Goal: Communication & Community: Answer question/provide support

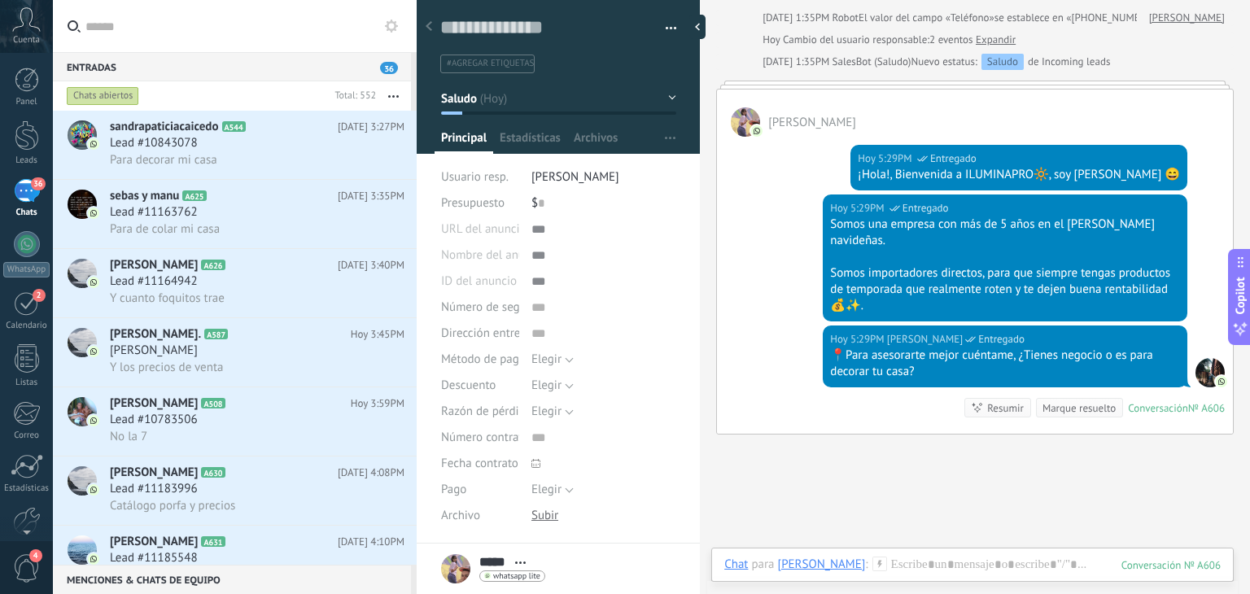
scroll to position [195, 0]
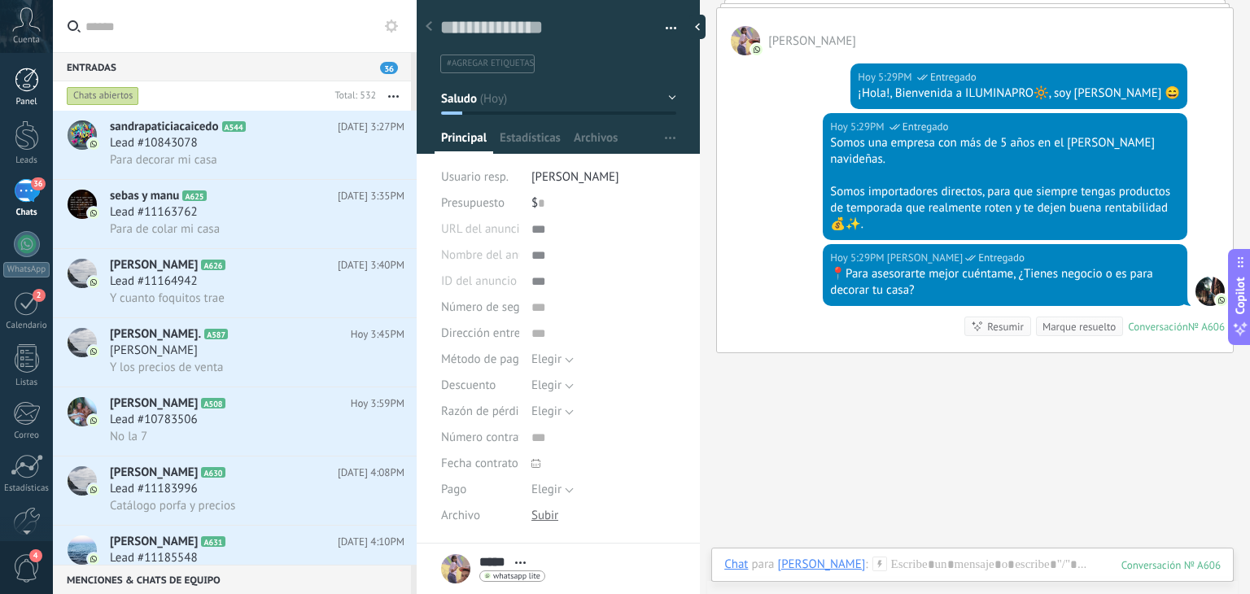
click at [29, 86] on div at bounding box center [27, 80] width 24 height 24
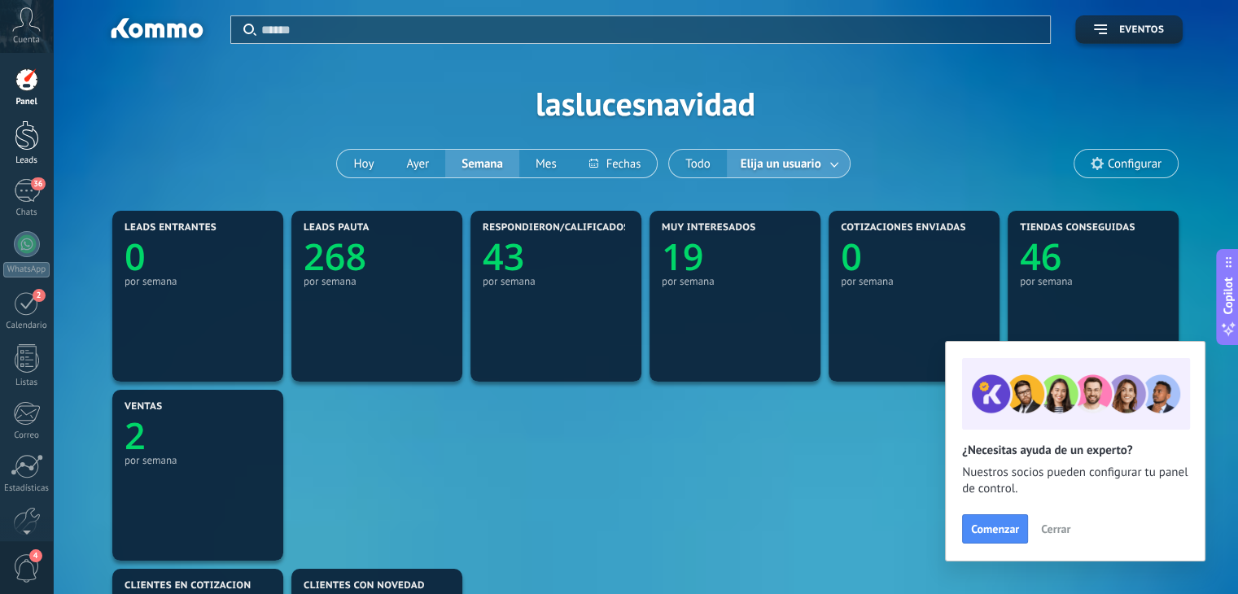
click at [21, 155] on div "Leads" at bounding box center [26, 160] width 47 height 11
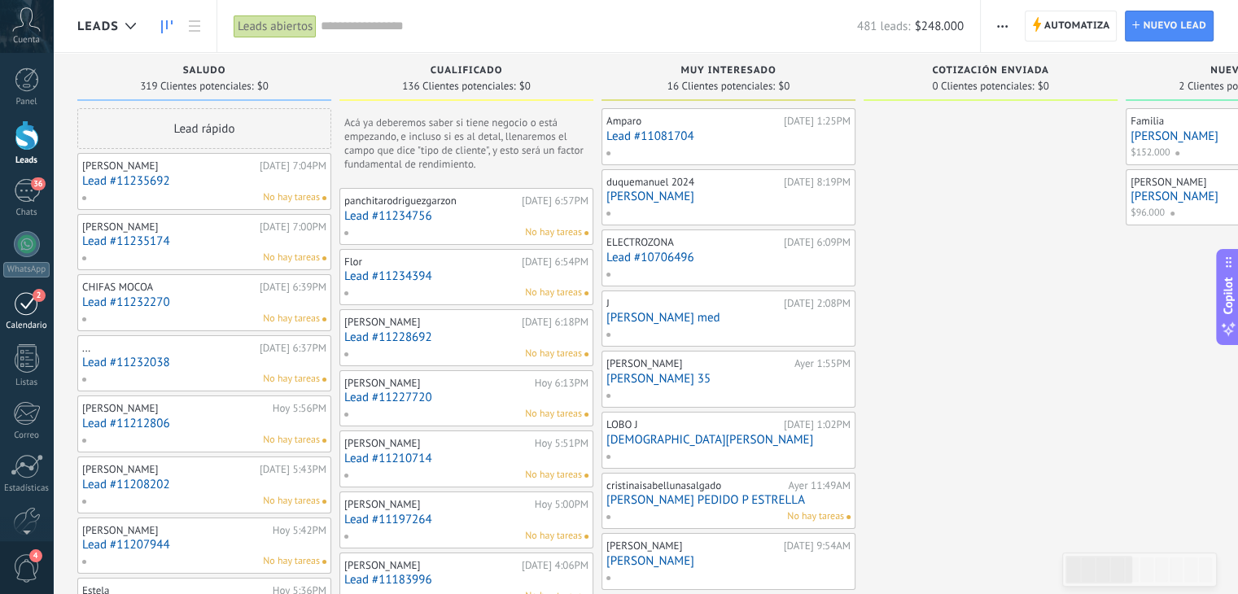
drag, startPoint x: 14, startPoint y: 306, endPoint x: 33, endPoint y: 295, distance: 21.9
click at [33, 295] on span "2" at bounding box center [39, 295] width 13 height 13
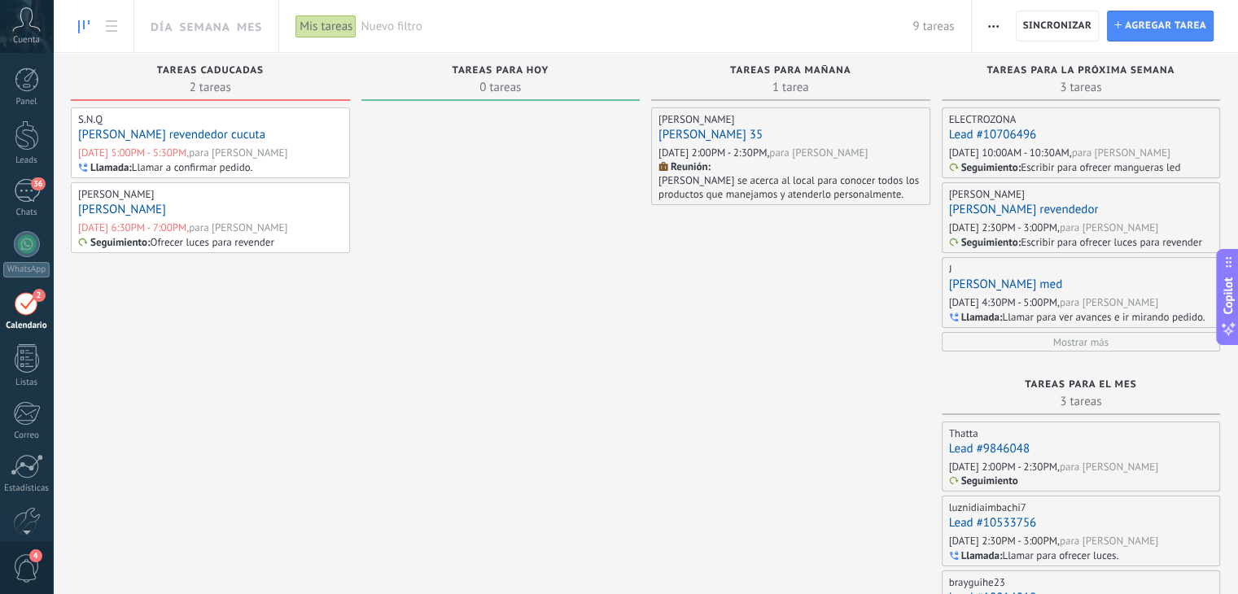
click at [329, 24] on div "Mis tareas" at bounding box center [325, 27] width 61 height 24
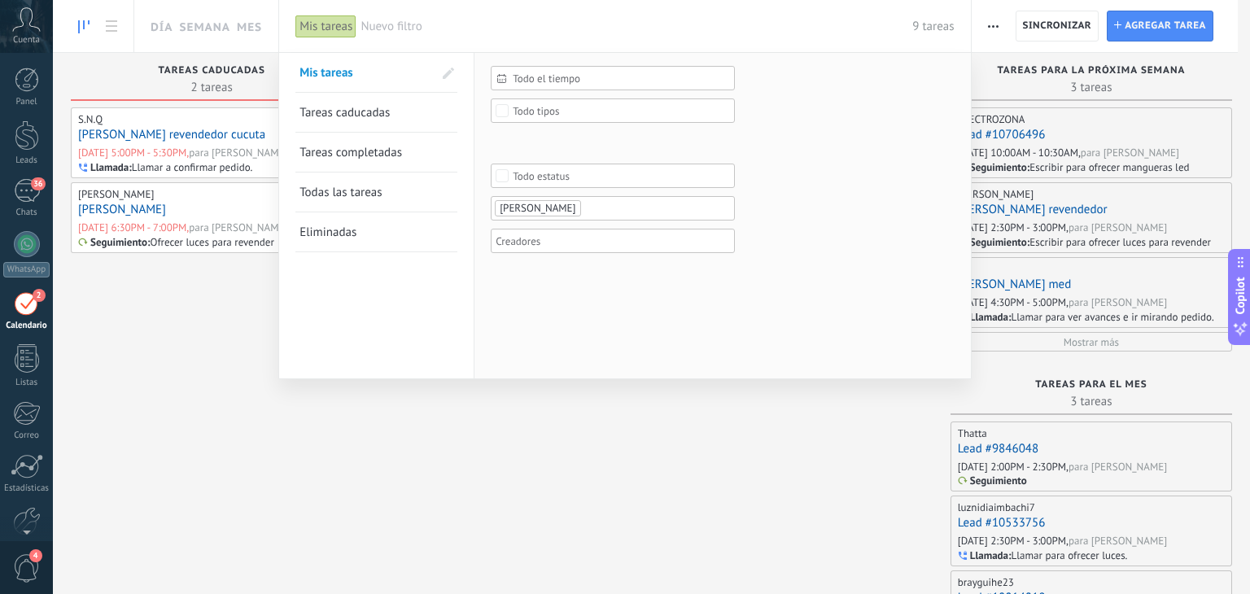
click at [615, 203] on ul "[PERSON_NAME]" at bounding box center [607, 209] width 228 height 20
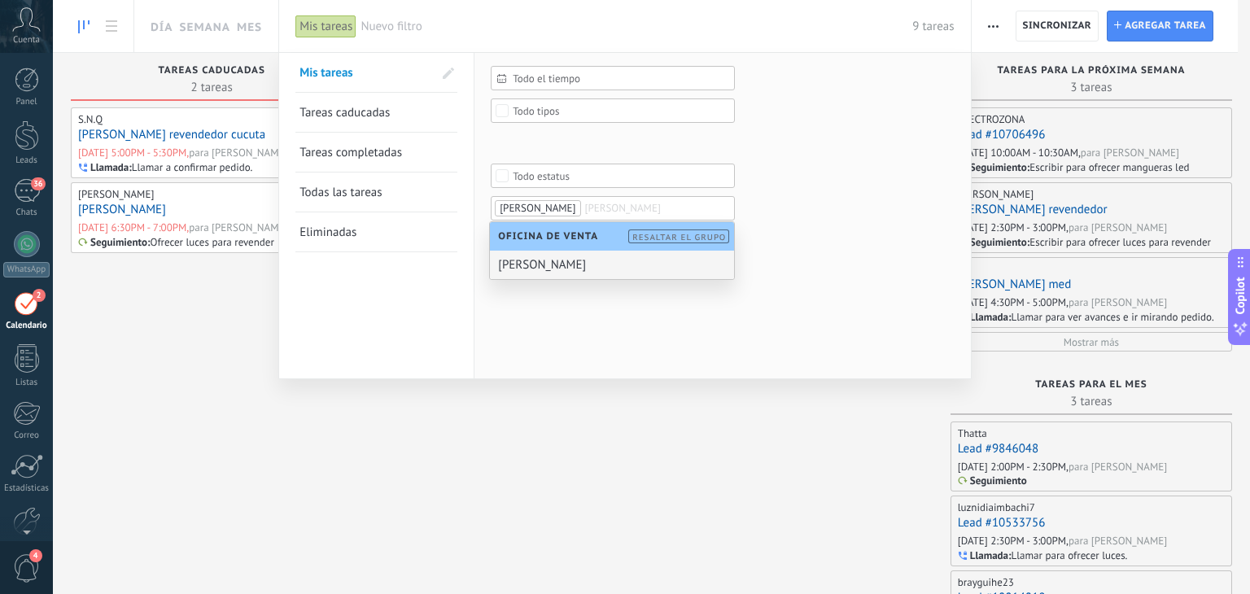
click at [572, 256] on div "[PERSON_NAME]" at bounding box center [612, 265] width 244 height 28
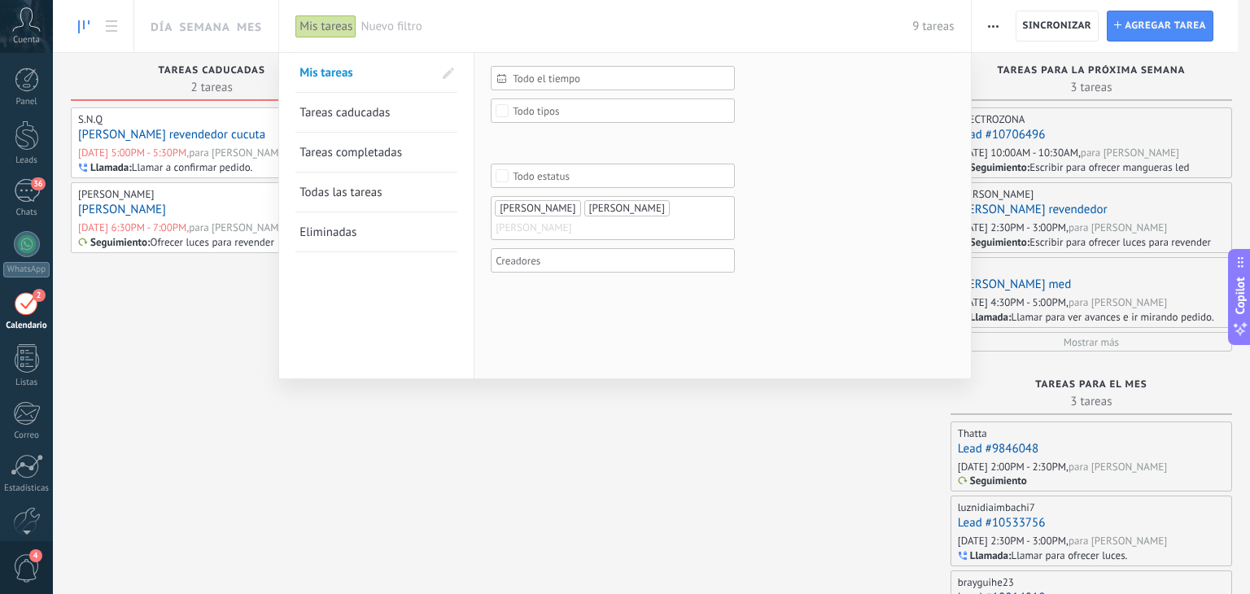
click at [515, 307] on div "Todo el tiempo Todo el tiempo Hoy Ayer Últimos ** 30 dias Esta semana La última…" at bounding box center [722, 215] width 496 height 325
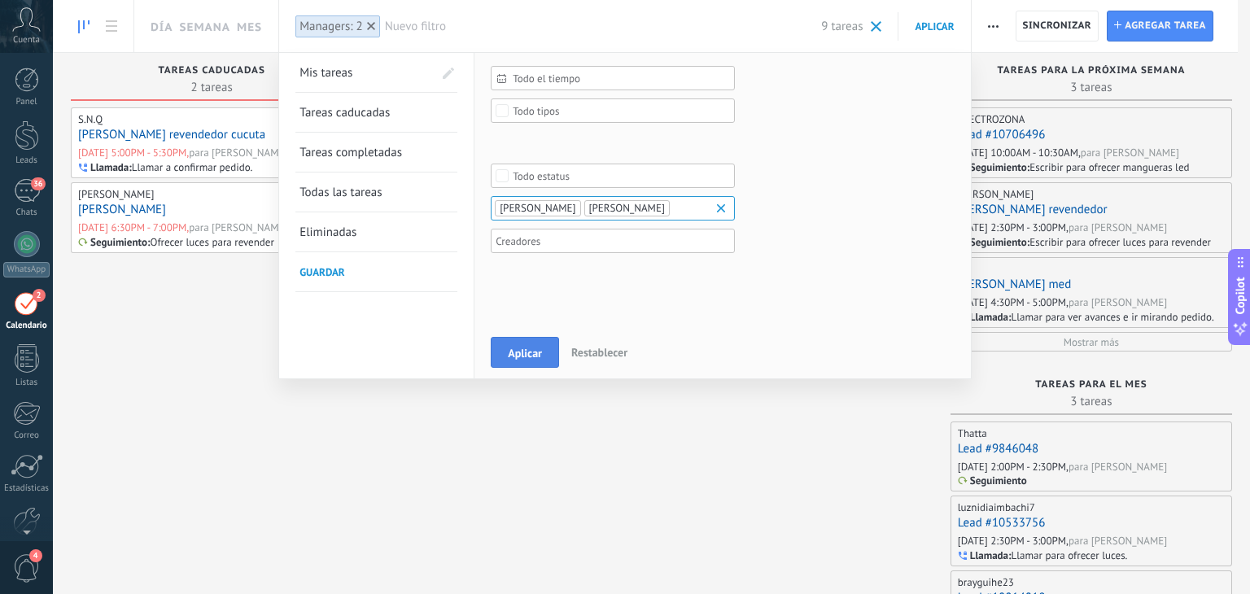
click at [500, 341] on button "Aplicar" at bounding box center [525, 352] width 68 height 31
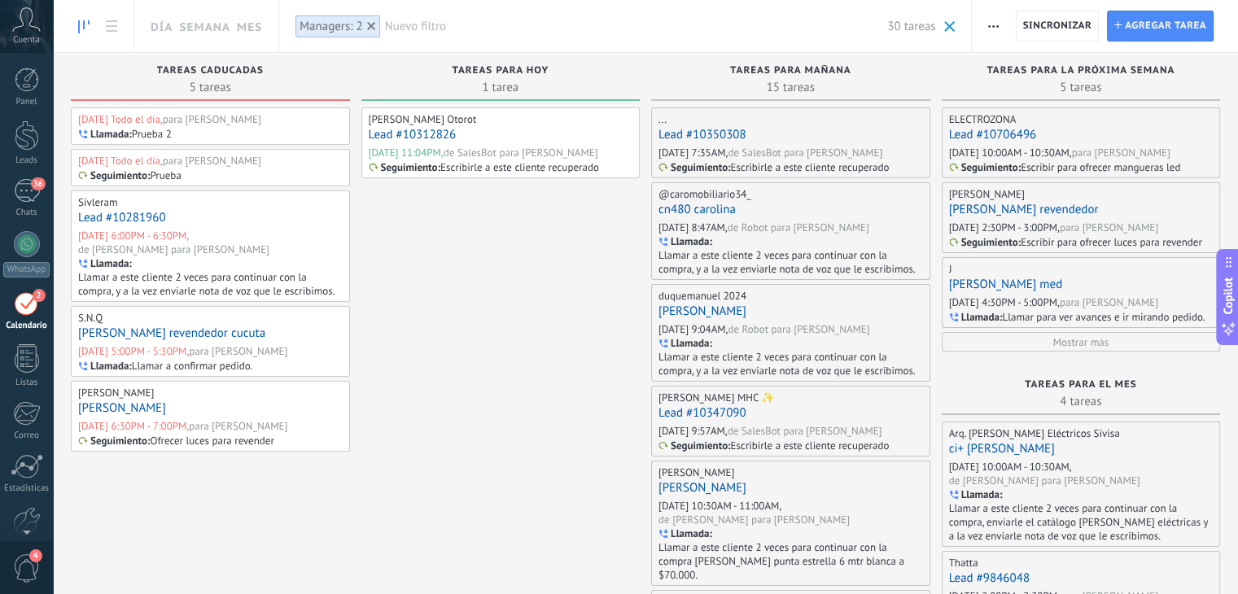
click at [127, 214] on link "Lead #10281960" at bounding box center [122, 217] width 88 height 15
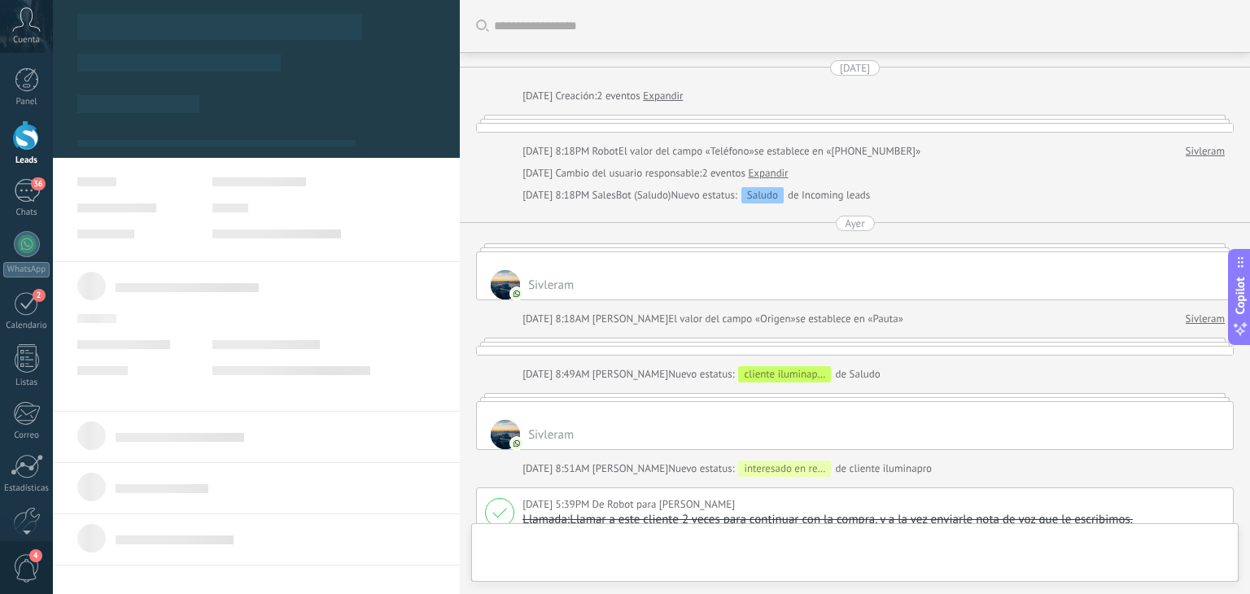
type textarea "**********"
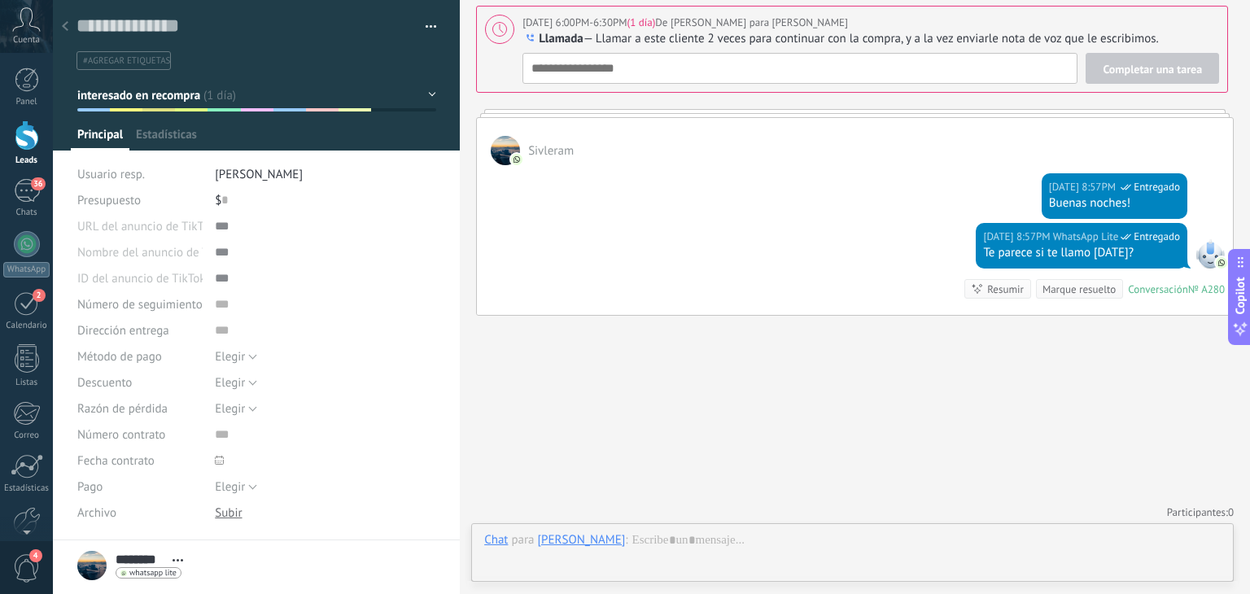
scroll to position [24, 0]
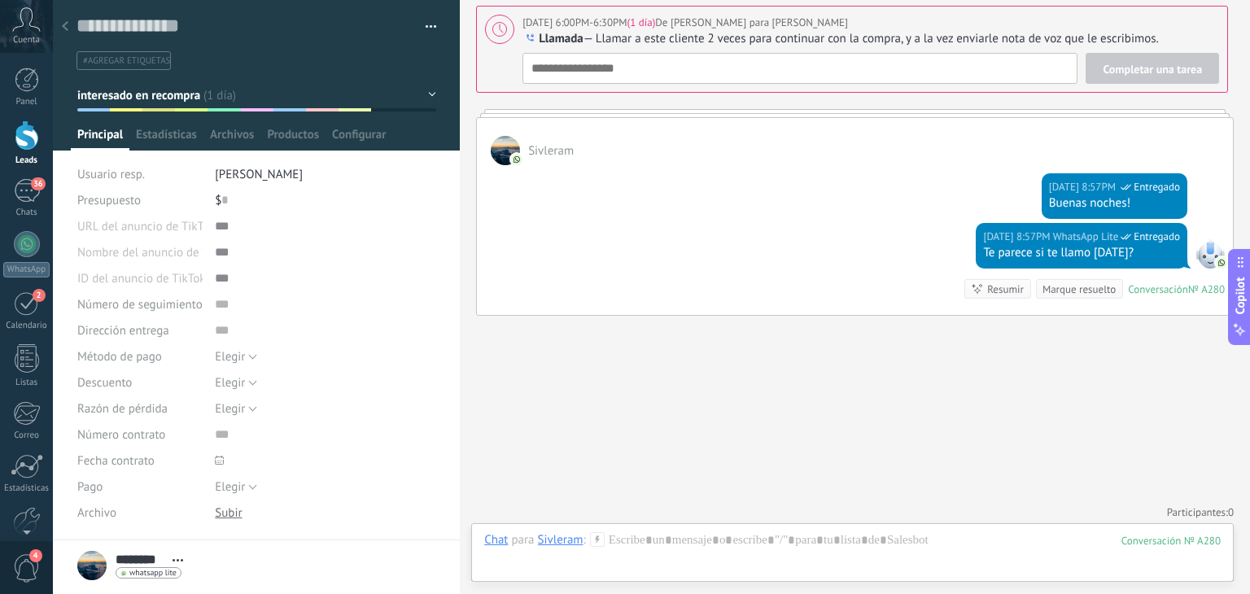
click at [67, 24] on icon at bounding box center [65, 26] width 7 height 10
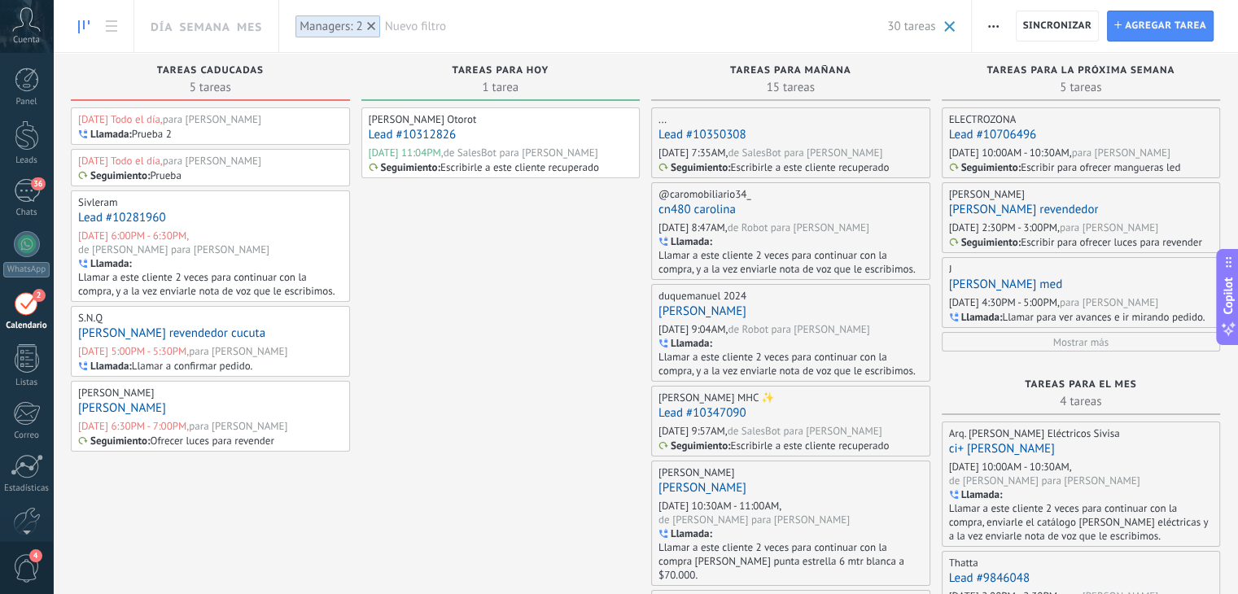
click at [267, 339] on div "[PERSON_NAME] revendedor cucuta" at bounding box center [210, 333] width 264 height 17
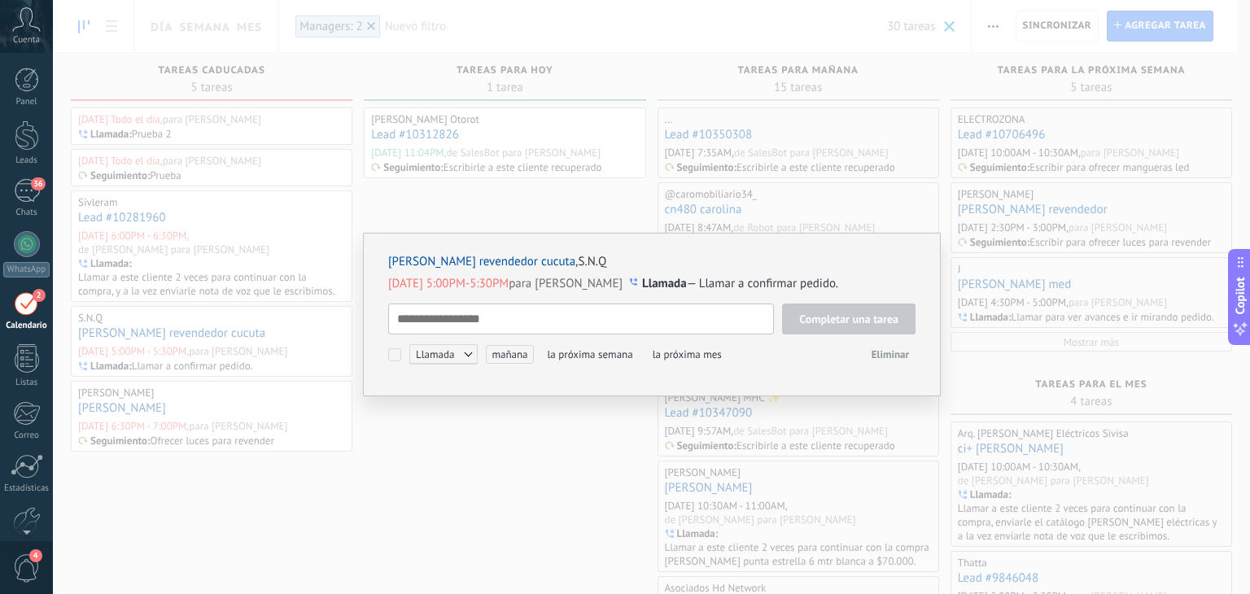
click at [594, 308] on textarea at bounding box center [581, 319] width 386 height 31
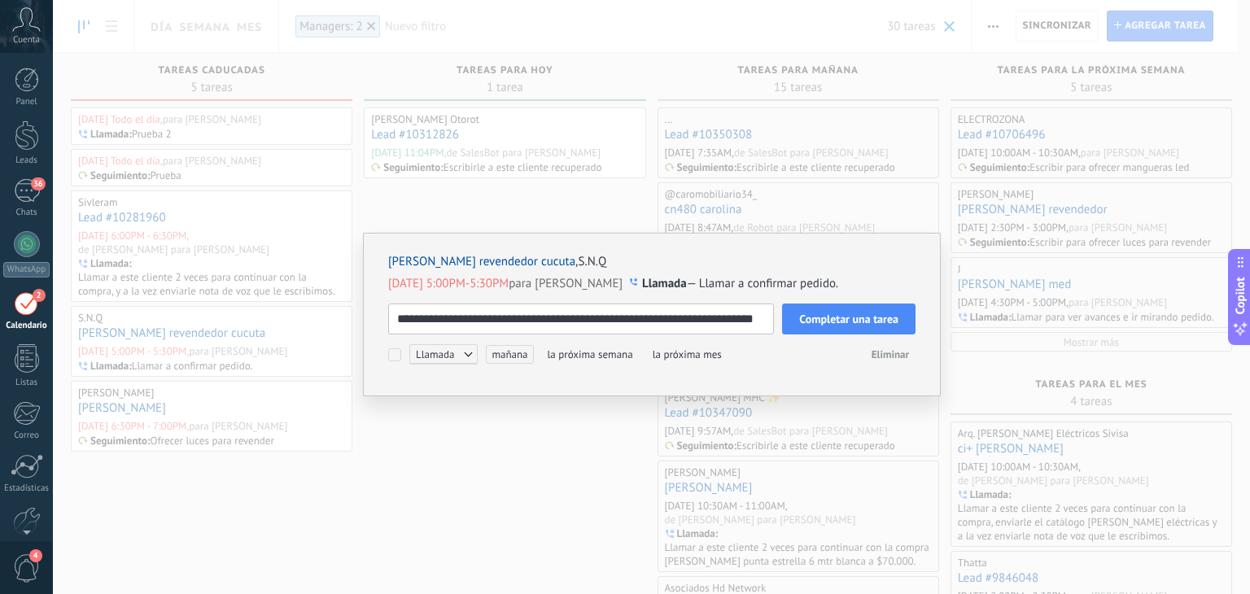
scroll to position [9, 0]
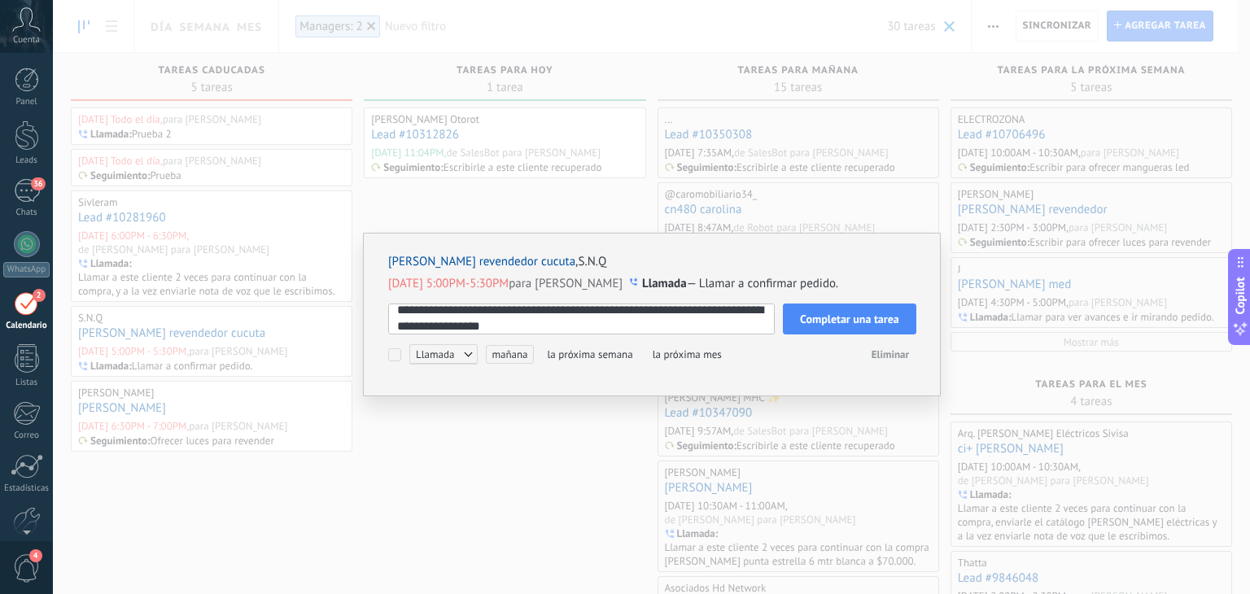
type textarea "**********"
click at [504, 347] on span "mañana" at bounding box center [509, 354] width 47 height 19
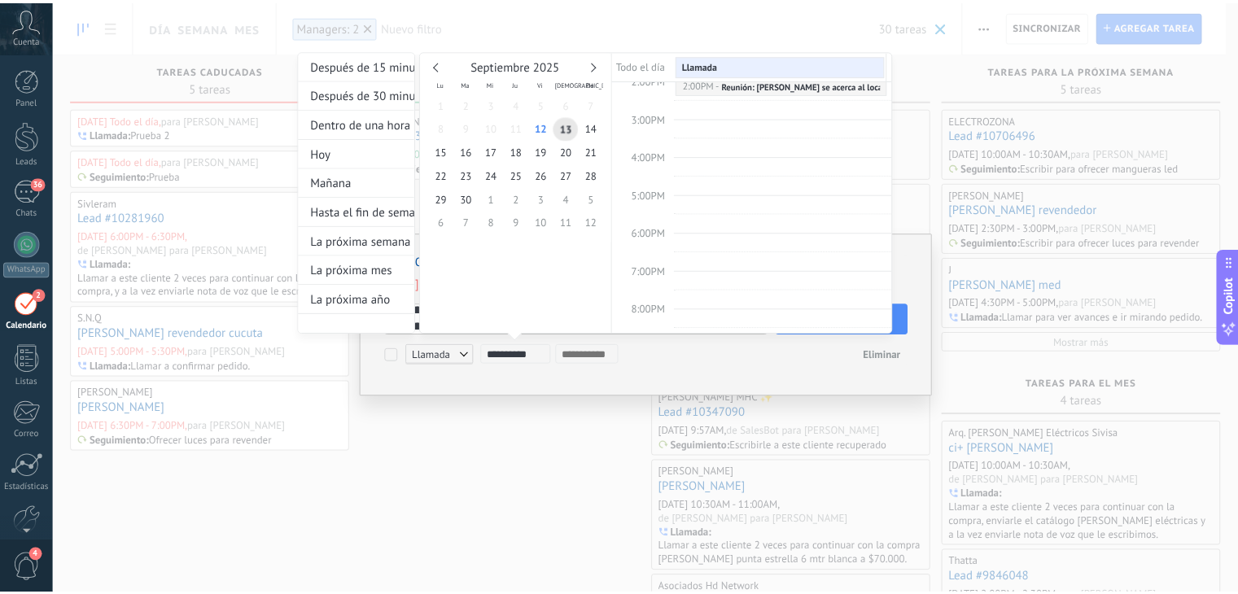
scroll to position [535, 0]
type input "**********"
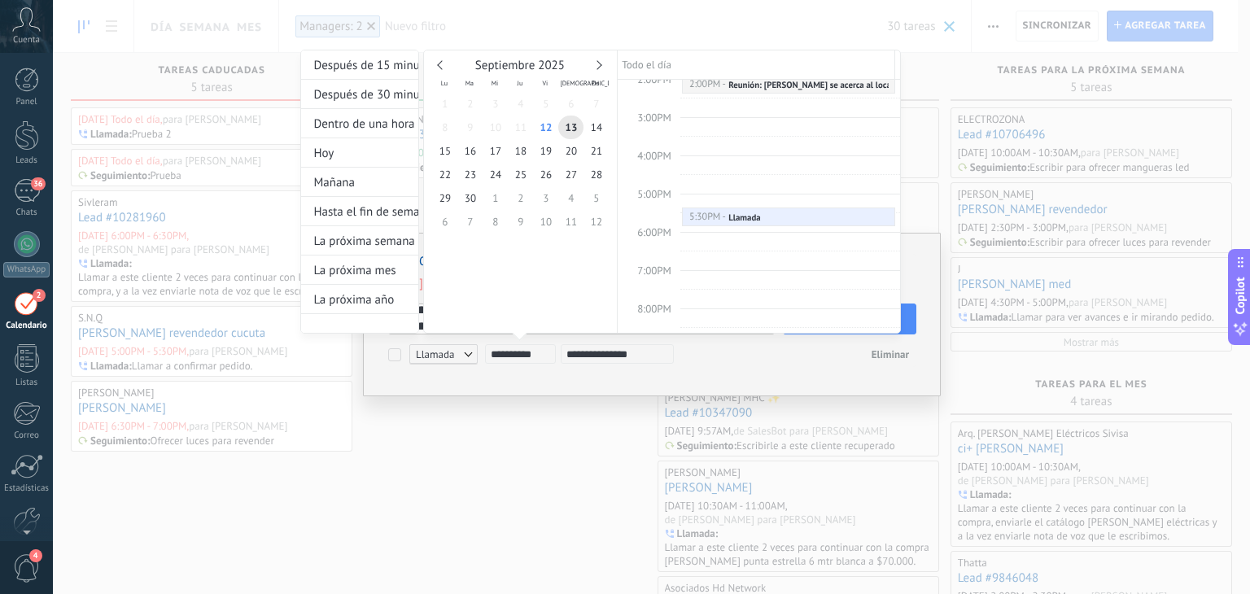
click at [758, 365] on div at bounding box center [625, 297] width 1250 height 594
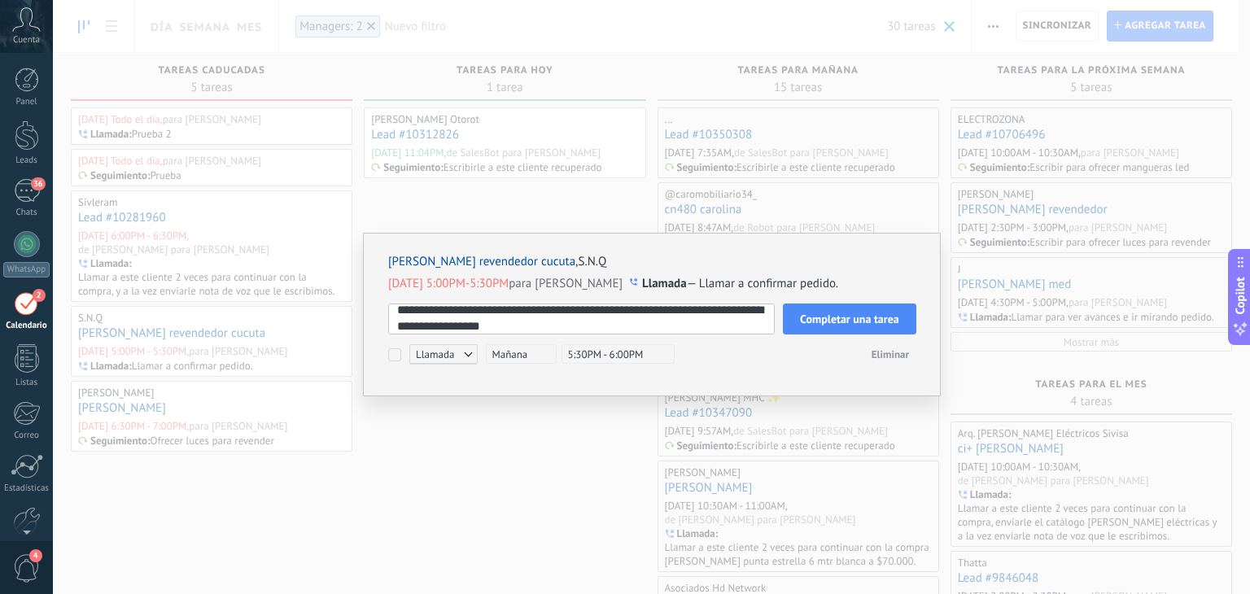
click at [862, 321] on span "Completar una tarea" at bounding box center [849, 318] width 99 height 11
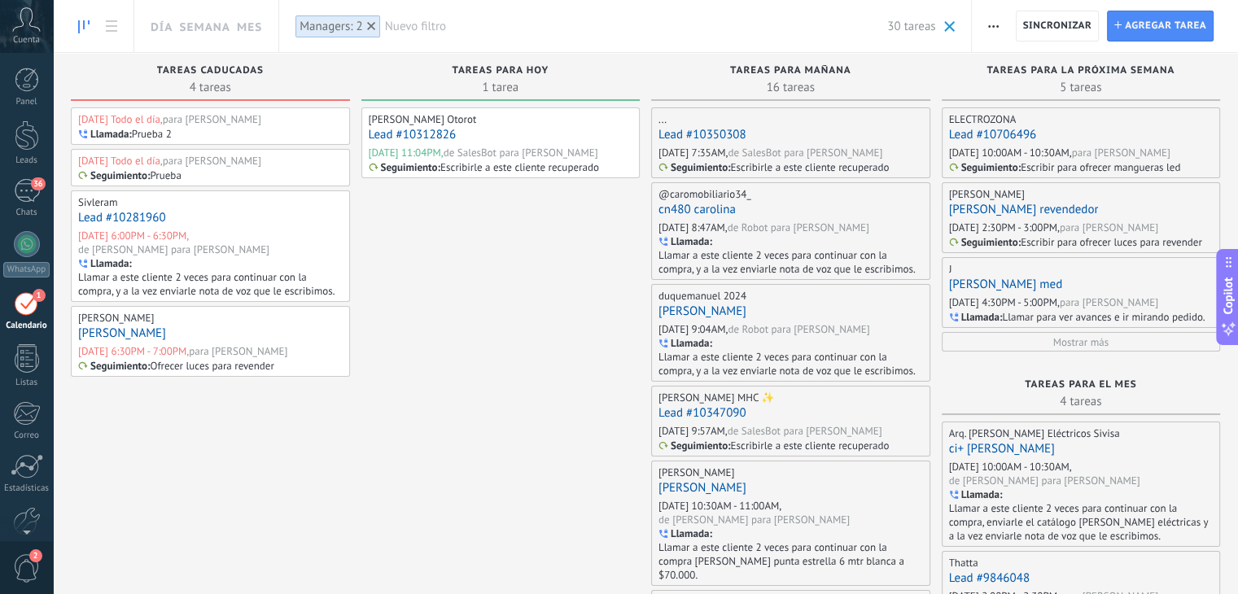
click at [133, 334] on link "[PERSON_NAME]" at bounding box center [122, 332] width 88 height 15
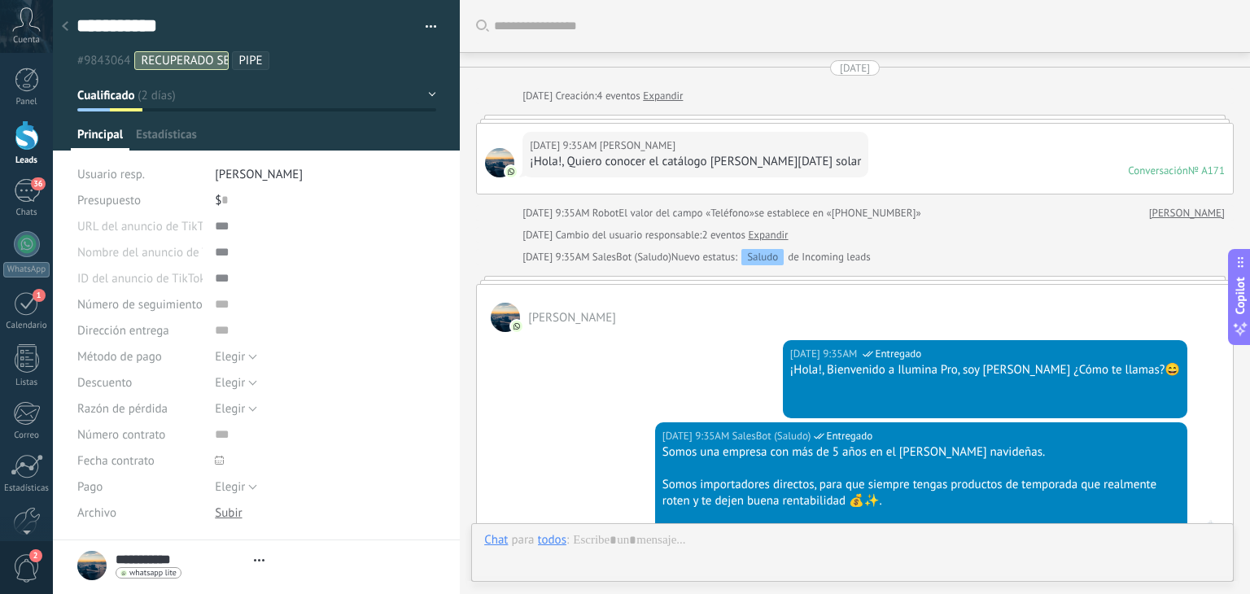
type textarea "**********"
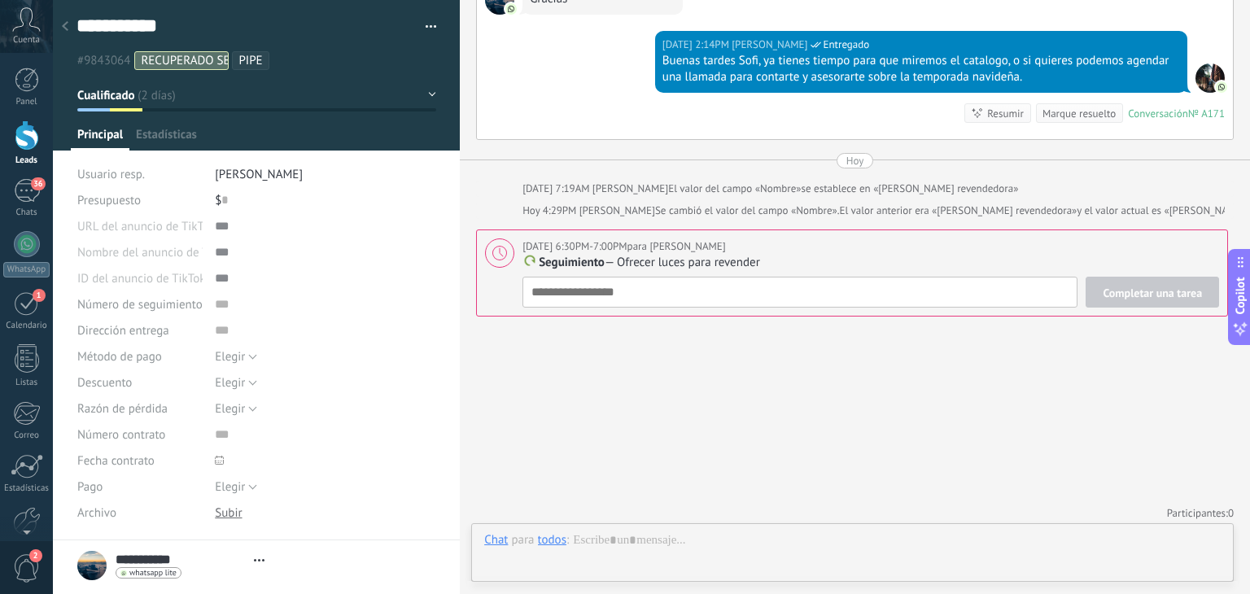
scroll to position [24, 0]
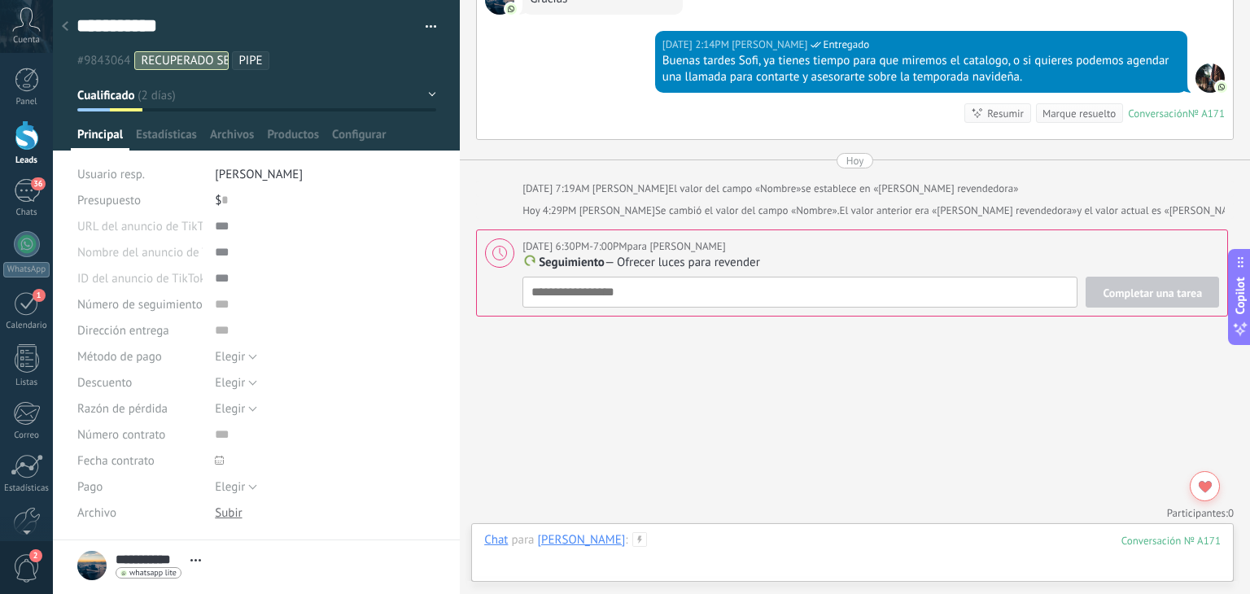
click at [762, 555] on div at bounding box center [852, 556] width 736 height 49
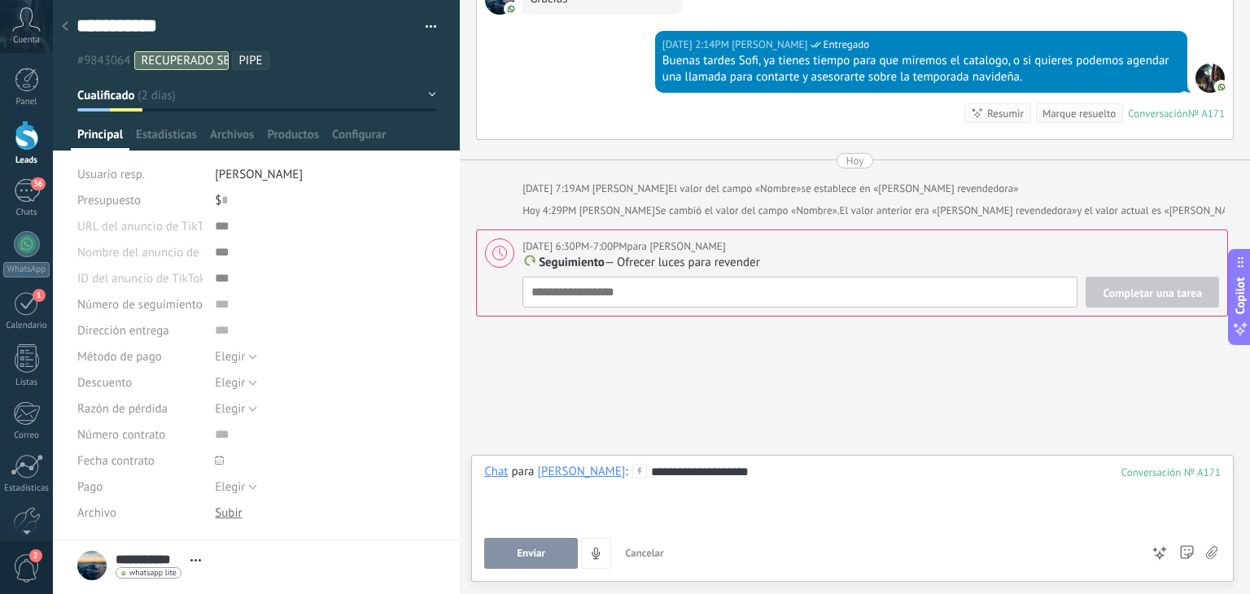
click at [535, 557] on span "Enviar" at bounding box center [531, 553] width 28 height 11
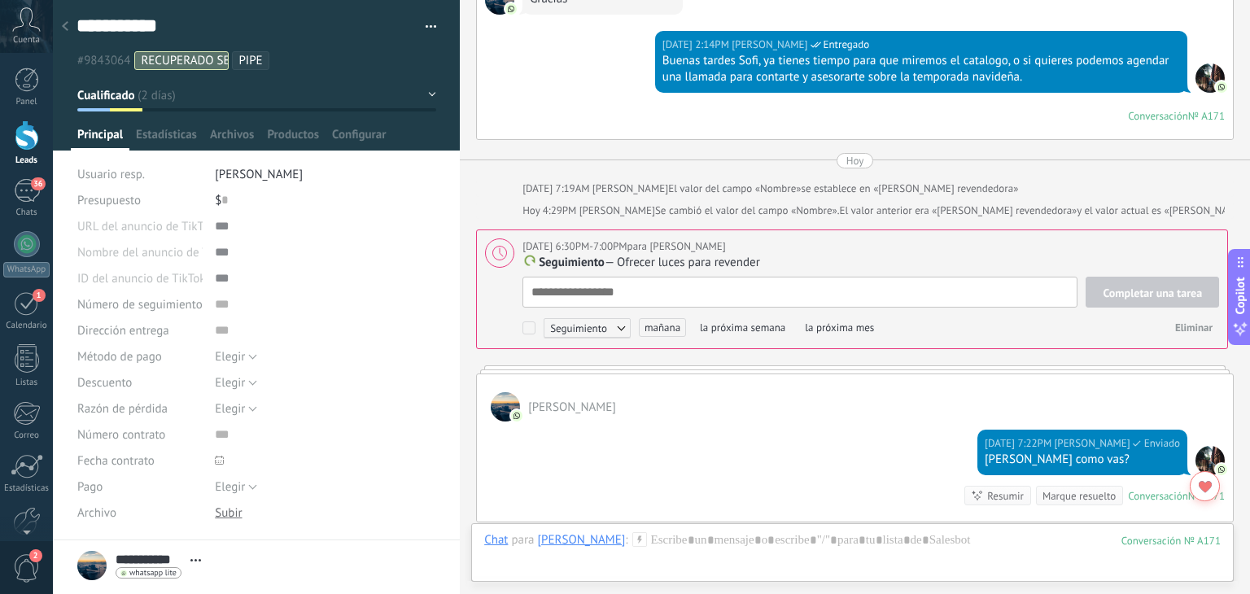
scroll to position [16, 0]
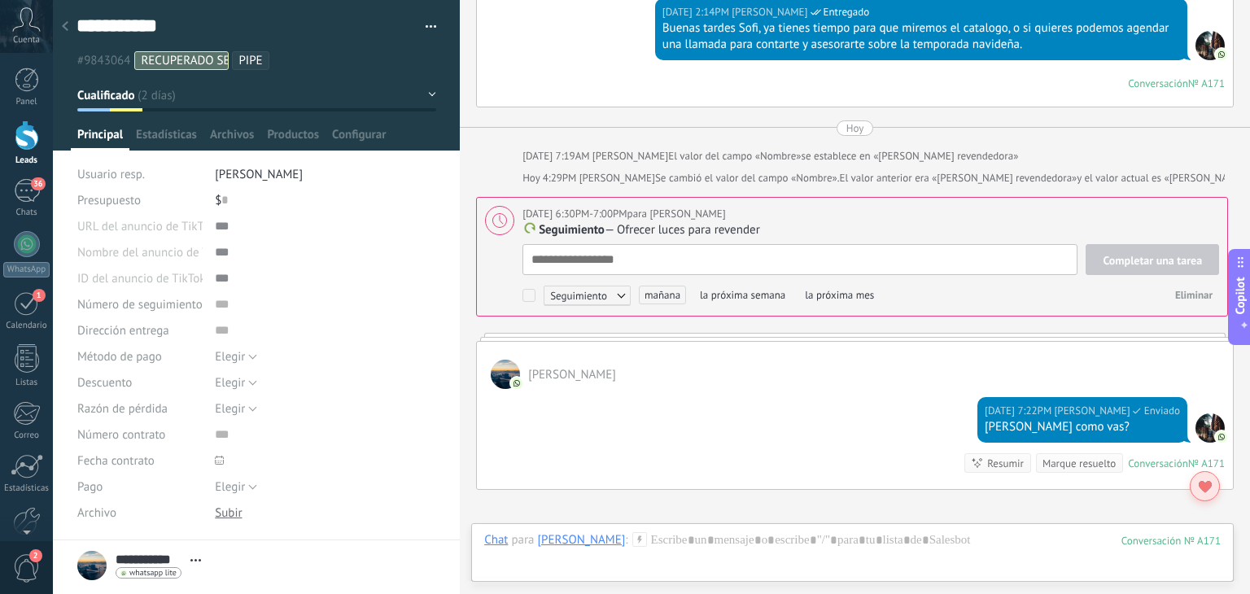
click at [1208, 485] on use at bounding box center [1205, 486] width 13 height 11
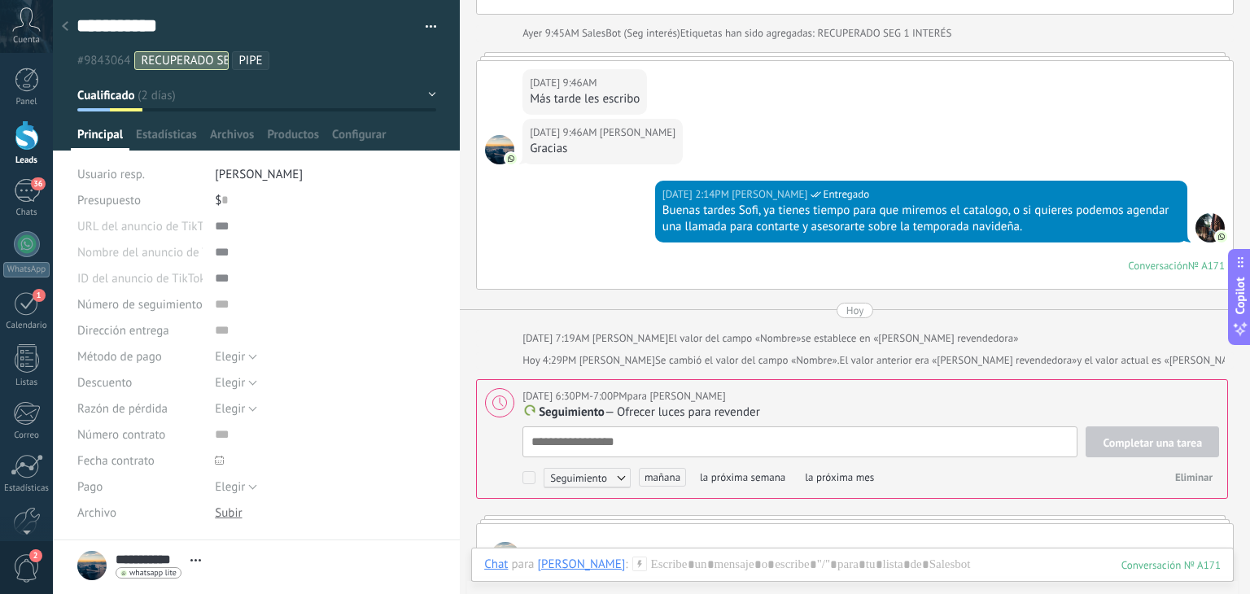
scroll to position [2444, 0]
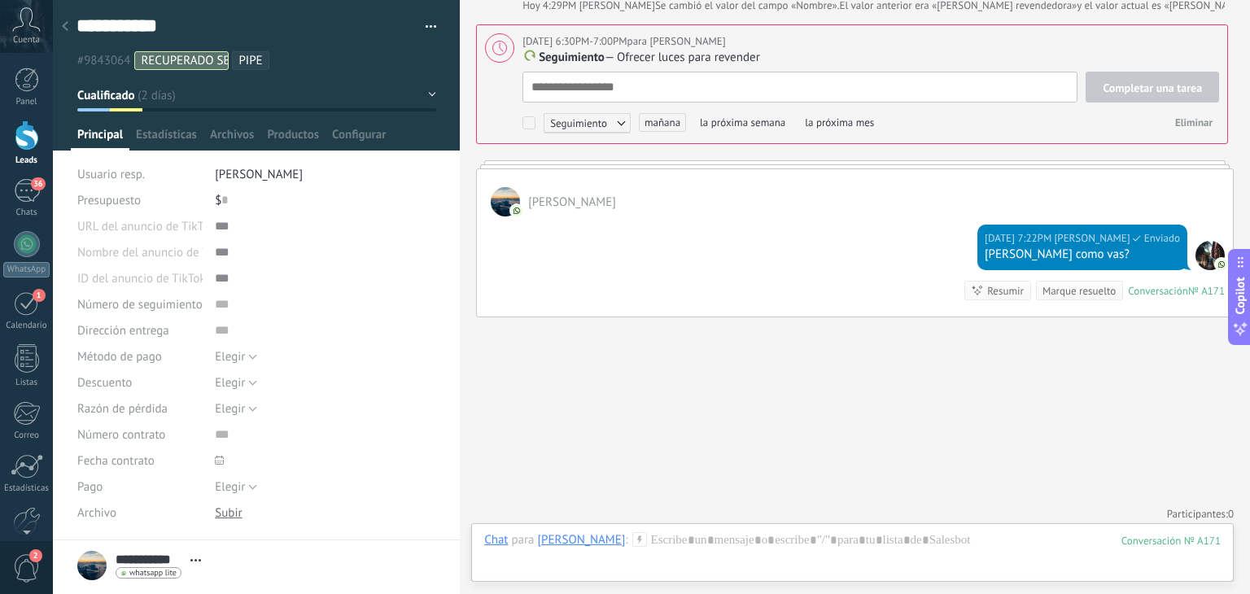
click at [68, 23] on div at bounding box center [65, 27] width 23 height 32
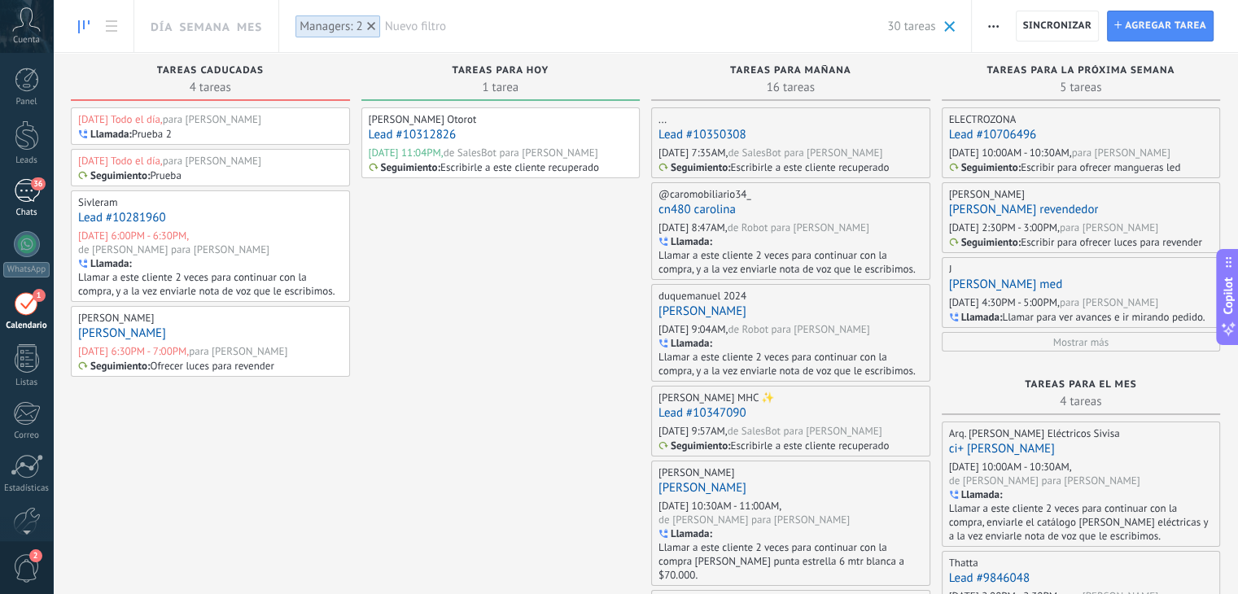
click at [36, 207] on div "Chats" at bounding box center [26, 212] width 47 height 11
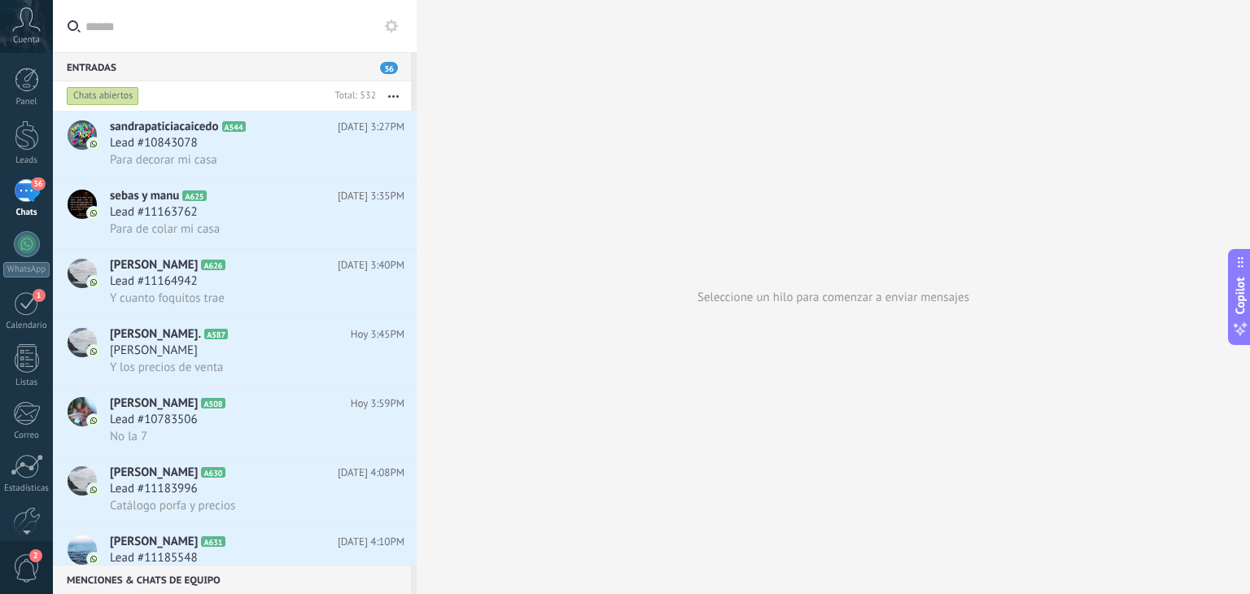
click at [391, 89] on button "button" at bounding box center [393, 95] width 35 height 29
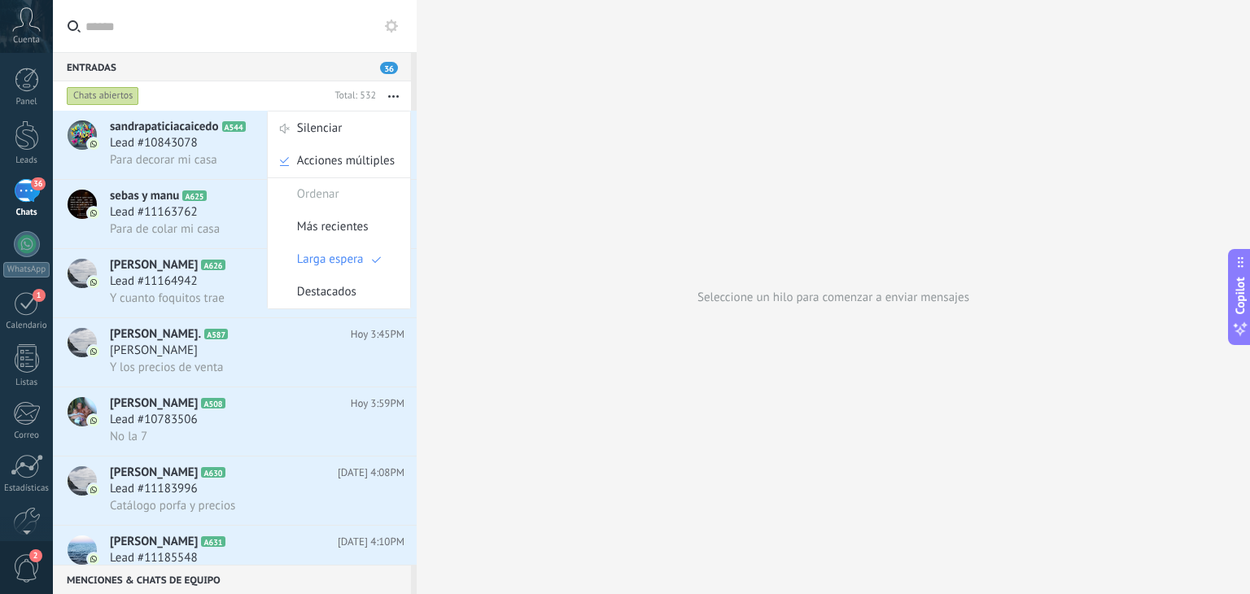
click at [491, 234] on div "Seleccione un hilo para comenzar a enviar mensajes" at bounding box center [833, 297] width 833 height 594
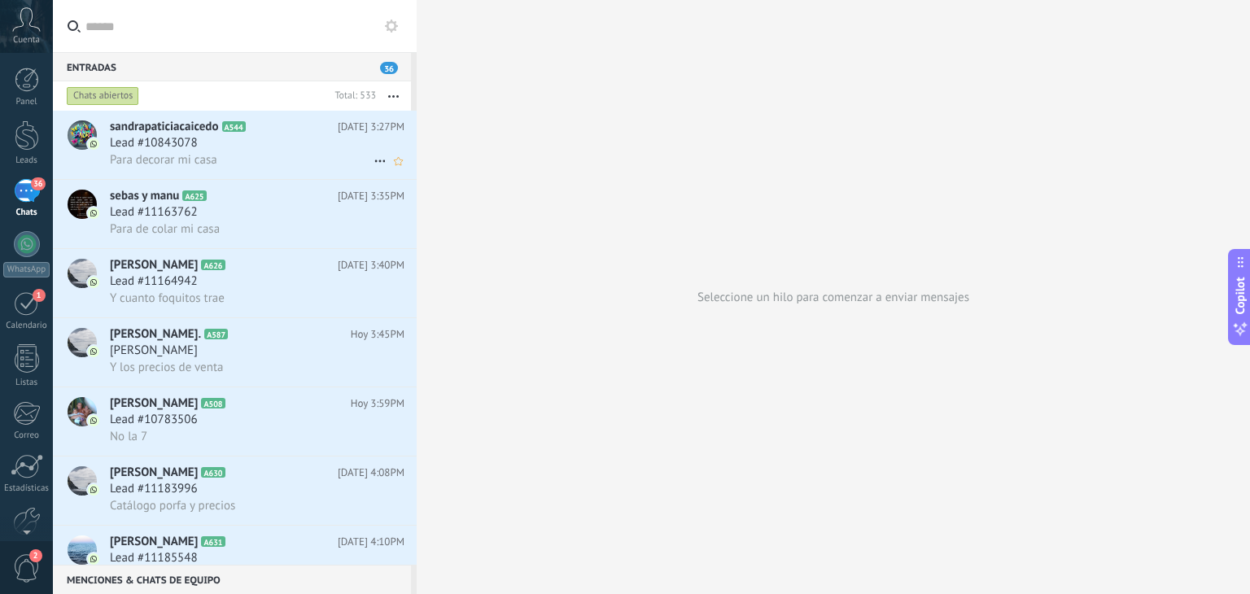
click at [275, 151] on div "Lead #10843078" at bounding box center [257, 143] width 295 height 16
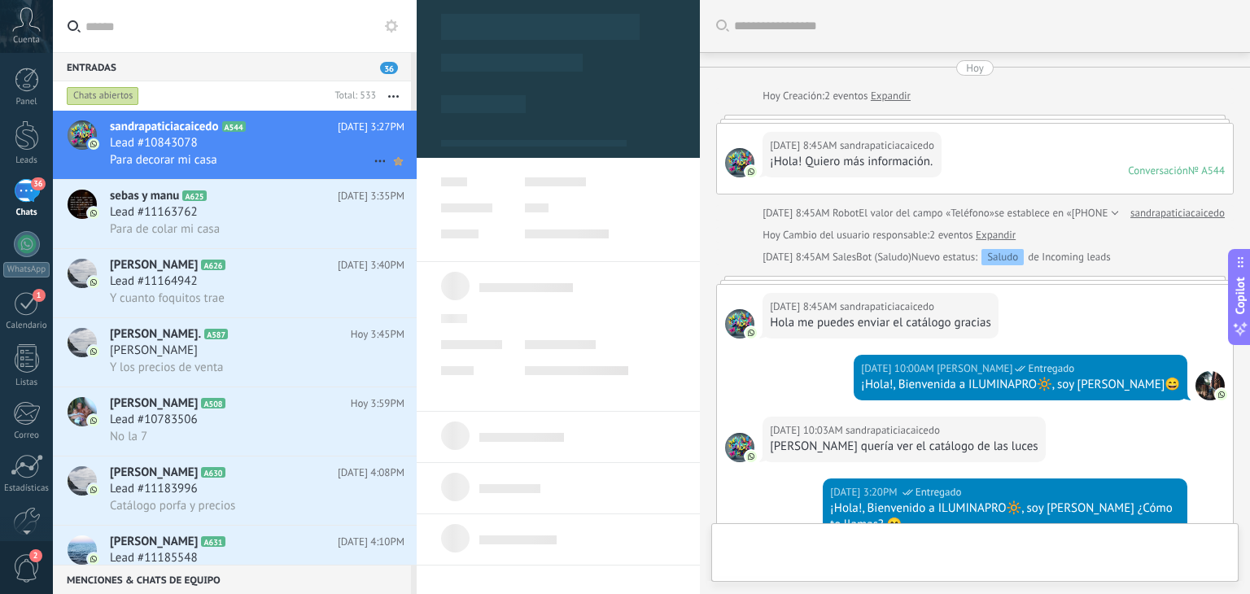
type textarea "**********"
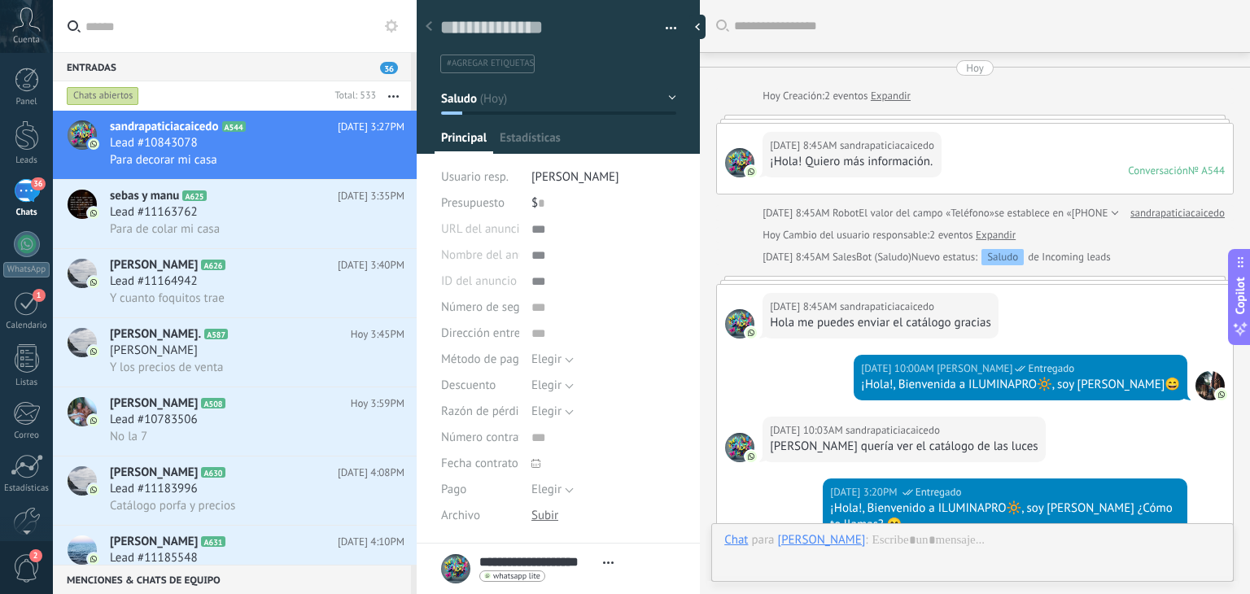
scroll to position [637, 0]
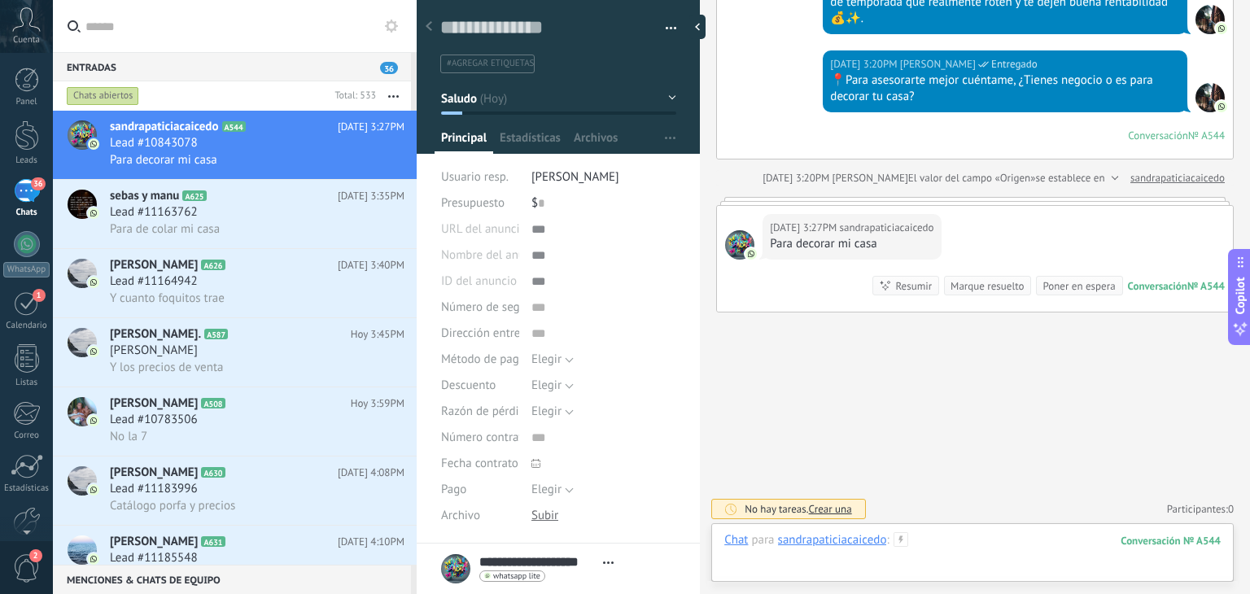
click at [958, 541] on div at bounding box center [972, 556] width 496 height 49
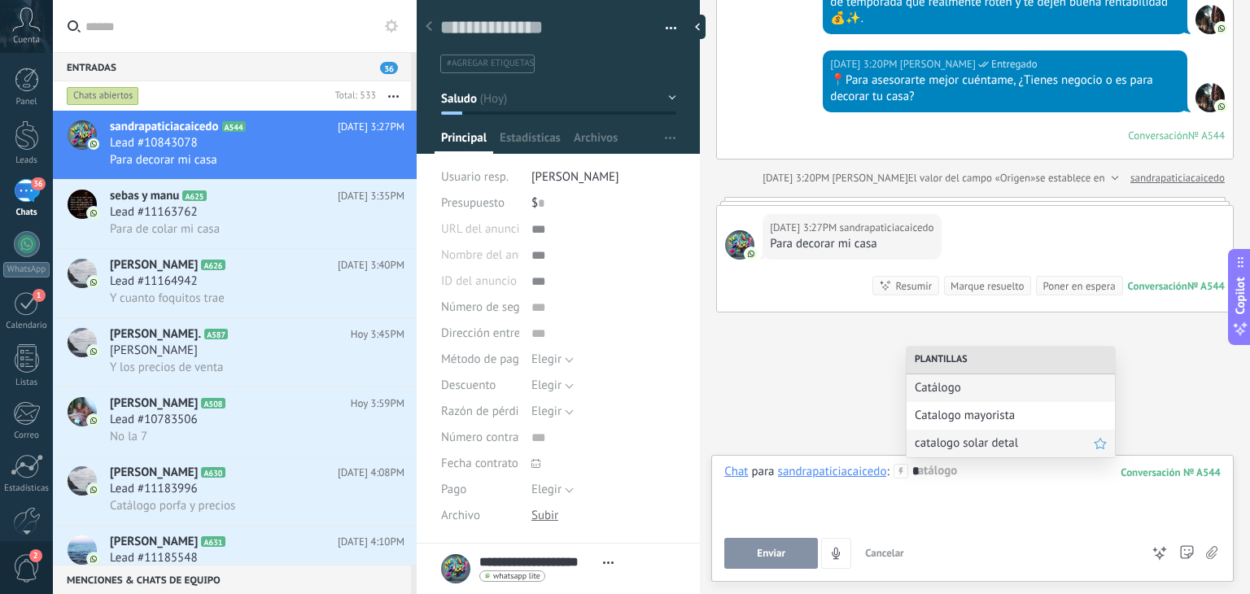
click at [979, 437] on span "catalogo solar detal" at bounding box center [1004, 442] width 179 height 15
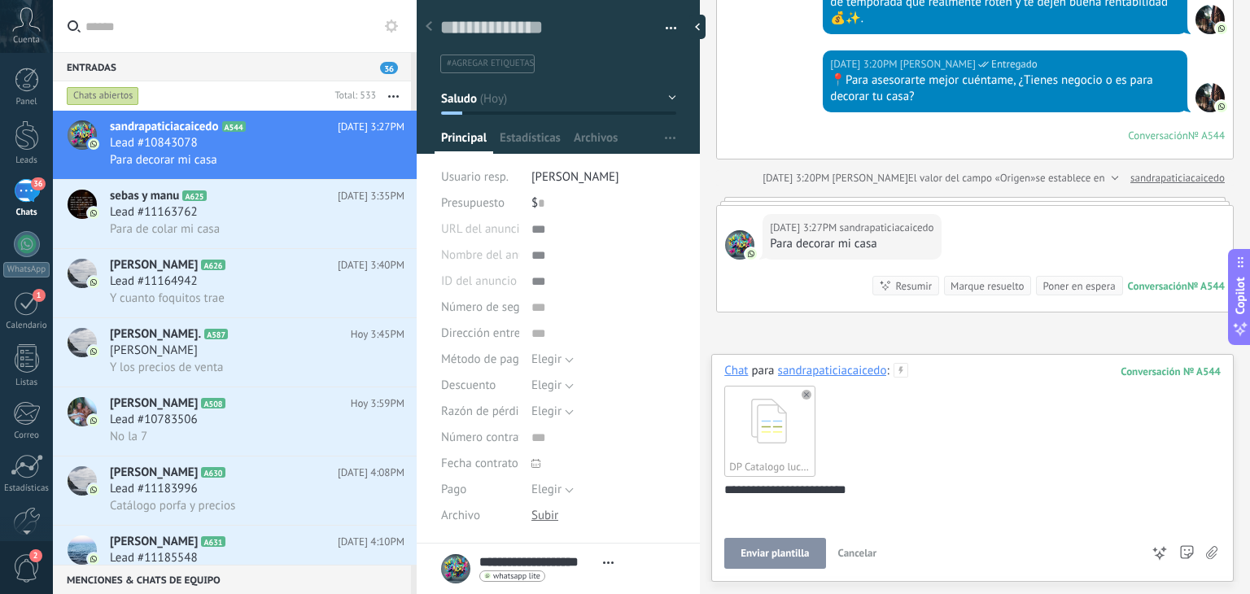
click at [784, 559] on span "Enviar plantilla" at bounding box center [774, 553] width 68 height 11
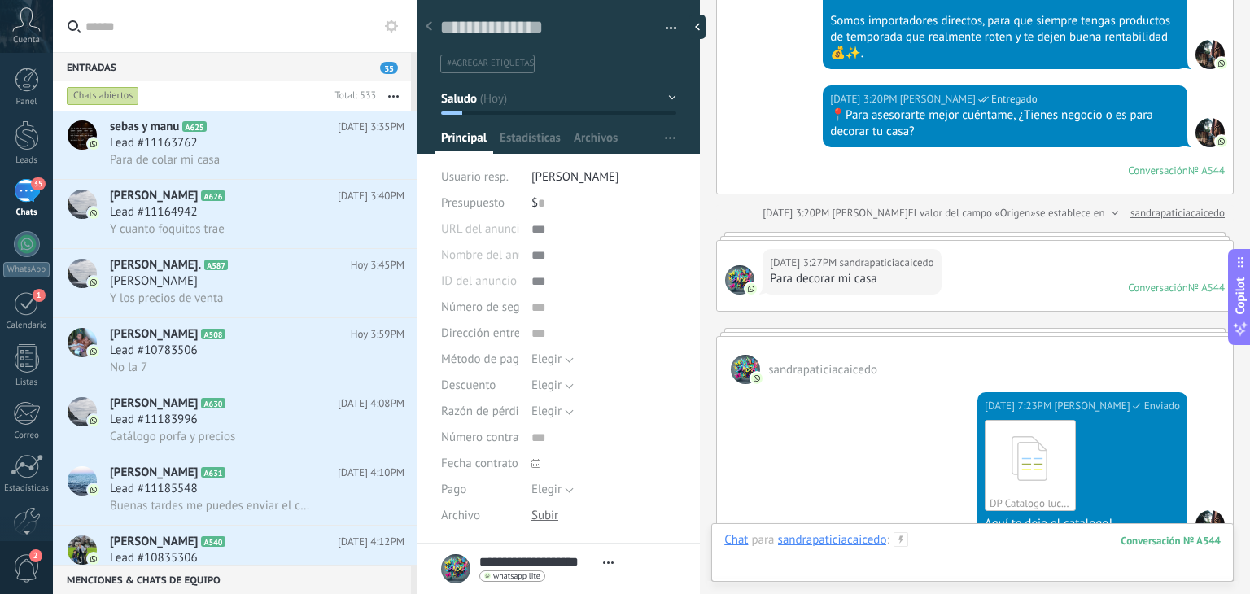
click at [934, 540] on div at bounding box center [972, 556] width 496 height 49
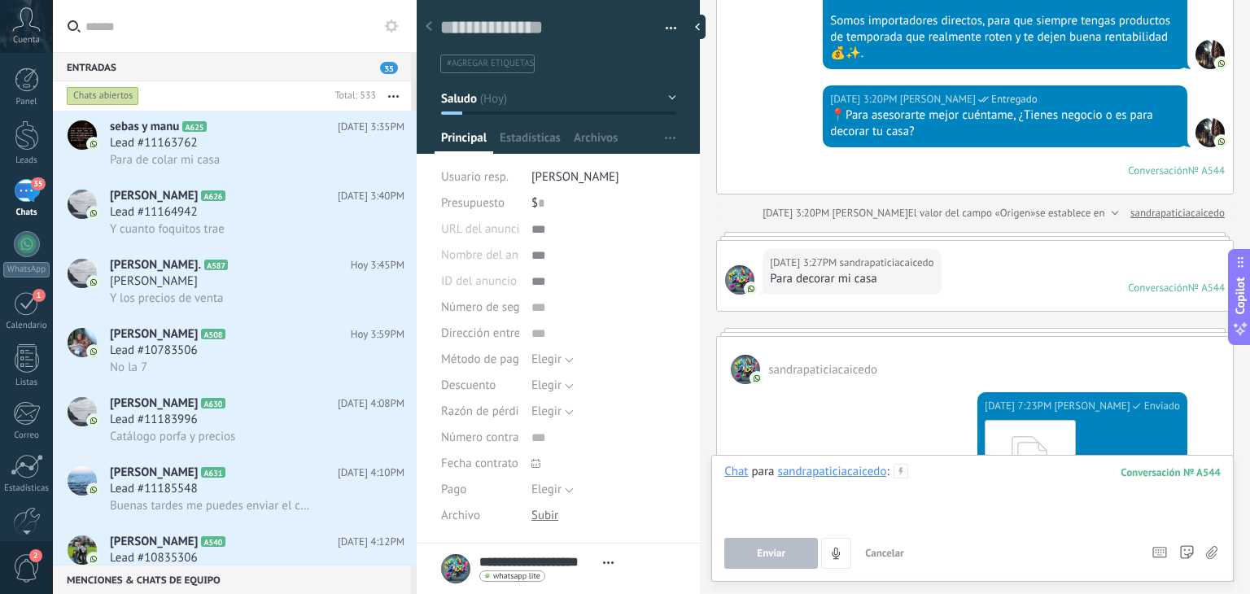
scroll to position [876, 0]
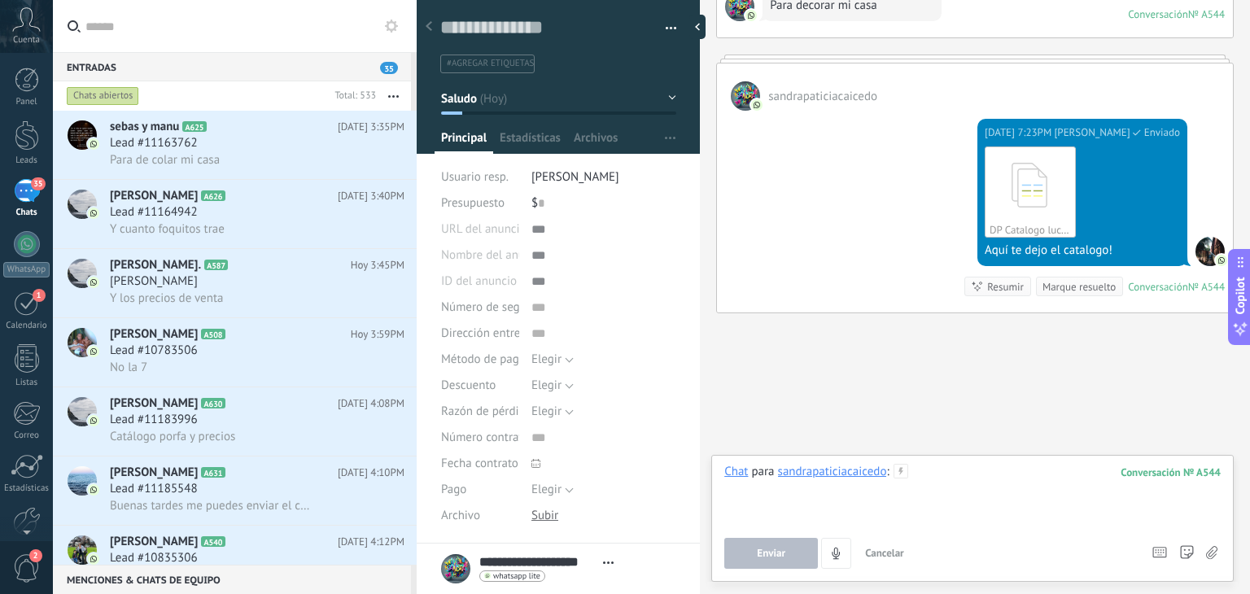
click at [924, 473] on div at bounding box center [972, 495] width 496 height 62
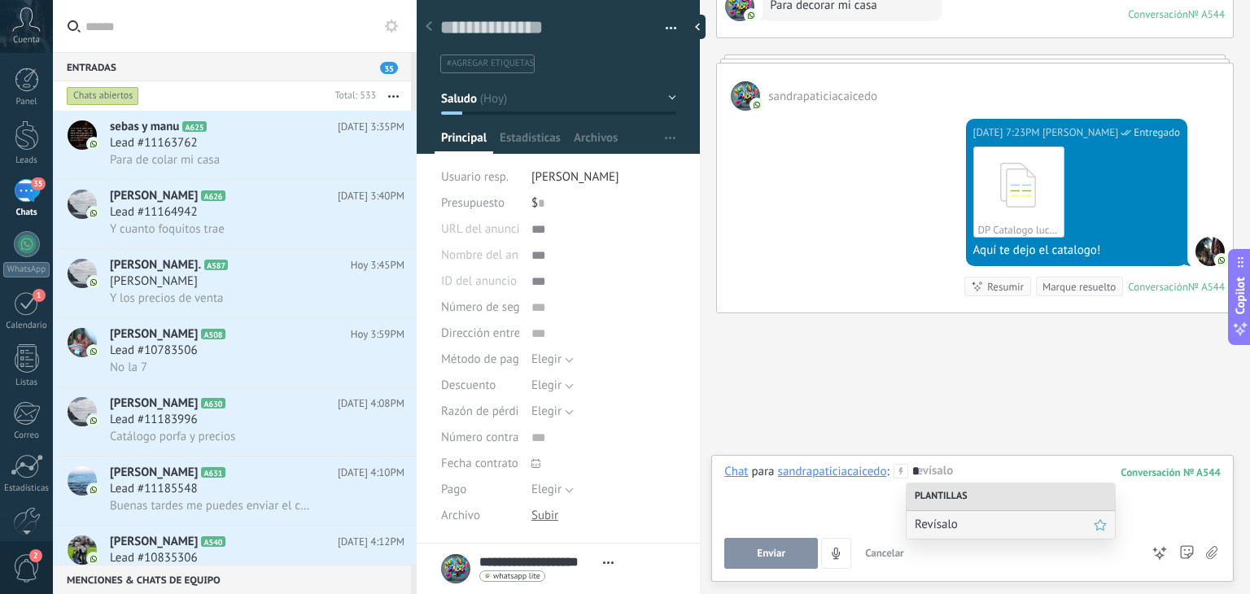
click at [945, 521] on span "Revísalo" at bounding box center [1004, 524] width 179 height 15
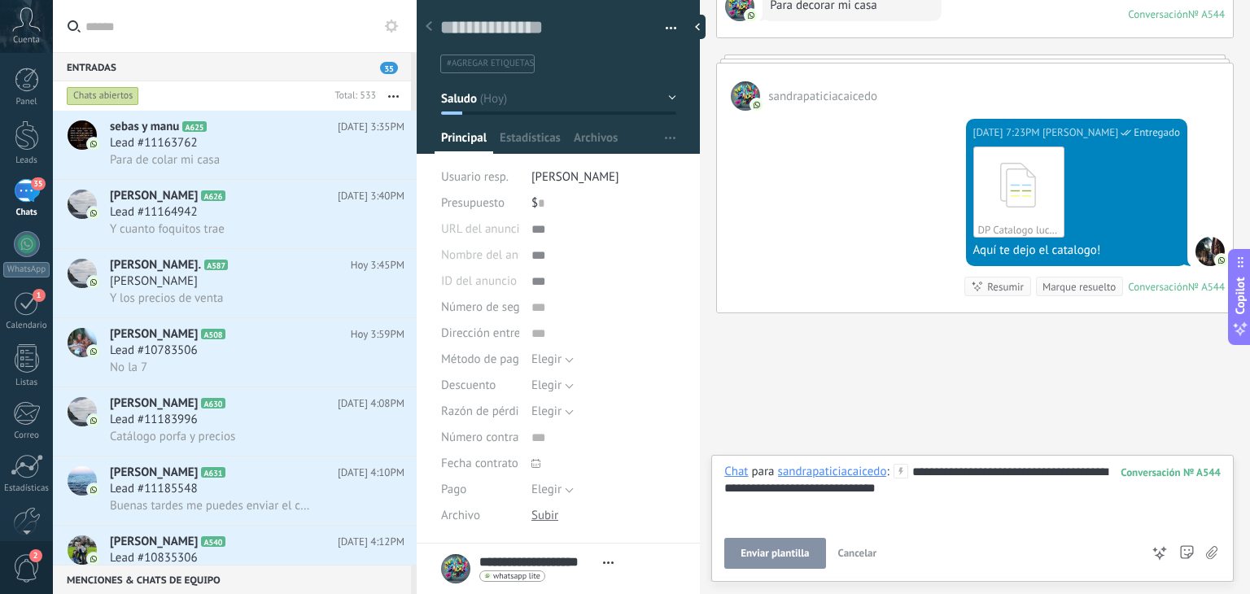
click at [818, 547] on button "Enviar plantilla" at bounding box center [774, 553] width 101 height 31
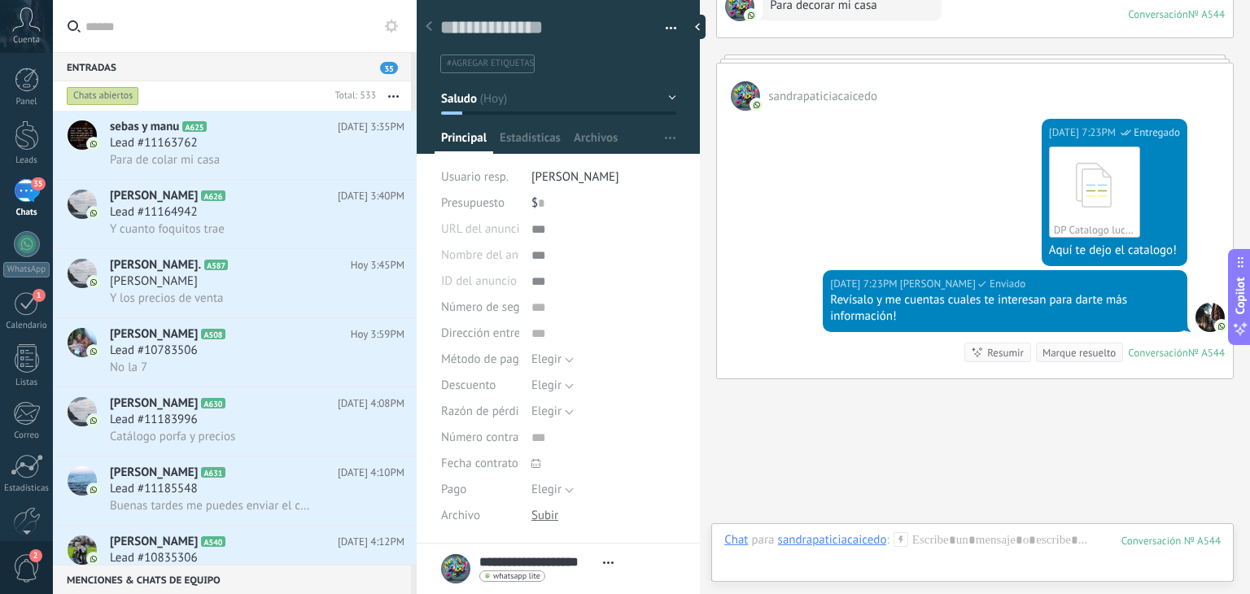
scroll to position [941, 0]
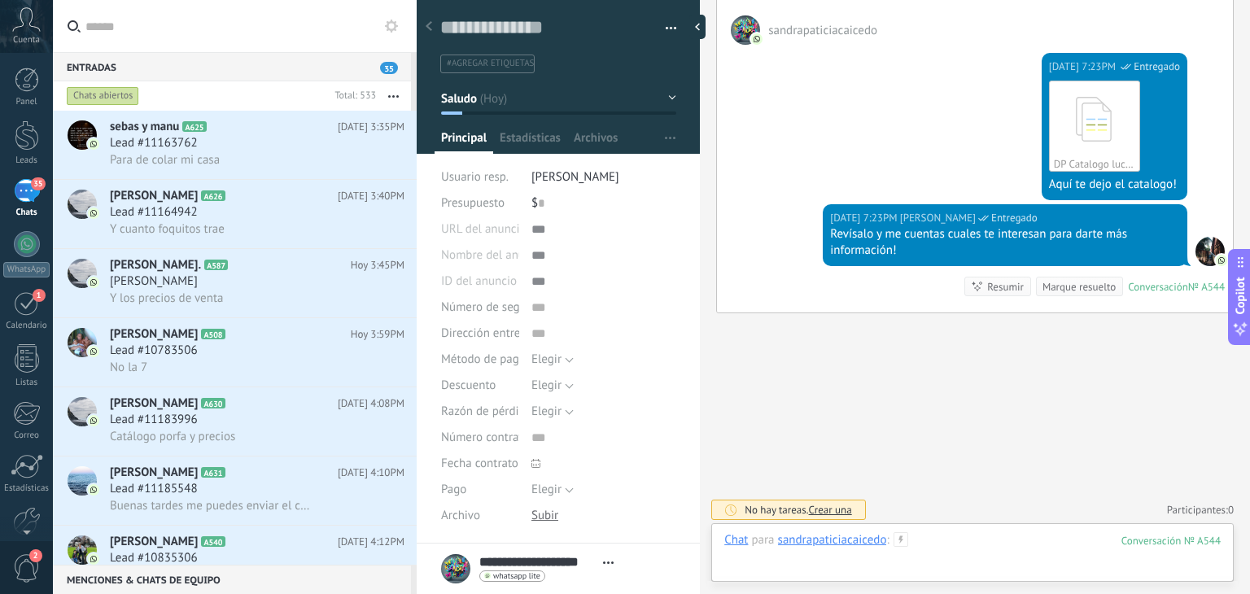
click at [921, 538] on div at bounding box center [972, 556] width 496 height 49
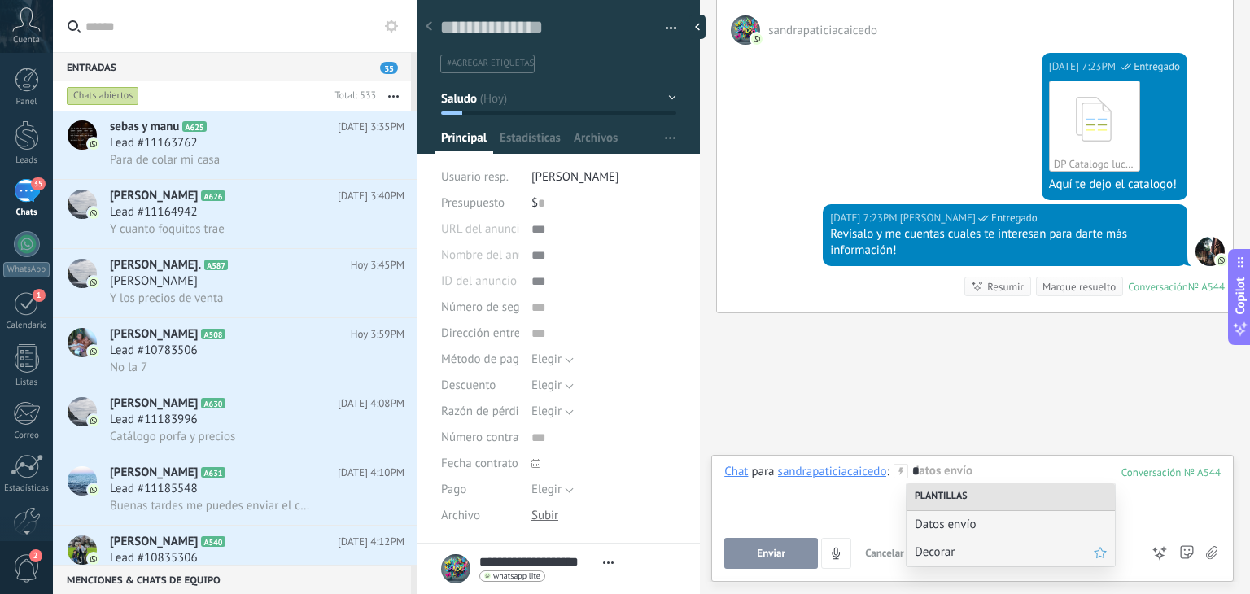
click at [934, 548] on span "Decorar" at bounding box center [1004, 551] width 179 height 15
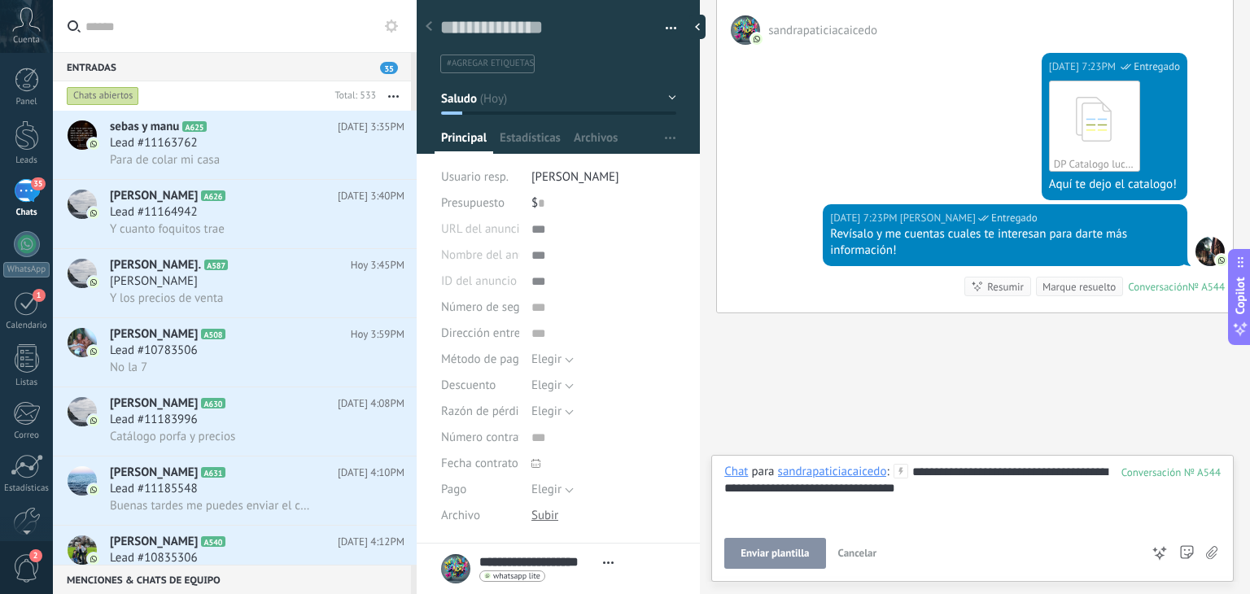
click at [802, 544] on button "Enviar plantilla" at bounding box center [774, 553] width 101 height 31
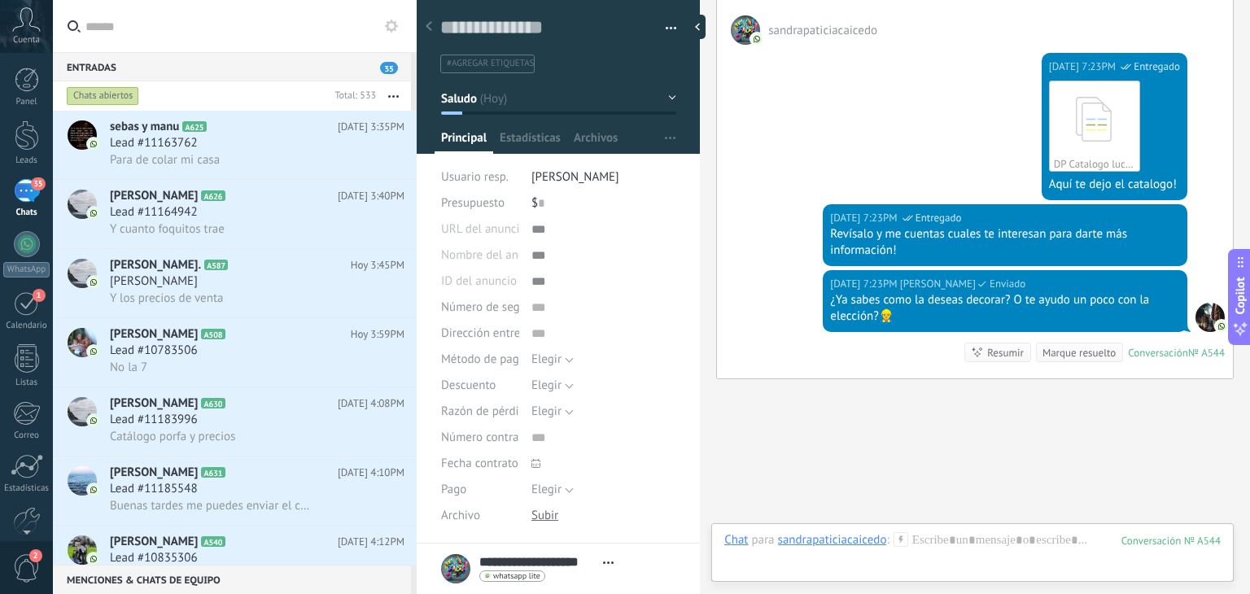
scroll to position [1007, 0]
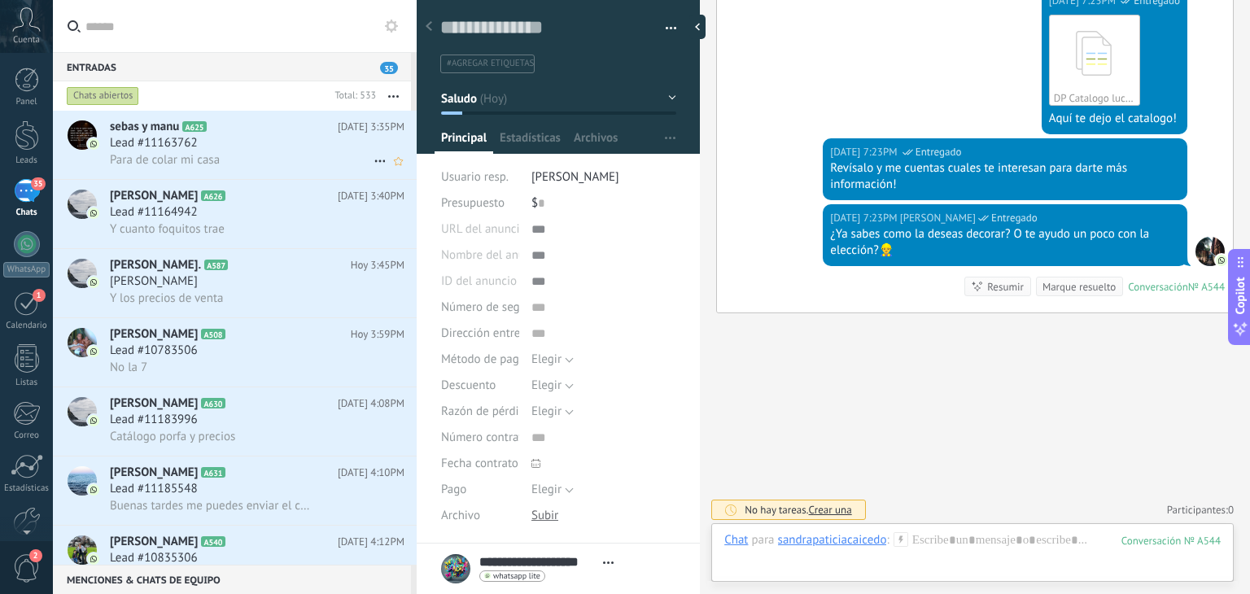
click at [203, 160] on span "Para de colar mi casa" at bounding box center [165, 159] width 110 height 15
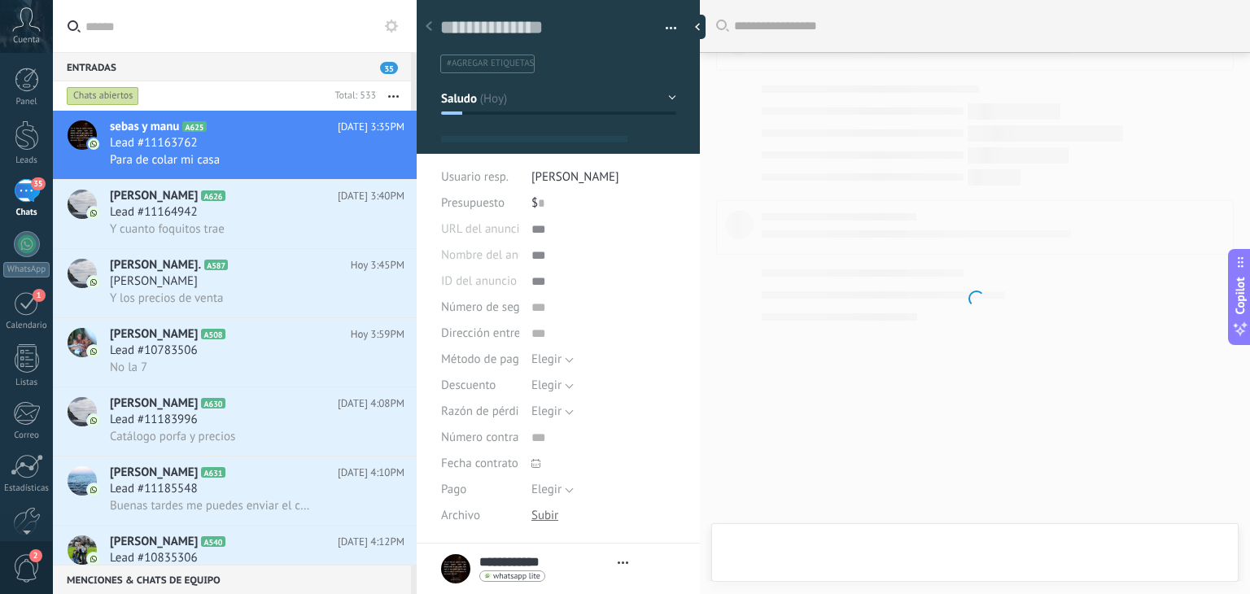
type textarea "**********"
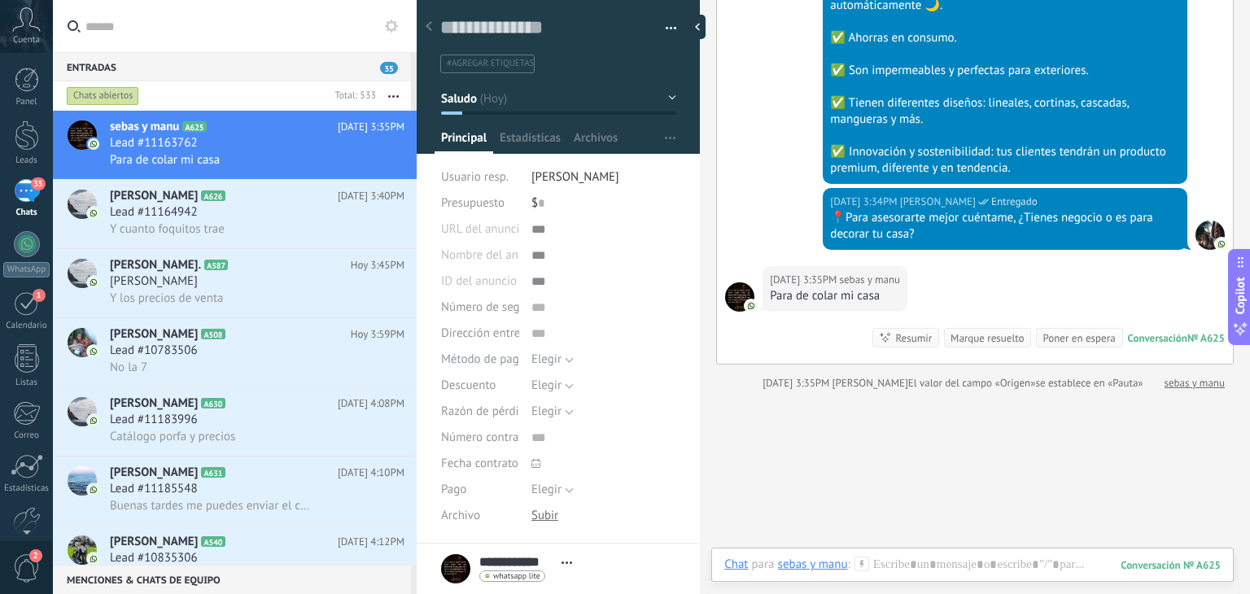
scroll to position [207, 0]
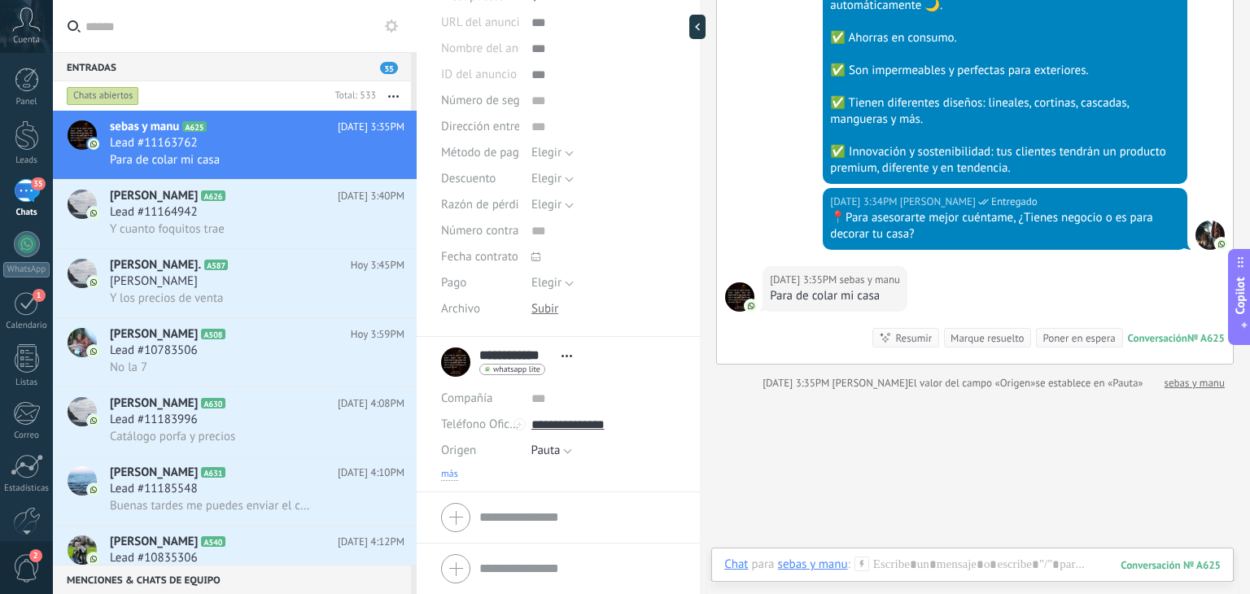
click at [456, 470] on span "más" at bounding box center [449, 474] width 17 height 13
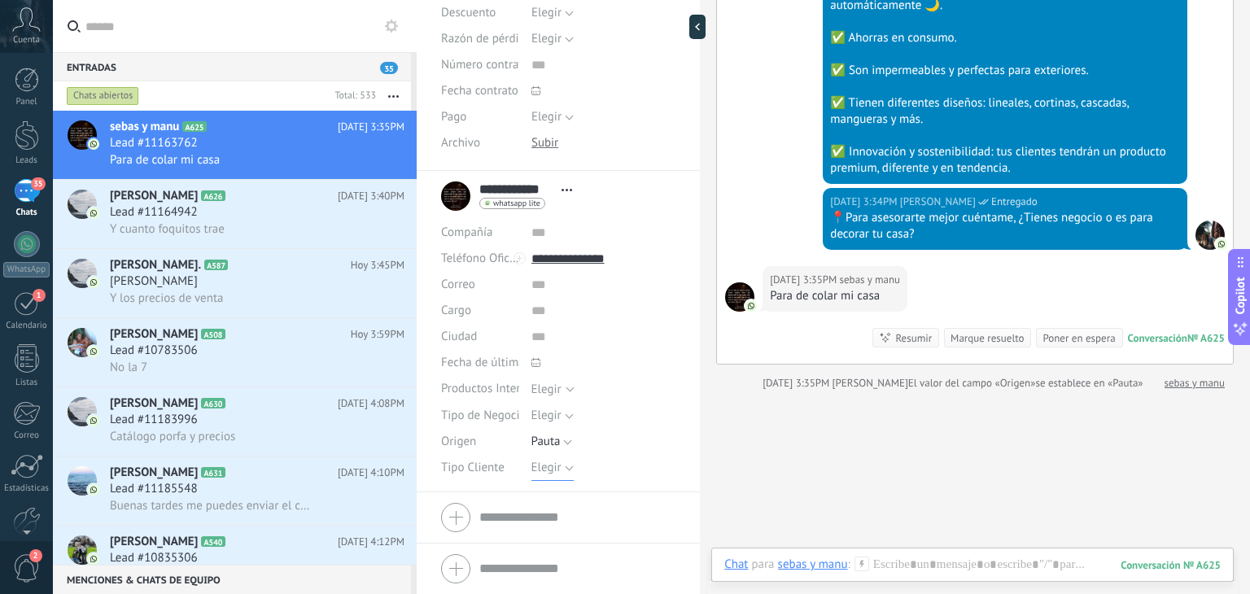
click at [540, 460] on span "Elegir" at bounding box center [546, 467] width 30 height 15
click at [553, 544] on span "Detal" at bounding box center [587, 551] width 149 height 15
click at [459, 556] on button "Guardar" at bounding box center [469, 568] width 56 height 31
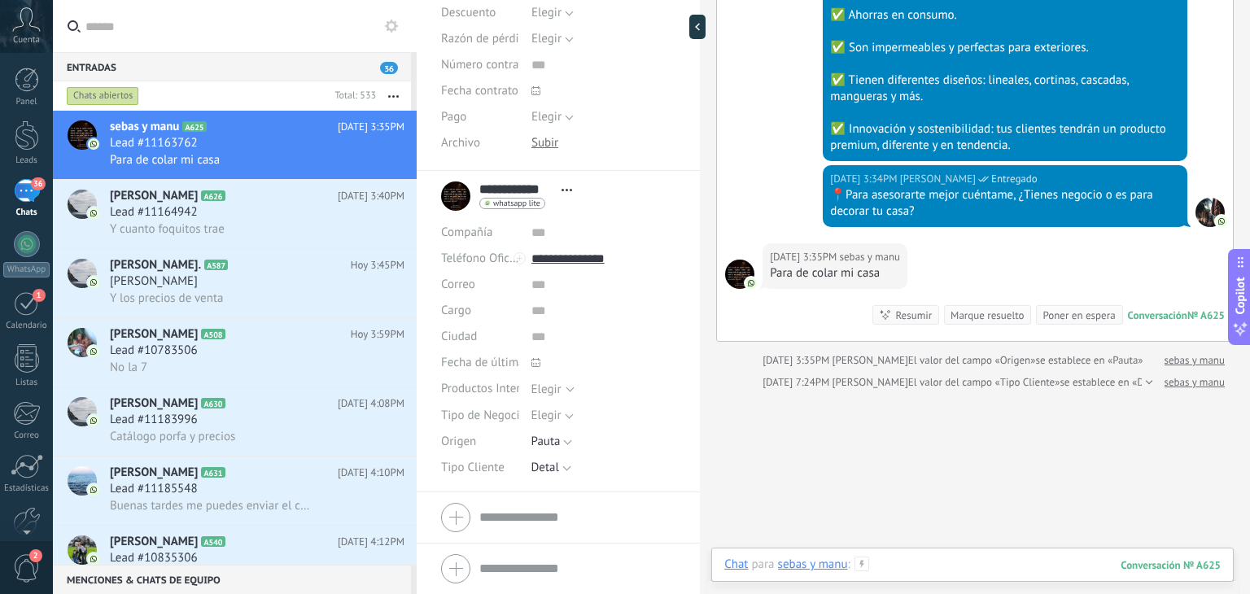
click at [882, 569] on div at bounding box center [972, 581] width 496 height 49
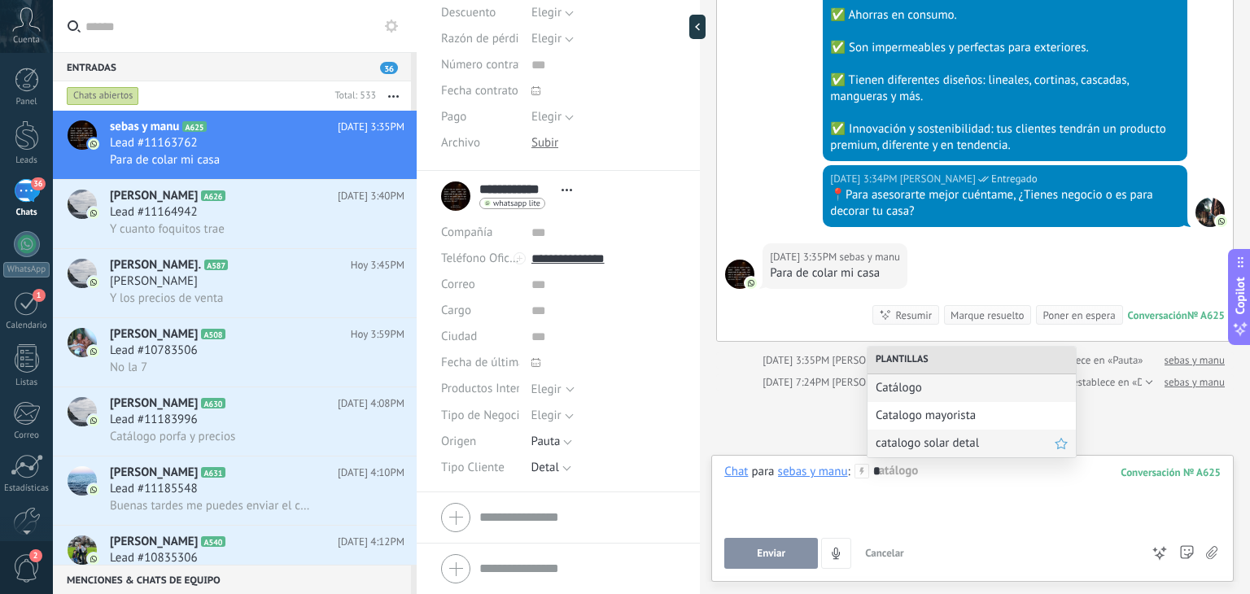
click at [945, 443] on span "catalogo solar detal" at bounding box center [965, 442] width 179 height 15
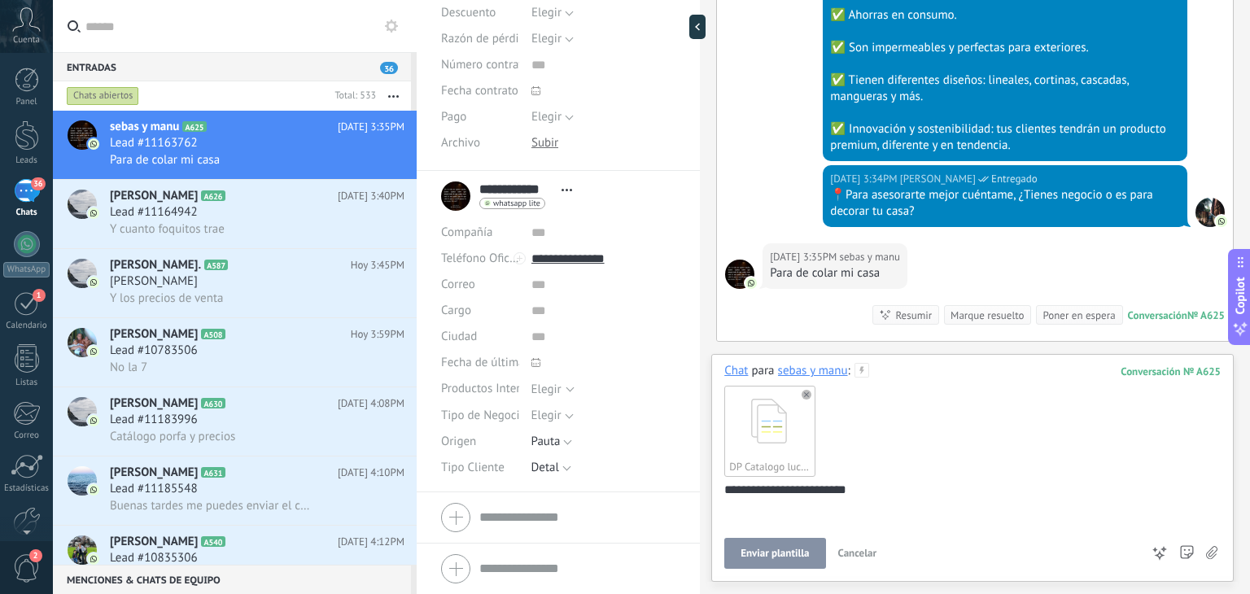
click at [776, 564] on button "Enviar plantilla" at bounding box center [774, 553] width 101 height 31
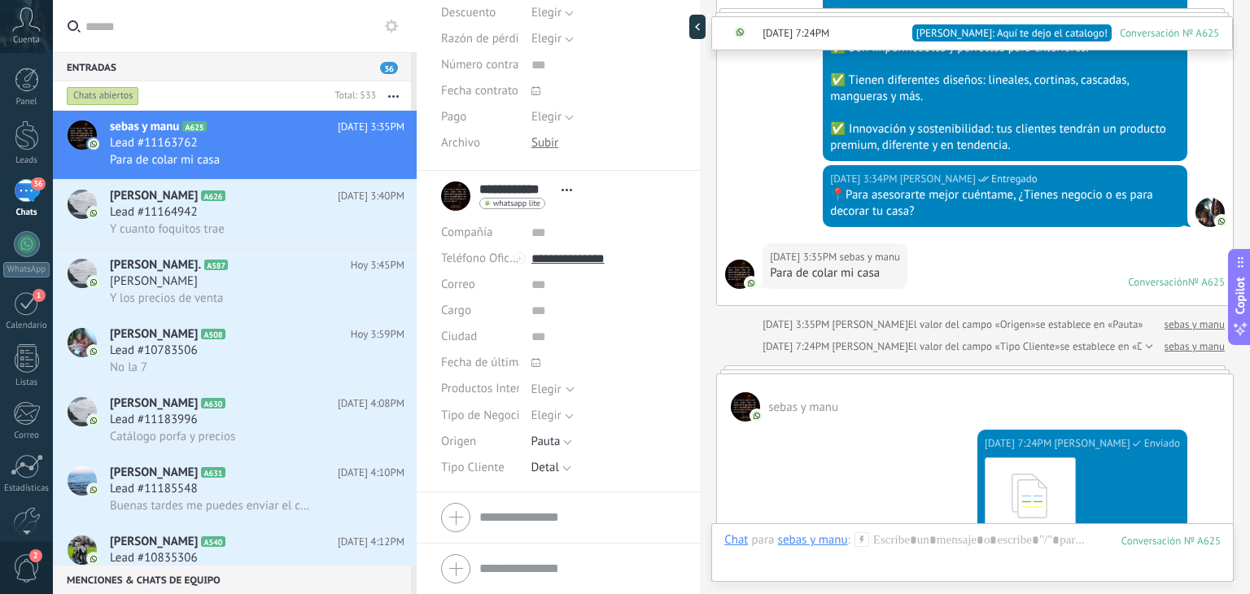
scroll to position [796, 0]
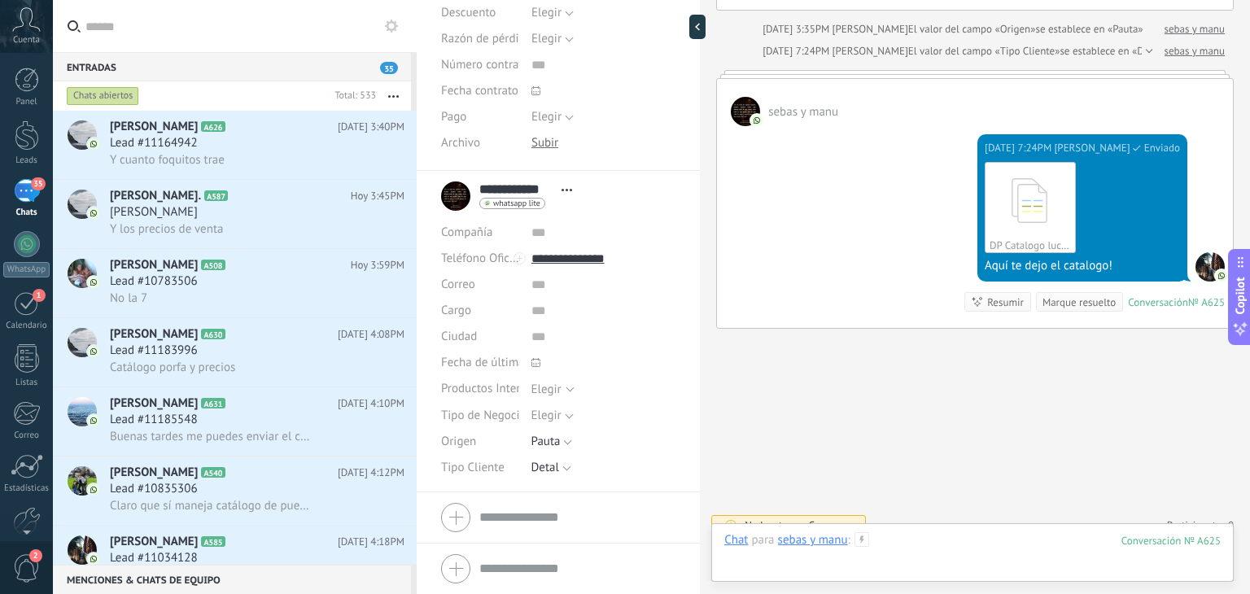
click at [885, 540] on div at bounding box center [972, 556] width 496 height 49
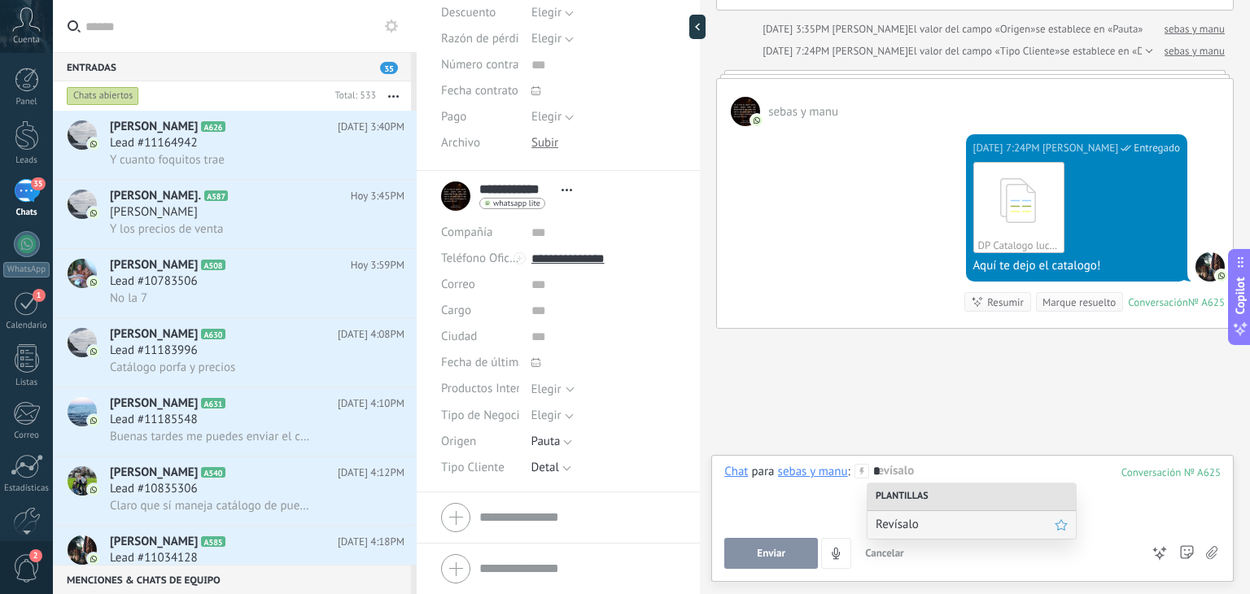
click at [897, 511] on div "Revísalo" at bounding box center [971, 525] width 208 height 28
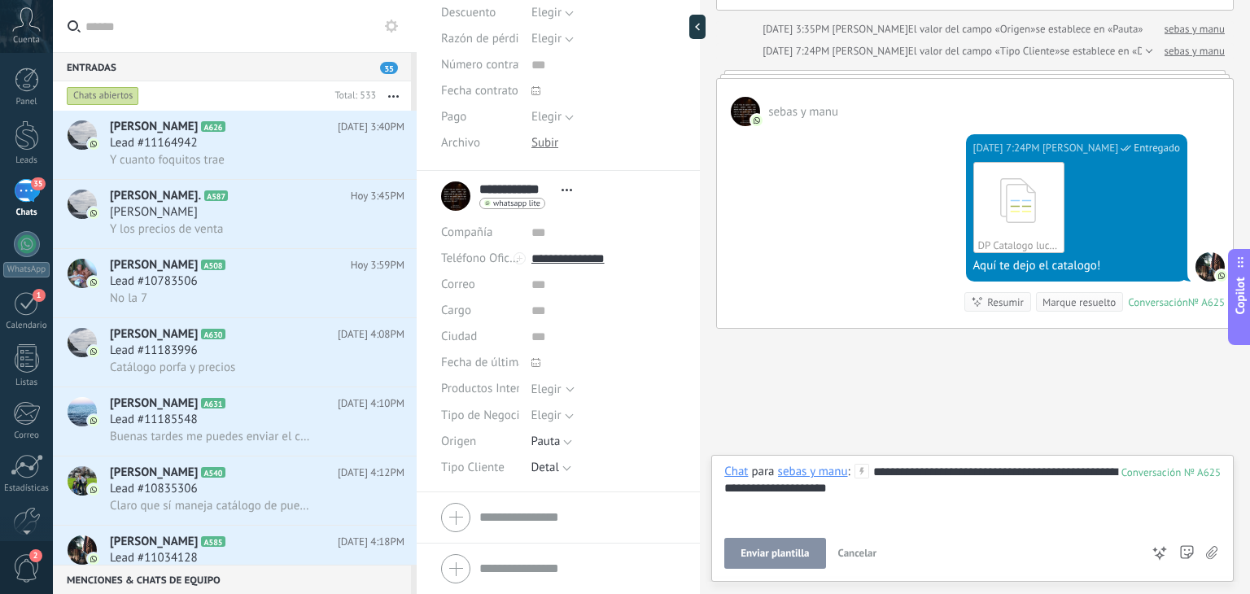
click at [778, 550] on span "Enviar plantilla" at bounding box center [774, 553] width 68 height 11
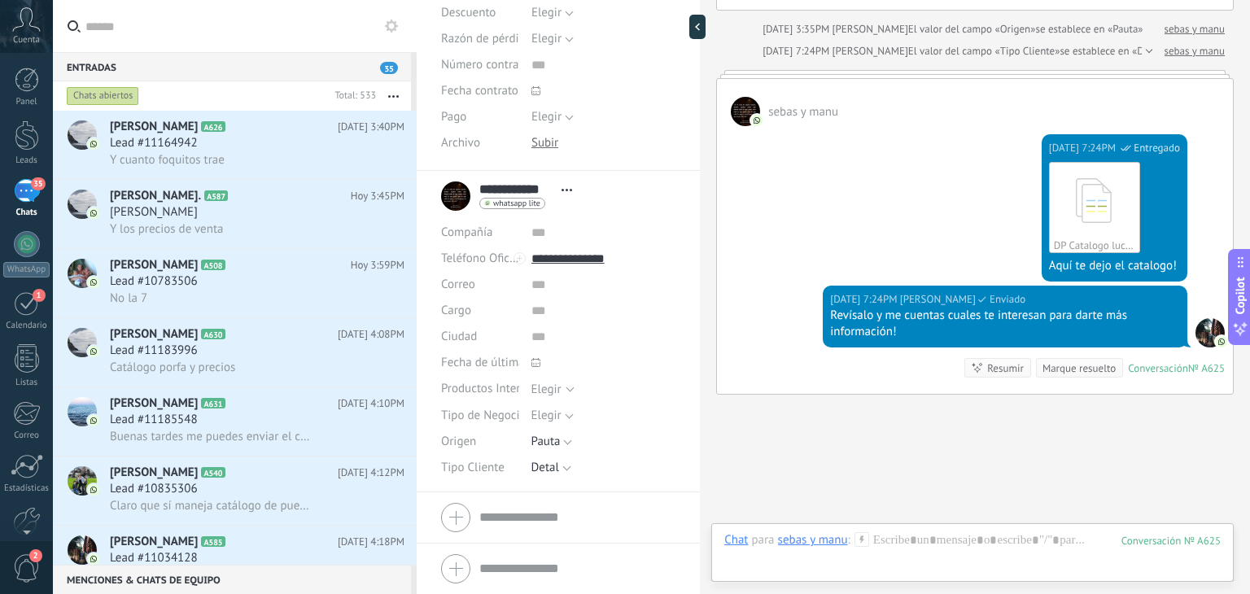
scroll to position [862, 0]
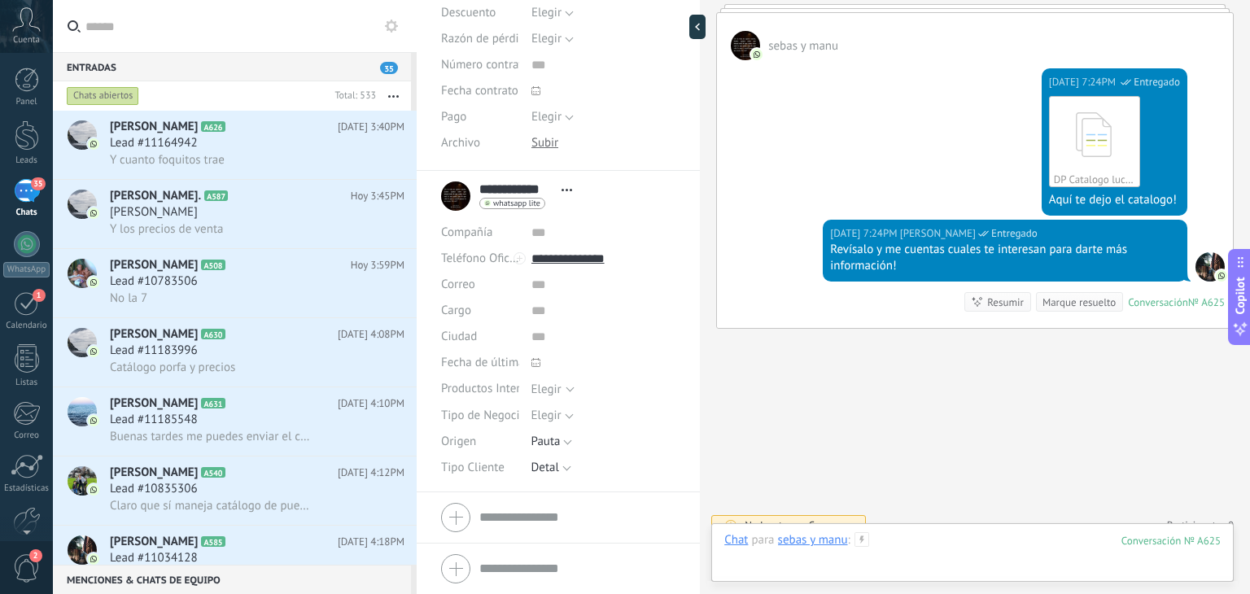
click at [893, 541] on div at bounding box center [972, 556] width 496 height 49
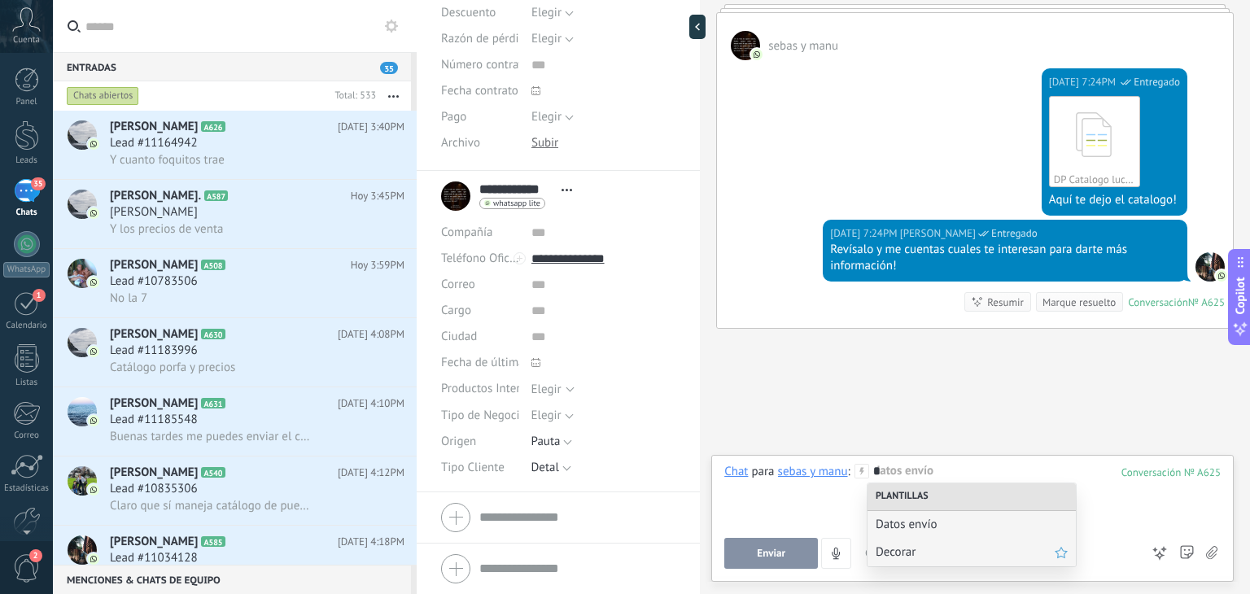
click at [904, 547] on span "Decorar" at bounding box center [965, 551] width 179 height 15
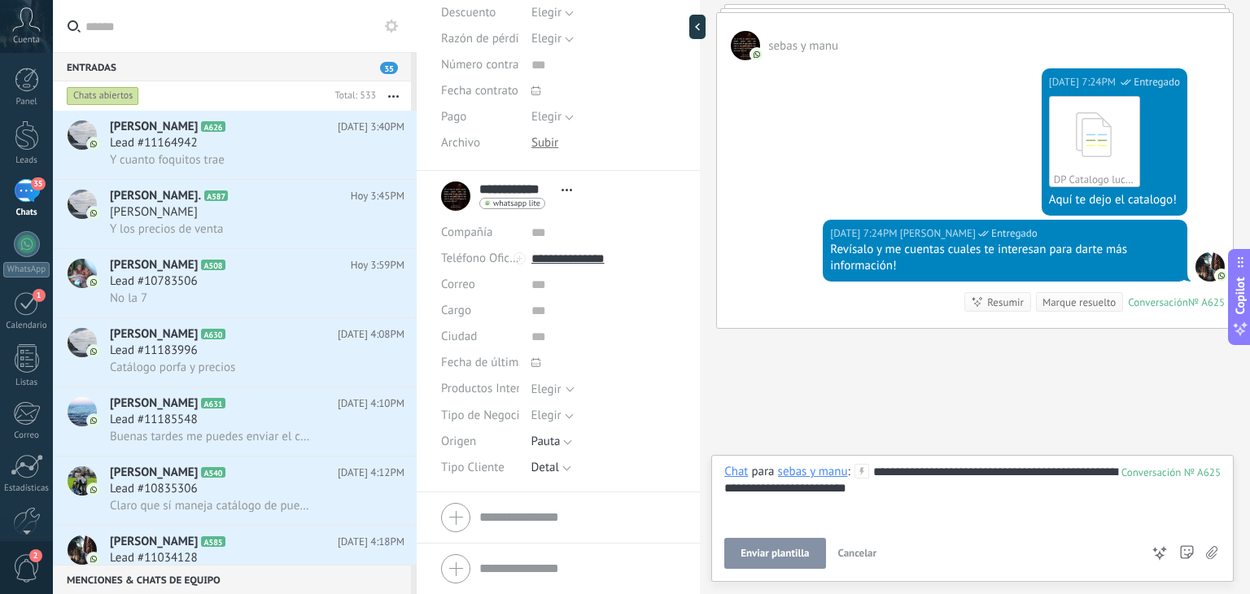
click at [778, 557] on span "Enviar plantilla" at bounding box center [774, 553] width 68 height 11
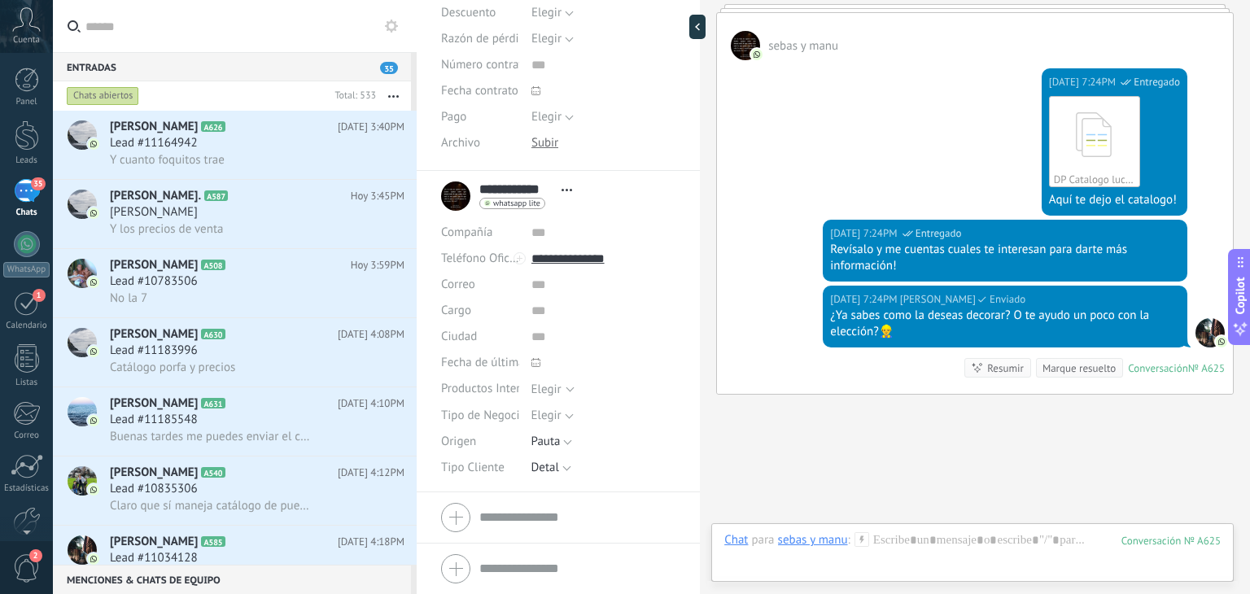
scroll to position [928, 0]
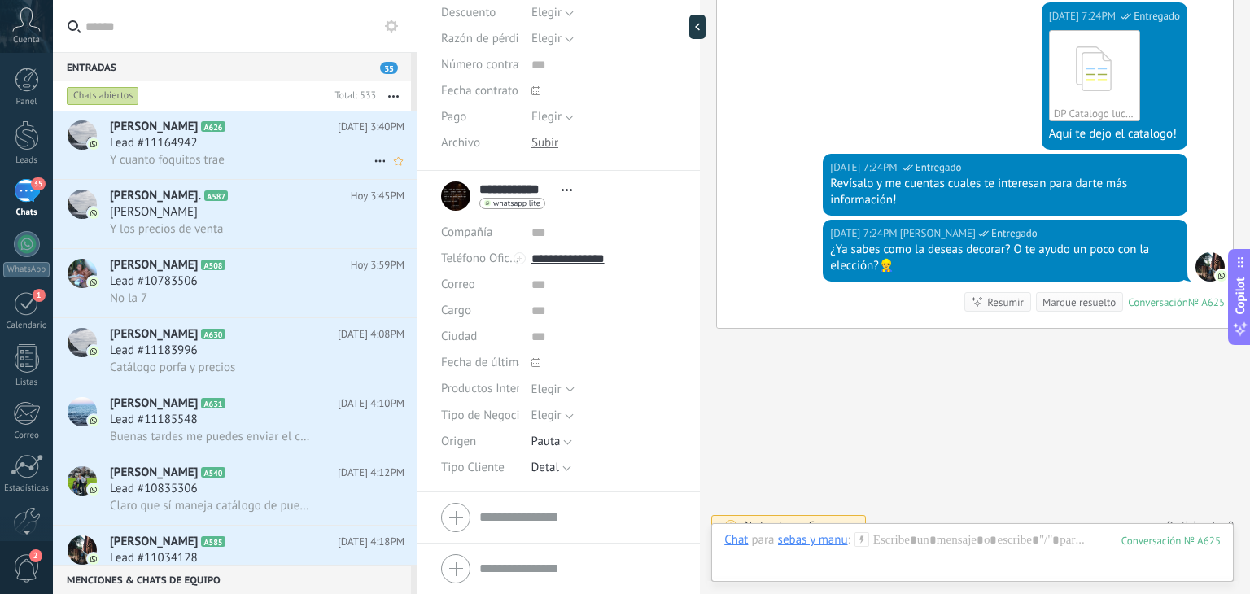
click at [207, 158] on span "Y cuanto foquitos trae" at bounding box center [167, 159] width 115 height 15
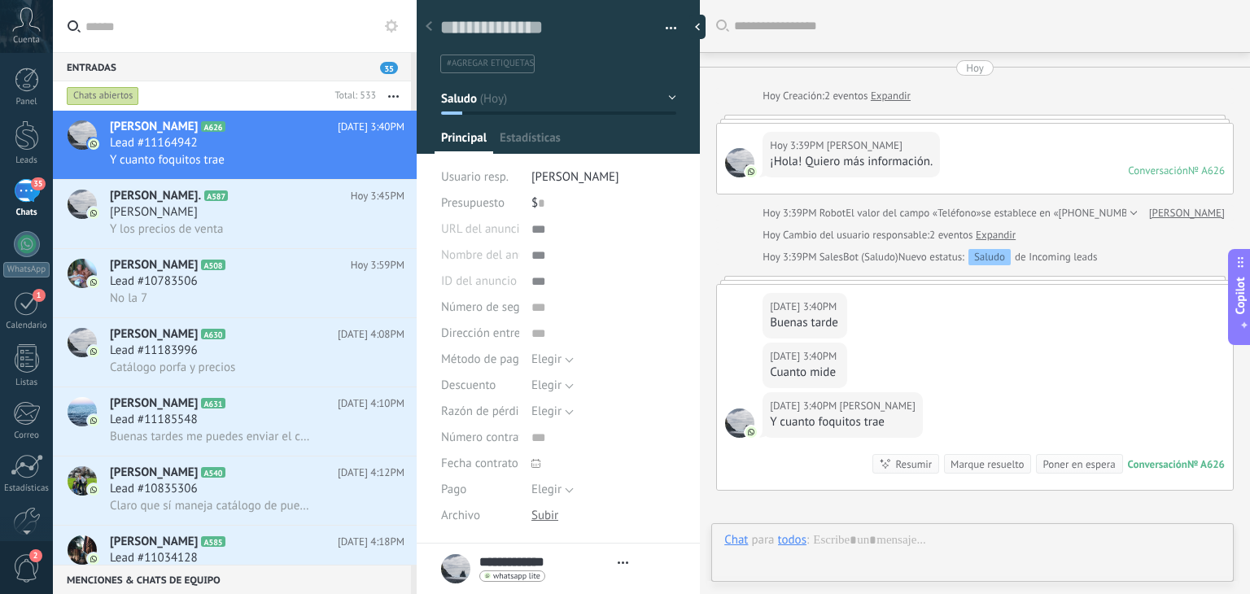
type textarea "**********"
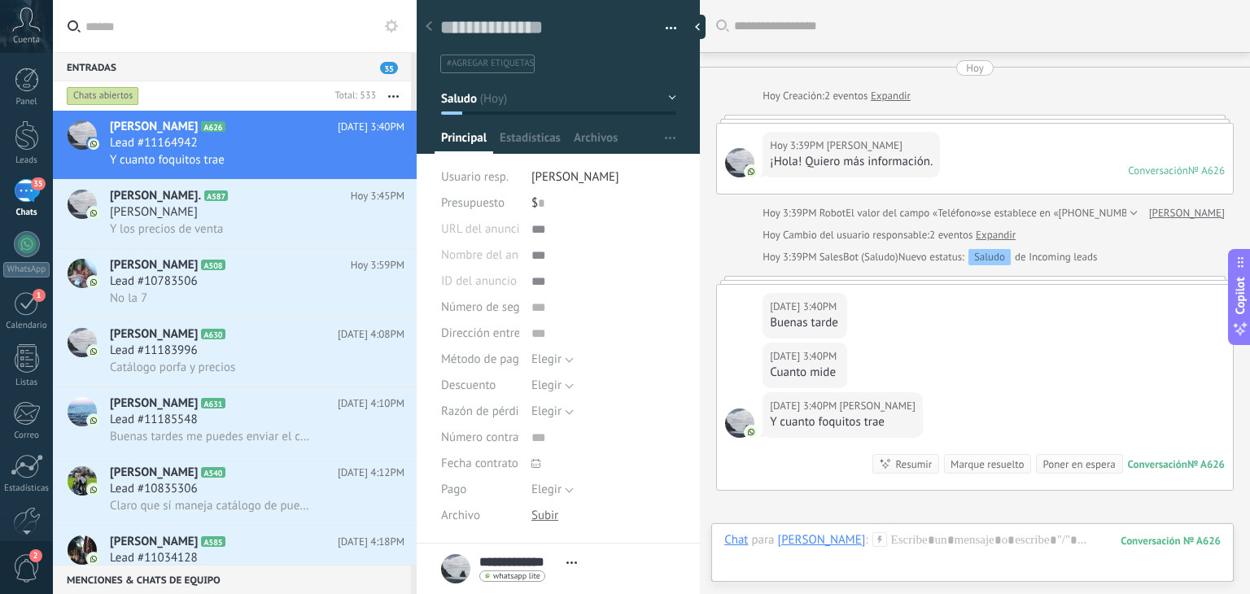
scroll to position [179, 0]
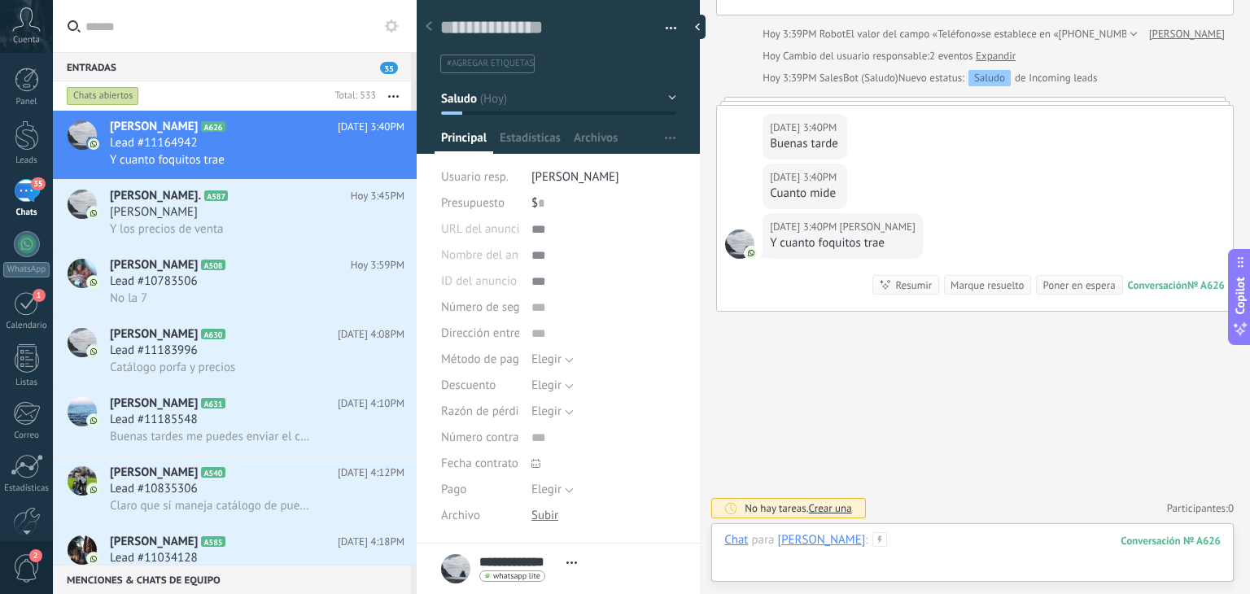
click at [874, 543] on div at bounding box center [972, 556] width 496 height 49
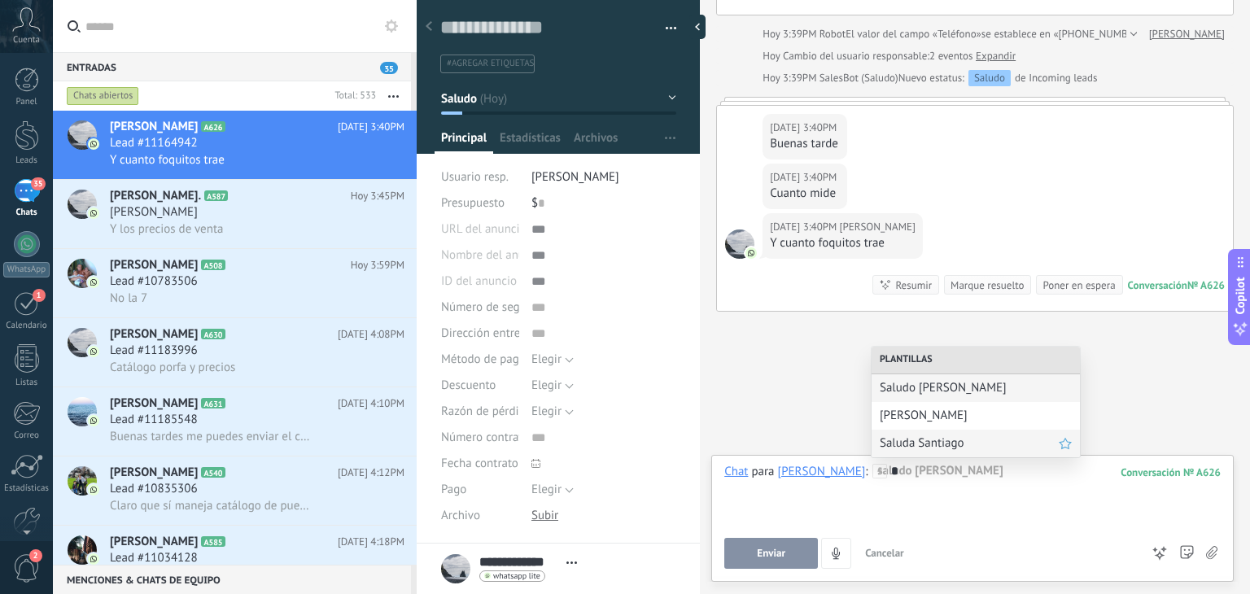
click at [924, 435] on div "Saluda Santiago" at bounding box center [975, 444] width 208 height 28
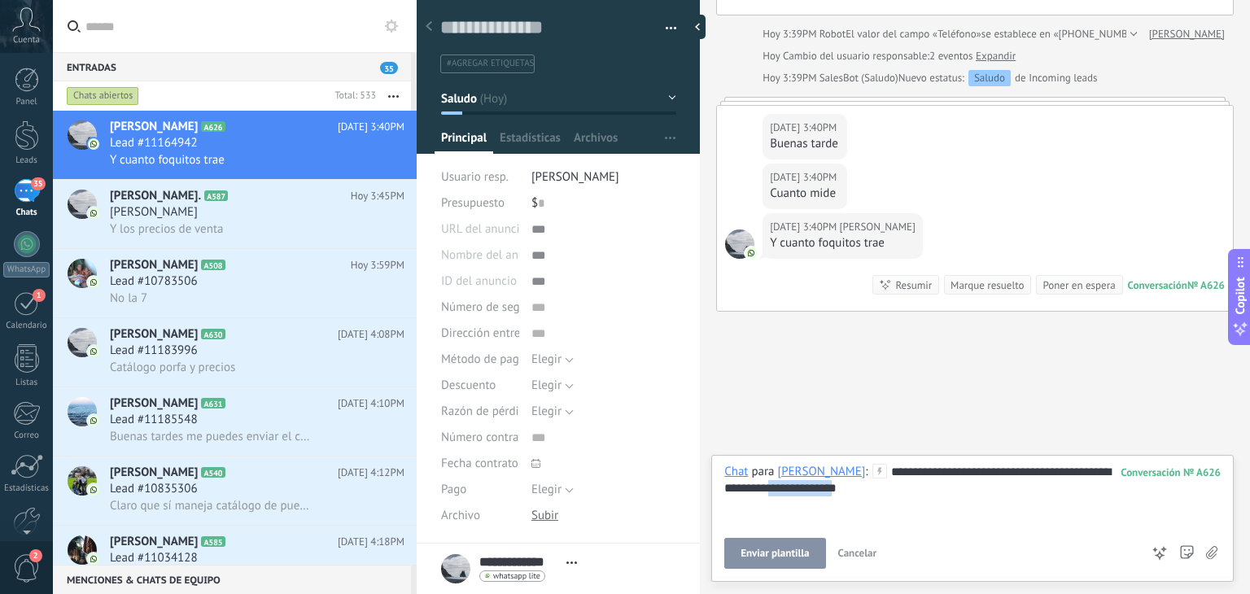
drag, startPoint x: 880, startPoint y: 483, endPoint x: 810, endPoint y: 490, distance: 70.4
click at [810, 490] on div "**********" at bounding box center [972, 495] width 496 height 62
drag, startPoint x: 771, startPoint y: 491, endPoint x: 865, endPoint y: 486, distance: 93.7
click at [865, 486] on div "**********" at bounding box center [972, 495] width 496 height 62
click at [789, 553] on button "Enviar" at bounding box center [771, 553] width 94 height 31
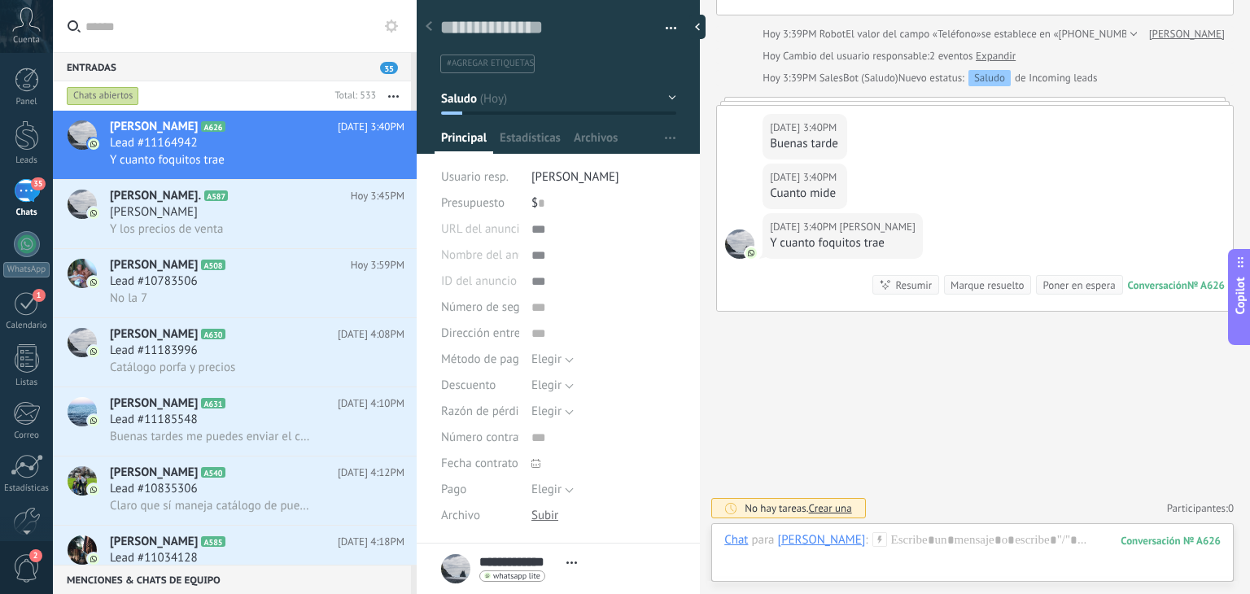
scroll to position [143, 0]
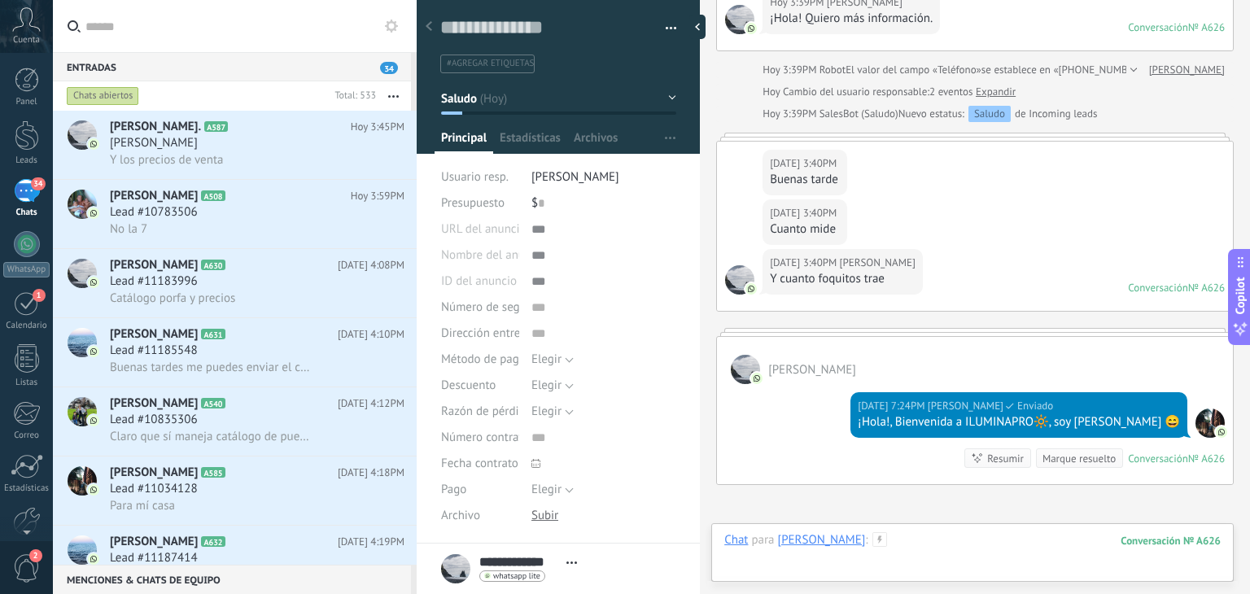
click at [929, 544] on div at bounding box center [972, 556] width 496 height 49
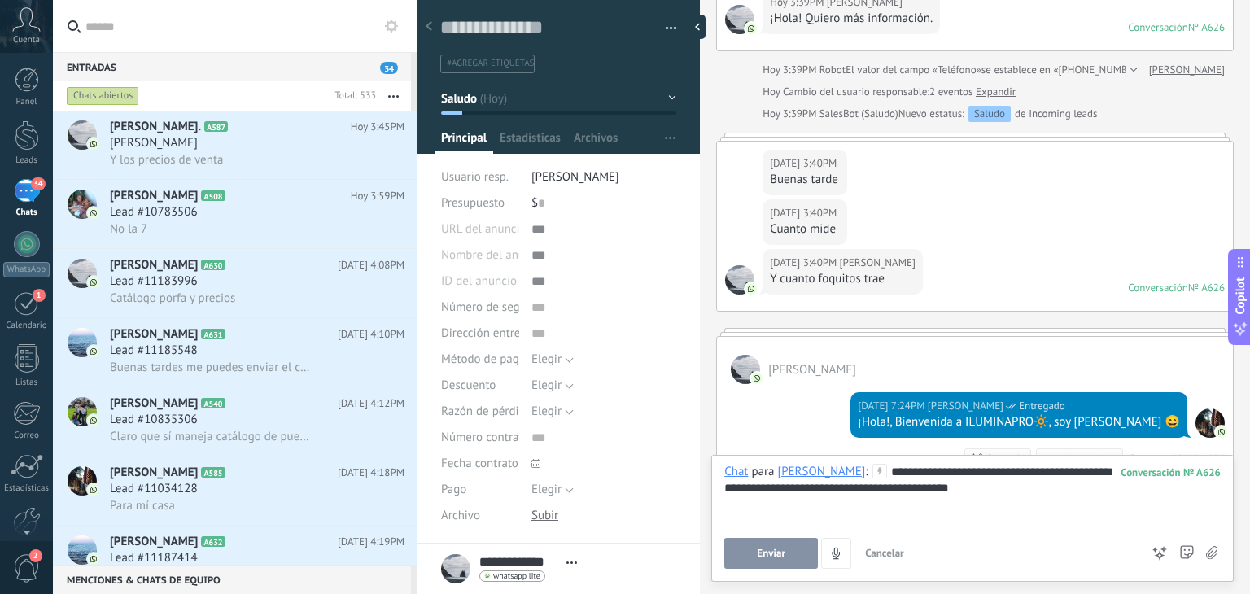
click at [775, 545] on button "Enviar" at bounding box center [771, 553] width 94 height 31
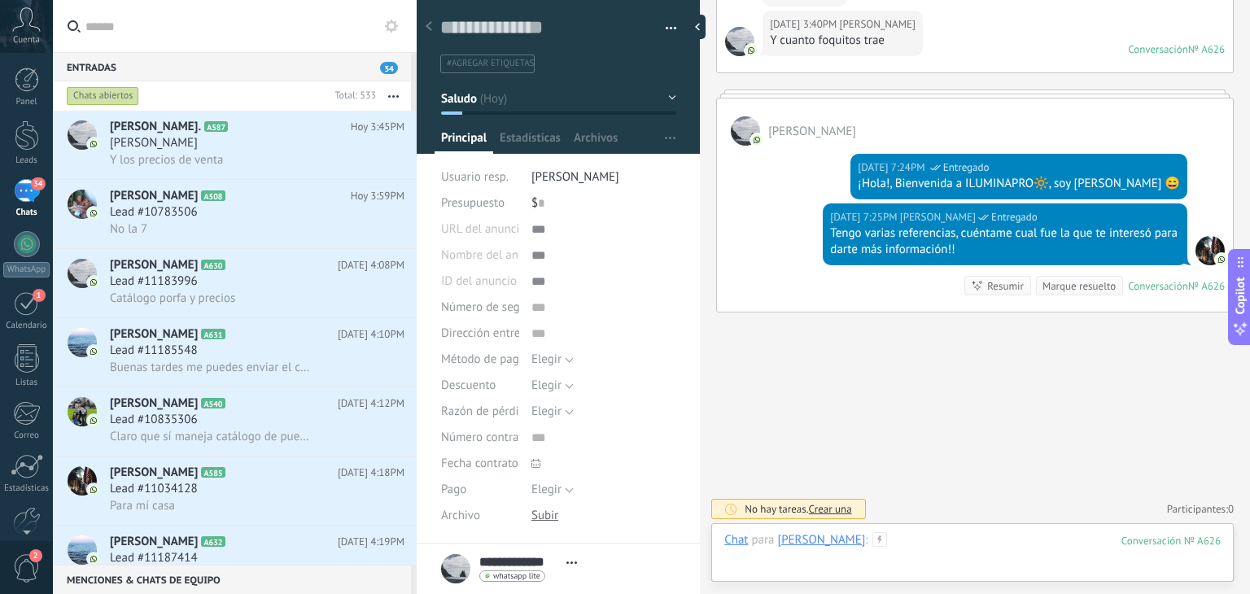
click at [902, 560] on div at bounding box center [972, 556] width 496 height 49
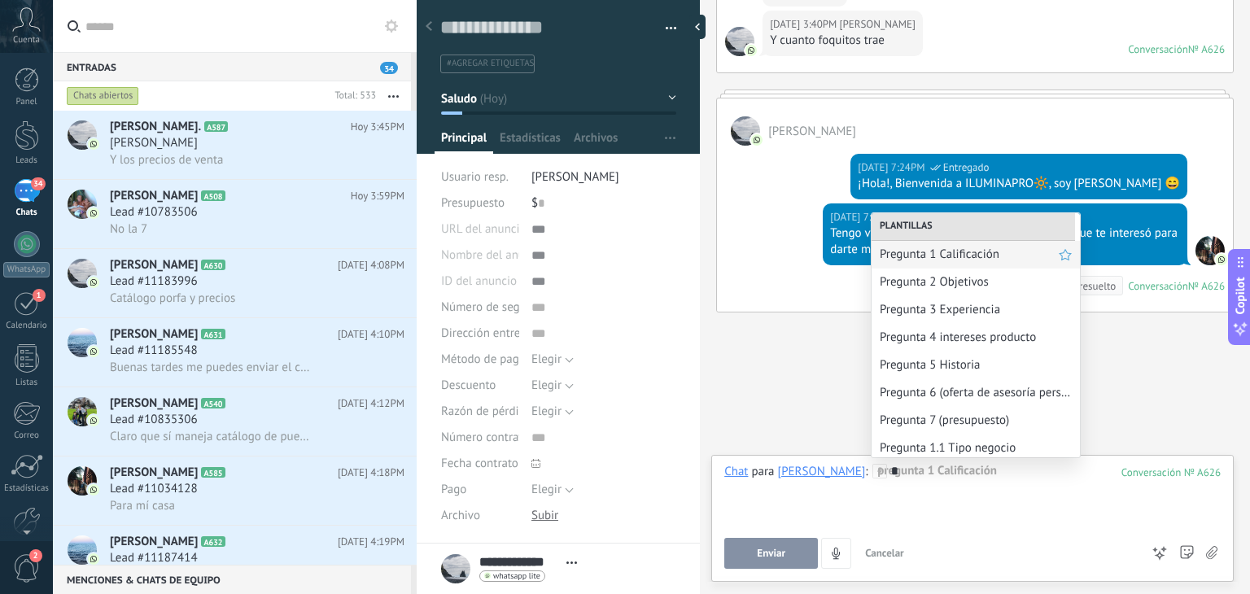
click at [962, 264] on div "Pregunta 1 Calificación" at bounding box center [975, 255] width 208 height 28
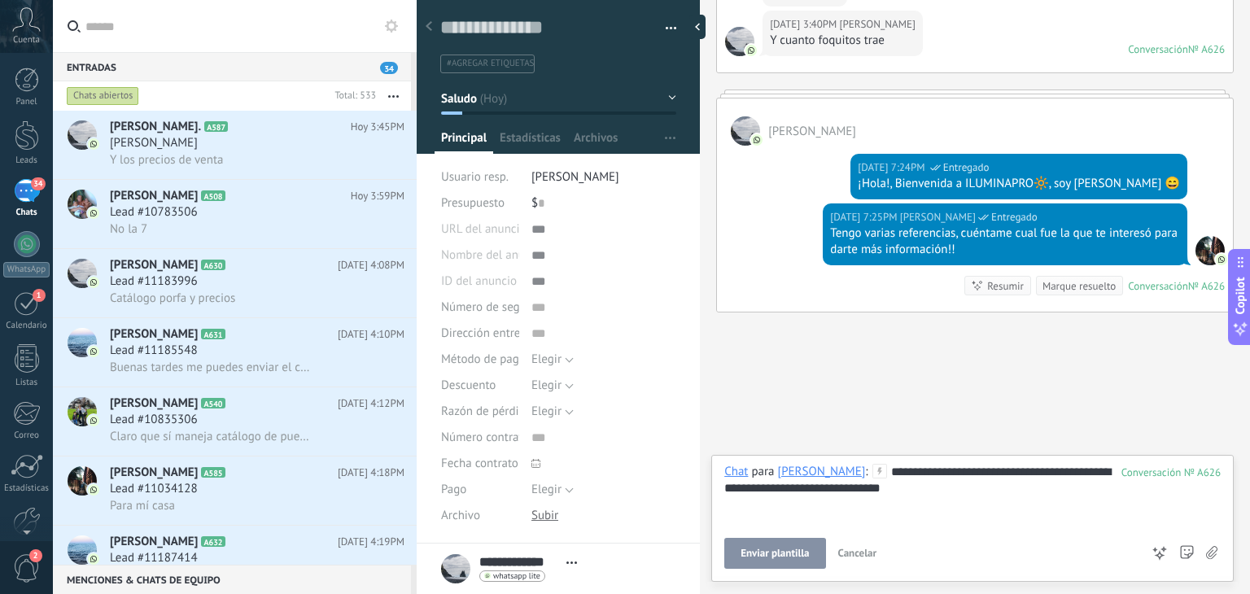
click at [774, 555] on span "Enviar plantilla" at bounding box center [774, 553] width 68 height 11
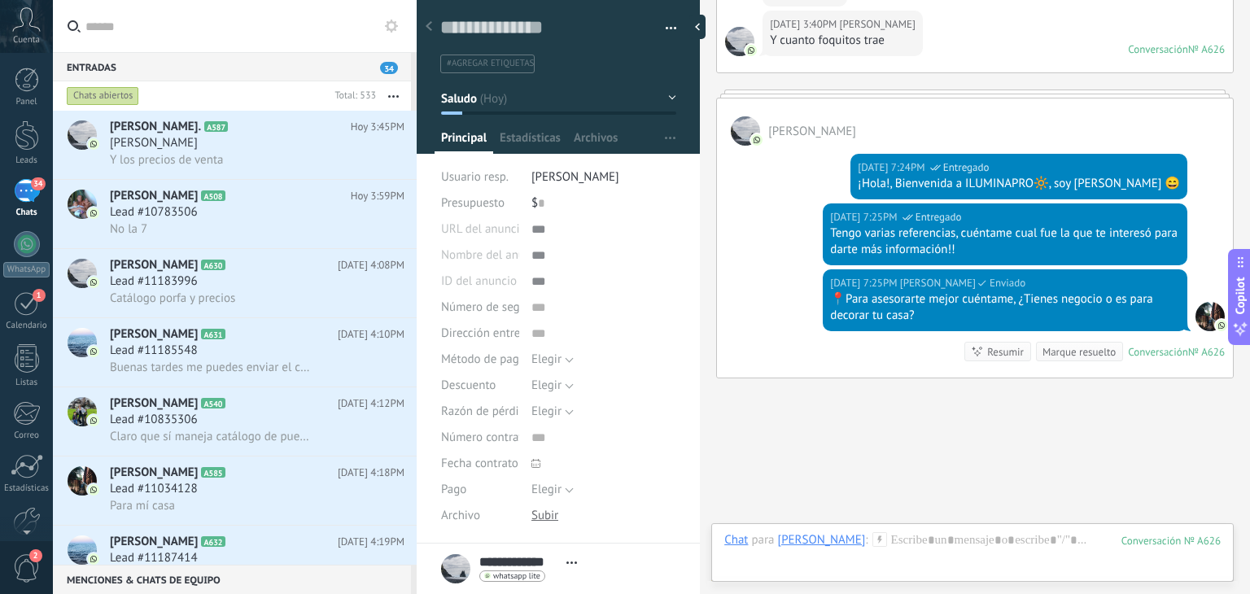
scroll to position [448, 0]
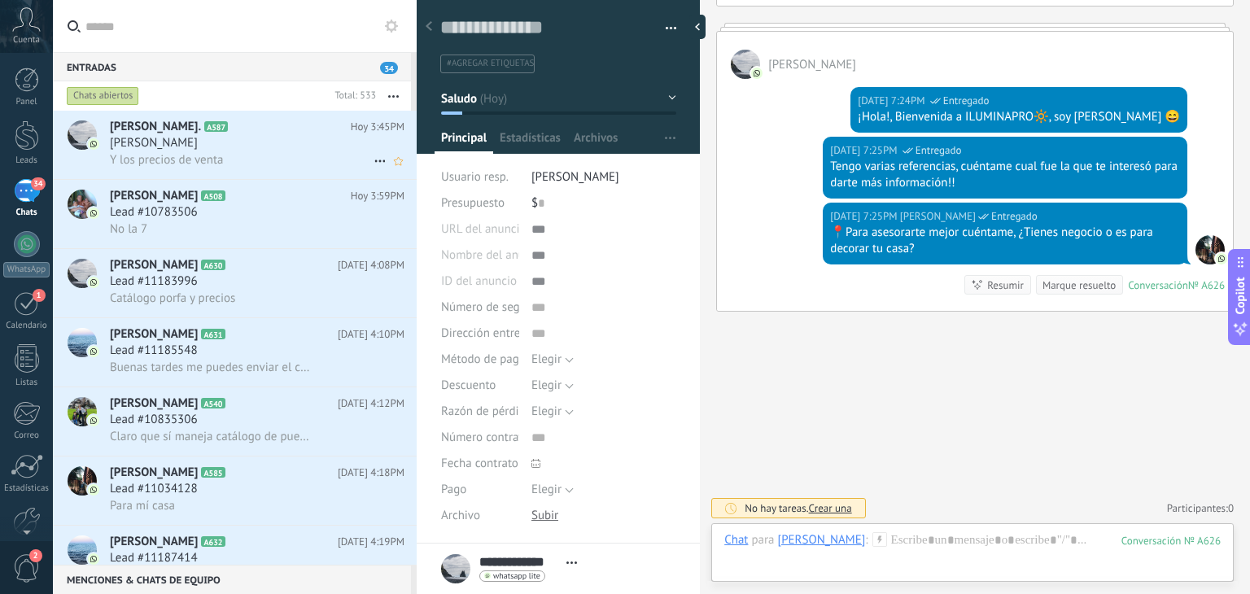
click at [271, 154] on div "Y los precios de venta" at bounding box center [257, 159] width 295 height 17
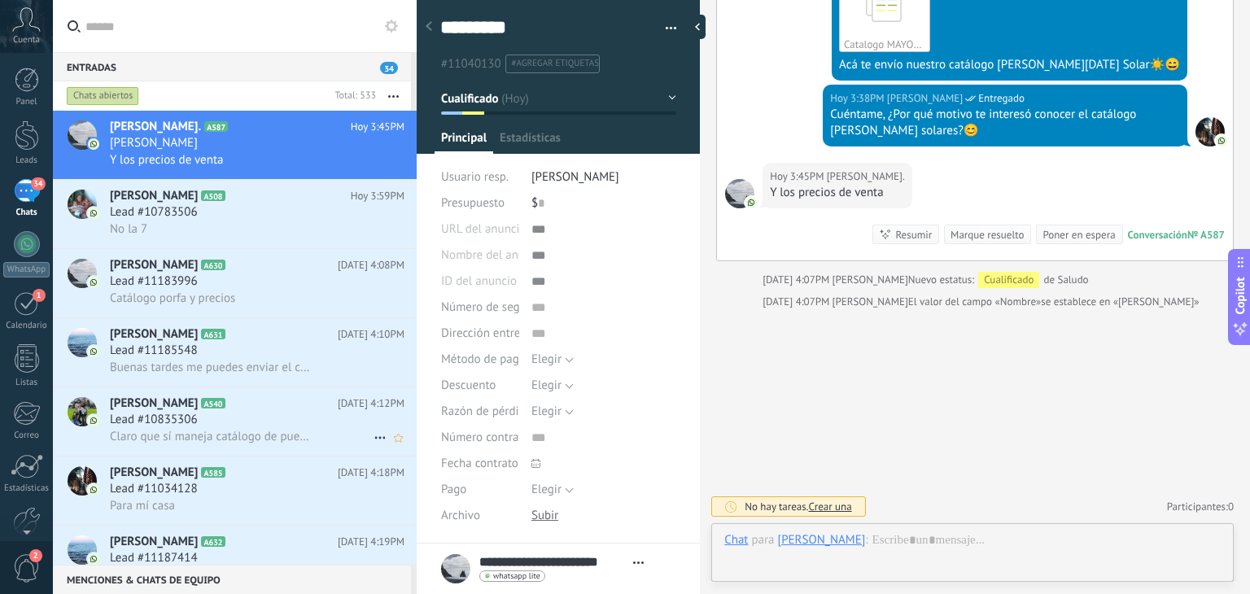
scroll to position [24, 0]
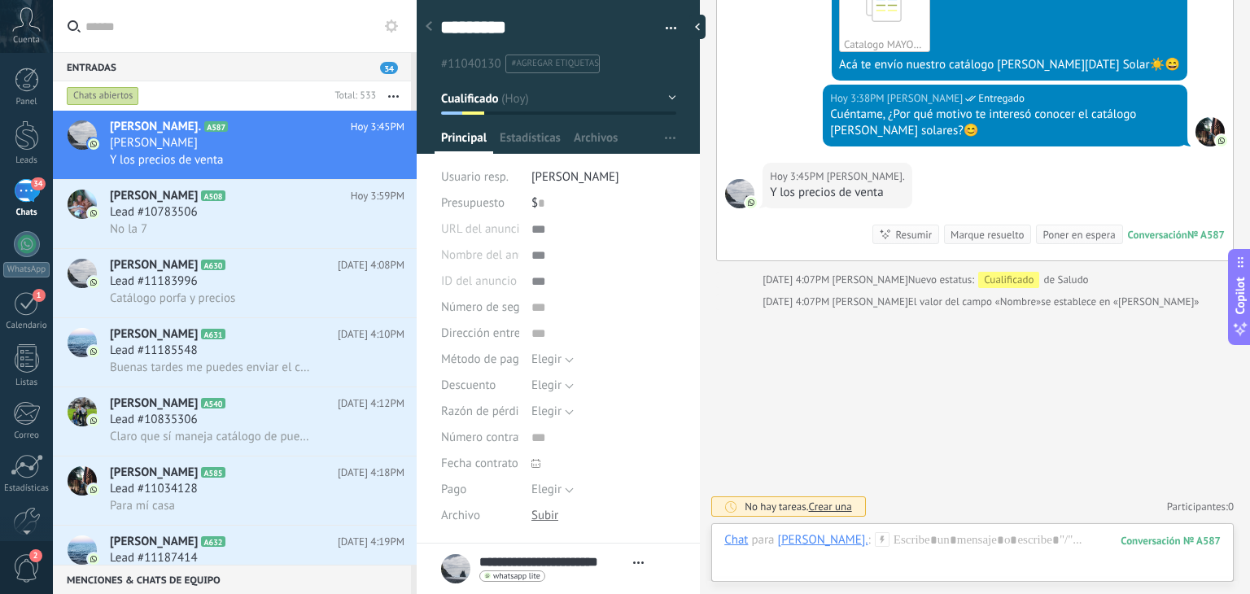
click at [398, 93] on button "button" at bounding box center [393, 95] width 35 height 29
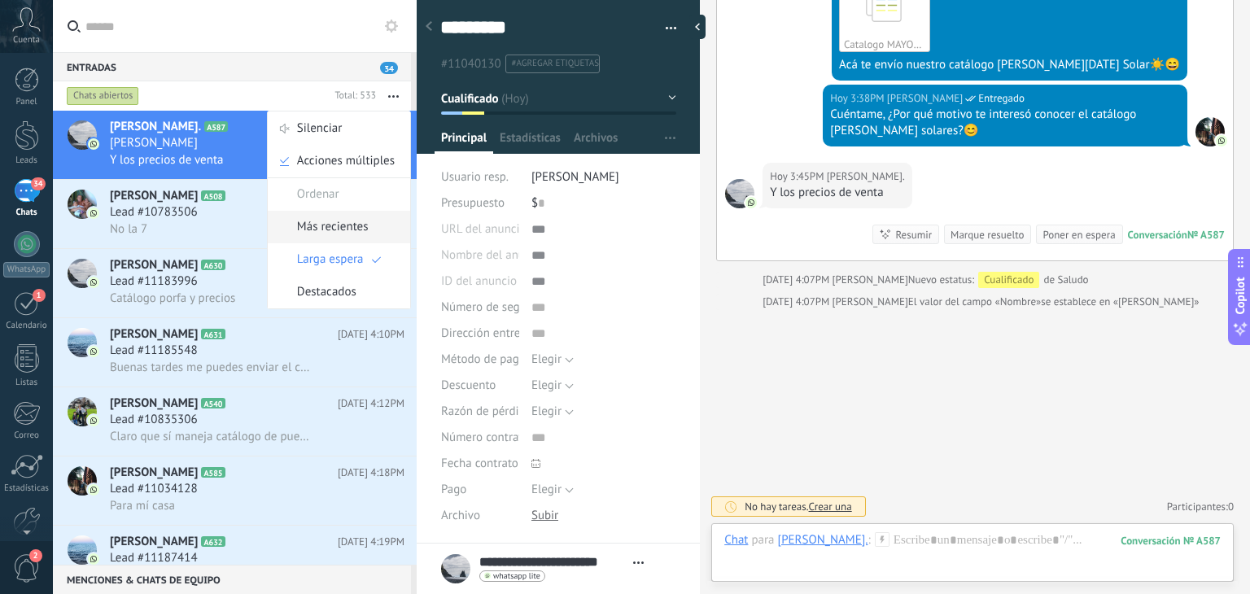
click at [352, 216] on span "Más recientes" at bounding box center [333, 227] width 72 height 33
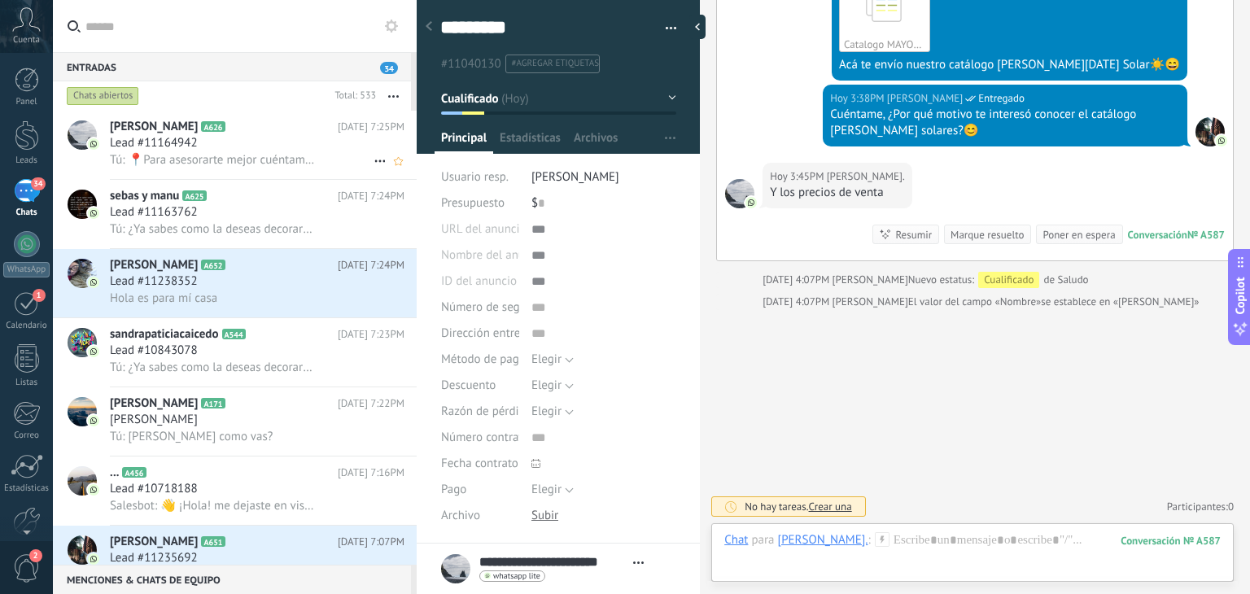
click at [283, 152] on div "Tú: 📍Para asesorarte mejor cuéntame, ¿Tienes negocio o es para decorar tu casa?" at bounding box center [257, 159] width 295 height 17
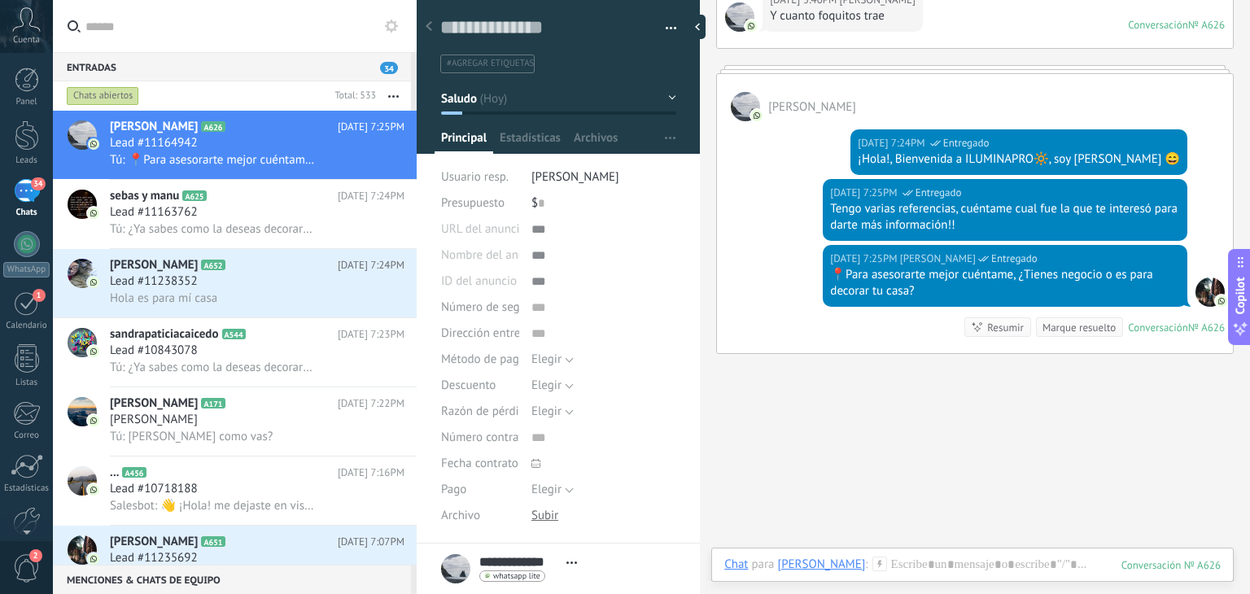
scroll to position [181, 0]
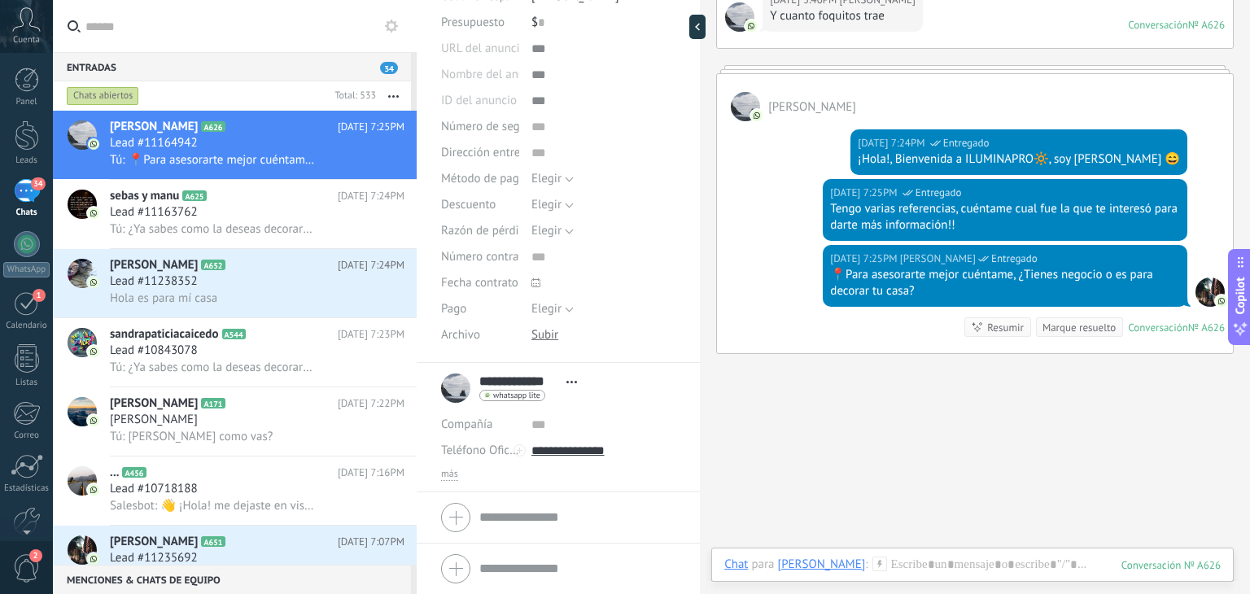
click at [458, 474] on div "más" at bounding box center [558, 474] width 234 height 13
click at [452, 474] on span "más" at bounding box center [449, 474] width 17 height 13
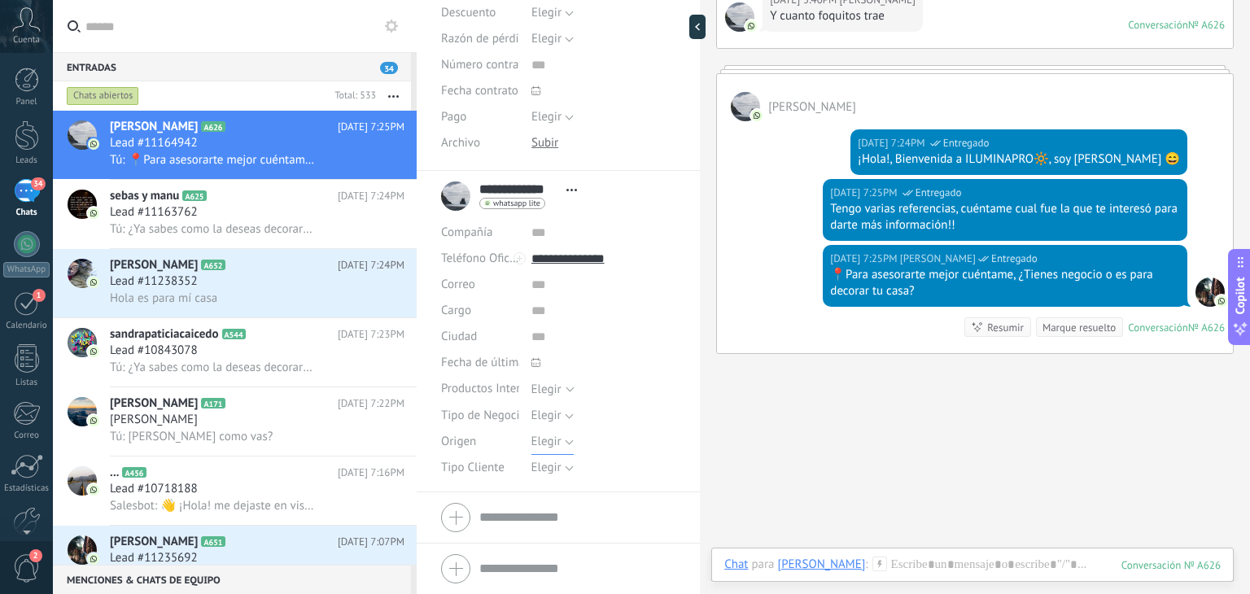
click at [540, 440] on span "Elegir" at bounding box center [546, 441] width 30 height 15
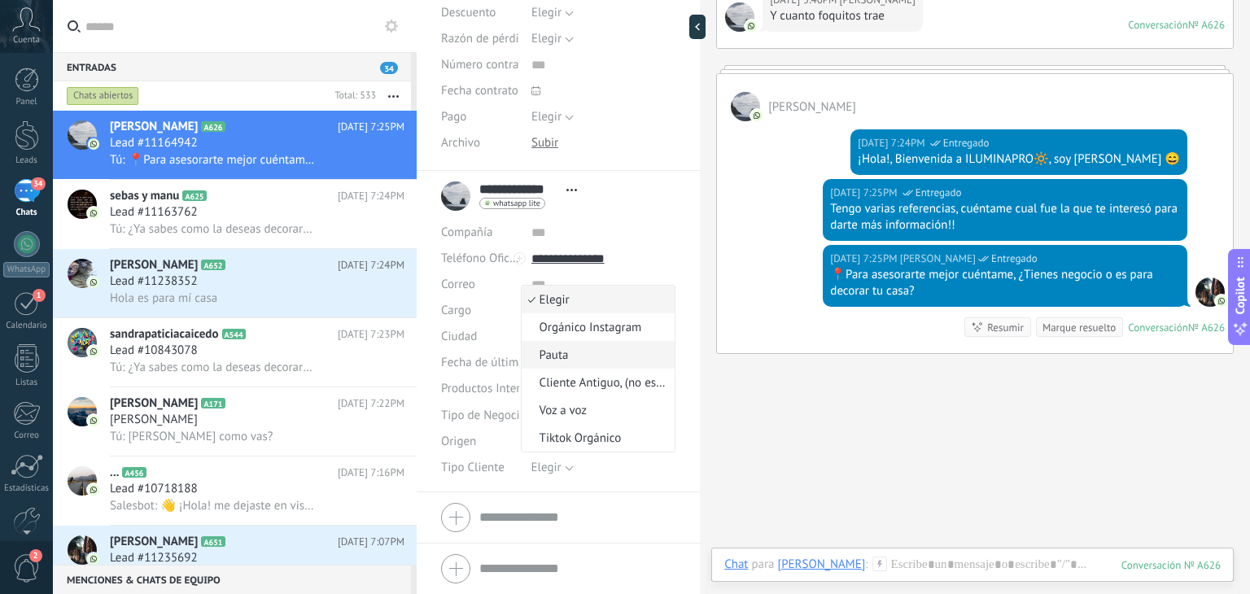
click at [561, 365] on li "Pauta" at bounding box center [599, 355] width 154 height 28
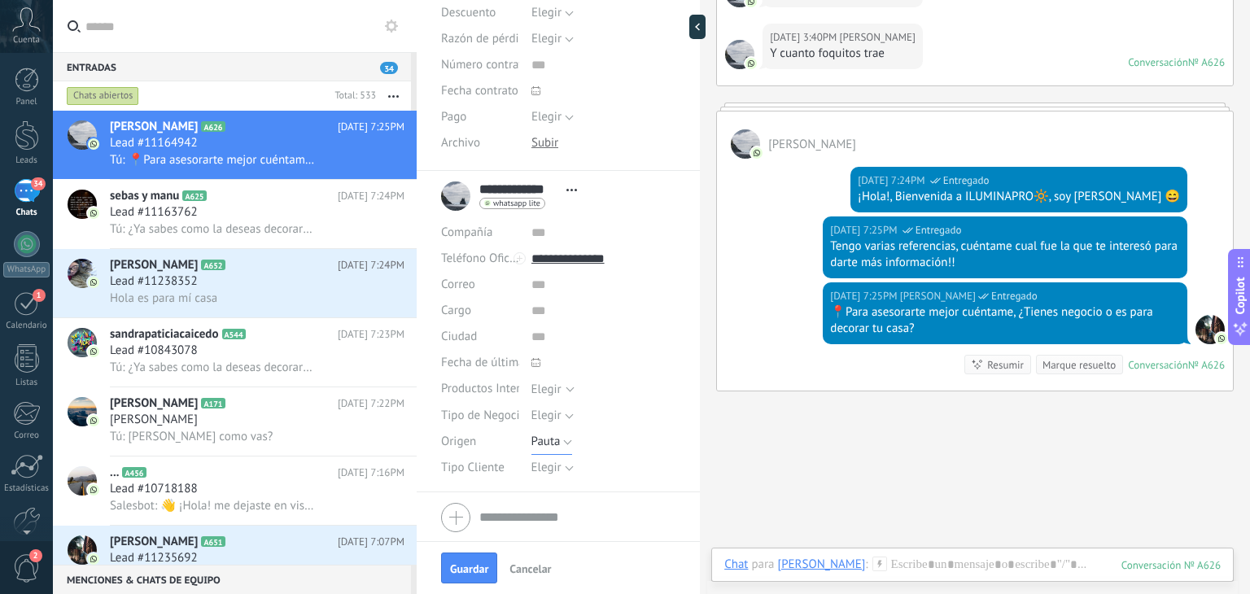
scroll to position [460, 0]
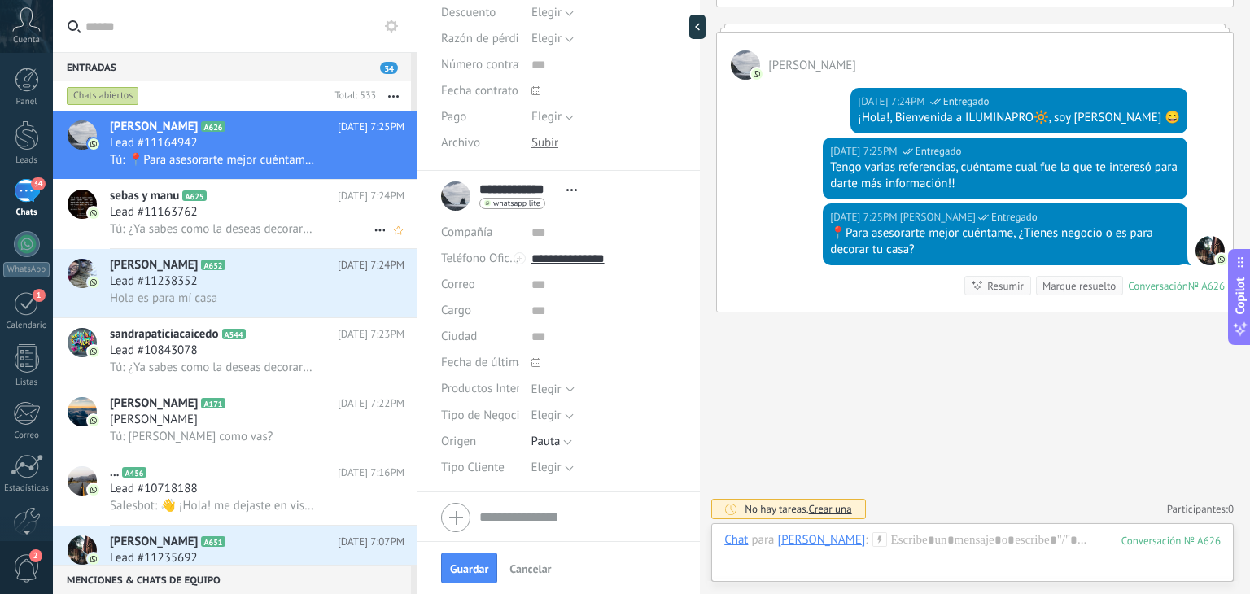
click at [244, 210] on div "Lead #11163762" at bounding box center [257, 212] width 295 height 16
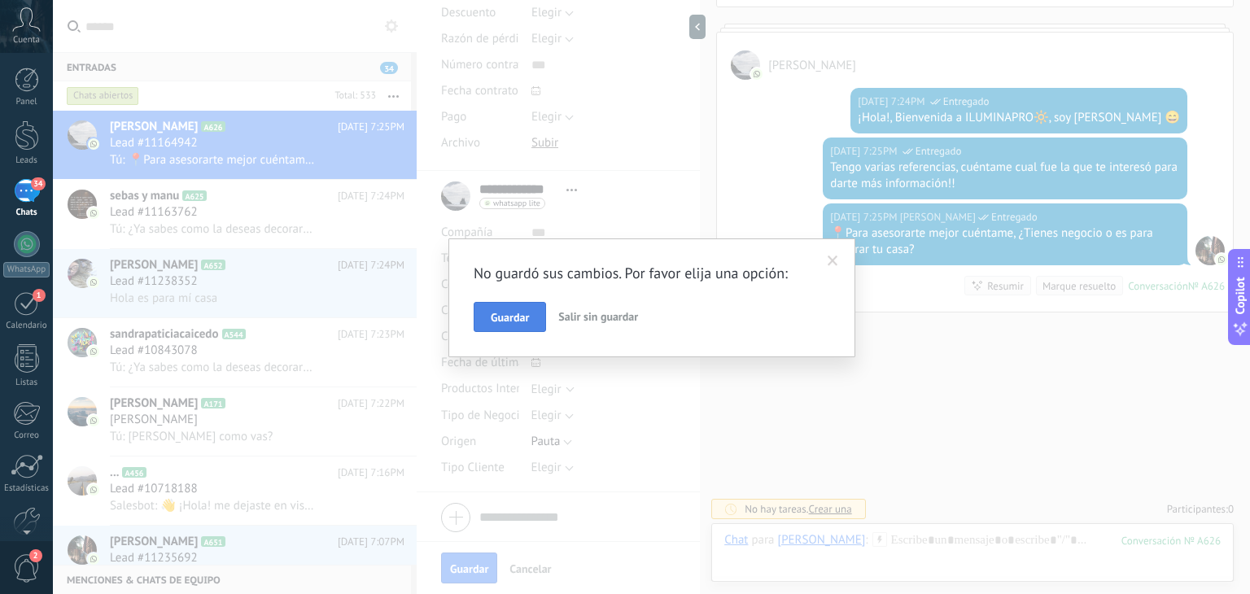
click at [518, 323] on span "Guardar" at bounding box center [510, 317] width 38 height 11
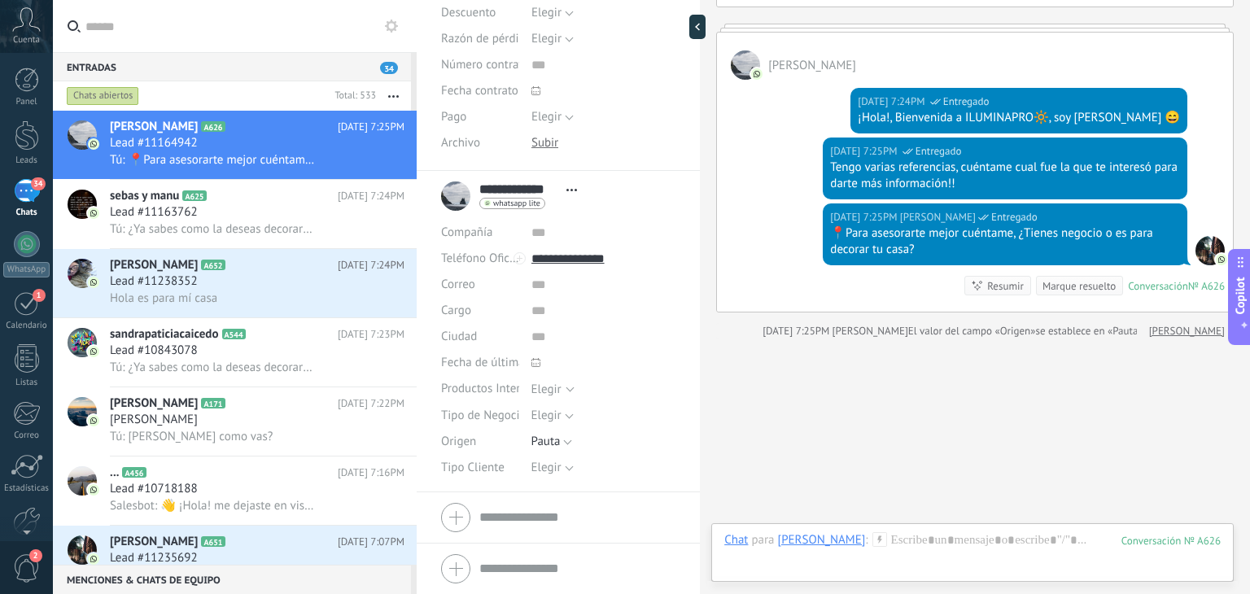
scroll to position [487, 0]
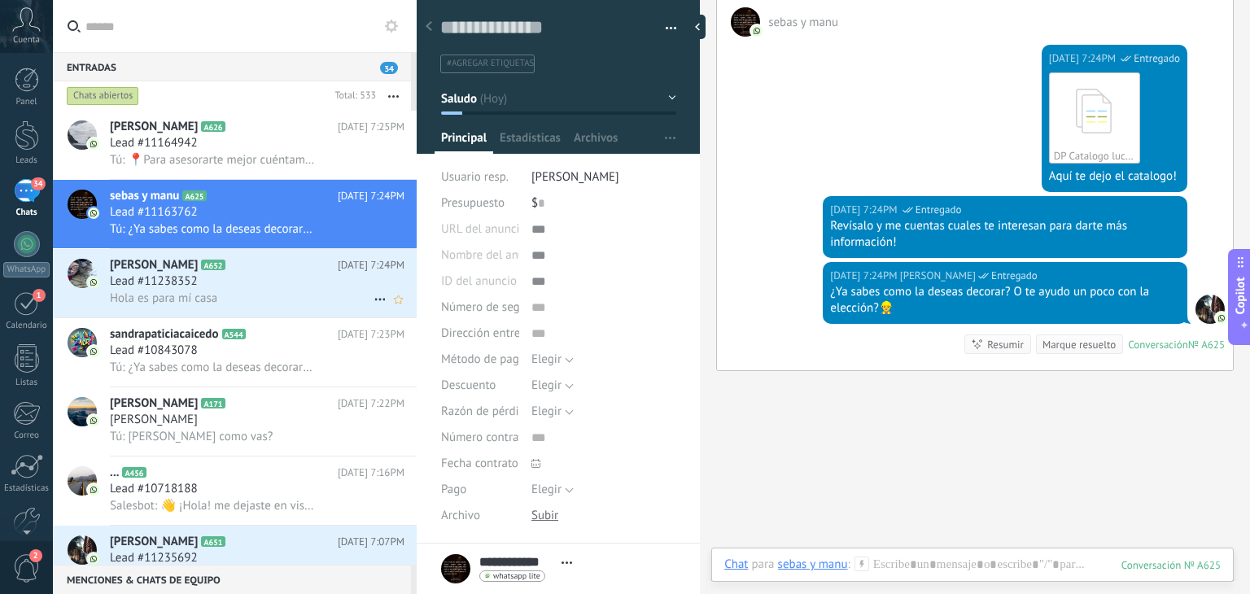
click at [231, 299] on div "Hola es para mí casa" at bounding box center [257, 298] width 295 height 17
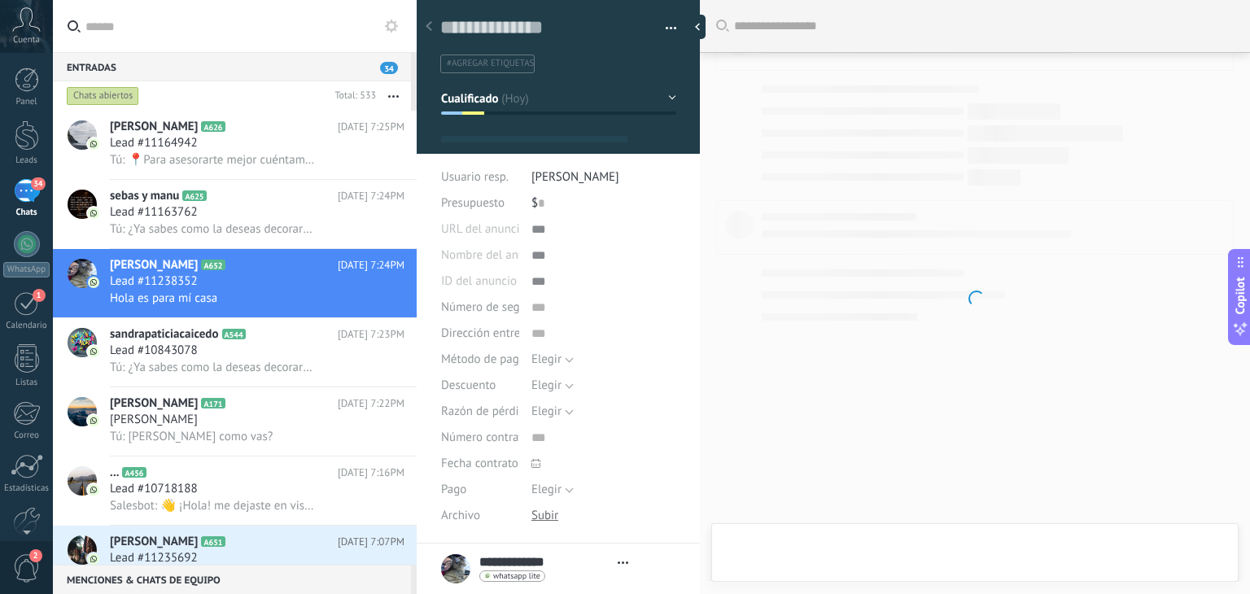
type textarea "**********"
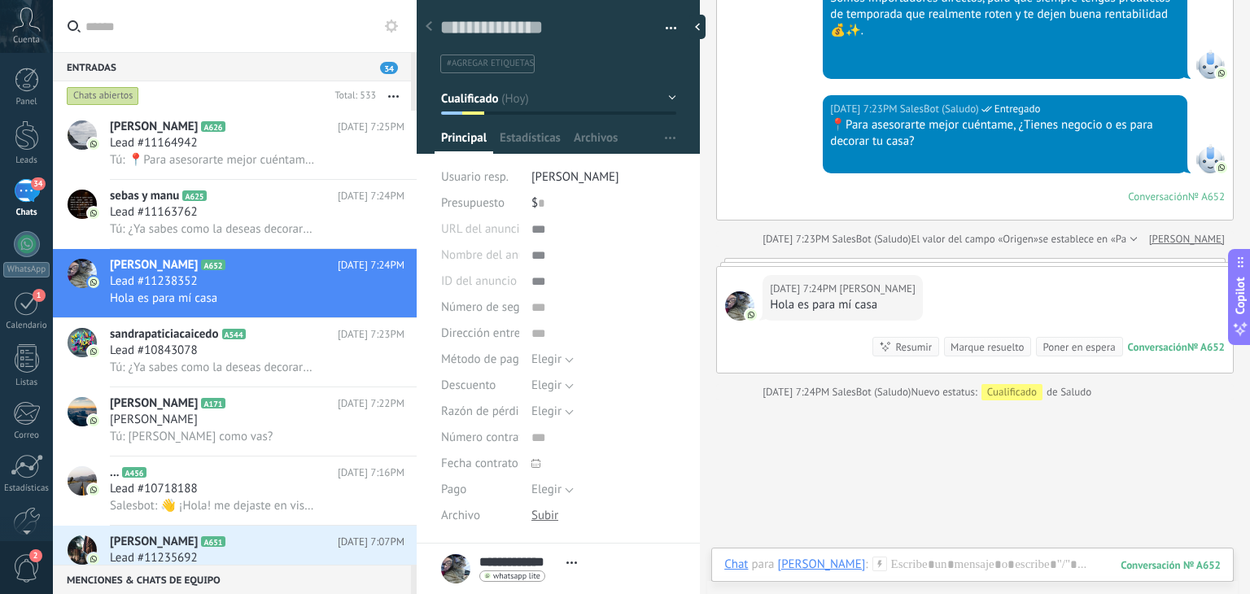
click at [934, 554] on div "Chat Correo Nota Tarea Chat para Yaneth Franco : 652 Enviar Cancelar Rastrear c…" at bounding box center [972, 577] width 522 height 59
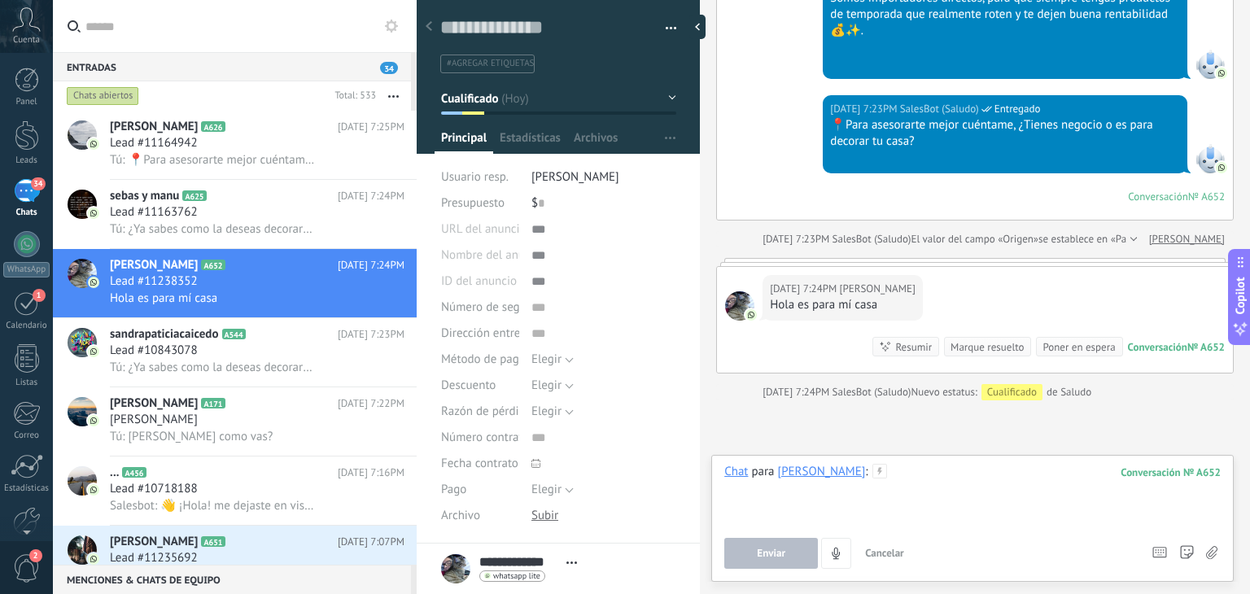
click at [910, 496] on div at bounding box center [972, 495] width 496 height 62
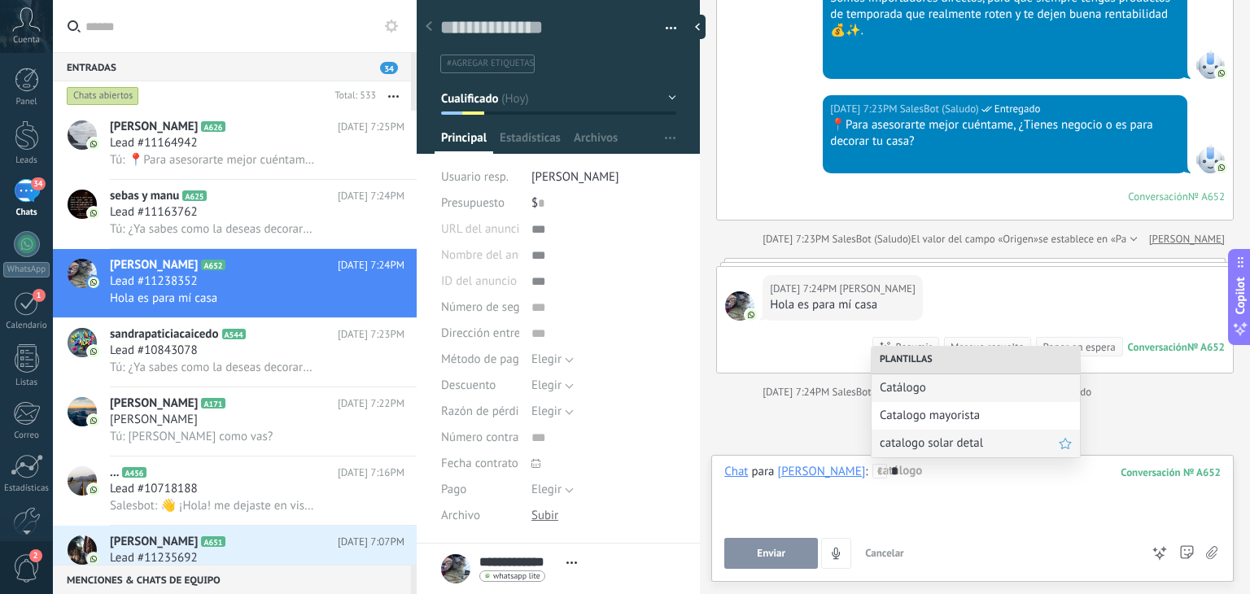
click at [954, 446] on span "catalogo solar detal" at bounding box center [969, 442] width 179 height 15
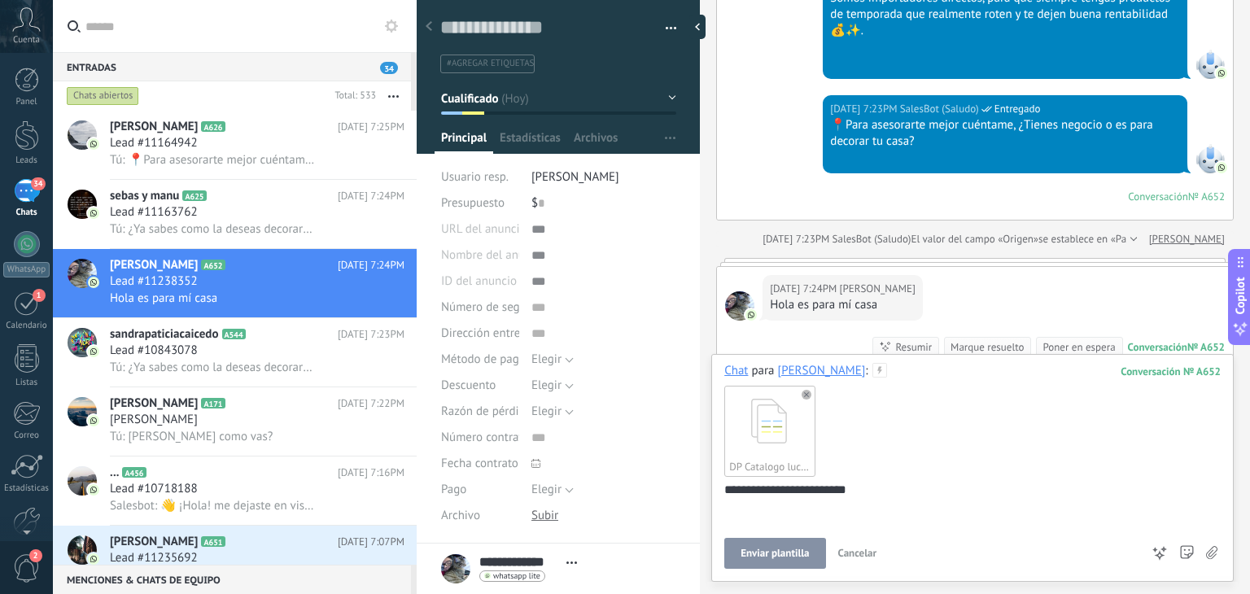
click at [747, 587] on div at bounding box center [972, 586] width 522 height 15
click at [753, 562] on button "Enviar plantilla" at bounding box center [774, 553] width 101 height 31
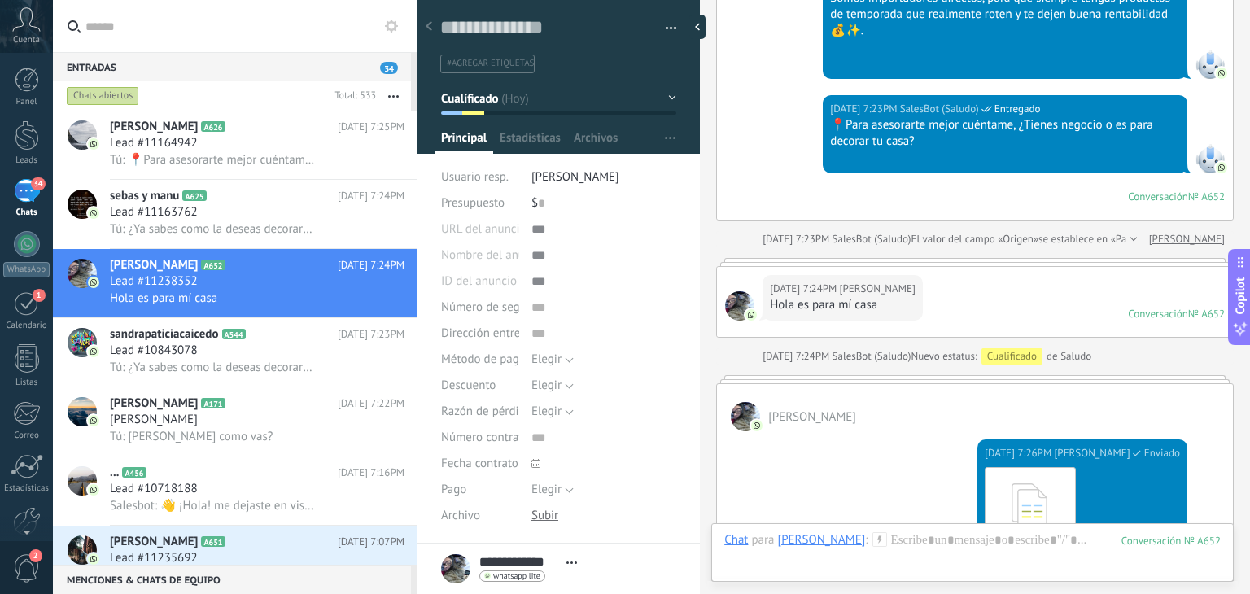
scroll to position [823, 0]
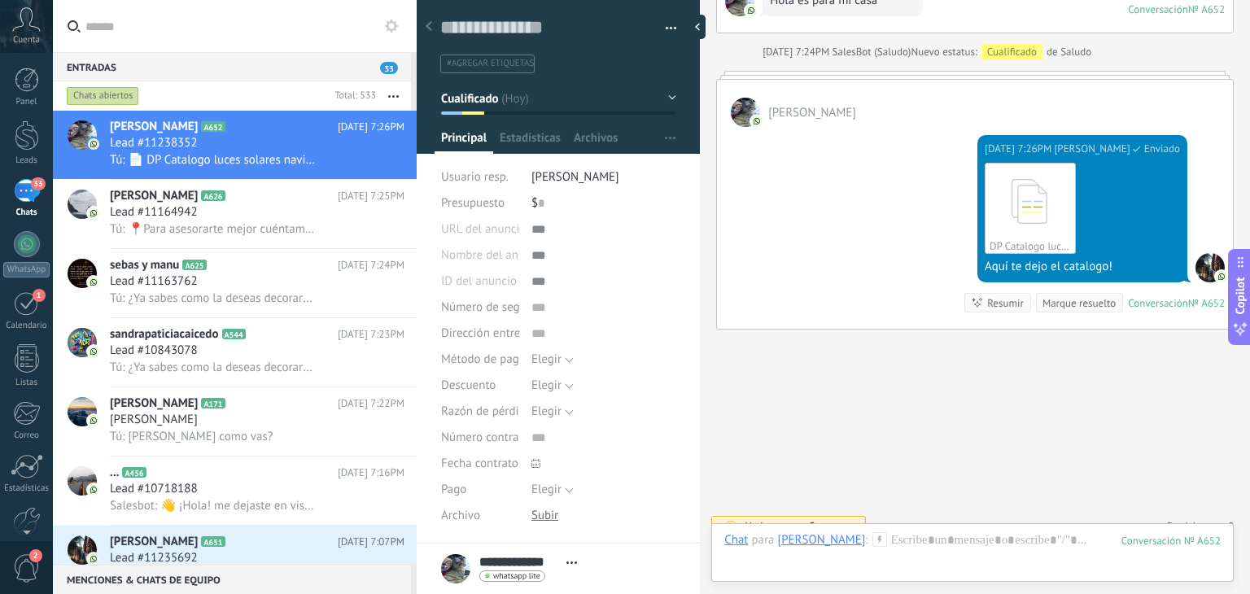
click at [898, 531] on div "Chat Correo Nota Tarea Chat para Yaneth Franco : 652 Enviar Cancelar Rastrear c…" at bounding box center [972, 552] width 522 height 59
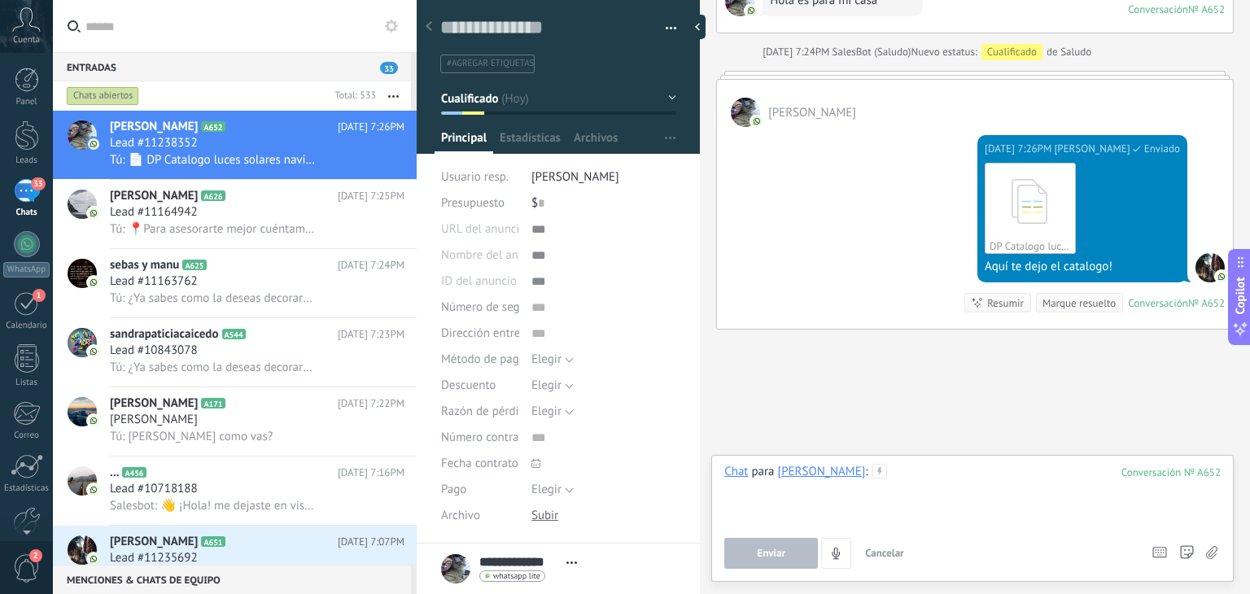
click at [911, 478] on div at bounding box center [972, 495] width 496 height 62
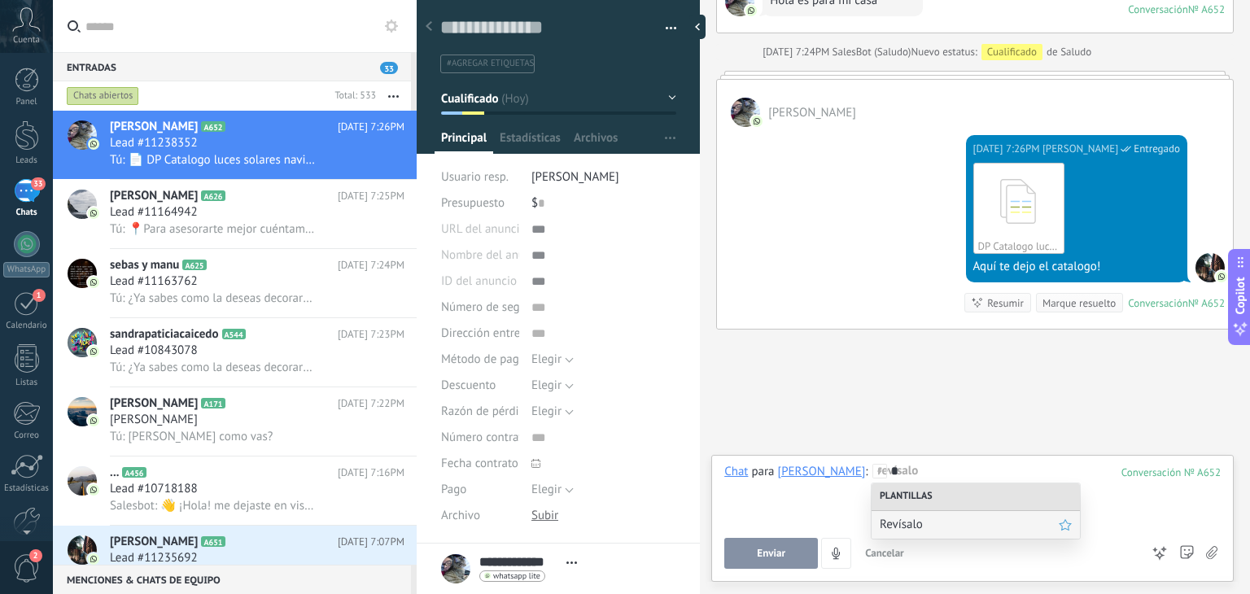
click at [886, 523] on span "Revísalo" at bounding box center [969, 524] width 179 height 15
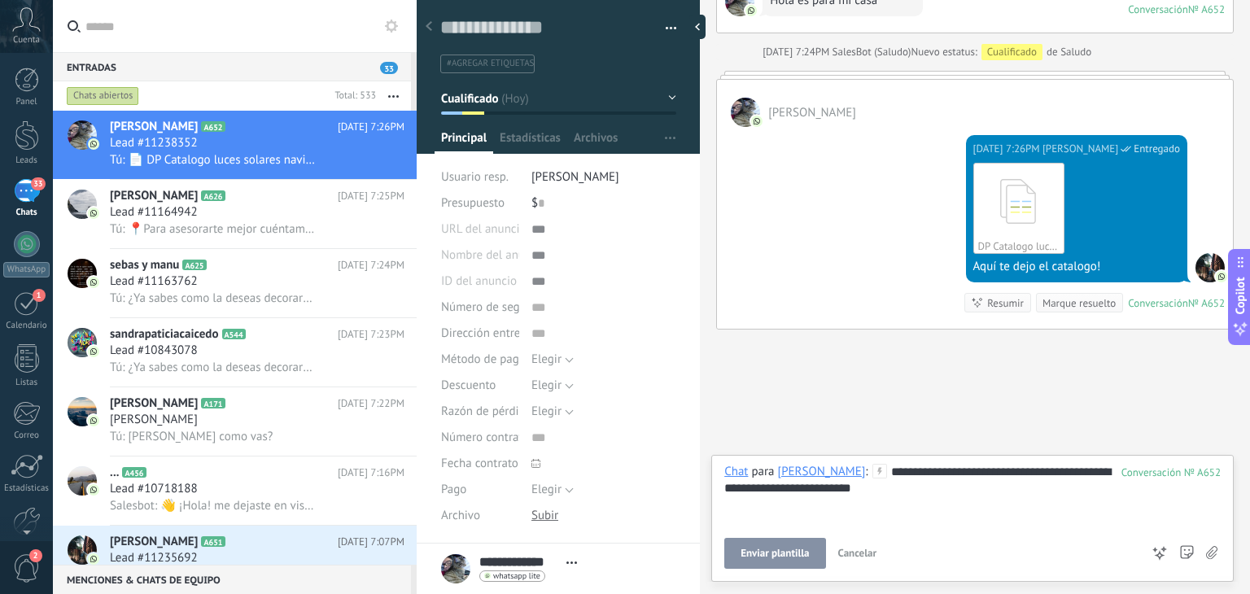
click at [793, 545] on button "Enviar plantilla" at bounding box center [774, 553] width 101 height 31
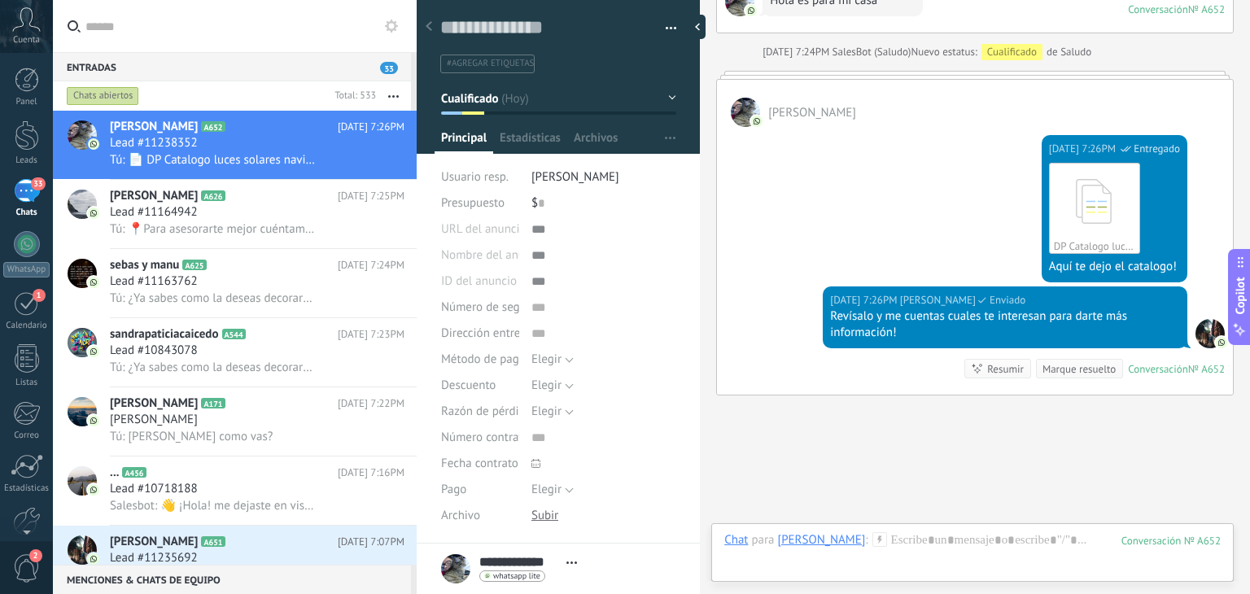
scroll to position [889, 0]
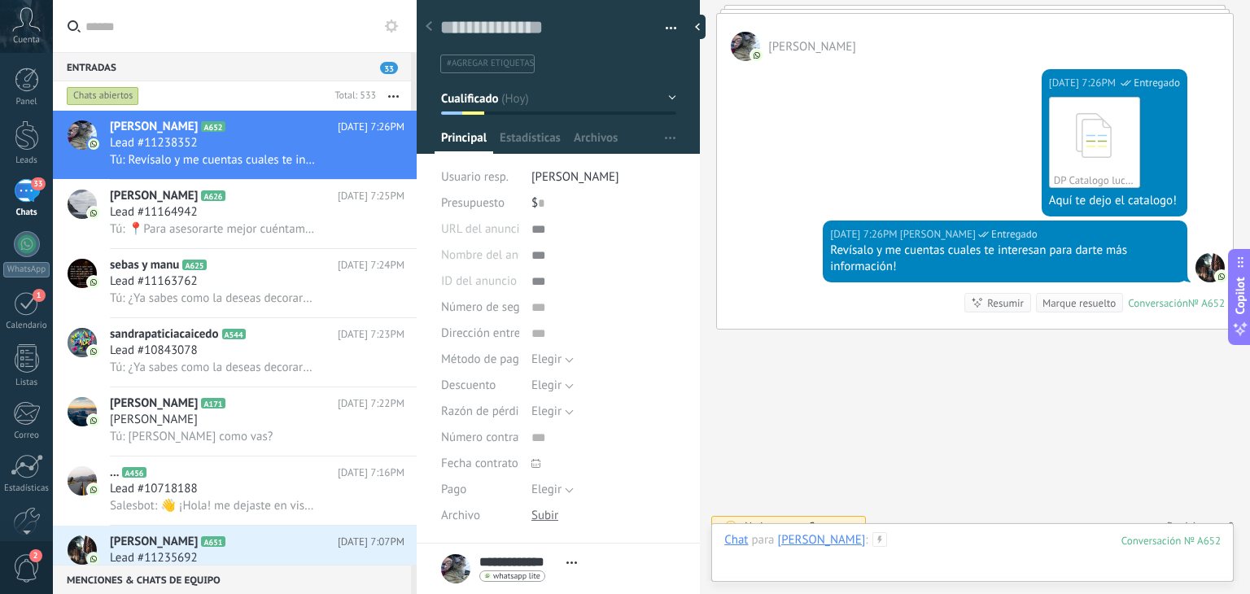
click at [911, 539] on div at bounding box center [972, 556] width 496 height 49
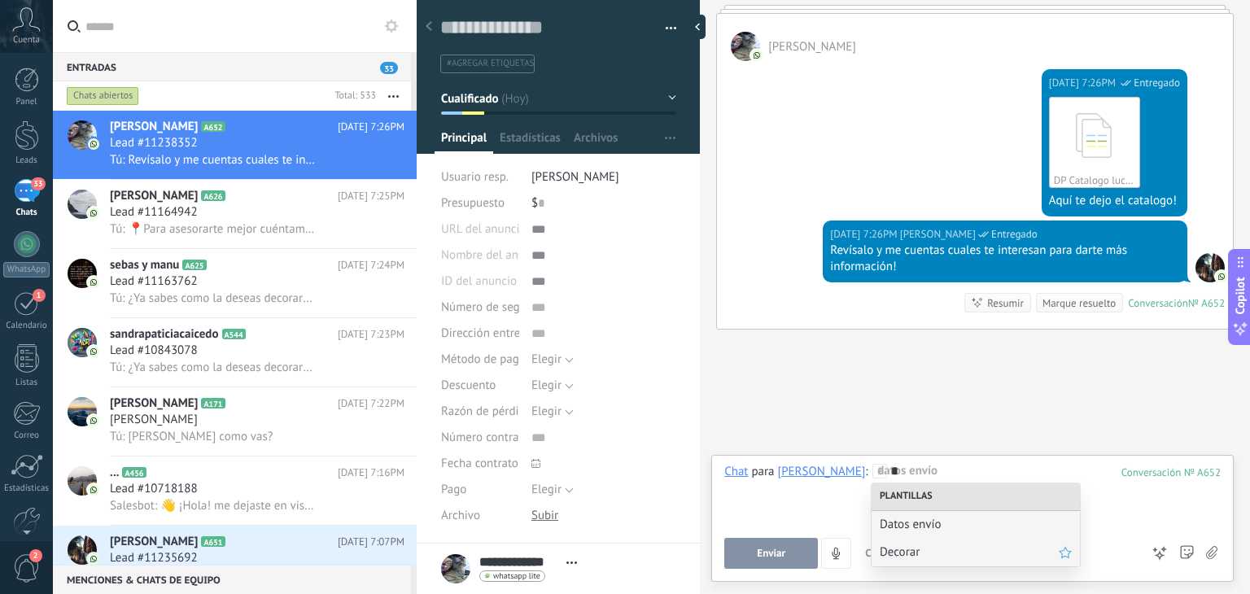
click at [892, 549] on span "Decorar" at bounding box center [969, 551] width 179 height 15
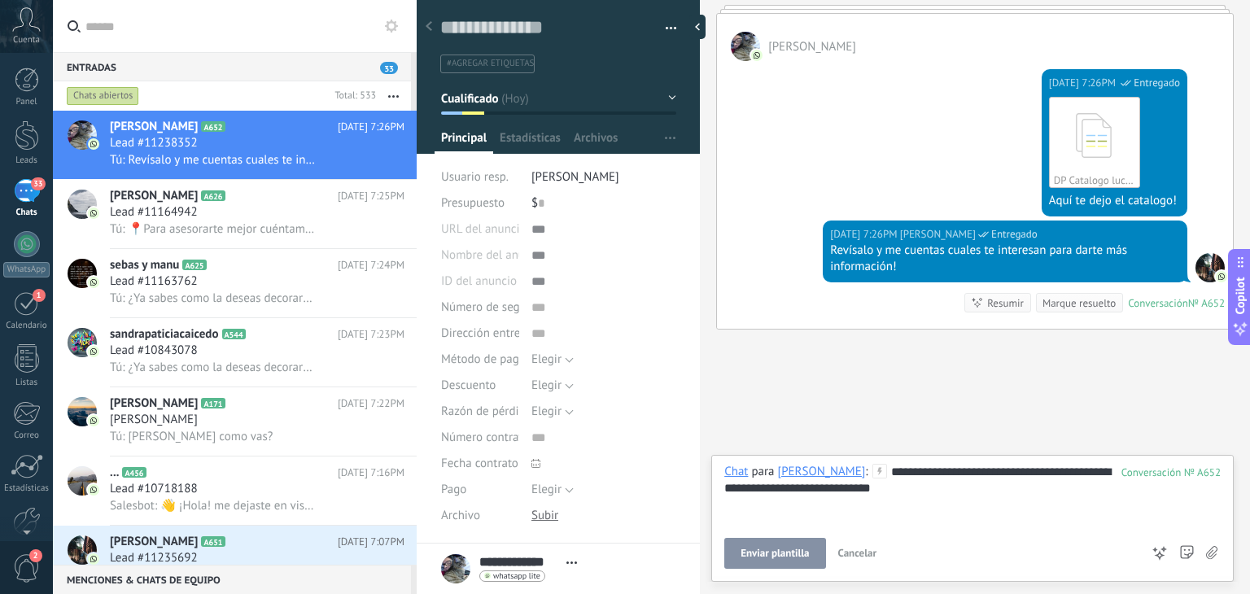
click at [796, 553] on span "Enviar plantilla" at bounding box center [774, 553] width 68 height 11
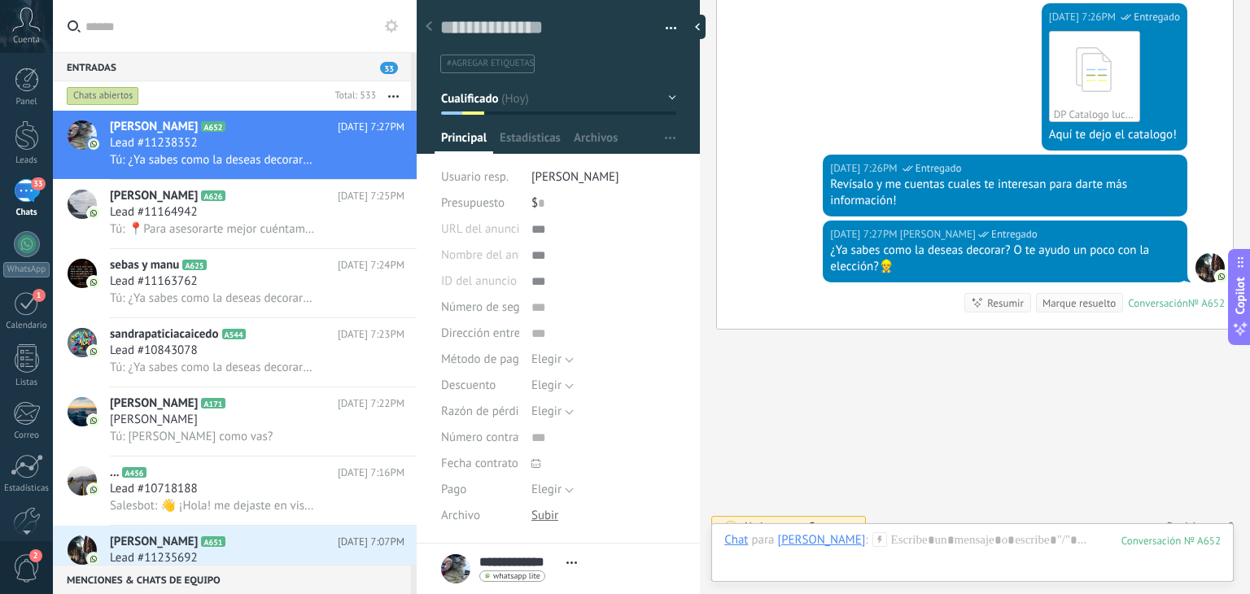
scroll to position [207, 0]
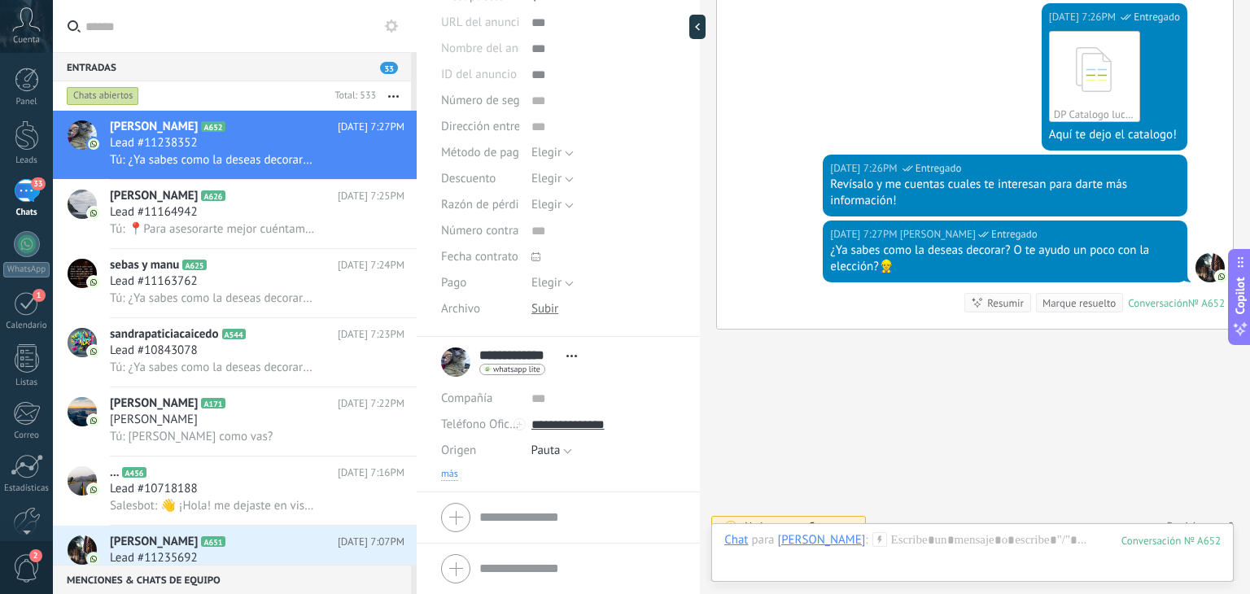
click at [449, 470] on span "más" at bounding box center [449, 474] width 17 height 13
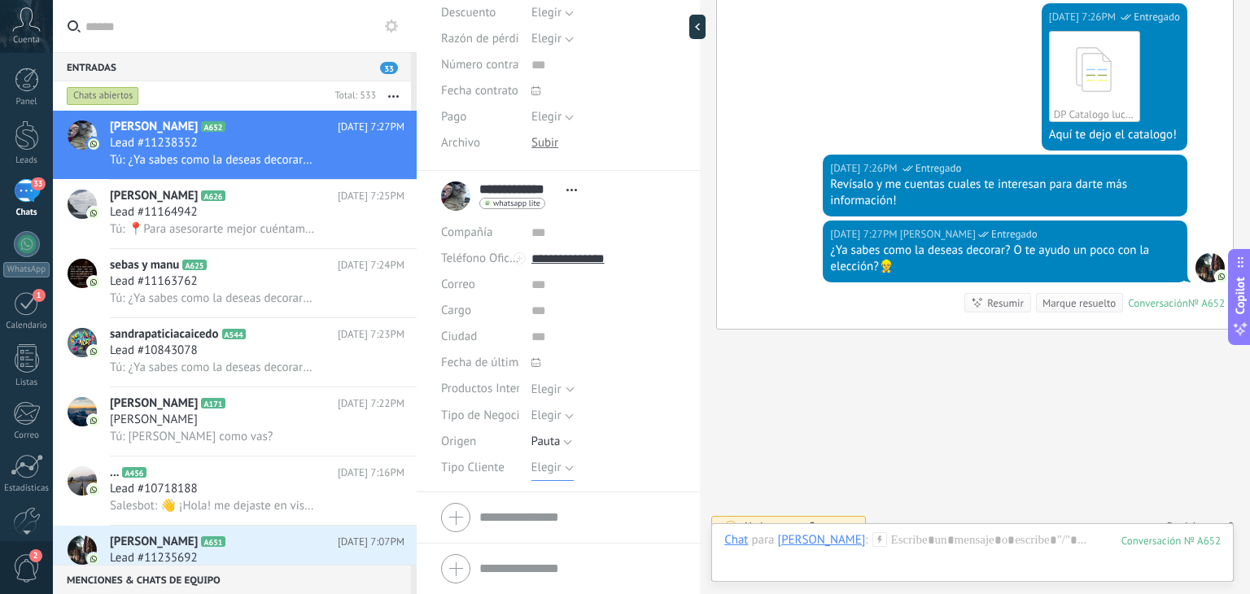
click at [547, 460] on span "Elegir" at bounding box center [546, 467] width 30 height 15
click at [548, 555] on span "Detal" at bounding box center [587, 551] width 149 height 15
click at [474, 568] on span "Guardar" at bounding box center [469, 568] width 38 height 11
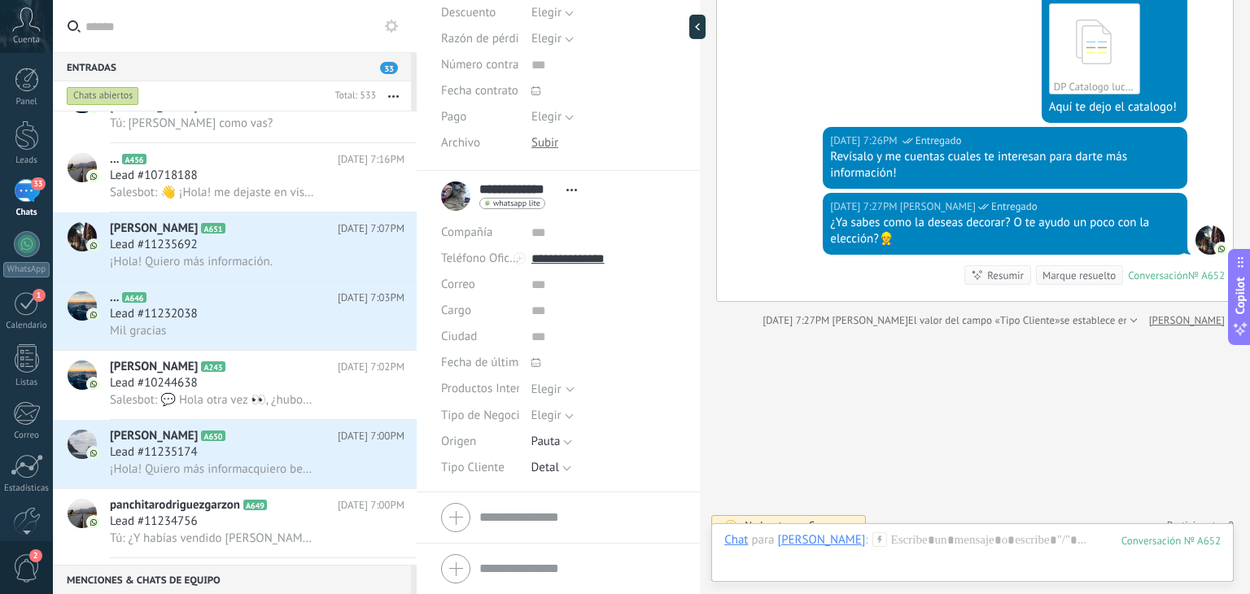
scroll to position [348, 0]
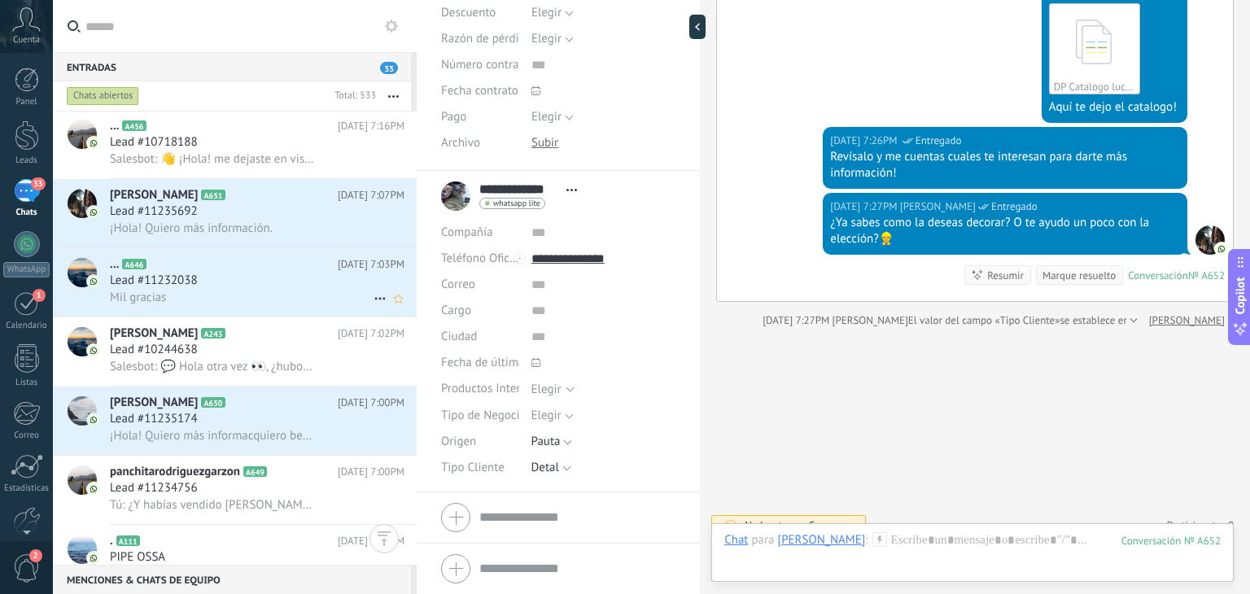
click at [218, 273] on h2 "... A646" at bounding box center [224, 264] width 228 height 16
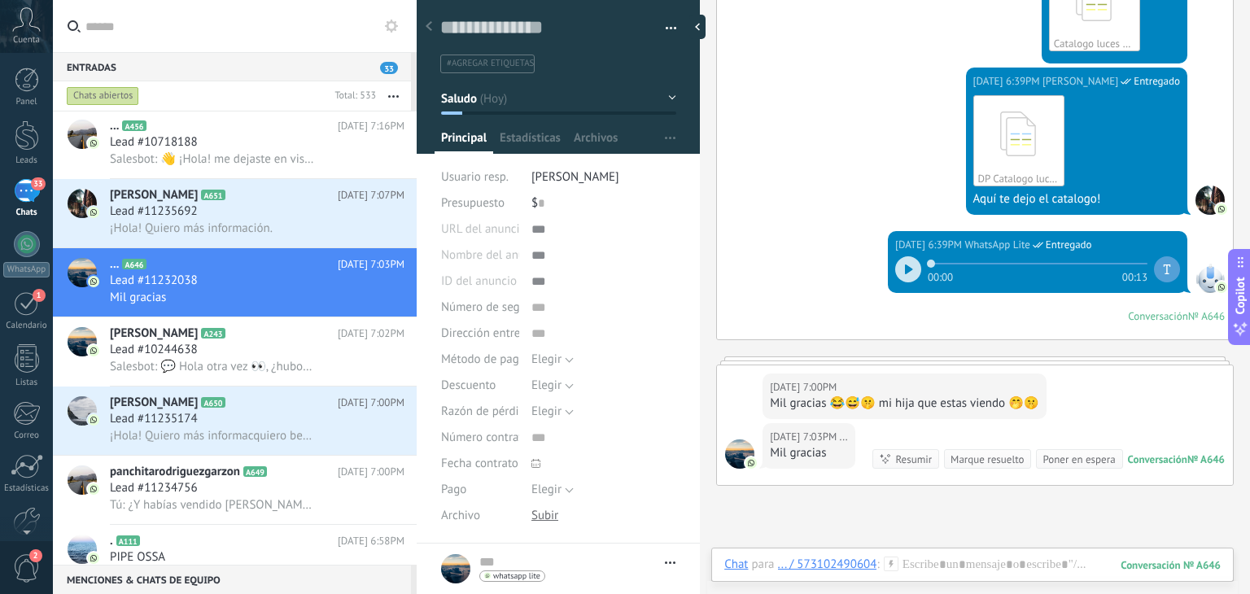
scroll to position [901, 0]
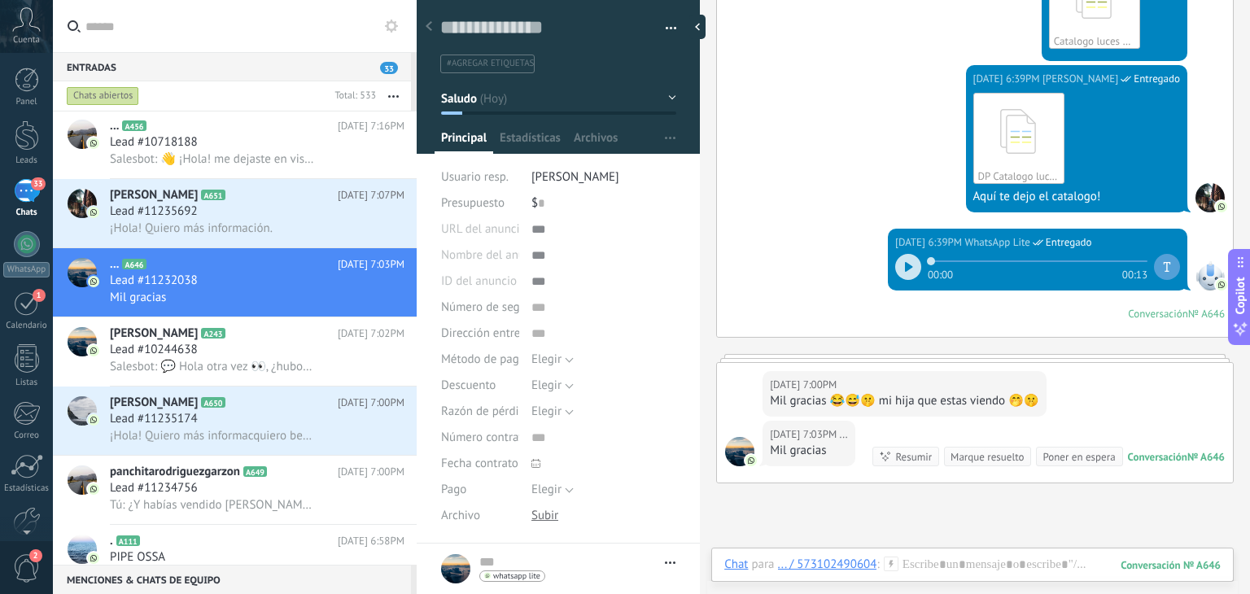
click at [902, 272] on div at bounding box center [908, 267] width 26 height 26
click at [882, 577] on div at bounding box center [972, 581] width 496 height 49
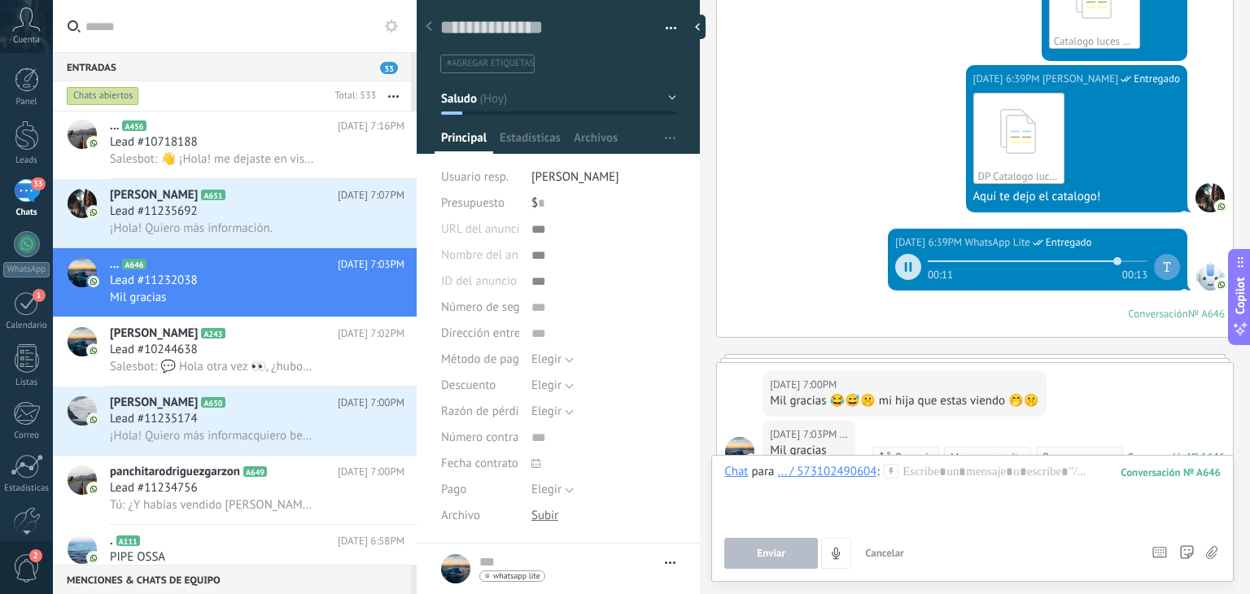
click at [892, 476] on icon at bounding box center [891, 471] width 15 height 15
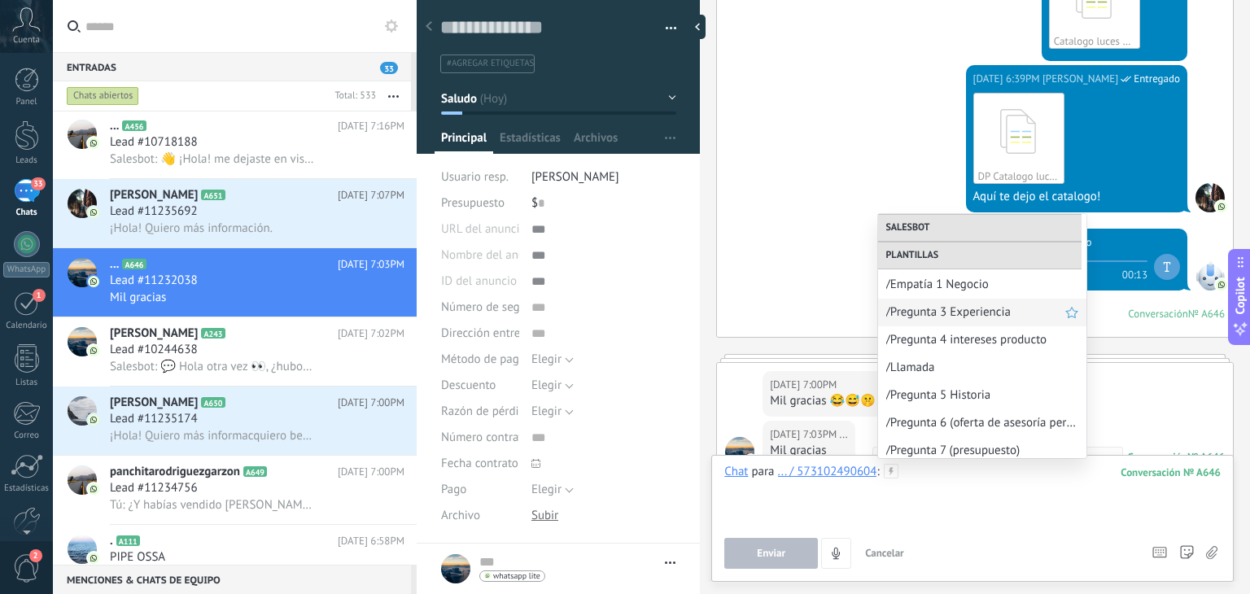
scroll to position [334, 0]
click at [945, 334] on span "/Pregunta 4 intereses producto" at bounding box center [975, 336] width 179 height 15
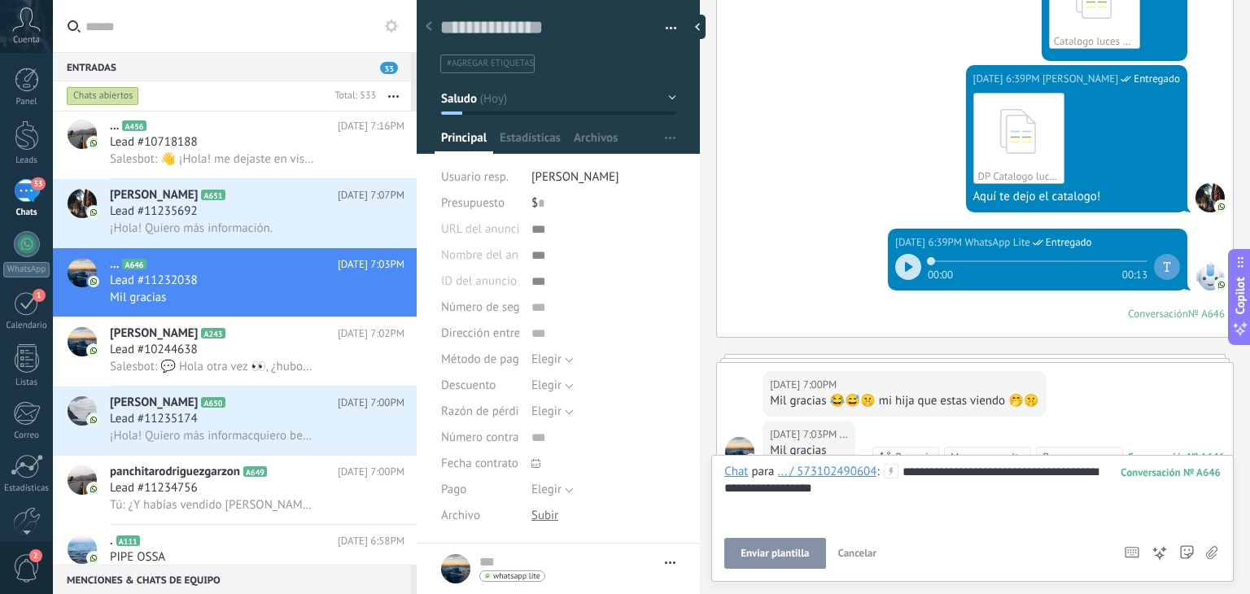
click at [768, 555] on span "Enviar plantilla" at bounding box center [774, 553] width 68 height 11
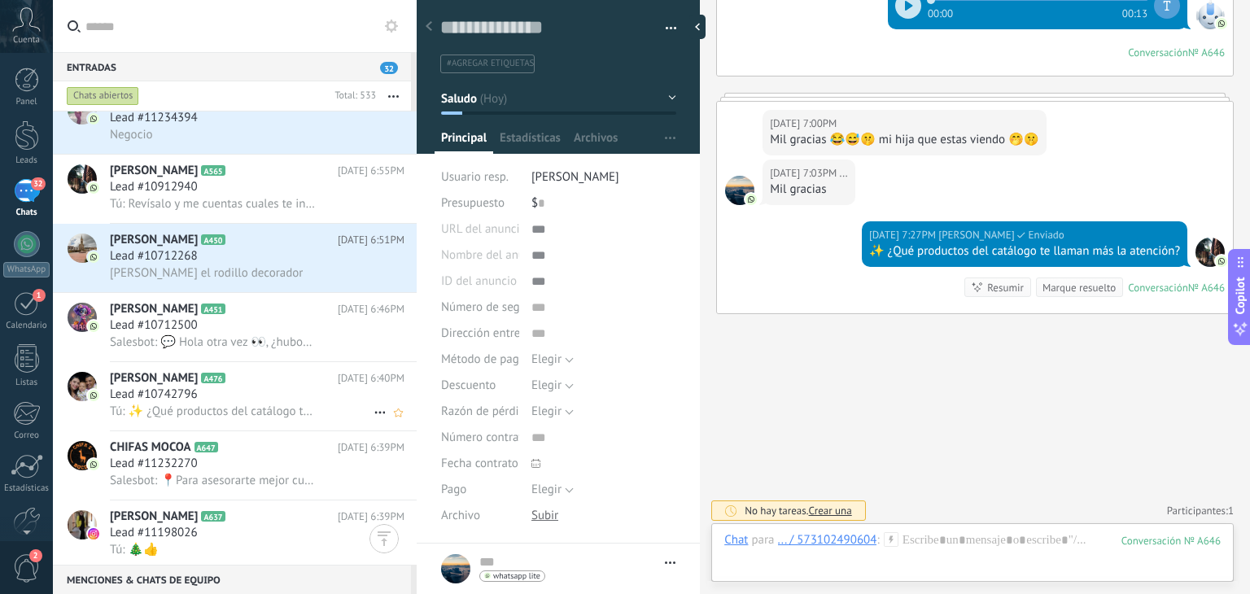
scroll to position [807, 0]
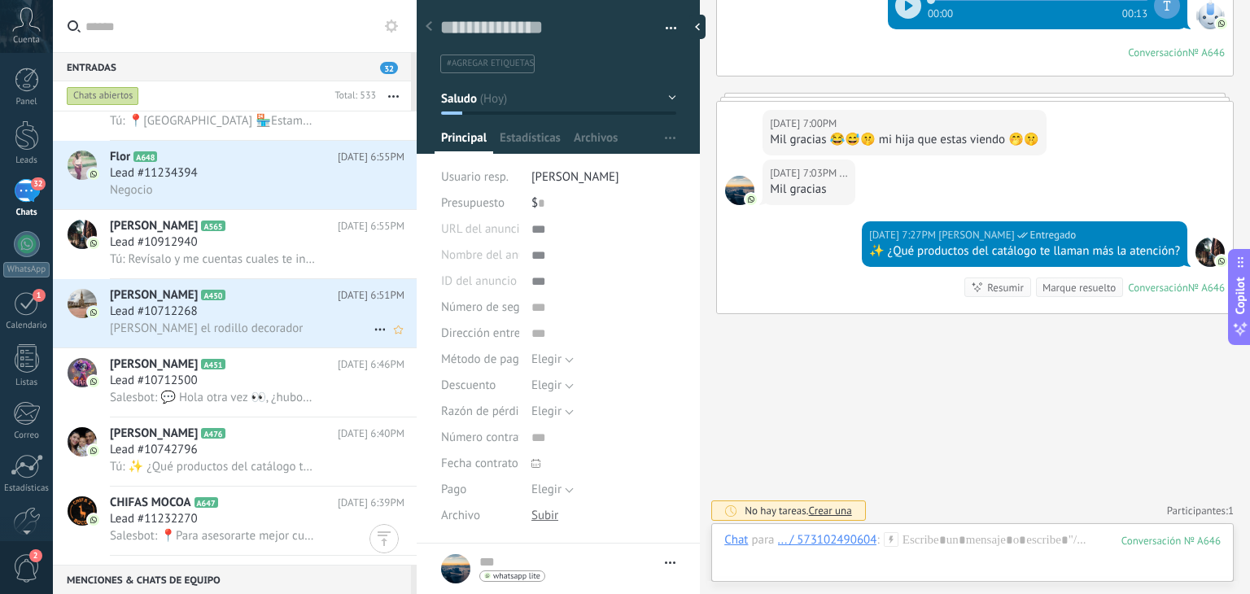
click at [254, 336] on span "Nesesito el rodillo decorador" at bounding box center [206, 328] width 193 height 15
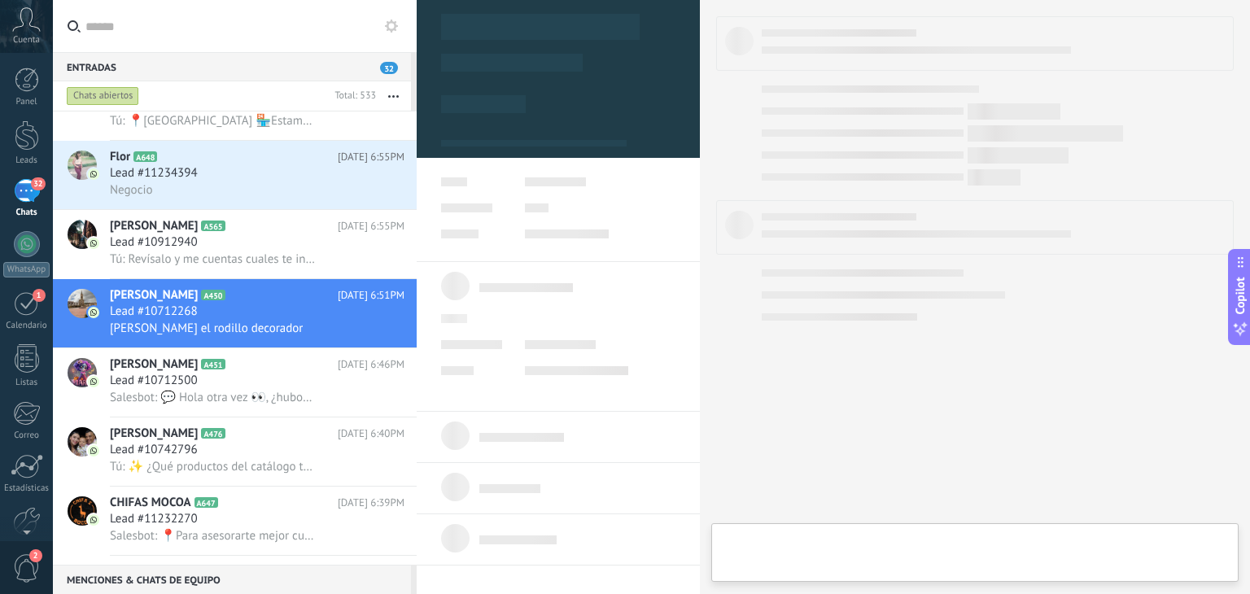
type textarea "**********"
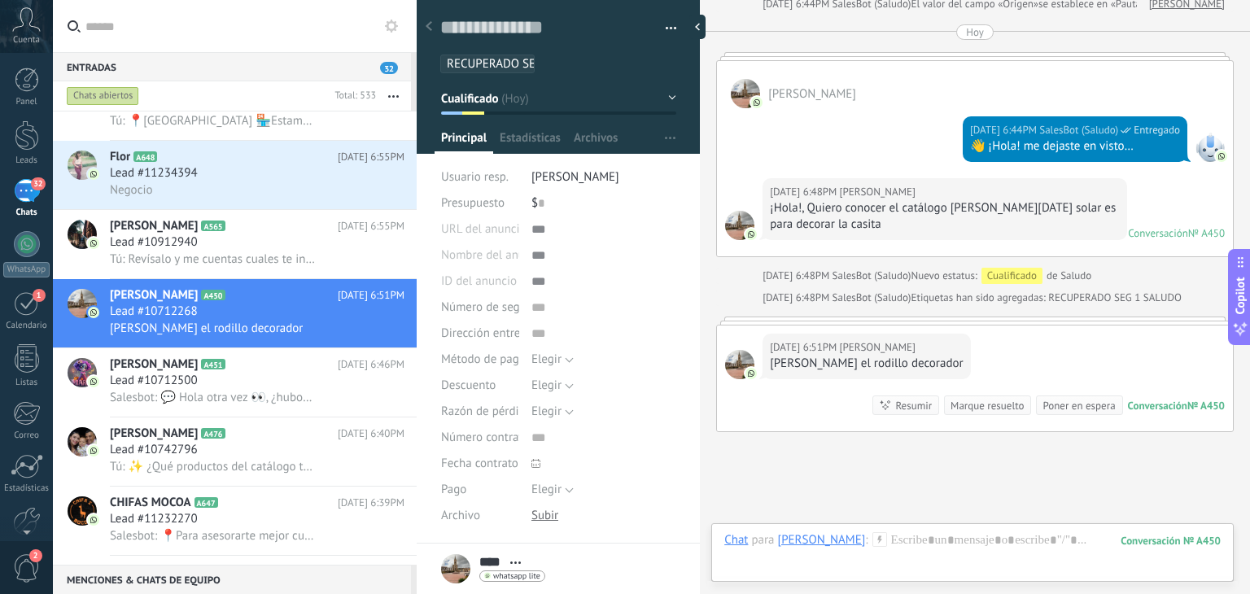
scroll to position [887, 0]
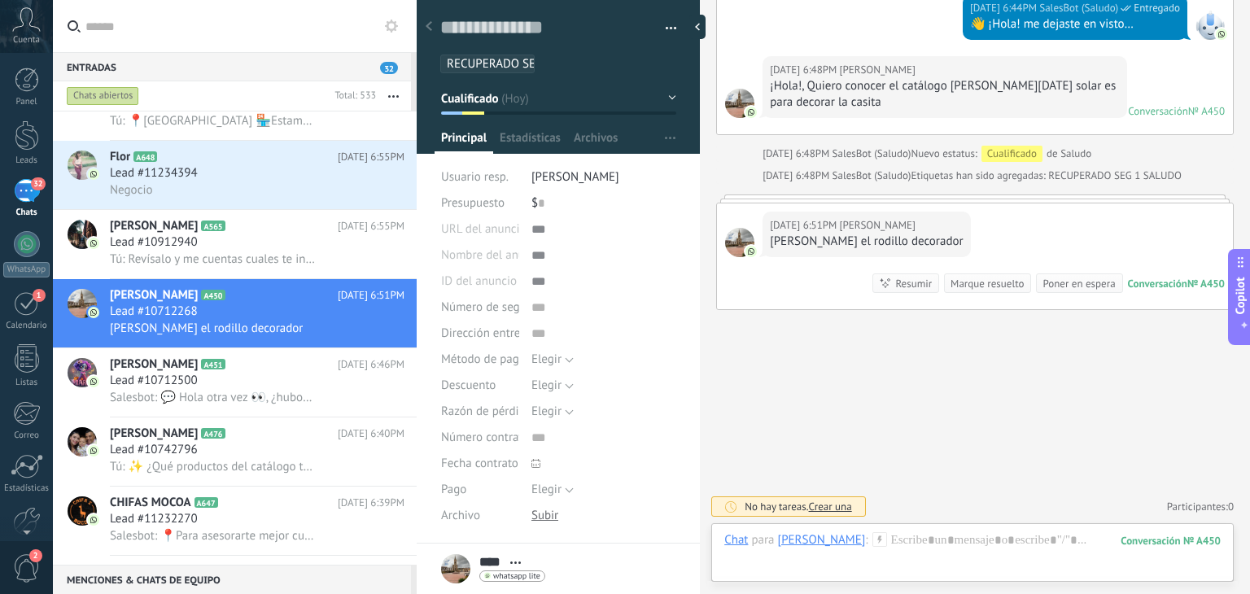
click at [872, 541] on icon at bounding box center [879, 539] width 15 height 15
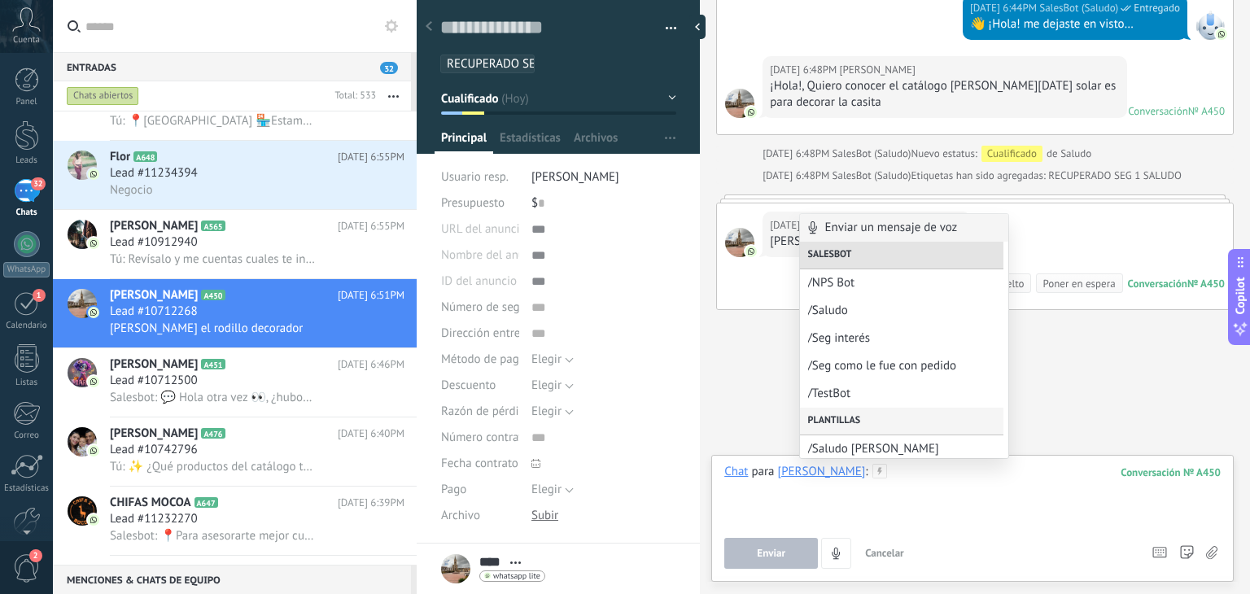
scroll to position [48, 0]
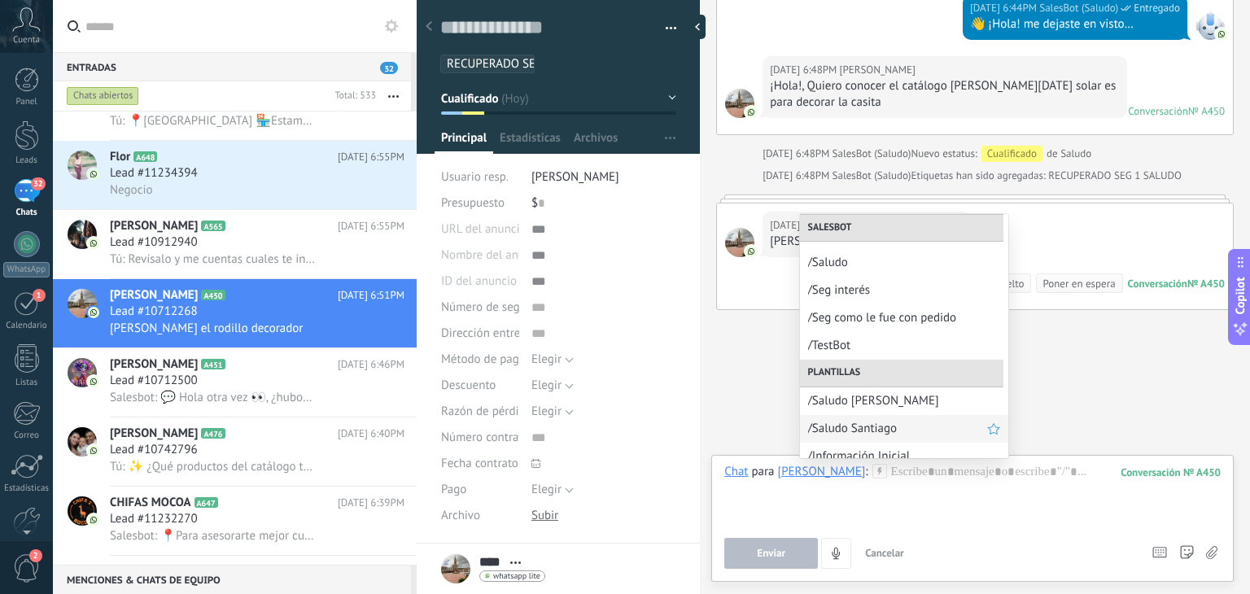
click at [882, 422] on span "/Saludo Santiago" at bounding box center [897, 428] width 179 height 15
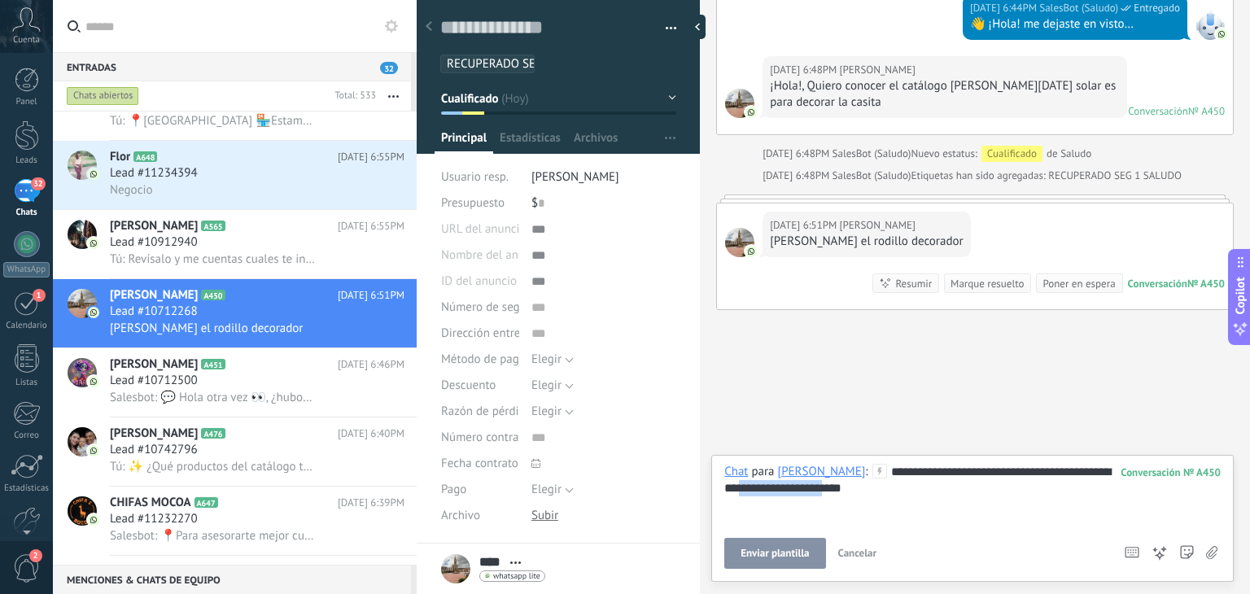
drag, startPoint x: 821, startPoint y: 488, endPoint x: 669, endPoint y: 490, distance: 152.2
click at [669, 490] on div "Guardar y crear Imprimir Administrar etiquetas" at bounding box center [833, 297] width 833 height 594
click at [797, 557] on button "Enviar" at bounding box center [771, 553] width 94 height 31
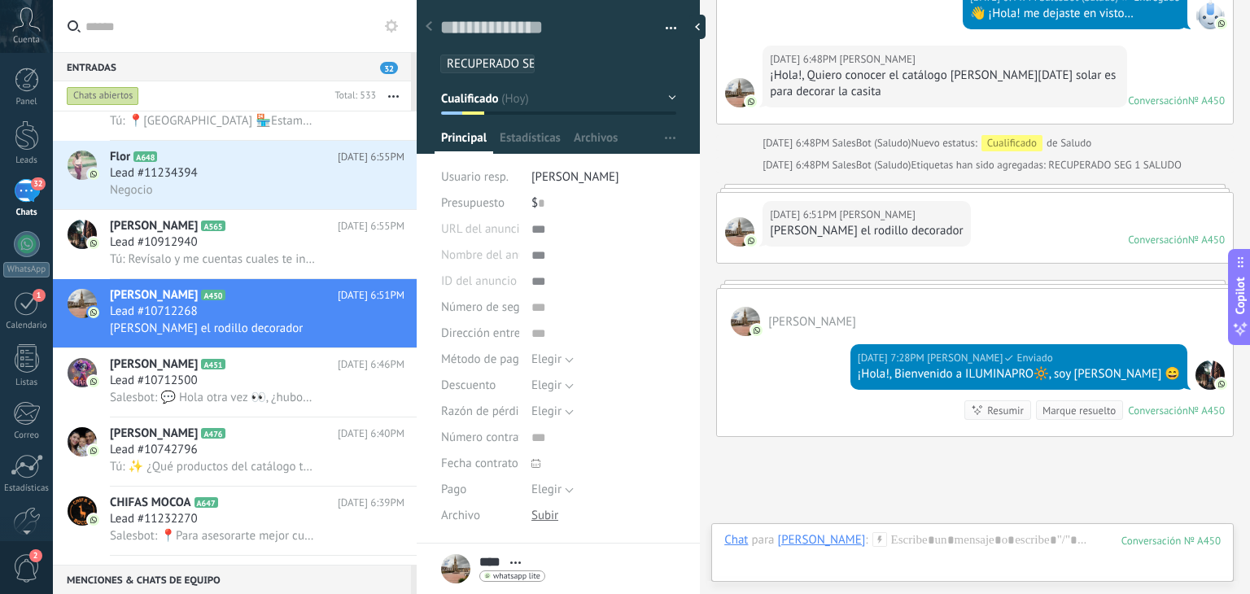
scroll to position [1024, 0]
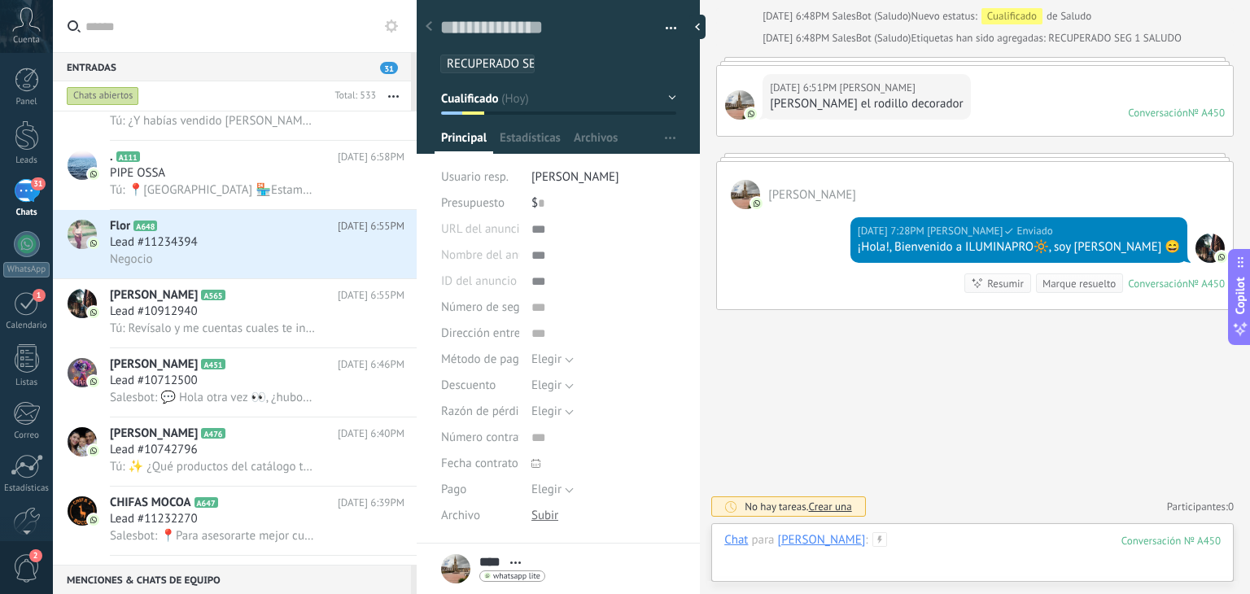
click at [881, 537] on div at bounding box center [972, 556] width 496 height 49
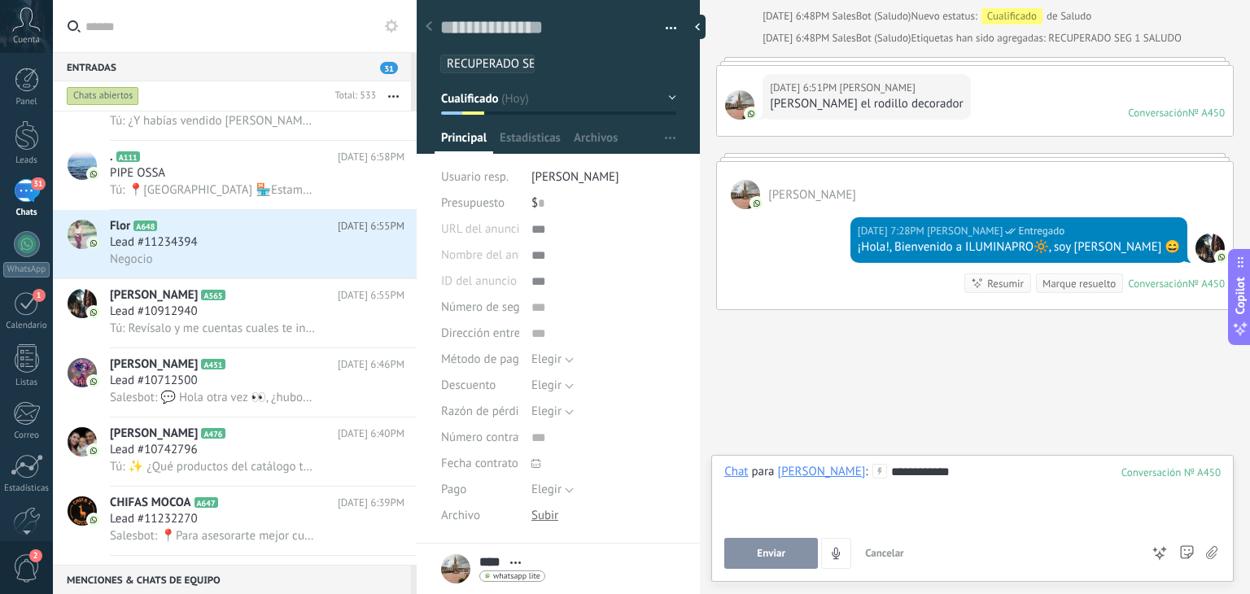
click at [780, 554] on span "Enviar" at bounding box center [771, 553] width 28 height 11
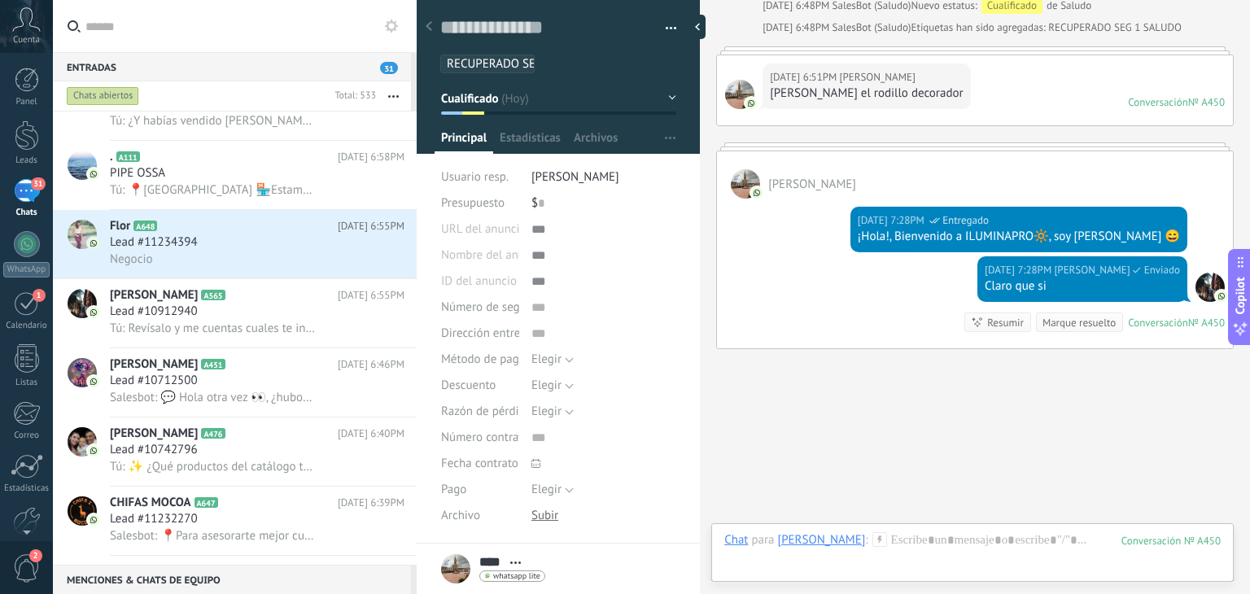
scroll to position [1074, 0]
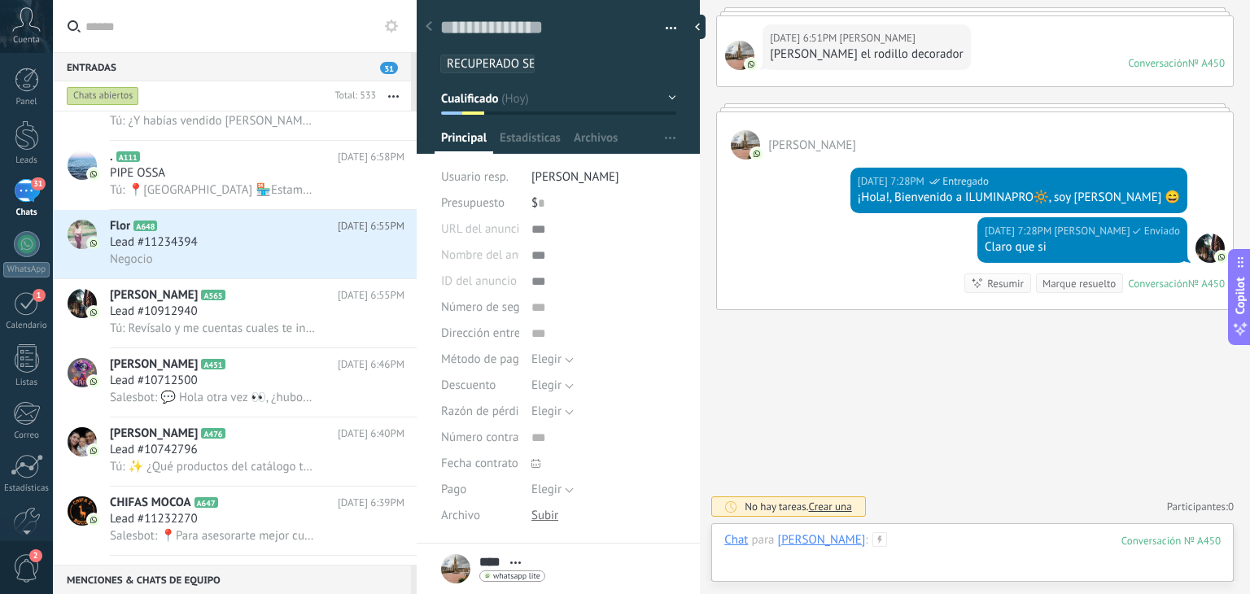
click at [869, 541] on div at bounding box center [972, 556] width 496 height 49
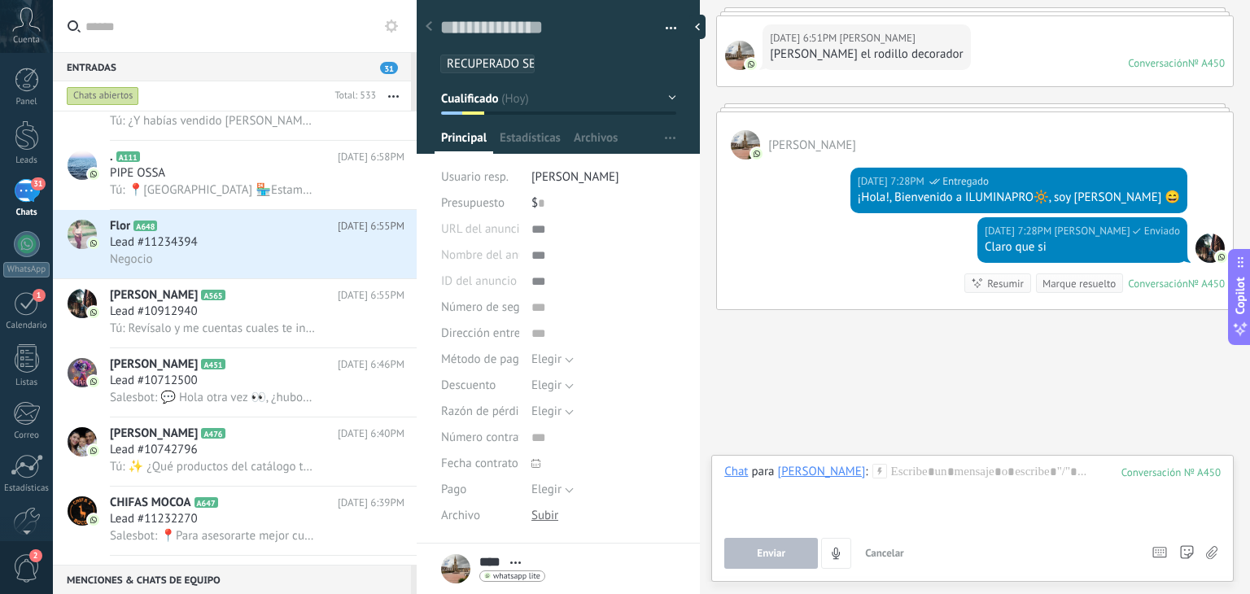
click at [872, 470] on use at bounding box center [879, 471] width 14 height 14
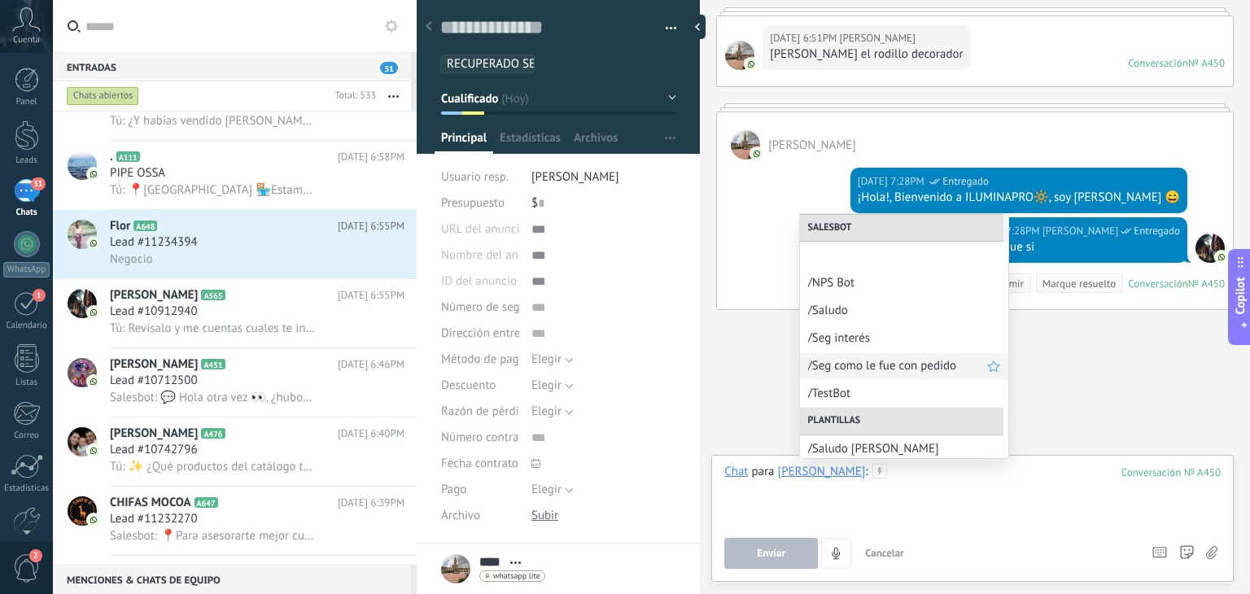
scroll to position [146, 0]
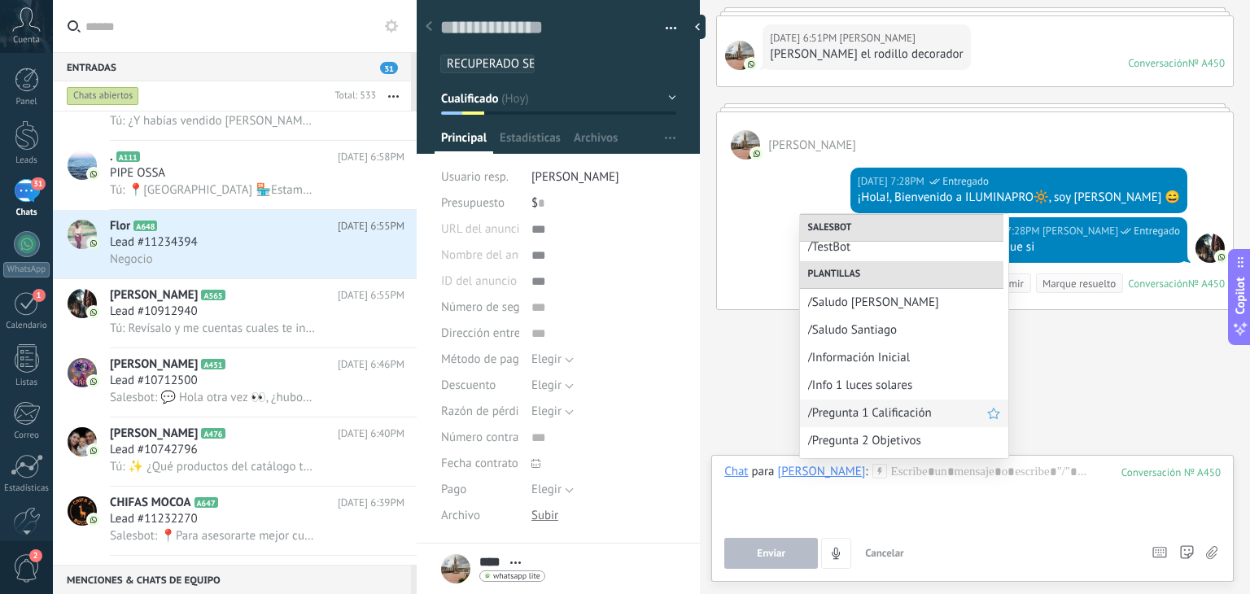
click at [881, 424] on div "/Pregunta 1 Calificación" at bounding box center [904, 414] width 208 height 28
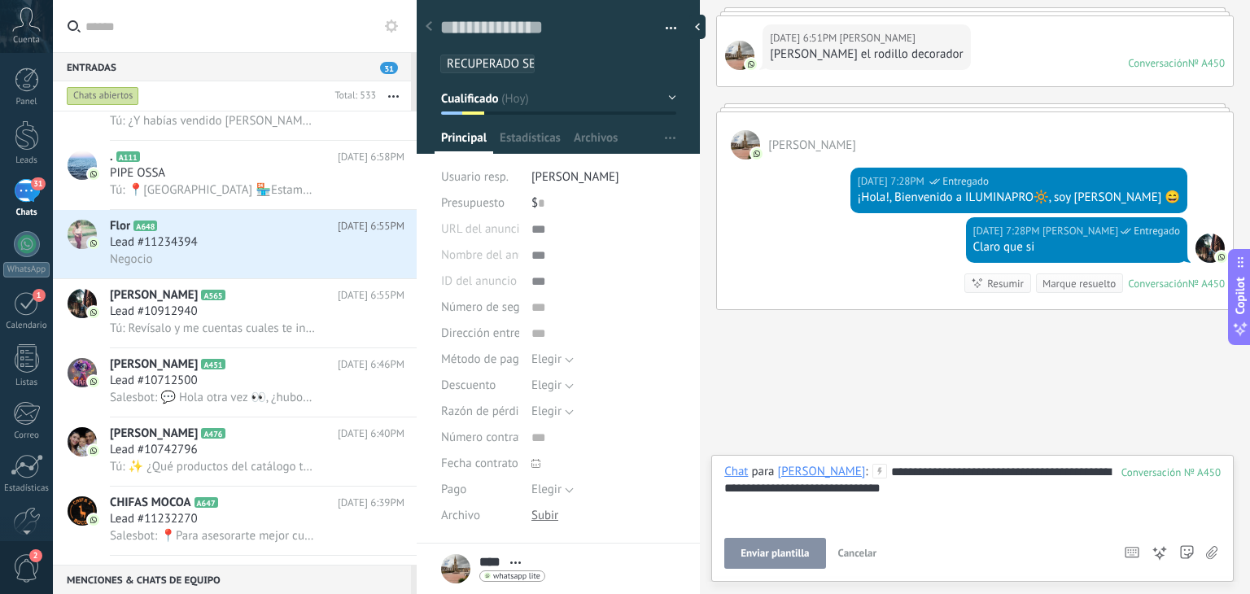
click at [841, 473] on div "**********" at bounding box center [972, 495] width 496 height 62
click at [777, 557] on span "Enviar" at bounding box center [771, 553] width 28 height 11
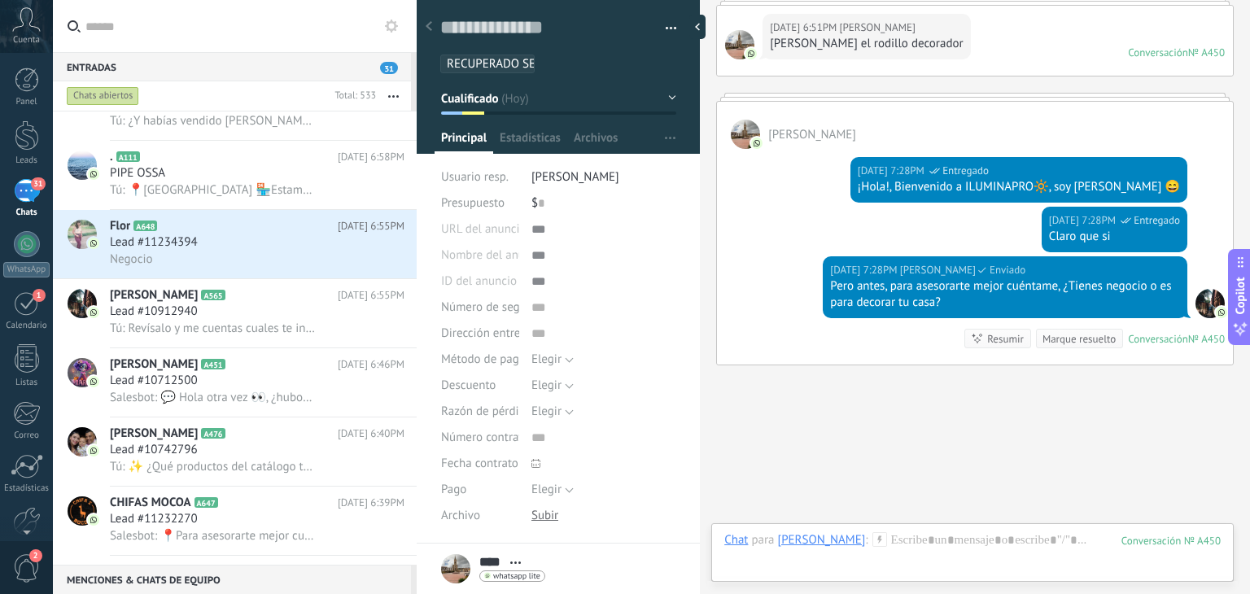
scroll to position [1139, 0]
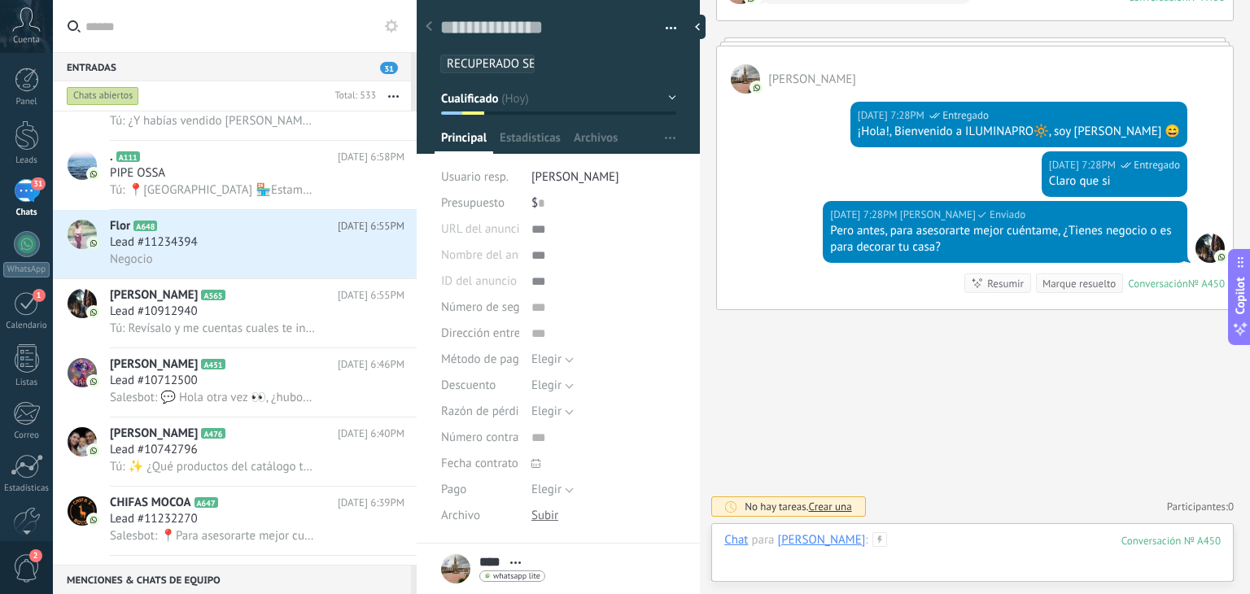
click at [838, 539] on div at bounding box center [972, 556] width 496 height 49
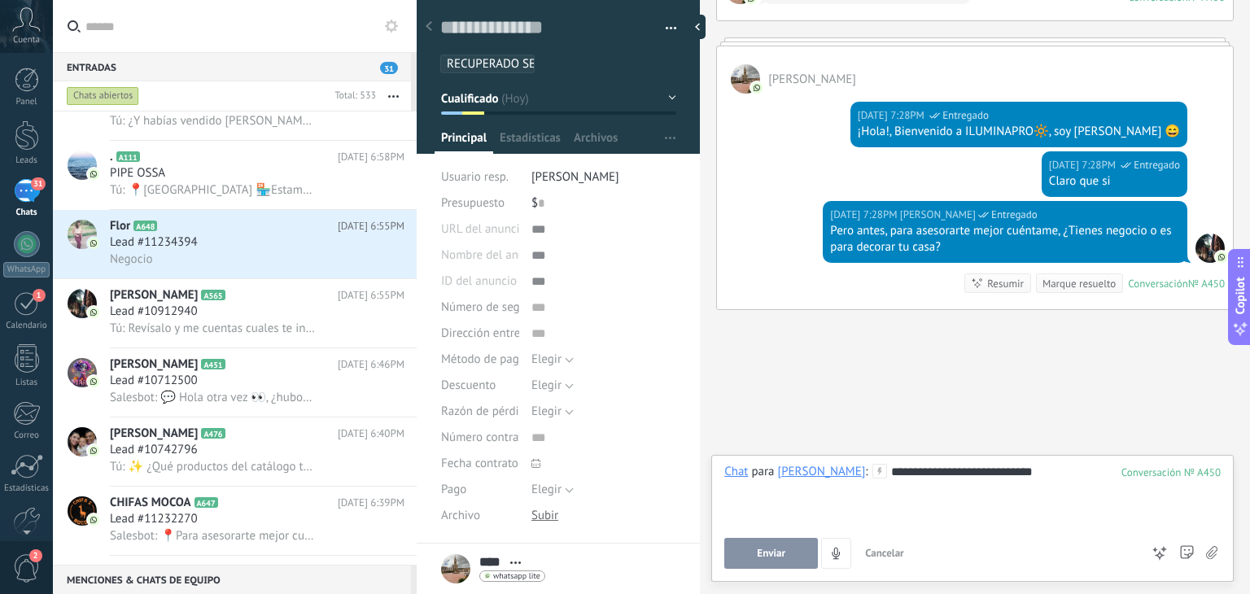
click at [749, 558] on button "Enviar" at bounding box center [771, 553] width 94 height 31
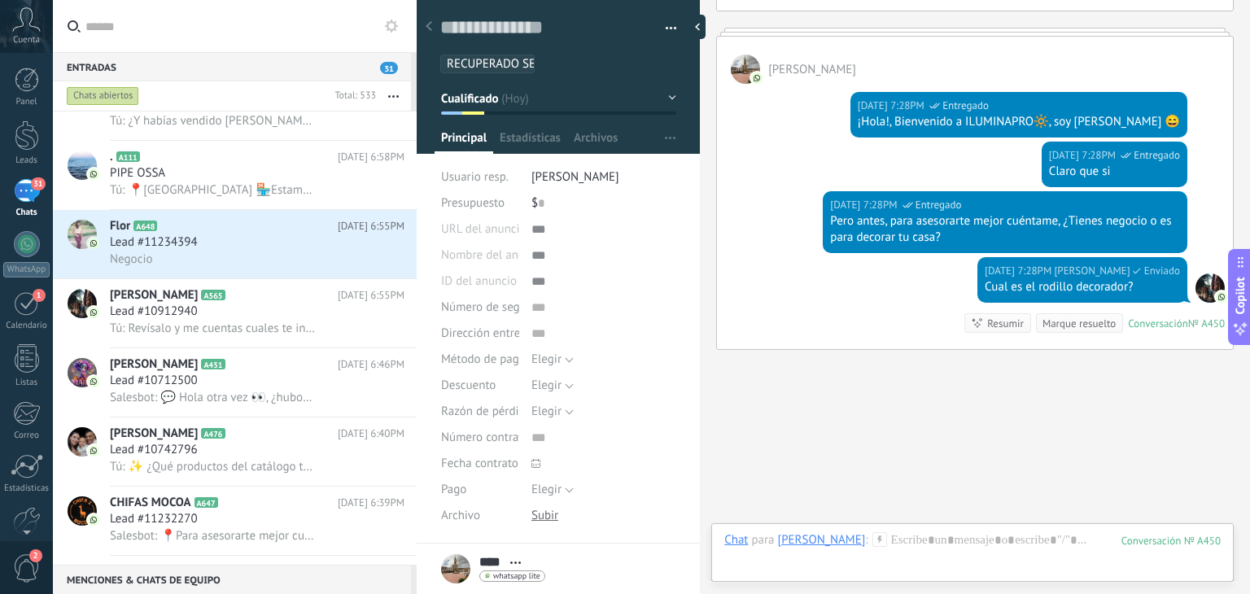
scroll to position [1189, 0]
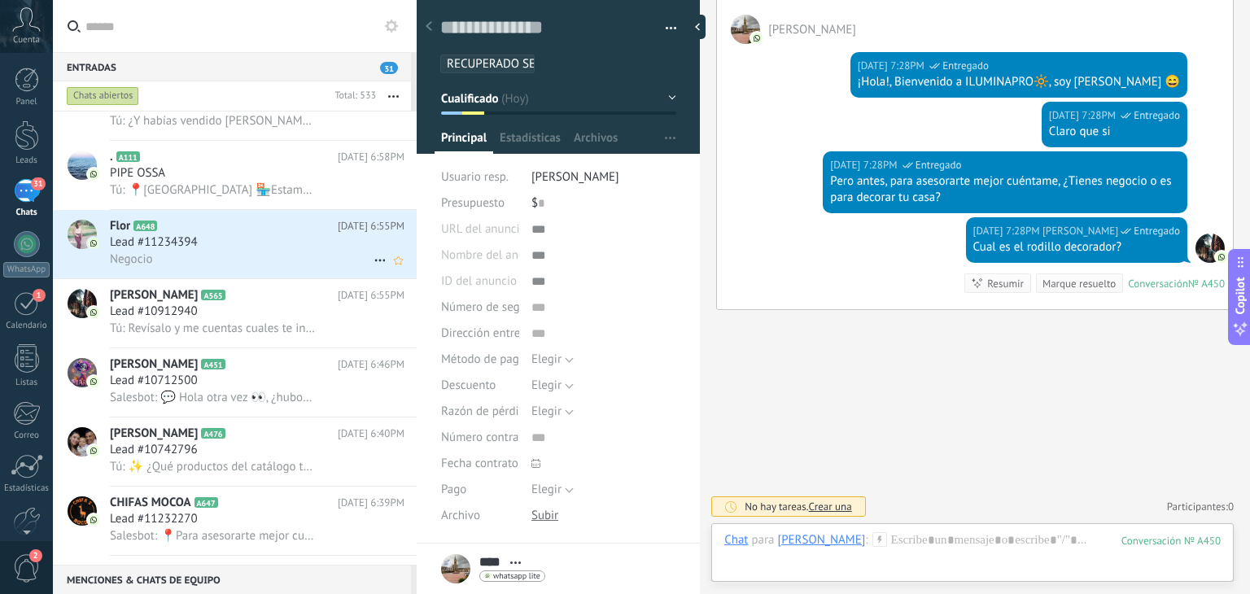
click at [222, 251] on div "Lead #11234394" at bounding box center [257, 242] width 295 height 16
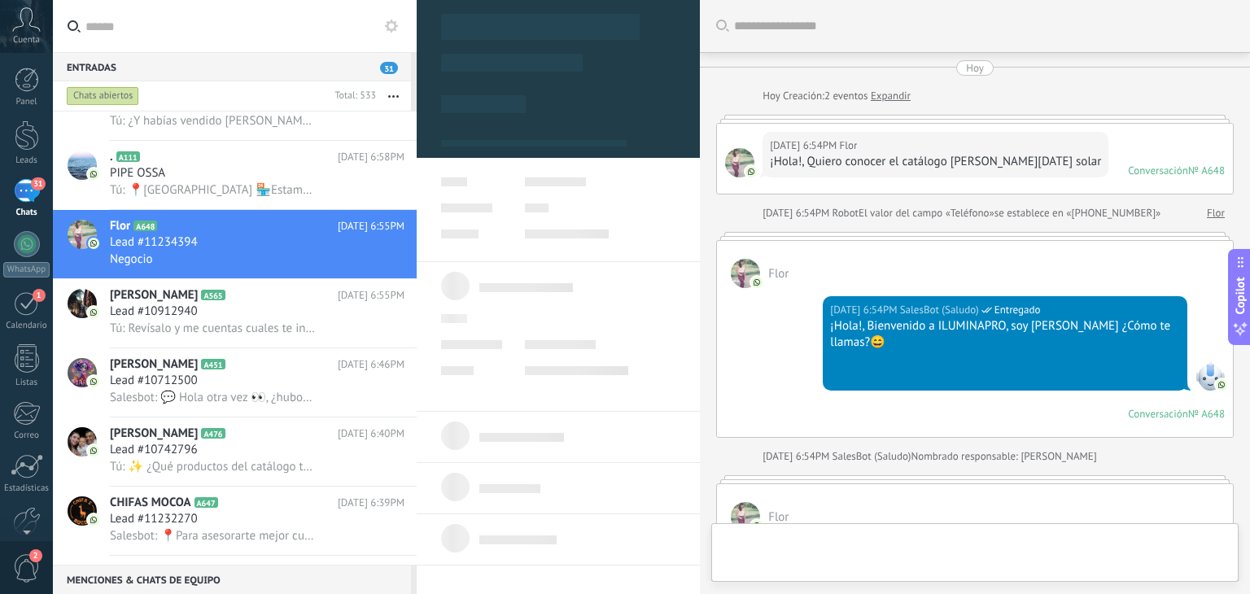
type textarea "**********"
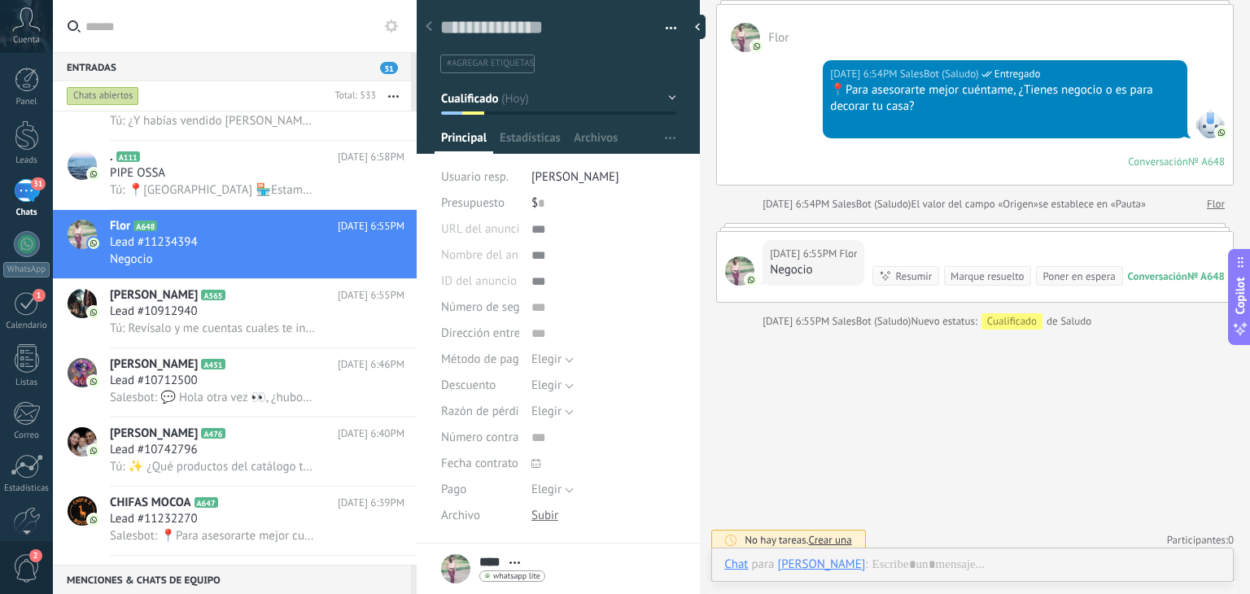
scroll to position [799, 0]
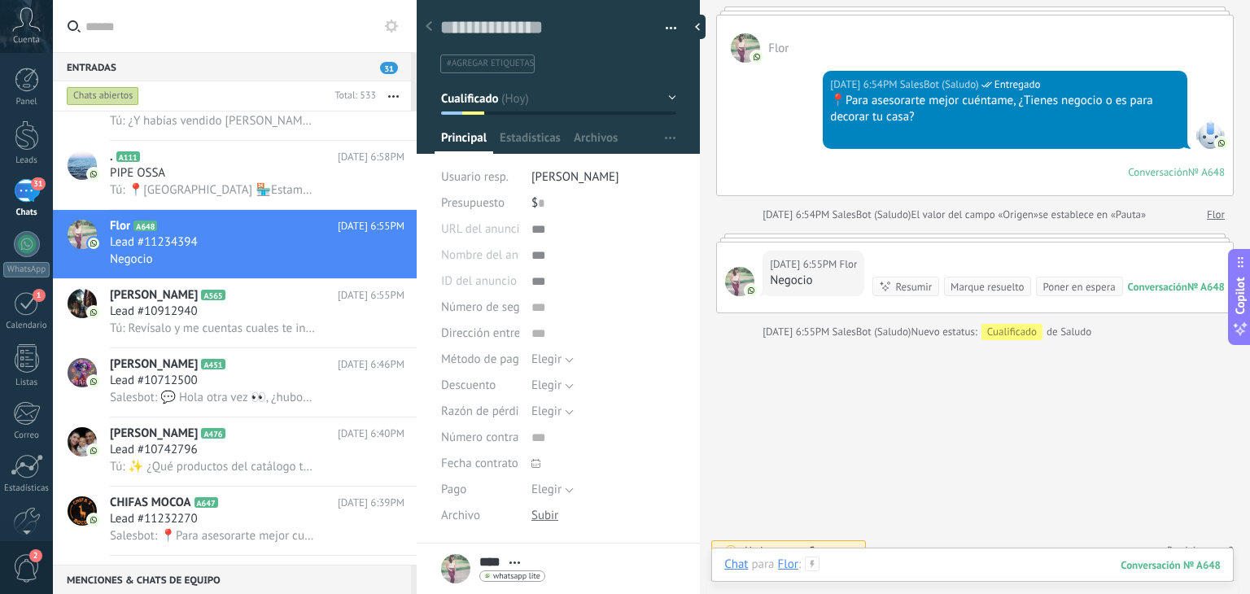
click at [846, 561] on div at bounding box center [972, 581] width 496 height 49
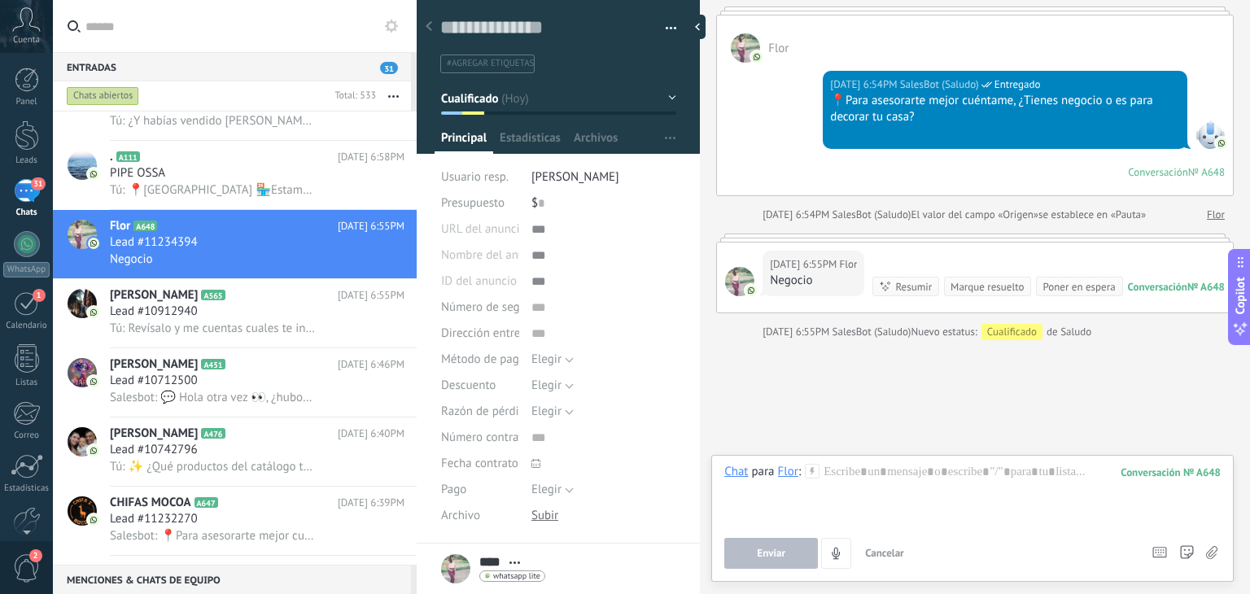
click at [810, 464] on use at bounding box center [813, 471] width 14 height 14
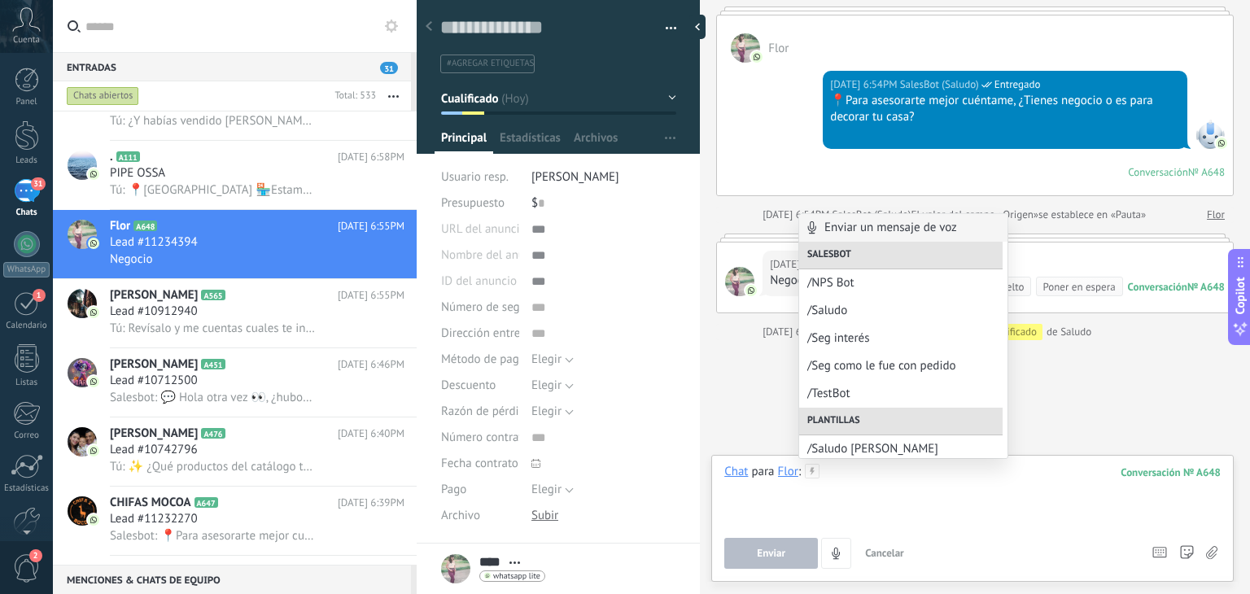
click at [854, 473] on div at bounding box center [972, 495] width 496 height 62
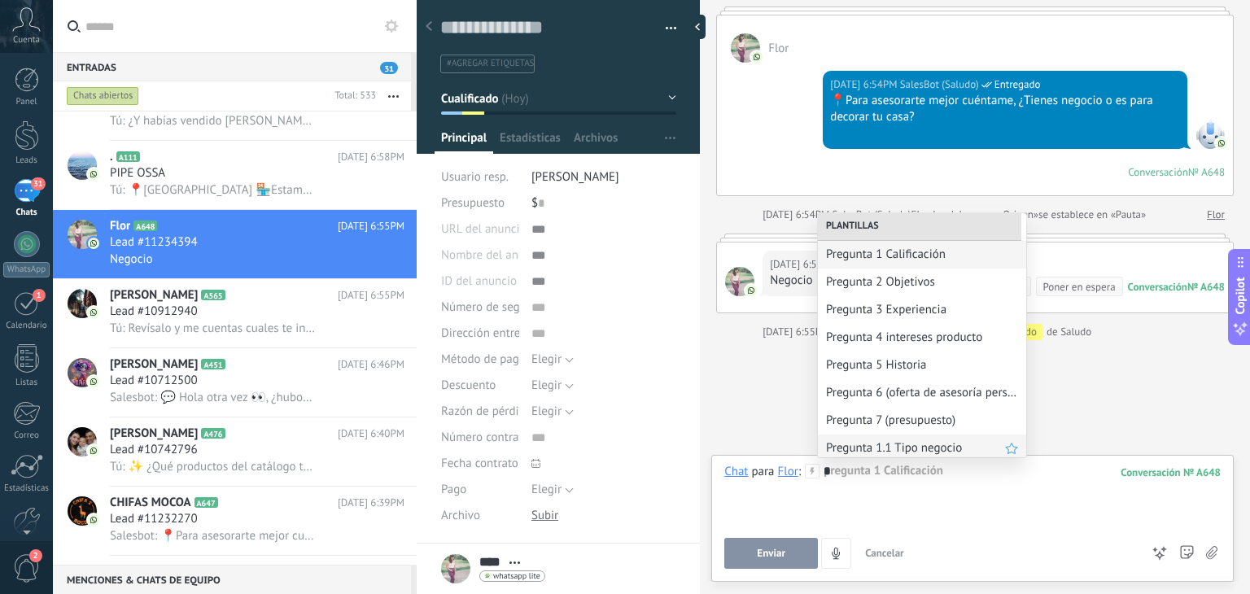
click at [869, 440] on span "Pregunta 1.1 Tipo negocio" at bounding box center [915, 447] width 179 height 15
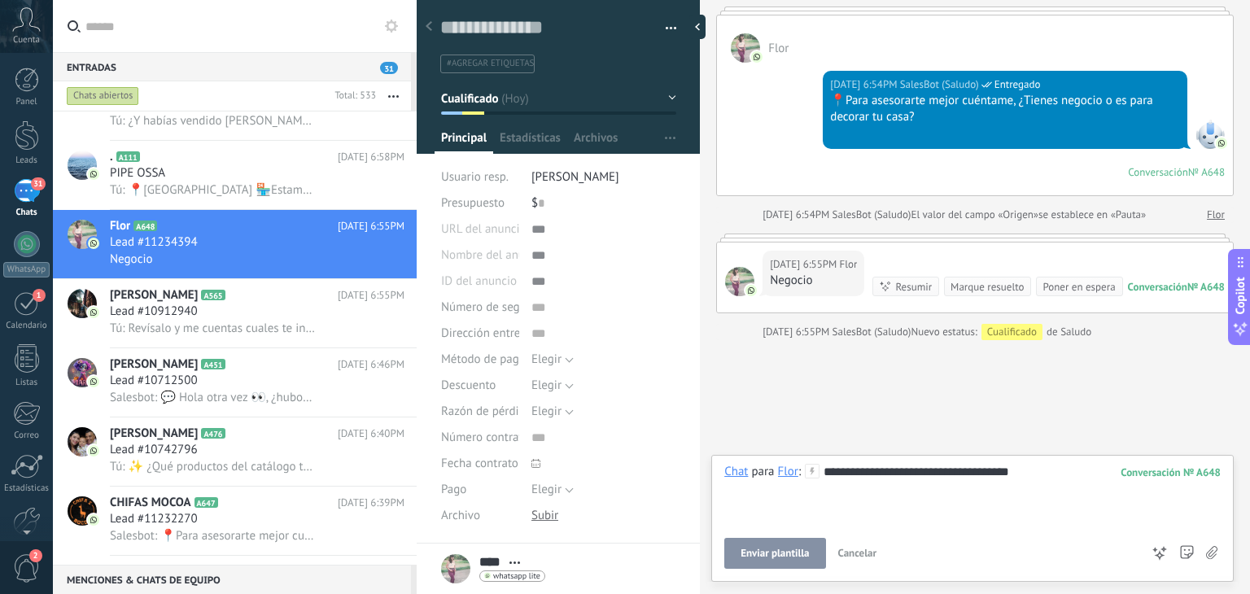
click at [784, 553] on span "Enviar plantilla" at bounding box center [774, 553] width 68 height 11
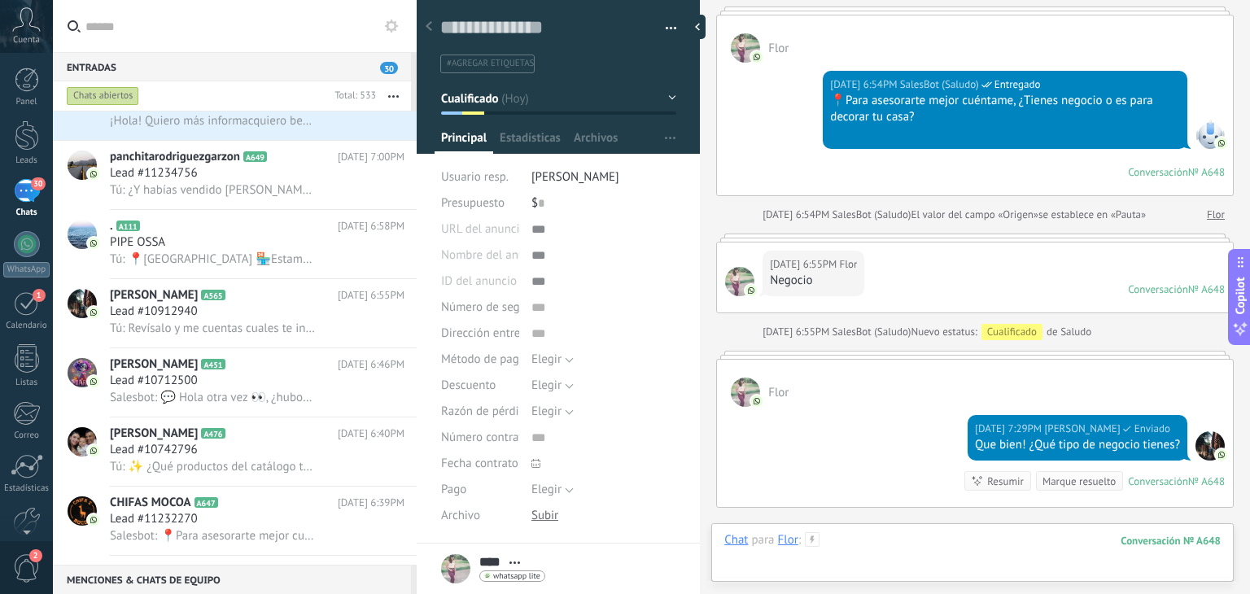
click at [850, 536] on div at bounding box center [972, 556] width 496 height 49
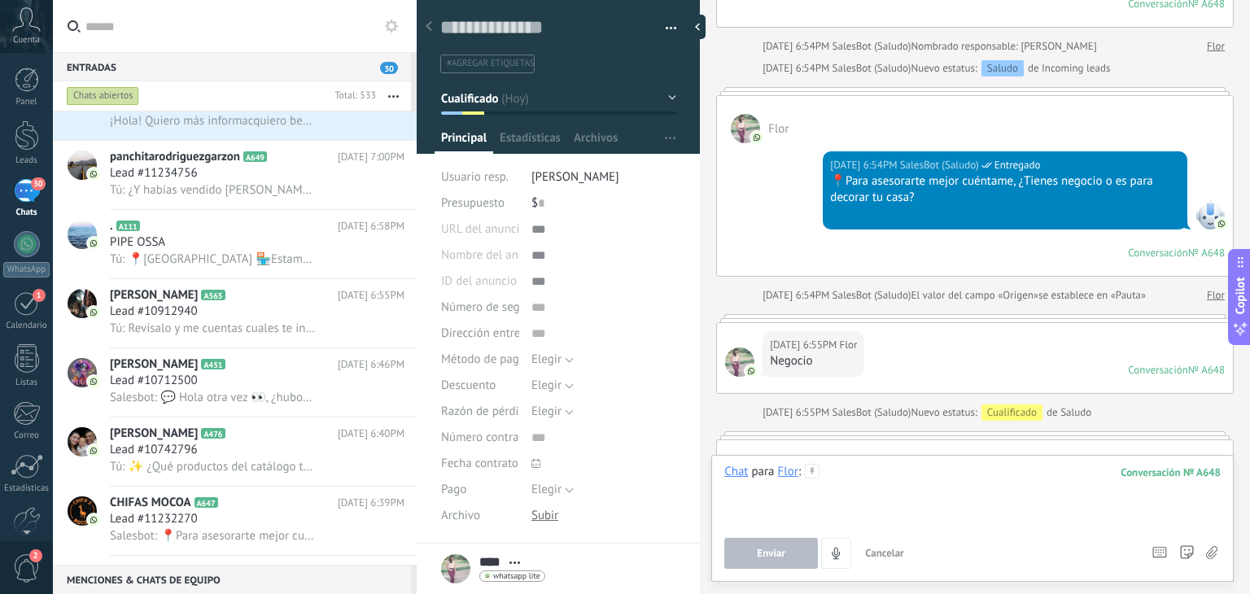
scroll to position [976, 0]
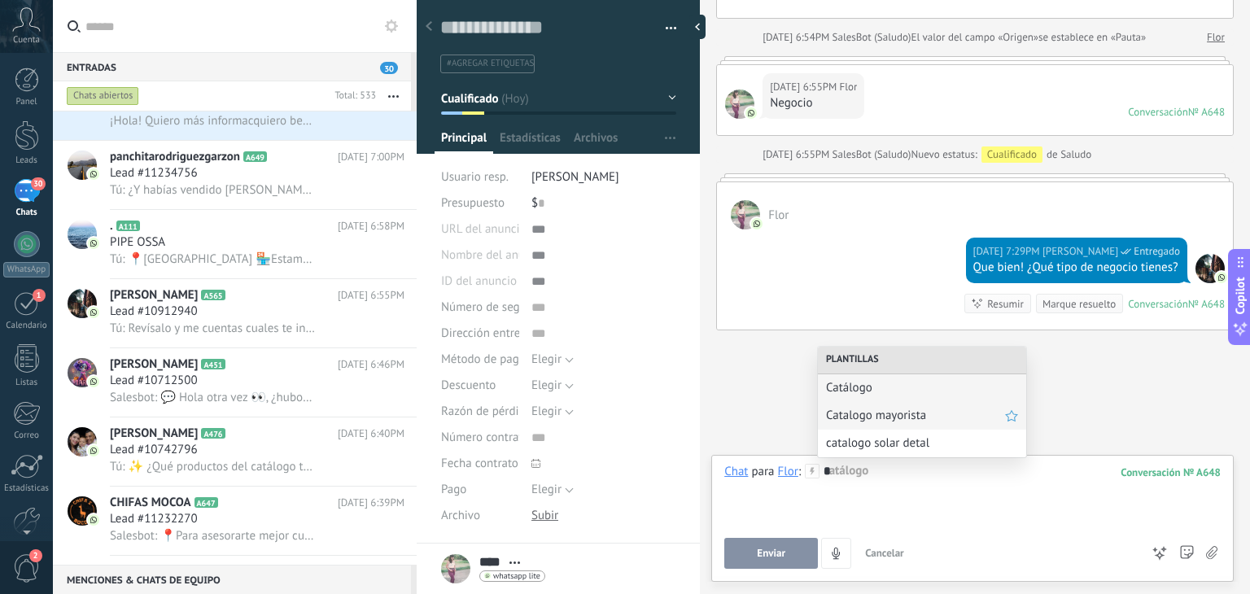
click at [859, 411] on span "Catalogo mayorista" at bounding box center [915, 415] width 179 height 15
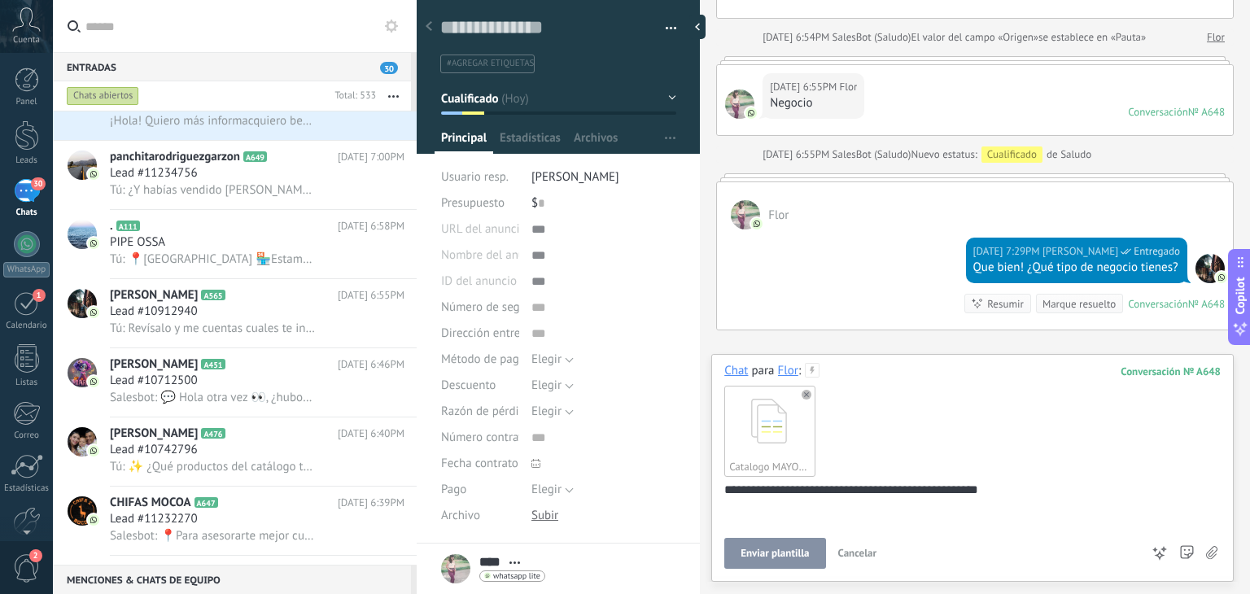
click at [770, 547] on button "Enviar plantilla" at bounding box center [774, 553] width 101 height 31
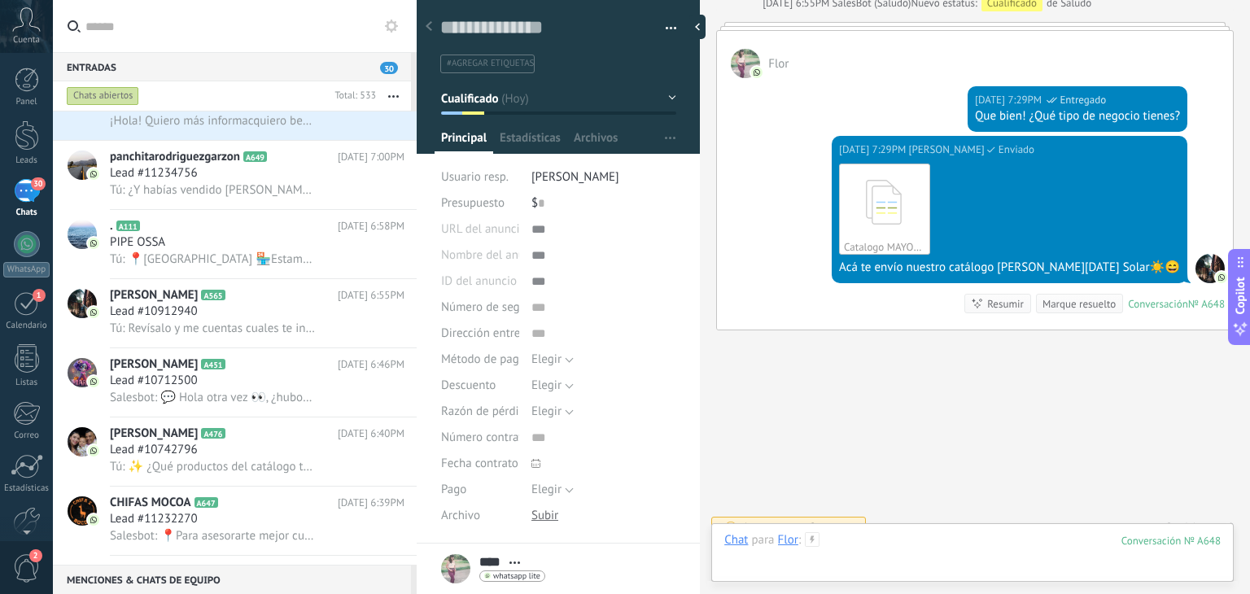
click at [882, 539] on div at bounding box center [972, 556] width 496 height 49
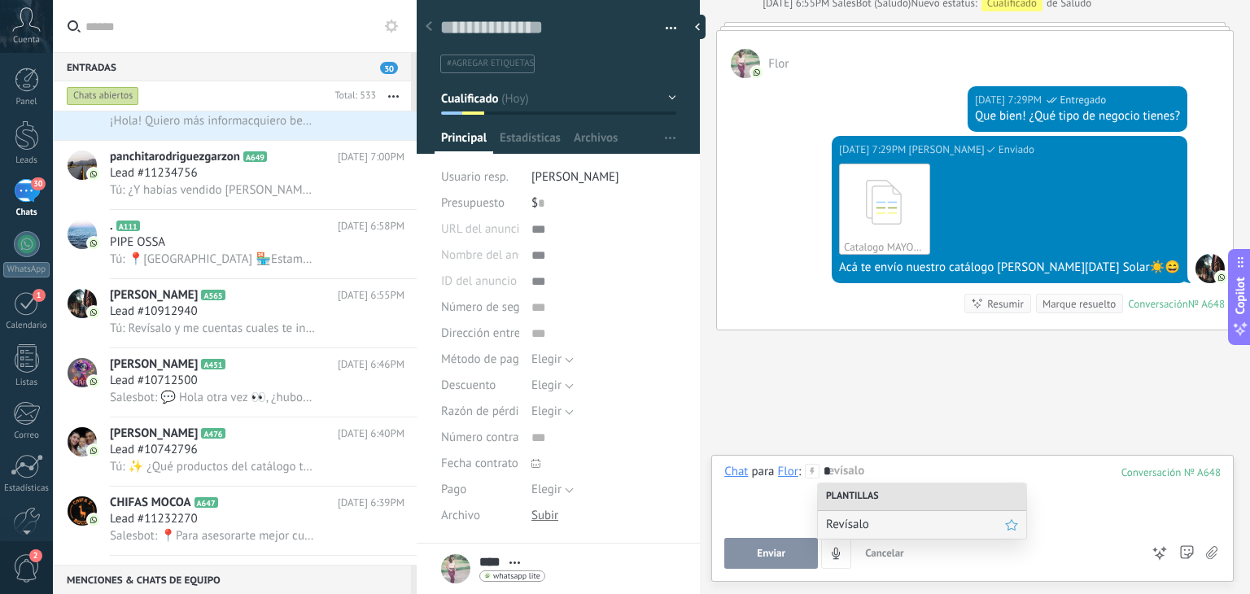
click at [877, 529] on span "Revísalo" at bounding box center [915, 524] width 179 height 15
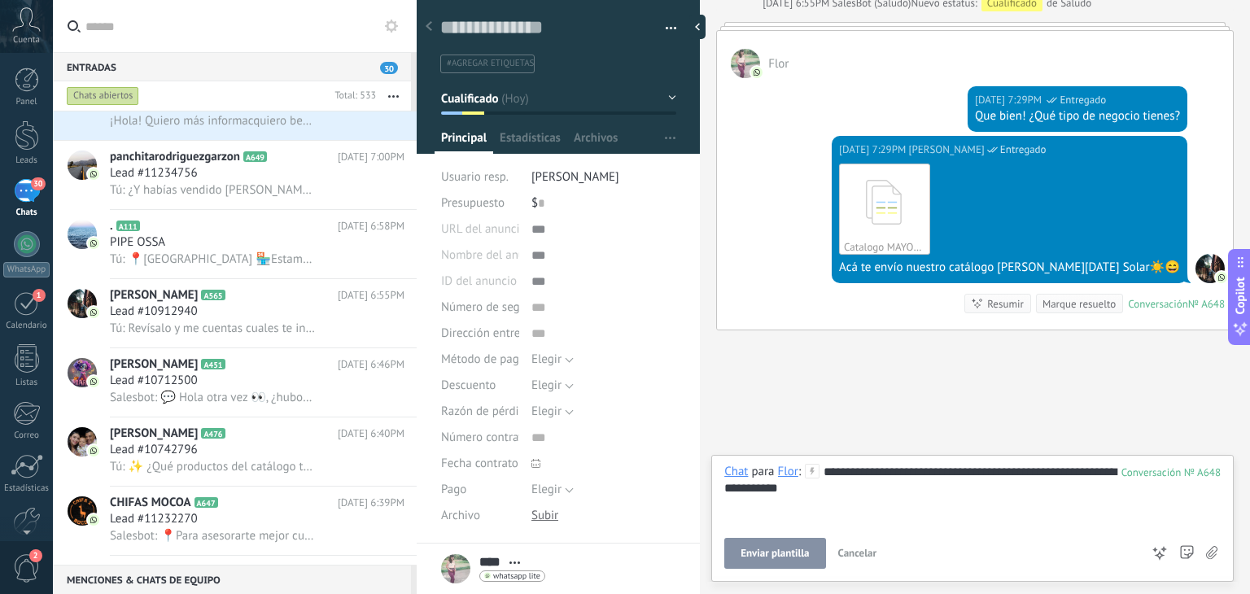
click at [762, 561] on button "Enviar plantilla" at bounding box center [774, 553] width 101 height 31
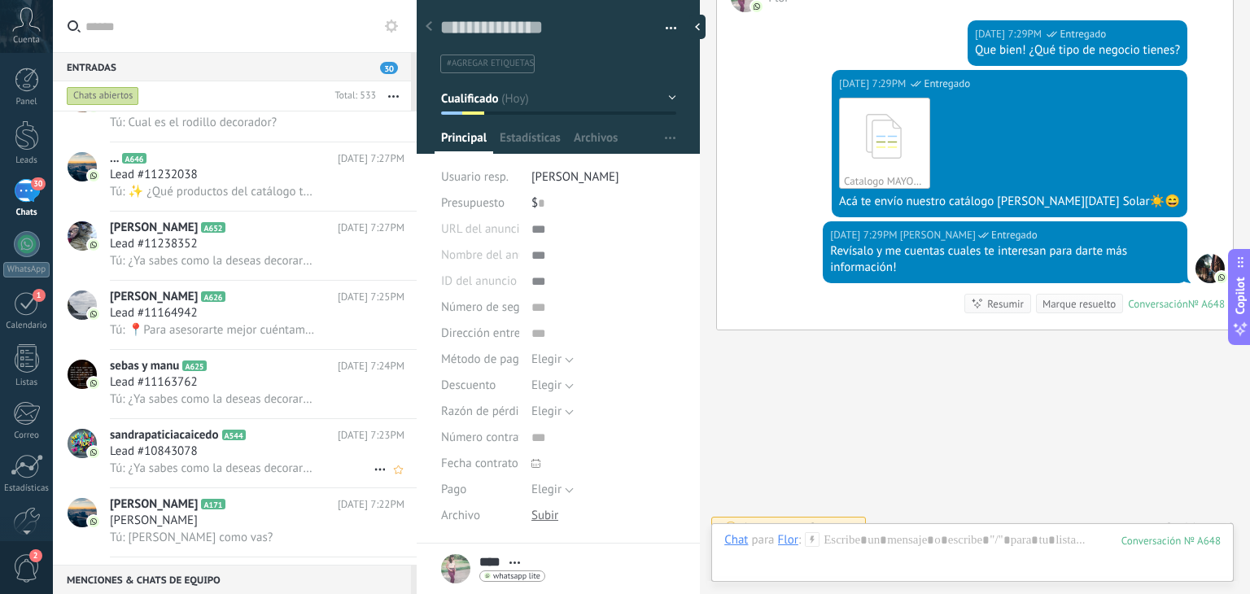
scroll to position [0, 0]
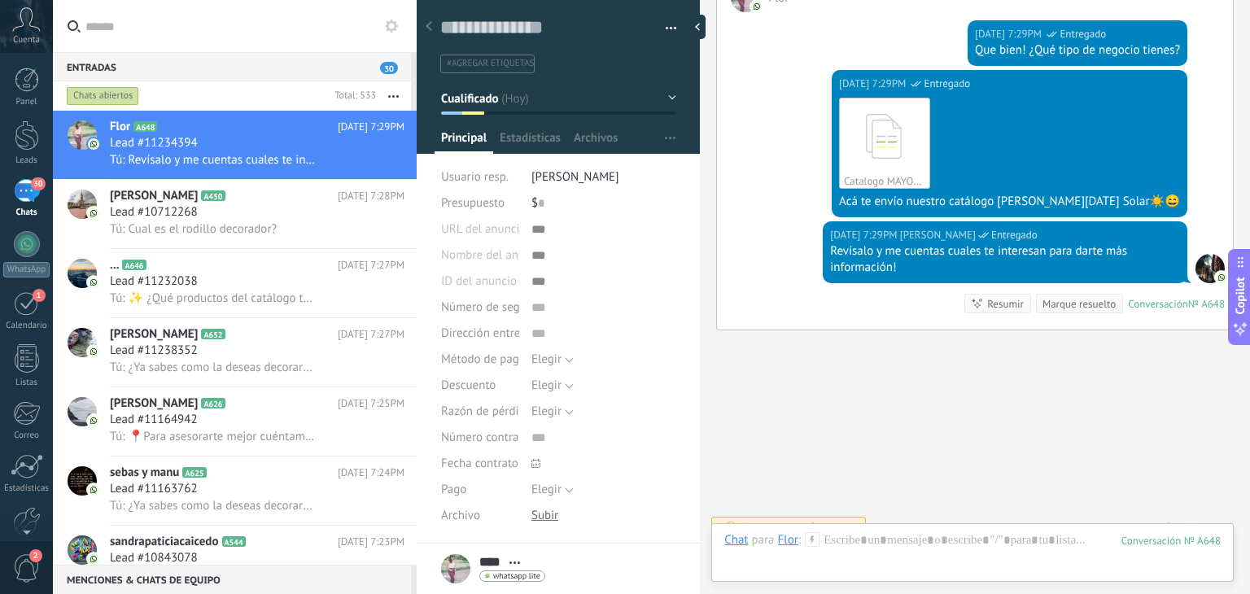
click at [391, 103] on button "button" at bounding box center [393, 95] width 35 height 29
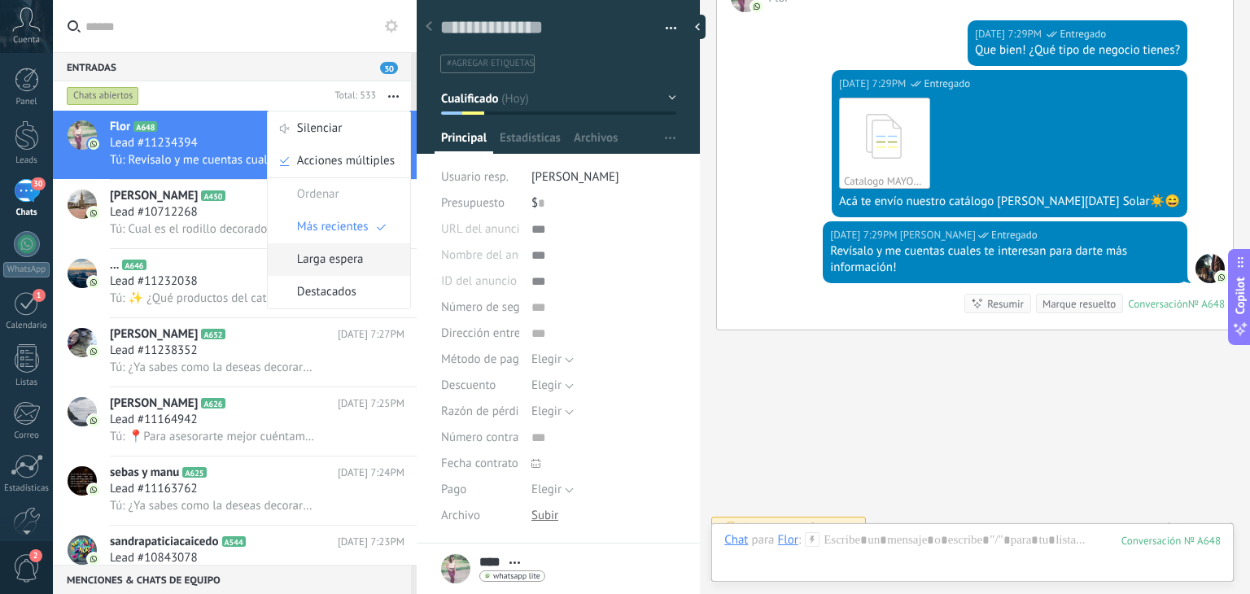
click at [353, 247] on span "Larga espera" at bounding box center [330, 259] width 67 height 33
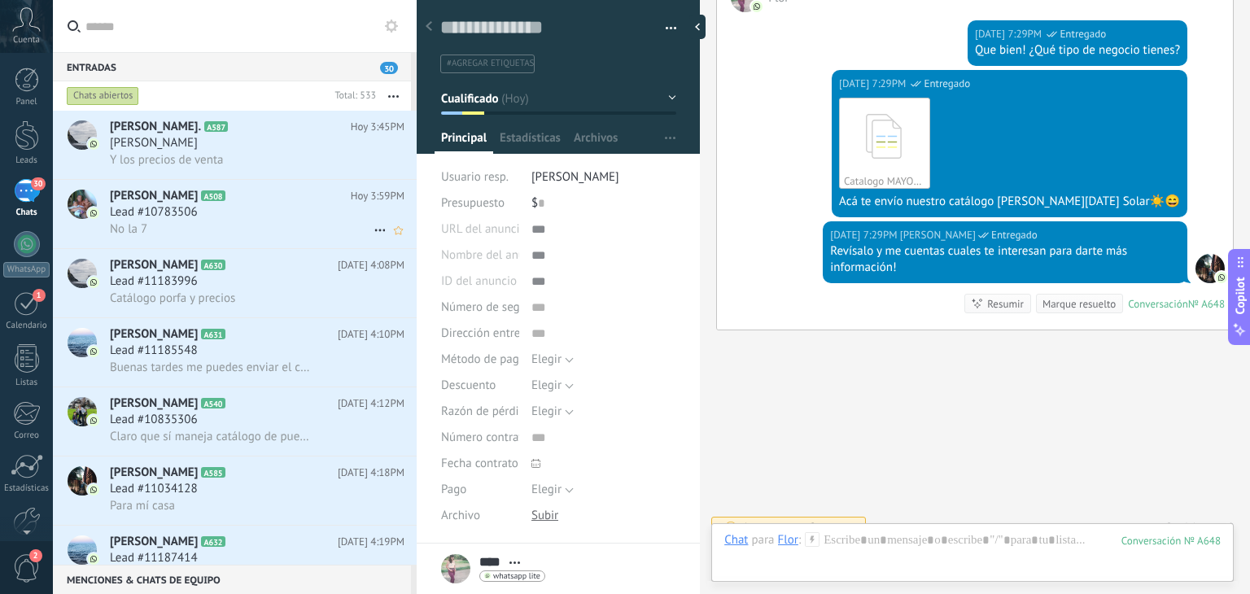
click at [186, 221] on span "Lead #10783506" at bounding box center [154, 212] width 88 height 16
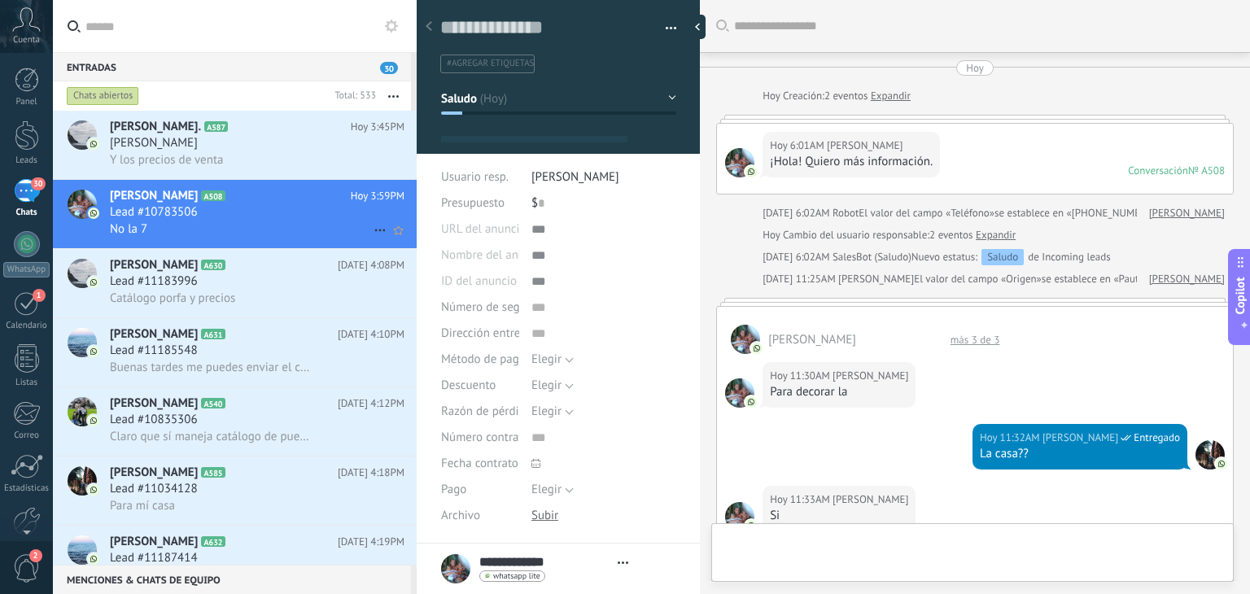
type textarea "**********"
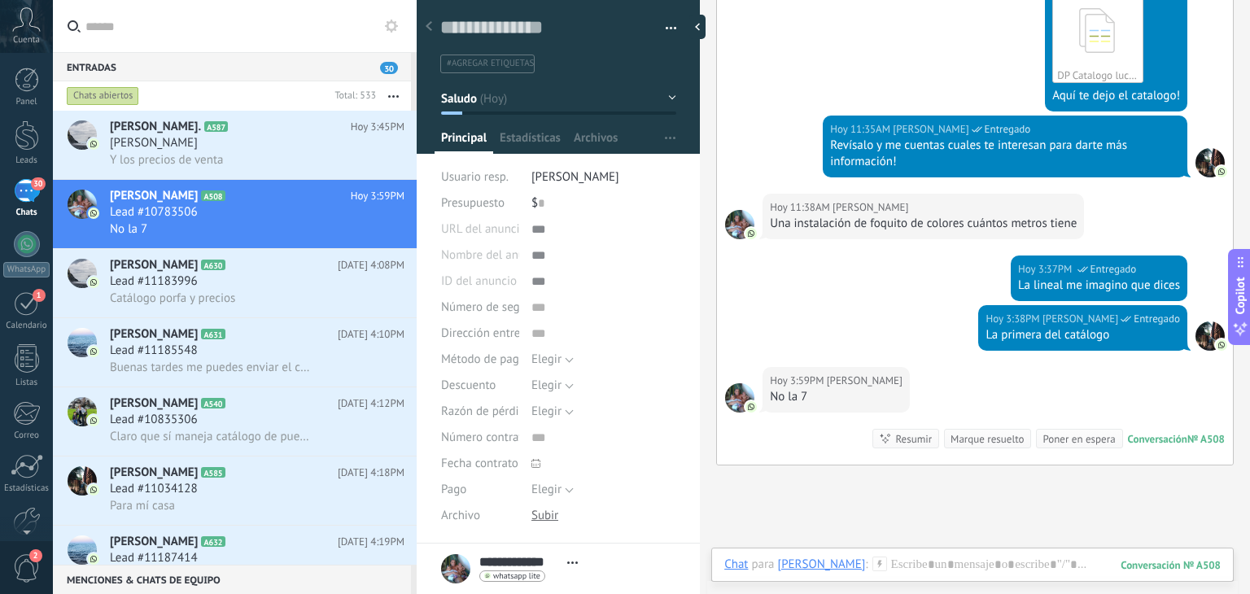
scroll to position [670, 0]
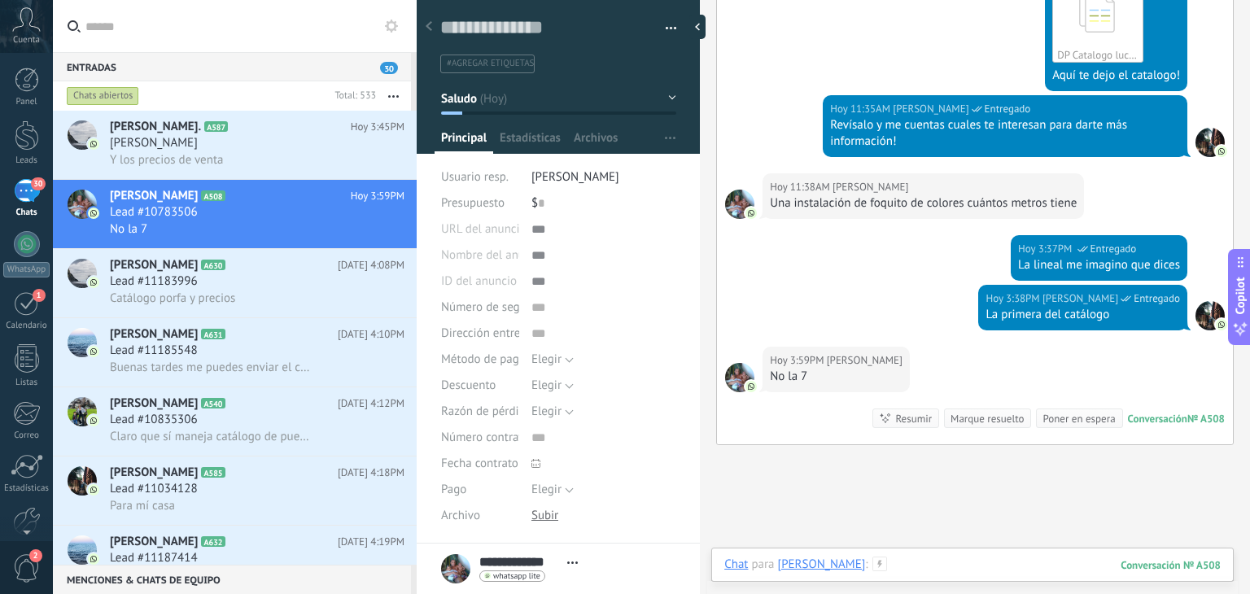
click at [955, 577] on div at bounding box center [972, 581] width 496 height 49
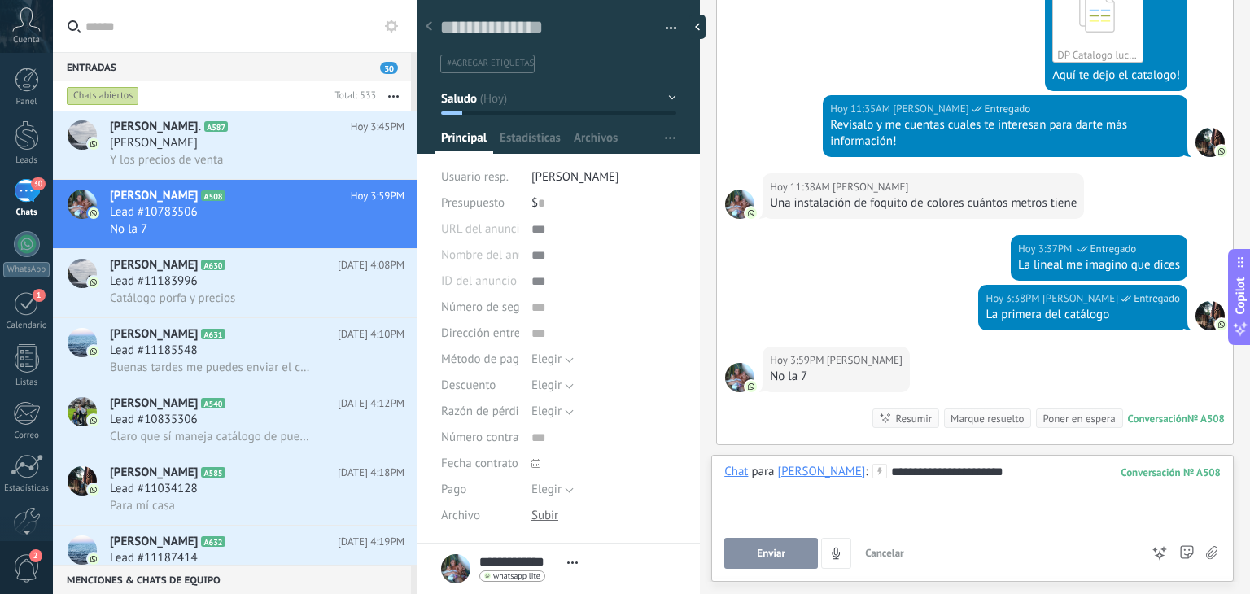
click at [735, 560] on button "Enviar" at bounding box center [771, 553] width 94 height 31
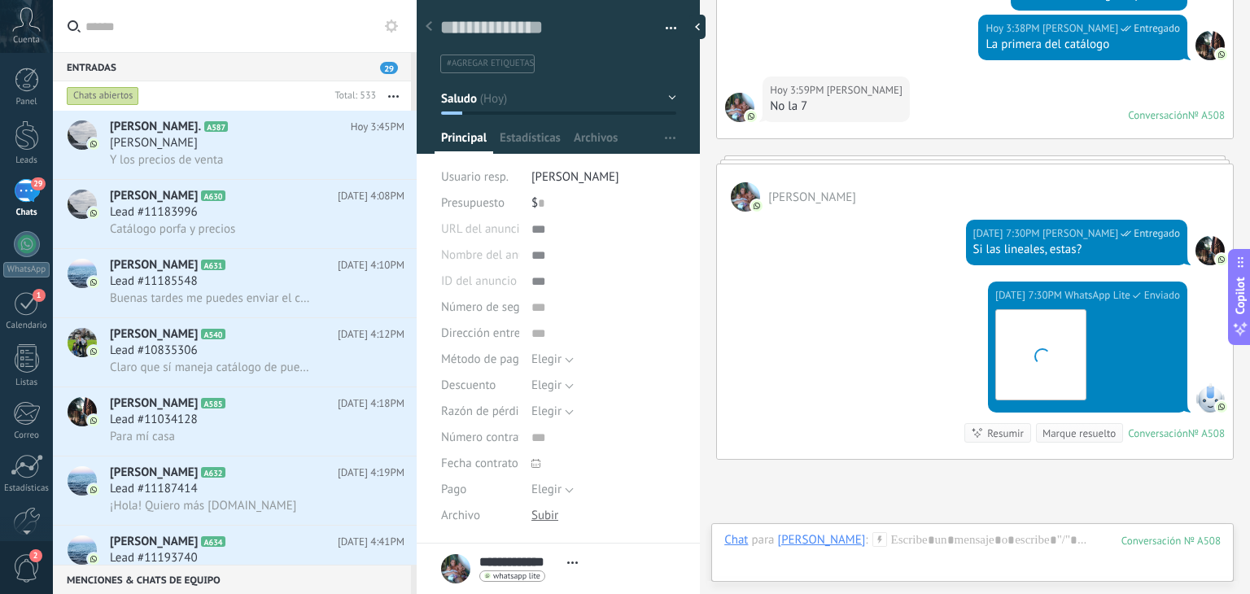
scroll to position [1087, 0]
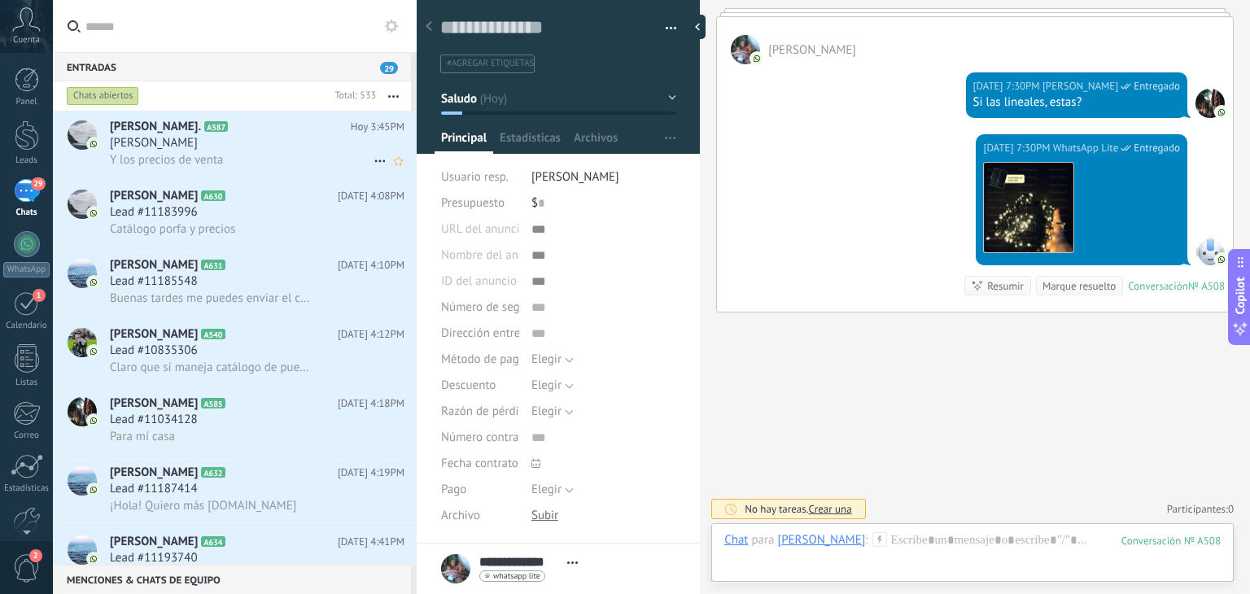
click at [226, 166] on h3 "Y los precios de venta" at bounding box center [170, 160] width 121 height 16
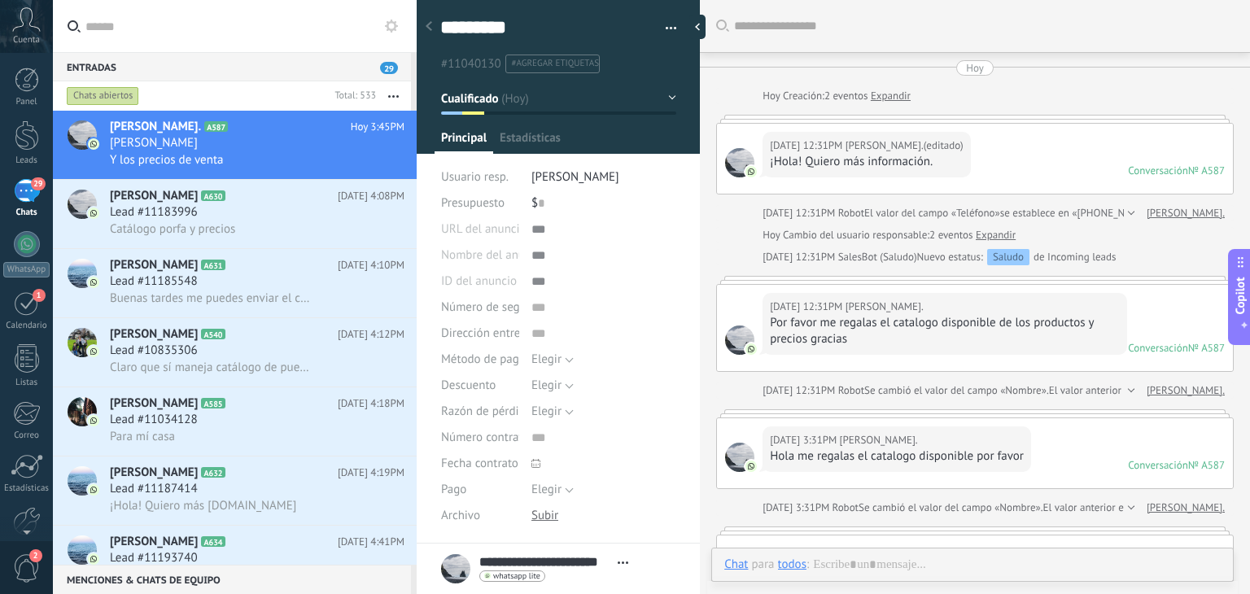
type textarea "*********"
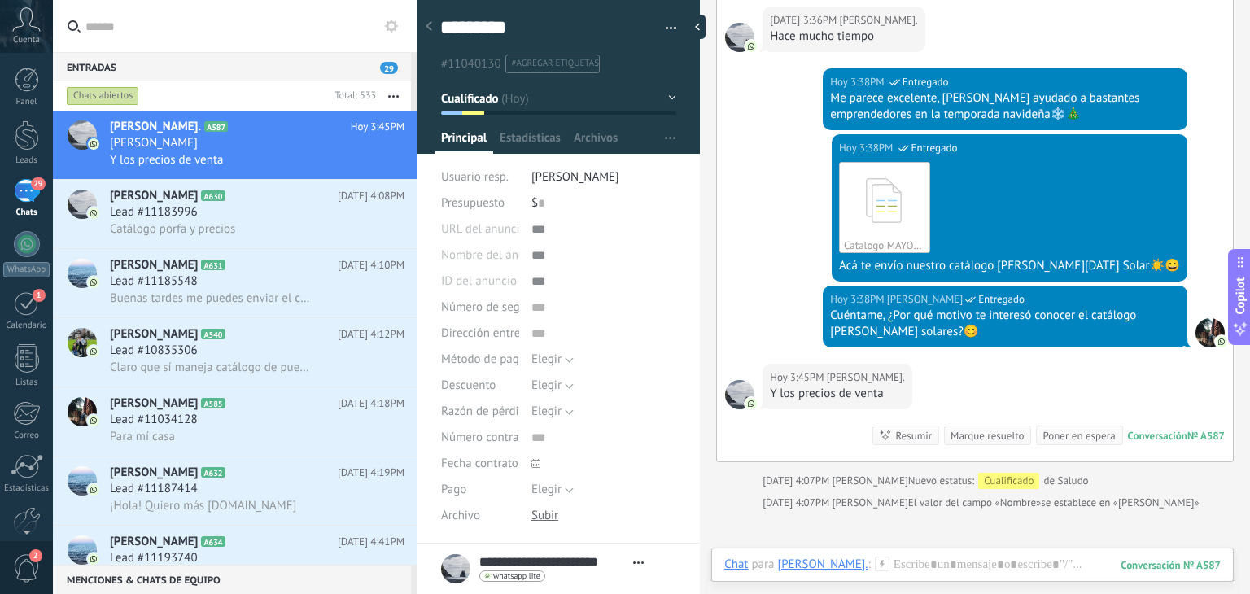
scroll to position [1406, 0]
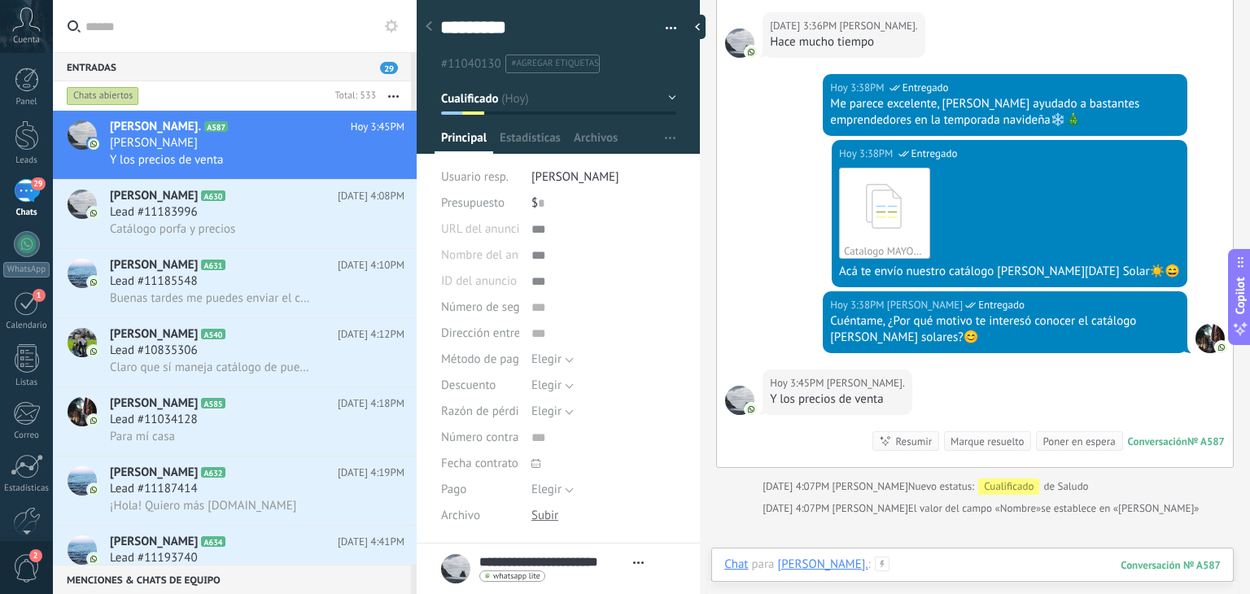
click at [977, 561] on div at bounding box center [972, 581] width 496 height 49
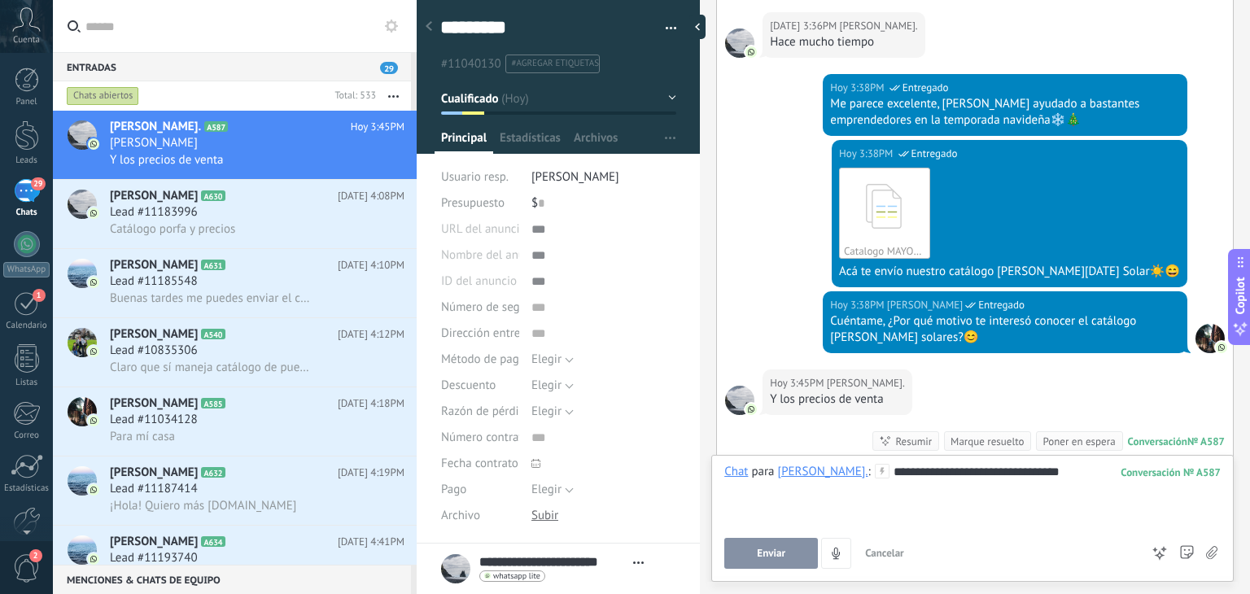
click at [775, 554] on span "Enviar" at bounding box center [771, 553] width 28 height 11
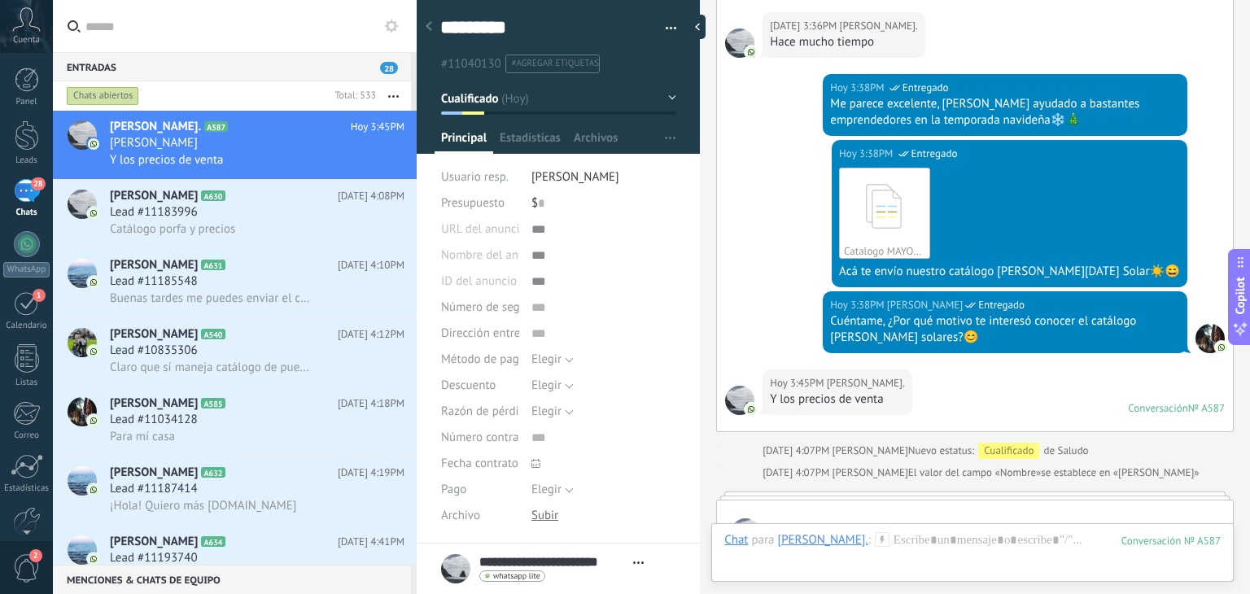
scroll to position [1754, 0]
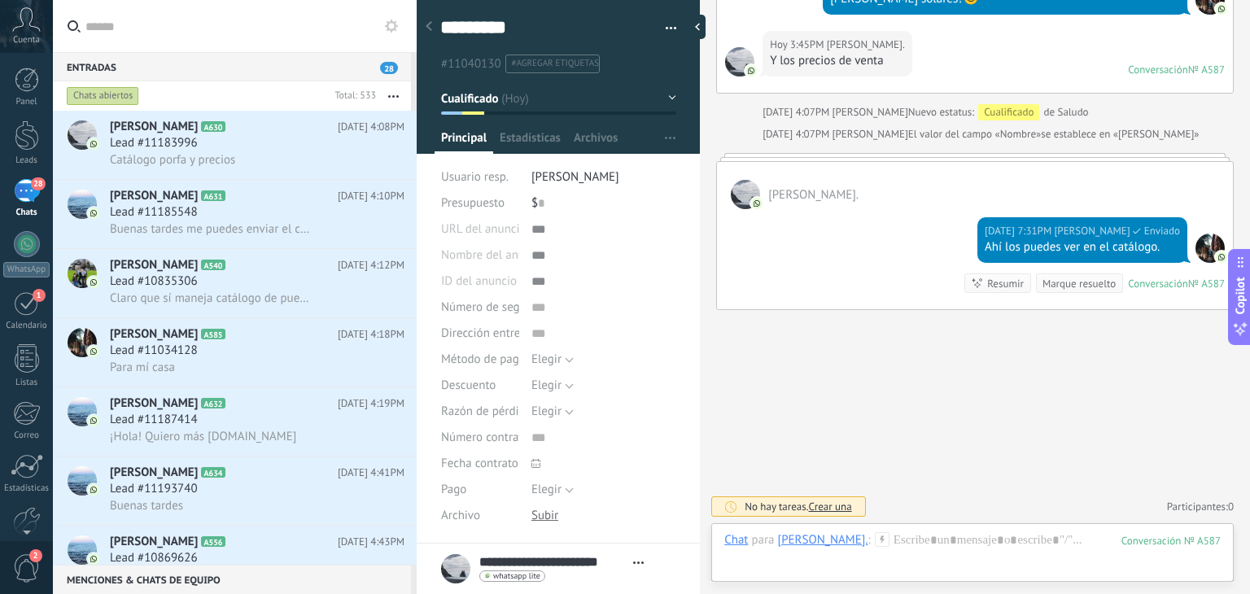
click at [889, 544] on icon at bounding box center [882, 539] width 15 height 15
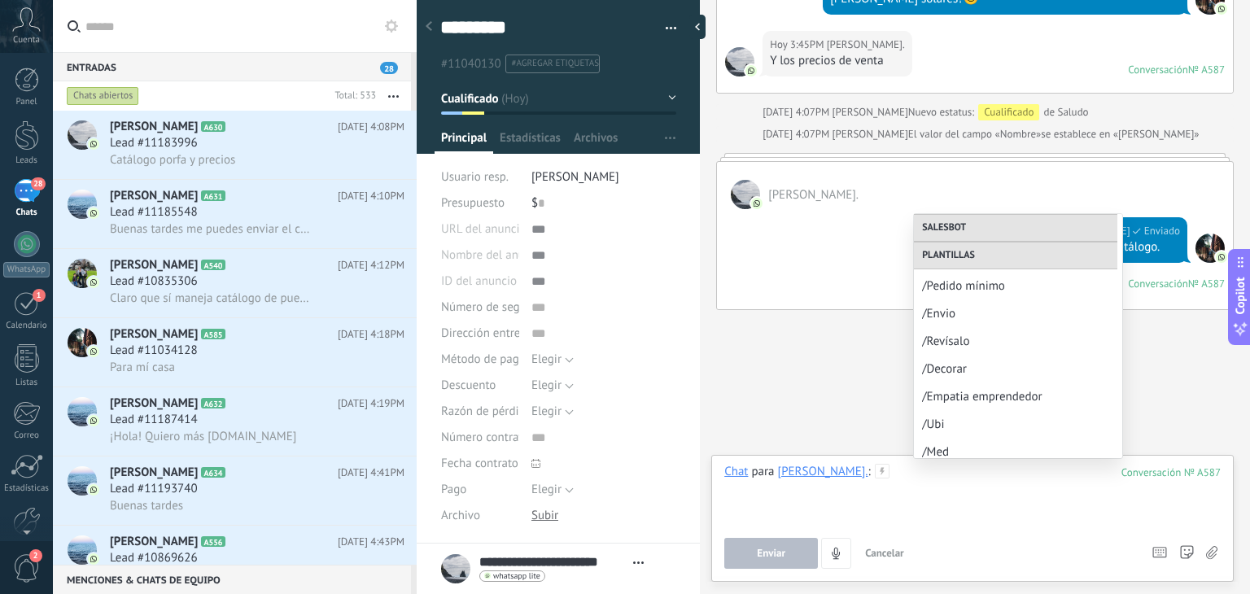
scroll to position [946, 0]
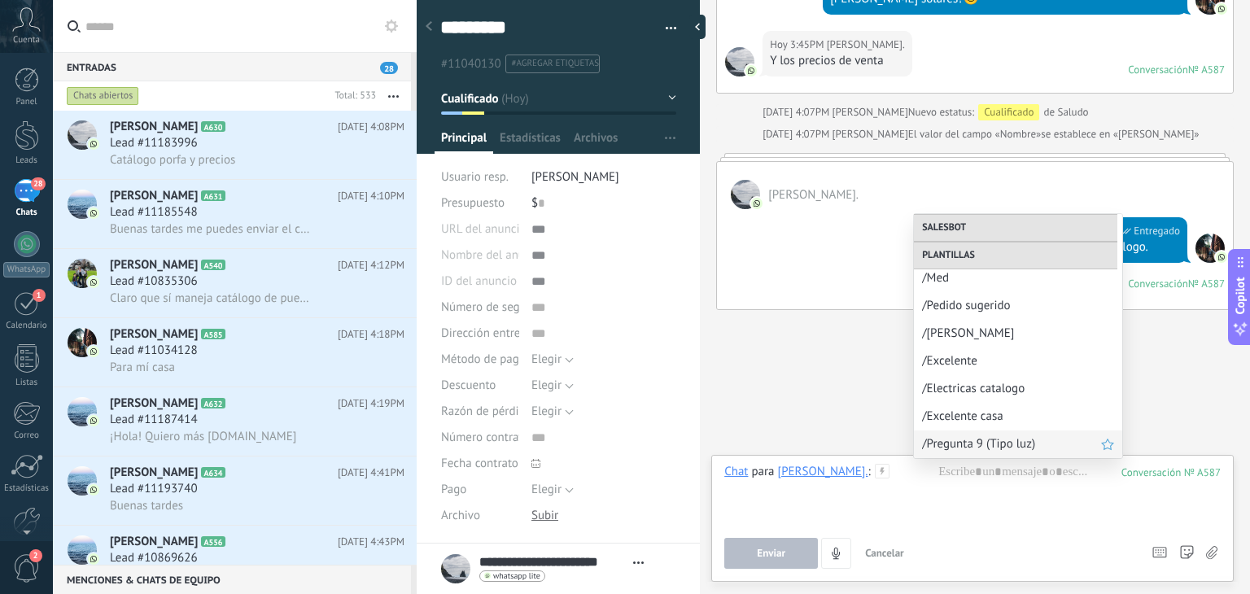
click at [954, 448] on span "/Pregunta 9 (Tipo luz)" at bounding box center [1011, 443] width 179 height 15
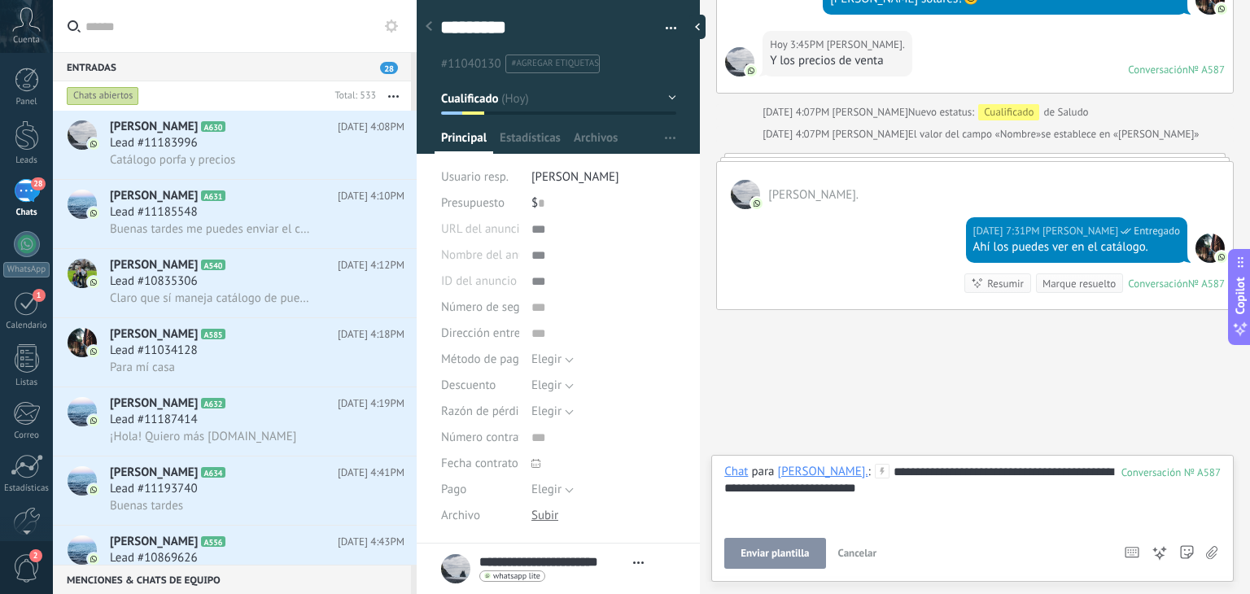
click at [788, 549] on span "Enviar plantilla" at bounding box center [774, 553] width 68 height 11
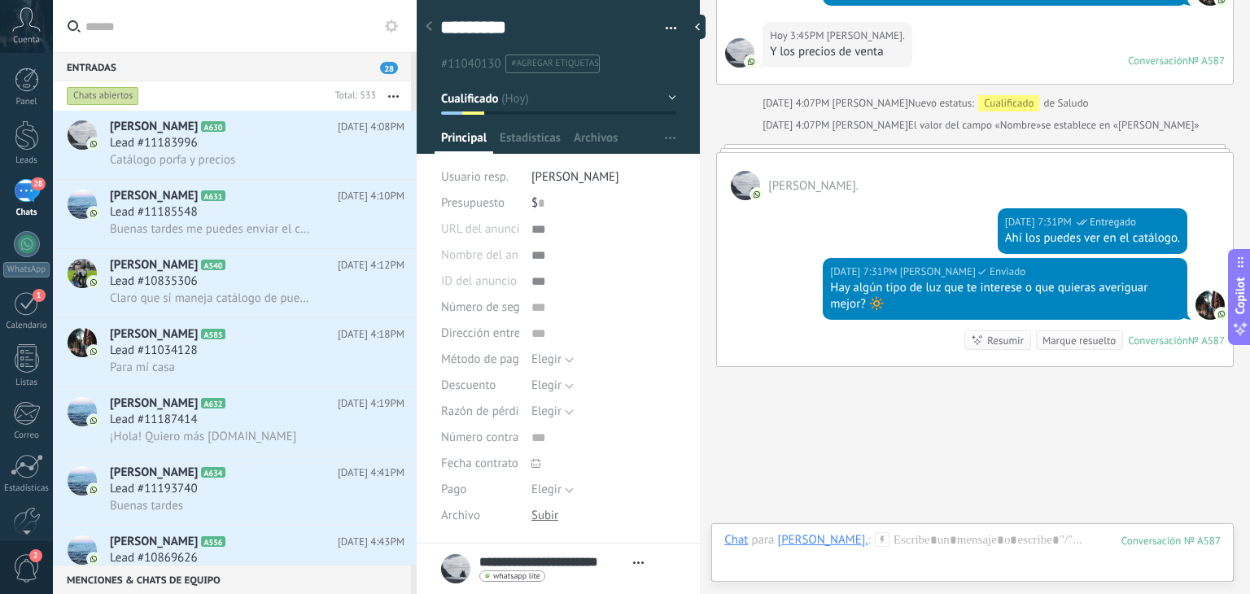
scroll to position [1819, 0]
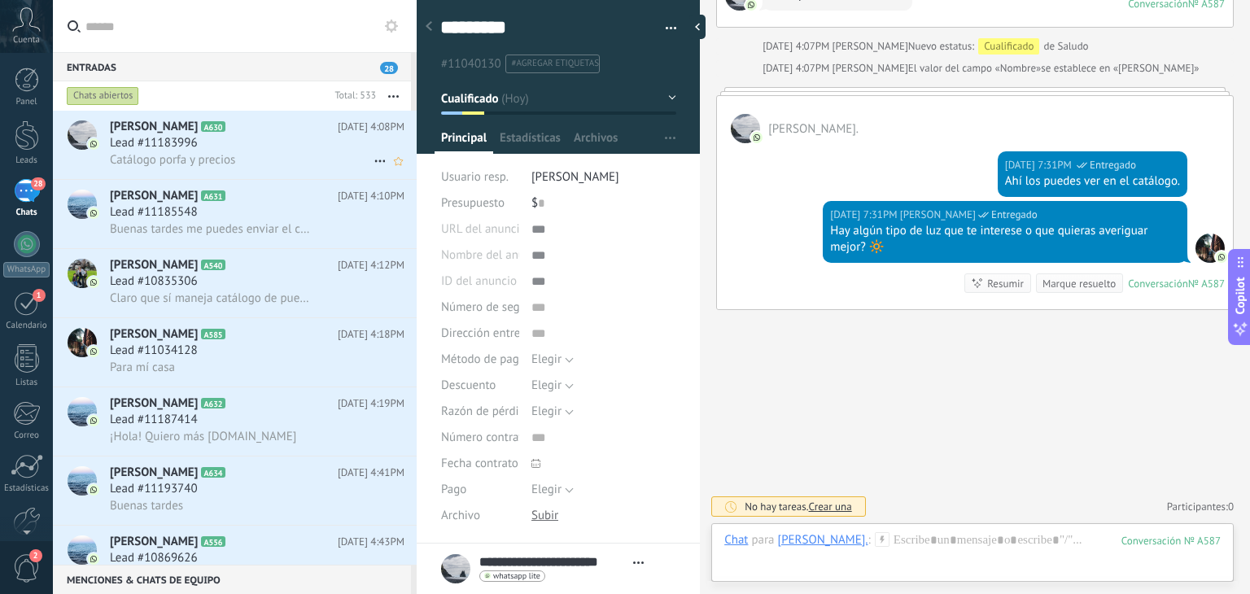
click at [247, 150] on div "Lead #11183996" at bounding box center [257, 143] width 295 height 16
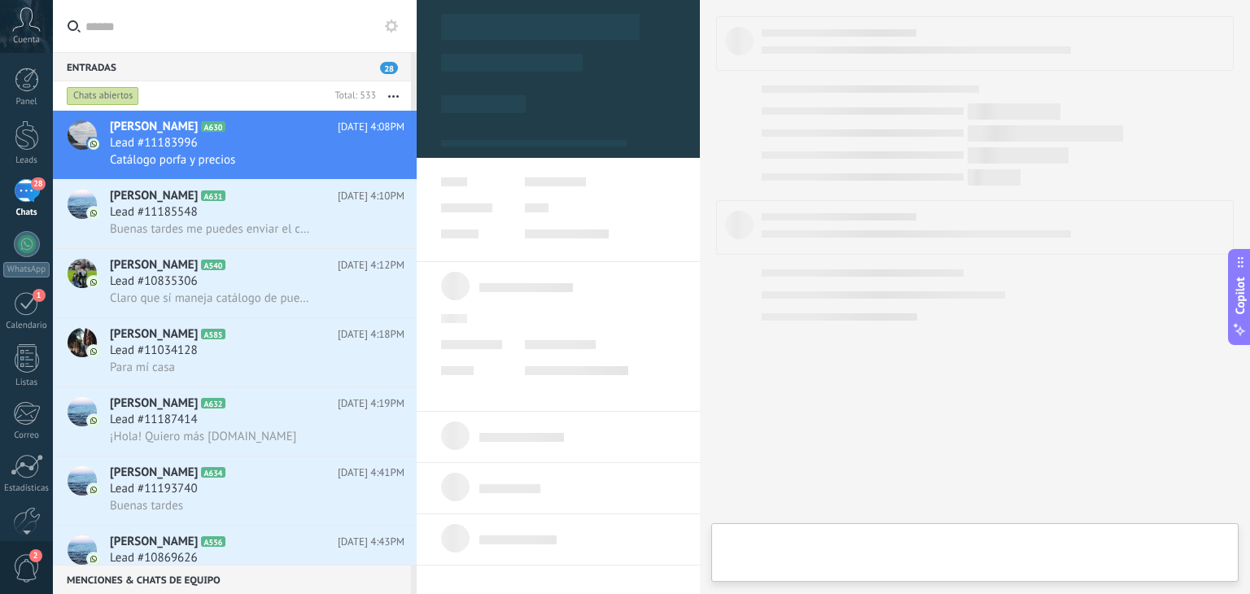
type textarea "**********"
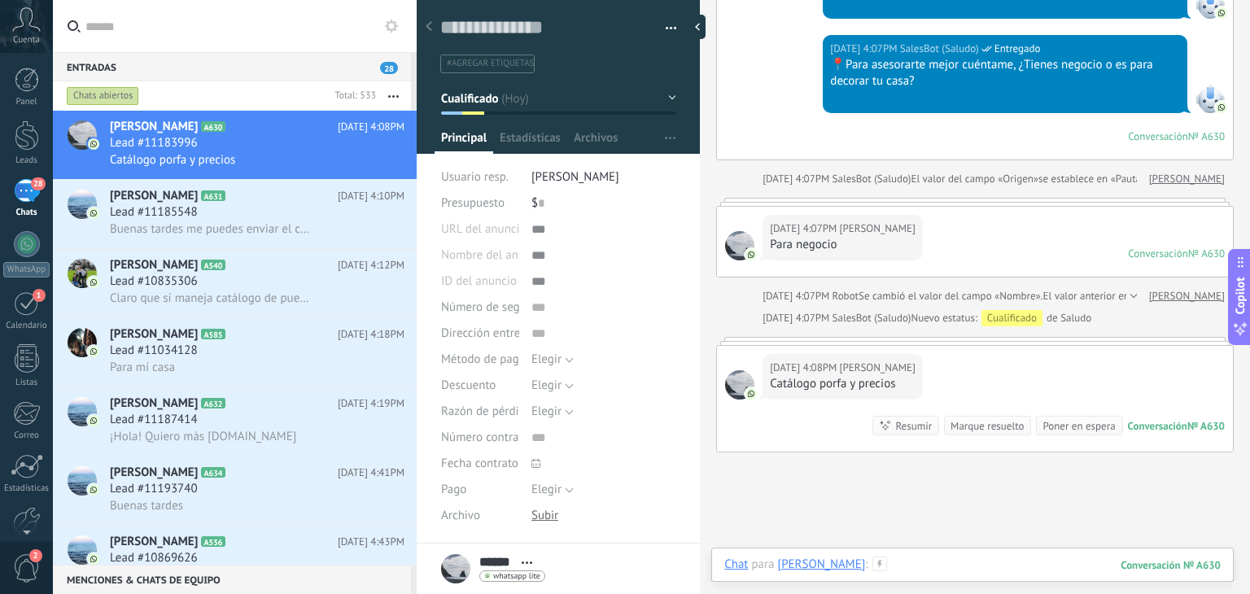
click at [840, 564] on div at bounding box center [972, 581] width 496 height 49
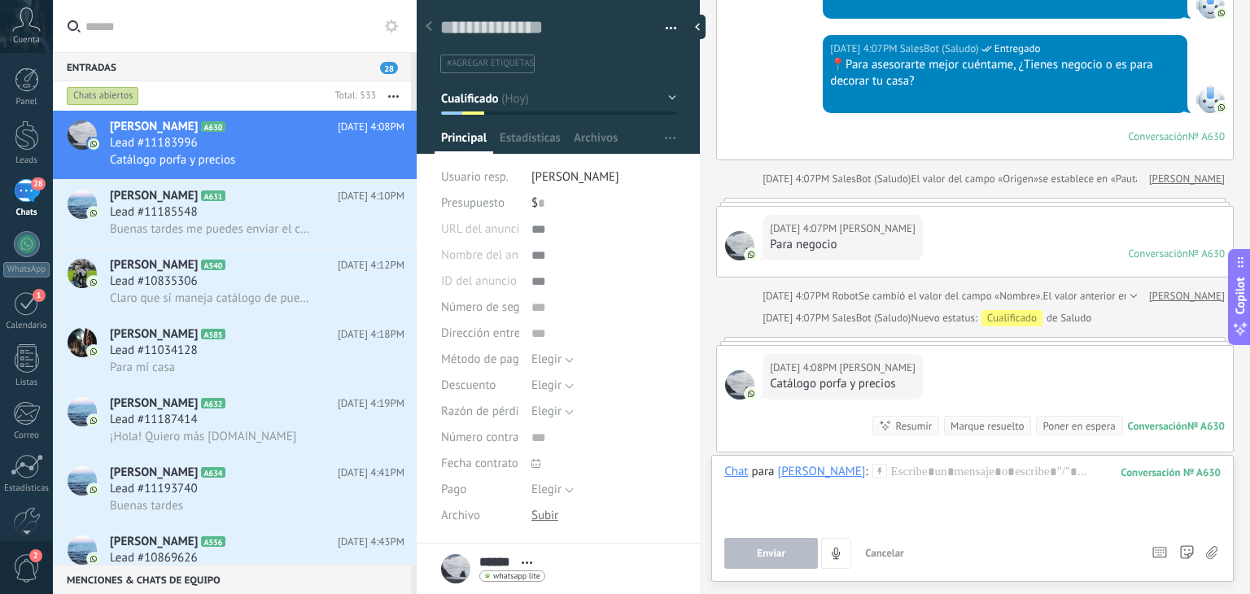
click at [872, 465] on icon at bounding box center [879, 471] width 15 height 15
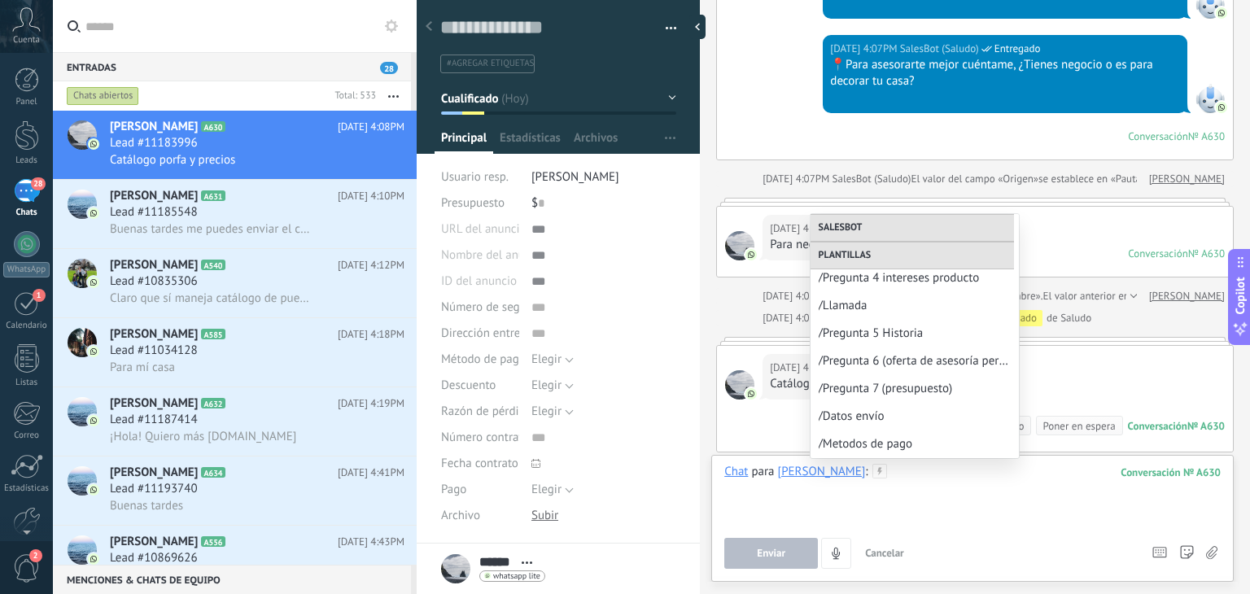
scroll to position [389, 0]
click at [874, 482] on div at bounding box center [972, 495] width 496 height 62
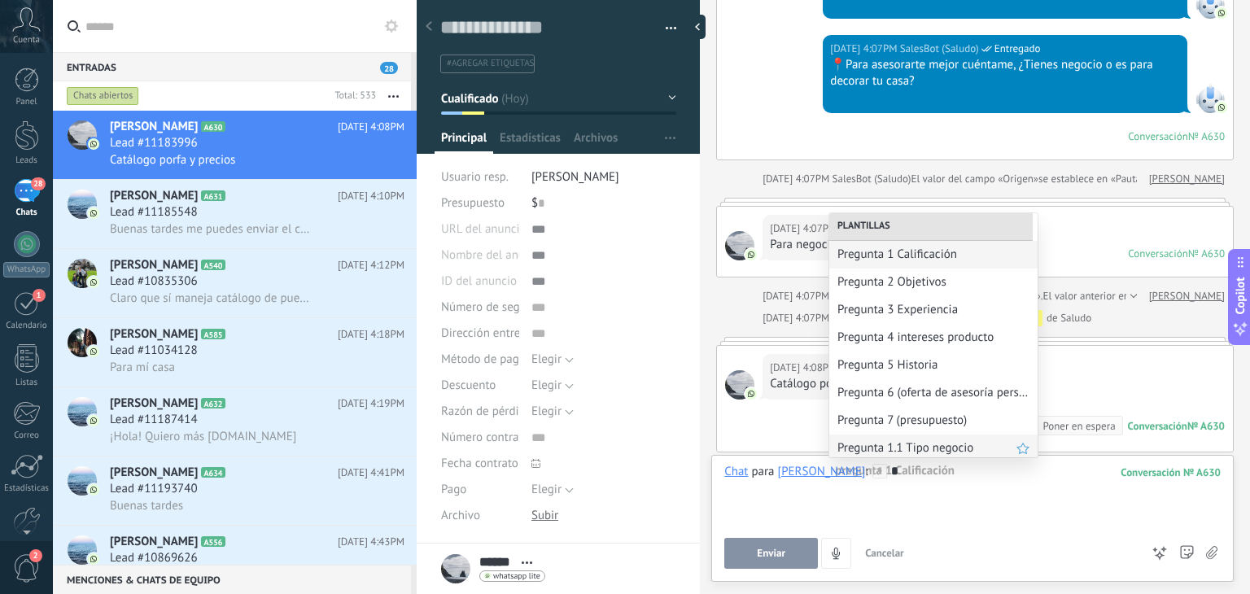
click at [874, 456] on div "Pregunta 1.1 Tipo negocio" at bounding box center [933, 449] width 208 height 28
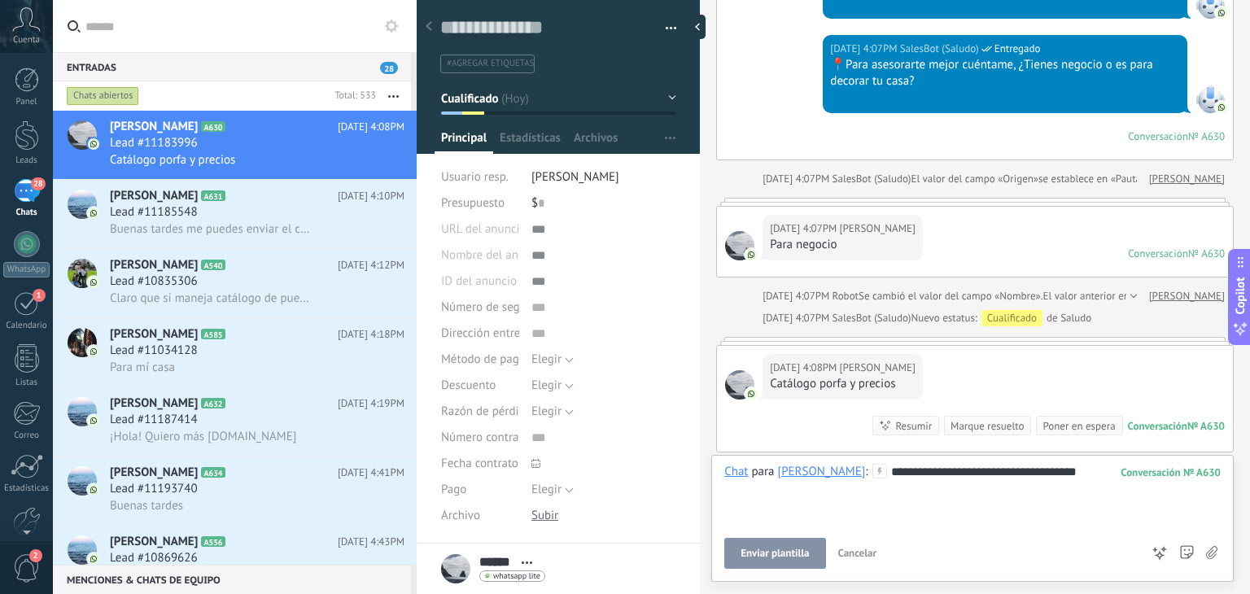
click at [794, 542] on button "Enviar plantilla" at bounding box center [774, 553] width 101 height 31
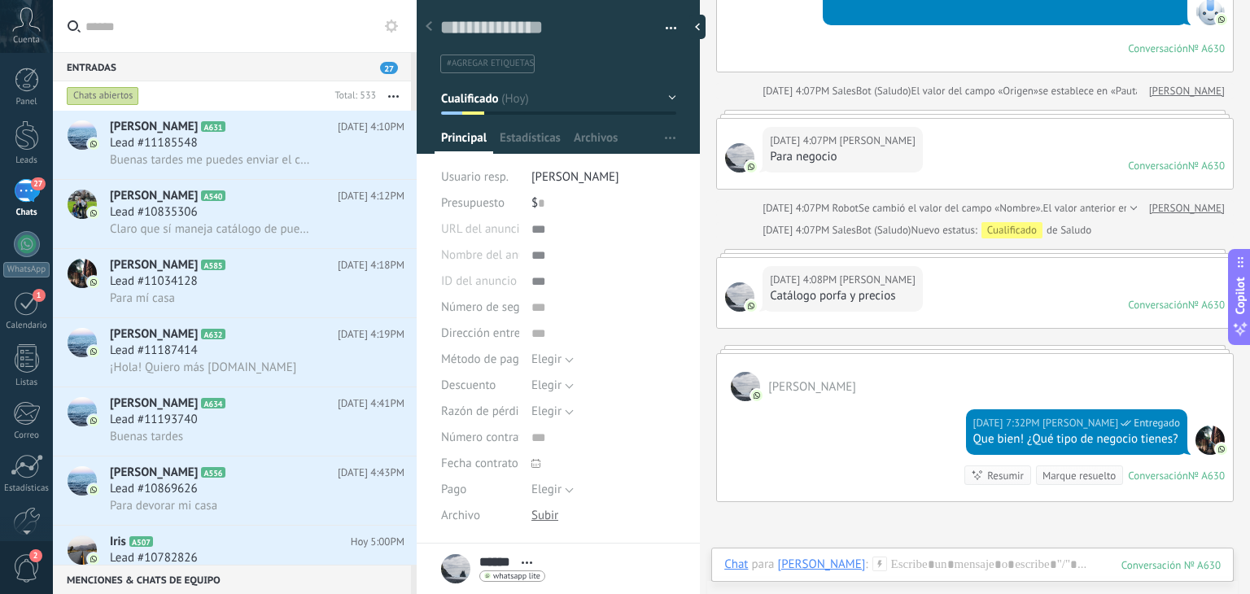
scroll to position [840, 0]
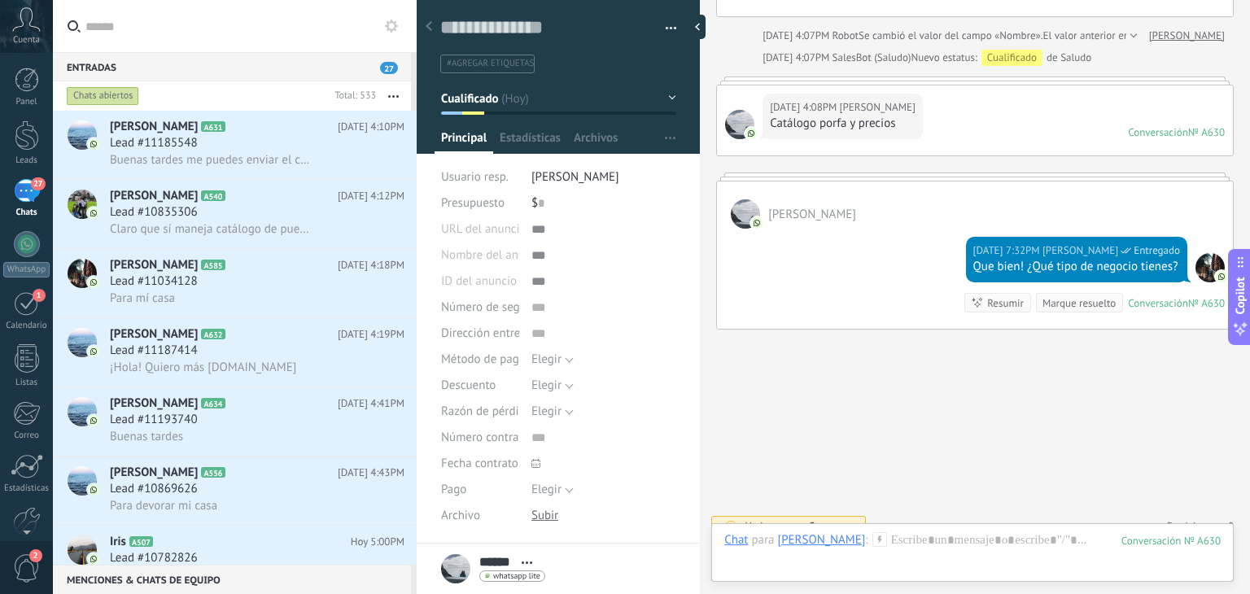
click at [872, 537] on icon at bounding box center [879, 539] width 15 height 15
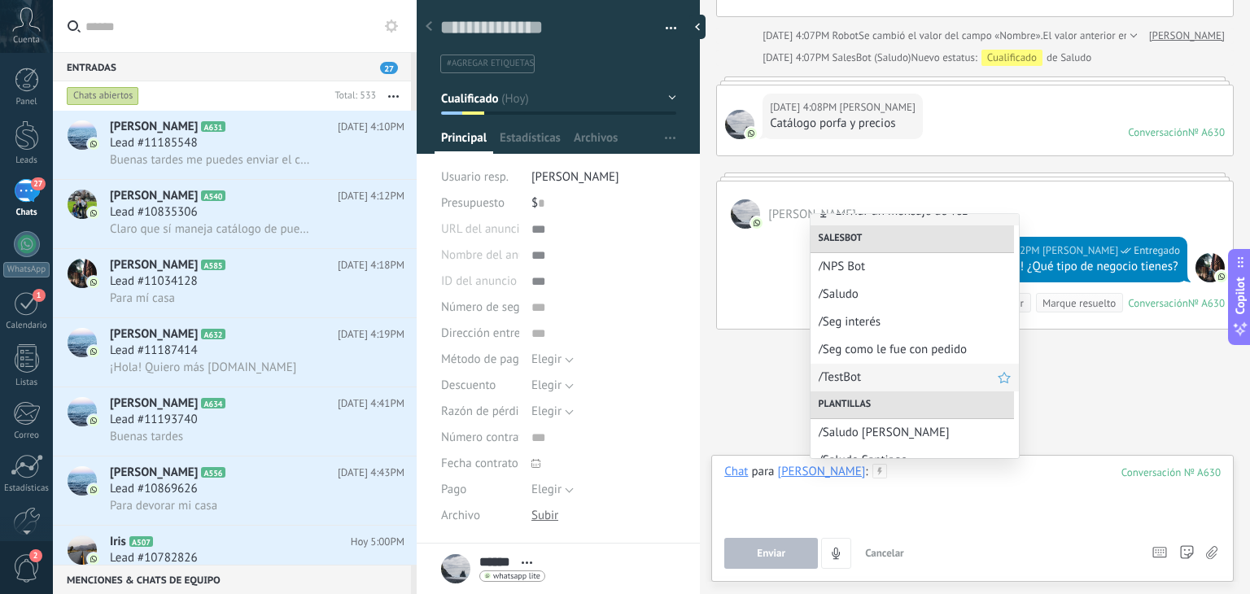
scroll to position [18, 0]
click at [866, 466] on div at bounding box center [972, 495] width 496 height 62
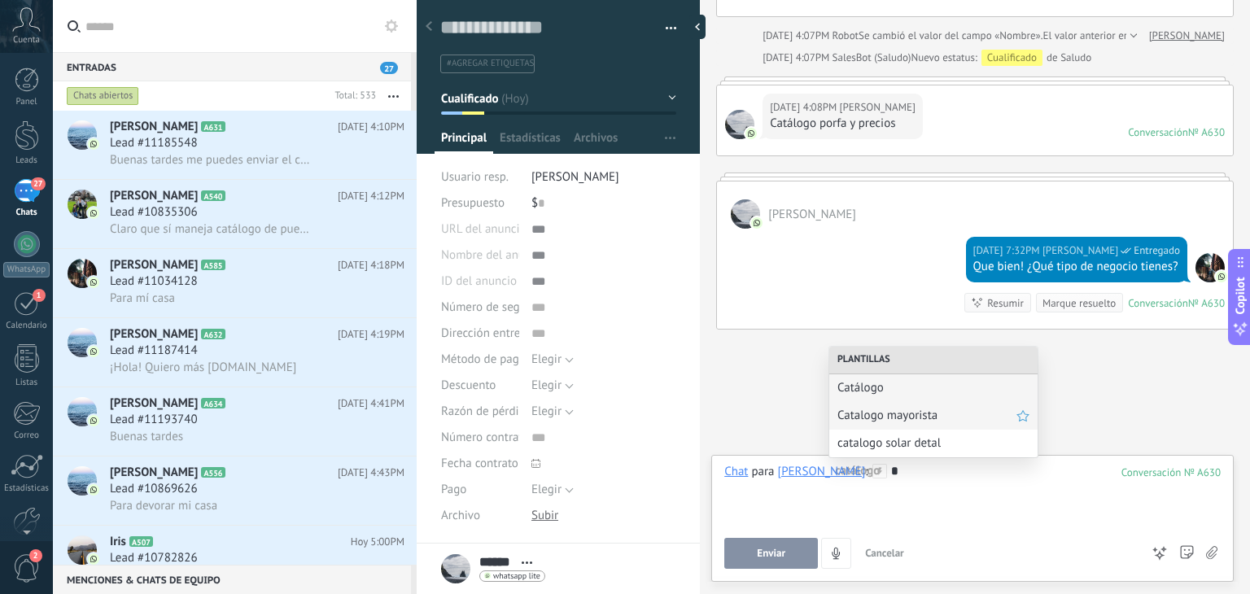
click at [892, 407] on div "Catalogo mayorista" at bounding box center [933, 416] width 208 height 28
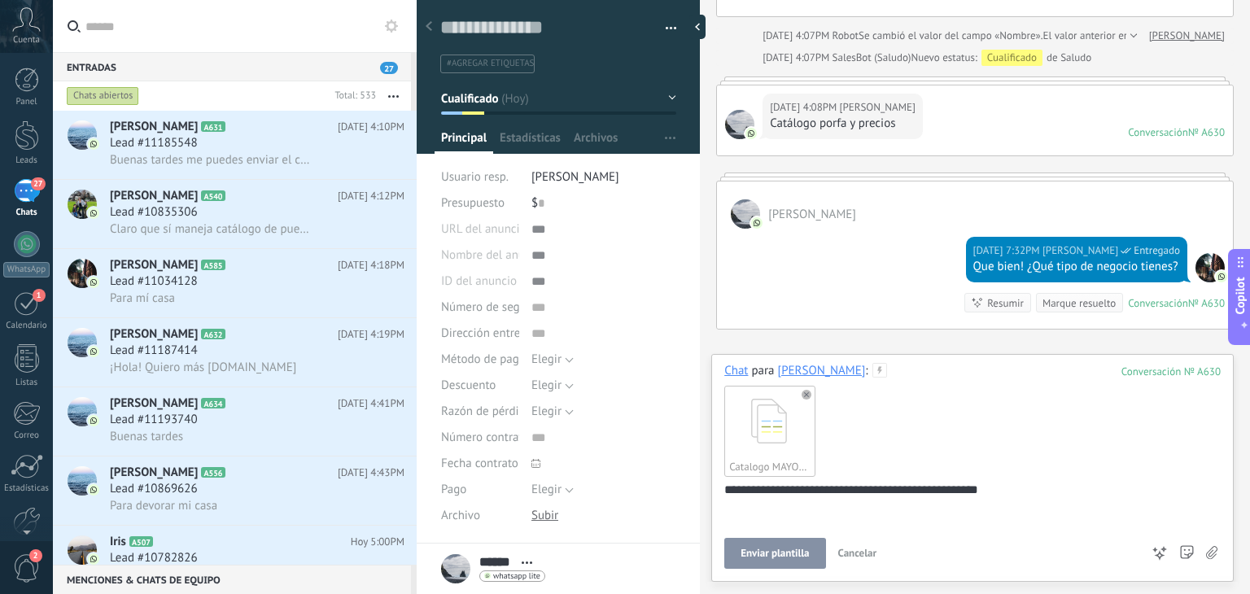
click at [788, 551] on span "Enviar plantilla" at bounding box center [774, 553] width 68 height 11
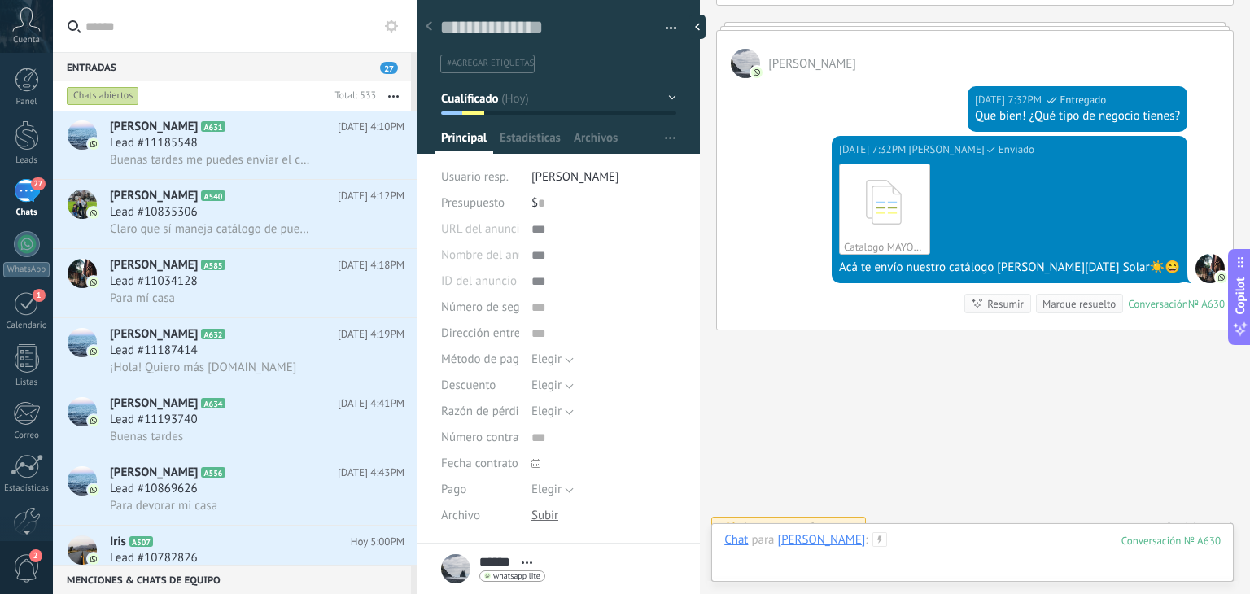
click at [865, 535] on div at bounding box center [972, 556] width 496 height 49
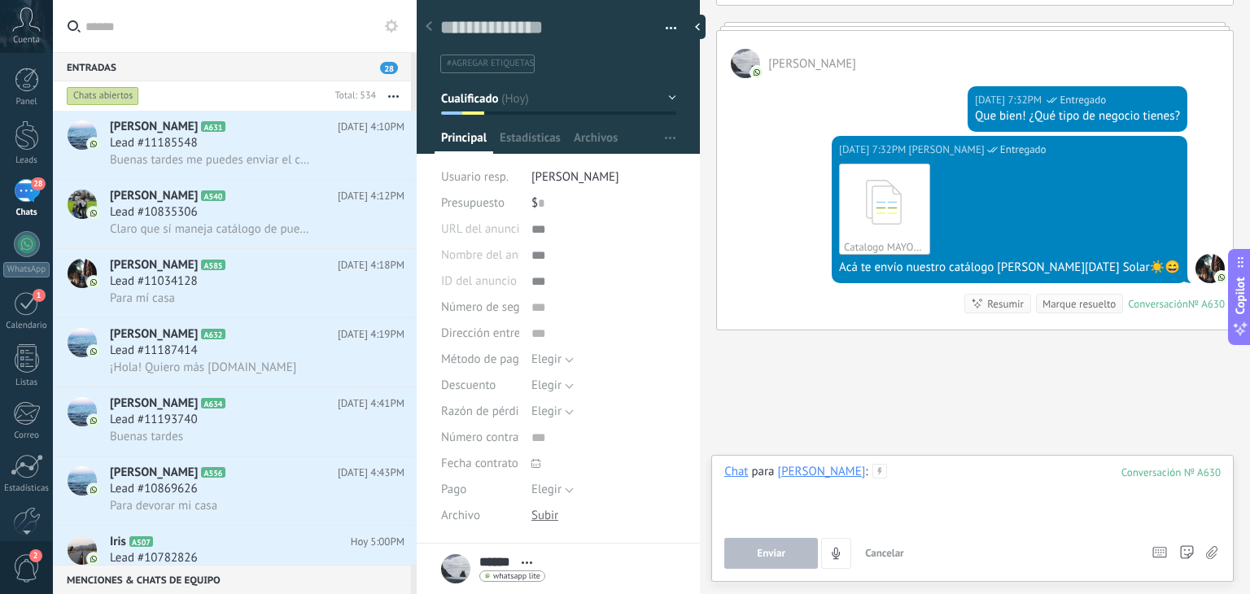
click at [858, 476] on div at bounding box center [972, 495] width 496 height 62
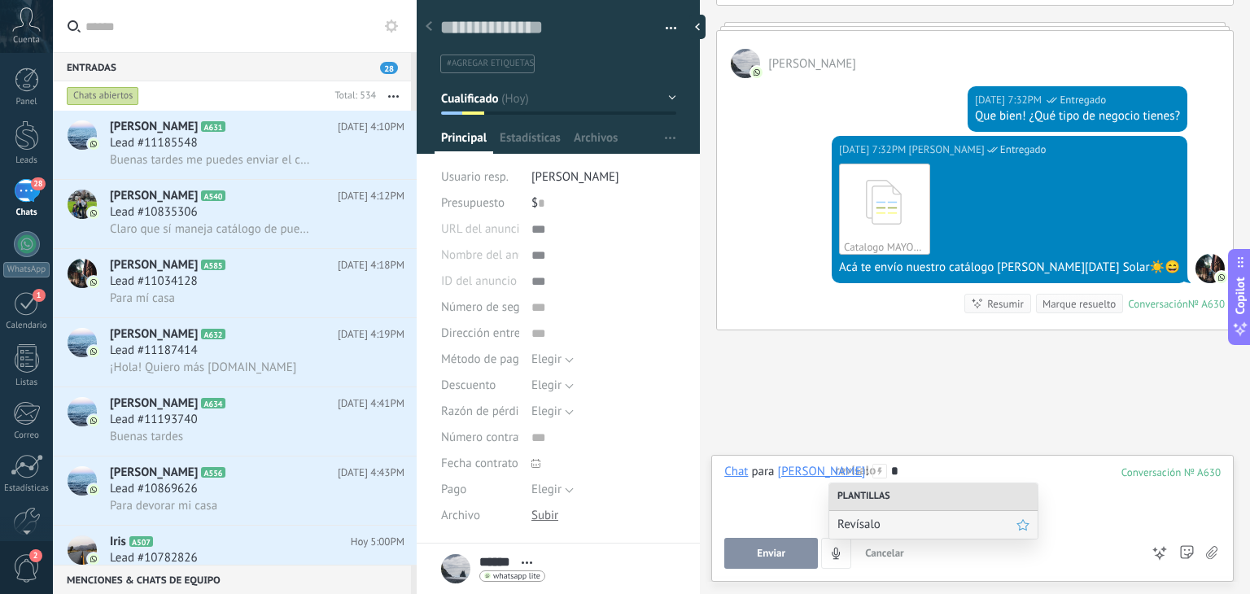
click at [854, 517] on span "Revísalo" at bounding box center [926, 524] width 179 height 15
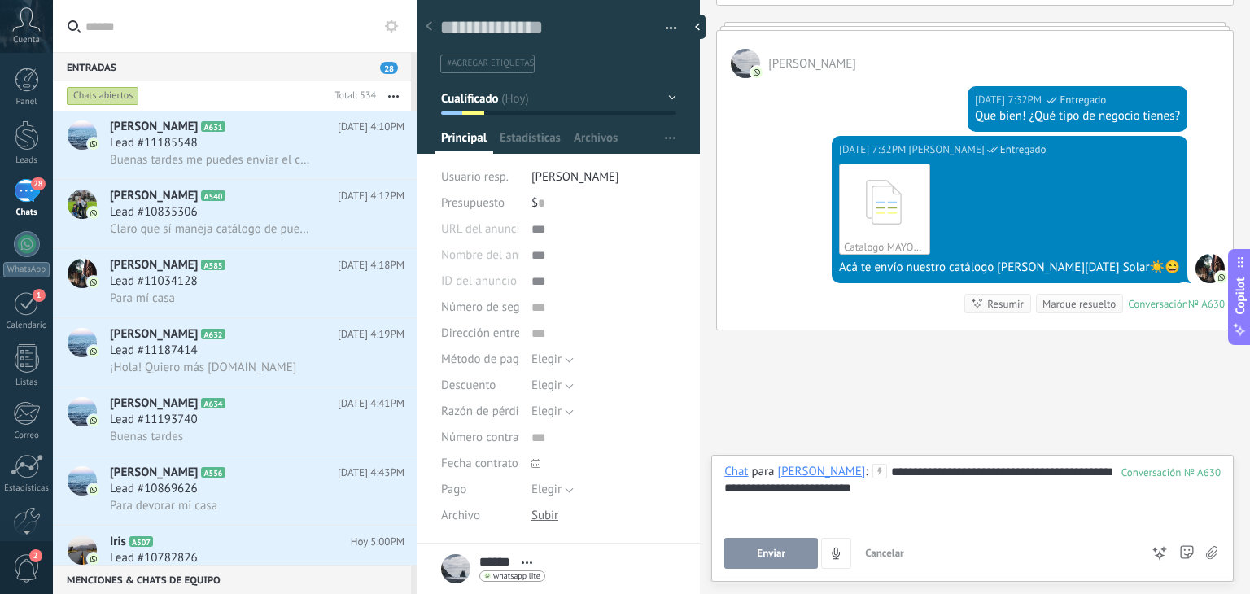
click at [762, 554] on span "Enviar" at bounding box center [771, 553] width 28 height 11
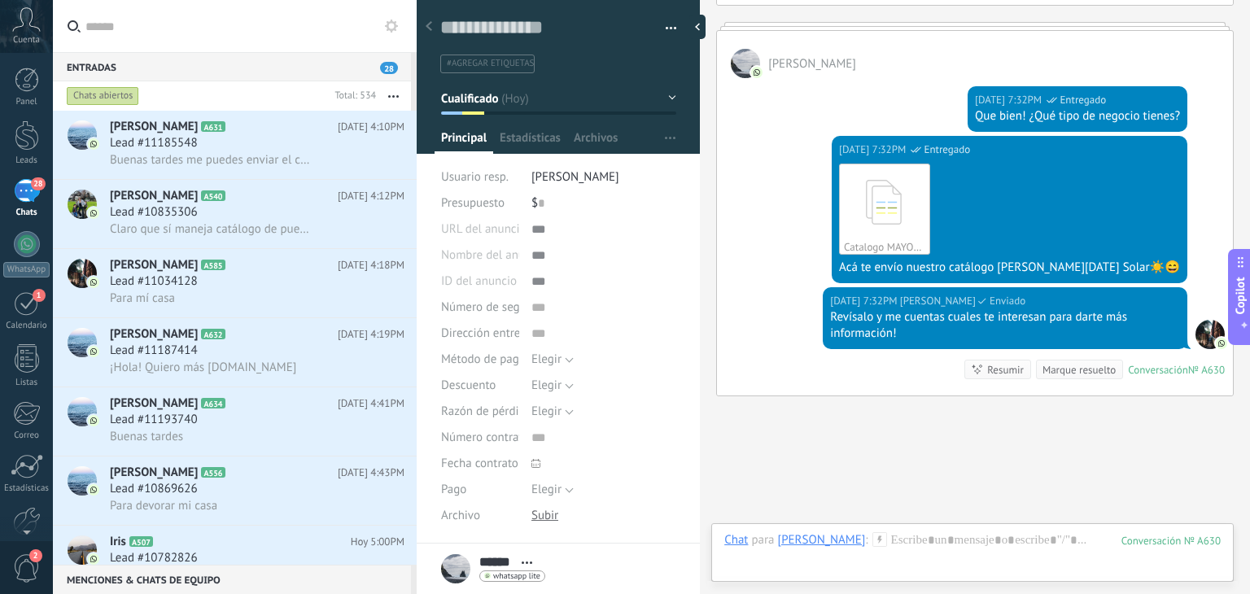
scroll to position [1057, 0]
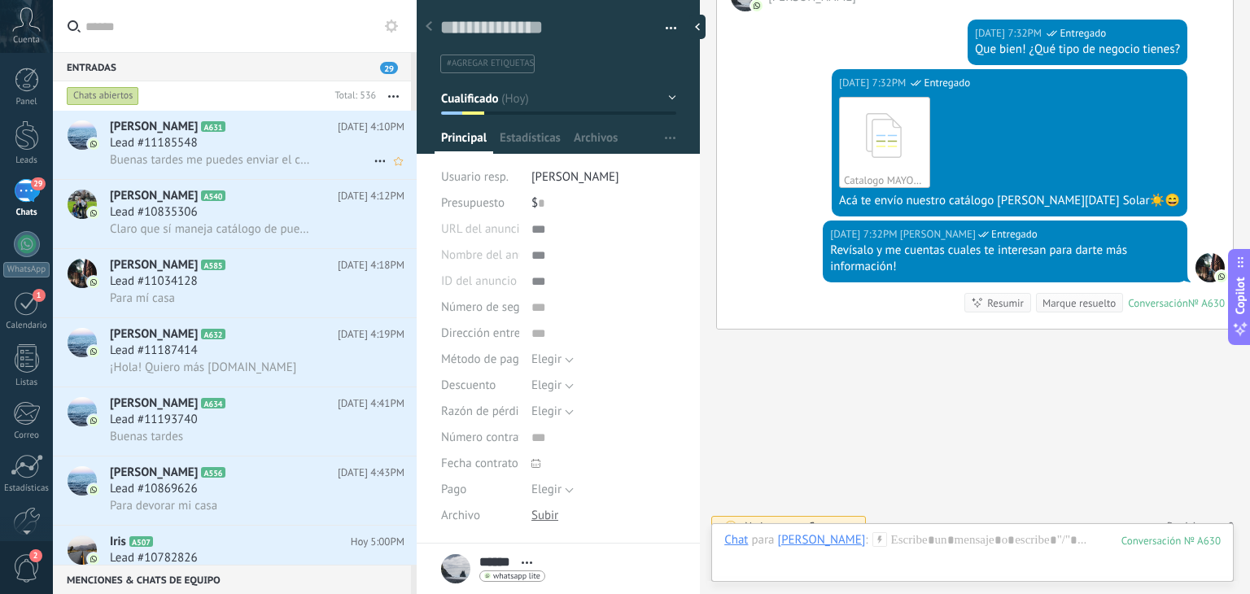
click at [203, 149] on h3 "Lead #11185548" at bounding box center [158, 143] width 96 height 16
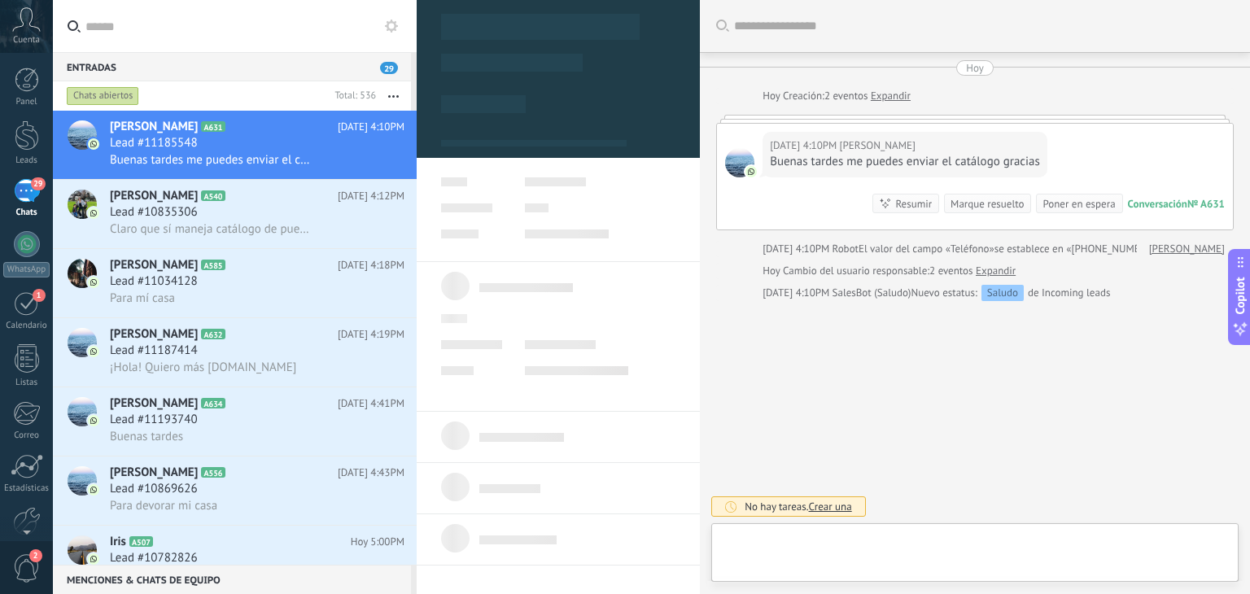
type textarea "**********"
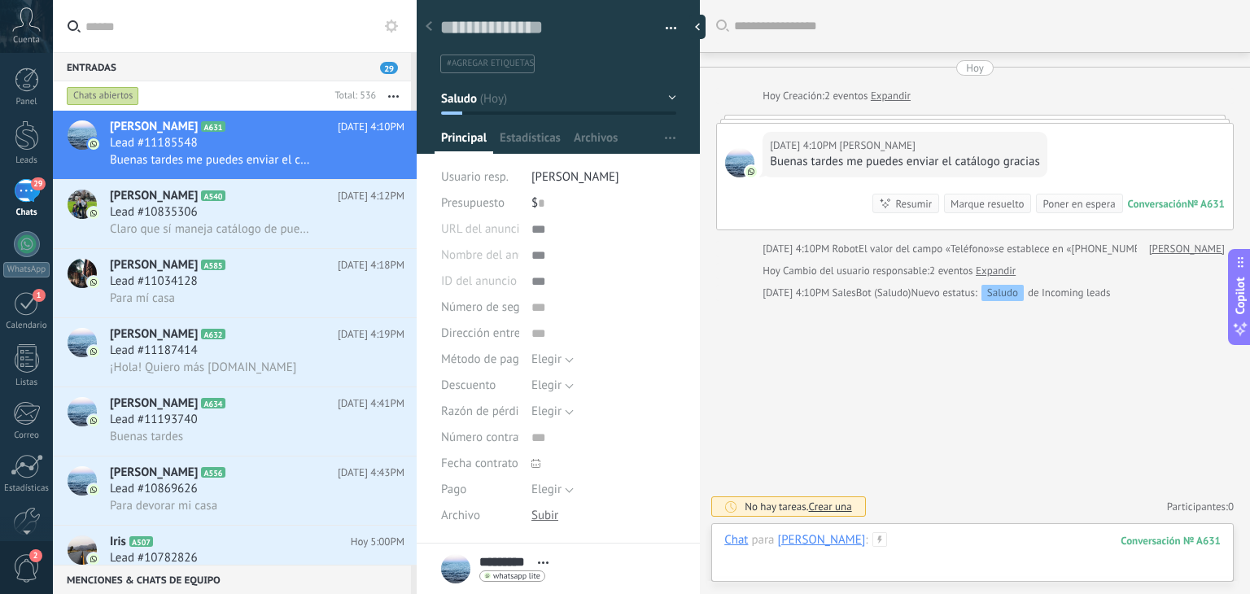
click at [880, 539] on div at bounding box center [972, 556] width 496 height 49
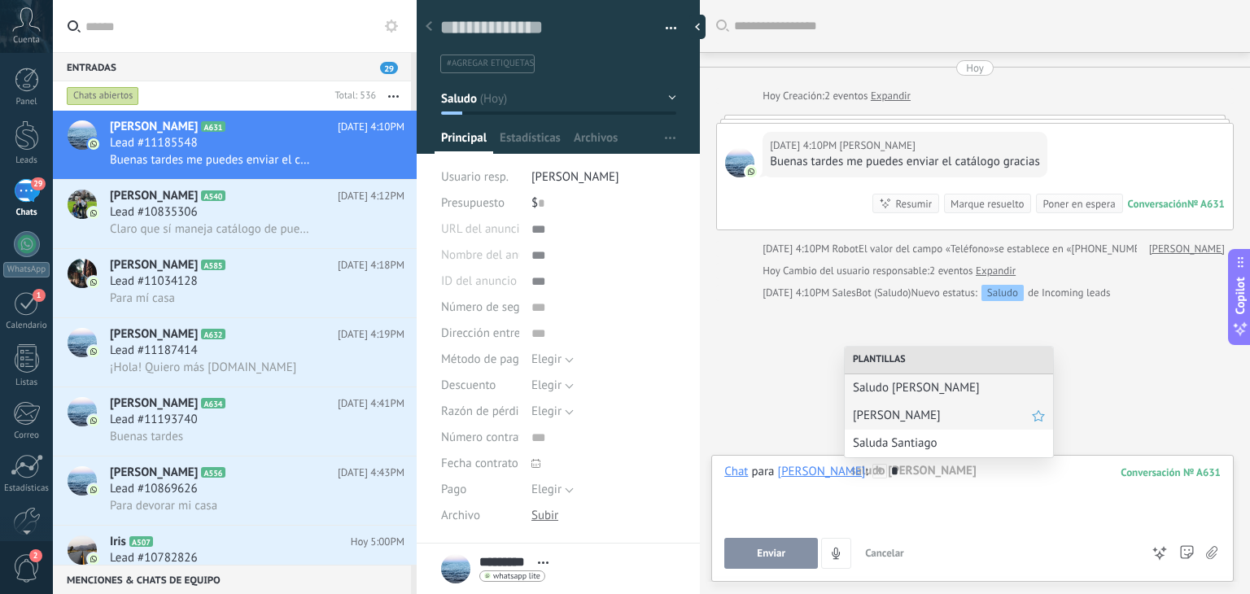
click at [875, 416] on span "[PERSON_NAME]" at bounding box center [942, 415] width 179 height 15
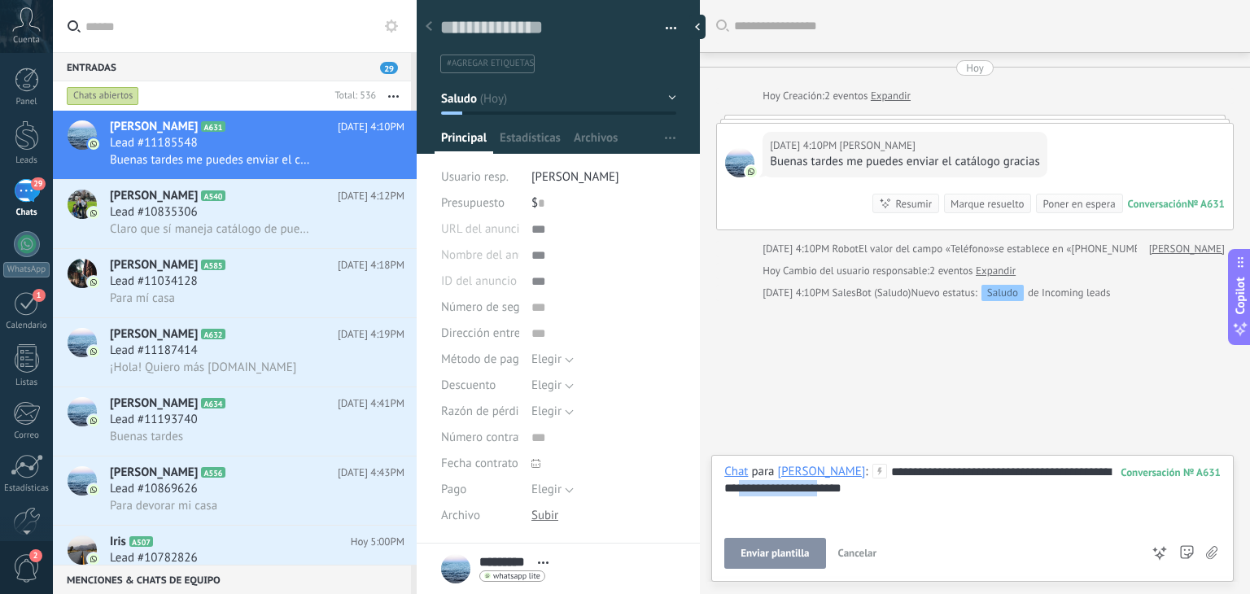
drag, startPoint x: 866, startPoint y: 489, endPoint x: 774, endPoint y: 489, distance: 91.9
click at [774, 489] on div "**********" at bounding box center [972, 495] width 496 height 62
click at [762, 566] on button "Enviar" at bounding box center [771, 553] width 94 height 31
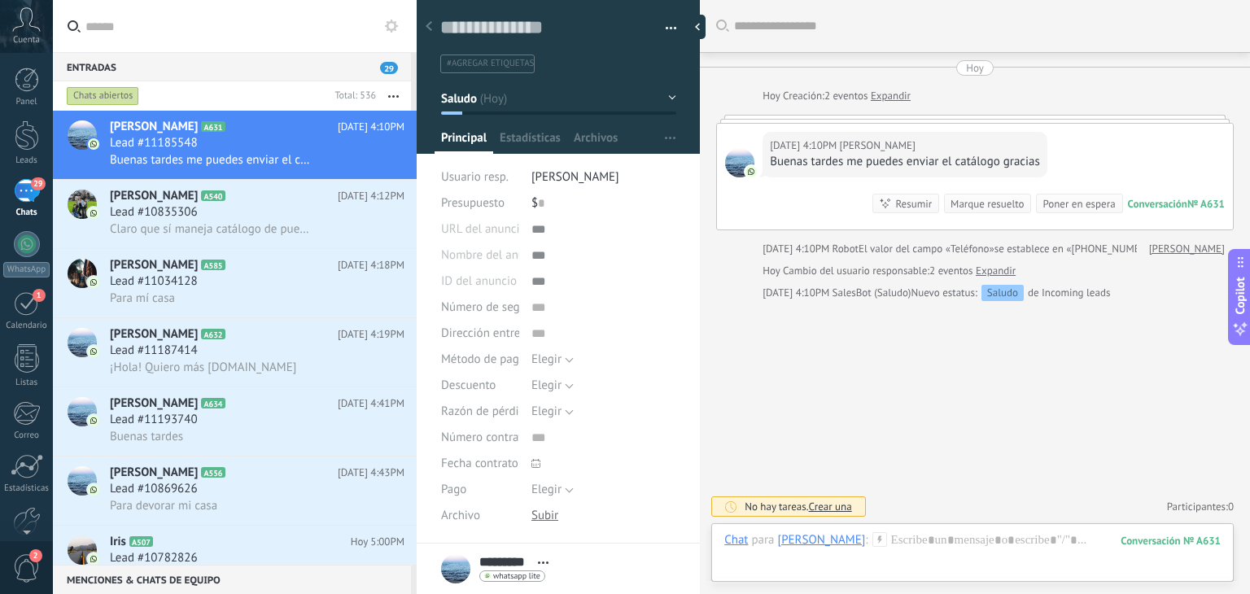
scroll to position [120, 0]
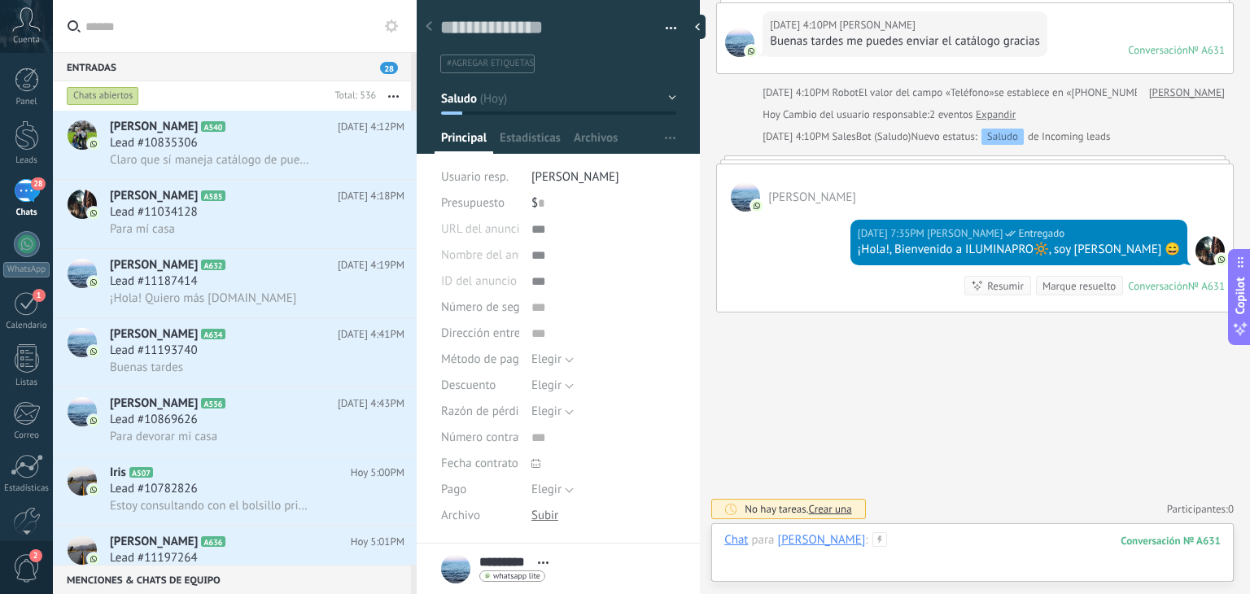
click at [863, 539] on div at bounding box center [972, 556] width 496 height 49
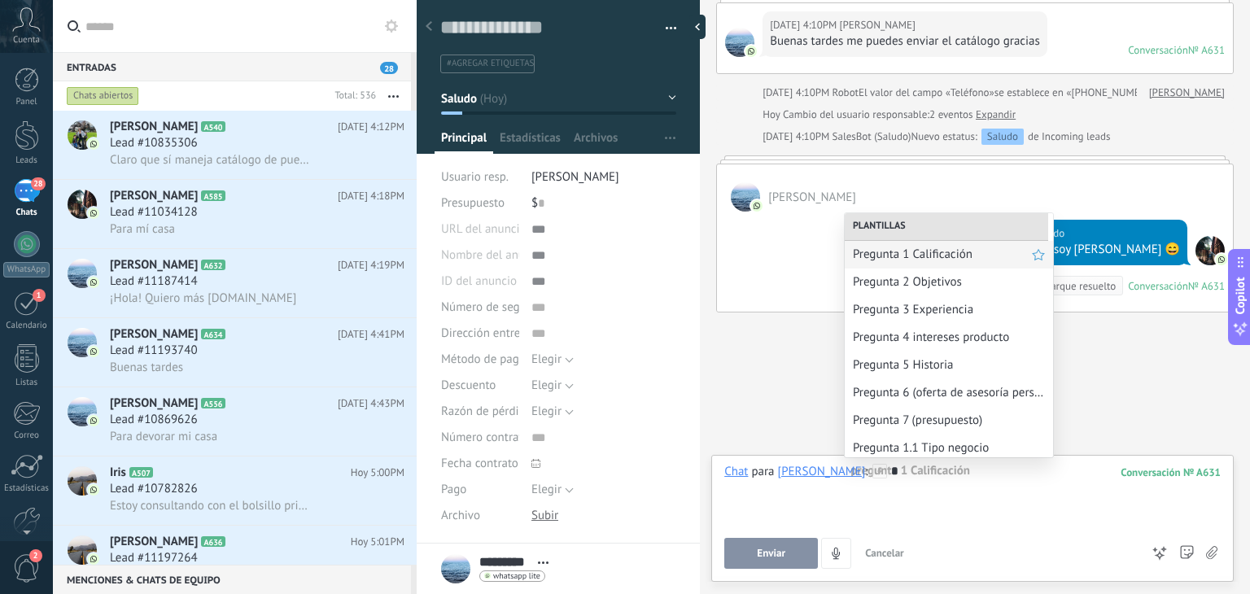
click at [892, 264] on div "Pregunta 1 Calificación" at bounding box center [949, 255] width 208 height 28
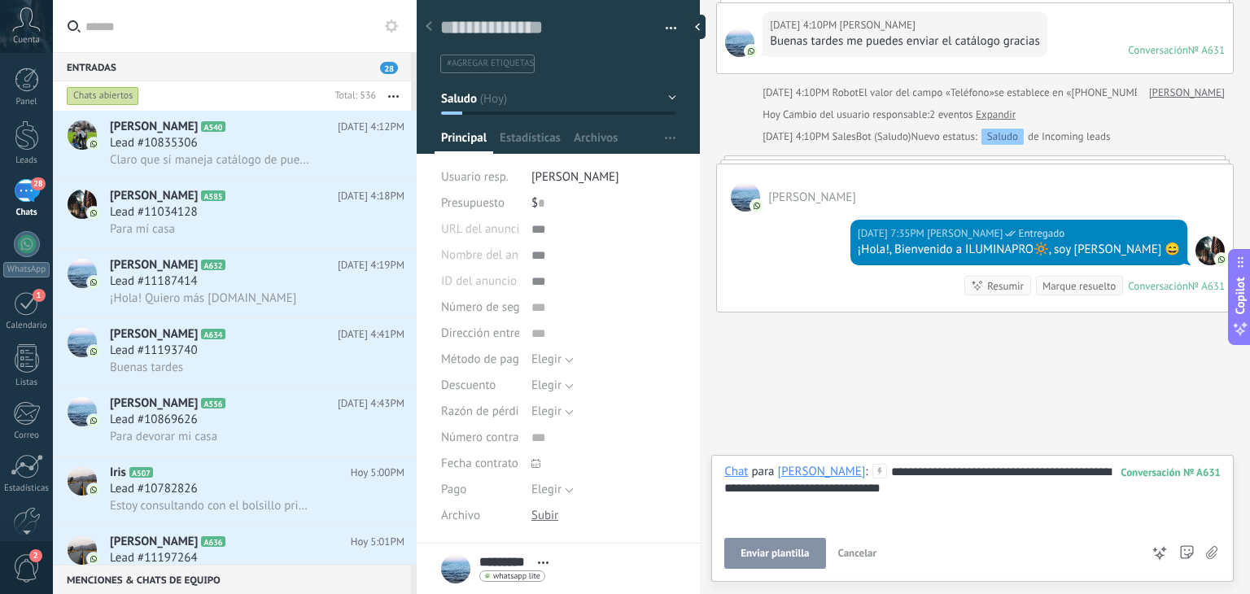
click at [753, 548] on span "Enviar plantilla" at bounding box center [774, 553] width 68 height 11
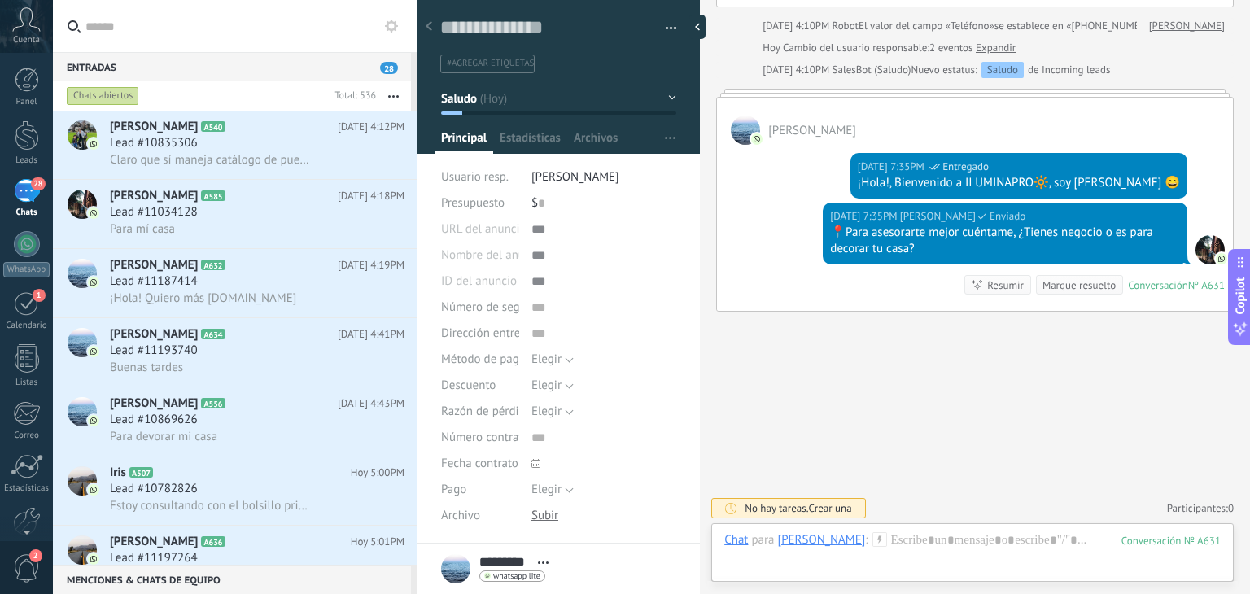
scroll to position [181, 0]
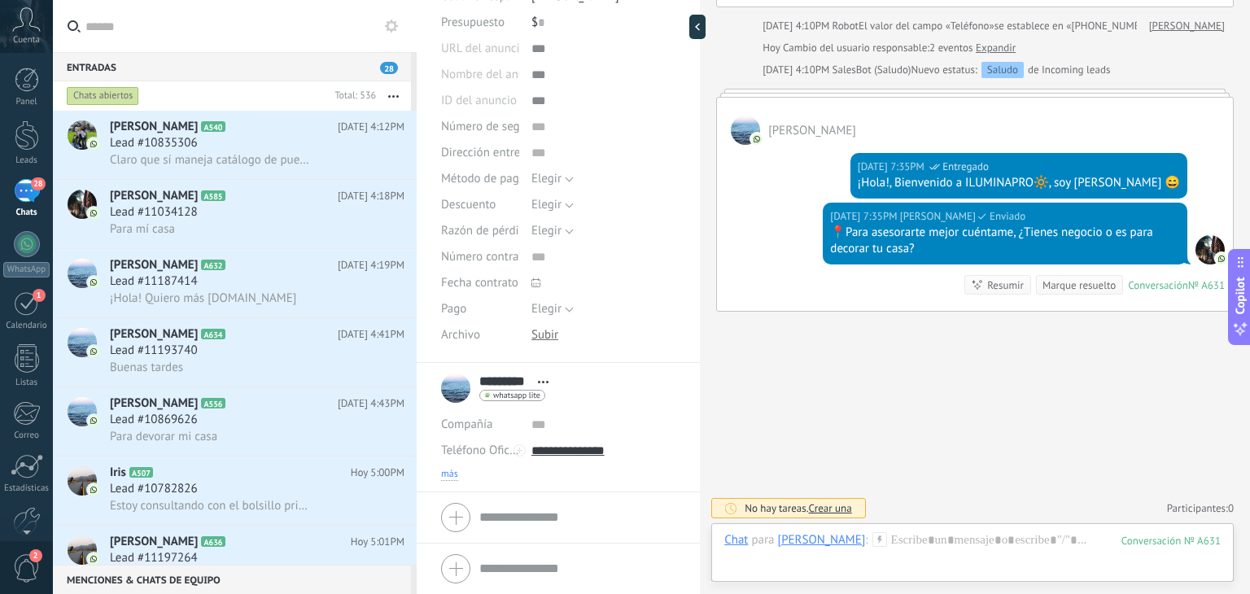
click at [451, 468] on span "más" at bounding box center [449, 474] width 17 height 13
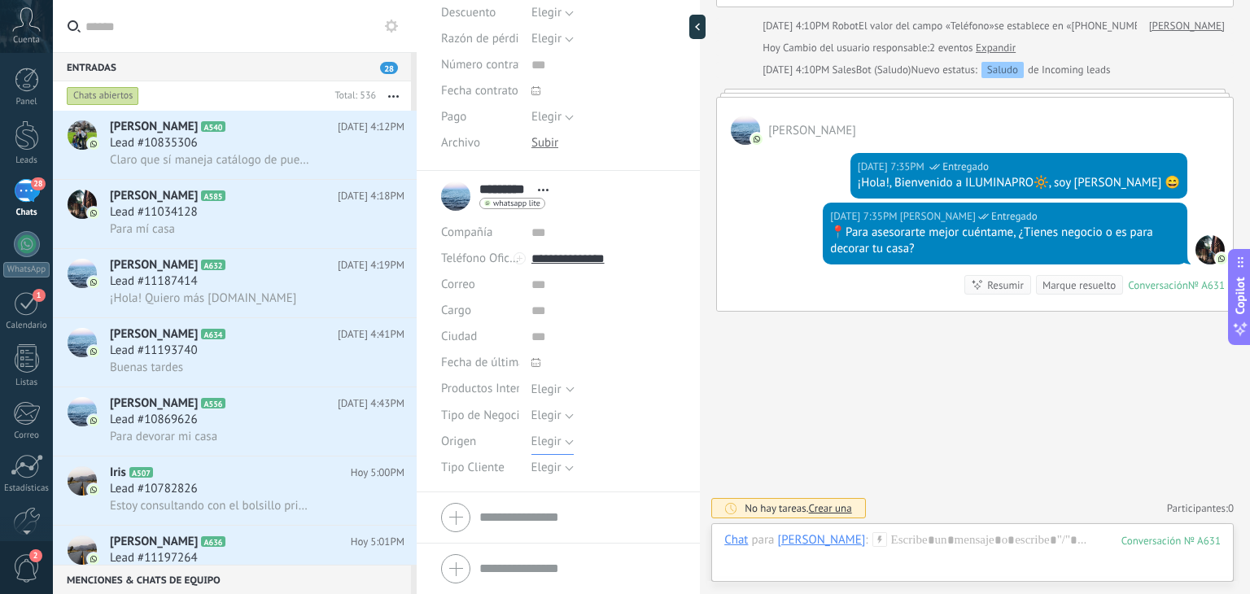
click at [544, 446] on span "Elegir" at bounding box center [546, 441] width 30 height 15
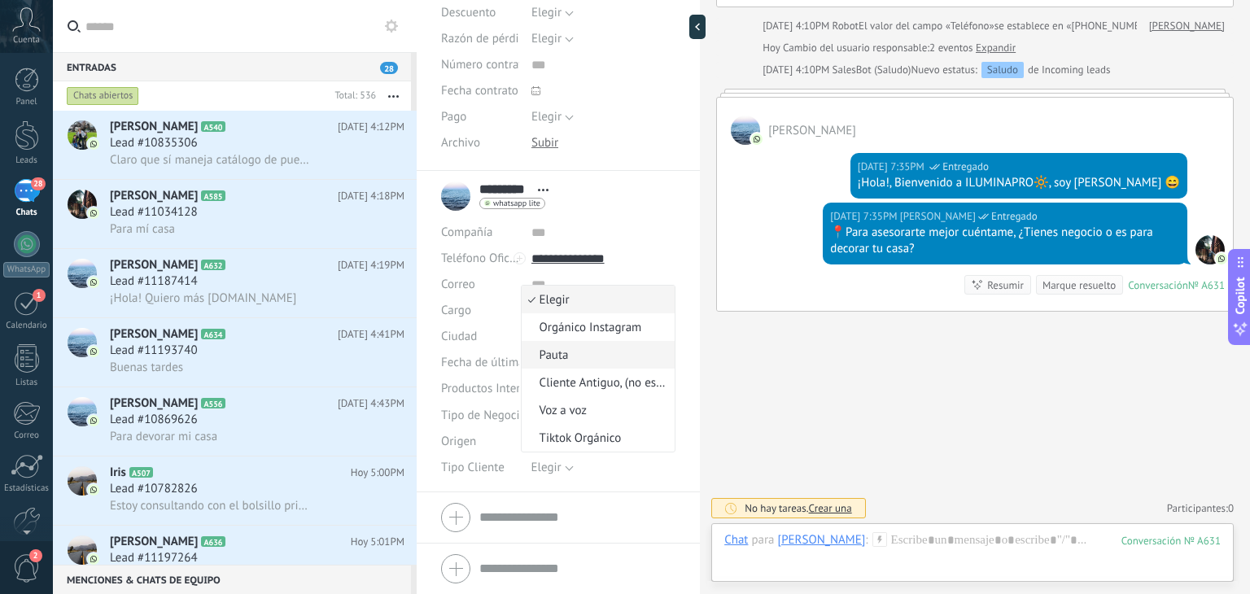
click at [562, 353] on span "Pauta" at bounding box center [596, 354] width 149 height 15
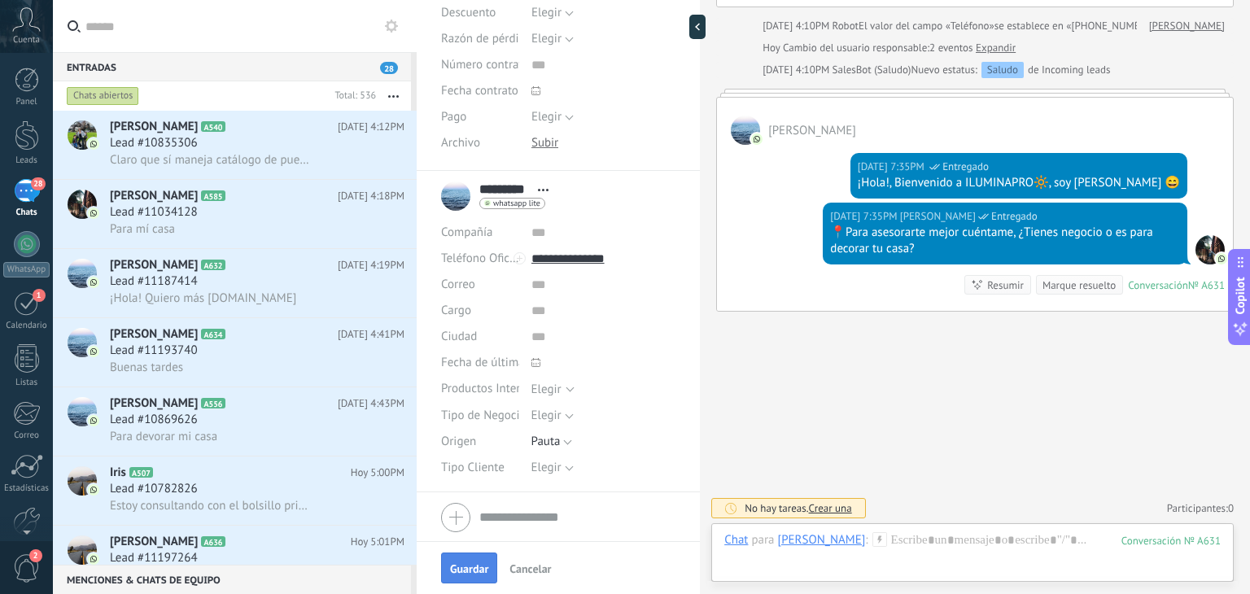
click at [461, 559] on button "Guardar" at bounding box center [469, 568] width 56 height 31
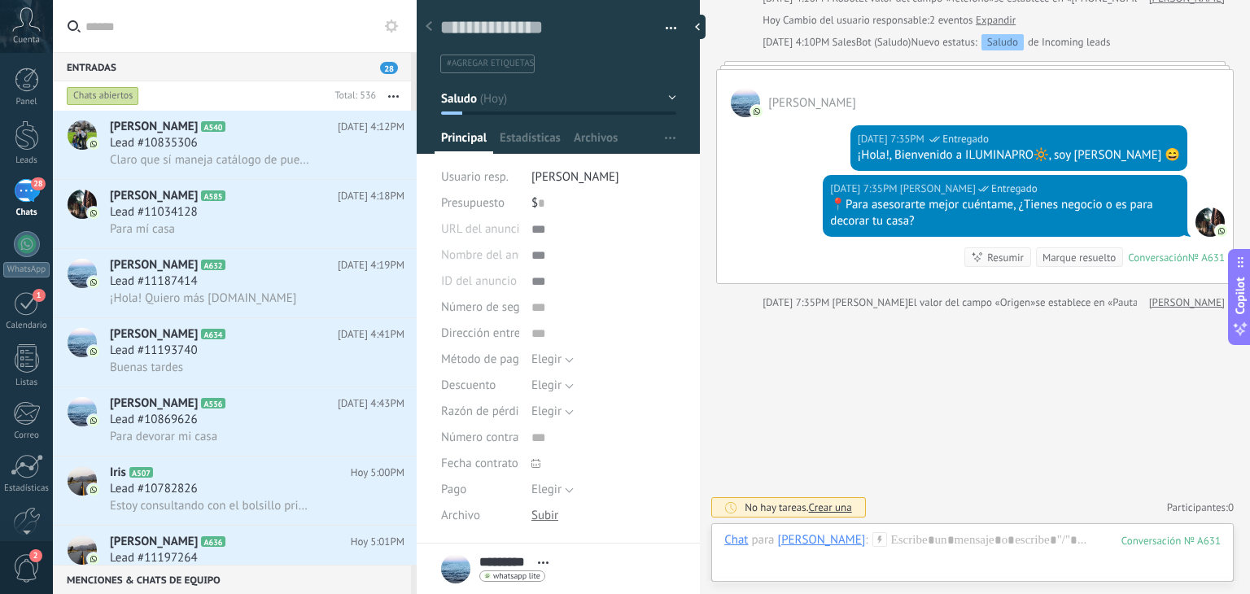
scroll to position [0, 0]
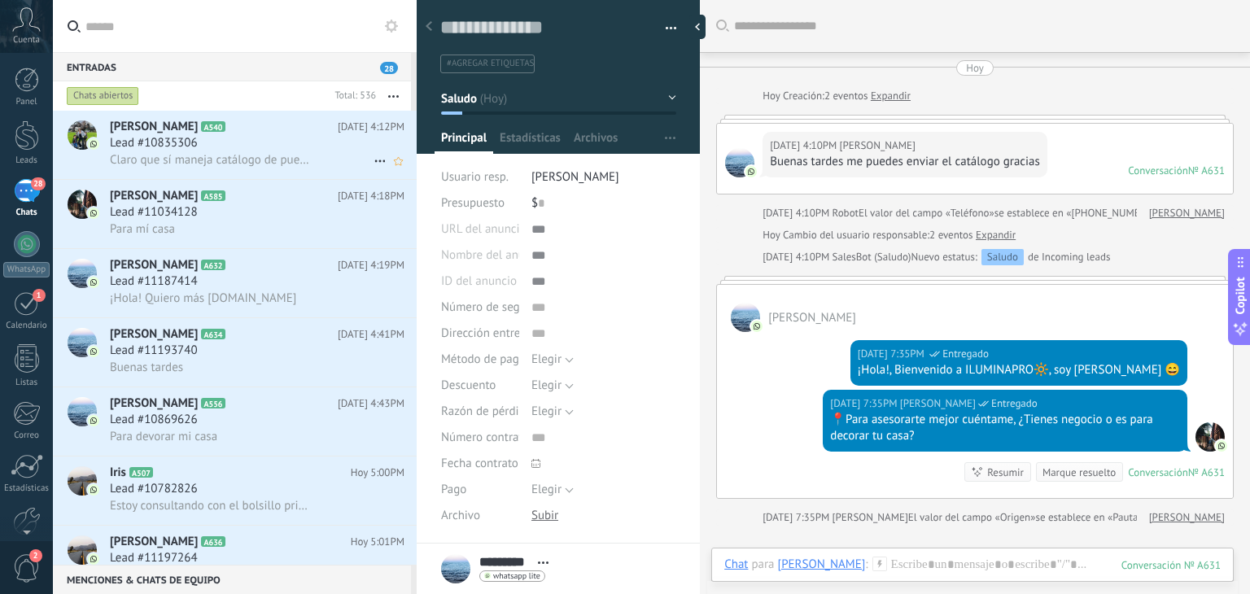
click at [198, 141] on h3 "Lead #10835306" at bounding box center [158, 143] width 96 height 16
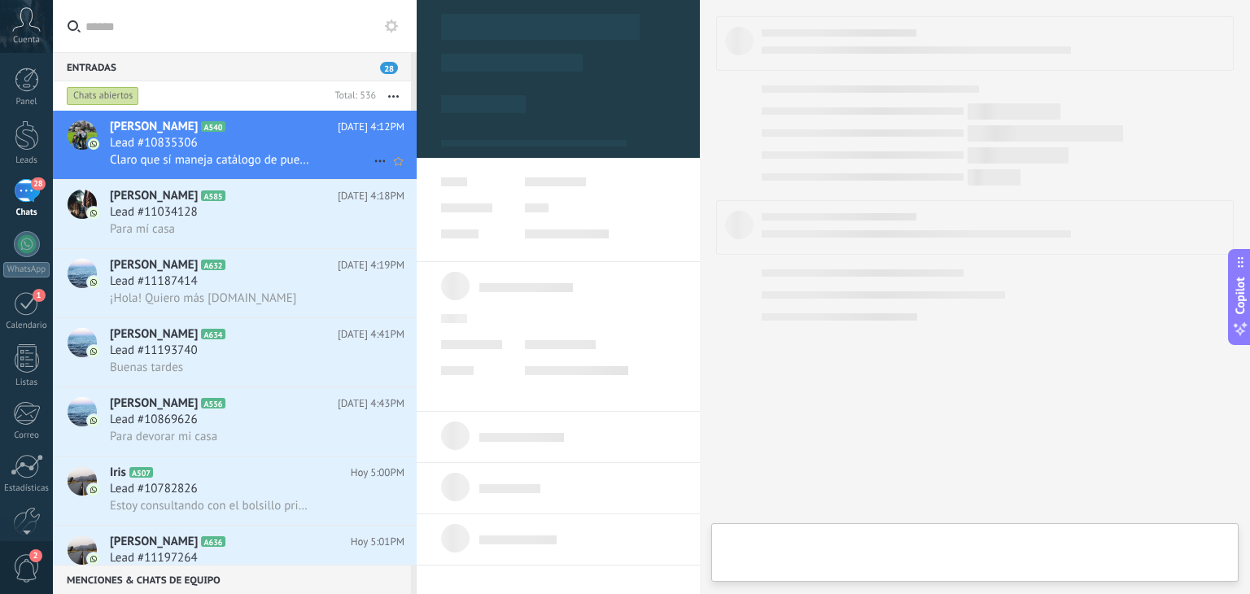
type textarea "**********"
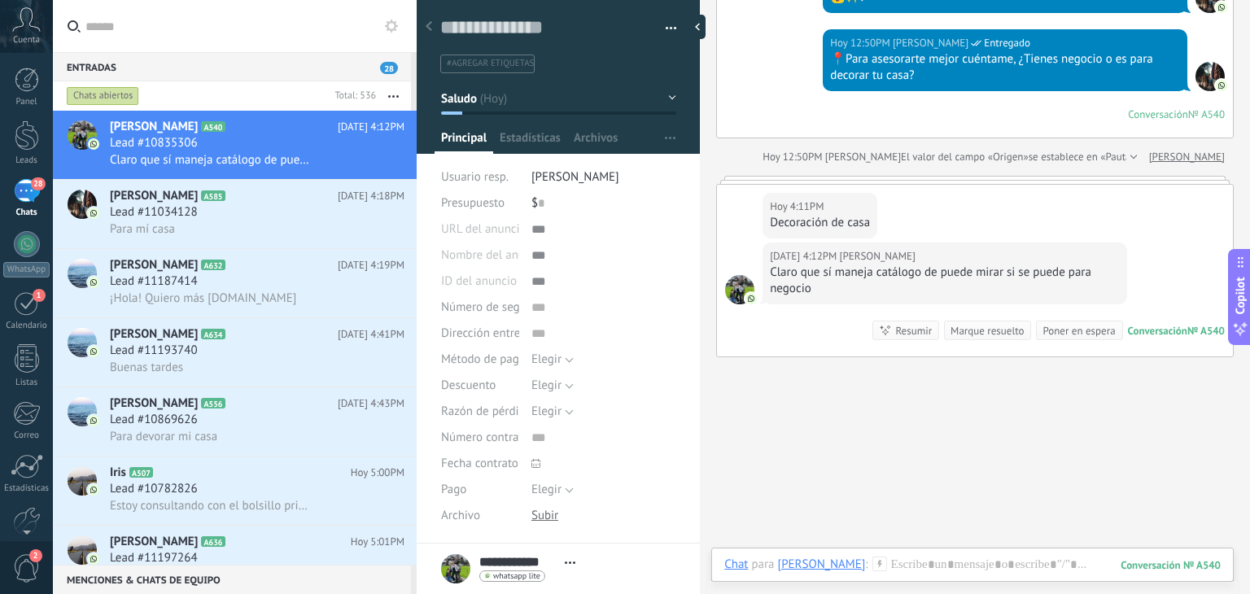
scroll to position [207, 0]
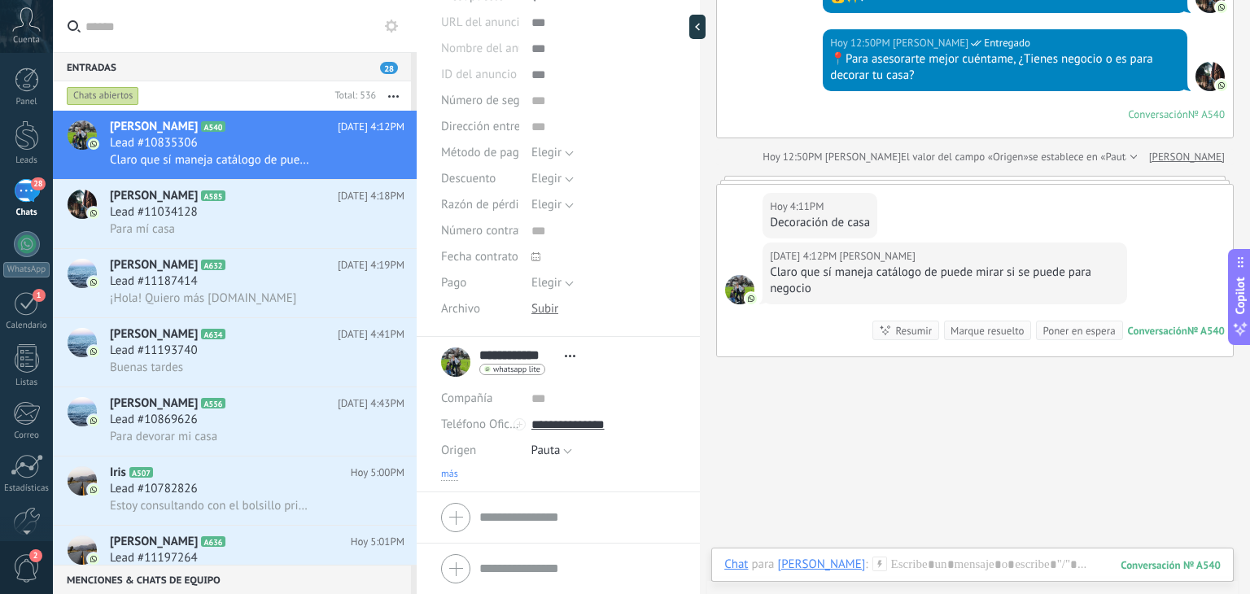
click at [454, 472] on span "más" at bounding box center [449, 474] width 17 height 13
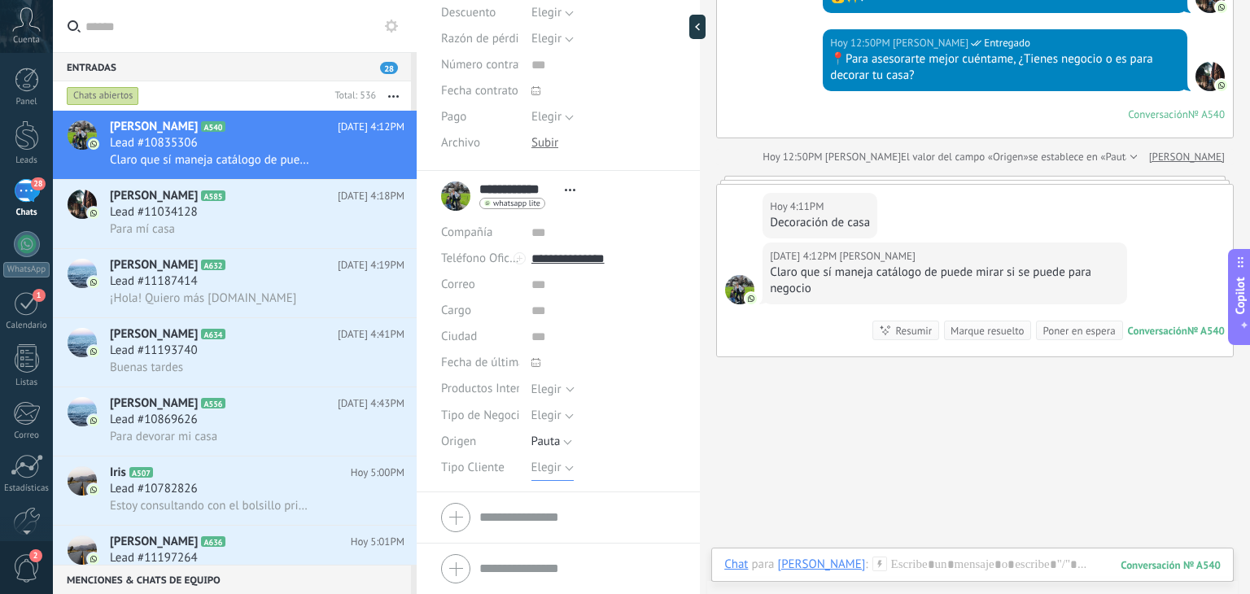
click at [543, 466] on span "Elegir" at bounding box center [546, 467] width 30 height 15
click at [553, 414] on span "Elegir" at bounding box center [546, 415] width 30 height 15
click at [495, 447] on div "Origen" at bounding box center [480, 442] width 78 height 26
click at [539, 469] on span "Elegir" at bounding box center [546, 467] width 30 height 15
click at [548, 541] on li "Detal" at bounding box center [590, 551] width 154 height 28
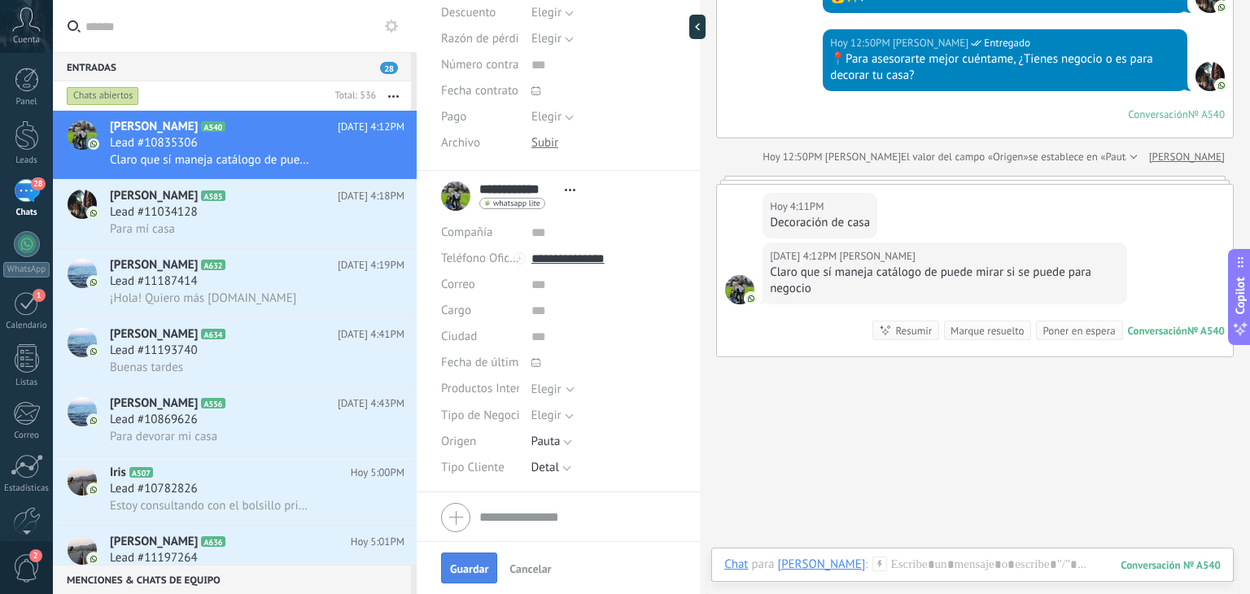
click at [484, 566] on span "Guardar" at bounding box center [469, 568] width 38 height 11
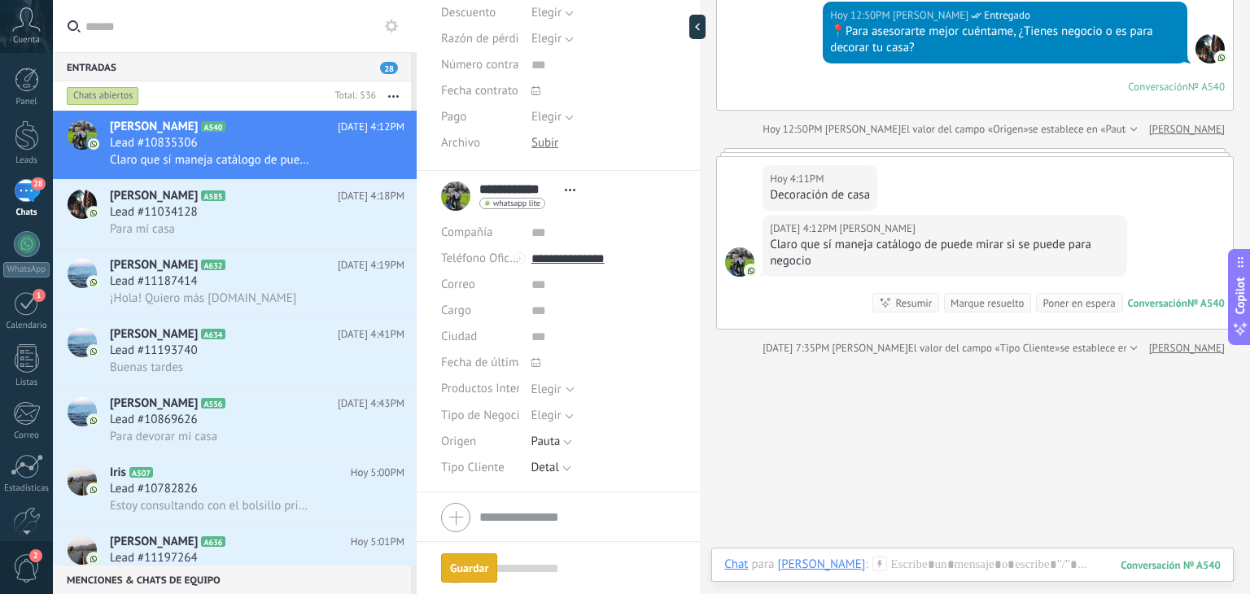
click at [872, 557] on icon at bounding box center [879, 564] width 15 height 15
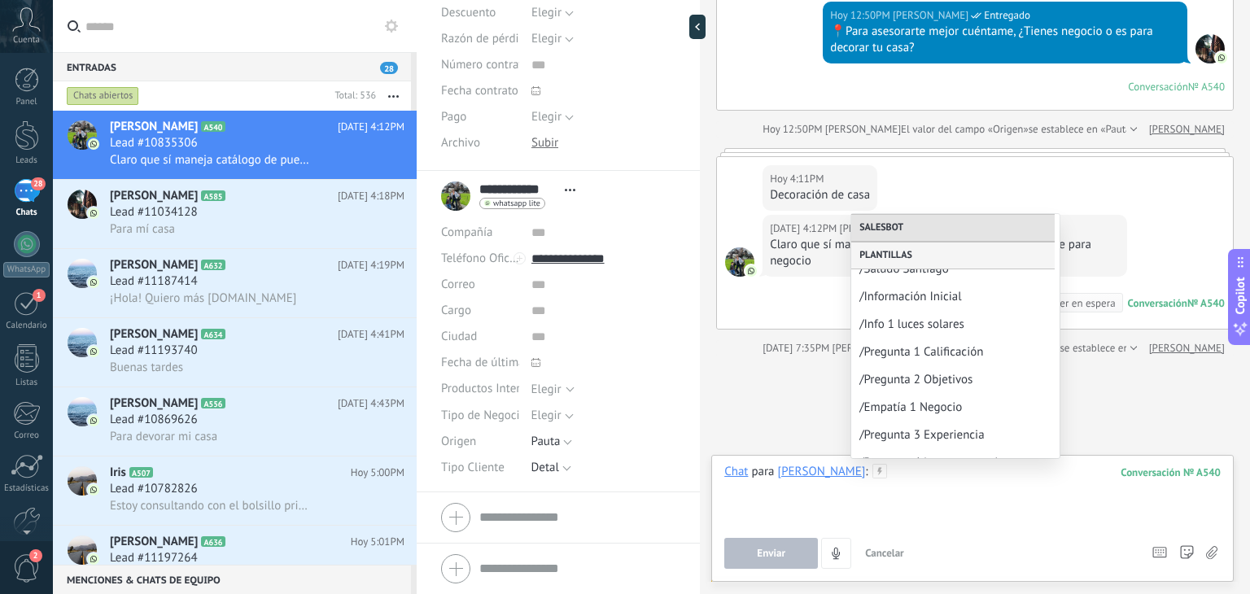
scroll to position [210, 0]
click at [898, 500] on div at bounding box center [972, 495] width 496 height 62
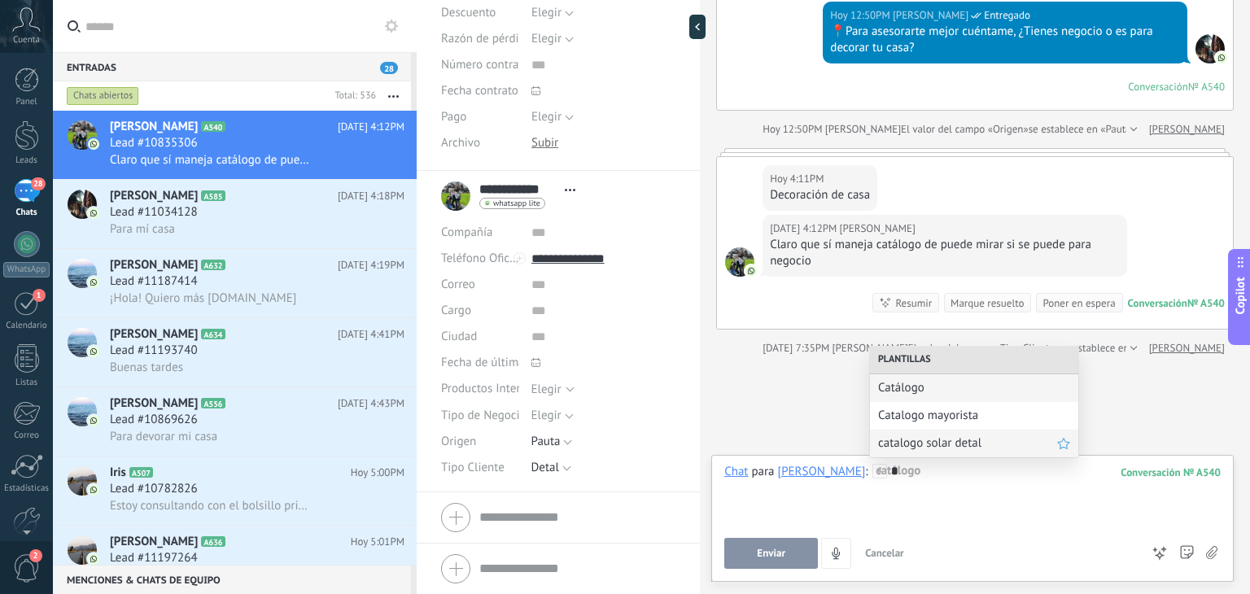
click at [911, 444] on span "catalogo solar detal" at bounding box center [967, 442] width 179 height 15
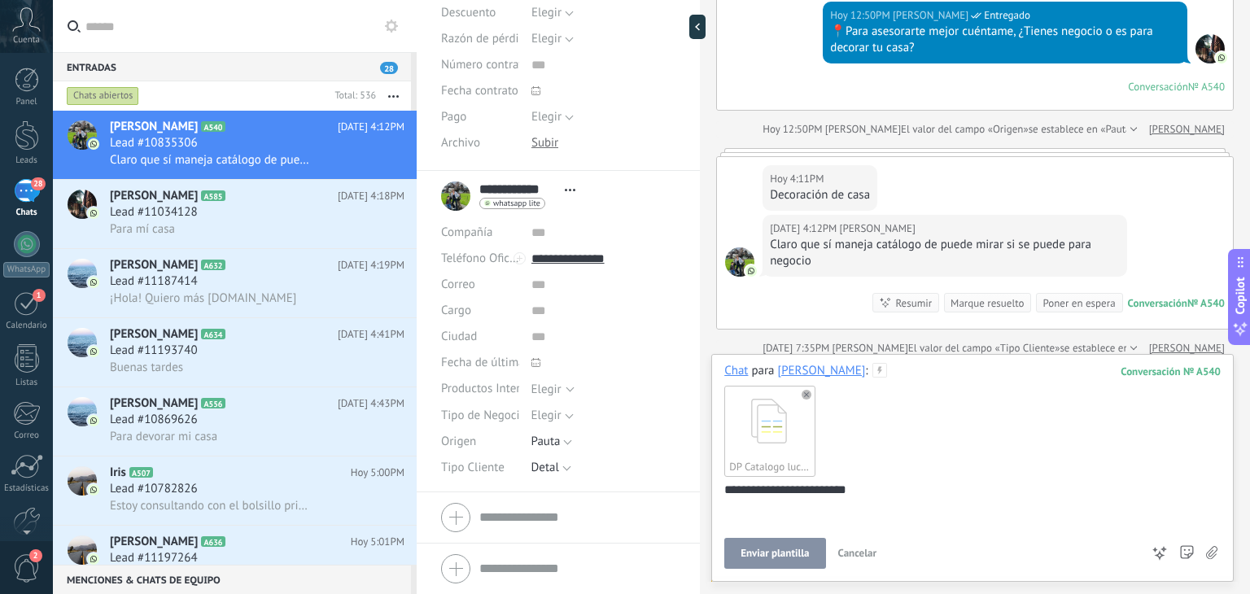
click at [760, 561] on button "Enviar plantilla" at bounding box center [774, 553] width 101 height 31
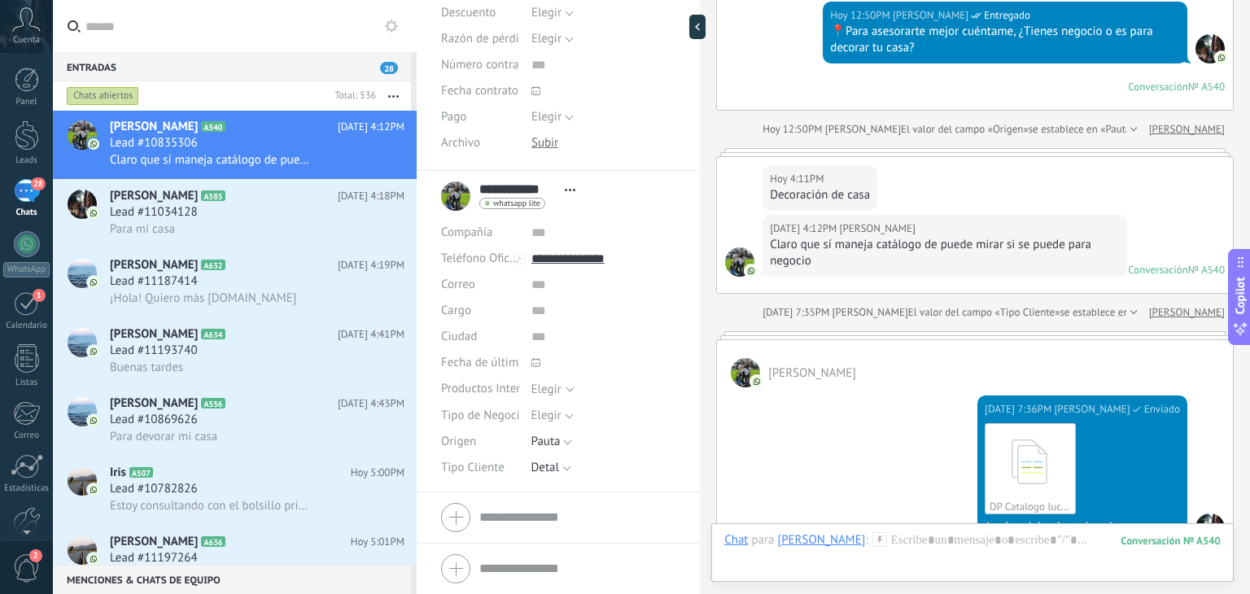
scroll to position [581, 0]
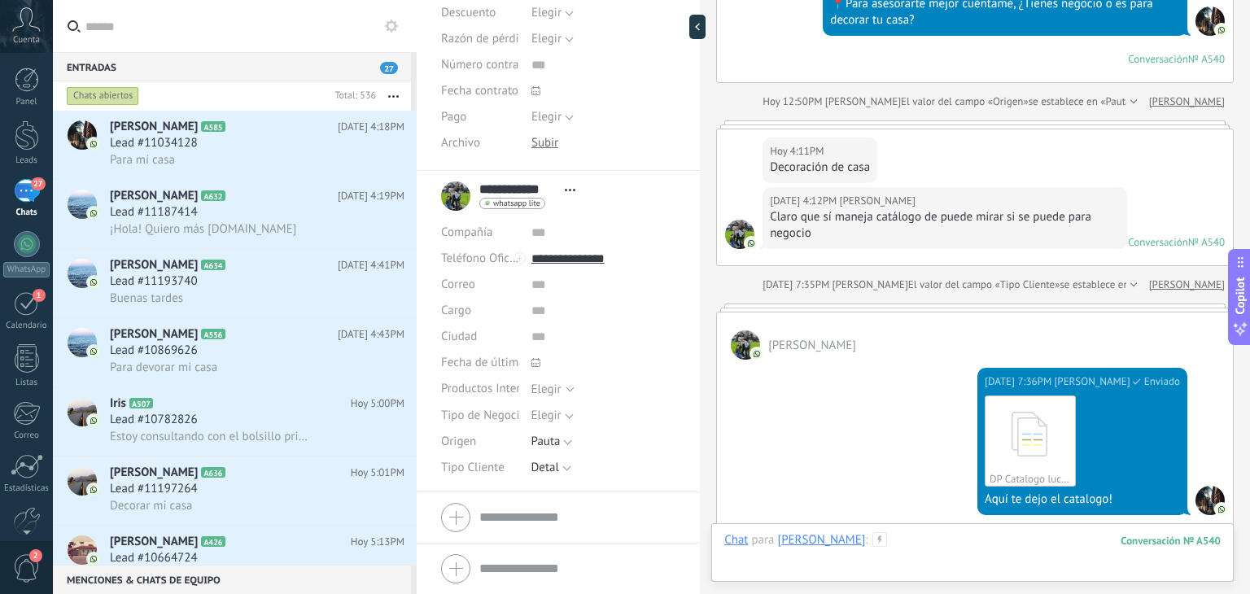
click at [908, 540] on div at bounding box center [972, 556] width 496 height 49
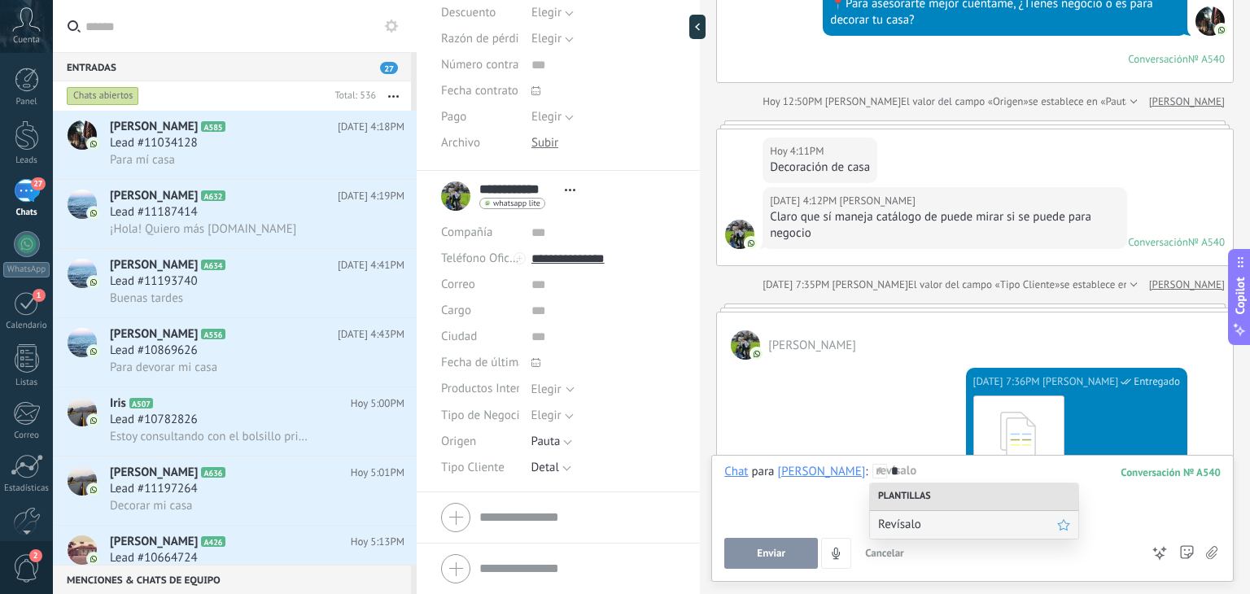
click at [895, 518] on span "Revísalo" at bounding box center [967, 524] width 179 height 15
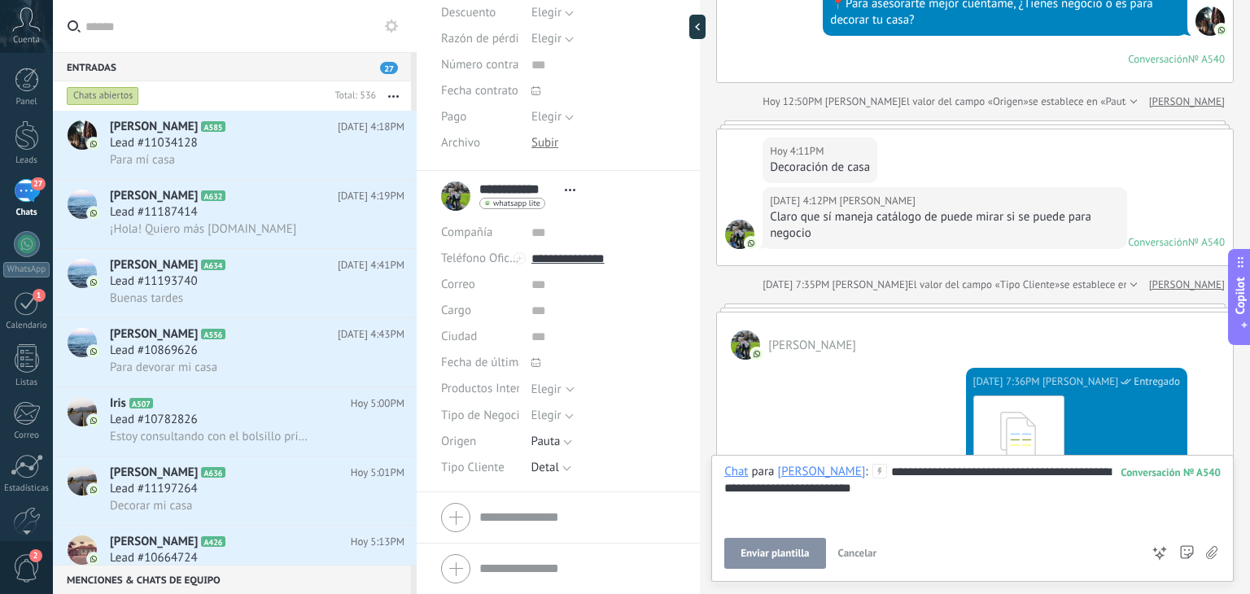
click at [771, 551] on span "Enviar plantilla" at bounding box center [774, 553] width 68 height 11
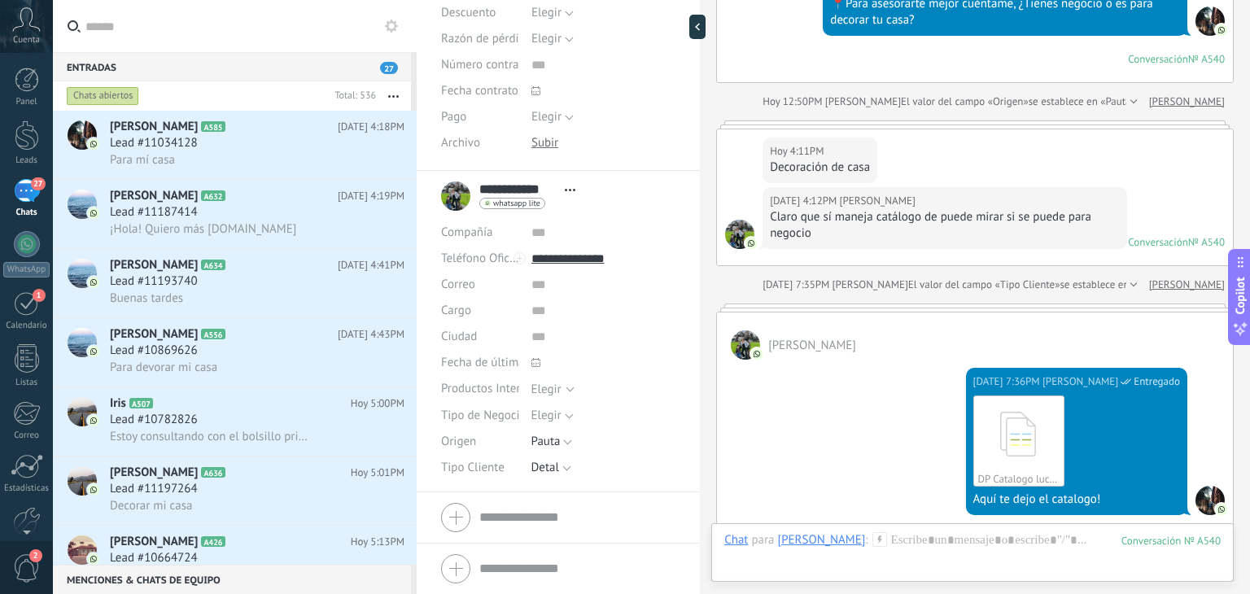
scroll to position [926, 0]
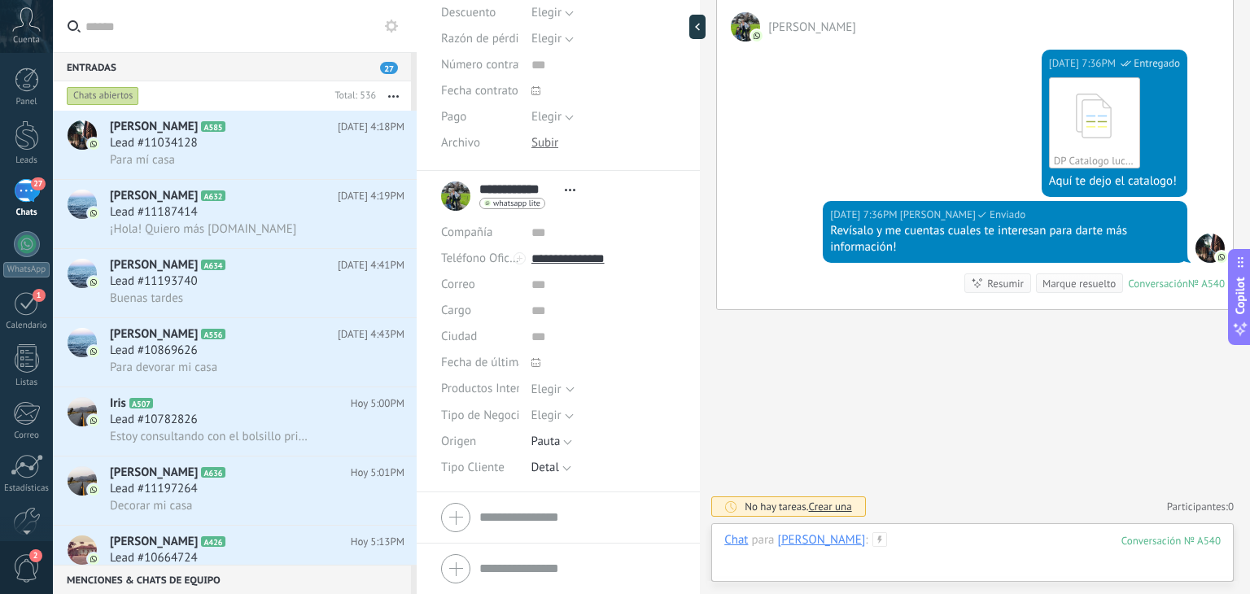
click at [898, 537] on div at bounding box center [972, 556] width 496 height 49
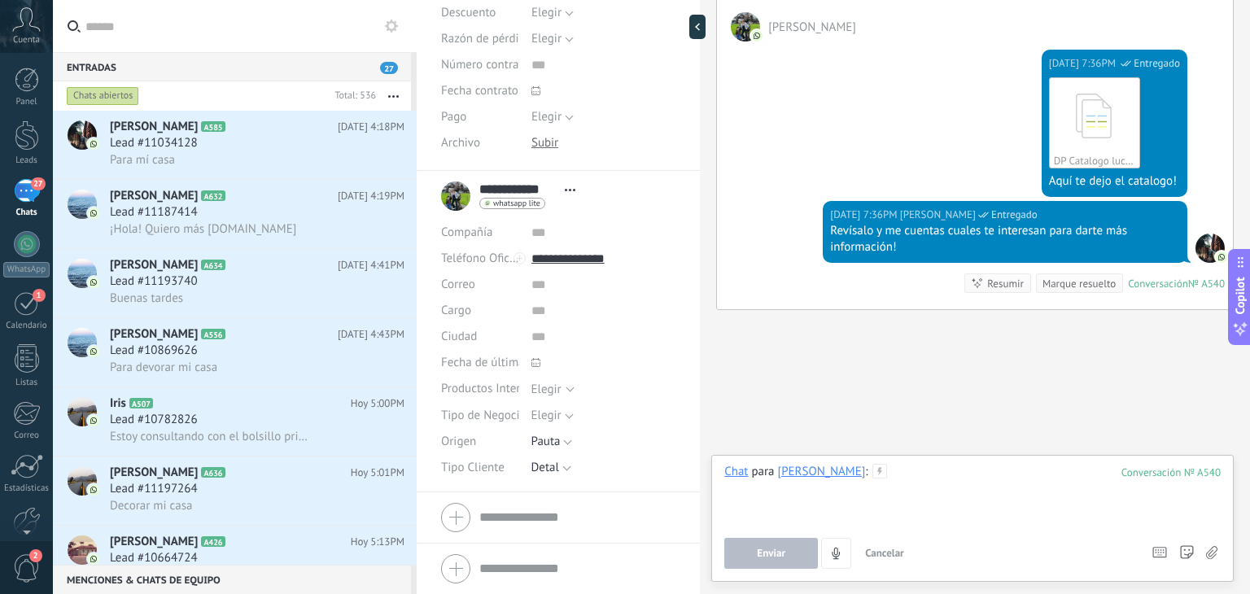
click at [917, 478] on div at bounding box center [972, 495] width 496 height 62
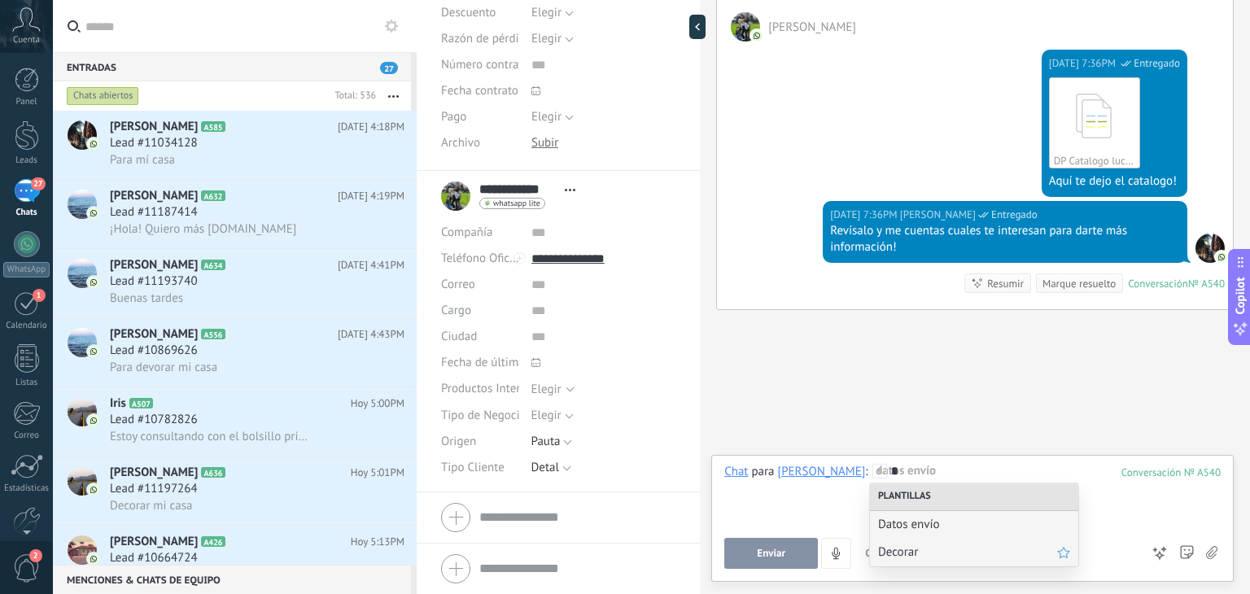
click at [899, 562] on div "Decorar" at bounding box center [974, 553] width 208 height 28
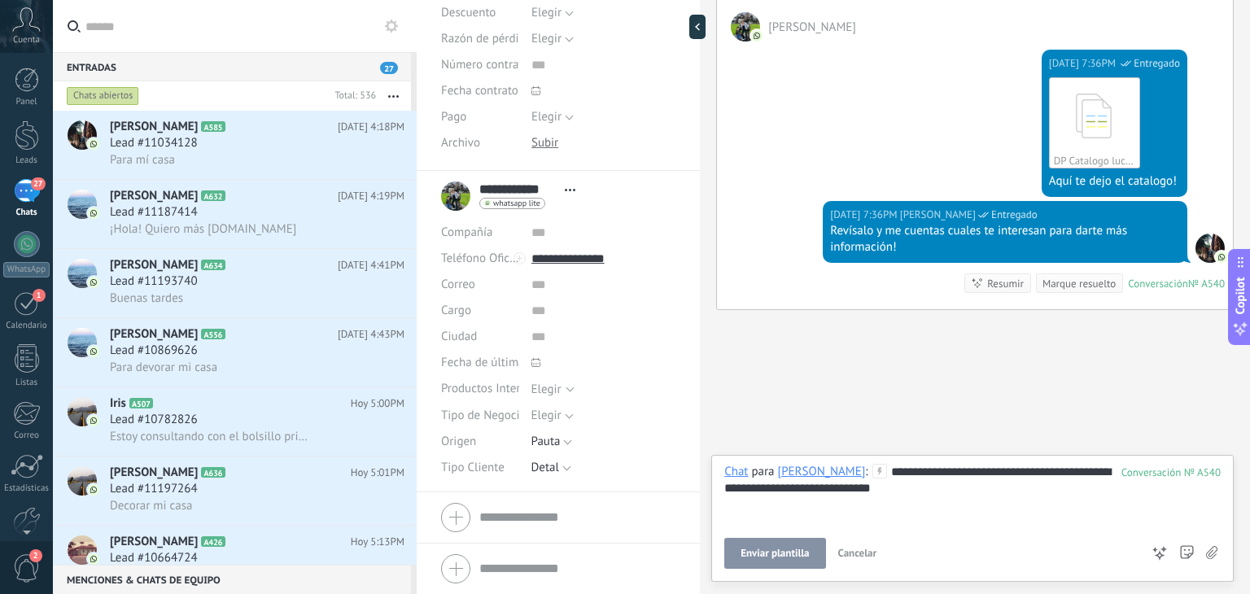
click at [789, 553] on span "Enviar plantilla" at bounding box center [774, 553] width 68 height 11
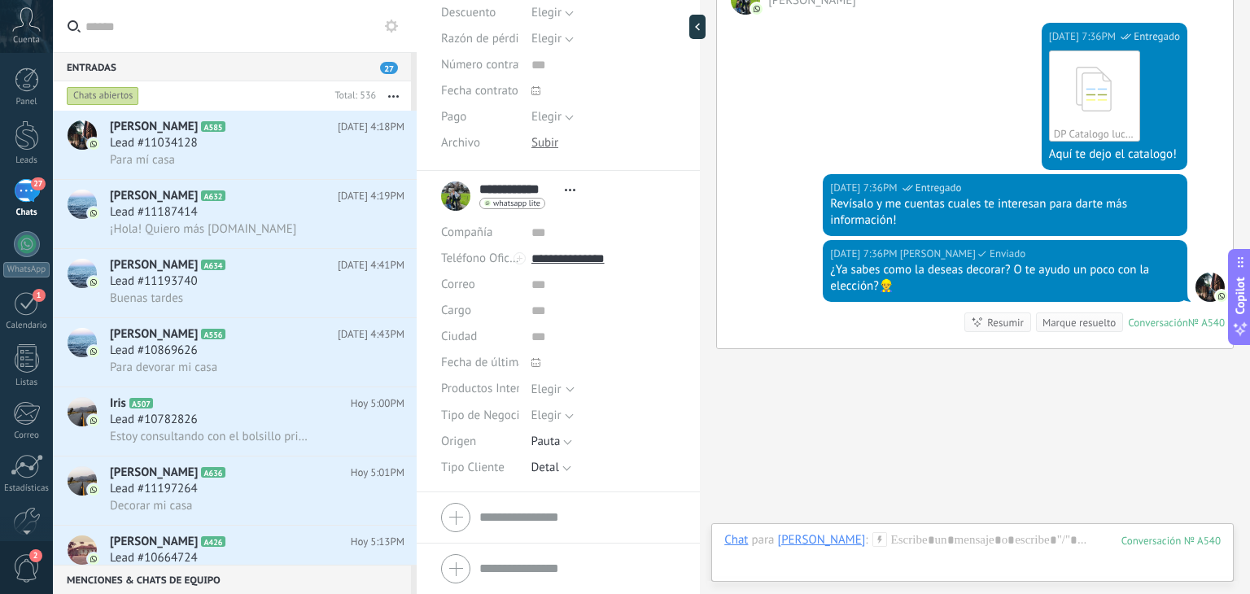
scroll to position [992, 0]
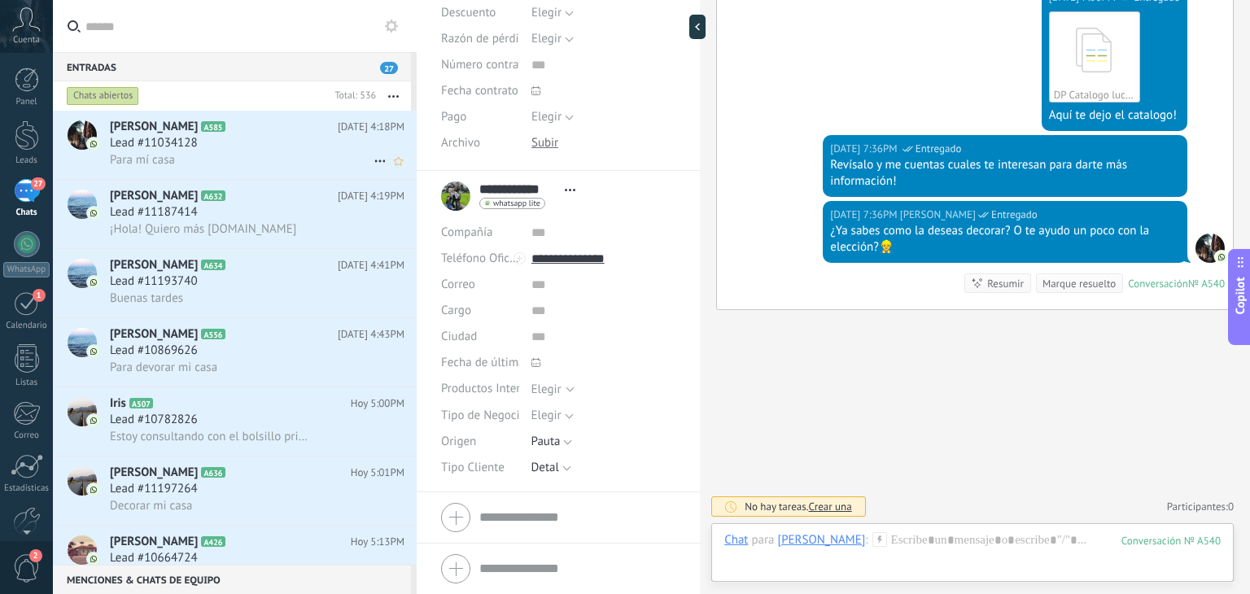
click at [209, 155] on div "Para mí casa" at bounding box center [257, 159] width 295 height 17
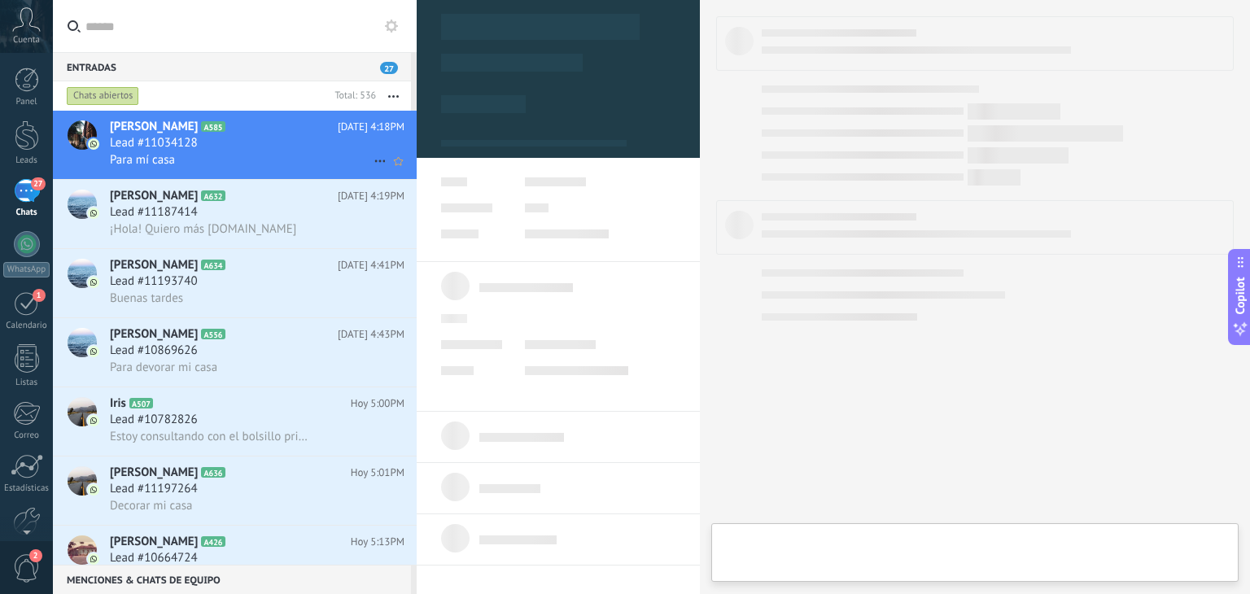
type textarea "**********"
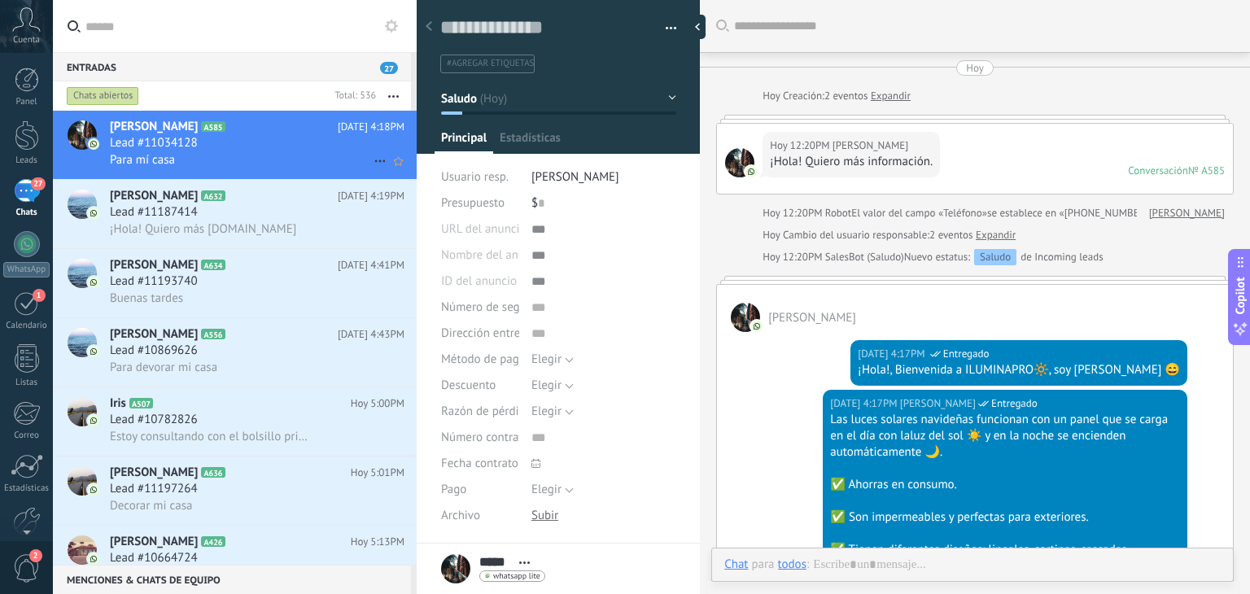
scroll to position [534, 0]
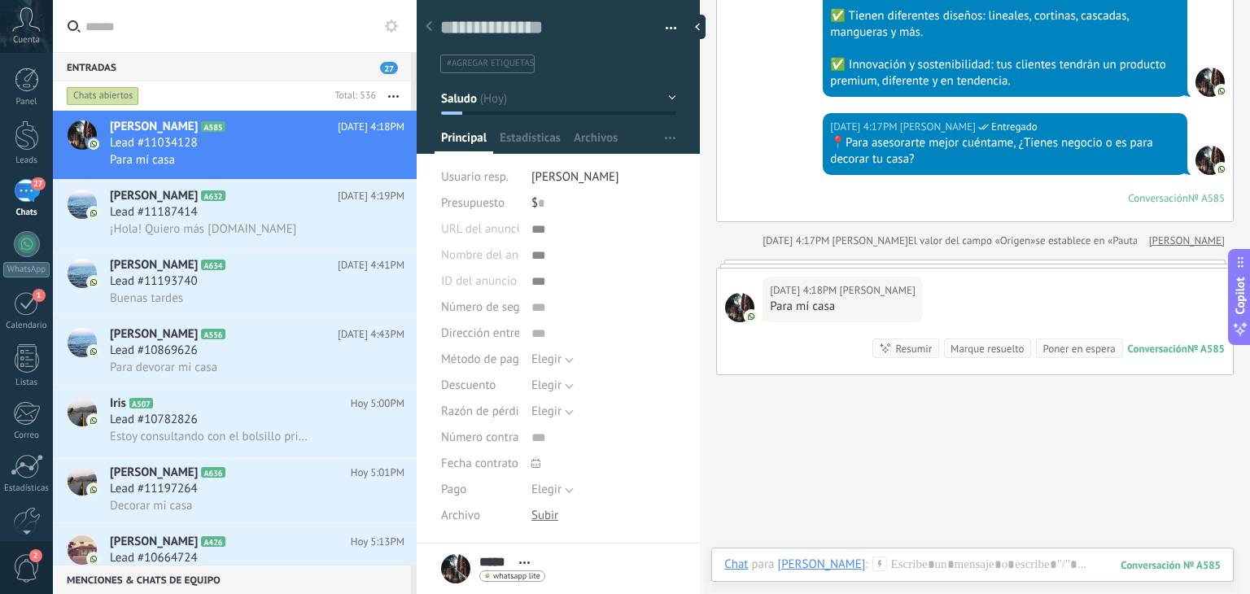
click at [872, 565] on icon at bounding box center [879, 564] width 15 height 15
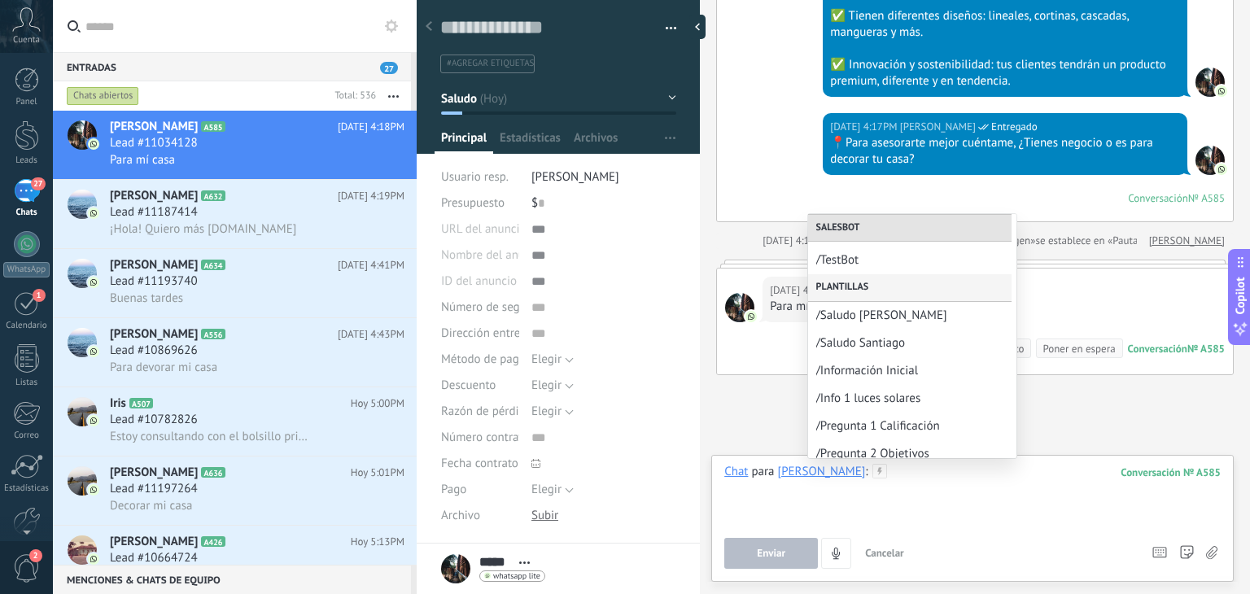
scroll to position [136, 0]
click at [841, 505] on div at bounding box center [972, 495] width 496 height 62
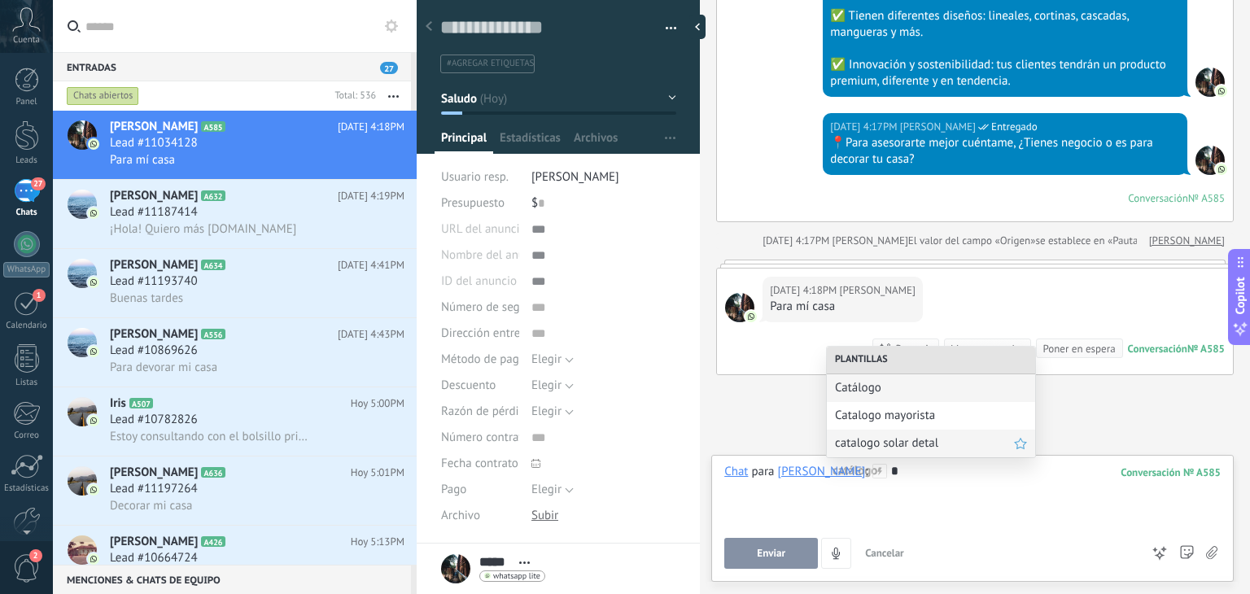
click at [901, 443] on span "catalogo solar detal" at bounding box center [924, 442] width 179 height 15
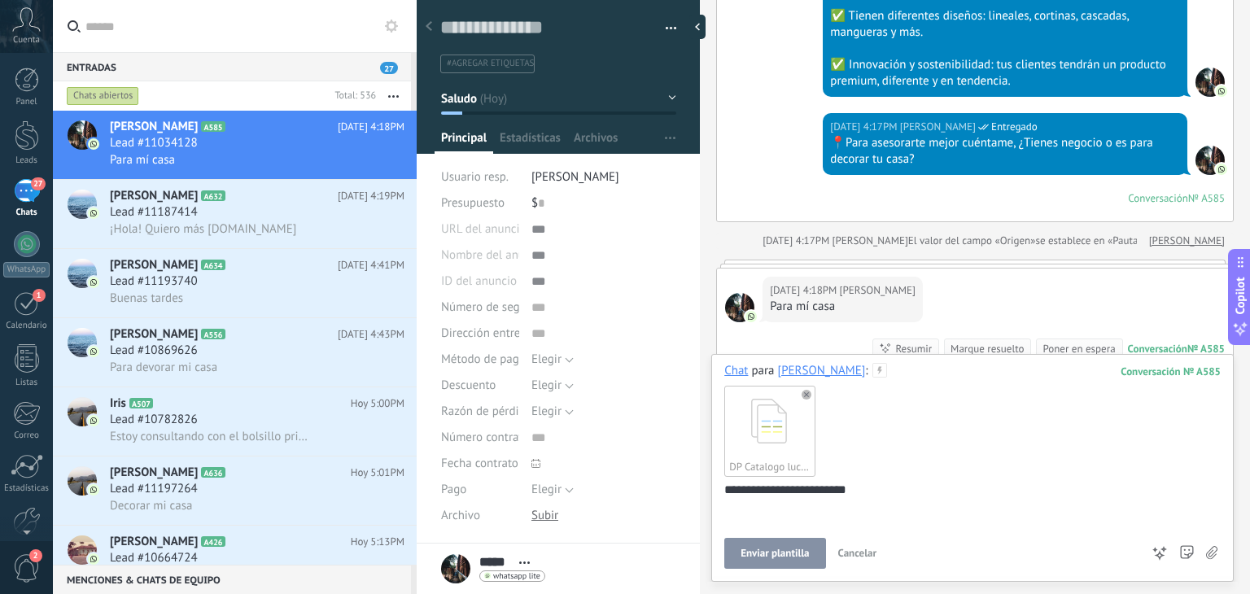
click at [773, 551] on span "Enviar plantilla" at bounding box center [774, 553] width 68 height 11
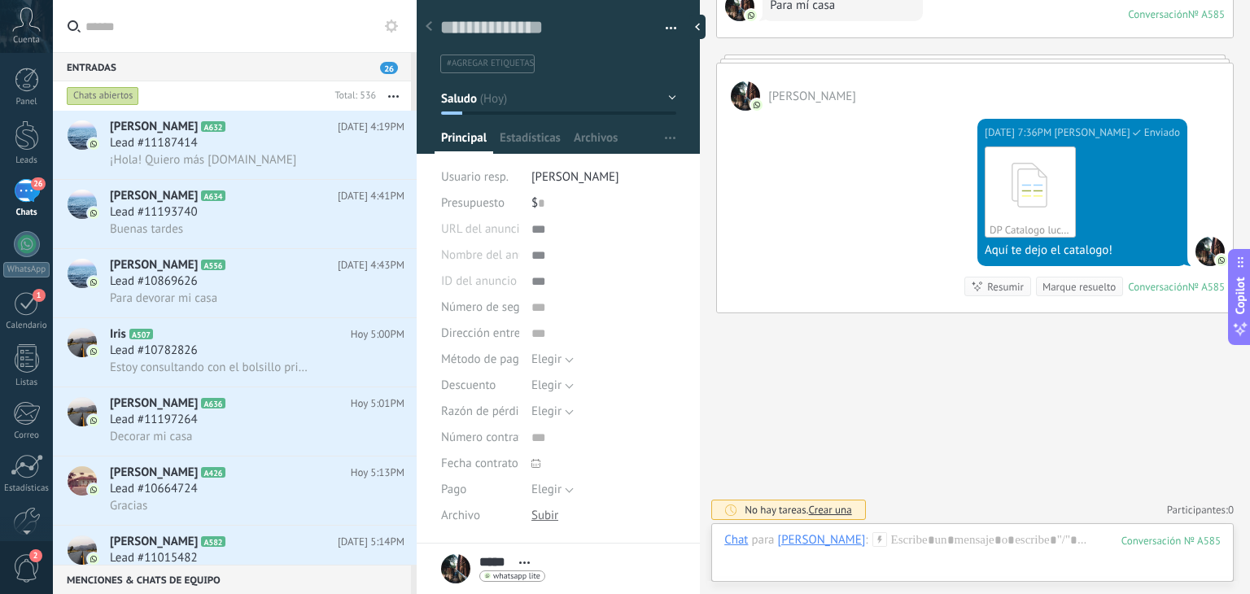
click at [902, 525] on div "Chat Correo Nota Tarea Chat para Maria : 585 Enviar Cancelar Rastrear clics en …" at bounding box center [972, 552] width 522 height 59
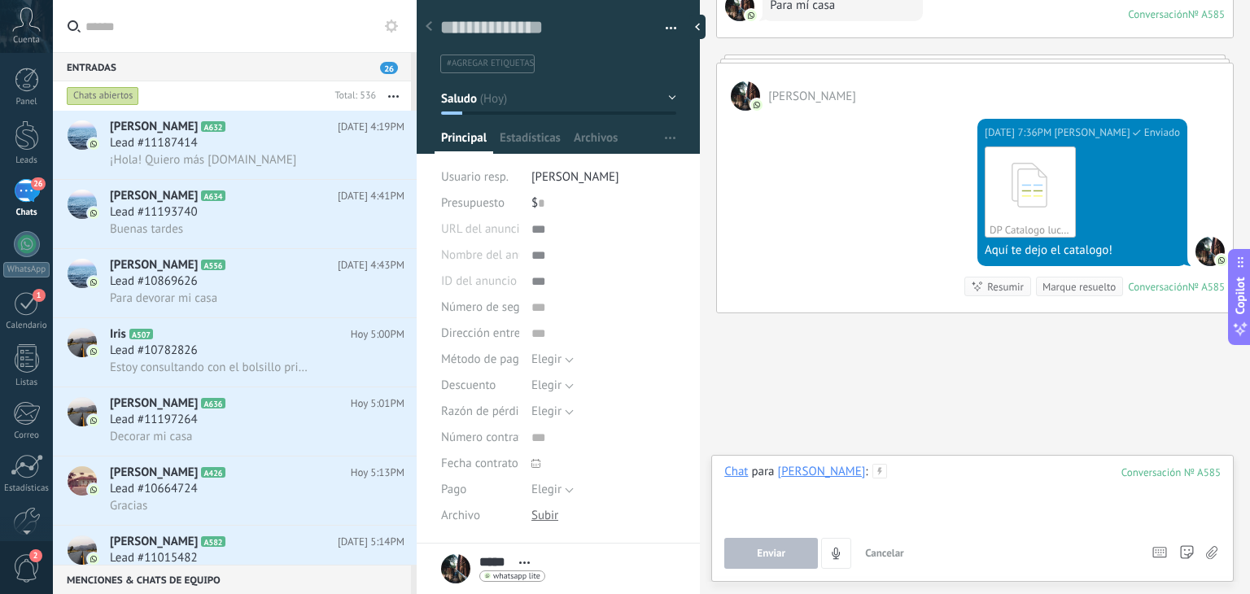
click at [896, 517] on div at bounding box center [972, 495] width 496 height 62
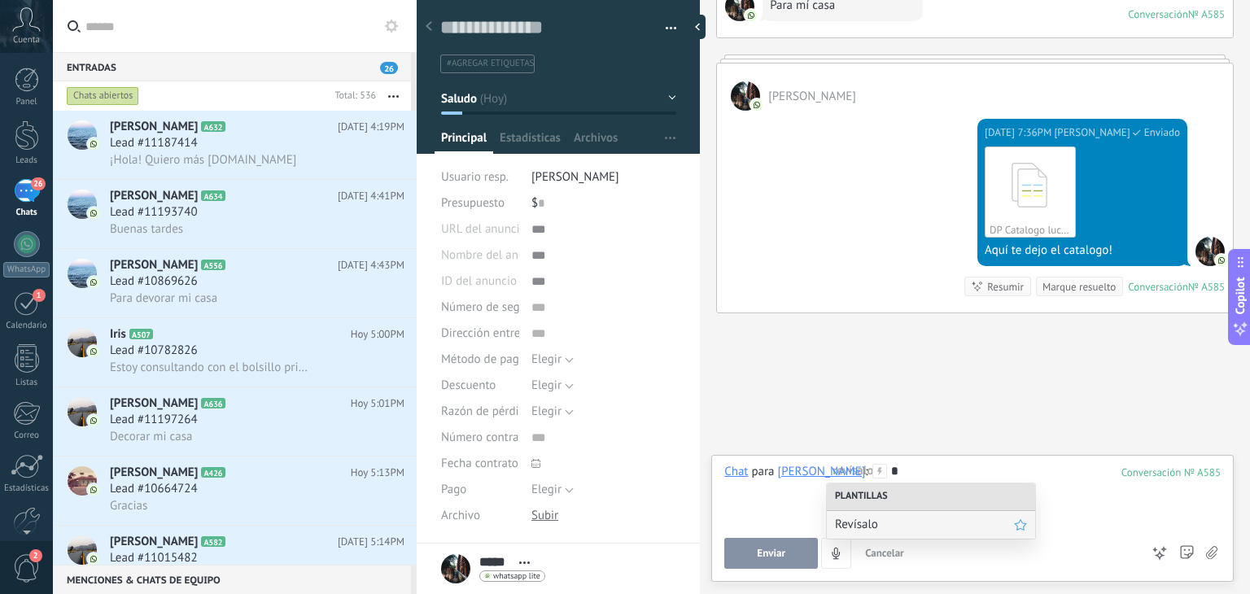
click at [875, 522] on span "Revísalo" at bounding box center [924, 524] width 179 height 15
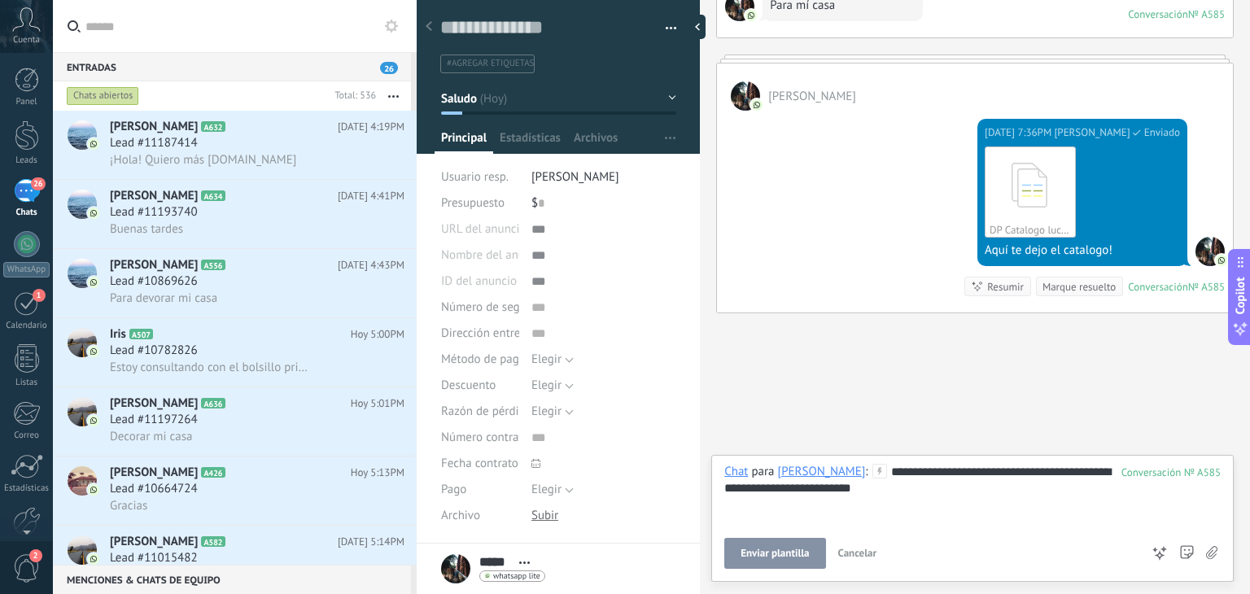
click at [788, 548] on span "Enviar plantilla" at bounding box center [774, 553] width 68 height 11
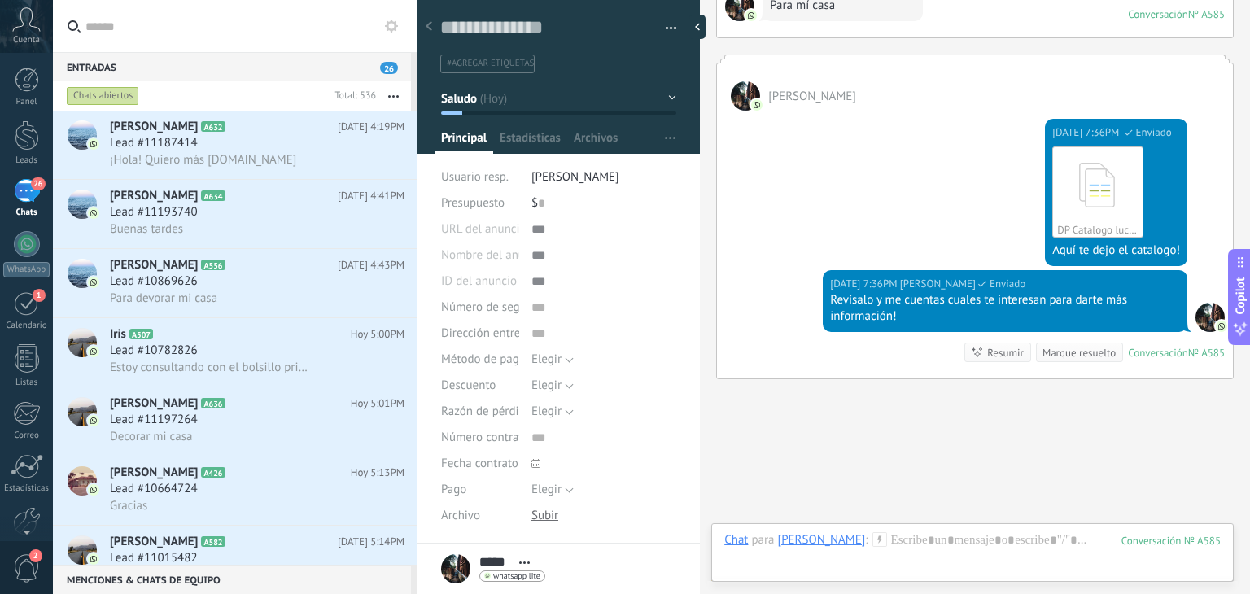
scroll to position [902, 0]
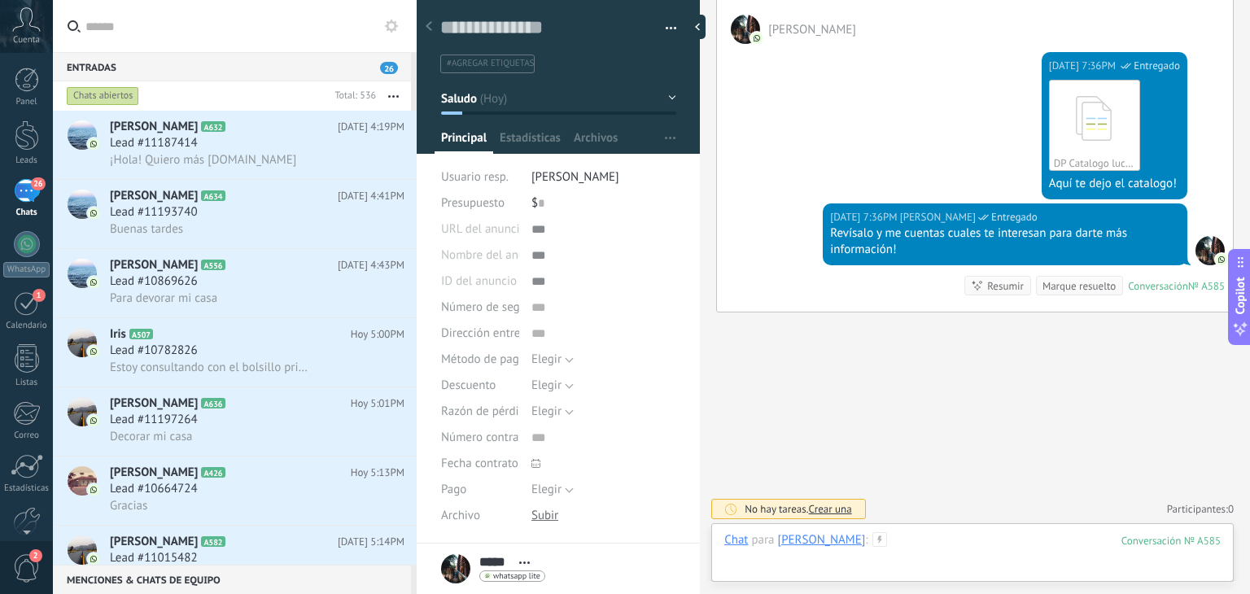
click at [854, 539] on div at bounding box center [972, 556] width 496 height 49
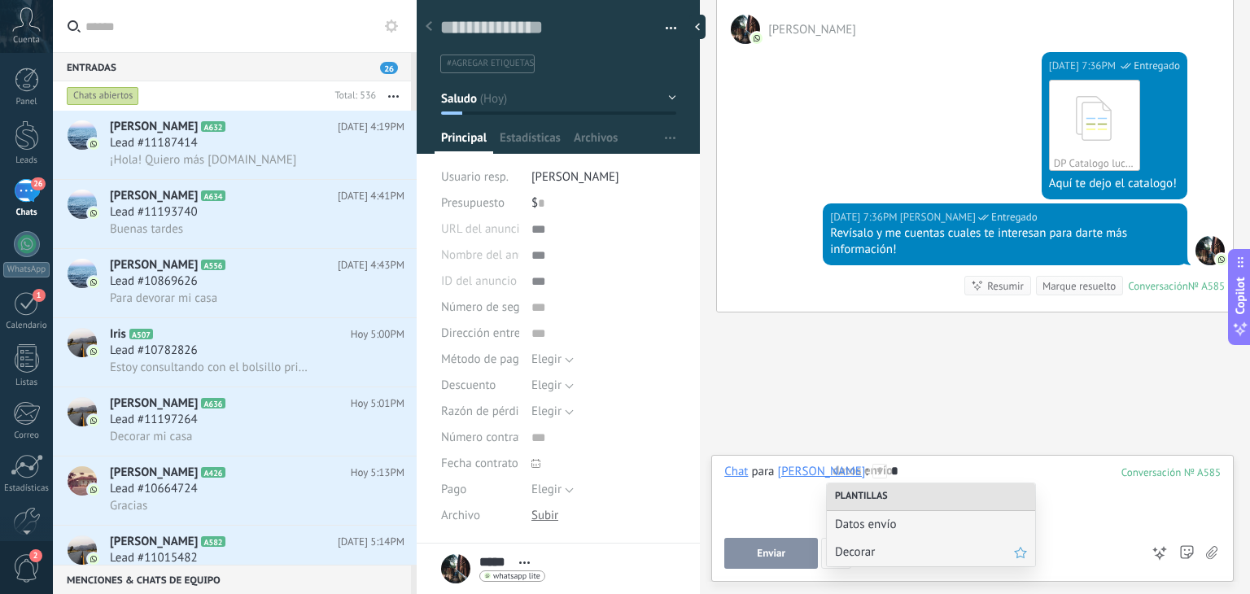
click at [862, 557] on span "Decorar" at bounding box center [924, 551] width 179 height 15
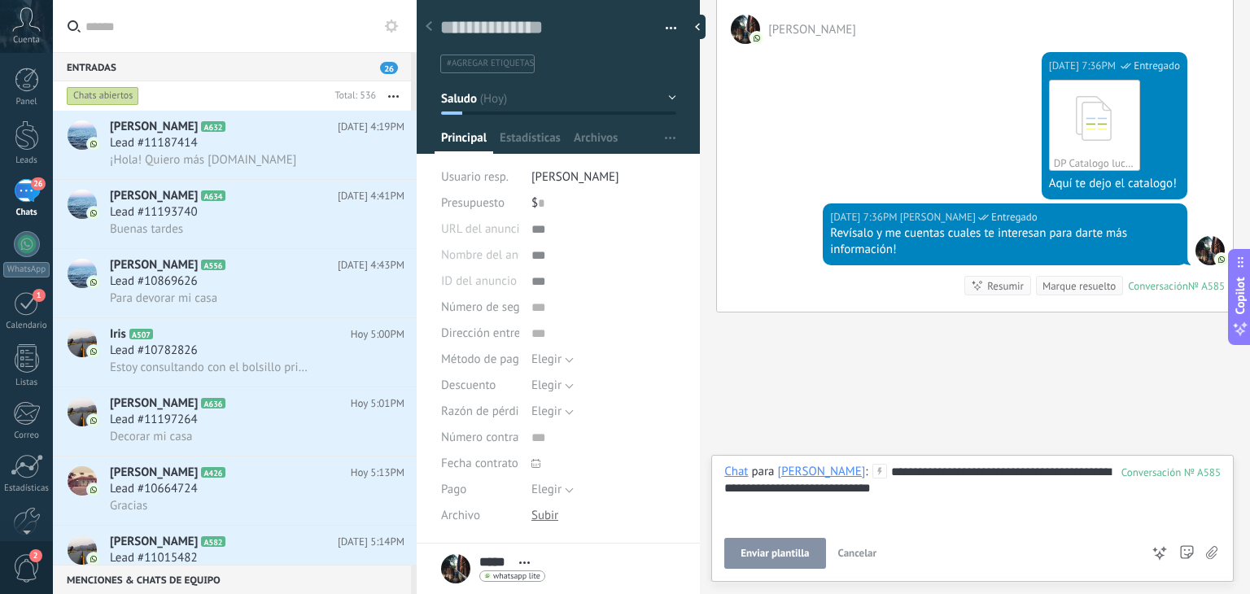
click at [781, 561] on button "Enviar plantilla" at bounding box center [774, 553] width 101 height 31
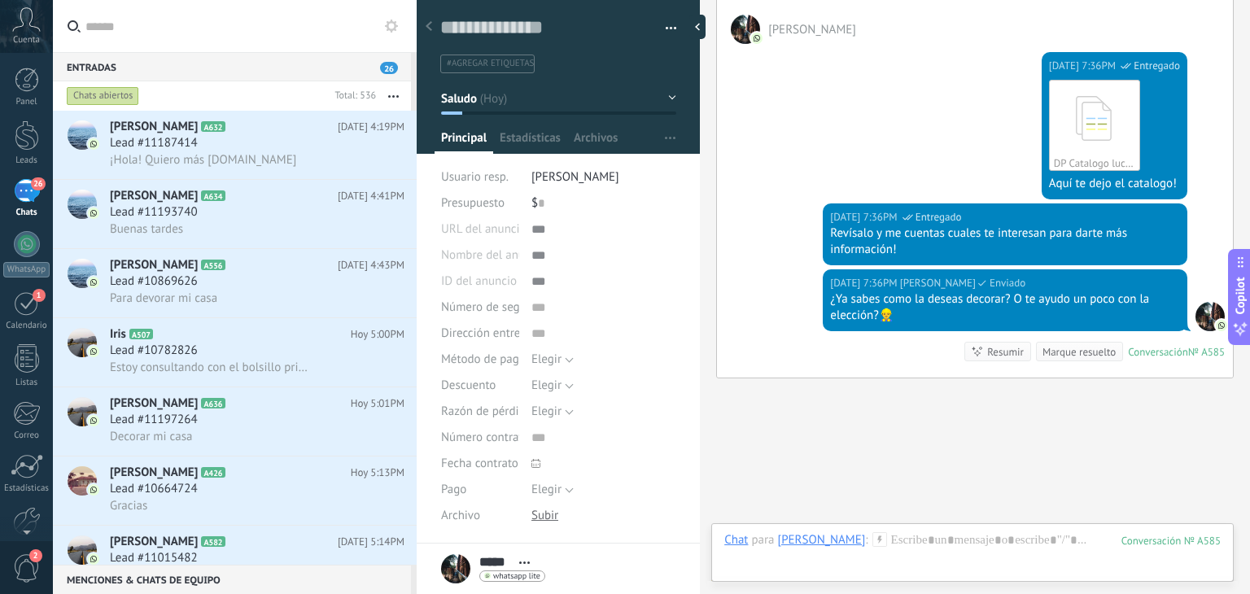
scroll to position [967, 0]
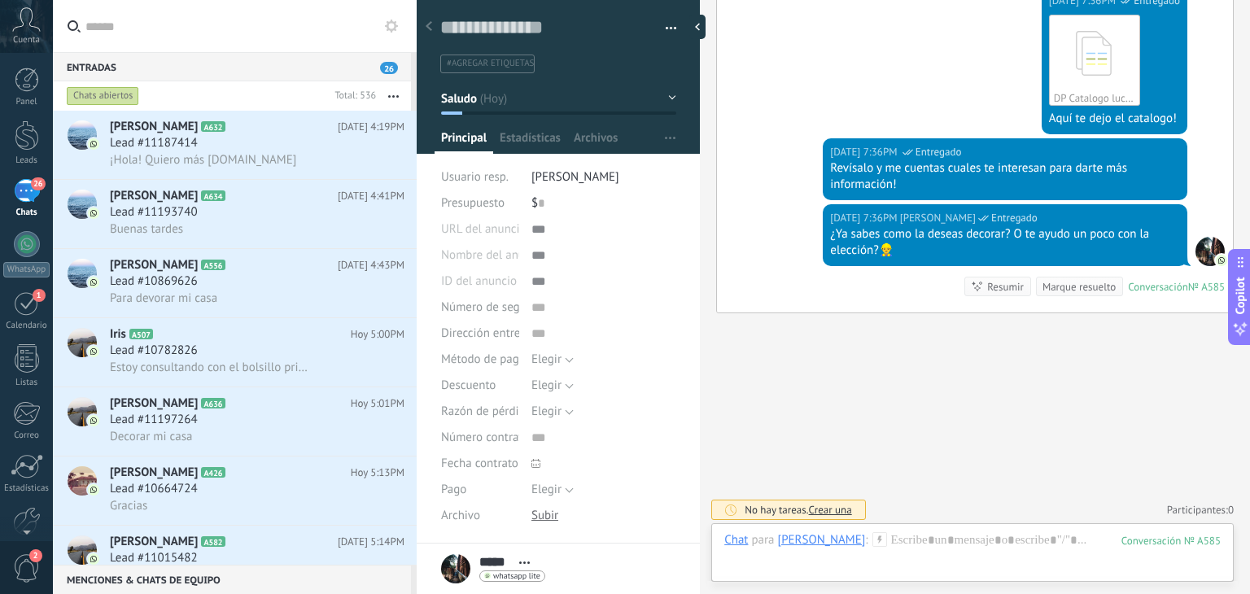
click at [550, 117] on div at bounding box center [559, 71] width 284 height 164
click at [553, 106] on button "Saludo" at bounding box center [558, 98] width 235 height 29
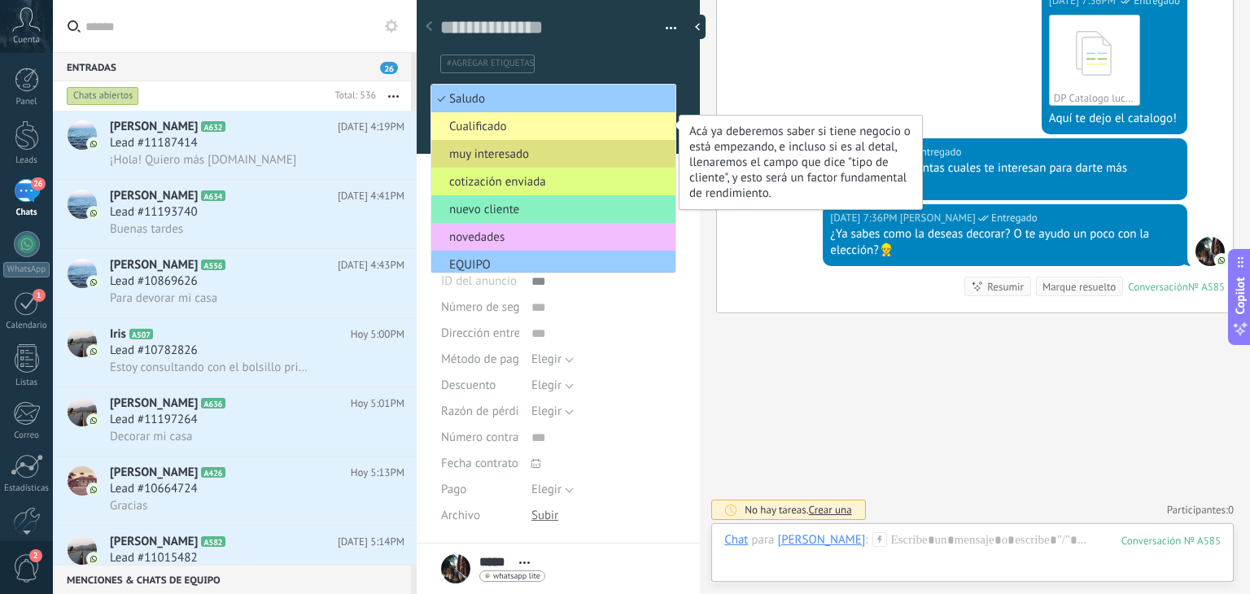
click at [532, 120] on span "Cualificado" at bounding box center [550, 126] width 239 height 15
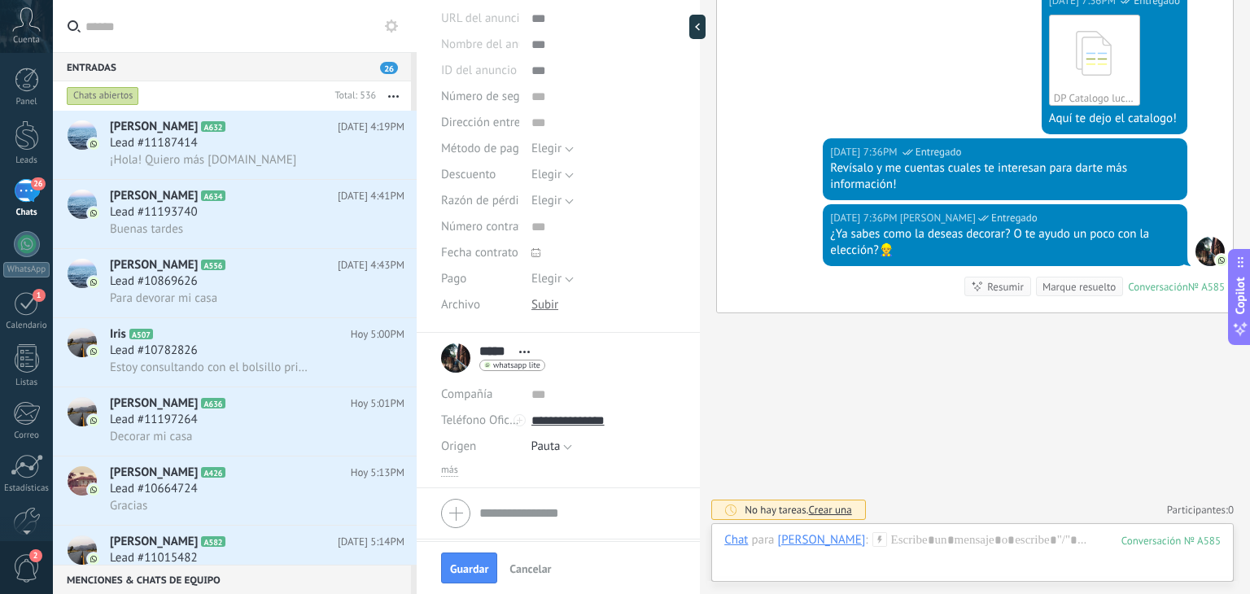
scroll to position [212, 0]
click at [452, 465] on span "más" at bounding box center [449, 469] width 17 height 13
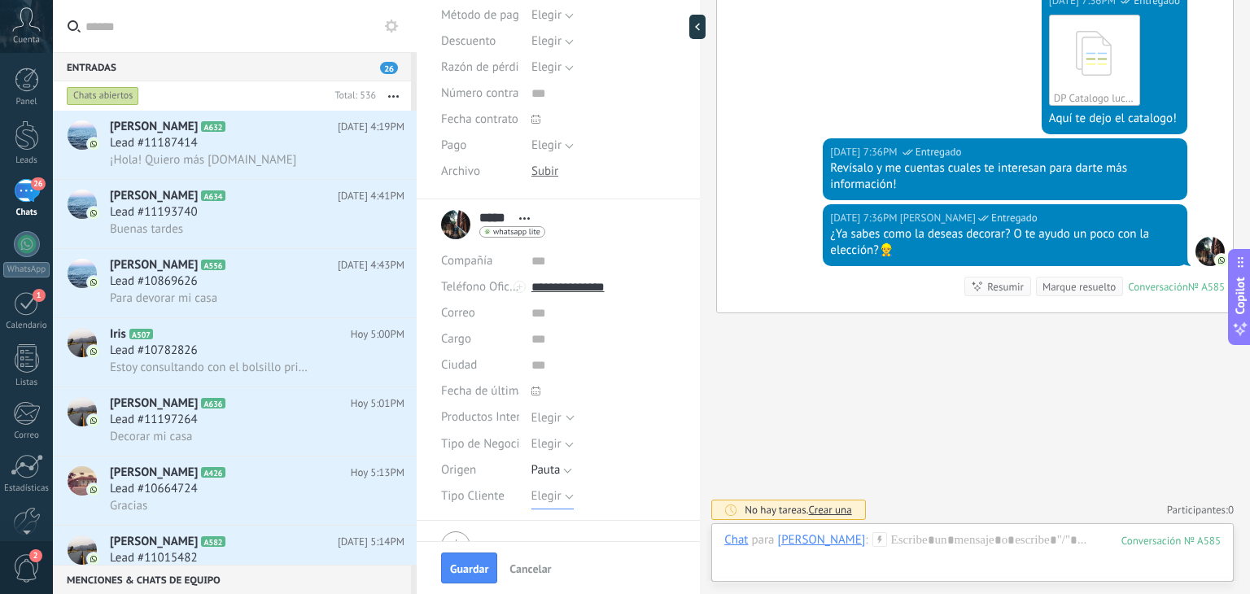
click at [545, 490] on span "Elegir" at bounding box center [546, 495] width 30 height 15
click at [572, 462] on span "Detal" at bounding box center [596, 464] width 149 height 15
click at [474, 566] on span "Guardar" at bounding box center [469, 568] width 38 height 11
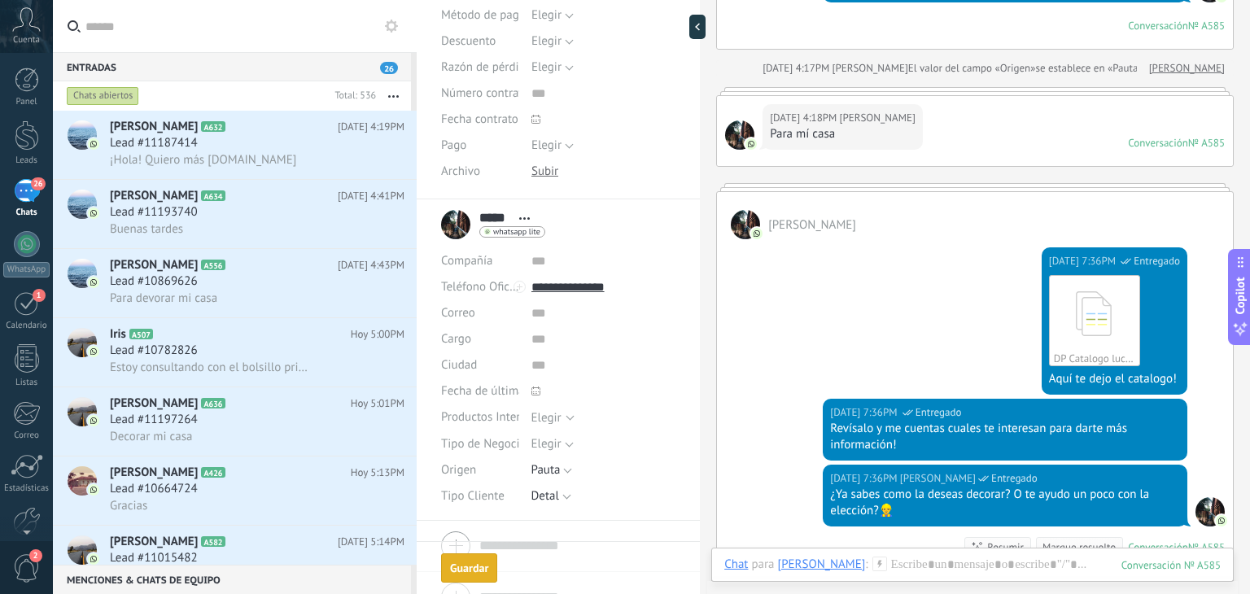
scroll to position [1015, 0]
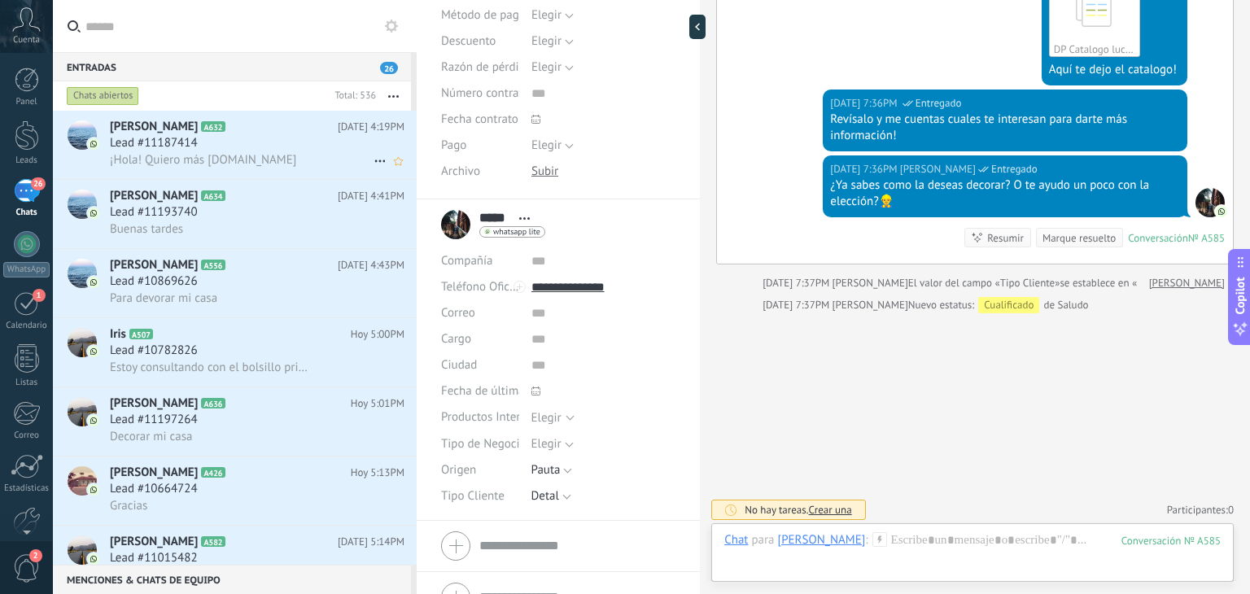
click at [239, 142] on div "Lead #11187414" at bounding box center [257, 143] width 295 height 16
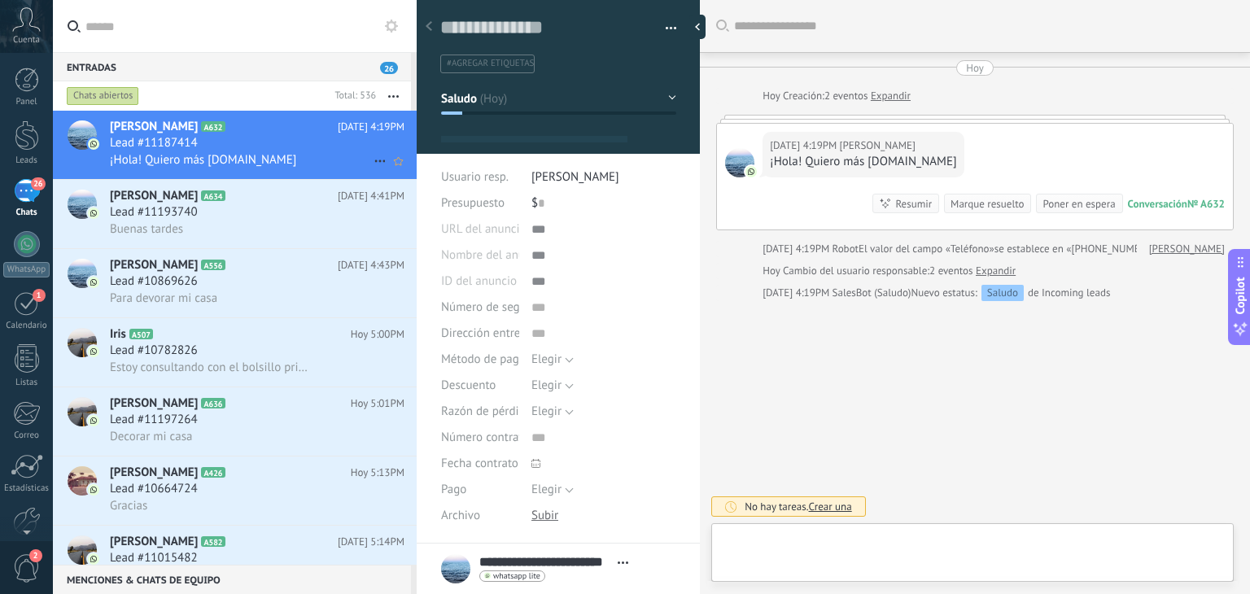
type textarea "**********"
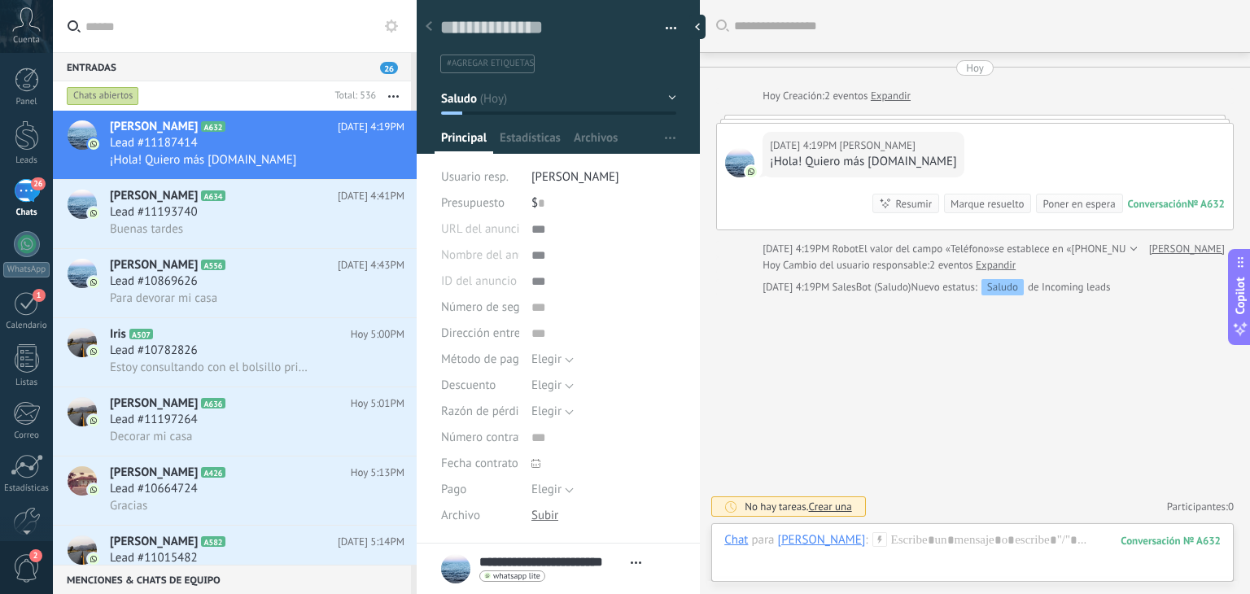
scroll to position [181, 0]
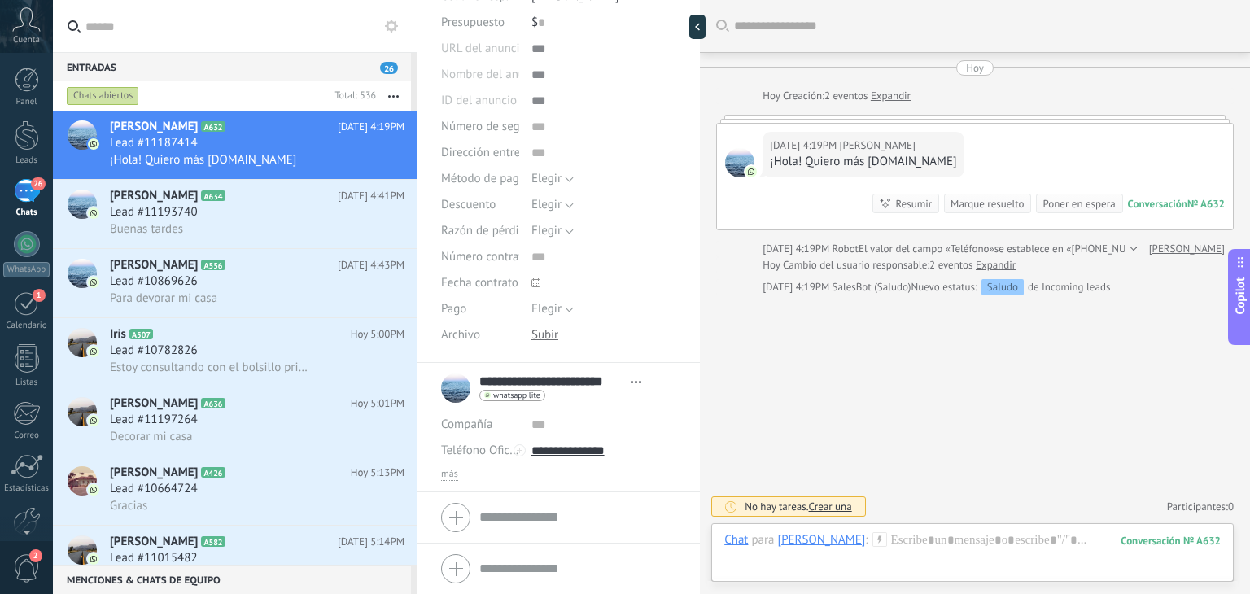
click at [453, 482] on li "**********" at bounding box center [558, 427] width 283 height 129
click at [450, 475] on span "más" at bounding box center [449, 474] width 17 height 13
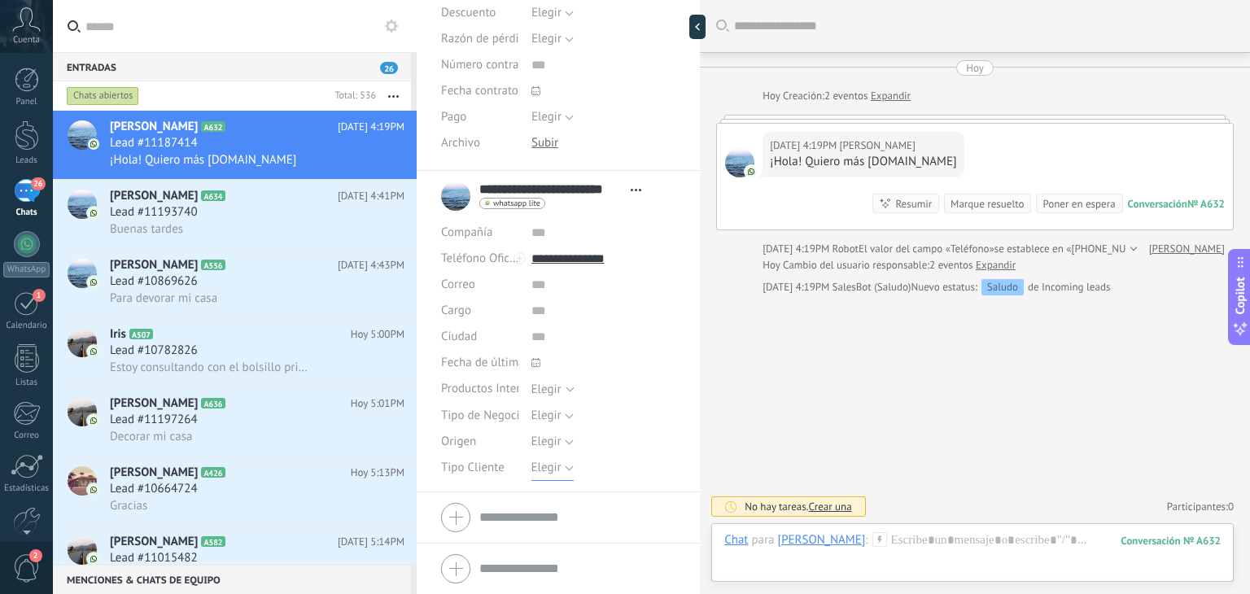
click at [553, 469] on span "Elegir" at bounding box center [546, 467] width 30 height 15
click at [542, 557] on span "Detal" at bounding box center [587, 551] width 149 height 15
click at [546, 456] on button "Detal" at bounding box center [551, 468] width 40 height 26
click at [547, 458] on li "Elegir" at bounding box center [590, 468] width 154 height 28
click at [545, 438] on span "Elegir" at bounding box center [546, 441] width 30 height 15
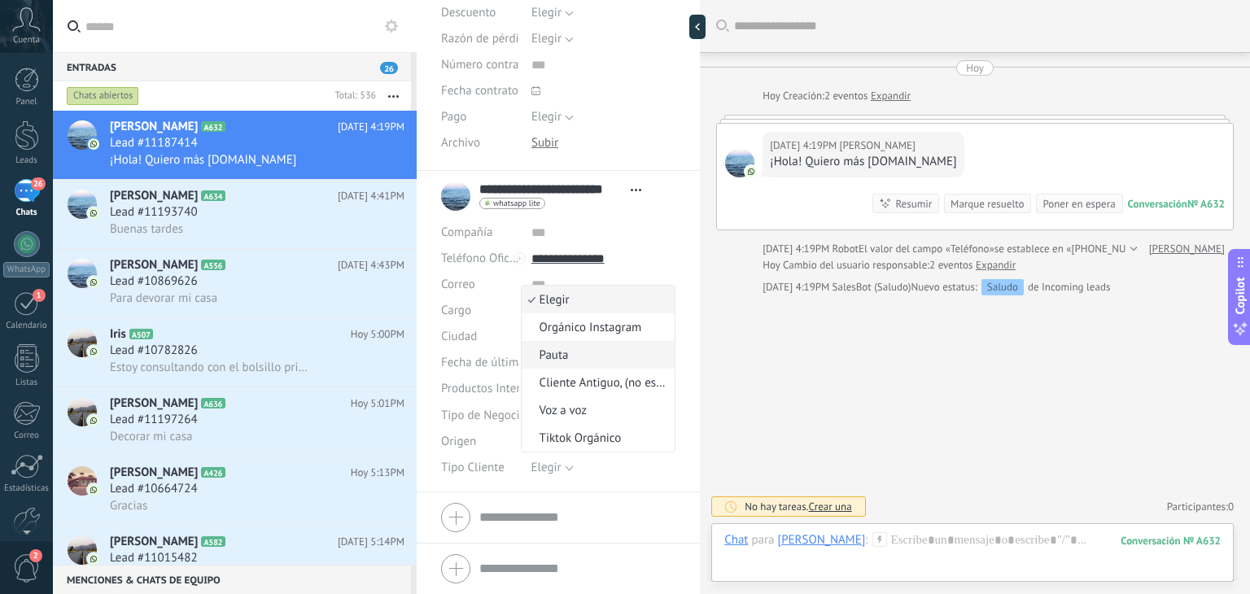
click at [560, 356] on span "Pauta" at bounding box center [596, 354] width 149 height 15
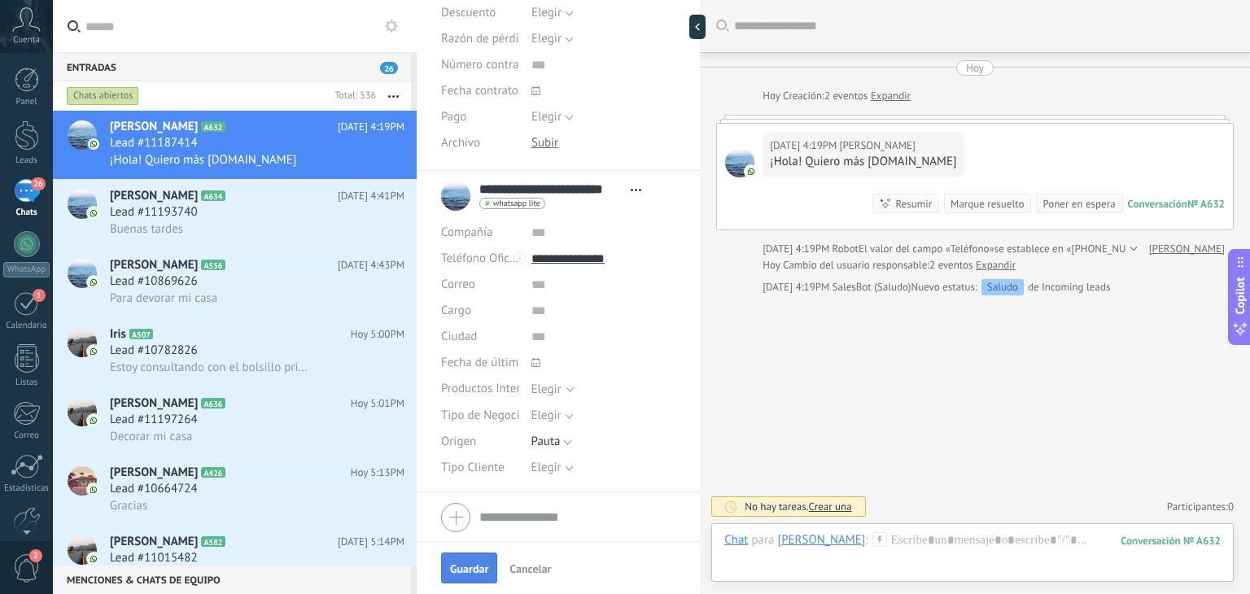
click at [470, 563] on span "Guardar" at bounding box center [469, 568] width 38 height 11
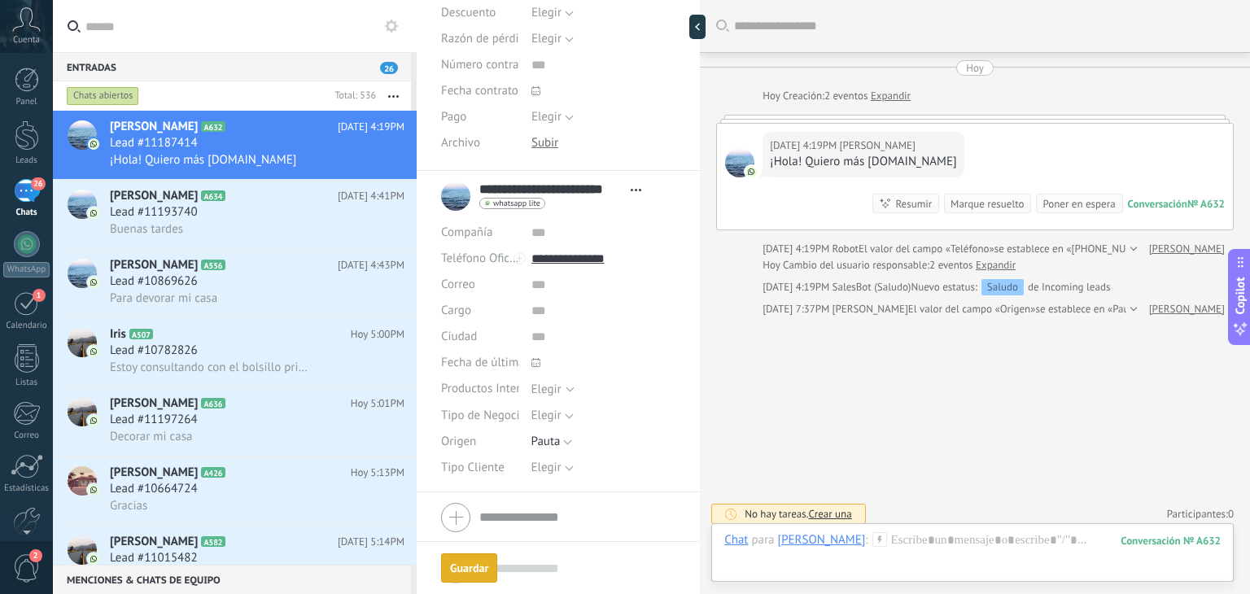
scroll to position [7, 0]
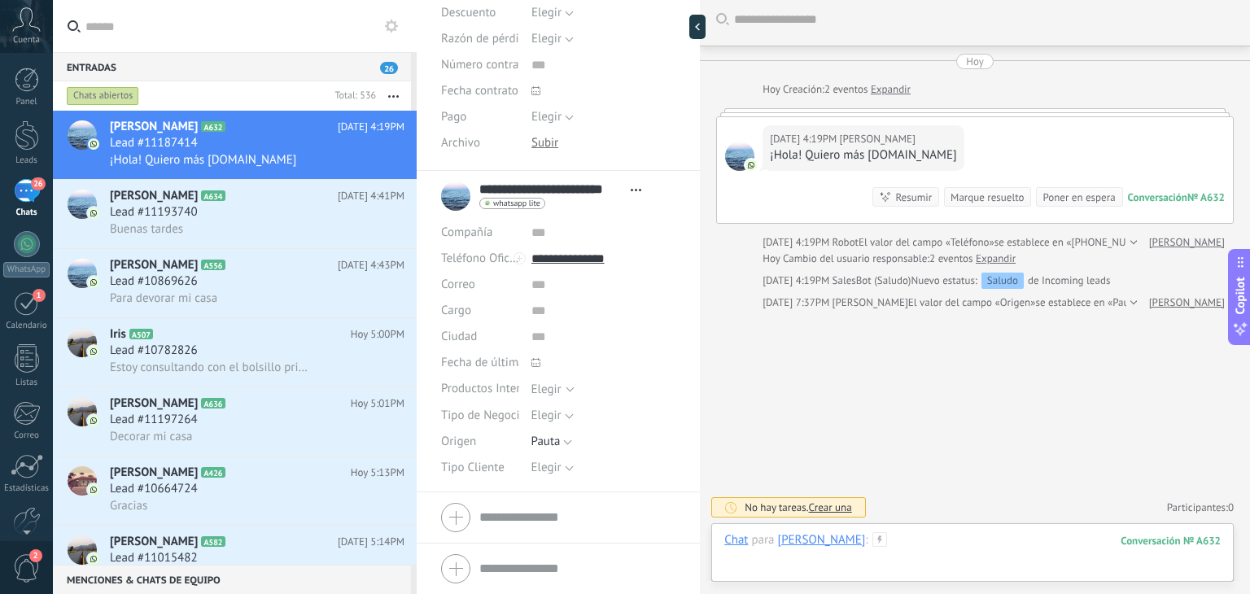
click at [957, 542] on div at bounding box center [972, 556] width 496 height 49
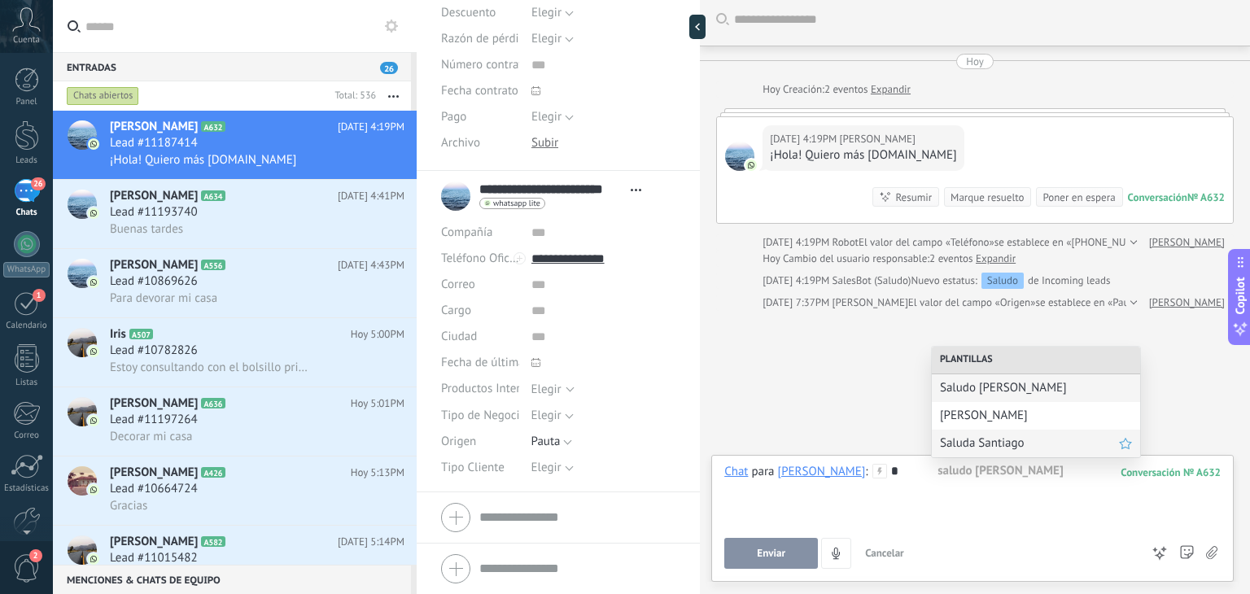
click at [966, 434] on div "Saluda Santiago" at bounding box center [1036, 444] width 208 height 28
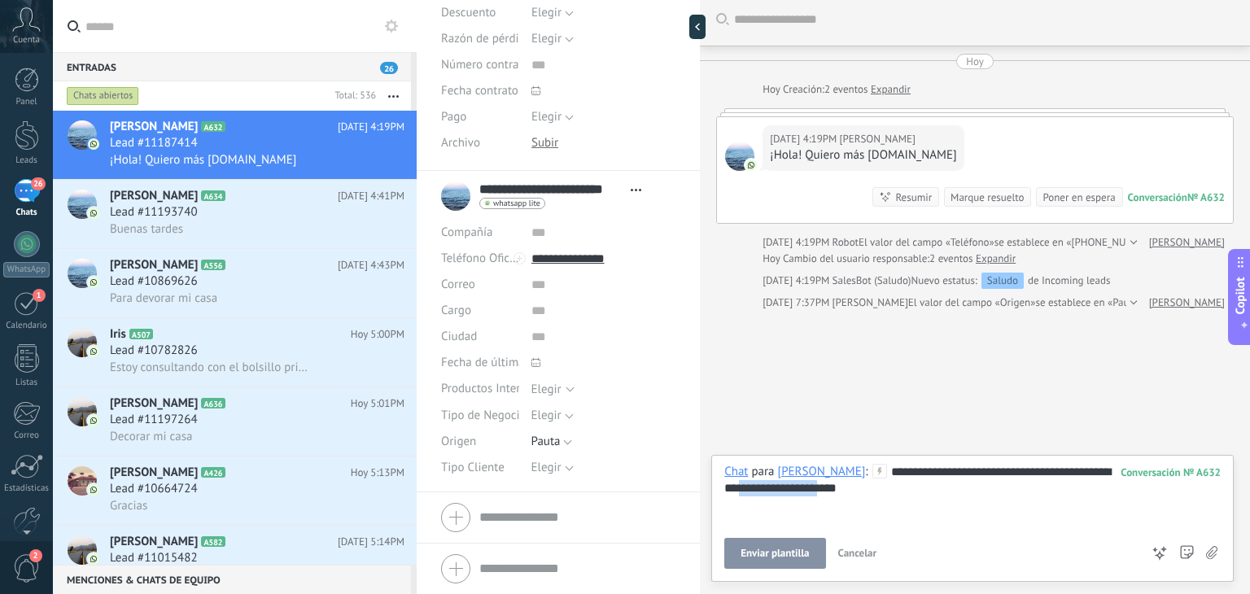
drag, startPoint x: 974, startPoint y: 483, endPoint x: 885, endPoint y: 482, distance: 88.7
click at [885, 482] on div "**********" at bounding box center [972, 495] width 496 height 62
click at [788, 551] on button "Enviar" at bounding box center [771, 553] width 94 height 31
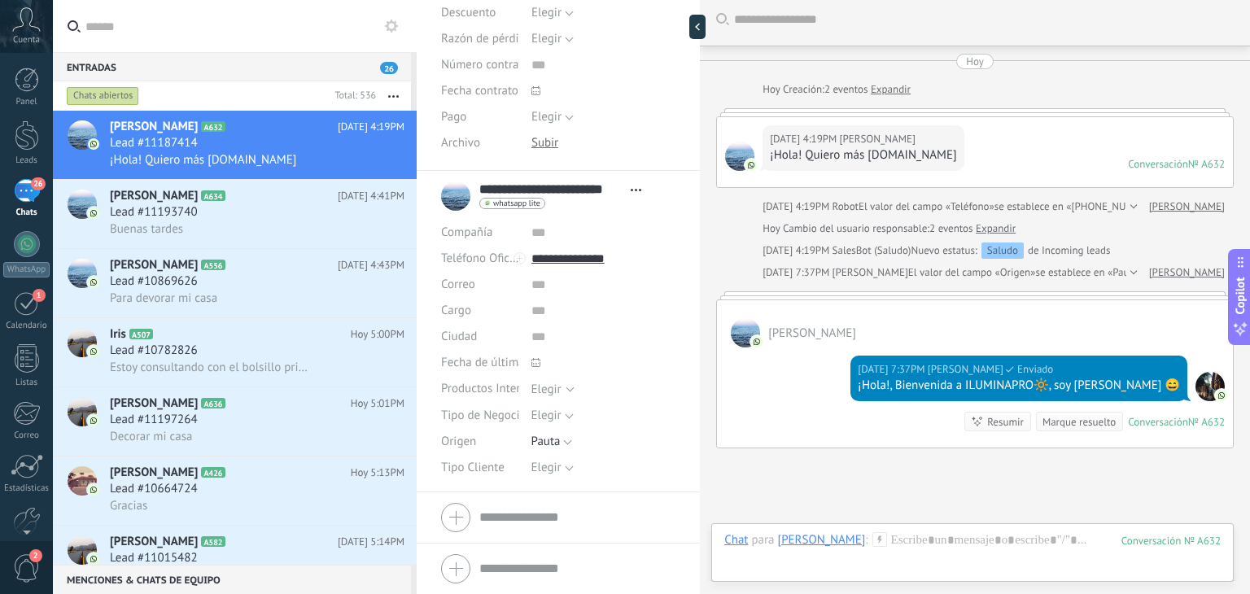
scroll to position [143, 0]
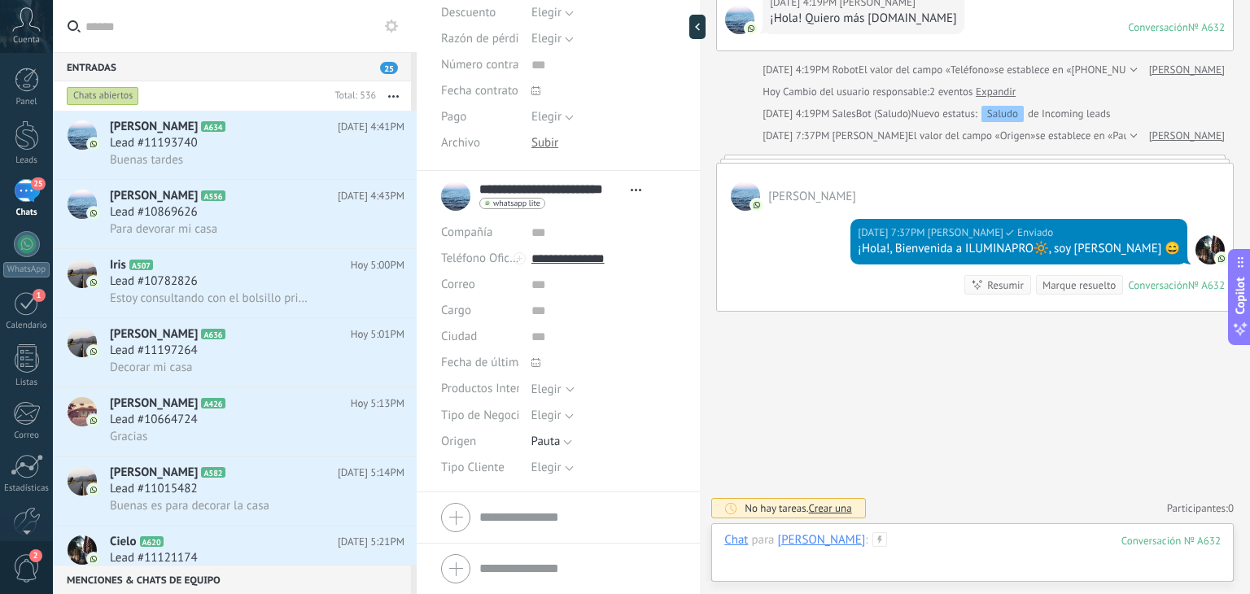
click at [950, 539] on div at bounding box center [972, 556] width 496 height 49
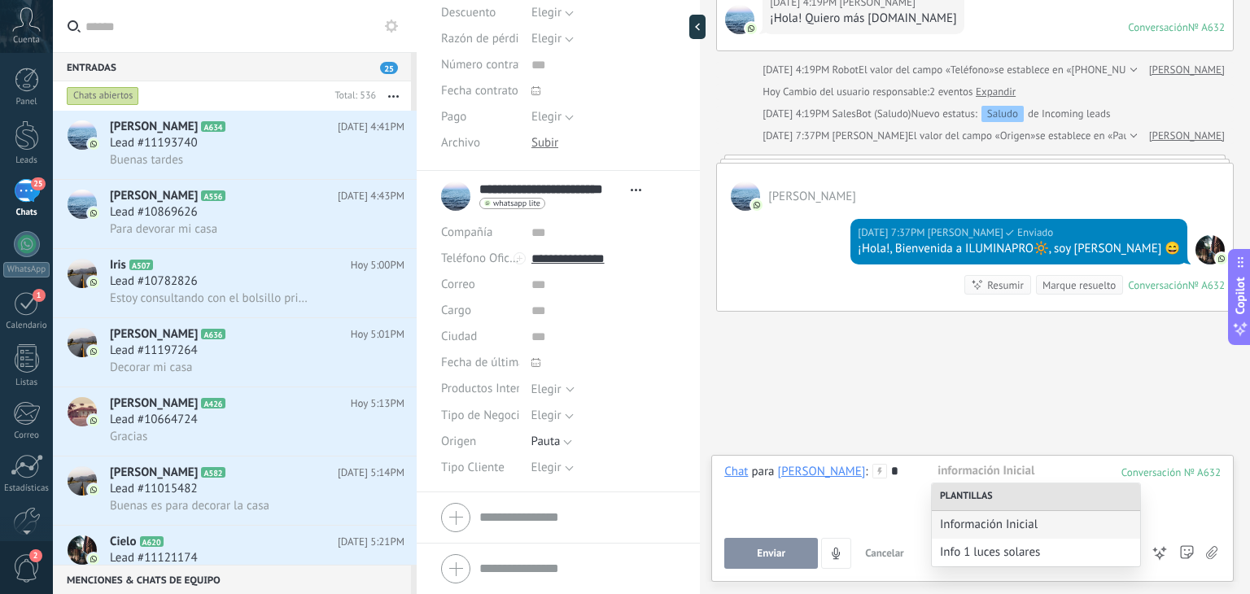
click at [958, 567] on div "Enviar Cancelar Rastrear clics en links ? Reducir links largos y rastrear clics…" at bounding box center [932, 553] width 416 height 31
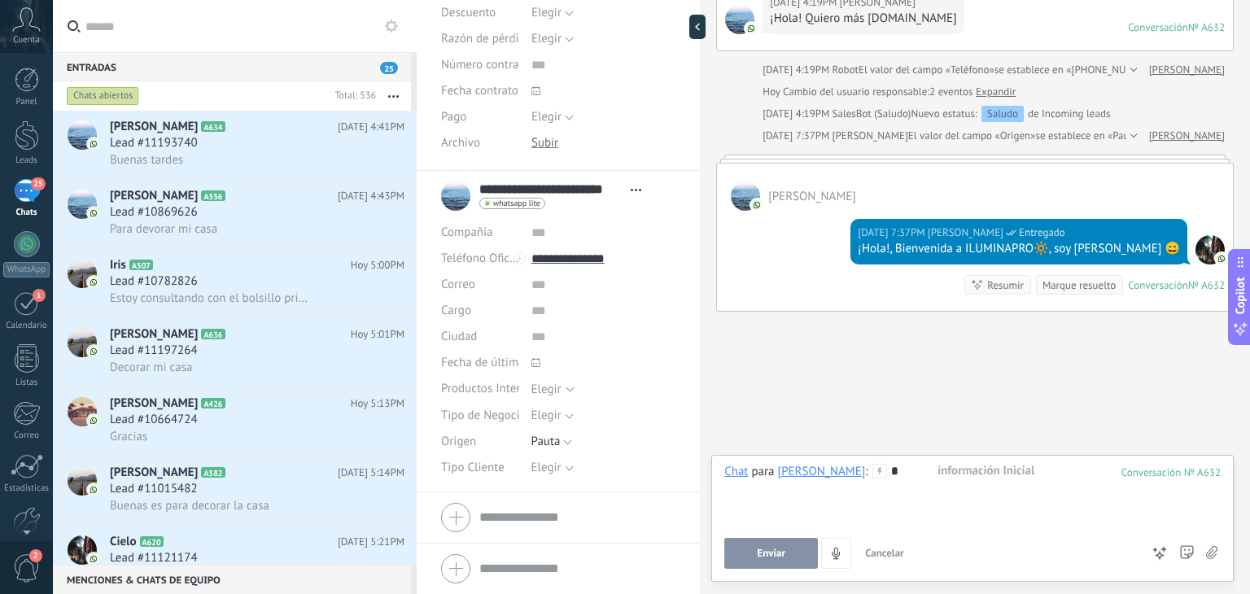
click at [950, 478] on div "*" at bounding box center [972, 495] width 496 height 62
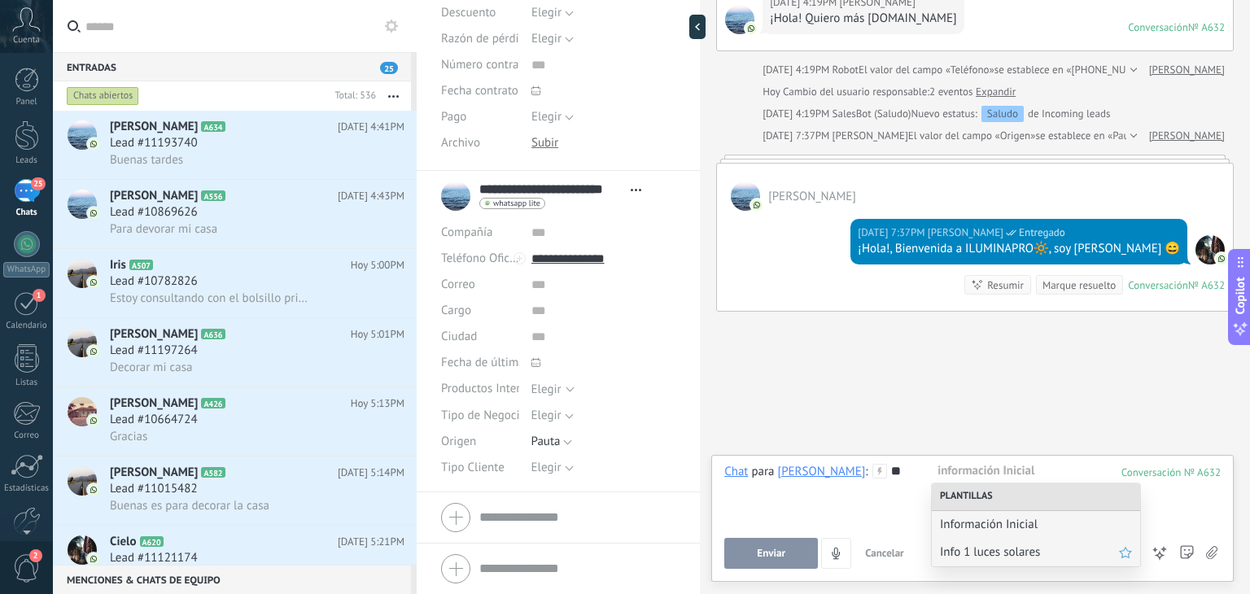
click at [982, 553] on span "Info 1 luces solares" at bounding box center [1029, 551] width 179 height 15
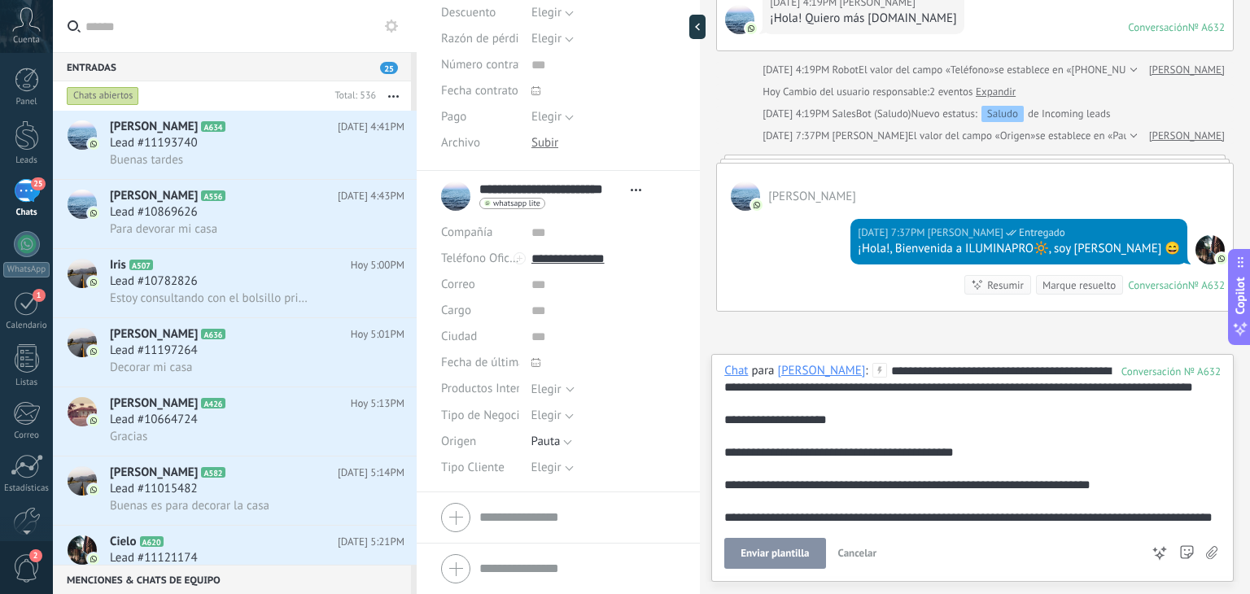
click at [794, 552] on span "Enviar plantilla" at bounding box center [774, 553] width 68 height 11
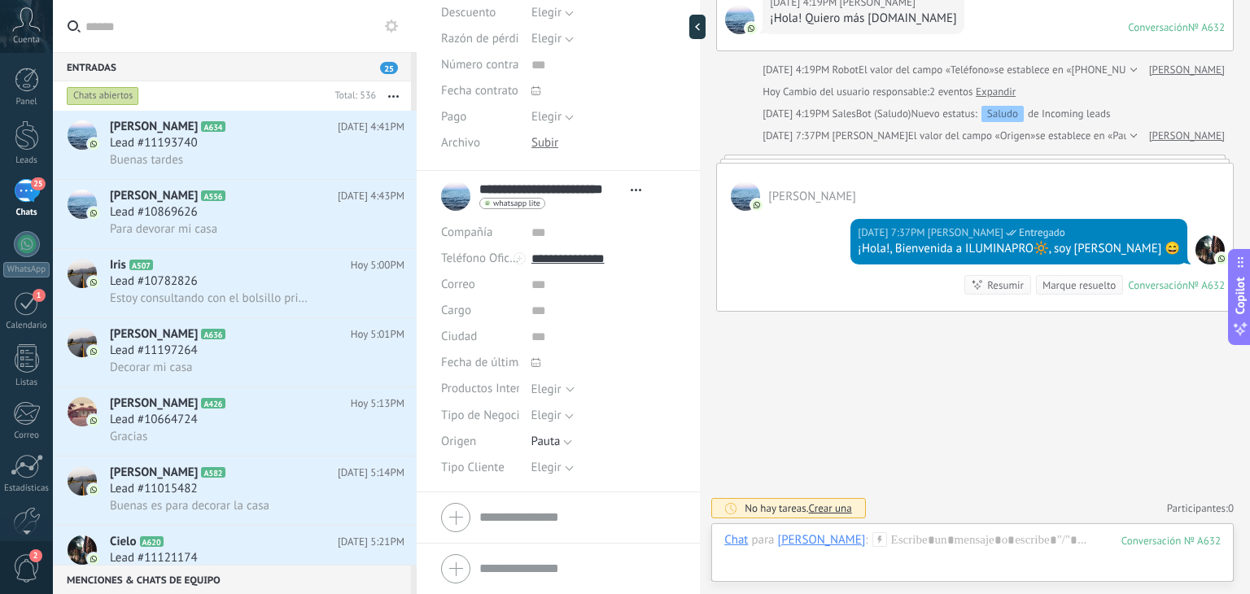
scroll to position [388, 0]
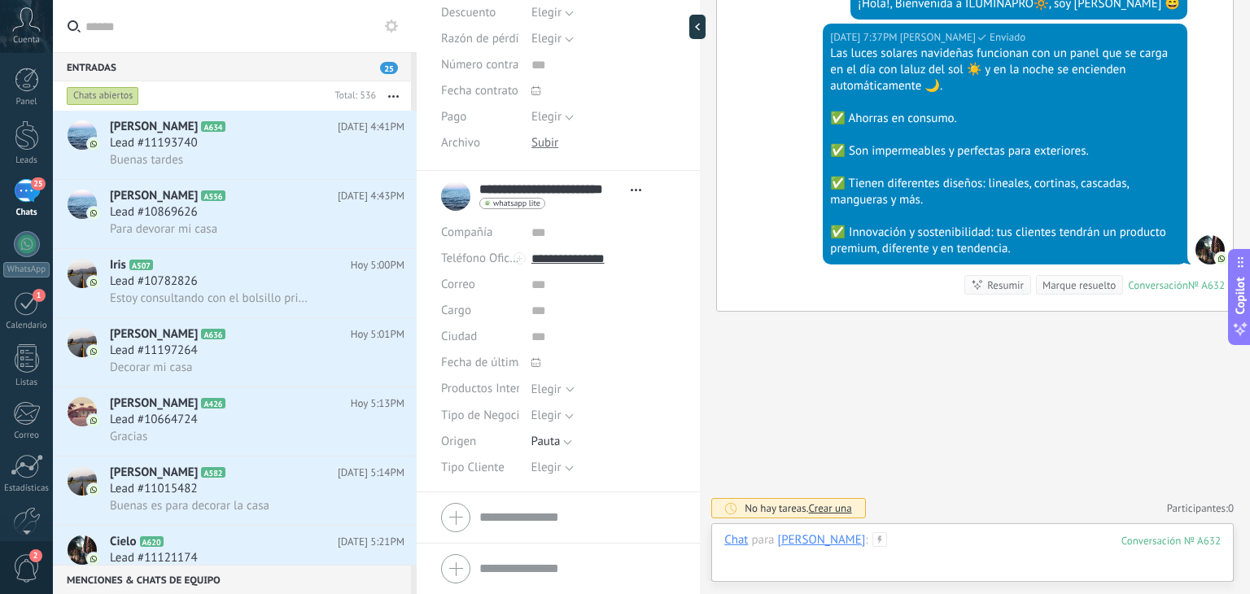
click at [976, 535] on div at bounding box center [972, 556] width 496 height 49
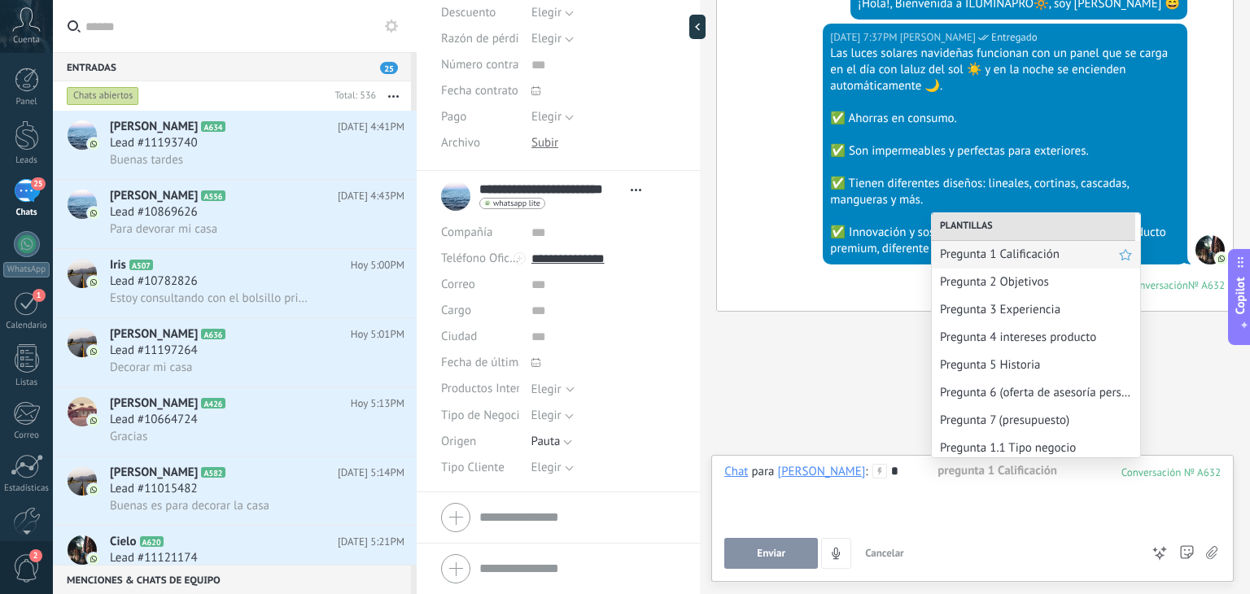
click at [993, 253] on span "Pregunta 1 Calificación" at bounding box center [1029, 254] width 179 height 15
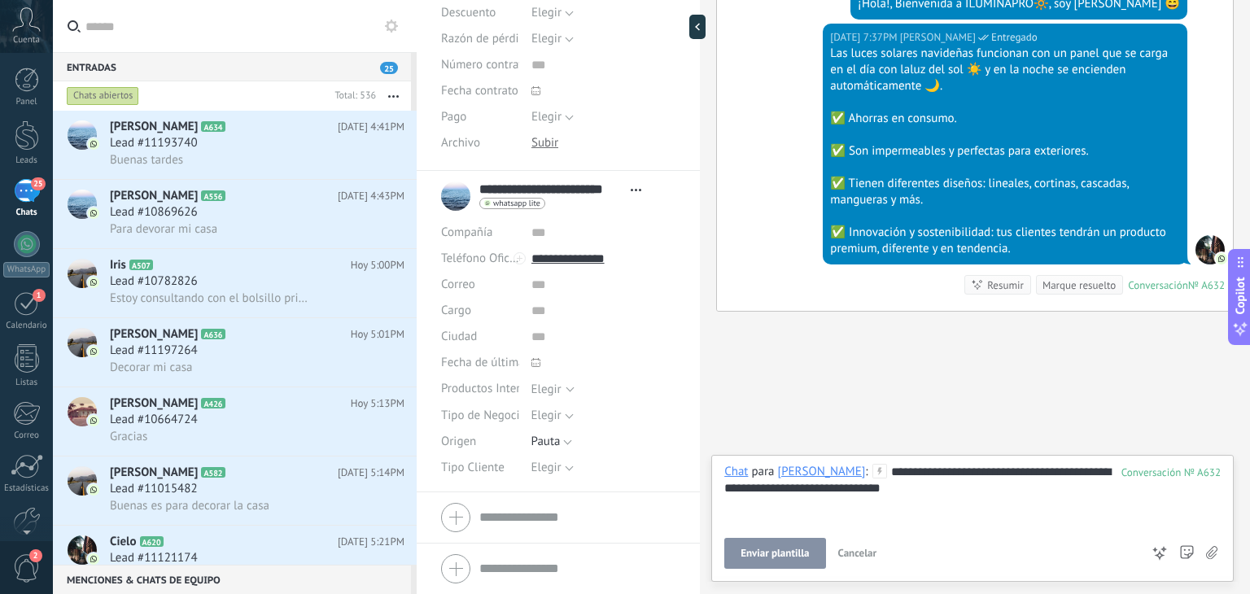
click at [783, 549] on span "Enviar plantilla" at bounding box center [774, 553] width 68 height 11
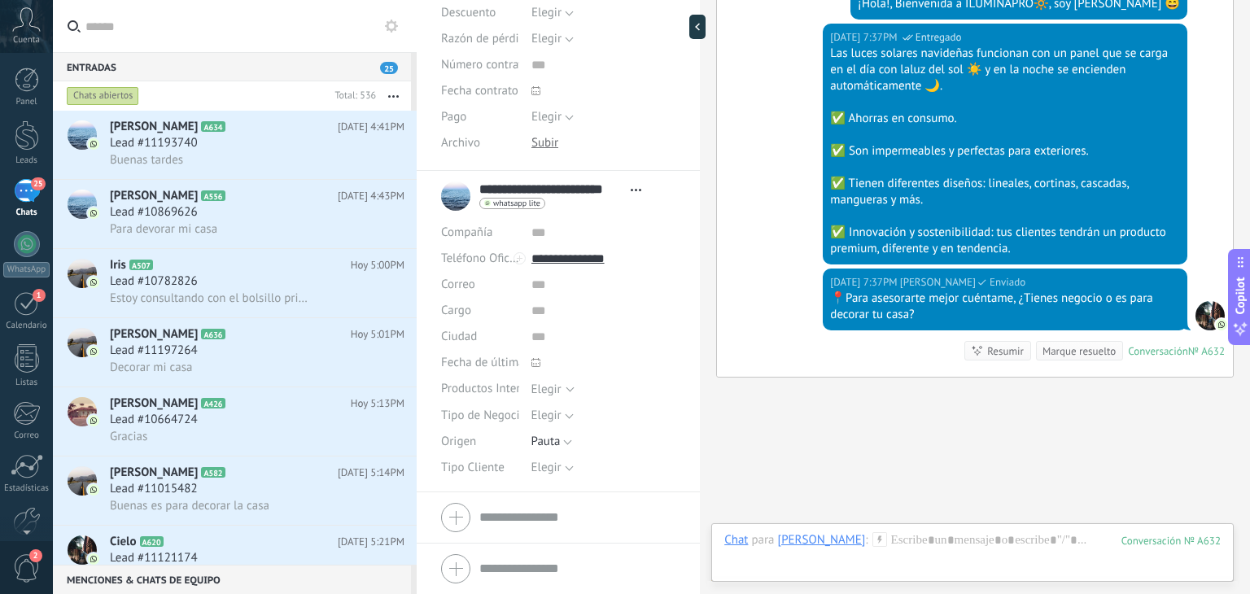
scroll to position [454, 0]
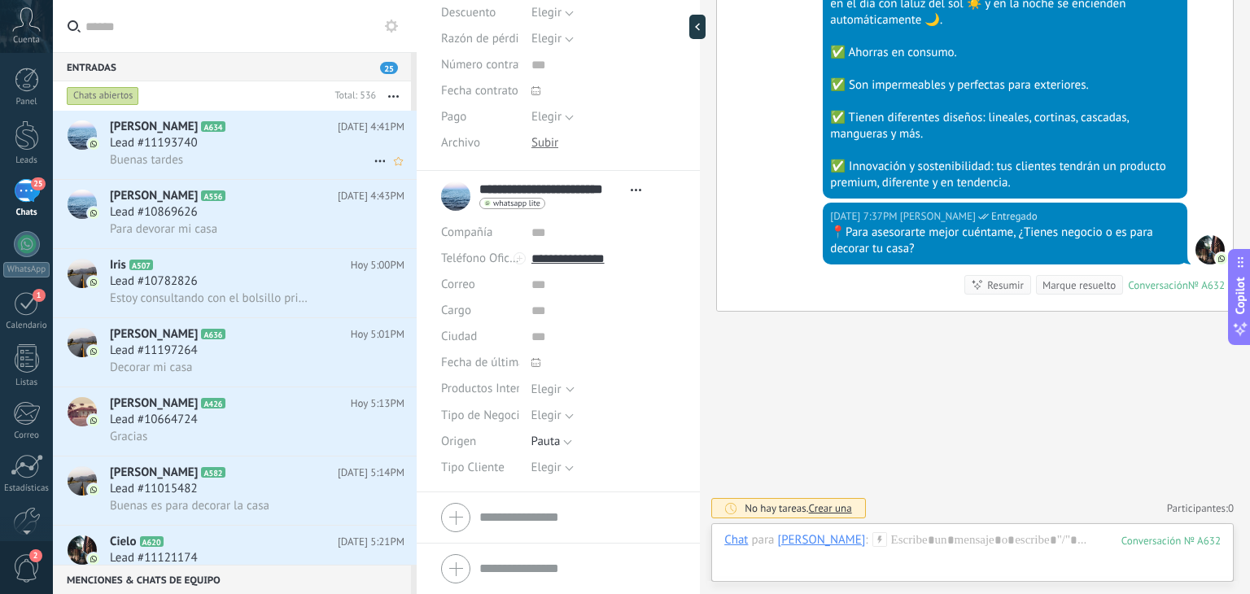
click at [256, 118] on div "Yidi Palacios A634 Hoy 4:41PM Lead #11193740 Buenas tardes" at bounding box center [263, 145] width 307 height 68
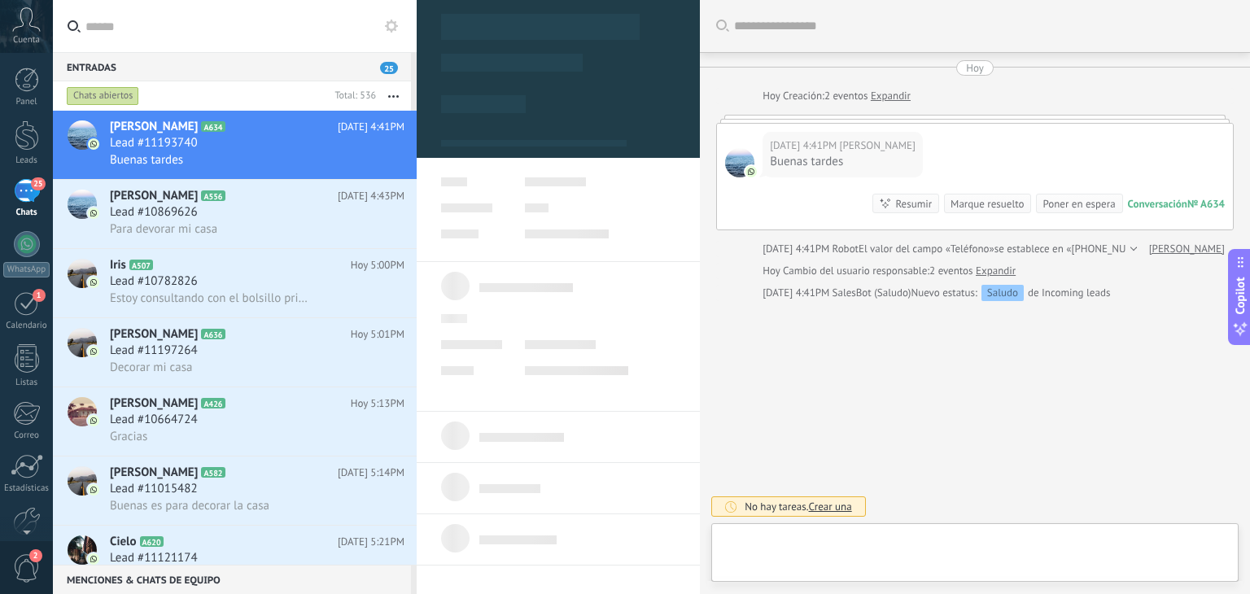
type textarea "**********"
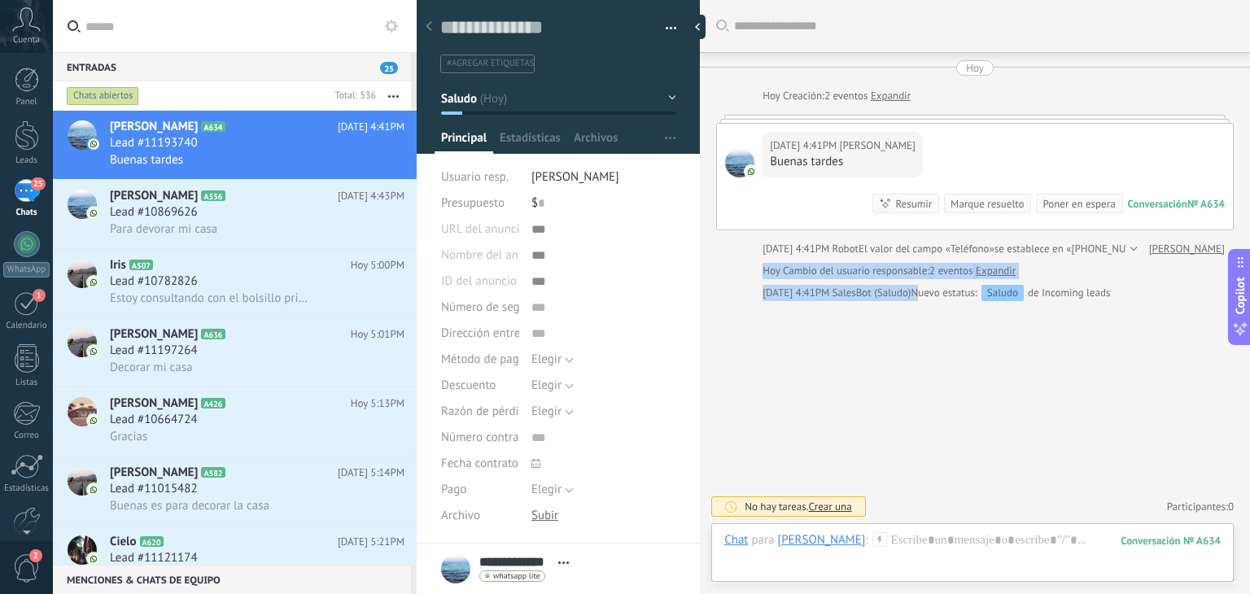
drag, startPoint x: 751, startPoint y: 277, endPoint x: 905, endPoint y: 306, distance: 156.6
click at [905, 306] on div "Buscar Carga más Hoy Hoy Creación: 2 eventos Expandir Hoy 4:41PM Yidi Palacios …" at bounding box center [975, 297] width 550 height 594
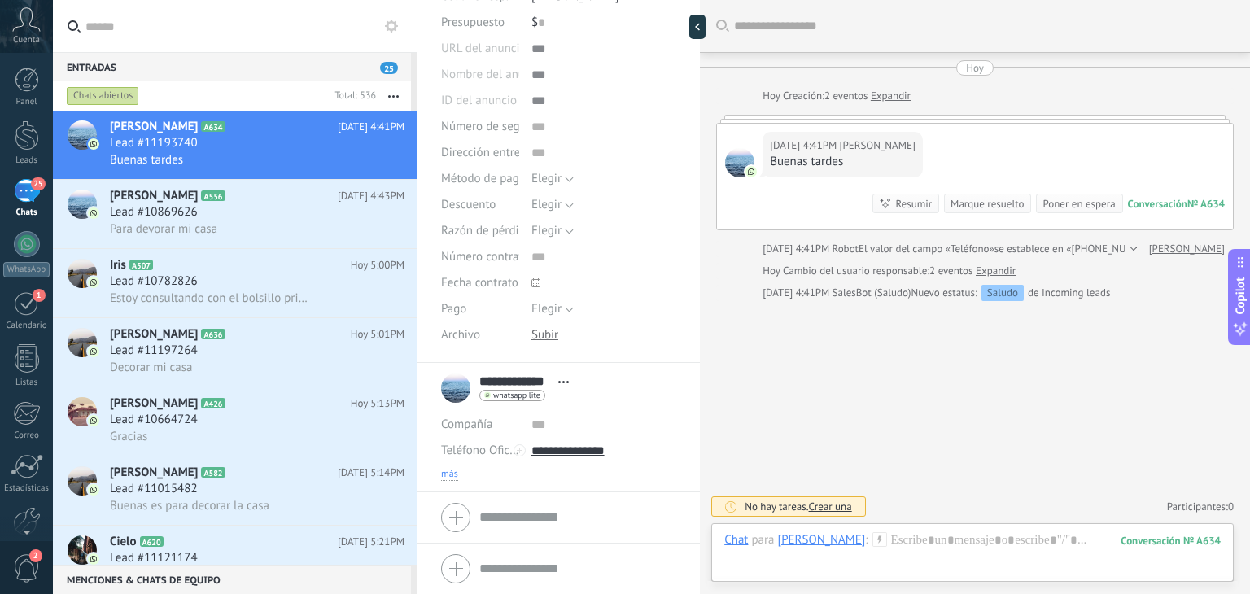
click at [446, 469] on span "más" at bounding box center [449, 474] width 17 height 13
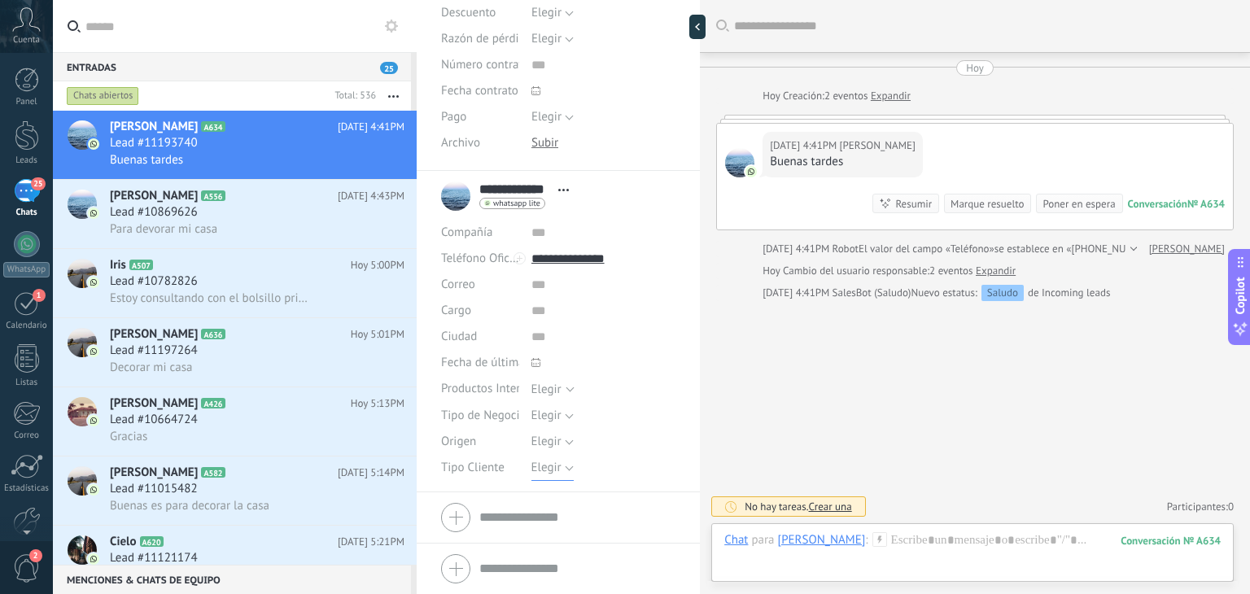
click at [532, 470] on span "Elegir" at bounding box center [546, 467] width 30 height 15
click at [550, 552] on span "Detal" at bounding box center [587, 551] width 149 height 15
click at [560, 476] on button "Detal" at bounding box center [551, 468] width 40 height 26
click at [561, 462] on span "Elegir" at bounding box center [587, 468] width 149 height 15
click at [552, 436] on span "Elegir" at bounding box center [546, 441] width 30 height 15
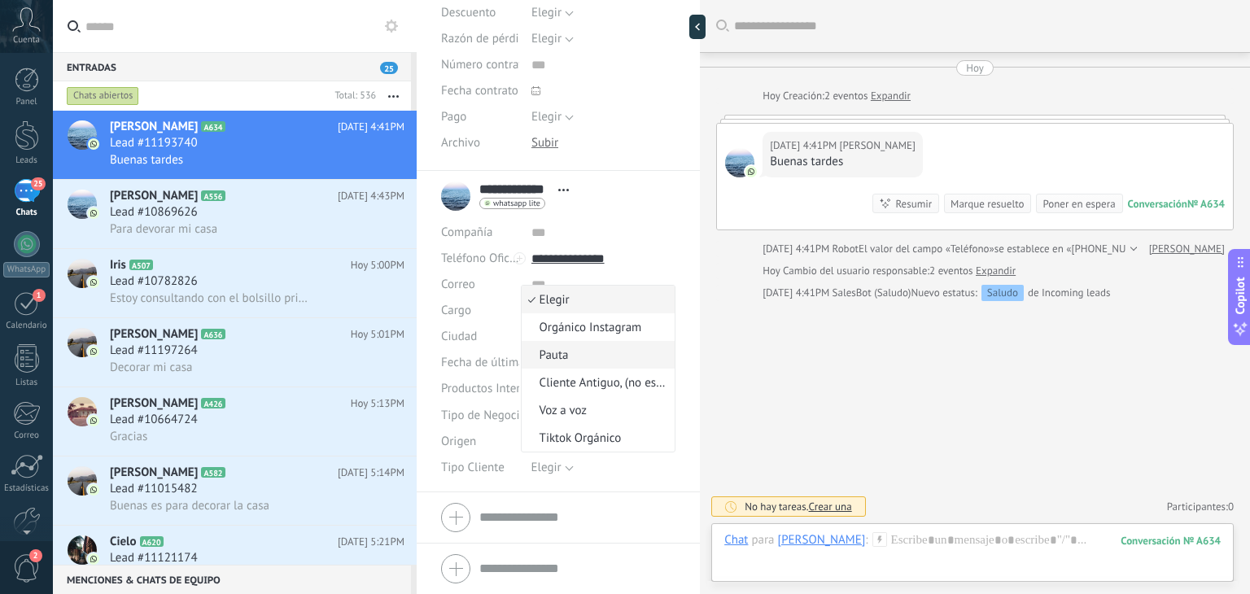
click at [556, 352] on span "Pauta" at bounding box center [596, 354] width 149 height 15
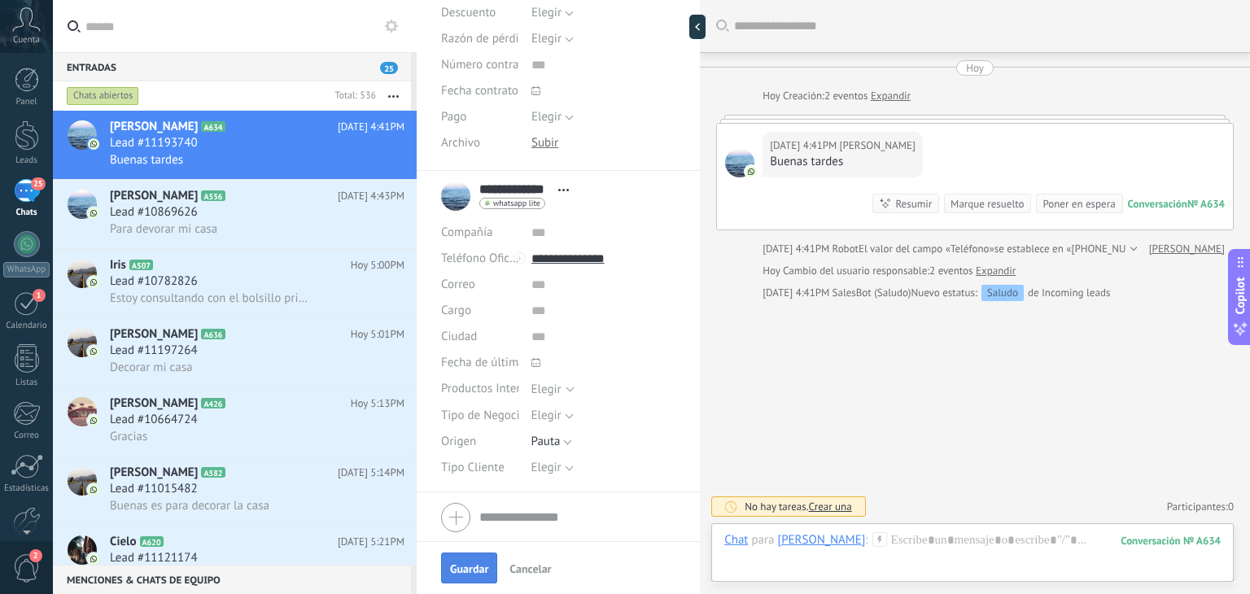
click at [469, 563] on span "Guardar" at bounding box center [469, 568] width 38 height 11
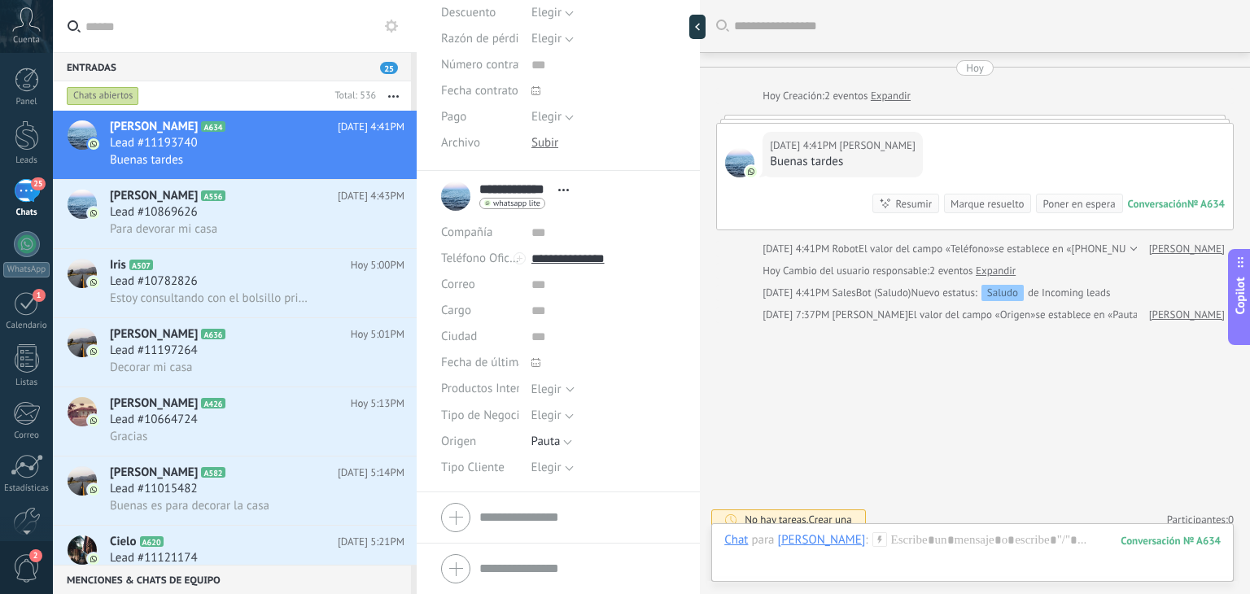
scroll to position [12, 0]
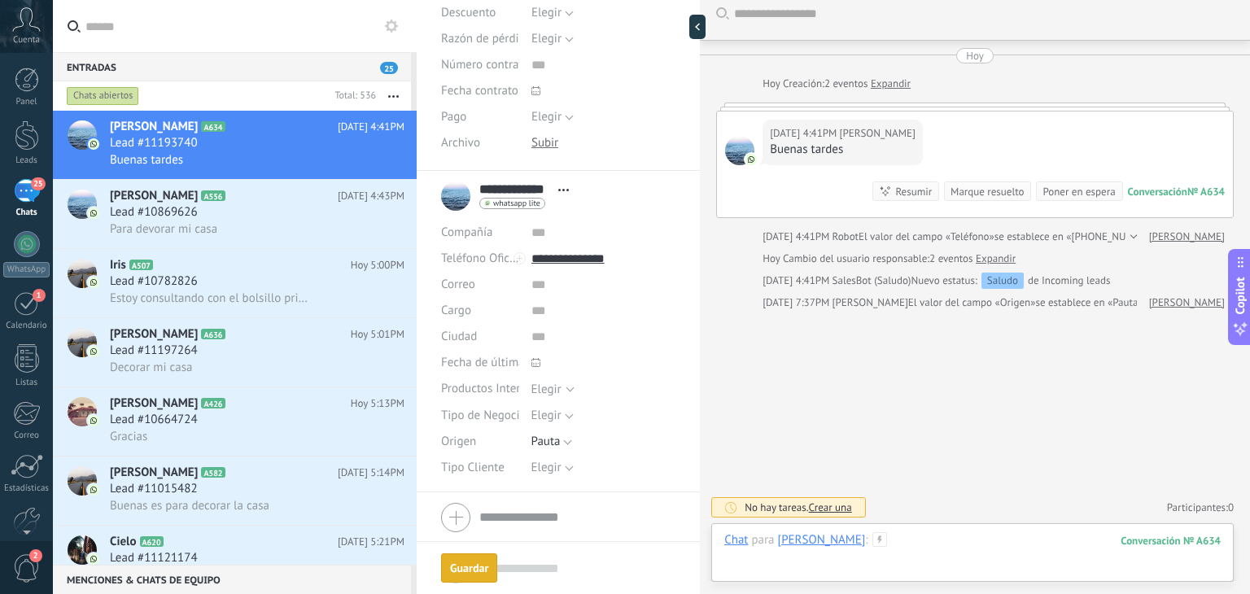
click at [920, 539] on div at bounding box center [972, 556] width 496 height 49
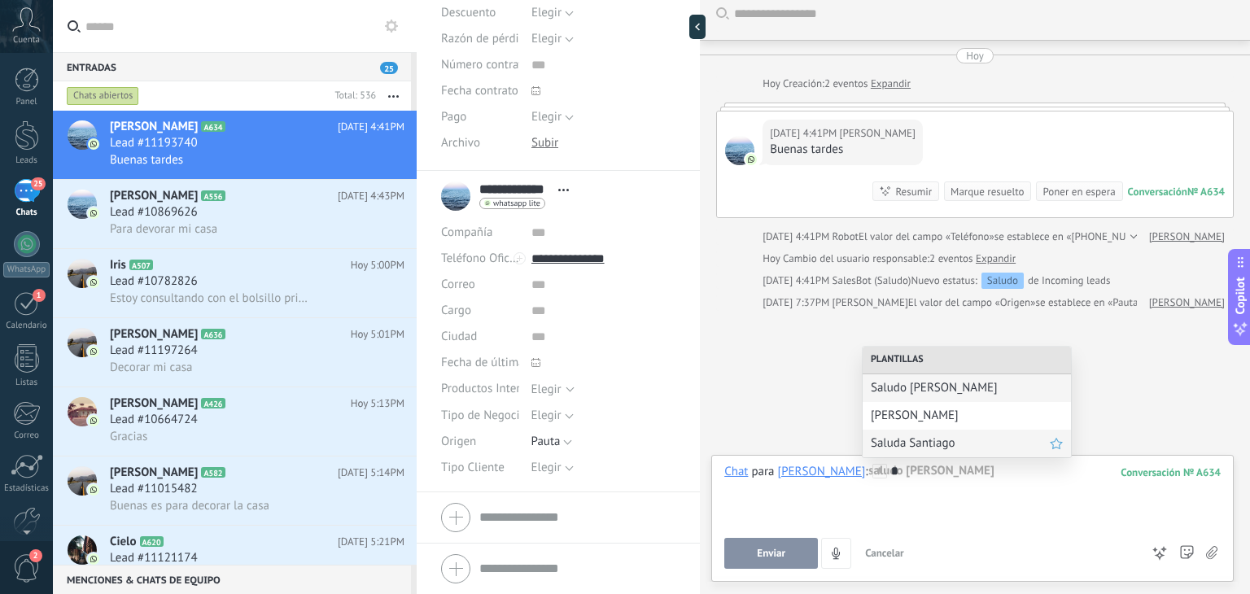
click at [929, 439] on span "Saluda Santiago" at bounding box center [960, 442] width 179 height 15
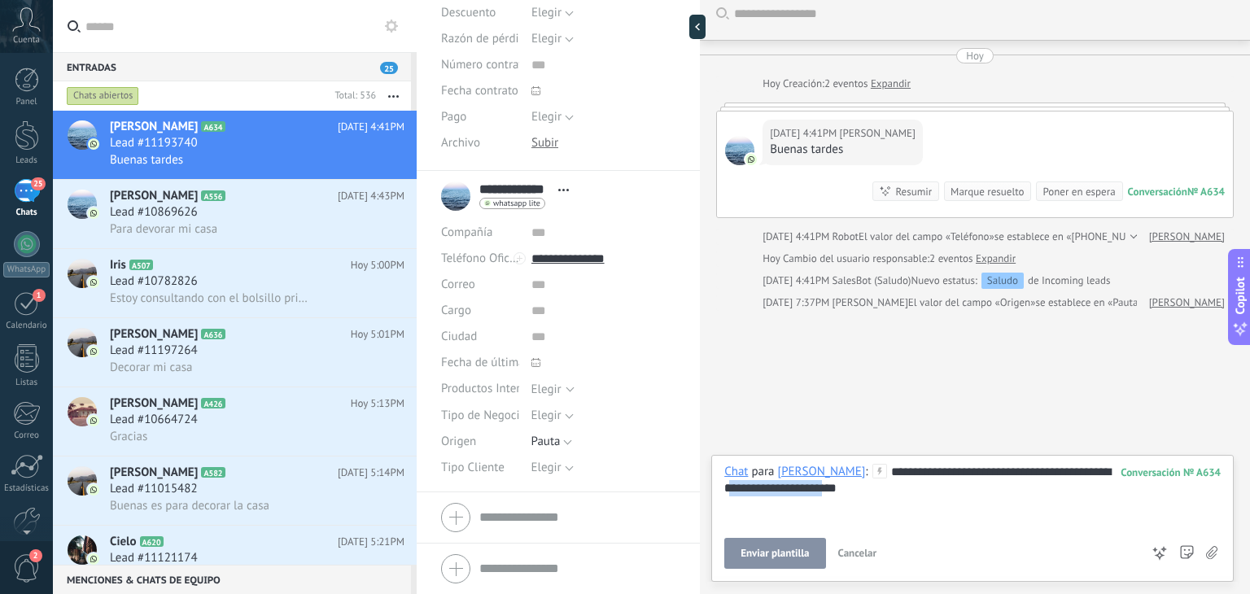
drag, startPoint x: 868, startPoint y: 482, endPoint x: 766, endPoint y: 486, distance: 102.6
click at [766, 486] on div "**********" at bounding box center [972, 495] width 496 height 62
click at [768, 543] on button "Enviar" at bounding box center [771, 553] width 94 height 31
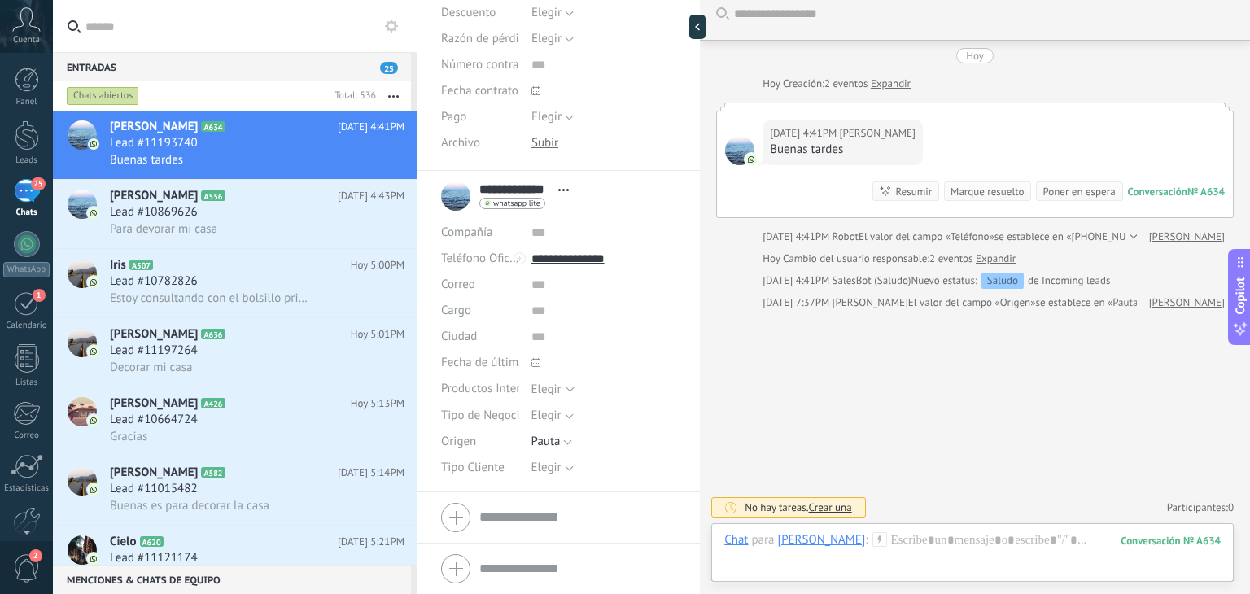
scroll to position [143, 0]
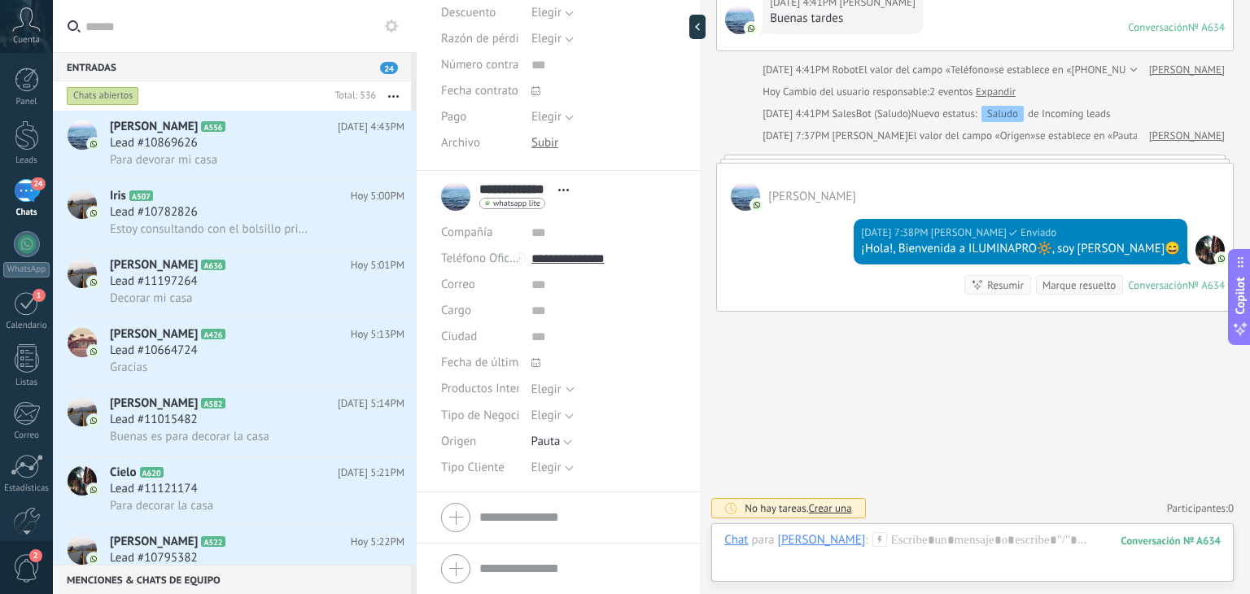
click at [872, 539] on icon at bounding box center [879, 539] width 15 height 15
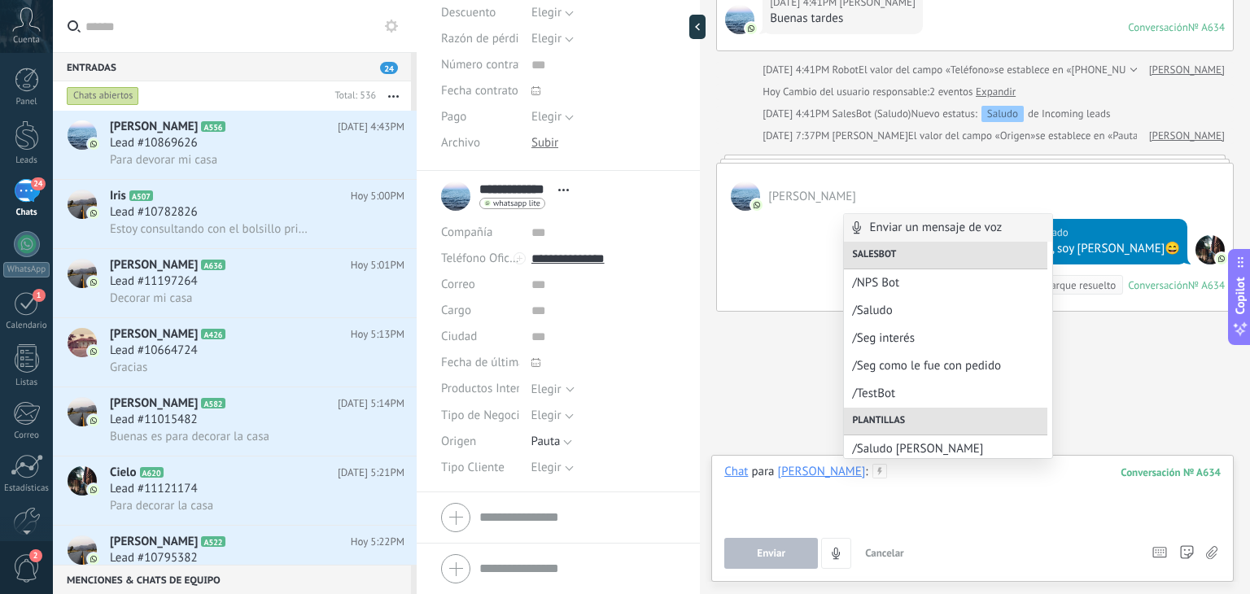
click at [929, 465] on div at bounding box center [972, 495] width 496 height 62
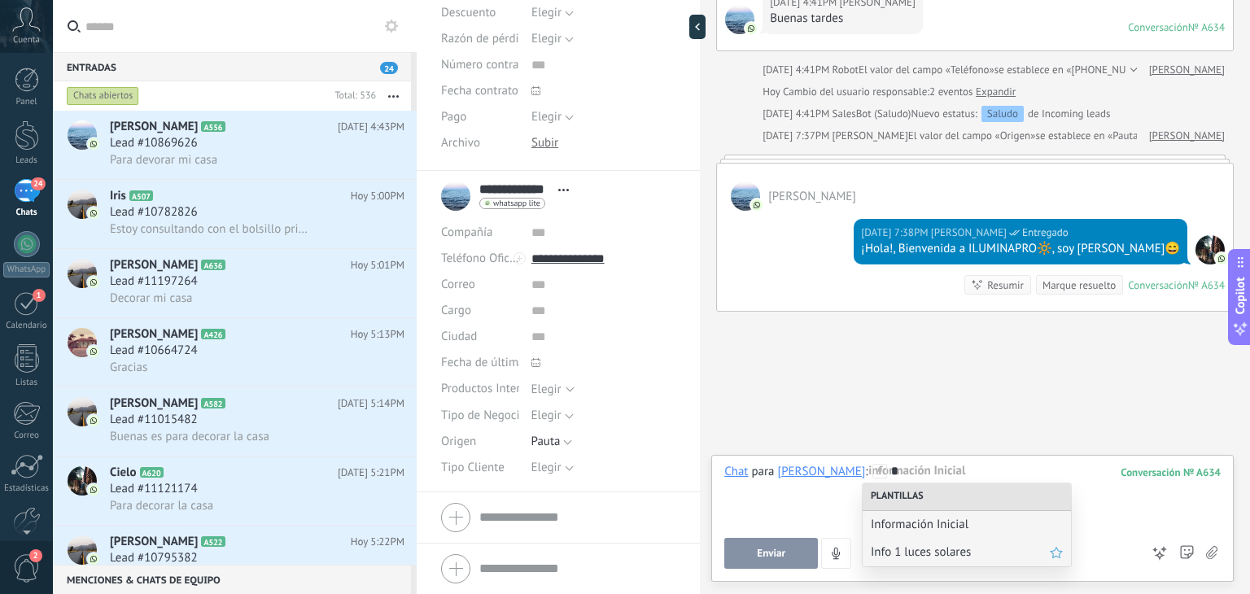
click at [928, 551] on span "Info 1 luces solares" at bounding box center [960, 551] width 179 height 15
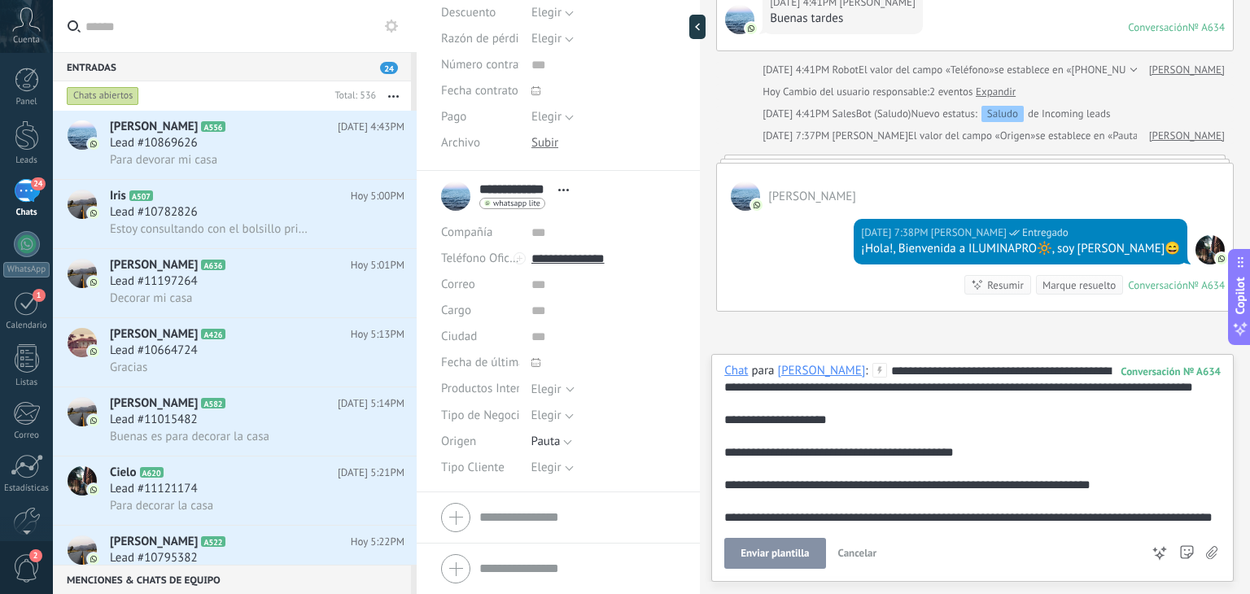
click at [792, 557] on span "Enviar plantilla" at bounding box center [774, 553] width 68 height 11
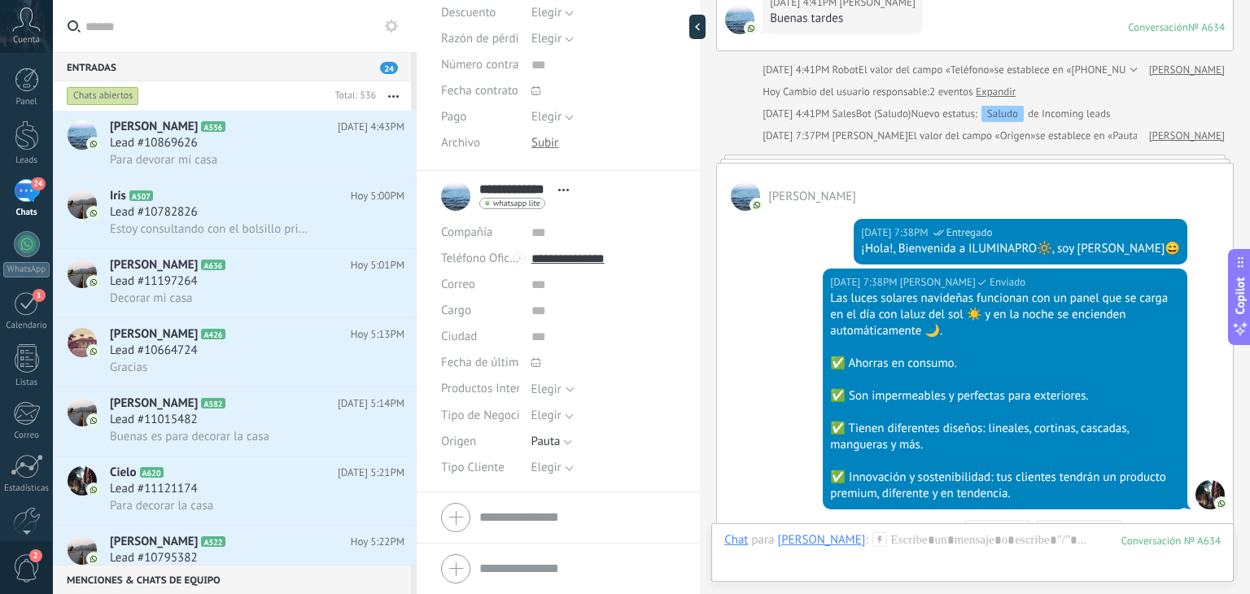
scroll to position [388, 0]
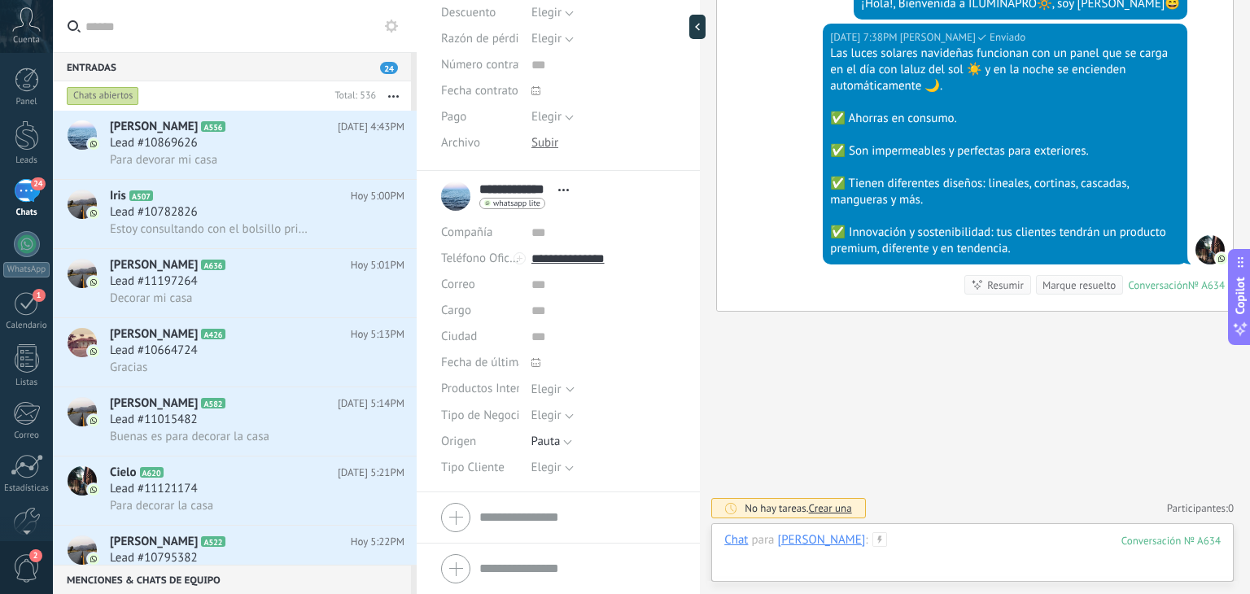
click at [937, 541] on div at bounding box center [972, 556] width 496 height 49
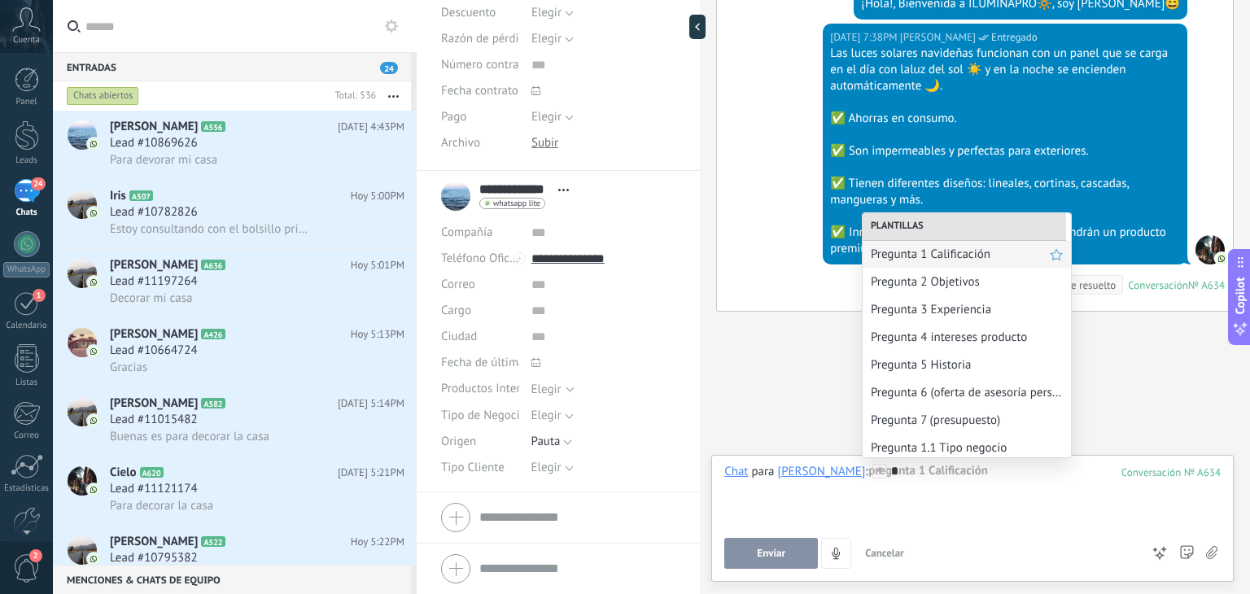
click at [932, 247] on span "Pregunta 1 Calificación" at bounding box center [960, 254] width 179 height 15
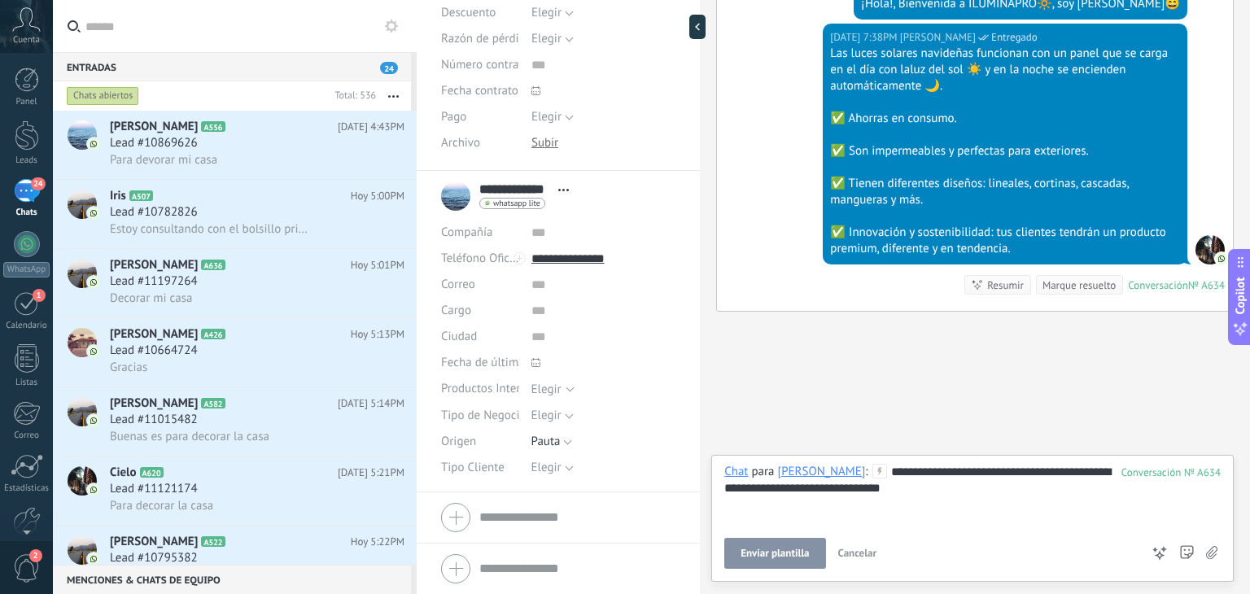
click at [798, 540] on button "Enviar plantilla" at bounding box center [774, 553] width 101 height 31
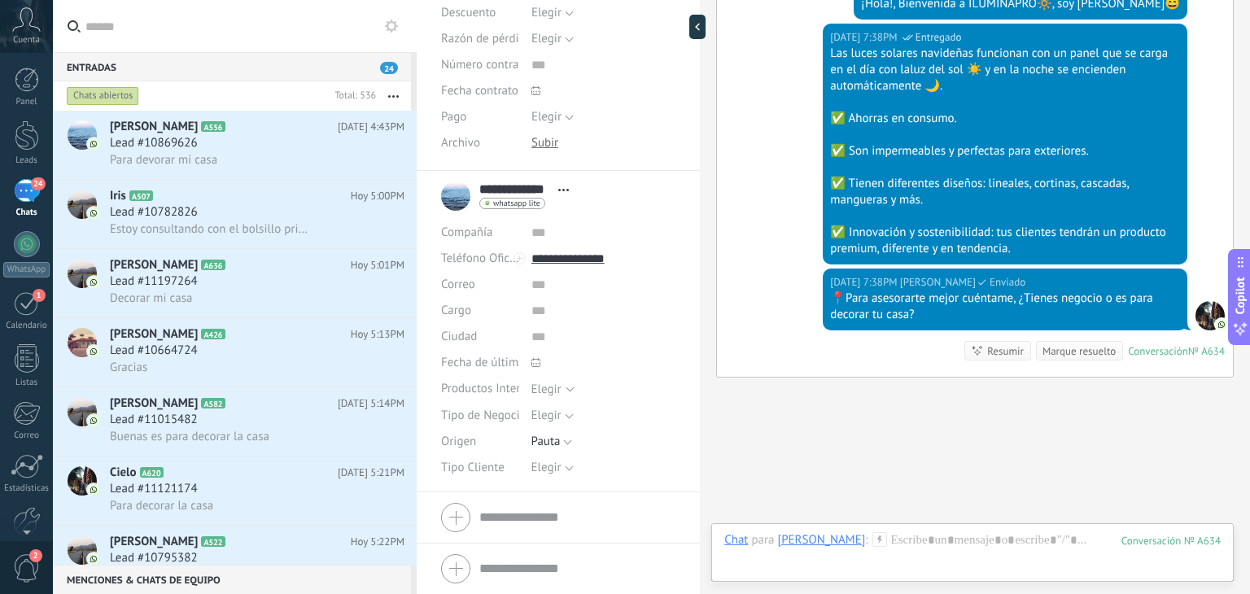
scroll to position [454, 0]
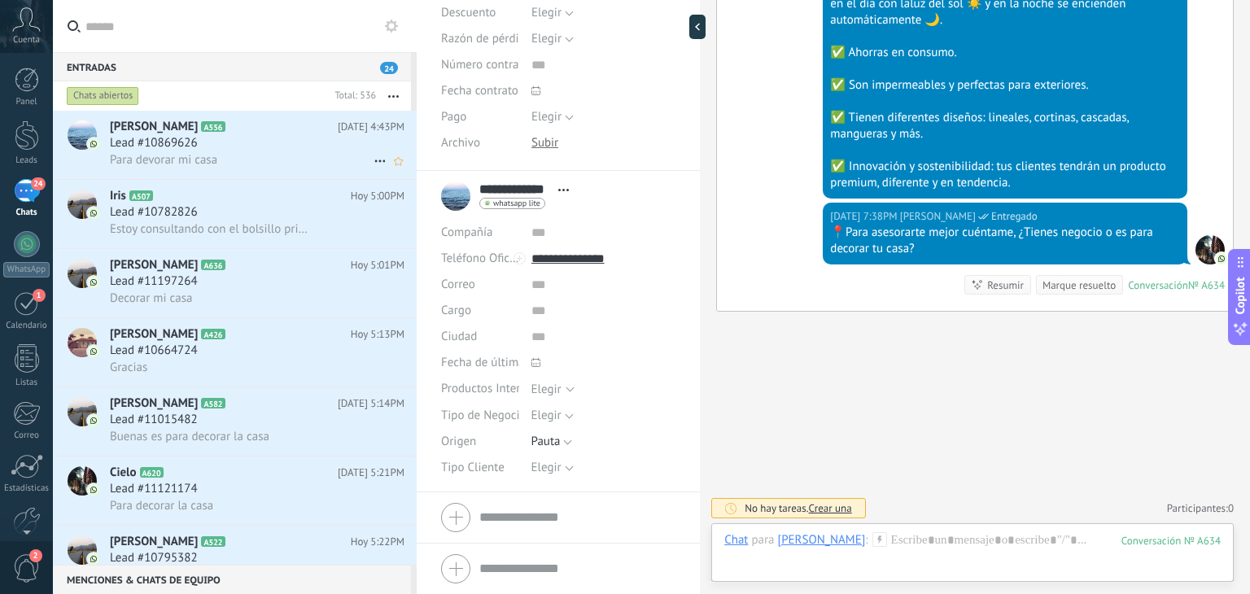
click at [265, 179] on div "Sandro A556 Hoy 4:43PM Lead #10869626 Para devorar mi casa" at bounding box center [263, 145] width 307 height 68
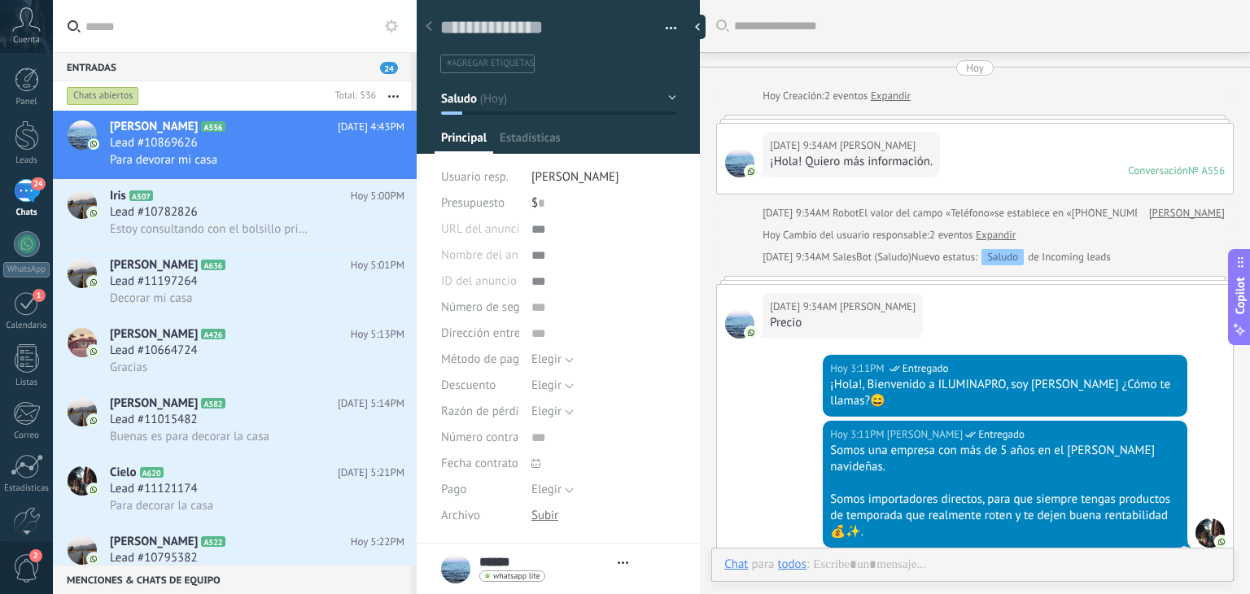
type textarea "**********"
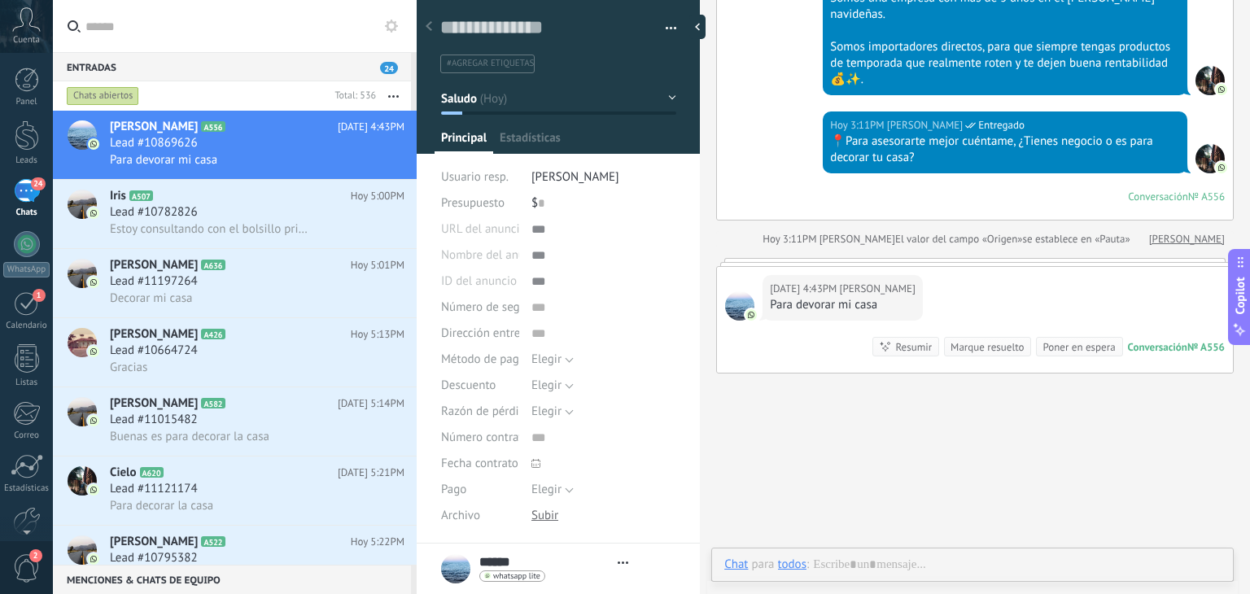
scroll to position [24, 0]
click at [840, 567] on div at bounding box center [972, 581] width 496 height 49
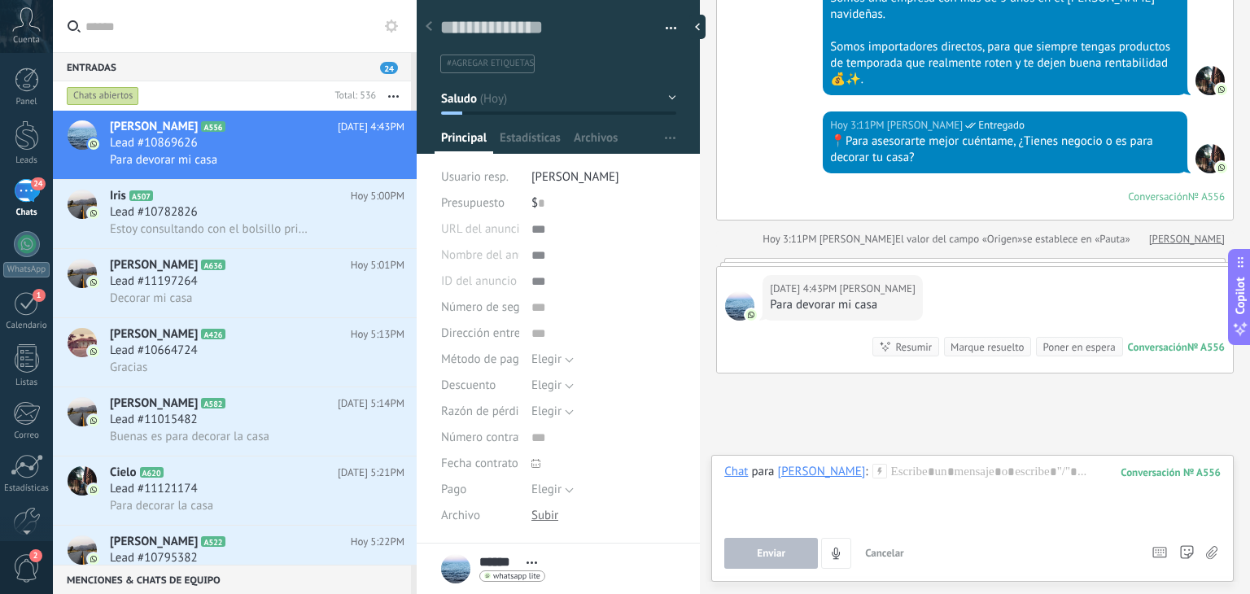
click at [395, 25] on use at bounding box center [391, 26] width 13 height 13
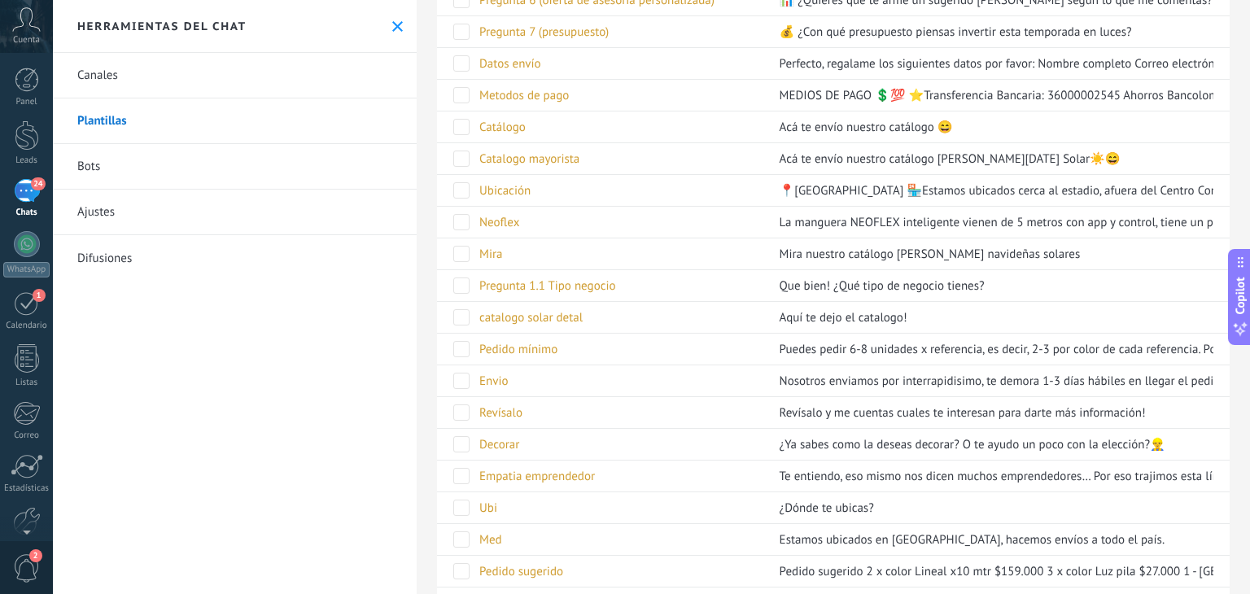
scroll to position [800, 0]
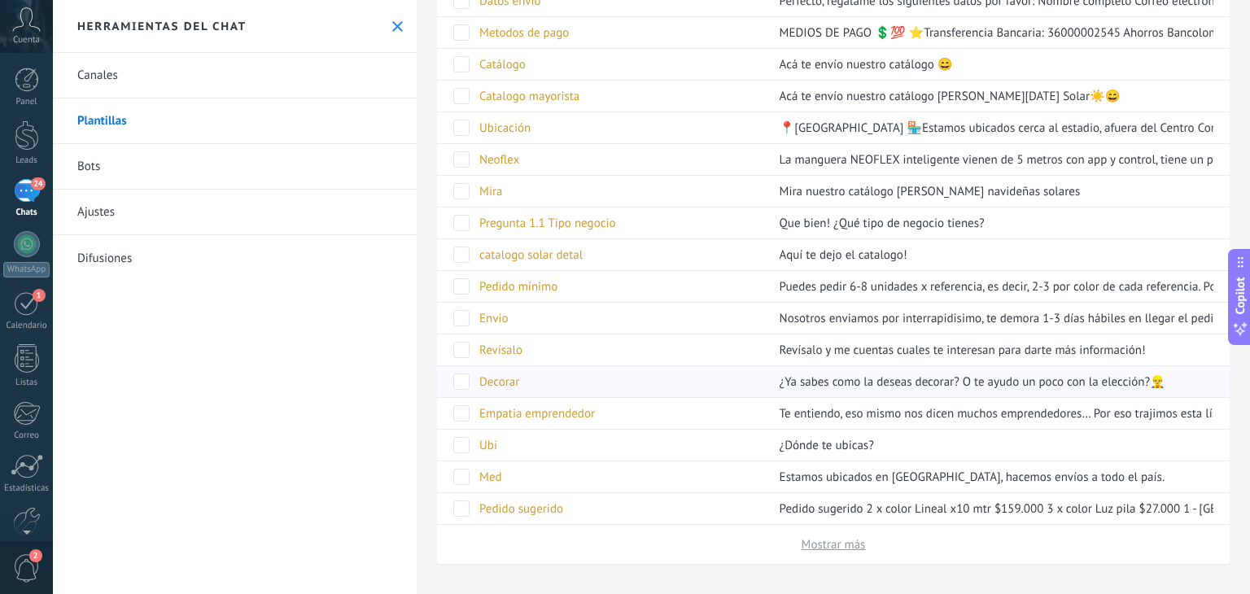
click at [601, 379] on div "Decorar" at bounding box center [617, 381] width 292 height 31
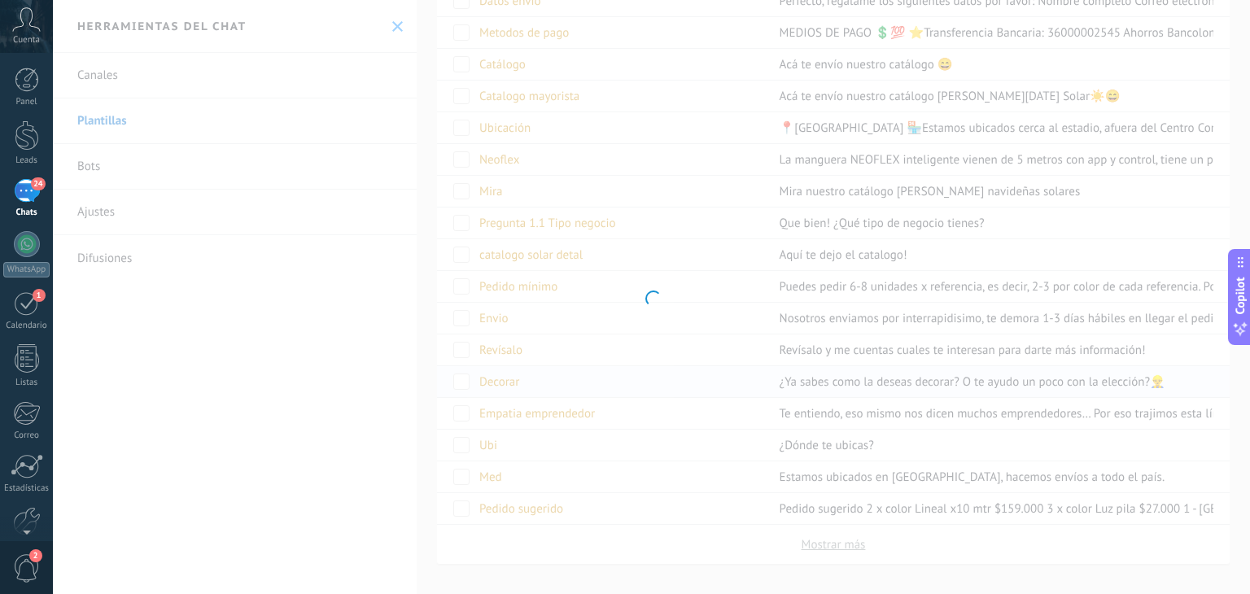
click at [601, 379] on div at bounding box center [651, 297] width 1197 height 594
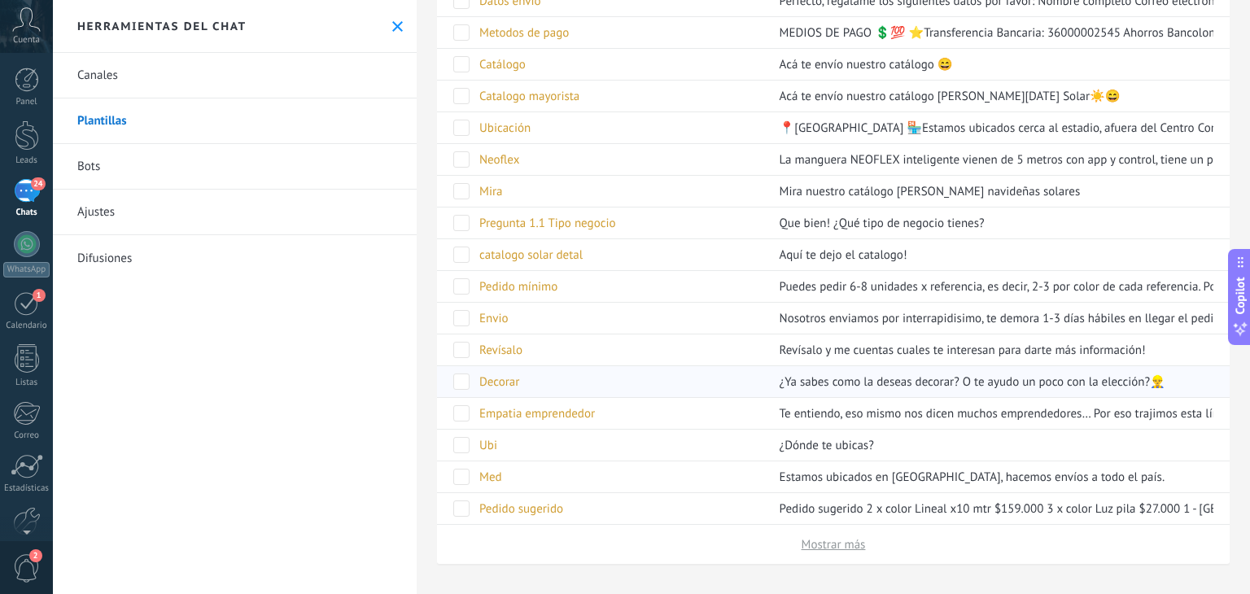
click at [508, 380] on span "Decorar" at bounding box center [499, 381] width 40 height 15
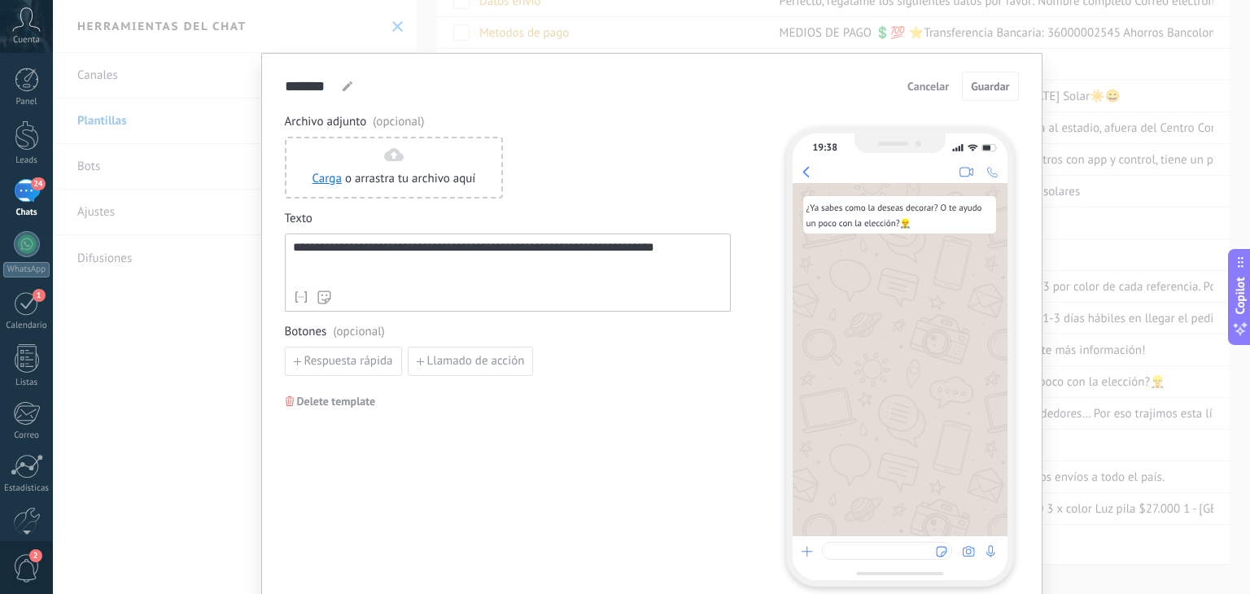
click at [298, 245] on div "**********" at bounding box center [508, 261] width 430 height 41
click at [293, 245] on div "**********" at bounding box center [508, 261] width 430 height 41
click at [295, 248] on div "**********" at bounding box center [508, 261] width 430 height 41
click at [293, 248] on div "**********" at bounding box center [508, 261] width 430 height 41
click at [1003, 81] on span "Guardar" at bounding box center [990, 86] width 38 height 11
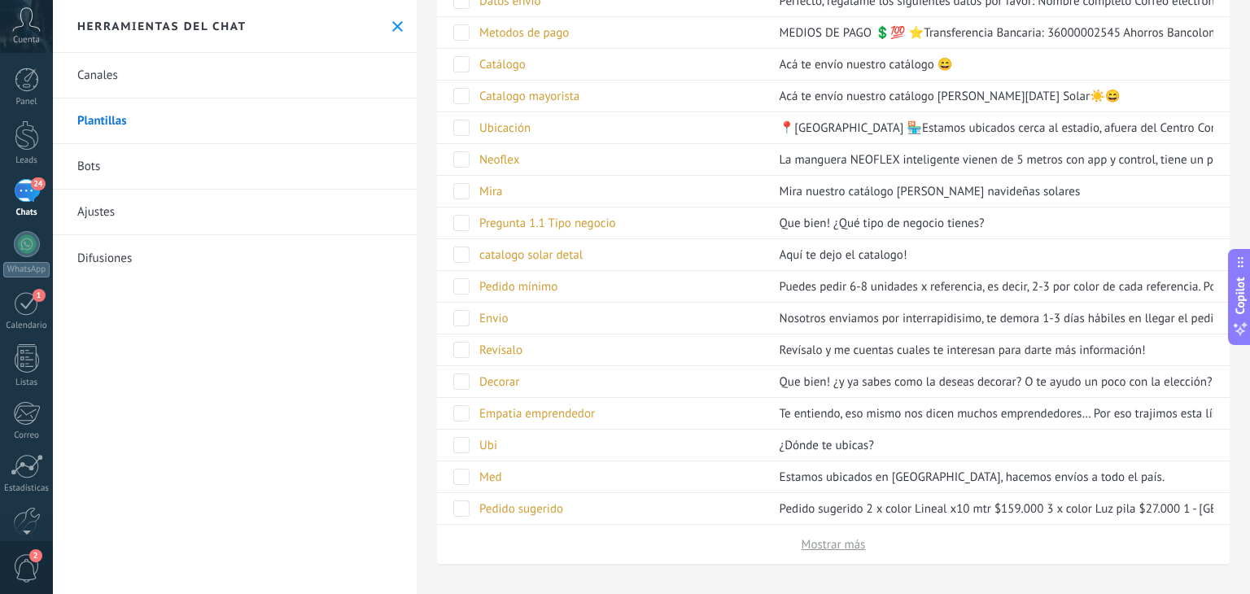
click at [392, 27] on use at bounding box center [397, 26] width 11 height 11
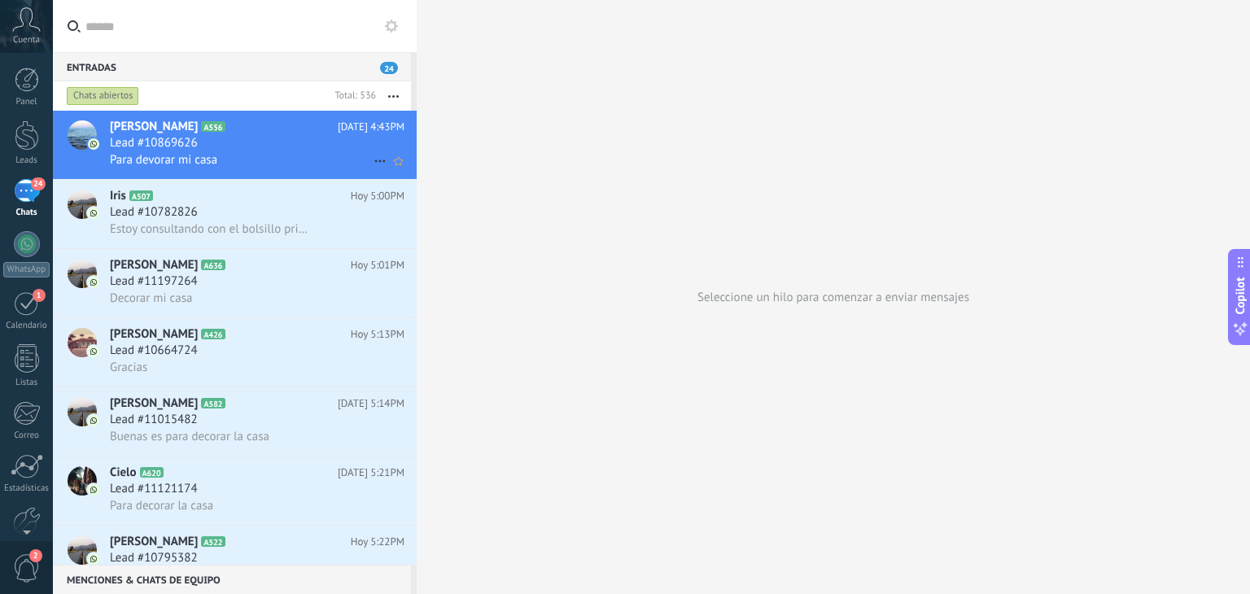
click at [274, 160] on div "Para devorar mi casa" at bounding box center [257, 159] width 295 height 17
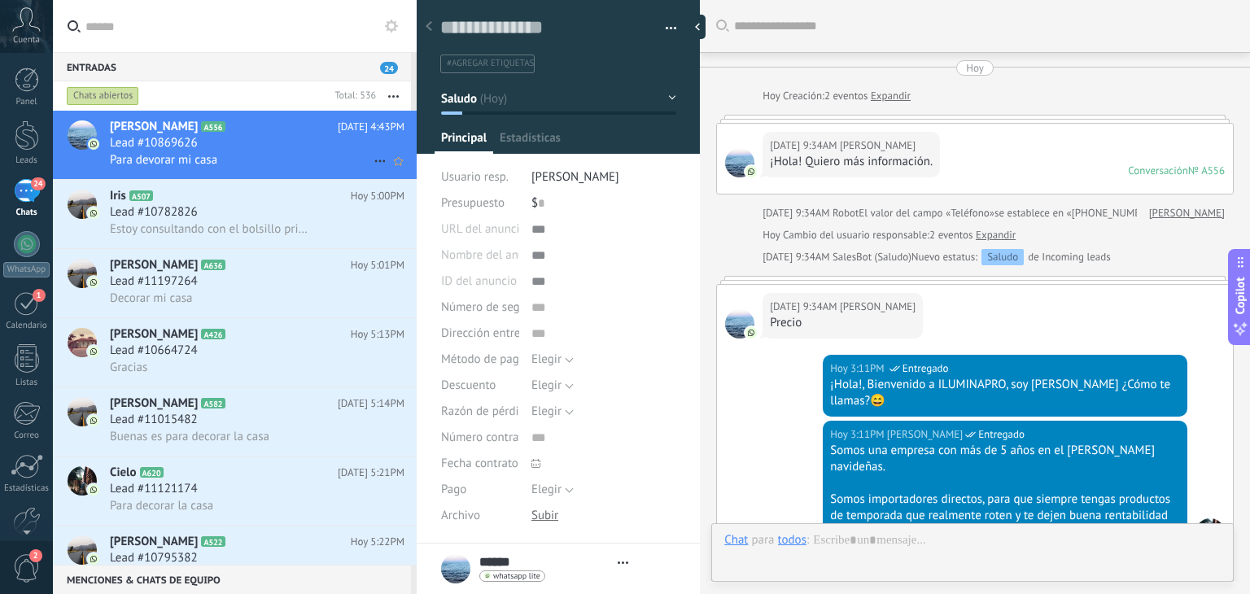
type textarea "**********"
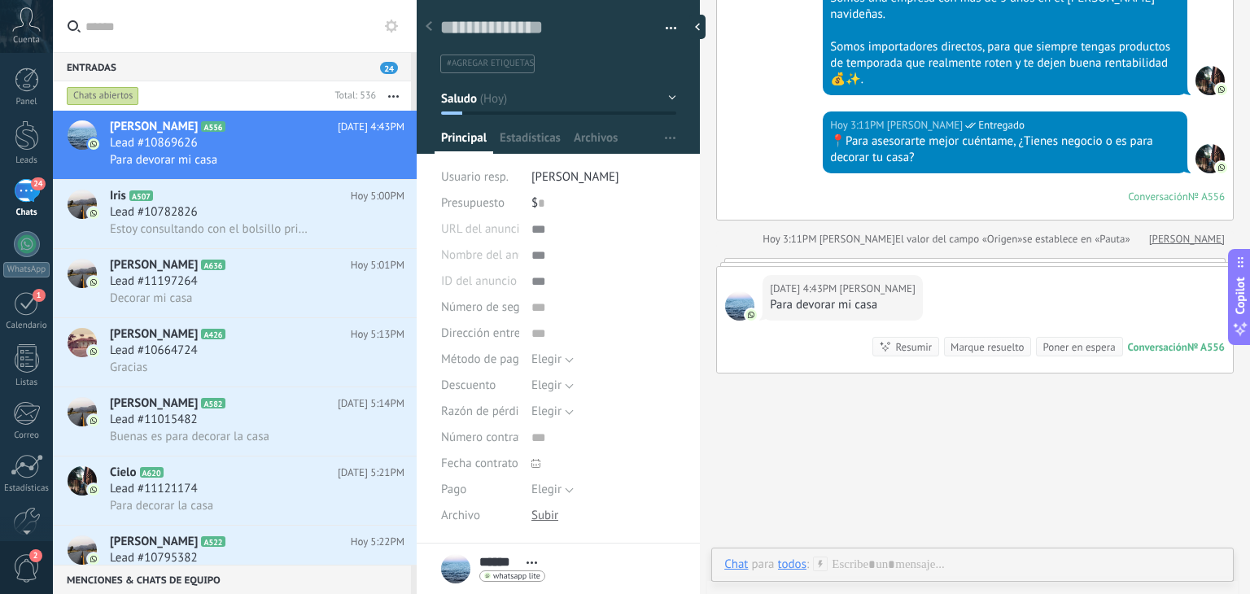
scroll to position [207, 0]
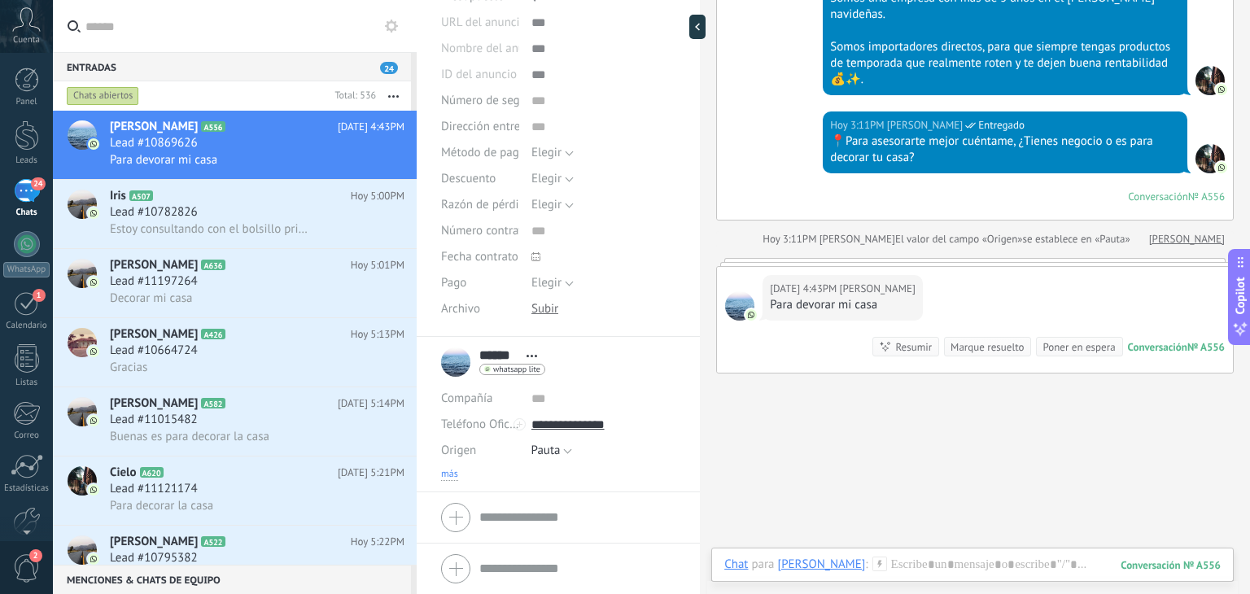
click at [452, 479] on span "más" at bounding box center [449, 474] width 17 height 13
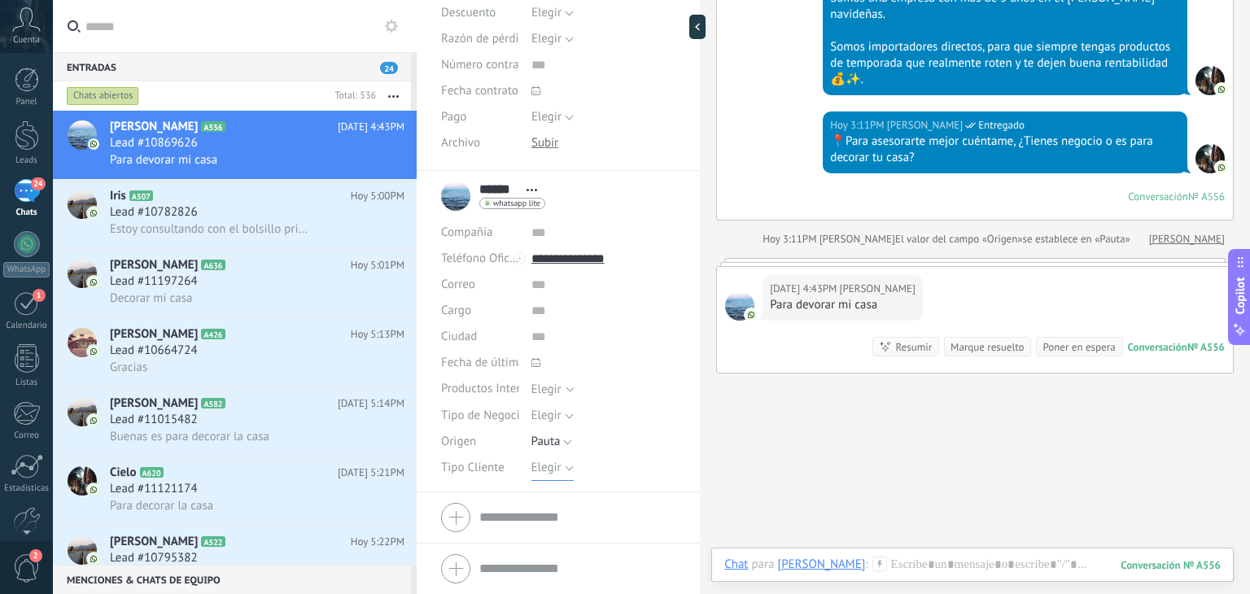
click at [544, 471] on span "Elegir" at bounding box center [546, 467] width 30 height 15
click at [558, 548] on span "Detal" at bounding box center [587, 551] width 149 height 15
click at [481, 566] on span "Guardar" at bounding box center [469, 568] width 38 height 11
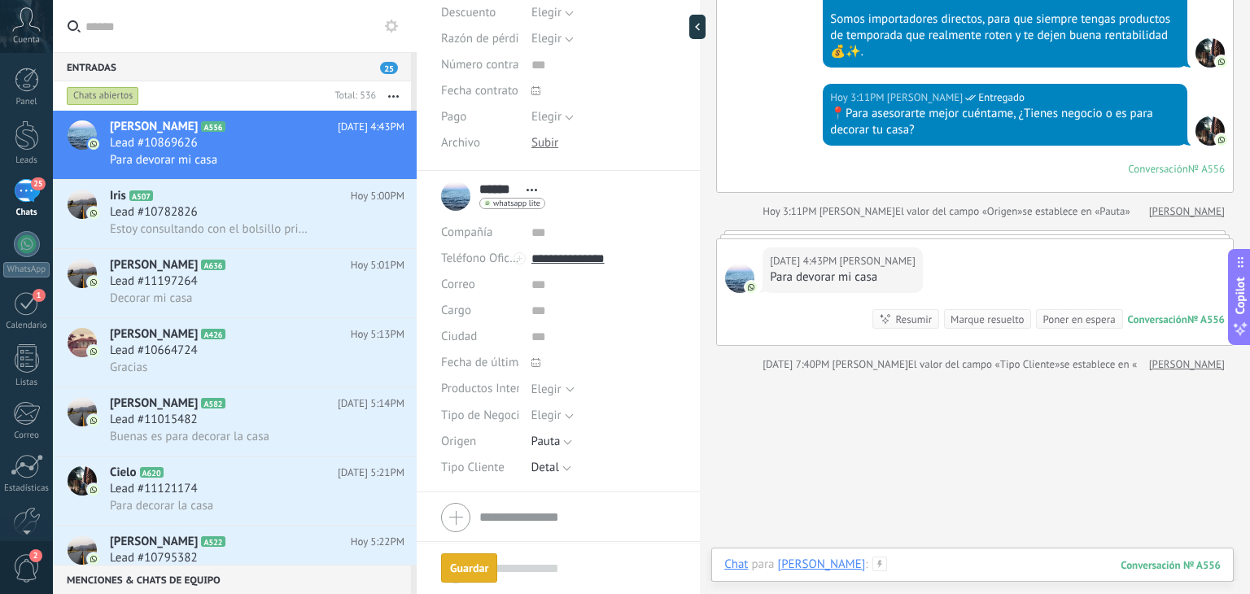
click at [836, 564] on div at bounding box center [972, 581] width 496 height 49
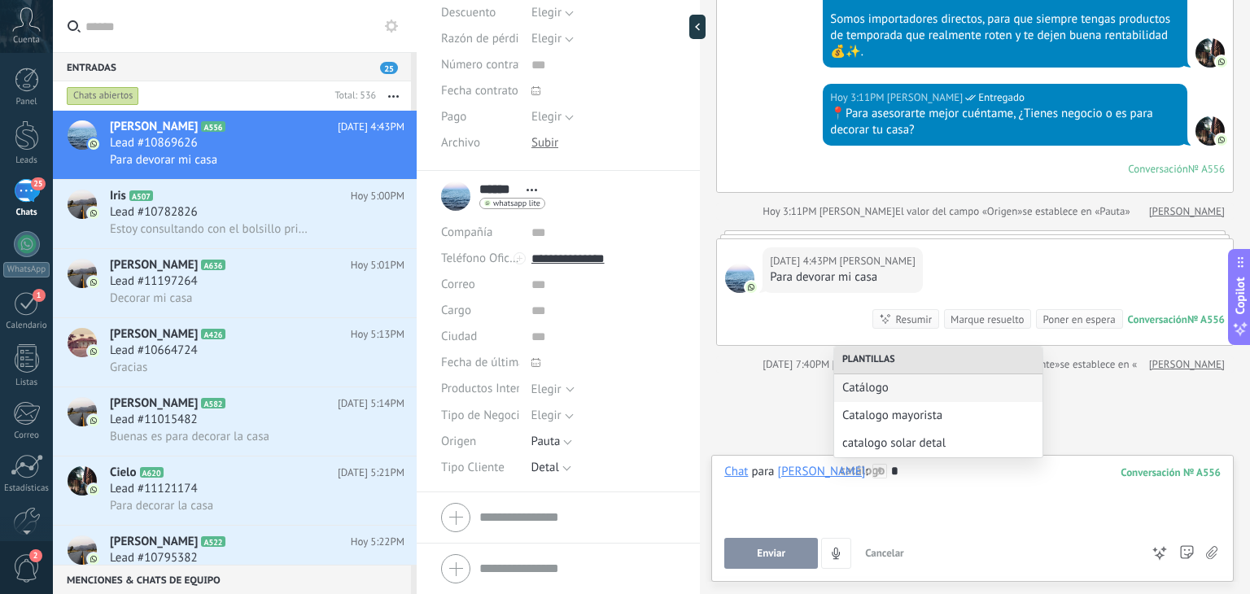
click at [886, 457] on div "Plantillas Catálogo Catalogo mayorista catalogo solar detal" at bounding box center [938, 402] width 210 height 112
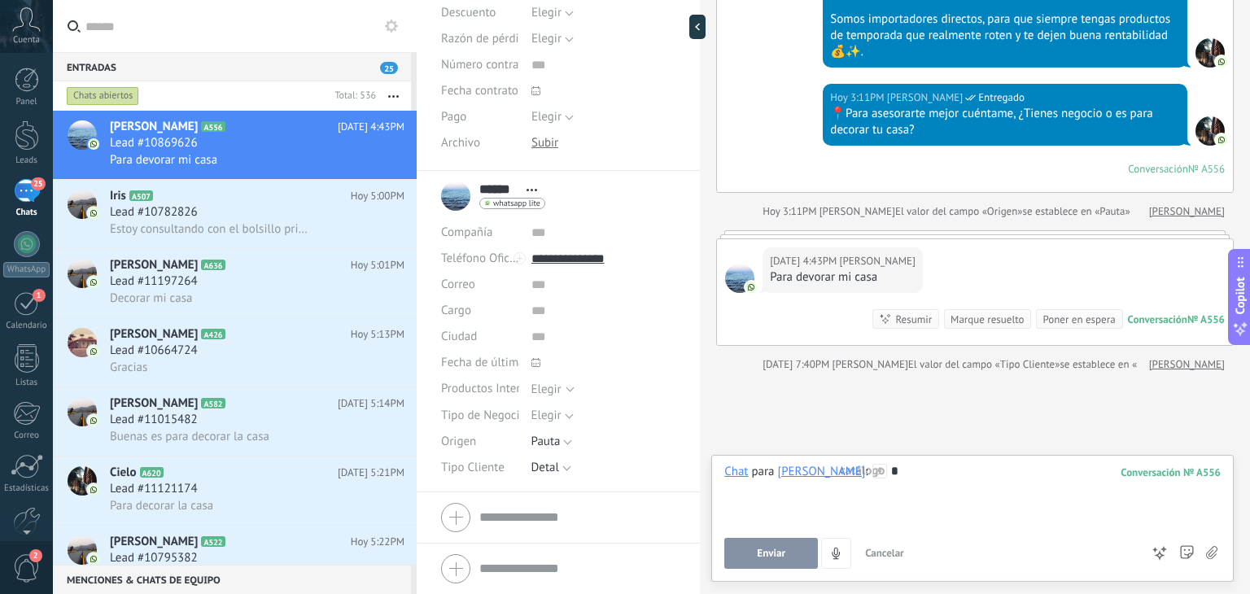
click at [862, 476] on div "*" at bounding box center [972, 495] width 496 height 62
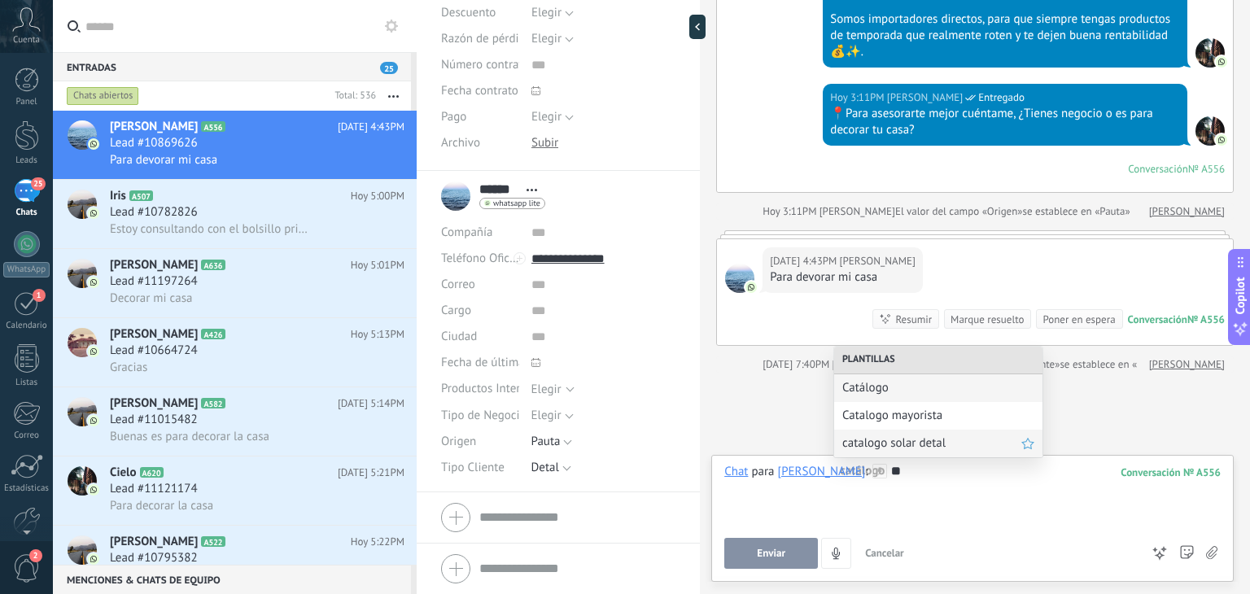
click at [889, 438] on span "catalogo solar detal" at bounding box center [931, 442] width 179 height 15
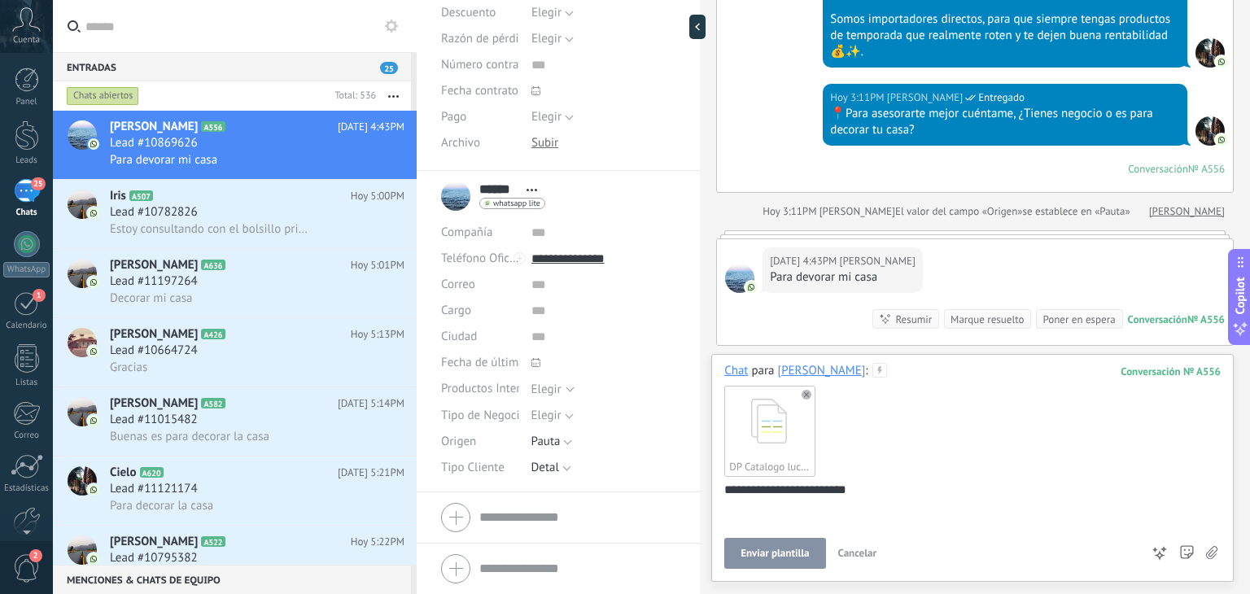
click at [742, 558] on span "Enviar plantilla" at bounding box center [774, 553] width 68 height 11
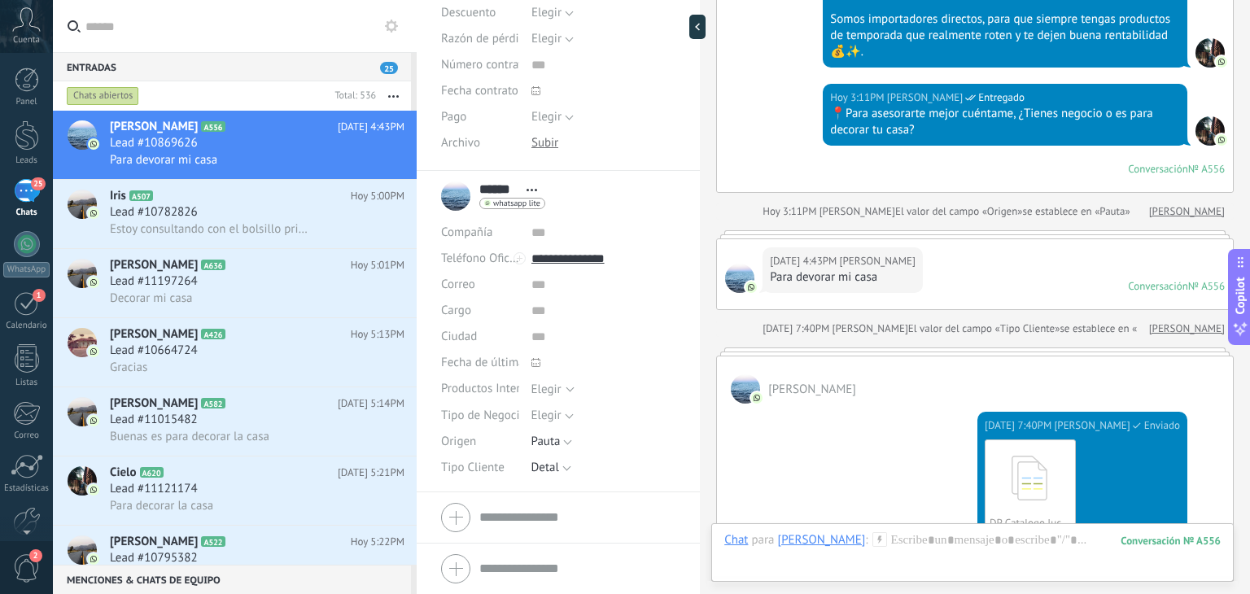
scroll to position [478, 0]
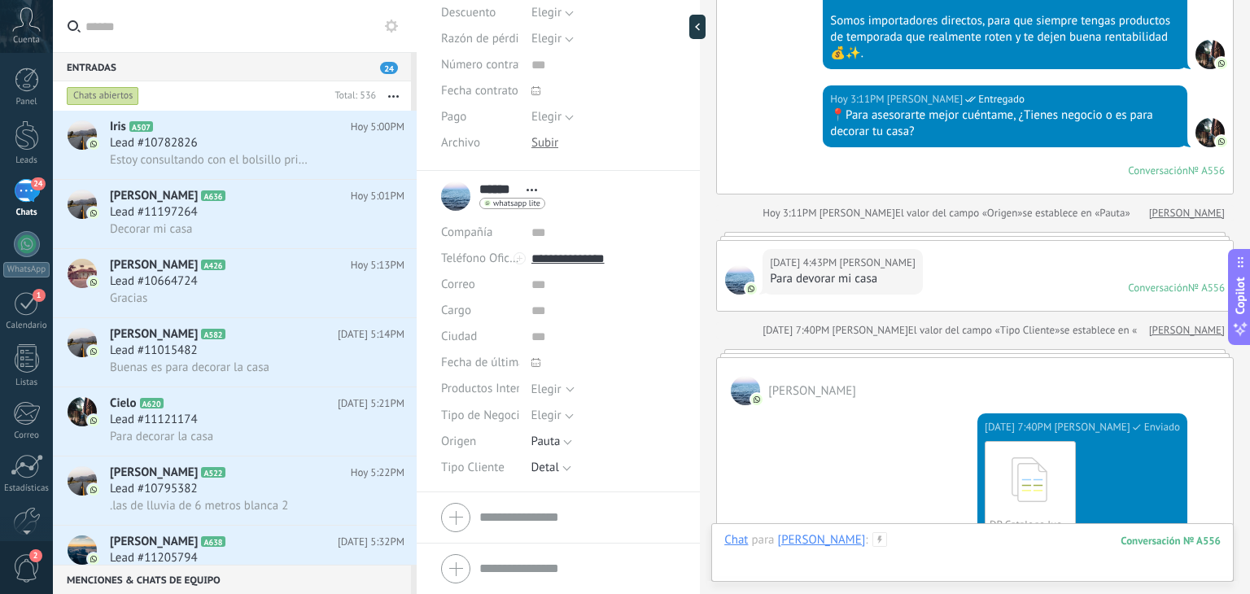
click at [888, 535] on div at bounding box center [972, 556] width 496 height 49
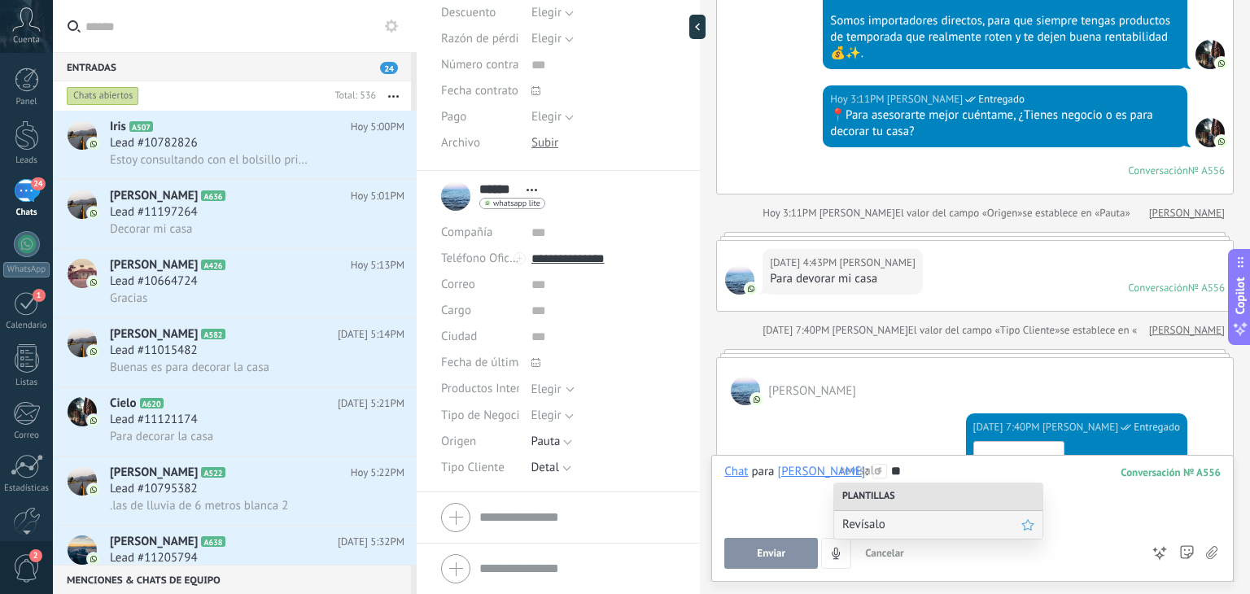
click at [885, 522] on span "Revísalo" at bounding box center [931, 524] width 179 height 15
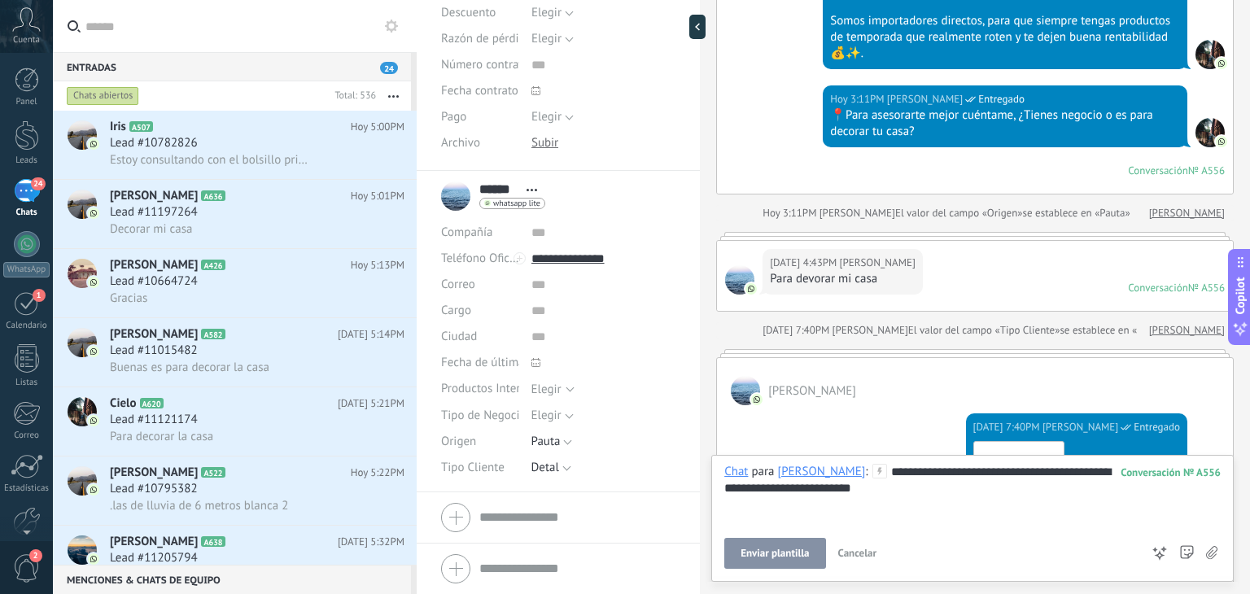
click at [785, 535] on div "**********" at bounding box center [972, 516] width 496 height 105
click at [773, 554] on span "Enviar plantilla" at bounding box center [774, 553] width 68 height 11
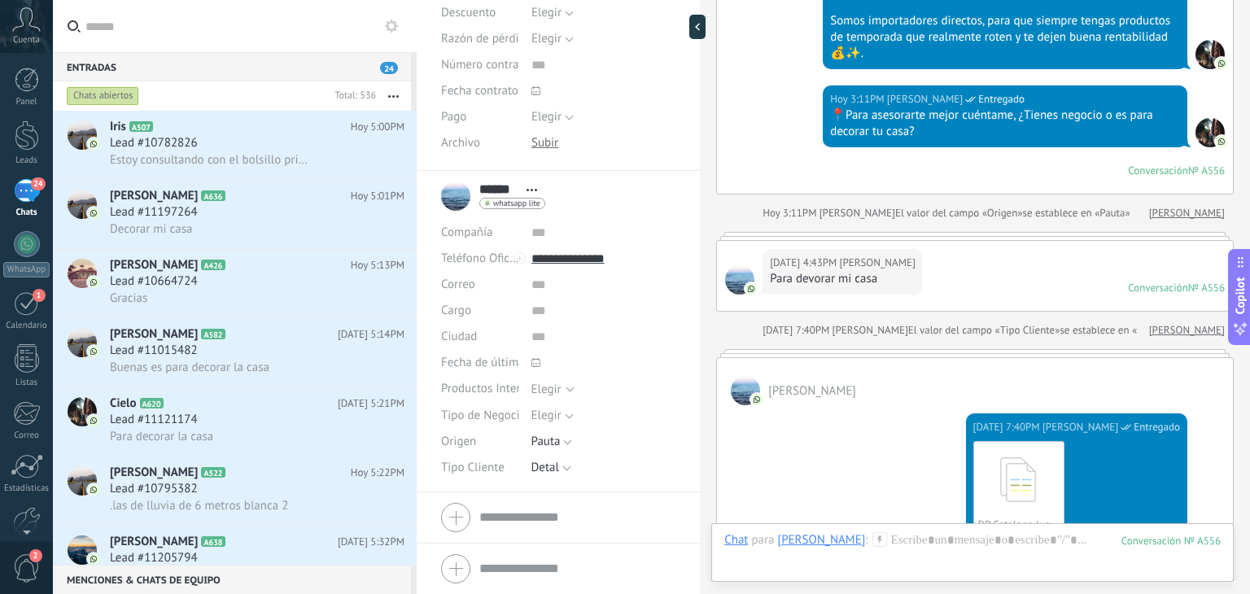
scroll to position [823, 0]
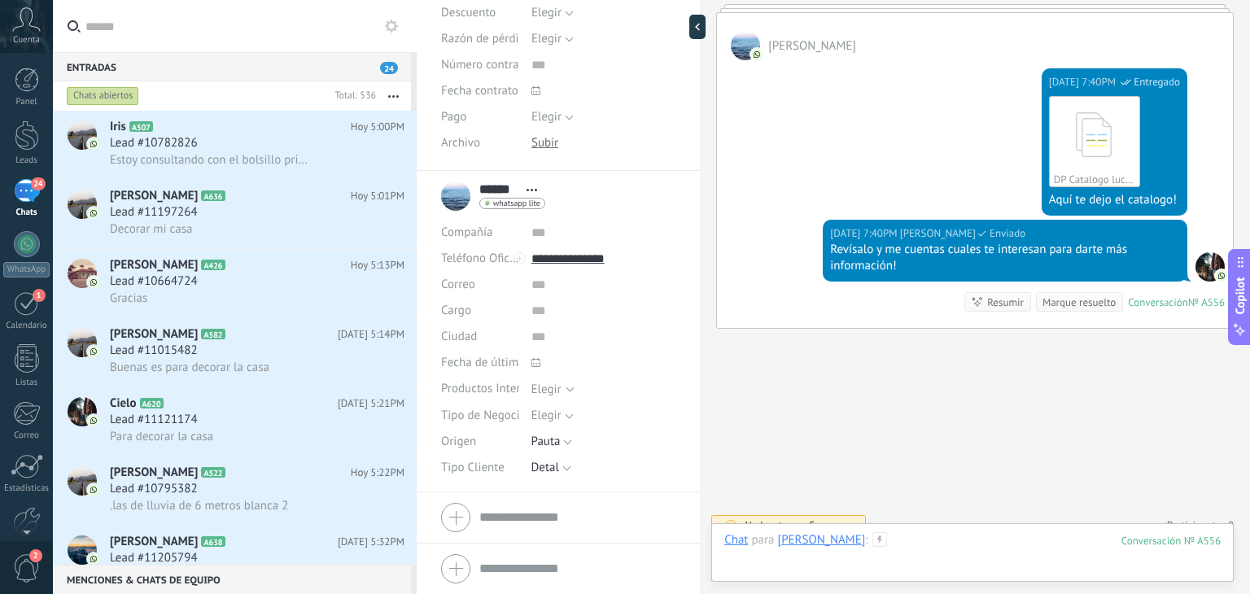
click at [876, 536] on div at bounding box center [972, 556] width 496 height 49
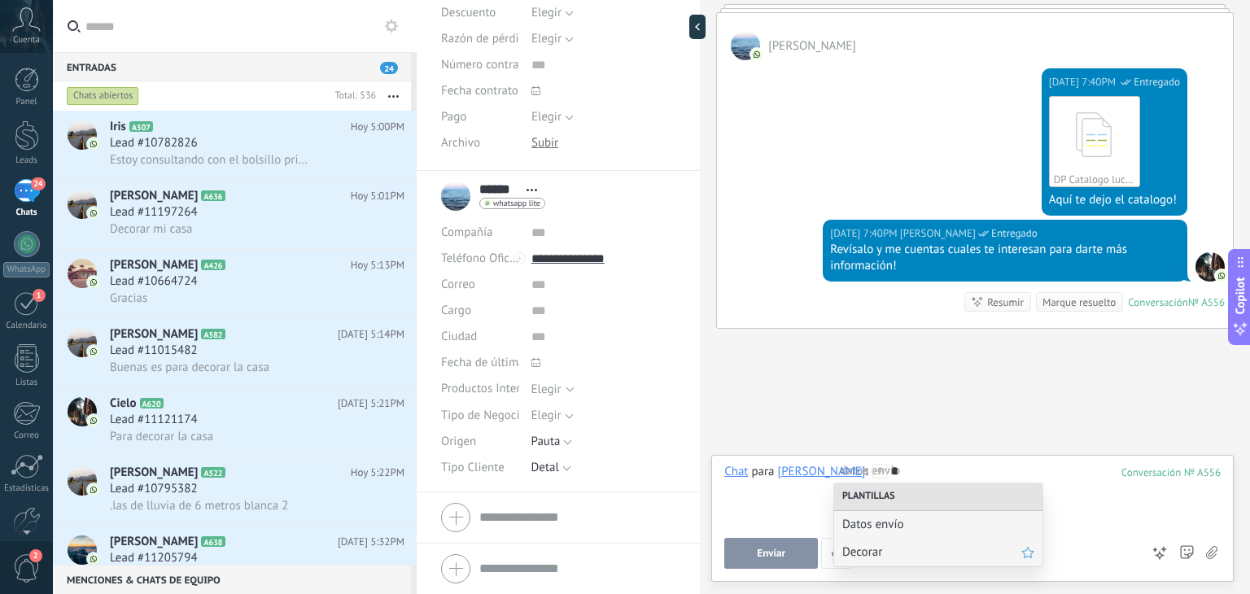
click at [865, 549] on span "Decorar" at bounding box center [931, 551] width 179 height 15
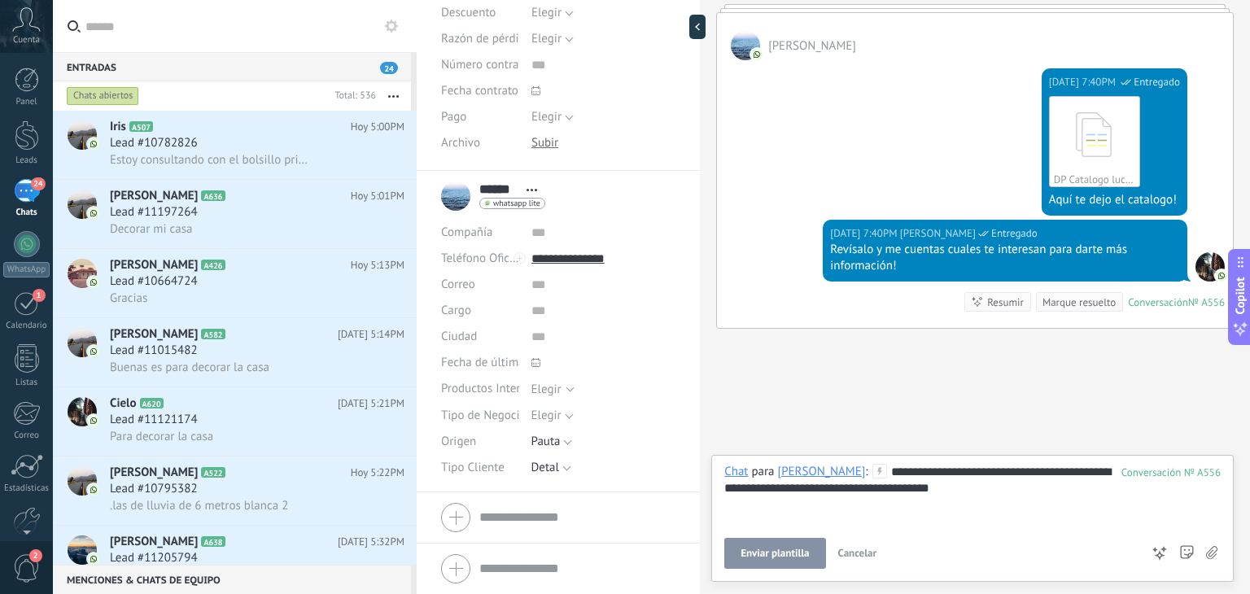
click at [780, 555] on span "Enviar plantilla" at bounding box center [774, 553] width 68 height 11
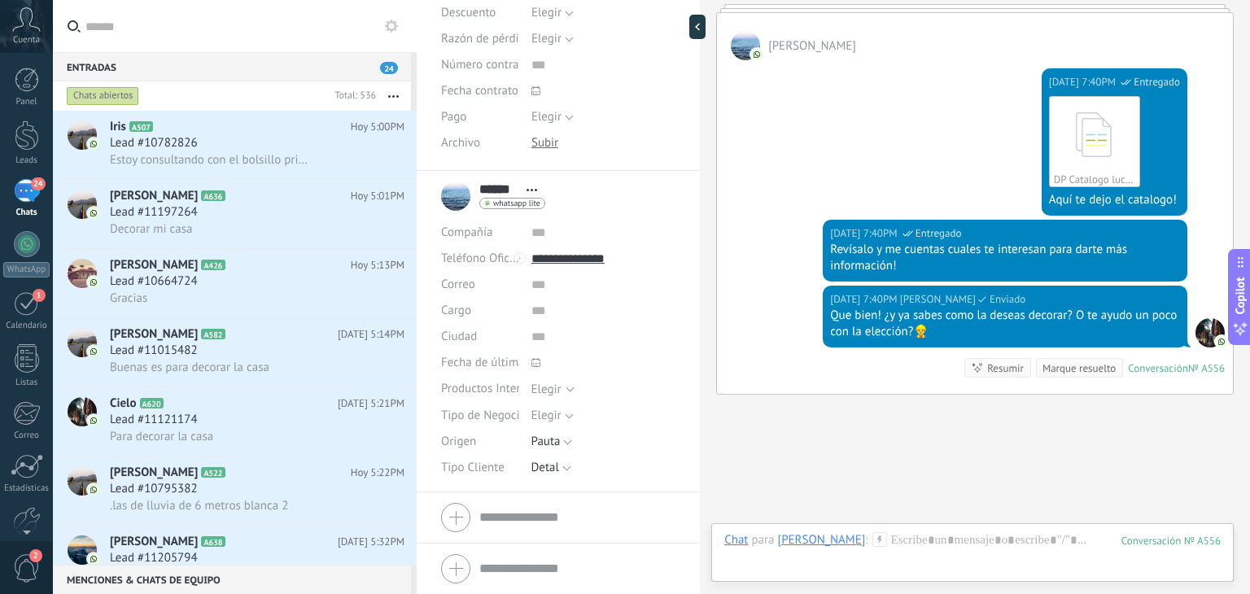
scroll to position [889, 0]
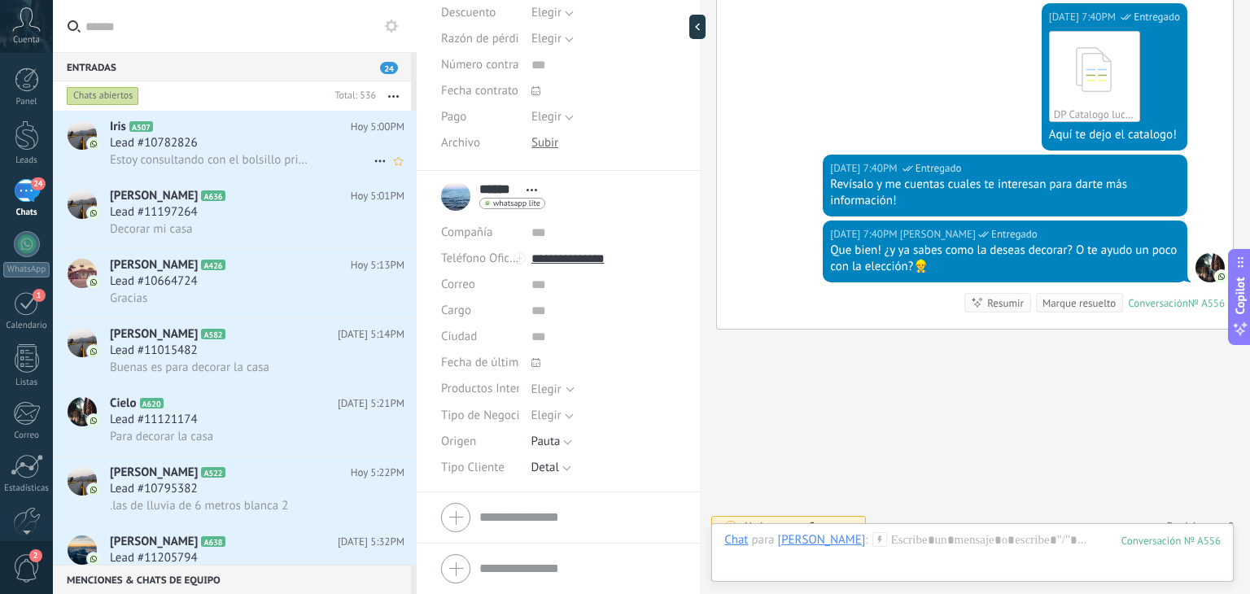
click at [194, 159] on span "Estoy consultando con el bolsillo primero por q me gustan varias cosas" at bounding box center [212, 159] width 205 height 15
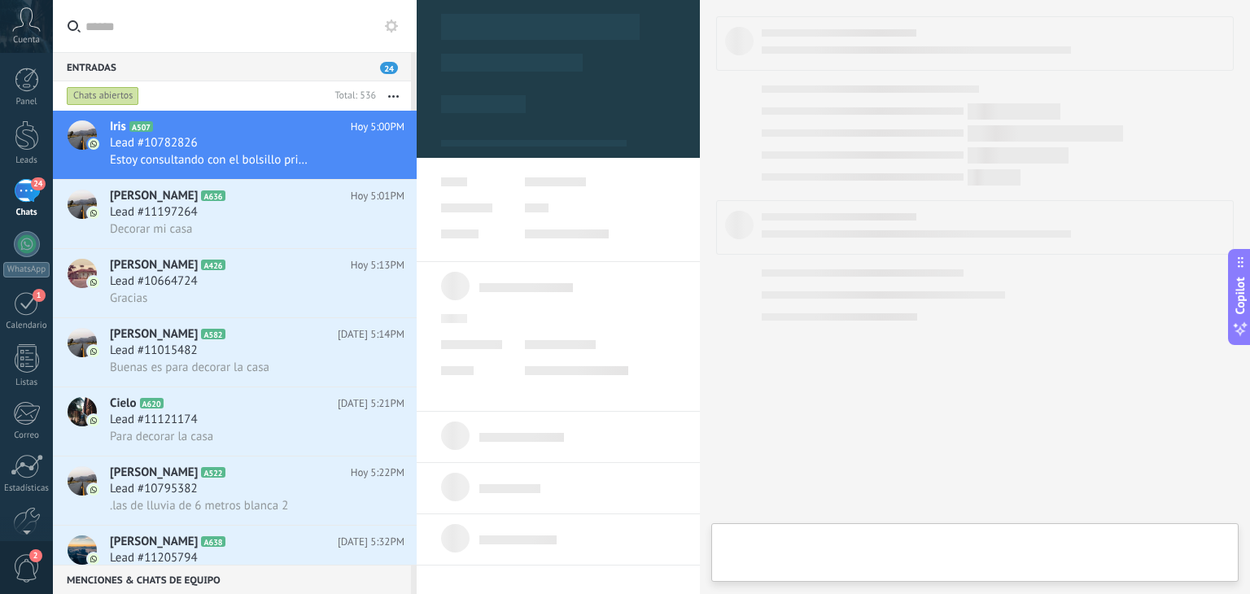
type textarea "**********"
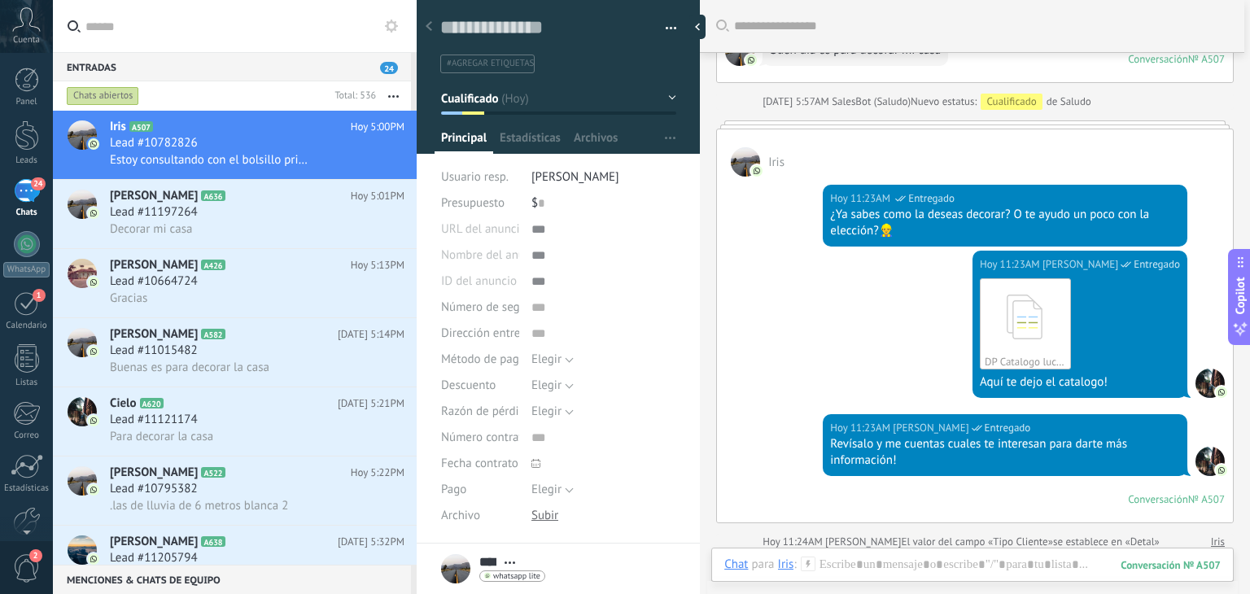
scroll to position [1383, 0]
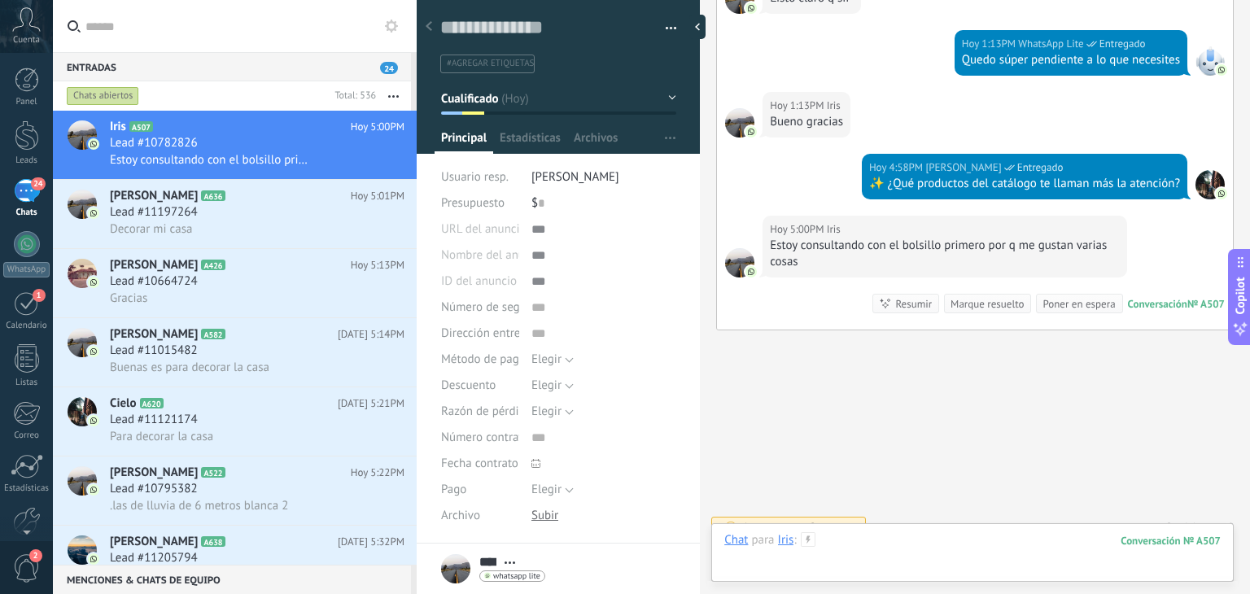
click at [847, 577] on div at bounding box center [972, 556] width 496 height 49
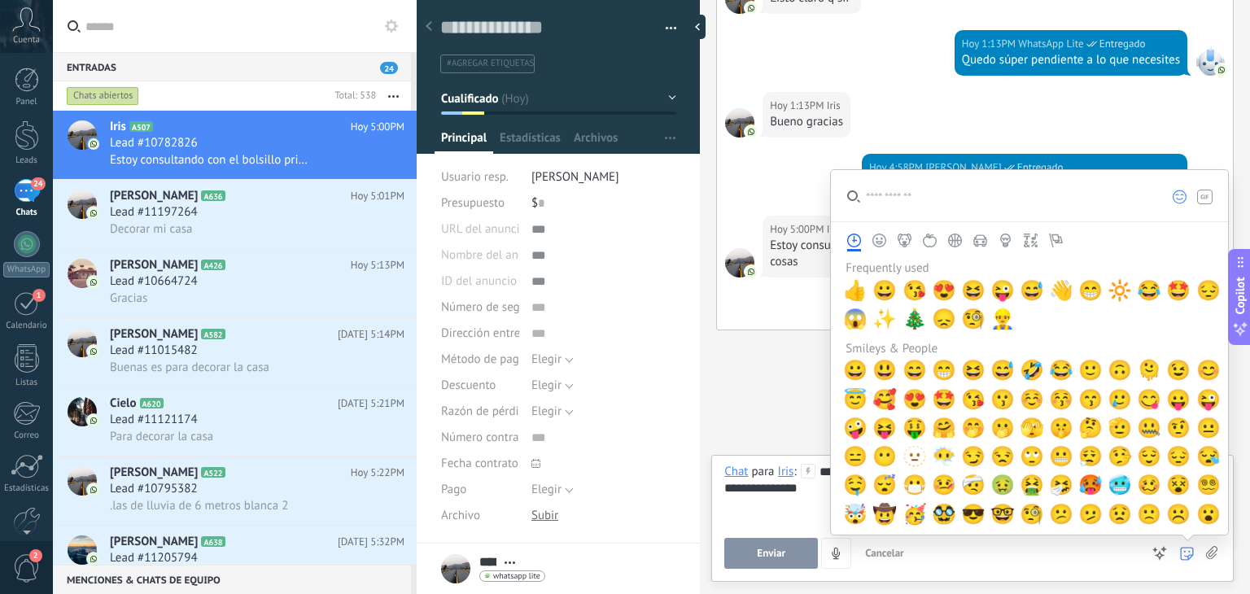
click at [1188, 554] on use at bounding box center [1186, 553] width 13 height 13
click at [893, 287] on span "😀" at bounding box center [884, 290] width 24 height 23
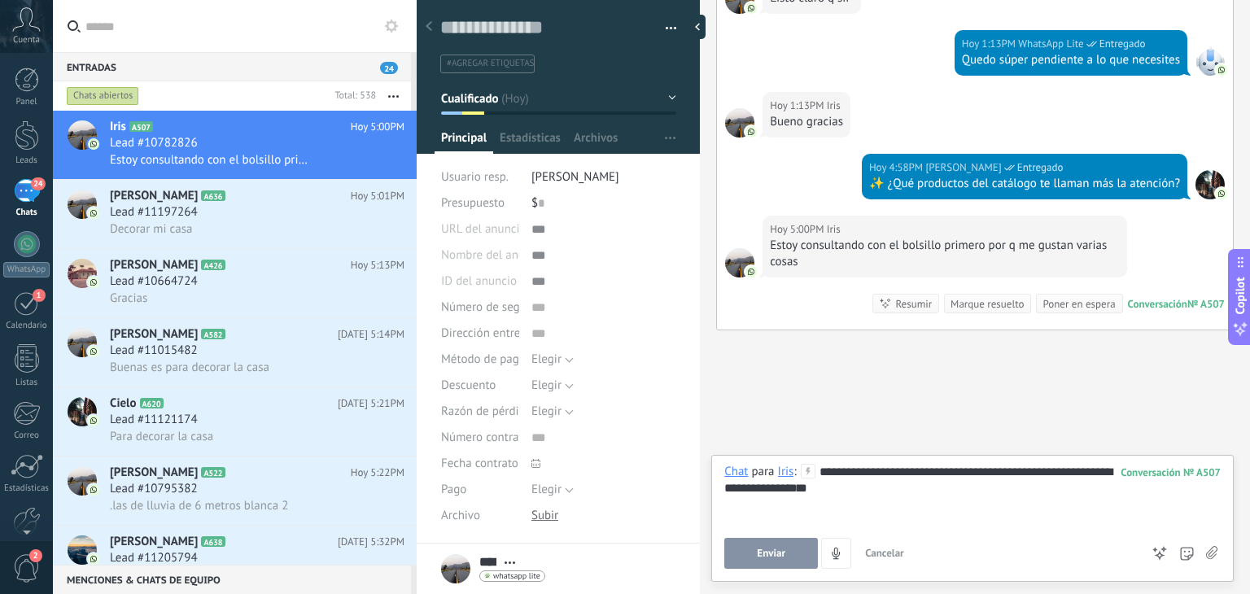
click at [765, 556] on span "Enviar" at bounding box center [771, 553] width 28 height 11
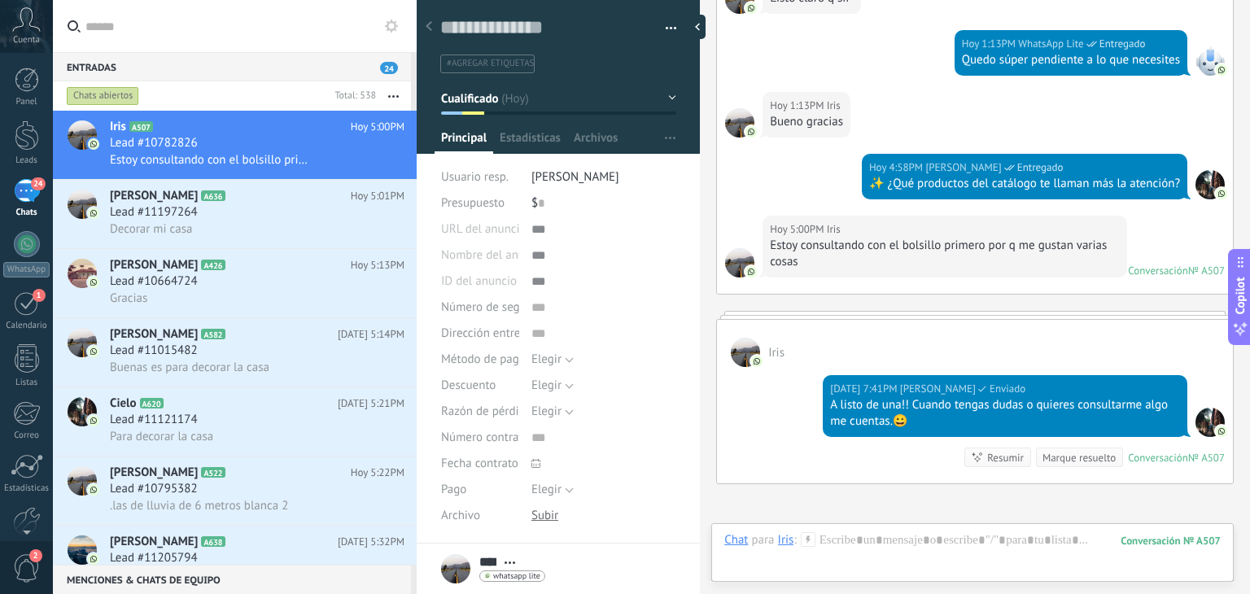
scroll to position [1378, 0]
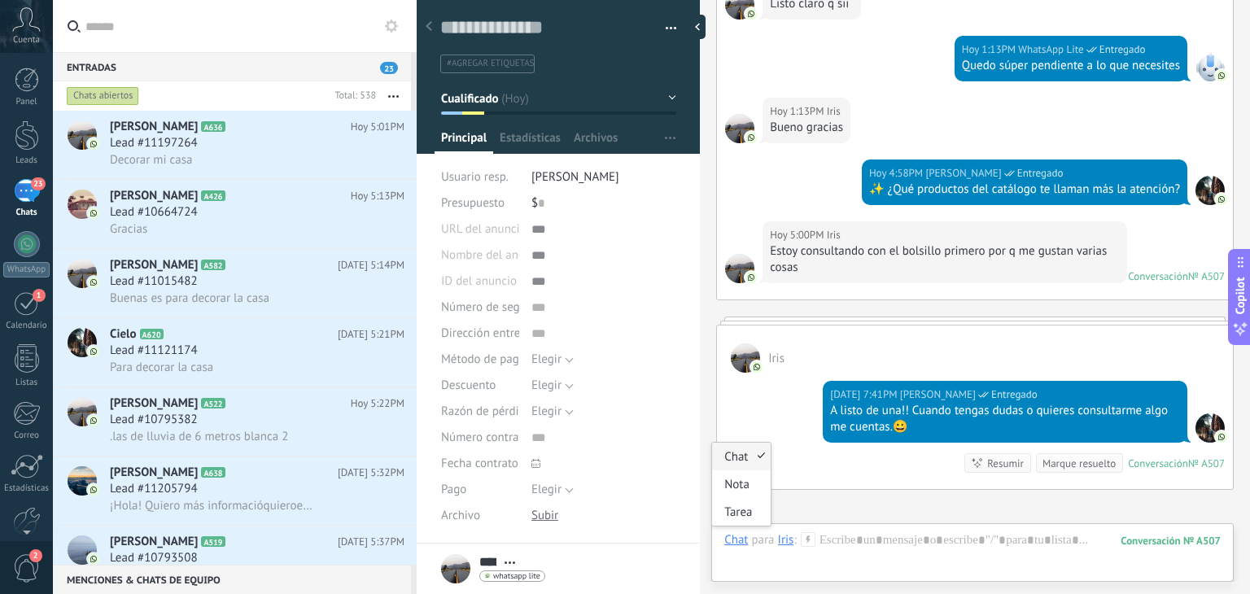
click at [745, 539] on div "Chat" at bounding box center [736, 539] width 24 height 15
click at [745, 513] on div "Tarea" at bounding box center [741, 512] width 58 height 28
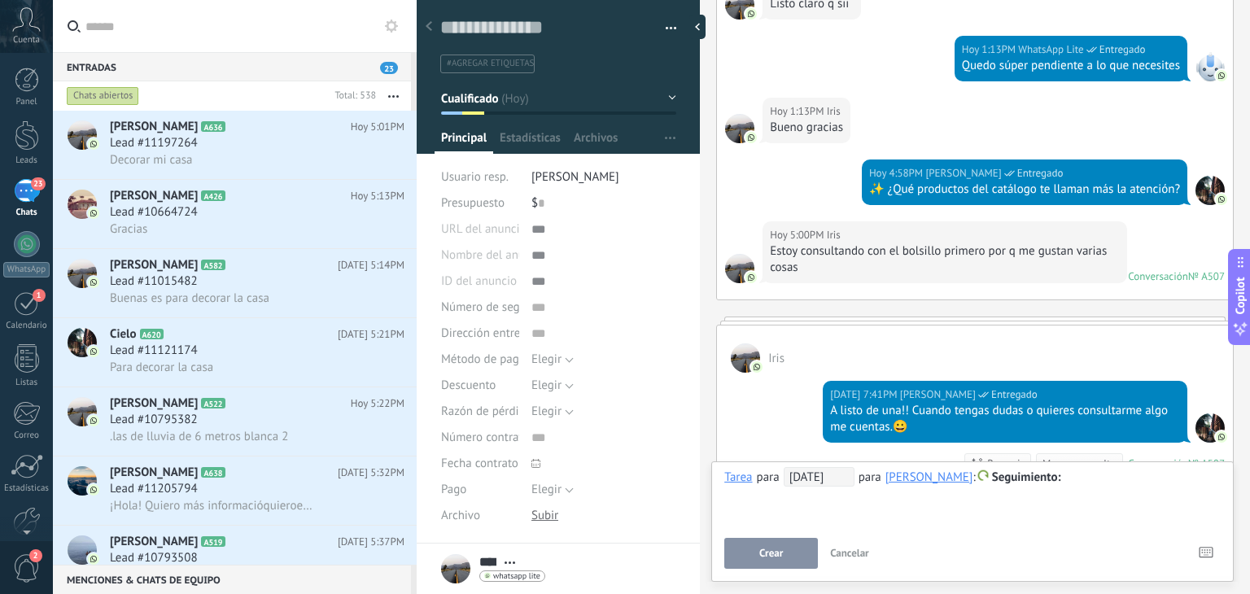
click at [816, 475] on span "19/09/2025" at bounding box center [819, 477] width 71 height 20
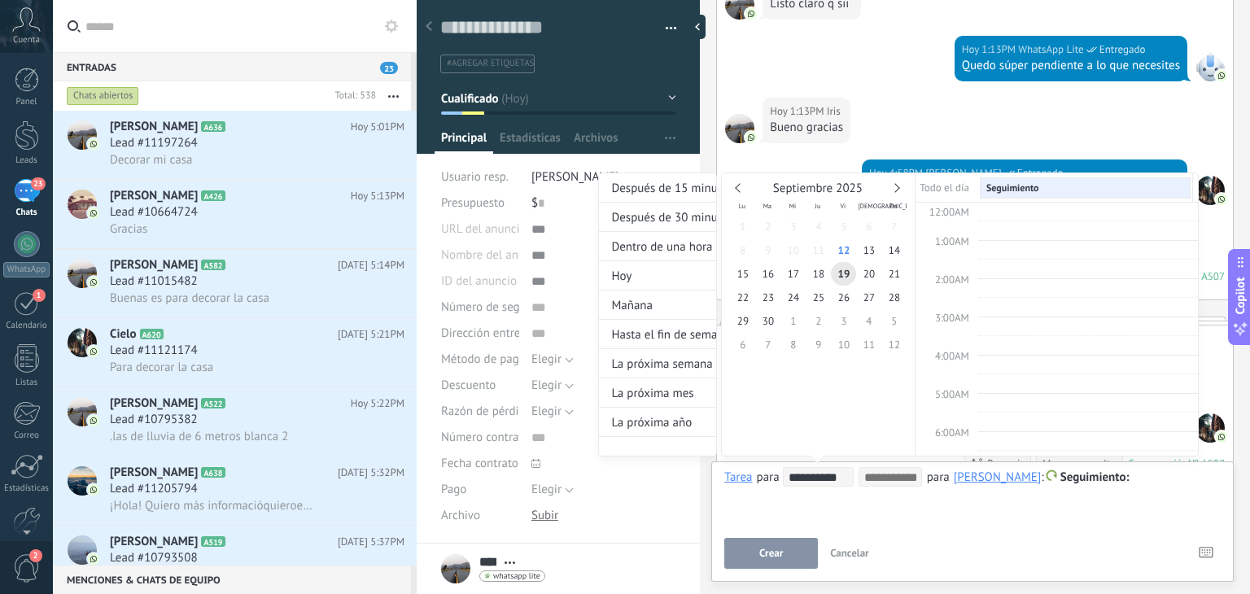
scroll to position [304, 0]
click at [900, 181] on div "Septiembre 2025" at bounding box center [818, 188] width 177 height 15
click at [898, 186] on link at bounding box center [895, 187] width 9 height 9
type input "**********"
click at [800, 270] on span "15" at bounding box center [792, 274] width 25 height 24
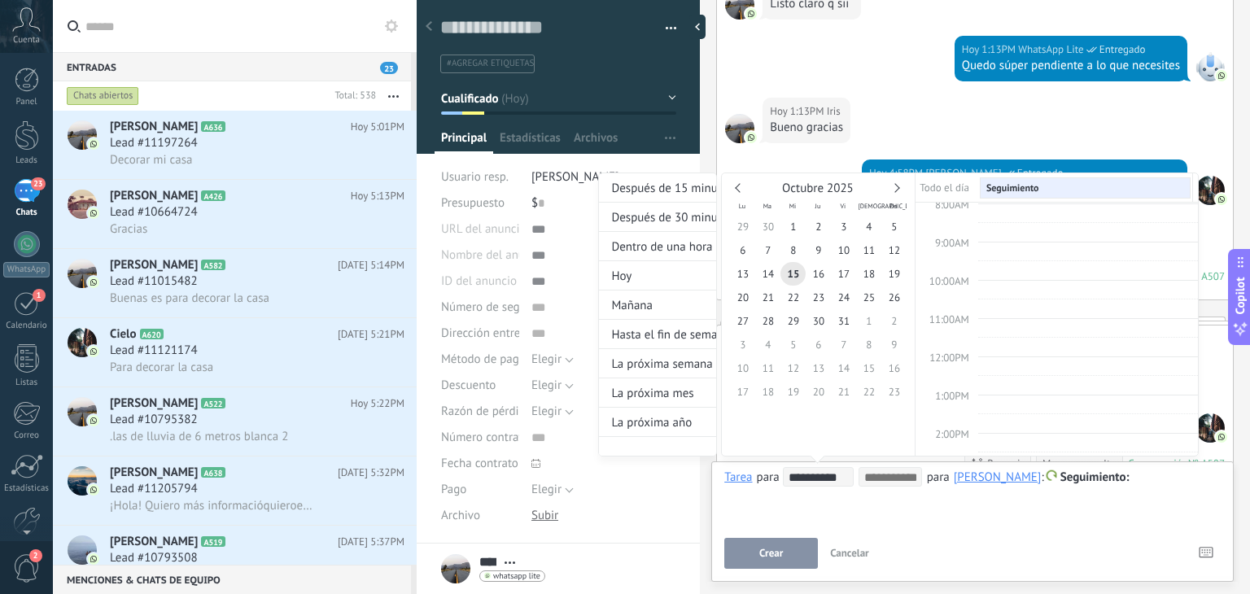
type input "**********"
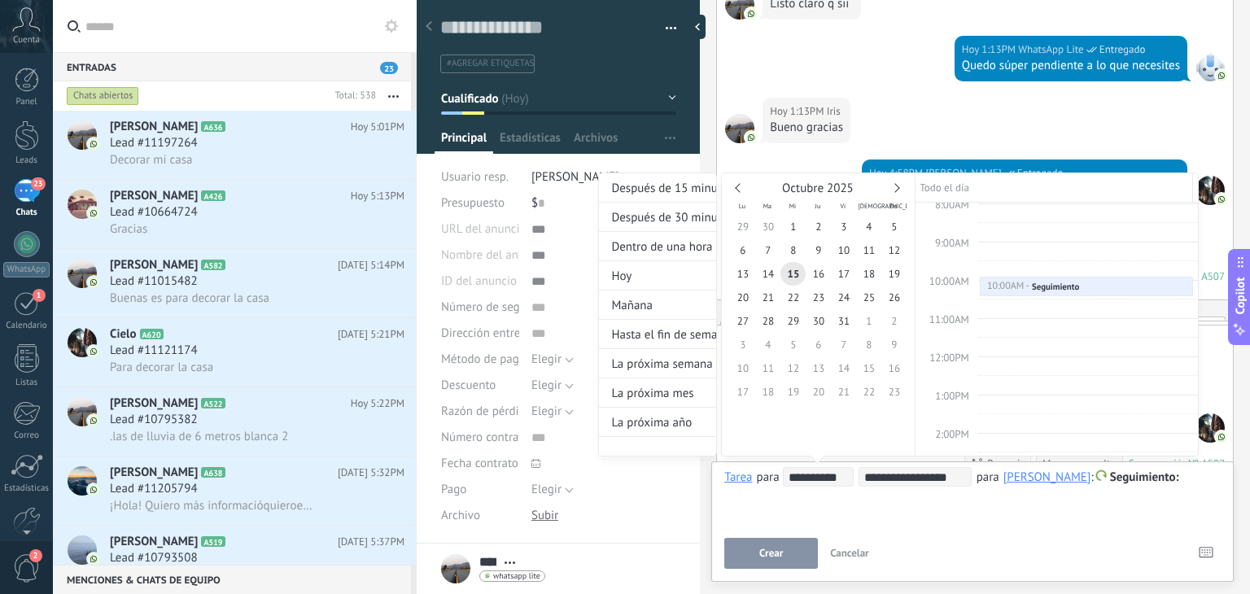
click at [1185, 476] on div "**********" at bounding box center [898, 330] width 601 height 314
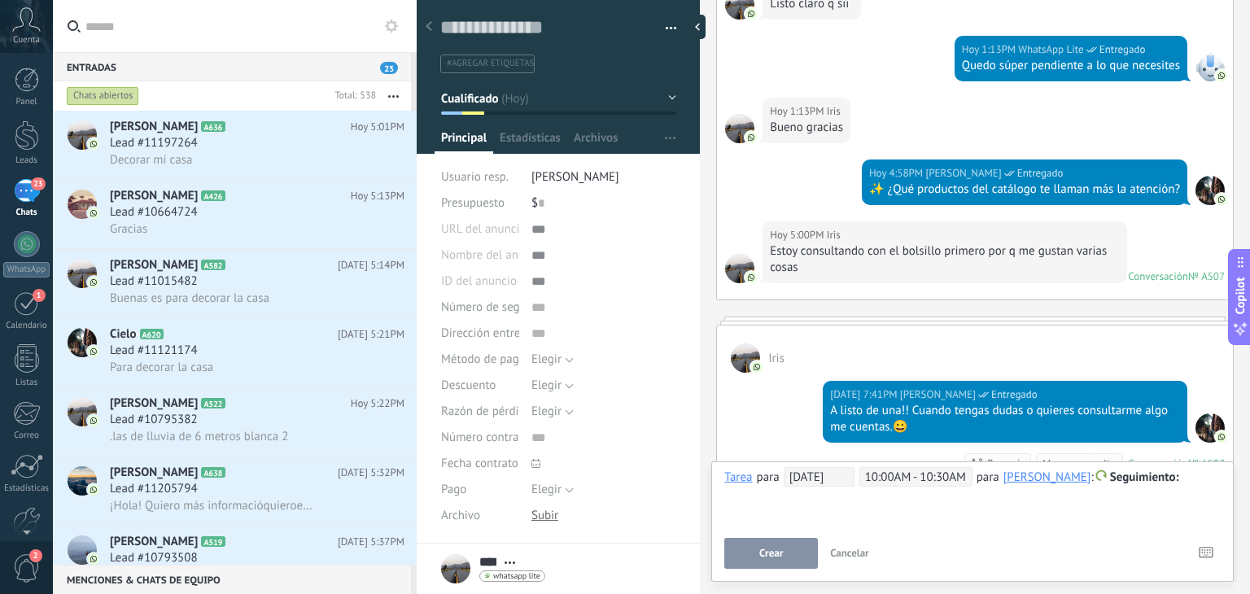
click at [1185, 476] on div at bounding box center [972, 478] width 496 height 20
click at [788, 547] on button "Crear" at bounding box center [771, 553] width 94 height 31
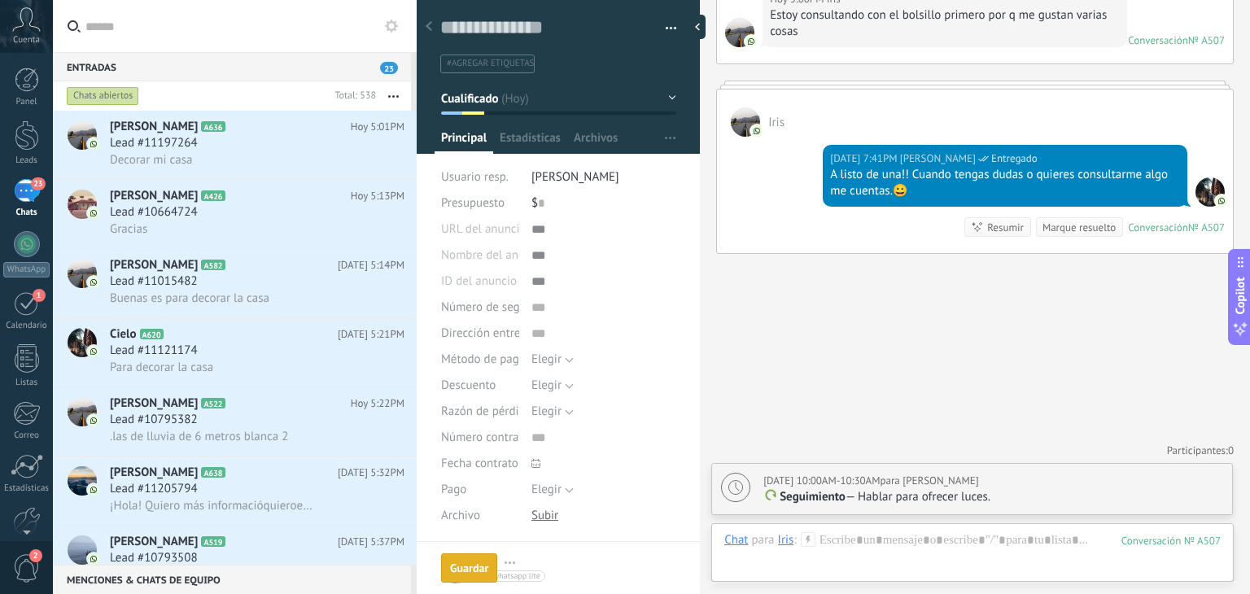
scroll to position [233, 0]
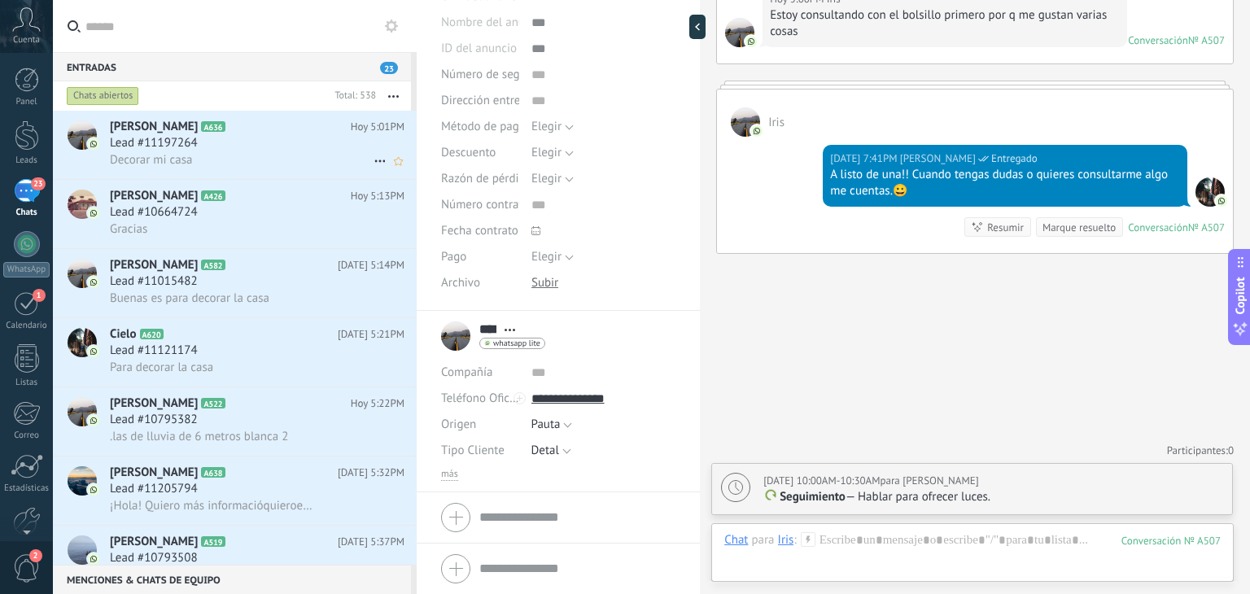
click at [217, 162] on div "Decorar mi casa" at bounding box center [257, 159] width 295 height 17
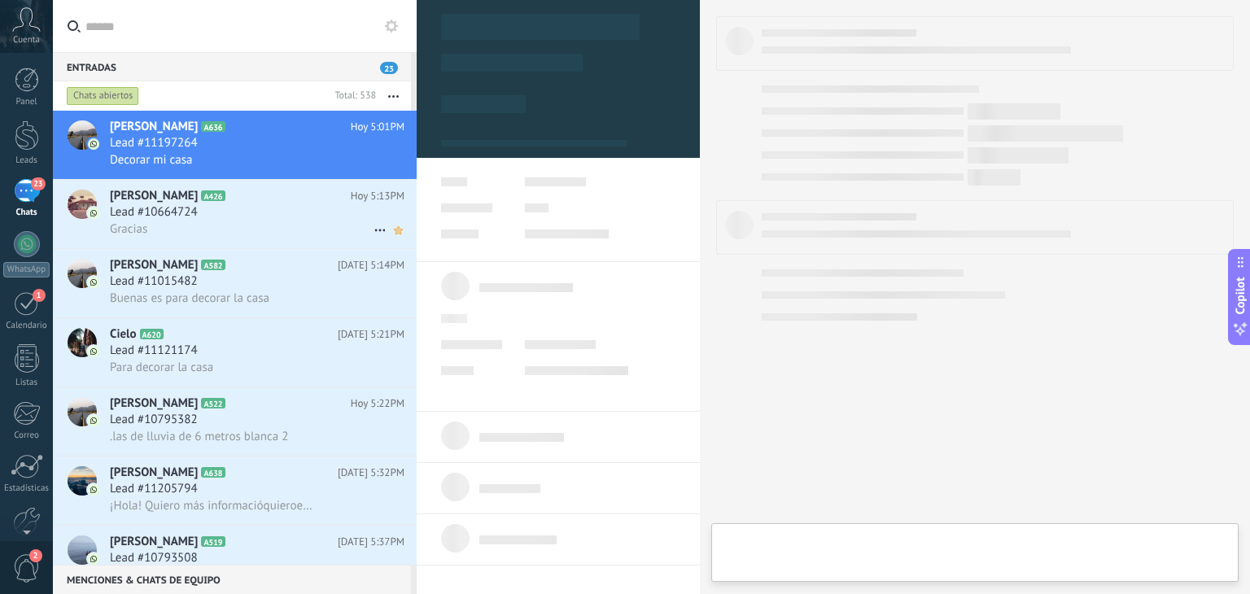
type textarea "**********"
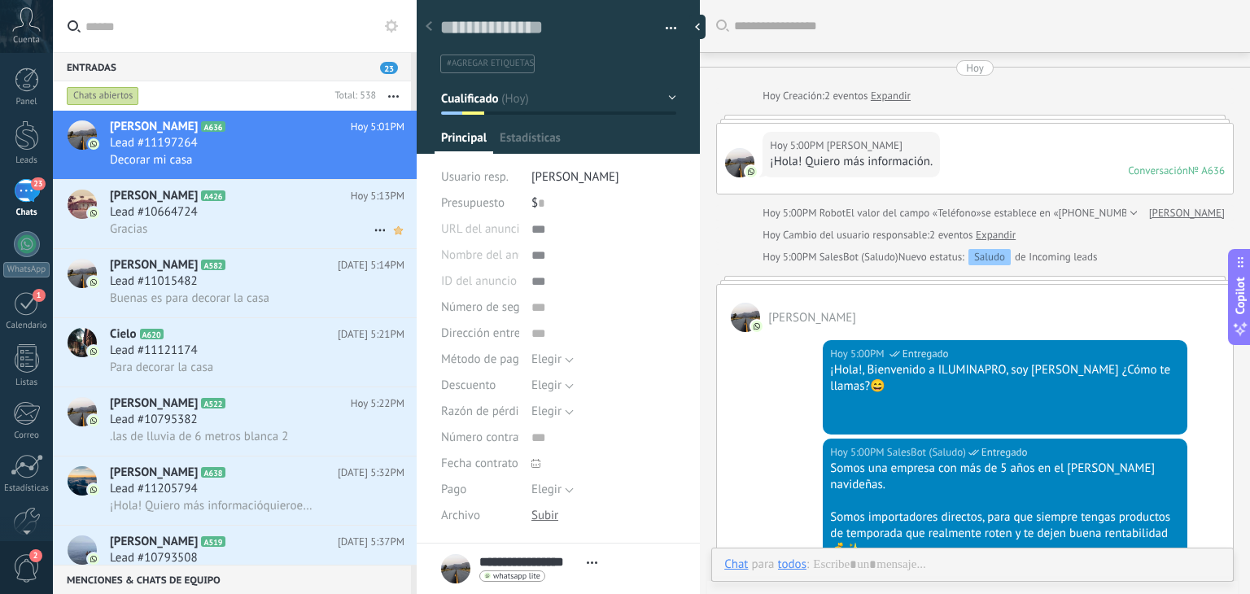
scroll to position [581, 0]
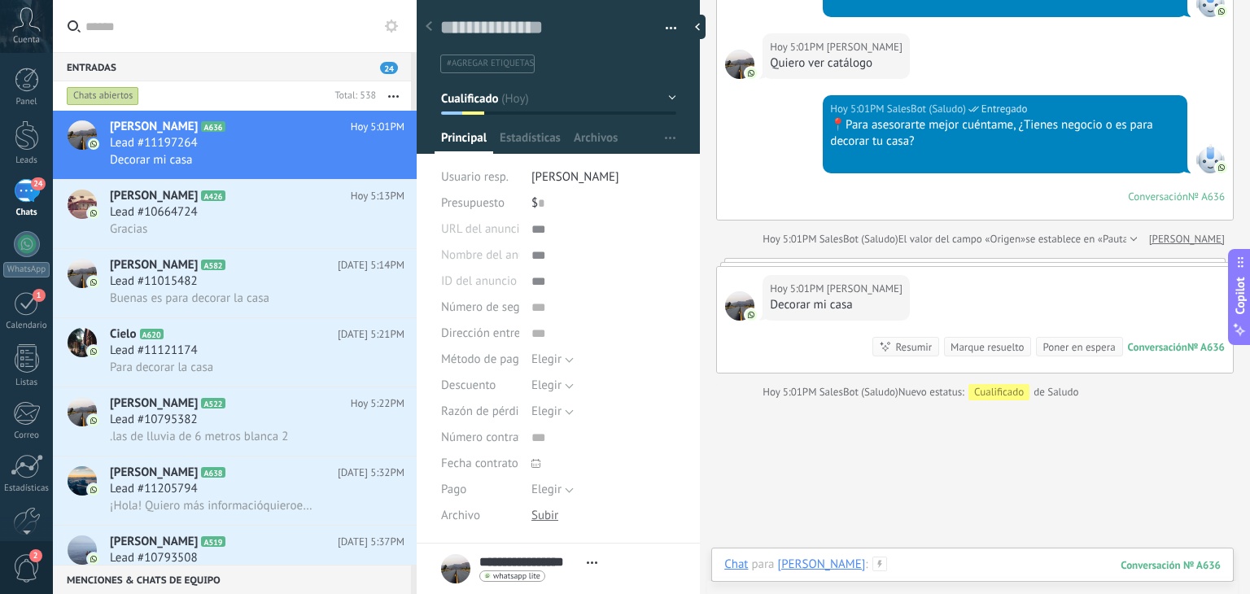
click at [908, 566] on div at bounding box center [972, 581] width 496 height 49
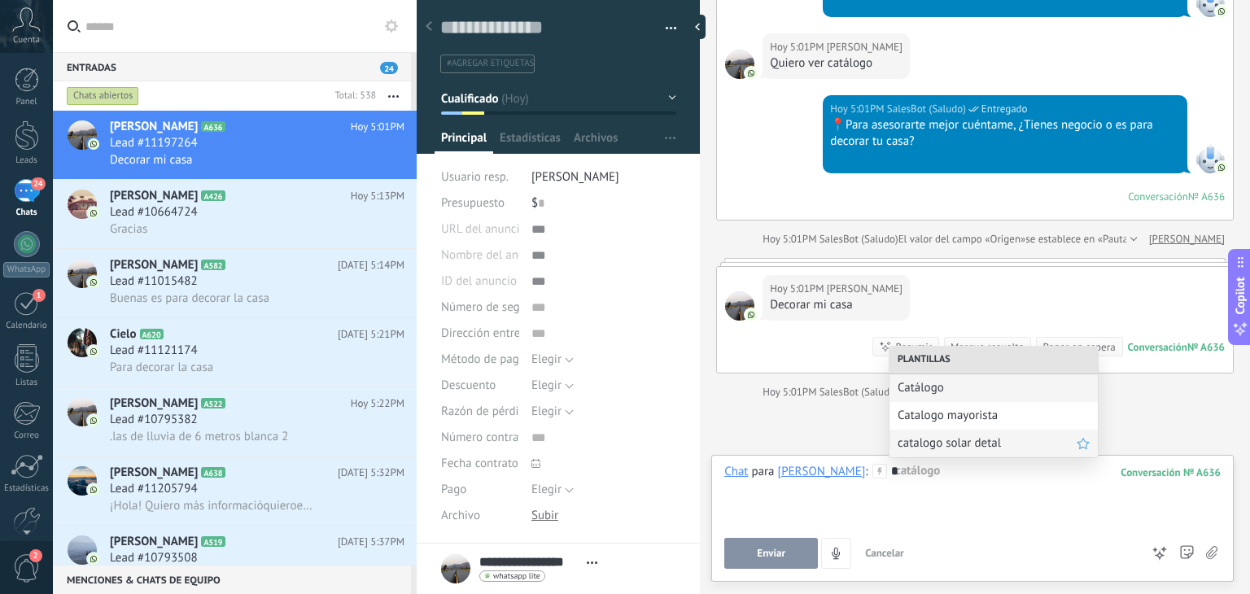
click at [948, 443] on span "catalogo solar detal" at bounding box center [987, 442] width 179 height 15
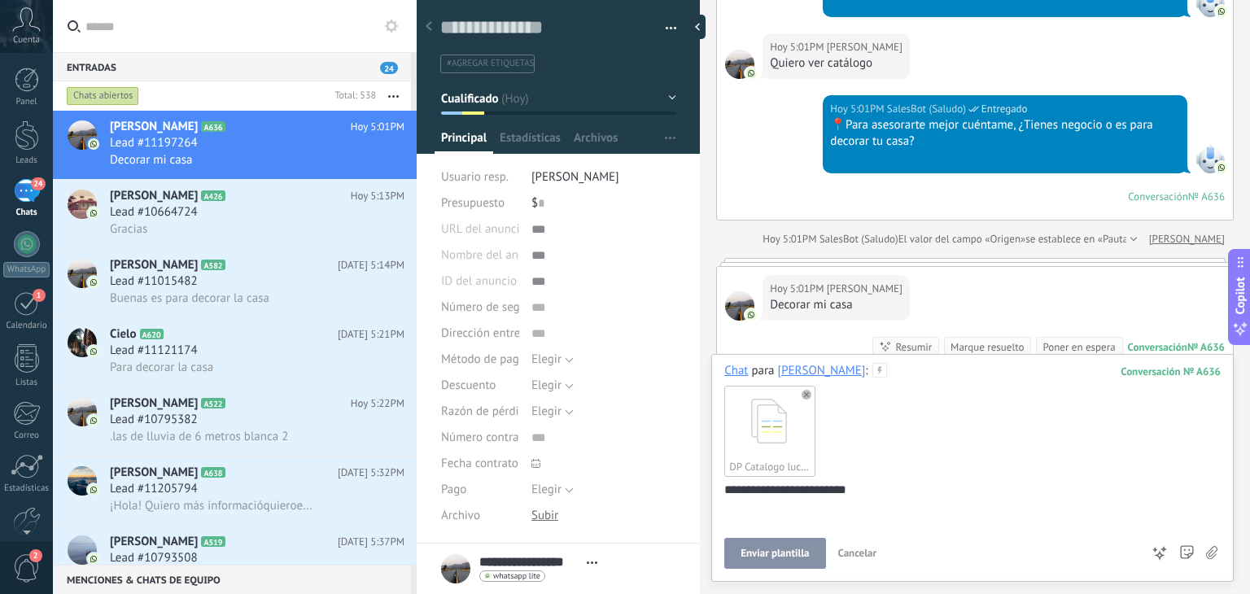
click at [782, 554] on span "Enviar plantilla" at bounding box center [774, 553] width 68 height 11
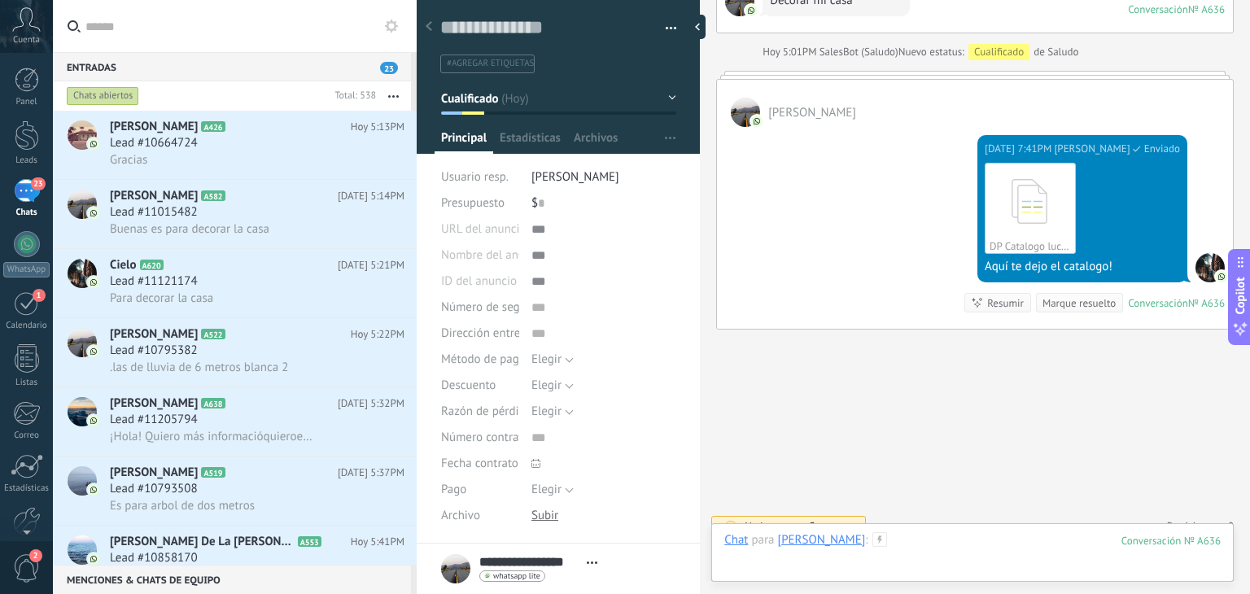
click at [928, 537] on div at bounding box center [972, 556] width 496 height 49
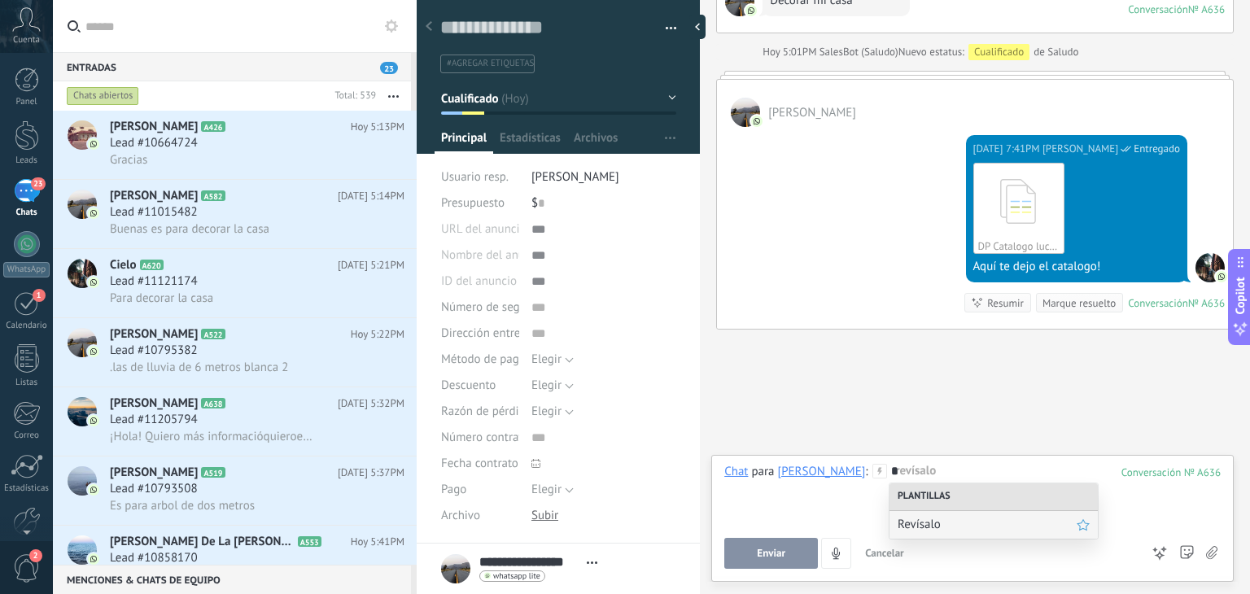
click at [926, 522] on span "Revísalo" at bounding box center [987, 524] width 179 height 15
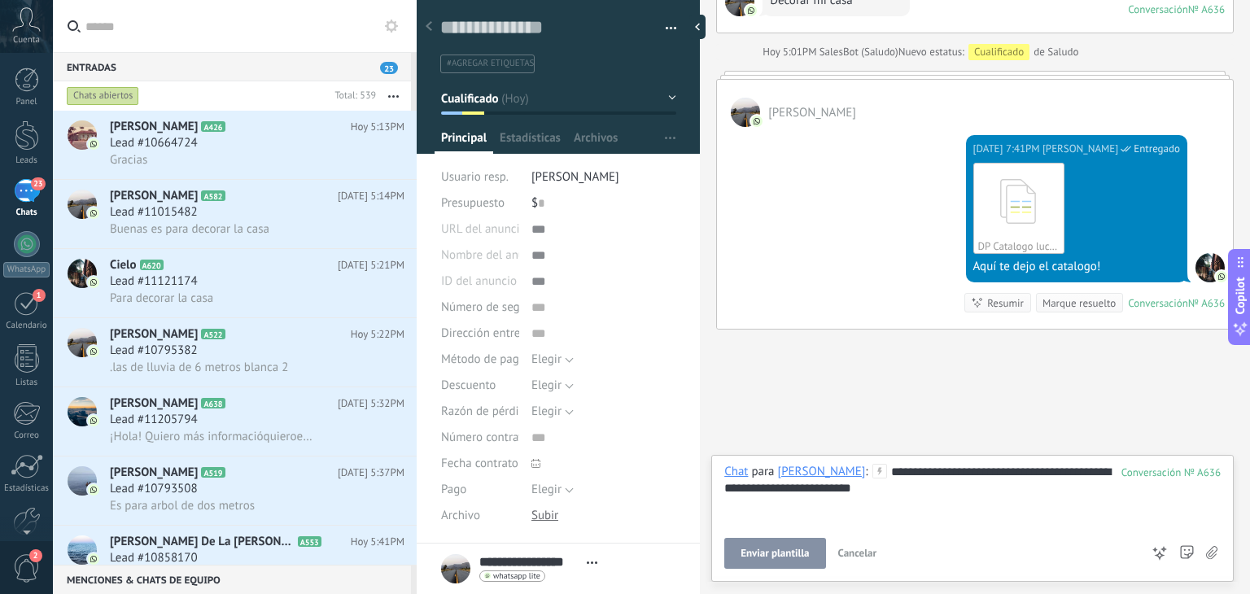
click at [786, 554] on span "Enviar plantilla" at bounding box center [774, 553] width 68 height 11
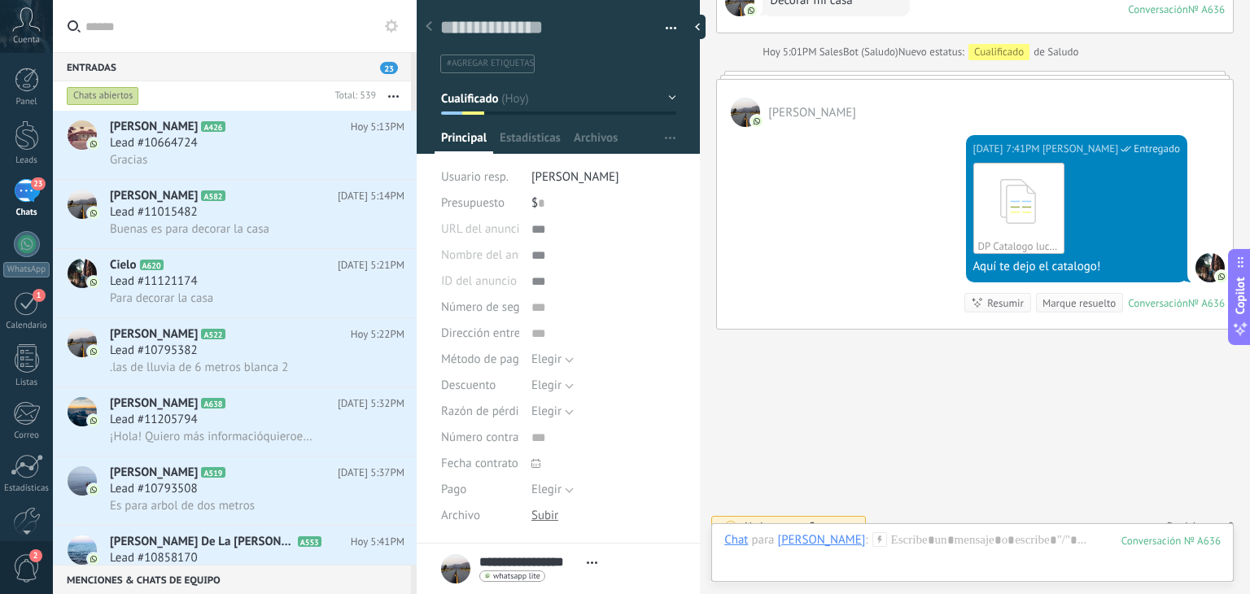
scroll to position [951, 0]
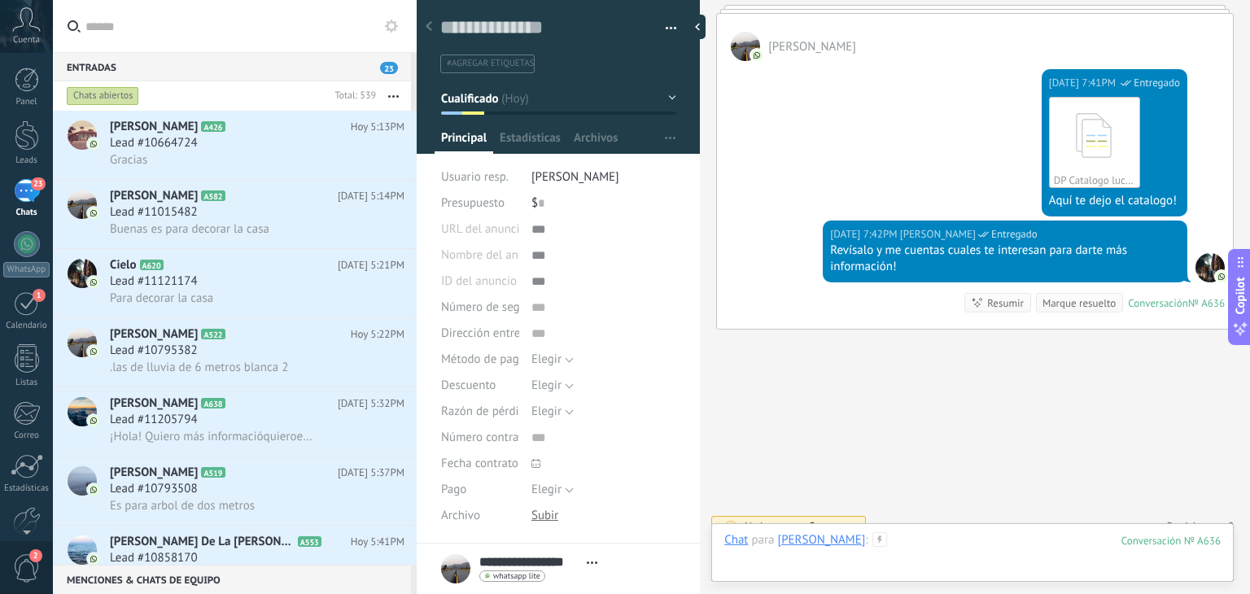
click at [911, 533] on div at bounding box center [972, 556] width 496 height 49
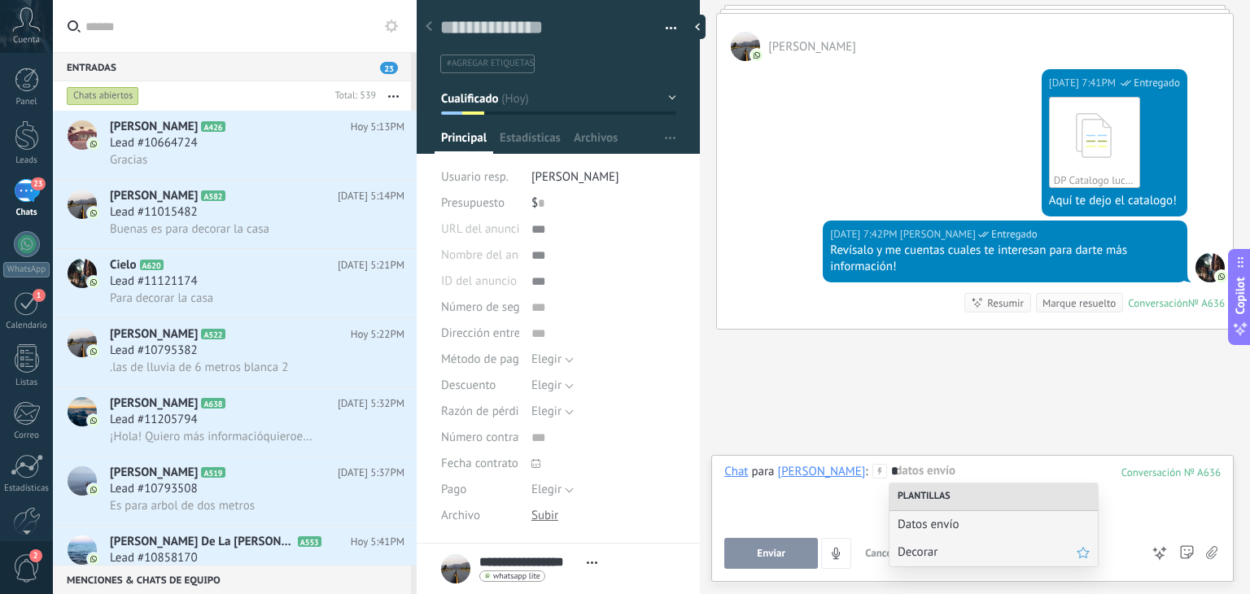
click at [927, 555] on span "Decorar" at bounding box center [987, 551] width 179 height 15
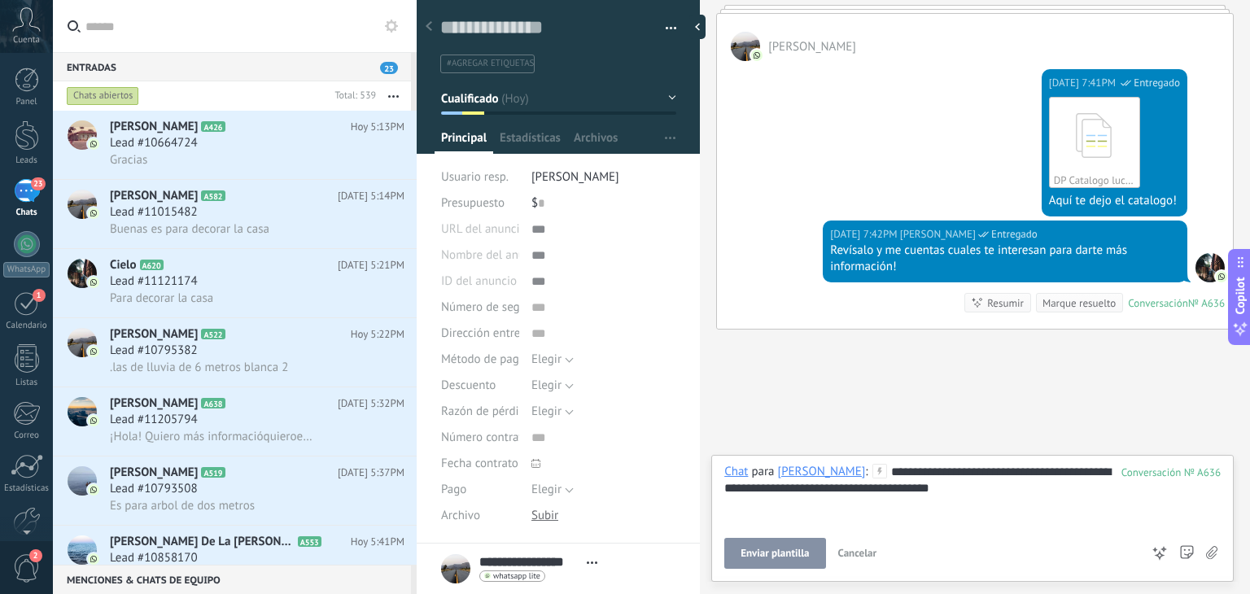
click at [797, 555] on span "Enviar plantilla" at bounding box center [774, 553] width 68 height 11
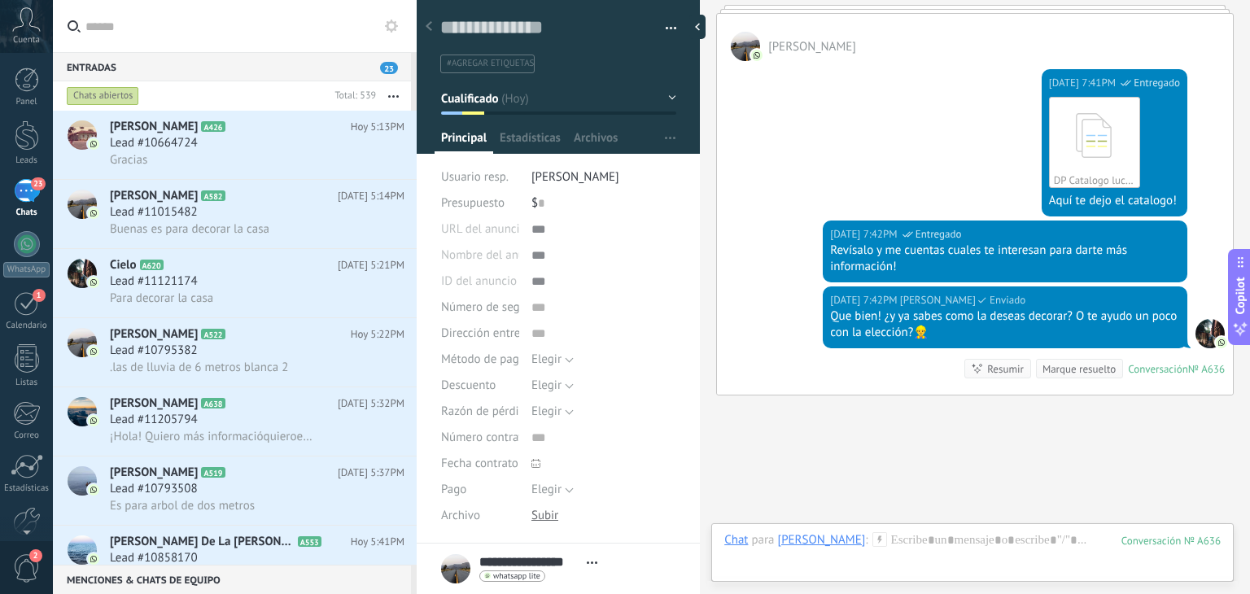
scroll to position [1017, 0]
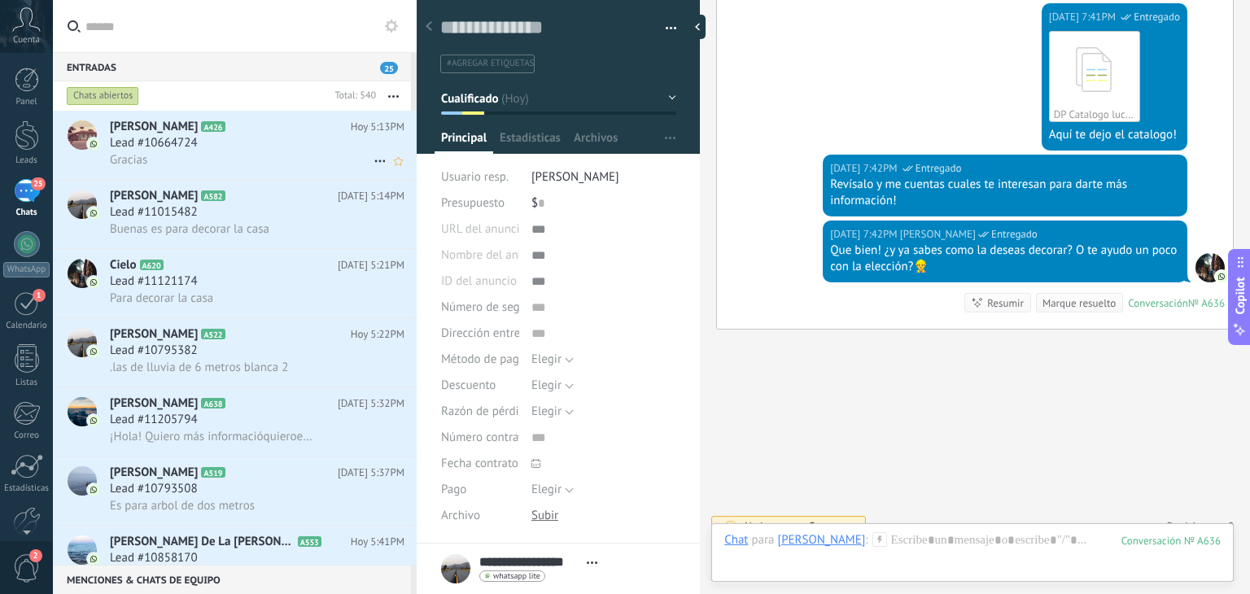
click at [242, 151] on div "Lead #10664724" at bounding box center [257, 143] width 295 height 16
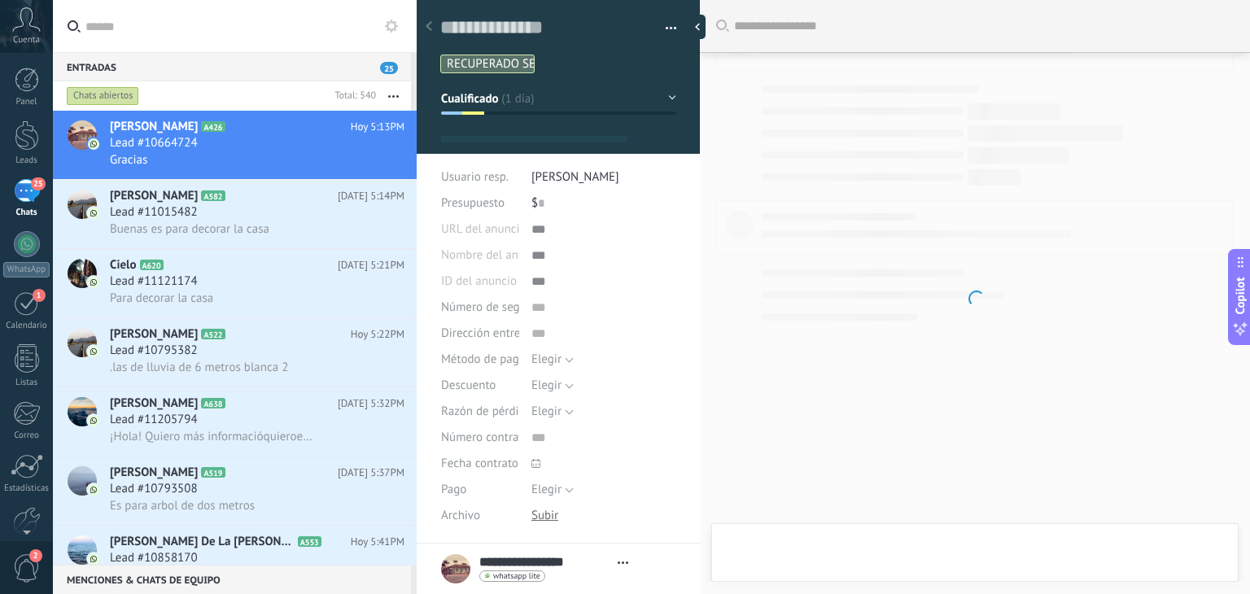
type textarea "**********"
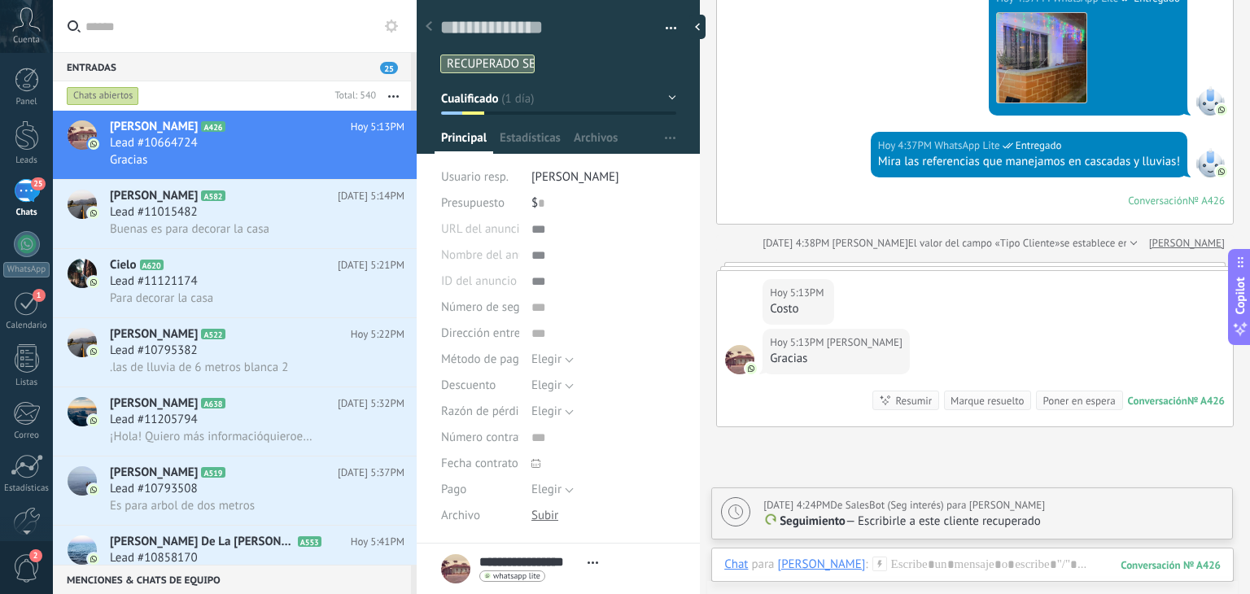
scroll to position [2581, 0]
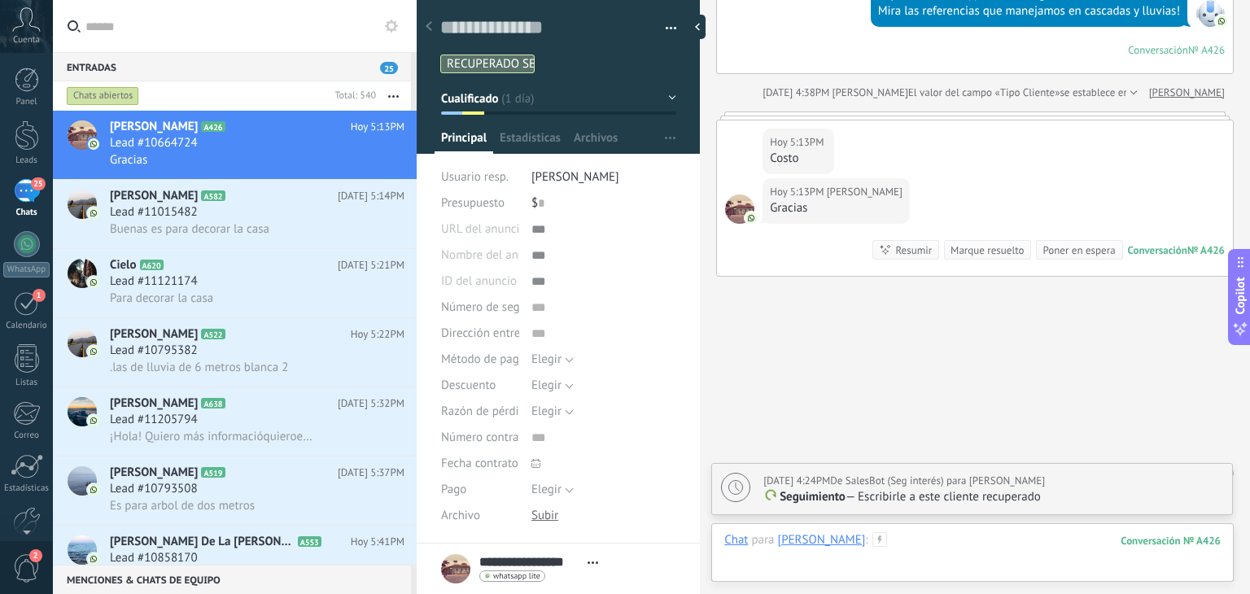
click at [904, 557] on div at bounding box center [972, 556] width 496 height 49
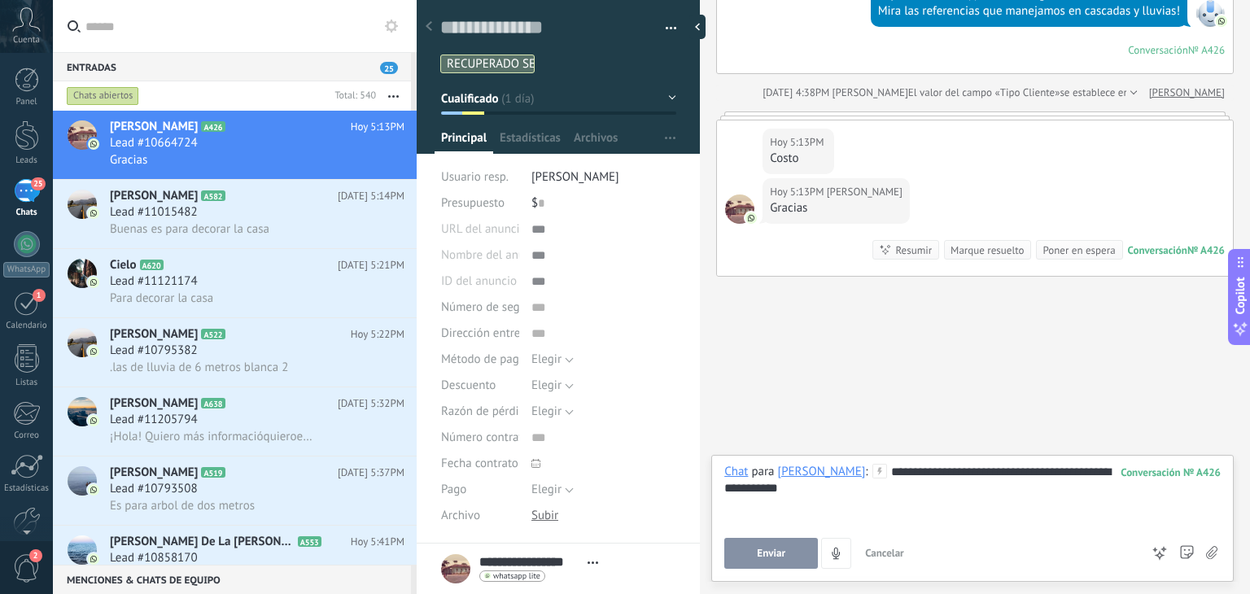
click at [810, 550] on button "Enviar" at bounding box center [771, 553] width 94 height 31
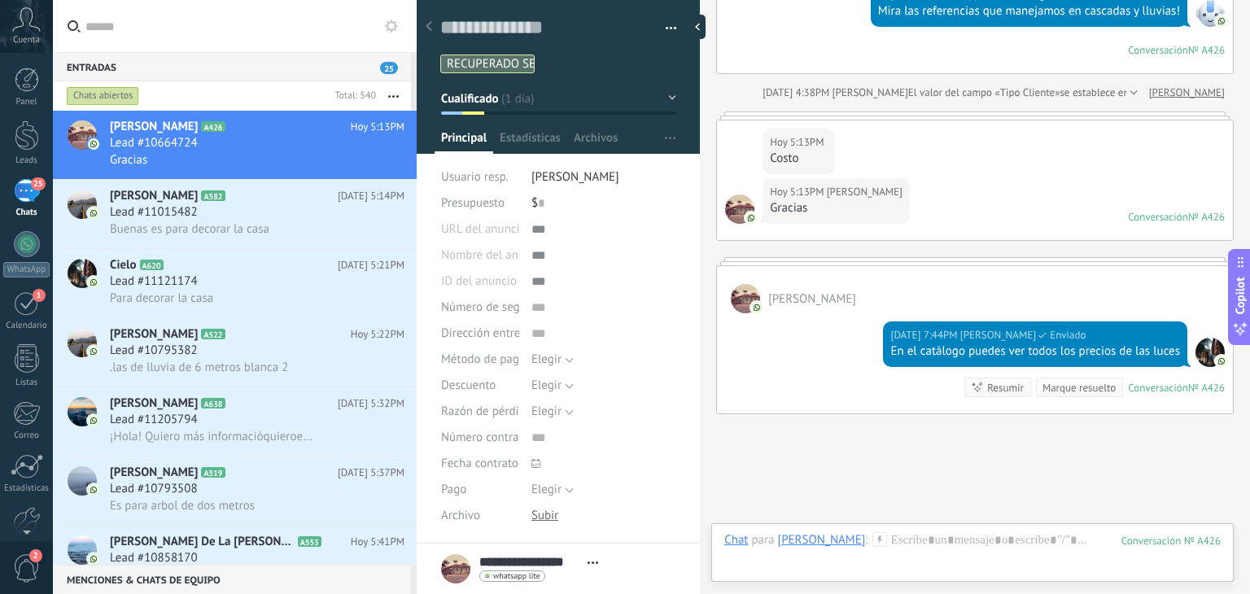
scroll to position [2718, 0]
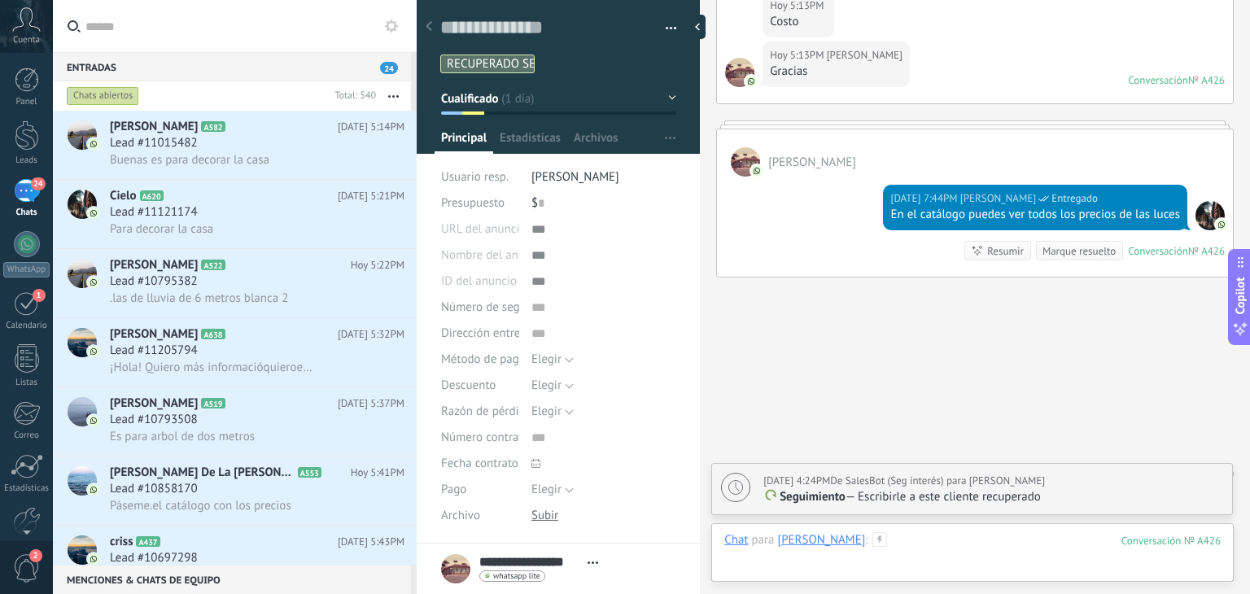
click at [935, 548] on div at bounding box center [972, 556] width 496 height 49
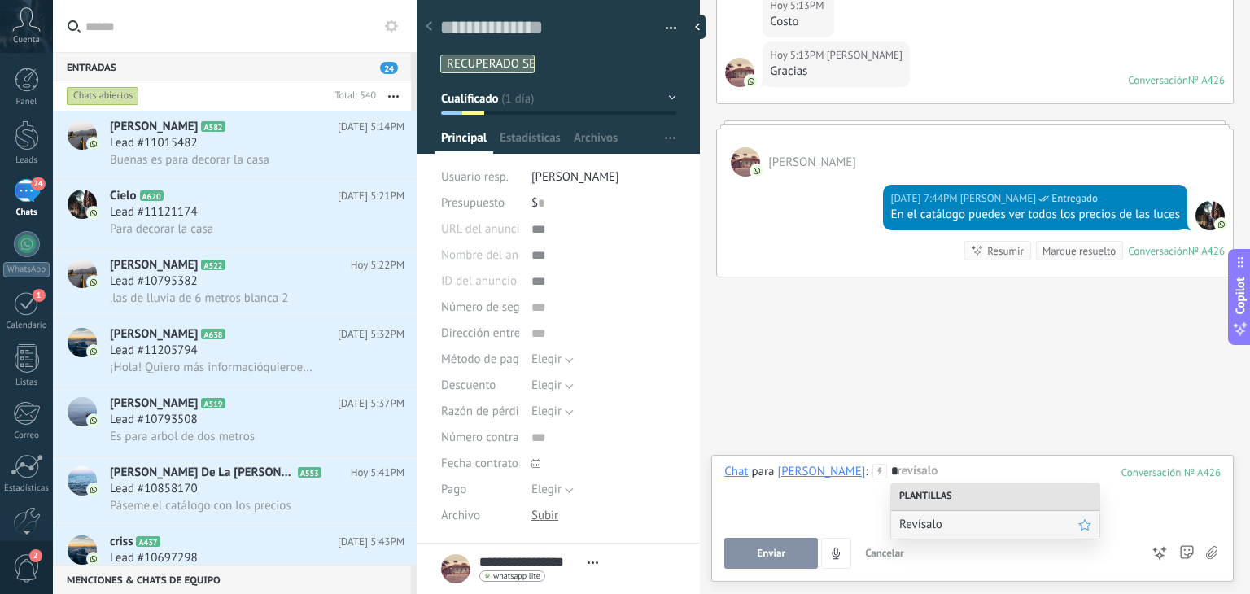
click at [935, 520] on span "Revísalo" at bounding box center [988, 524] width 179 height 15
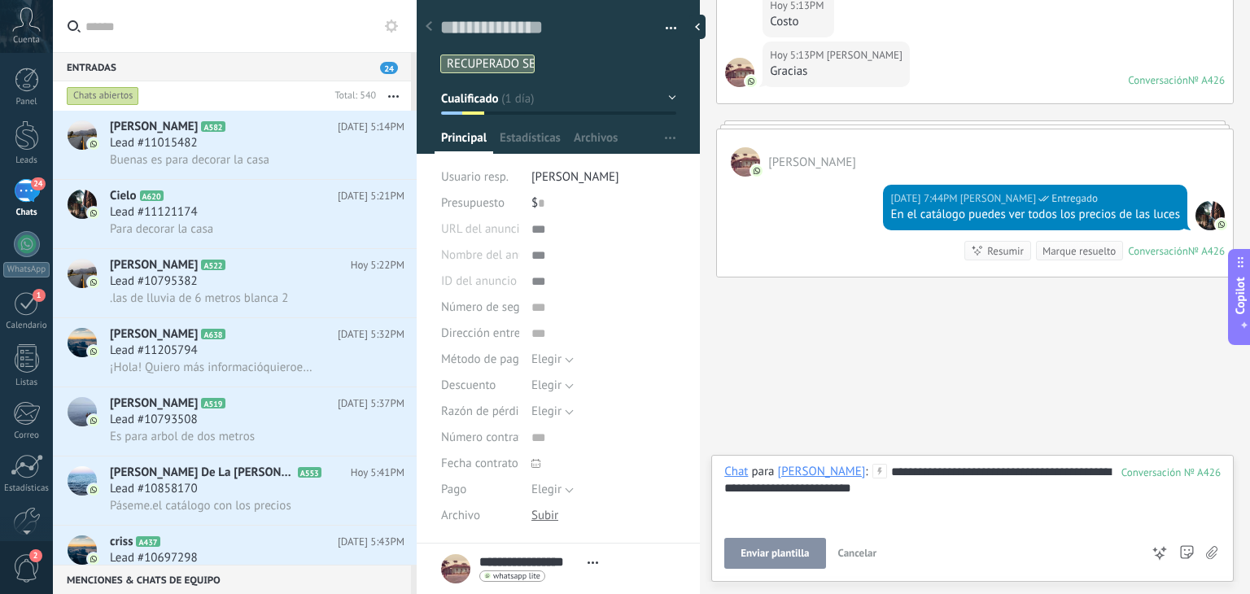
click at [762, 544] on button "Enviar plantilla" at bounding box center [774, 553] width 101 height 31
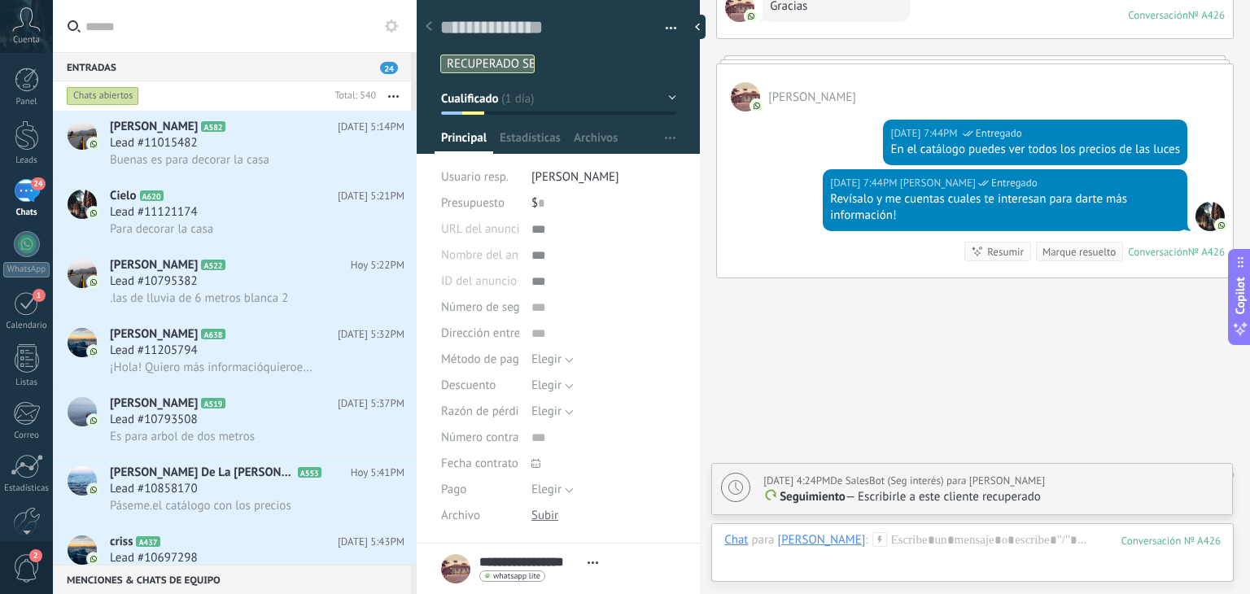
scroll to position [233, 0]
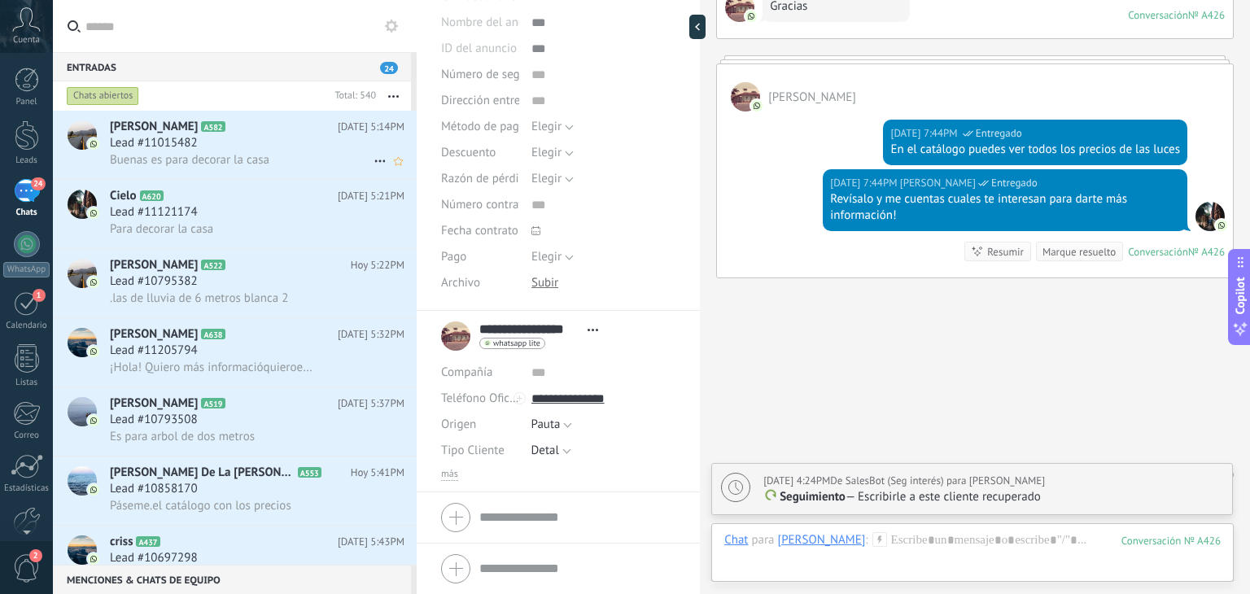
click at [189, 157] on span "Buenas es para decorar la casa" at bounding box center [189, 159] width 159 height 15
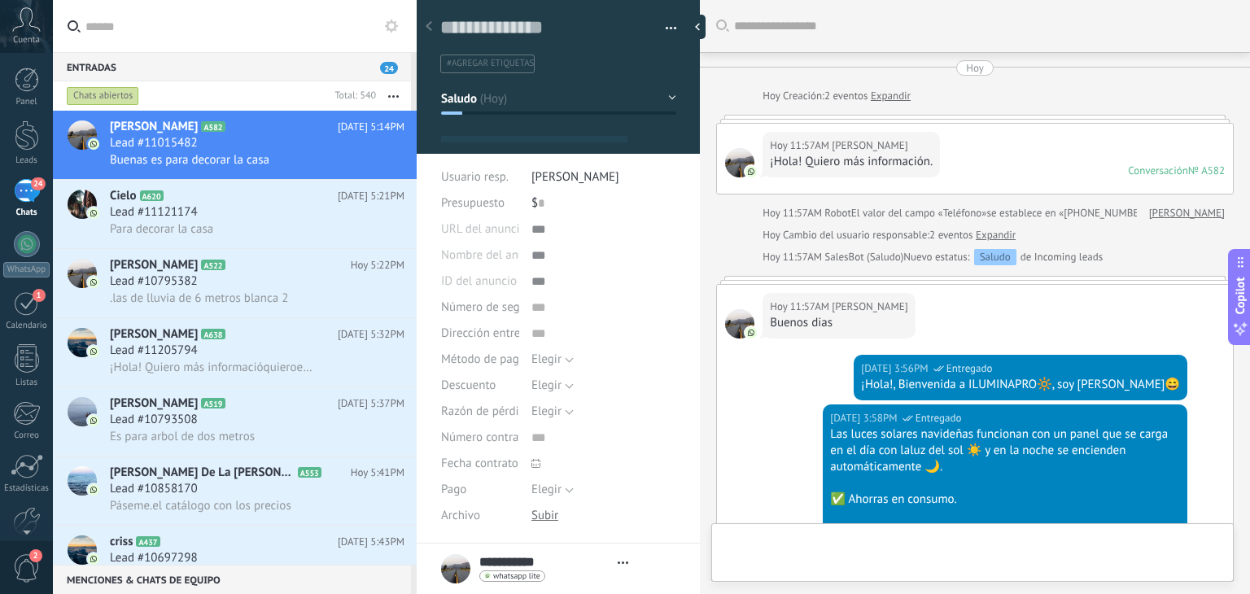
type textarea "**********"
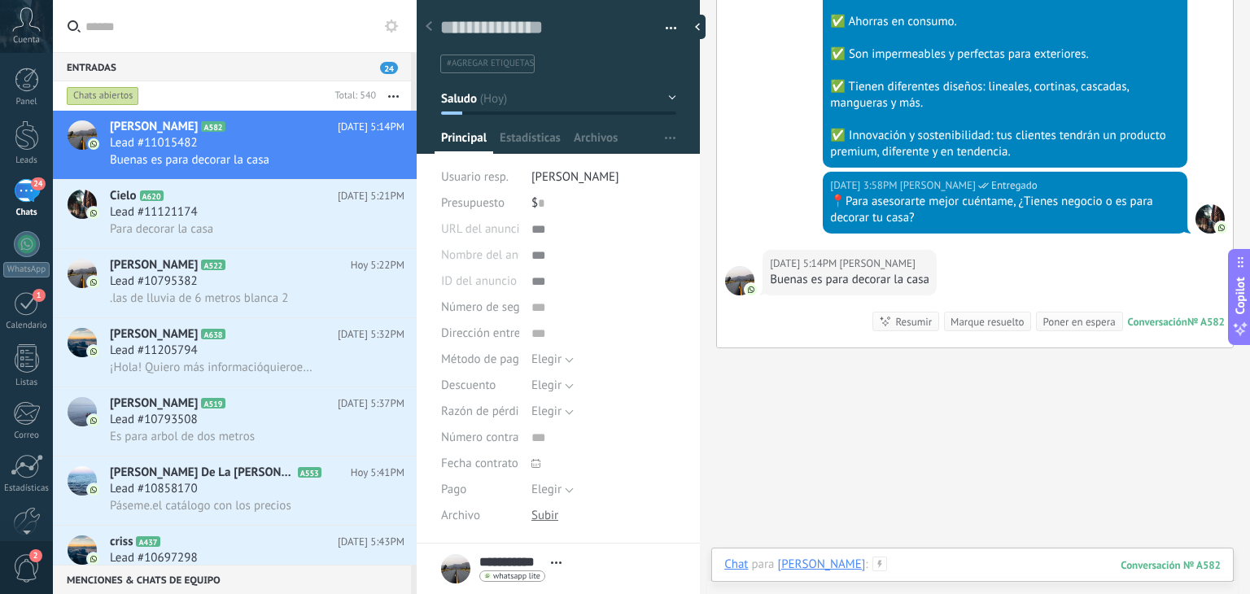
click at [867, 570] on div at bounding box center [972, 581] width 496 height 49
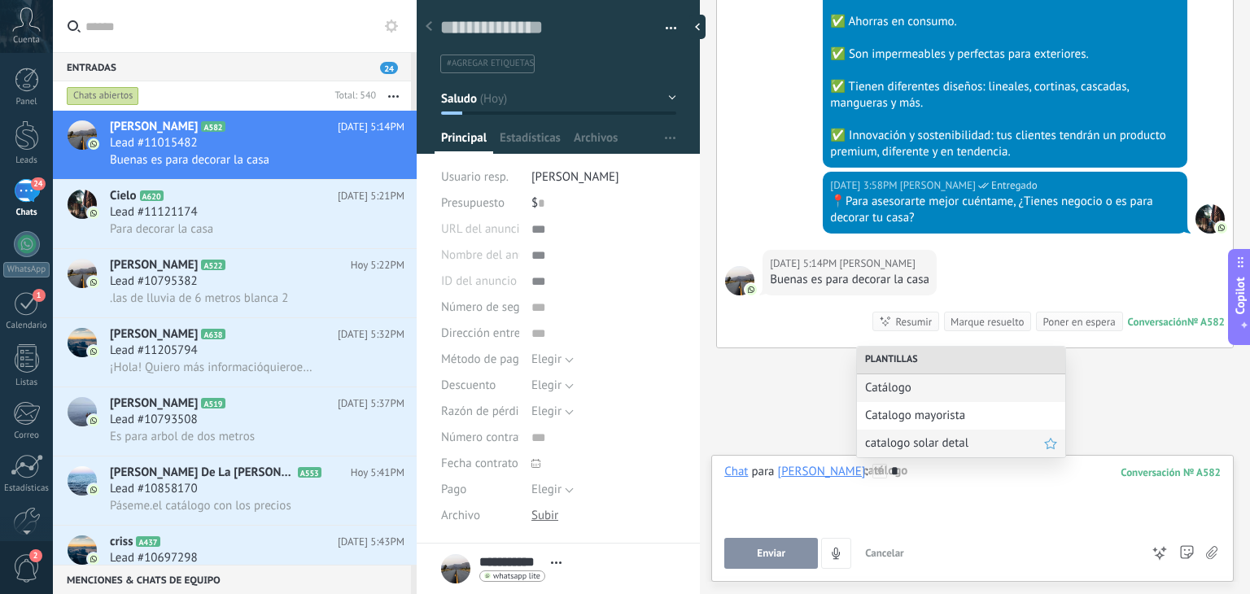
click at [893, 443] on span "catalogo solar detal" at bounding box center [954, 442] width 179 height 15
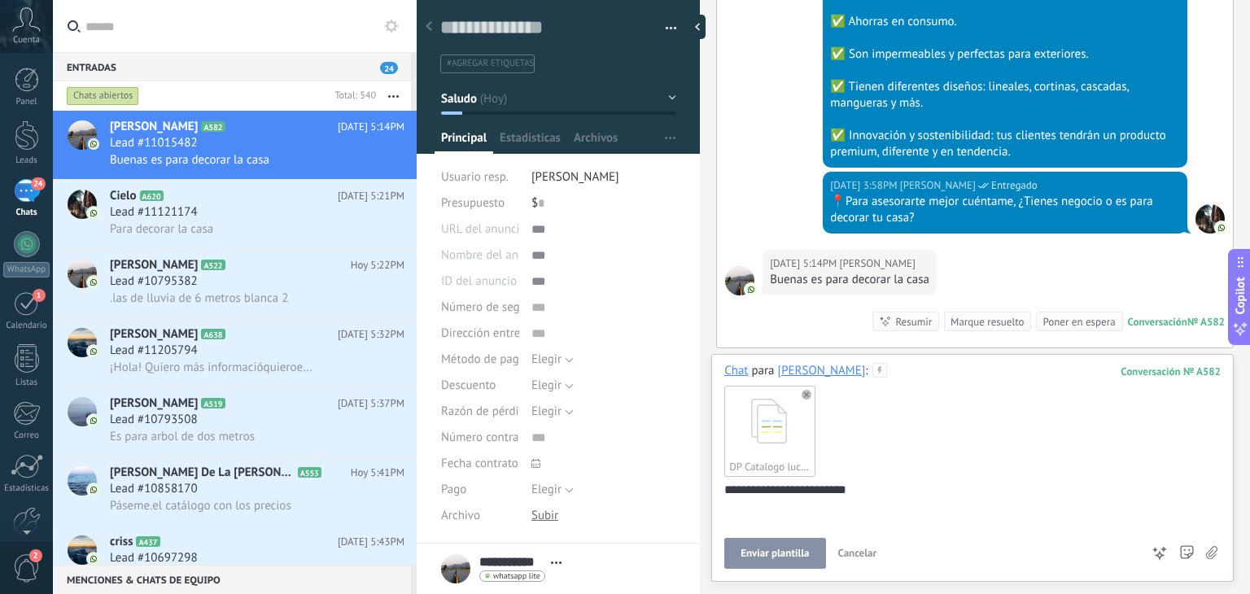
click at [781, 559] on span "Enviar plantilla" at bounding box center [774, 553] width 68 height 11
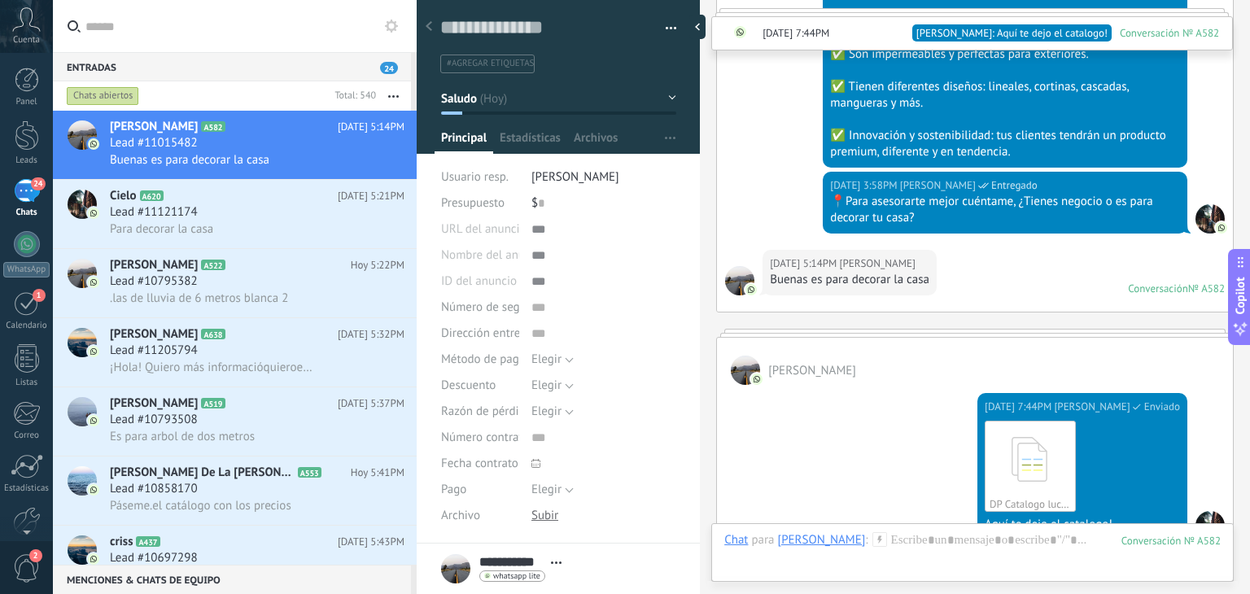
scroll to position [753, 0]
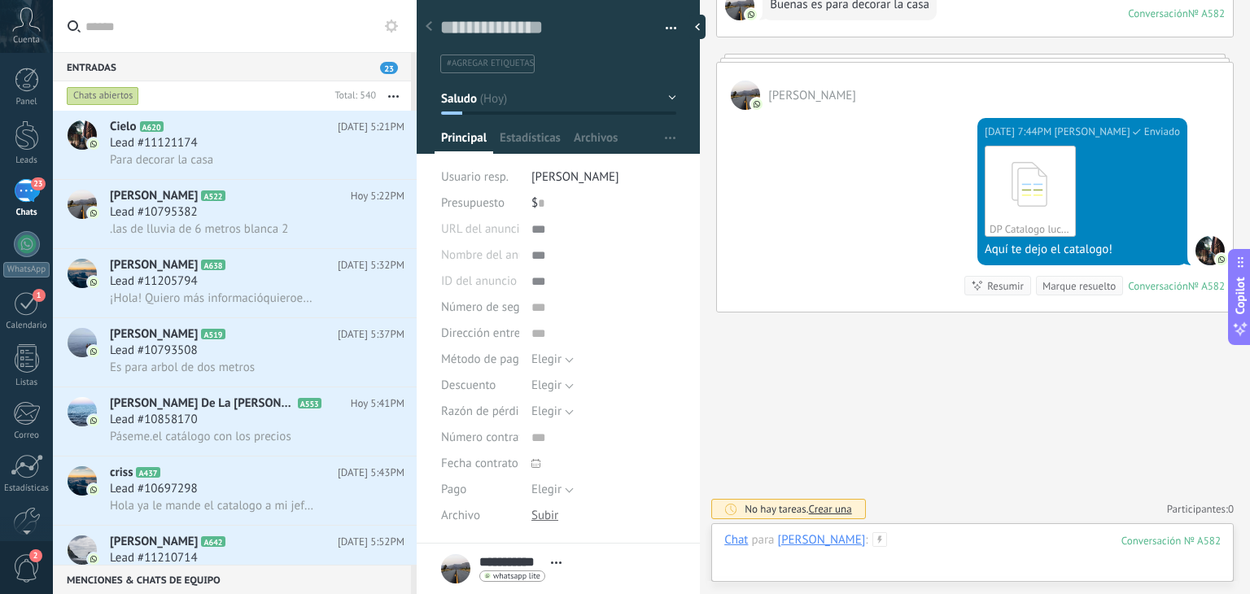
click at [928, 535] on div at bounding box center [972, 556] width 496 height 49
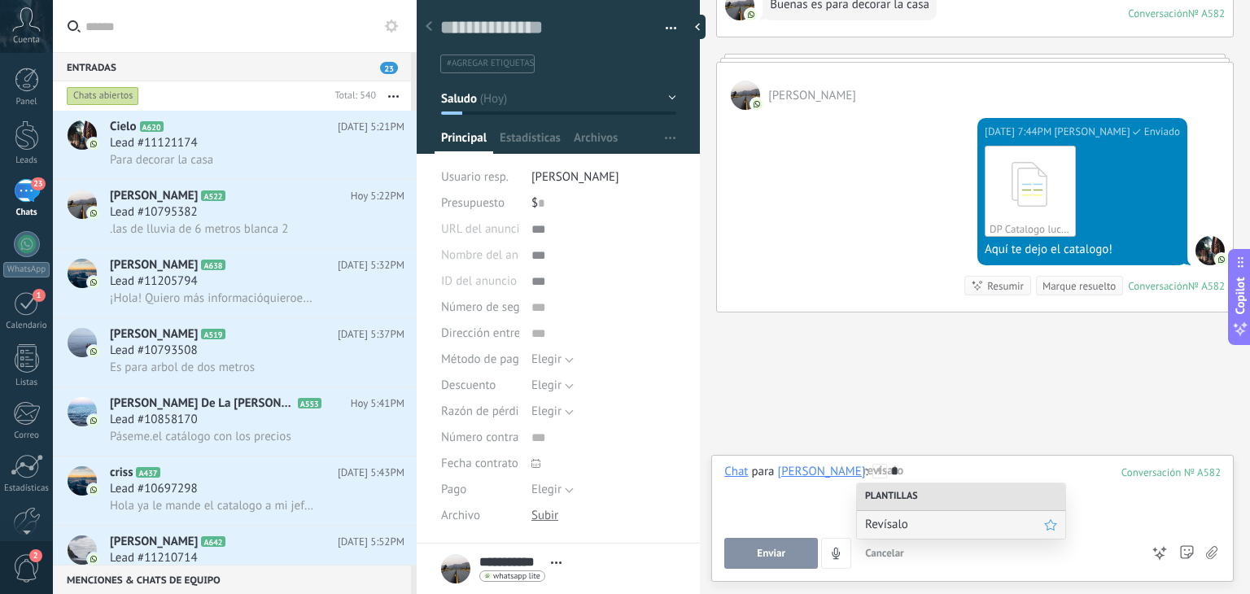
click at [925, 531] on span "Revísalo" at bounding box center [954, 524] width 179 height 15
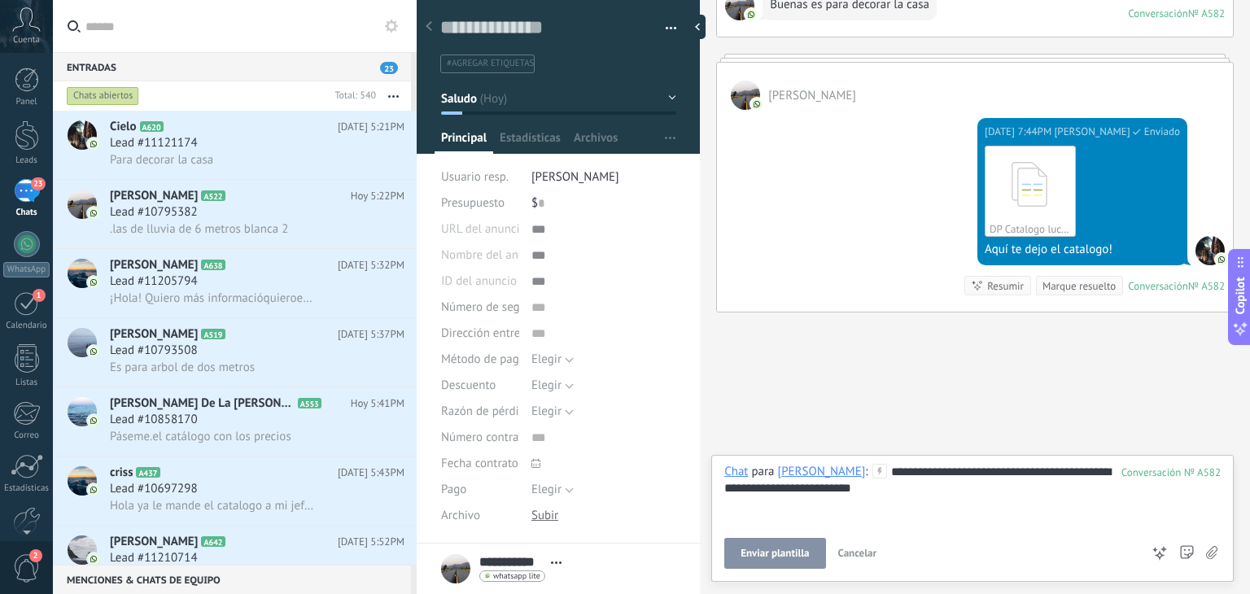
click at [797, 547] on button "Enviar plantilla" at bounding box center [774, 553] width 101 height 31
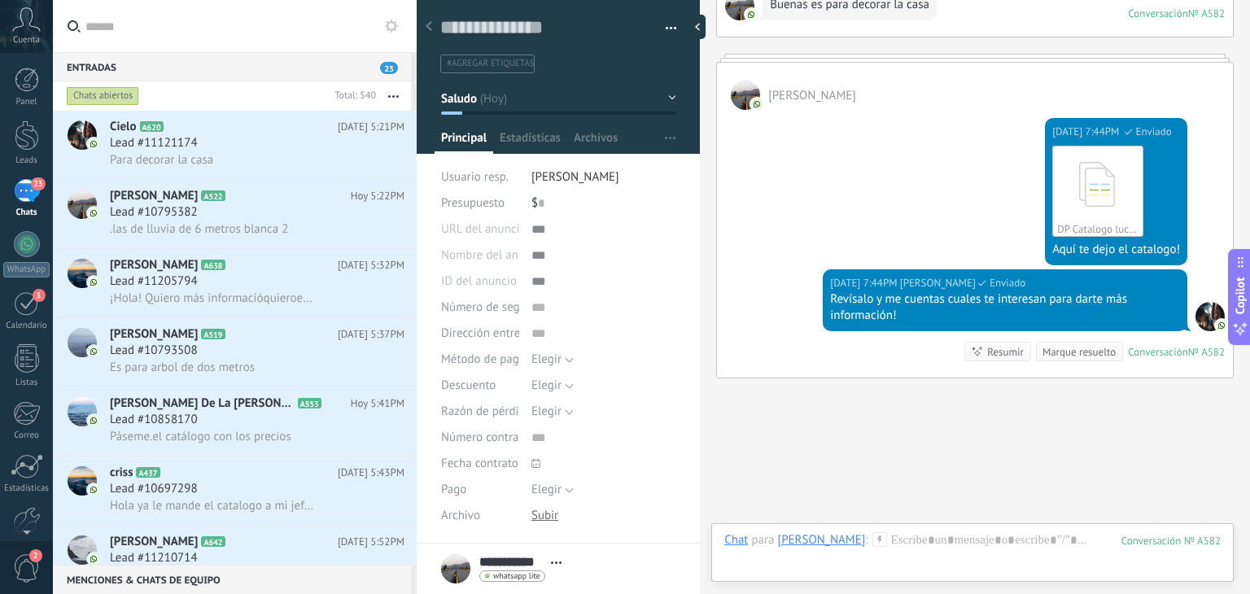
scroll to position [819, 0]
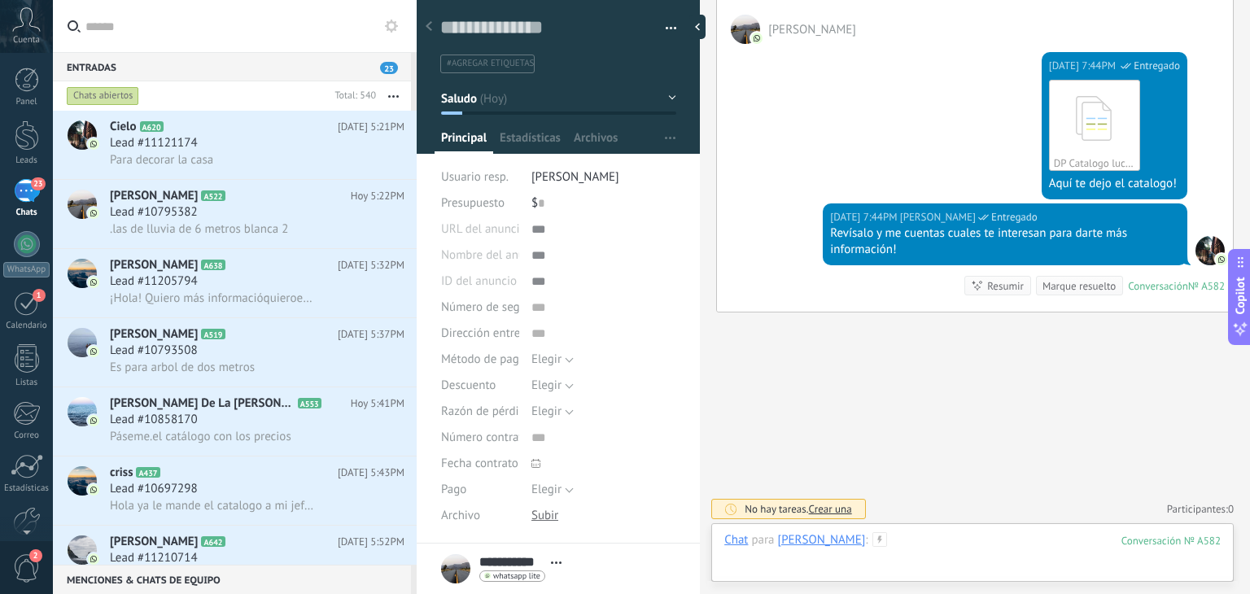
click at [910, 535] on div at bounding box center [972, 556] width 496 height 49
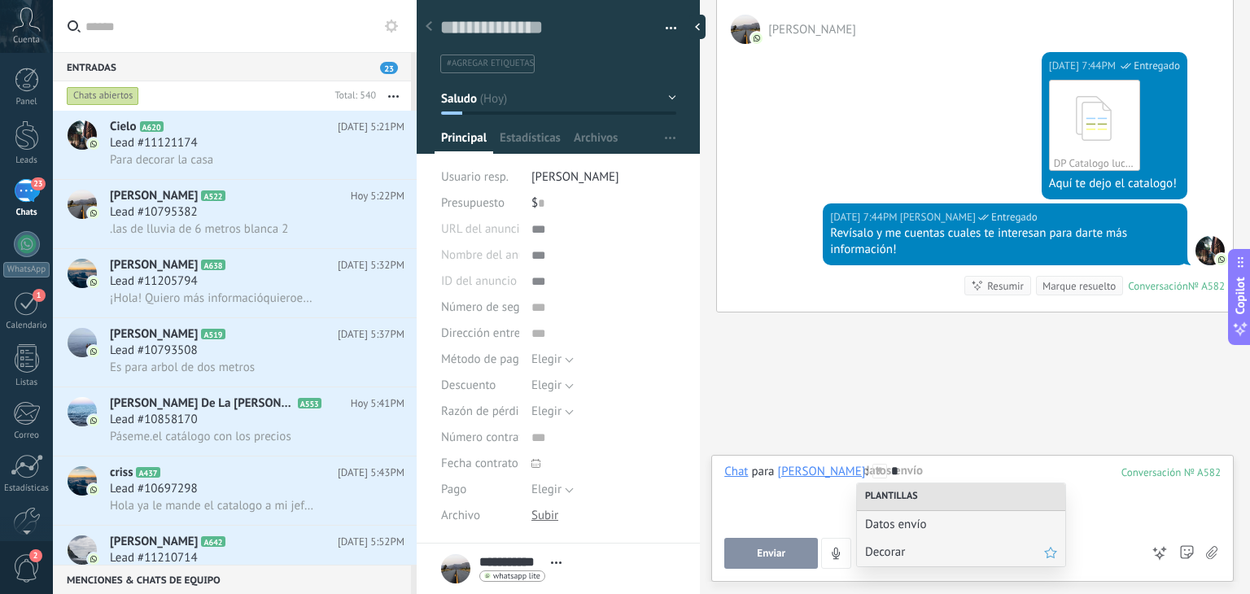
click at [898, 551] on span "Decorar" at bounding box center [954, 551] width 179 height 15
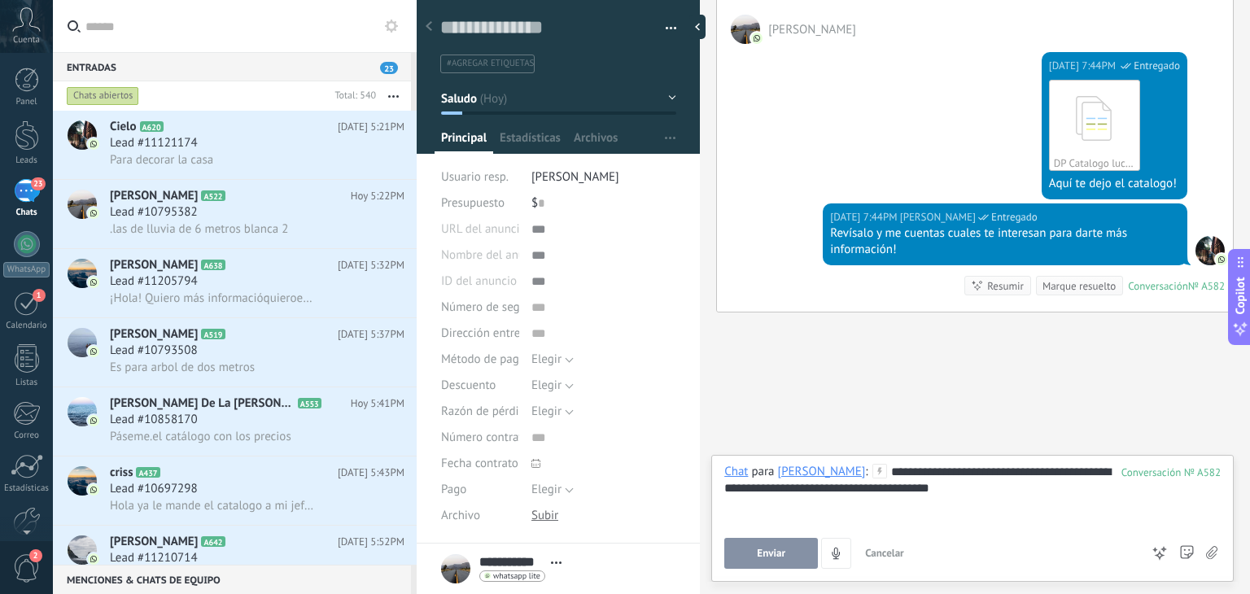
click at [764, 553] on span "Enviar" at bounding box center [771, 553] width 28 height 11
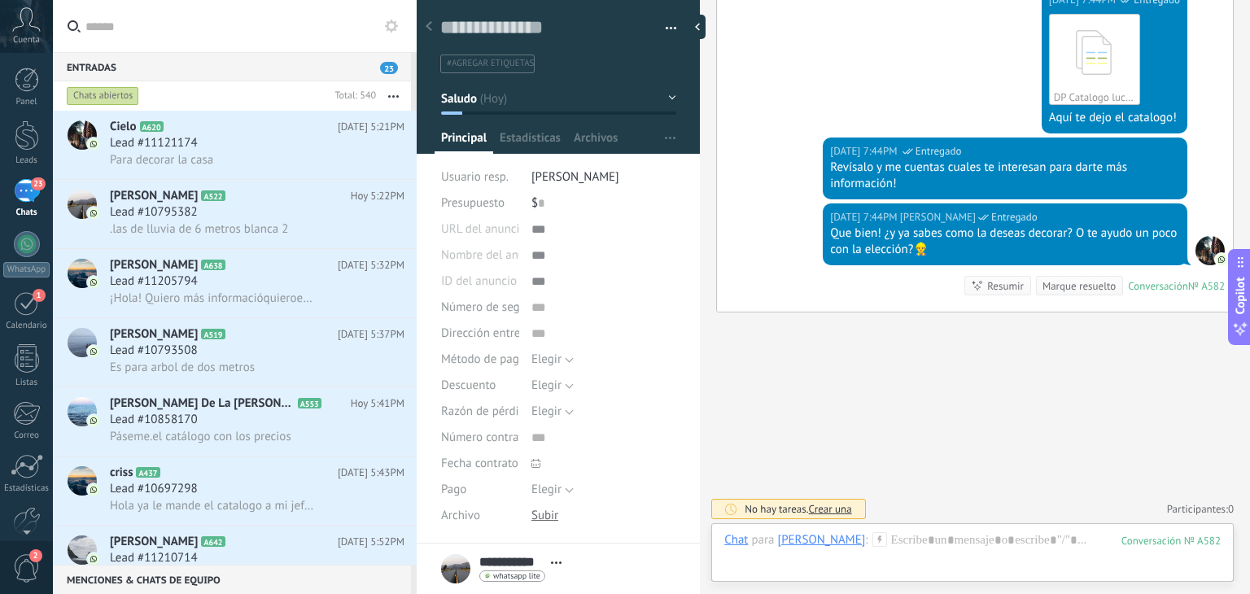
scroll to position [181, 0]
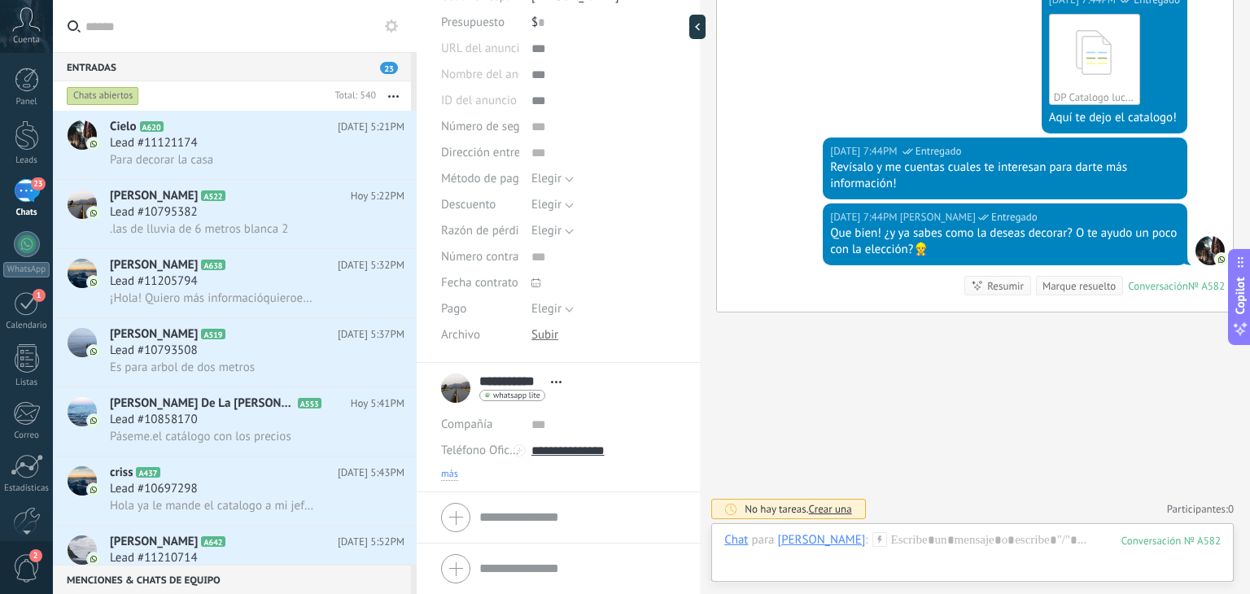
click at [443, 474] on span "más" at bounding box center [449, 474] width 17 height 13
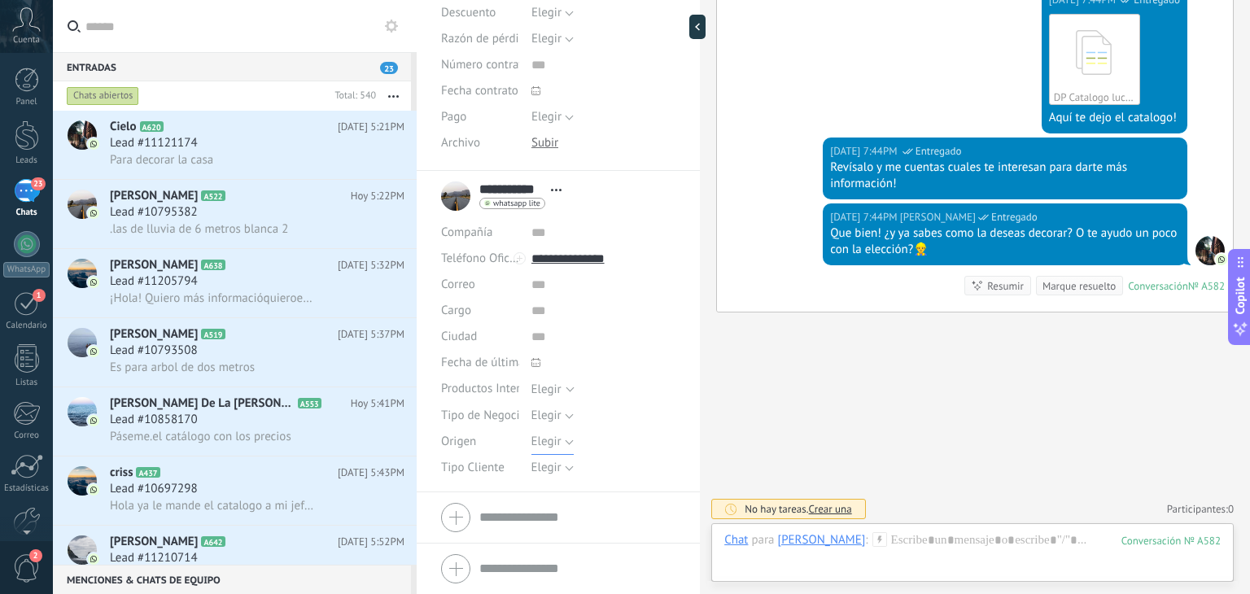
click at [546, 442] on span "Elegir" at bounding box center [546, 441] width 30 height 15
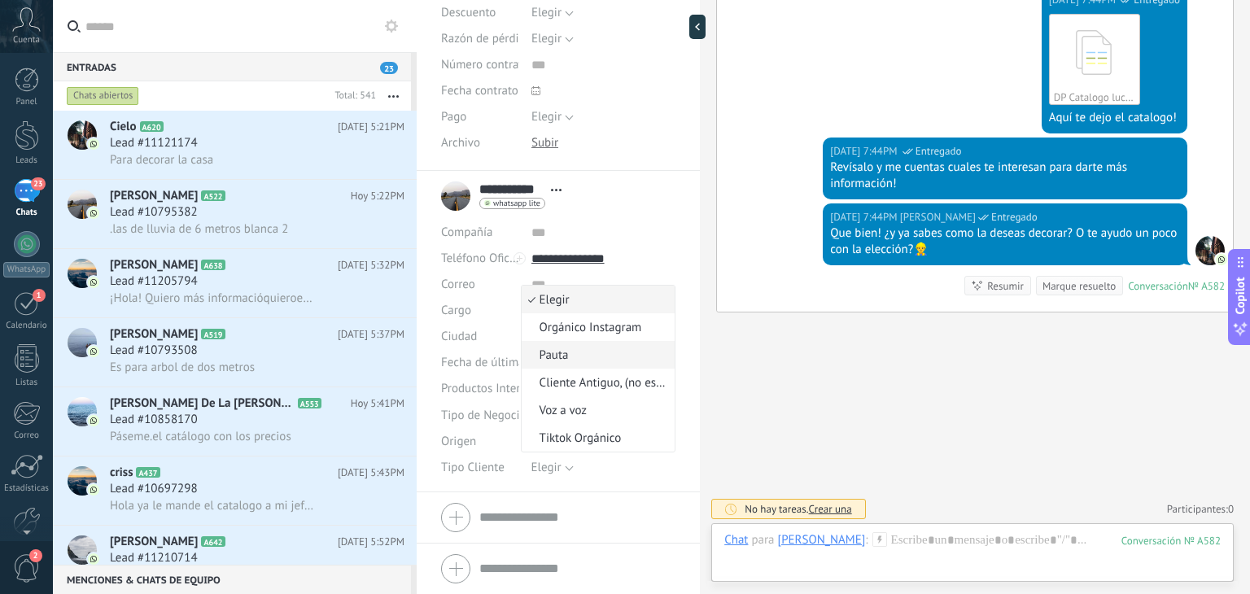
click at [576, 360] on span "Pauta" at bounding box center [596, 354] width 149 height 15
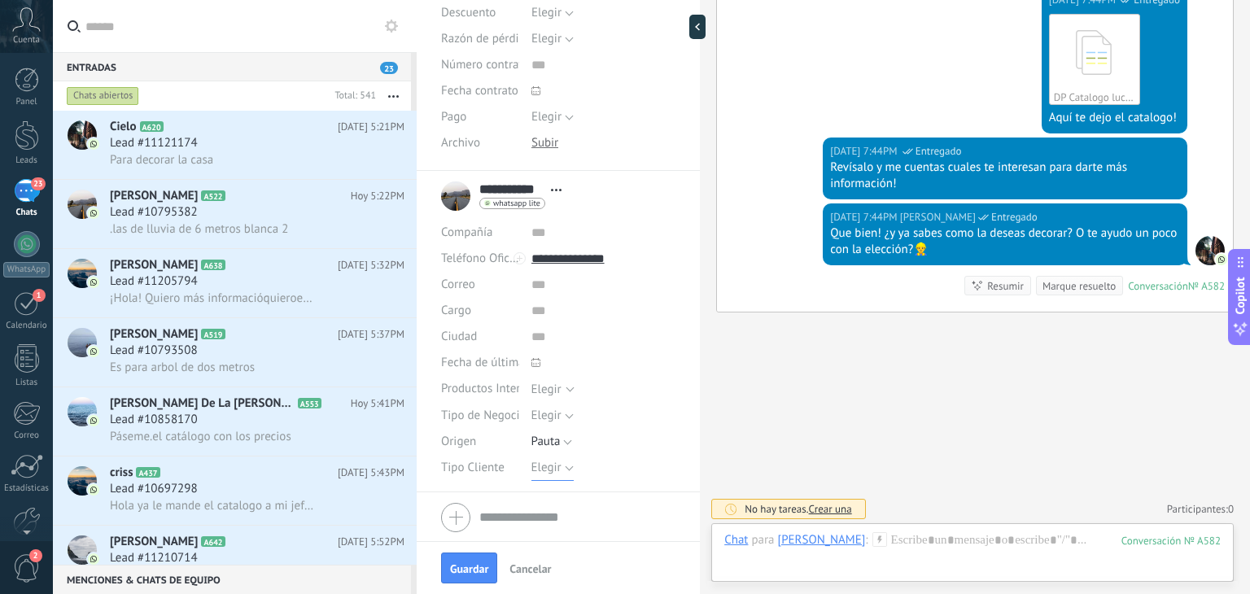
click at [537, 470] on span "Elegir" at bounding box center [546, 467] width 30 height 15
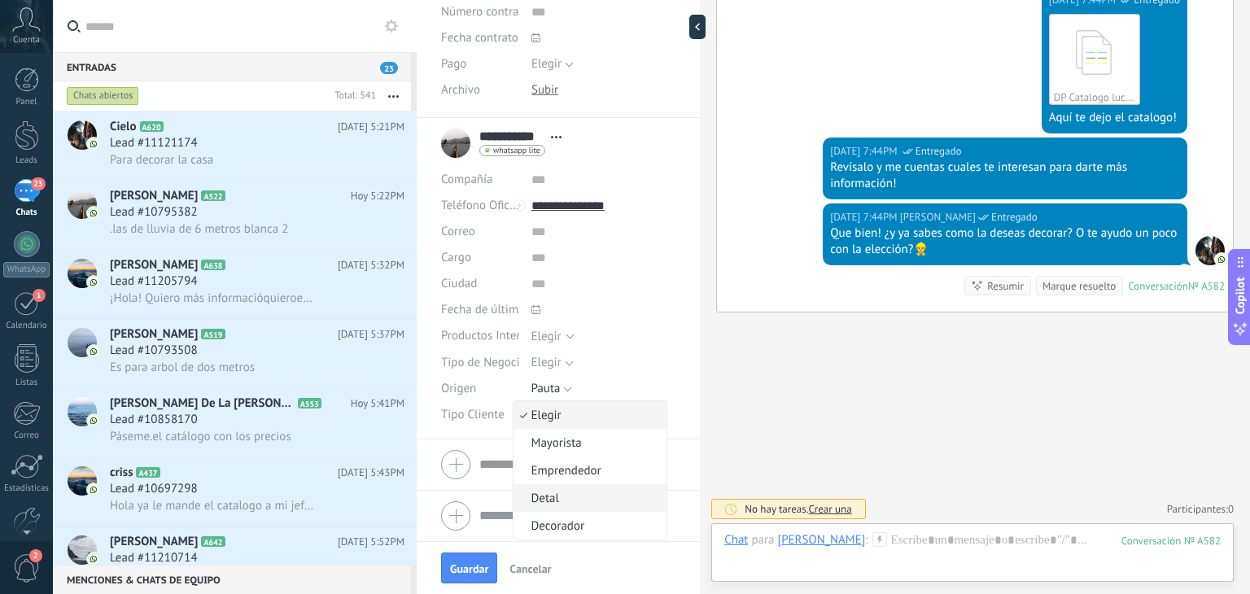
click at [548, 498] on span "Detal" at bounding box center [587, 498] width 149 height 15
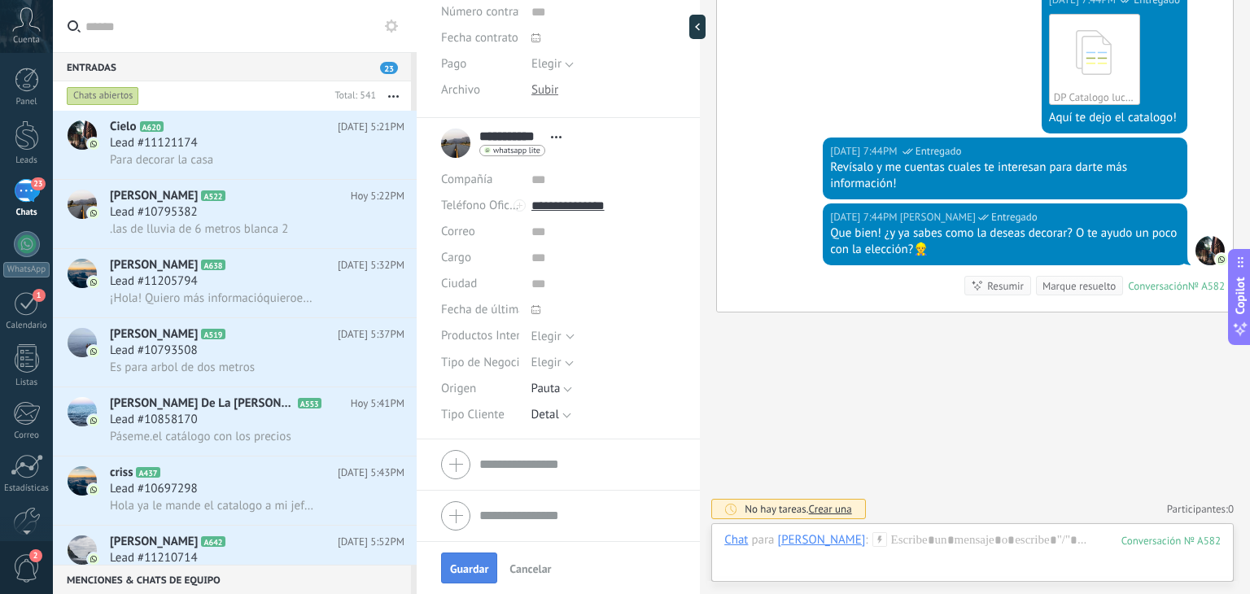
click at [481, 561] on button "Guardar" at bounding box center [469, 568] width 56 height 31
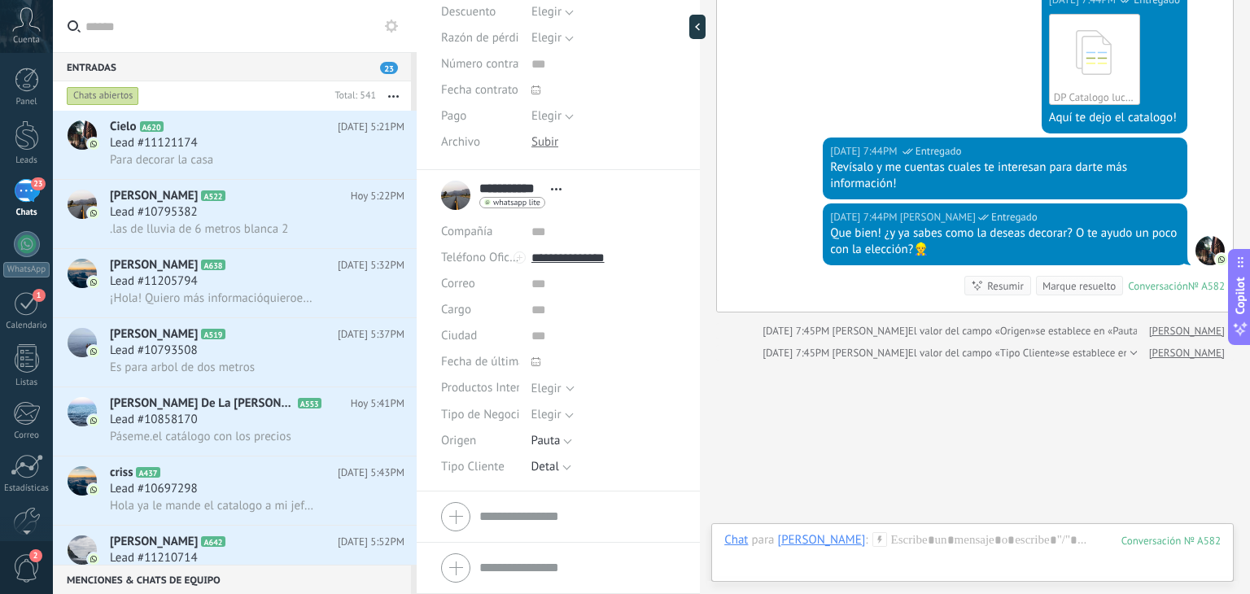
scroll to position [373, 0]
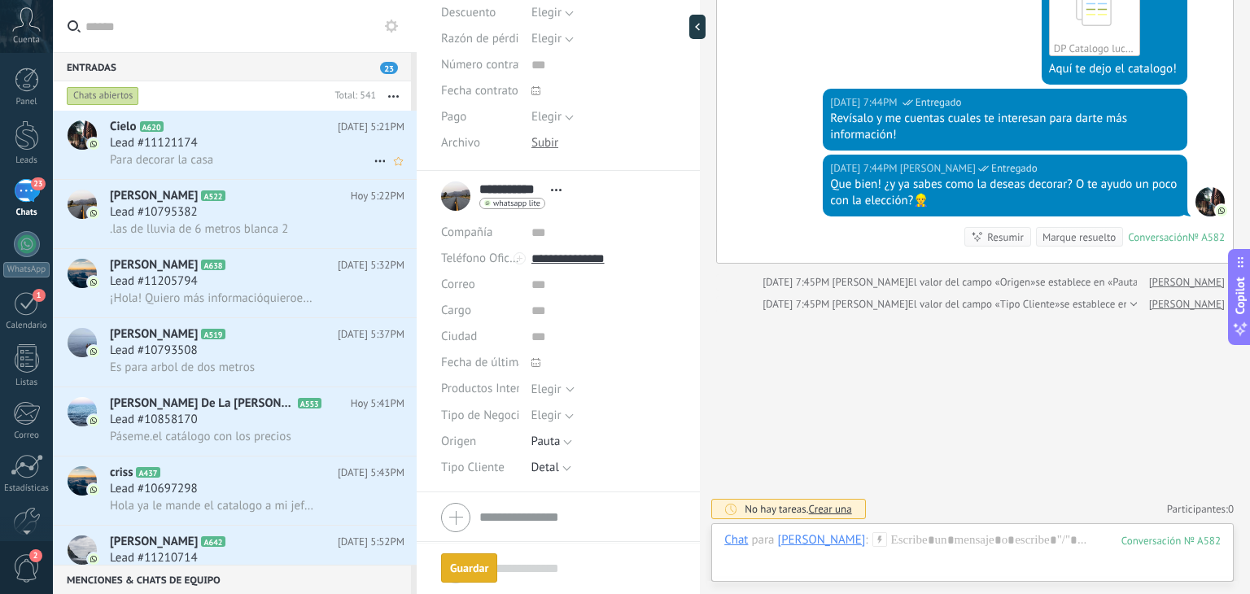
click at [247, 150] on div "Lead #11121174" at bounding box center [257, 143] width 295 height 16
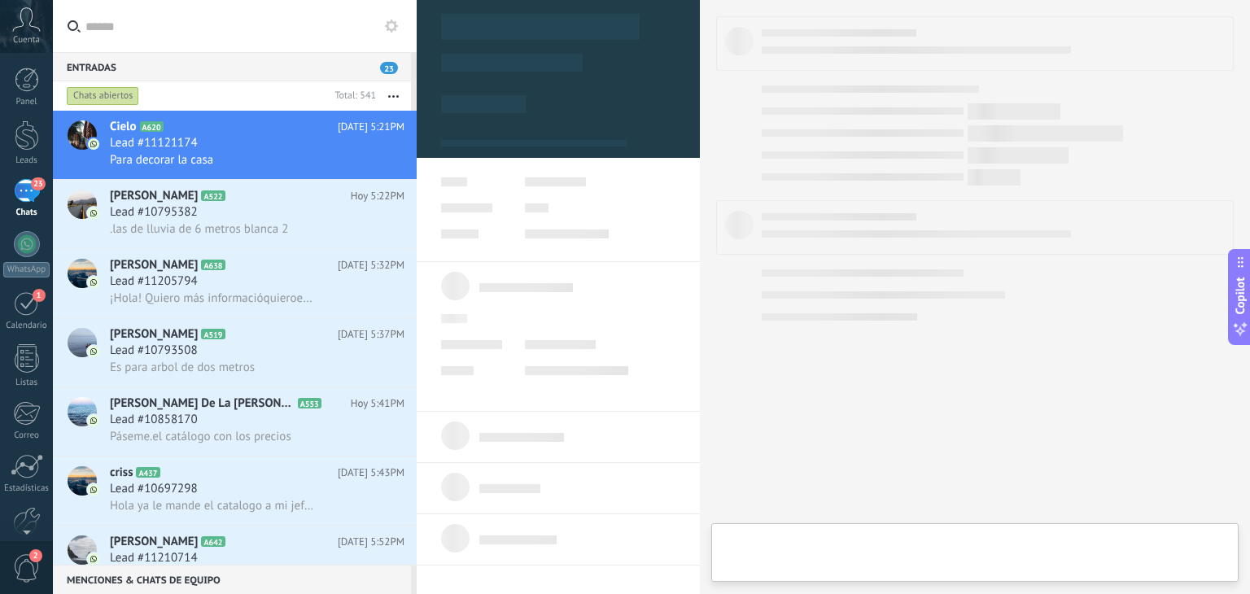
type textarea "**********"
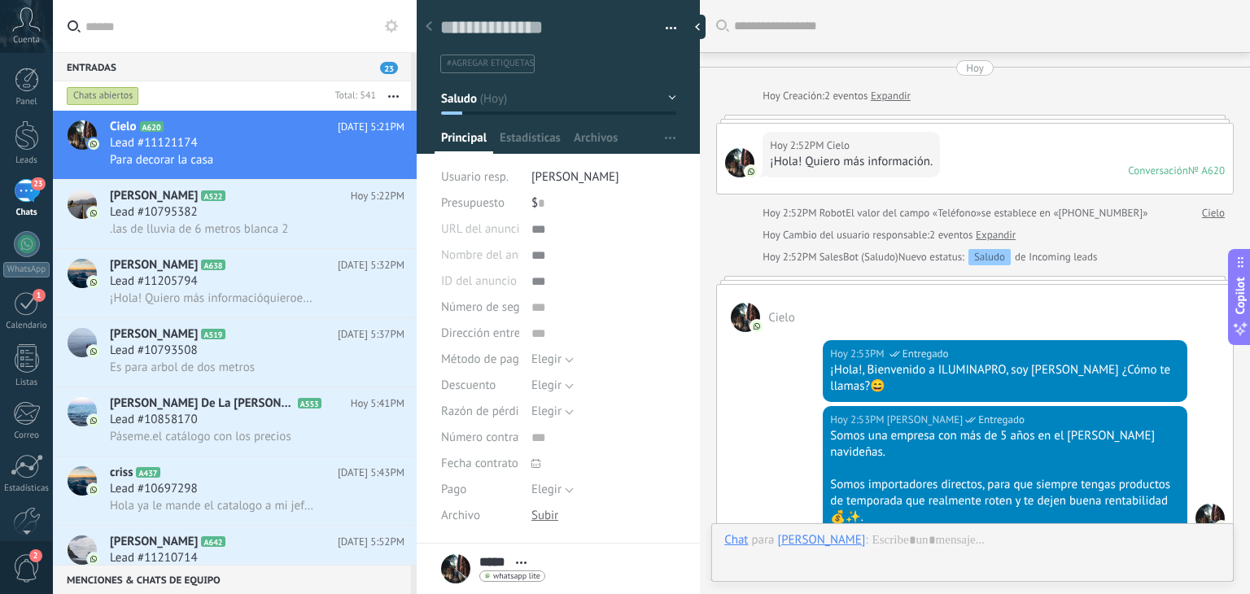
scroll to position [482, 0]
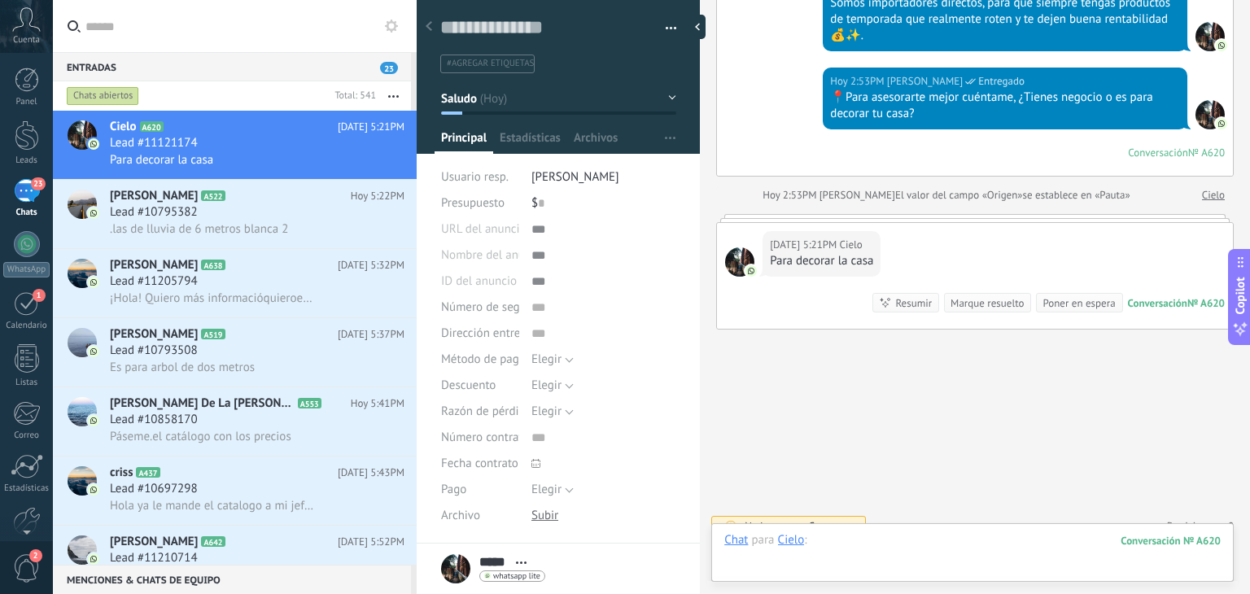
click at [905, 540] on div at bounding box center [972, 556] width 496 height 49
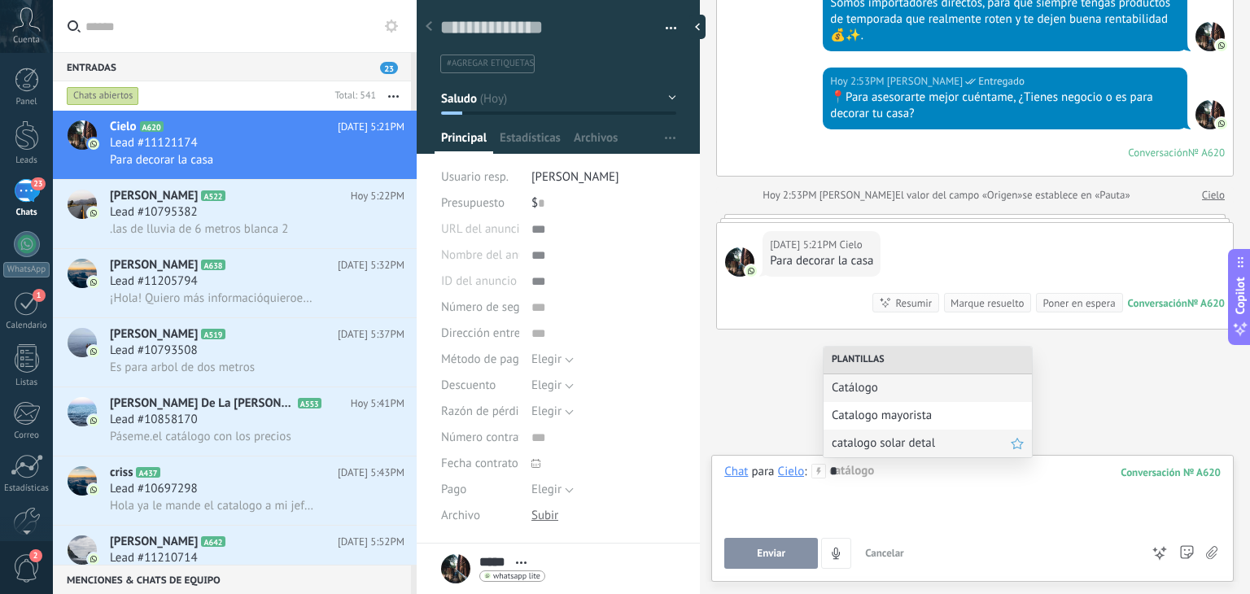
click at [880, 439] on span "catalogo solar detal" at bounding box center [921, 442] width 179 height 15
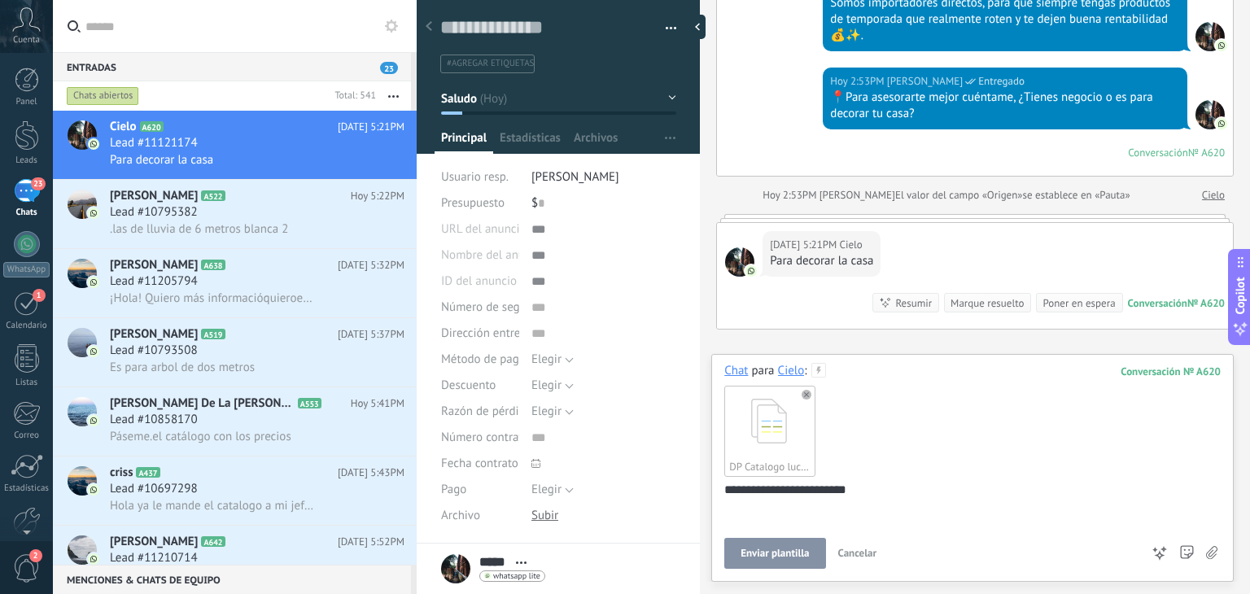
click at [790, 554] on span "Enviar plantilla" at bounding box center [774, 553] width 68 height 11
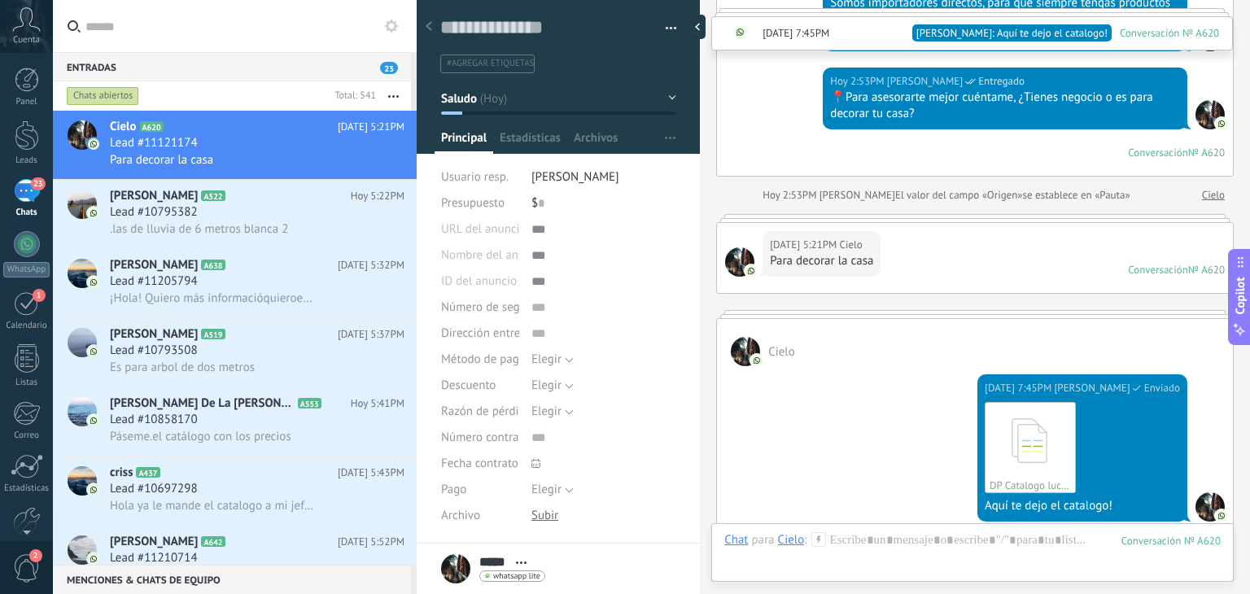
scroll to position [721, 0]
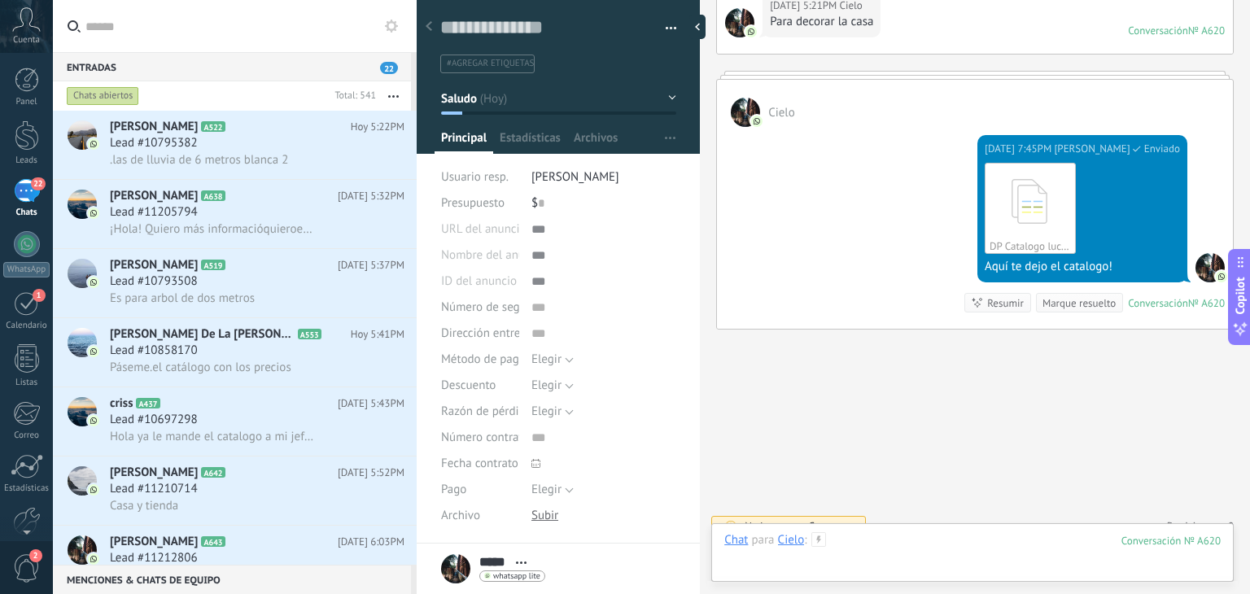
click at [889, 539] on div at bounding box center [972, 556] width 496 height 49
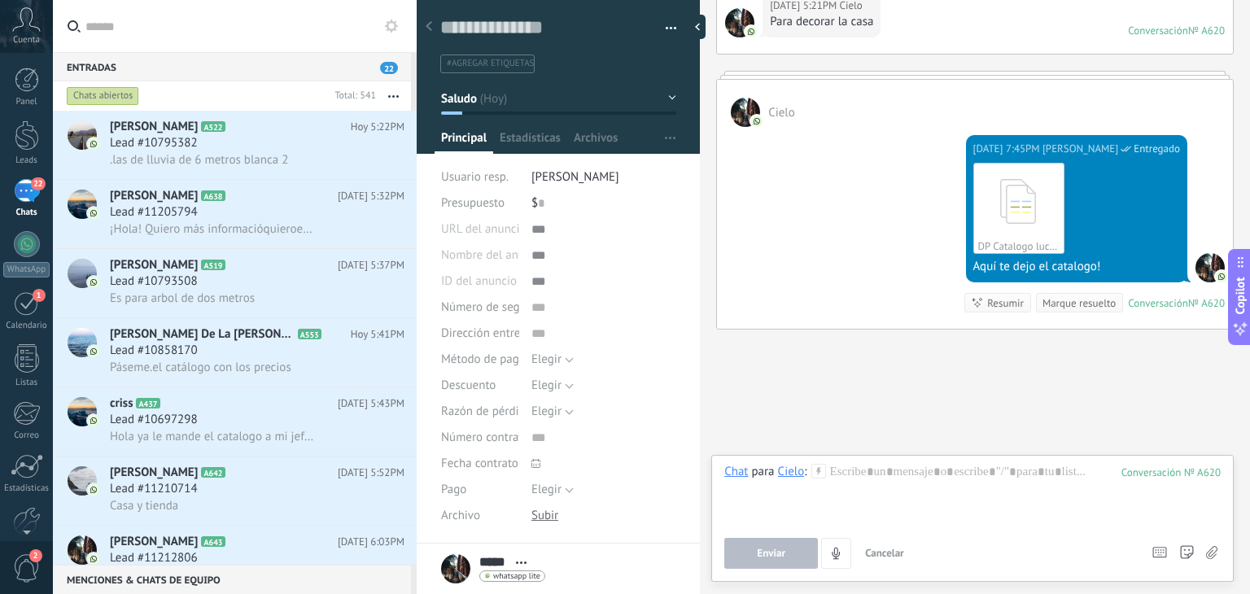
click at [859, 460] on div "Chat Correo Nota Tarea Chat para Cielo : 620 Enviar Cancelar Rastrear clics en …" at bounding box center [972, 518] width 522 height 127
click at [859, 464] on div at bounding box center [972, 495] width 496 height 62
click at [859, 469] on div at bounding box center [972, 495] width 496 height 62
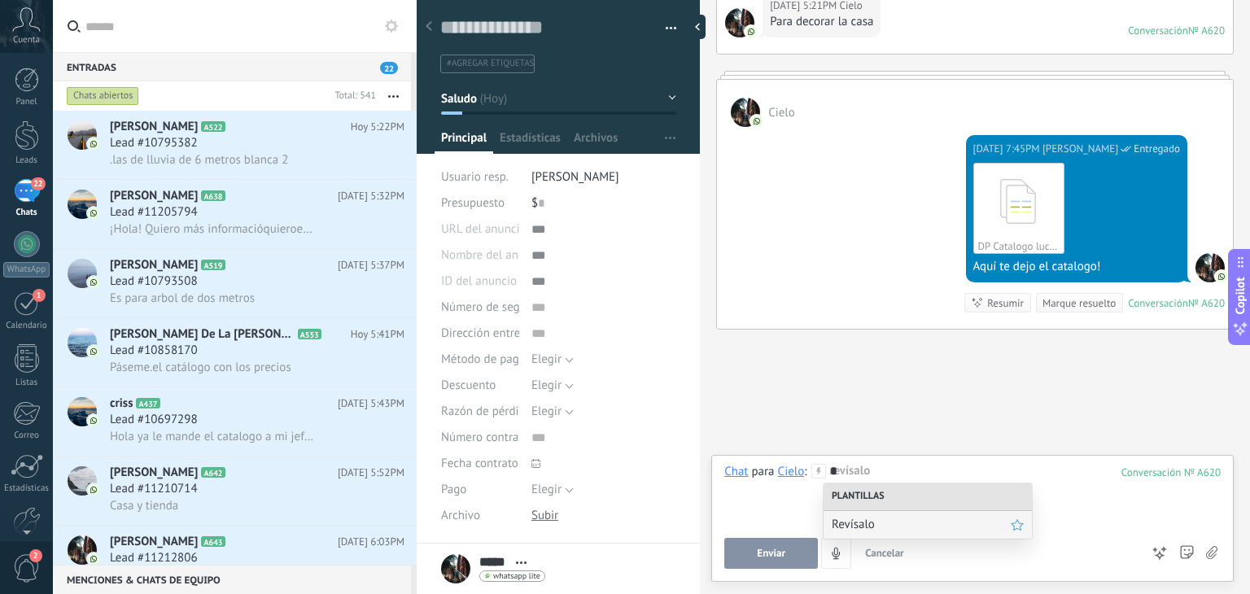
click at [857, 538] on div "Plantillas Revísalo" at bounding box center [928, 511] width 210 height 57
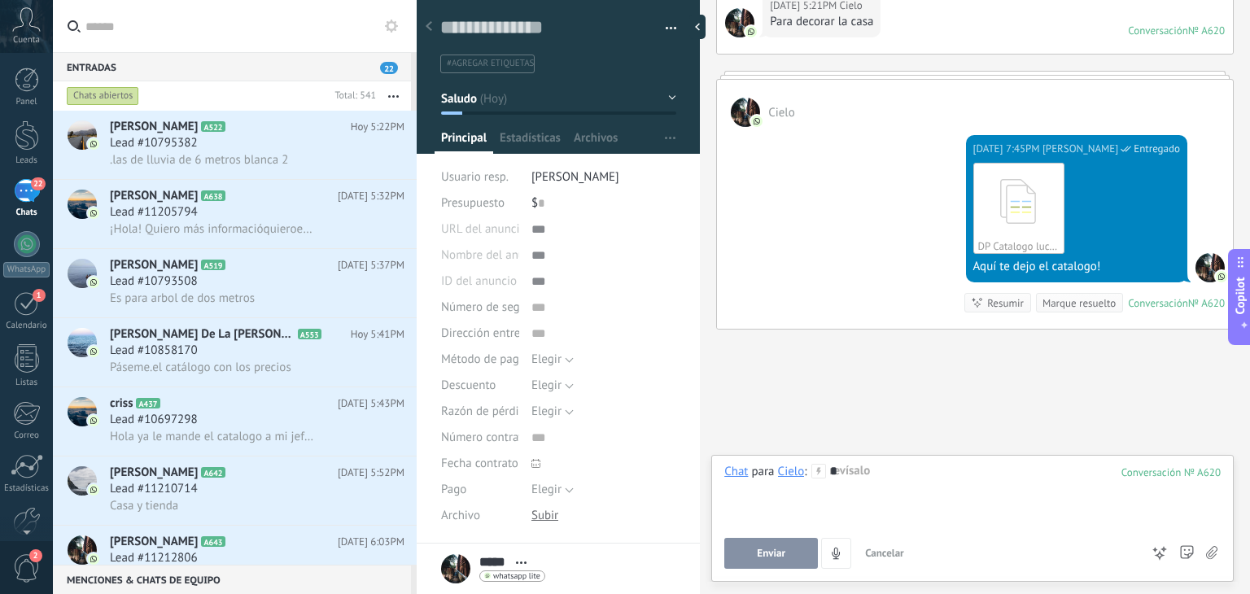
click at [859, 483] on div "*" at bounding box center [972, 495] width 496 height 62
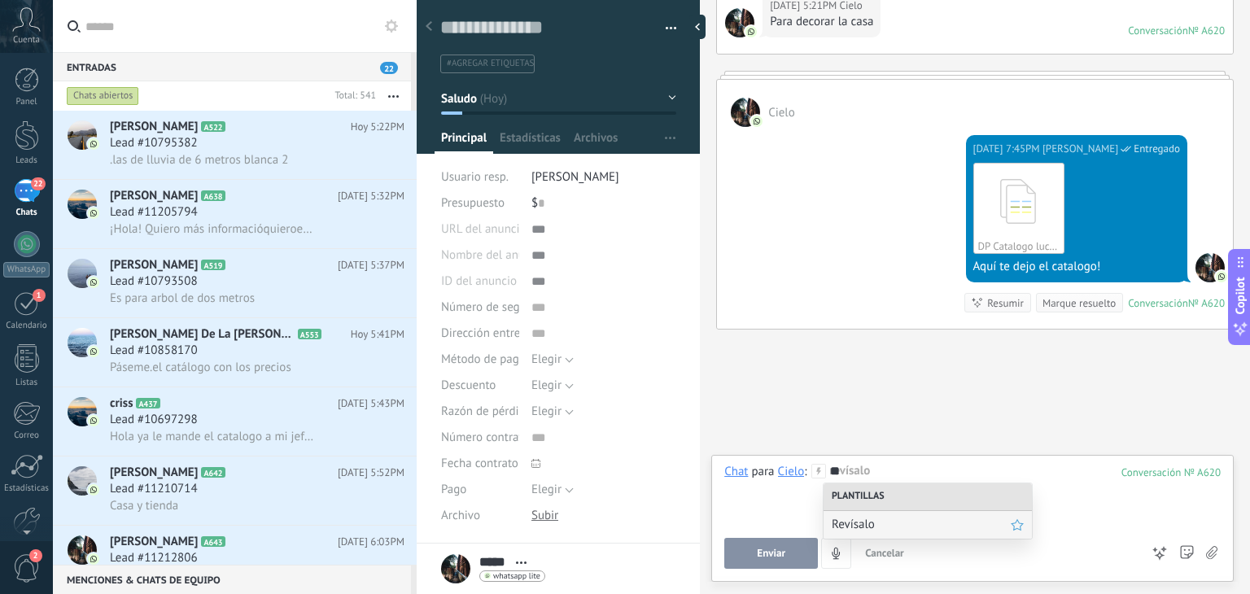
click at [859, 517] on span "Revísalo" at bounding box center [921, 524] width 179 height 15
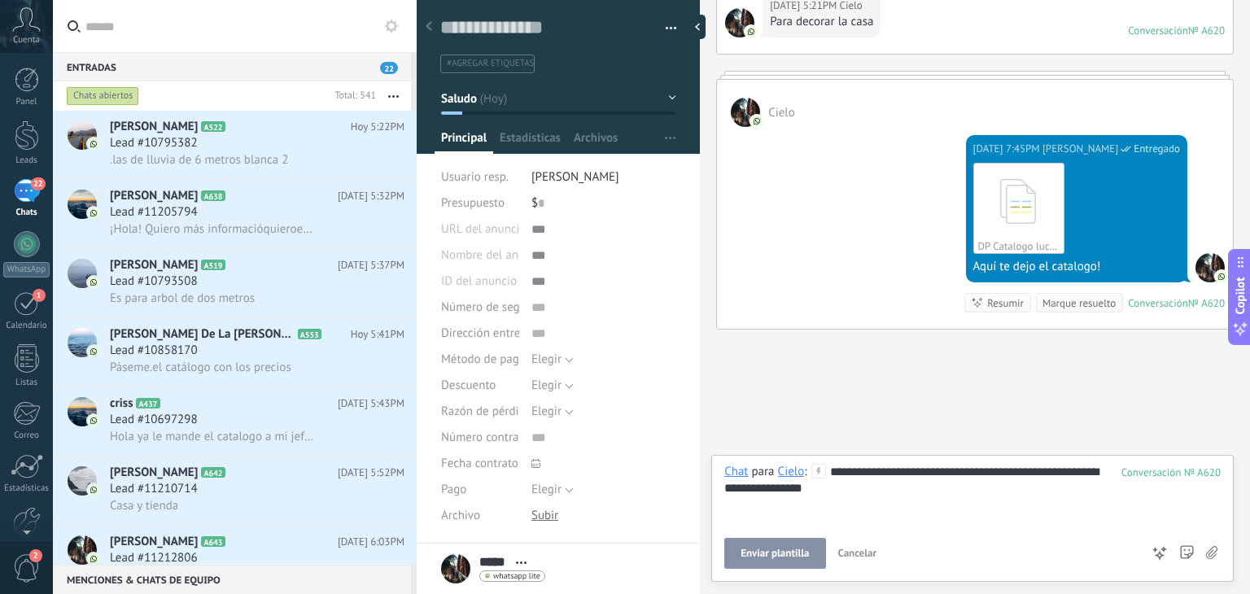
click at [775, 543] on button "Enviar plantilla" at bounding box center [774, 553] width 101 height 31
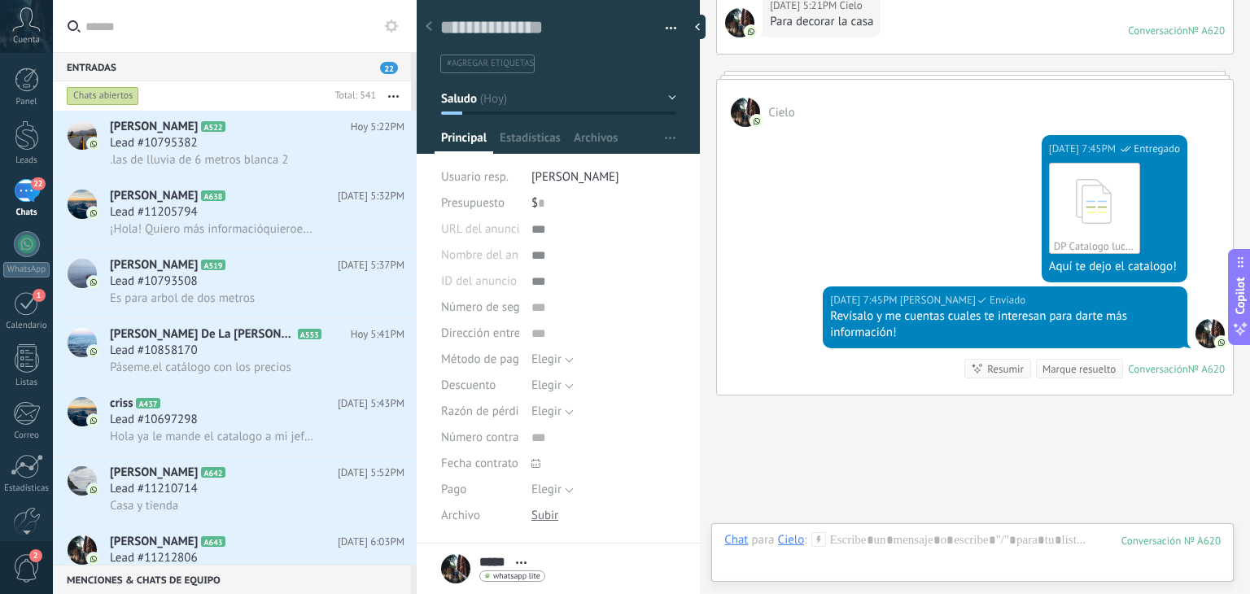
scroll to position [788, 0]
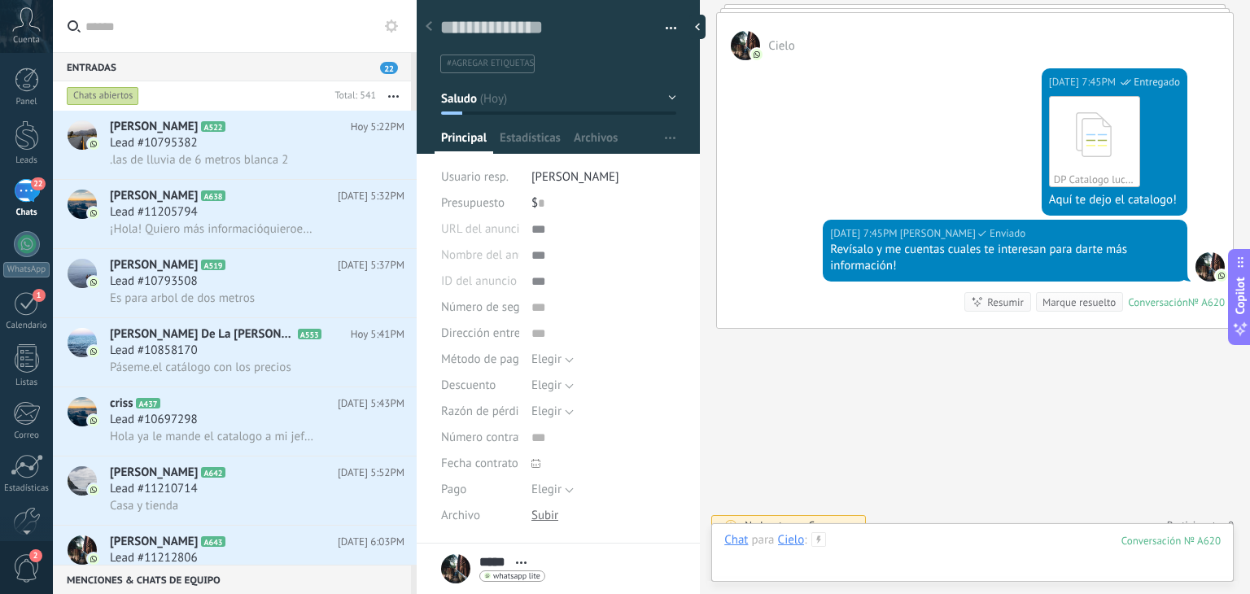
click at [850, 538] on div at bounding box center [972, 556] width 496 height 49
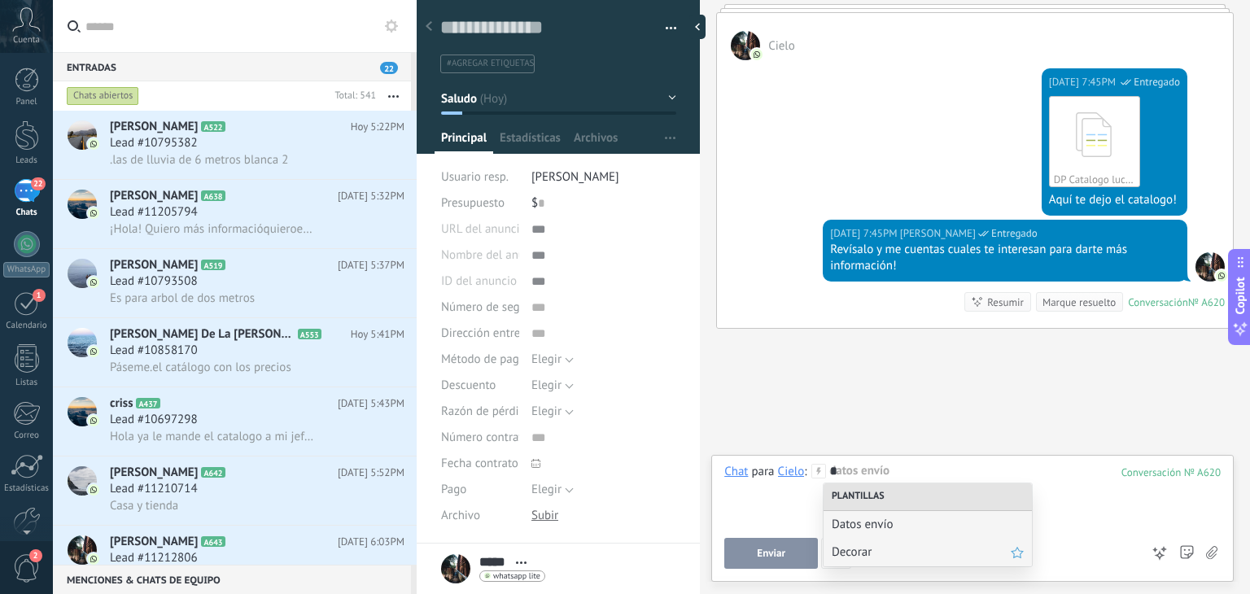
click at [853, 548] on span "Decorar" at bounding box center [921, 551] width 179 height 15
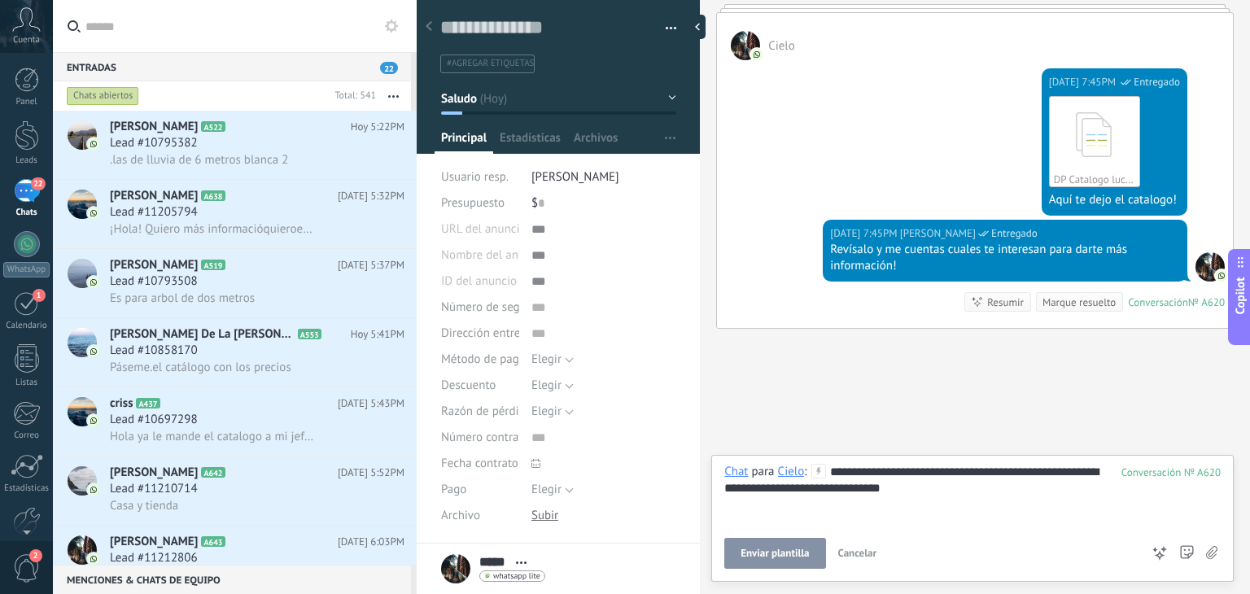
click at [787, 552] on span "Enviar plantilla" at bounding box center [774, 553] width 68 height 11
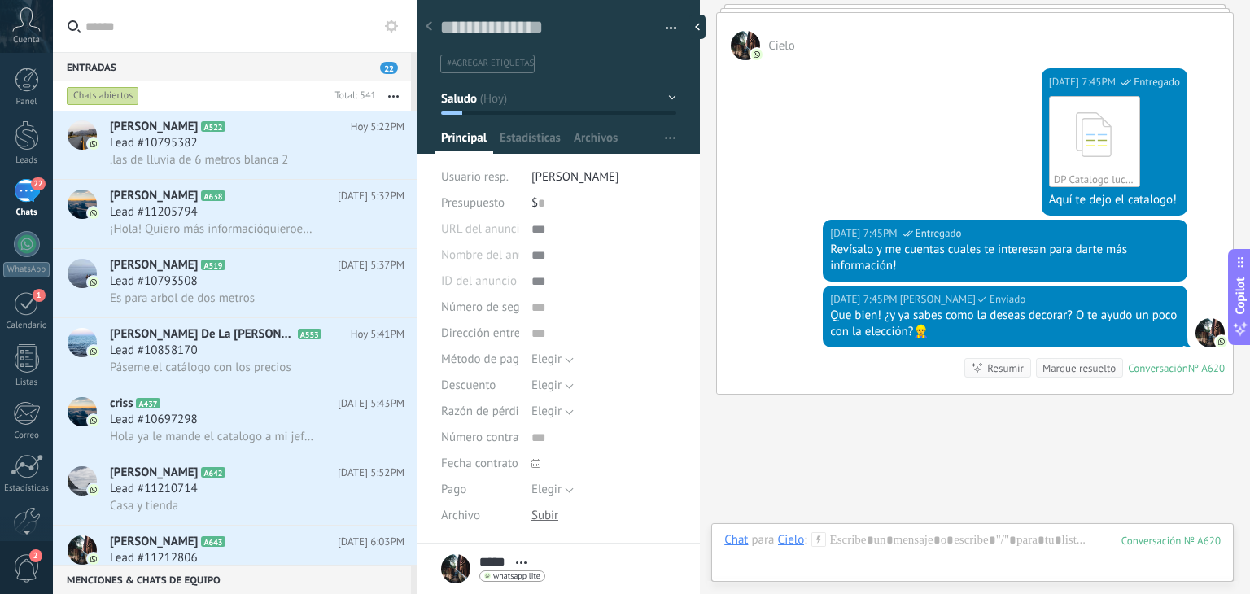
scroll to position [853, 0]
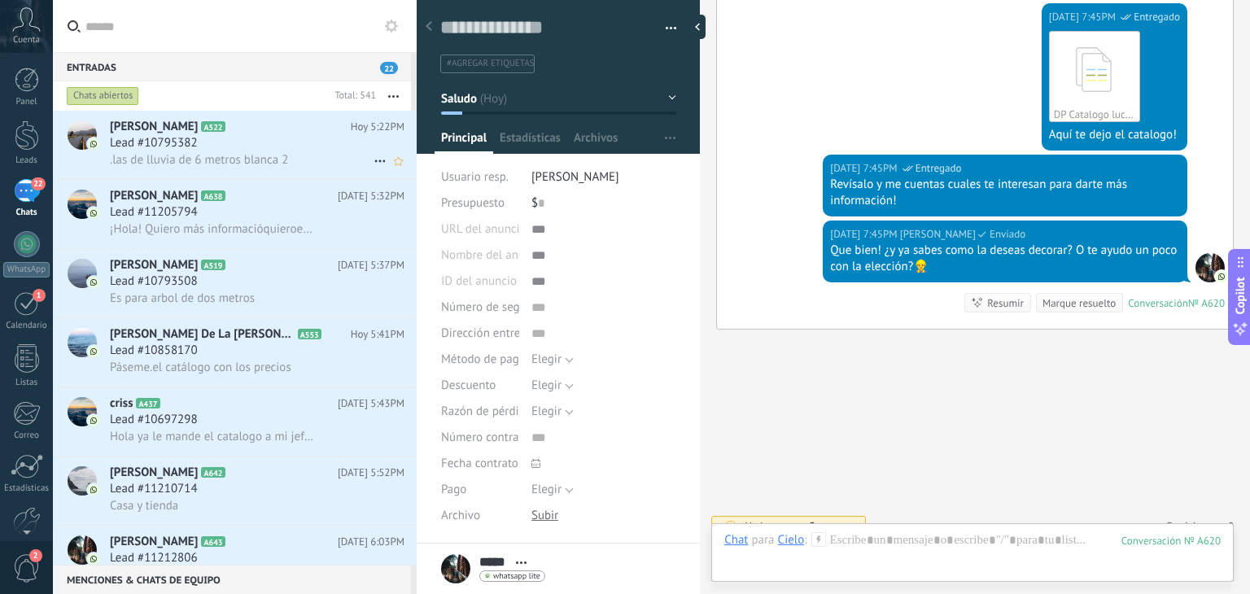
click at [241, 126] on h2 "Yaneth Corrales A522" at bounding box center [230, 127] width 241 height 16
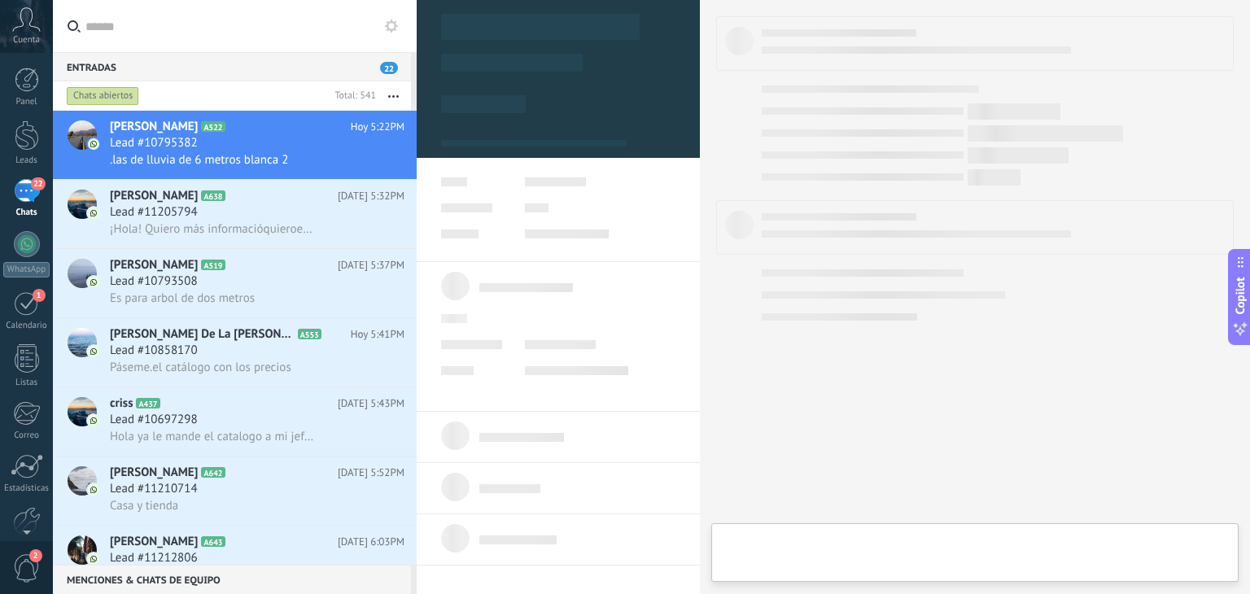
type textarea "**********"
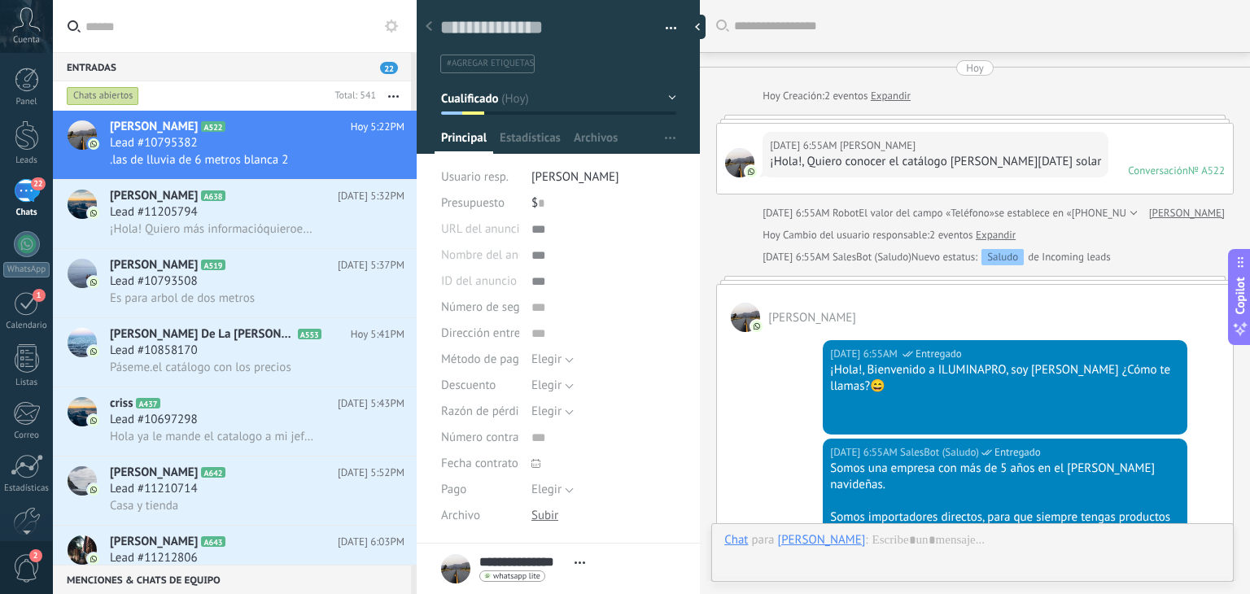
scroll to position [1051, 0]
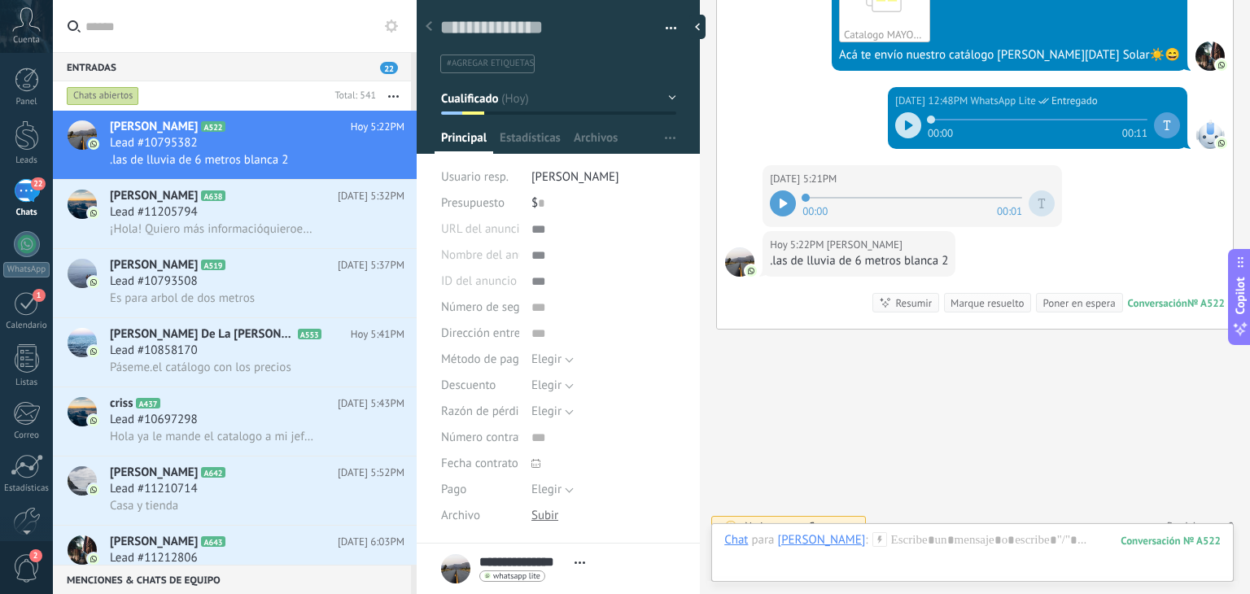
click at [781, 190] on div at bounding box center [783, 203] width 26 height 26
click at [921, 539] on div at bounding box center [972, 556] width 496 height 49
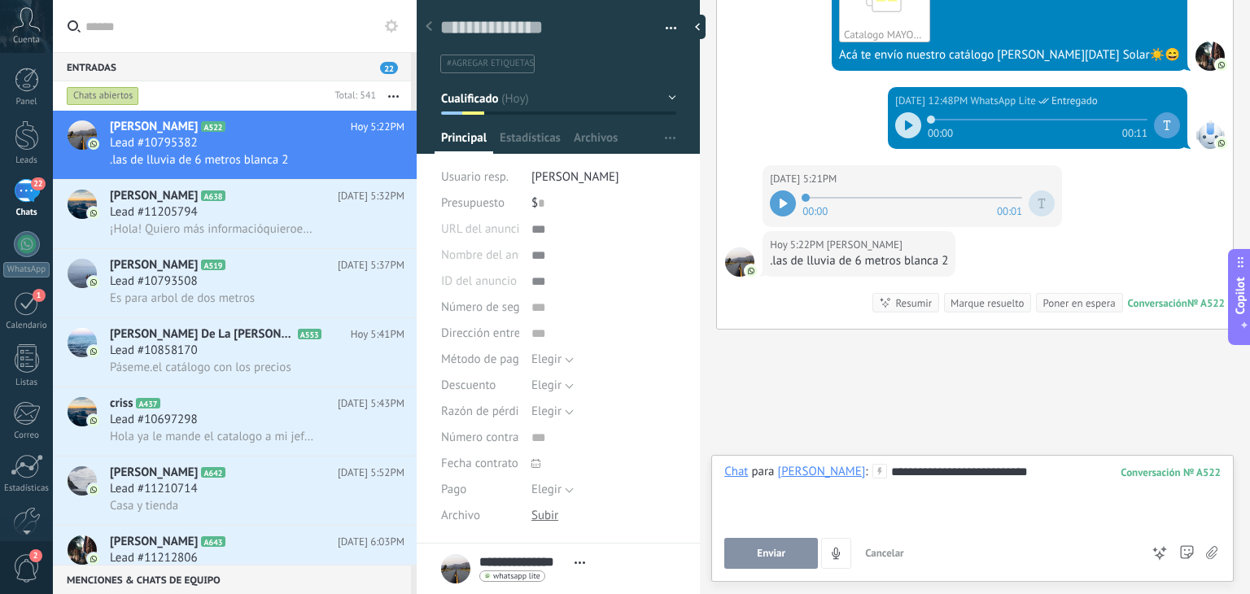
click at [793, 551] on button "Enviar" at bounding box center [771, 553] width 94 height 31
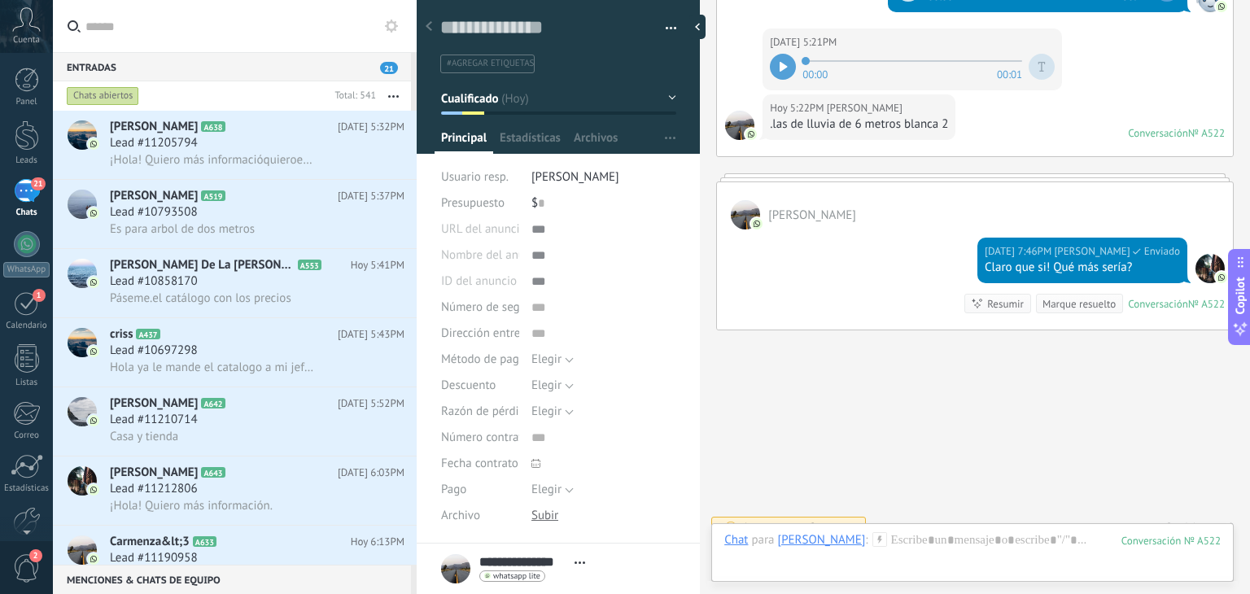
scroll to position [19, 0]
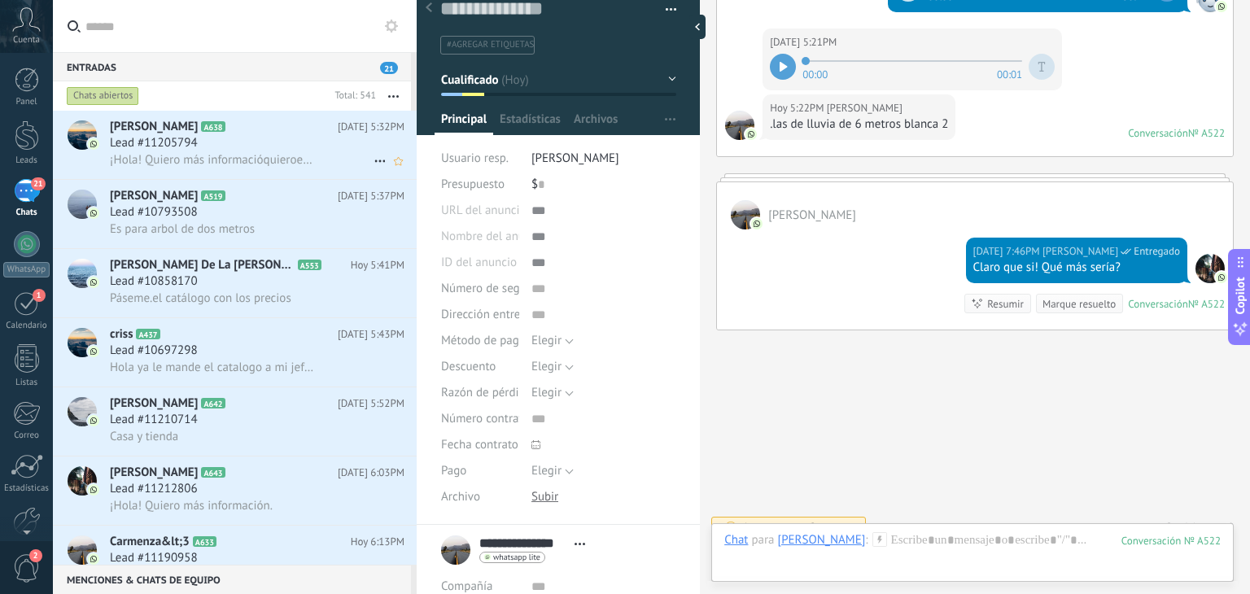
click at [219, 136] on div "Lead #11205794" at bounding box center [257, 143] width 295 height 16
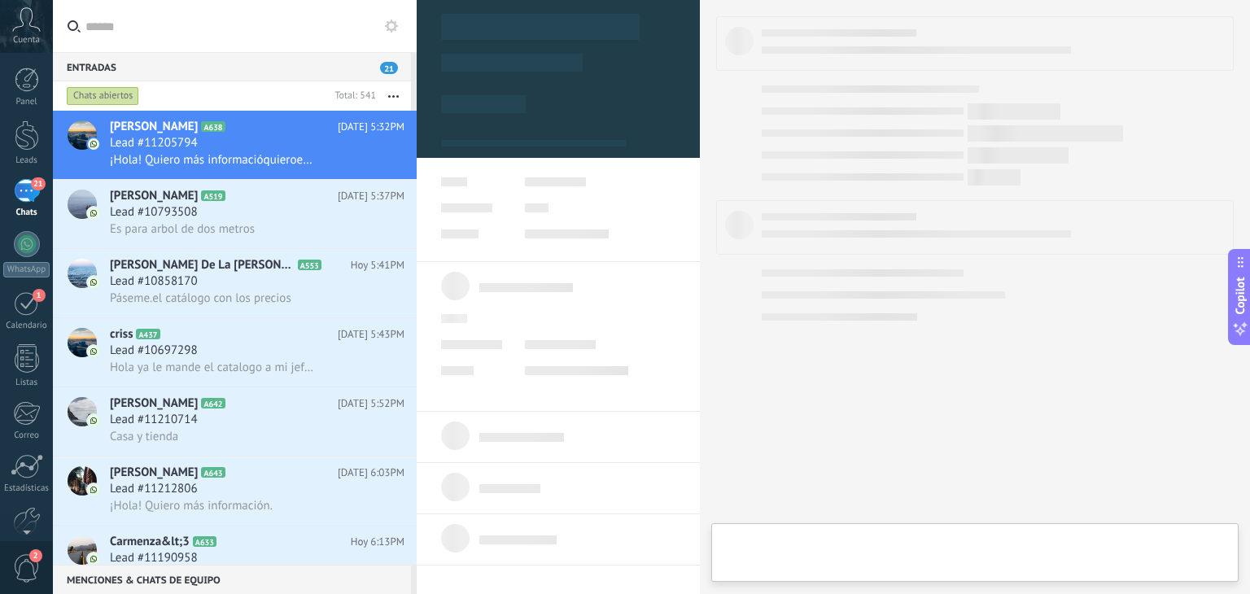
type textarea "**********"
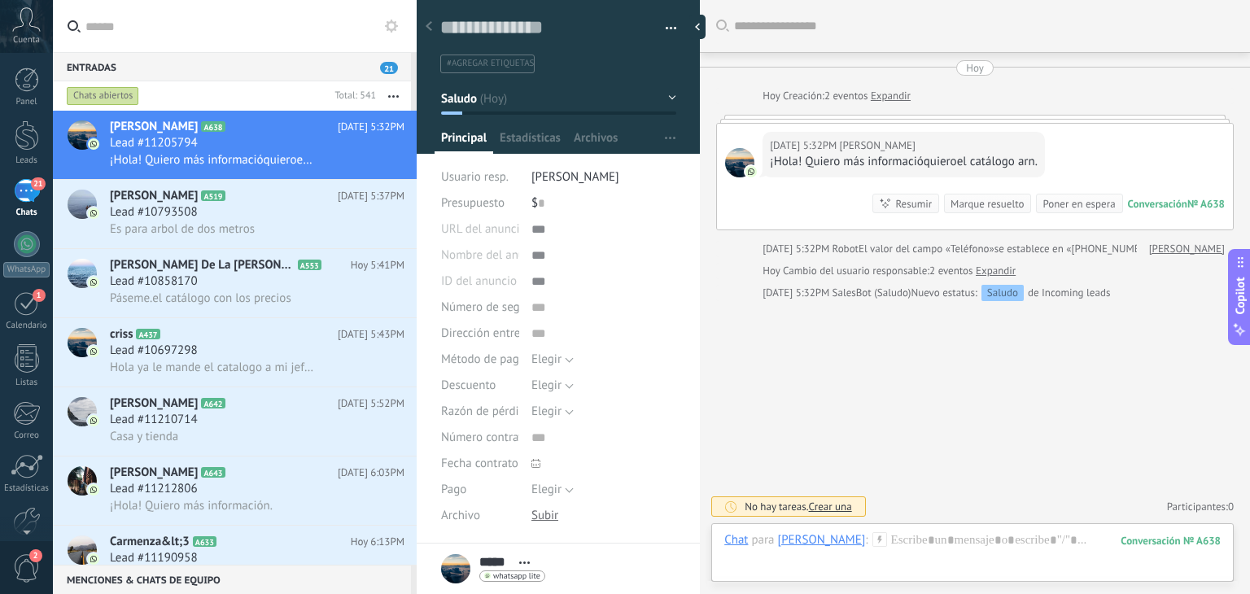
scroll to position [181, 0]
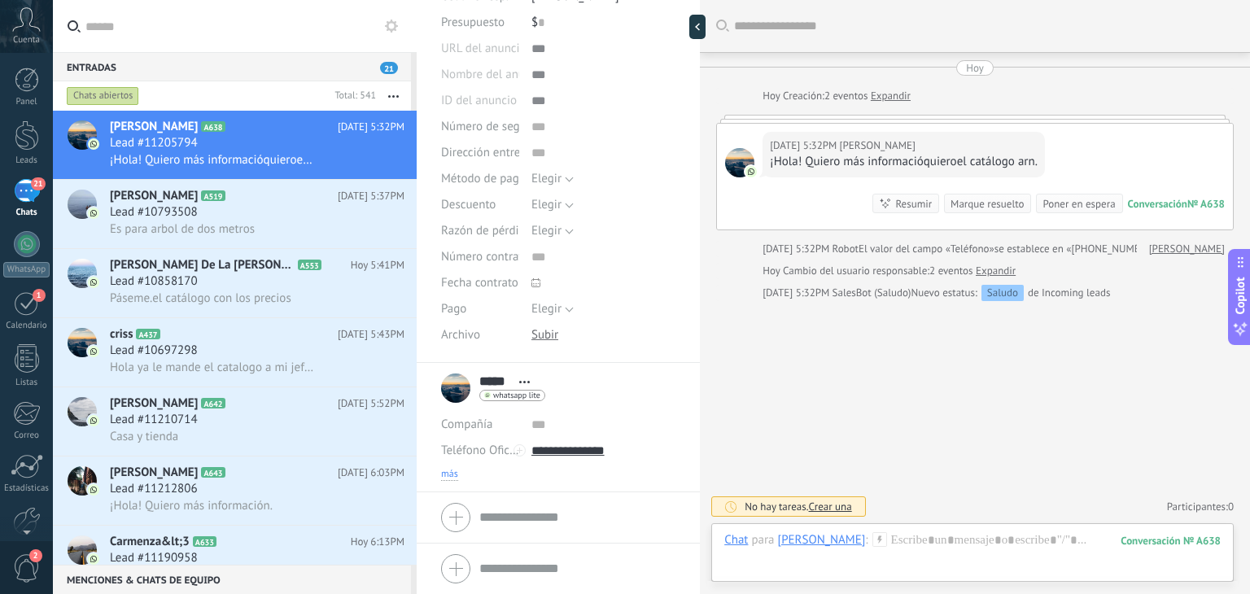
click at [450, 474] on span "más" at bounding box center [449, 474] width 17 height 13
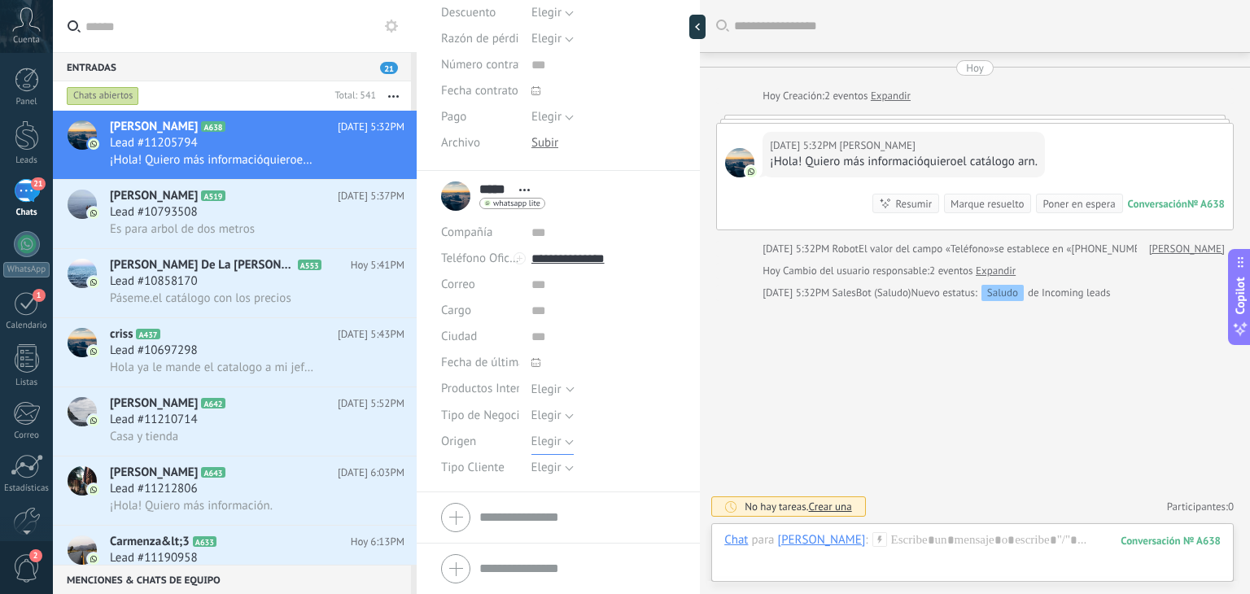
click at [548, 440] on span "Elegir" at bounding box center [546, 441] width 30 height 15
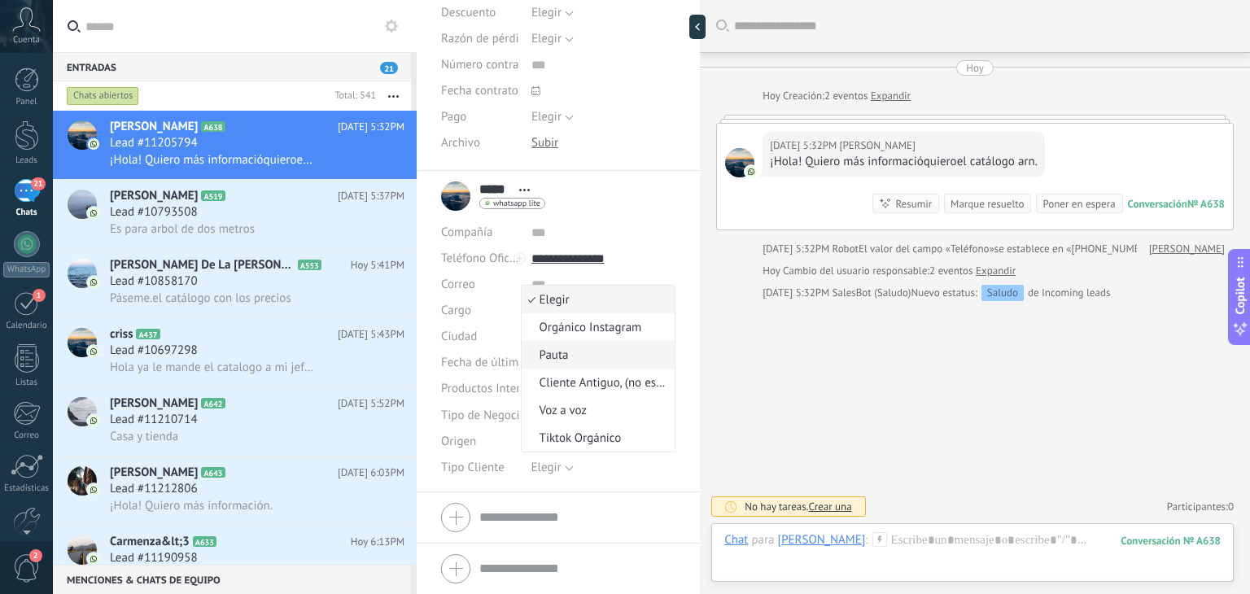
click at [565, 359] on span "Pauta" at bounding box center [596, 354] width 149 height 15
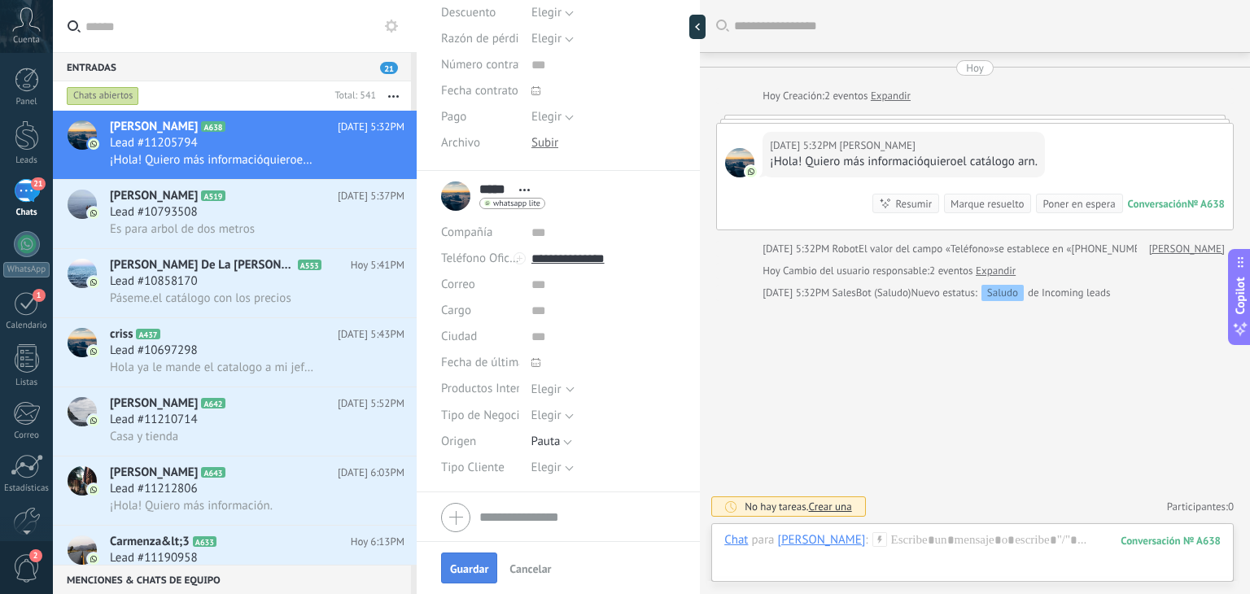
click at [445, 574] on button "Guardar" at bounding box center [469, 568] width 56 height 31
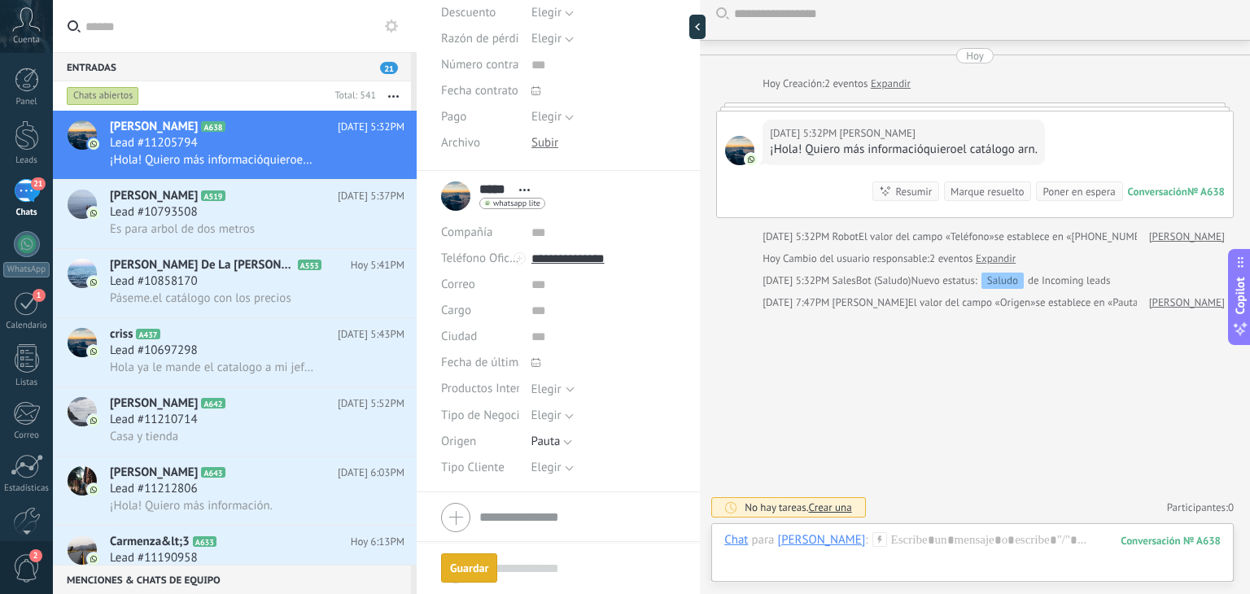
scroll to position [0, 0]
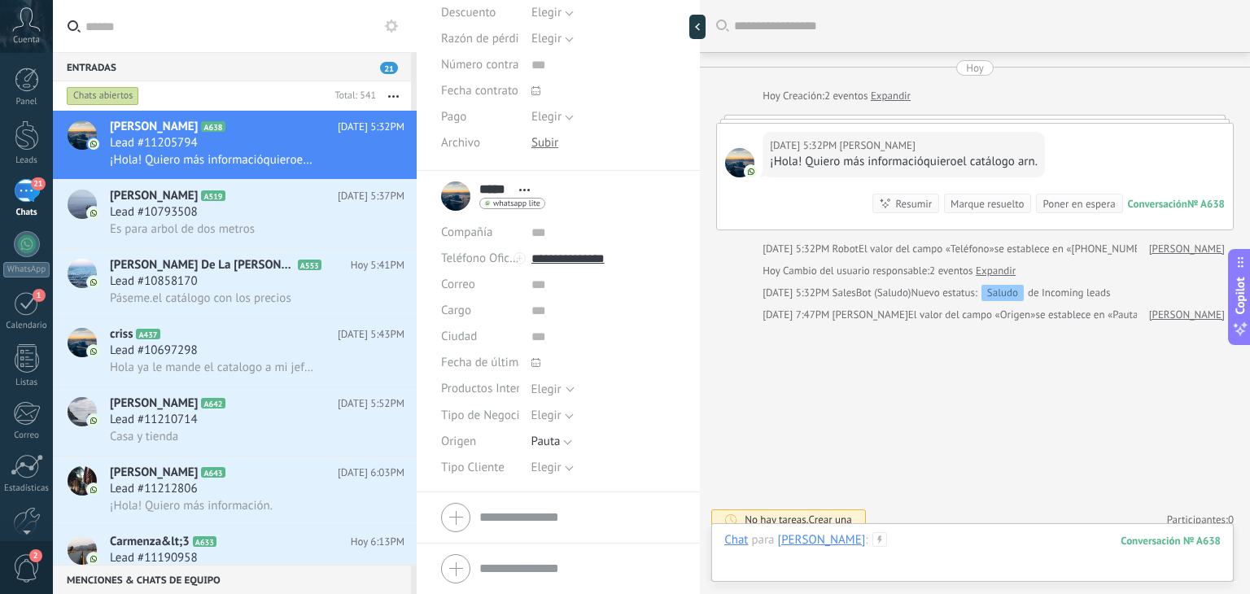
click at [854, 539] on div at bounding box center [972, 556] width 496 height 49
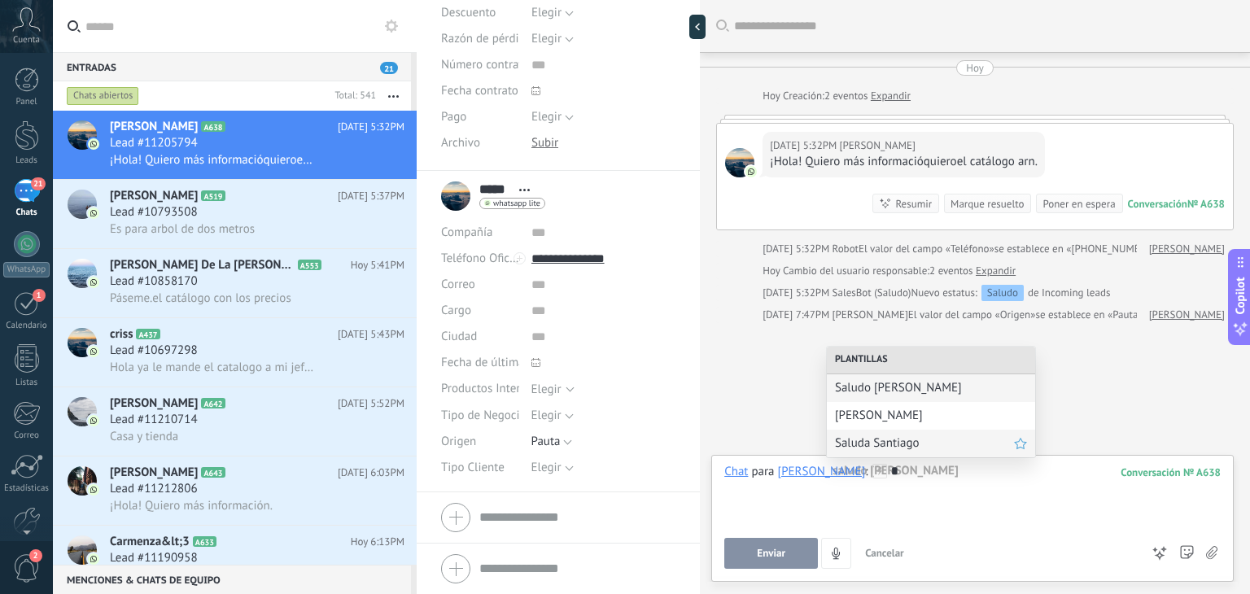
click at [866, 456] on div "Saluda Santiago" at bounding box center [931, 444] width 208 height 28
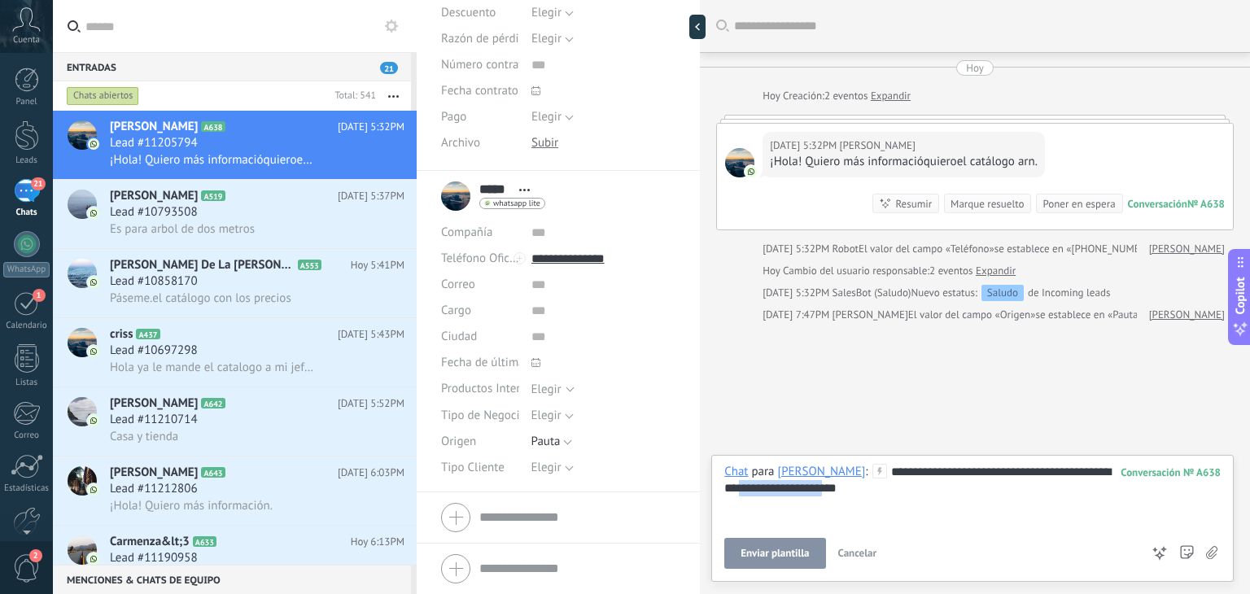
drag, startPoint x: 824, startPoint y: 482, endPoint x: 716, endPoint y: 499, distance: 109.6
click at [716, 499] on div "**********" at bounding box center [972, 518] width 522 height 127
click at [762, 550] on span "Enviar" at bounding box center [771, 553] width 28 height 11
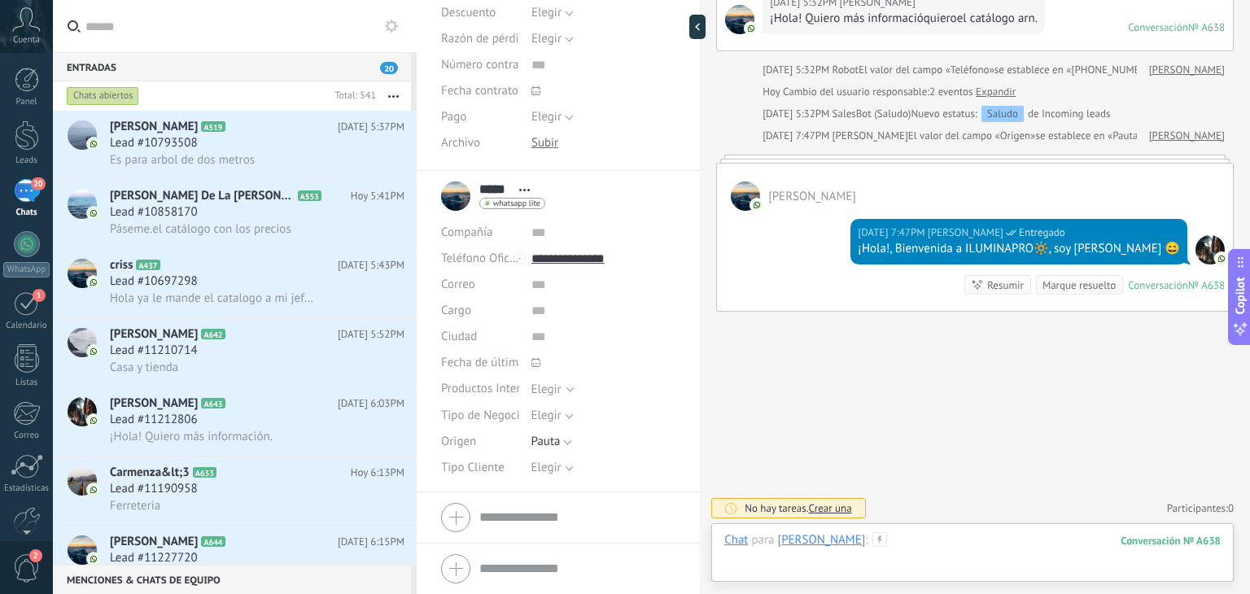
click at [892, 538] on div at bounding box center [972, 556] width 496 height 49
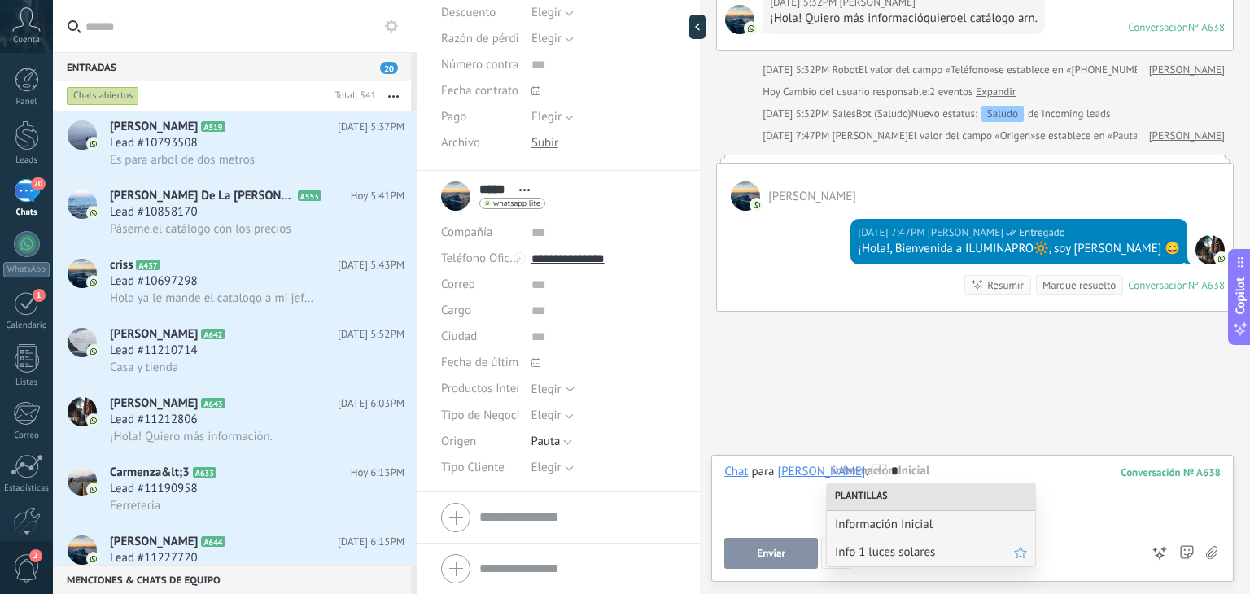
click at [902, 565] on div "Info 1 luces solares" at bounding box center [931, 553] width 208 height 28
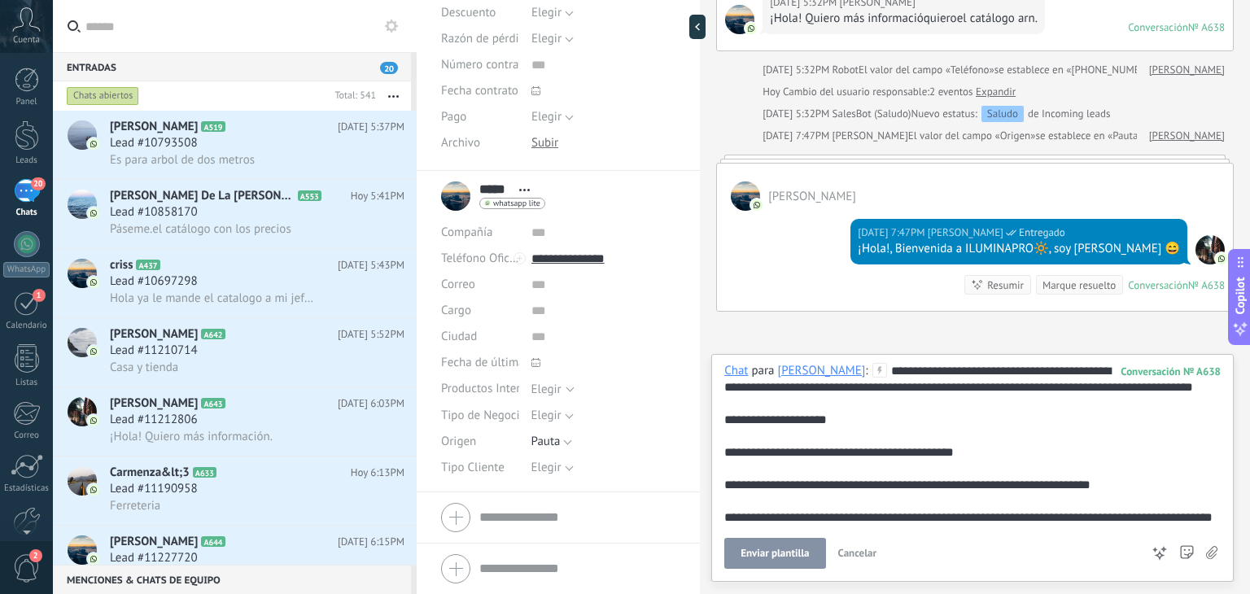
click at [790, 553] on span "Enviar plantilla" at bounding box center [774, 553] width 68 height 11
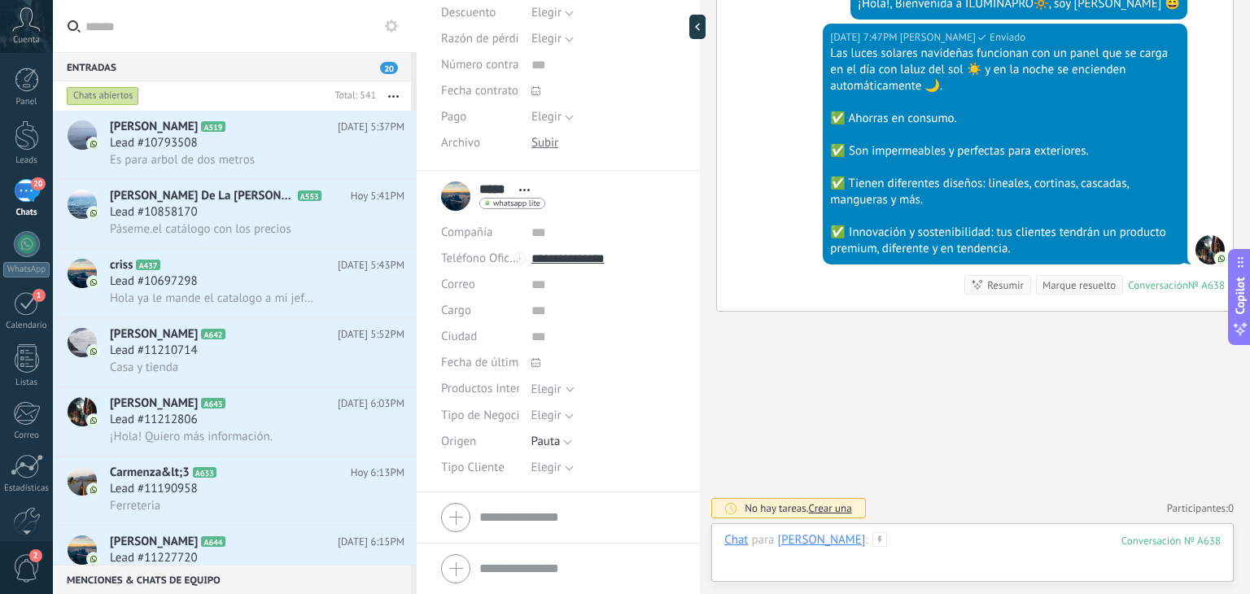
click at [861, 540] on div at bounding box center [972, 556] width 496 height 49
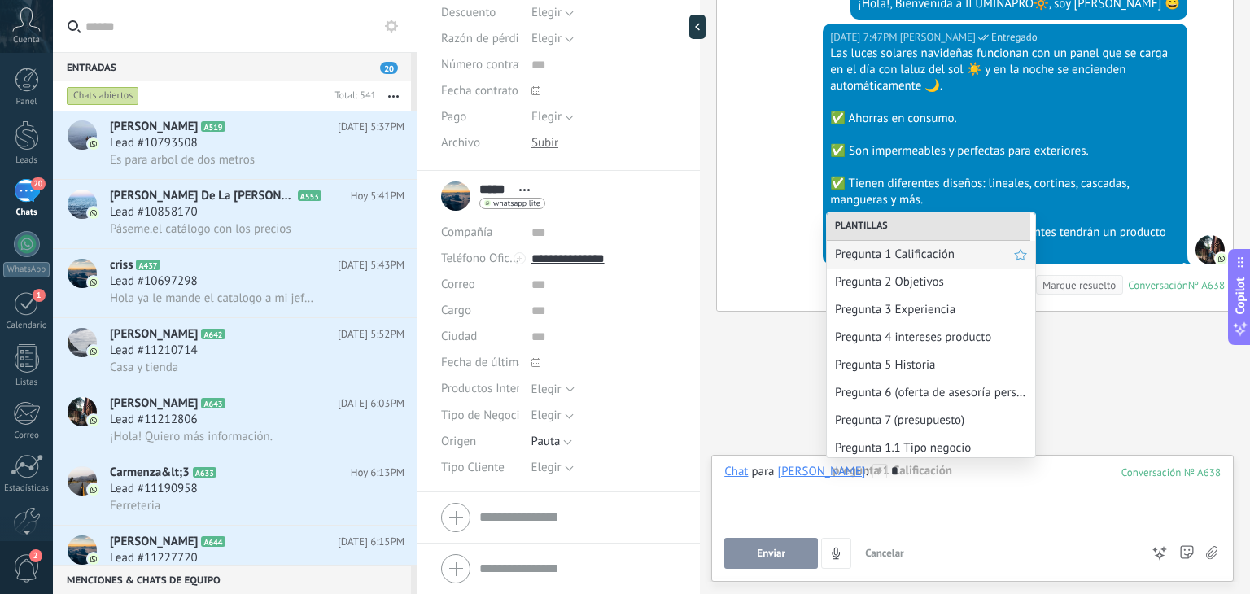
click at [880, 243] on div "Pregunta 1 Calificación" at bounding box center [931, 255] width 208 height 28
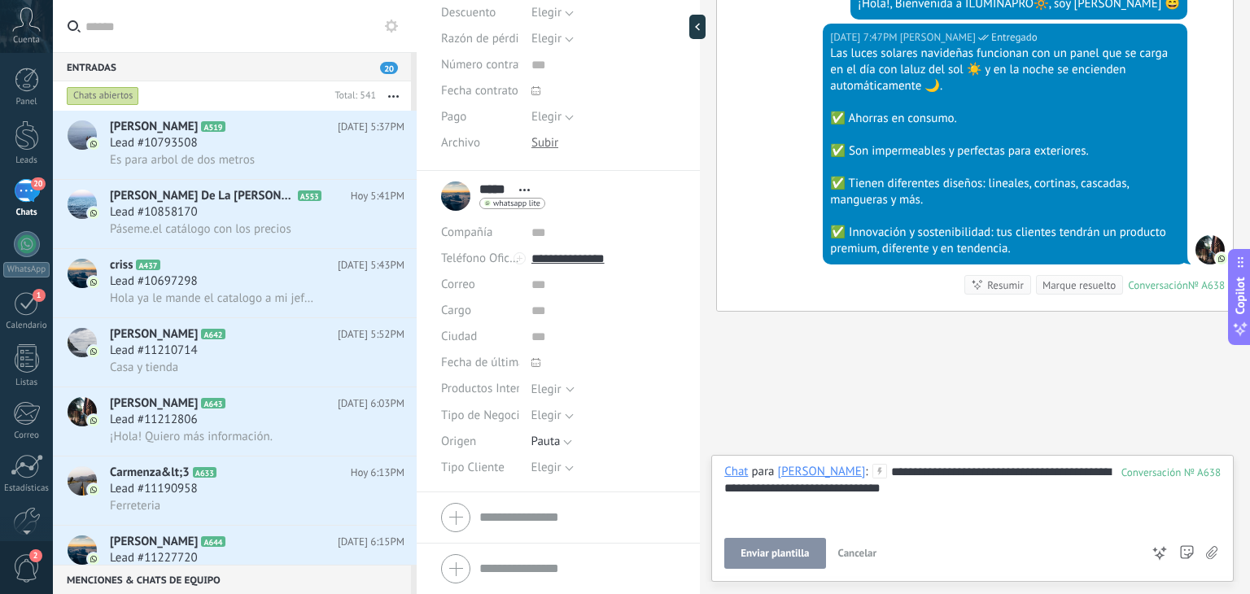
click at [765, 561] on button "Enviar plantilla" at bounding box center [774, 553] width 101 height 31
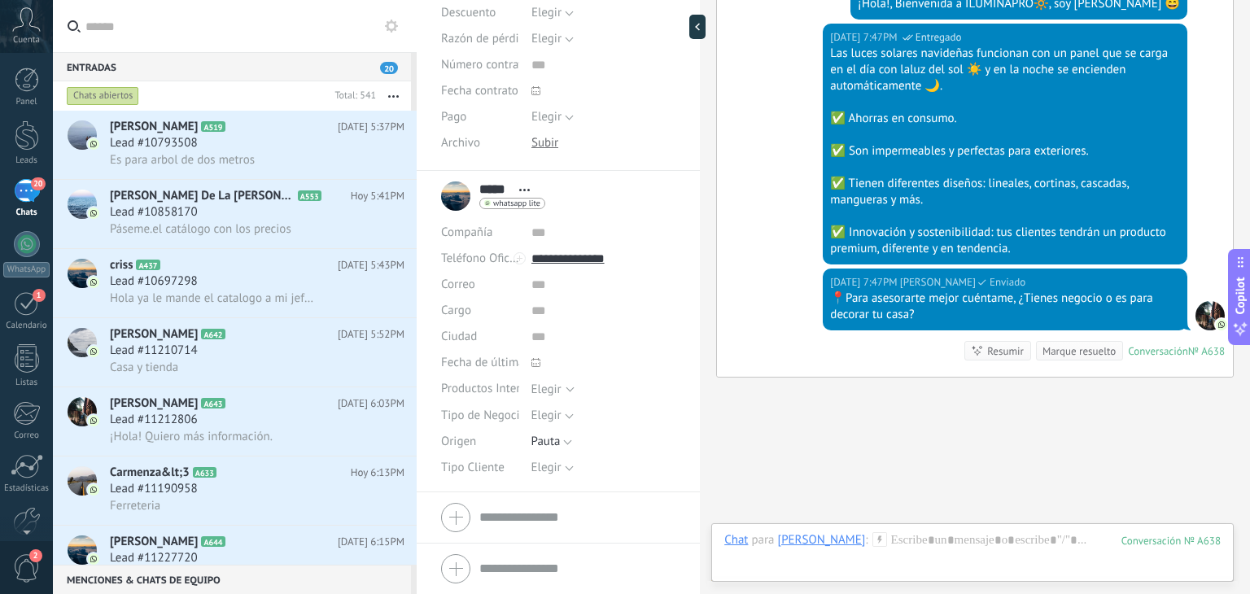
scroll to position [454, 0]
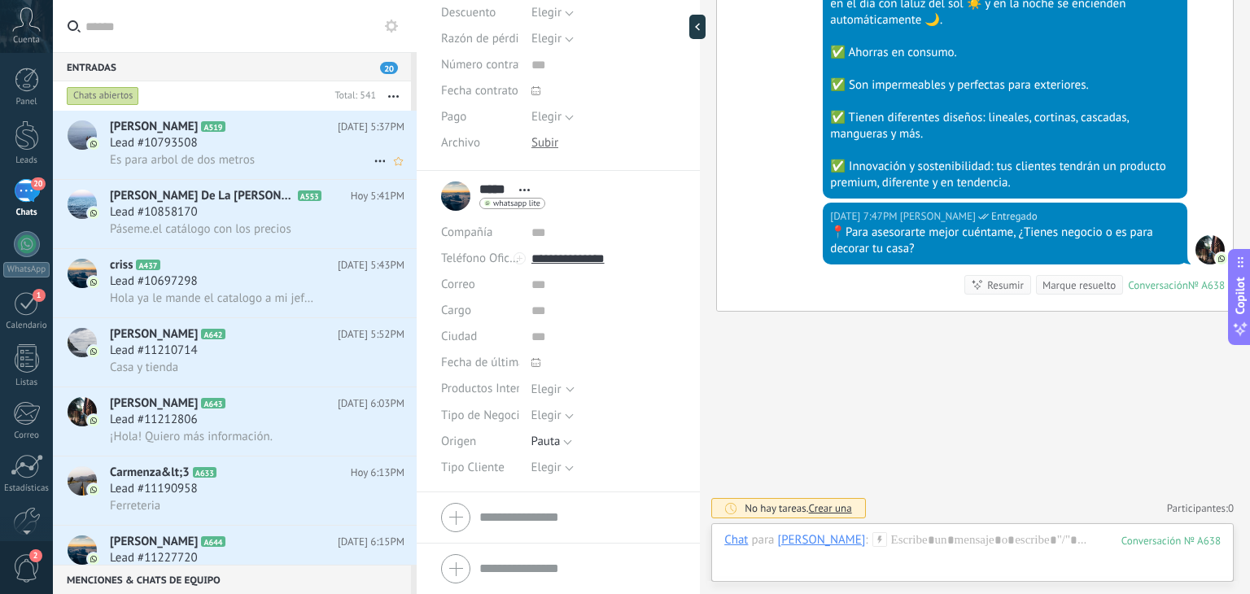
click at [229, 153] on span "Es para arbol de dos metros" at bounding box center [182, 159] width 145 height 15
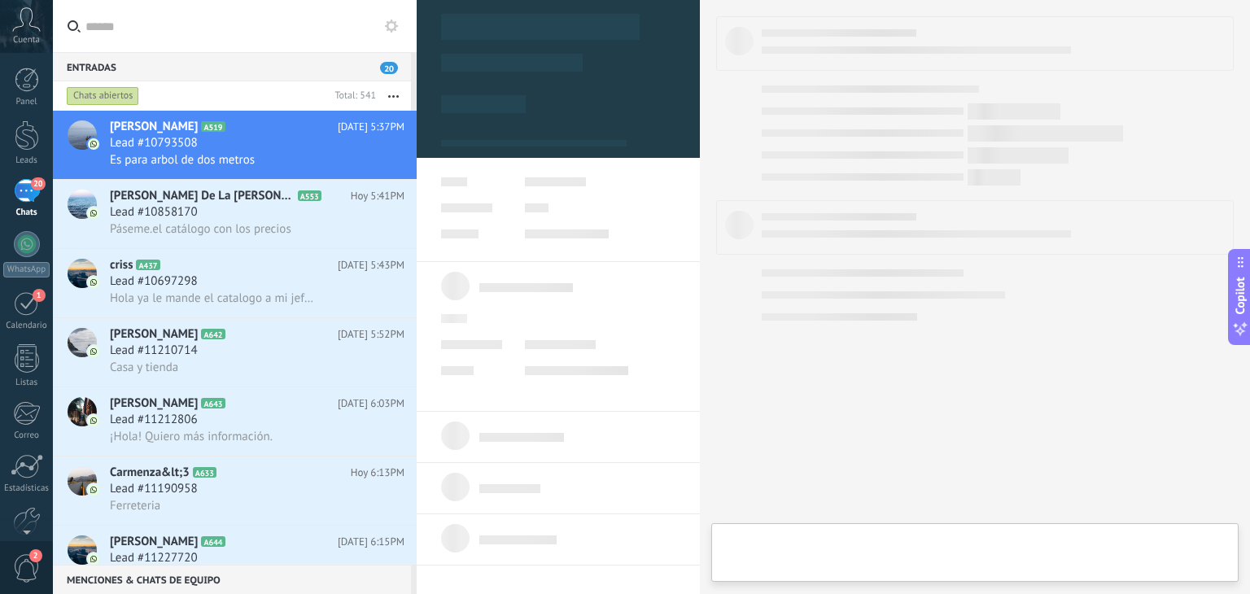
type textarea "**********"
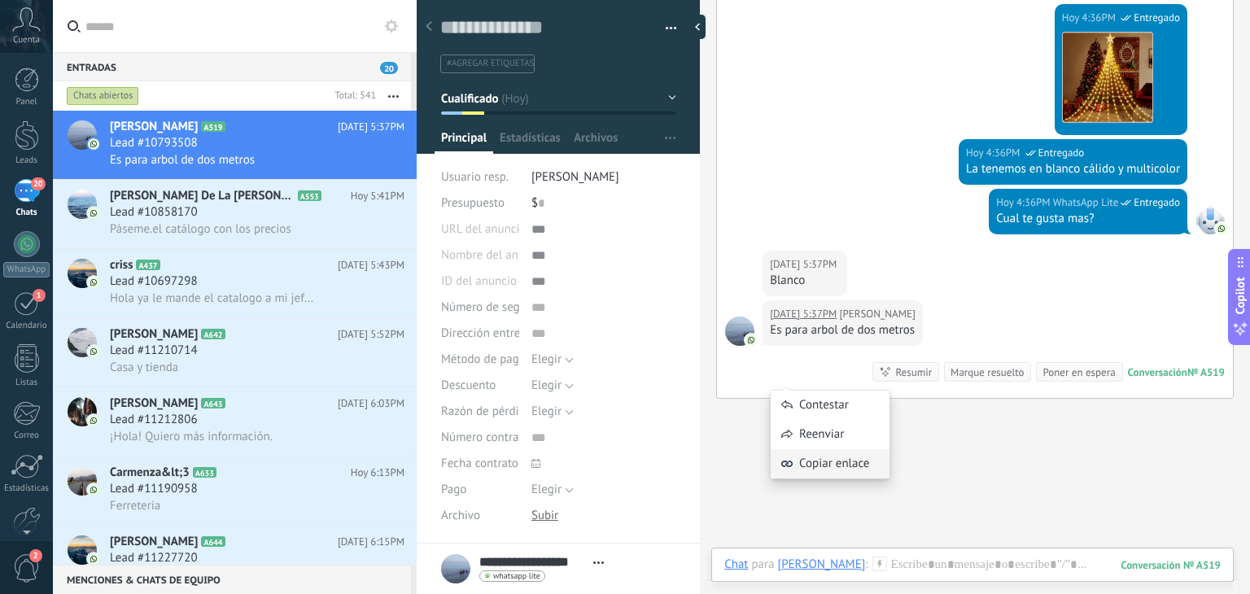
scroll to position [1595, 0]
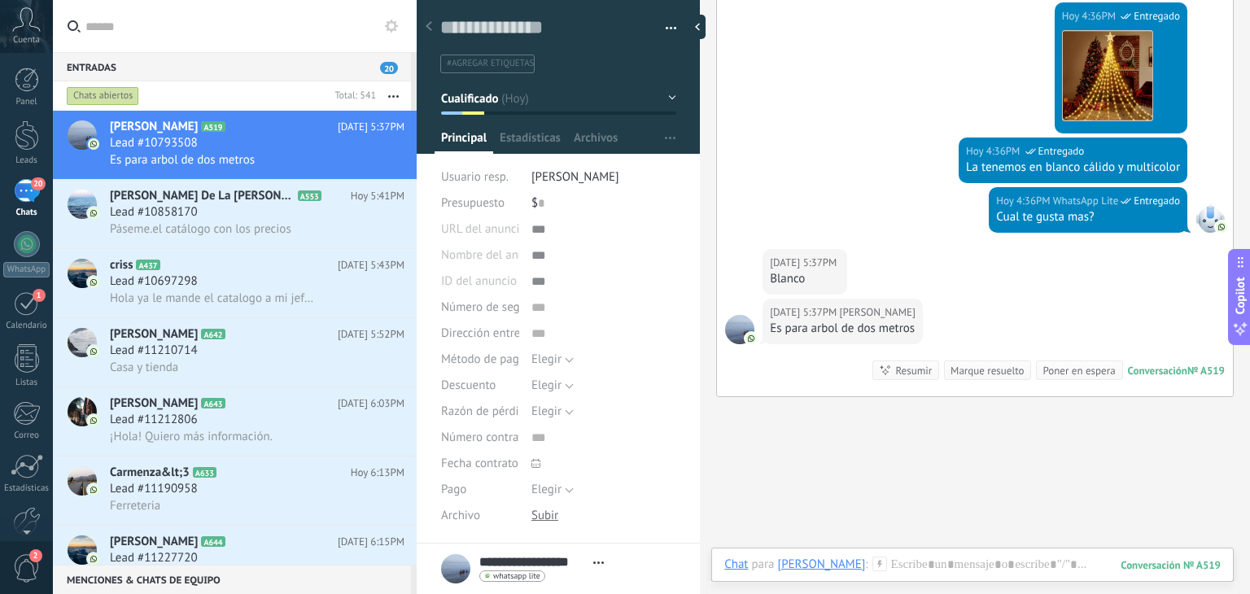
click at [920, 554] on div "Chat Correo Nota Tarea Chat para Dora Cecilia Menza : 519 Enviar Cancelar Rastr…" at bounding box center [972, 577] width 522 height 59
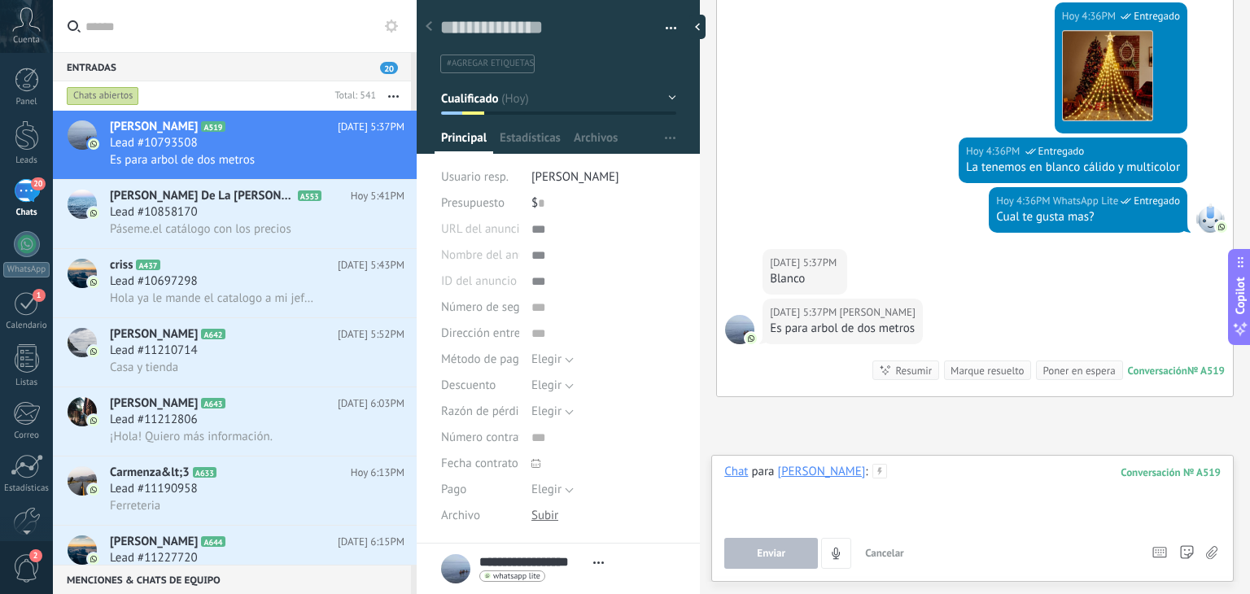
click at [920, 492] on div at bounding box center [972, 495] width 496 height 62
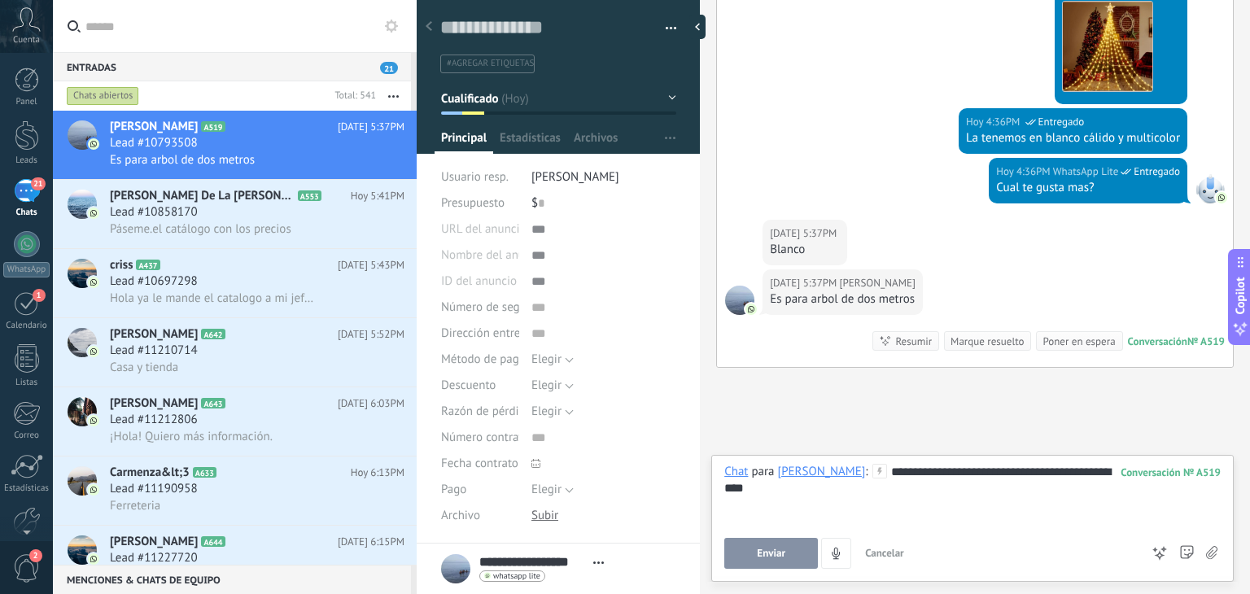
scroll to position [1662, 0]
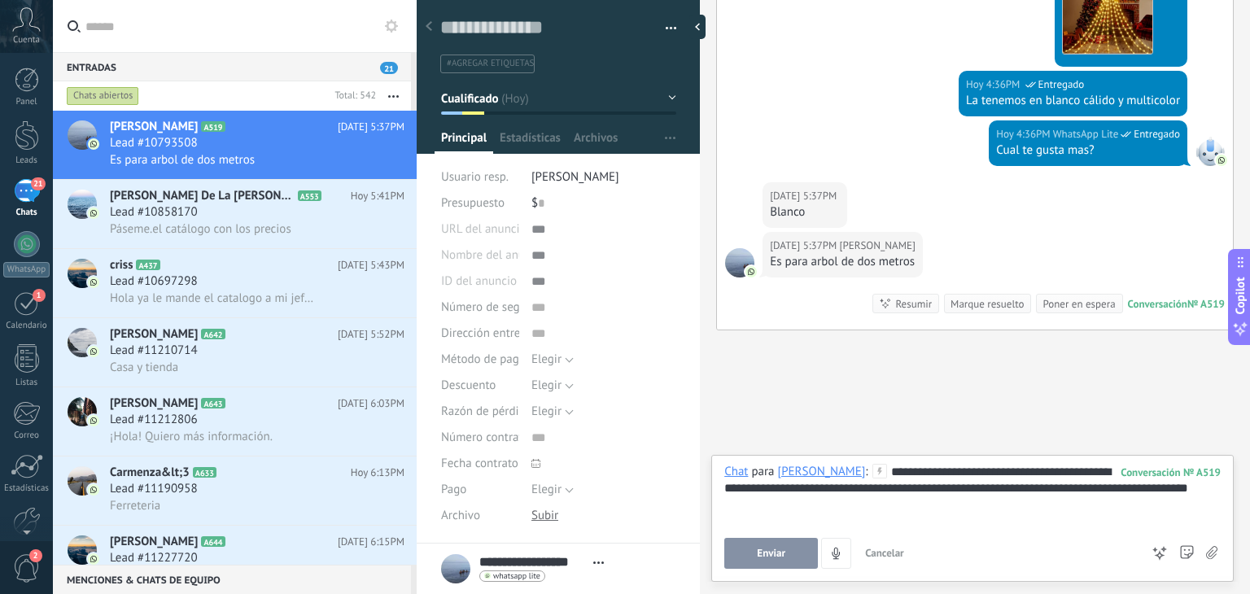
click at [768, 553] on span "Enviar" at bounding box center [771, 553] width 28 height 11
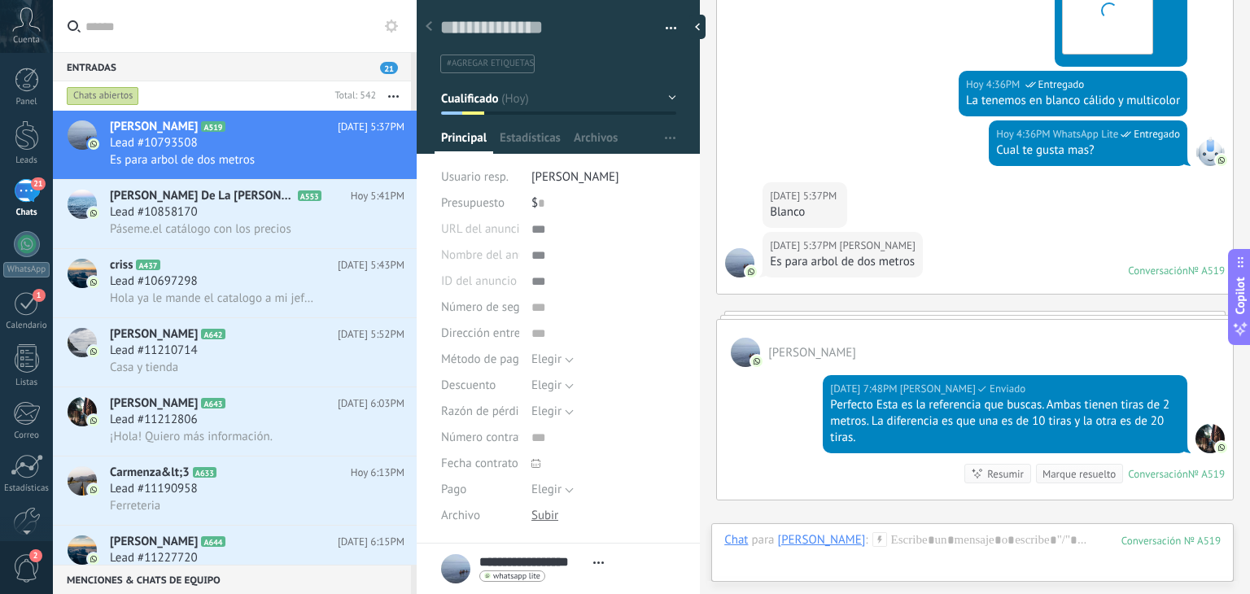
scroll to position [1832, 0]
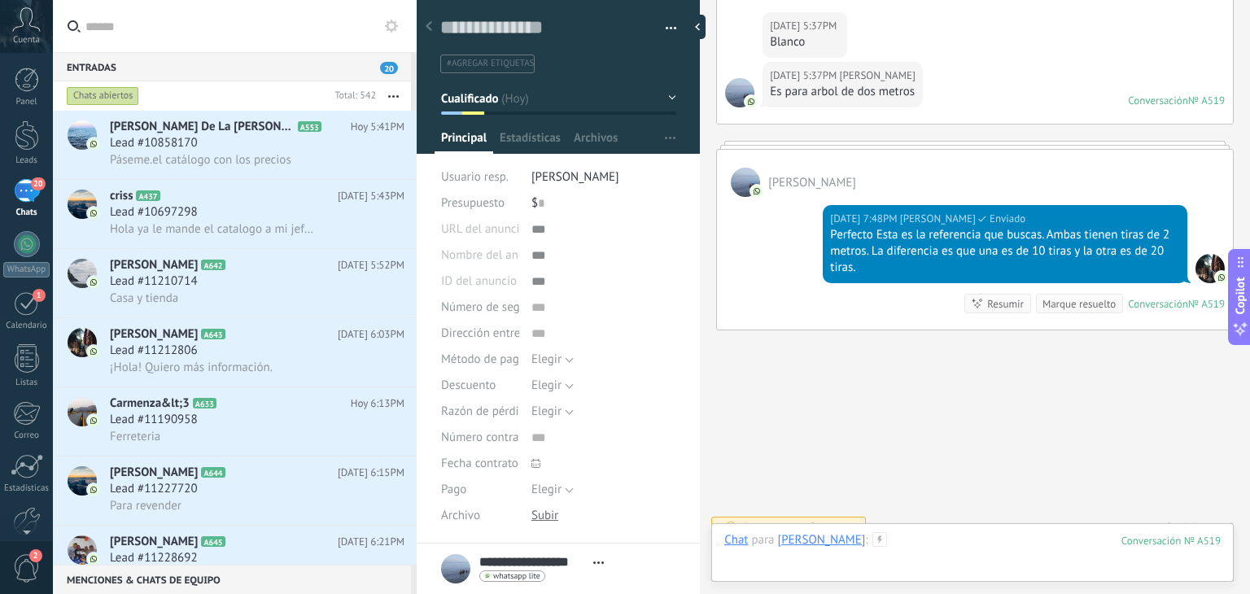
click at [915, 542] on div at bounding box center [972, 556] width 496 height 49
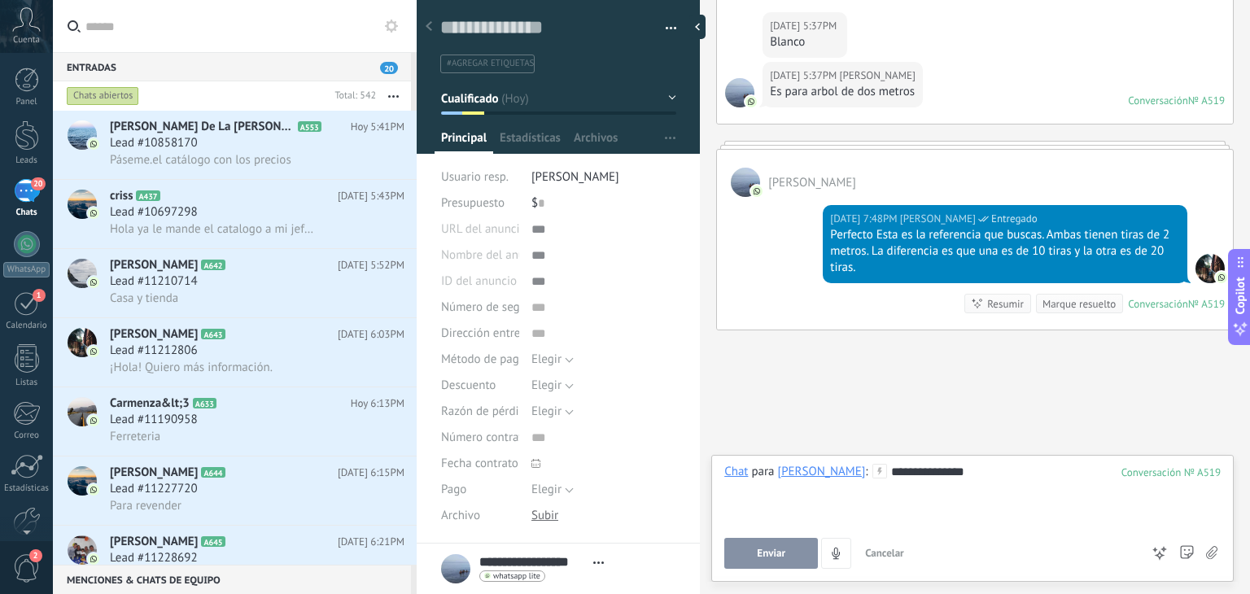
click at [771, 564] on button "Enviar" at bounding box center [771, 553] width 94 height 31
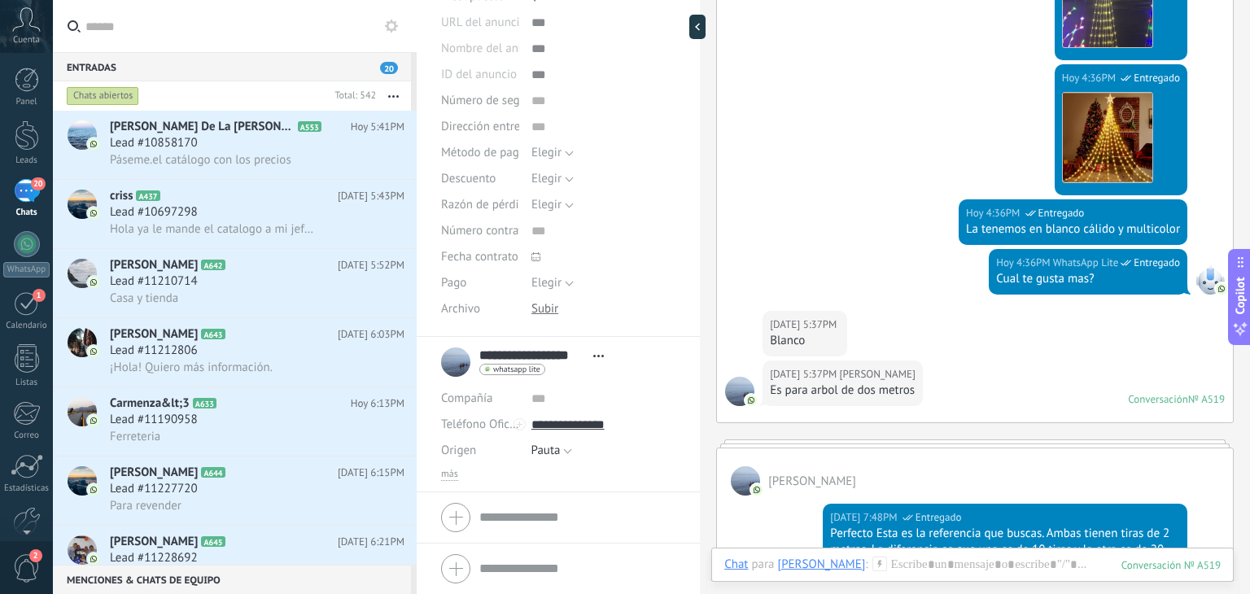
scroll to position [1587, 0]
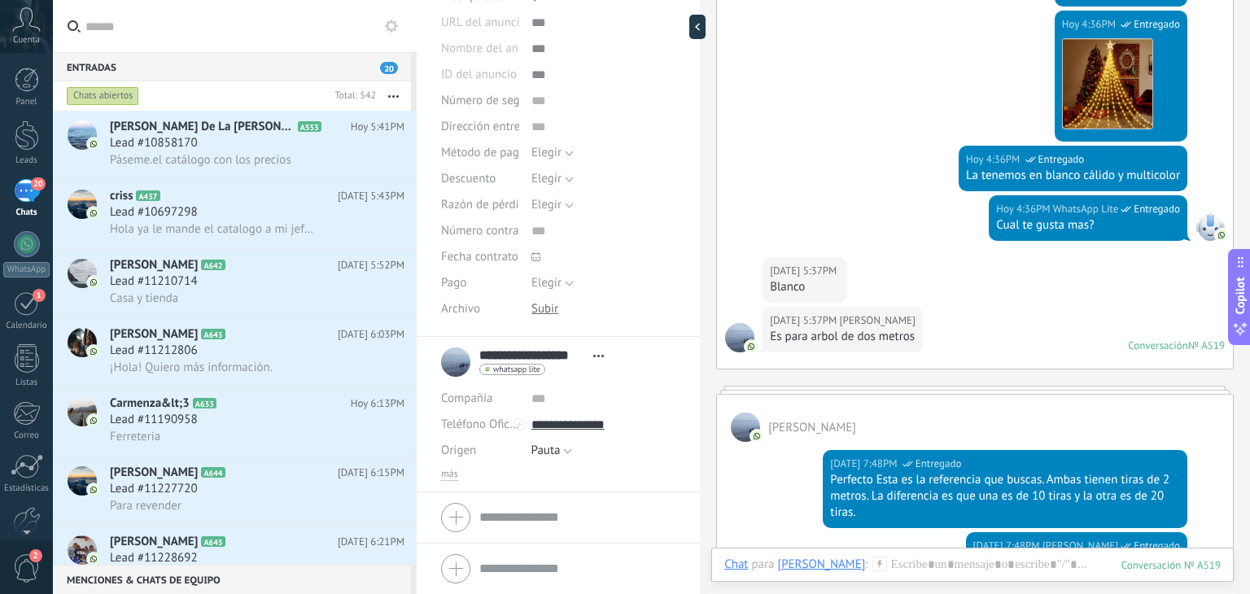
click at [460, 473] on div "más" at bounding box center [558, 474] width 234 height 13
click at [458, 473] on div "más" at bounding box center [558, 474] width 234 height 13
click at [432, 471] on li "**********" at bounding box center [558, 414] width 283 height 155
click at [449, 472] on span "más" at bounding box center [449, 474] width 17 height 13
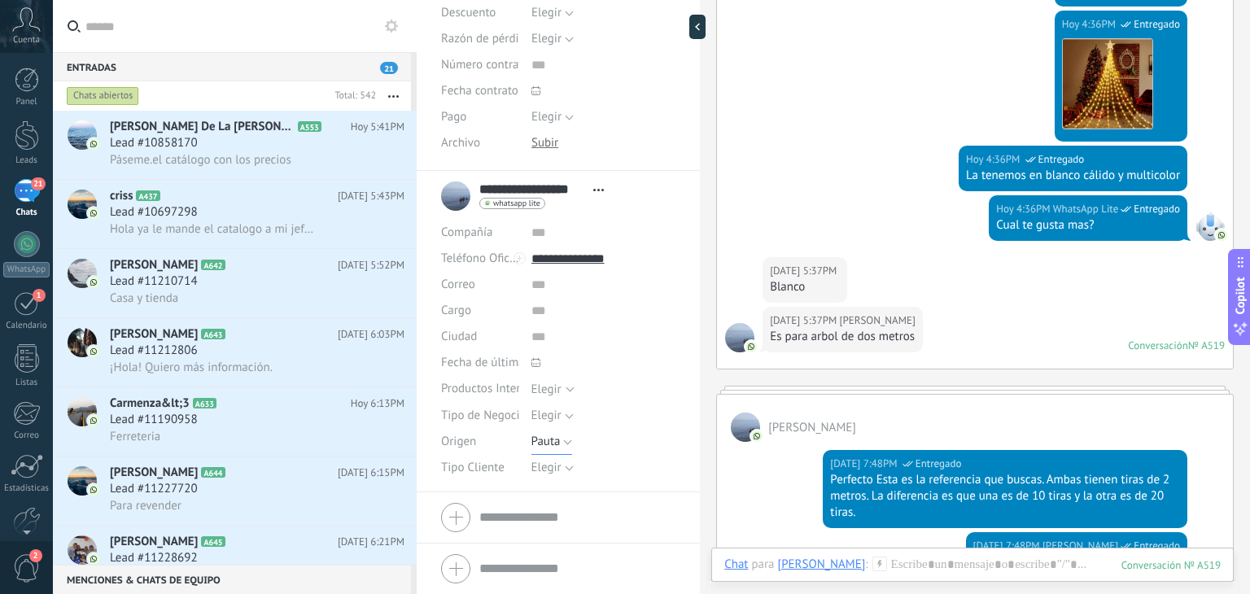
click at [545, 453] on button "Pauta" at bounding box center [551, 442] width 41 height 26
click at [545, 464] on span "Elegir" at bounding box center [546, 467] width 30 height 15
click at [544, 545] on span "Detal" at bounding box center [587, 551] width 149 height 15
click at [464, 564] on span "Guardar" at bounding box center [469, 568] width 38 height 11
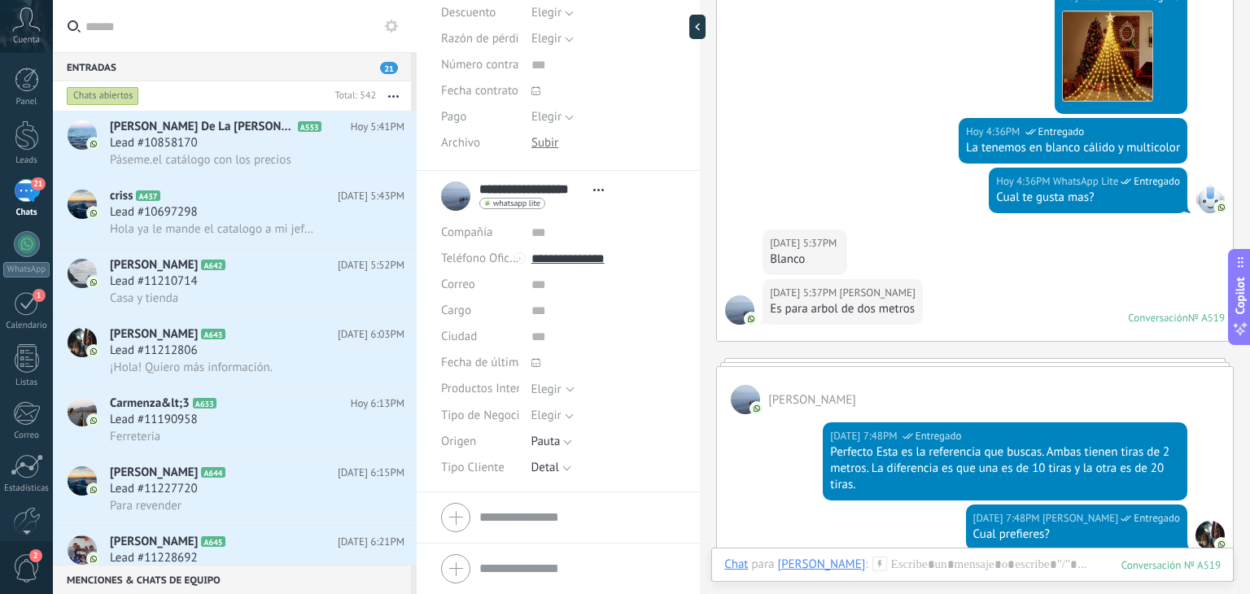
click at [388, 95] on icon "button" at bounding box center [393, 96] width 11 height 2
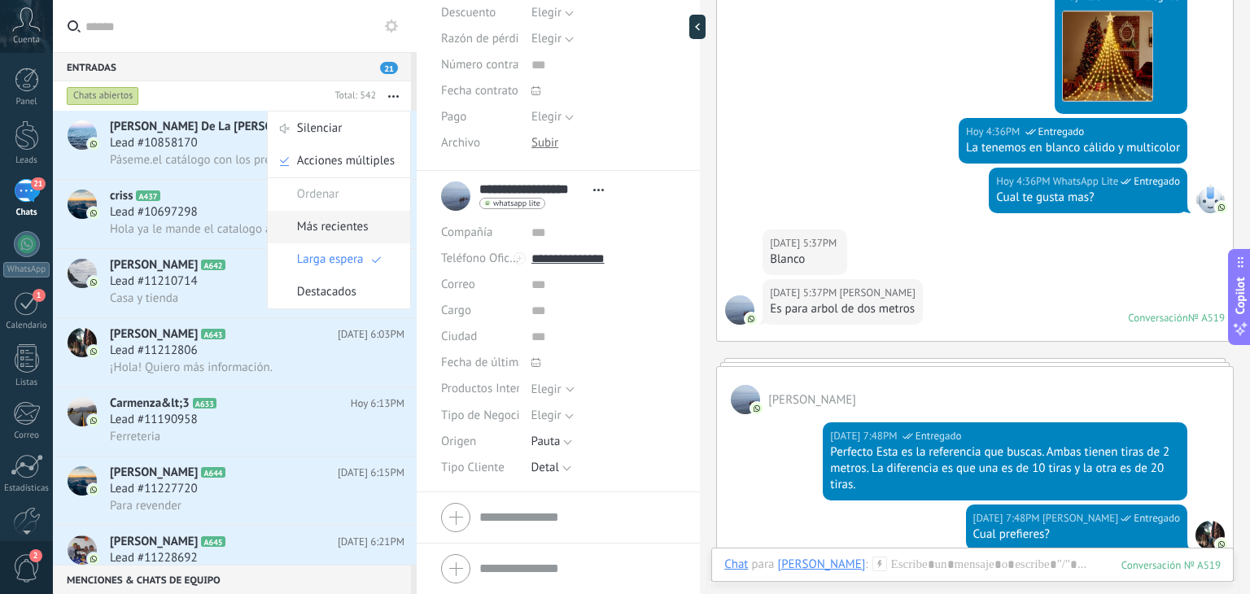
click at [352, 225] on span "Más recientes" at bounding box center [333, 227] width 72 height 33
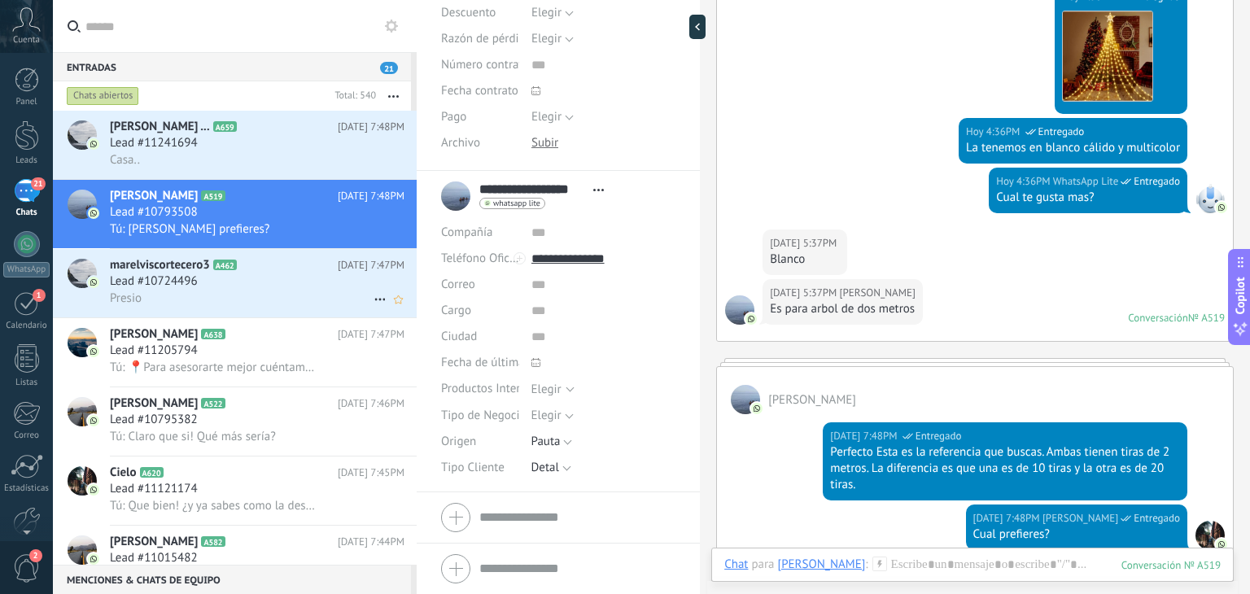
click at [247, 286] on div "Lead #10724496" at bounding box center [257, 281] width 295 height 16
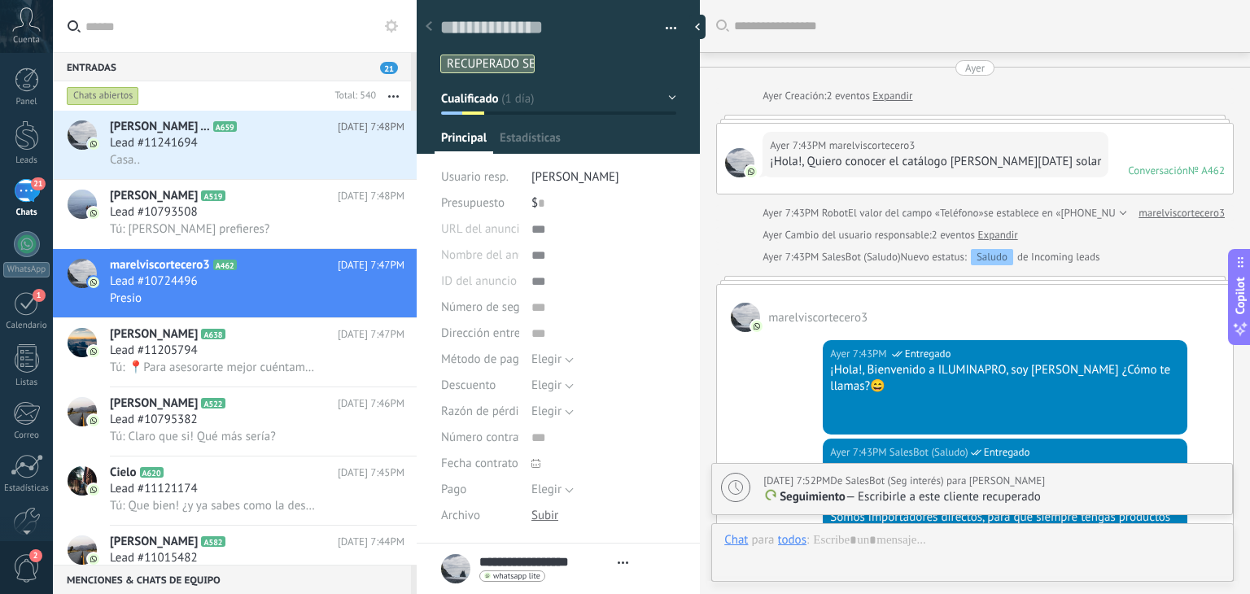
type textarea "**********"
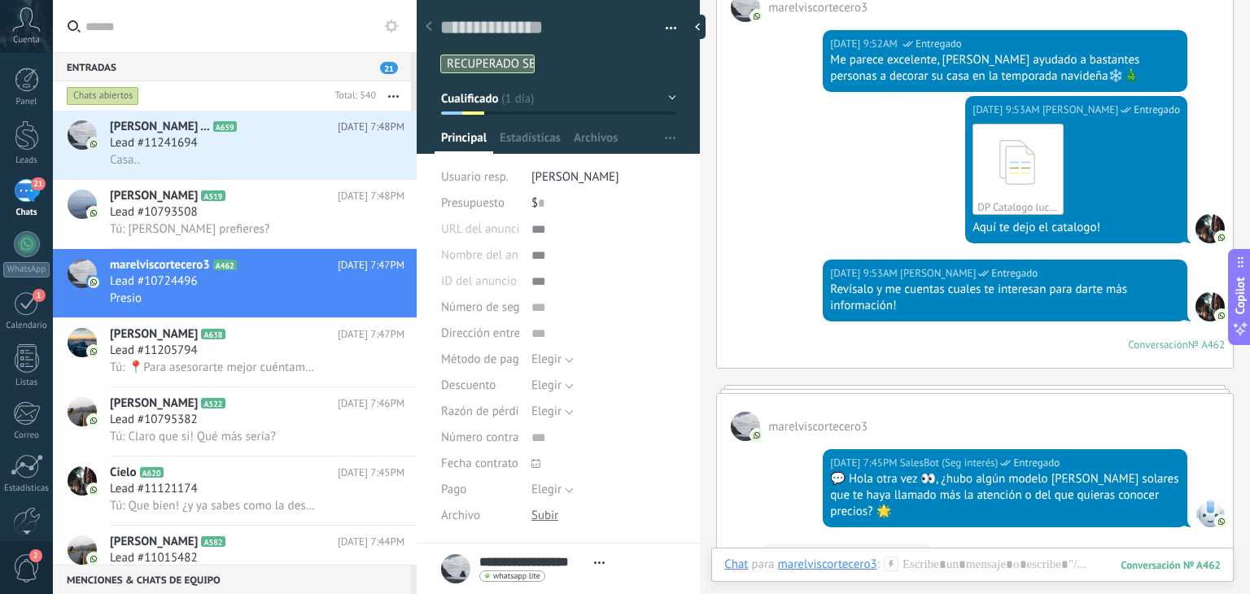
scroll to position [959, 0]
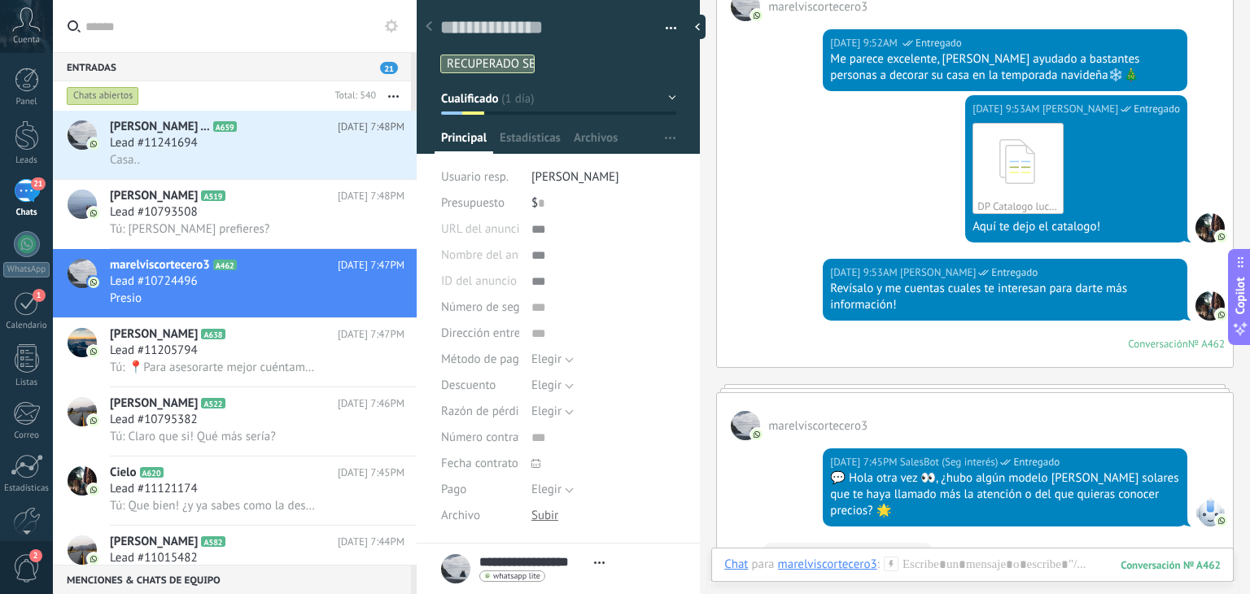
click at [1064, 95] on div "Hoy 9:53AM Juan Felipe Ossa Entregado DP Catalogo luces solares navideñas 2025 …" at bounding box center [1076, 168] width 222 height 147
click at [1062, 101] on span "[PERSON_NAME]" at bounding box center [1080, 109] width 76 height 16
click at [985, 85] on div "Reenviar Copiar enlace" at bounding box center [1039, 122] width 120 height 93
click at [1143, 219] on div "Aquí te dejo el catalogo!" at bounding box center [1075, 227] width 207 height 16
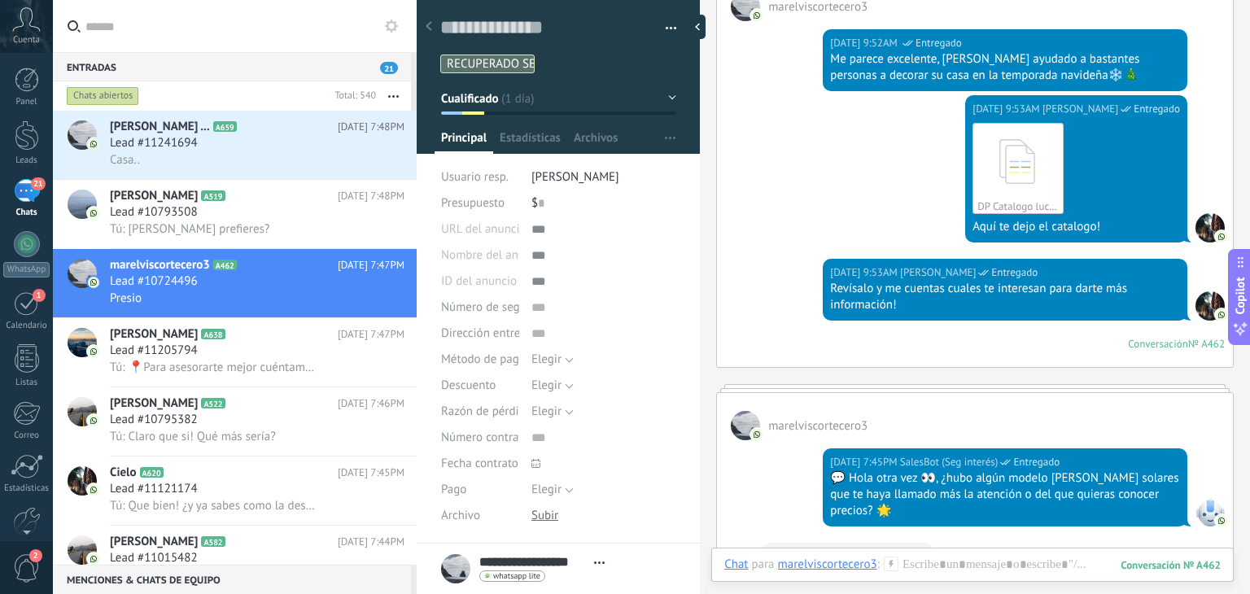
click at [1206, 213] on div at bounding box center [1209, 227] width 29 height 29
click at [1040, 219] on div "Aquí te dejo el catalogo!" at bounding box center [1075, 227] width 207 height 16
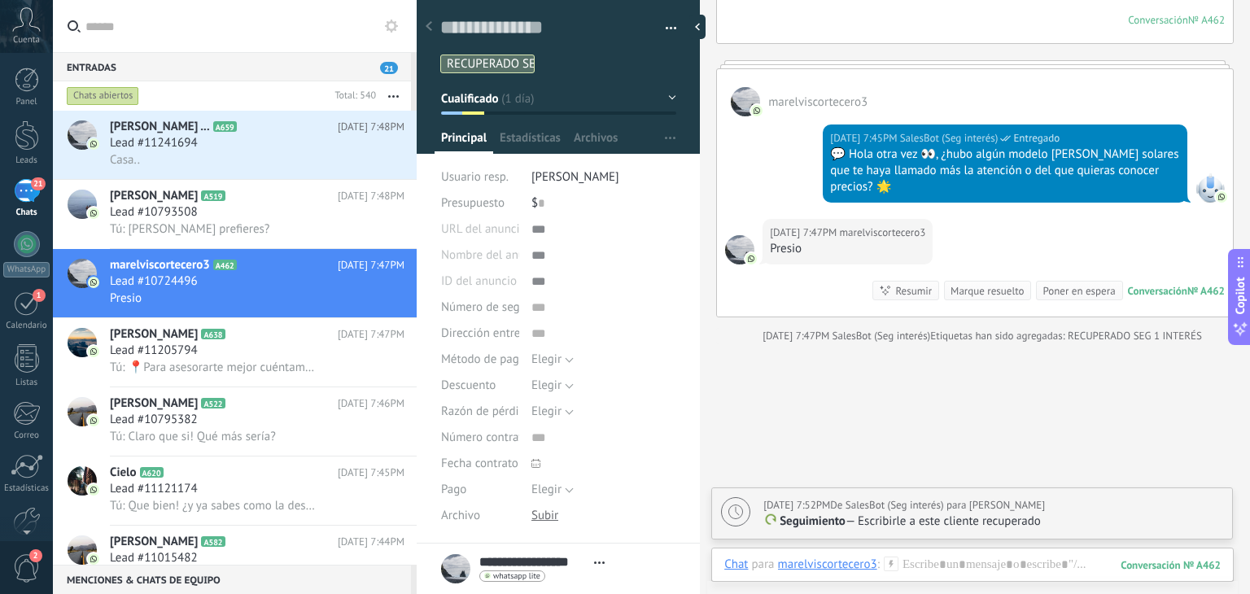
scroll to position [1297, 0]
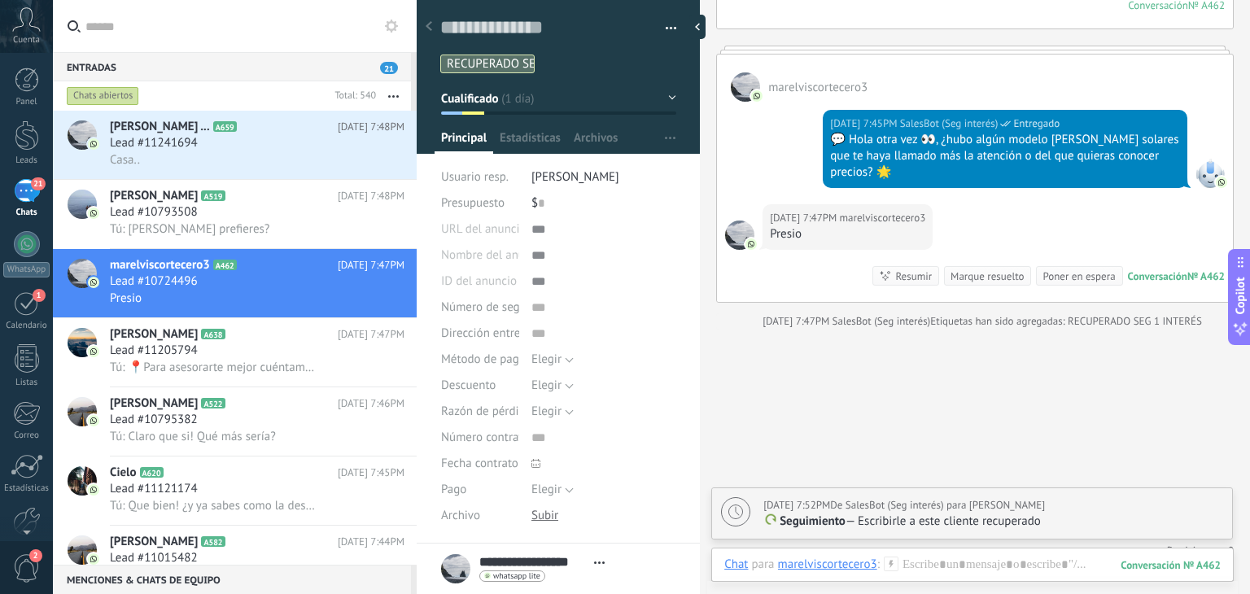
click at [804, 203] on body ".abccls-1,.abccls-2{fill-rule:evenodd}.abccls-2{fill:#fff} .abfcls-1{fill:none}…" at bounding box center [625, 297] width 1250 height 594
click at [820, 226] on div "Presio" at bounding box center [847, 234] width 155 height 16
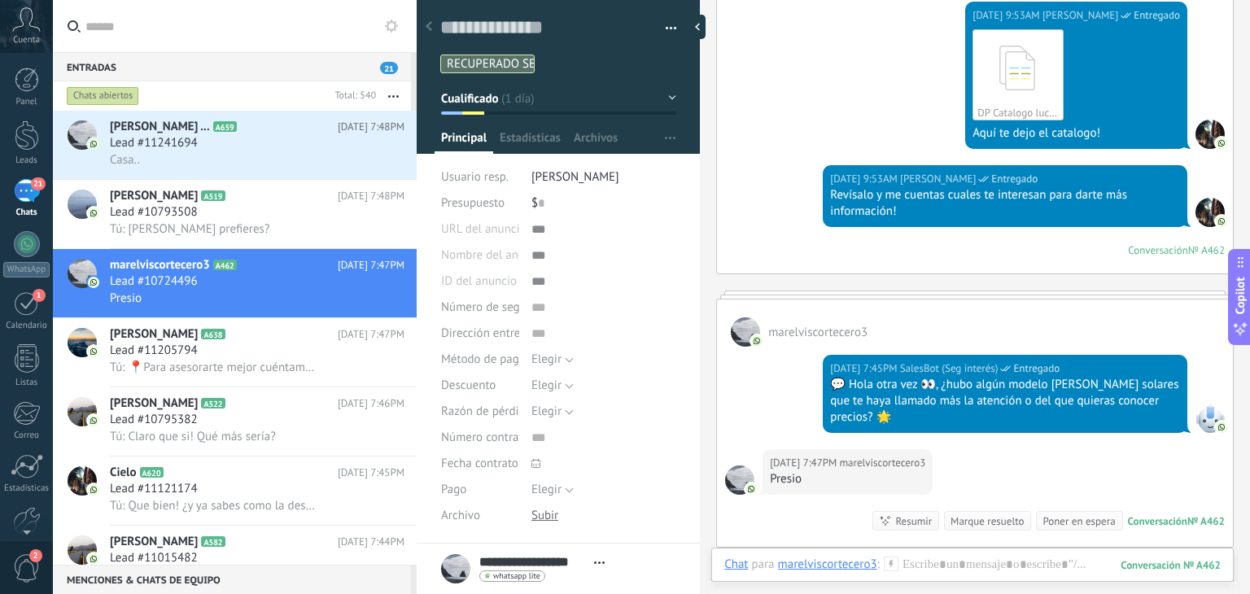
scroll to position [1352, 0]
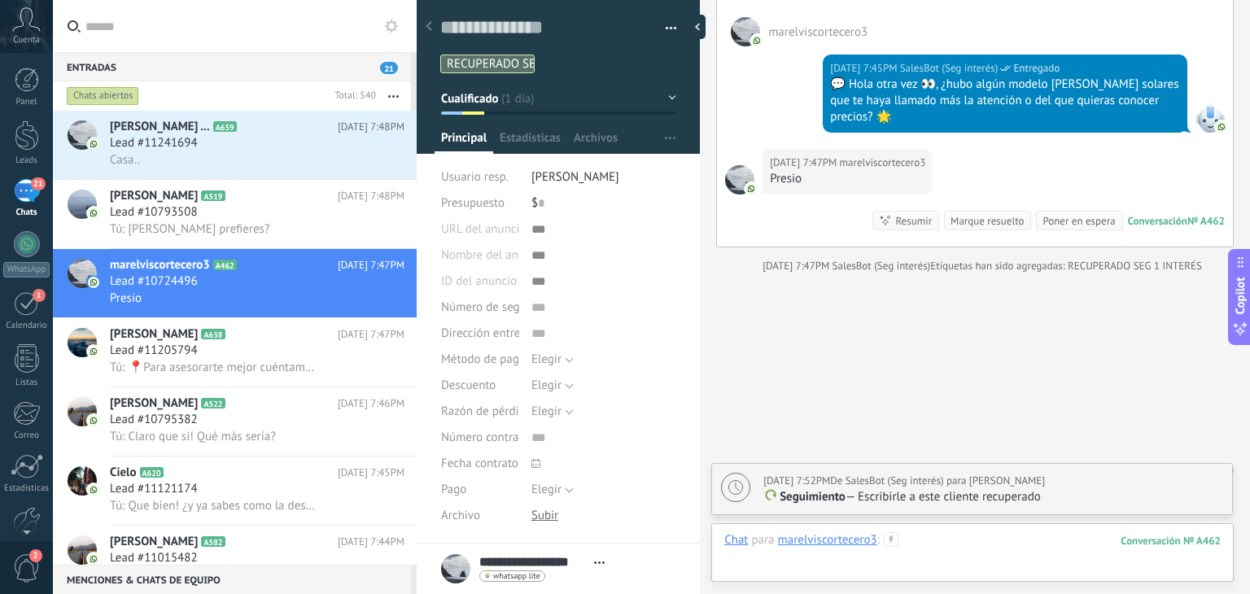
click at [937, 548] on div at bounding box center [972, 556] width 496 height 49
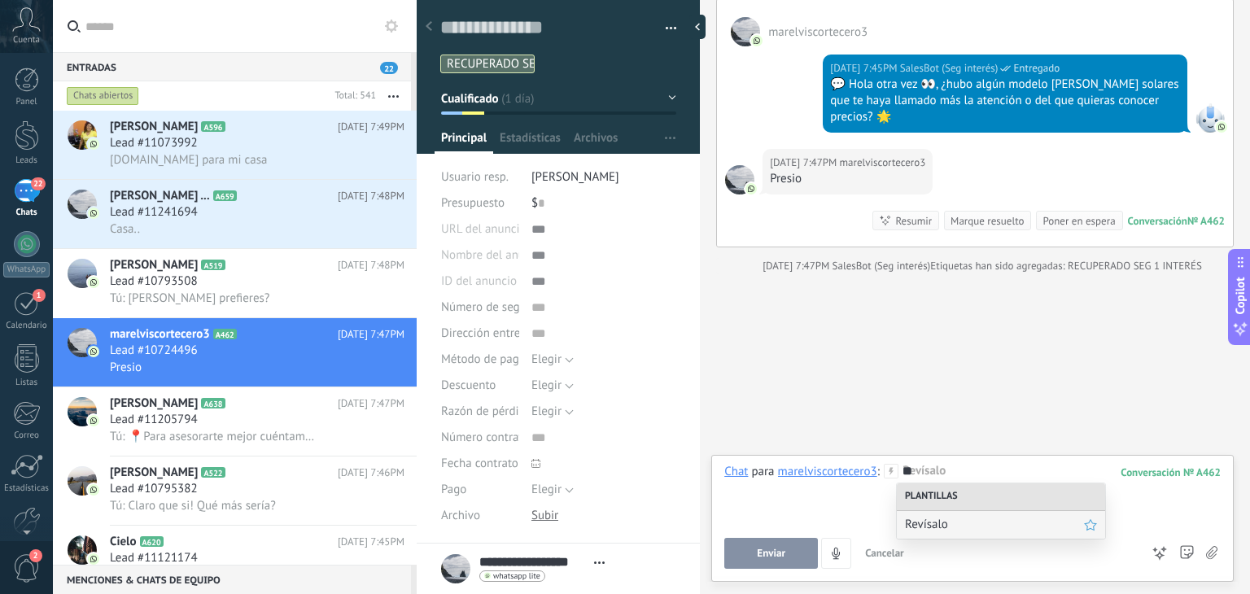
click at [939, 528] on span "Revísalo" at bounding box center [994, 524] width 179 height 15
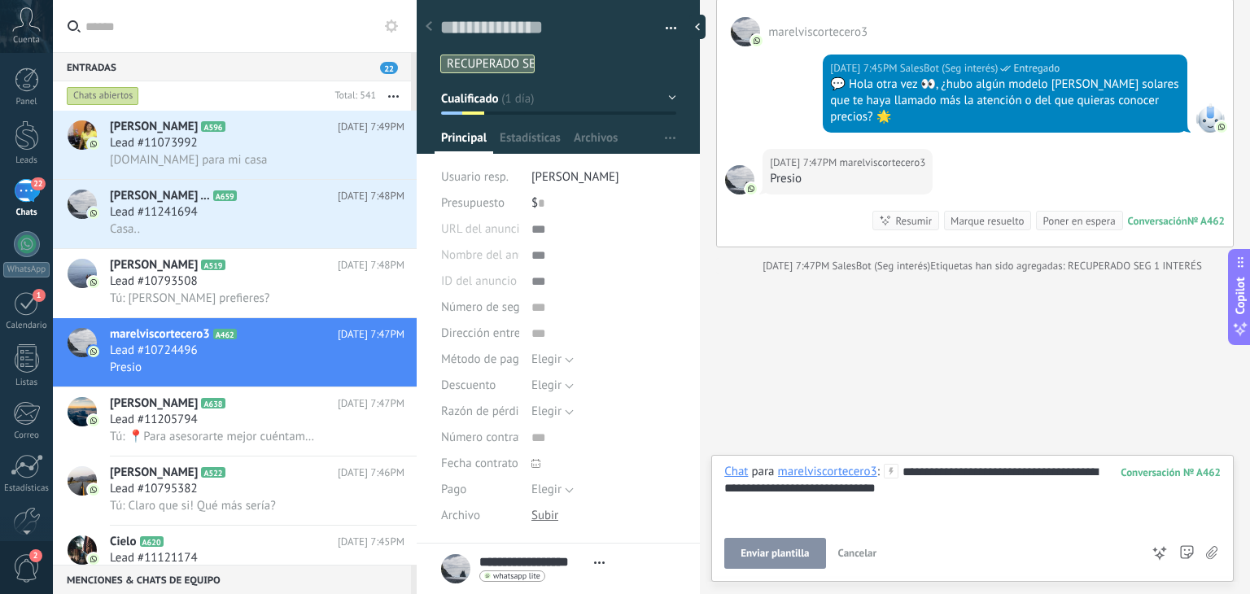
click at [949, 474] on div "**********" at bounding box center [972, 495] width 496 height 62
click at [799, 560] on button "Enviar" at bounding box center [771, 553] width 94 height 31
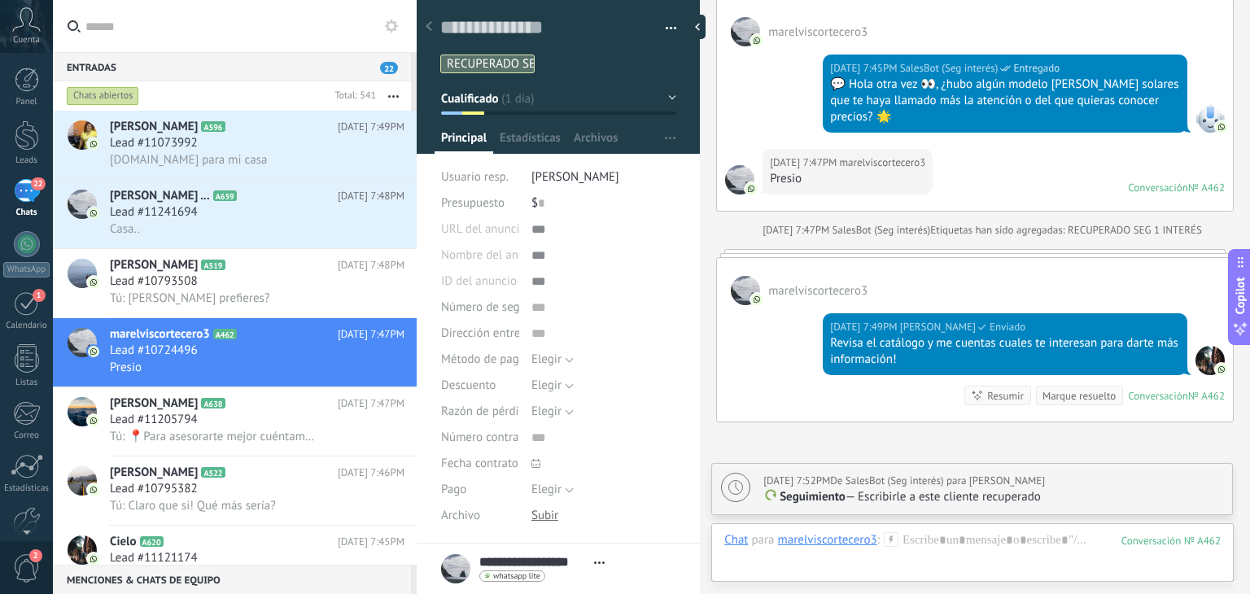
scroll to position [1500, 0]
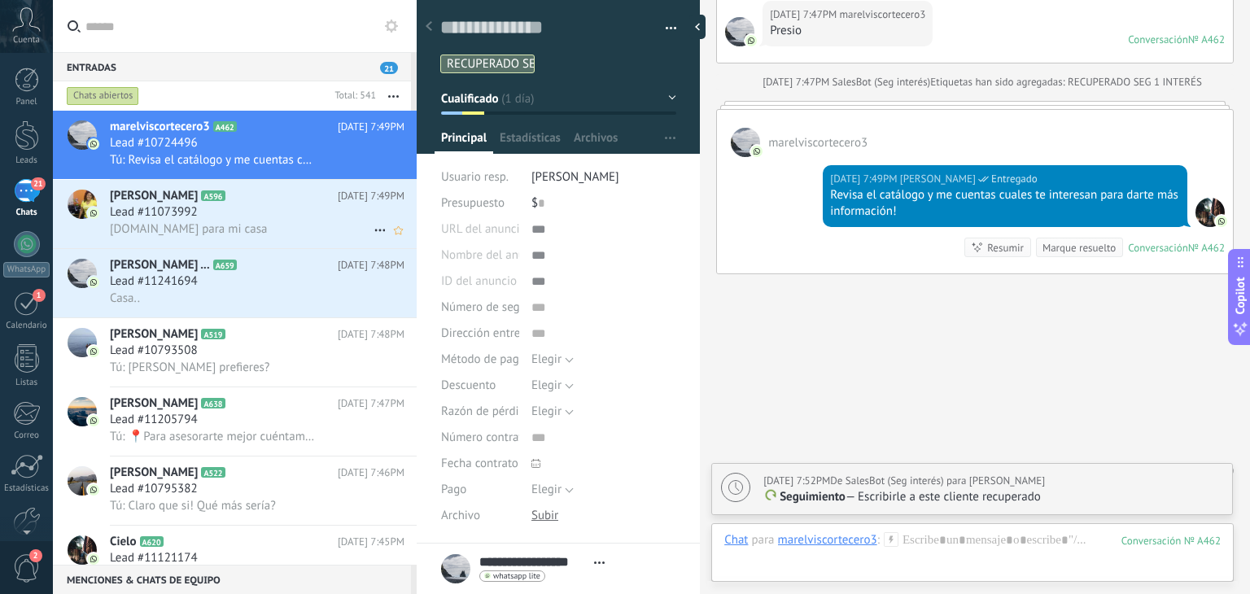
click at [260, 201] on h2 "Gladys Martinezh A596" at bounding box center [224, 196] width 228 height 16
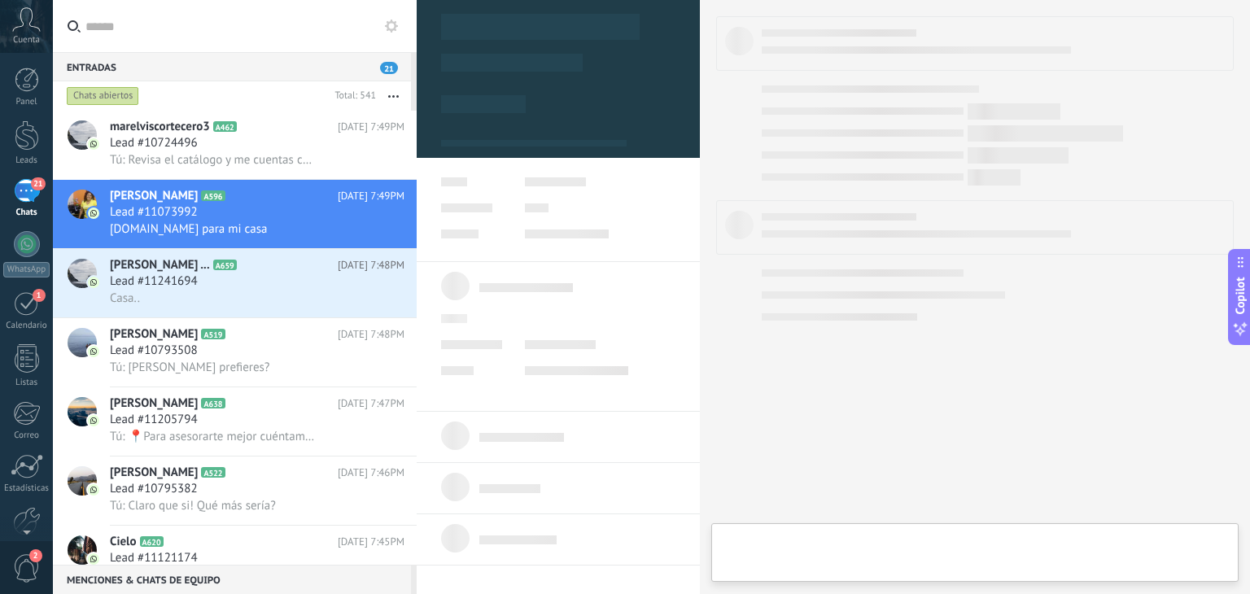
type textarea "**********"
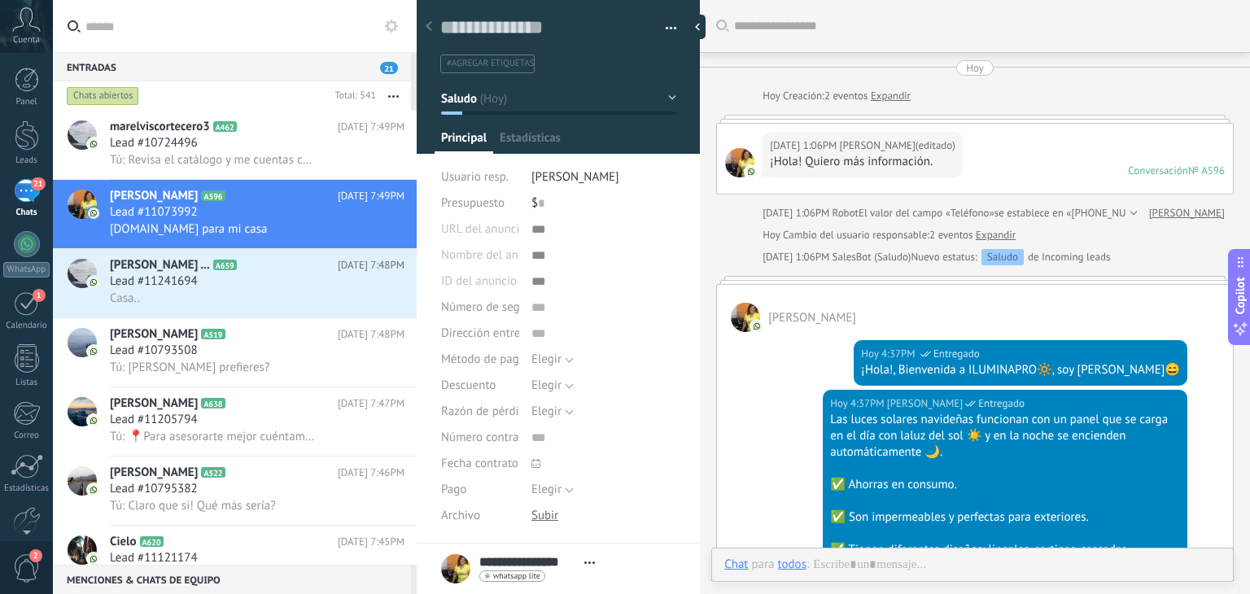
scroll to position [531, 0]
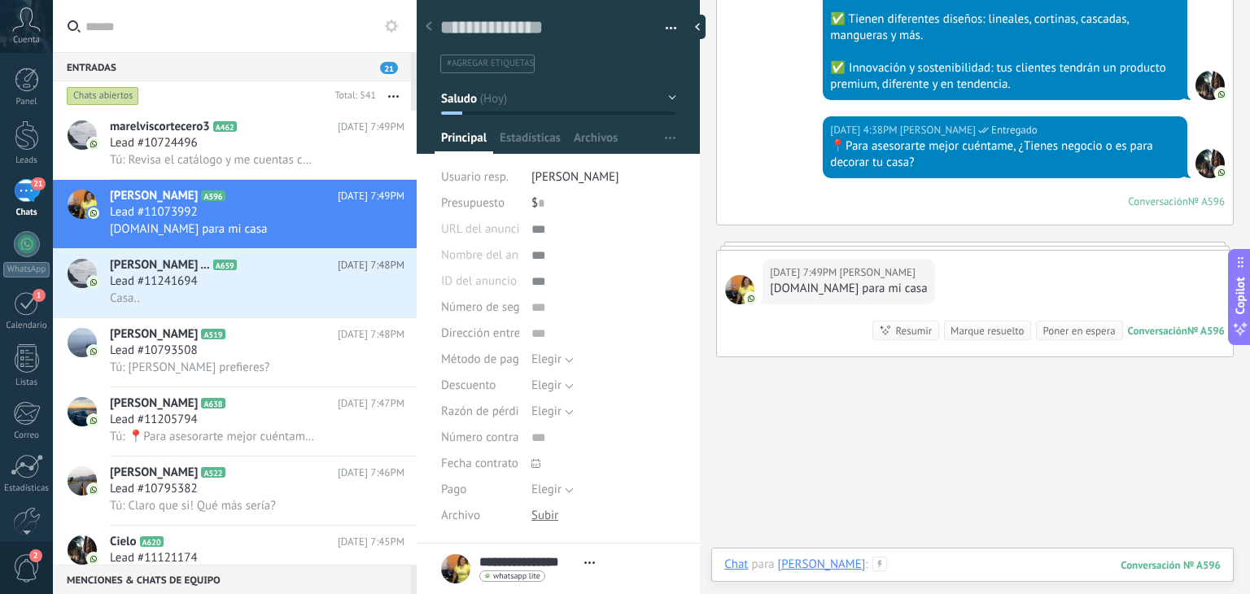
click at [905, 575] on div at bounding box center [972, 581] width 496 height 49
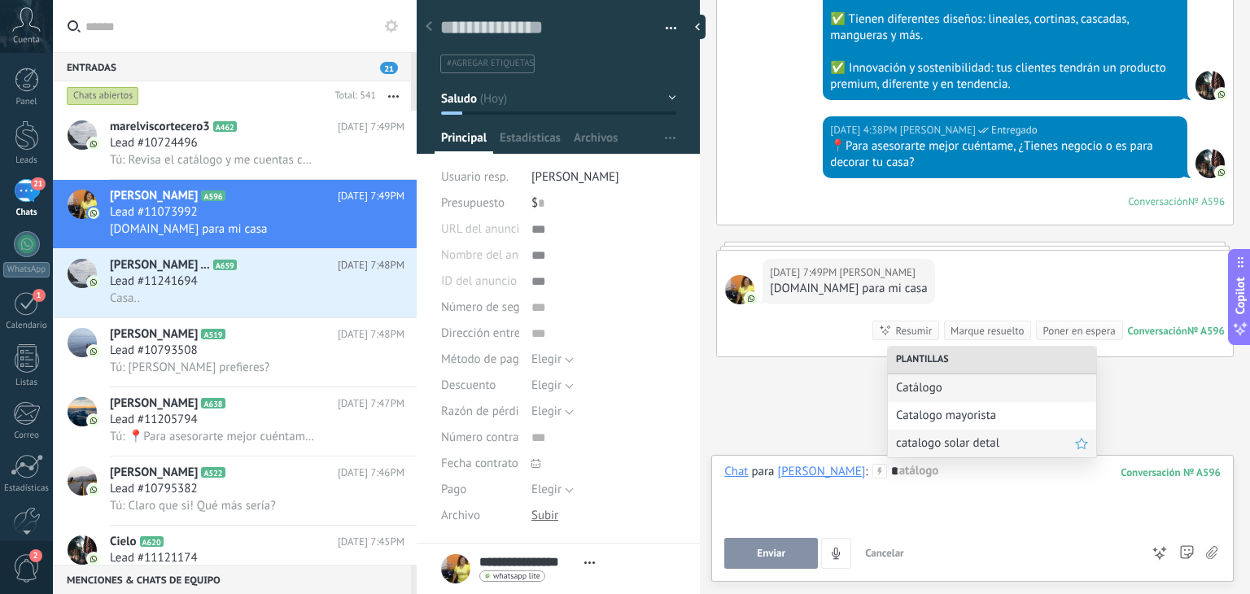
click at [962, 446] on span "catalogo solar detal" at bounding box center [985, 442] width 179 height 15
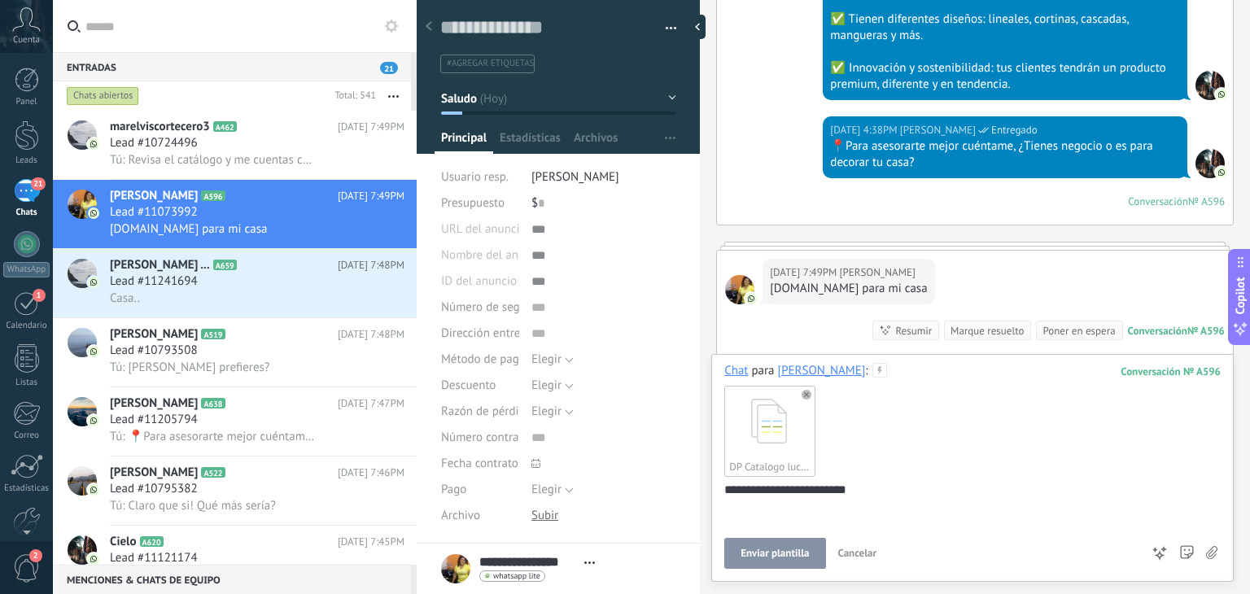
click at [791, 552] on span "Enviar plantilla" at bounding box center [774, 553] width 68 height 11
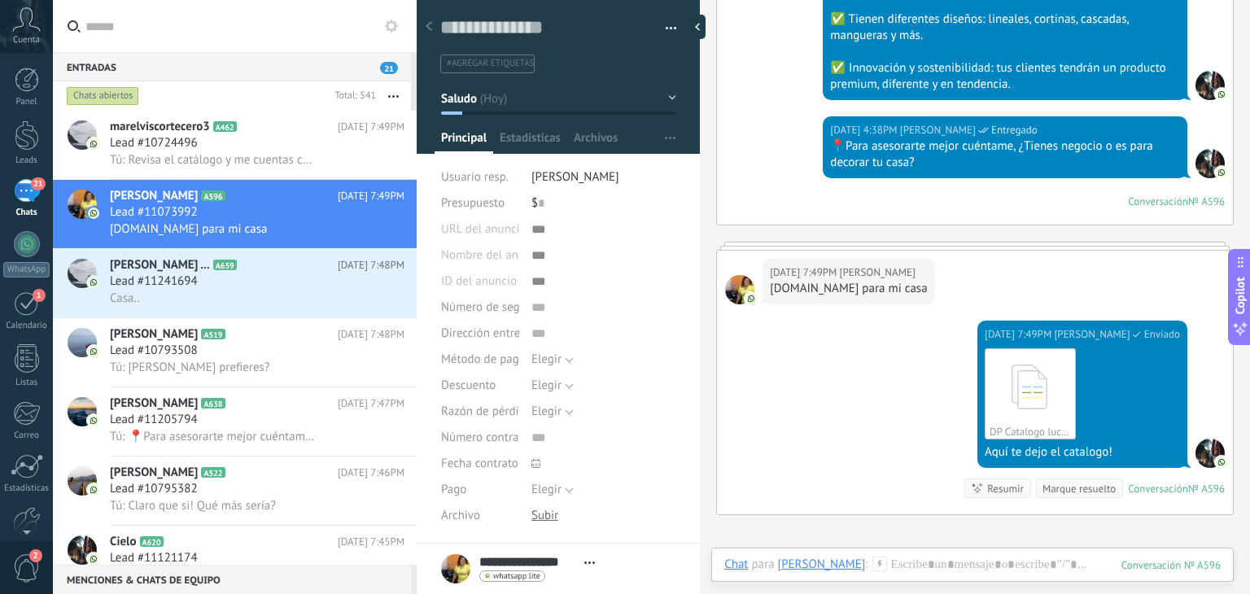
scroll to position [733, 0]
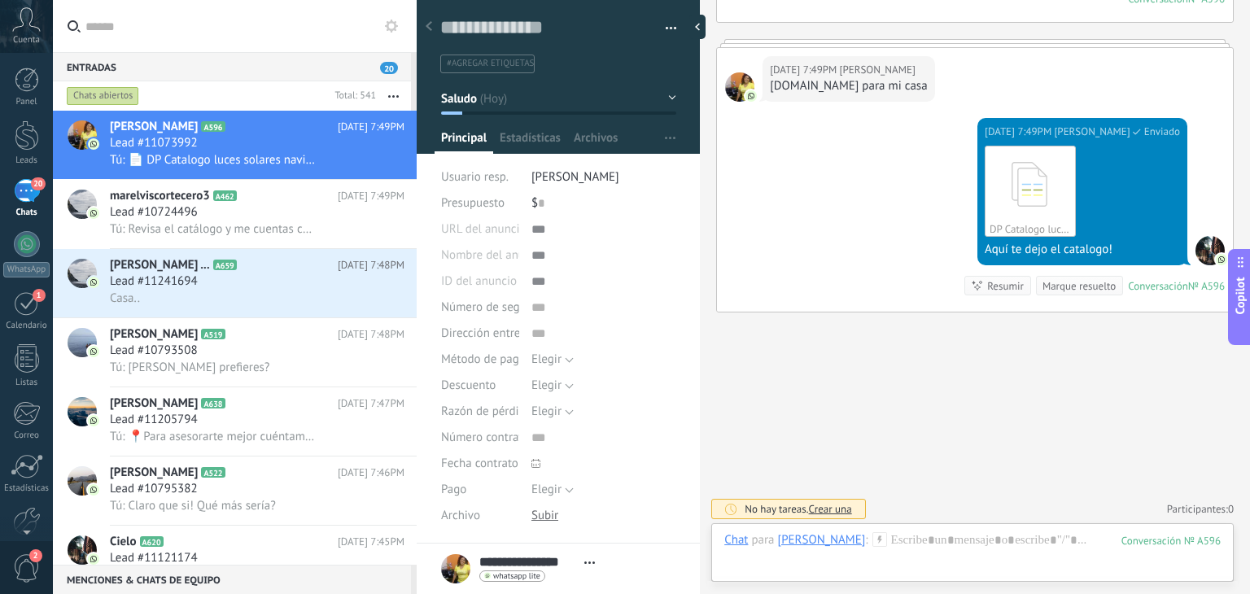
click at [921, 526] on div "Chat Correo Nota Tarea Chat para Gladys Martinezh : 596 Enviar Cancelar Rastrea…" at bounding box center [972, 552] width 522 height 59
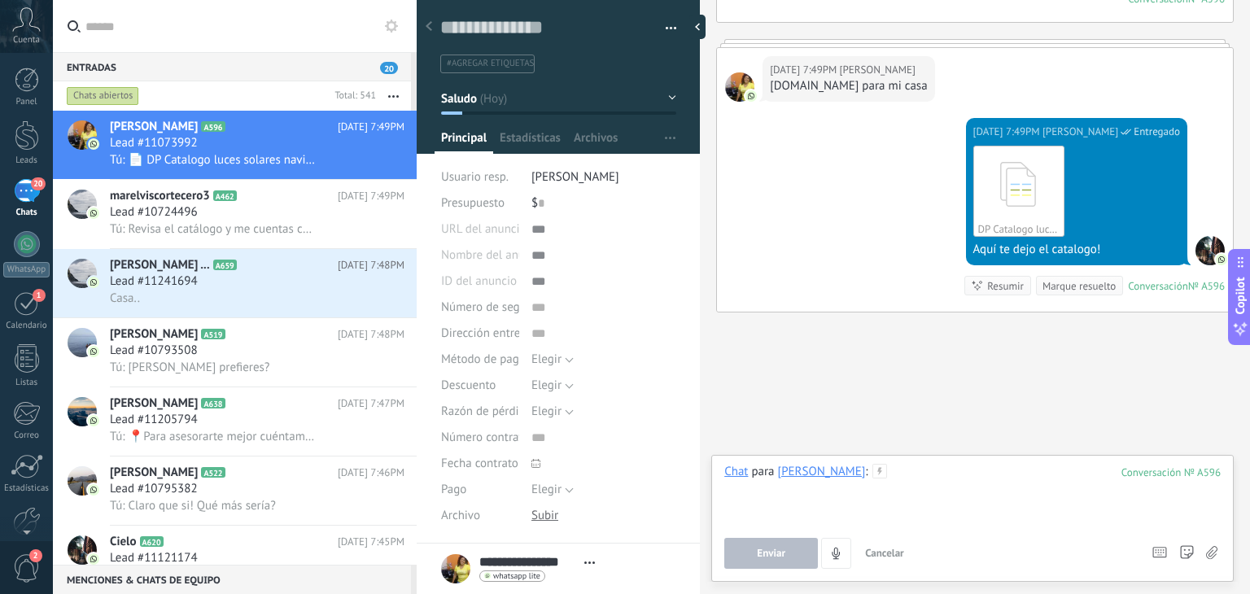
click at [946, 478] on div at bounding box center [972, 495] width 496 height 62
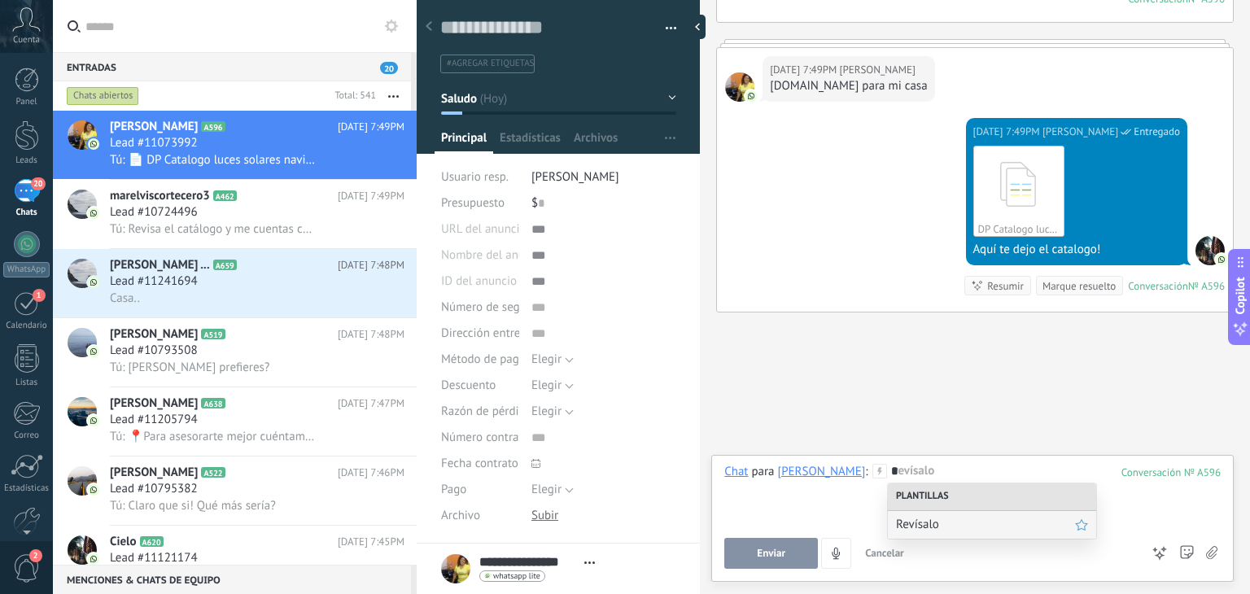
click at [925, 518] on span "Revísalo" at bounding box center [985, 524] width 179 height 15
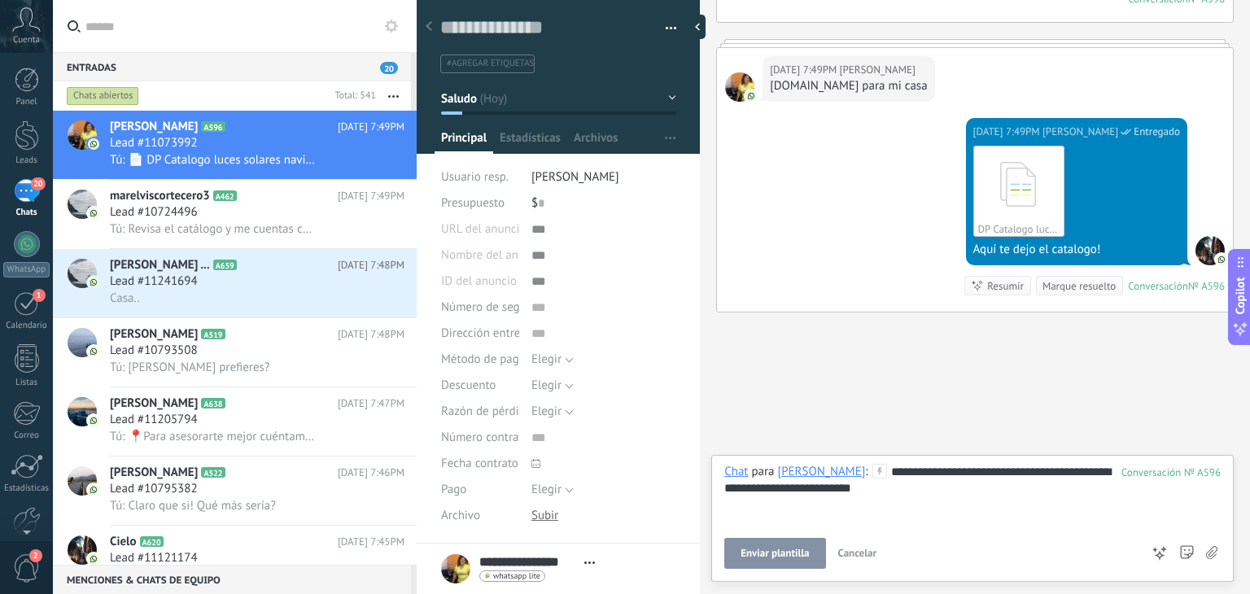
click at [782, 554] on span "Enviar plantilla" at bounding box center [774, 553] width 68 height 11
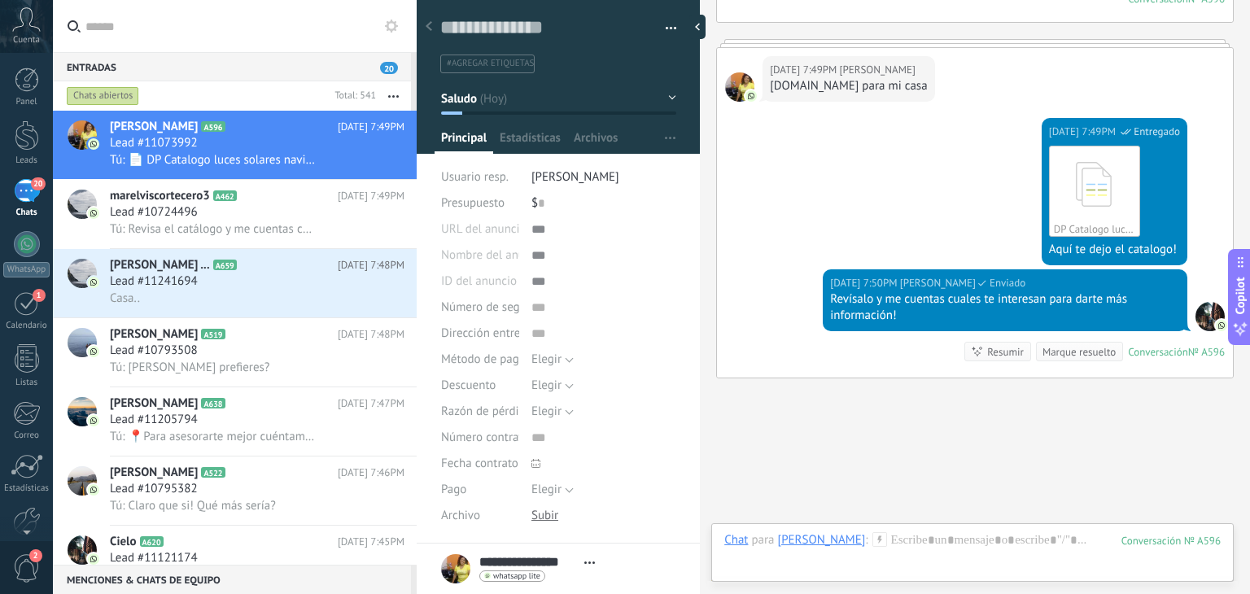
scroll to position [799, 0]
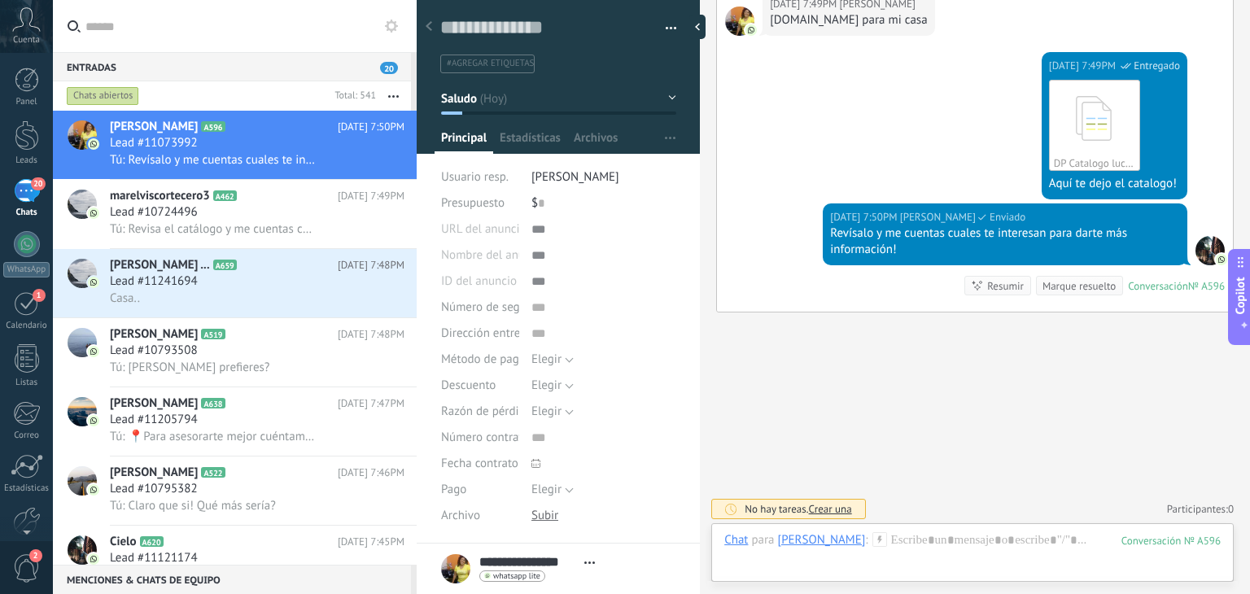
click at [924, 531] on div "Chat Correo Nota Tarea Chat para Gladys Martinezh : 596 Enviar Cancelar Rastrea…" at bounding box center [972, 552] width 522 height 59
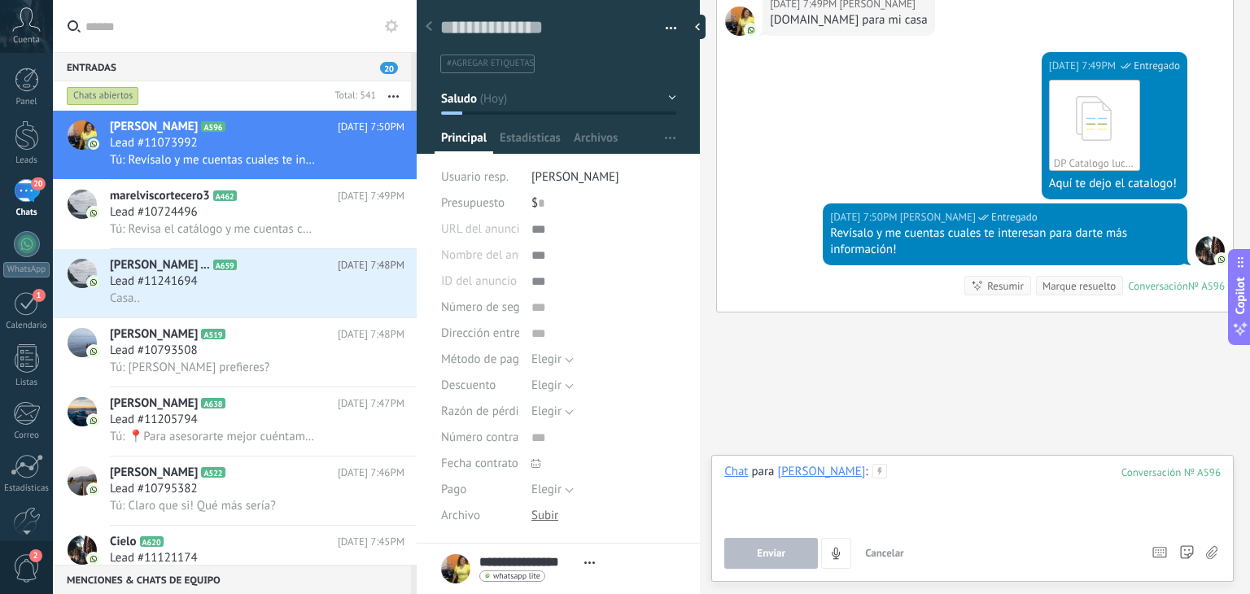
click at [927, 492] on div at bounding box center [972, 495] width 496 height 62
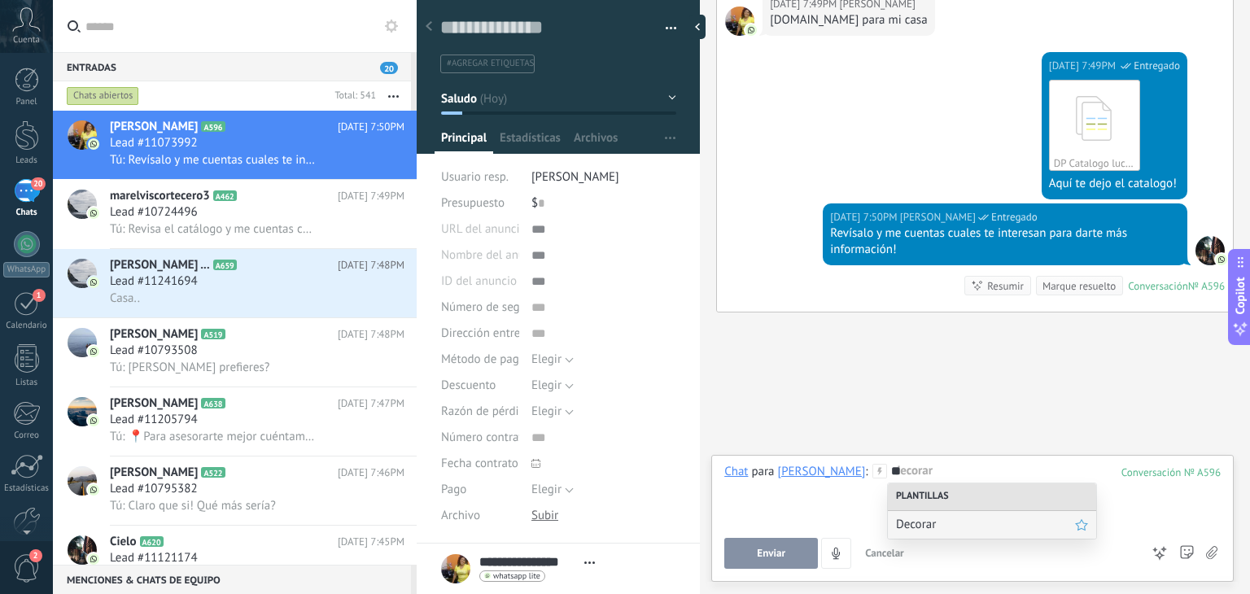
click at [927, 537] on div "Decorar" at bounding box center [992, 525] width 208 height 28
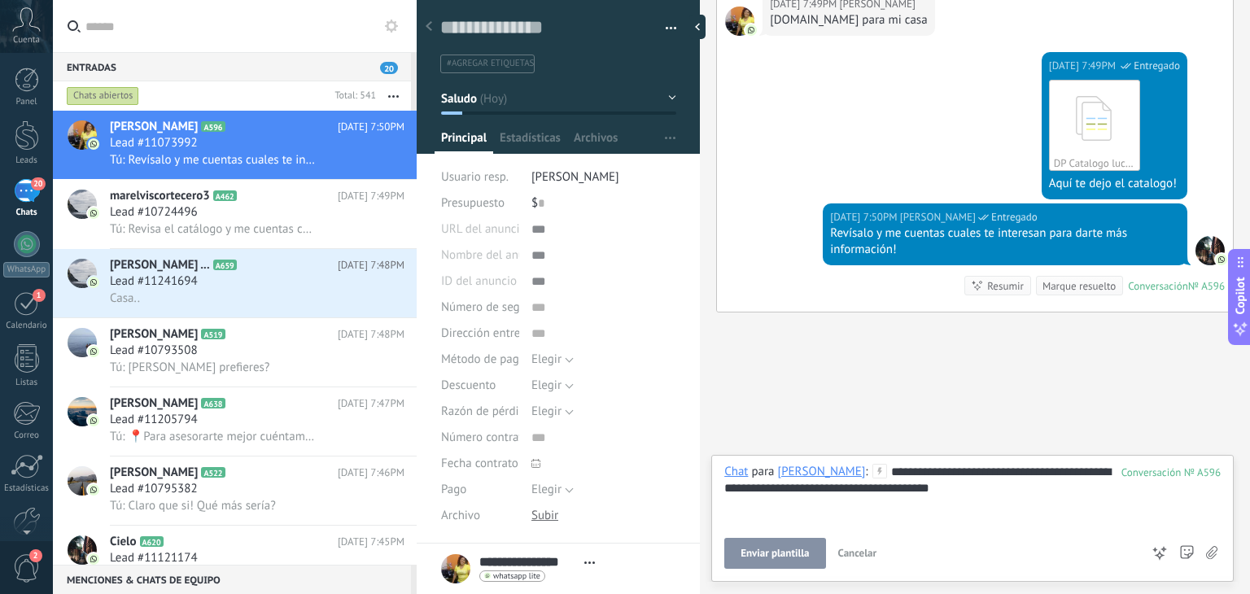
click at [786, 543] on button "Enviar plantilla" at bounding box center [774, 553] width 101 height 31
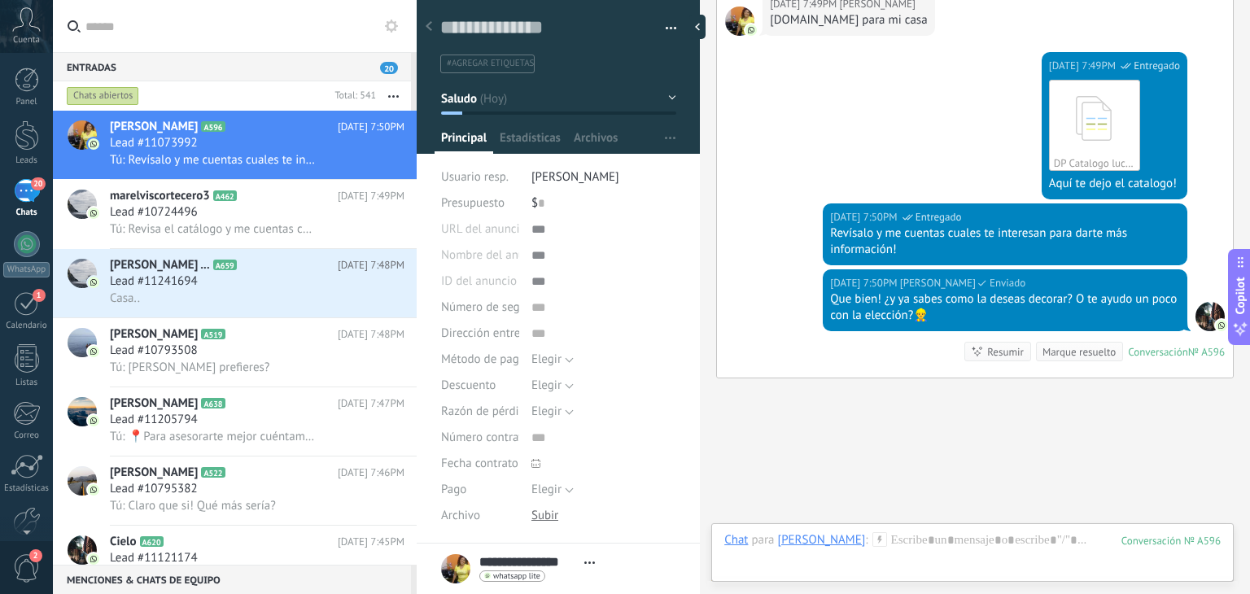
scroll to position [865, 0]
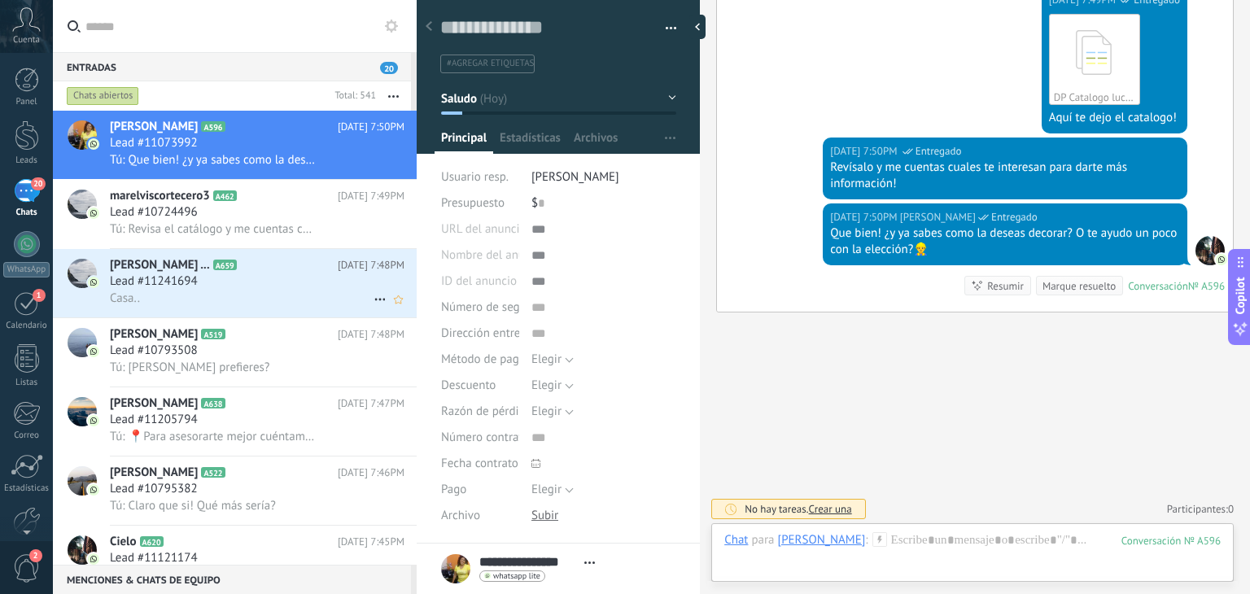
click at [278, 273] on h2 "Jairo ... A659" at bounding box center [224, 265] width 228 height 16
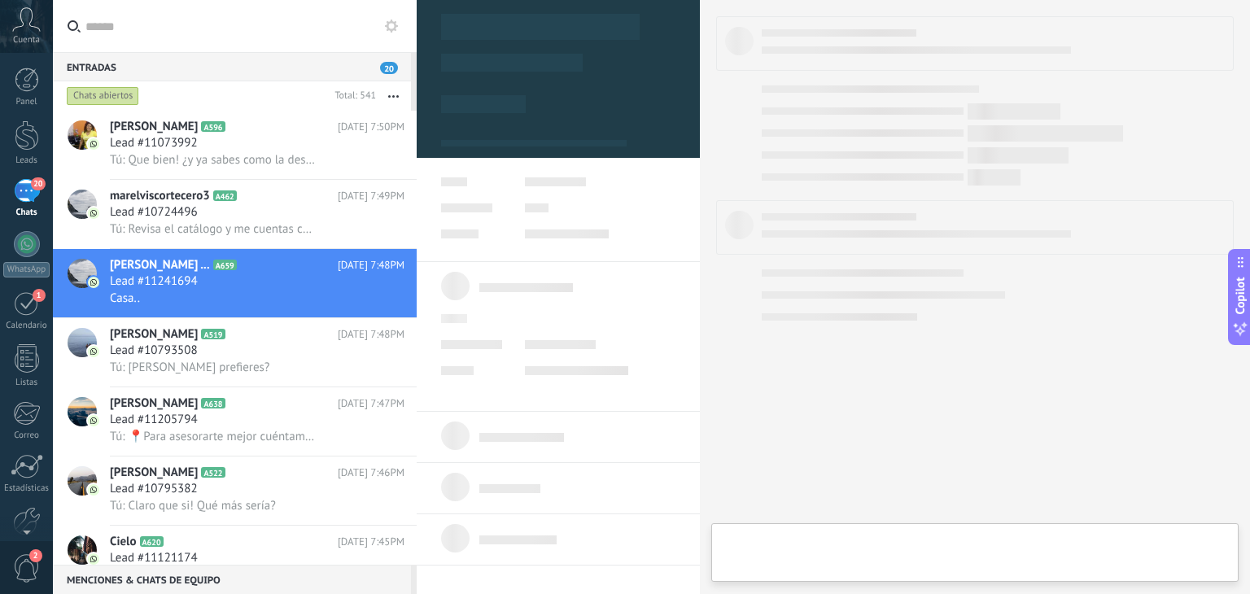
type textarea "**********"
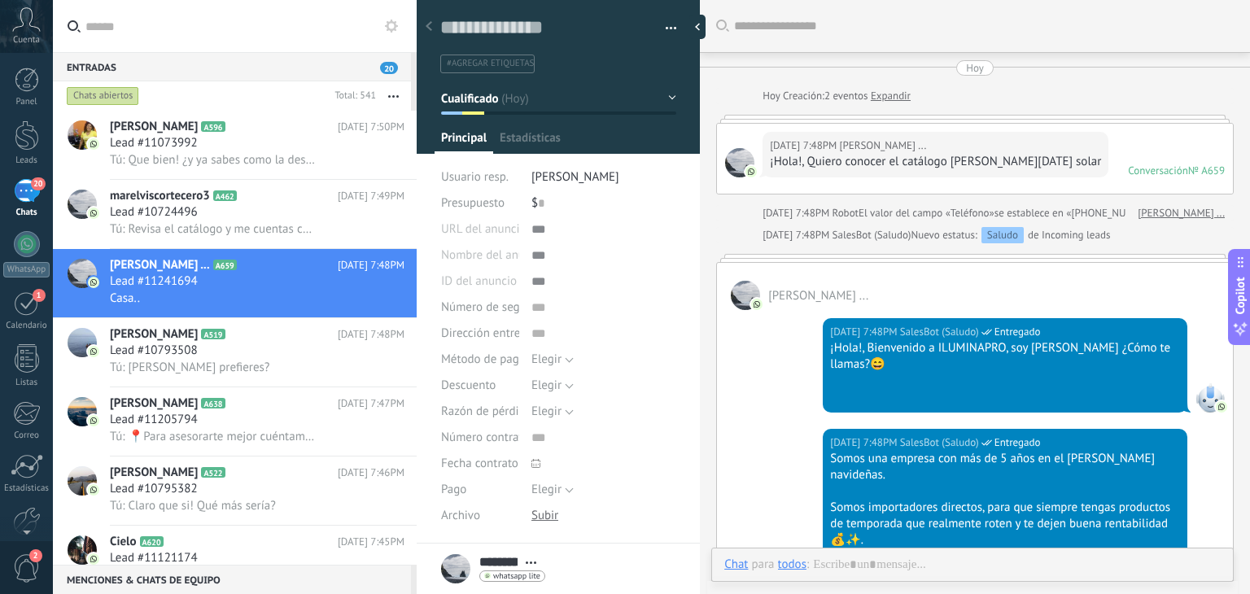
scroll to position [641, 0]
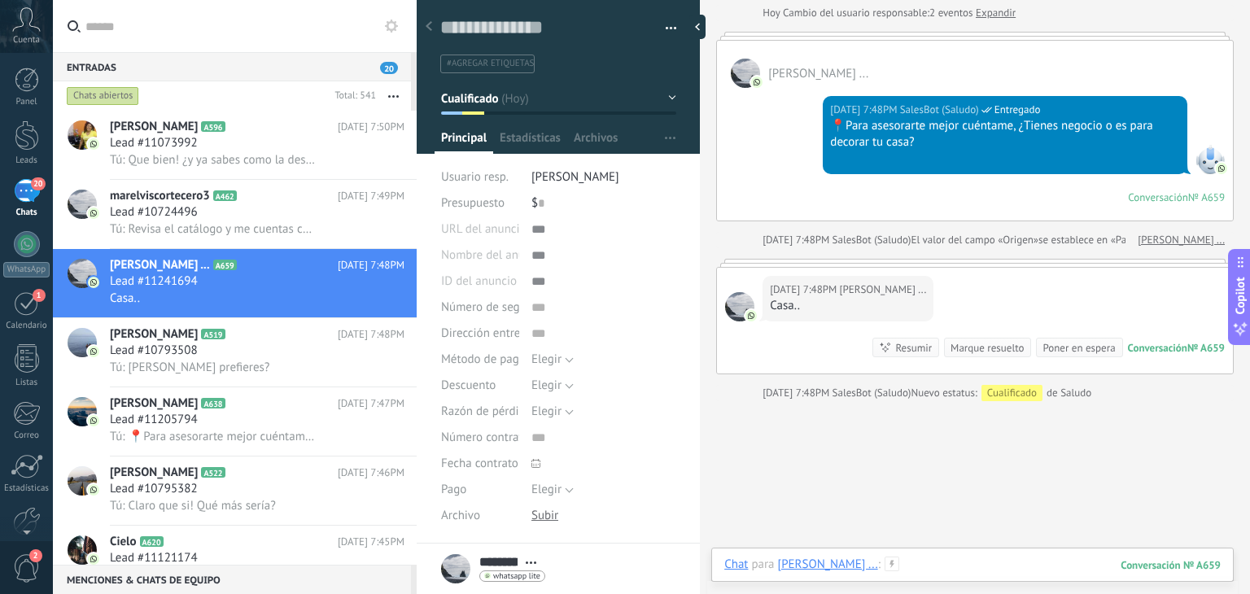
click at [850, 561] on div at bounding box center [972, 581] width 496 height 49
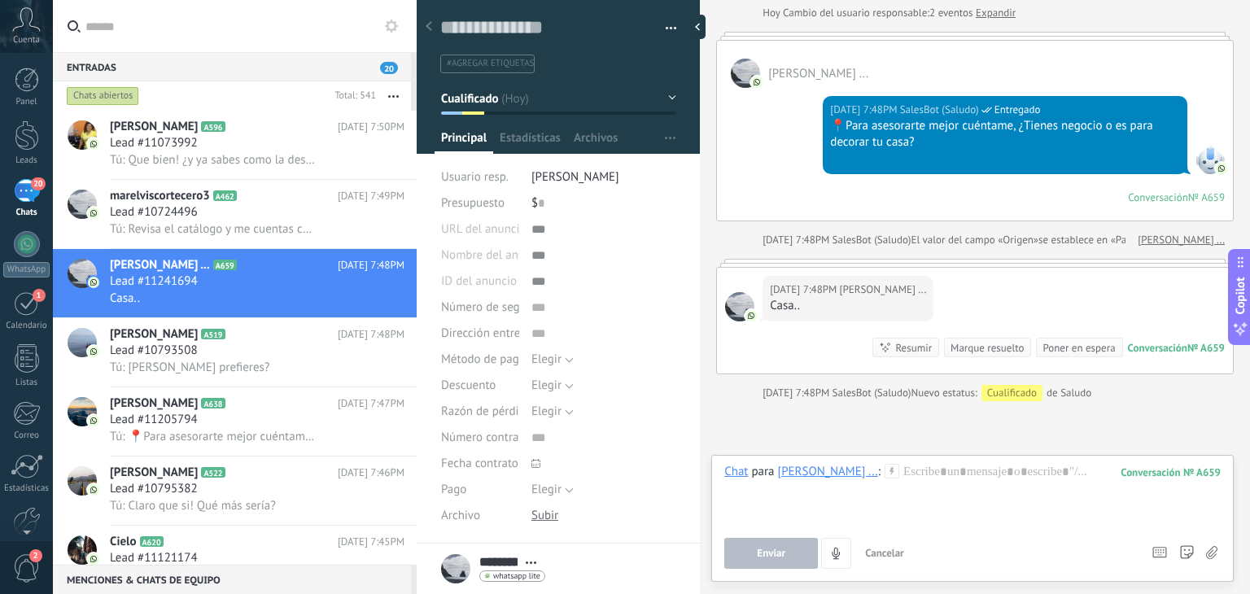
click at [884, 476] on icon at bounding box center [891, 471] width 15 height 15
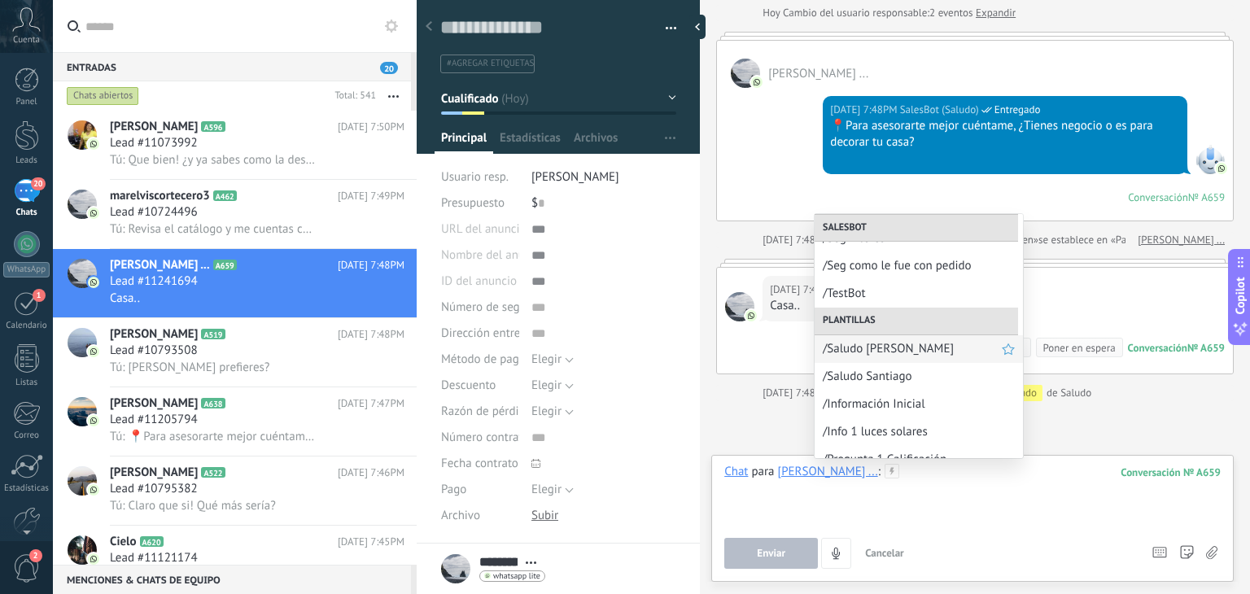
scroll to position [137, 0]
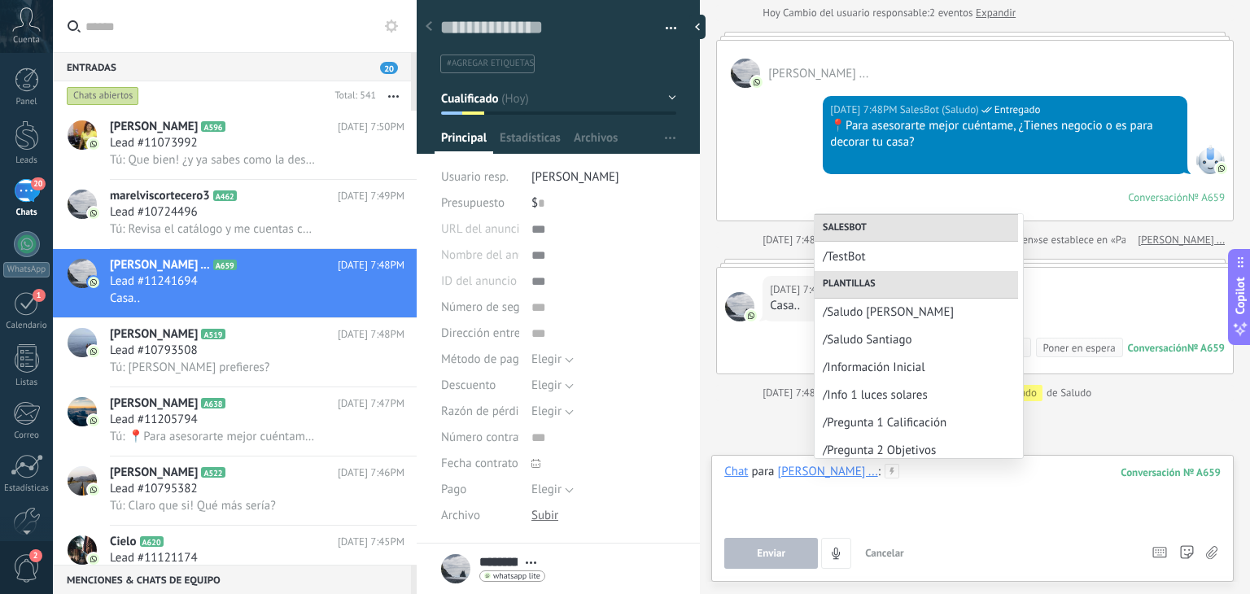
click at [867, 485] on div at bounding box center [972, 495] width 496 height 62
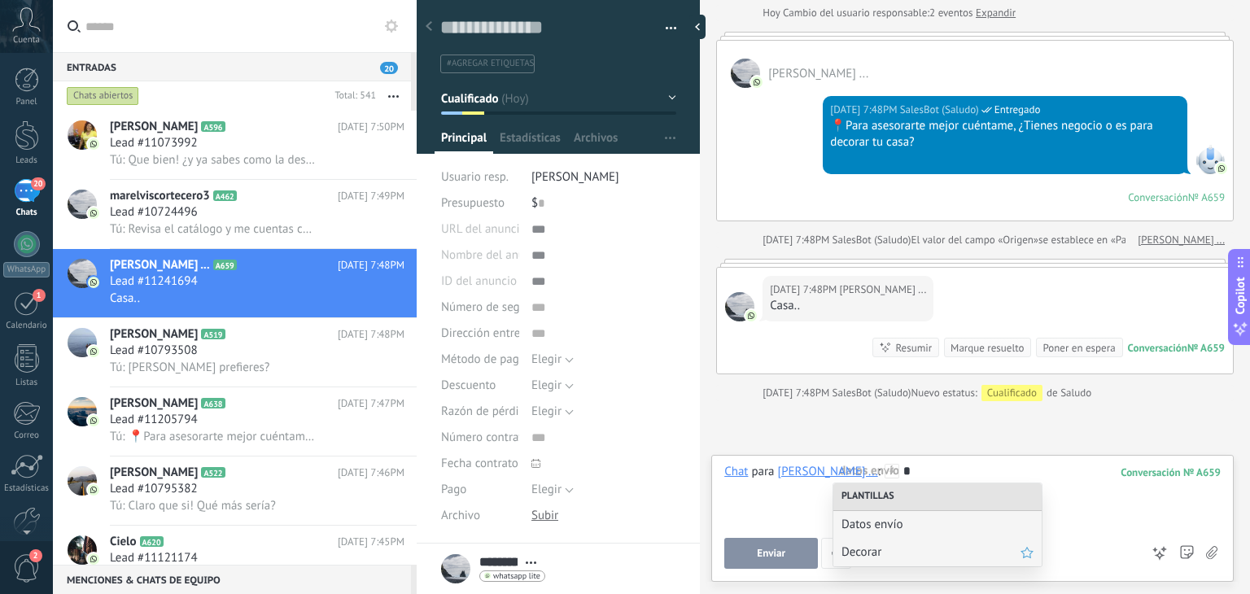
click at [859, 545] on span "Decorar" at bounding box center [930, 551] width 179 height 15
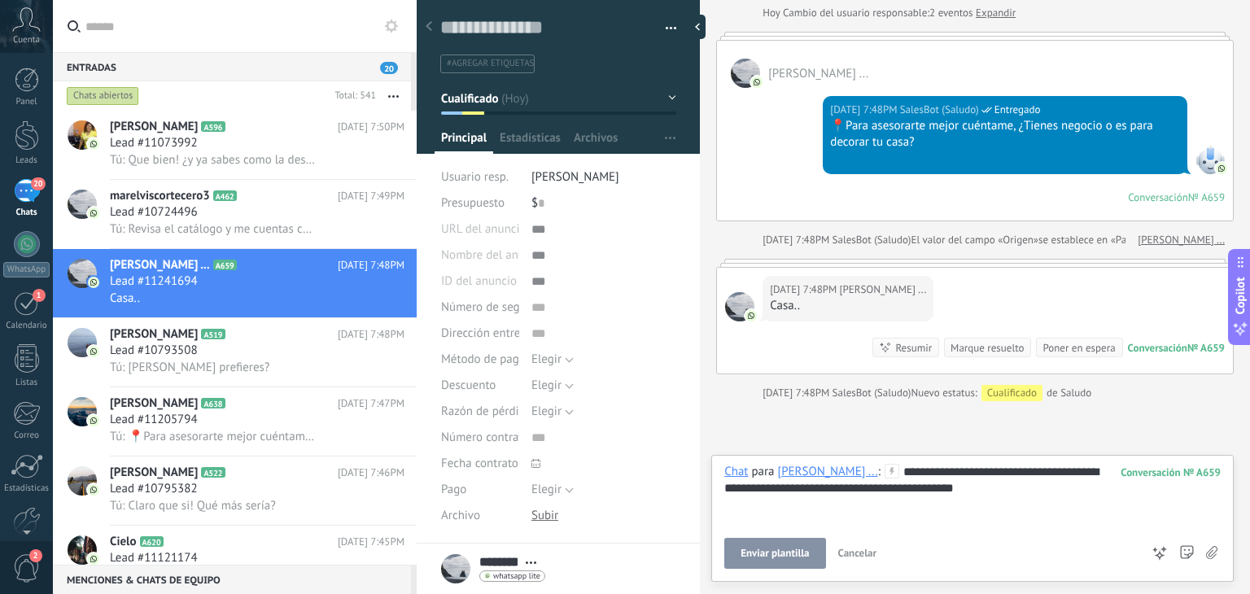
click at [749, 557] on span "Enviar plantilla" at bounding box center [774, 553] width 68 height 11
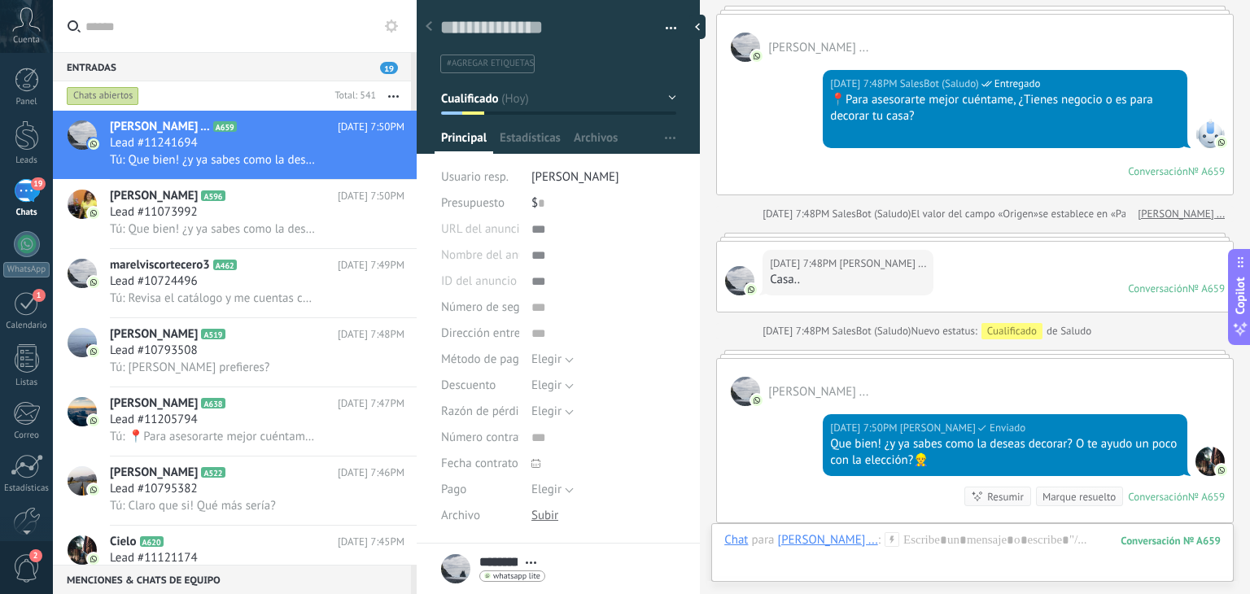
scroll to position [207, 0]
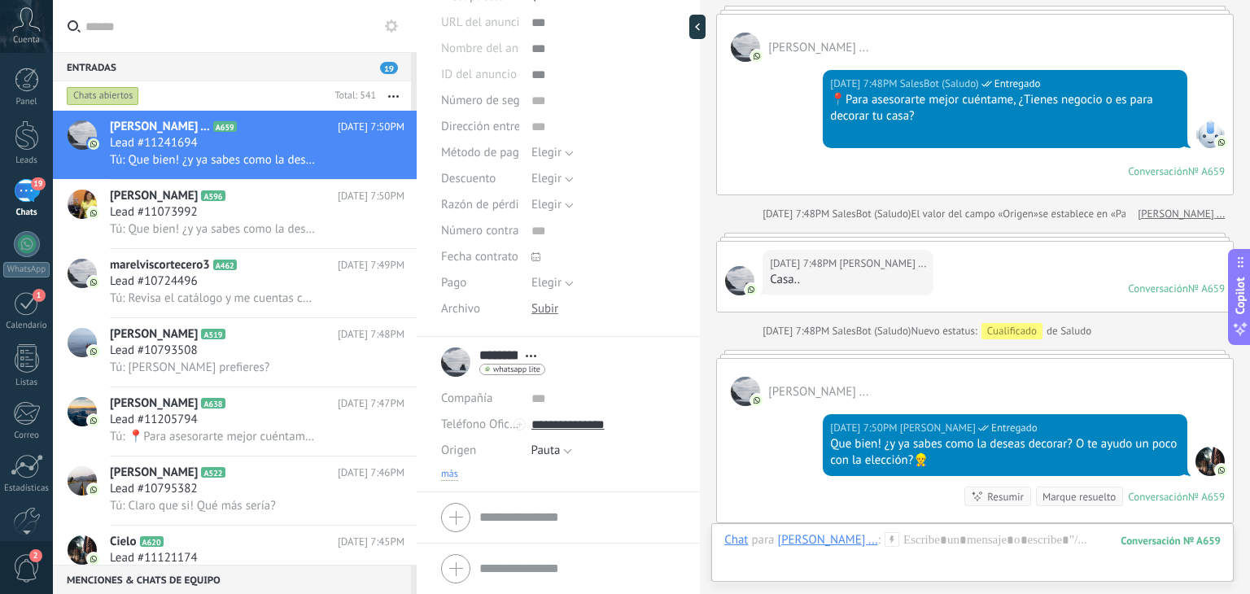
click at [451, 471] on span "más" at bounding box center [449, 474] width 17 height 13
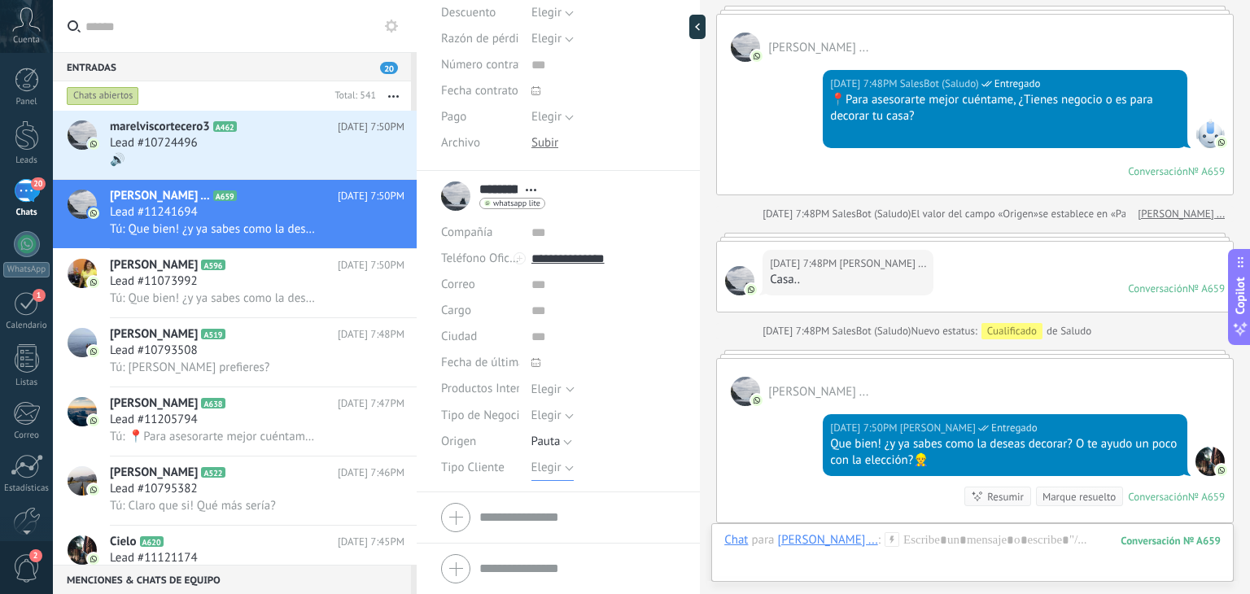
click at [546, 465] on span "Elegir" at bounding box center [546, 467] width 30 height 15
click at [551, 552] on span "Detal" at bounding box center [587, 551] width 149 height 15
click at [481, 570] on span "Guardar" at bounding box center [469, 568] width 38 height 11
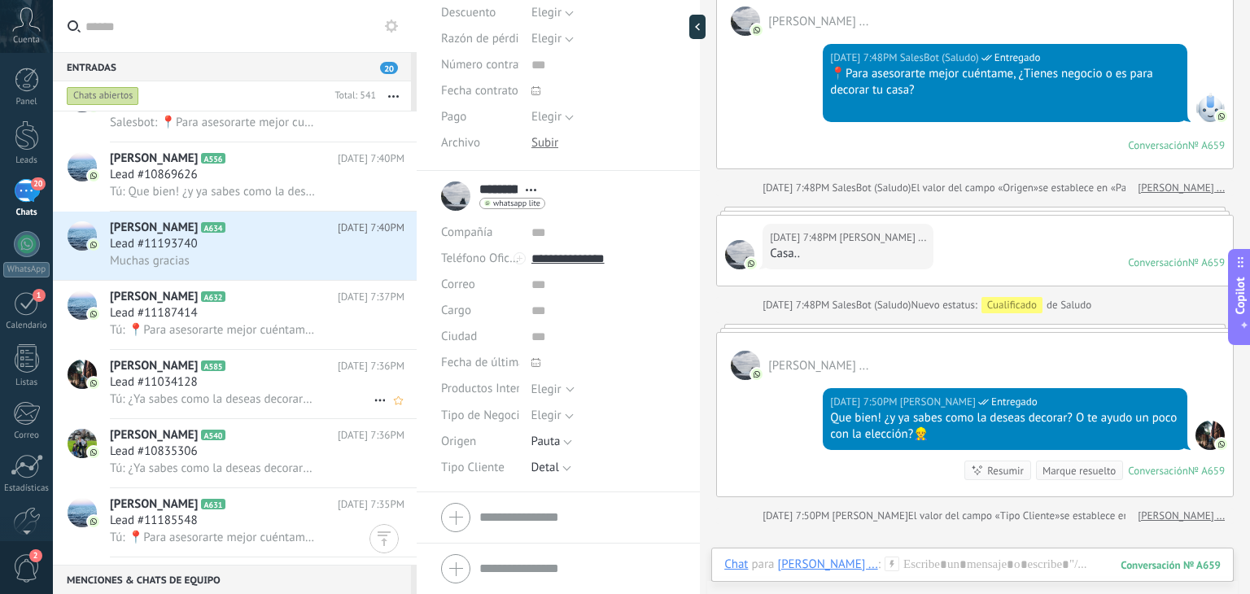
scroll to position [1025, 0]
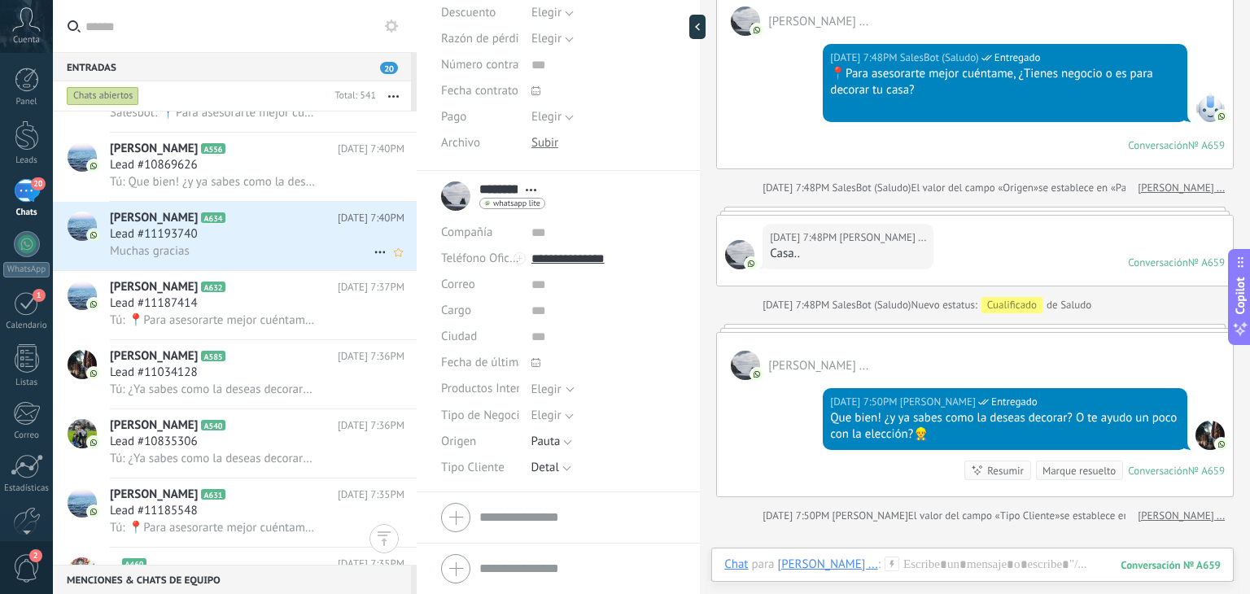
click at [230, 242] on div "Lead #11193740" at bounding box center [257, 234] width 295 height 16
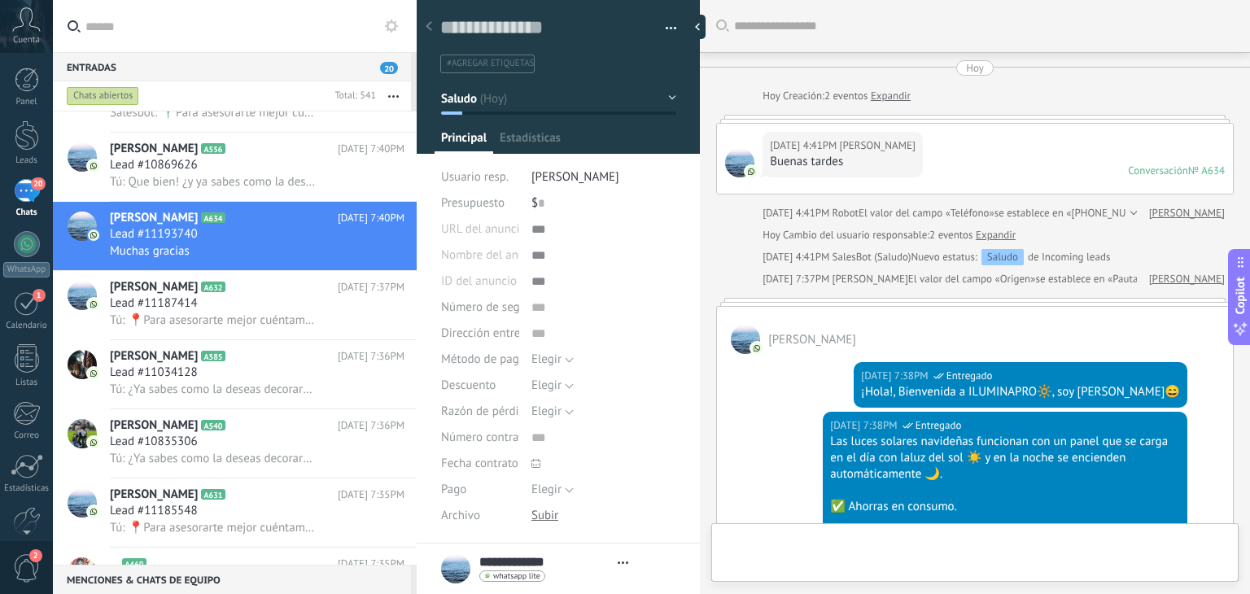
type textarea "**********"
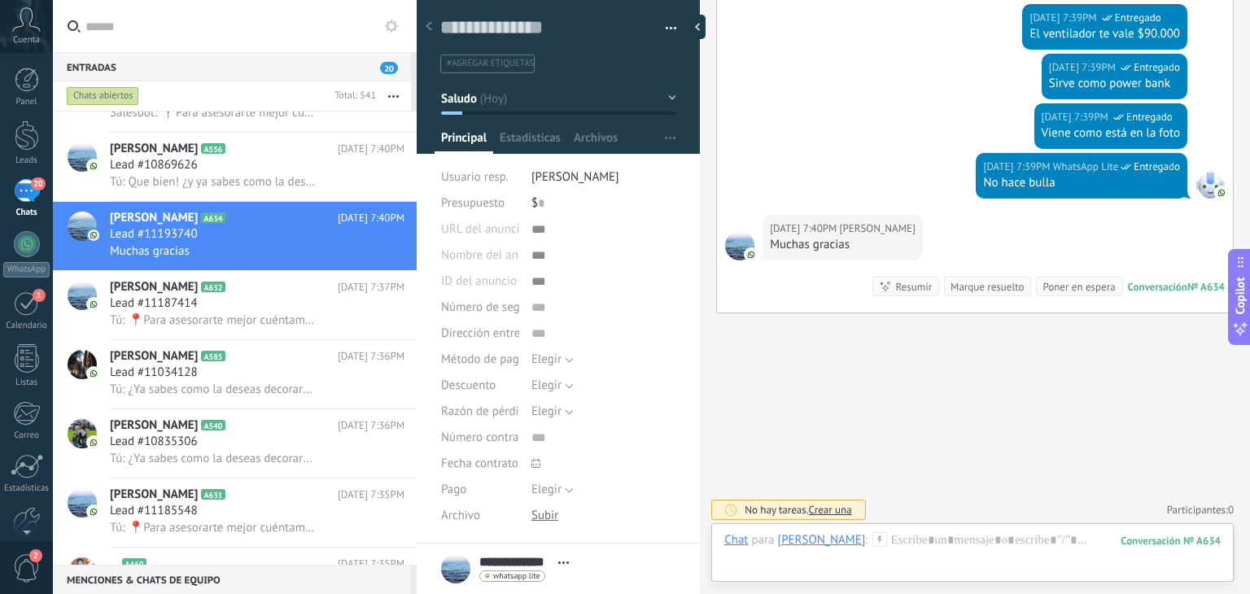
scroll to position [896, 0]
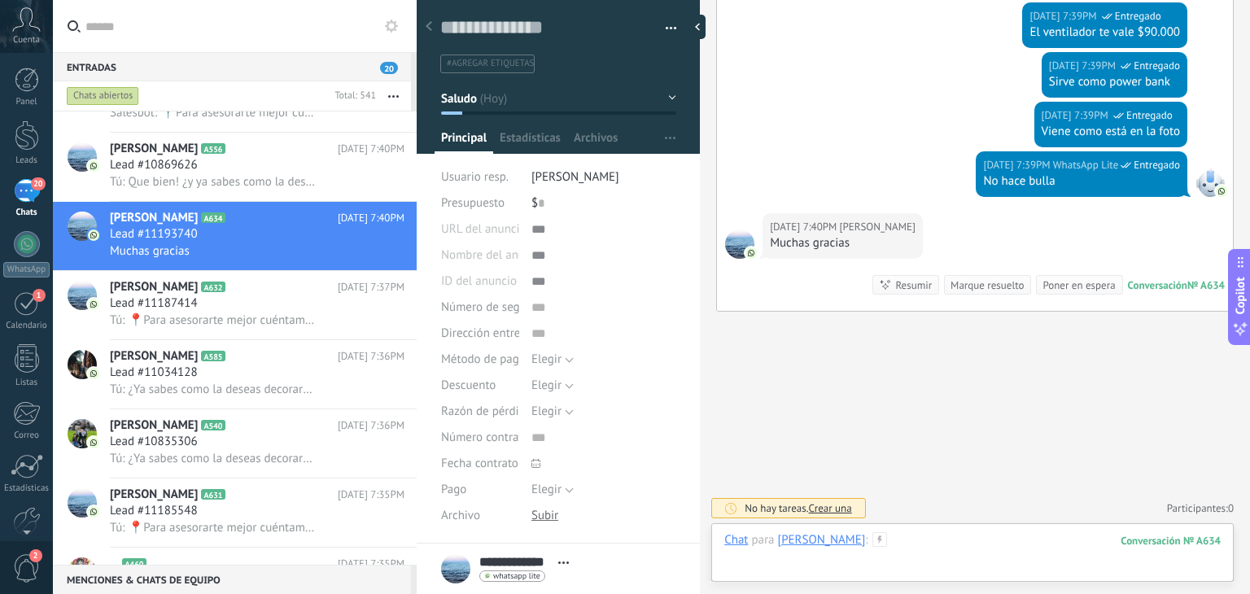
click at [915, 554] on div at bounding box center [972, 556] width 496 height 49
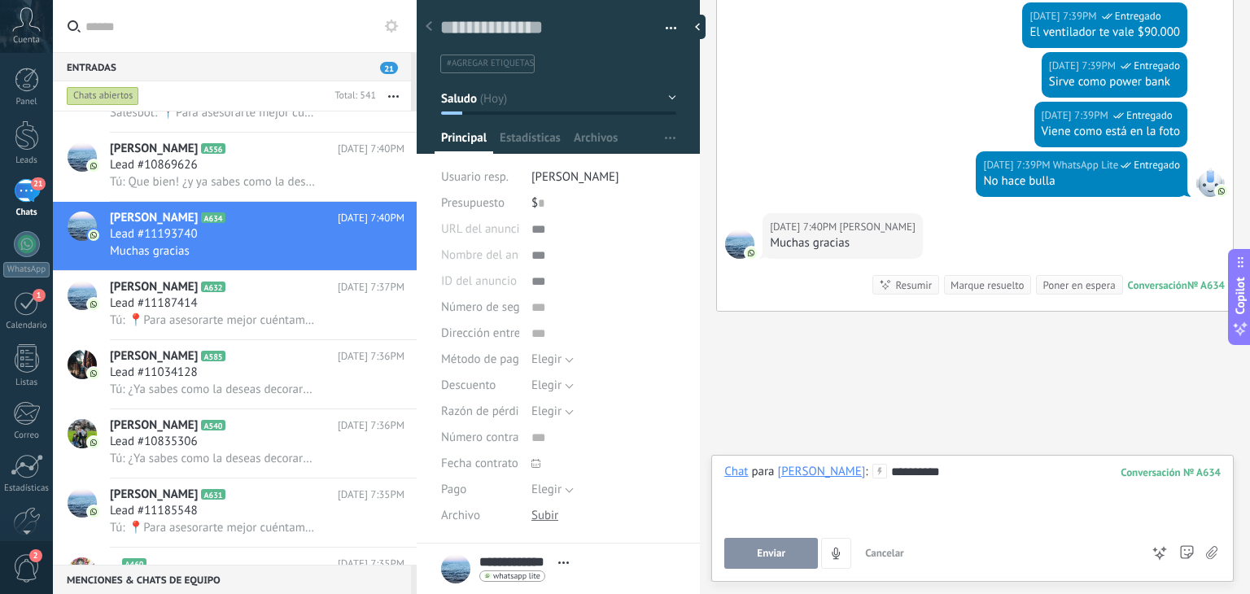
click at [764, 544] on button "Enviar" at bounding box center [771, 553] width 94 height 31
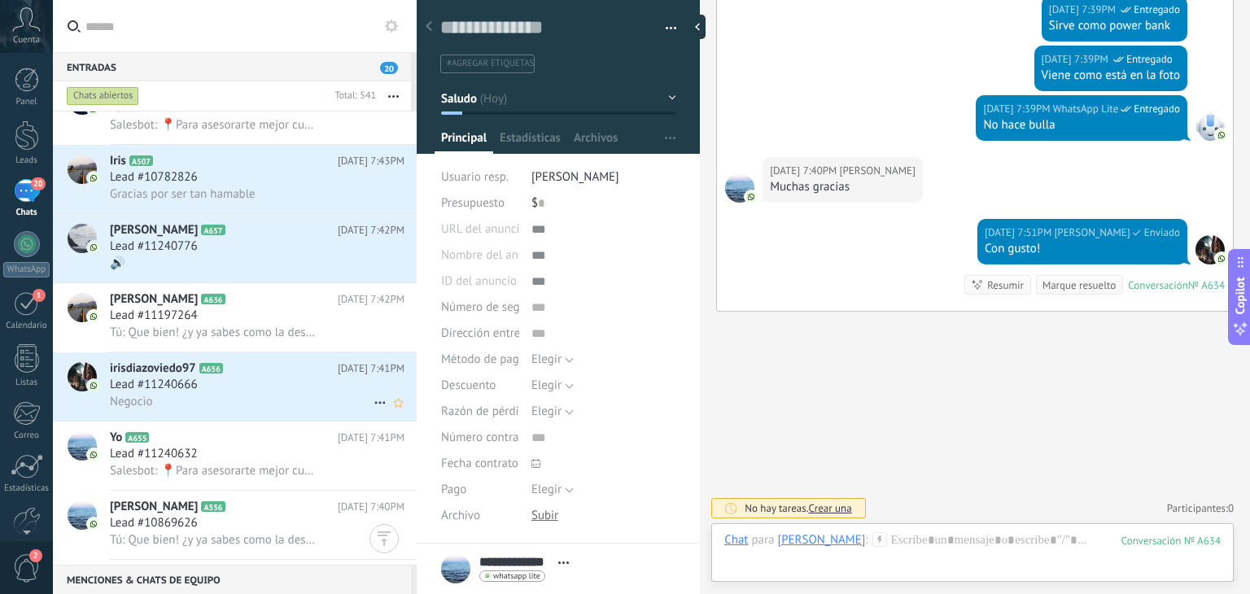
scroll to position [732, 0]
click at [195, 256] on span "Lead #11240776" at bounding box center [154, 247] width 88 height 16
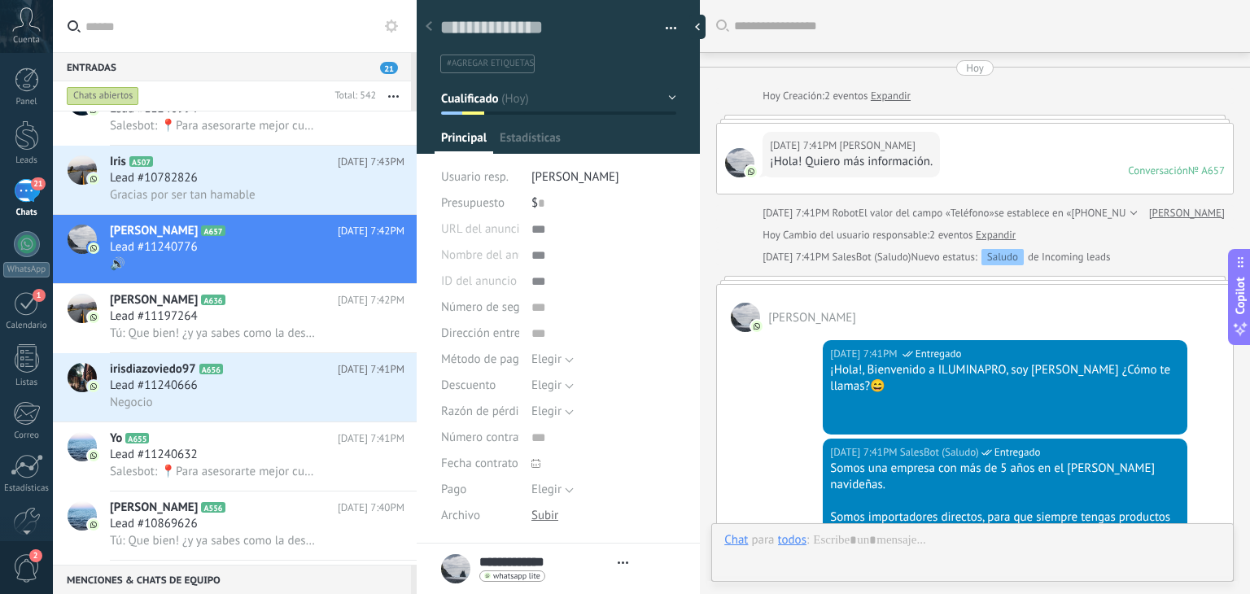
type textarea "**********"
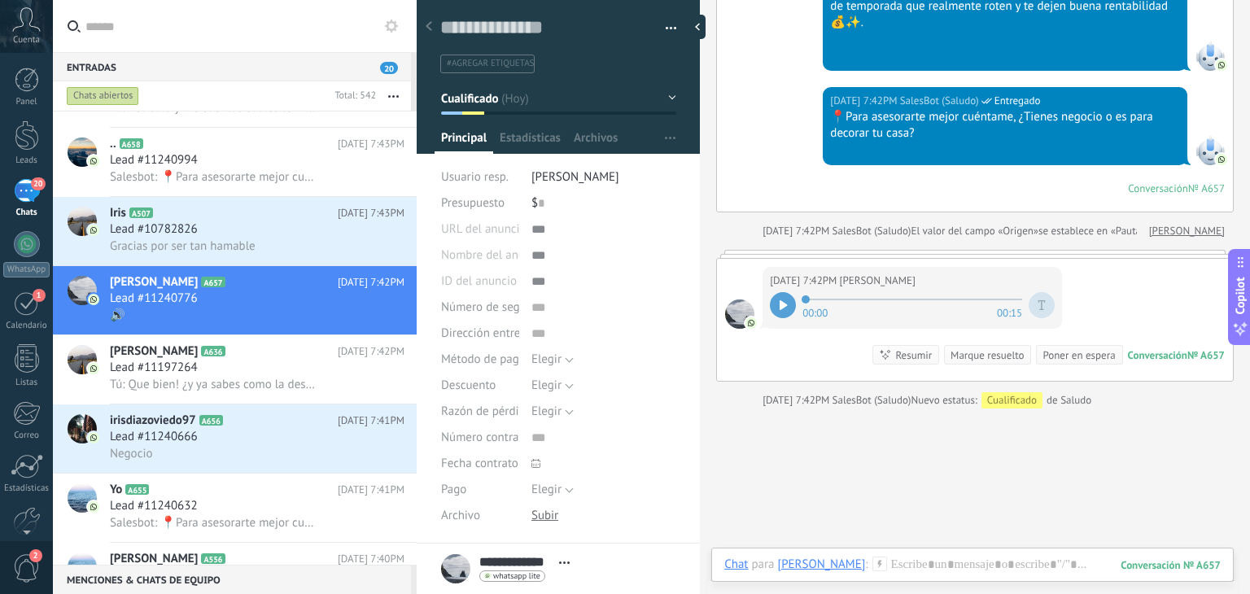
click at [784, 300] on icon at bounding box center [784, 305] width 8 height 10
click at [901, 579] on div at bounding box center [972, 586] width 522 height 15
click at [901, 571] on div at bounding box center [972, 581] width 496 height 49
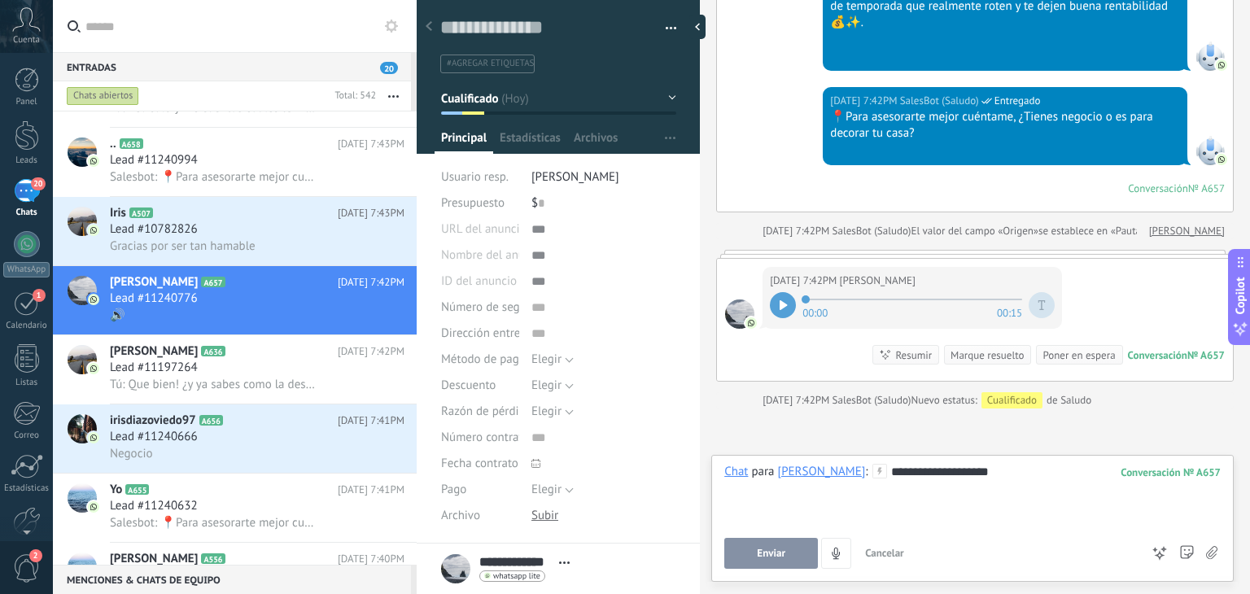
click at [795, 550] on button "Enviar" at bounding box center [771, 553] width 94 height 31
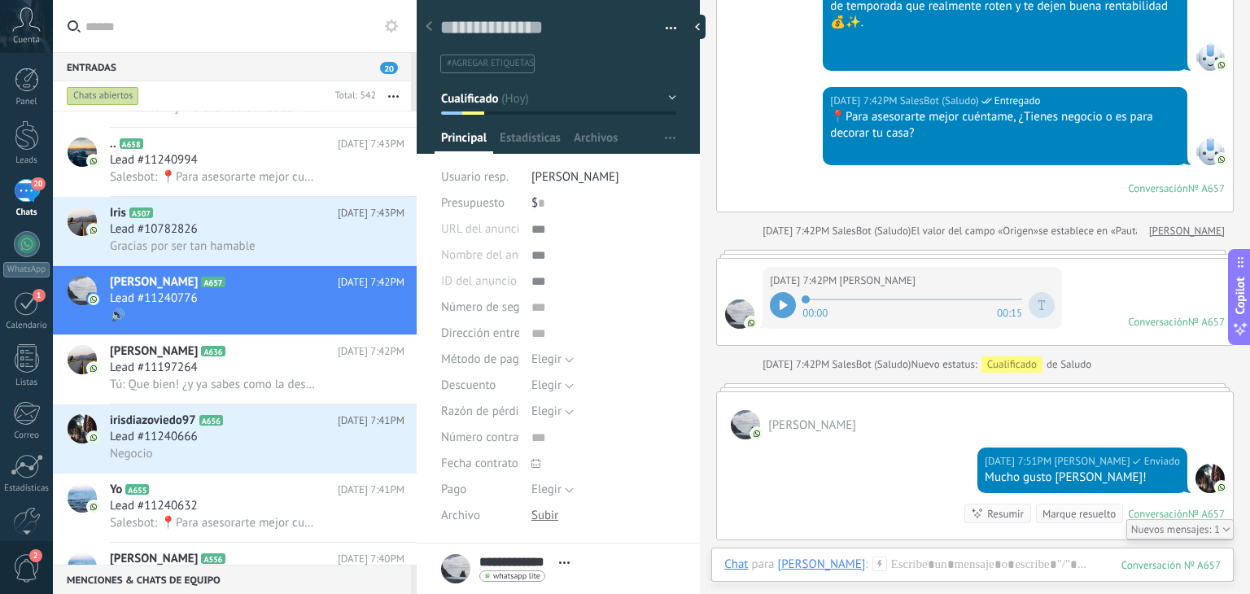
scroll to position [739, 0]
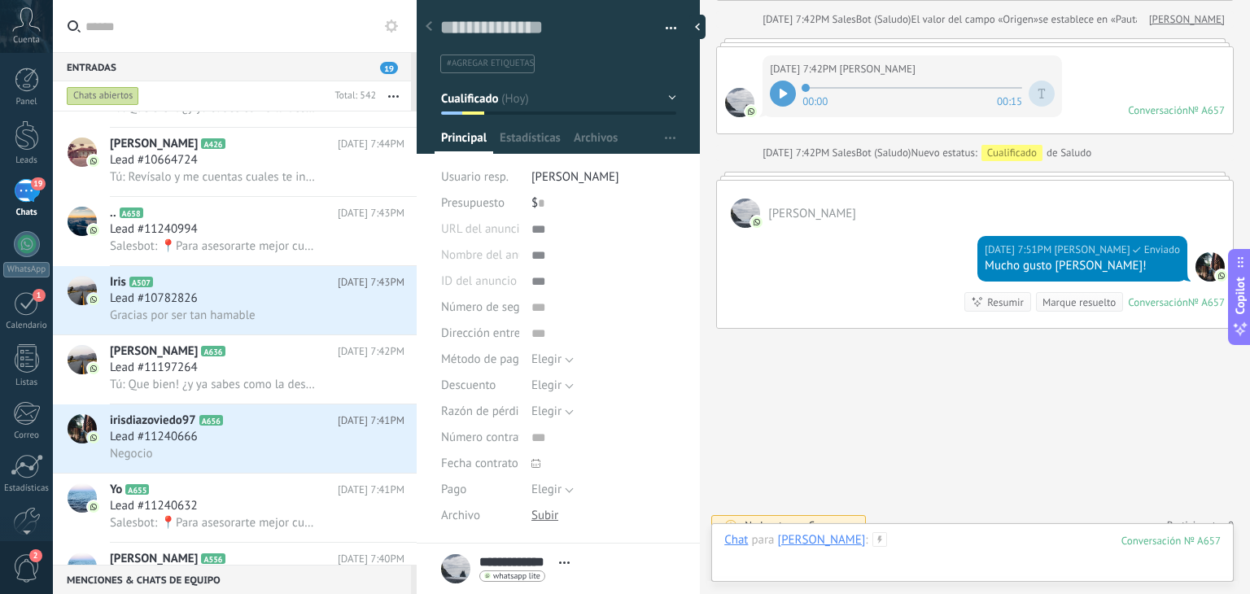
click at [947, 537] on div at bounding box center [972, 556] width 496 height 49
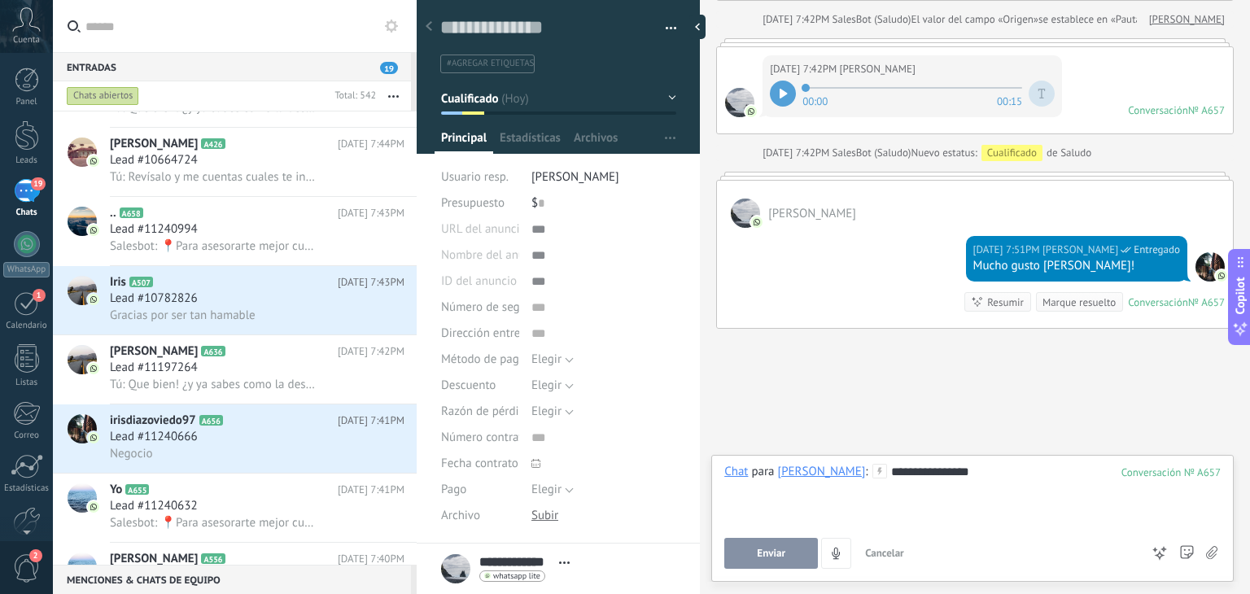
click at [788, 548] on button "Enviar" at bounding box center [771, 553] width 94 height 31
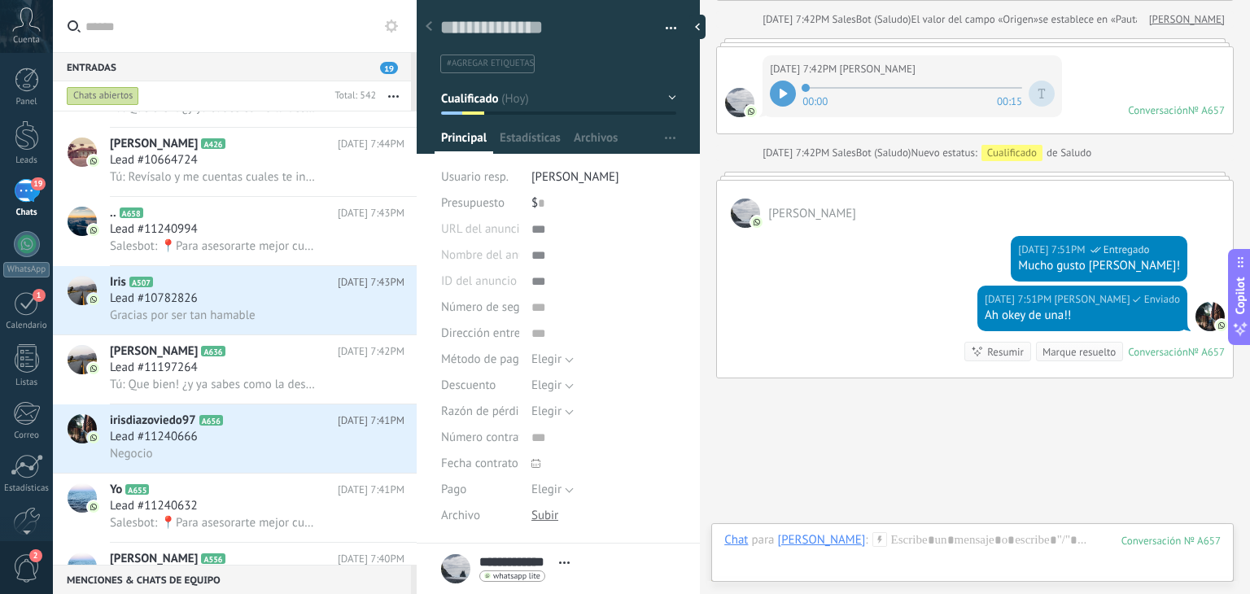
scroll to position [788, 0]
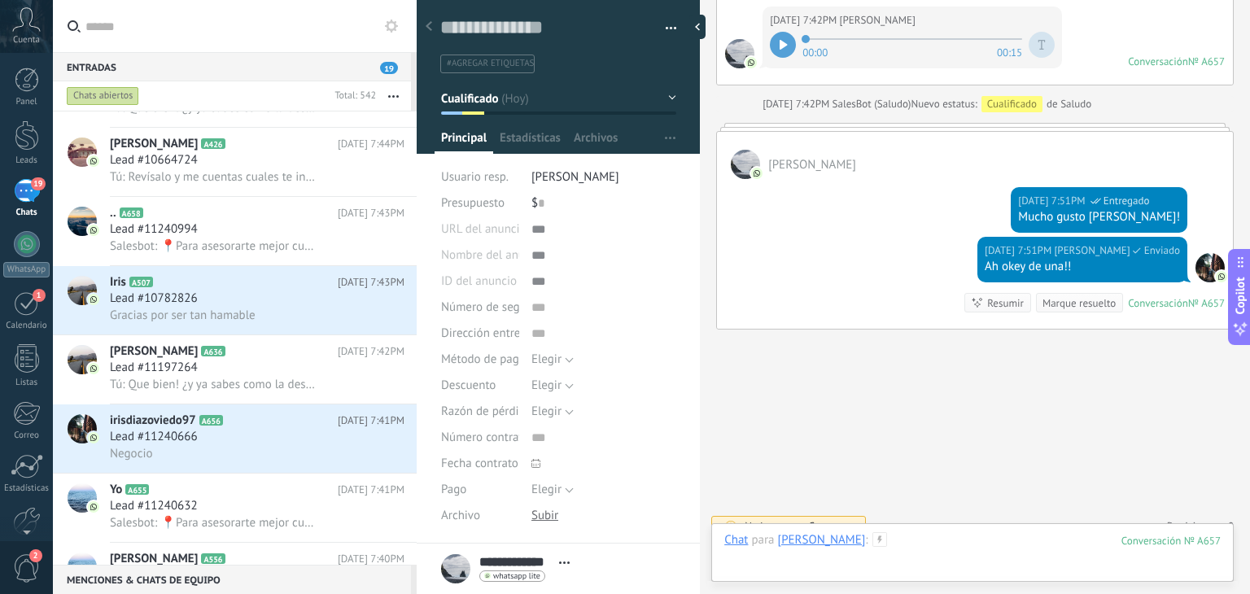
click at [926, 535] on div at bounding box center [972, 556] width 496 height 49
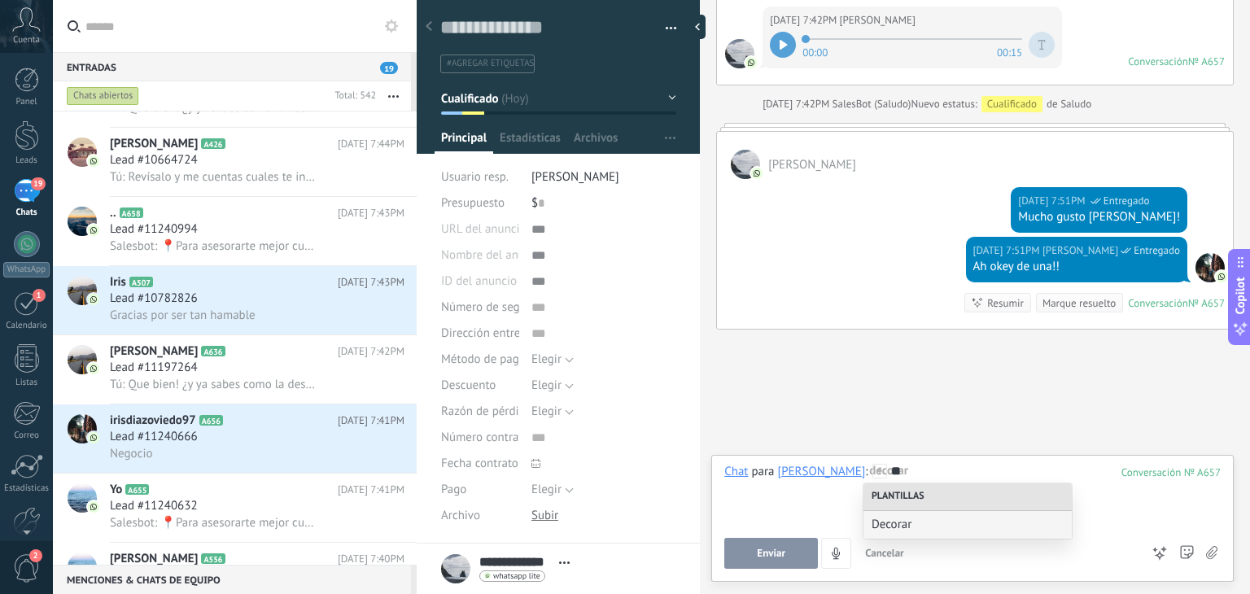
click at [926, 535] on div "Decorar" at bounding box center [967, 525] width 208 height 28
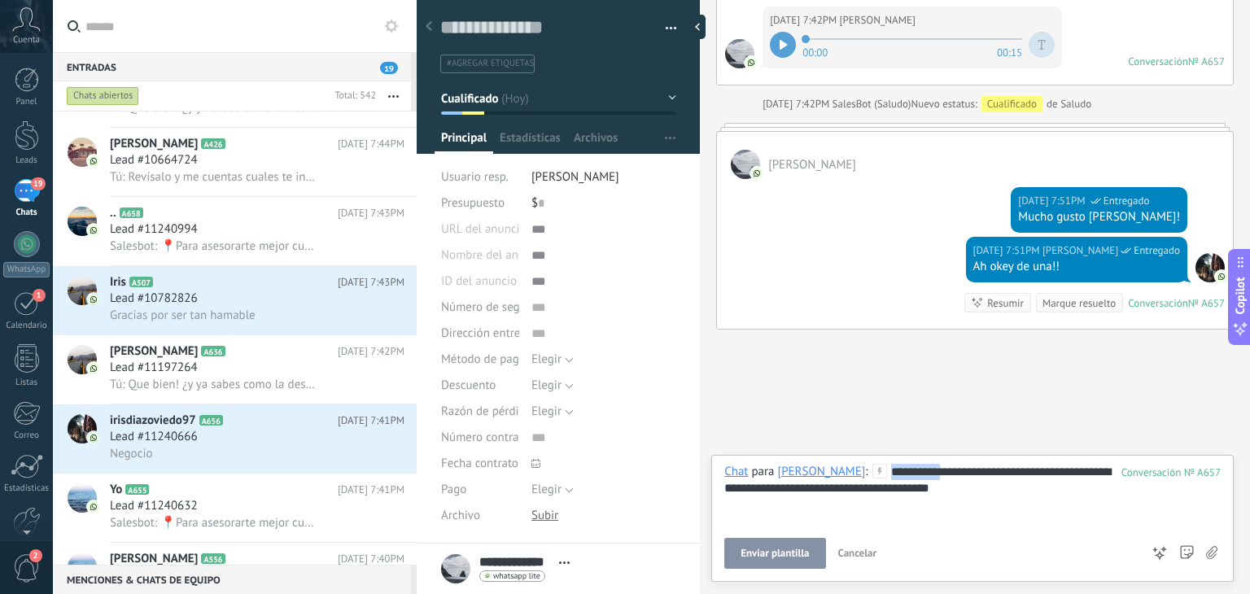
drag, startPoint x: 924, startPoint y: 470, endPoint x: 811, endPoint y: 456, distance: 113.9
click at [811, 456] on div "**********" at bounding box center [972, 518] width 522 height 127
click at [788, 550] on button "Enviar" at bounding box center [771, 553] width 94 height 31
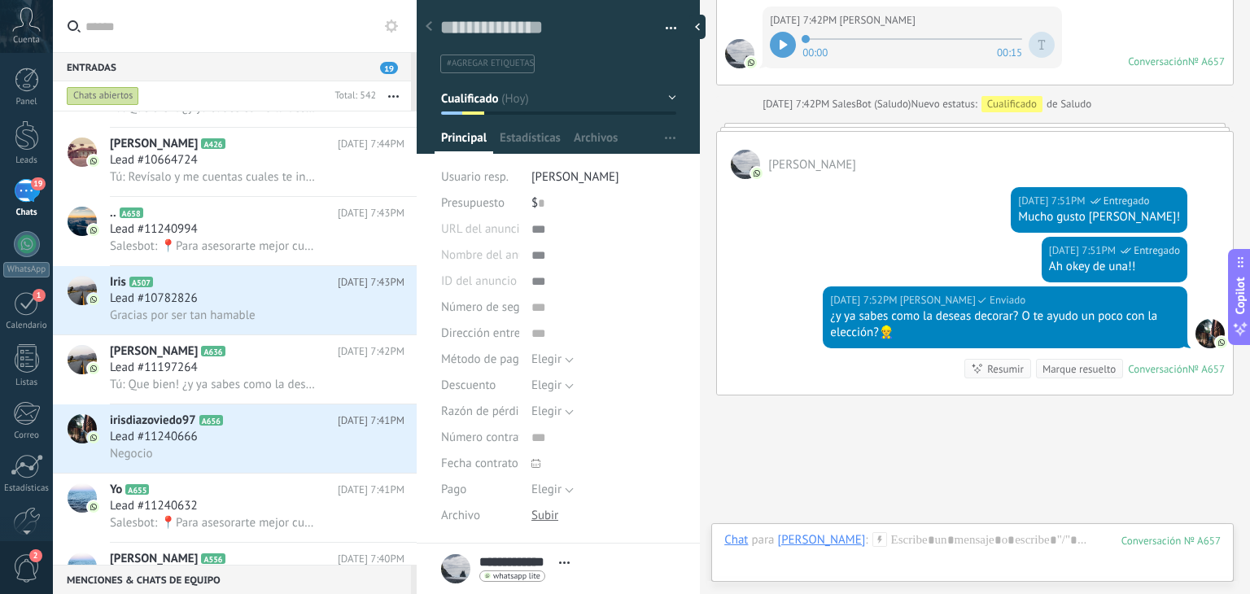
scroll to position [854, 0]
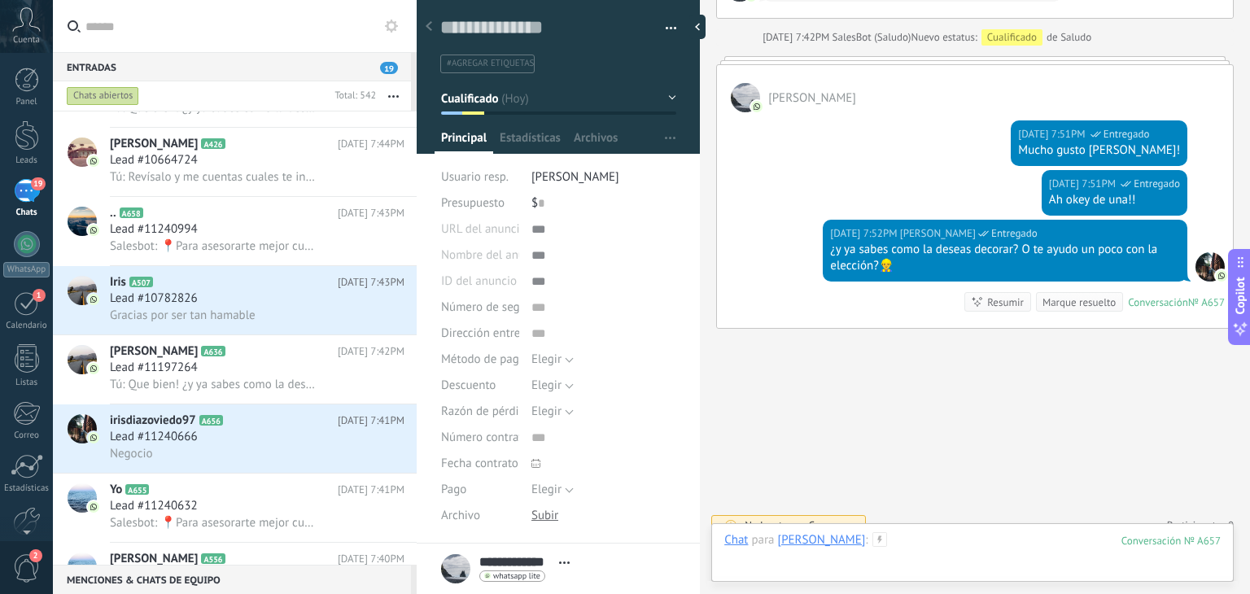
click at [888, 549] on div at bounding box center [972, 556] width 496 height 49
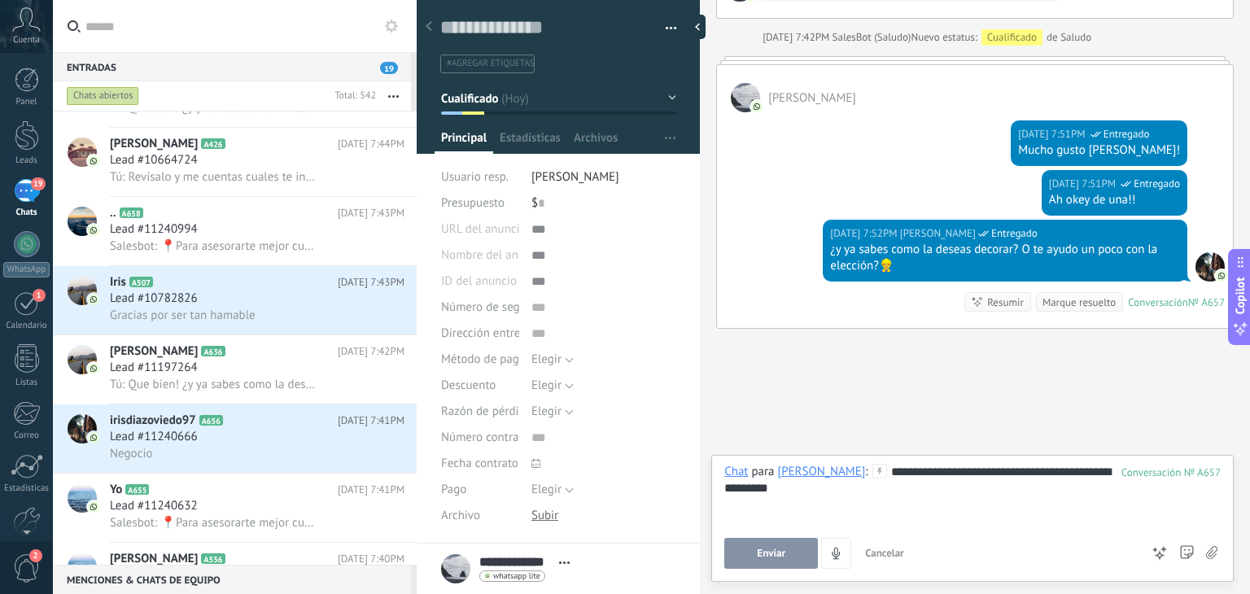
click at [784, 554] on span "Enviar" at bounding box center [771, 553] width 28 height 11
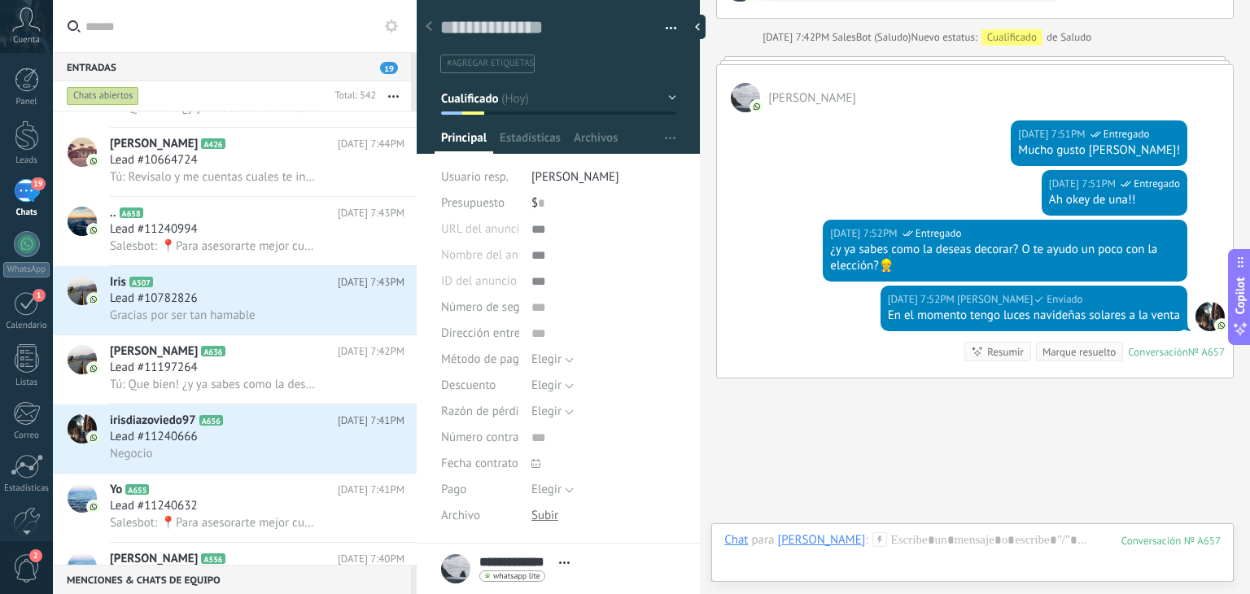
scroll to position [904, 0]
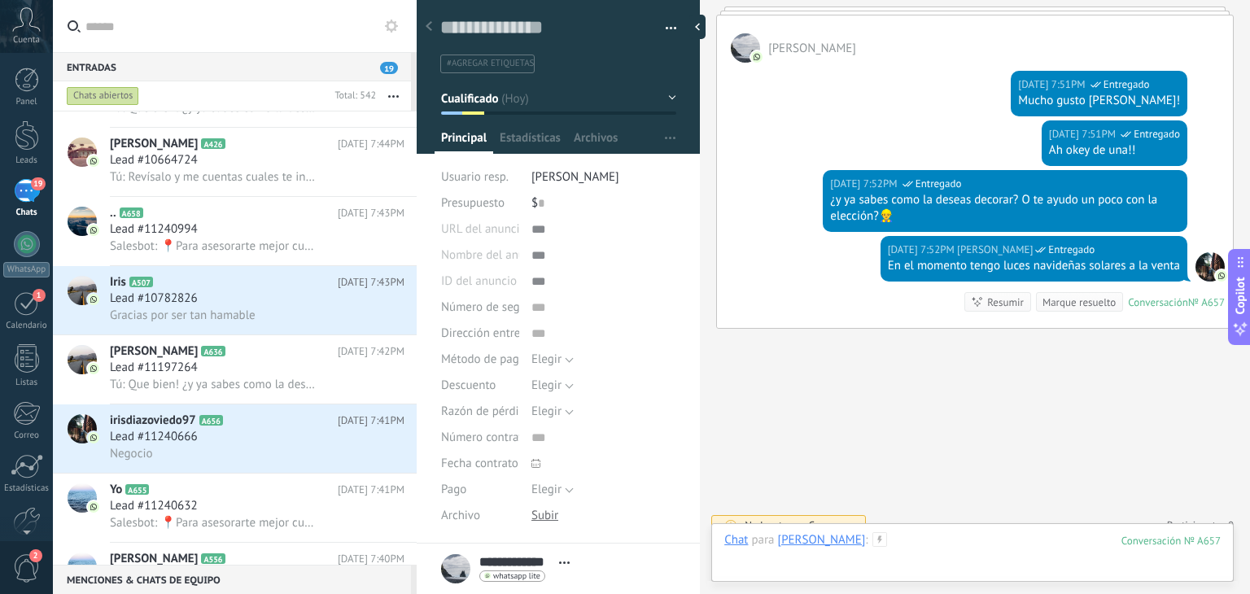
click at [889, 548] on div at bounding box center [972, 556] width 496 height 49
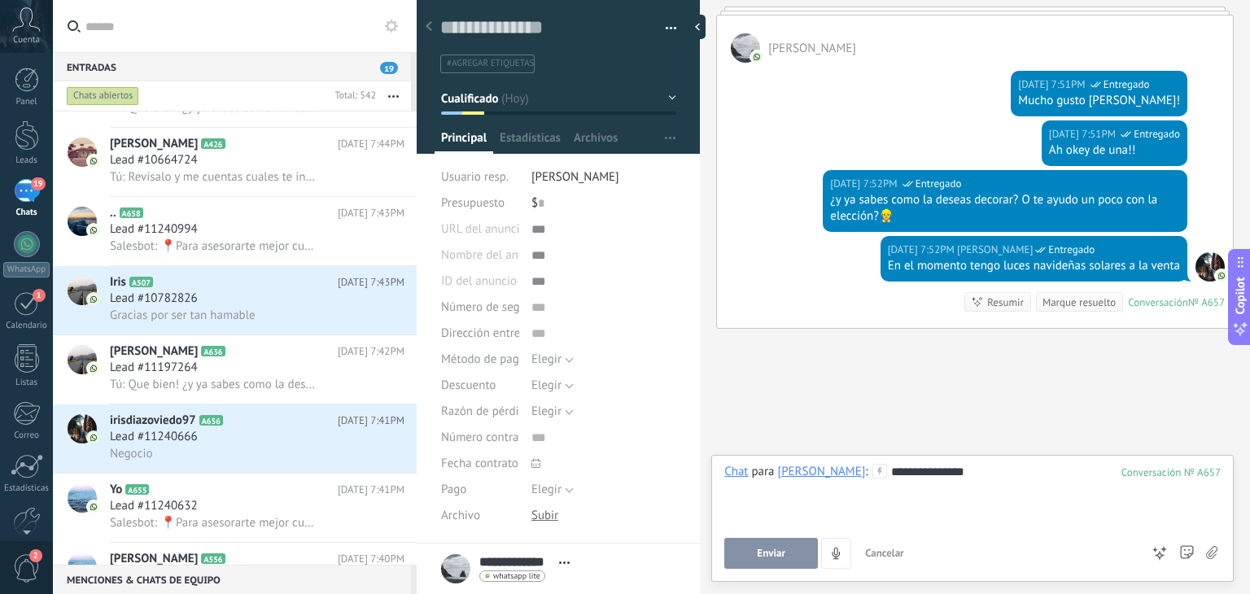
click at [743, 565] on button "Enviar" at bounding box center [771, 553] width 94 height 31
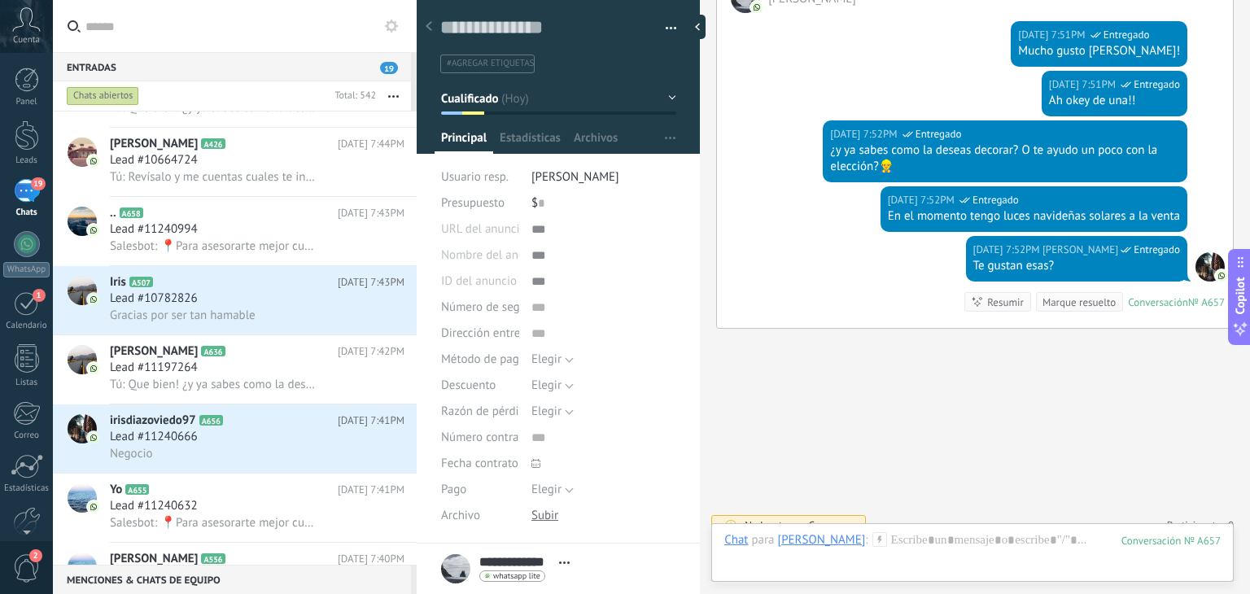
scroll to position [207, 0]
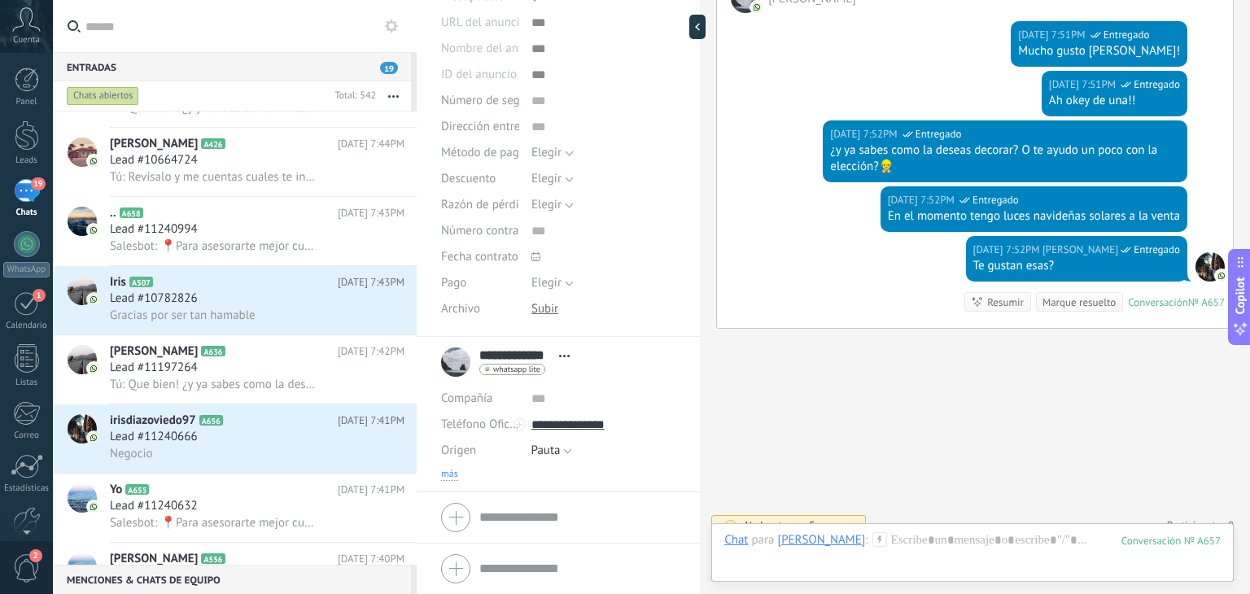
click at [442, 468] on span "más" at bounding box center [449, 474] width 17 height 13
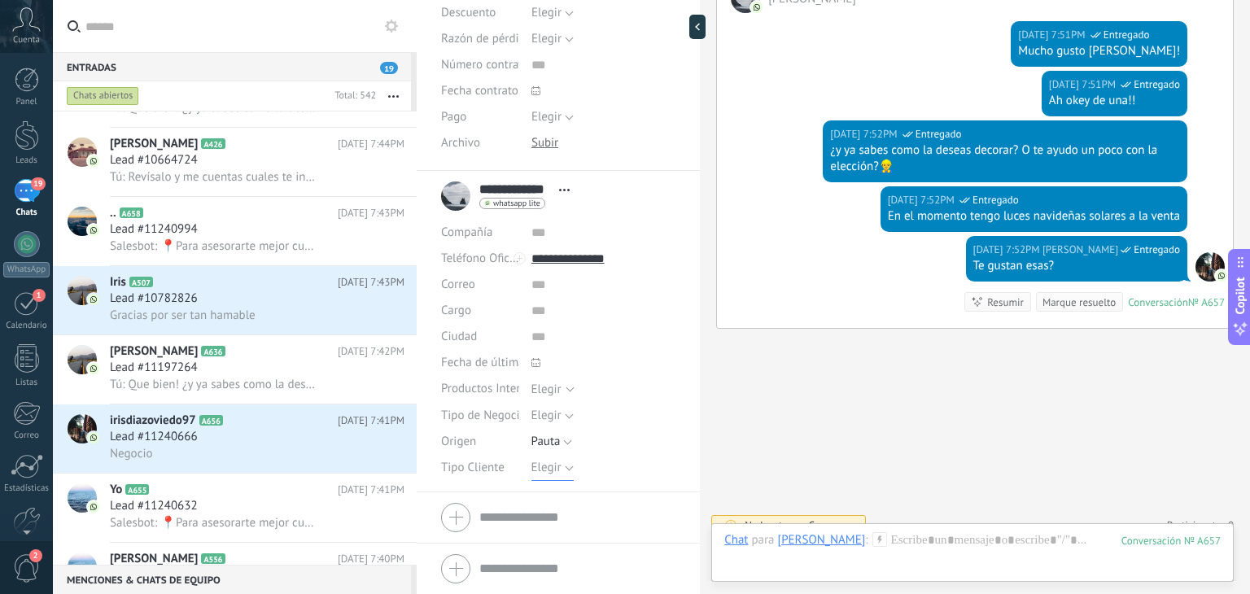
click at [544, 476] on button "Elegir" at bounding box center [552, 468] width 42 height 26
click at [557, 544] on span "Detal" at bounding box center [587, 551] width 149 height 15
click at [464, 572] on span "Guardar" at bounding box center [469, 568] width 38 height 11
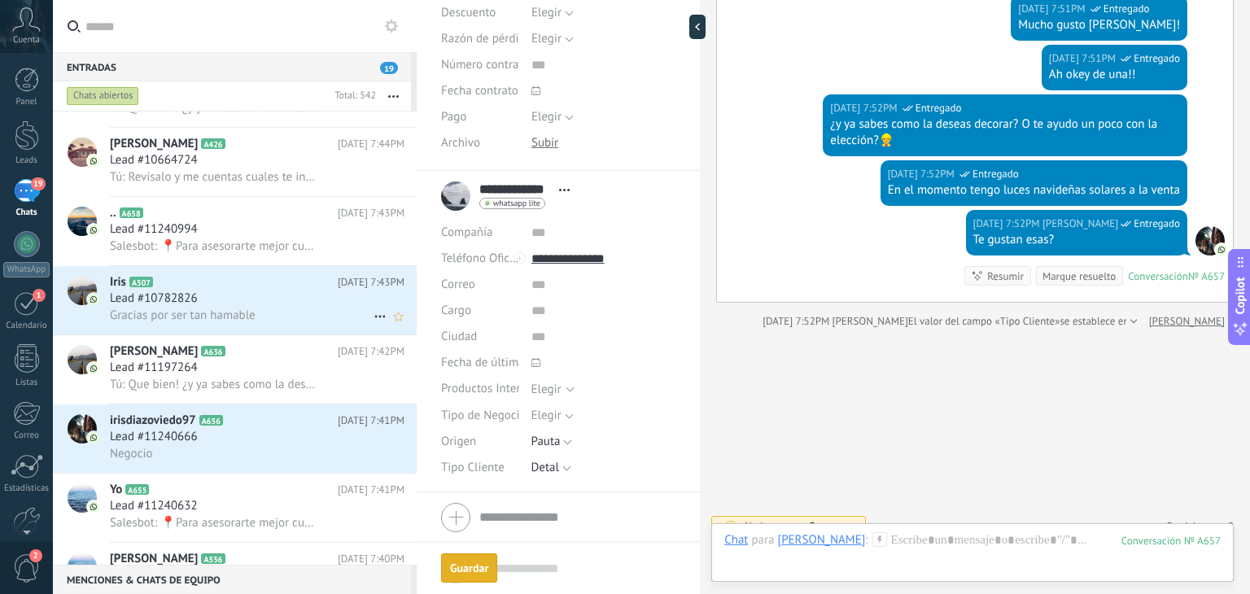
click at [238, 307] on div "Lead #10782826" at bounding box center [257, 298] width 295 height 16
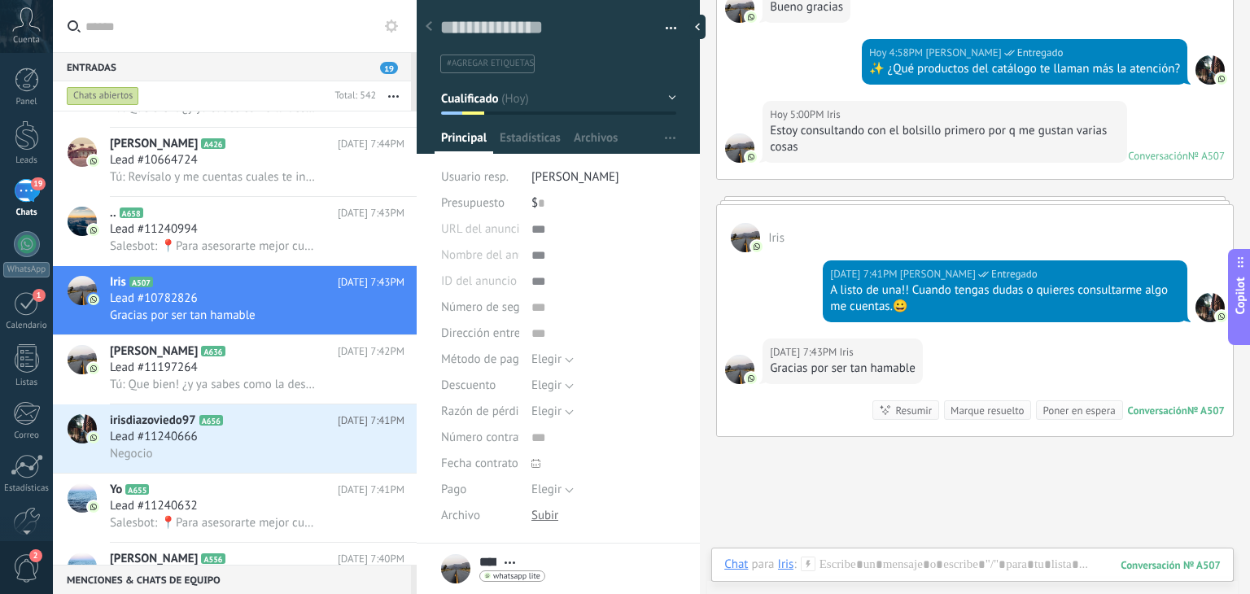
scroll to position [1477, 0]
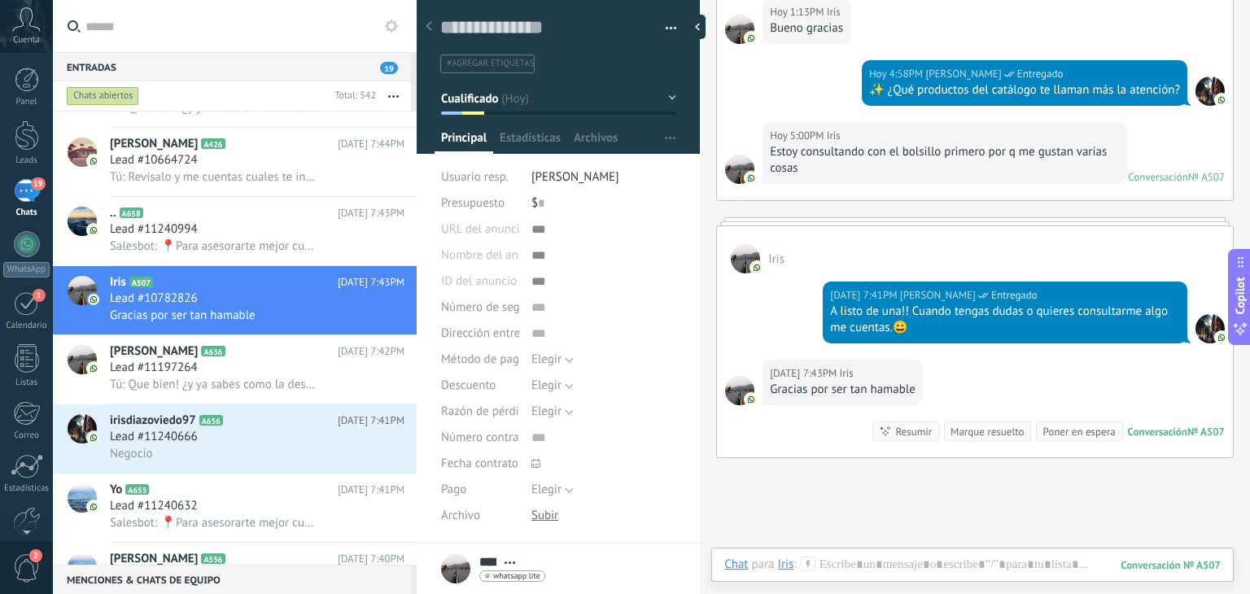
click at [911, 553] on div "Chat Correo Nota Tarea Chat para Iris : 507 Enviar Cancelar Rastrear clics en l…" at bounding box center [972, 577] width 522 height 59
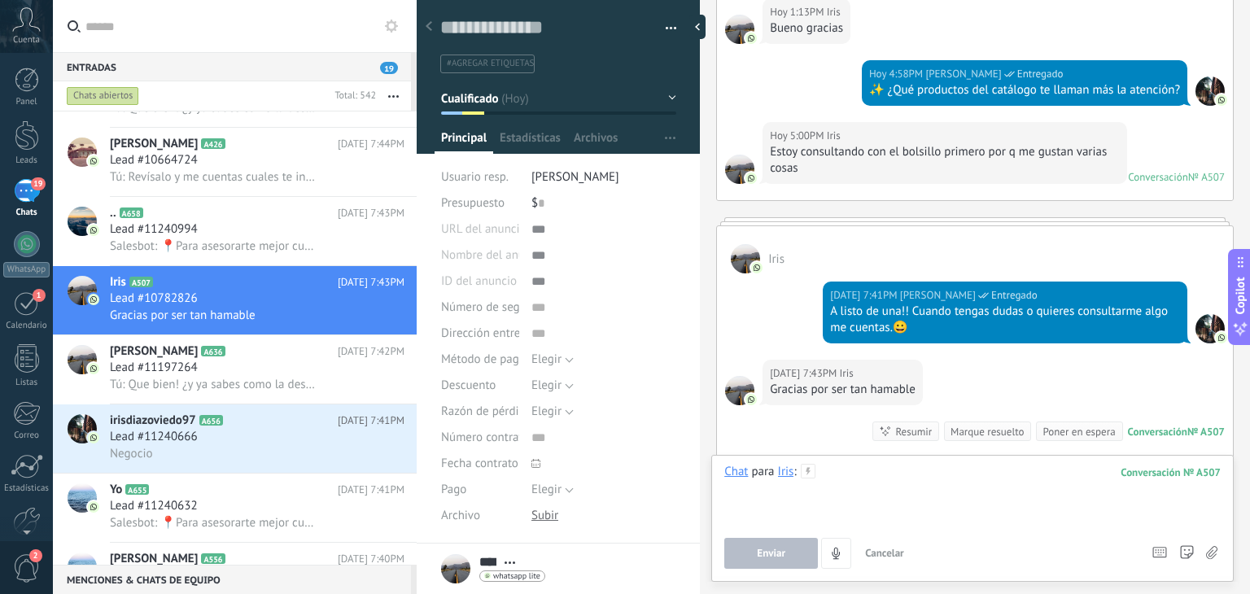
click at [863, 470] on div at bounding box center [972, 495] width 496 height 62
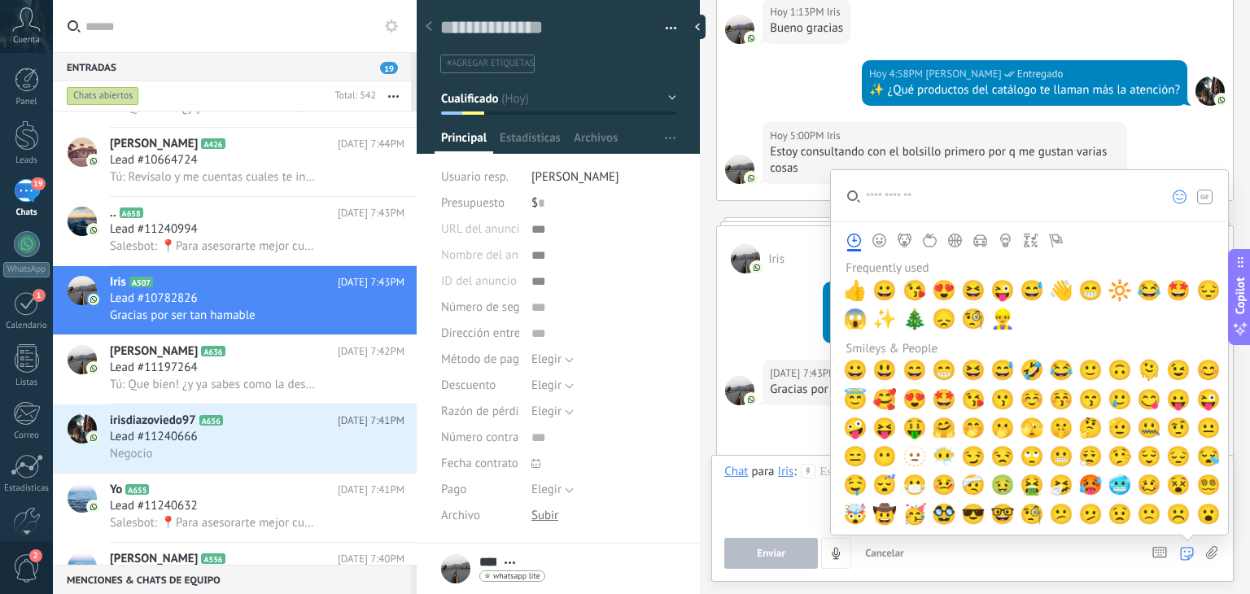
click at [1181, 551] on icon at bounding box center [1187, 554] width 14 height 14
click at [1166, 288] on span "🤩" at bounding box center [1178, 290] width 24 height 23
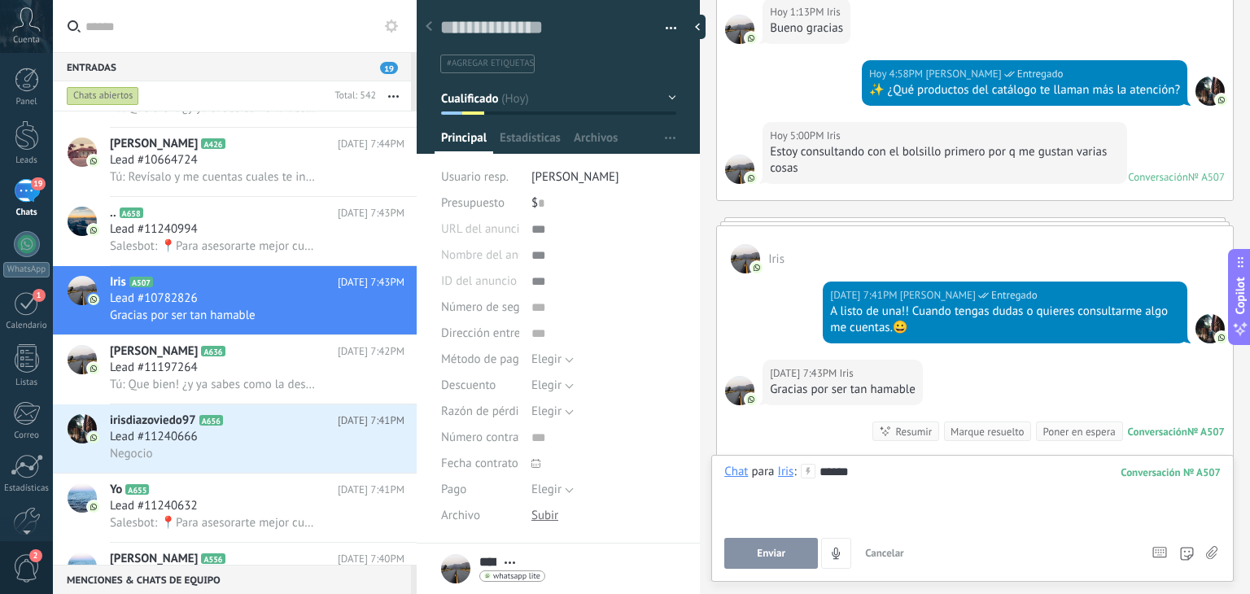
click at [755, 556] on button "Enviar" at bounding box center [771, 553] width 94 height 31
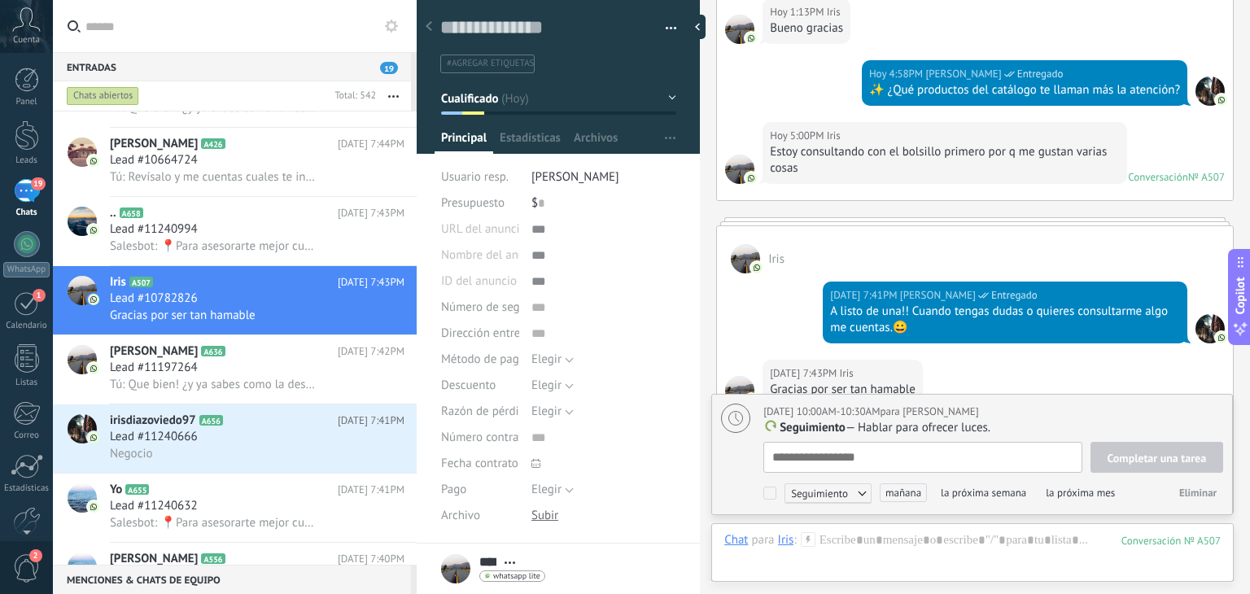
scroll to position [16, 0]
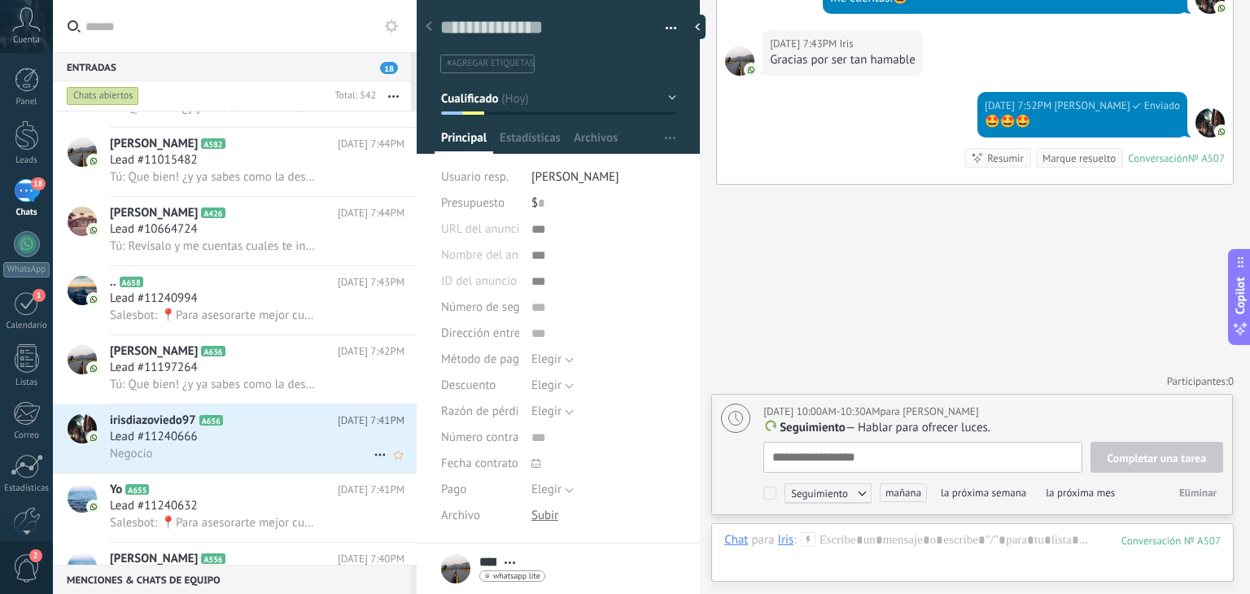
click at [293, 443] on div "Lead #11240666" at bounding box center [257, 437] width 295 height 16
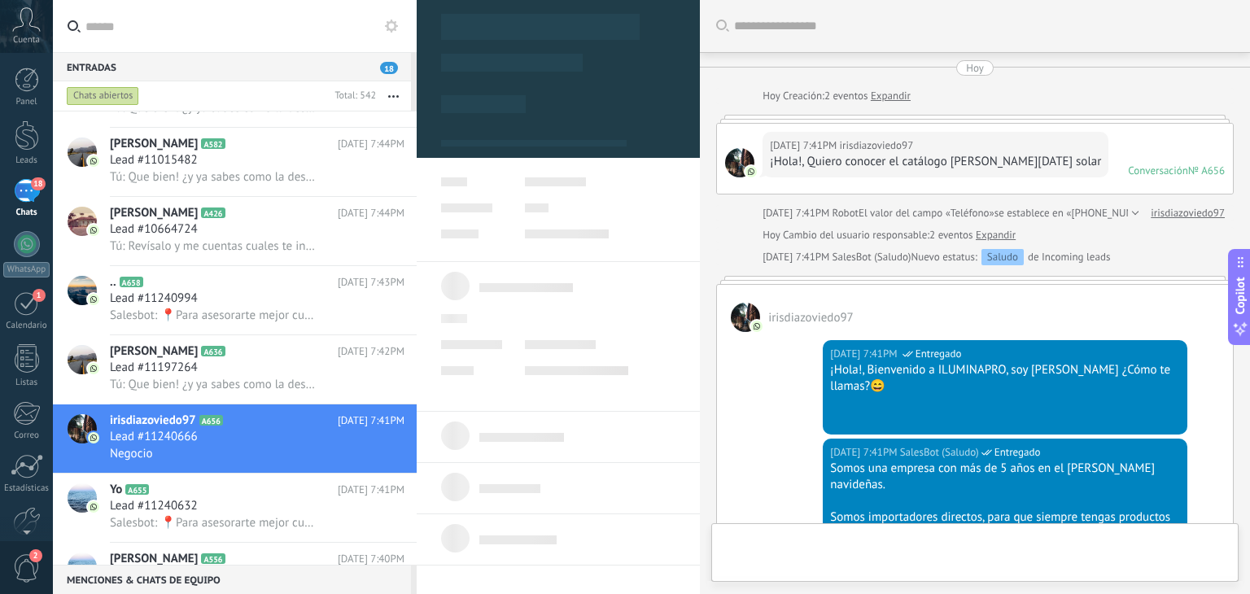
type textarea "**********"
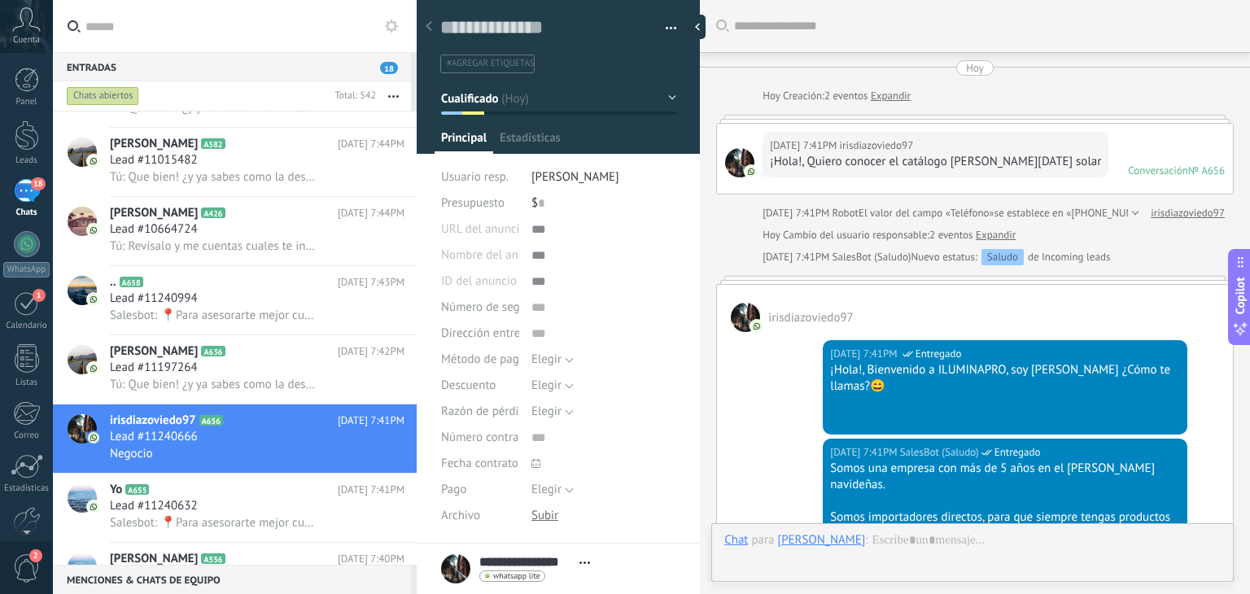
scroll to position [591, 0]
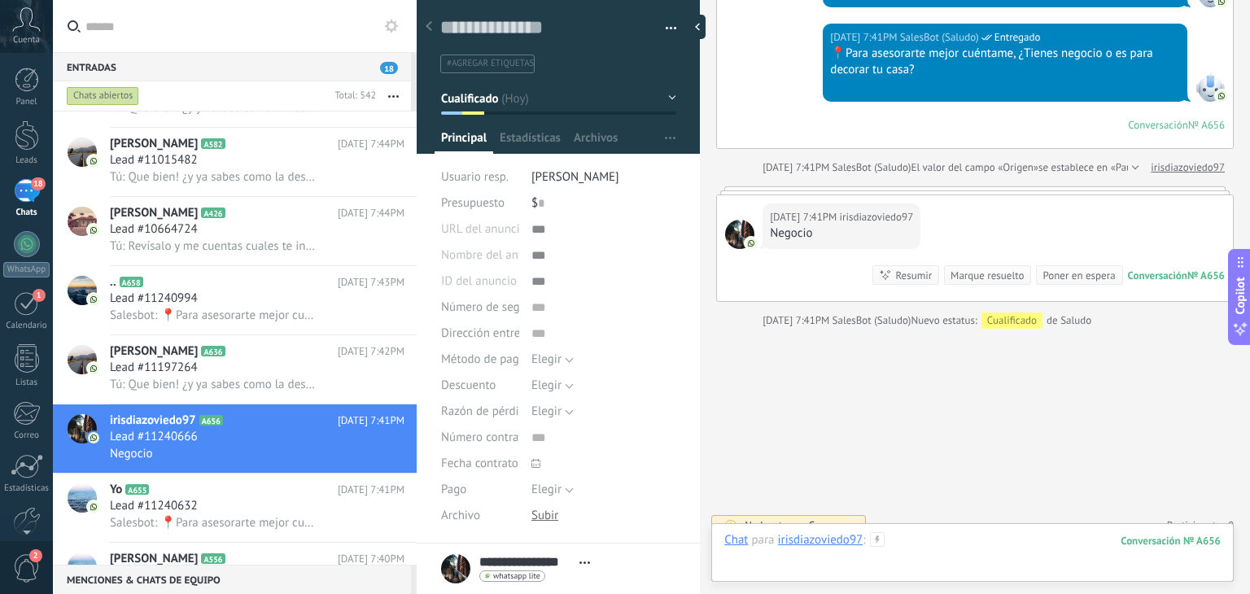
click at [903, 541] on div at bounding box center [972, 556] width 496 height 49
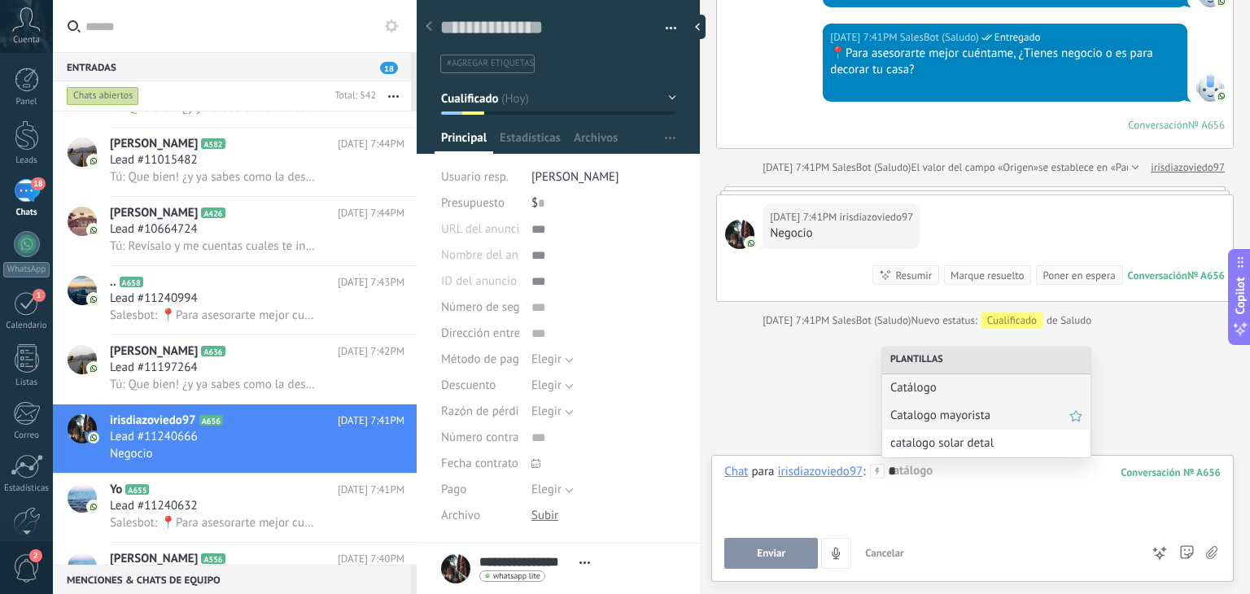
click at [934, 424] on div "Catalogo mayorista" at bounding box center [986, 416] width 208 height 28
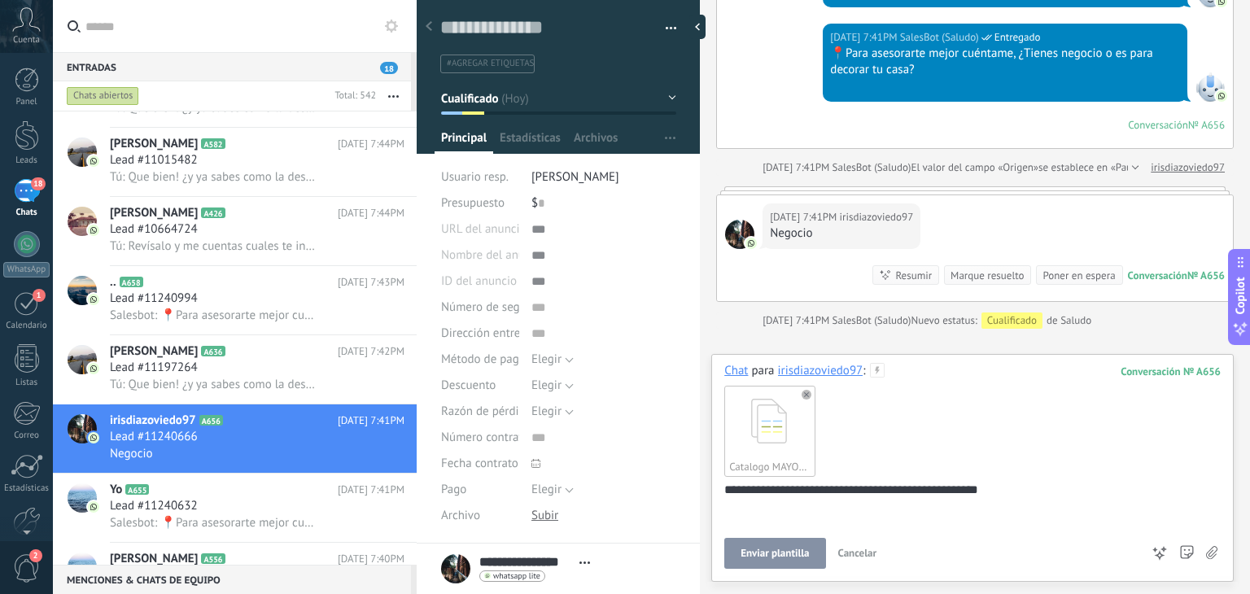
click at [783, 564] on button "Enviar plantilla" at bounding box center [774, 553] width 101 height 31
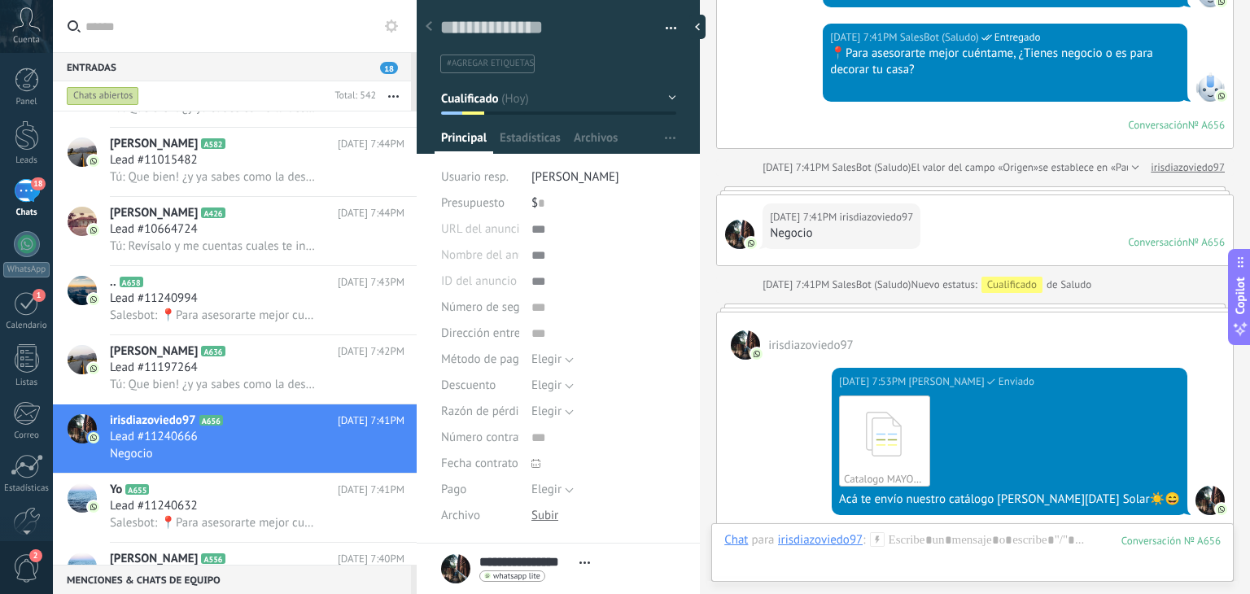
scroll to position [823, 0]
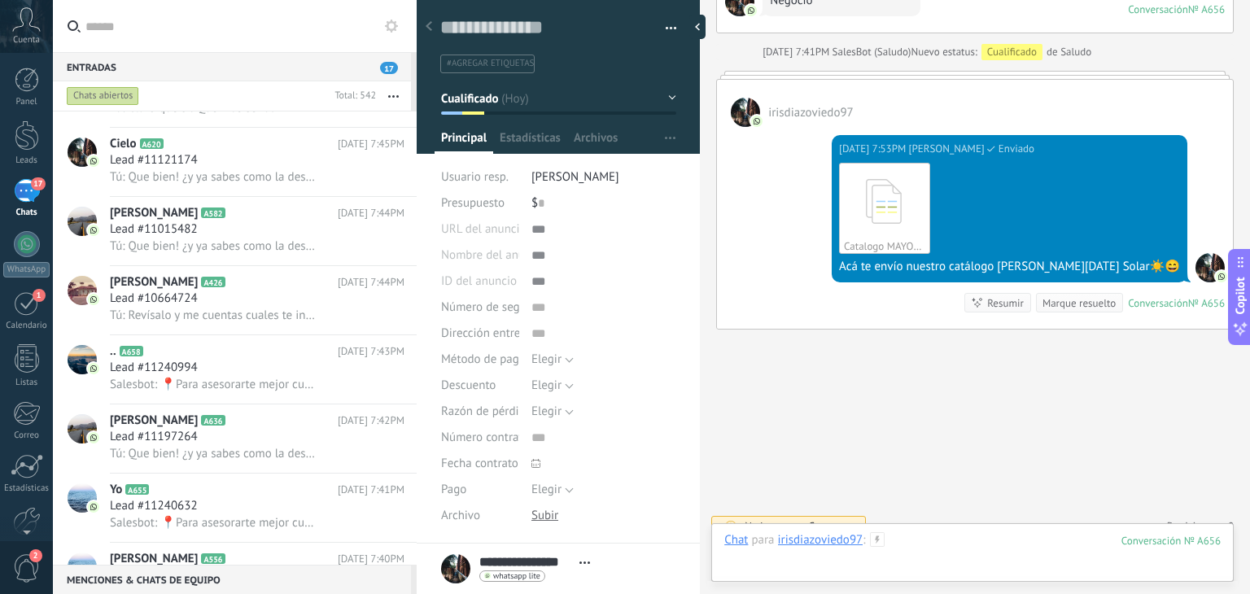
click at [942, 544] on div at bounding box center [972, 556] width 496 height 49
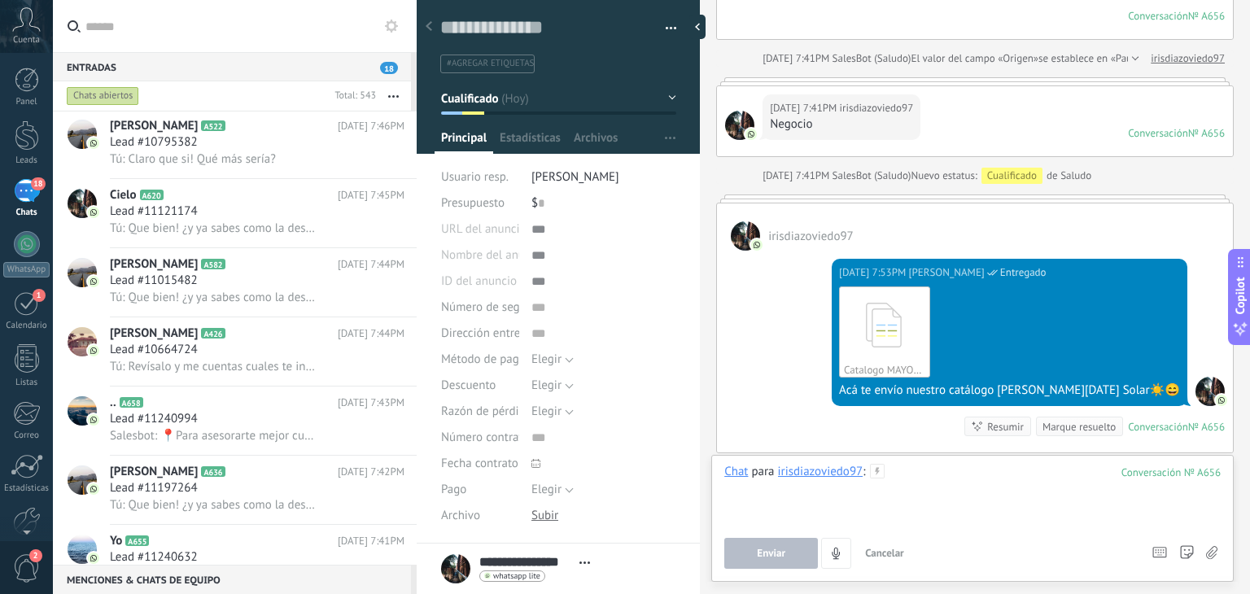
scroll to position [686, 0]
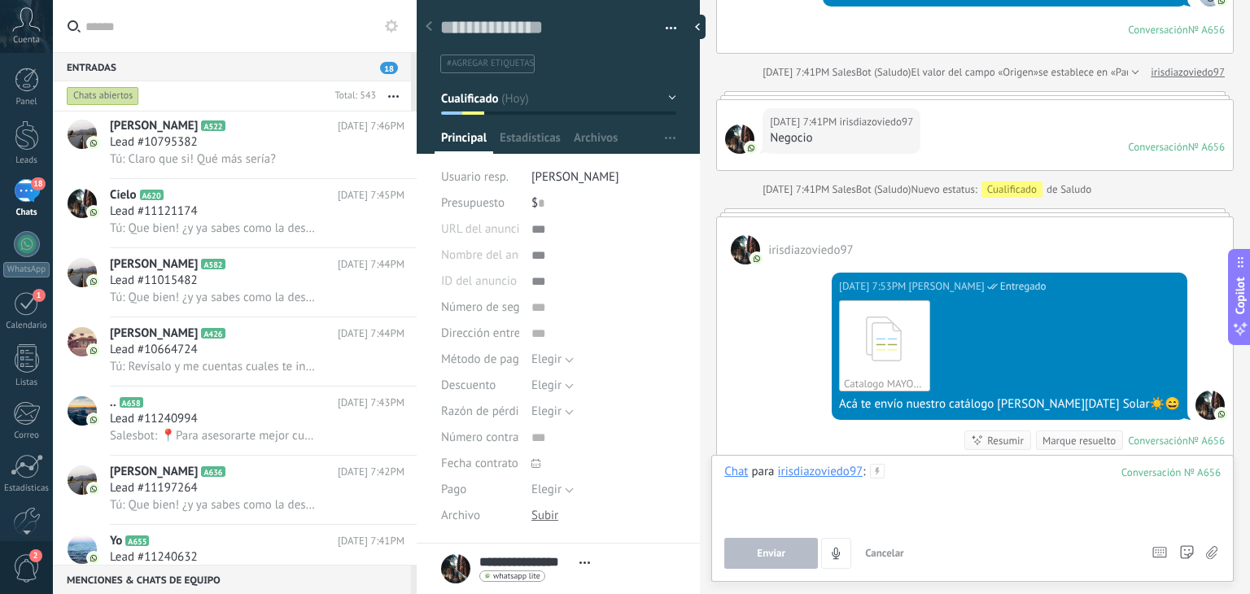
click at [935, 496] on div at bounding box center [972, 495] width 496 height 62
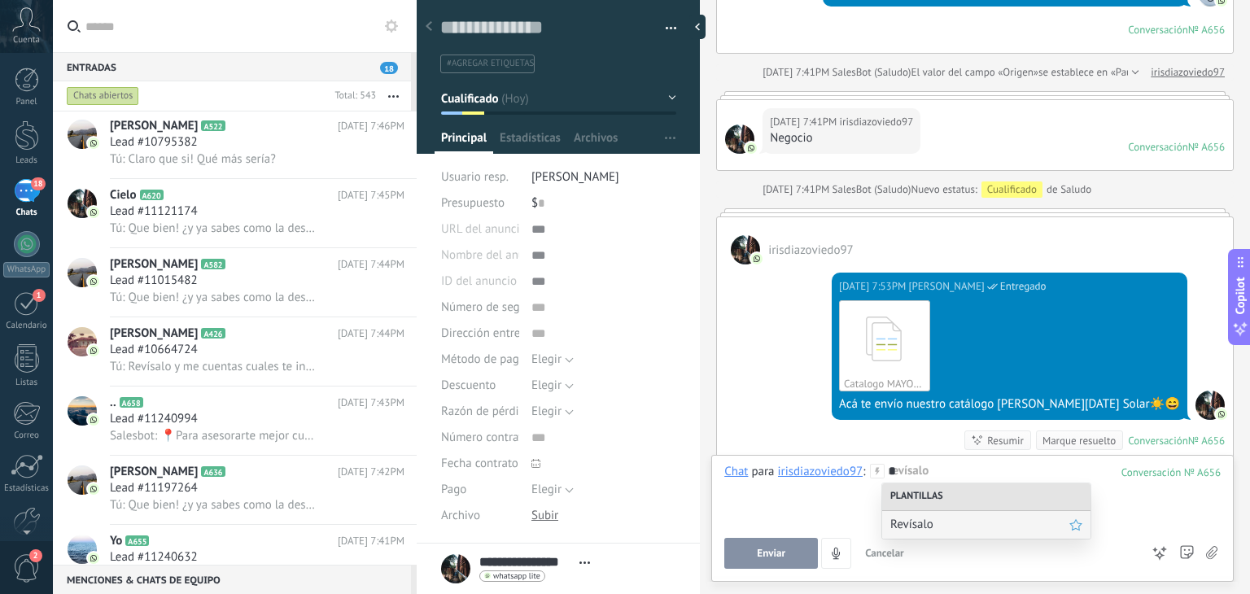
click at [923, 515] on div "Revísalo" at bounding box center [986, 525] width 208 height 28
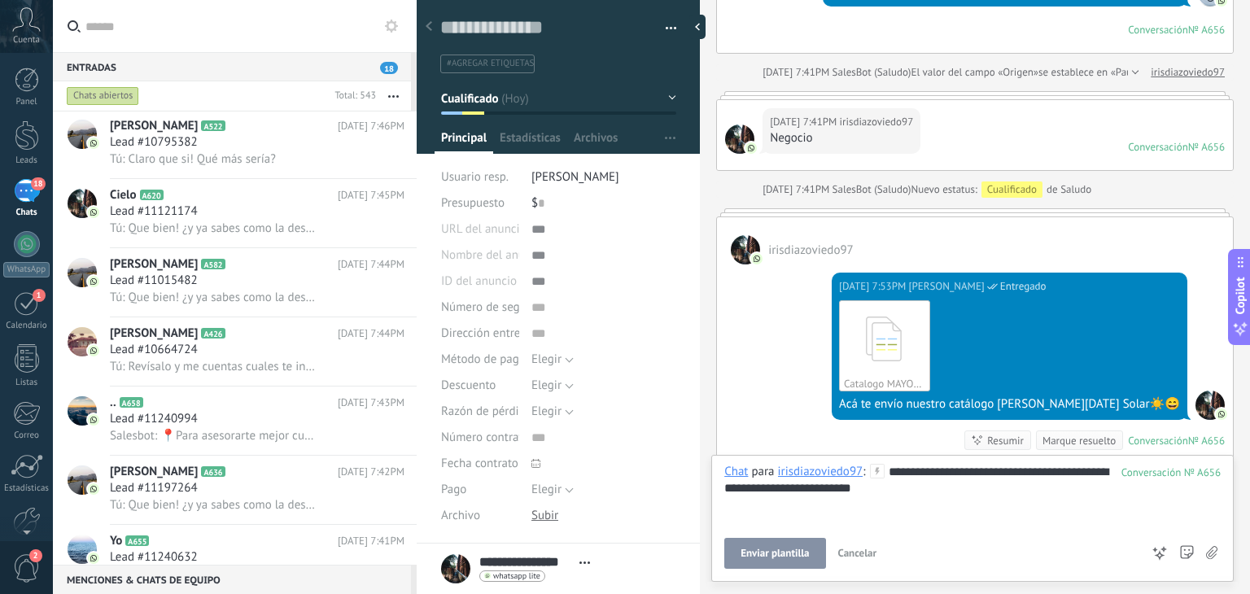
click at [802, 553] on span "Enviar plantilla" at bounding box center [774, 553] width 68 height 11
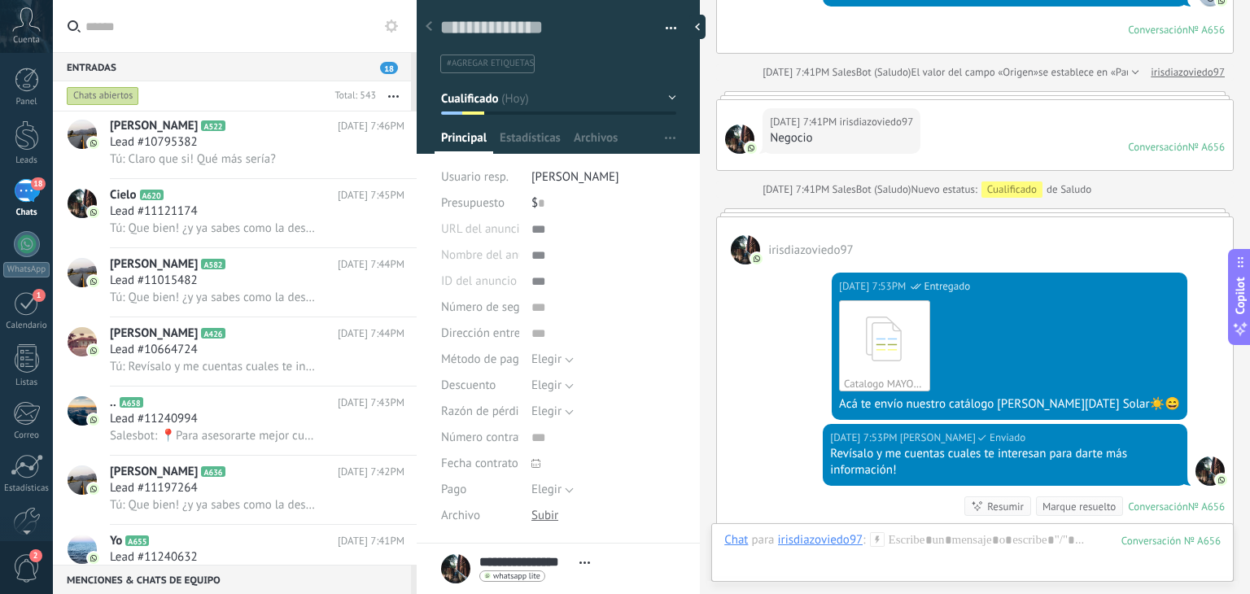
scroll to position [889, 0]
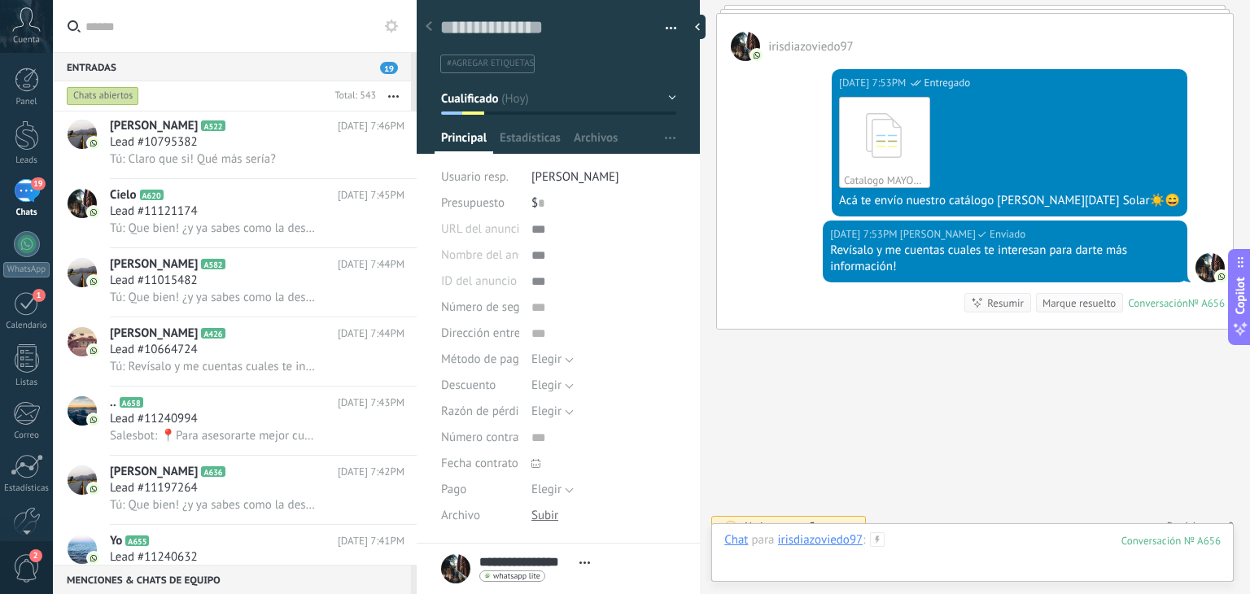
click at [960, 544] on div at bounding box center [972, 556] width 496 height 49
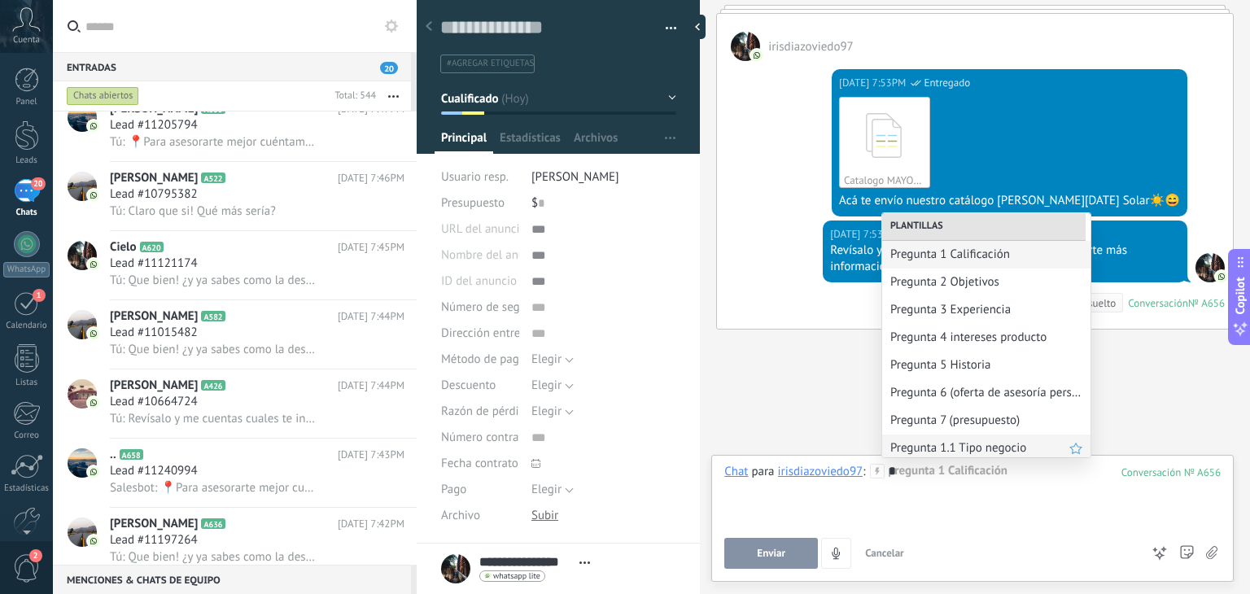
click at [953, 449] on span "Pregunta 1.1 Tipo negocio" at bounding box center [979, 447] width 179 height 15
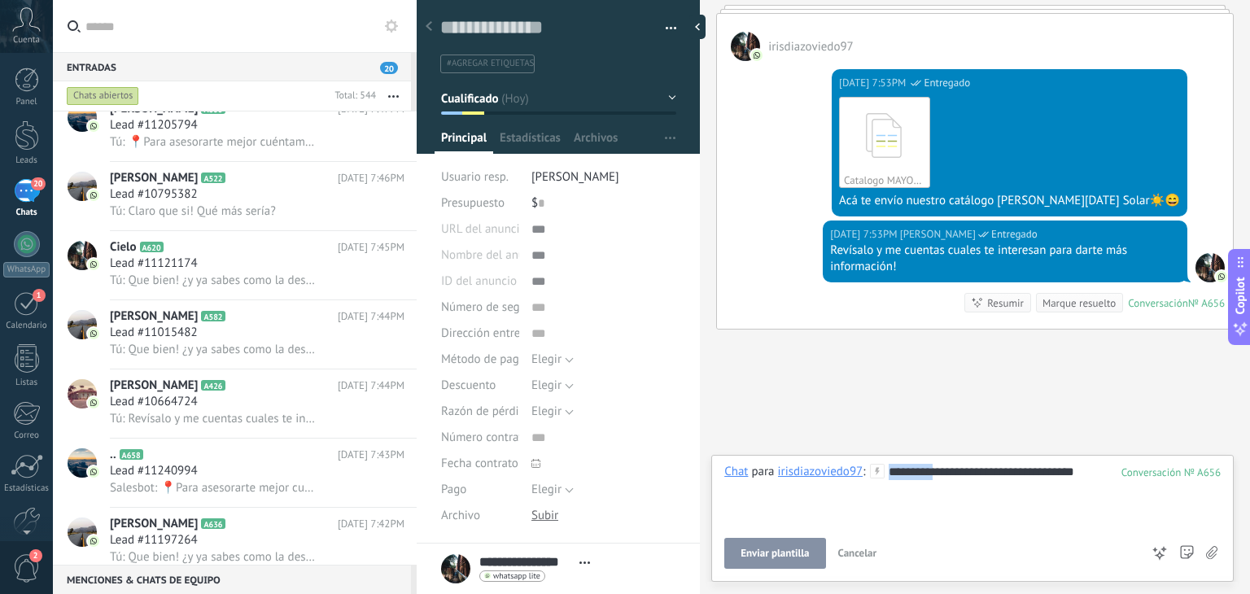
drag, startPoint x: 940, startPoint y: 470, endPoint x: 859, endPoint y: 470, distance: 80.6
click at [859, 470] on div "**********" at bounding box center [972, 495] width 496 height 62
click at [771, 564] on button "Enviar" at bounding box center [771, 553] width 94 height 31
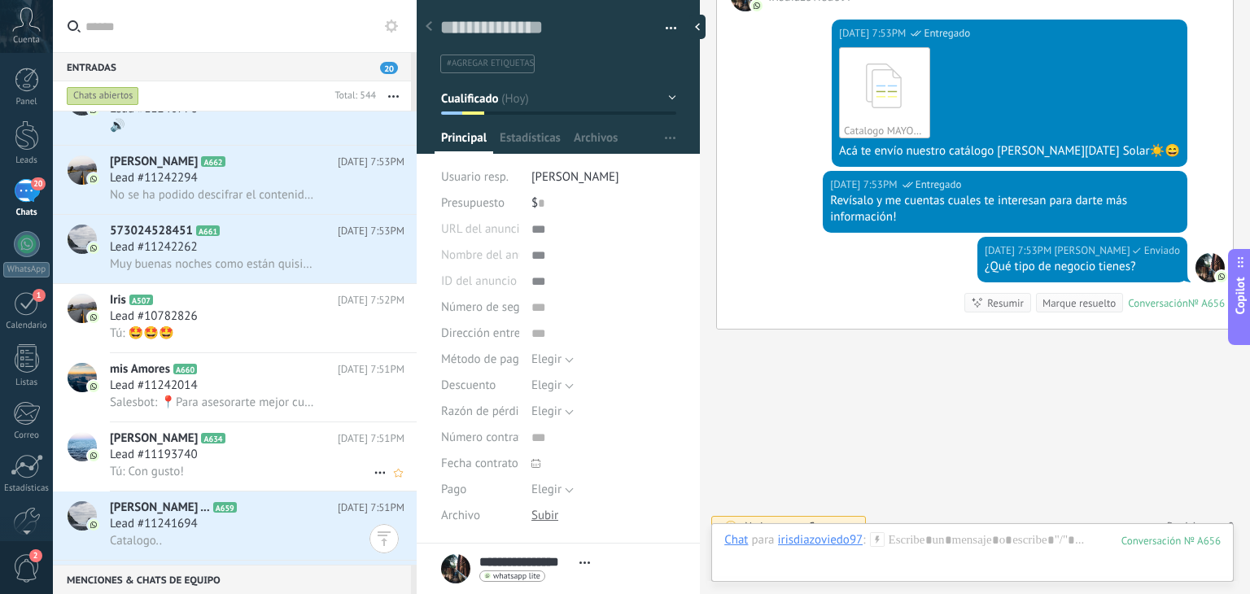
scroll to position [0, 0]
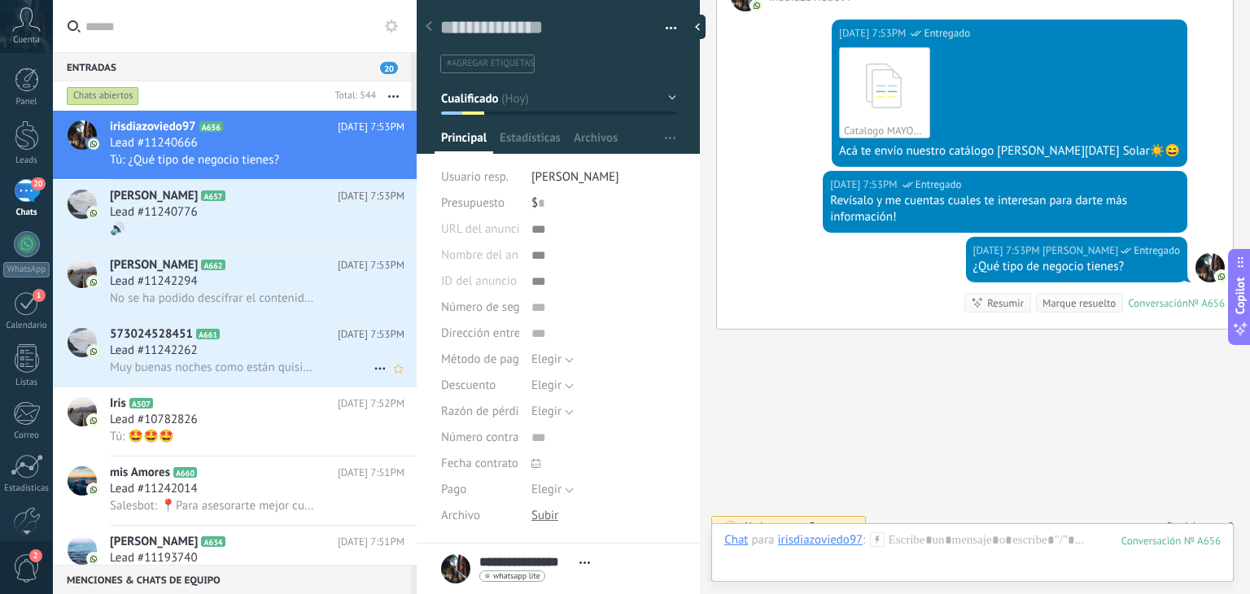
click at [235, 365] on span "Muy buenas noches como están quisiera pedir una cotización sobre instalaciónes …" at bounding box center [212, 367] width 205 height 15
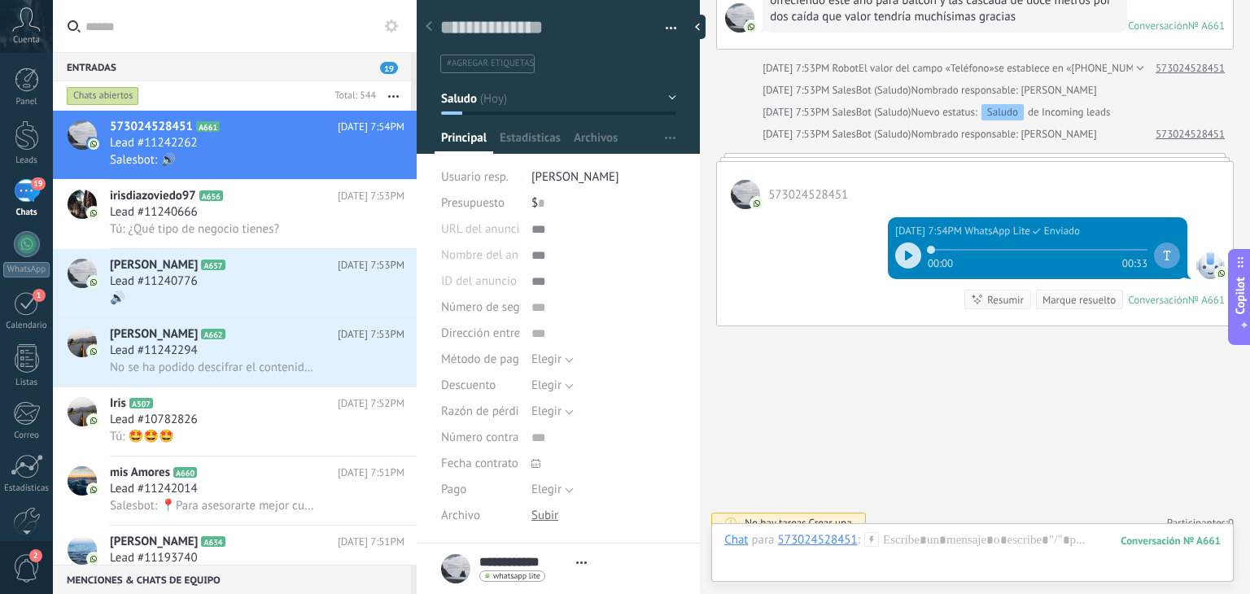
scroll to position [181, 0]
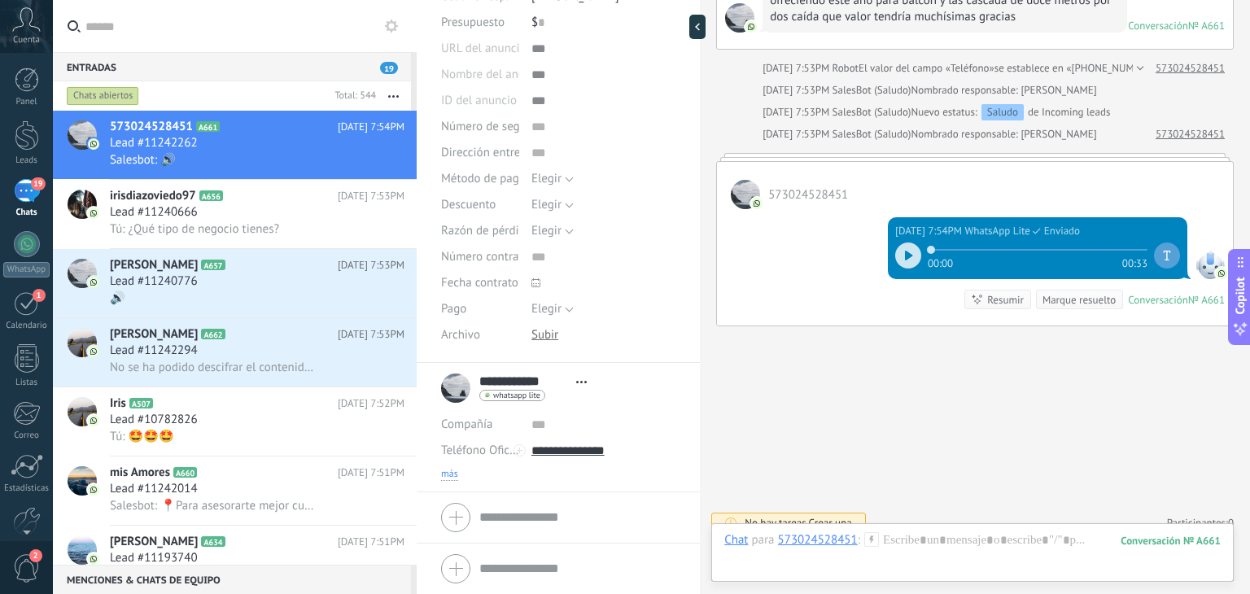
click at [446, 474] on span "más" at bounding box center [449, 474] width 17 height 13
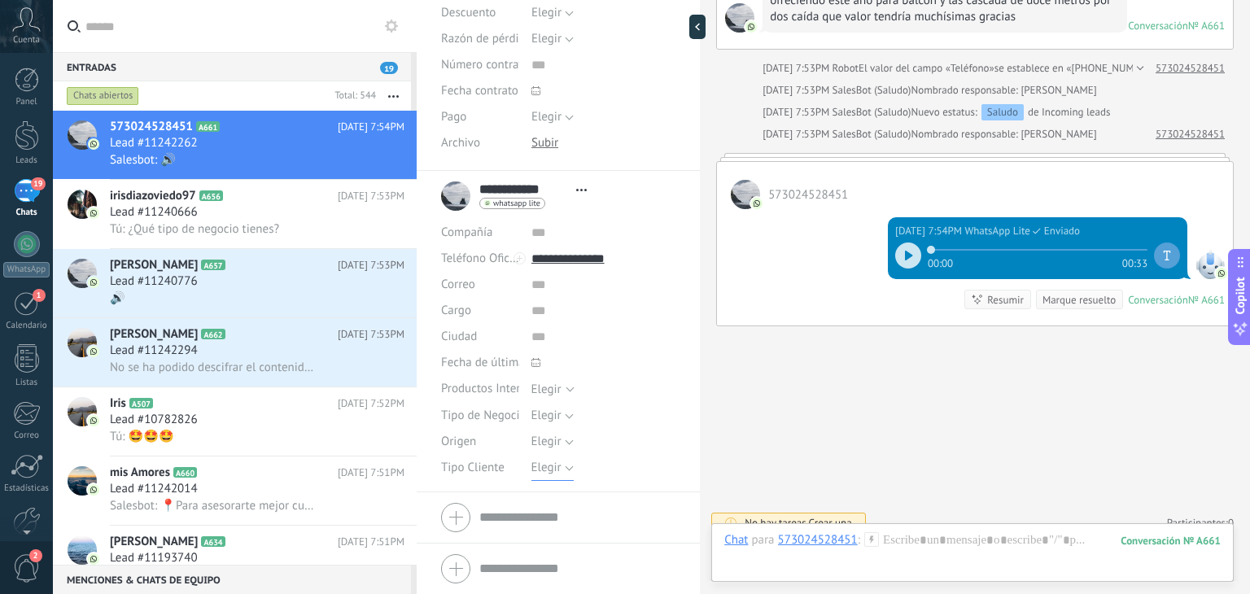
click at [551, 469] on span "Elegir" at bounding box center [546, 467] width 30 height 15
click at [544, 448] on span "Elegir" at bounding box center [546, 441] width 30 height 15
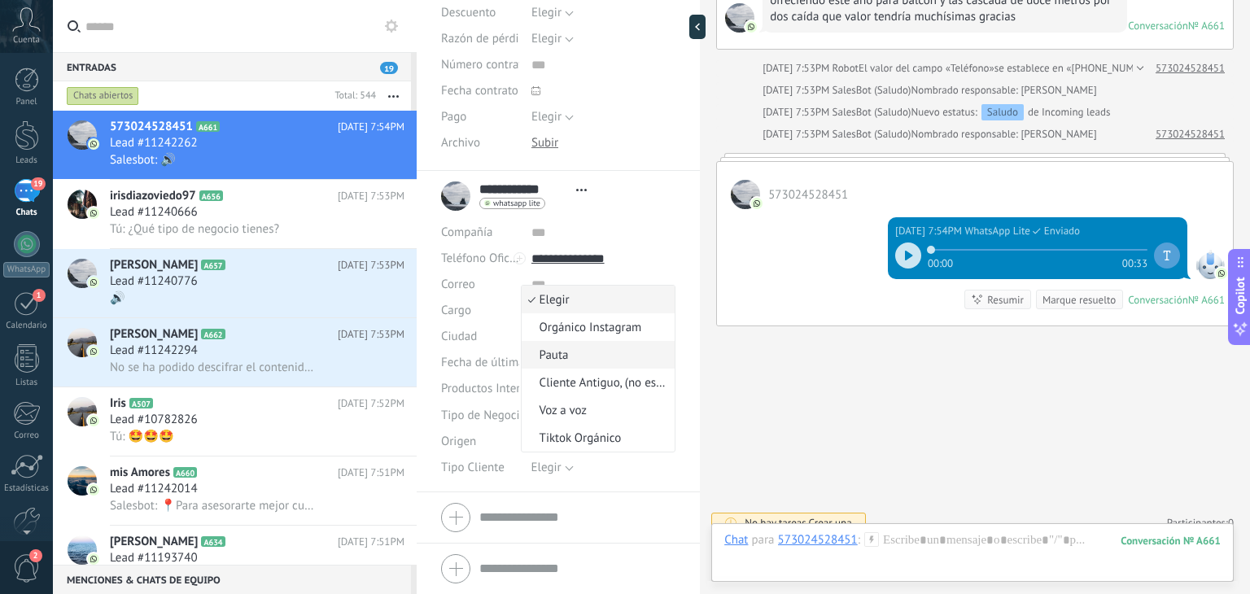
click at [585, 358] on span "Pauta" at bounding box center [596, 354] width 149 height 15
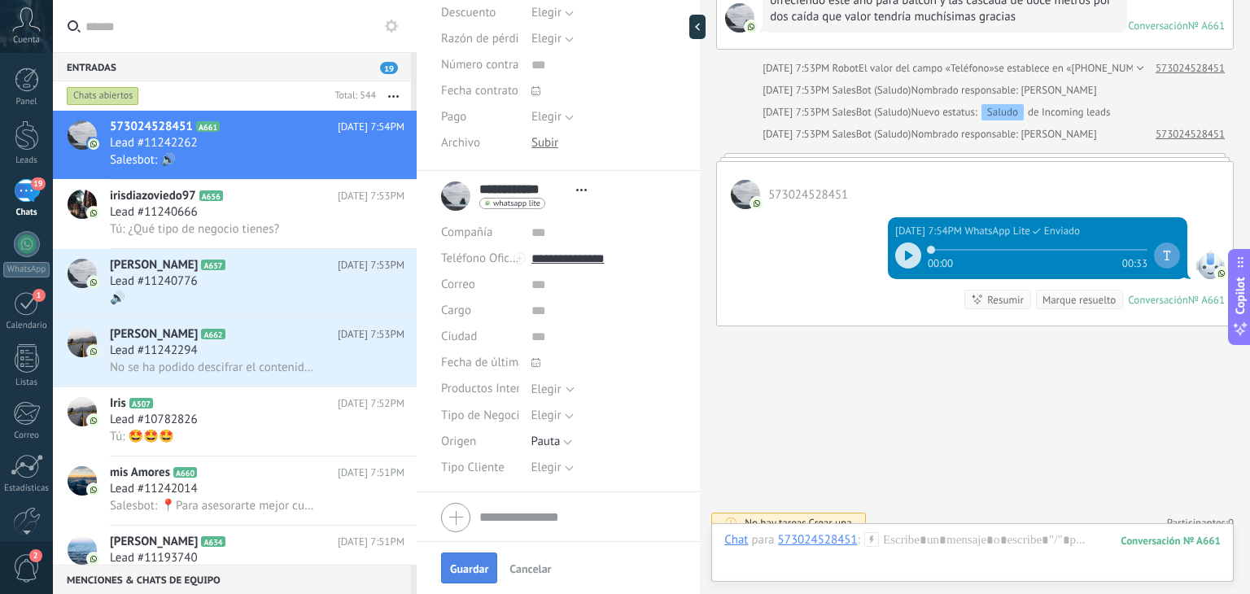
click at [452, 572] on span "Guardar" at bounding box center [469, 568] width 38 height 11
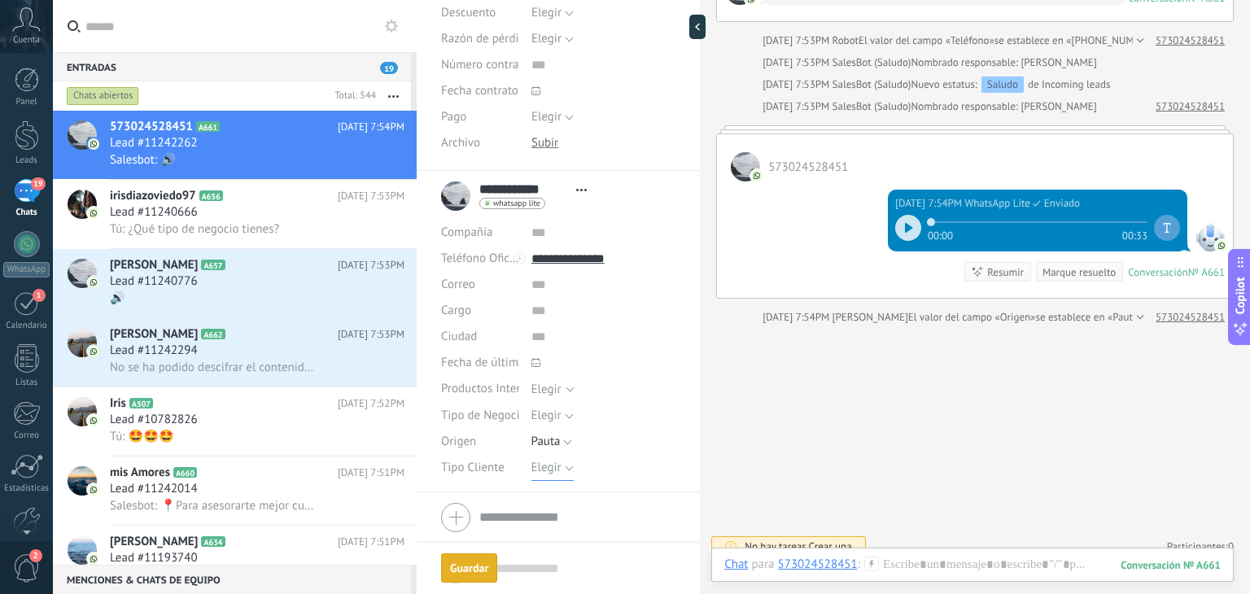
click at [561, 461] on button "Elegir" at bounding box center [552, 468] width 42 height 26
click at [840, 428] on div "Buscar Carga más Hoy Hoy Creación: 2 eventos Expandir Hoy 7:52PM 573024528451 M…" at bounding box center [975, 194] width 550 height 831
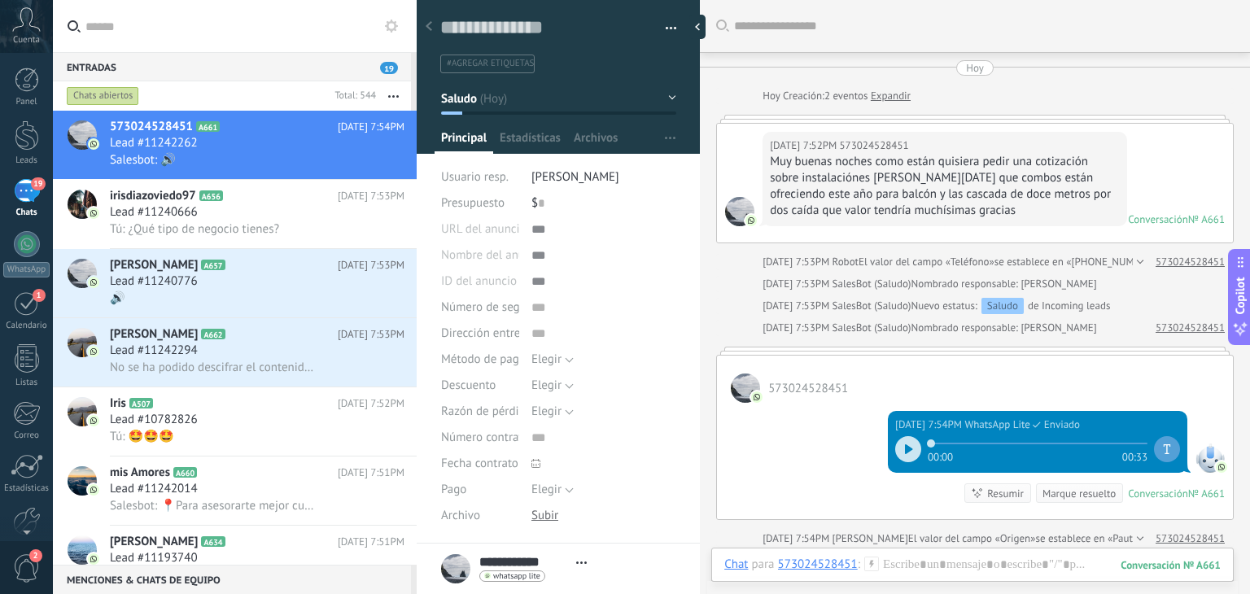
scroll to position [265, 0]
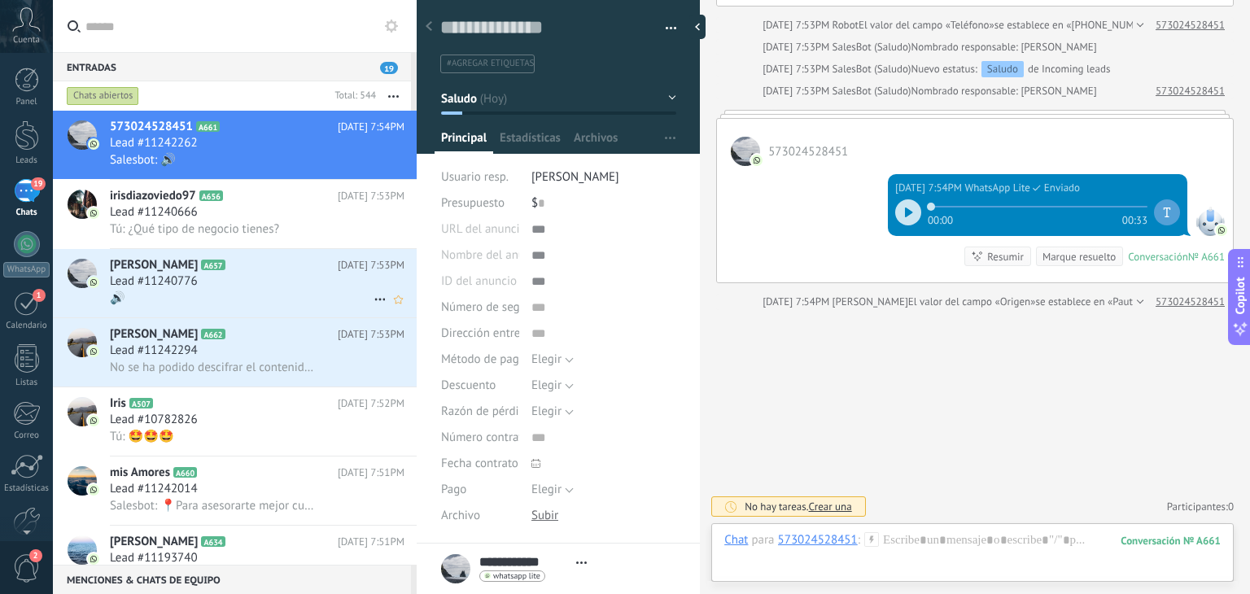
click at [199, 281] on h3 "Lead #11240776" at bounding box center [158, 281] width 96 height 16
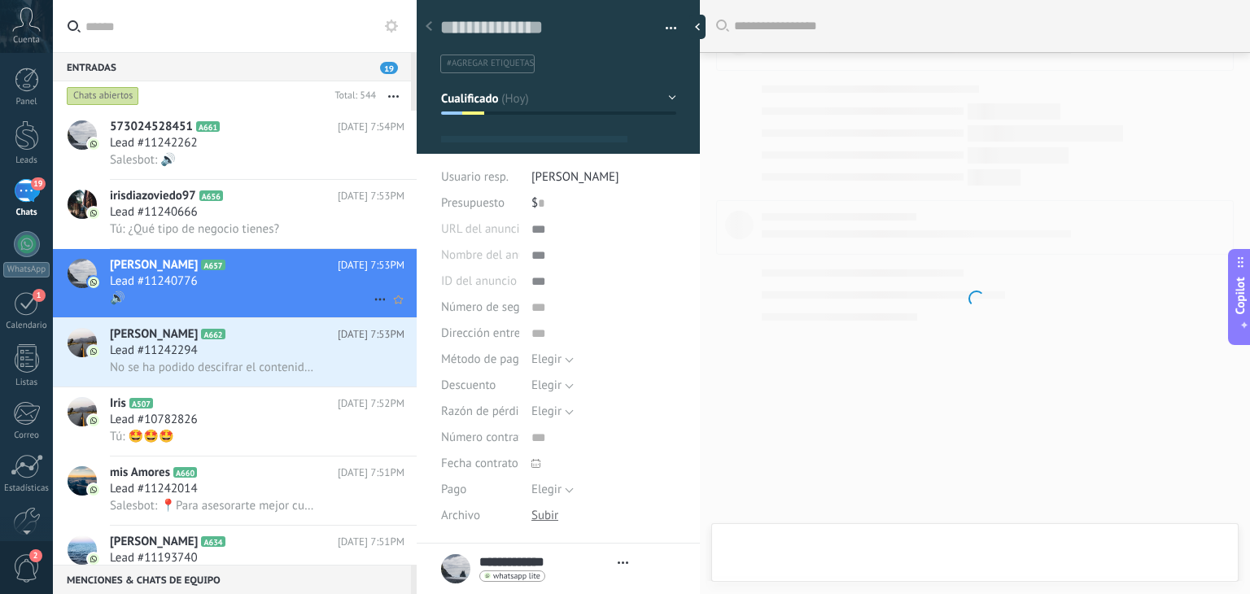
scroll to position [24, 0]
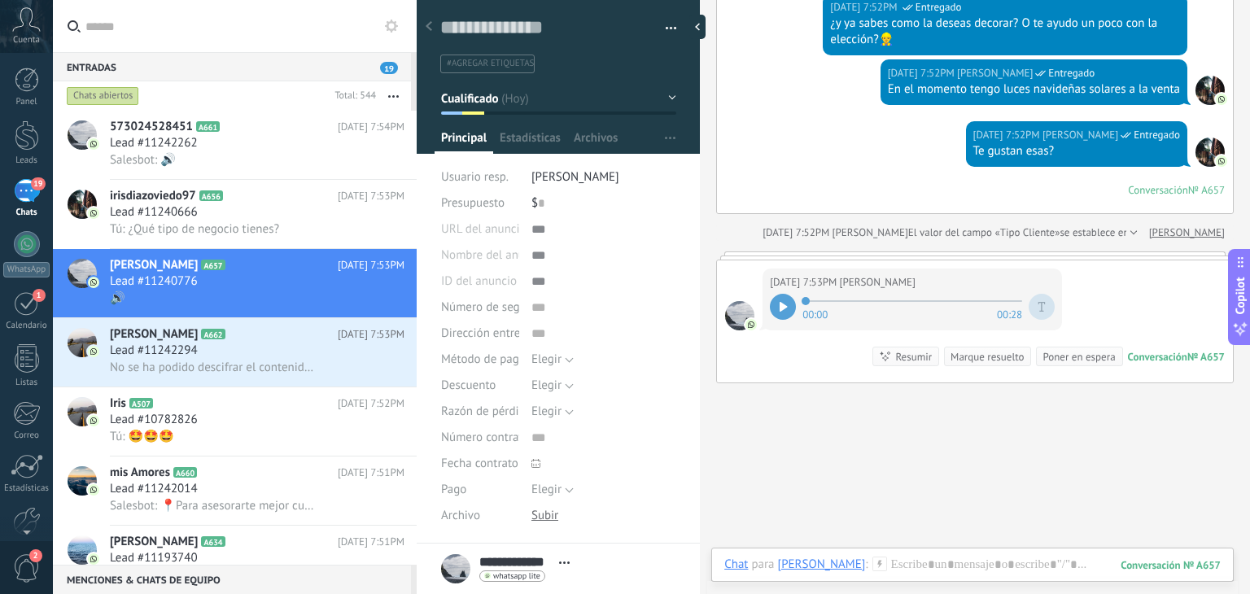
click at [791, 294] on div at bounding box center [783, 307] width 26 height 26
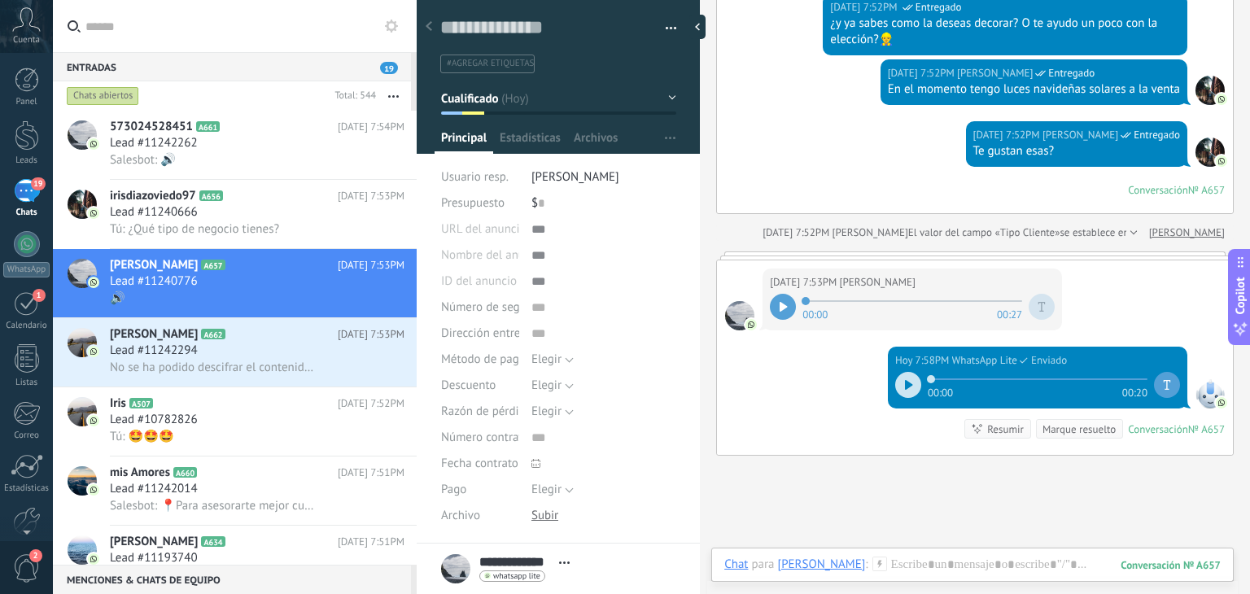
scroll to position [1193, 0]
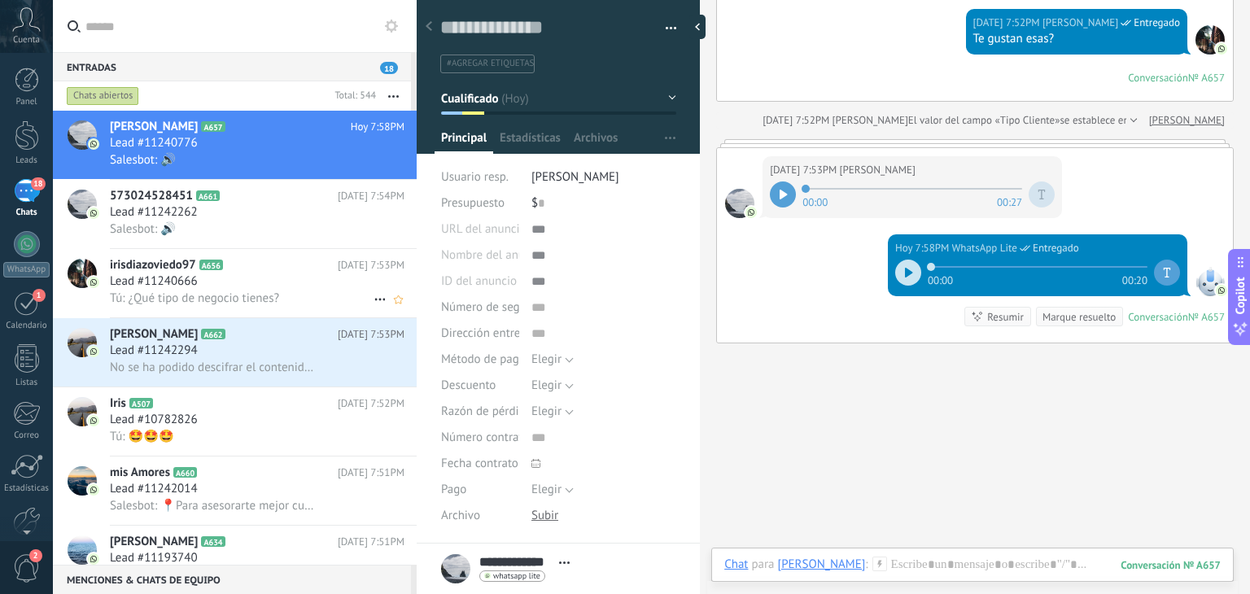
click at [306, 281] on div "Lead #11240666" at bounding box center [257, 281] width 295 height 16
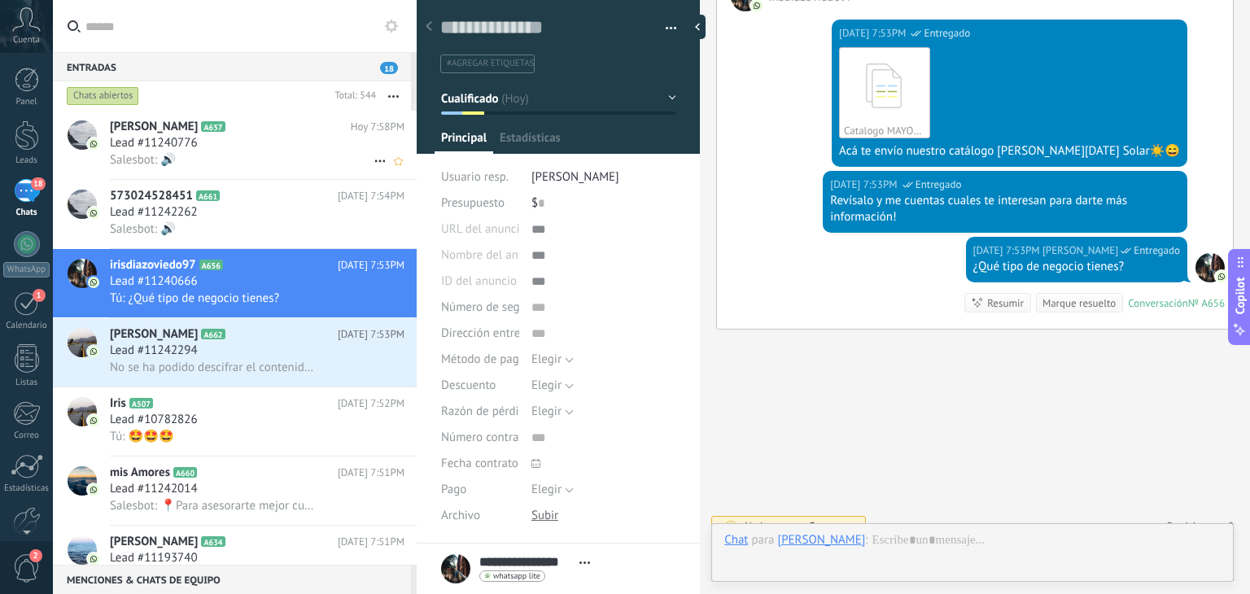
scroll to position [24, 0]
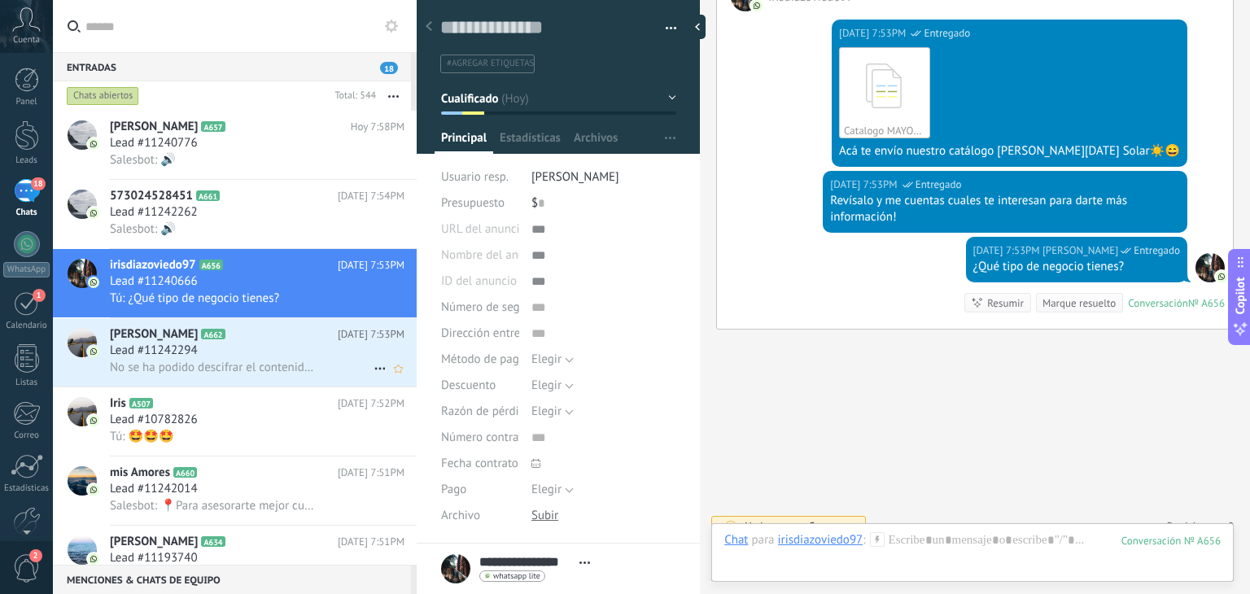
click at [248, 349] on div "Lead #11242294" at bounding box center [257, 351] width 295 height 16
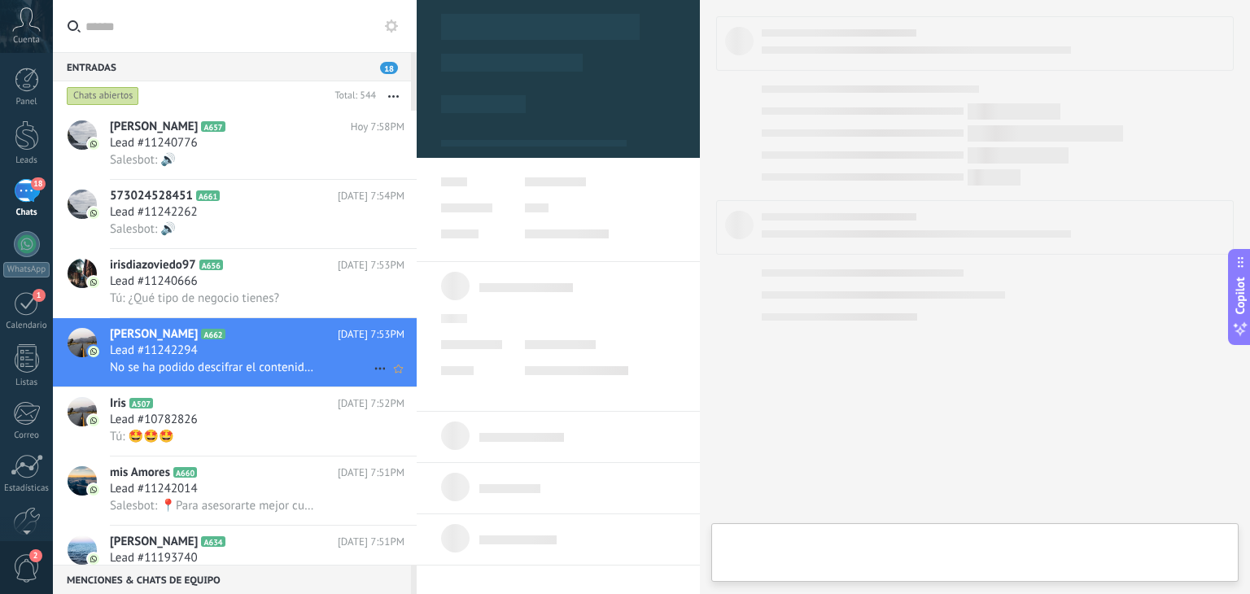
type textarea "**********"
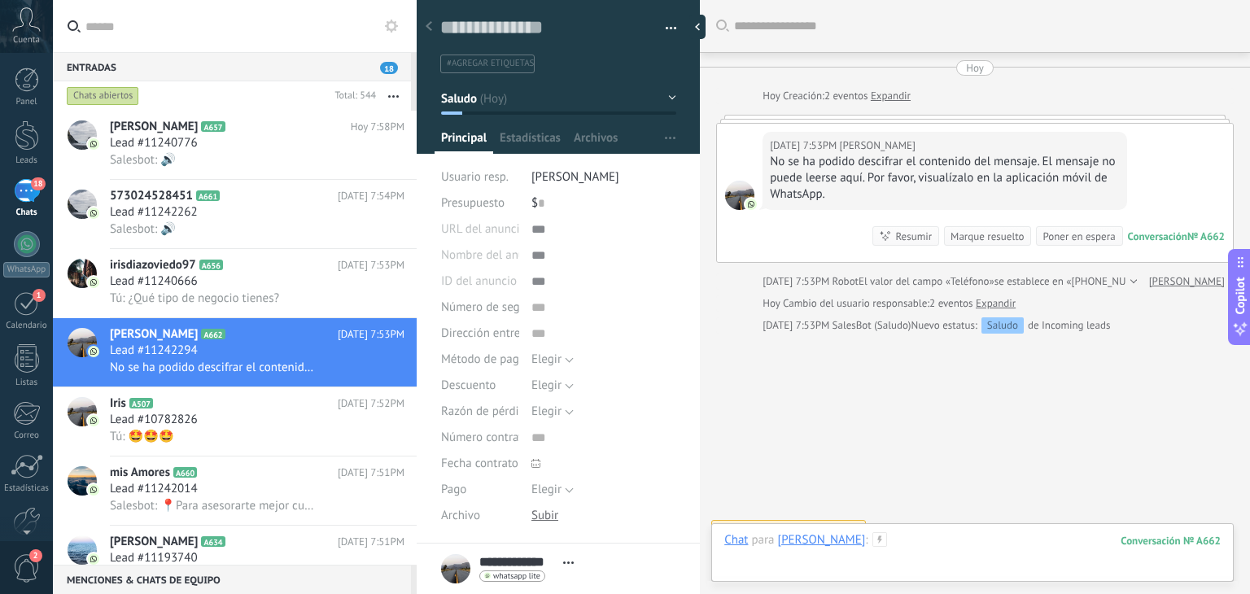
click at [930, 541] on div at bounding box center [972, 556] width 496 height 49
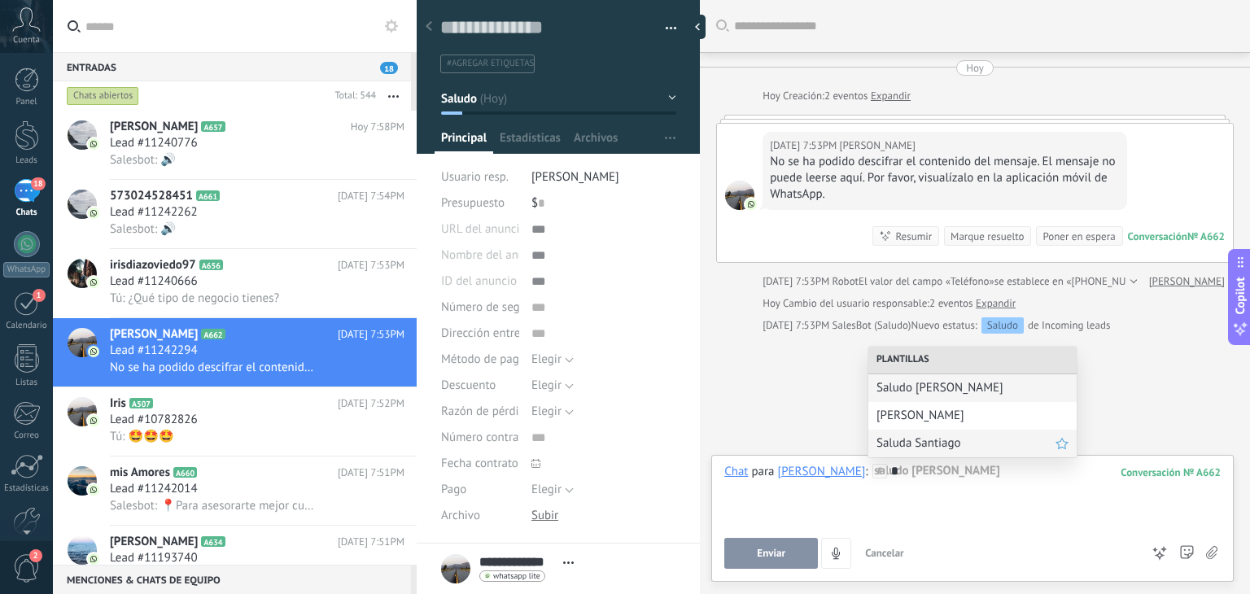
click at [927, 443] on span "Saluda Santiago" at bounding box center [965, 442] width 179 height 15
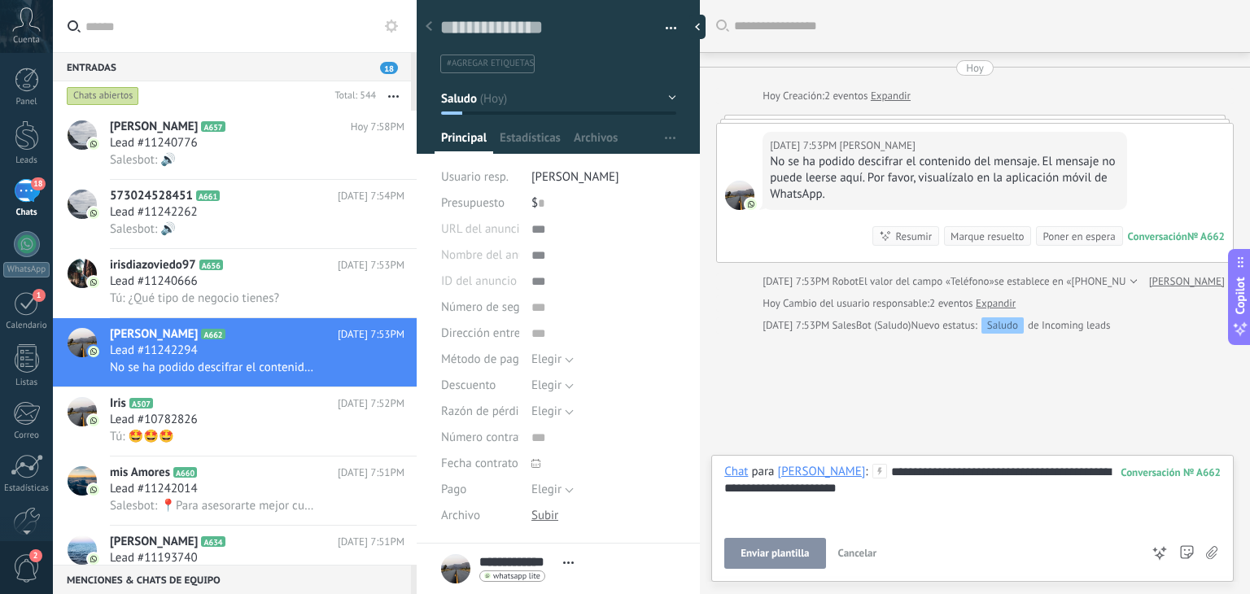
click at [859, 486] on div "**********" at bounding box center [972, 495] width 496 height 62
drag, startPoint x: 869, startPoint y: 486, endPoint x: 778, endPoint y: 489, distance: 91.2
click at [778, 489] on div "**********" at bounding box center [972, 495] width 496 height 62
click at [775, 544] on button "Enviar" at bounding box center [771, 553] width 94 height 31
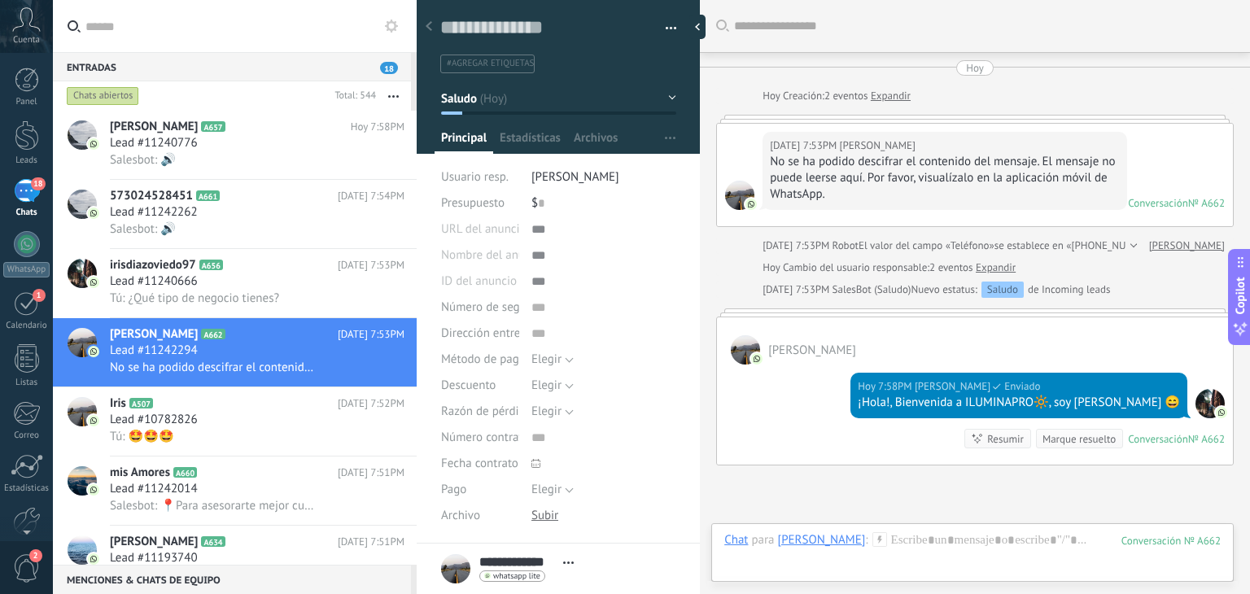
scroll to position [184, 0]
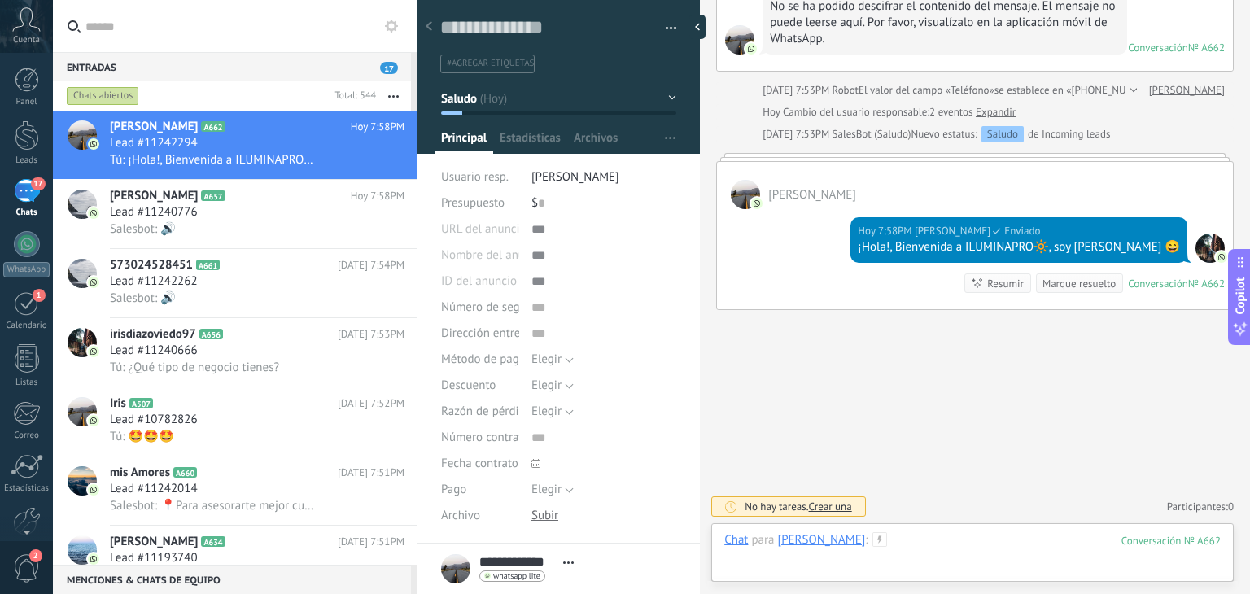
click at [899, 537] on div at bounding box center [972, 556] width 496 height 49
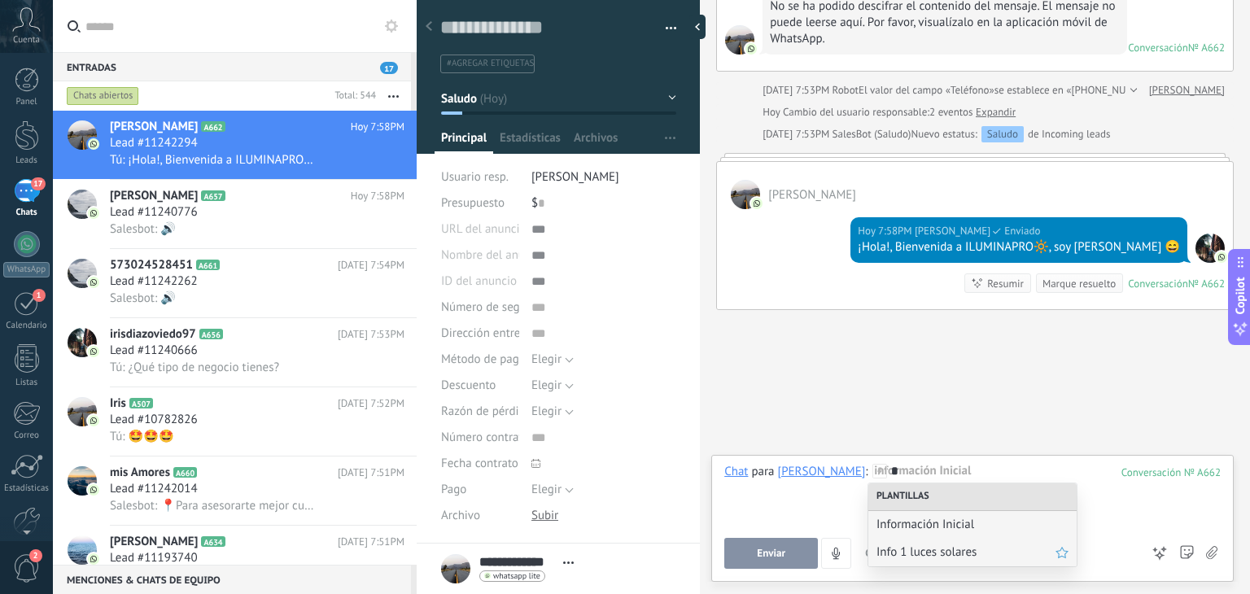
click at [911, 553] on span "Info 1 luces solares" at bounding box center [965, 551] width 179 height 15
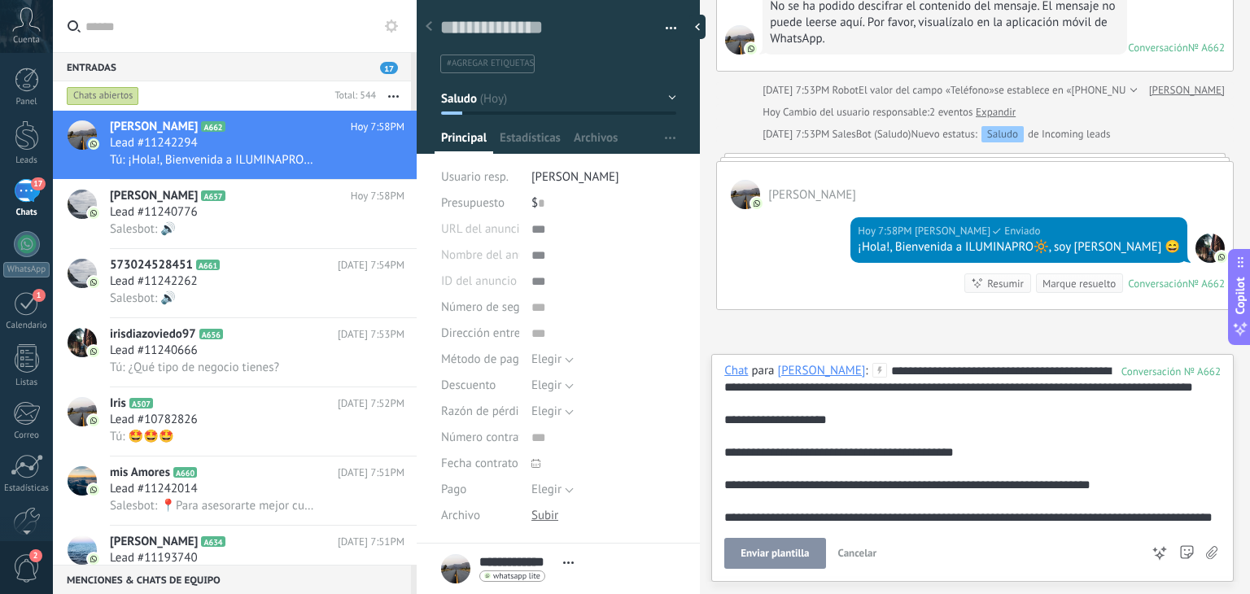
click at [804, 551] on span "Enviar plantilla" at bounding box center [774, 553] width 68 height 11
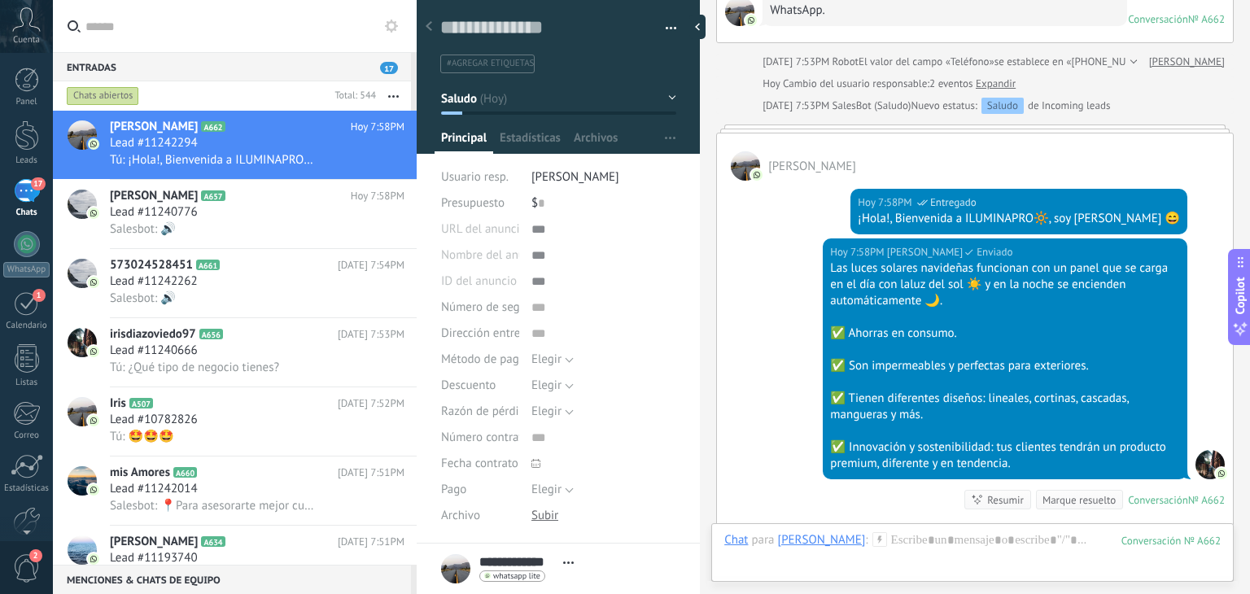
scroll to position [429, 0]
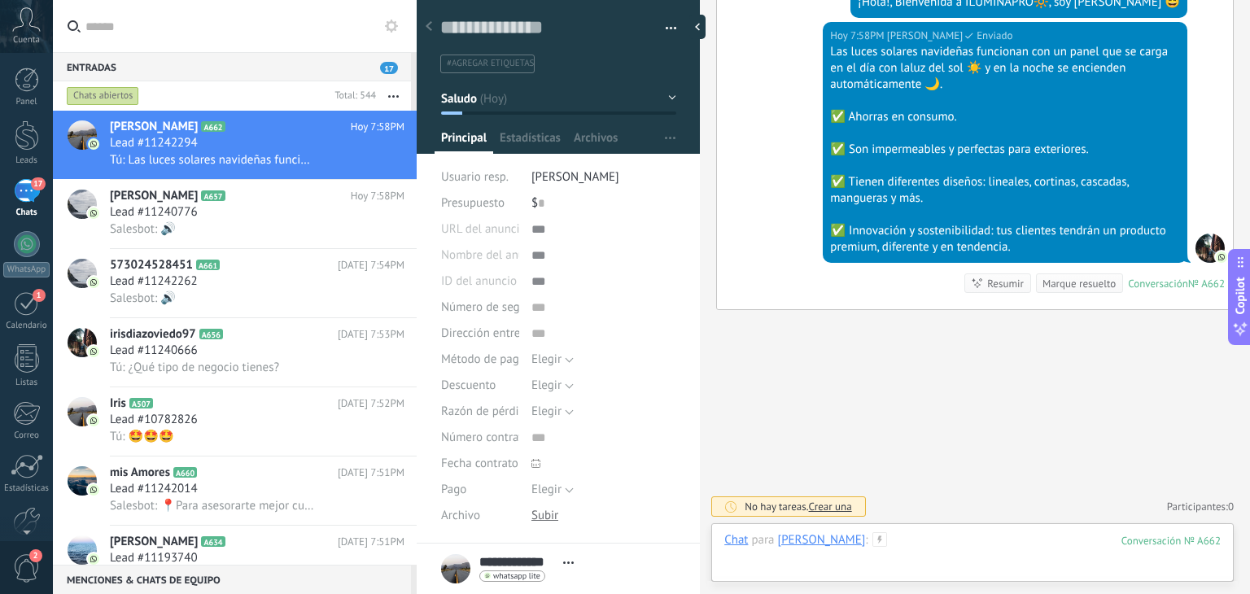
click at [912, 545] on div at bounding box center [972, 556] width 496 height 49
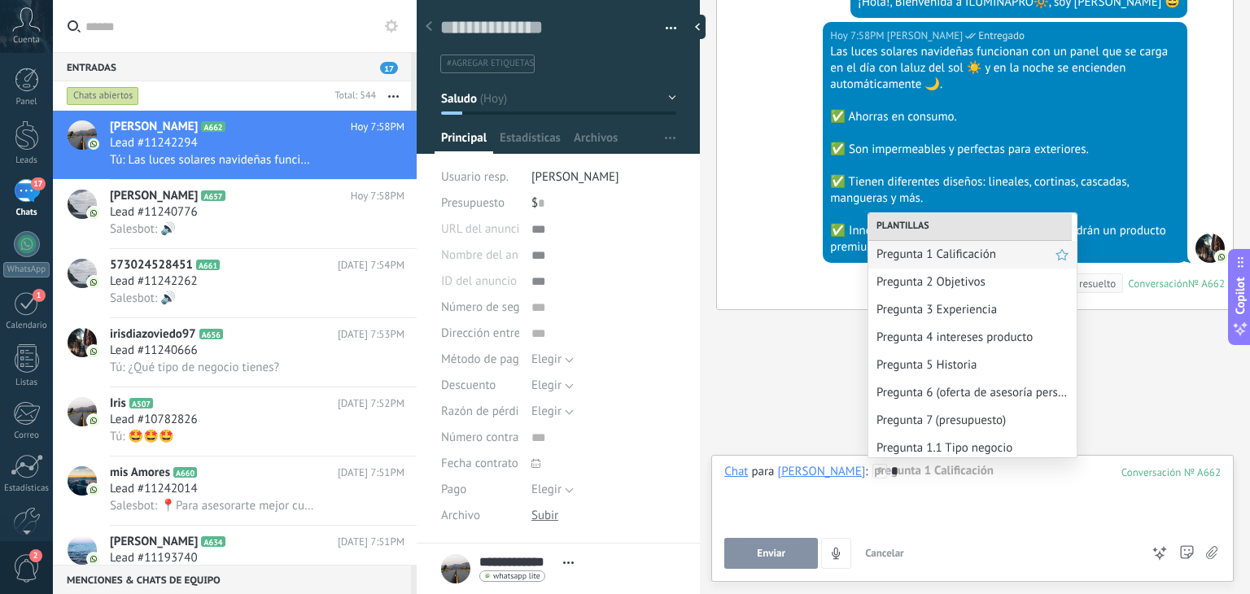
click at [969, 264] on div "Pregunta 1 Calificación" at bounding box center [972, 255] width 208 height 28
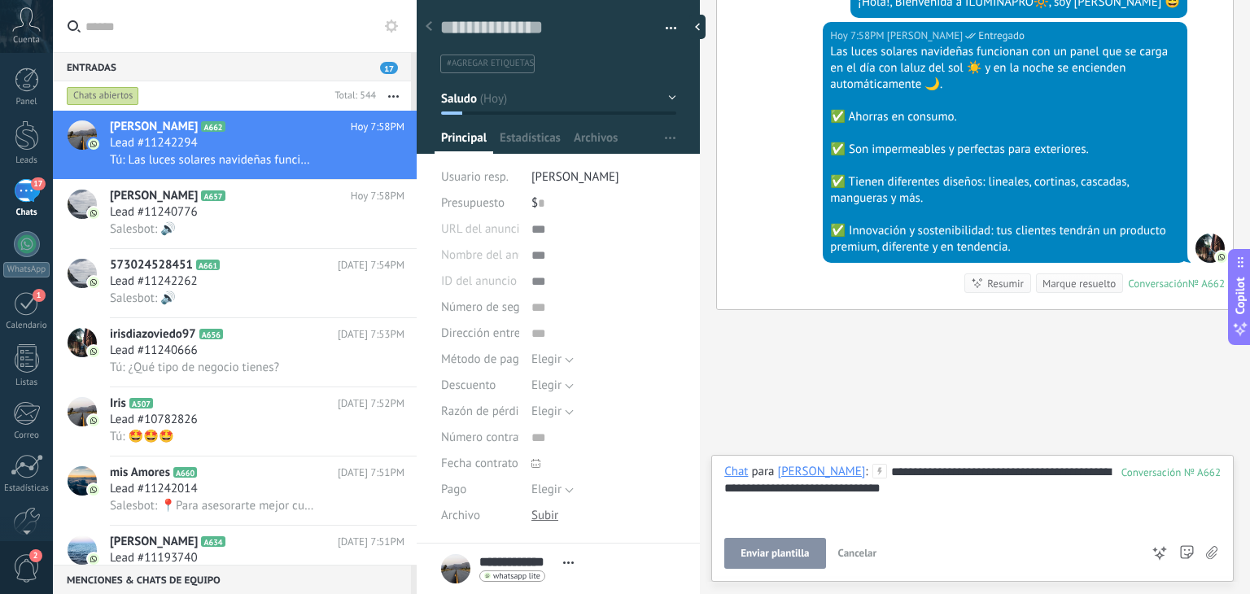
click at [765, 553] on span "Enviar plantilla" at bounding box center [774, 553] width 68 height 11
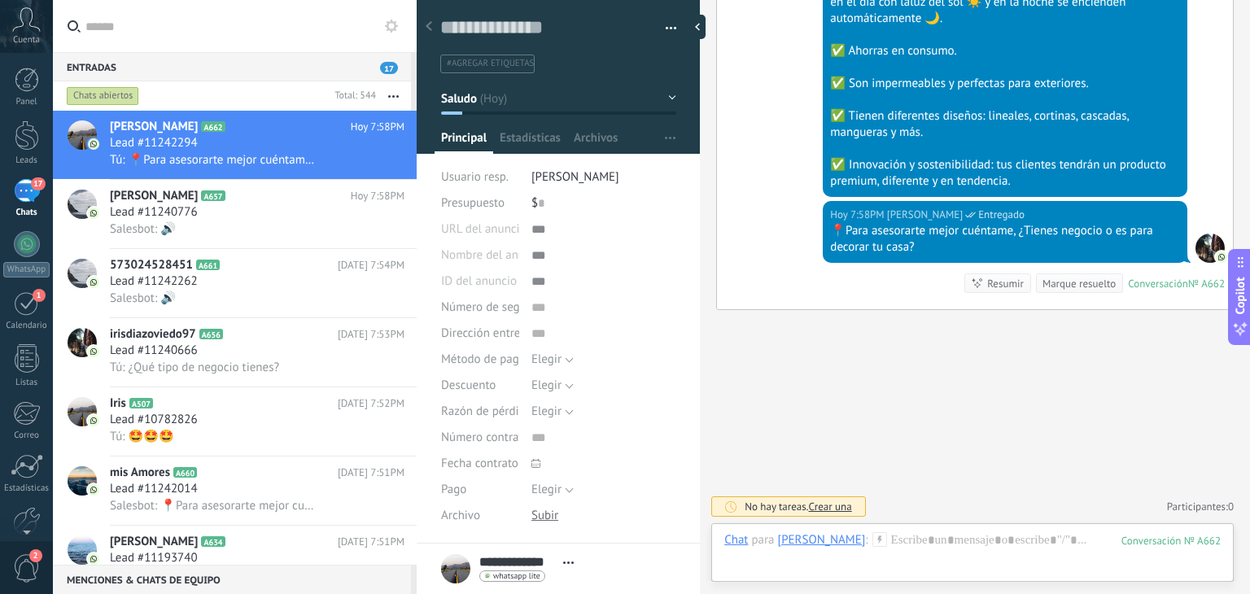
scroll to position [181, 0]
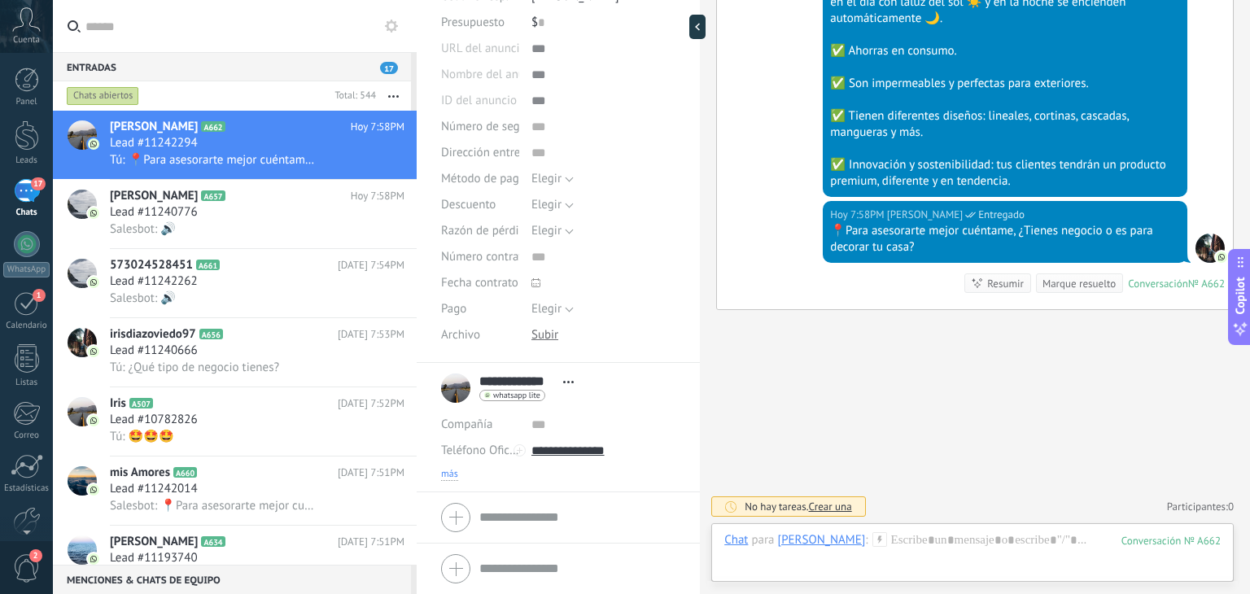
click at [452, 473] on span "más" at bounding box center [449, 474] width 17 height 13
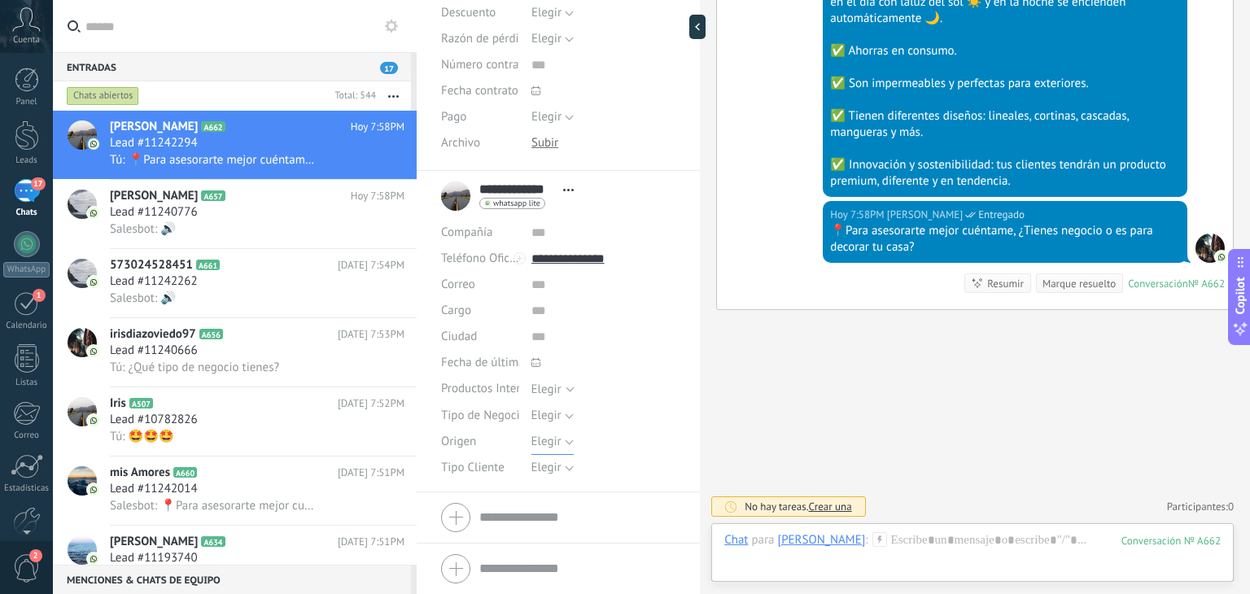
click at [548, 443] on span "Elegir" at bounding box center [546, 441] width 30 height 15
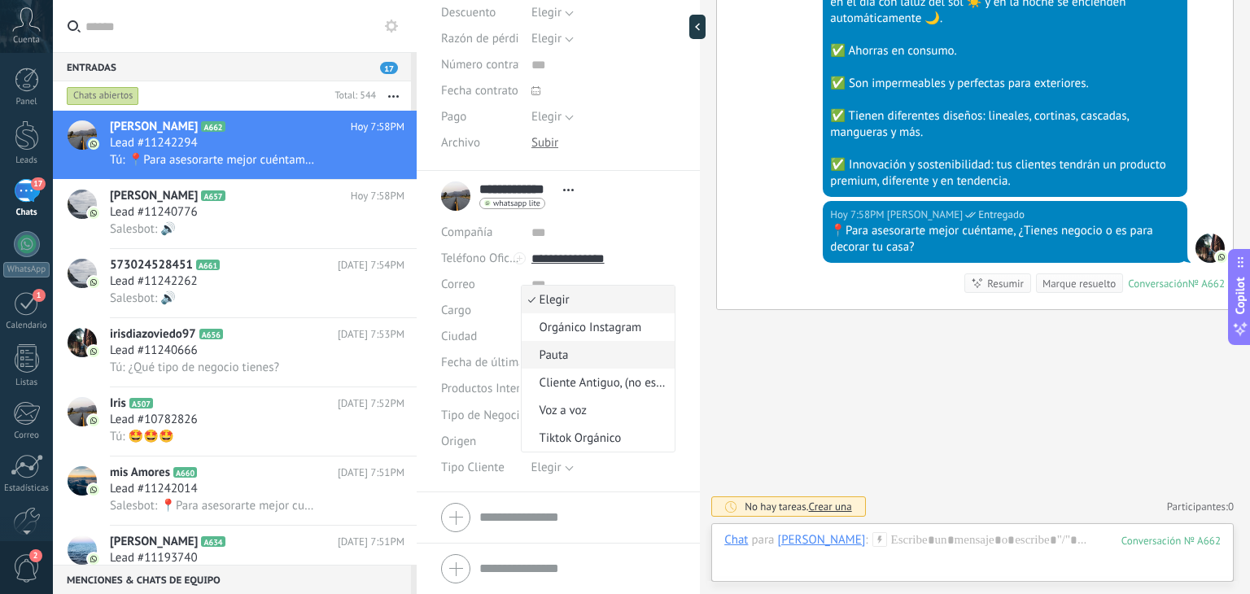
click at [566, 342] on li "Pauta" at bounding box center [599, 355] width 154 height 28
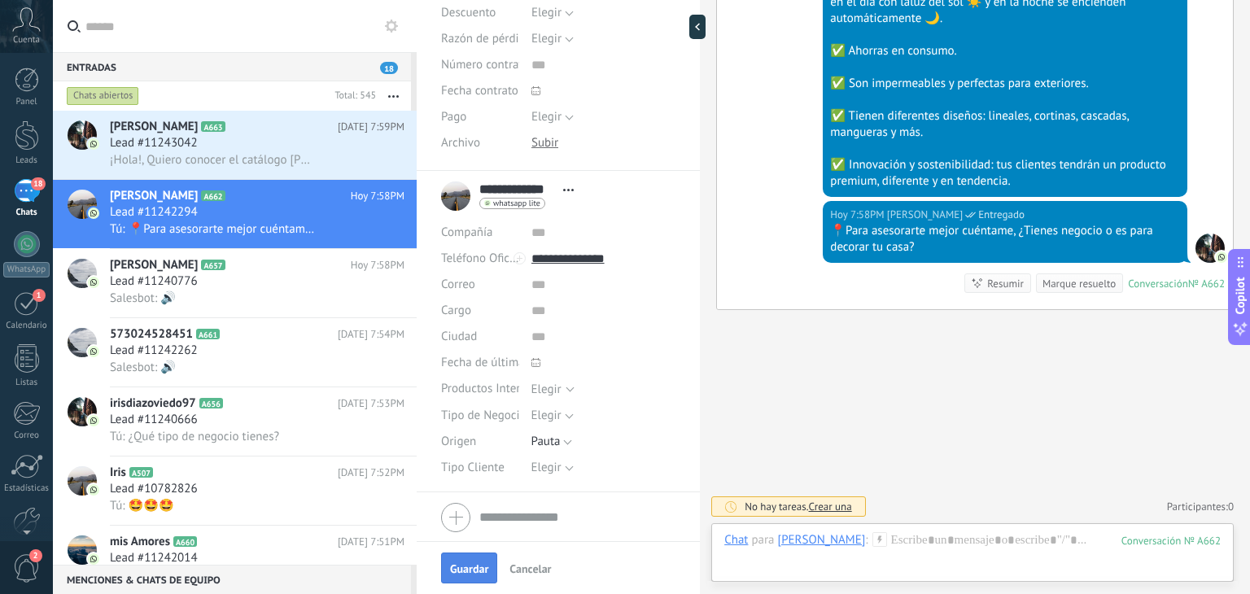
click at [471, 575] on button "Guardar" at bounding box center [469, 568] width 56 height 31
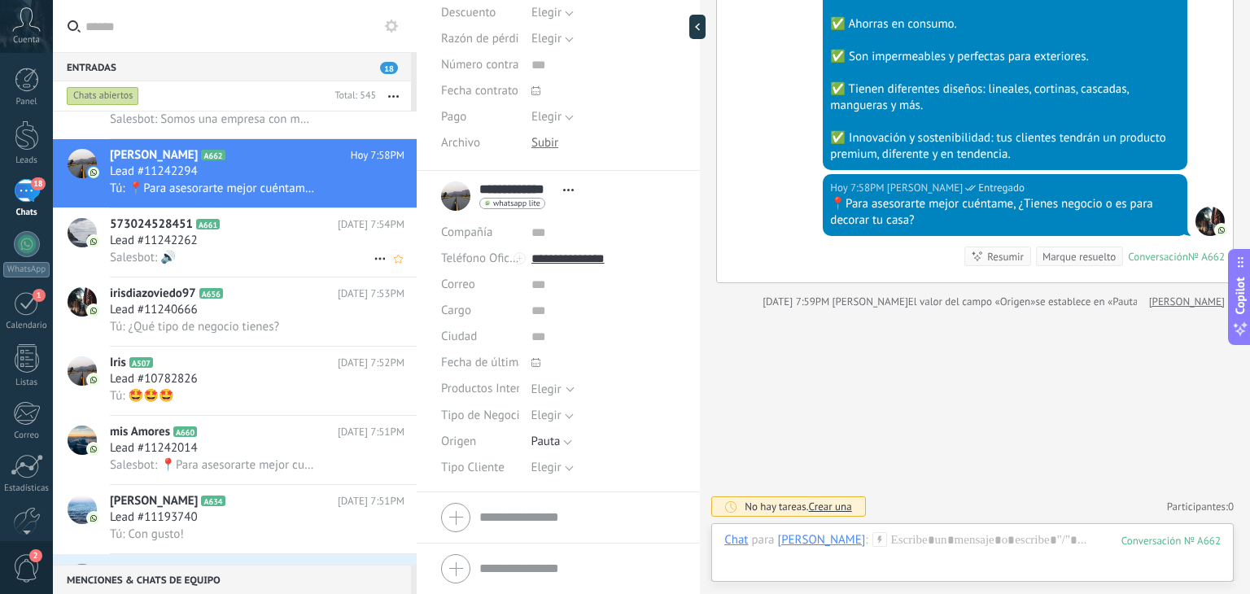
scroll to position [0, 0]
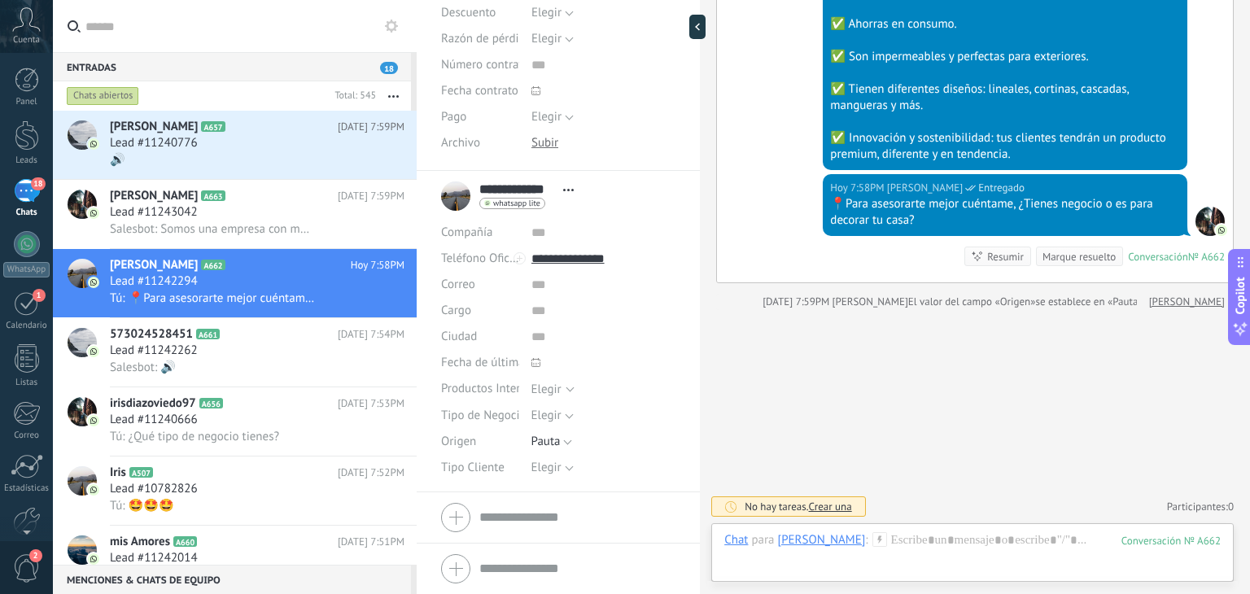
click at [378, 102] on button "button" at bounding box center [393, 95] width 35 height 29
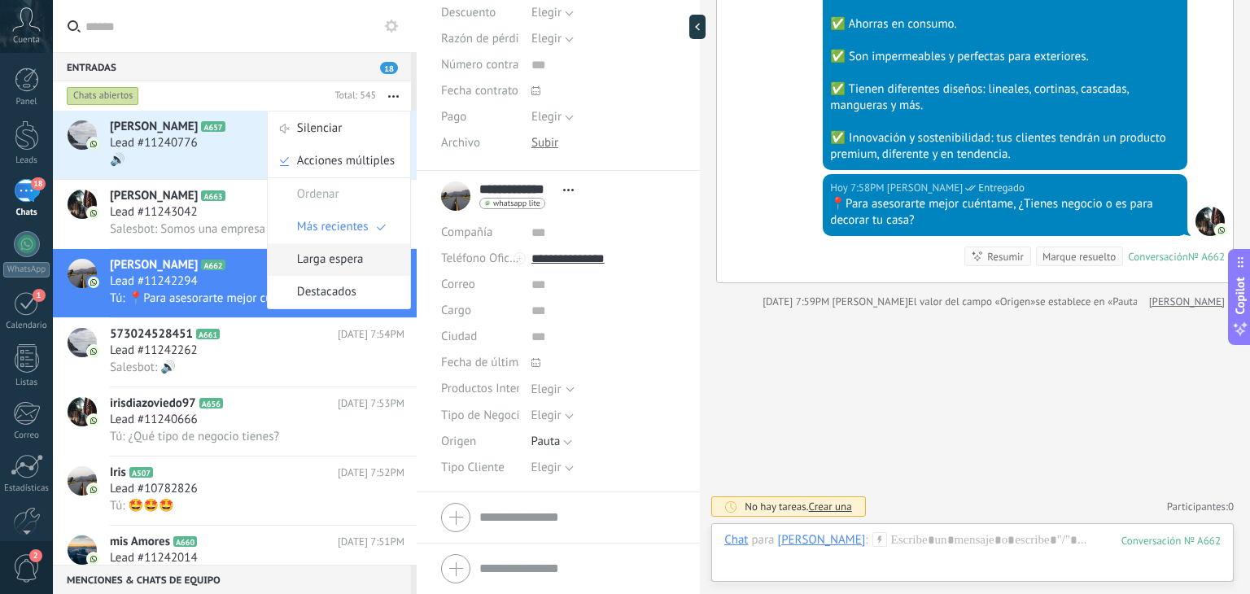
click at [328, 247] on span "Larga espera" at bounding box center [330, 259] width 67 height 33
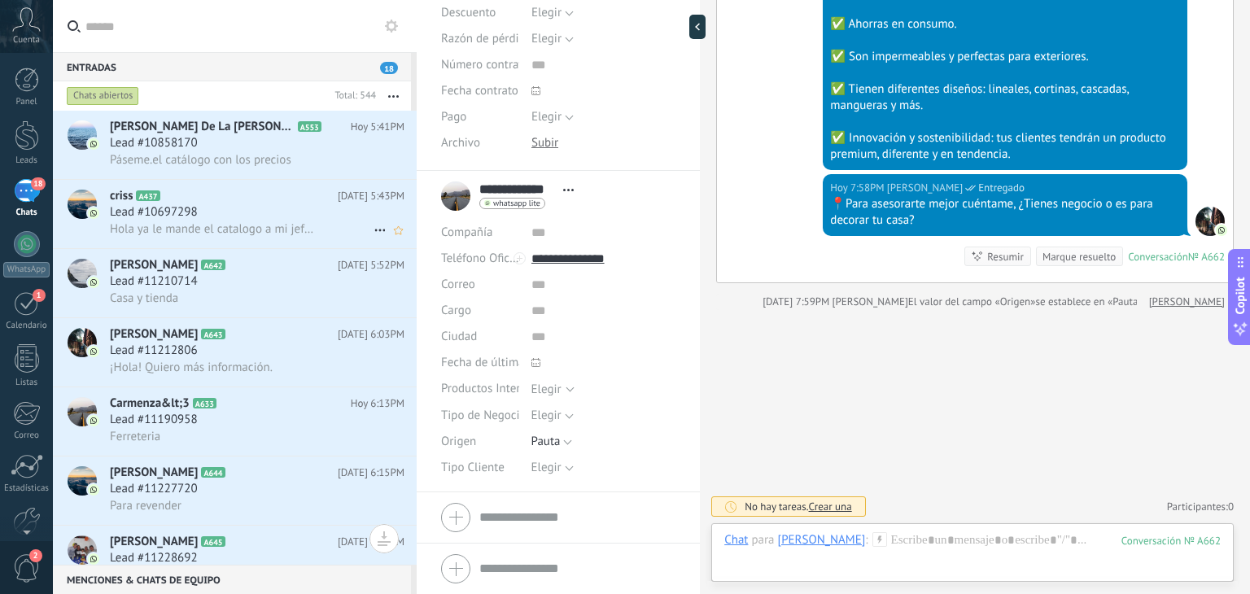
click at [261, 220] on div "Lead #10697298" at bounding box center [257, 212] width 295 height 16
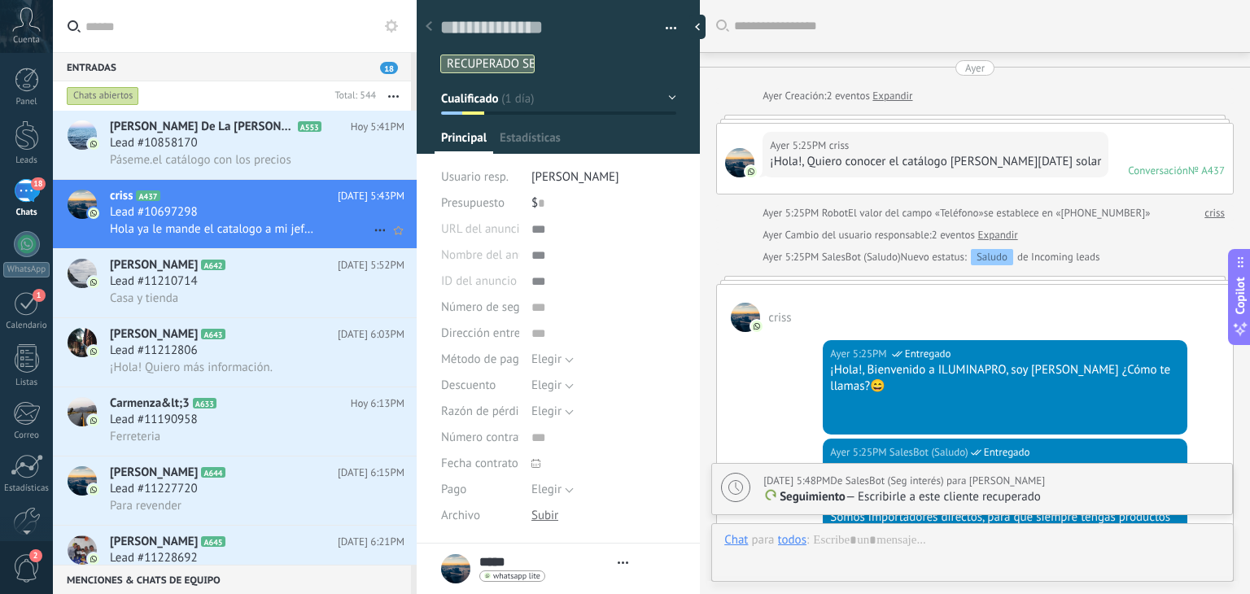
type textarea "**********"
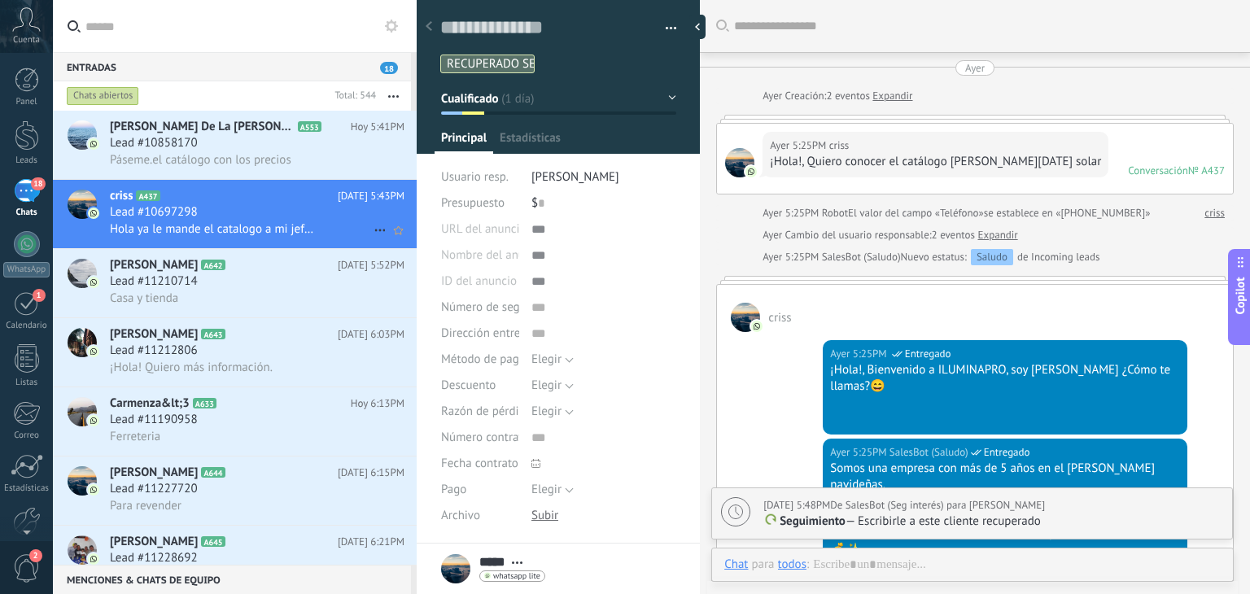
scroll to position [1296, 0]
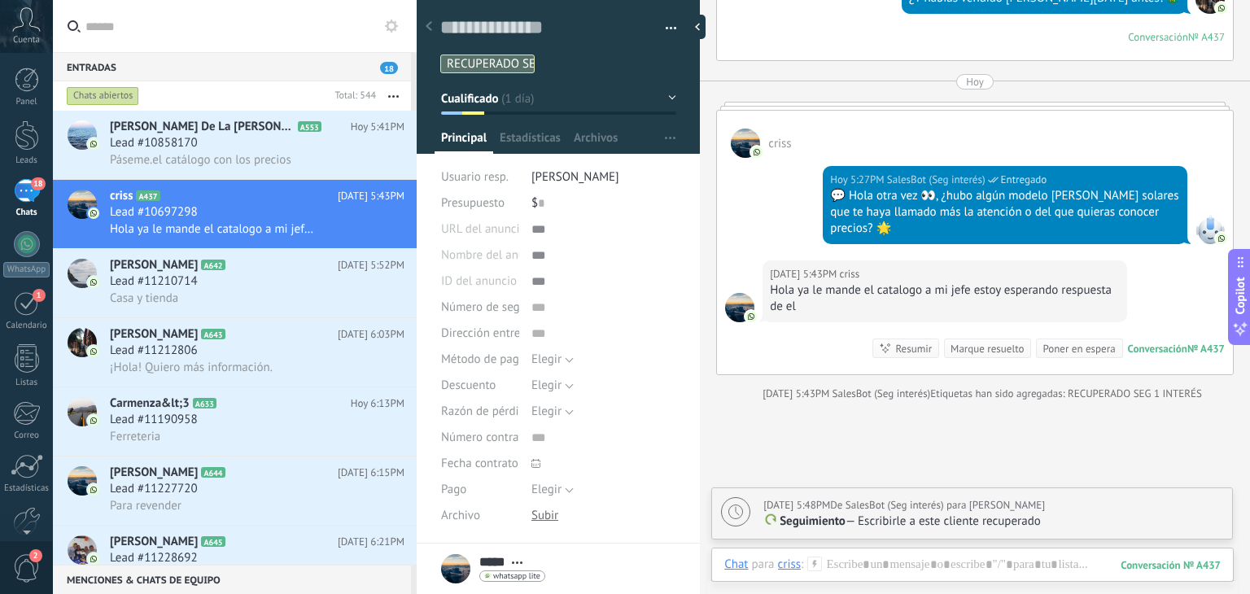
click at [895, 551] on div "Chat Correo Nota Tarea Chat para criss : 437 Enviar Cancelar Rastrear clics en …" at bounding box center [972, 577] width 522 height 59
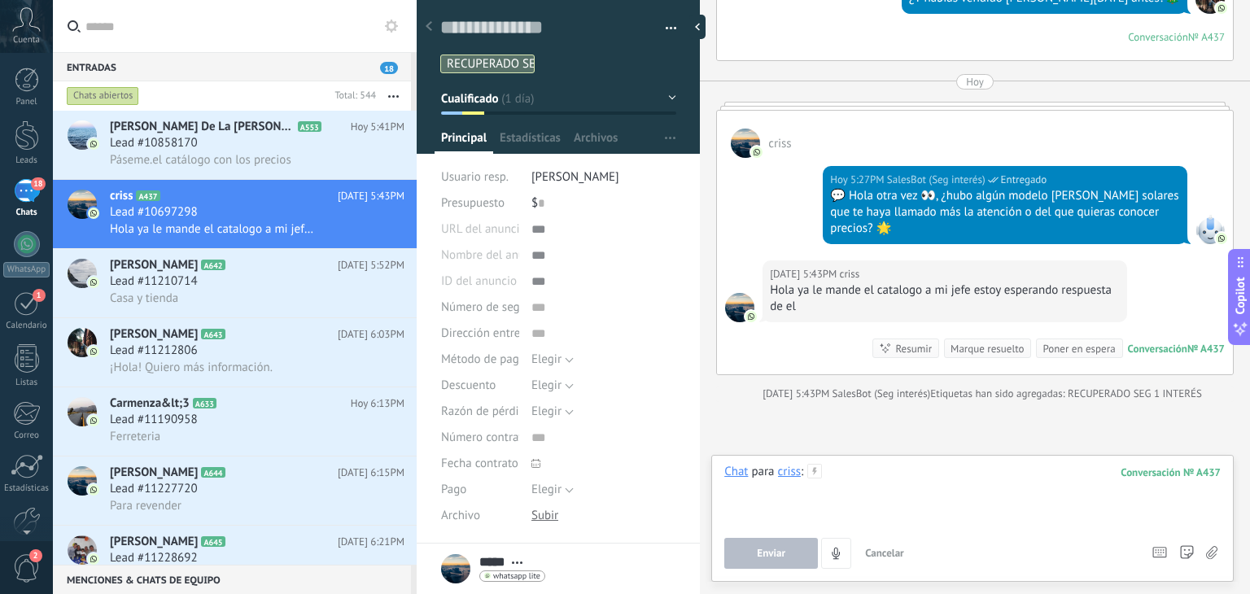
click at [865, 487] on div at bounding box center [972, 495] width 496 height 62
click at [791, 554] on button "Enviar" at bounding box center [771, 553] width 94 height 31
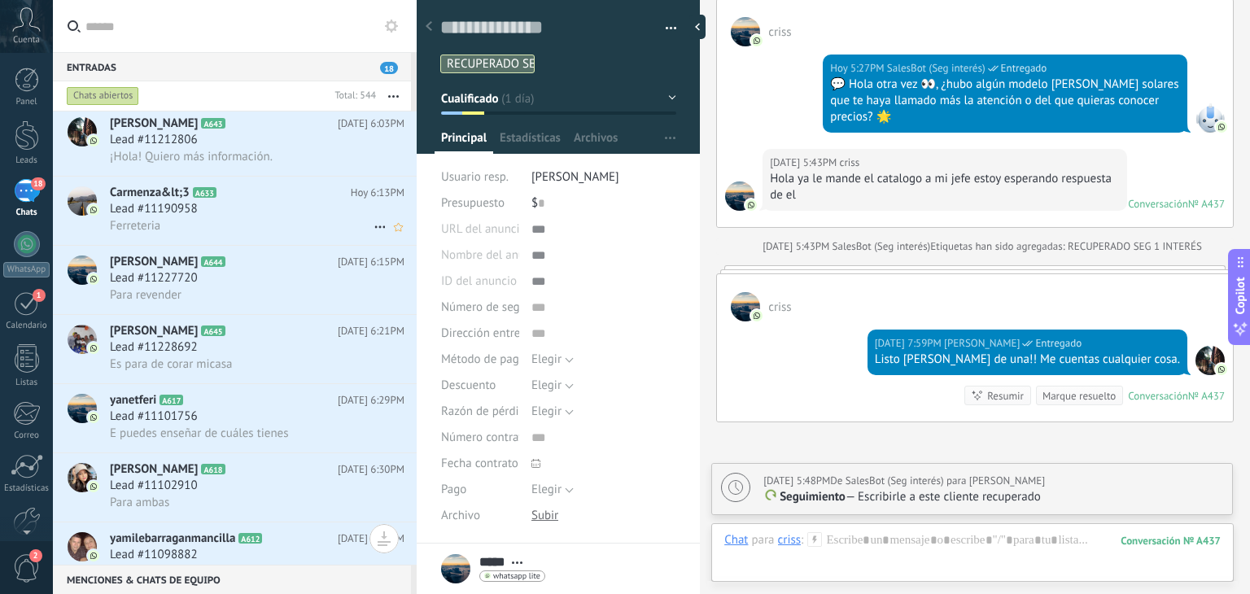
scroll to position [143, 0]
click at [231, 212] on div "Lead #11190958" at bounding box center [257, 208] width 295 height 16
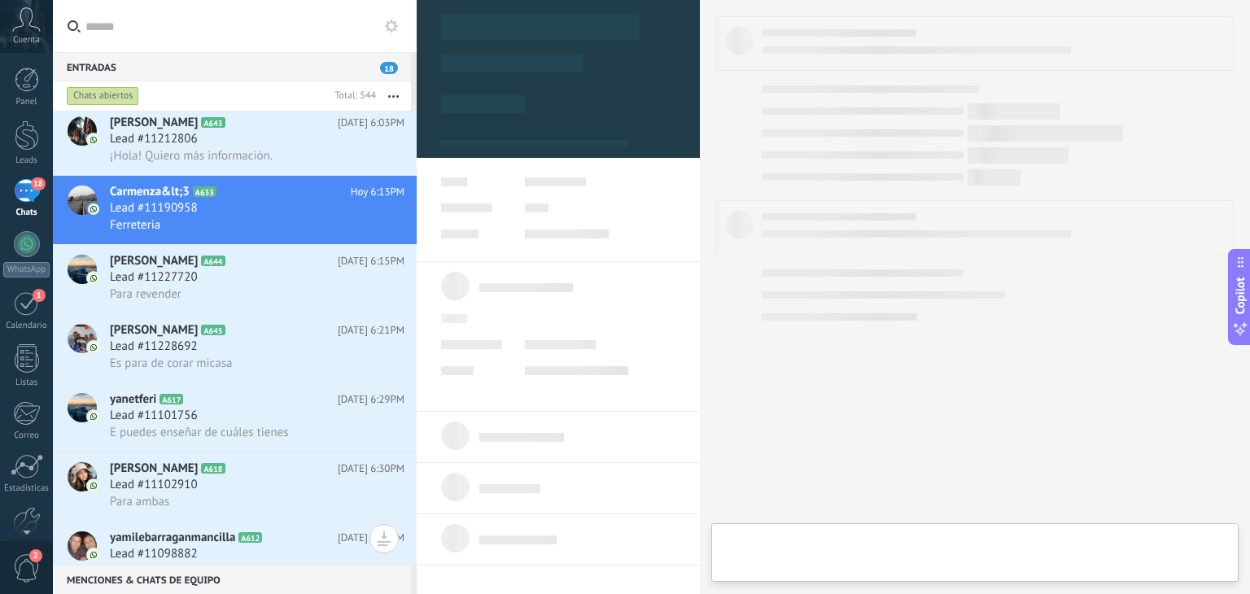
type textarea "**********"
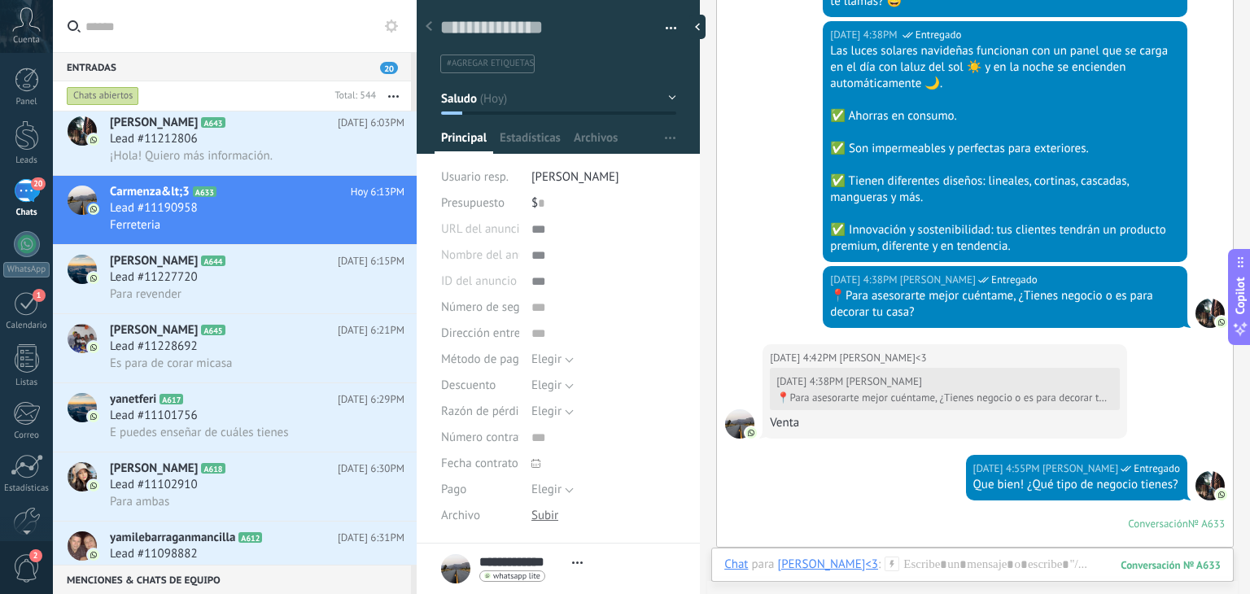
scroll to position [795, 0]
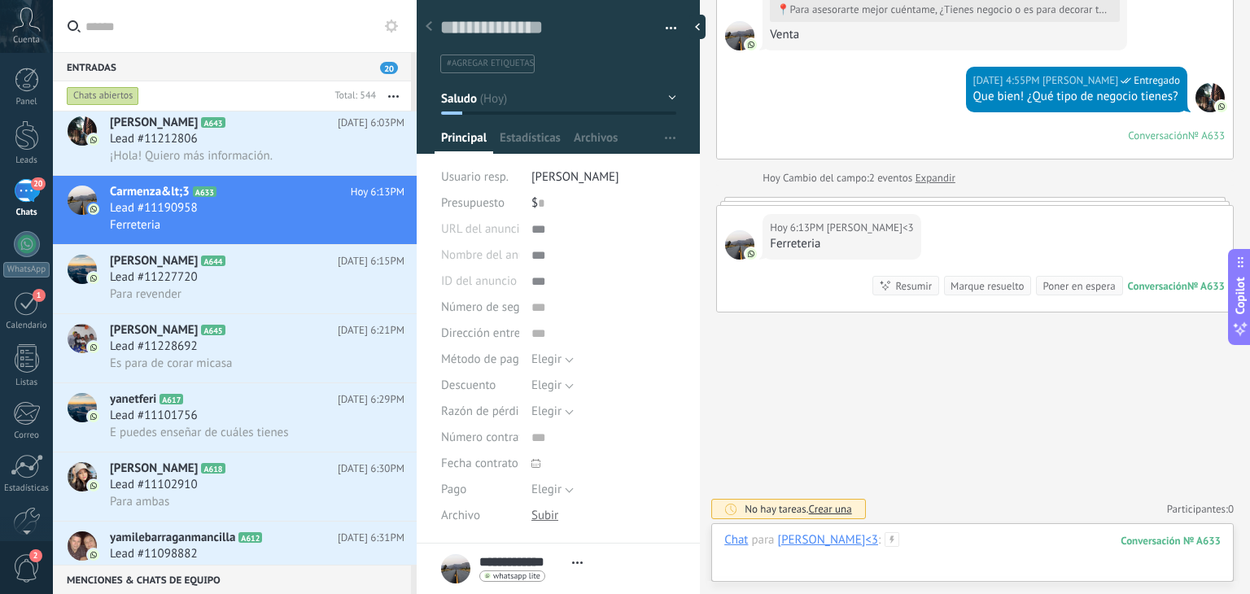
click at [906, 539] on div at bounding box center [972, 556] width 496 height 49
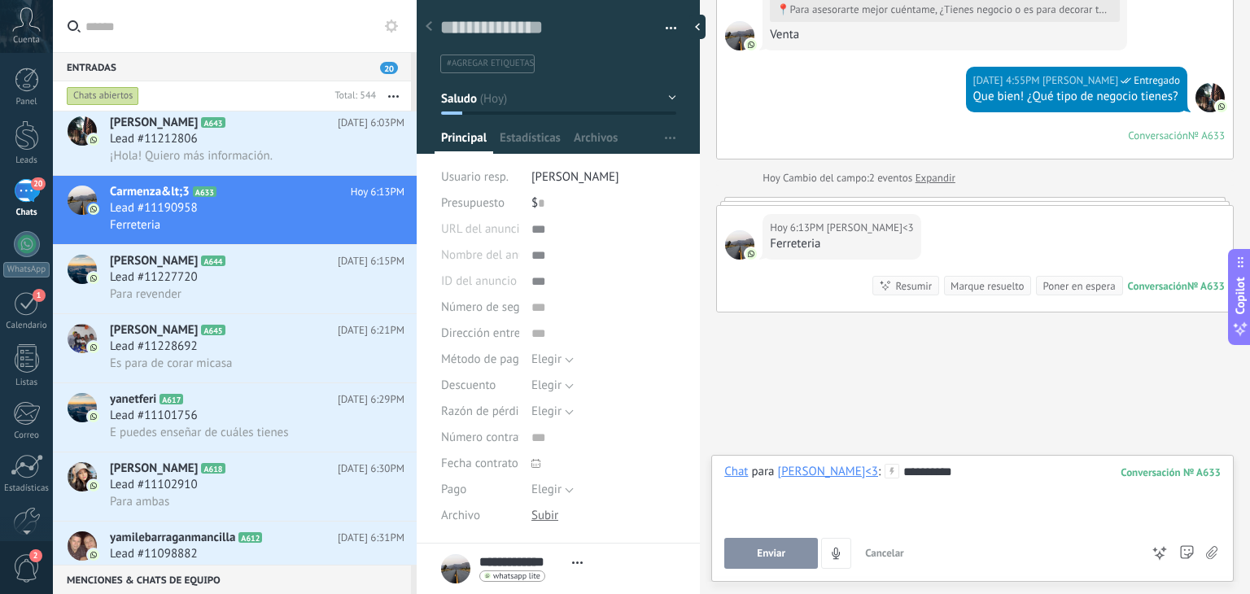
click at [781, 561] on button "Enviar" at bounding box center [771, 553] width 94 height 31
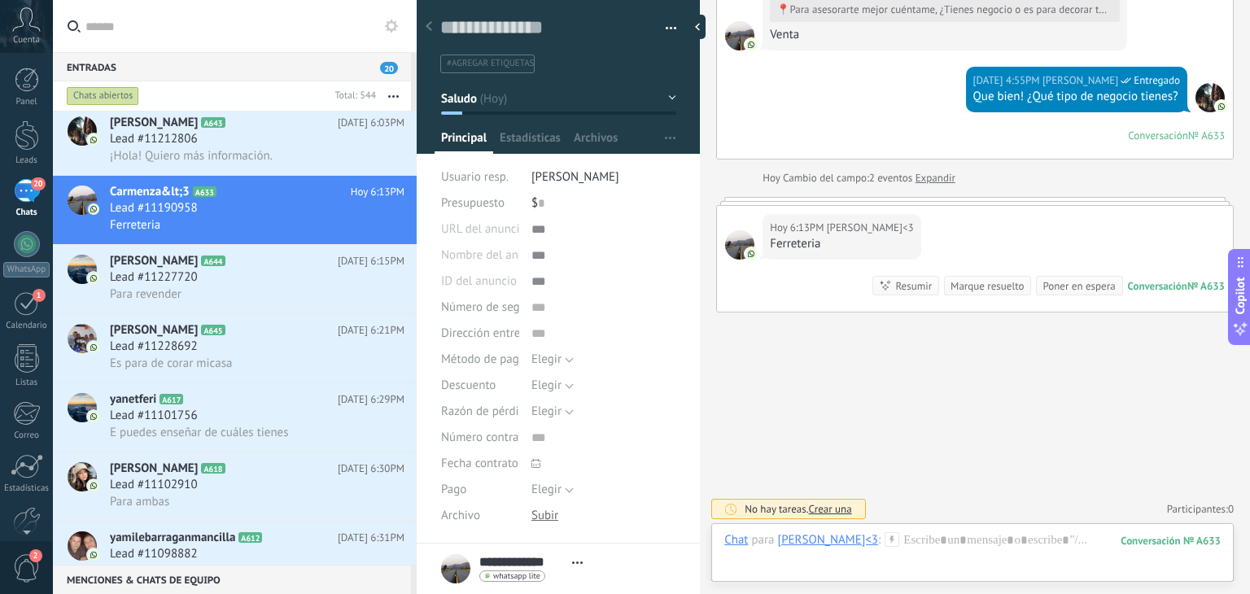
scroll to position [759, 0]
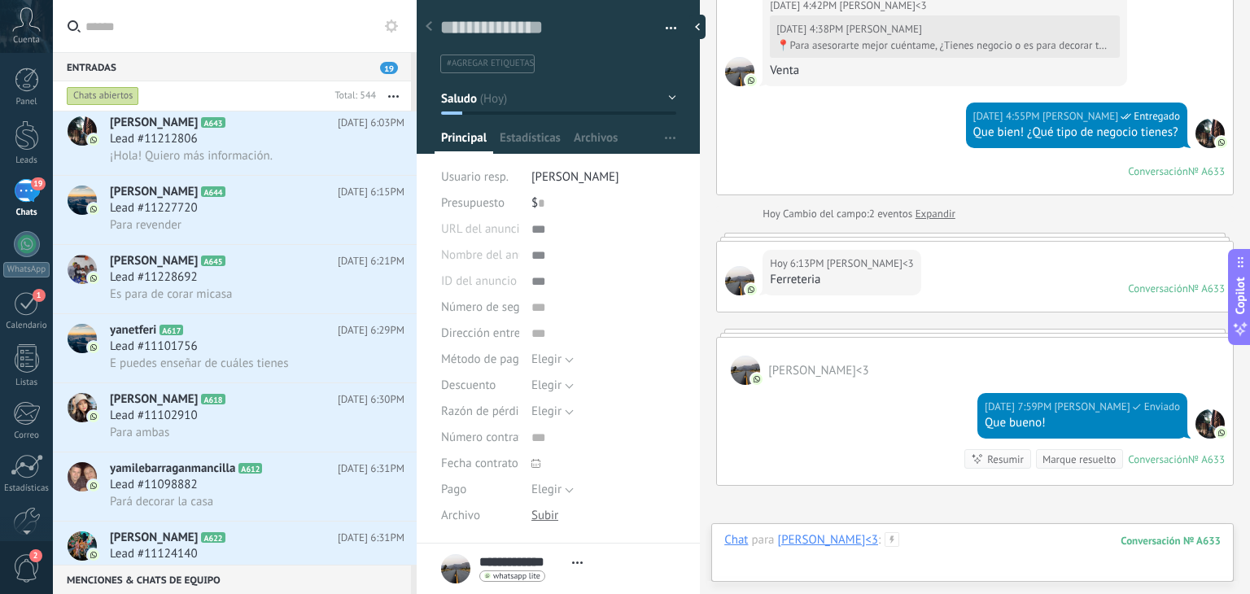
click at [885, 546] on div at bounding box center [972, 556] width 496 height 49
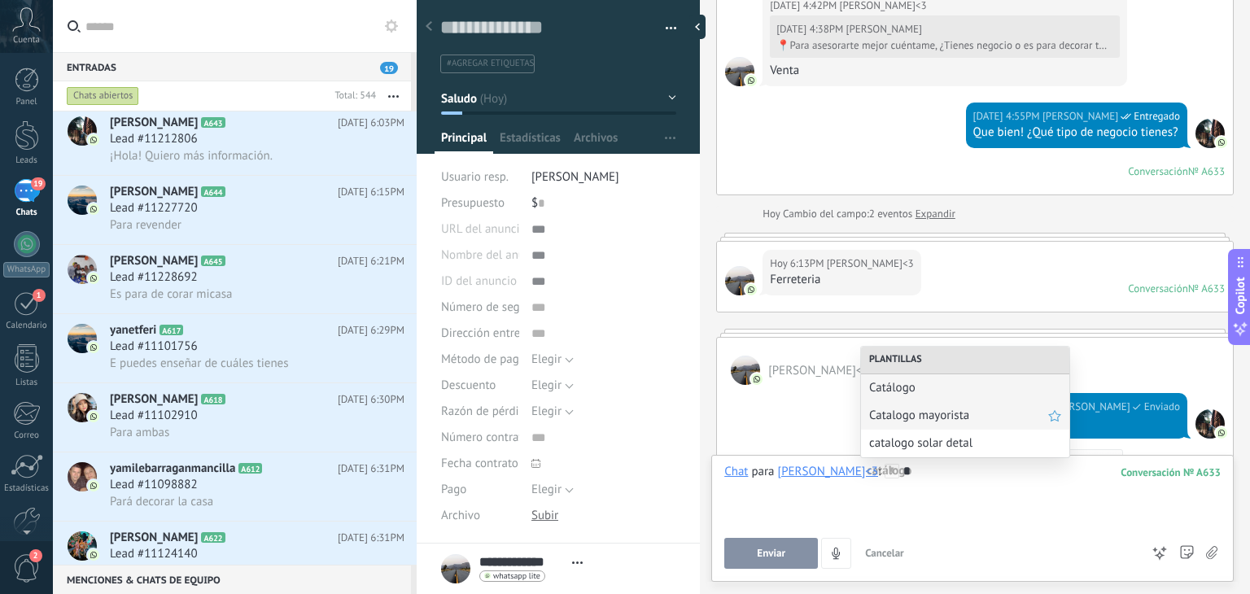
click at [931, 422] on span "Catalogo mayorista" at bounding box center [958, 415] width 179 height 15
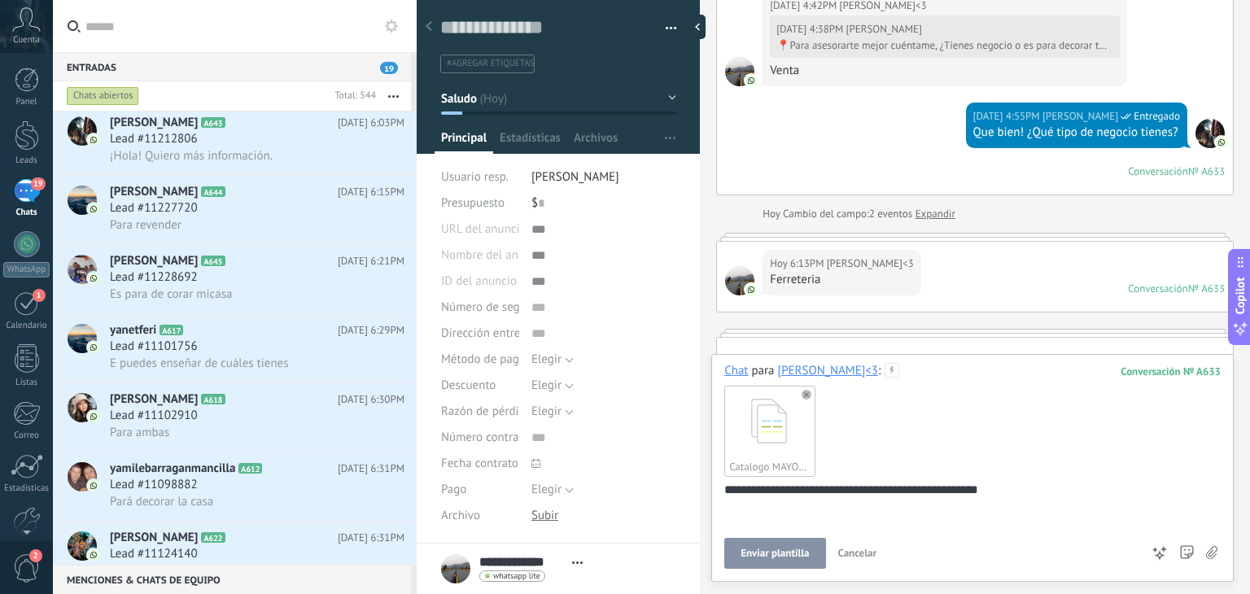
click at [801, 549] on span "Enviar plantilla" at bounding box center [774, 553] width 68 height 11
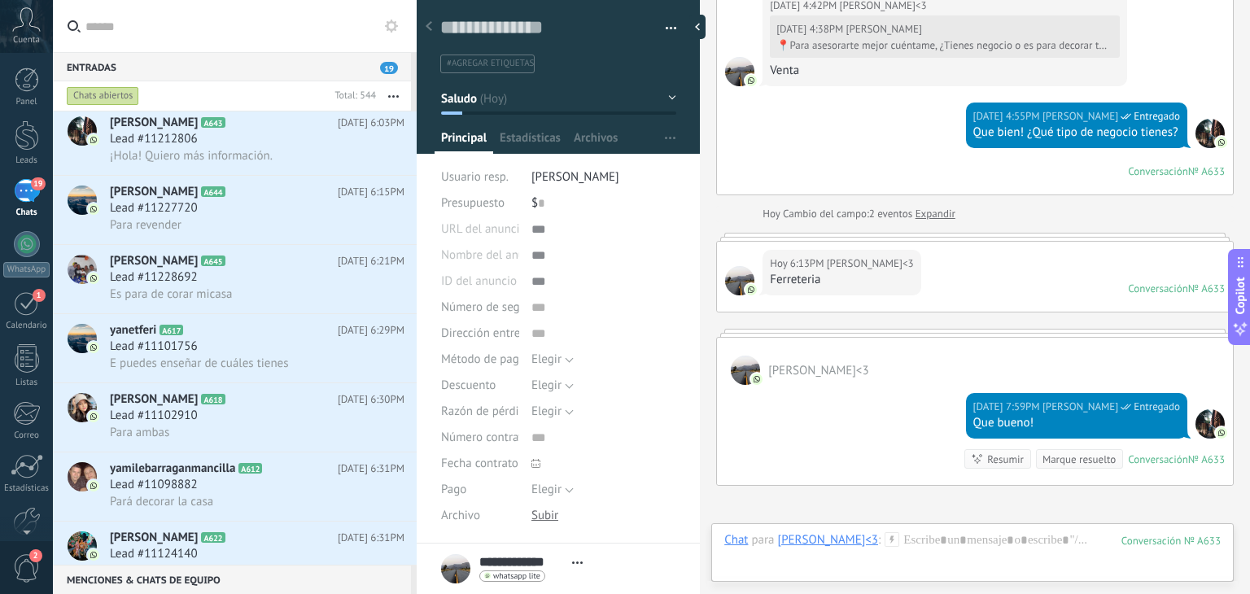
scroll to position [1084, 0]
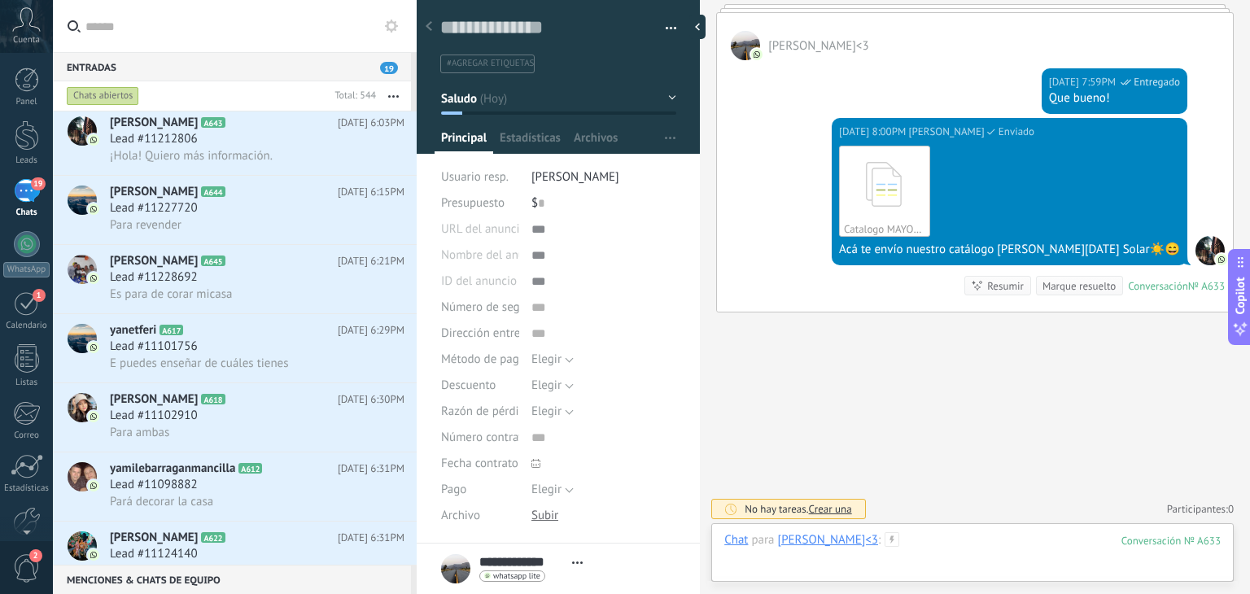
click at [955, 535] on div at bounding box center [972, 556] width 496 height 49
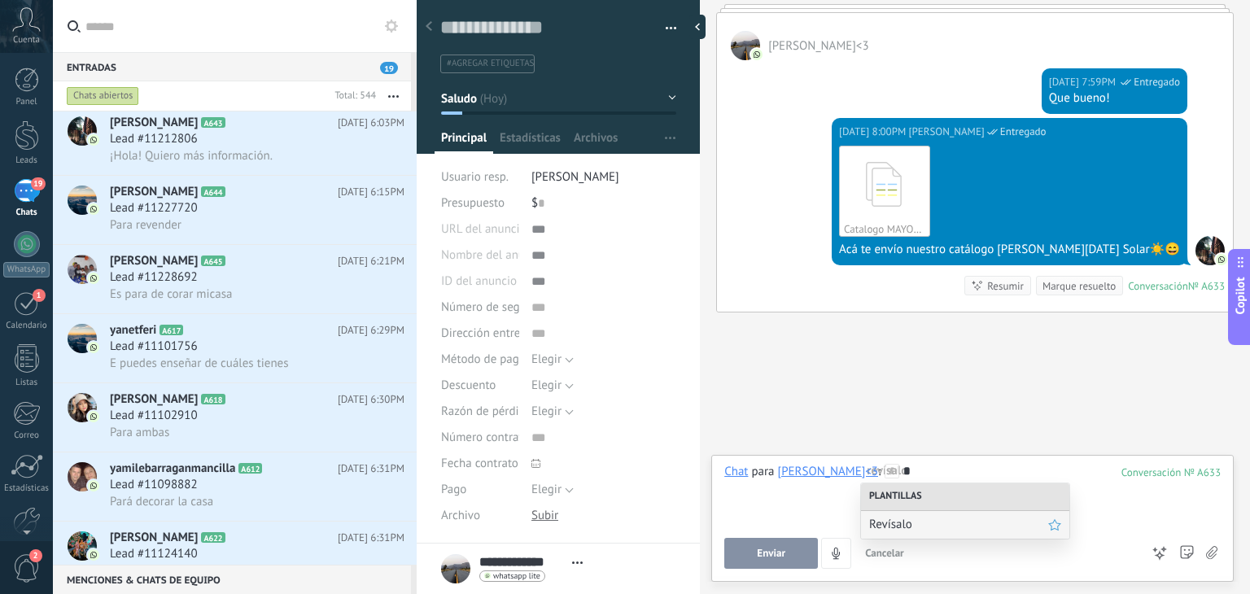
click at [934, 519] on span "Revísalo" at bounding box center [958, 524] width 179 height 15
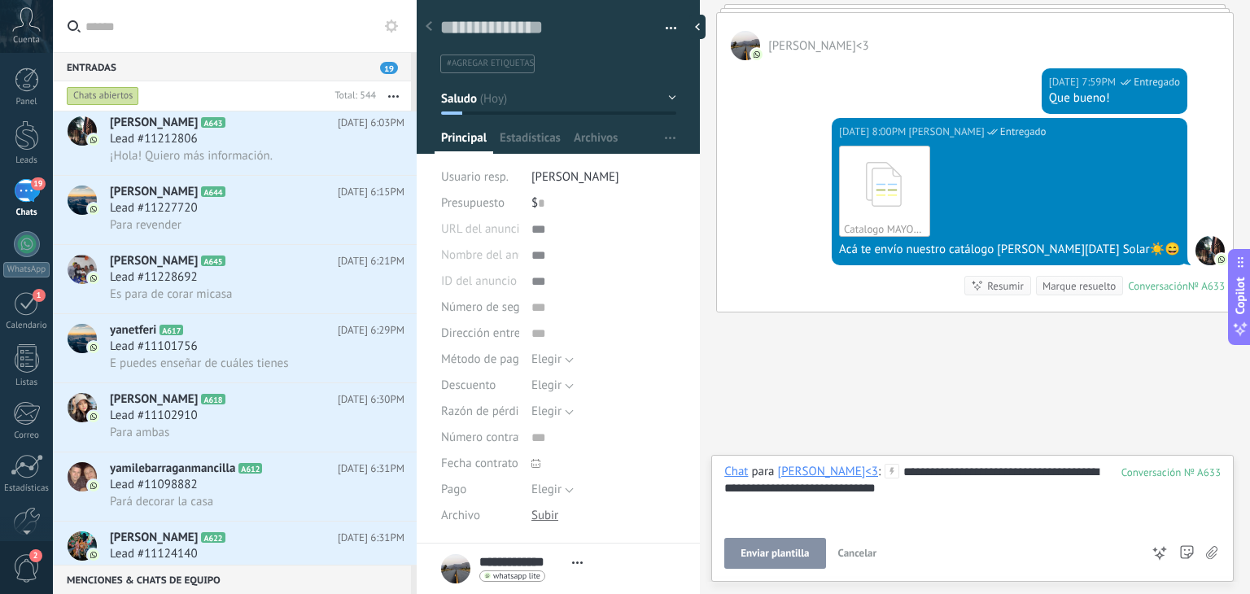
click at [797, 544] on button "Enviar plantilla" at bounding box center [774, 553] width 101 height 31
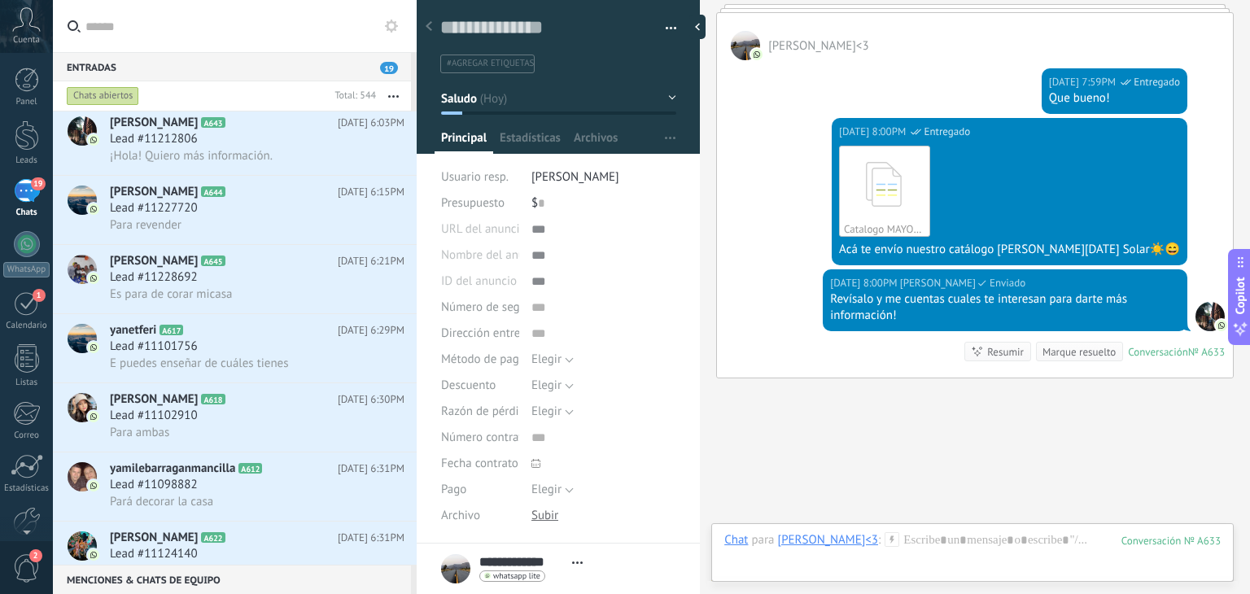
scroll to position [1149, 0]
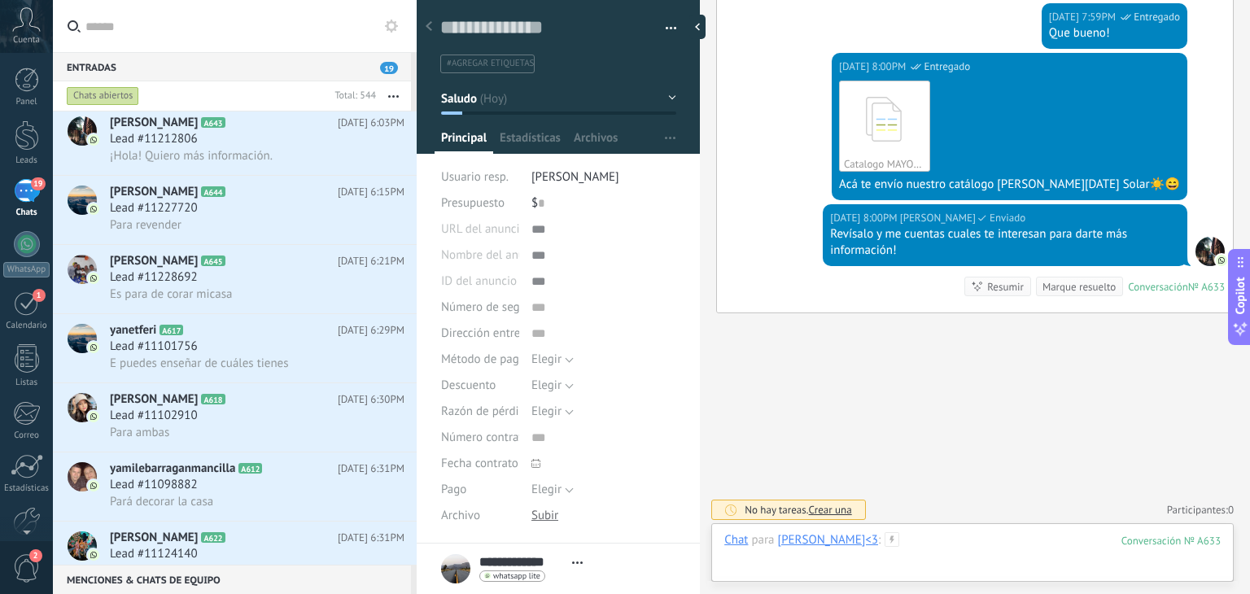
click at [916, 532] on div at bounding box center [972, 556] width 496 height 49
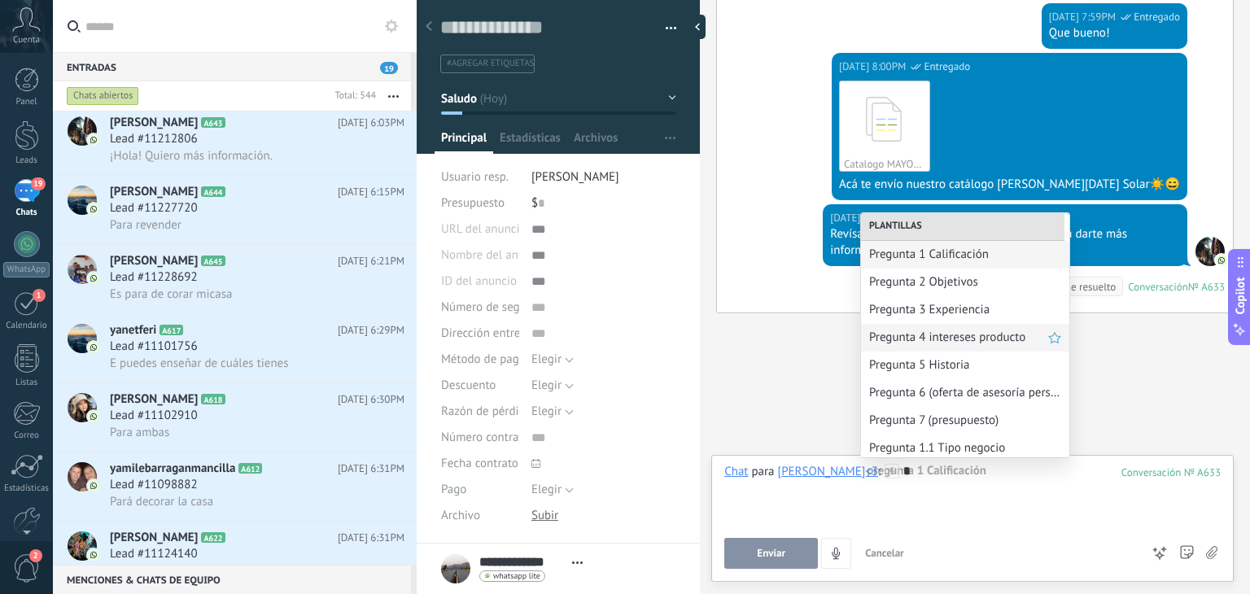
click at [934, 325] on div "Pregunta 4 intereses producto" at bounding box center [965, 338] width 208 height 28
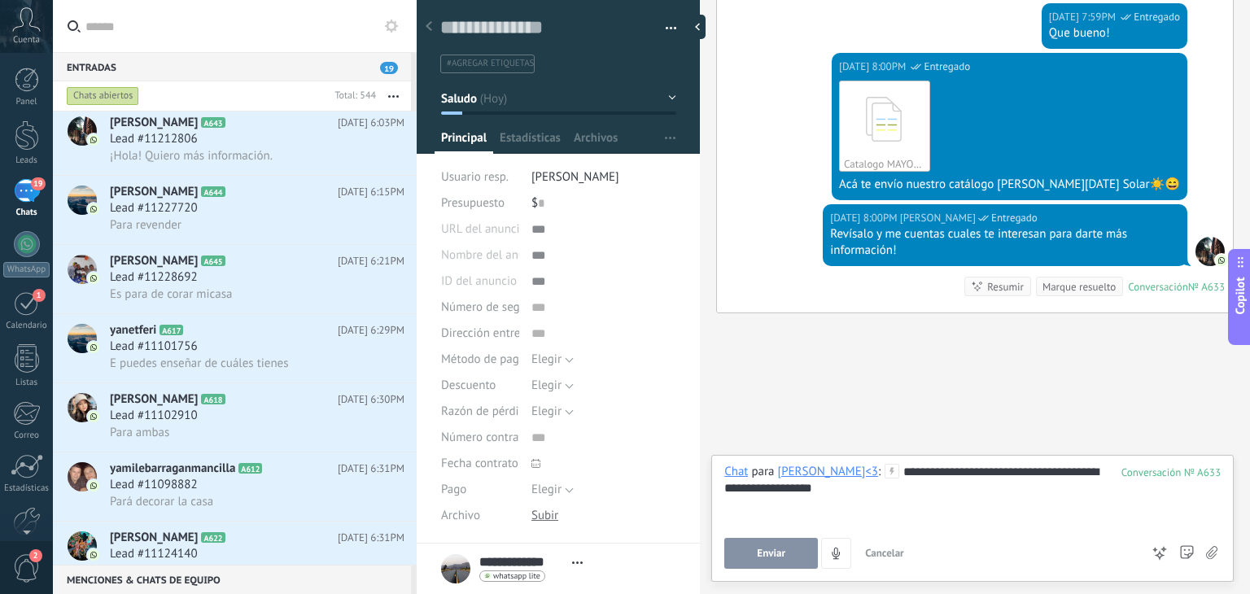
drag, startPoint x: 881, startPoint y: 488, endPoint x: 784, endPoint y: 404, distance: 128.6
click at [784, 404] on div "Buscar Carga más [DATE] [DATE] Creación: 2 eventos Expandir [DATE] 4:36PM [PERS…" at bounding box center [975, 297] width 550 height 594
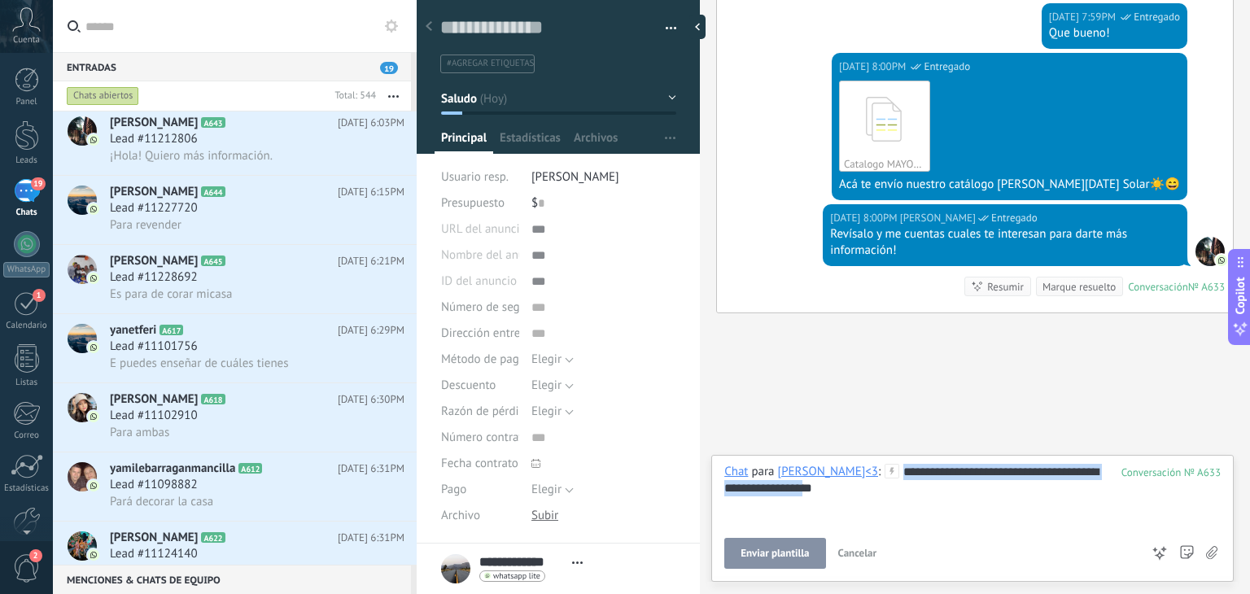
drag, startPoint x: 845, startPoint y: 487, endPoint x: 807, endPoint y: 416, distance: 80.1
click at [807, 416] on div "Buscar Carga más [DATE] [DATE] Creación: 2 eventos Expandir [DATE] 4:36PM [PERS…" at bounding box center [975, 297] width 550 height 594
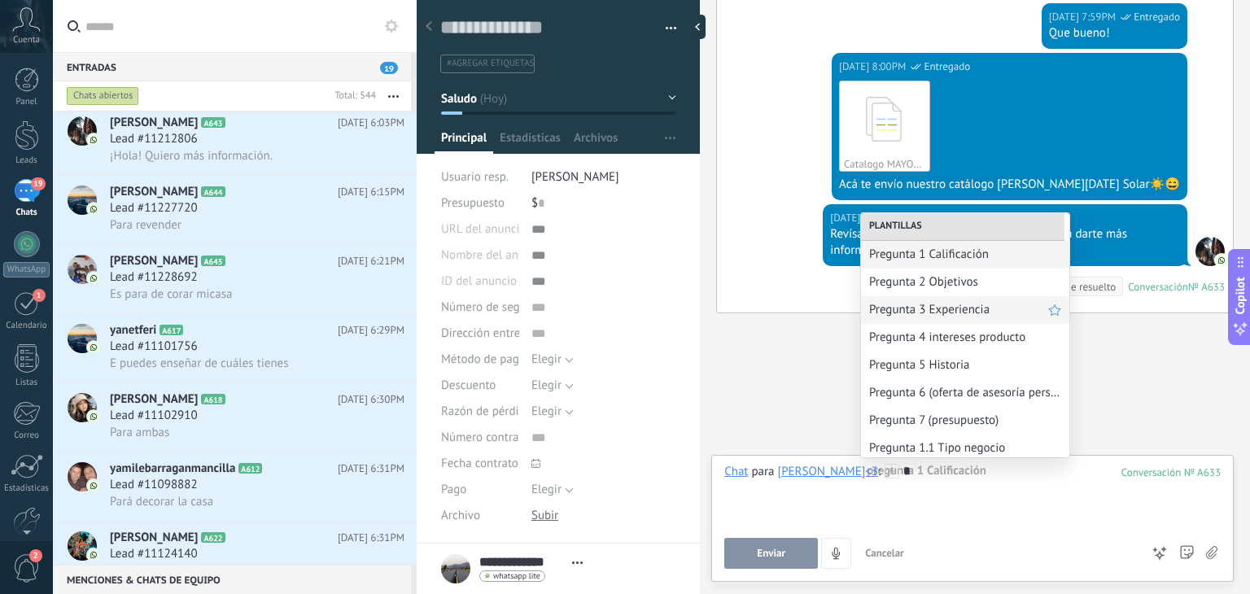
click at [932, 313] on span "Pregunta 3 Experiencia" at bounding box center [958, 309] width 179 height 15
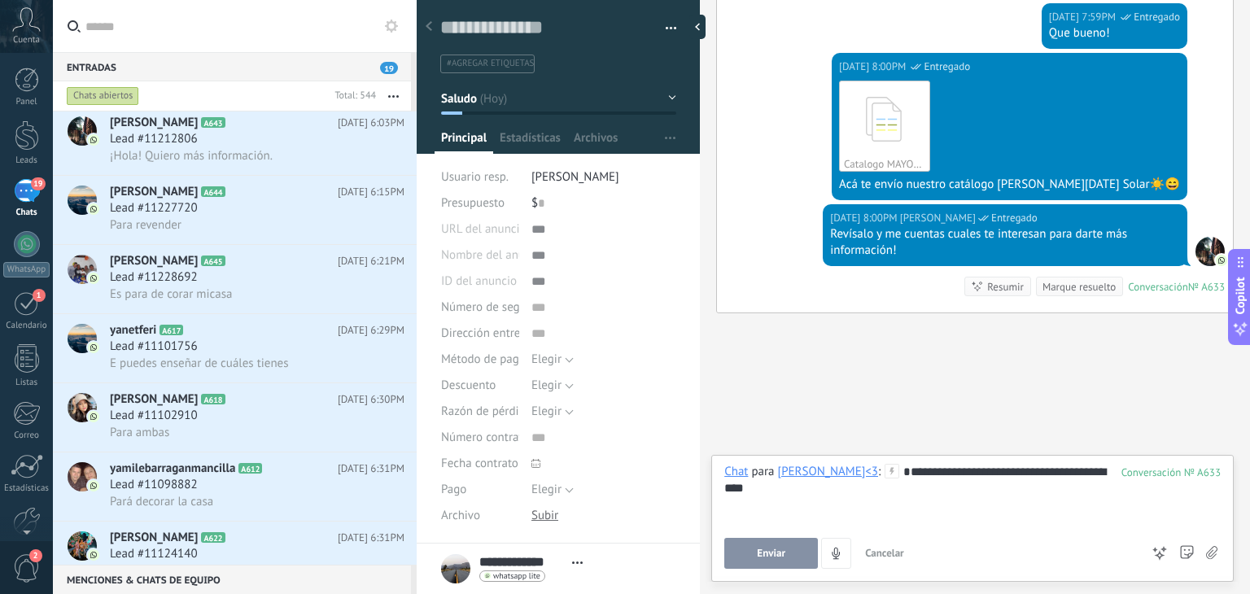
click at [758, 549] on span "Enviar" at bounding box center [771, 553] width 28 height 11
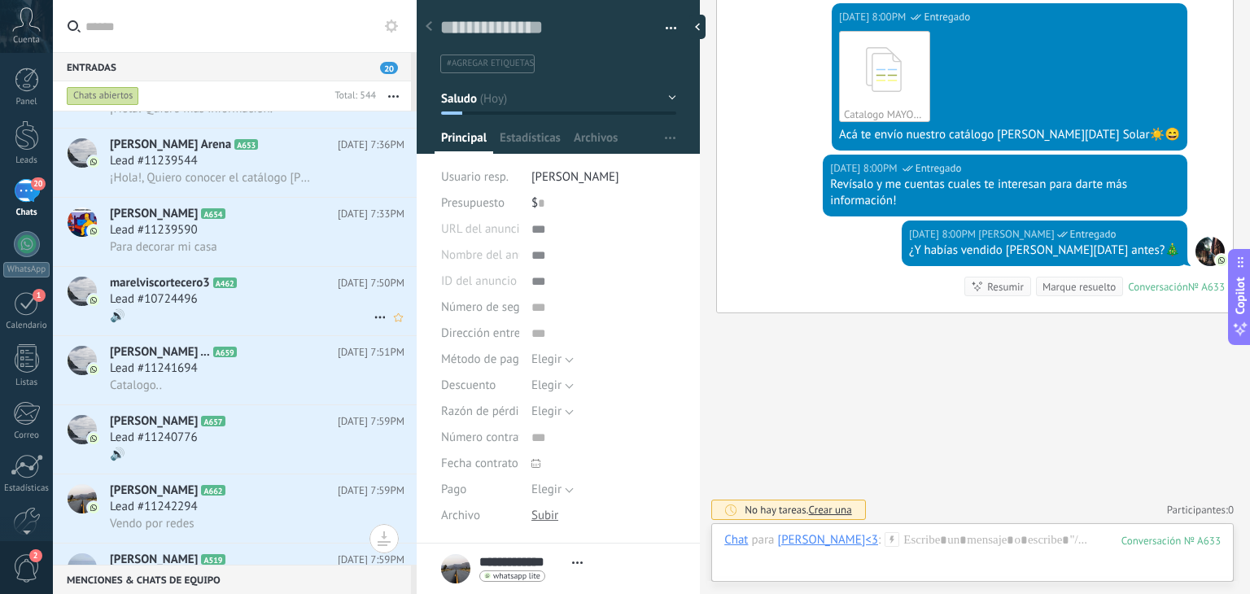
scroll to position [749, 0]
click at [164, 320] on div "🔊" at bounding box center [257, 316] width 295 height 17
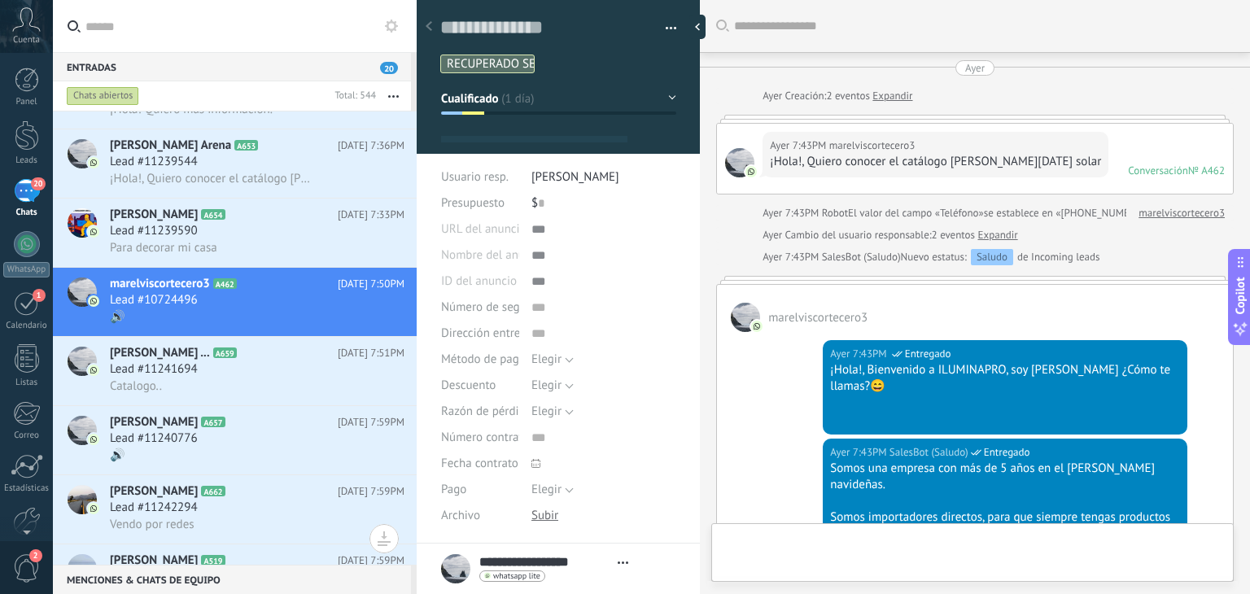
type textarea "**********"
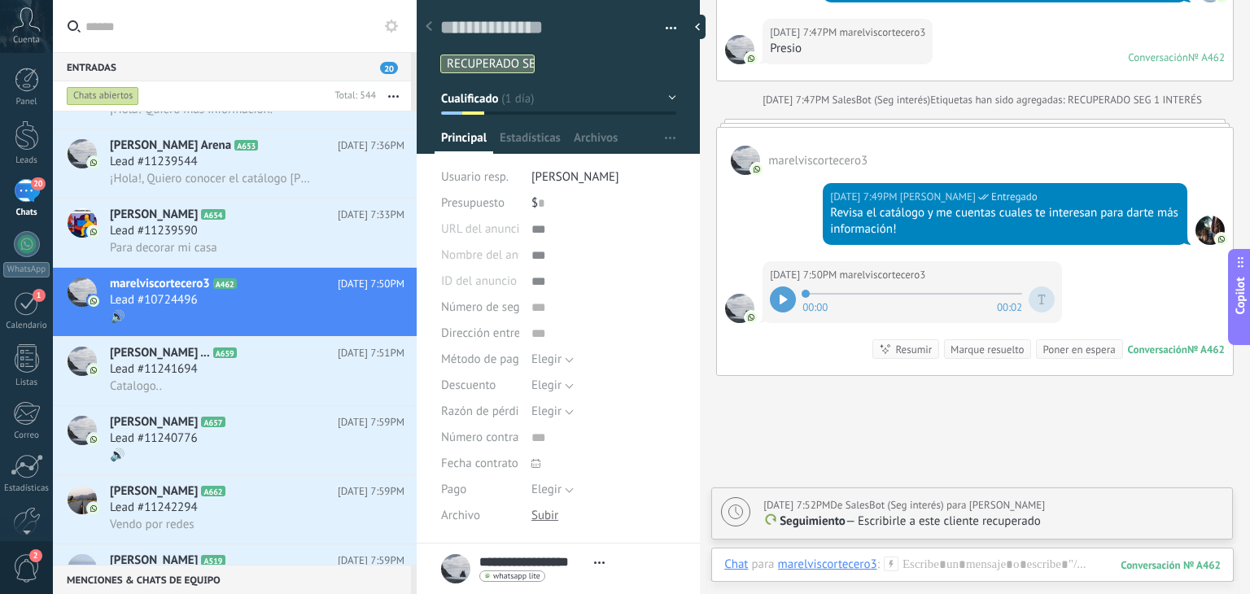
click at [790, 286] on div at bounding box center [783, 299] width 26 height 26
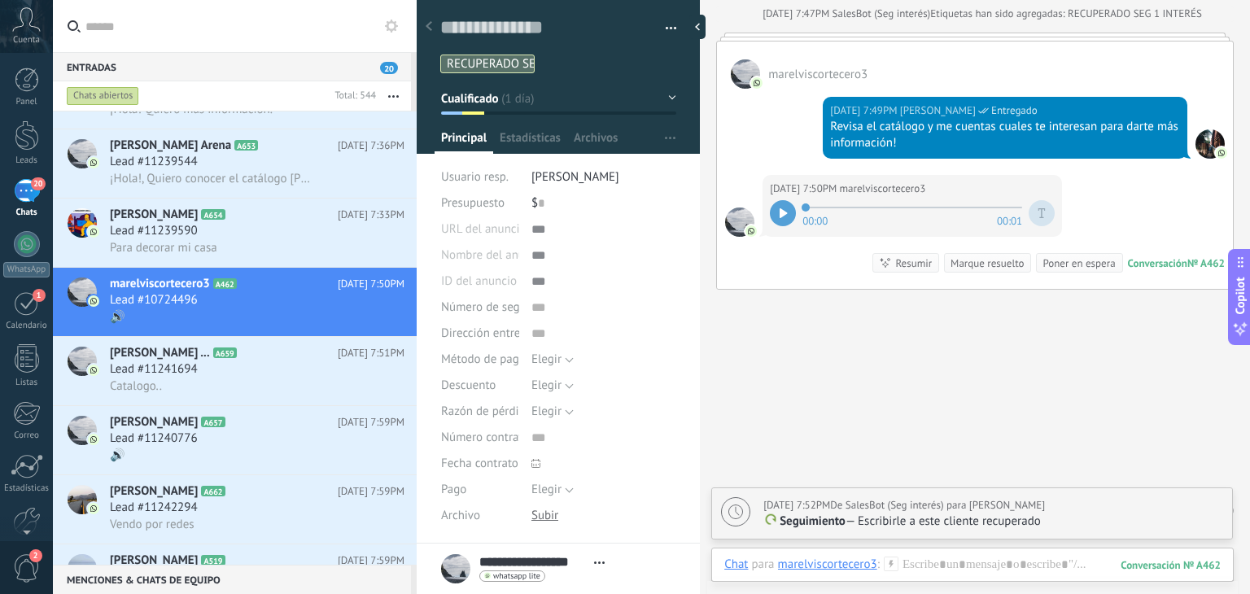
scroll to position [1584, 0]
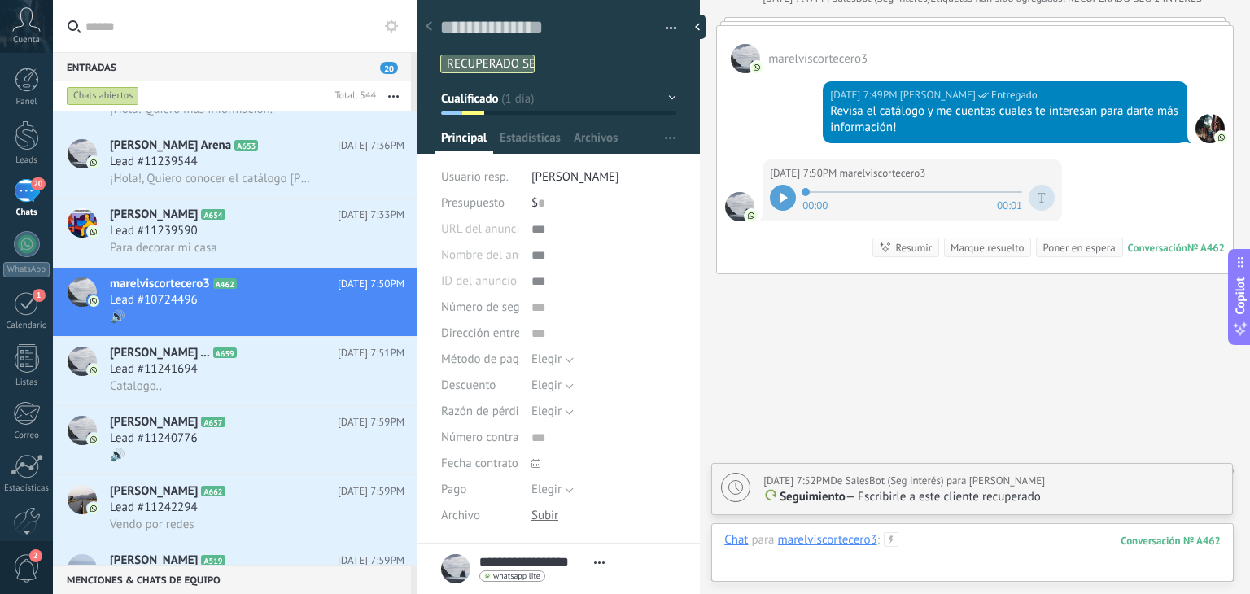
click at [910, 535] on div at bounding box center [972, 556] width 496 height 49
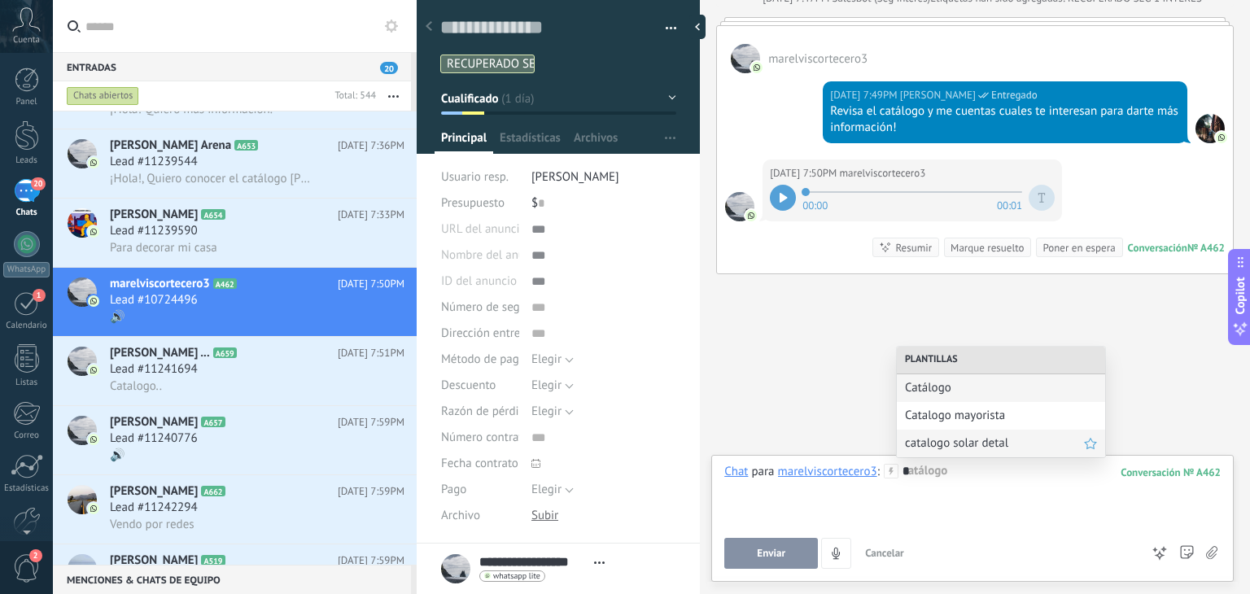
click at [934, 437] on span "catalogo solar detal" at bounding box center [994, 442] width 179 height 15
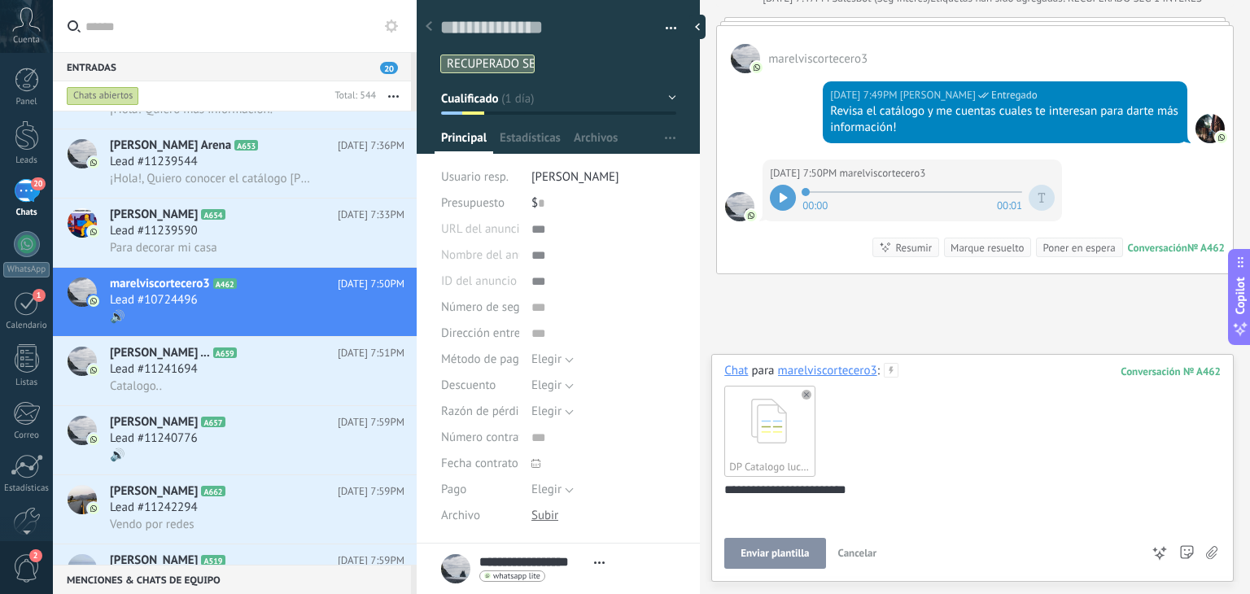
click at [754, 556] on span "Enviar plantilla" at bounding box center [774, 553] width 68 height 11
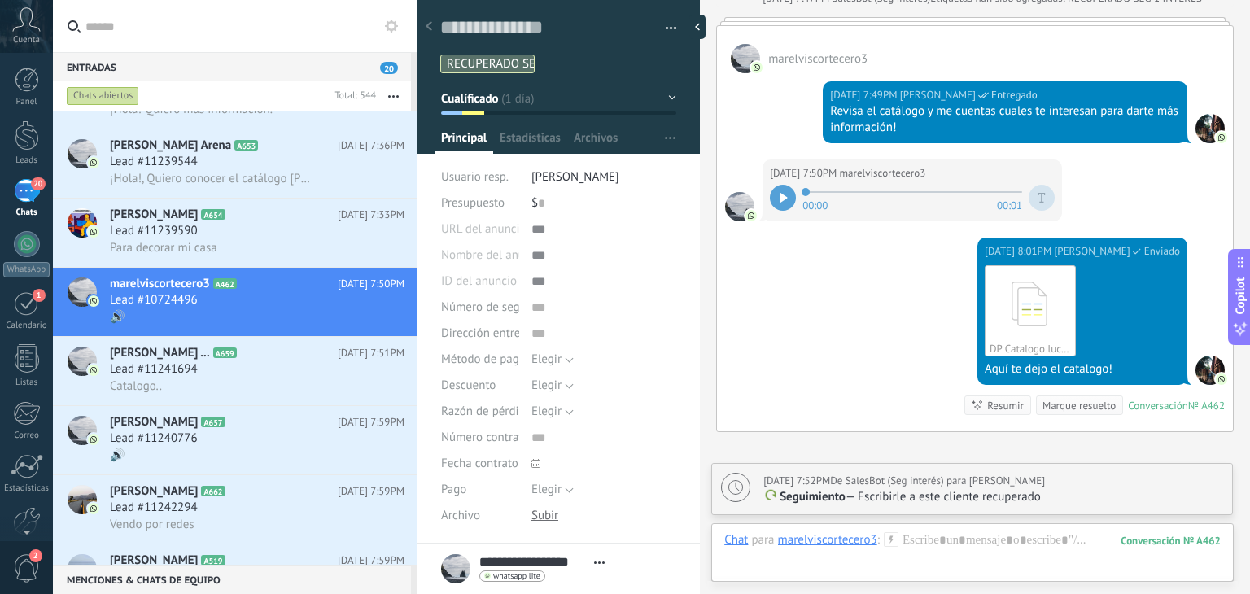
scroll to position [1741, 0]
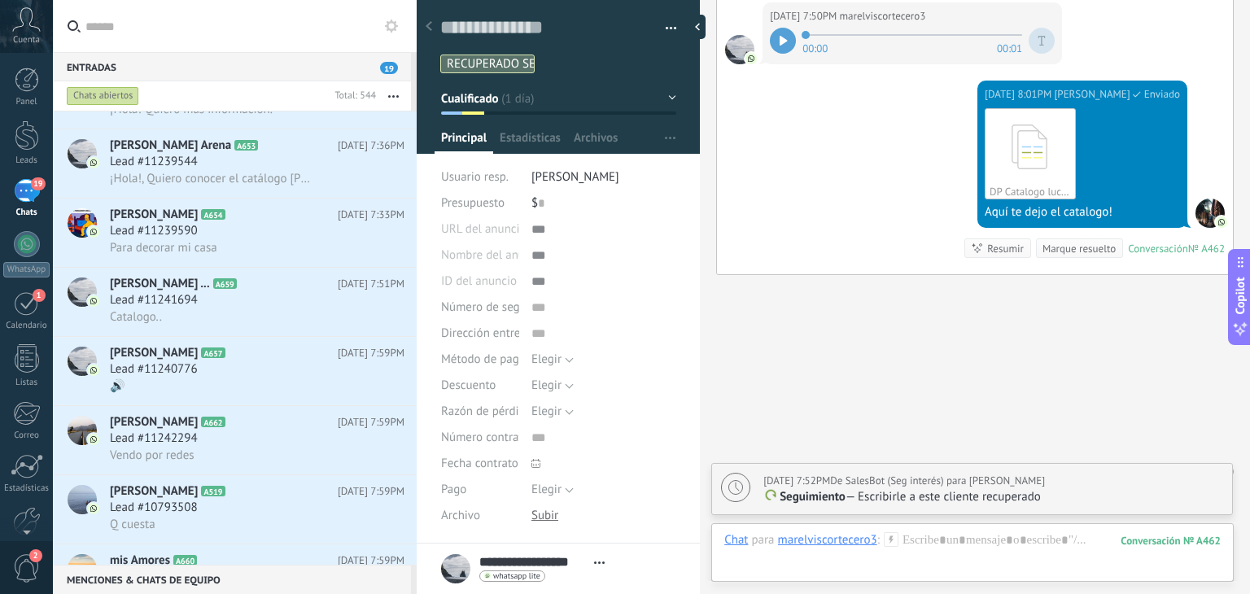
click at [892, 539] on use at bounding box center [891, 539] width 14 height 14
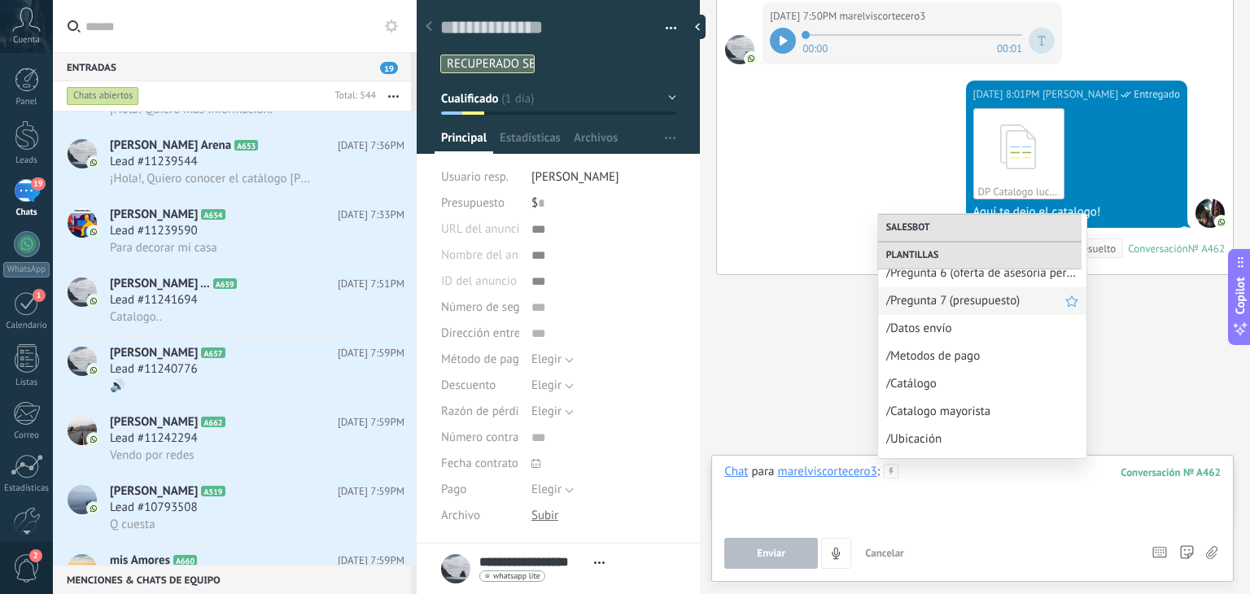
scroll to position [946, 0]
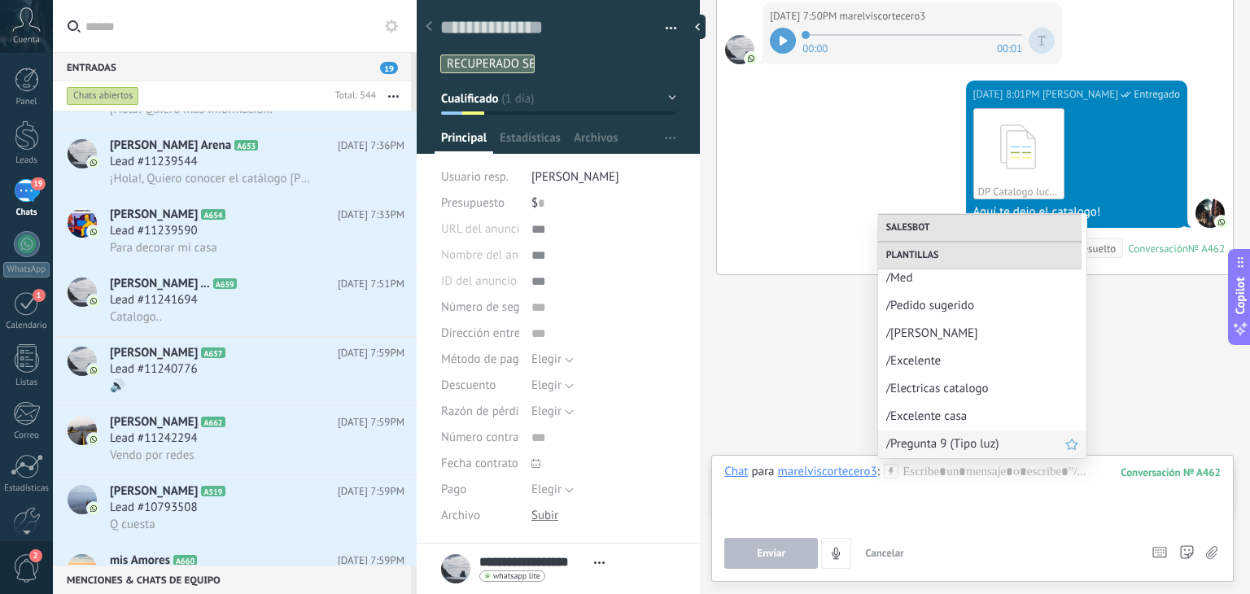
click at [928, 439] on span "/Pregunta 9 (Tipo luz)" at bounding box center [975, 443] width 179 height 15
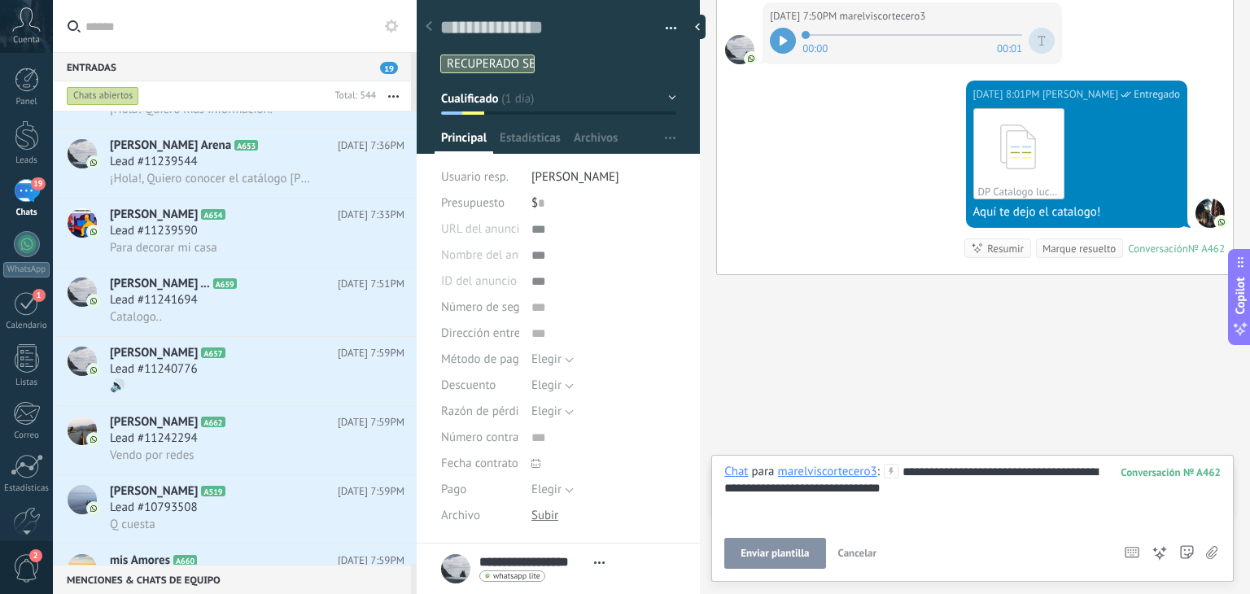
click at [775, 539] on button "Enviar plantilla" at bounding box center [774, 553] width 101 height 31
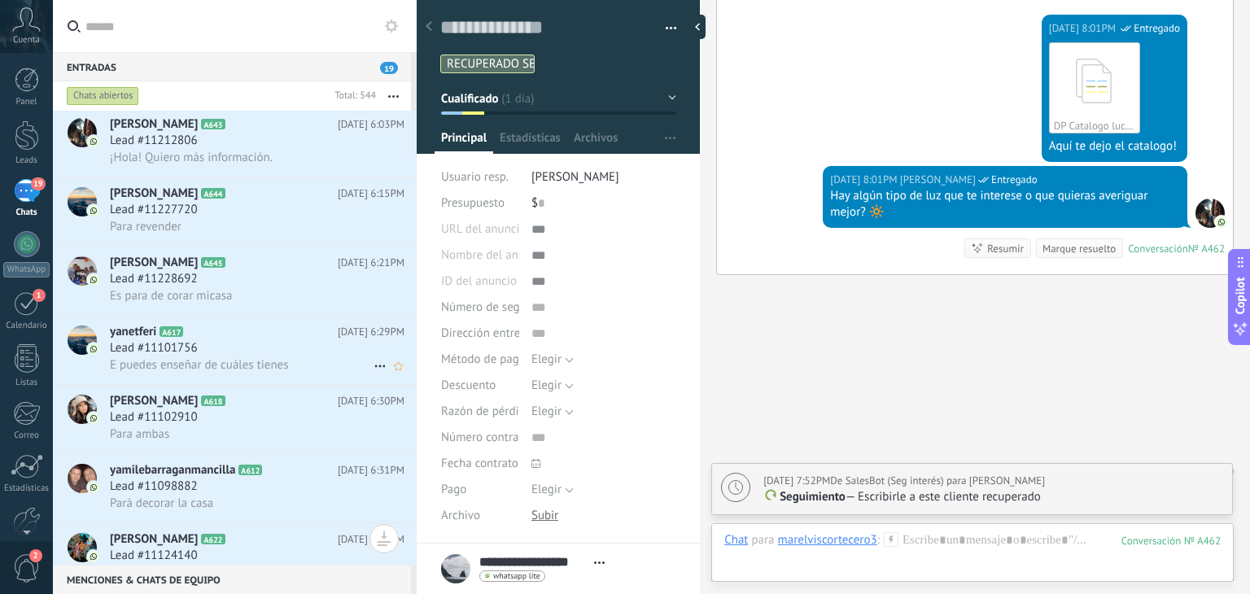
scroll to position [0, 0]
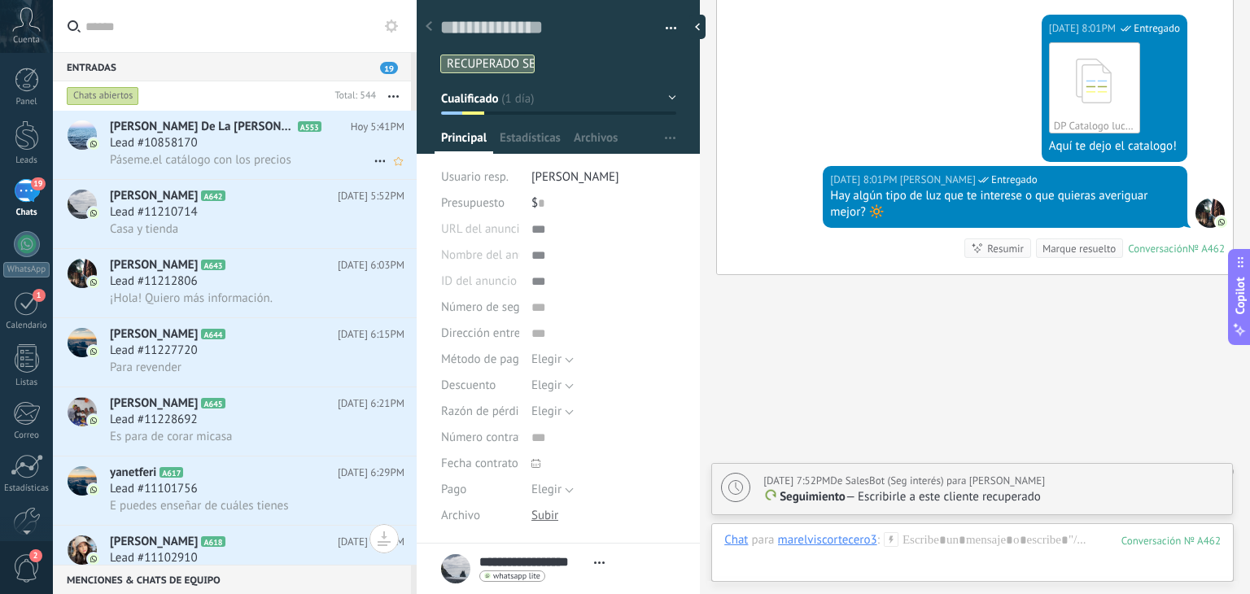
click at [229, 146] on div "Lead #10858170" at bounding box center [257, 143] width 295 height 16
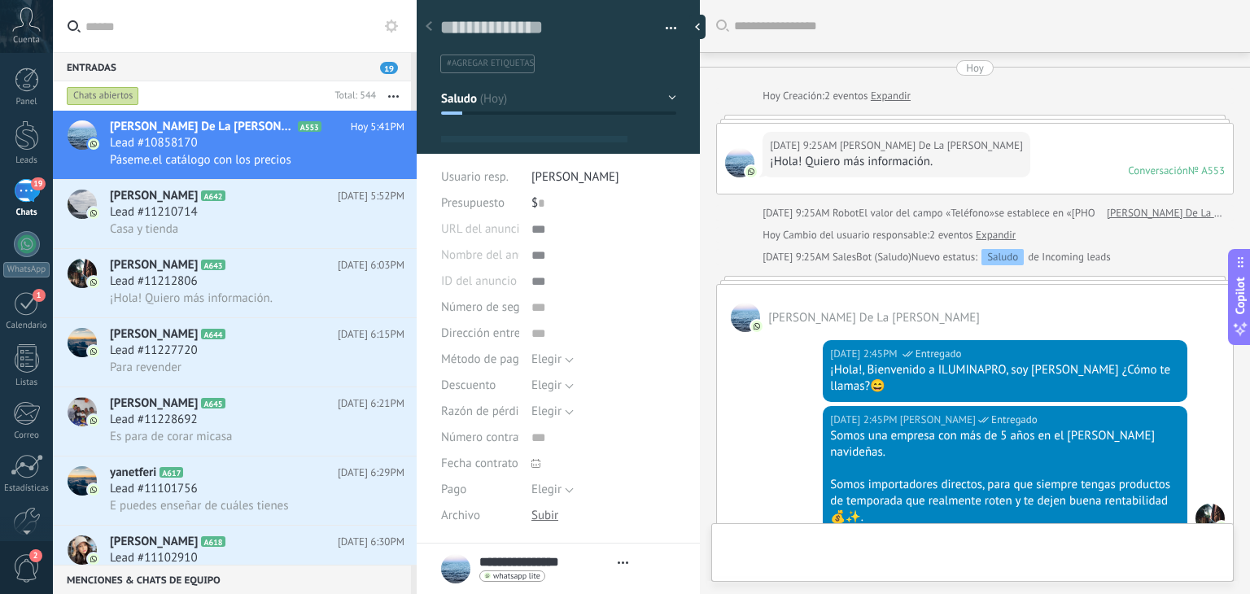
type textarea "**********"
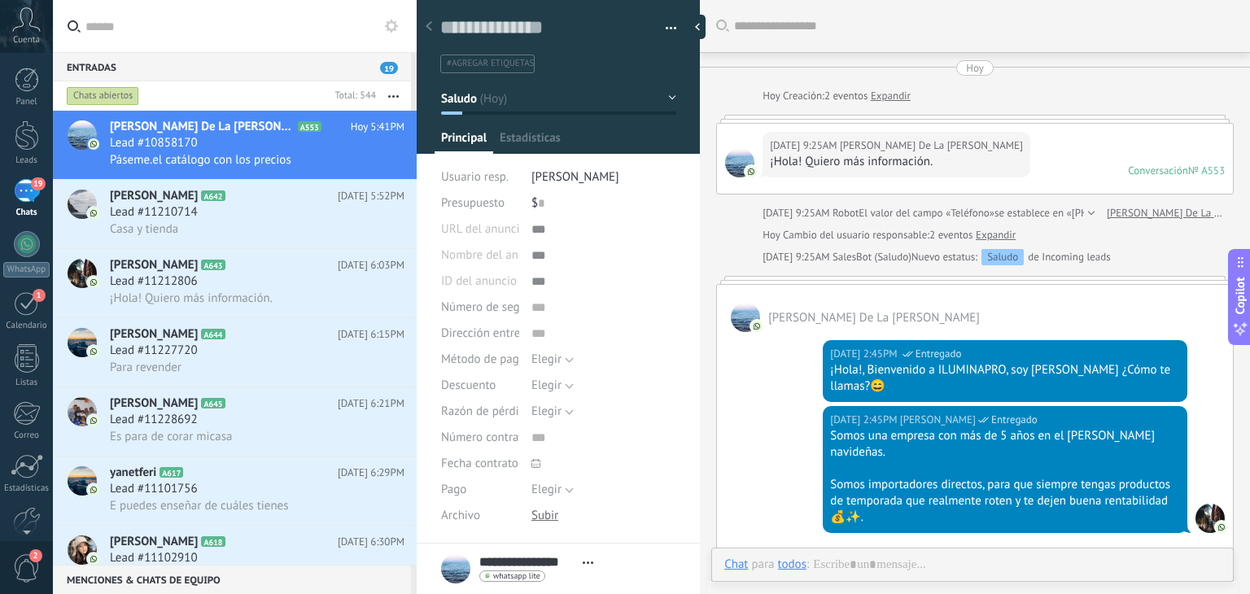
scroll to position [1094, 0]
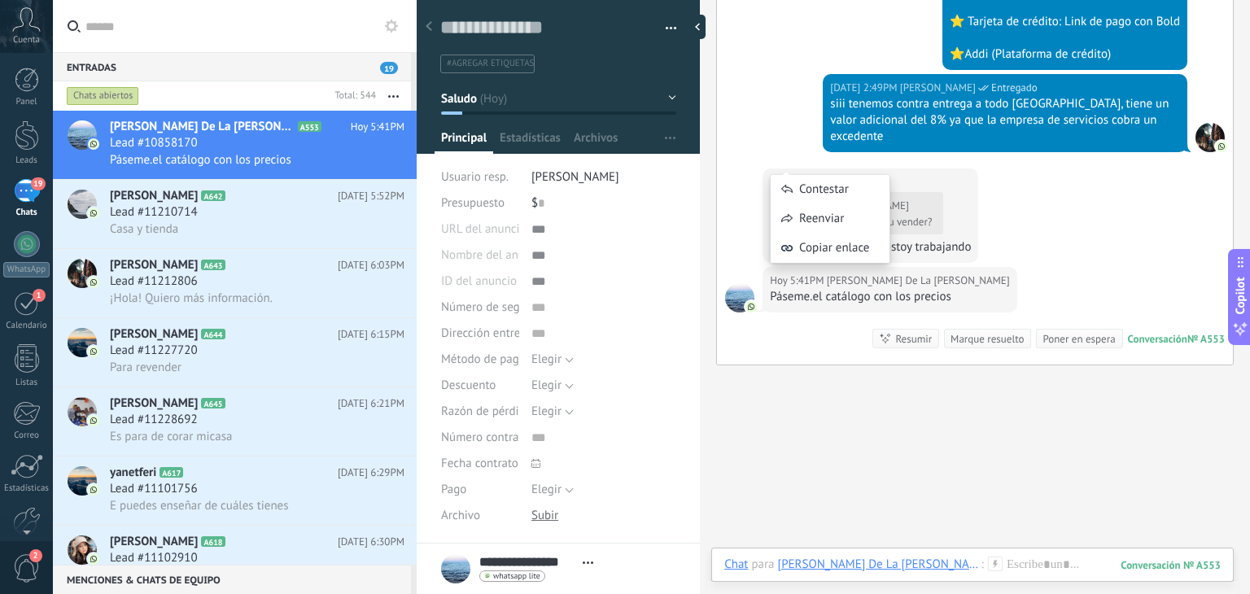
click at [1030, 217] on div "[DATE] 5:41PM [PERSON_NAME] De La [PERSON_NAME][DATE] 2:48PM [PERSON_NAME] Son …" at bounding box center [975, 217] width 516 height 98
click at [919, 557] on div at bounding box center [972, 581] width 496 height 49
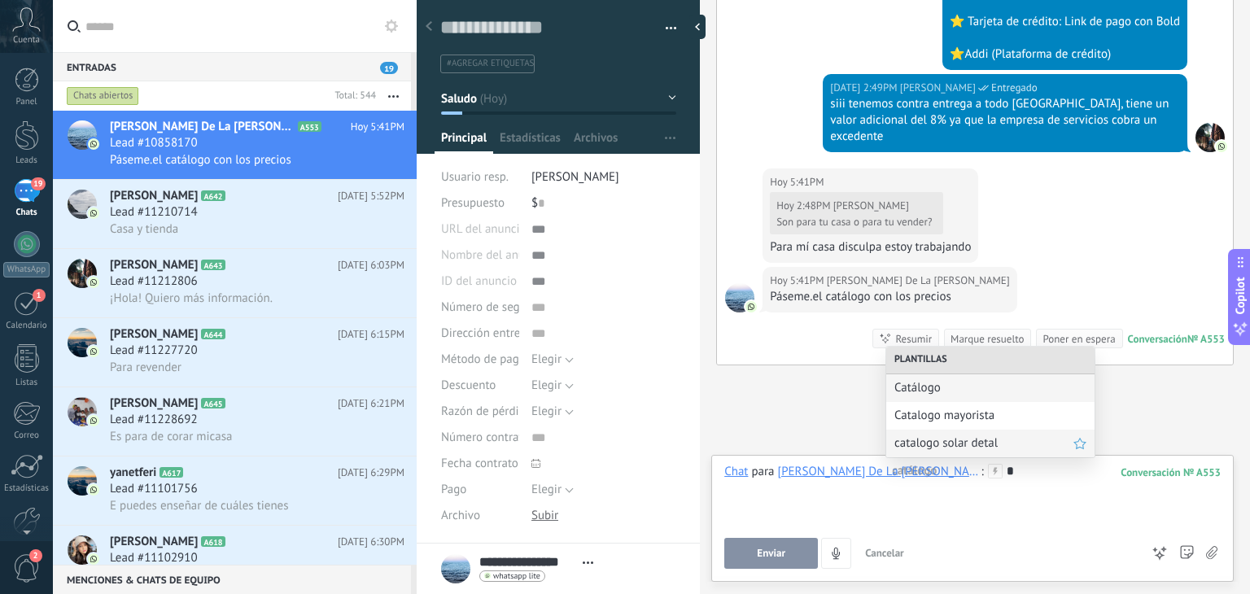
click at [933, 437] on span "catalogo solar detal" at bounding box center [983, 442] width 179 height 15
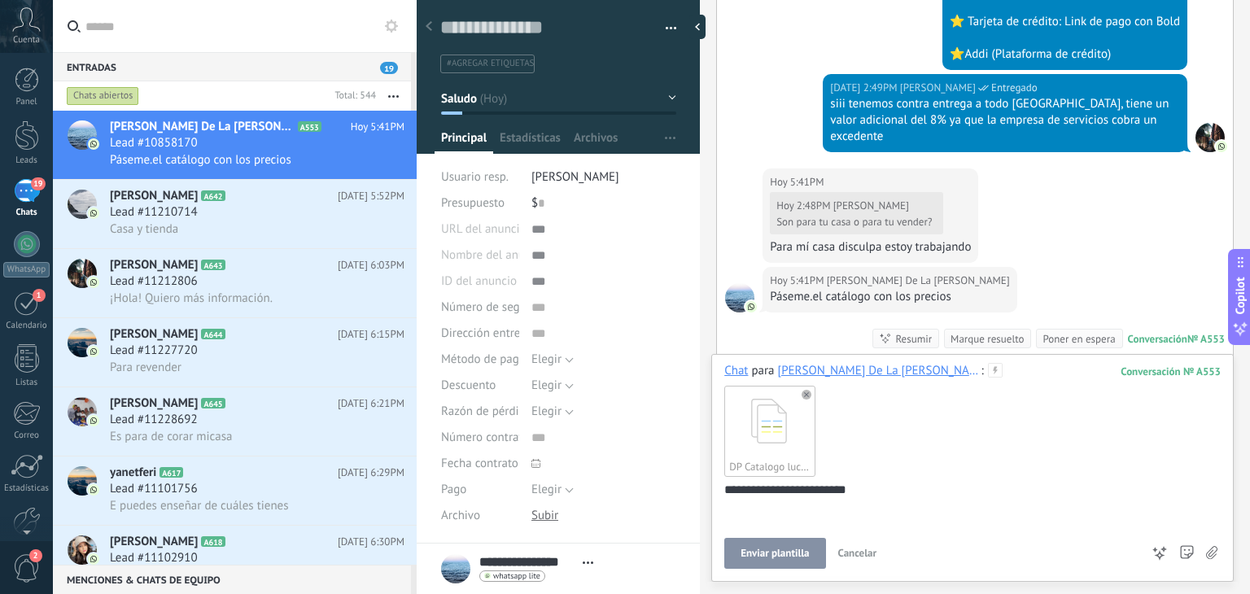
click at [762, 553] on span "Enviar plantilla" at bounding box center [774, 553] width 68 height 11
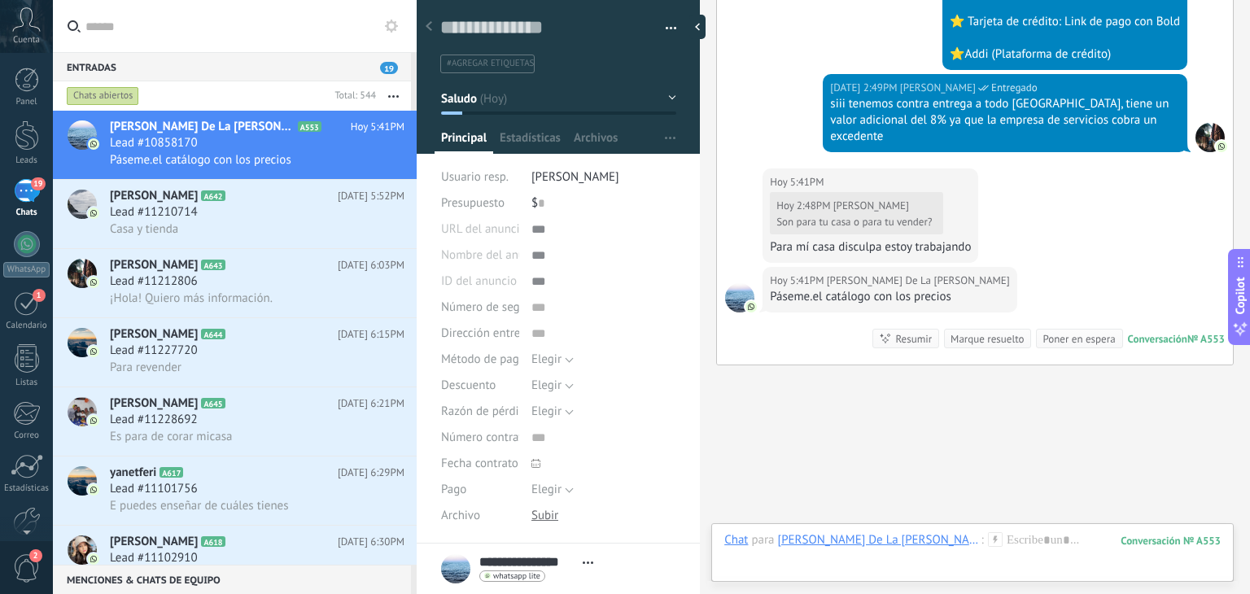
scroll to position [1094, 0]
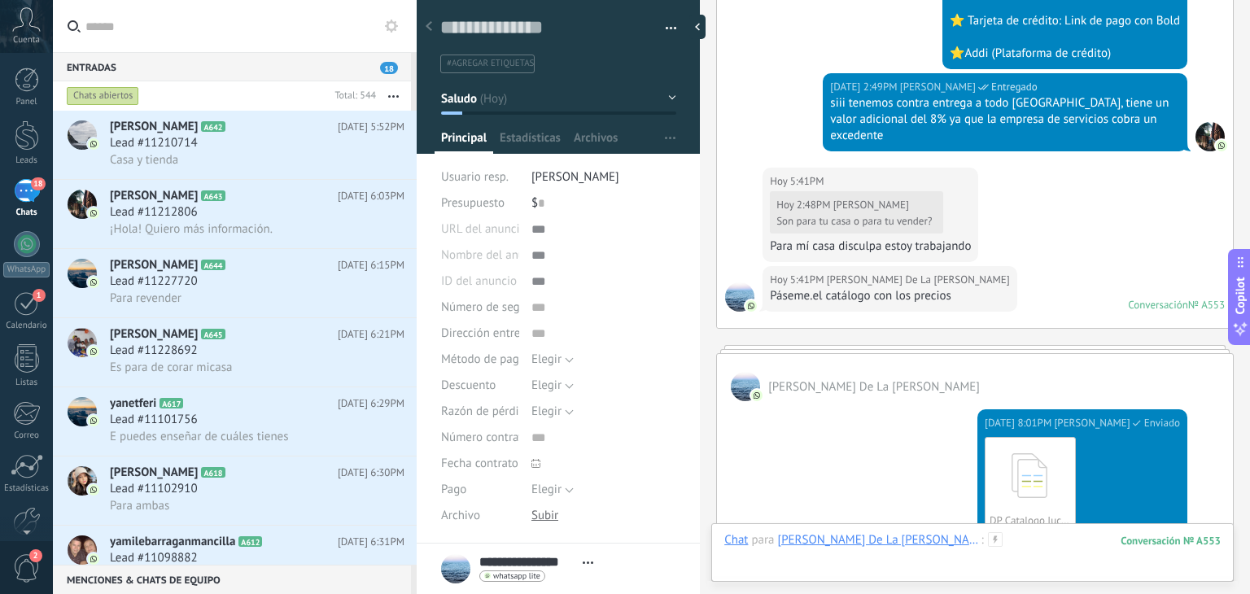
click at [924, 536] on div at bounding box center [972, 556] width 496 height 49
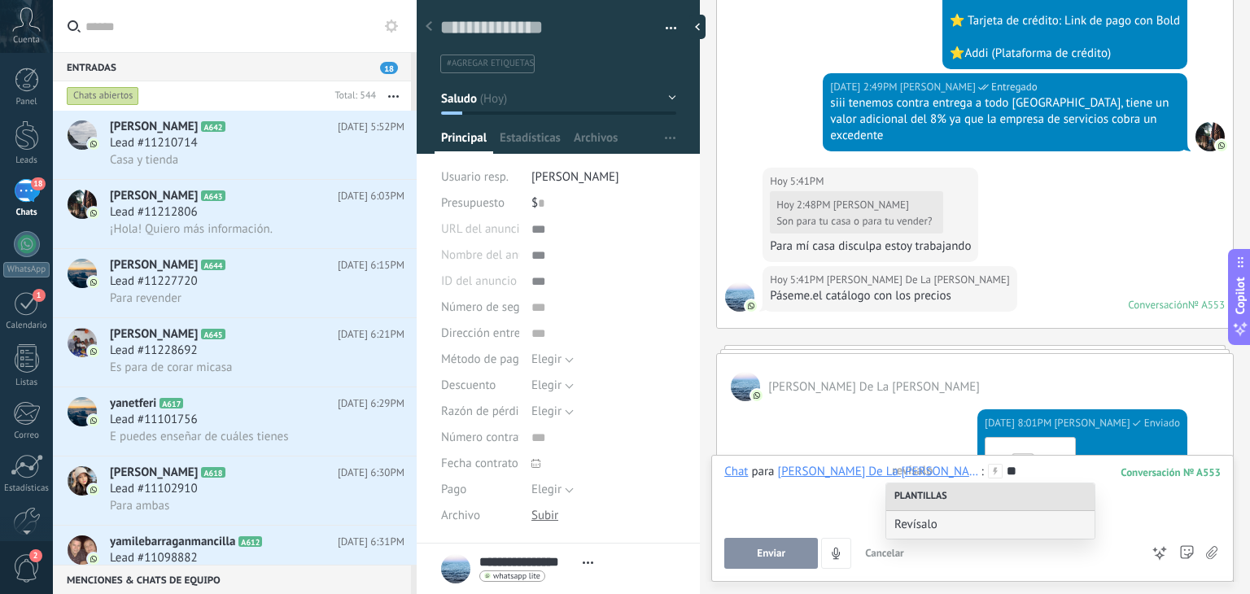
click at [924, 536] on div "Revísalo" at bounding box center [990, 525] width 208 height 28
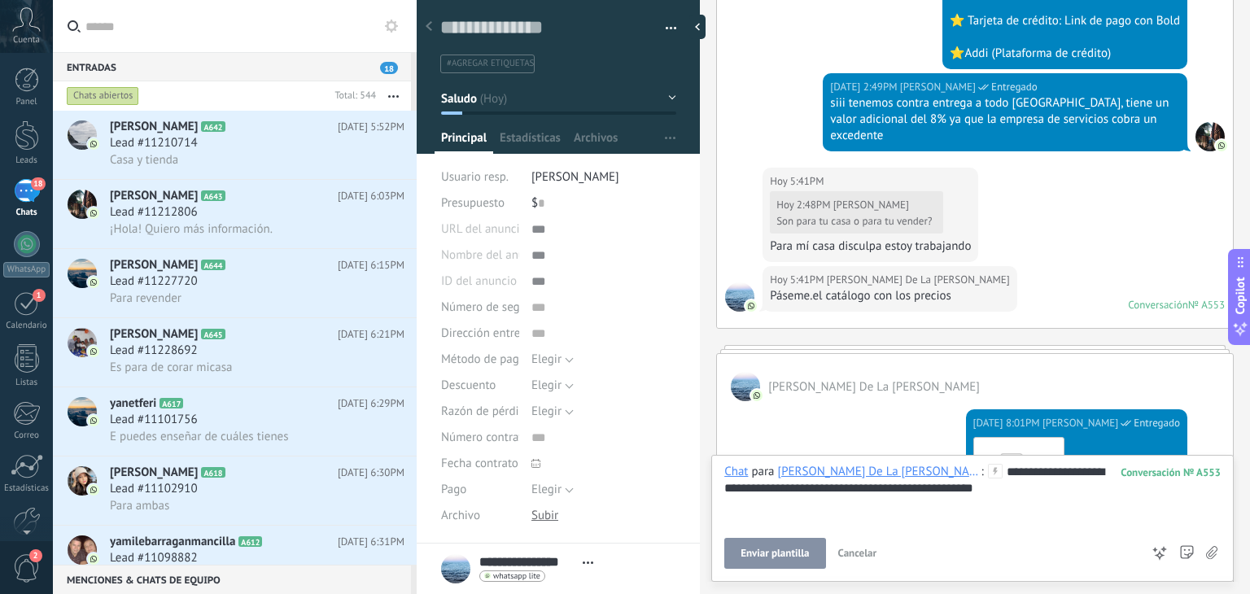
click at [790, 544] on button "Enviar plantilla" at bounding box center [774, 553] width 101 height 31
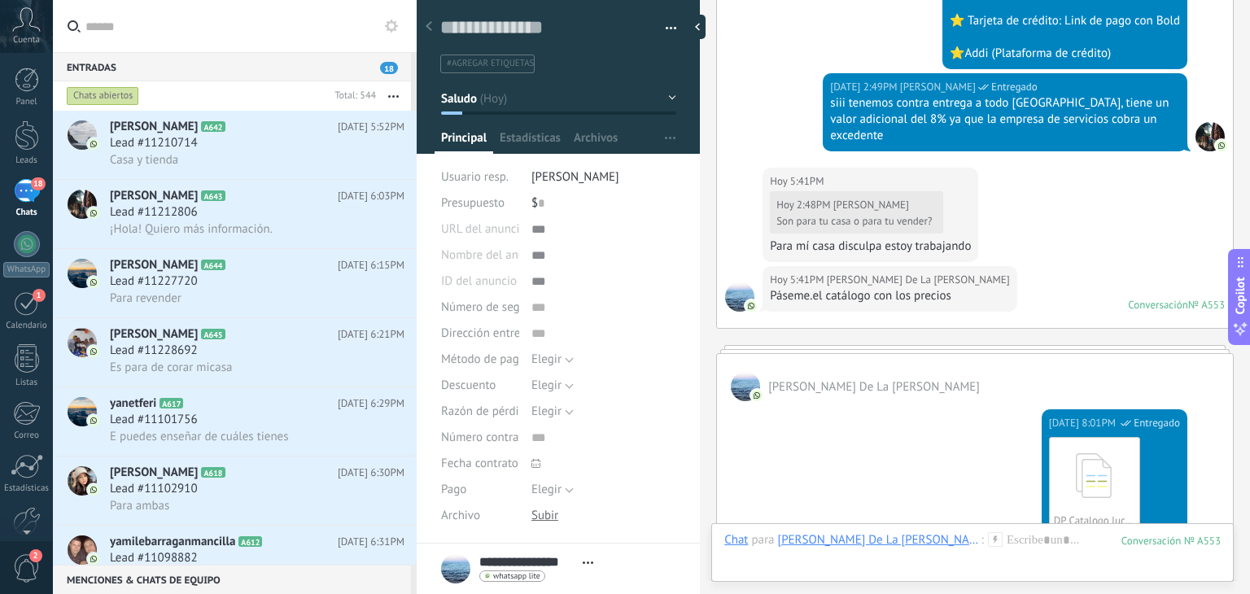
scroll to position [1435, 0]
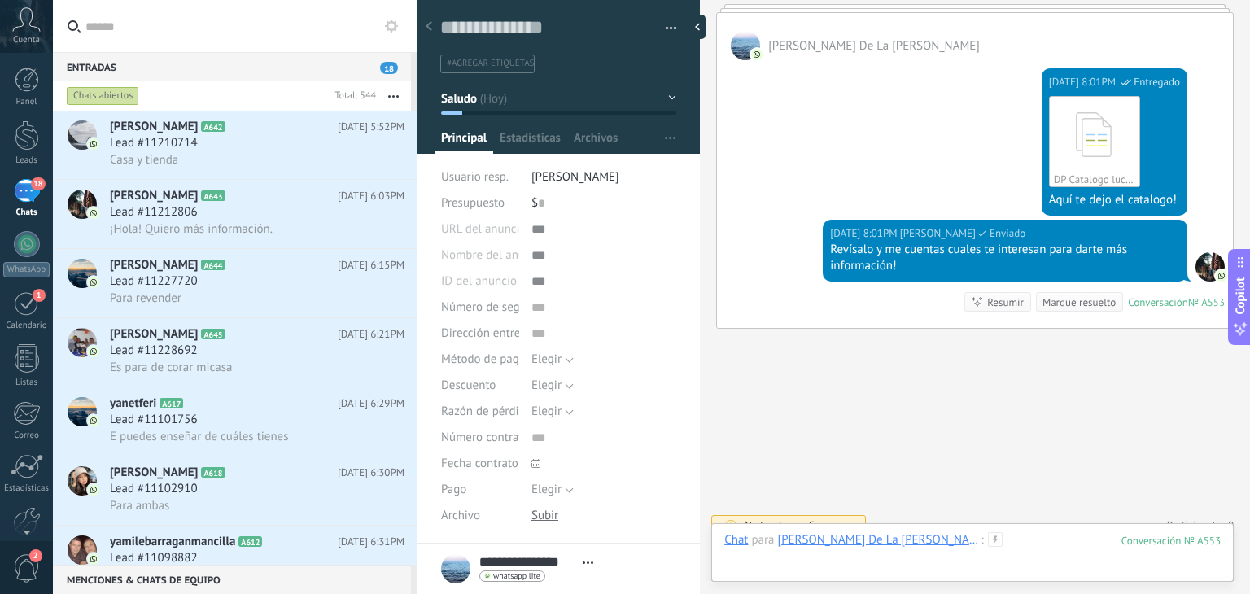
click at [901, 535] on div at bounding box center [972, 556] width 496 height 49
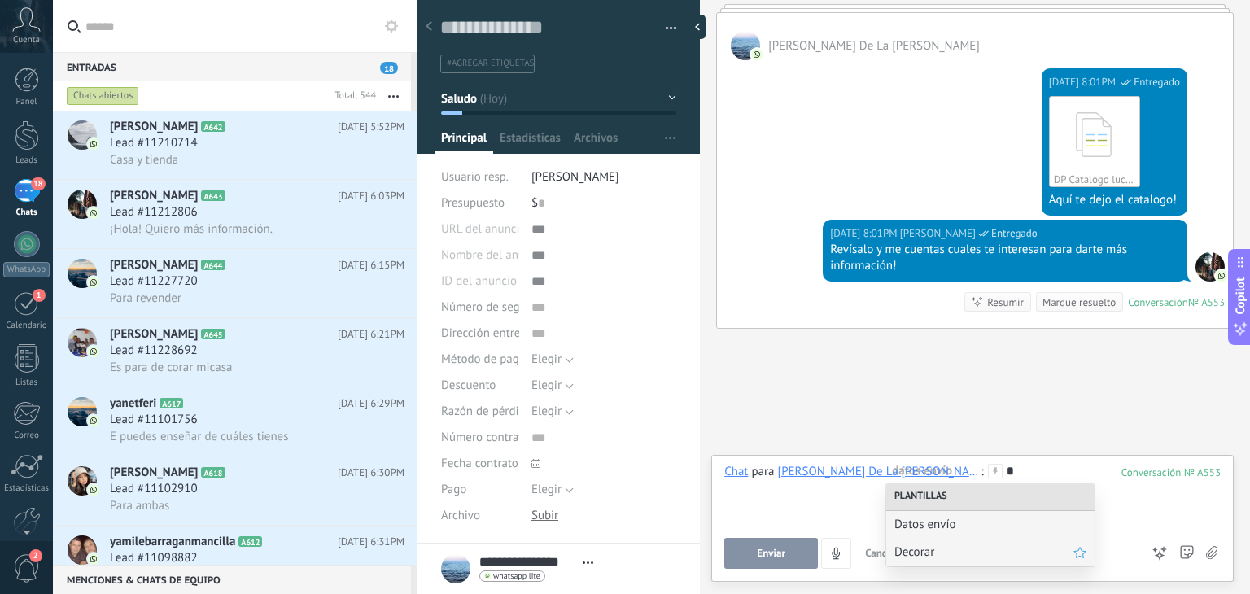
click at [908, 551] on span "Decorar" at bounding box center [983, 551] width 179 height 15
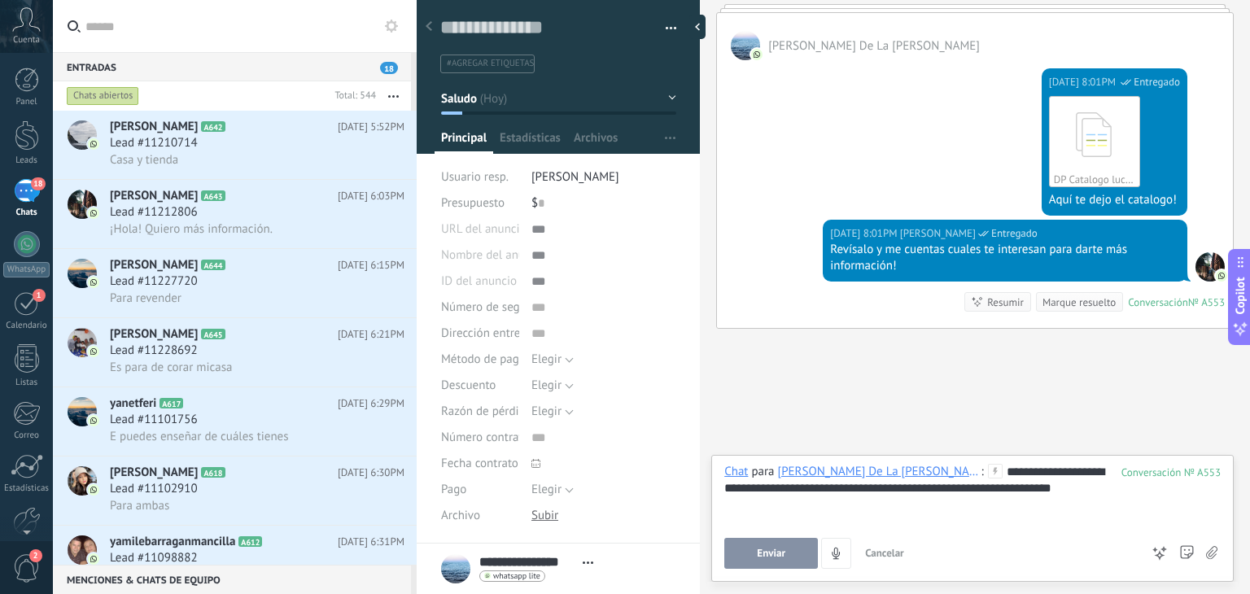
click at [794, 546] on button "Enviar" at bounding box center [771, 553] width 94 height 31
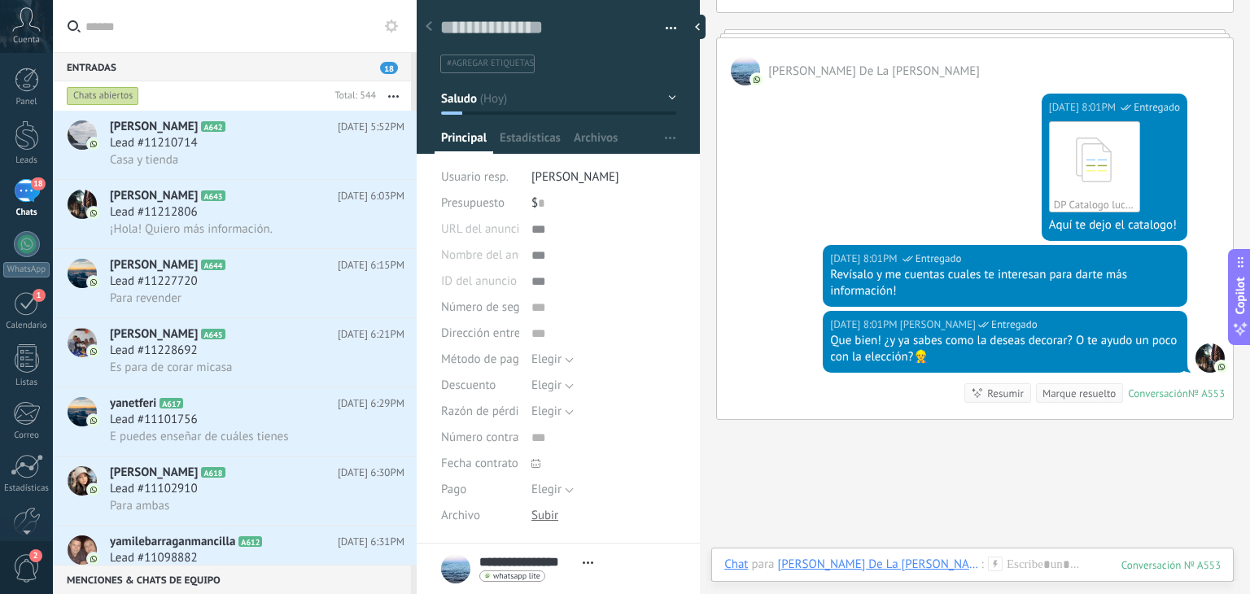
scroll to position [1500, 0]
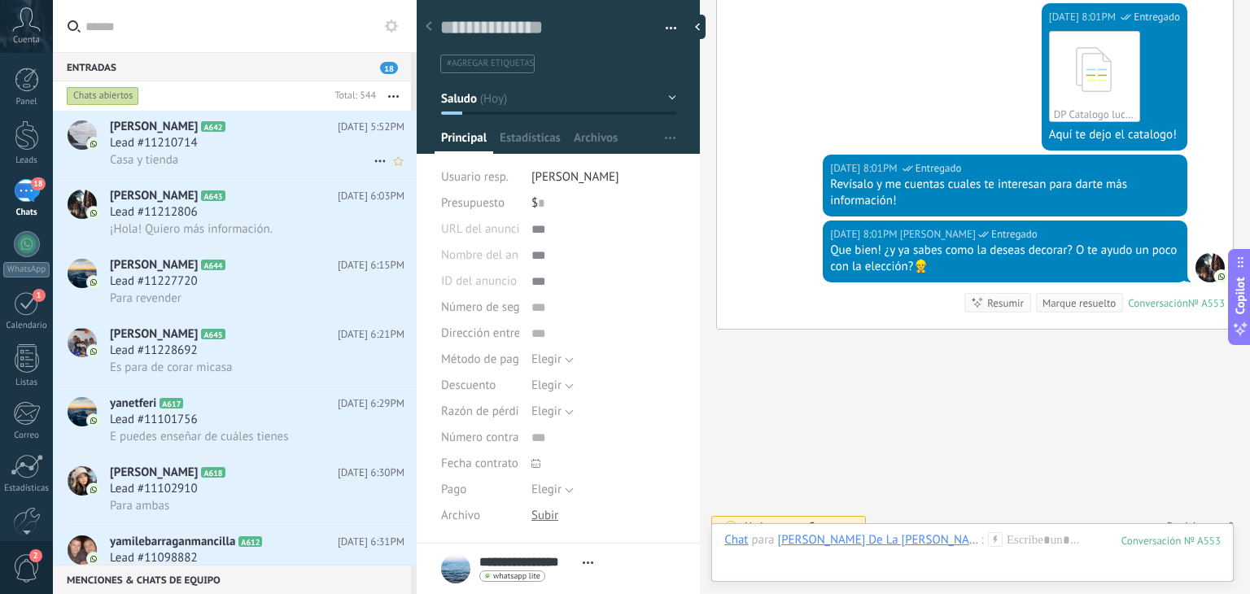
click at [206, 142] on div "Lead #11210714" at bounding box center [257, 143] width 295 height 16
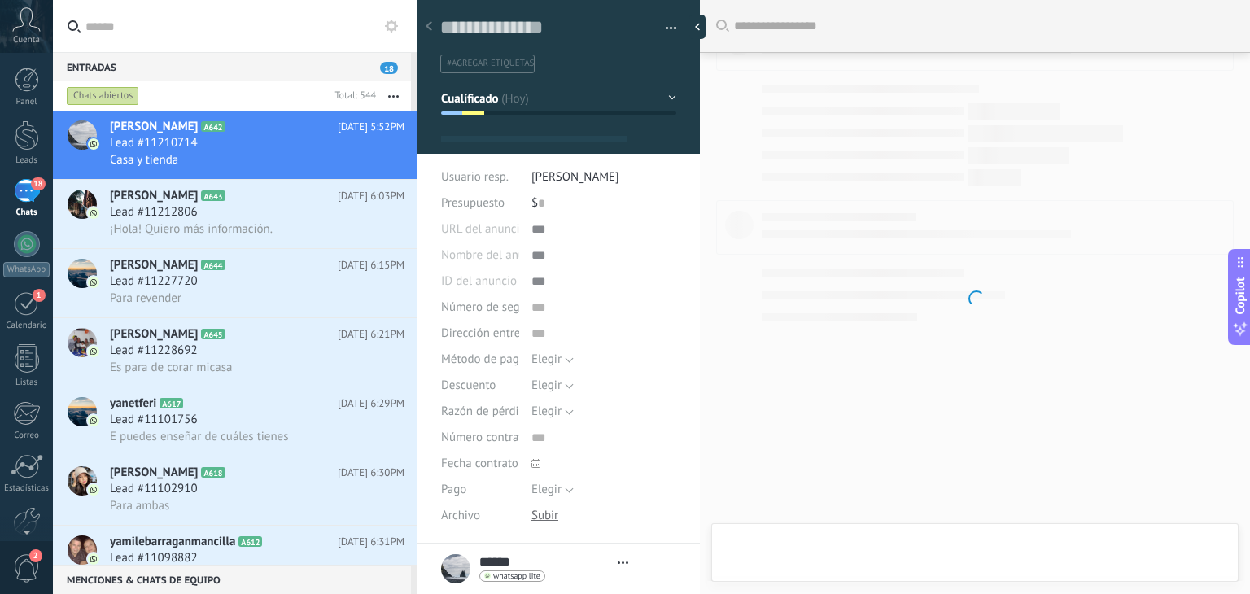
type textarea "**********"
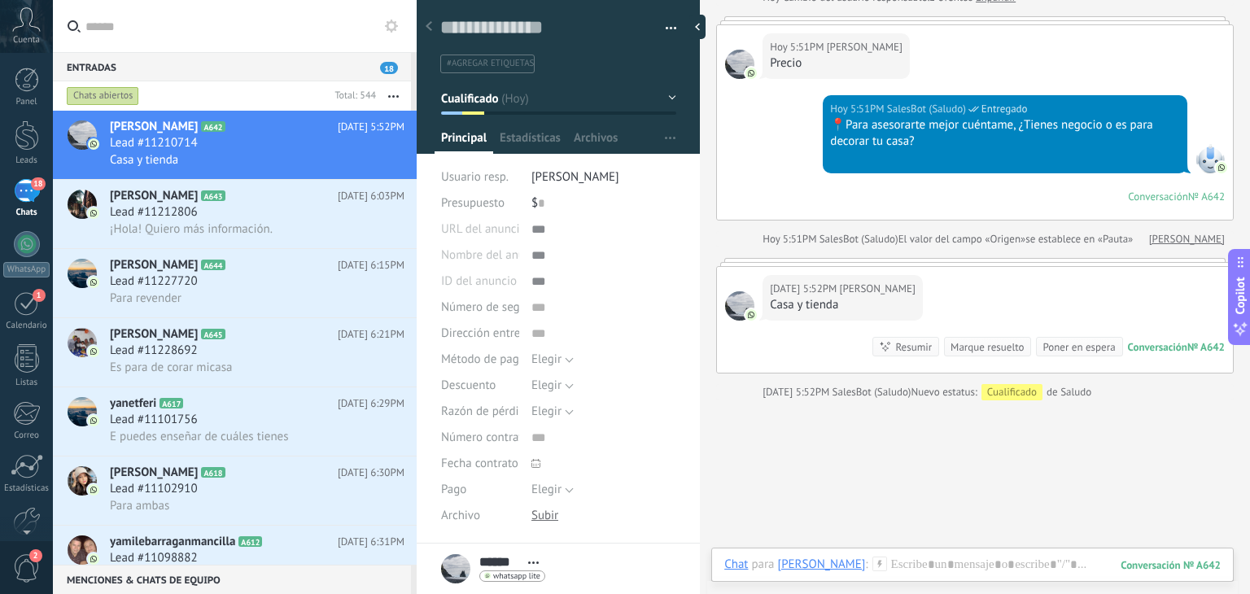
scroll to position [207, 0]
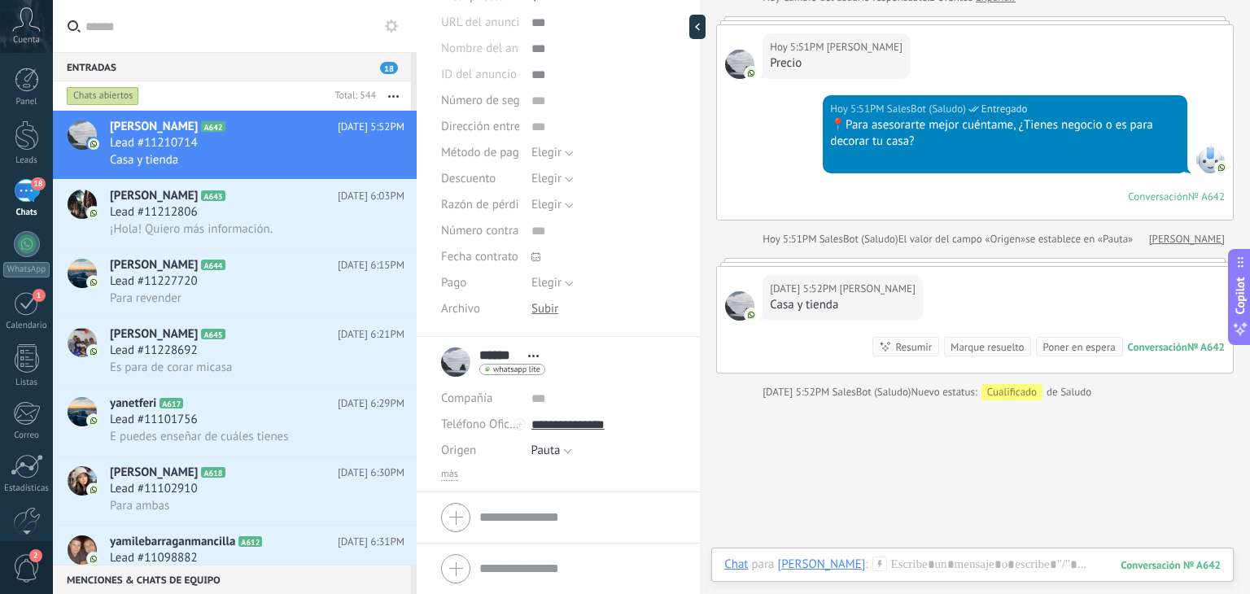
click at [439, 473] on li "****** [GEOGRAPHIC_DATA] ****** [PERSON_NAME] Abrir detalle Copie el nombre" at bounding box center [558, 414] width 283 height 155
click at [443, 473] on span "más" at bounding box center [449, 474] width 17 height 13
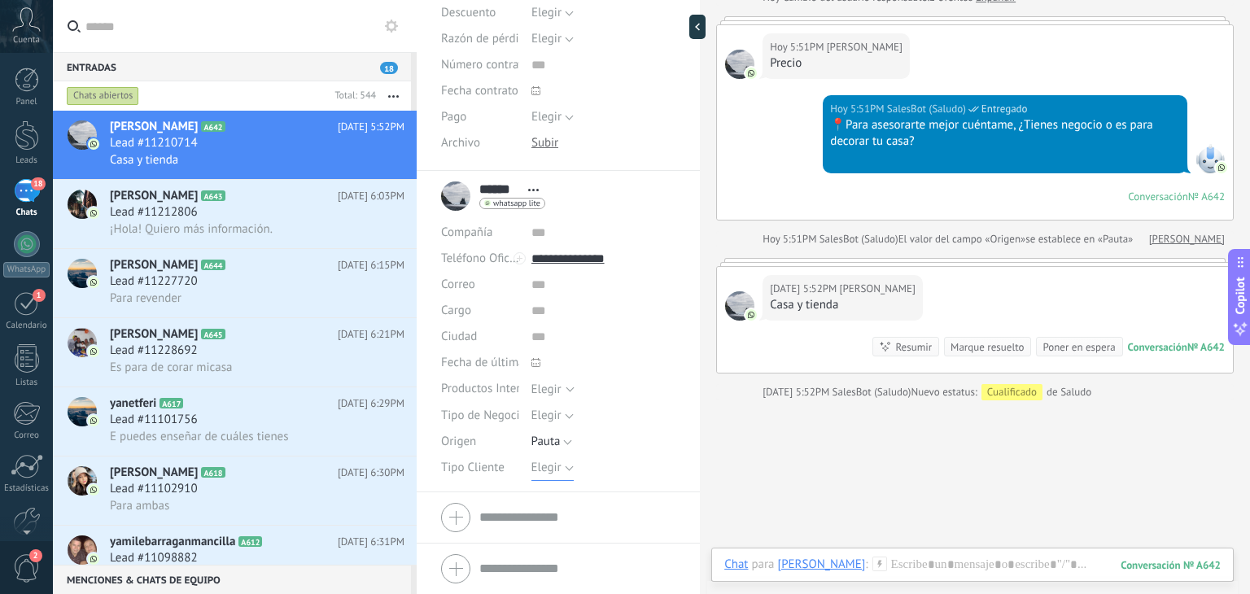
click at [547, 461] on span "Elegir" at bounding box center [546, 467] width 30 height 15
click at [550, 537] on li "Detal" at bounding box center [590, 551] width 154 height 28
click at [458, 569] on span "Guardar" at bounding box center [469, 568] width 38 height 11
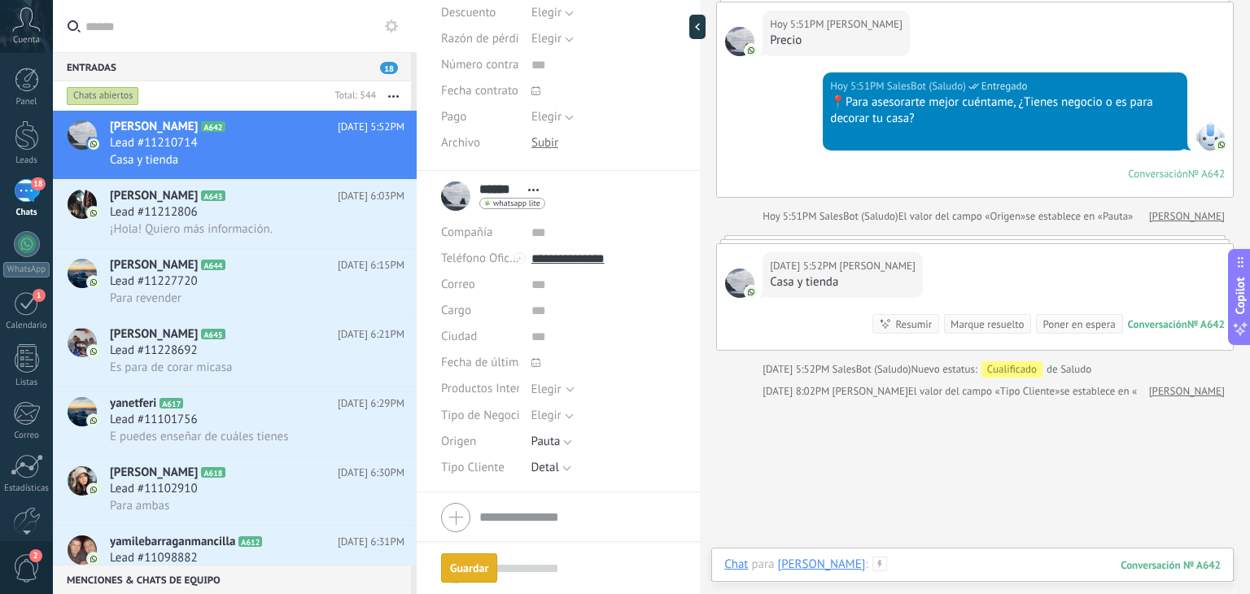
click at [854, 567] on div at bounding box center [972, 581] width 496 height 49
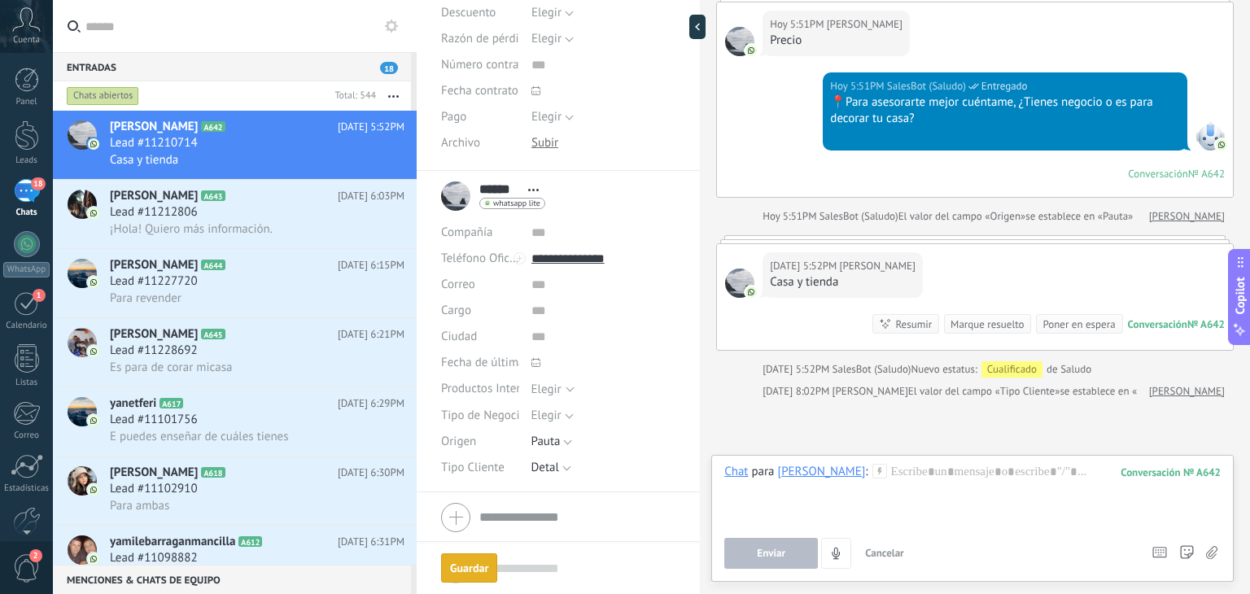
click at [872, 474] on icon at bounding box center [879, 471] width 15 height 15
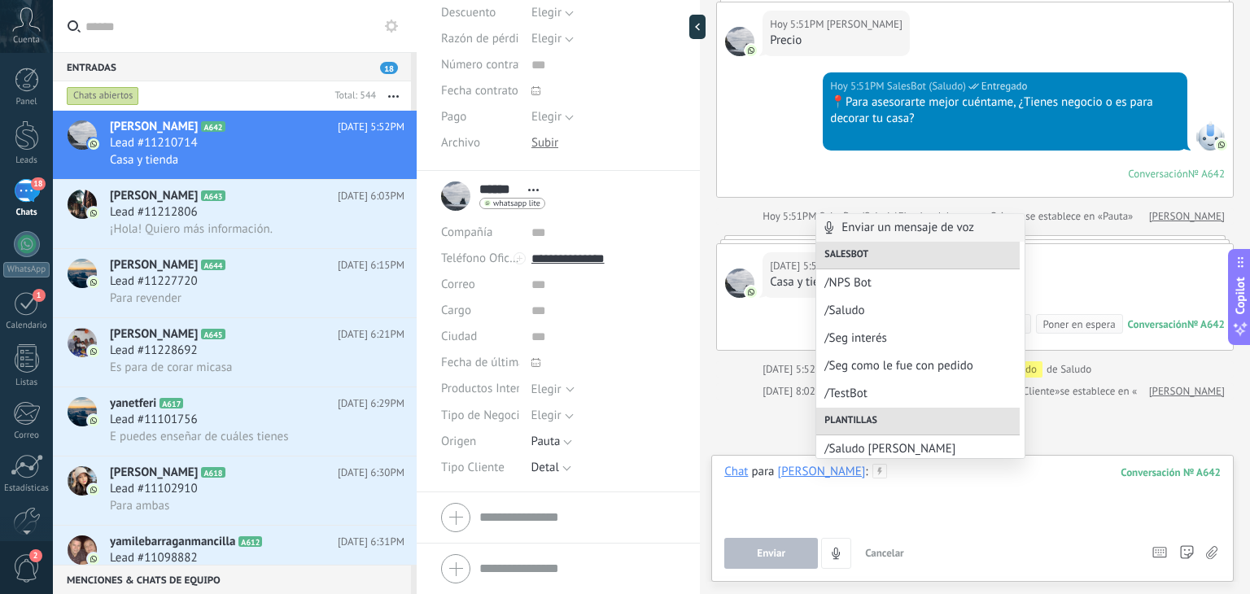
click at [875, 483] on div at bounding box center [972, 495] width 496 height 62
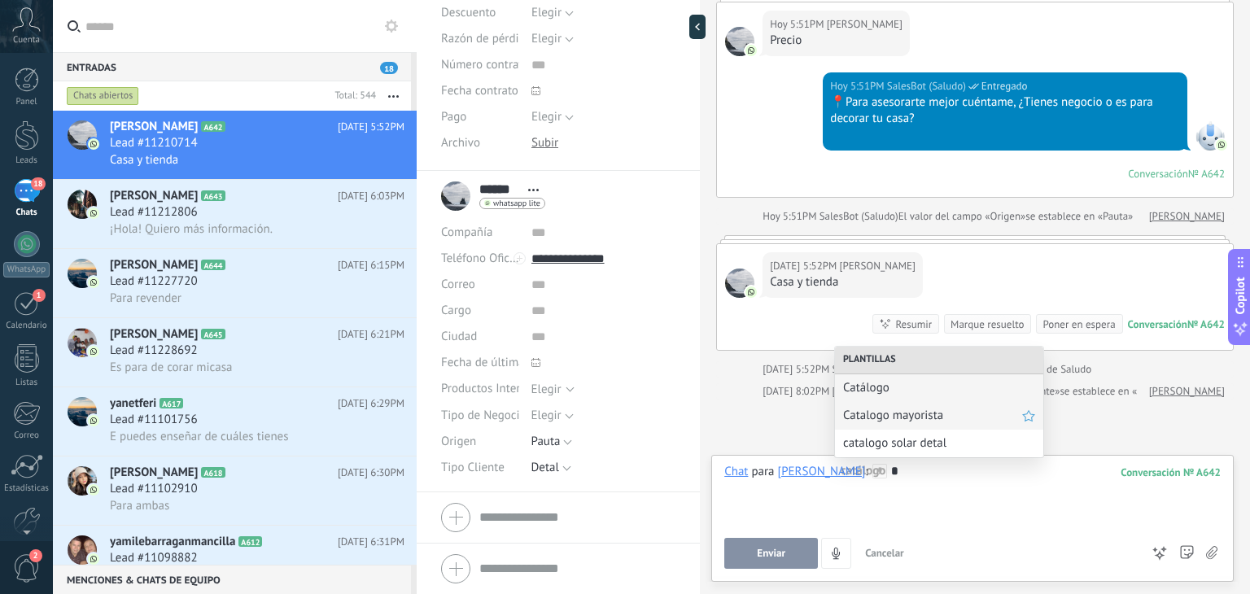
click at [885, 423] on span "Catalogo mayorista" at bounding box center [932, 415] width 179 height 15
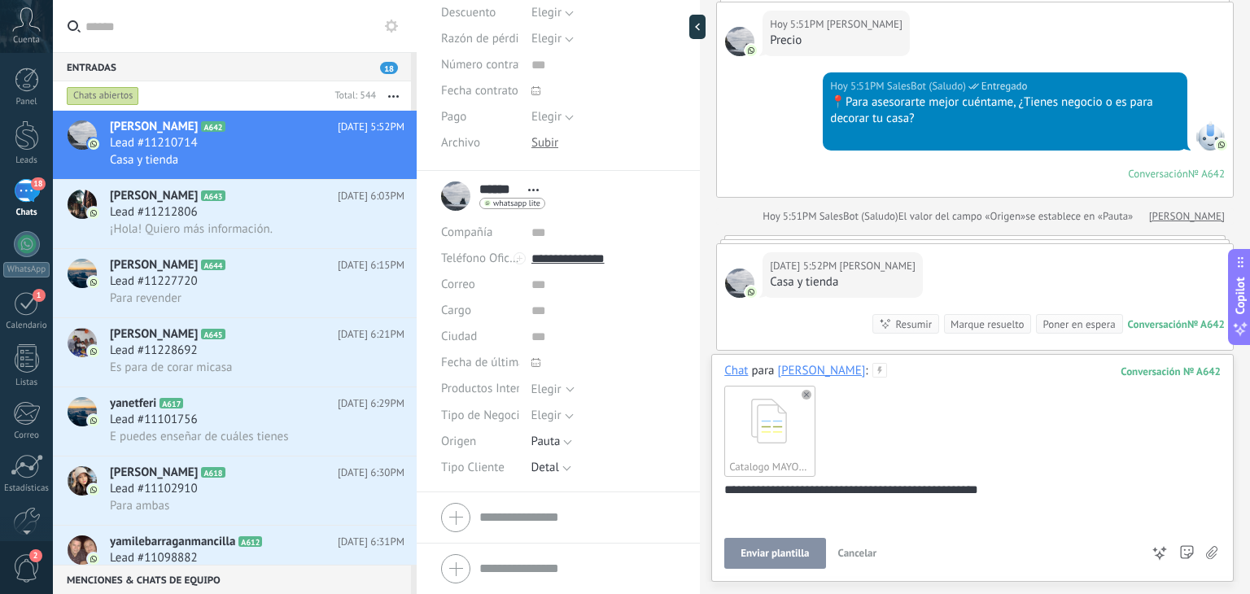
click at [788, 550] on span "Enviar plantilla" at bounding box center [774, 553] width 68 height 11
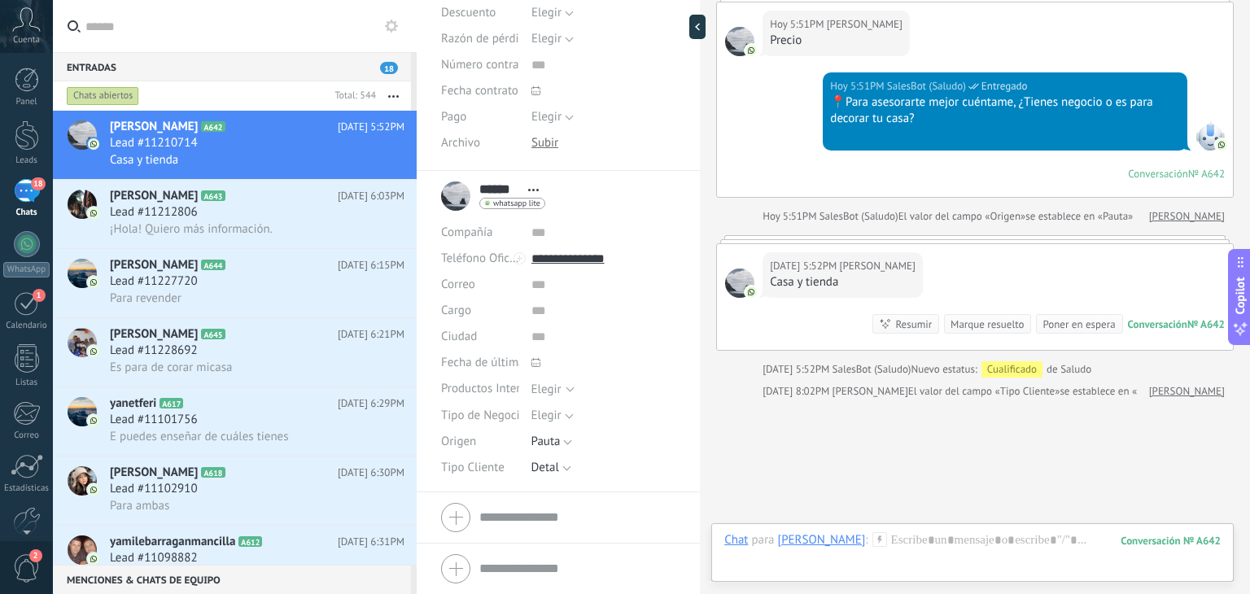
scroll to position [703, 0]
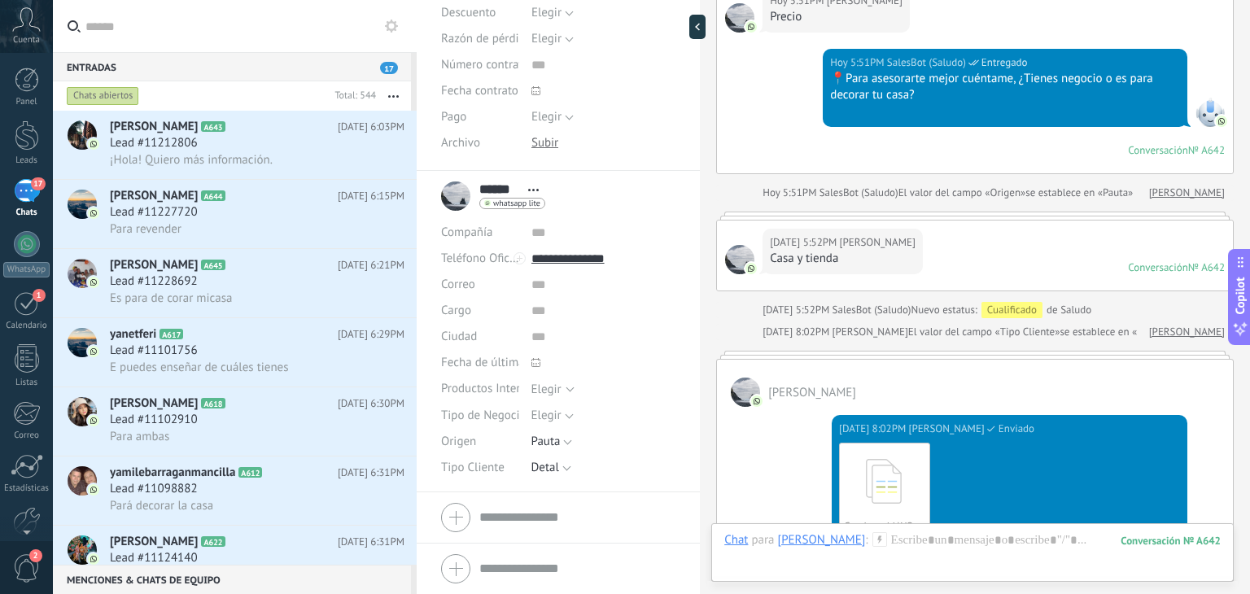
click at [884, 530] on div "Chat Correo Nota Tarea Chat para [GEOGRAPHIC_DATA] : 642 Enviar Cancelar Rastre…" at bounding box center [972, 552] width 522 height 59
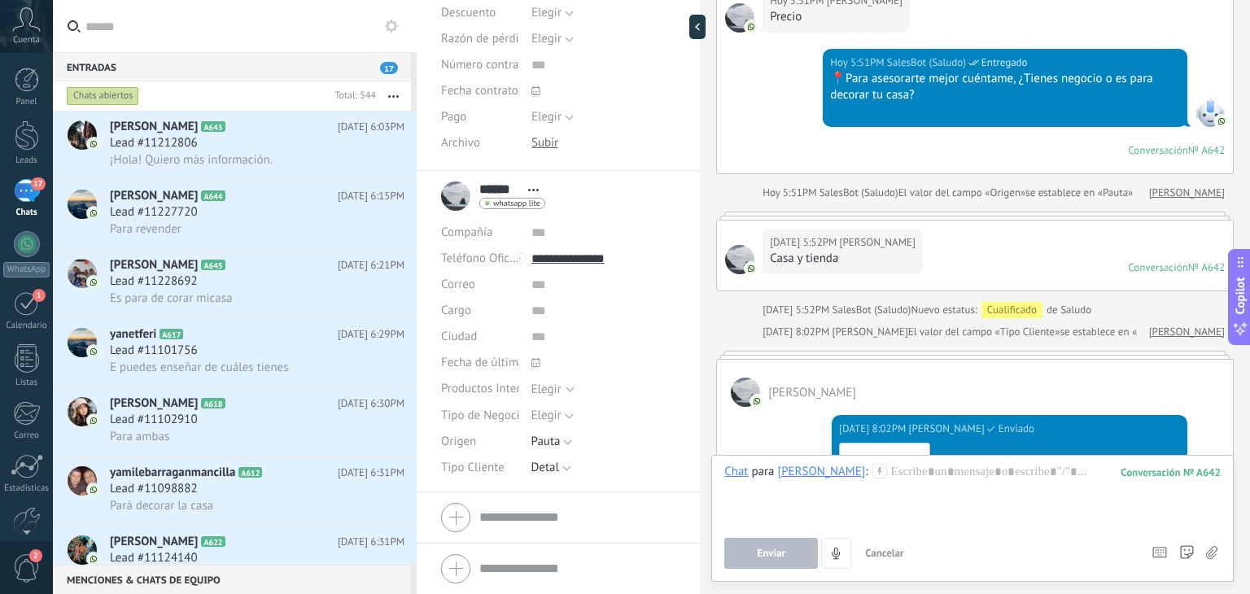
scroll to position [983, 0]
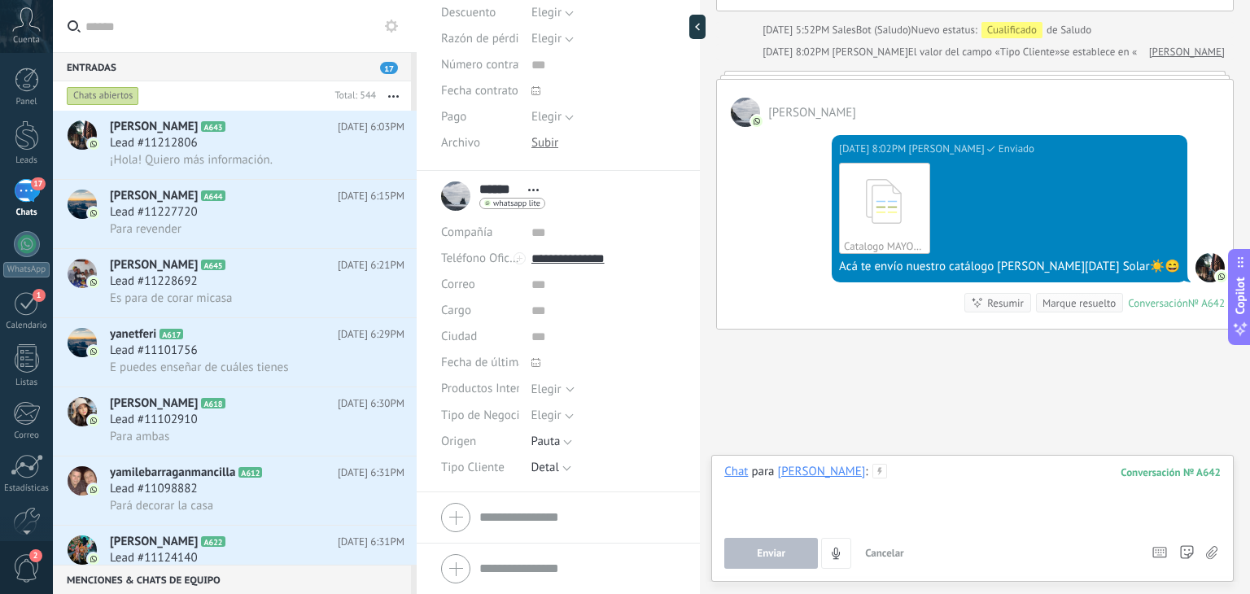
click at [863, 469] on div at bounding box center [972, 495] width 496 height 62
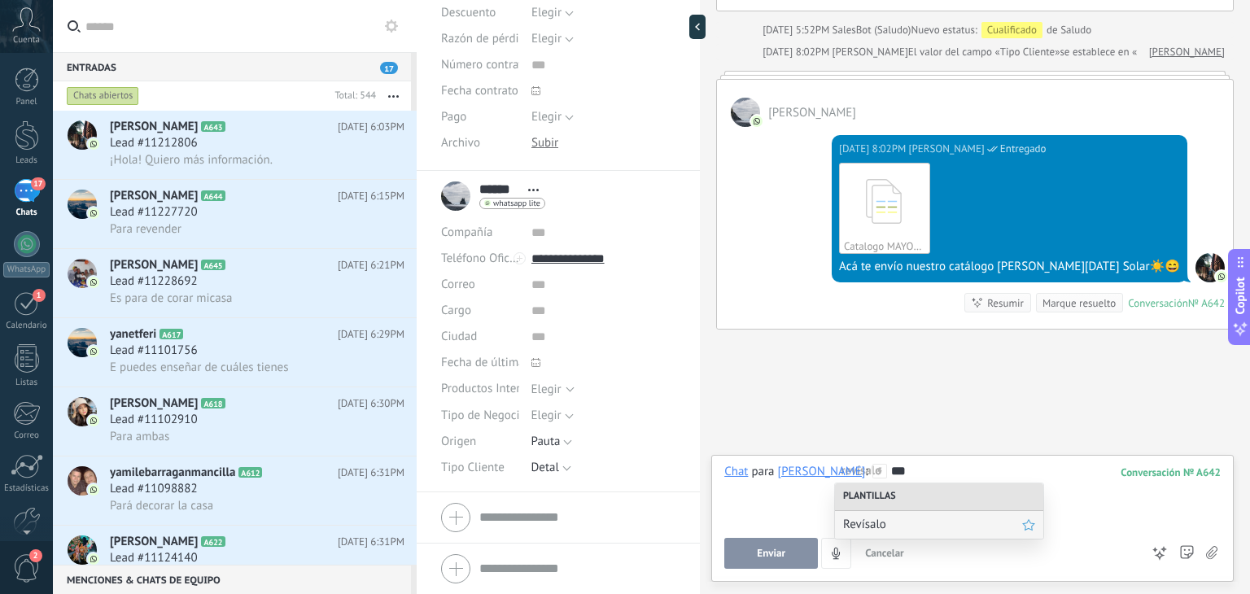
click at [870, 528] on span "Revísalo" at bounding box center [932, 524] width 179 height 15
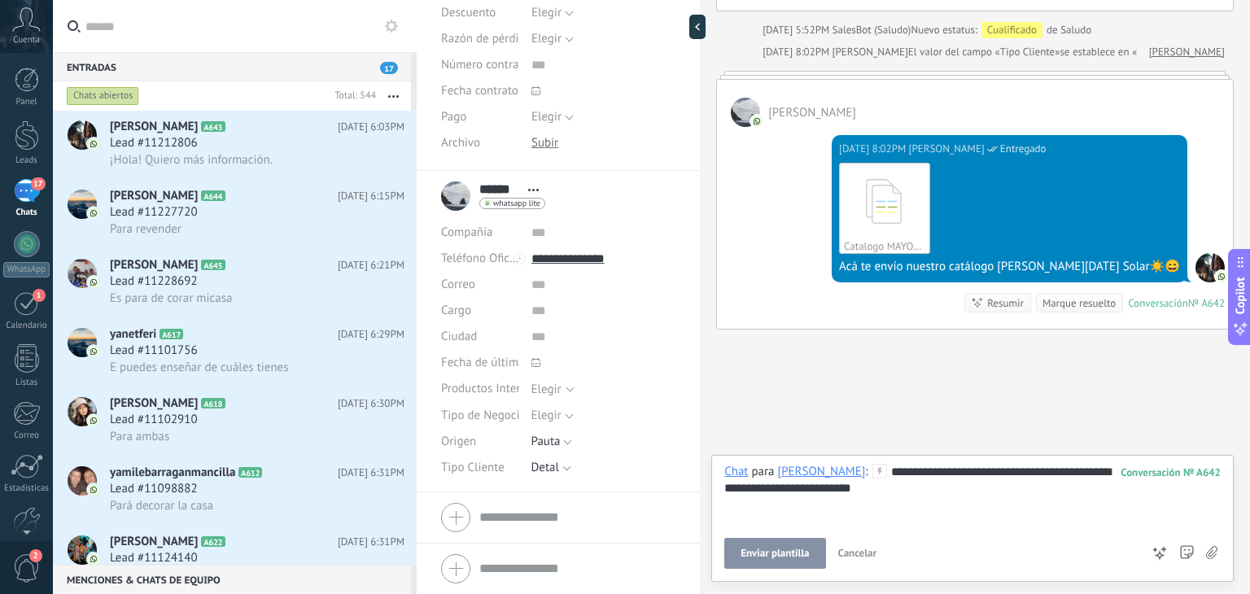
click at [774, 549] on span "Enviar plantilla" at bounding box center [774, 553] width 68 height 11
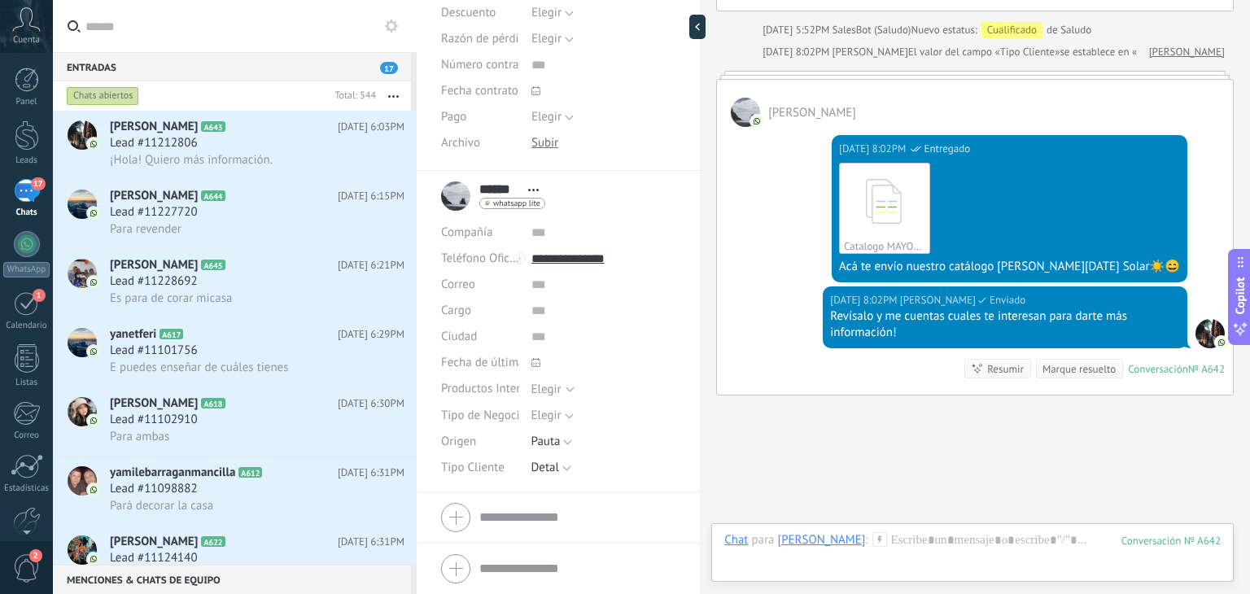
scroll to position [1048, 0]
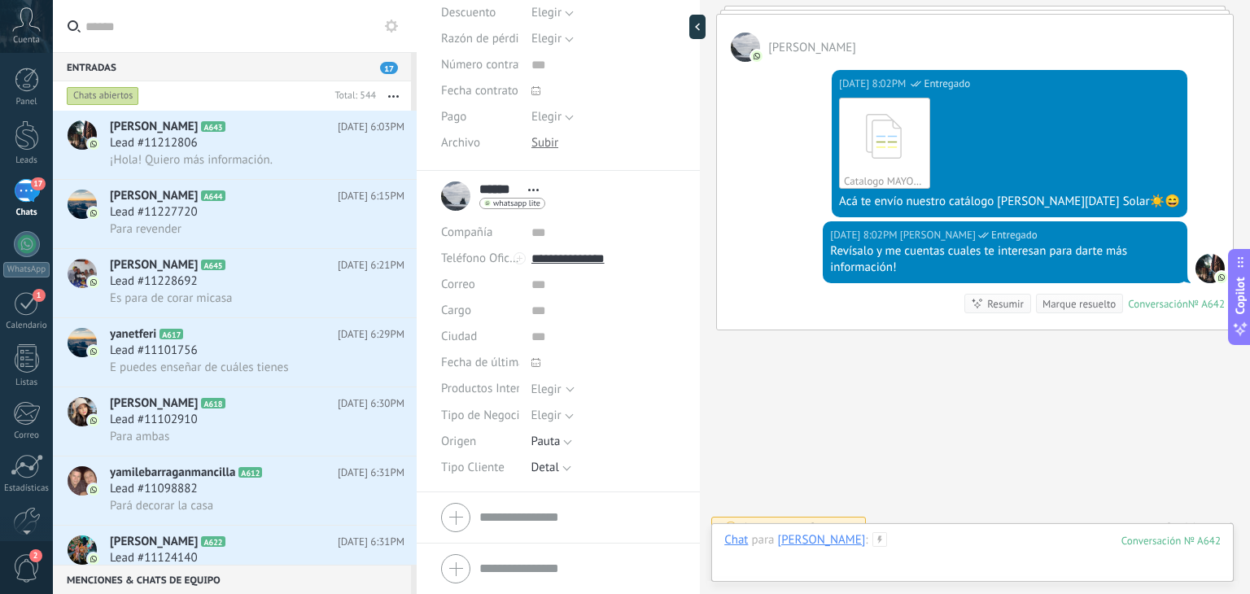
click at [858, 553] on div at bounding box center [972, 556] width 496 height 49
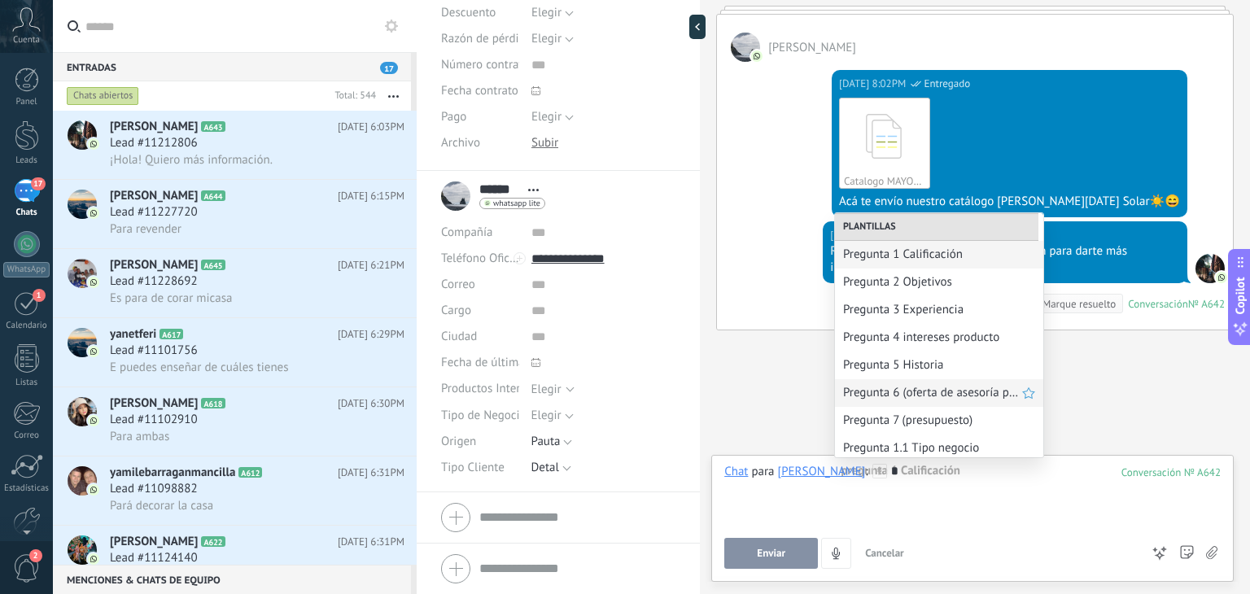
scroll to position [88, 0]
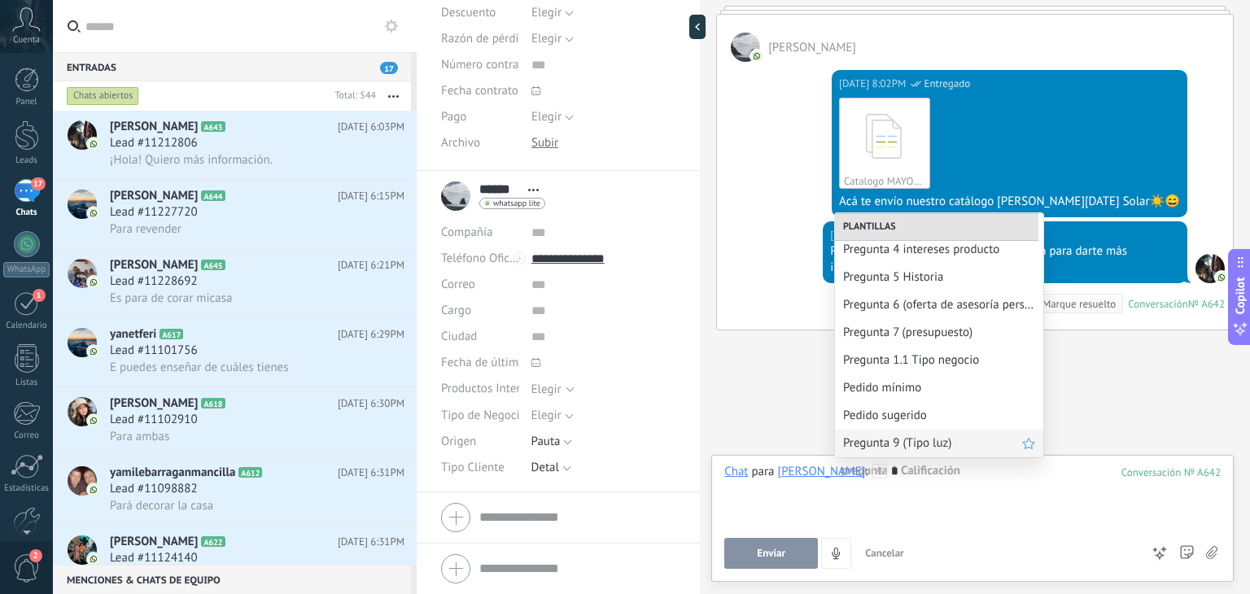
click at [879, 443] on span "Pregunta 9 (Tipo luz)" at bounding box center [932, 442] width 179 height 15
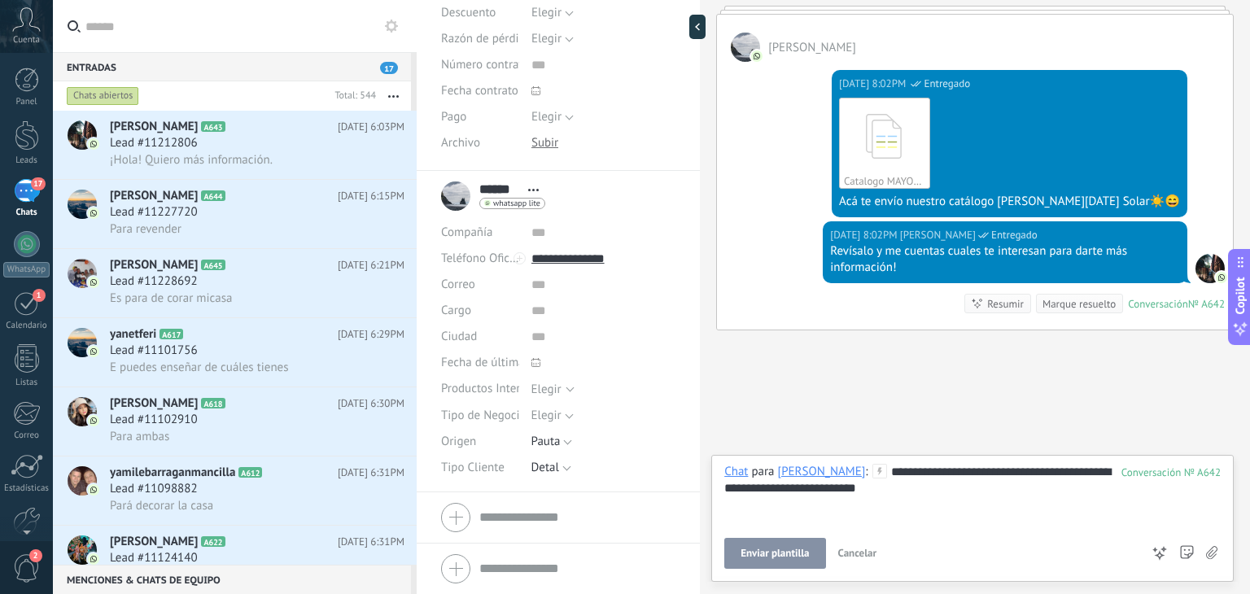
click at [765, 553] on span "Enviar plantilla" at bounding box center [774, 553] width 68 height 11
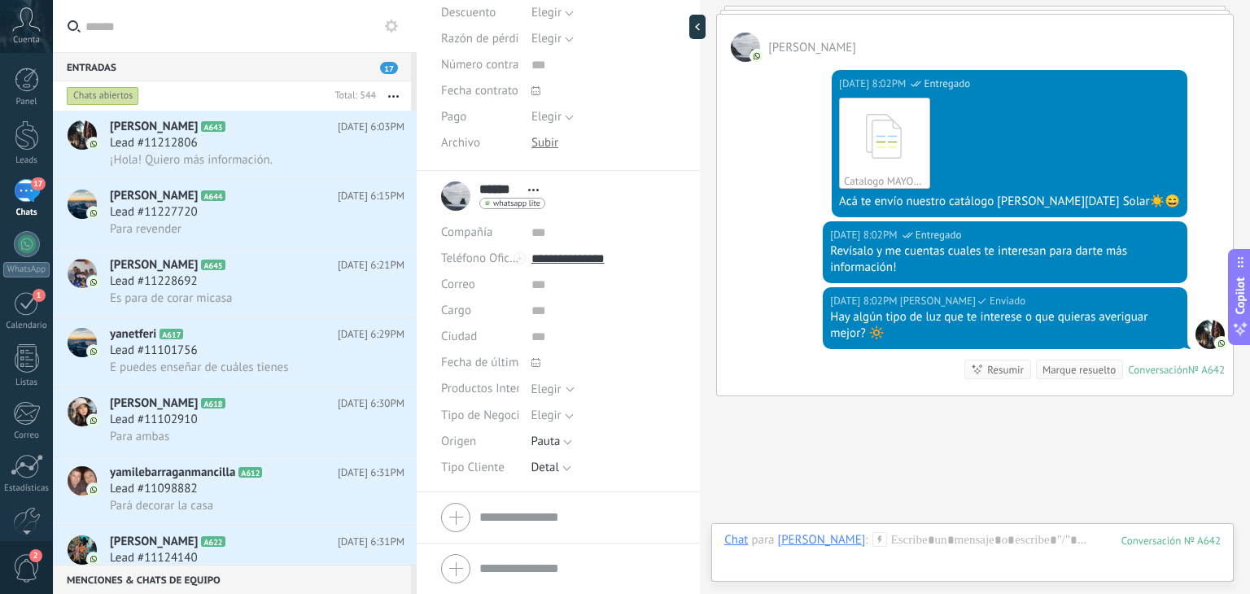
scroll to position [1114, 0]
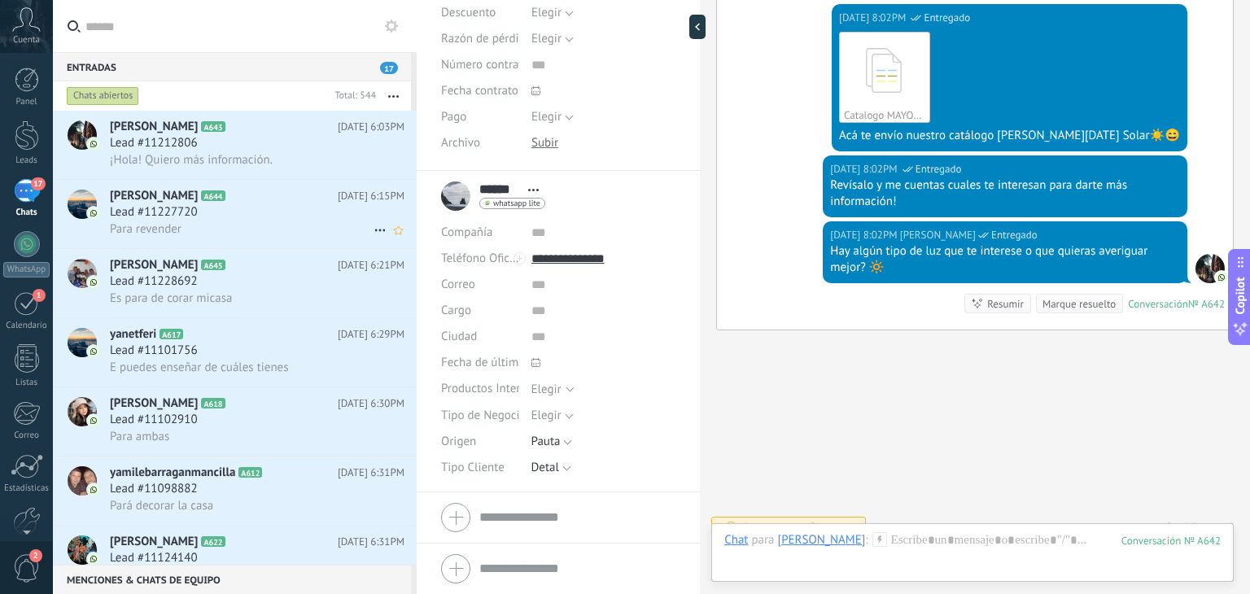
click at [185, 212] on span "Lead #11227720" at bounding box center [154, 212] width 88 height 16
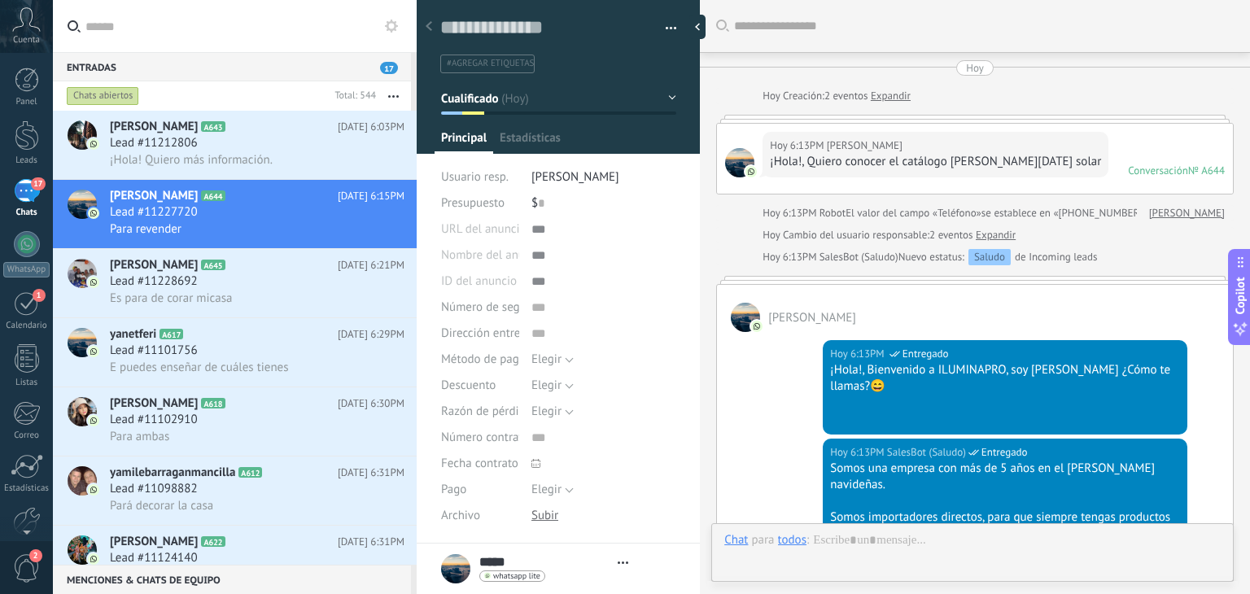
type textarea "**********"
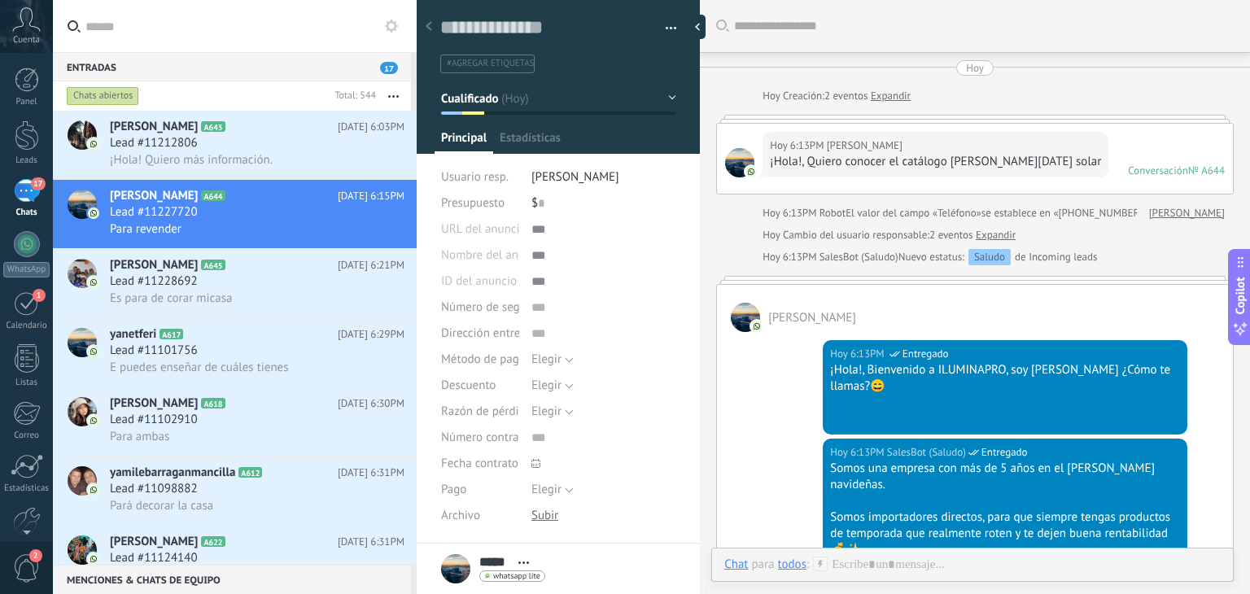
scroll to position [501, 0]
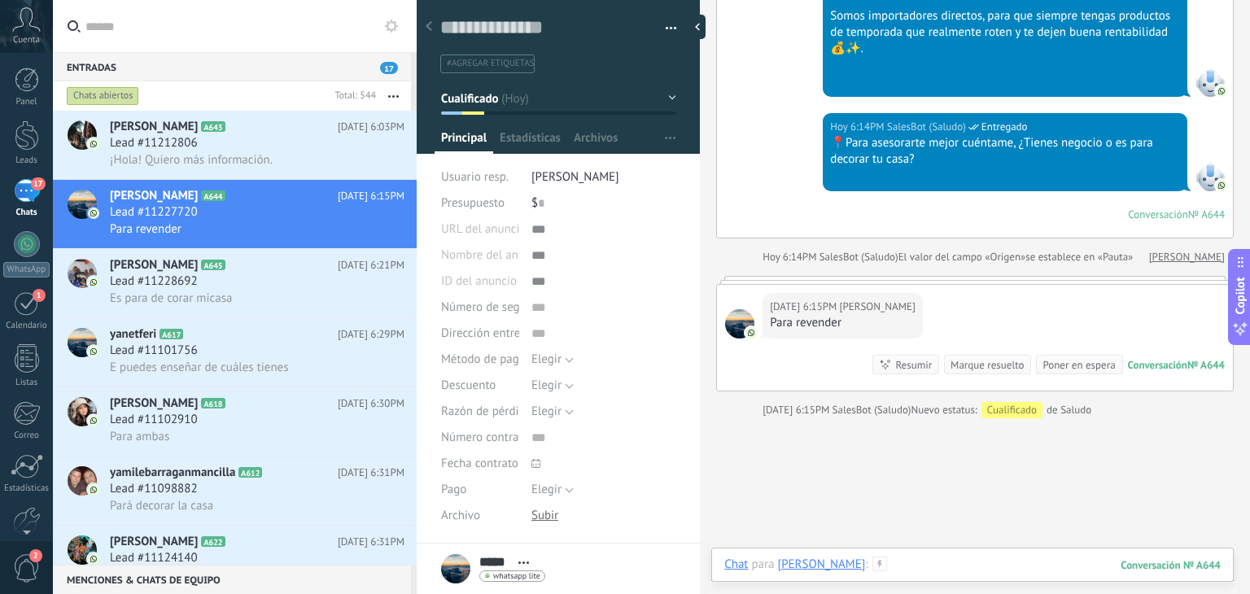
click at [859, 561] on div at bounding box center [972, 581] width 496 height 49
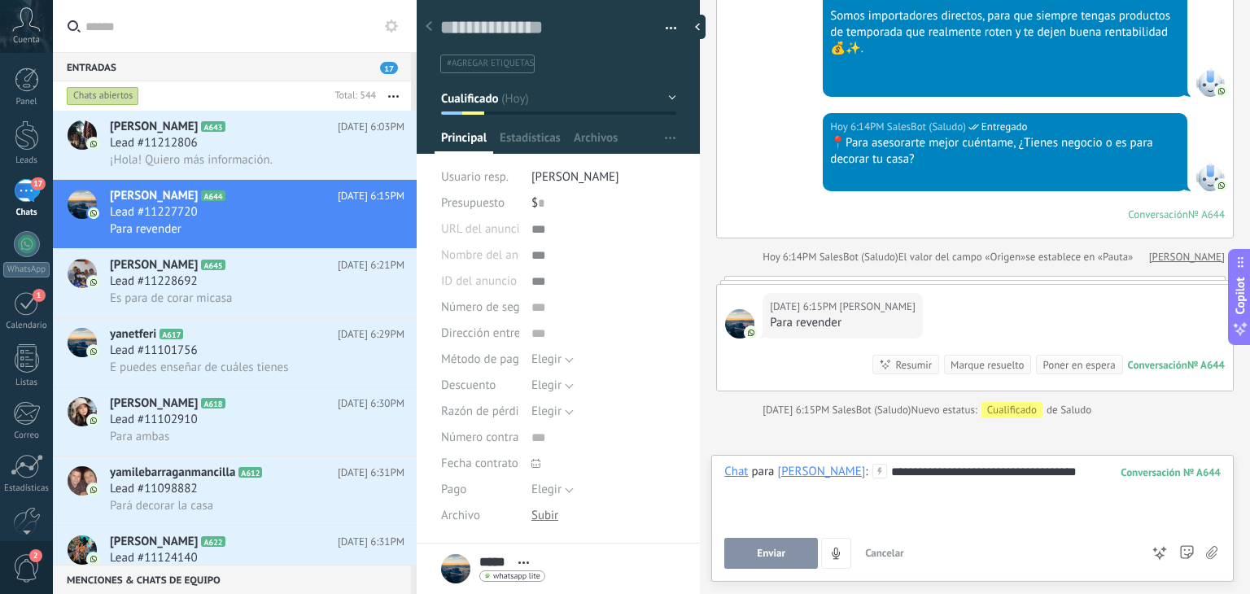
click at [766, 557] on span "Enviar" at bounding box center [771, 553] width 28 height 11
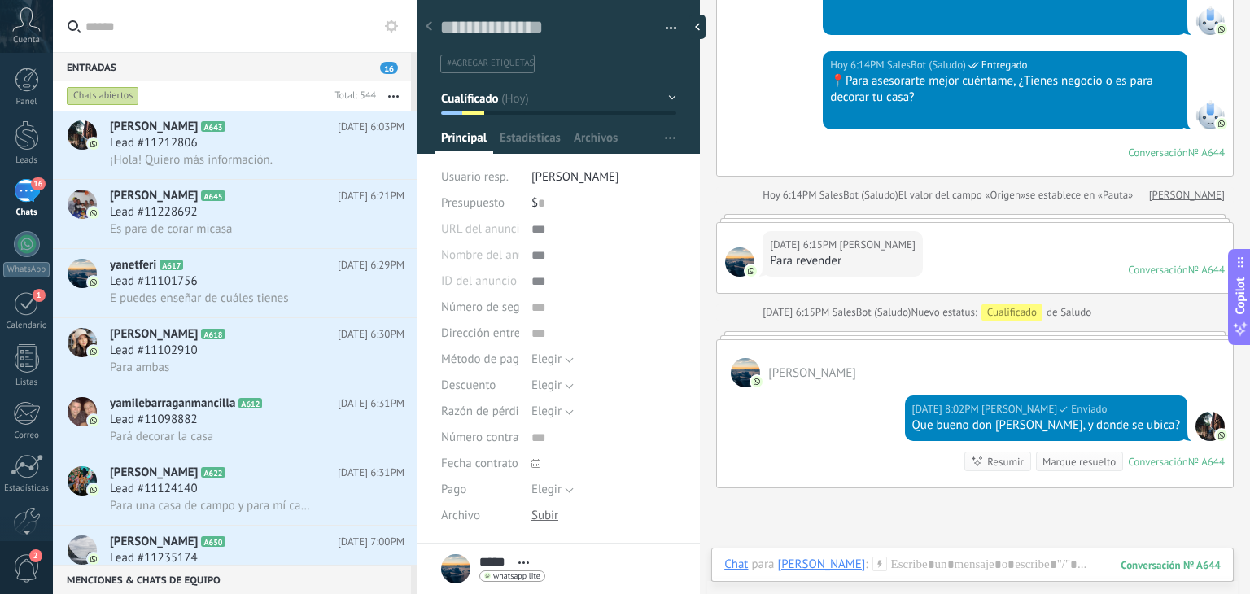
scroll to position [560, 0]
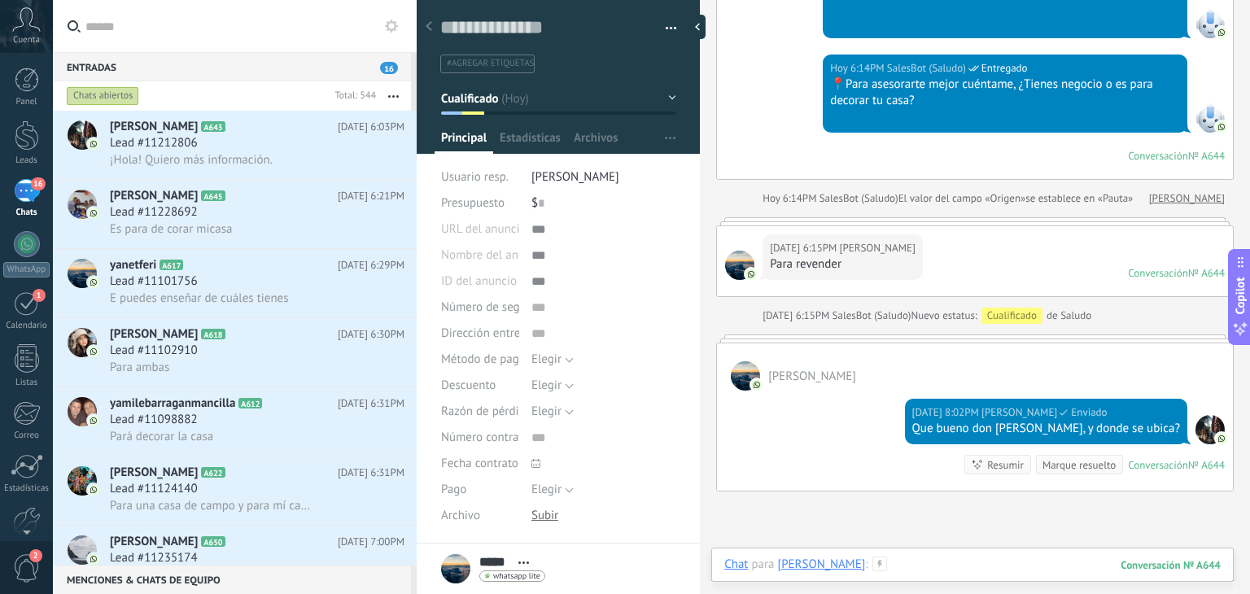
click at [885, 574] on div at bounding box center [972, 581] width 496 height 49
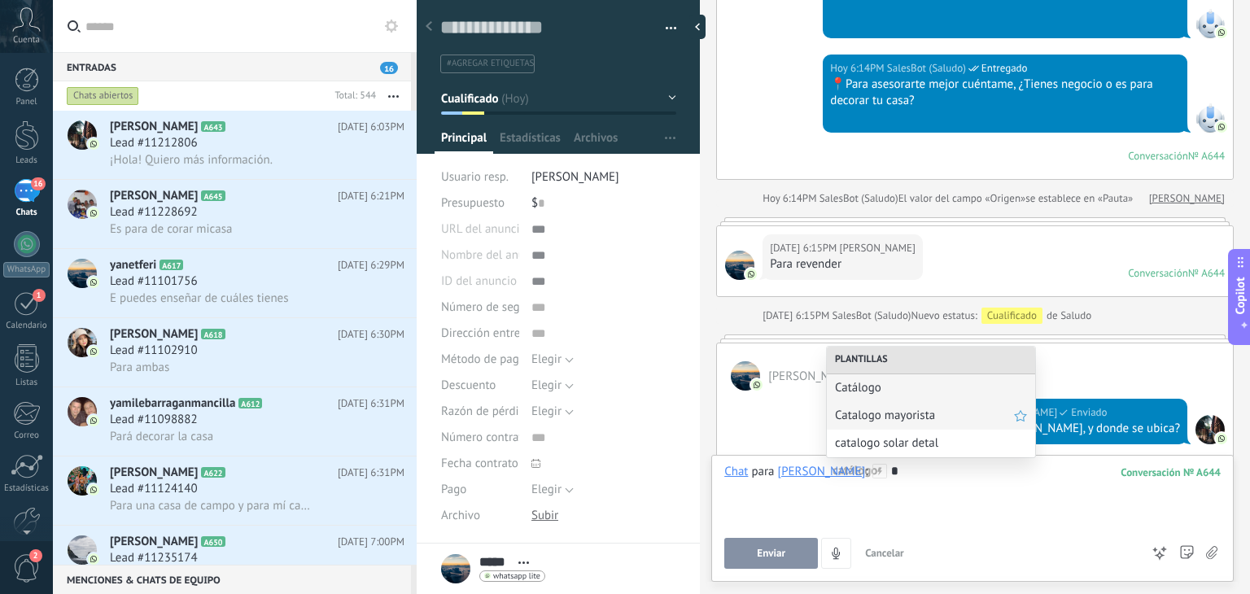
click at [902, 427] on div "Catalogo mayorista" at bounding box center [931, 416] width 208 height 28
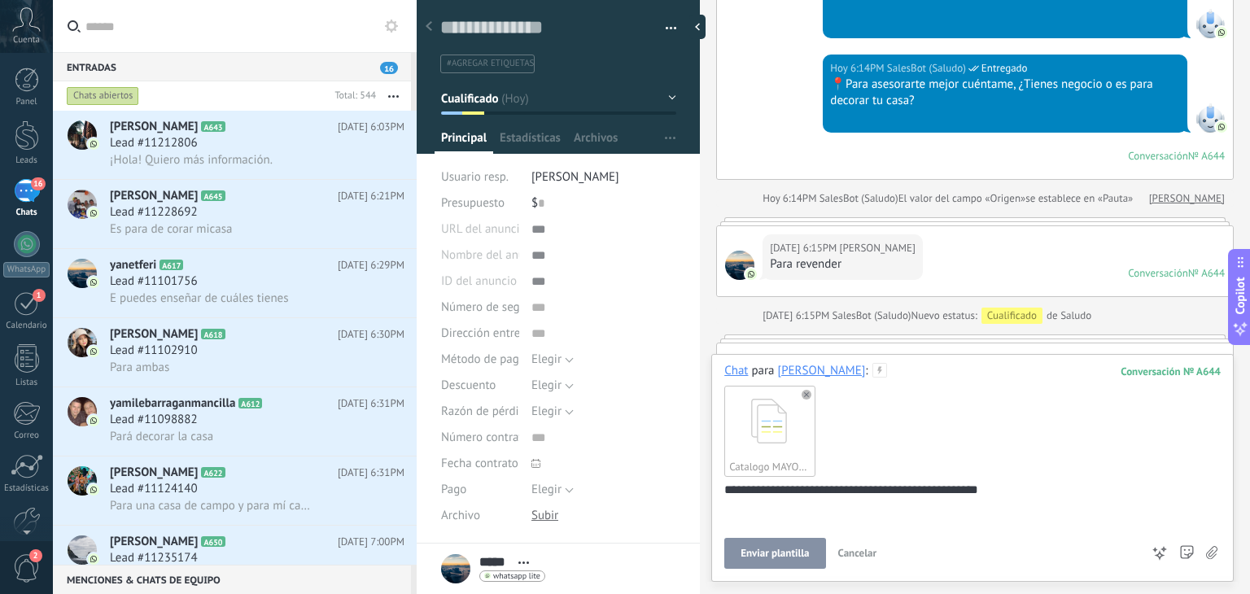
click at [785, 559] on span "Enviar plantilla" at bounding box center [774, 553] width 68 height 11
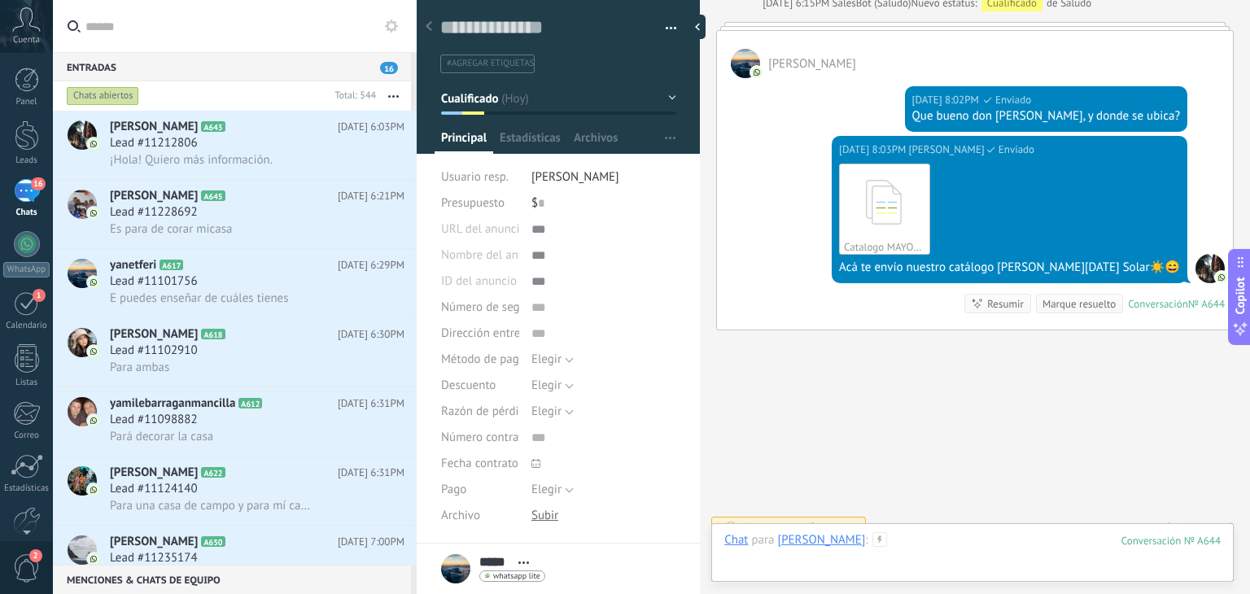
click at [919, 547] on div at bounding box center [972, 556] width 496 height 49
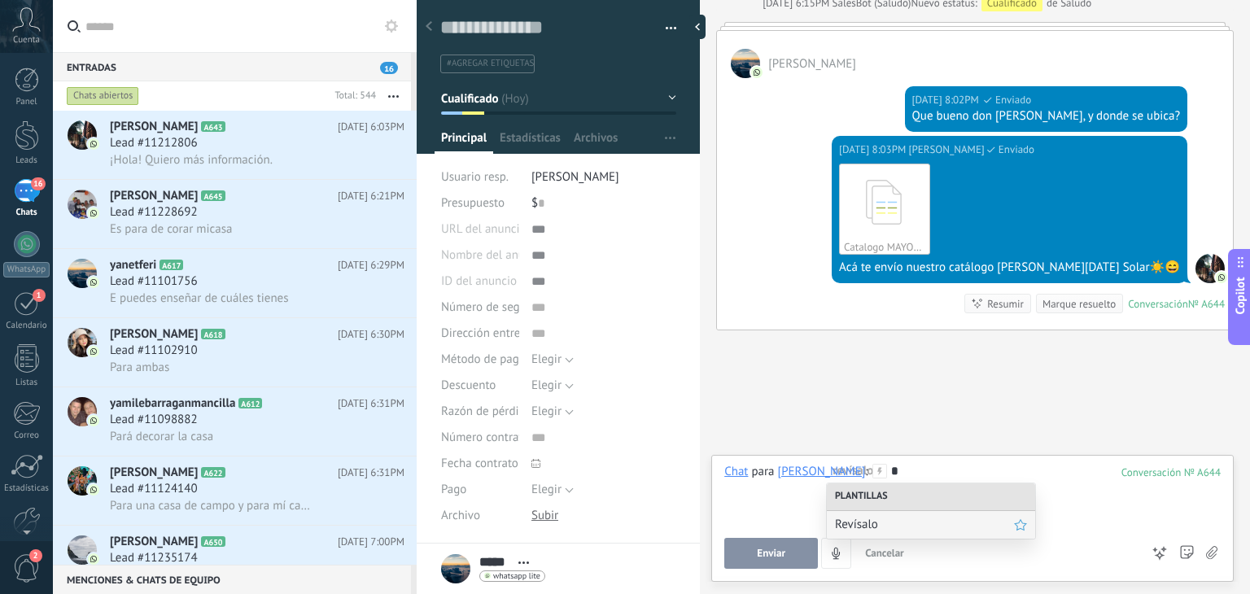
click at [908, 520] on span "Revísalo" at bounding box center [924, 524] width 179 height 15
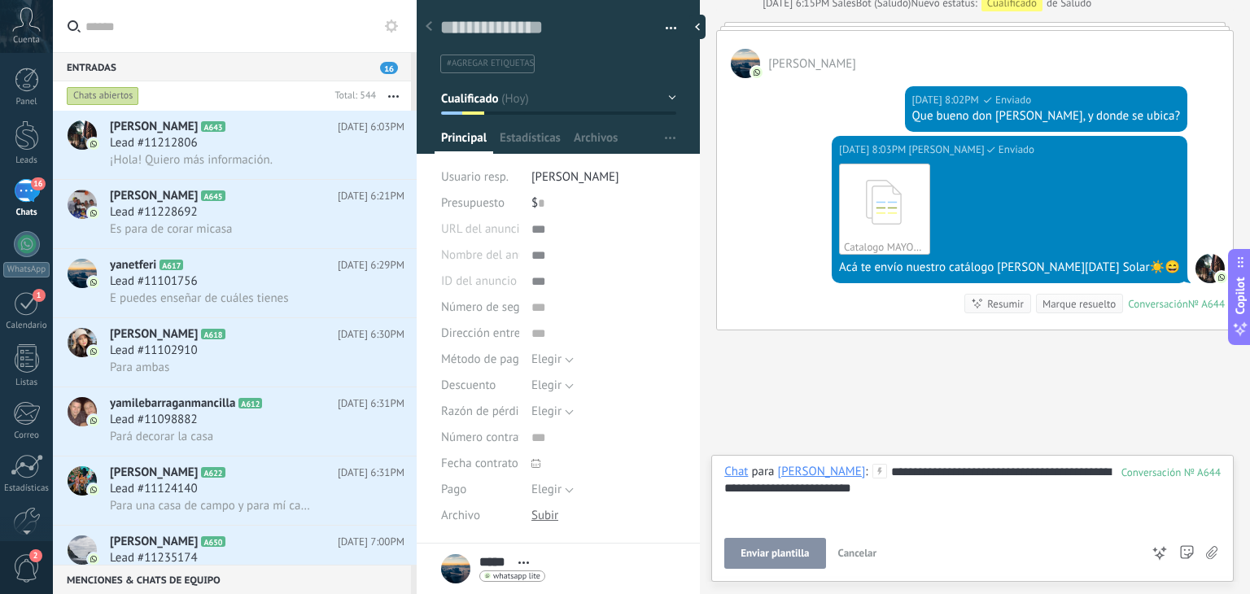
click at [772, 549] on span "Enviar plantilla" at bounding box center [774, 553] width 68 height 11
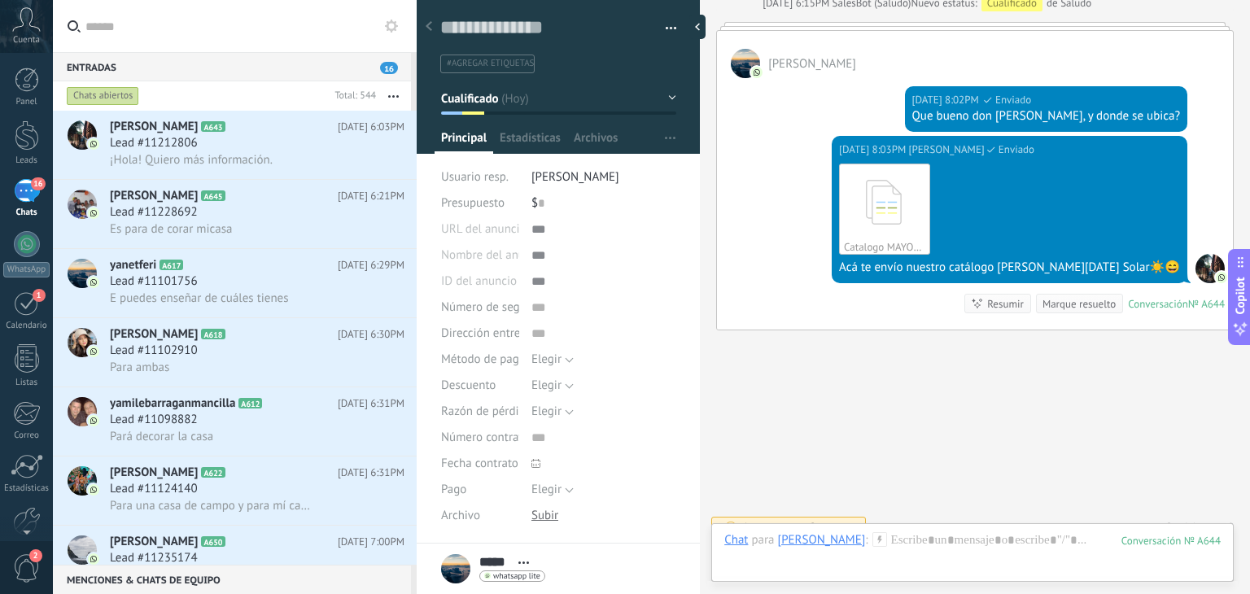
scroll to position [939, 0]
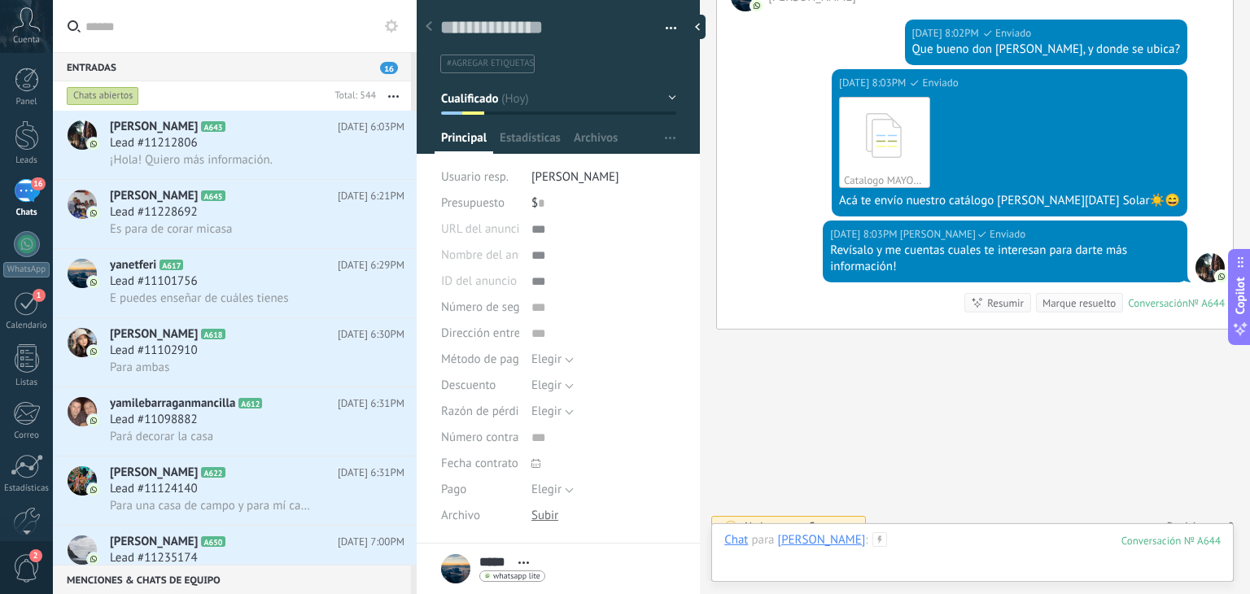
click at [855, 538] on div at bounding box center [972, 556] width 496 height 49
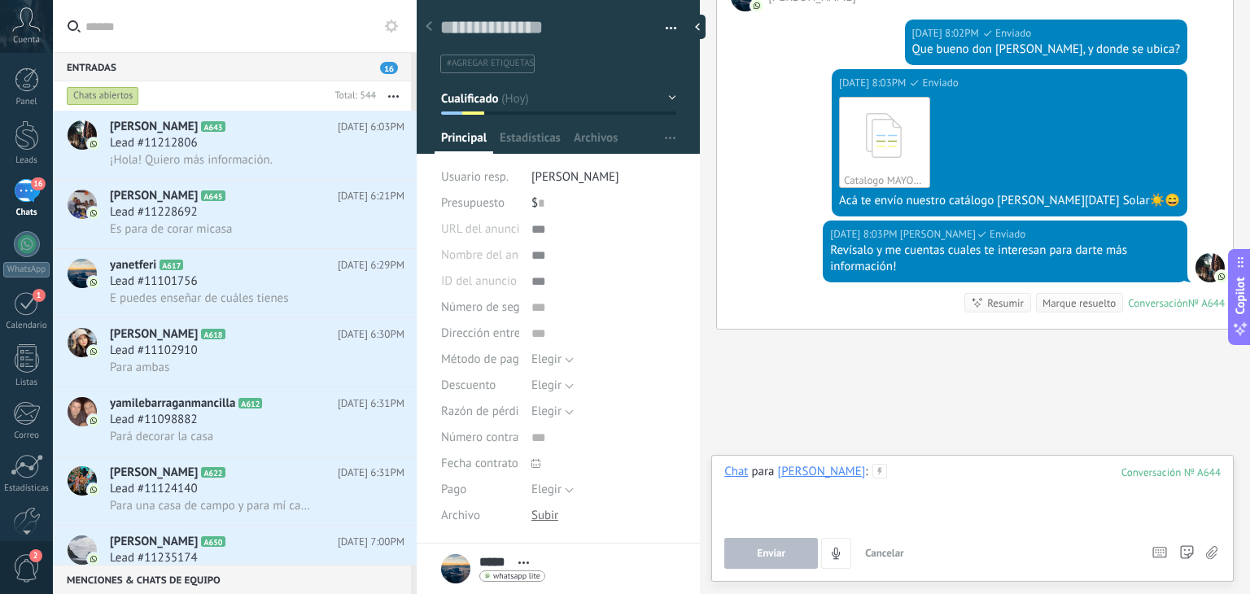
scroll to position [207, 0]
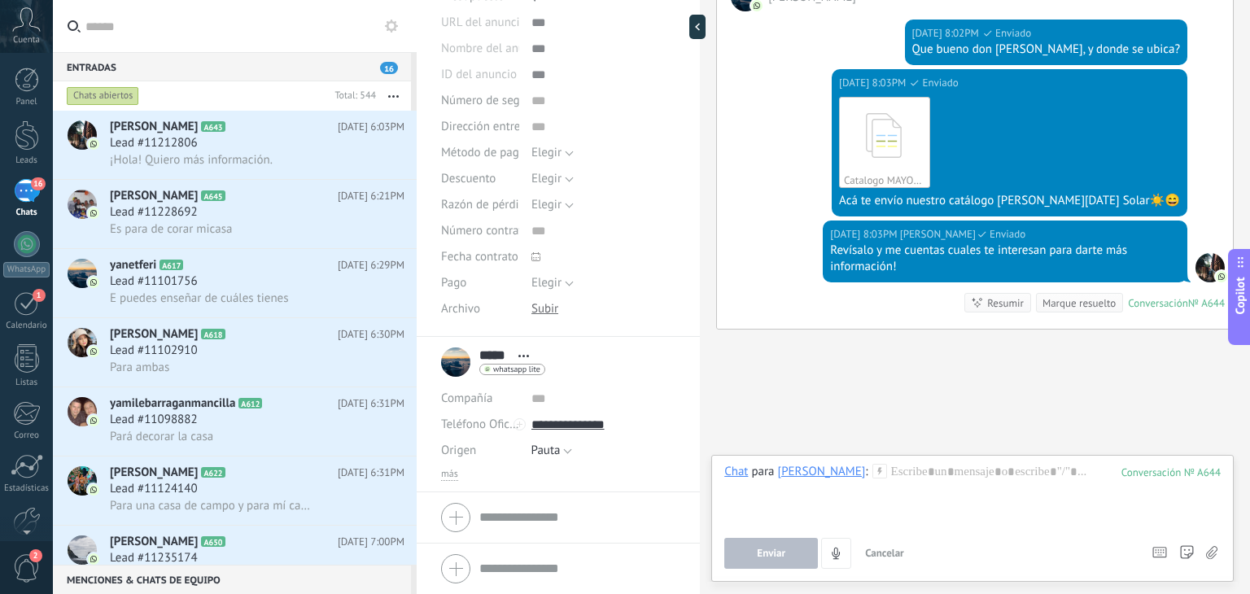
click at [458, 468] on div "más" at bounding box center [558, 474] width 234 height 13
click at [456, 470] on span "más" at bounding box center [449, 474] width 17 height 13
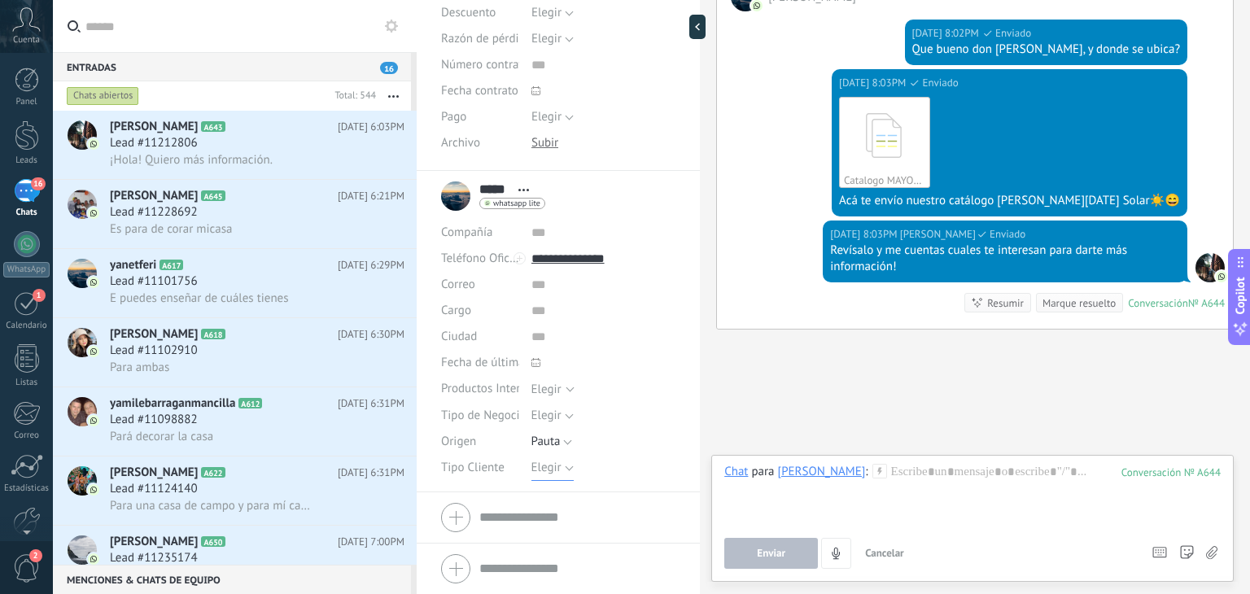
click at [556, 468] on span "Elegir" at bounding box center [546, 467] width 30 height 15
click at [550, 510] on li "Emprendedor" at bounding box center [590, 523] width 154 height 28
click at [468, 568] on span "Guardar" at bounding box center [469, 568] width 38 height 11
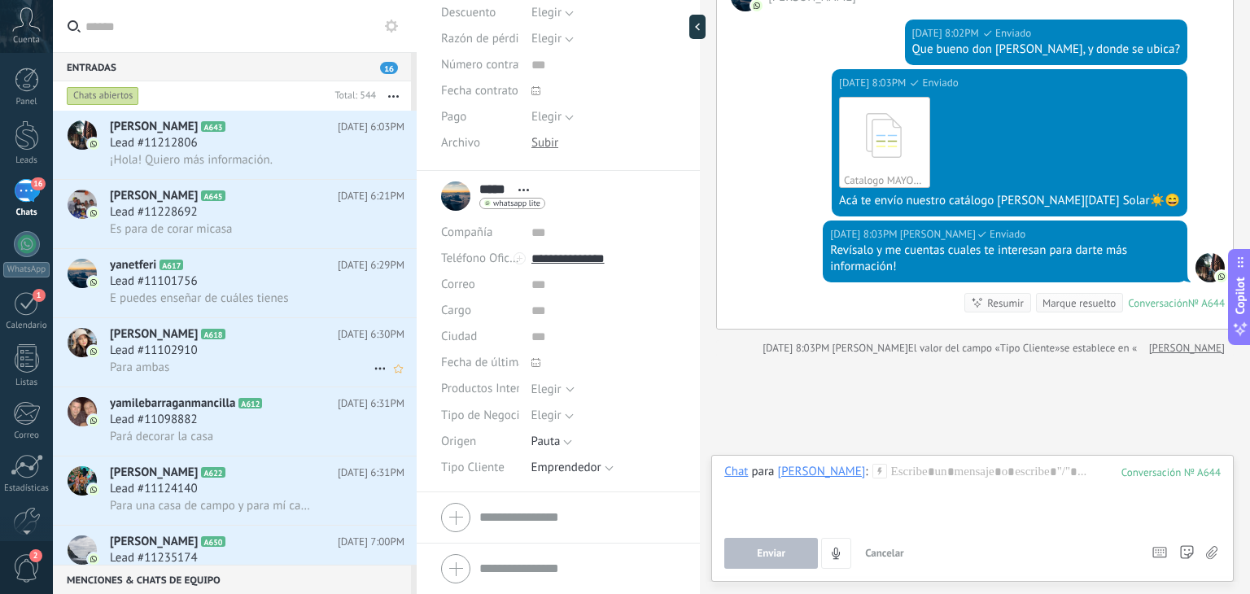
scroll to position [967, 0]
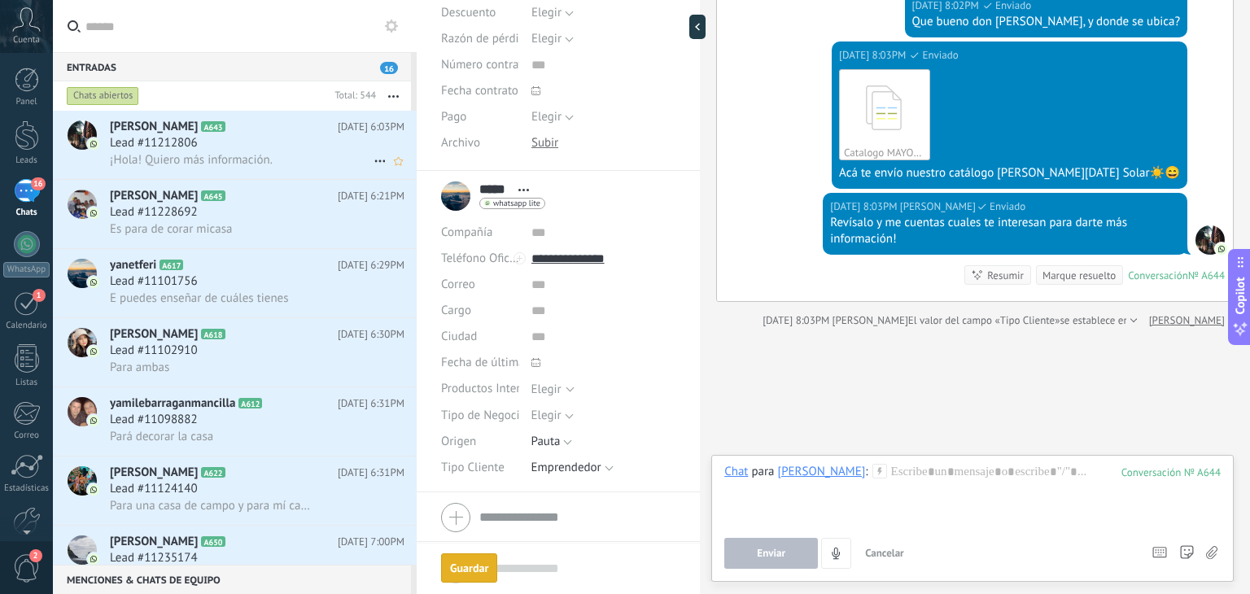
click at [276, 147] on div "Lead #11212806" at bounding box center [257, 143] width 295 height 16
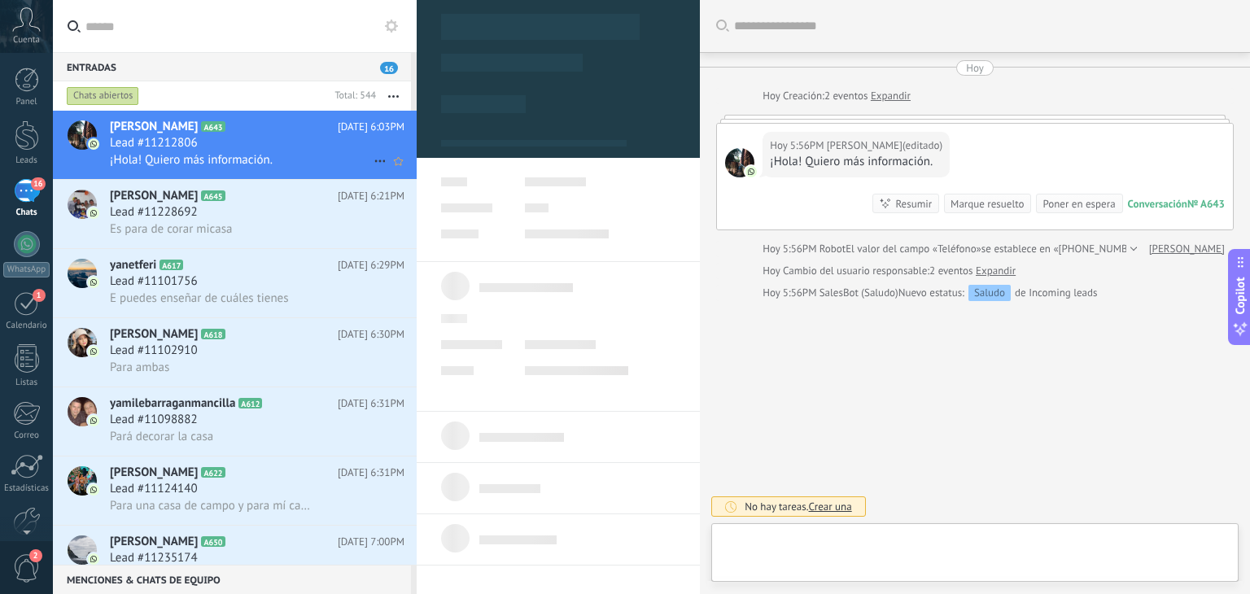
type textarea "**********"
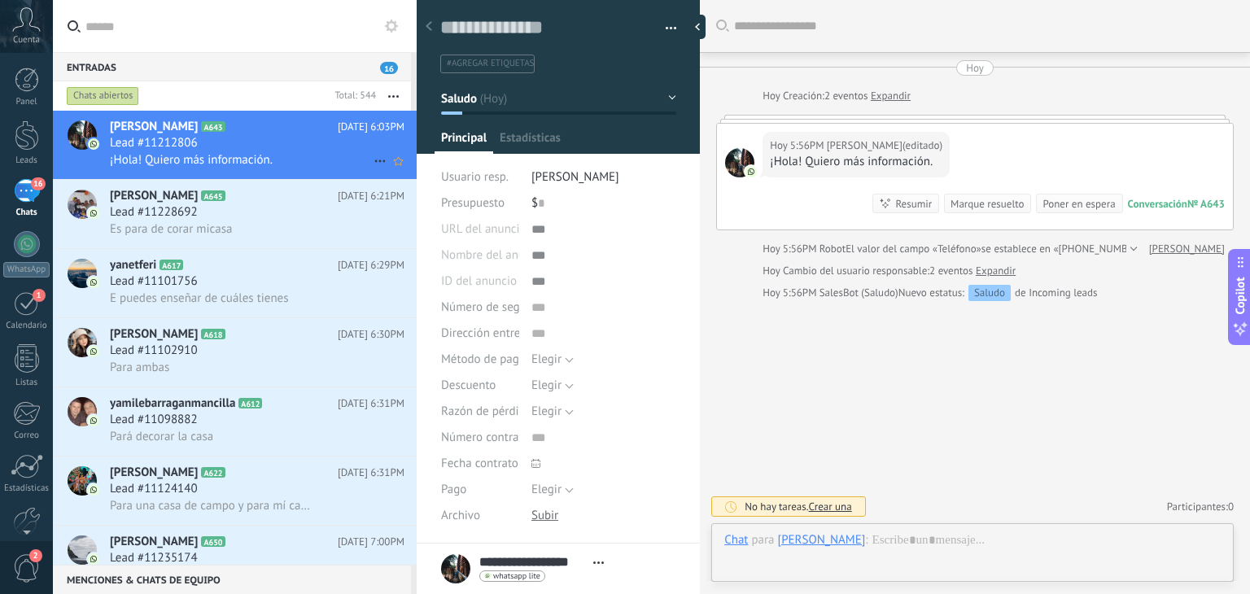
scroll to position [24, 0]
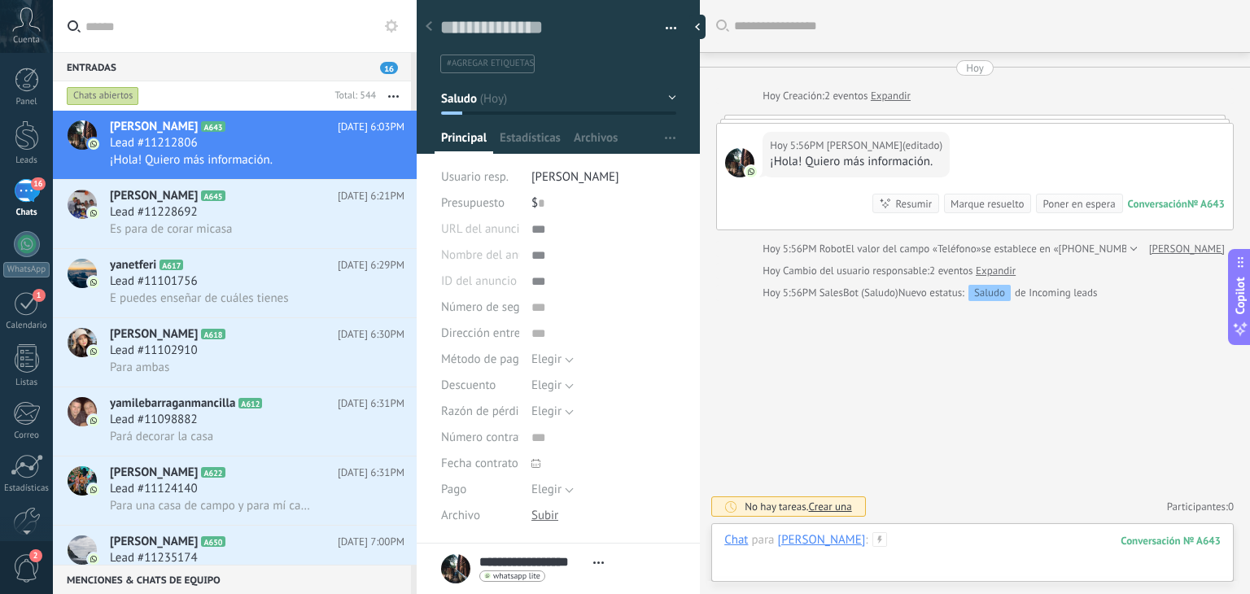
click at [908, 533] on div at bounding box center [972, 556] width 496 height 49
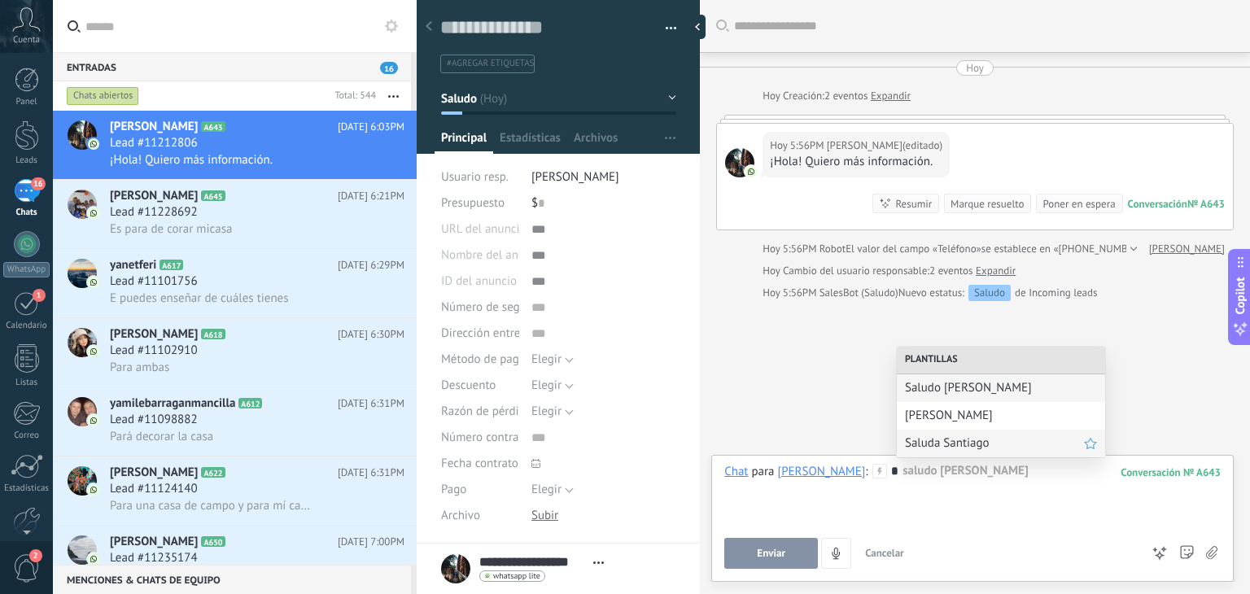
click at [936, 441] on span "Saluda Santiago" at bounding box center [994, 442] width 179 height 15
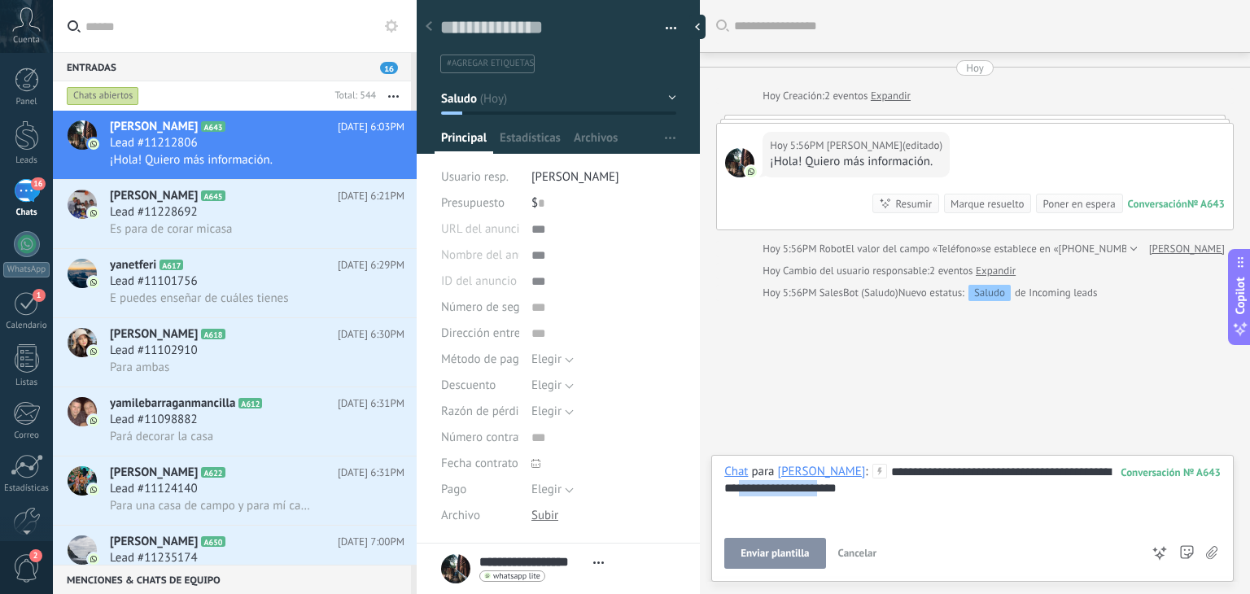
drag, startPoint x: 882, startPoint y: 486, endPoint x: 793, endPoint y: 486, distance: 88.7
click at [793, 486] on div "**********" at bounding box center [972, 495] width 496 height 62
click at [766, 557] on span "Enviar" at bounding box center [771, 553] width 28 height 11
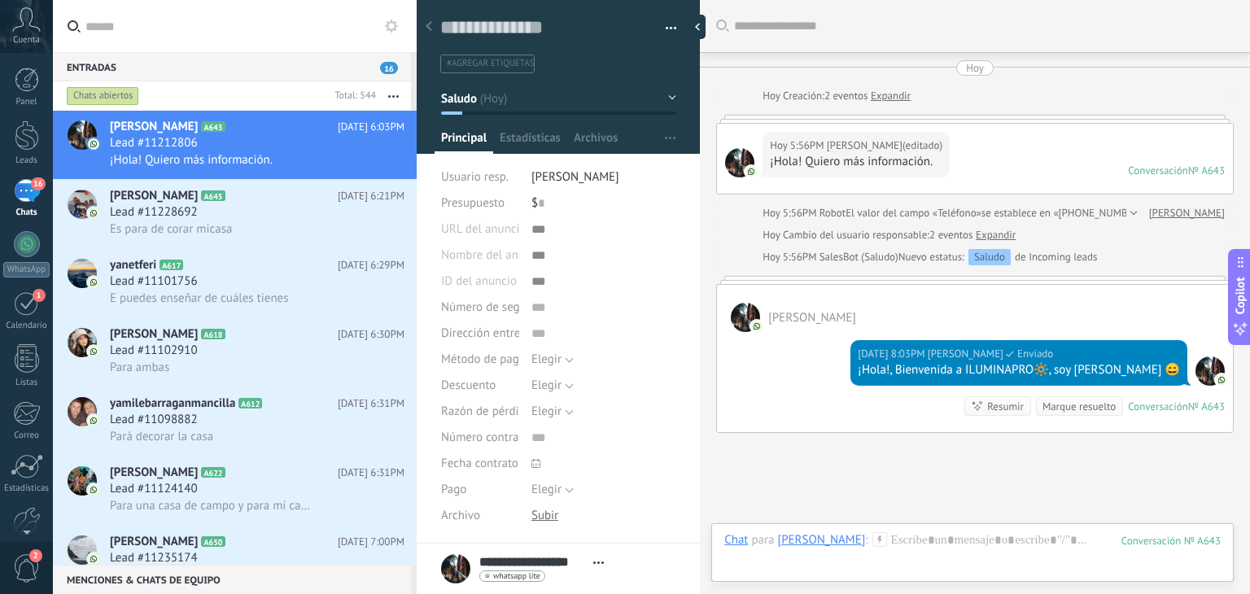
scroll to position [121, 0]
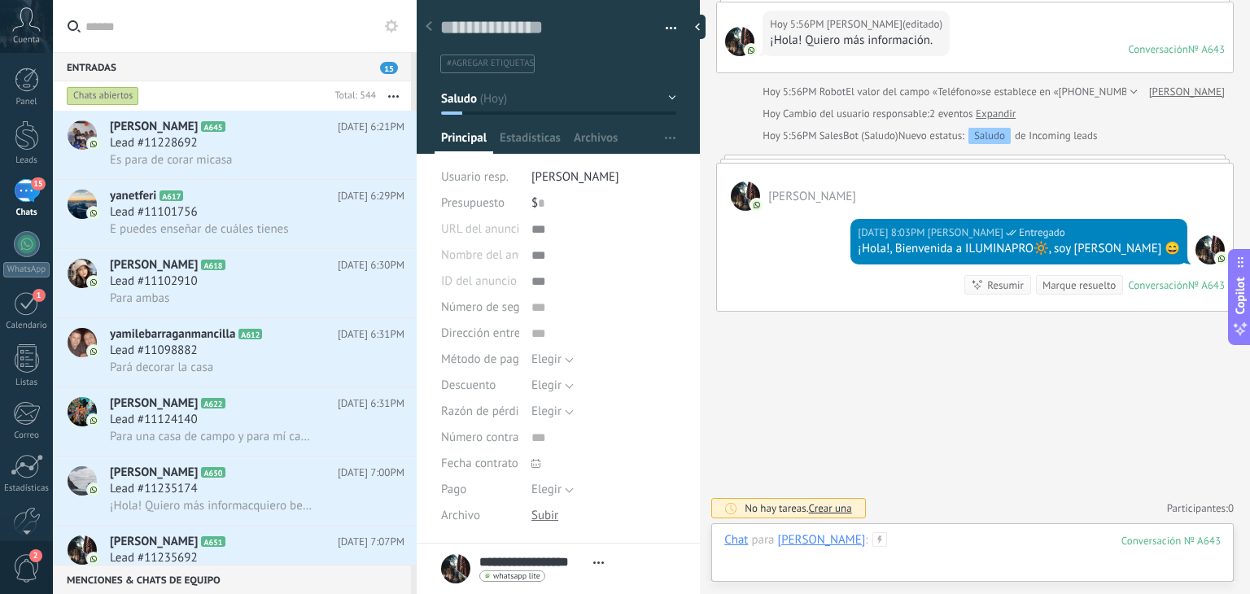
click at [928, 539] on div at bounding box center [972, 556] width 496 height 49
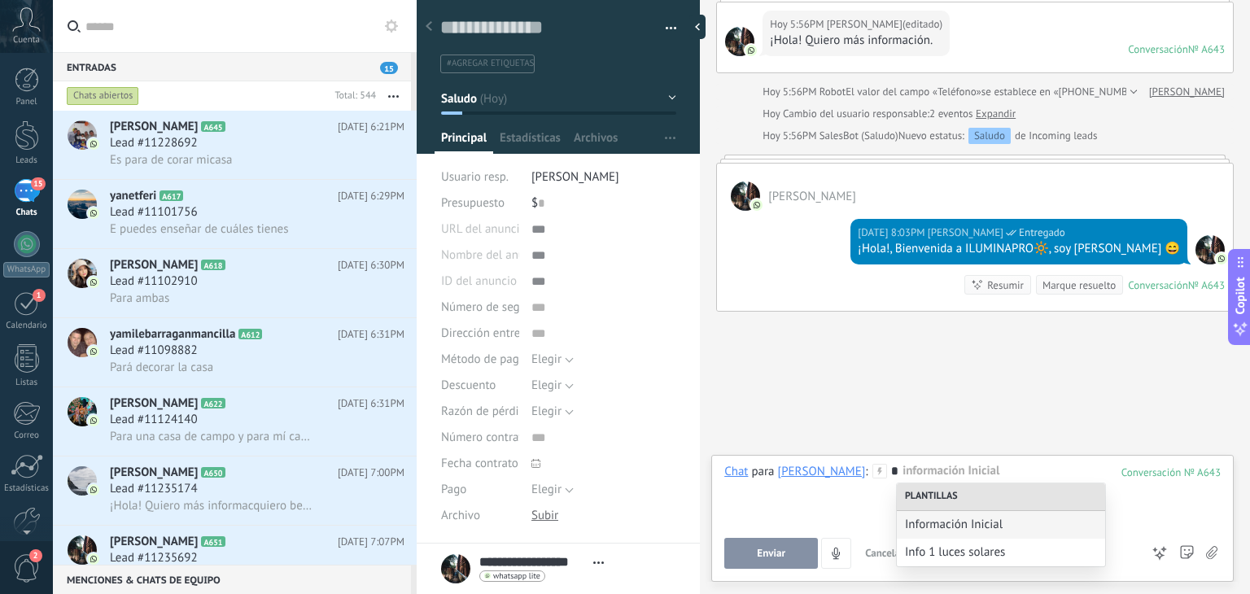
click at [924, 567] on div "Enviar Cancelar Rastrear clics en links ? Reducir links largos y rastrear clics…" at bounding box center [932, 553] width 416 height 31
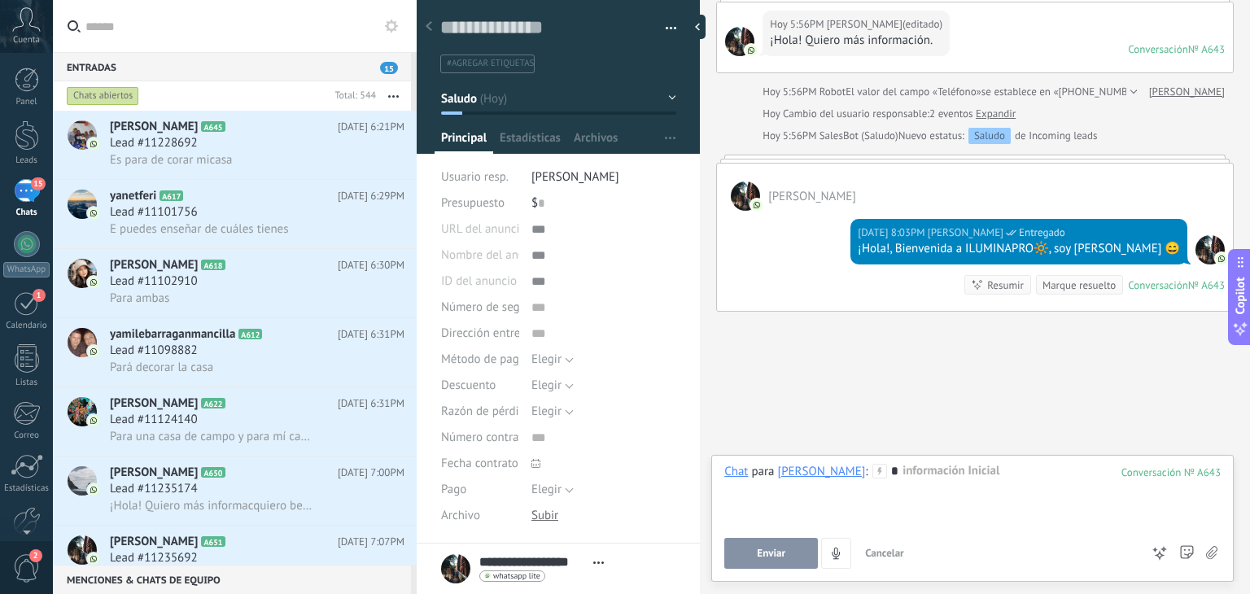
click at [927, 478] on div "*" at bounding box center [972, 495] width 496 height 62
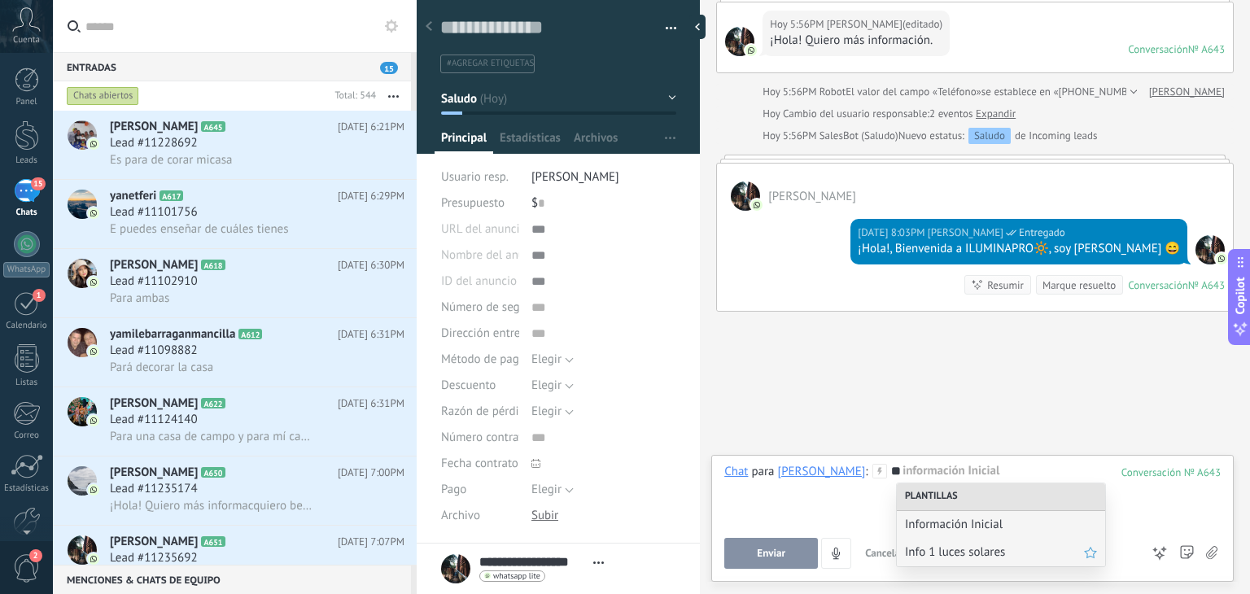
click at [935, 557] on span "Info 1 luces solares" at bounding box center [994, 551] width 179 height 15
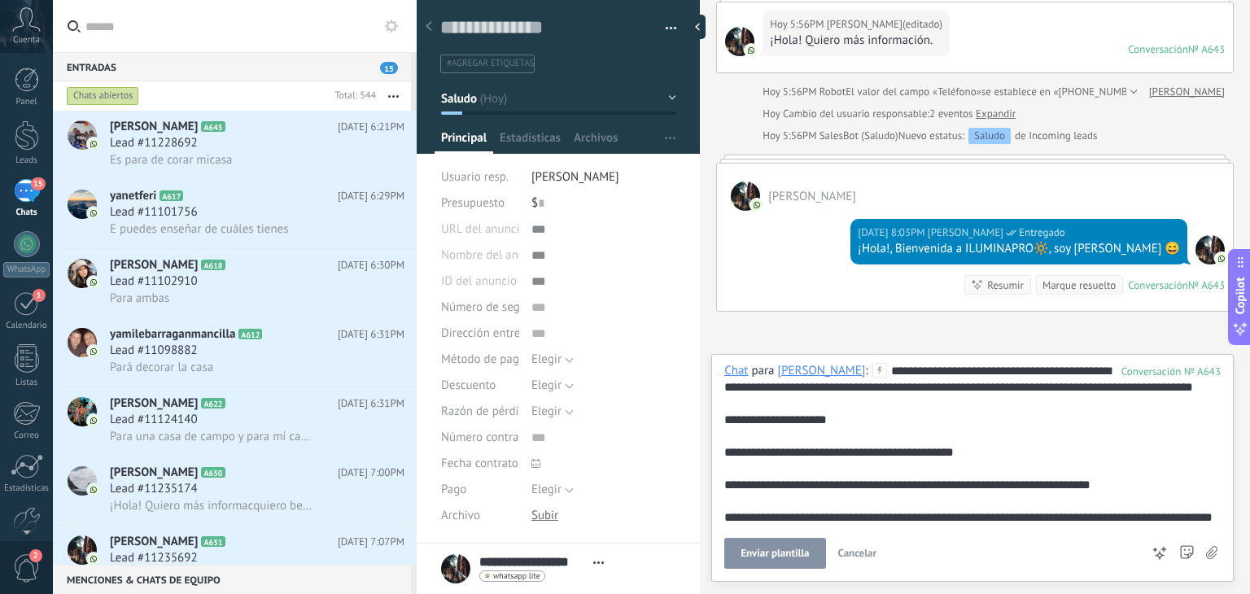
click at [793, 554] on span "Enviar plantilla" at bounding box center [774, 553] width 68 height 11
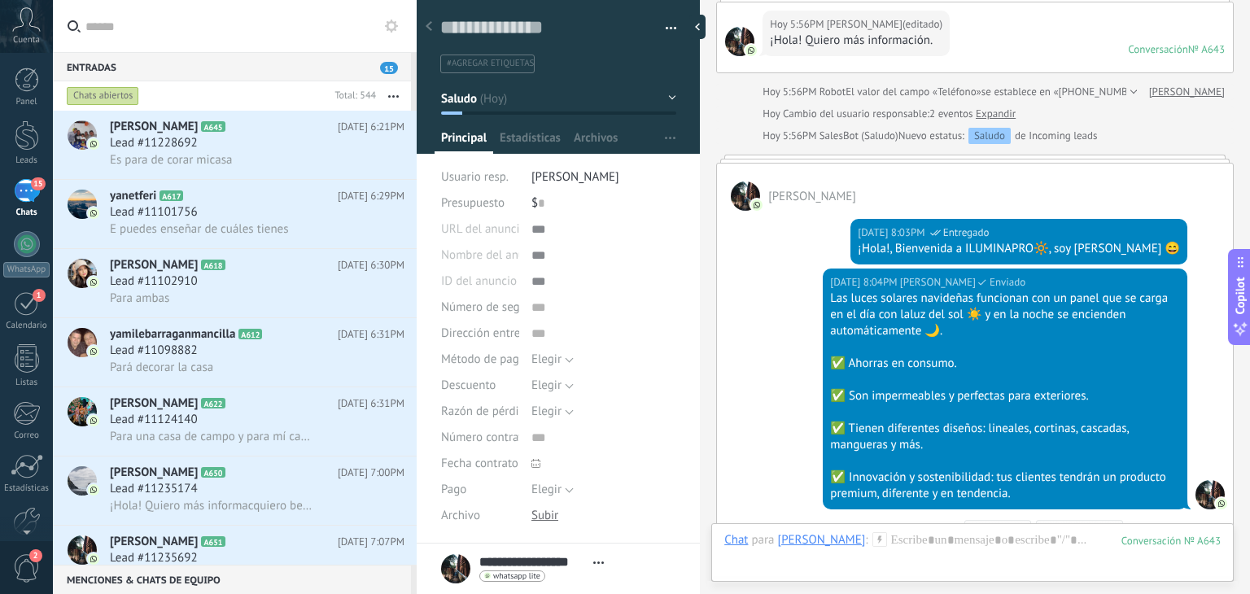
scroll to position [366, 0]
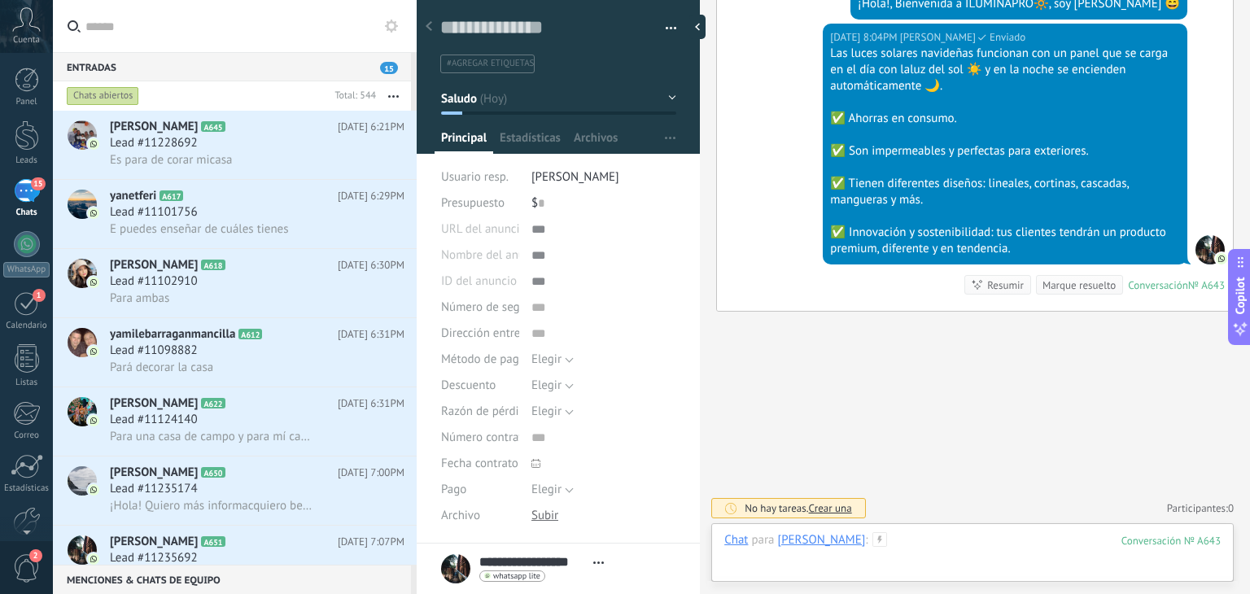
click at [931, 546] on div at bounding box center [972, 556] width 496 height 49
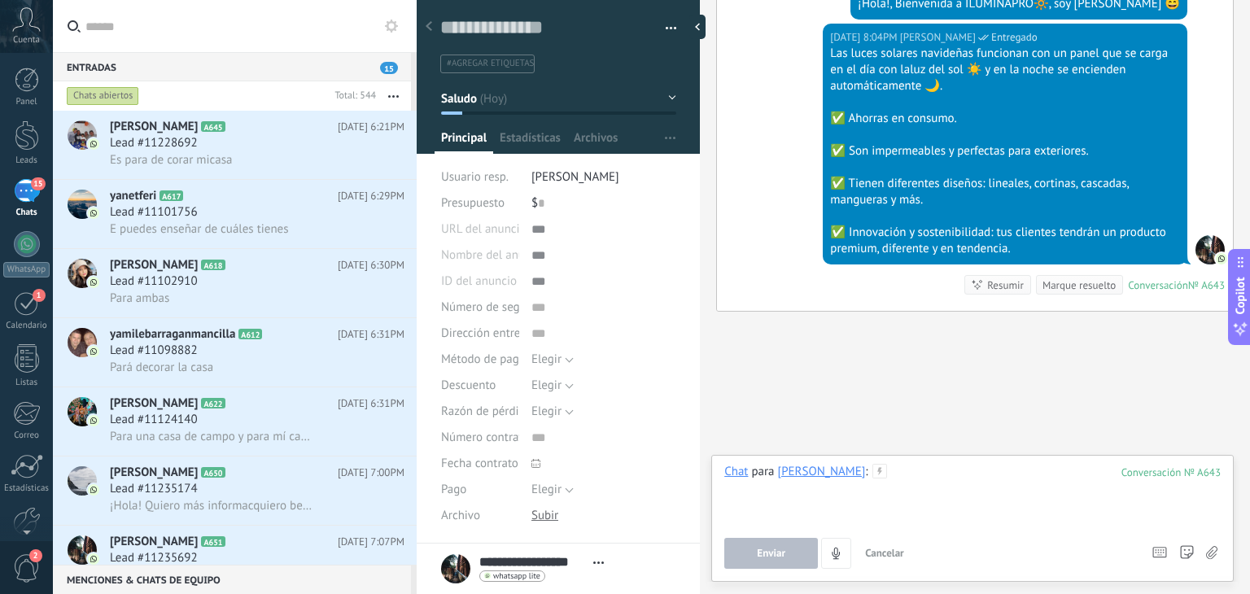
click at [937, 479] on div at bounding box center [972, 495] width 496 height 62
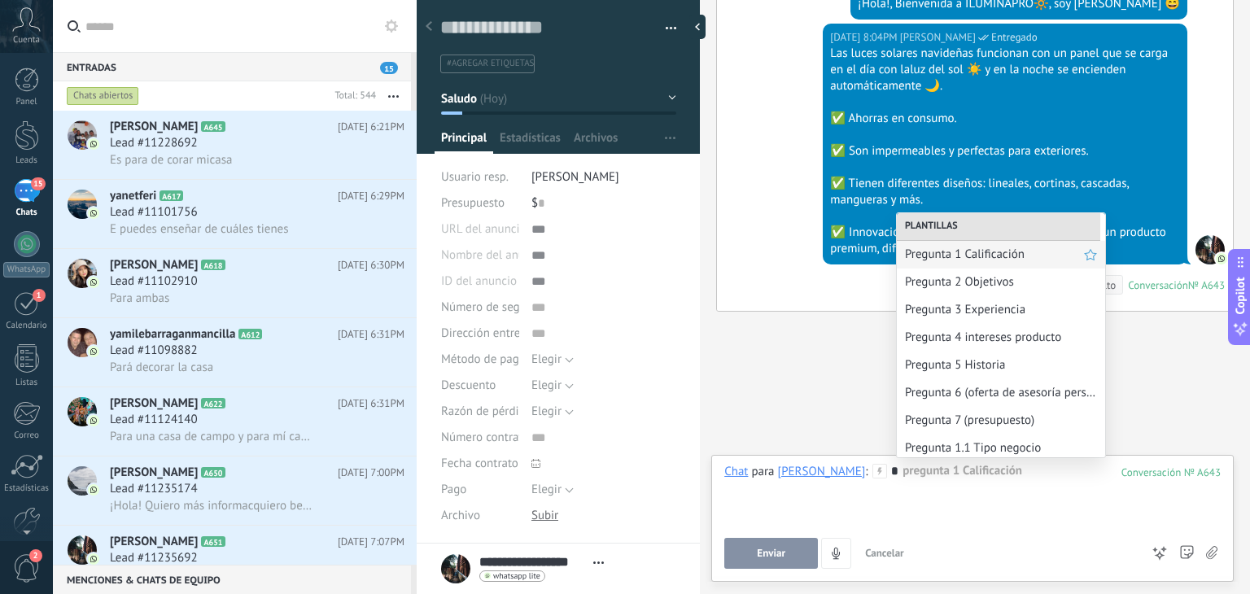
click at [981, 242] on div "Pregunta 1 Calificación" at bounding box center [1001, 255] width 208 height 28
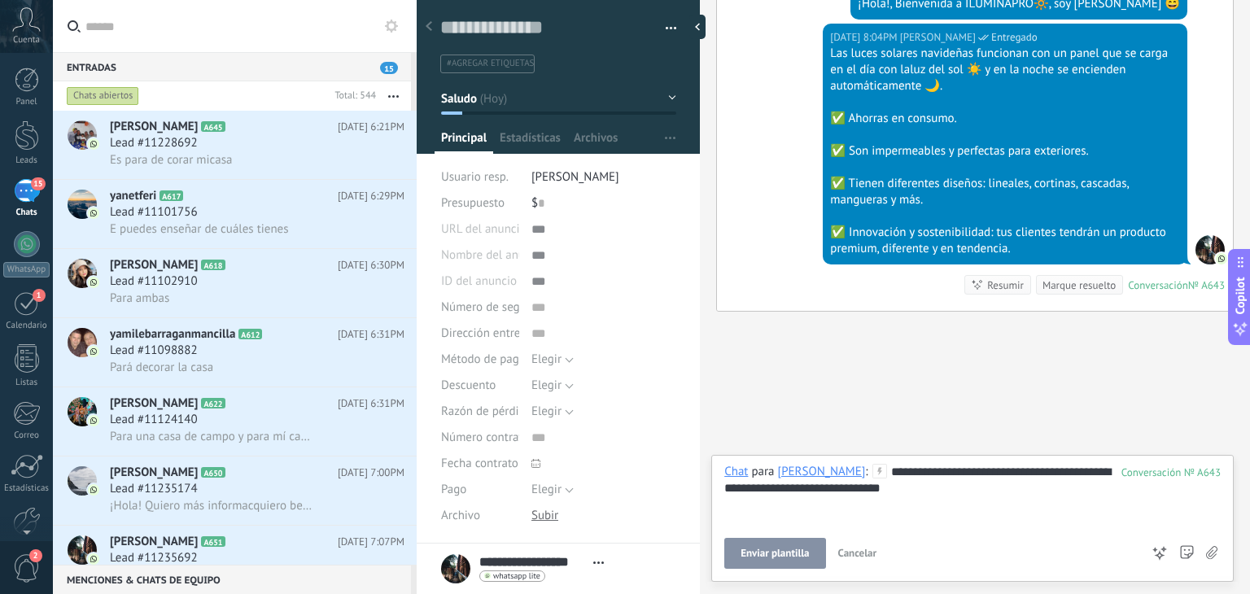
click at [796, 544] on button "Enviar plantilla" at bounding box center [774, 553] width 101 height 31
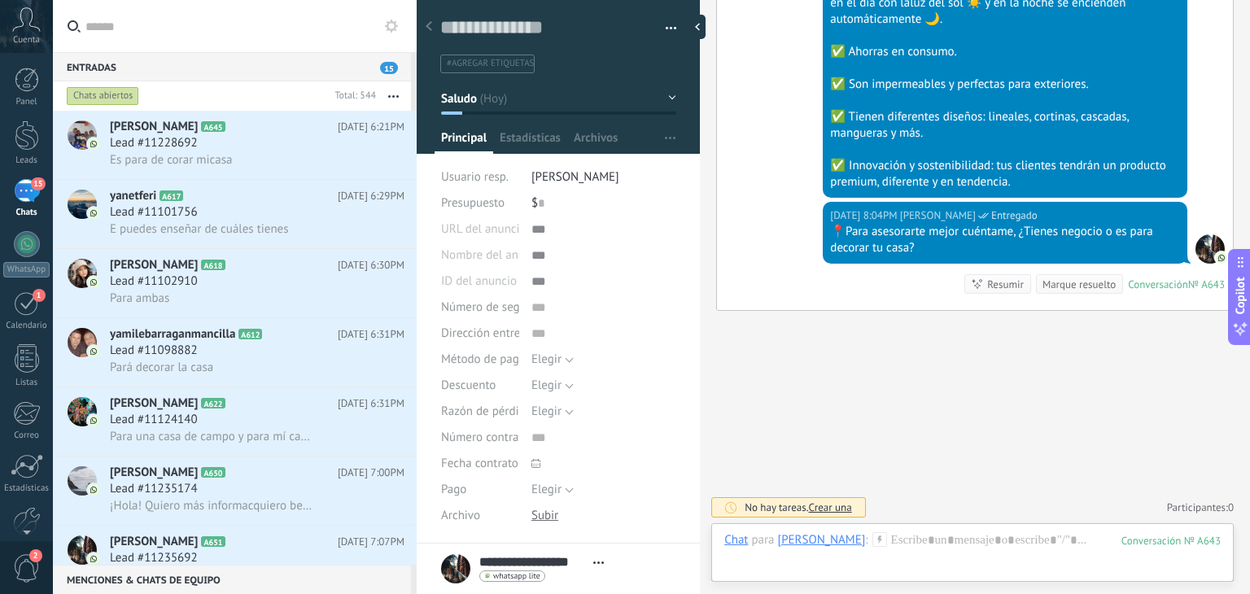
scroll to position [181, 0]
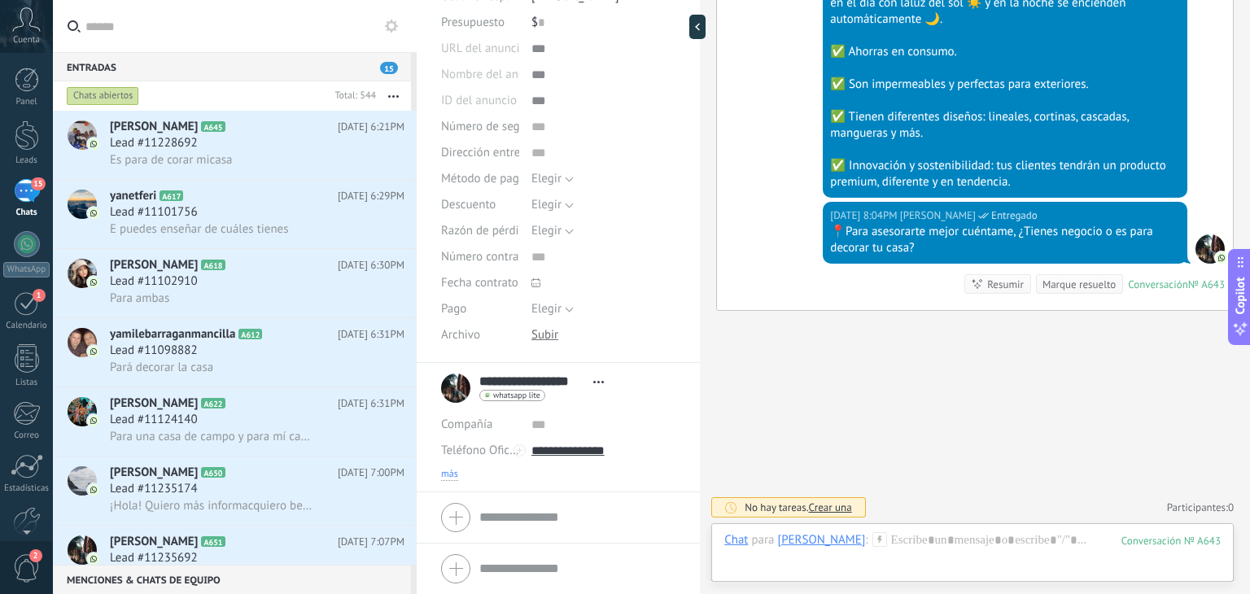
click at [453, 473] on span "más" at bounding box center [449, 474] width 17 height 13
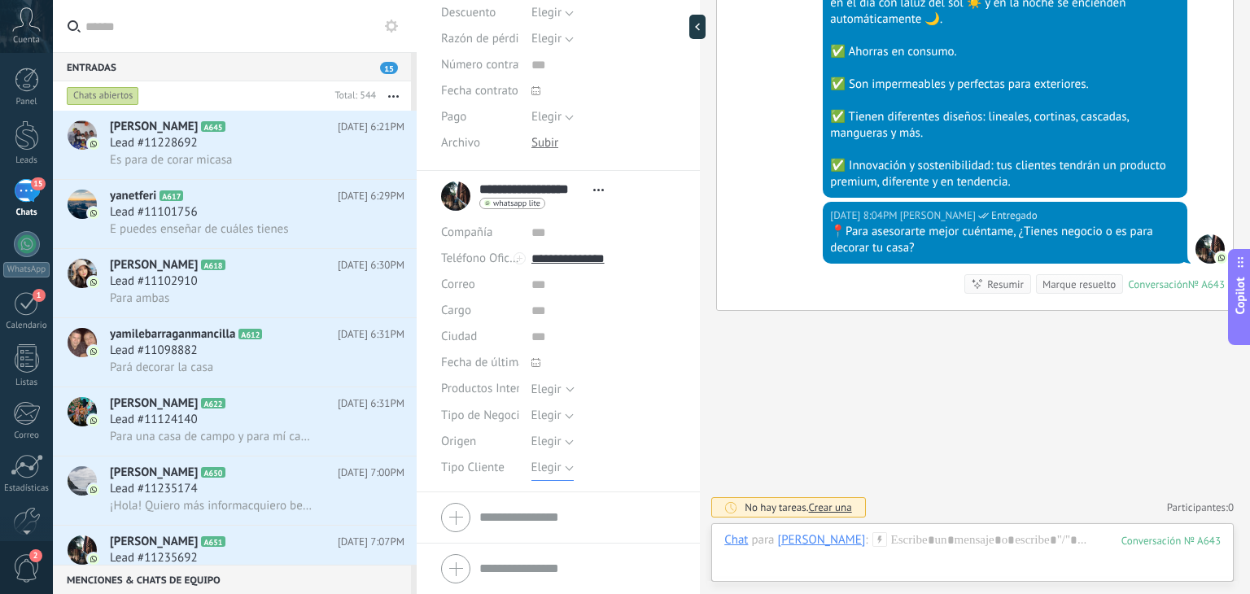
click at [537, 470] on span "Elegir" at bounding box center [546, 467] width 30 height 15
click at [548, 557] on span "Detal" at bounding box center [587, 551] width 149 height 15
click at [544, 463] on span "Detal" at bounding box center [545, 467] width 28 height 15
click at [551, 473] on span "Elegir" at bounding box center [587, 468] width 149 height 15
click at [550, 439] on span "Elegir" at bounding box center [546, 441] width 30 height 15
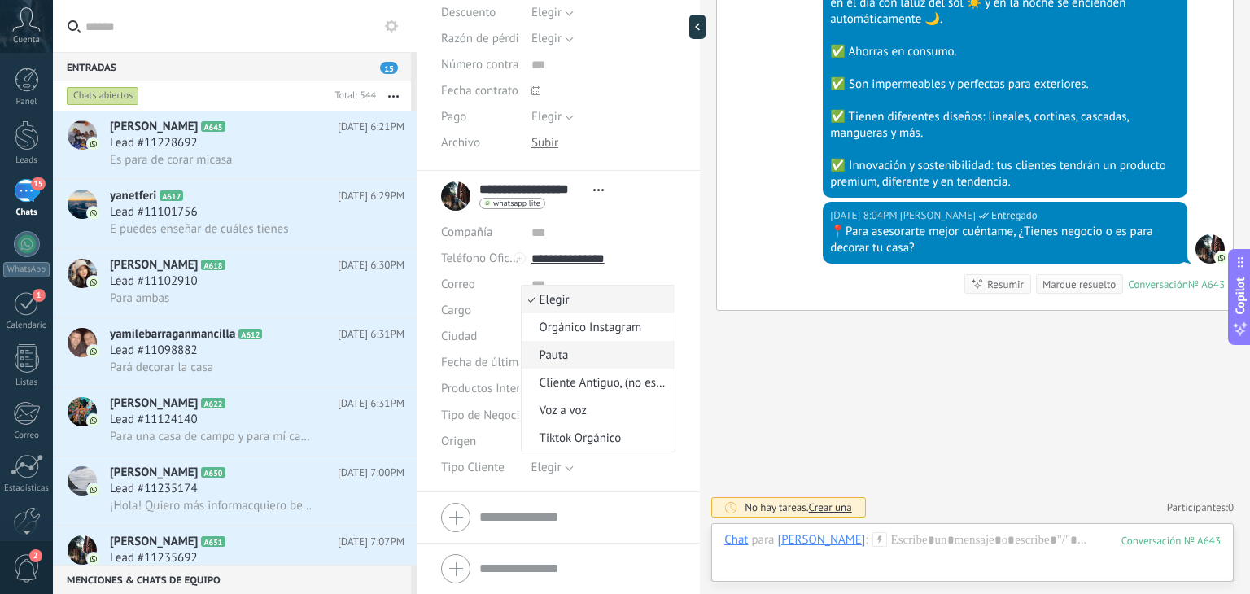
click at [566, 352] on span "Pauta" at bounding box center [596, 354] width 149 height 15
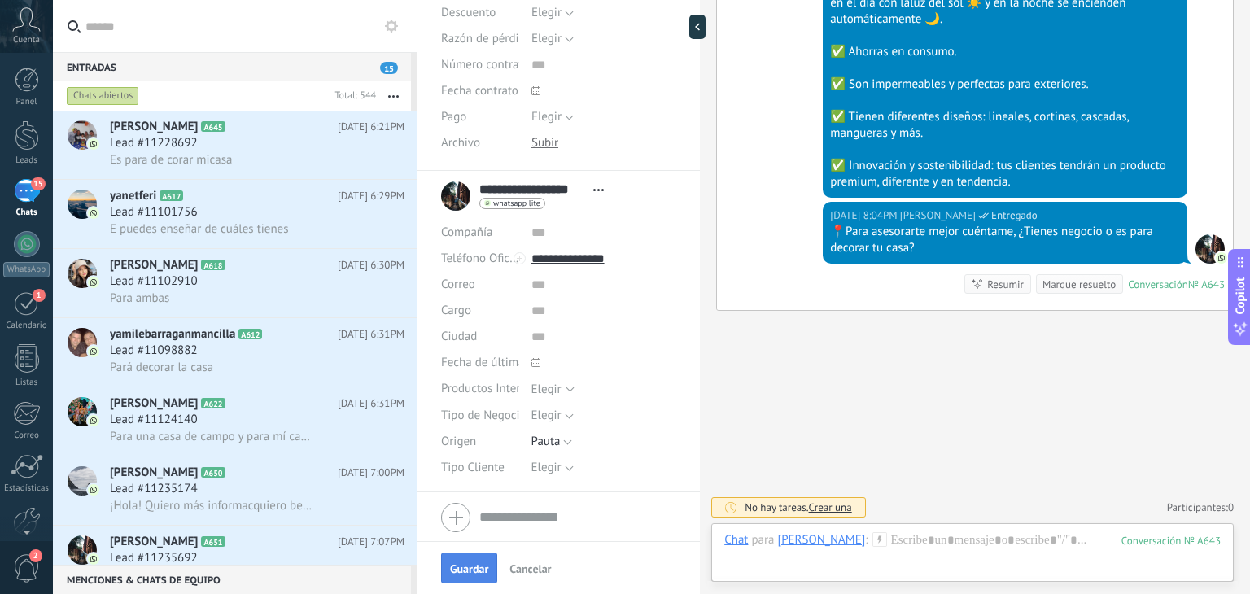
click at [458, 566] on span "Guardar" at bounding box center [469, 568] width 38 height 11
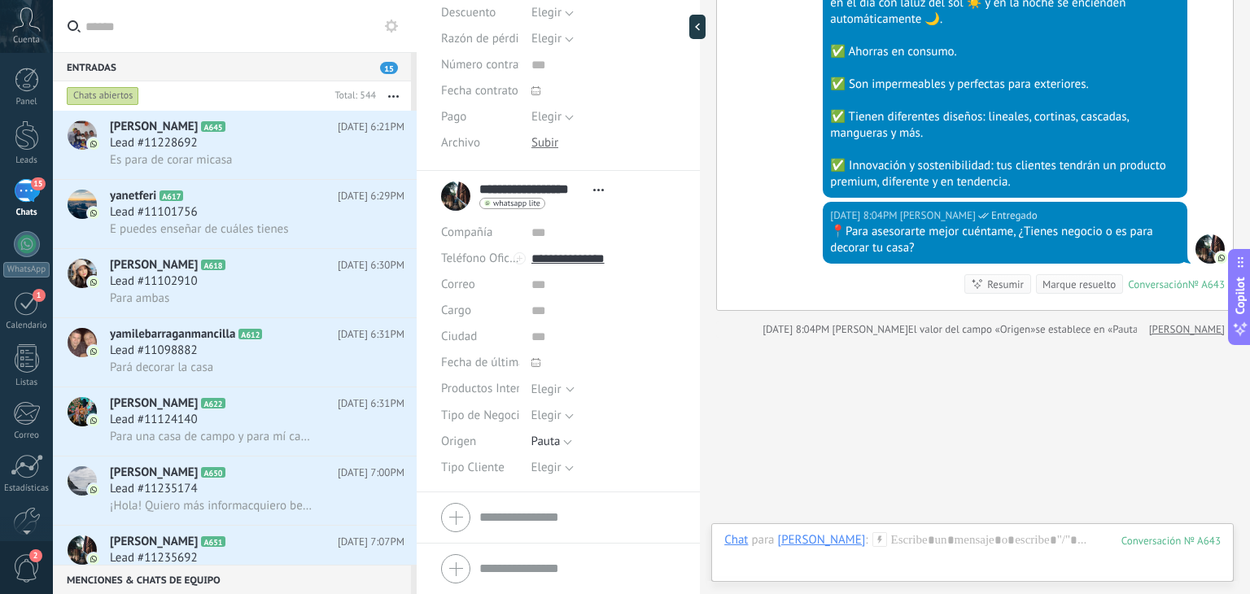
scroll to position [459, 0]
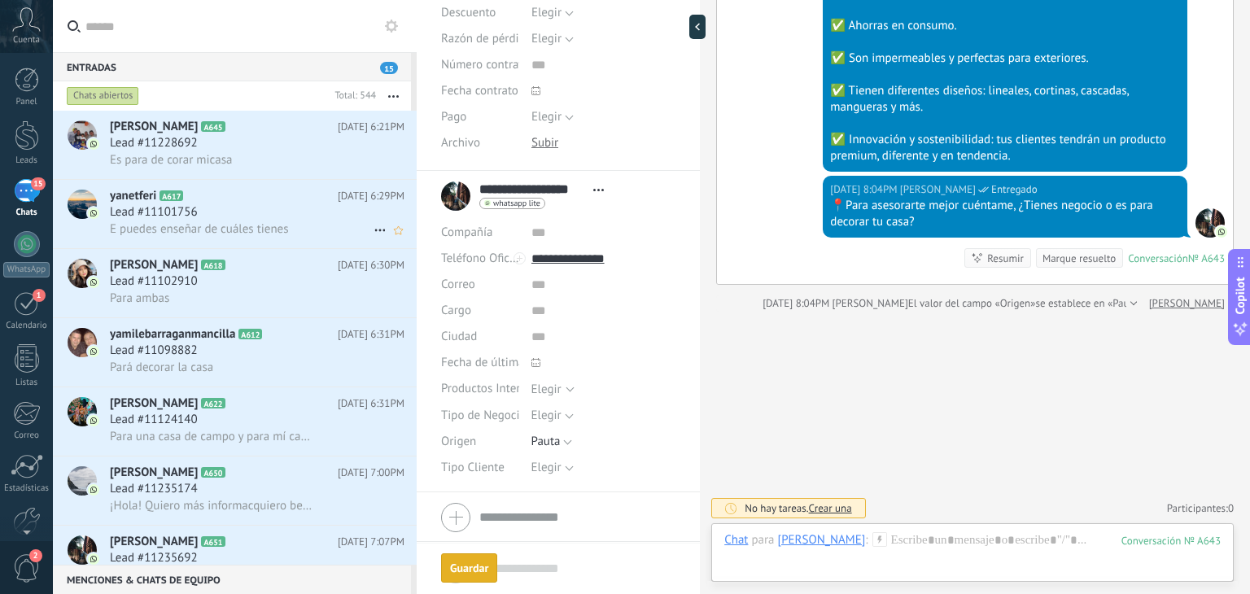
click at [266, 218] on div "Lead #11101756" at bounding box center [257, 212] width 295 height 16
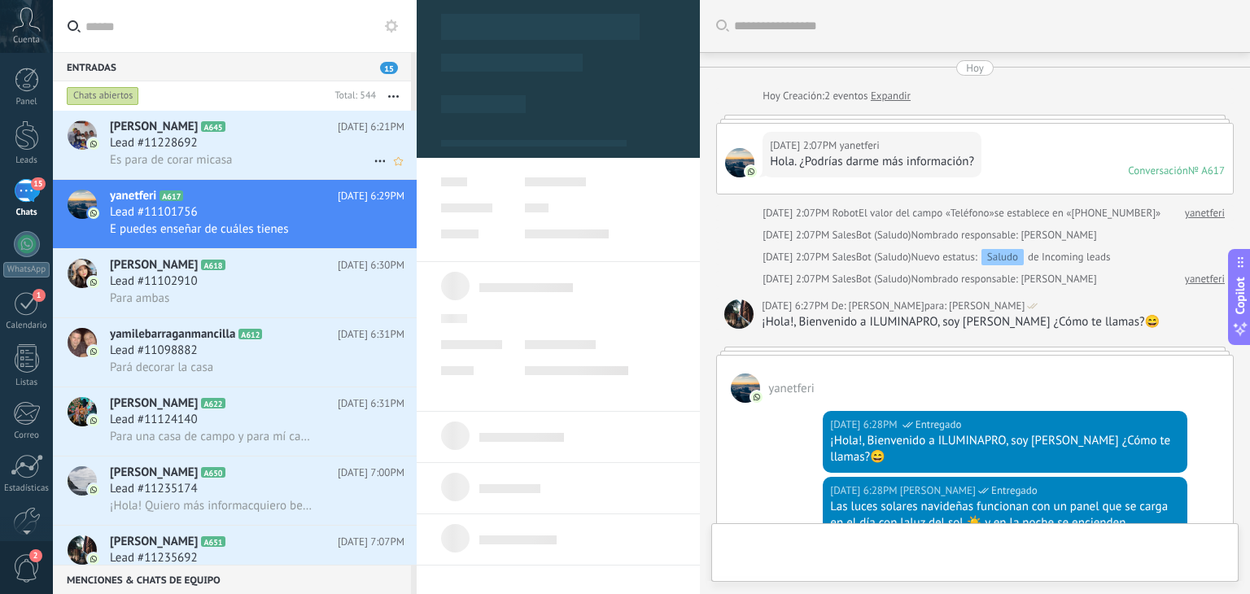
type textarea "**********"
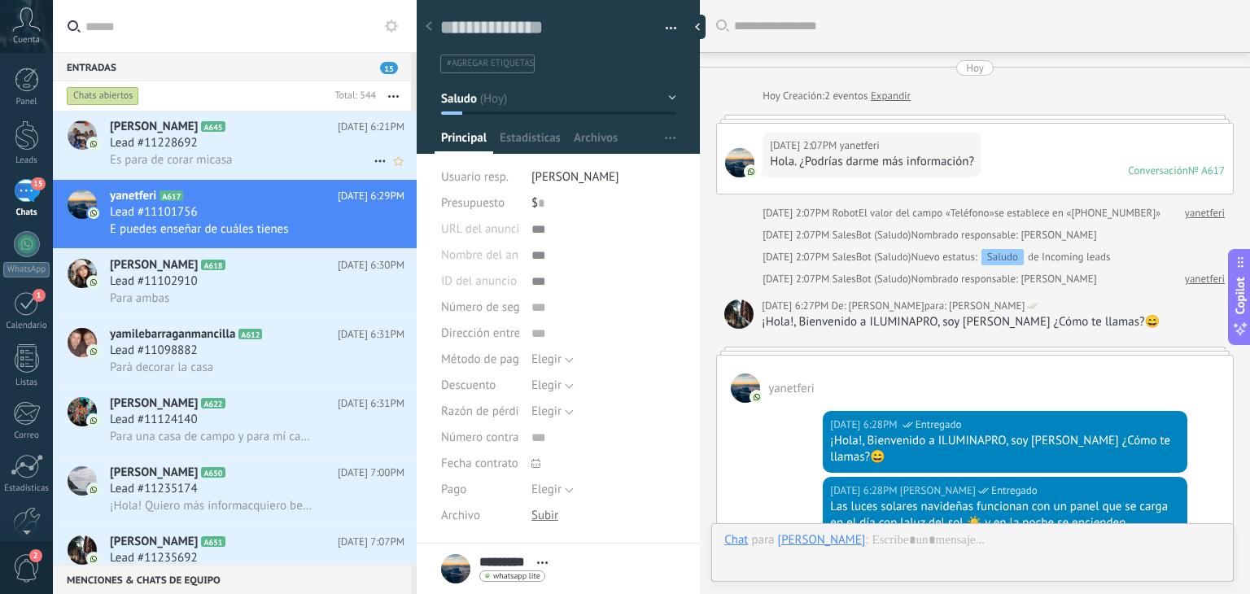
scroll to position [667, 0]
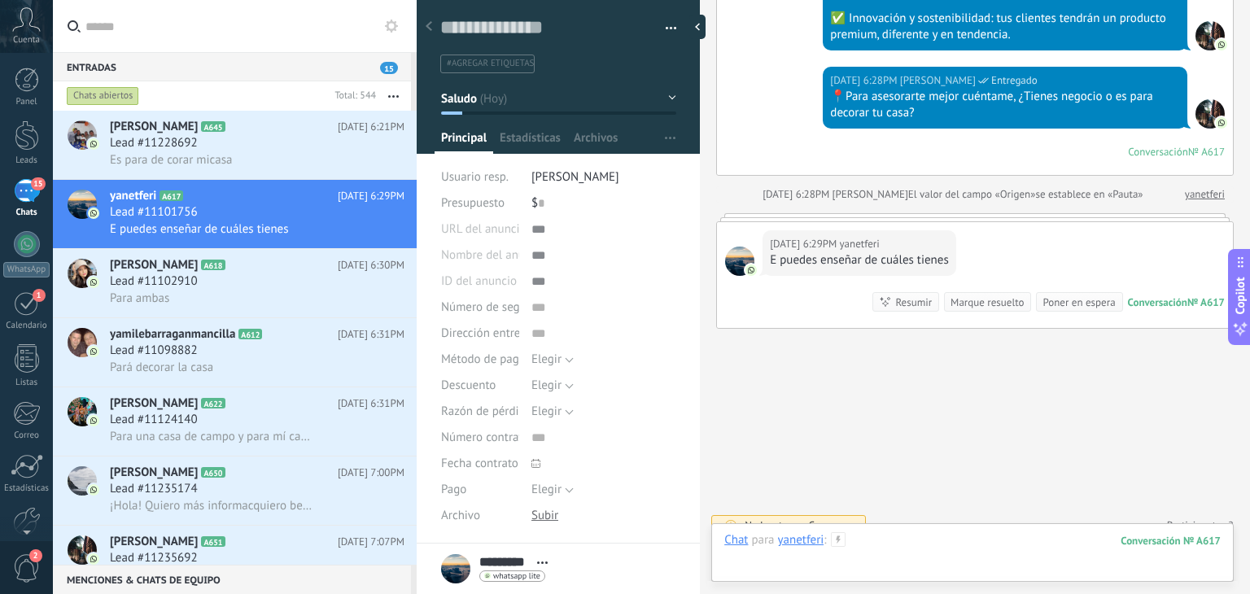
click at [884, 544] on div at bounding box center [972, 556] width 496 height 49
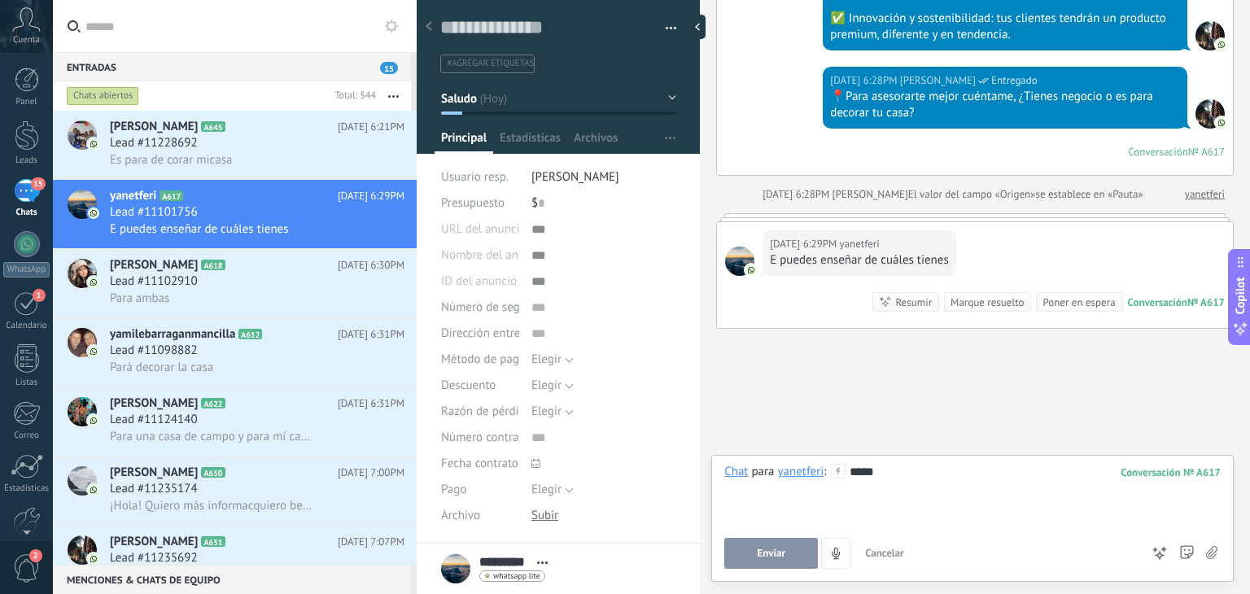
click at [781, 555] on span "Enviar" at bounding box center [771, 553] width 28 height 11
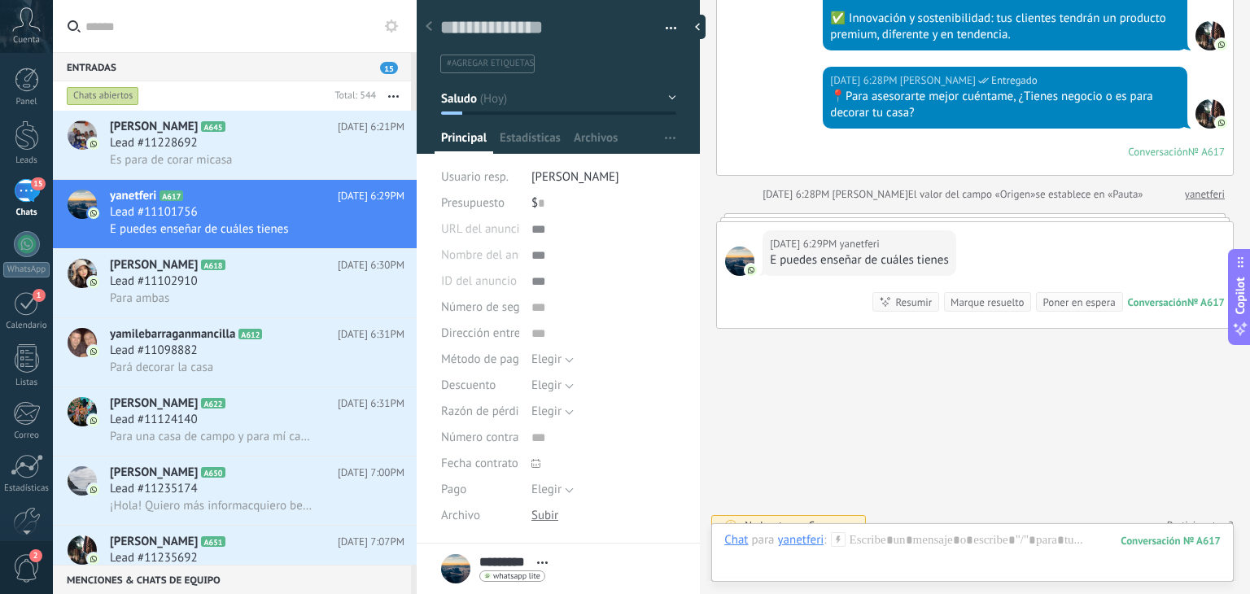
scroll to position [631, 0]
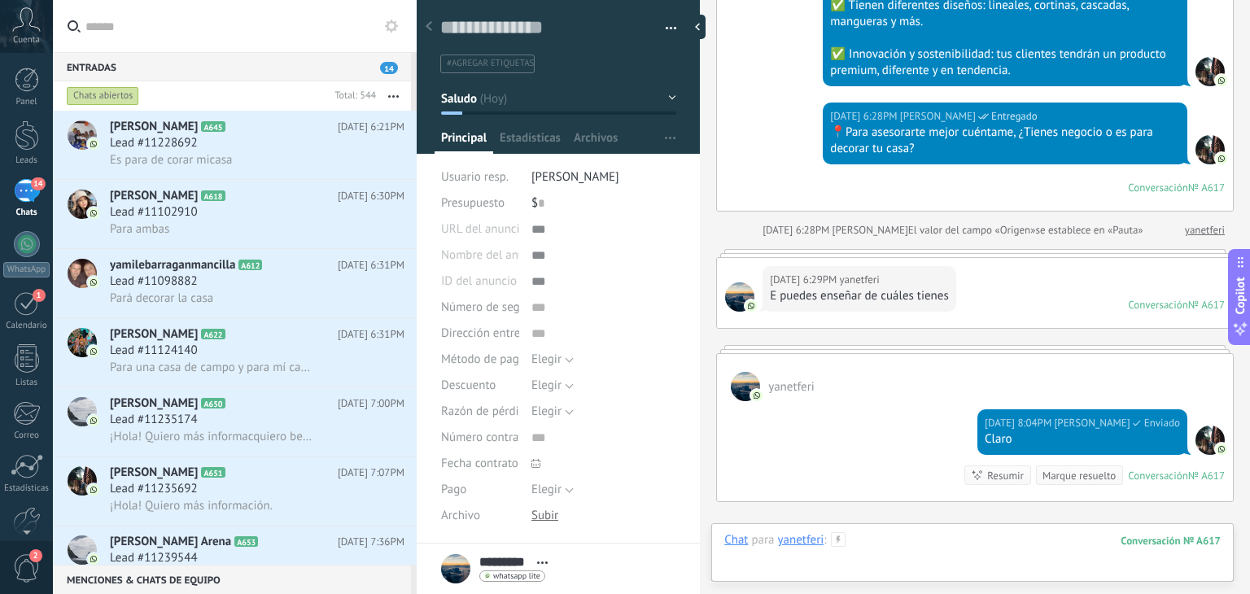
click at [866, 536] on div at bounding box center [972, 556] width 496 height 49
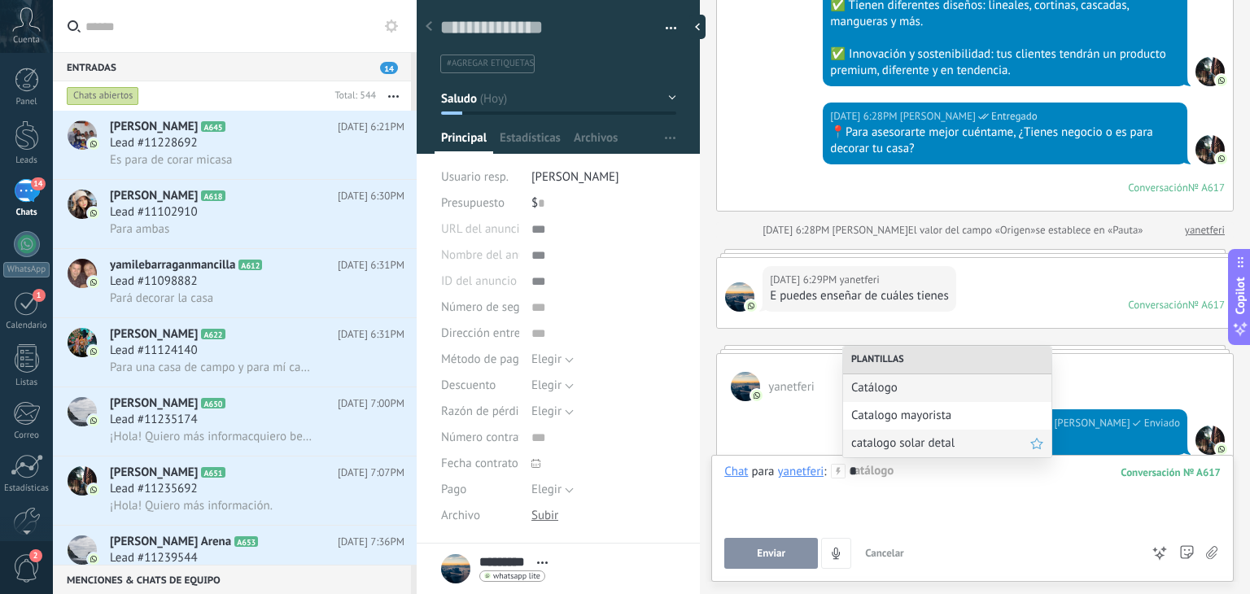
click at [924, 436] on span "catalogo solar detal" at bounding box center [940, 442] width 179 height 15
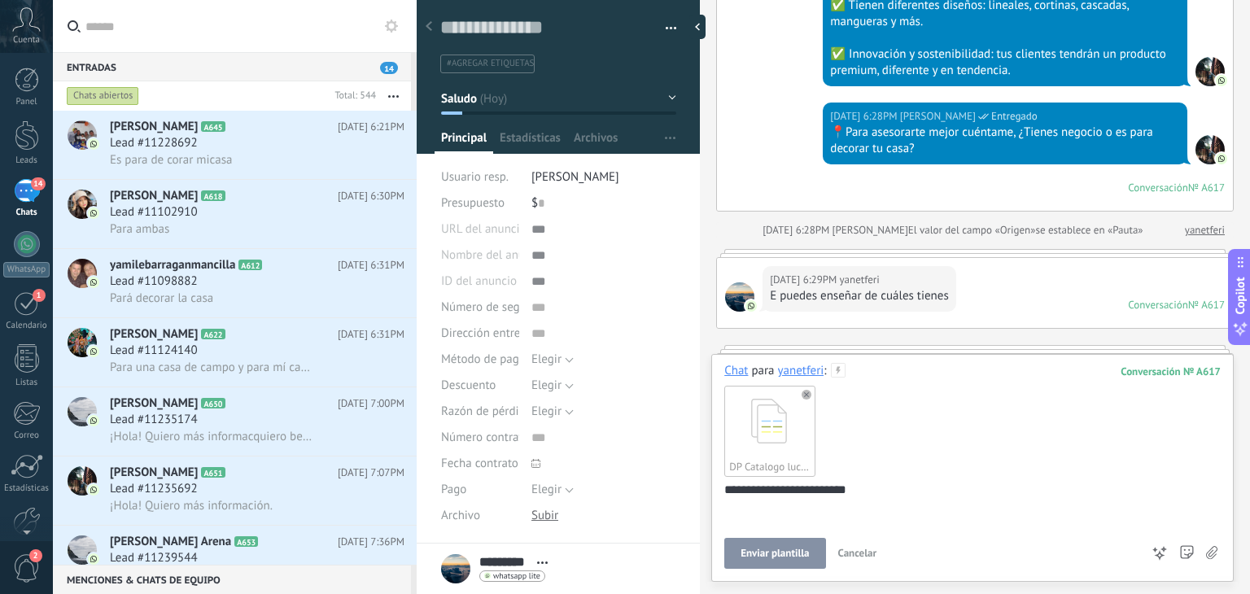
click at [798, 554] on span "Enviar plantilla" at bounding box center [774, 553] width 68 height 11
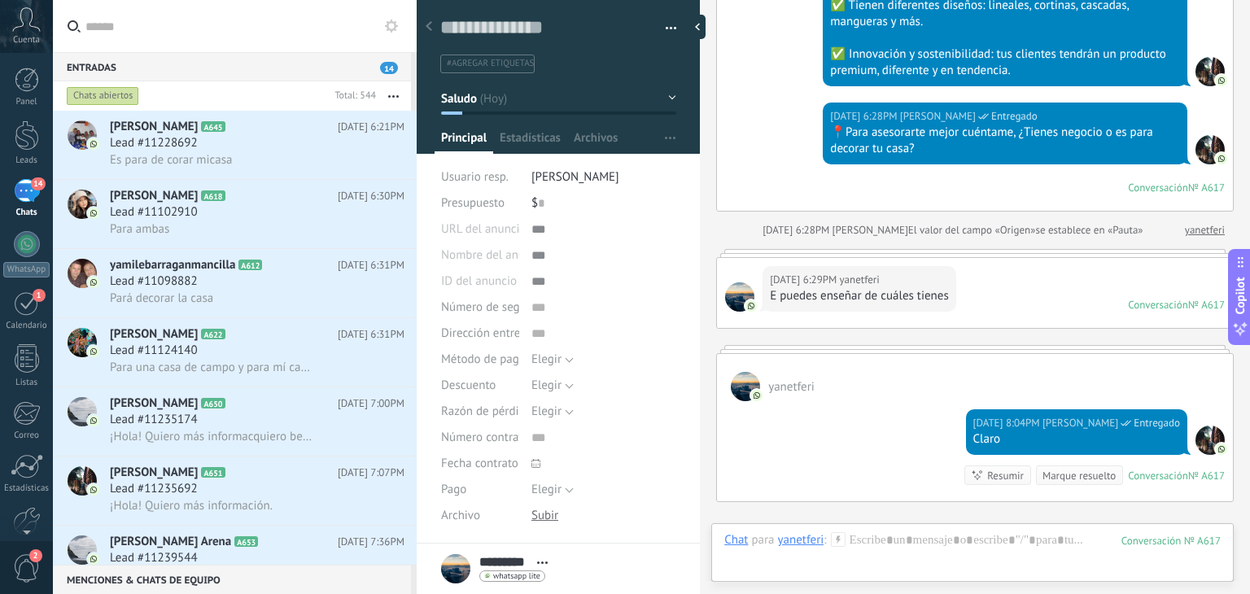
scroll to position [955, 0]
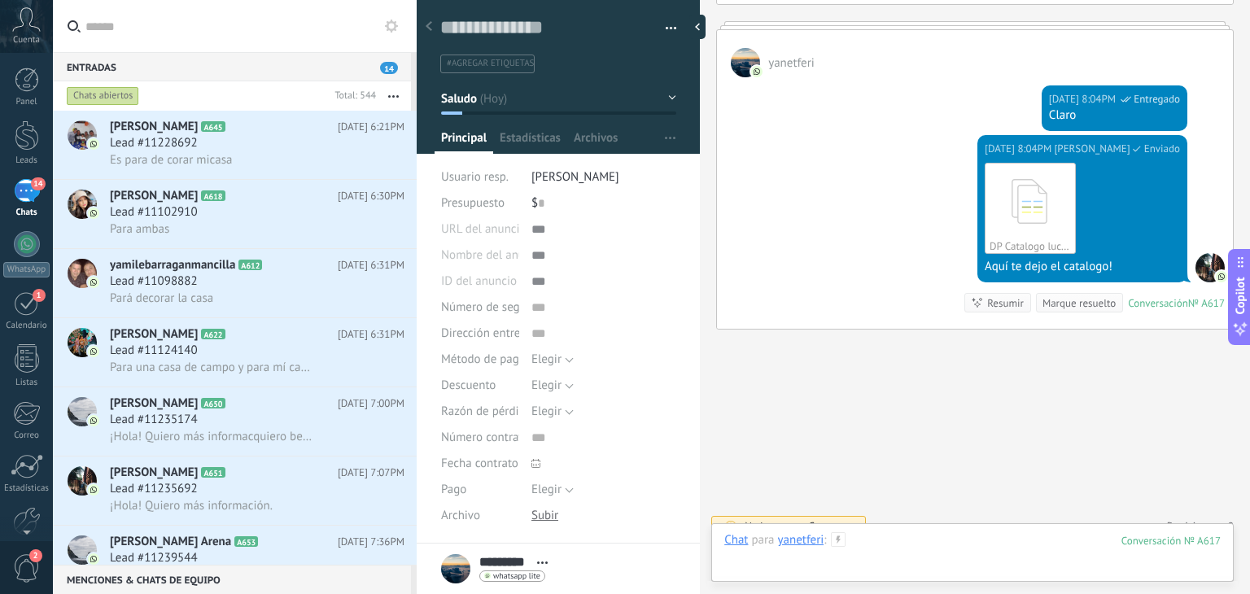
click at [921, 537] on div at bounding box center [972, 556] width 496 height 49
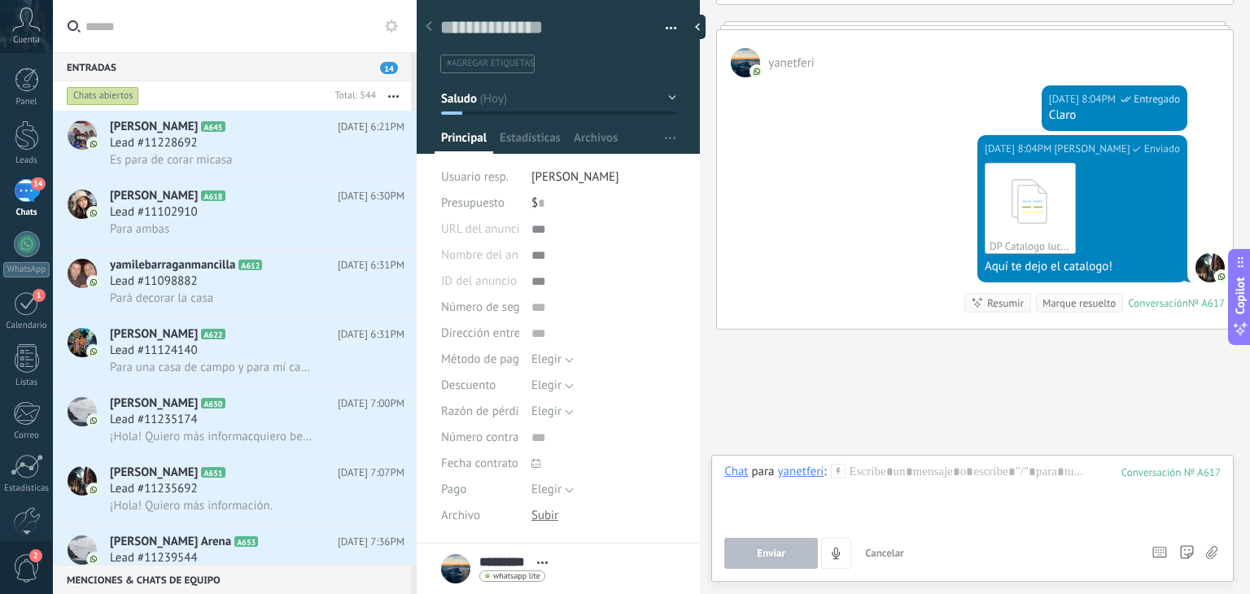
click at [841, 469] on icon at bounding box center [838, 471] width 15 height 15
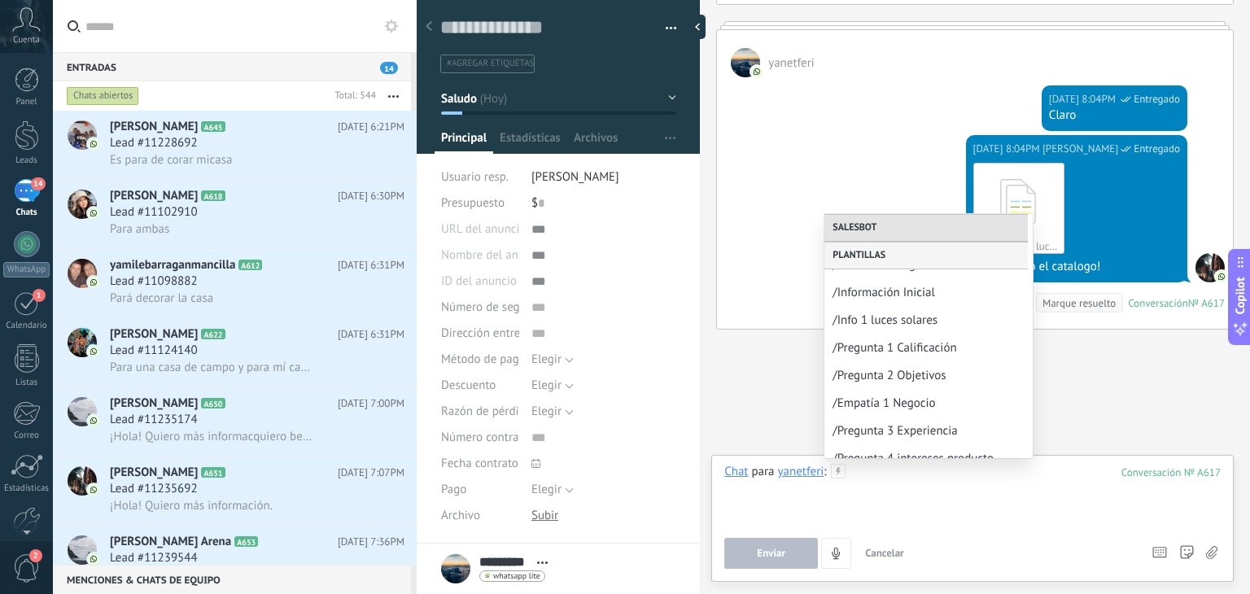
scroll to position [256, 0]
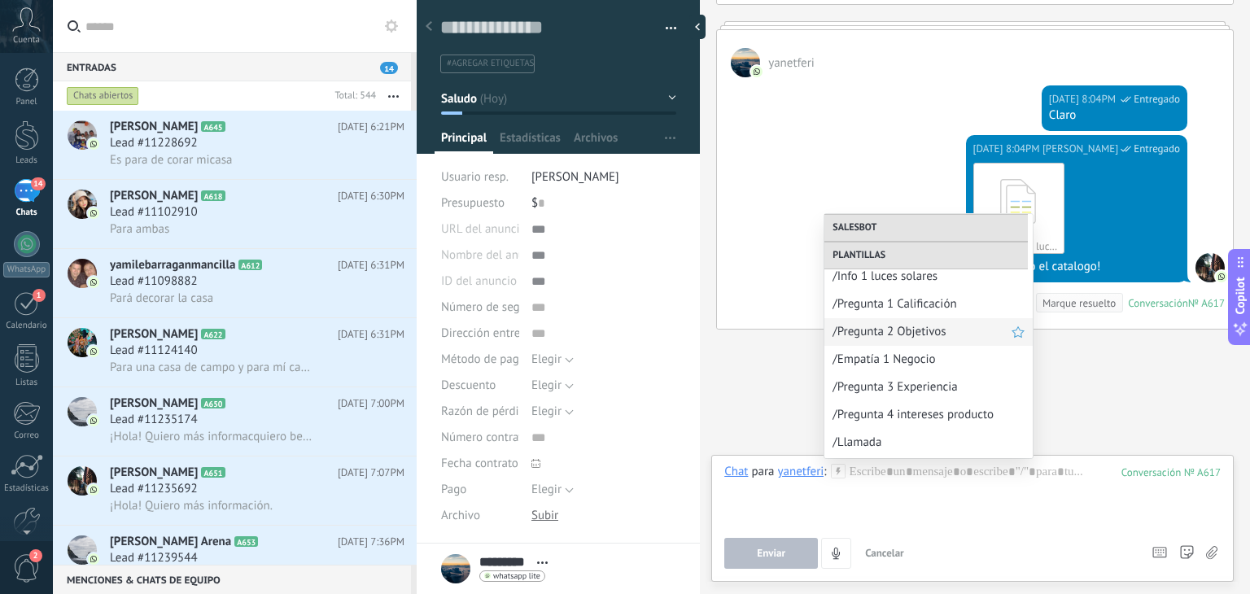
click at [902, 329] on span "/Pregunta 2 Objetivos" at bounding box center [921, 331] width 179 height 15
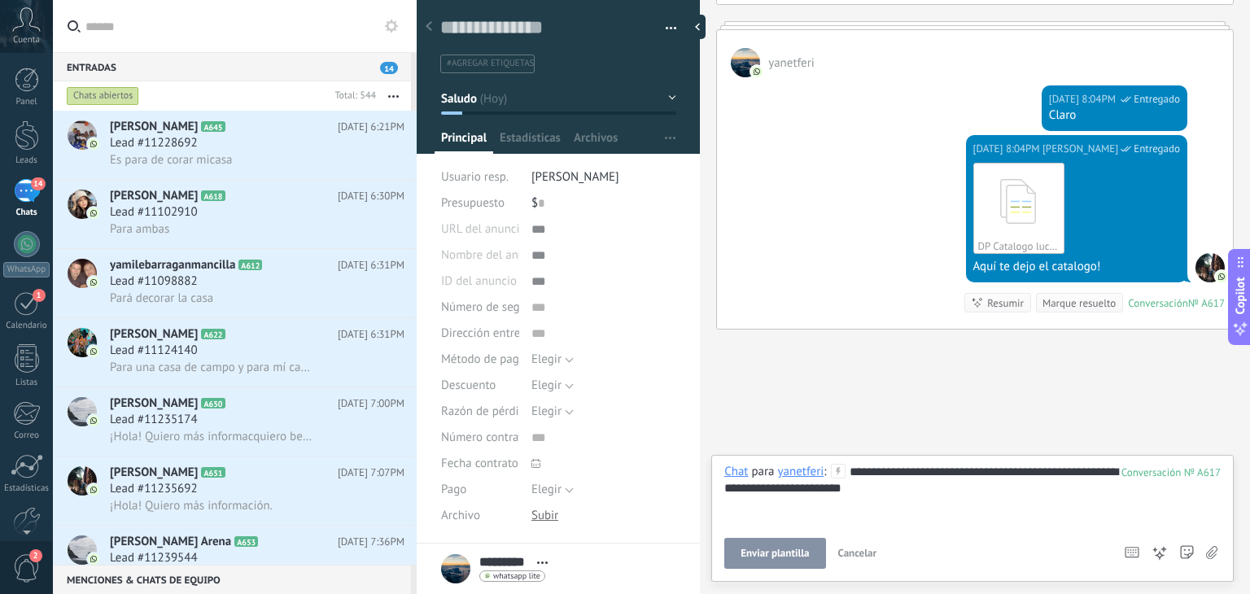
click at [785, 557] on span "Enviar plantilla" at bounding box center [774, 553] width 68 height 11
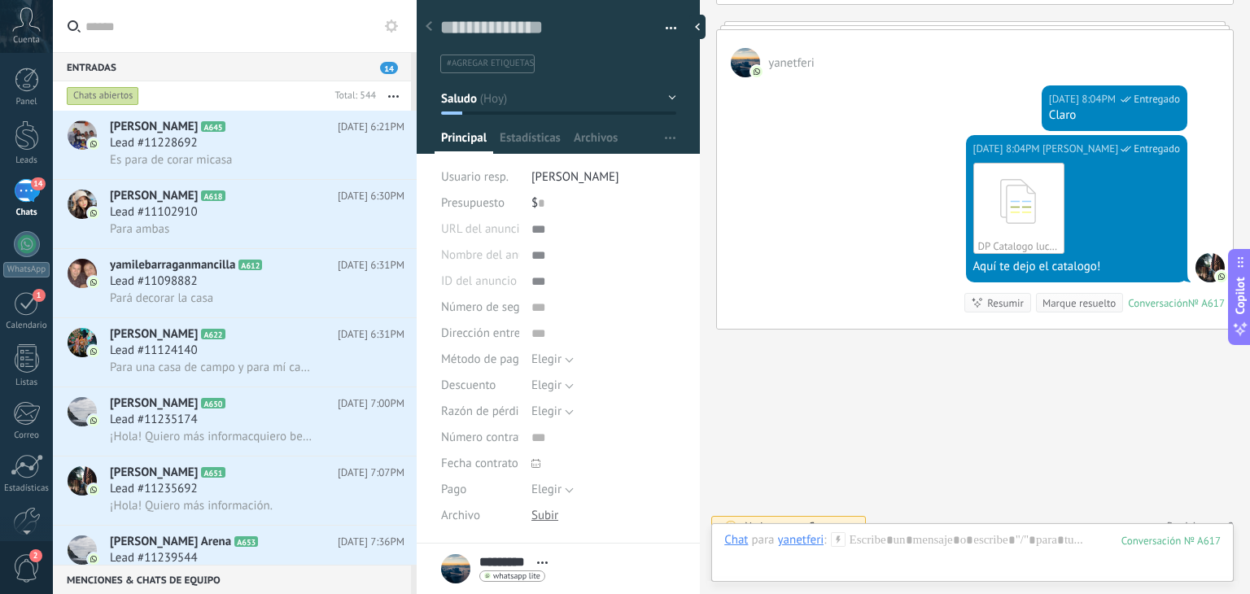
scroll to position [1022, 0]
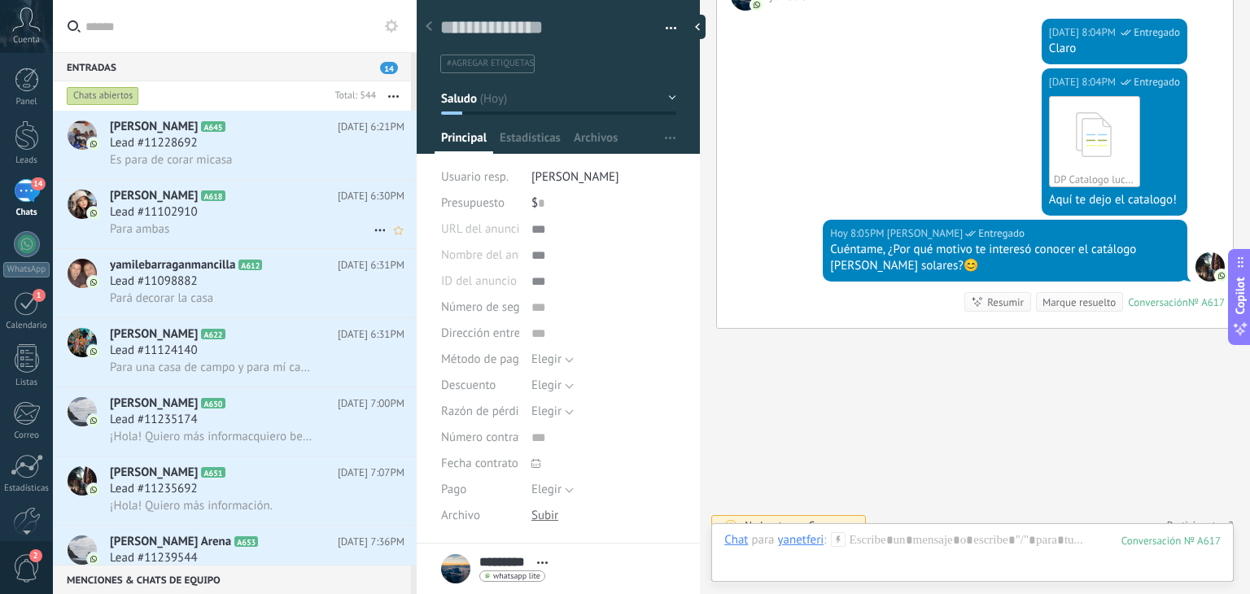
click at [230, 204] on h2 "[PERSON_NAME] A618" at bounding box center [224, 196] width 228 height 16
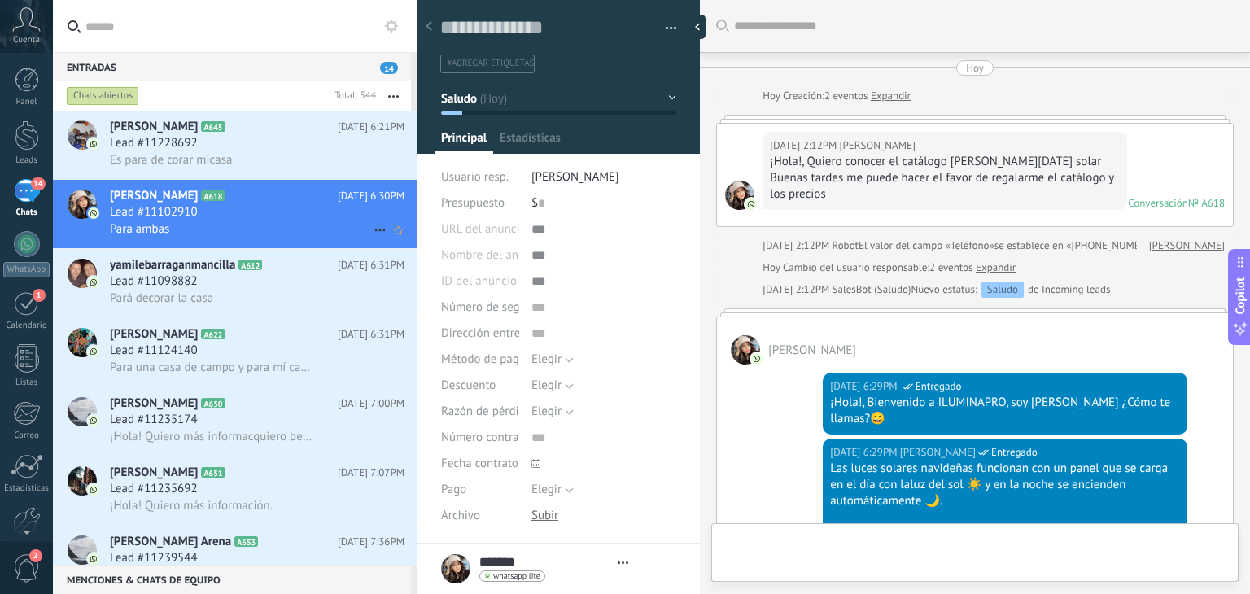
type textarea "**********"
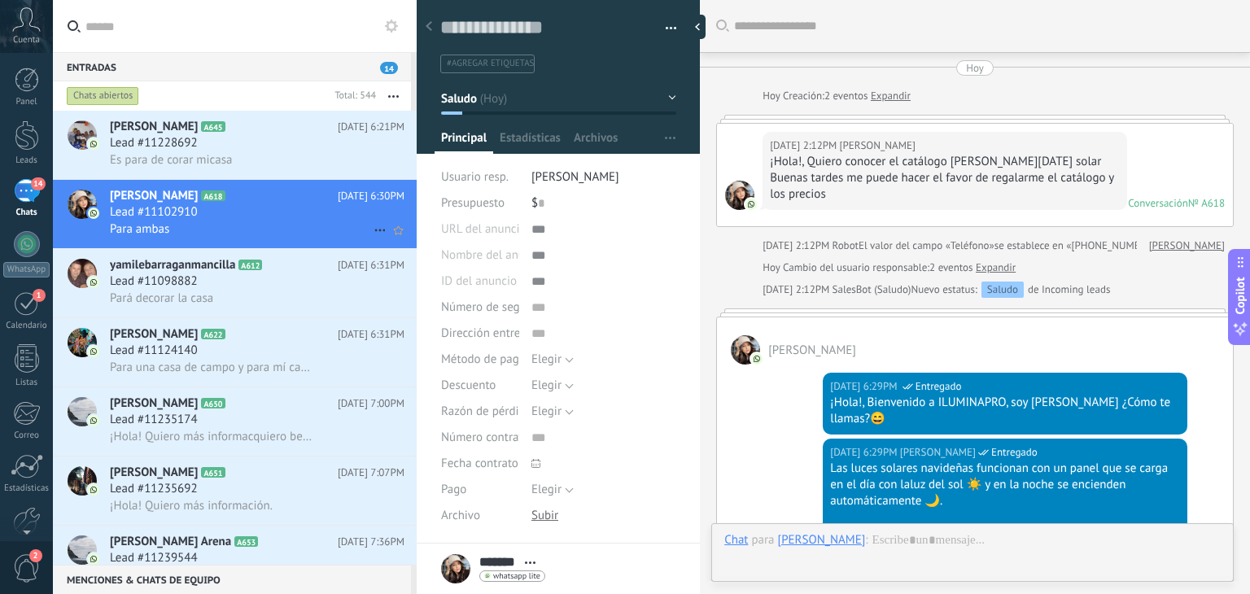
scroll to position [659, 0]
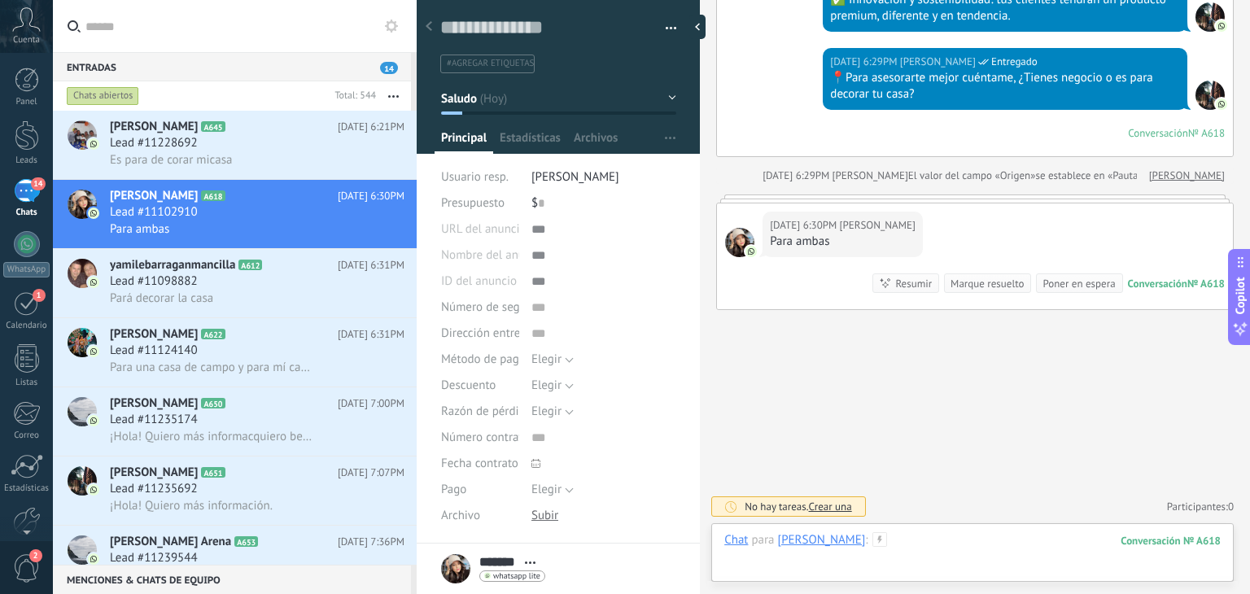
click at [845, 535] on div at bounding box center [972, 556] width 496 height 49
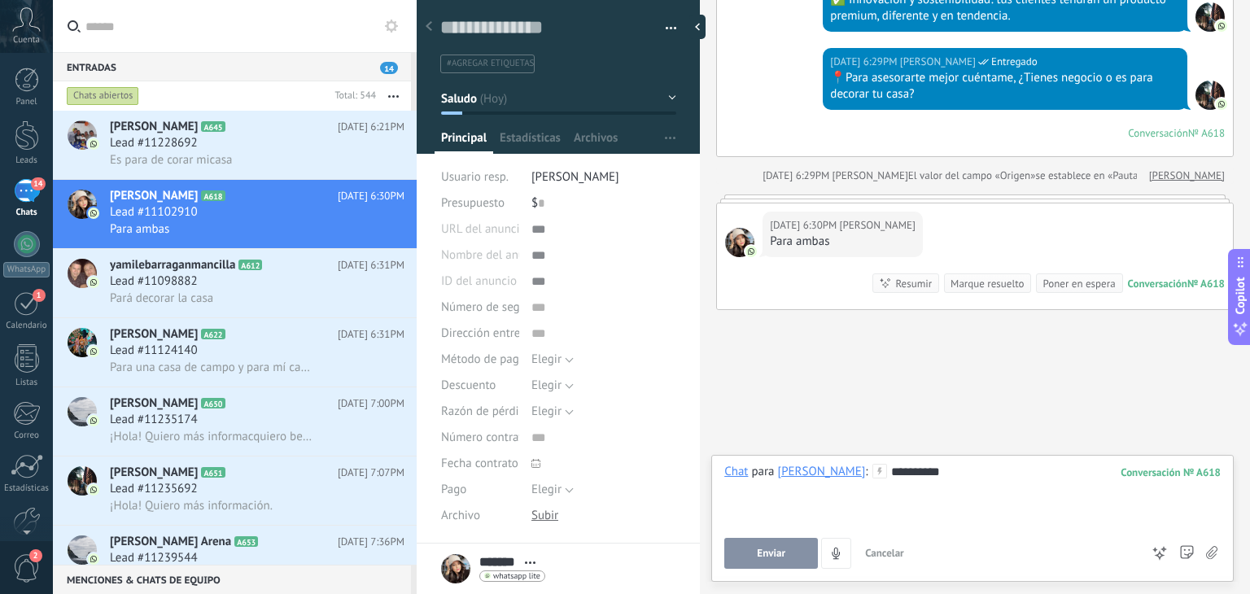
click at [780, 570] on div "**********" at bounding box center [972, 518] width 522 height 127
click at [777, 547] on button "Enviar" at bounding box center [771, 553] width 94 height 31
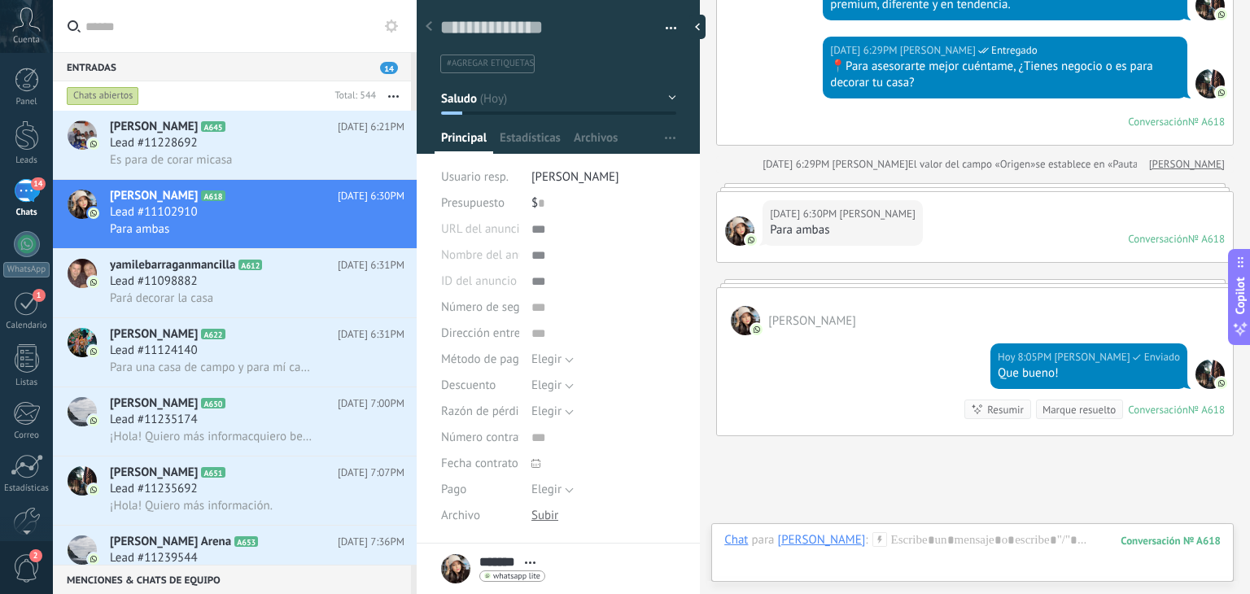
scroll to position [623, 0]
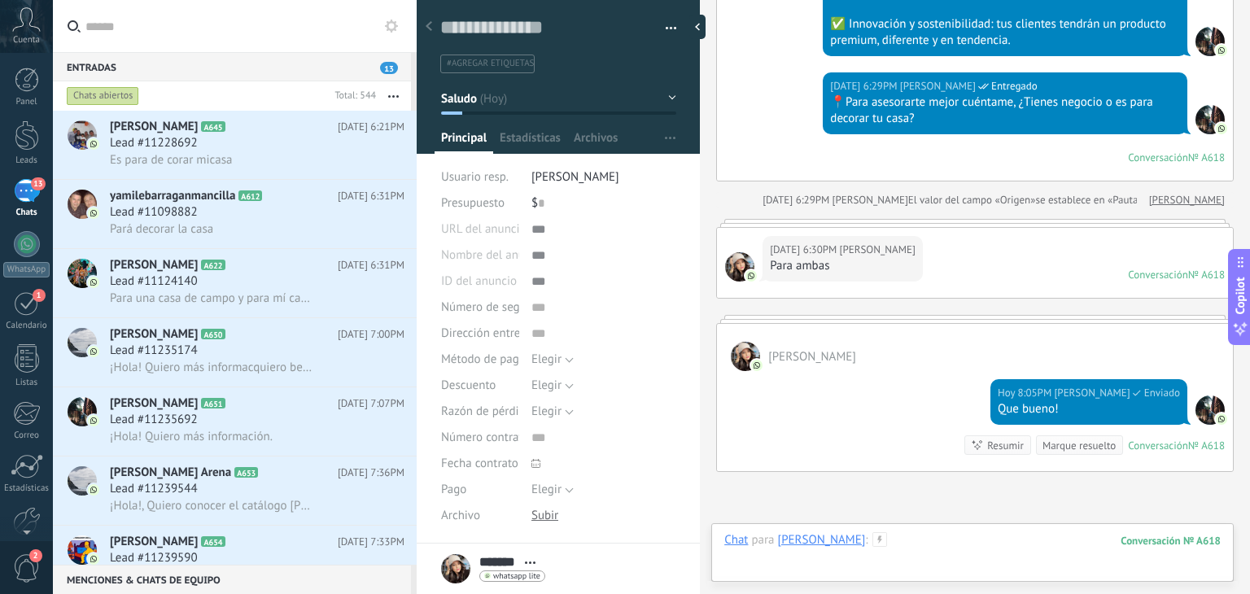
click at [898, 538] on div at bounding box center [972, 556] width 496 height 49
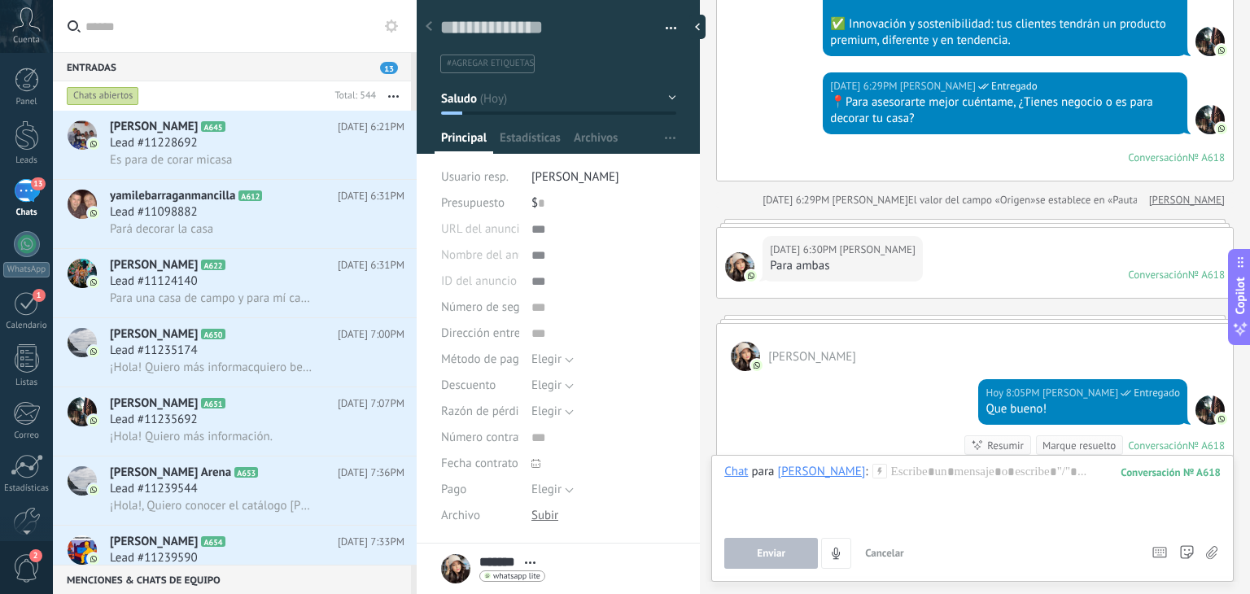
click at [865, 467] on span ":" at bounding box center [866, 472] width 2 height 16
click at [879, 469] on div at bounding box center [972, 495] width 496 height 62
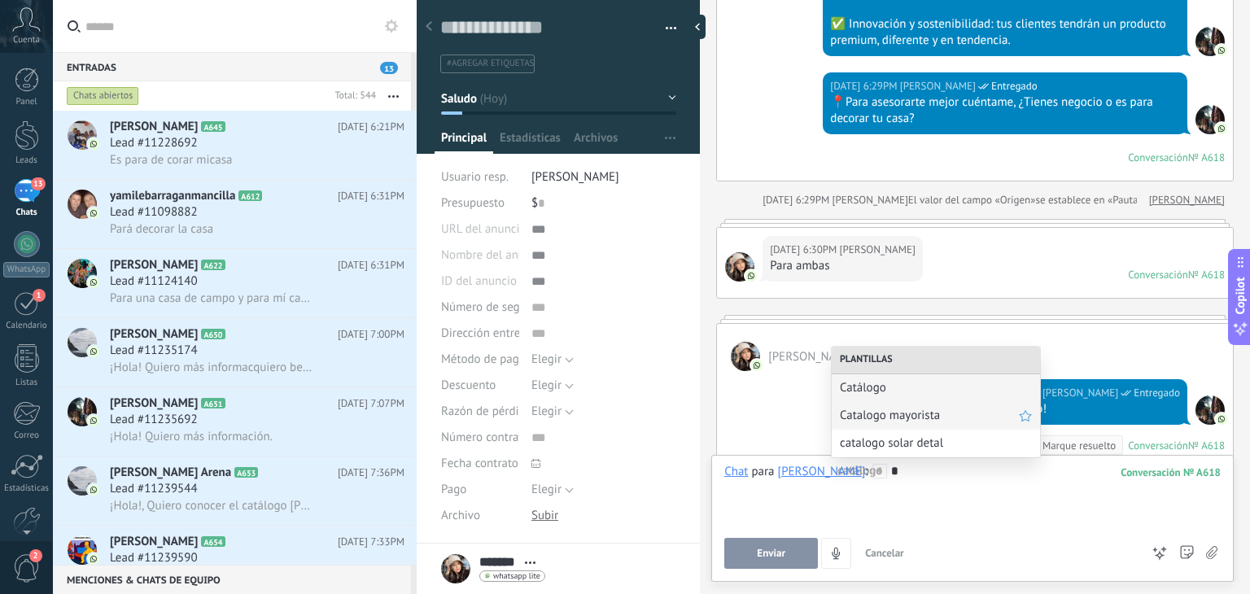
click at [913, 415] on span "Catalogo mayorista" at bounding box center [929, 415] width 179 height 15
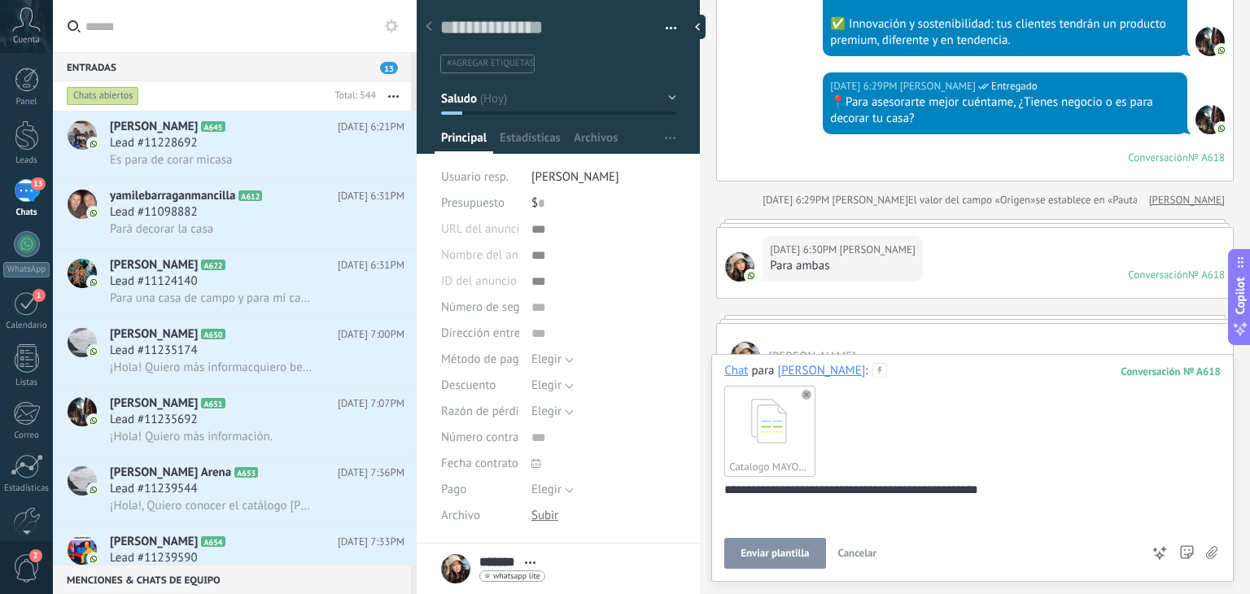
click at [792, 563] on button "Enviar plantilla" at bounding box center [774, 553] width 101 height 31
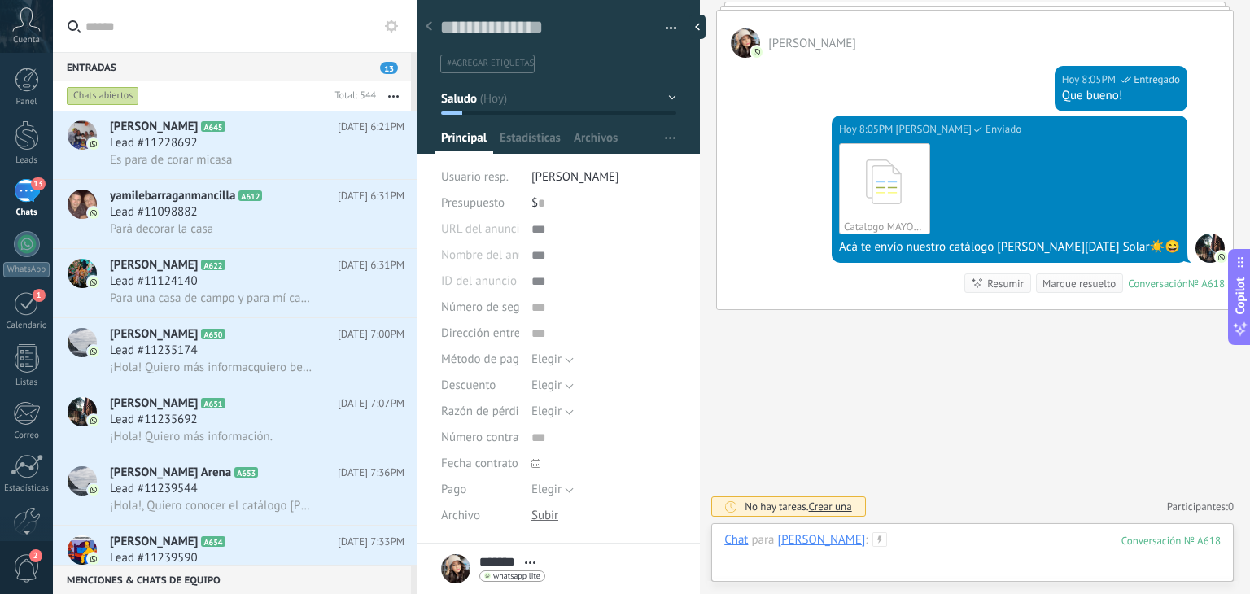
click at [910, 539] on div at bounding box center [972, 556] width 496 height 49
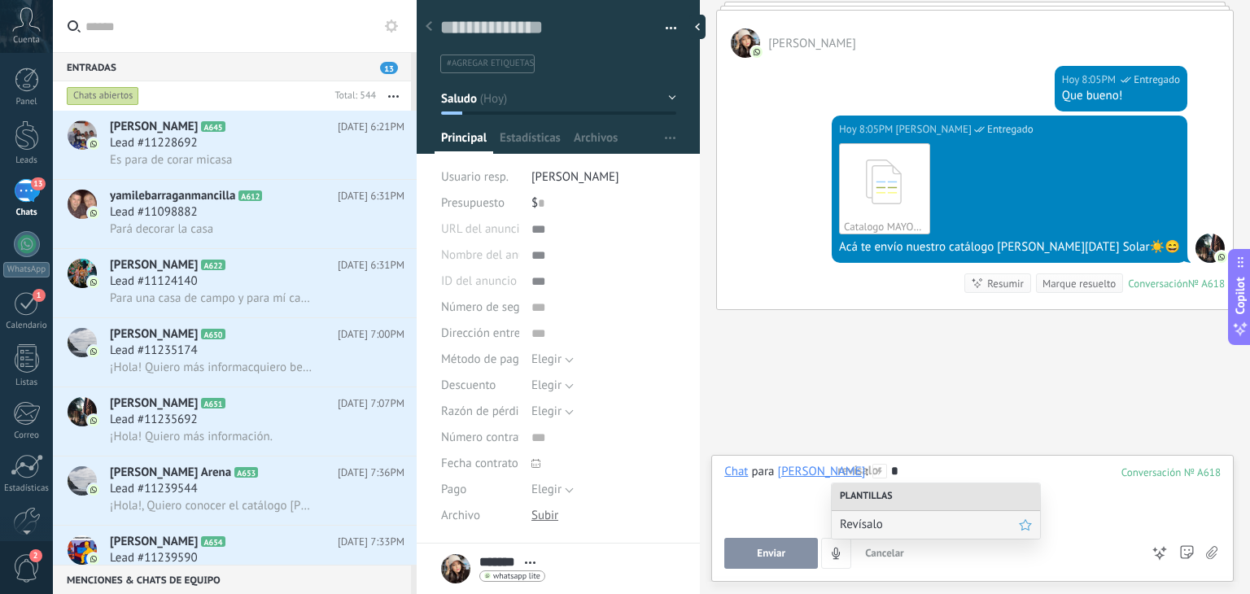
click at [902, 528] on span "Revísalo" at bounding box center [929, 524] width 179 height 15
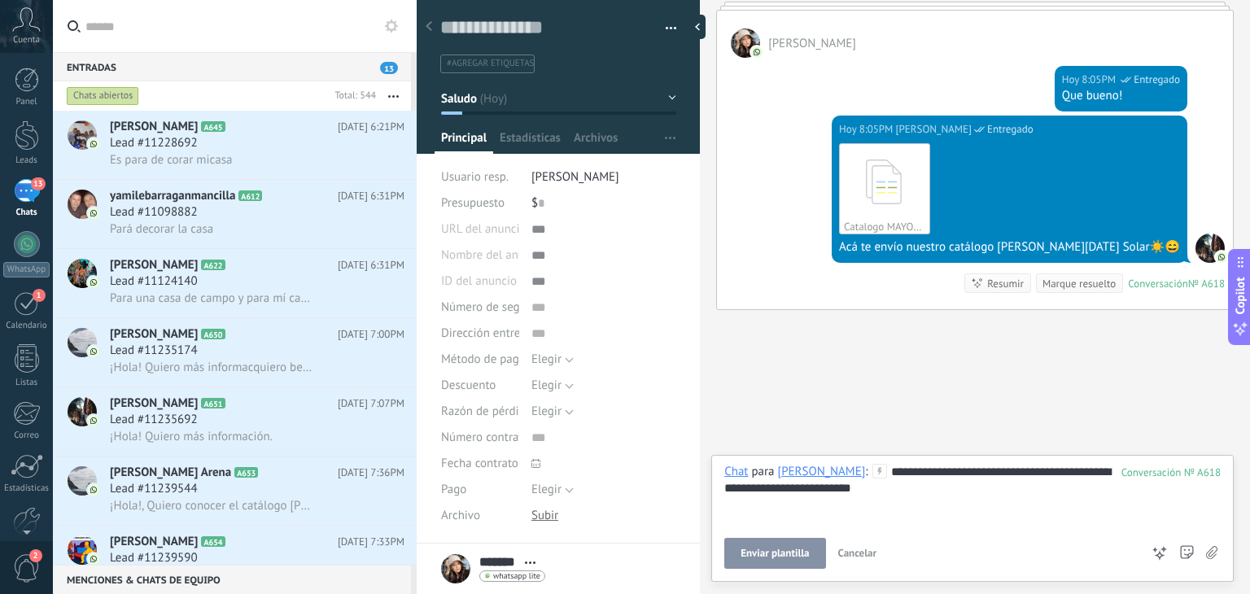
click at [796, 551] on span "Enviar plantilla" at bounding box center [774, 553] width 68 height 11
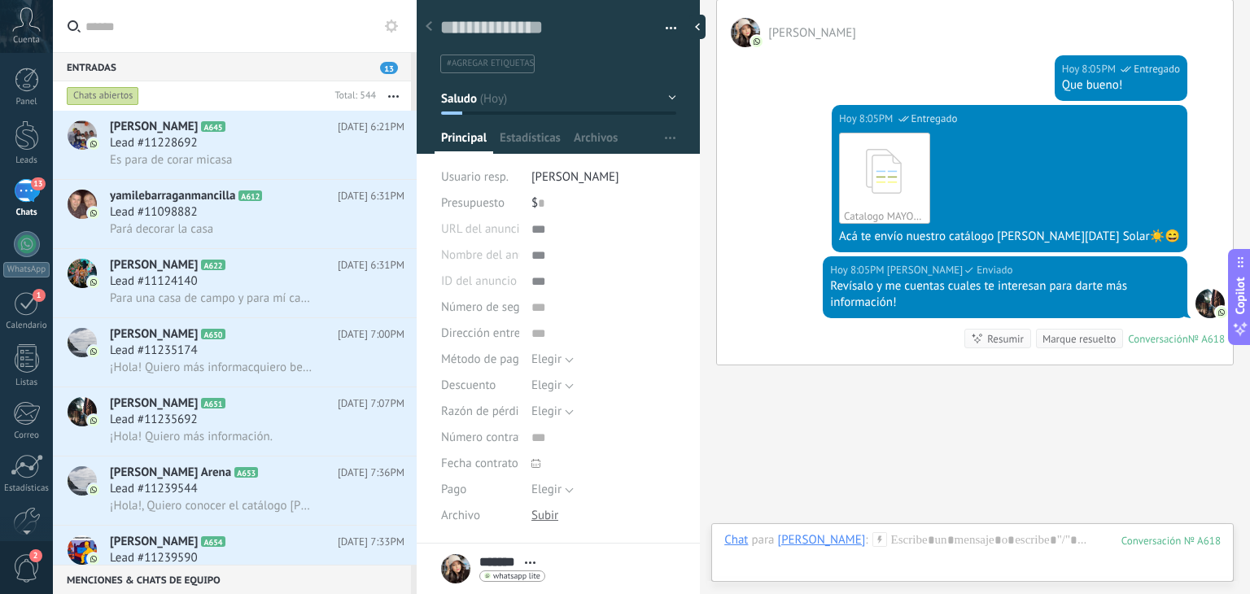
scroll to position [1013, 0]
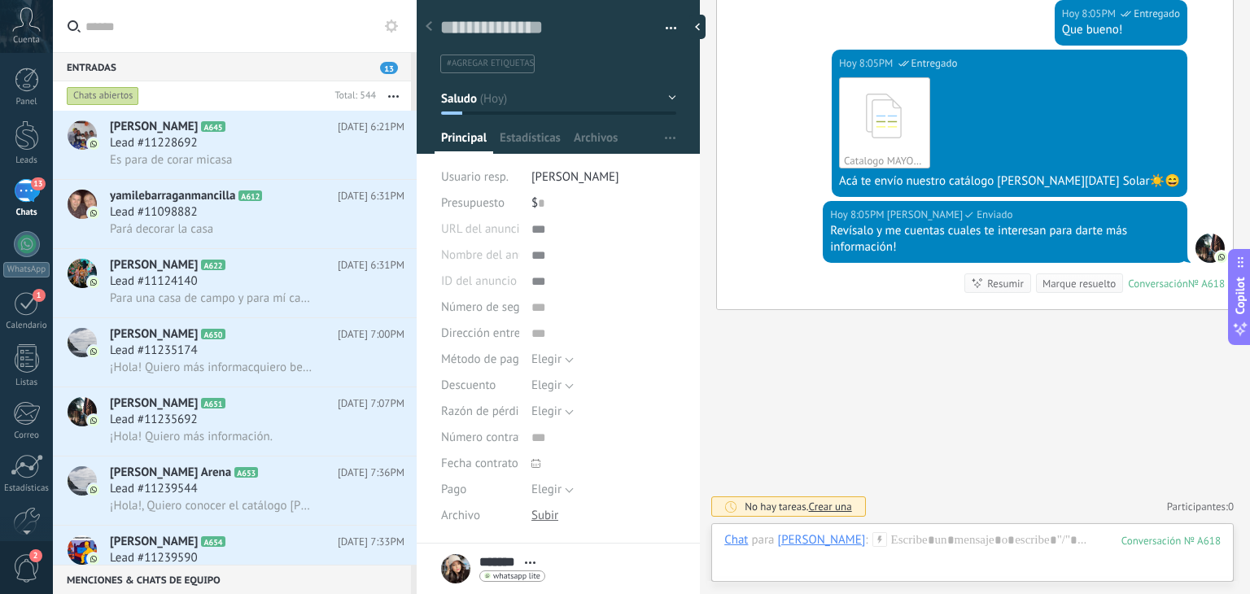
click at [872, 535] on icon at bounding box center [879, 539] width 15 height 15
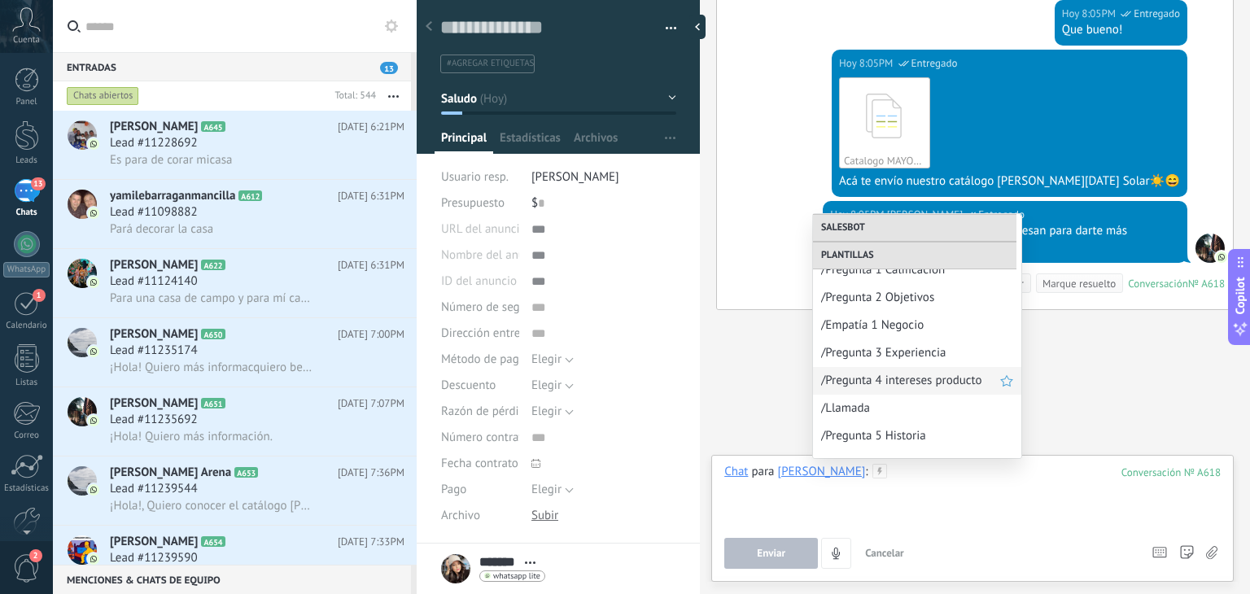
scroll to position [254, 0]
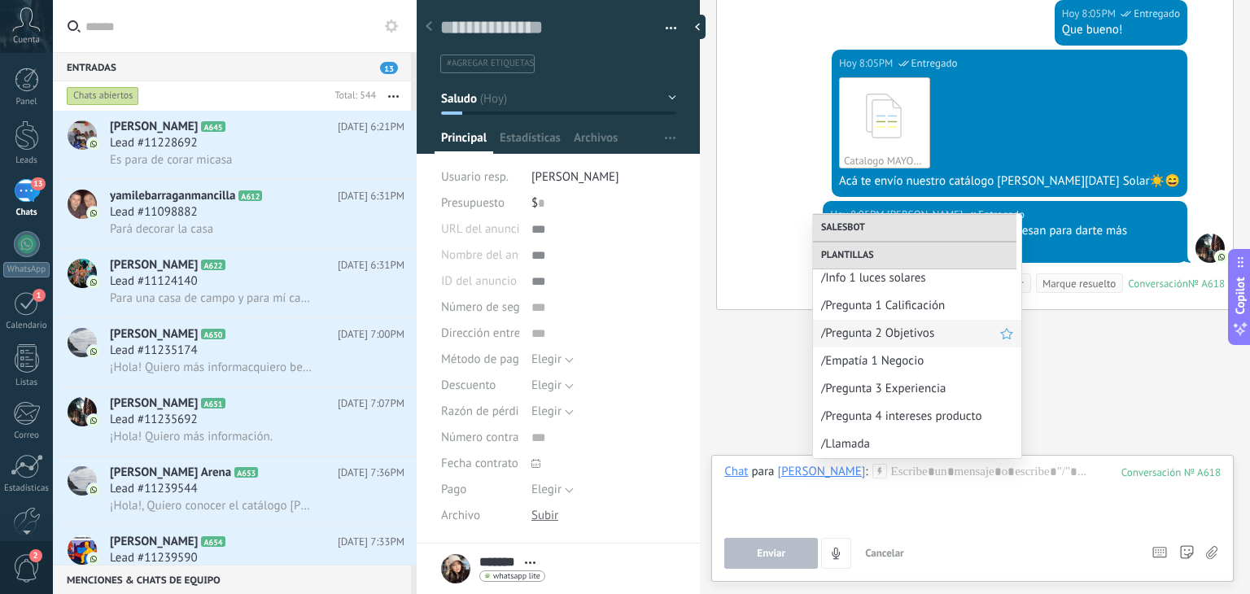
click at [889, 326] on span "/Pregunta 2 Objetivos" at bounding box center [910, 332] width 179 height 15
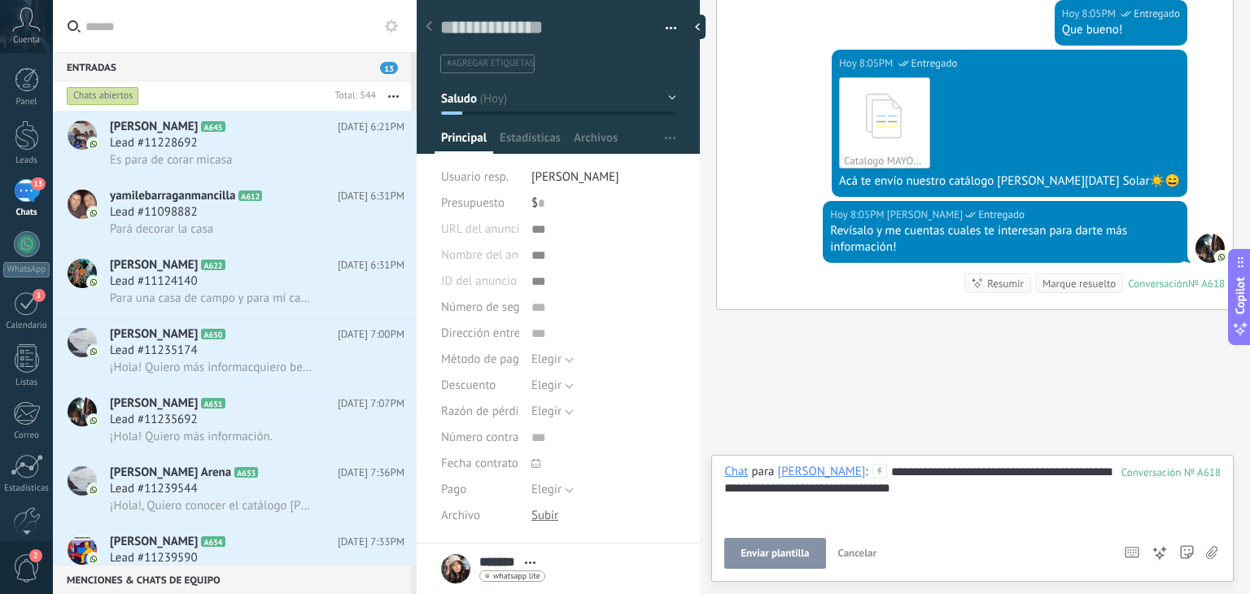
click at [765, 571] on div "**********" at bounding box center [972, 518] width 522 height 127
click at [769, 562] on button "Enviar plantilla" at bounding box center [774, 553] width 101 height 31
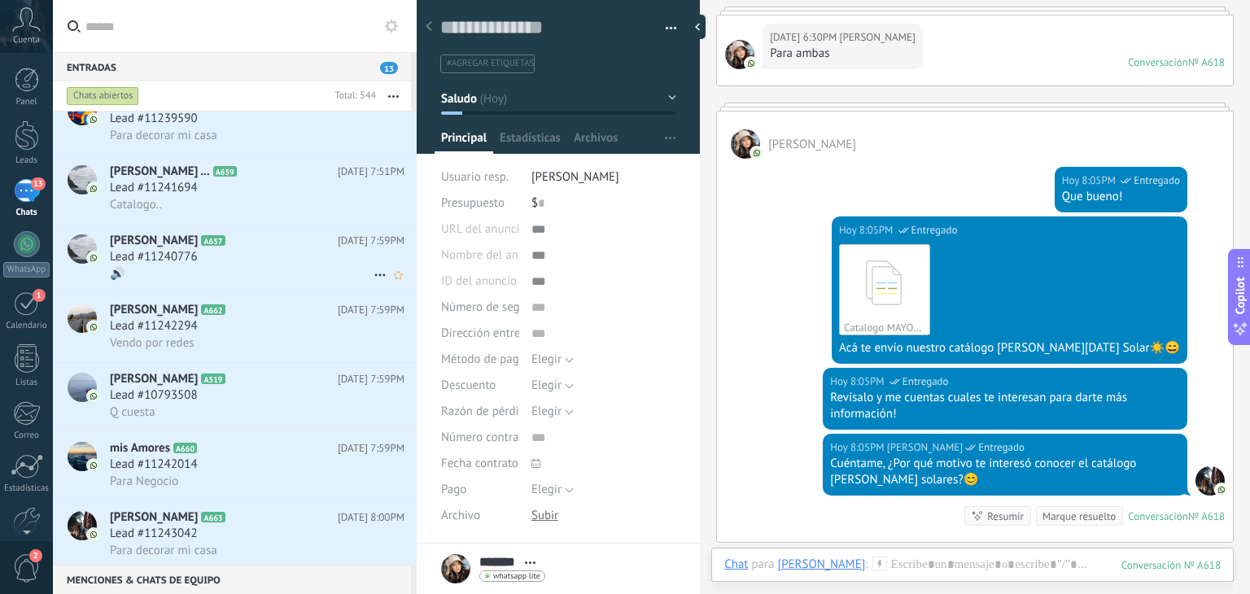
scroll to position [439, 0]
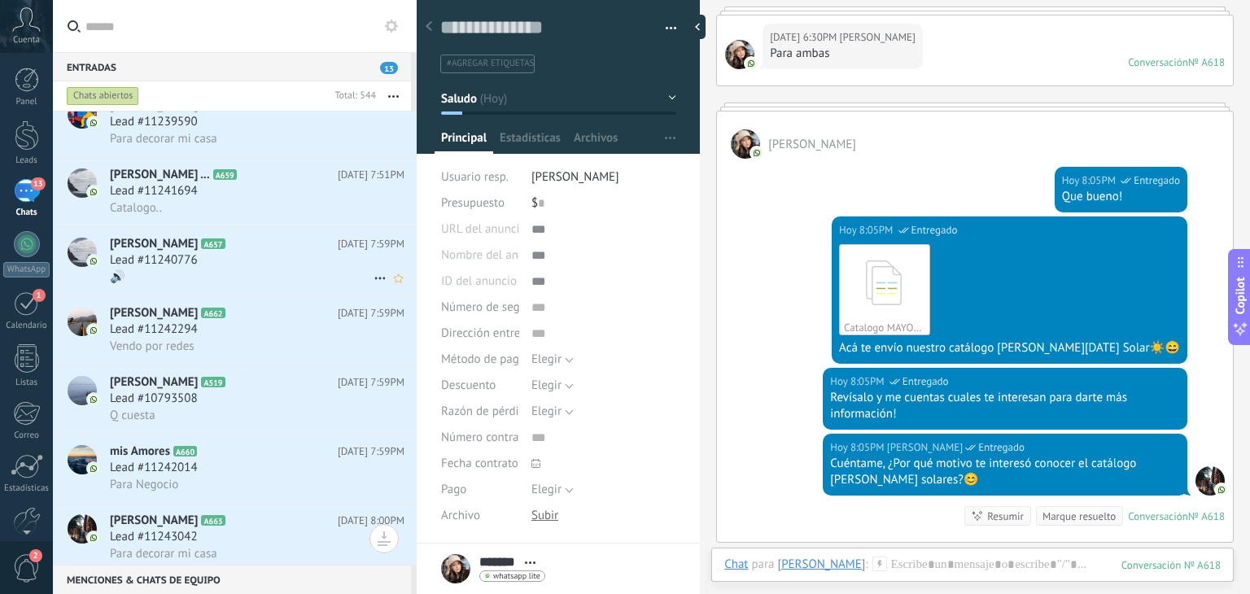
click at [148, 267] on span "Lead #11240776" at bounding box center [154, 260] width 88 height 16
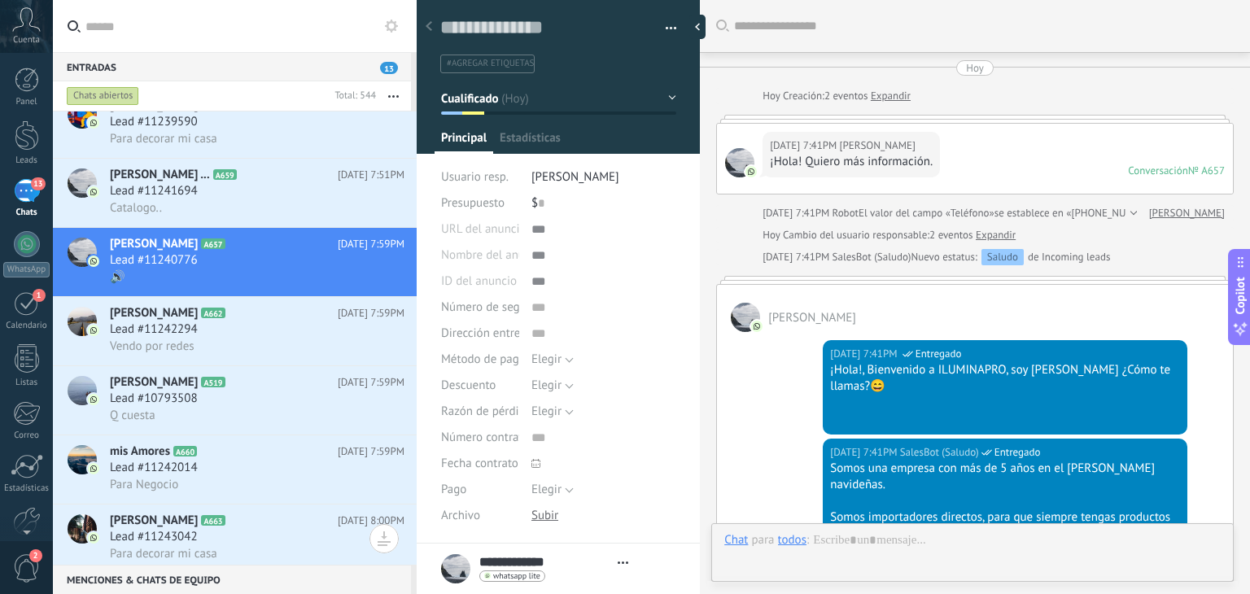
type textarea "**********"
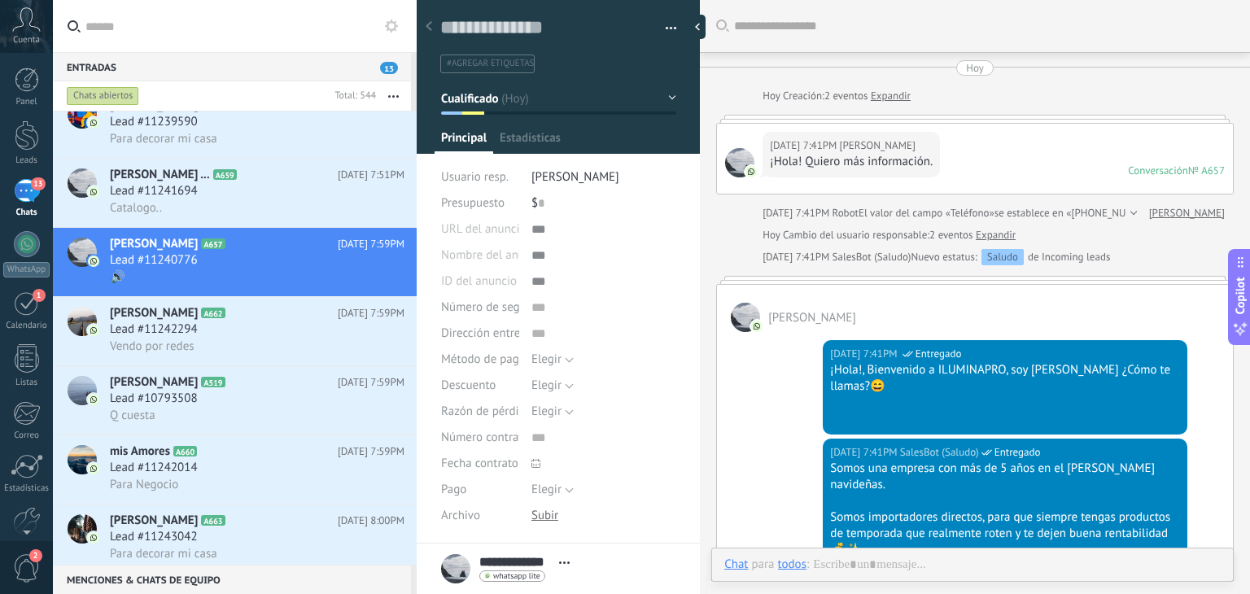
scroll to position [1246, 0]
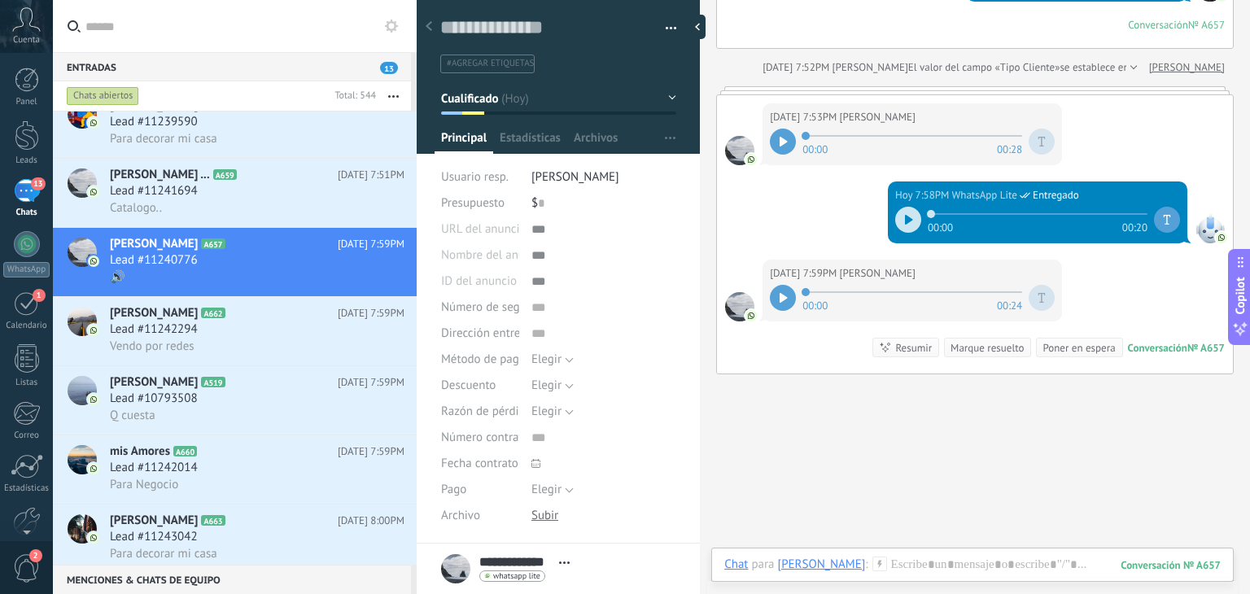
click at [780, 293] on icon at bounding box center [784, 298] width 8 height 10
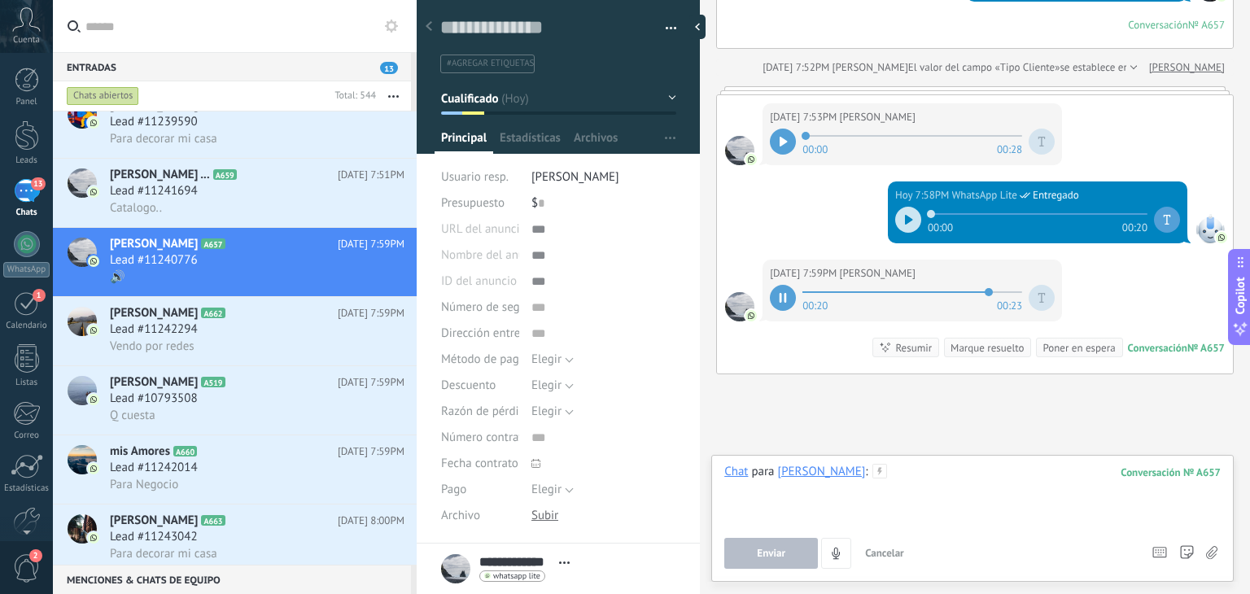
click at [919, 566] on div "Chat para [PERSON_NAME] : 657 Enviar Cancelar Rastrear clics en links ? Reducir…" at bounding box center [972, 516] width 496 height 105
click at [798, 574] on div "**********" at bounding box center [972, 518] width 522 height 127
click at [795, 567] on button "Enviar" at bounding box center [771, 553] width 94 height 31
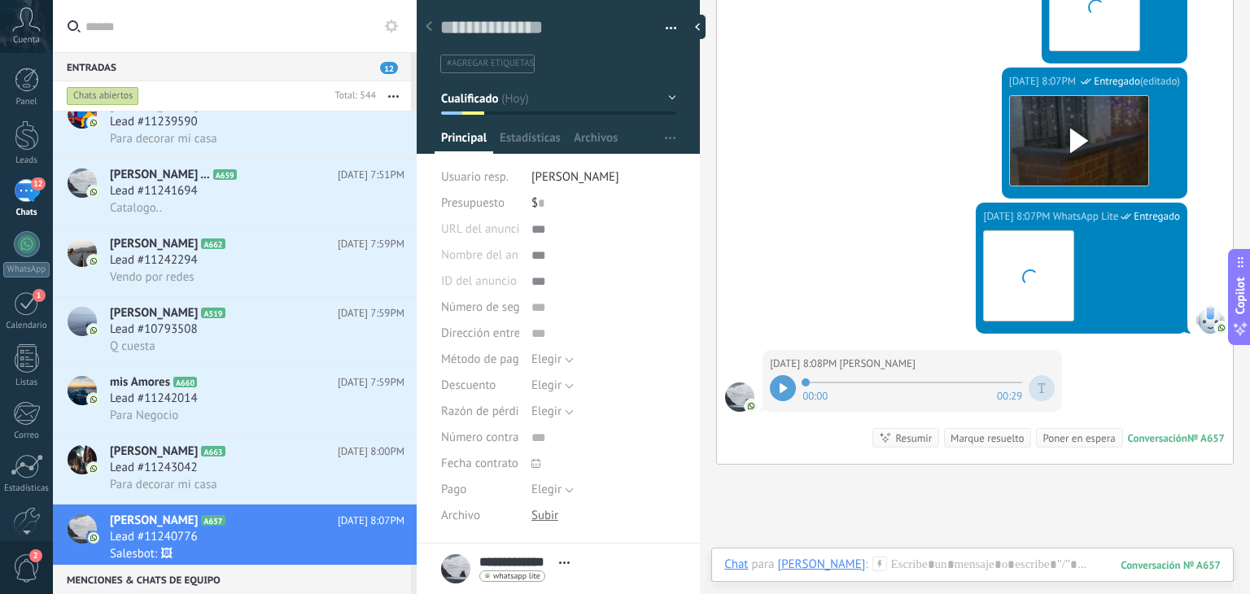
scroll to position [2272, 0]
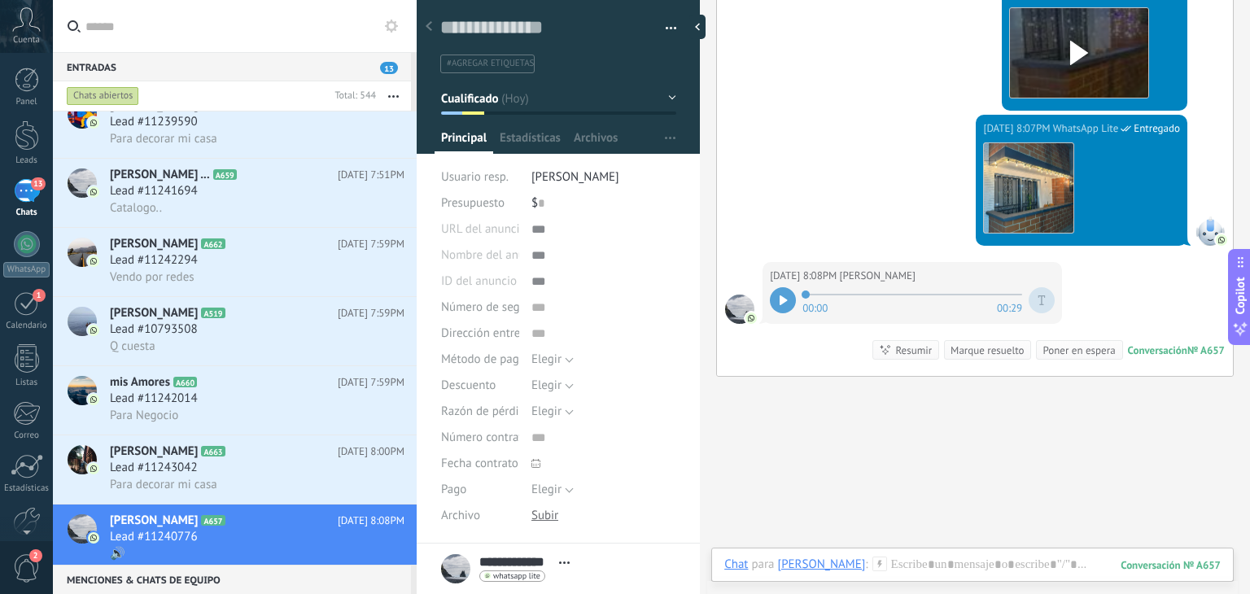
click at [790, 287] on div at bounding box center [783, 300] width 26 height 26
click at [933, 567] on div at bounding box center [972, 581] width 496 height 49
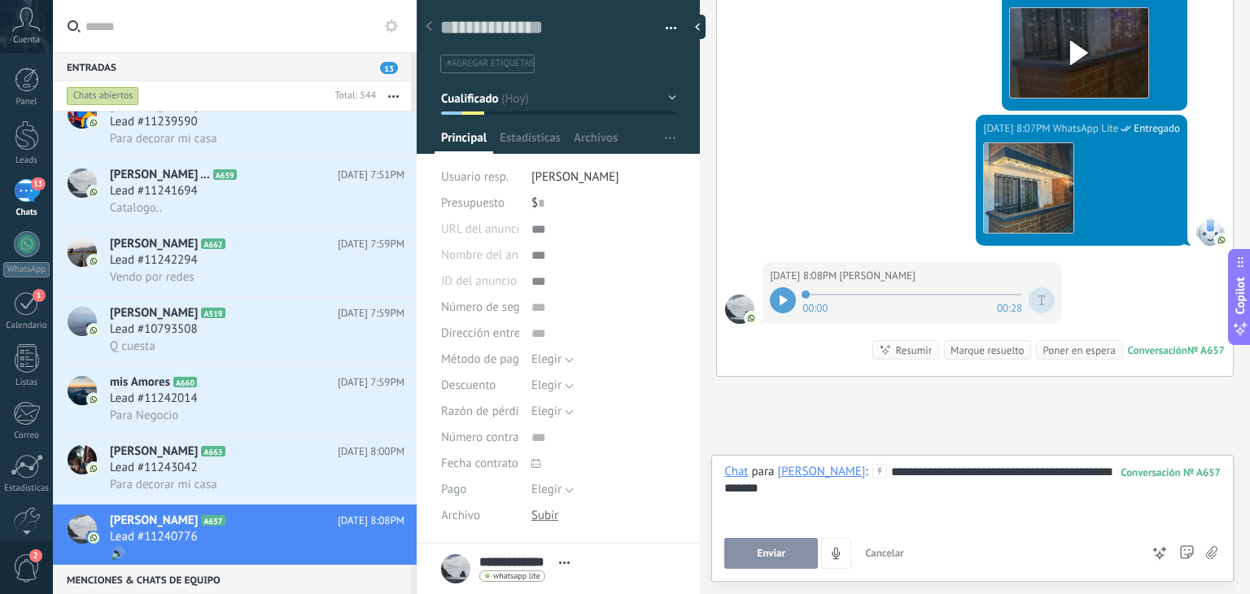
click at [778, 565] on button "Enviar" at bounding box center [771, 553] width 94 height 31
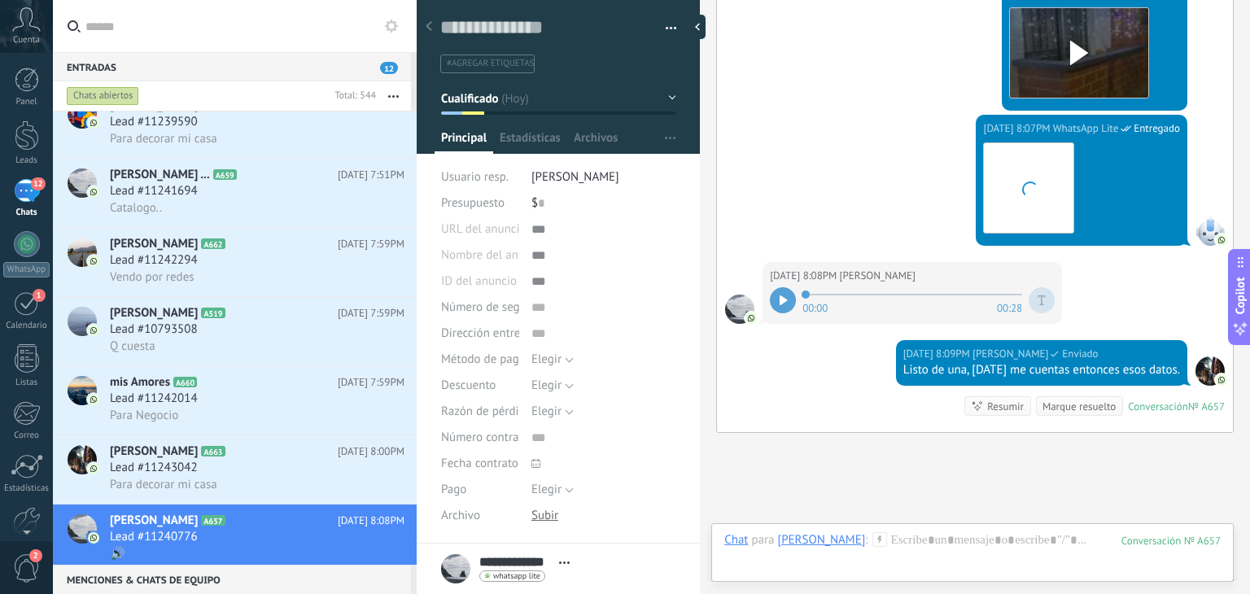
scroll to position [2373, 0]
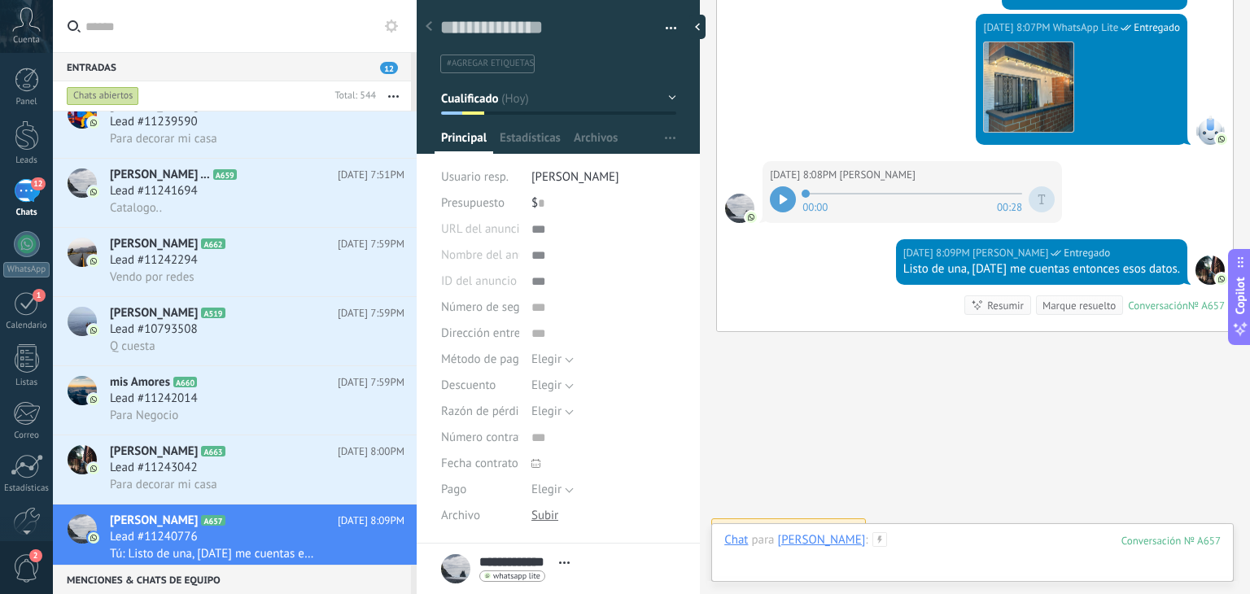
click at [907, 535] on div at bounding box center [972, 556] width 496 height 49
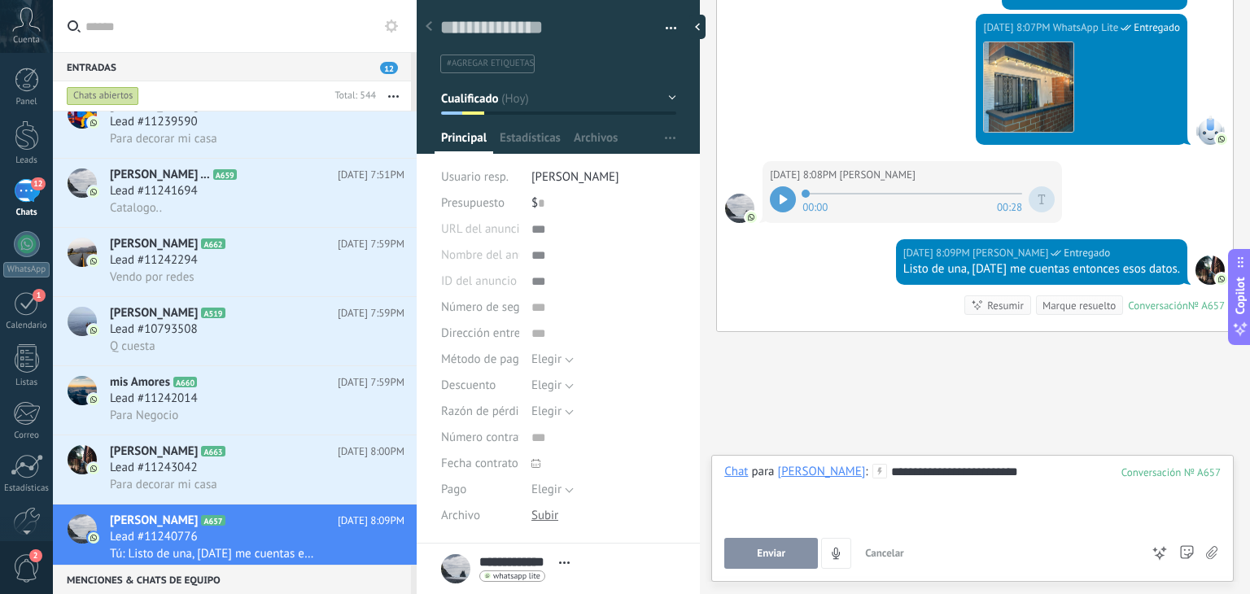
click at [753, 557] on button "Enviar" at bounding box center [771, 553] width 94 height 31
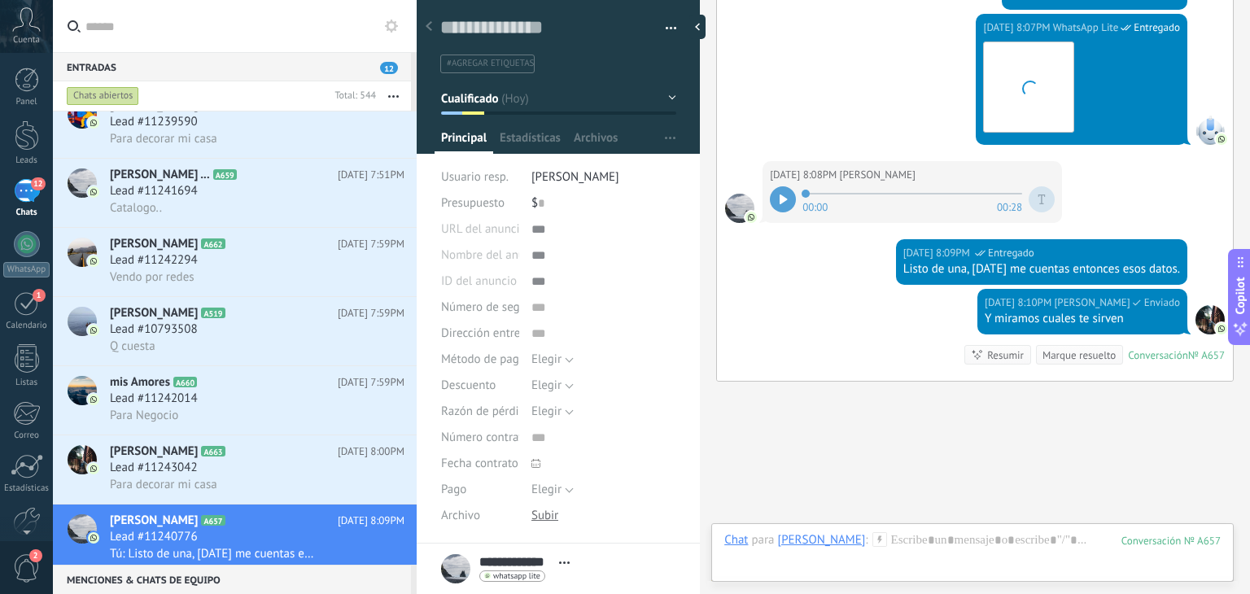
scroll to position [2422, 0]
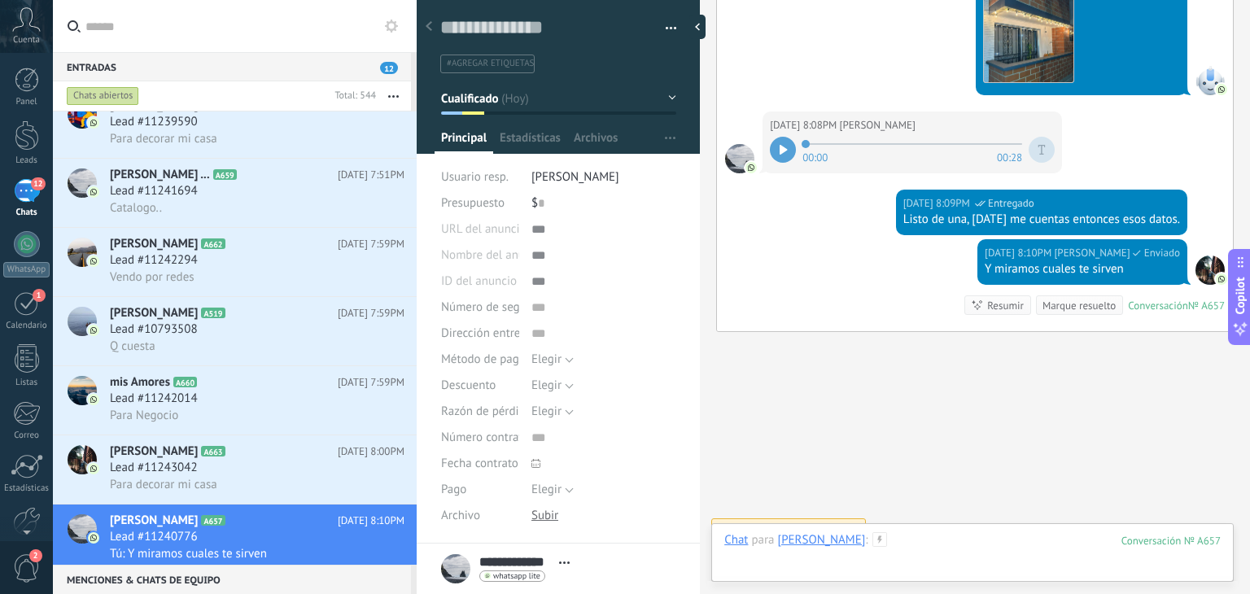
click at [905, 541] on div at bounding box center [972, 556] width 496 height 49
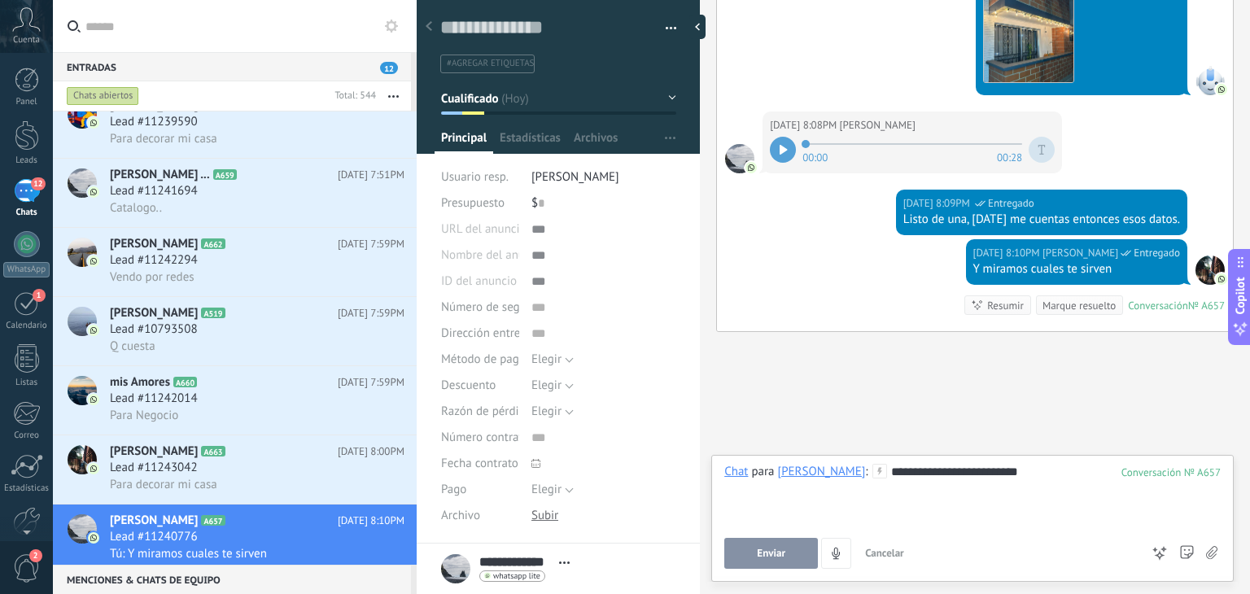
click at [790, 553] on button "Enviar" at bounding box center [771, 553] width 94 height 31
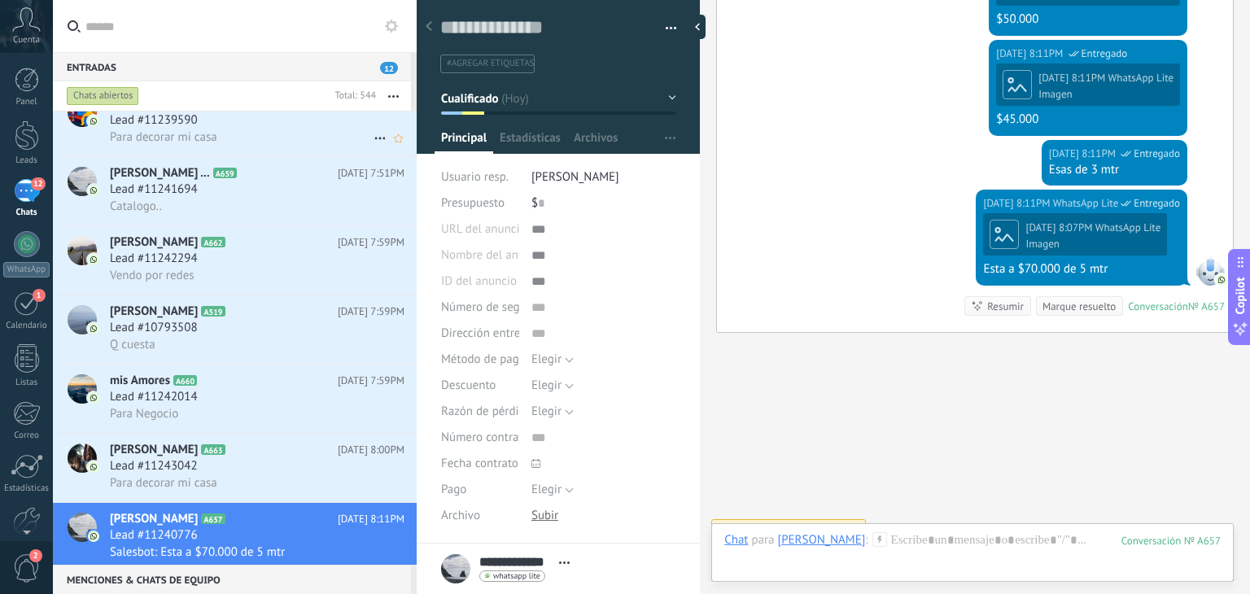
scroll to position [306, 0]
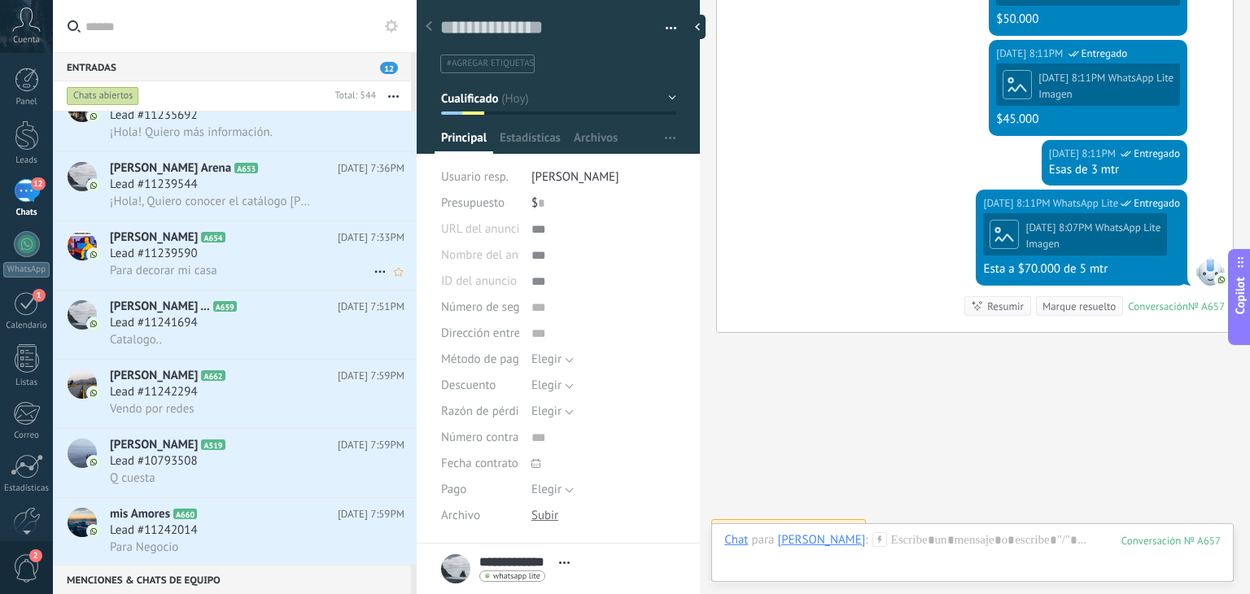
click at [199, 234] on div "[PERSON_NAME] A654 [DATE] 7:33PM Lead #11239590 Para decorar mi casa" at bounding box center [263, 255] width 307 height 68
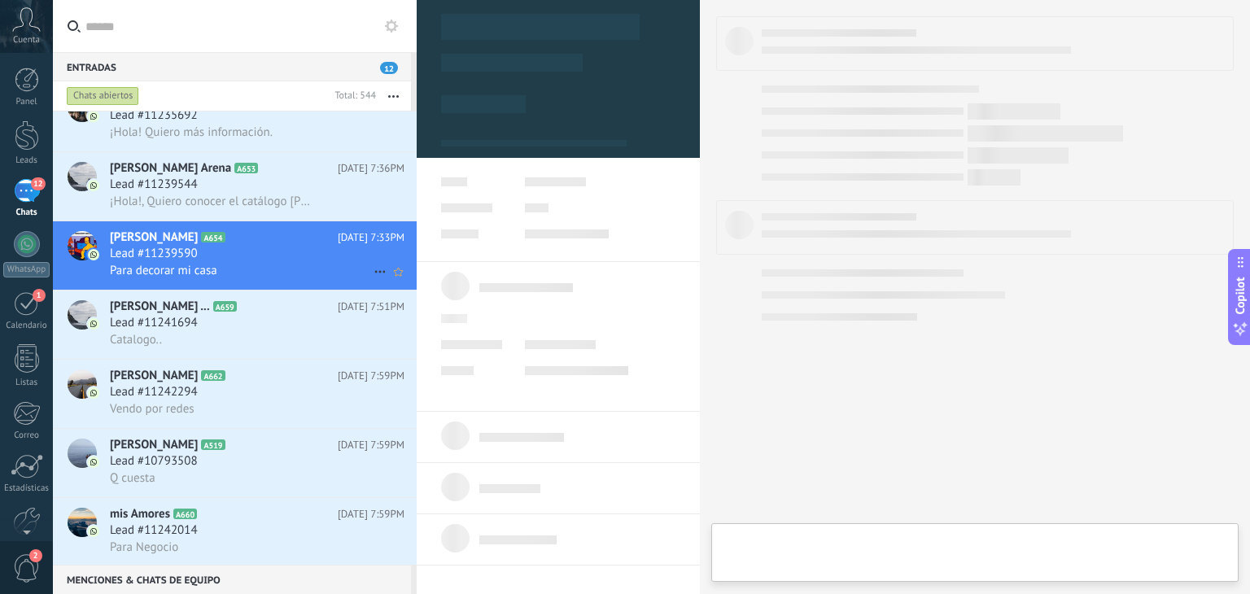
type textarea "**********"
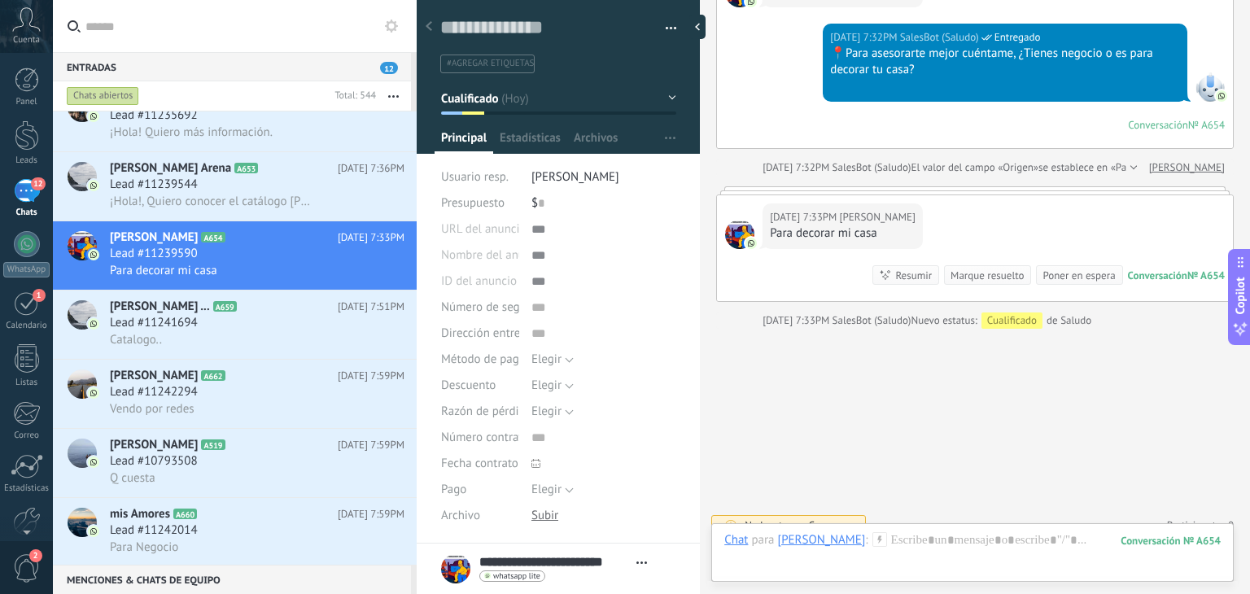
scroll to position [207, 0]
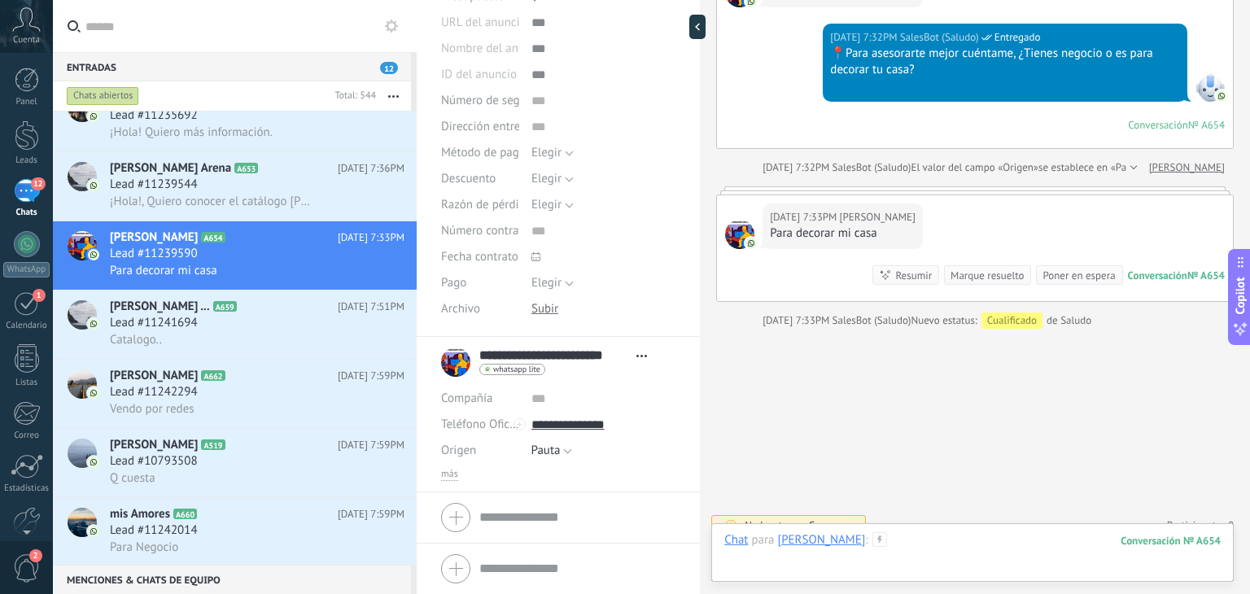
click at [944, 543] on div at bounding box center [972, 556] width 496 height 49
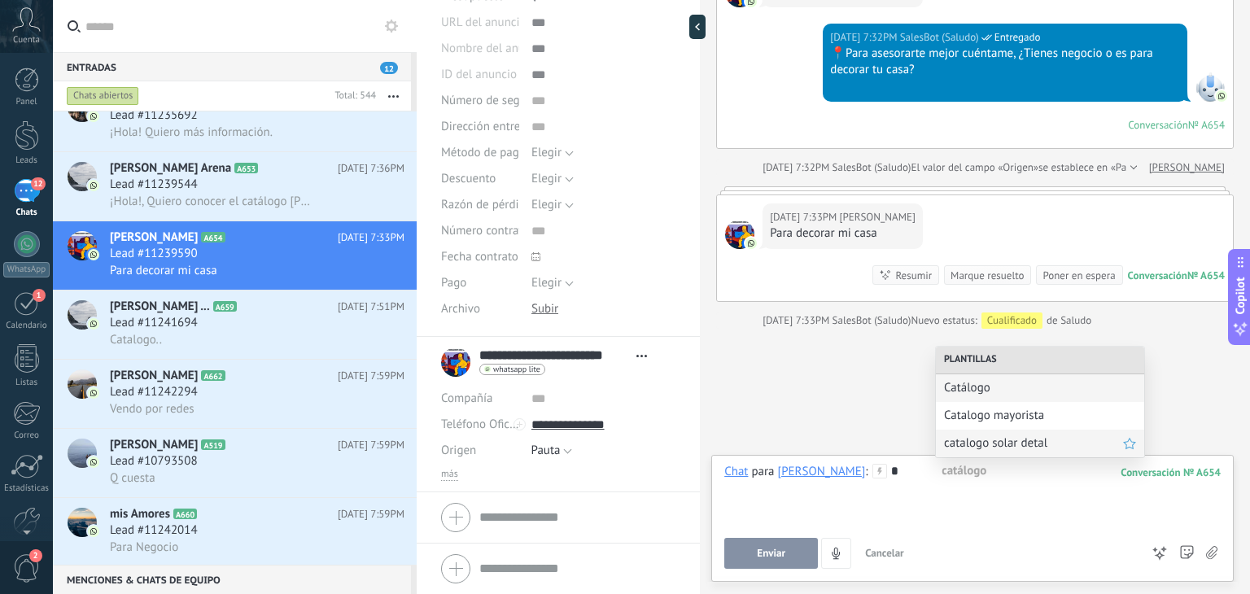
click at [968, 430] on div "catalogo solar detal" at bounding box center [1040, 444] width 208 height 28
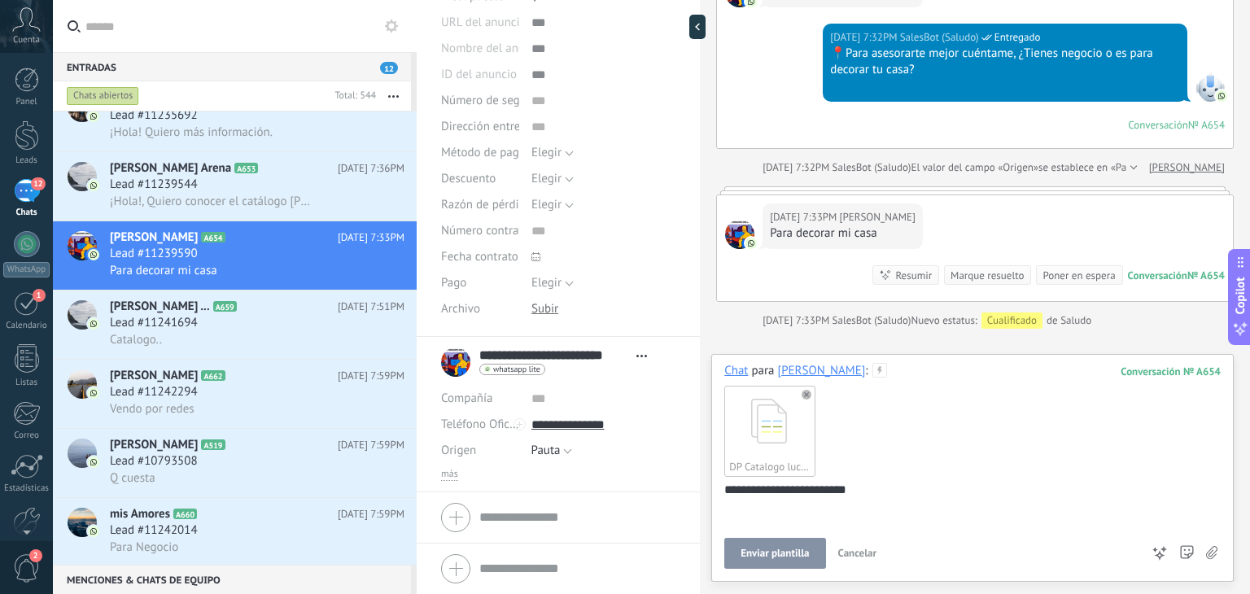
click at [778, 550] on span "Enviar plantilla" at bounding box center [774, 553] width 68 height 11
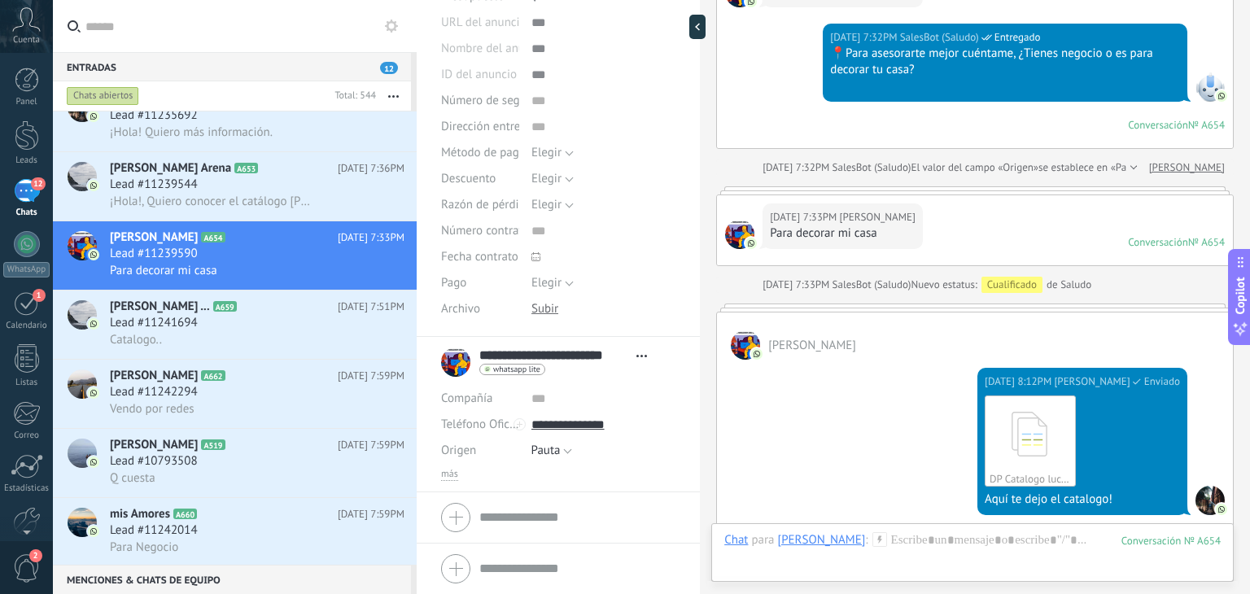
scroll to position [885, 0]
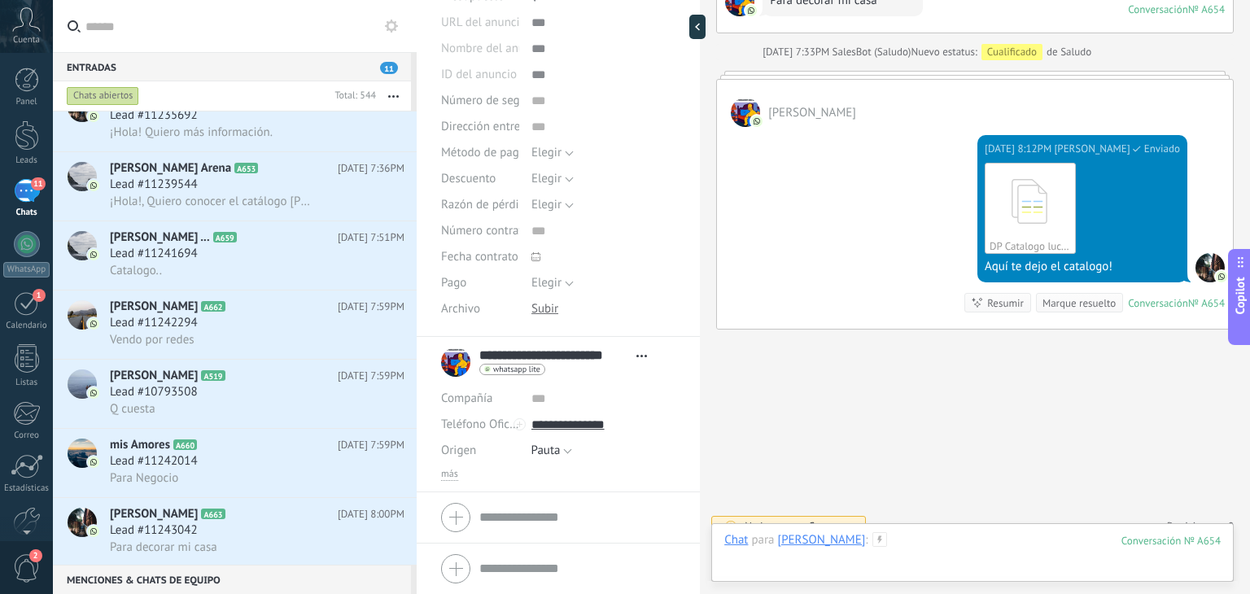
click at [967, 548] on div at bounding box center [972, 556] width 496 height 49
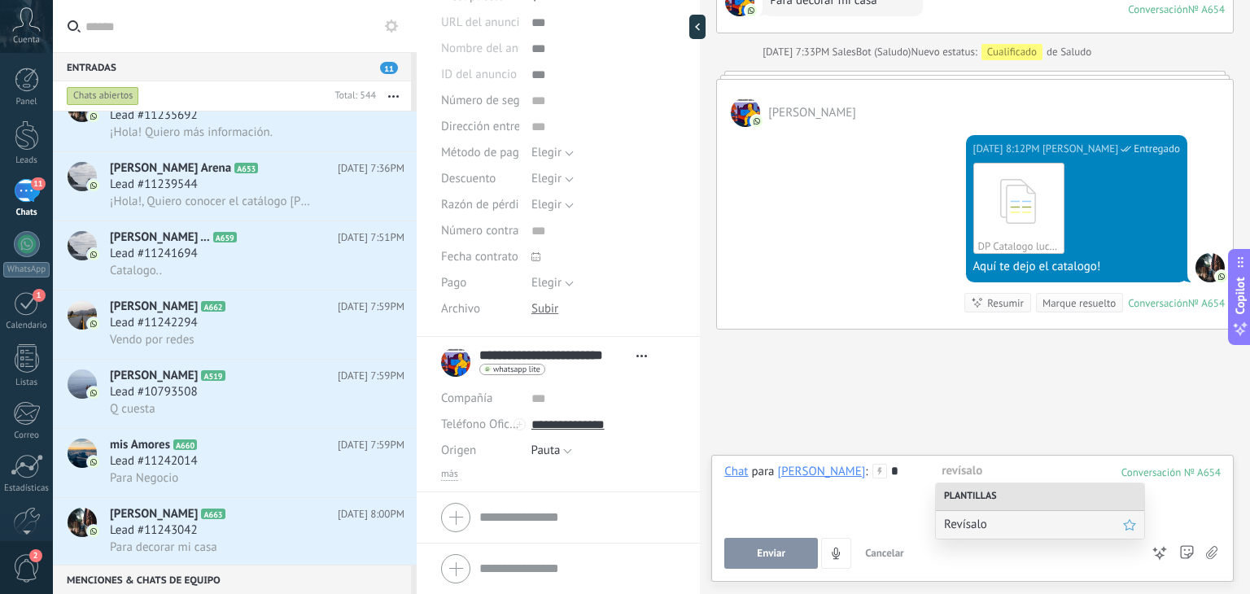
click at [963, 520] on span "Revísalo" at bounding box center [1033, 524] width 179 height 15
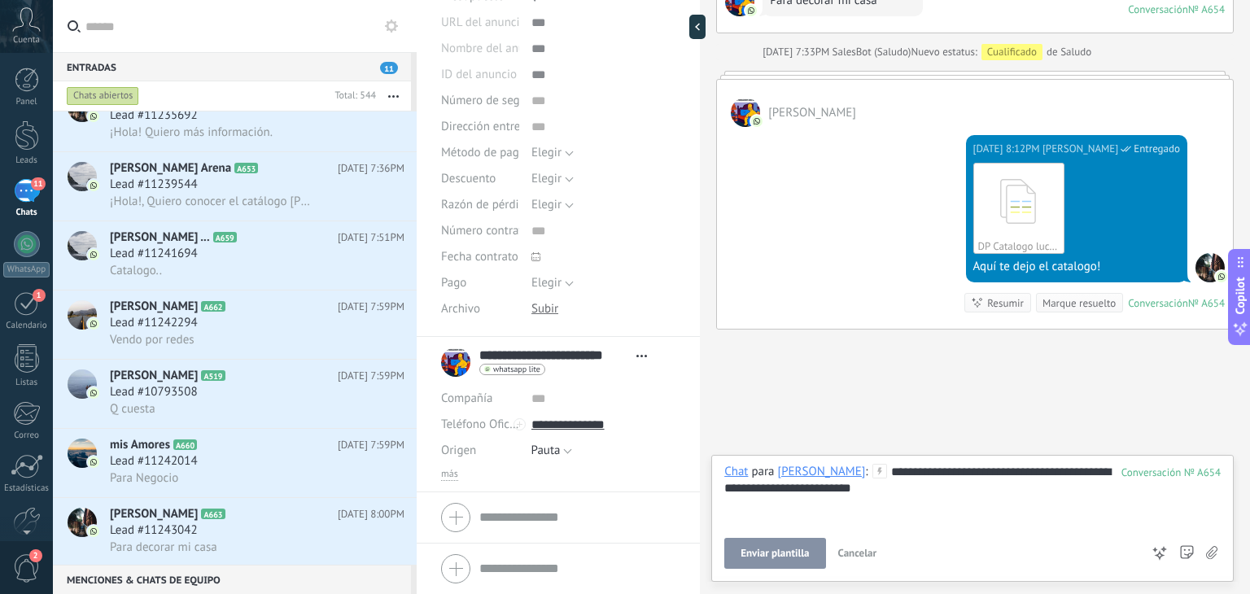
click at [777, 555] on span "Enviar plantilla" at bounding box center [774, 553] width 68 height 11
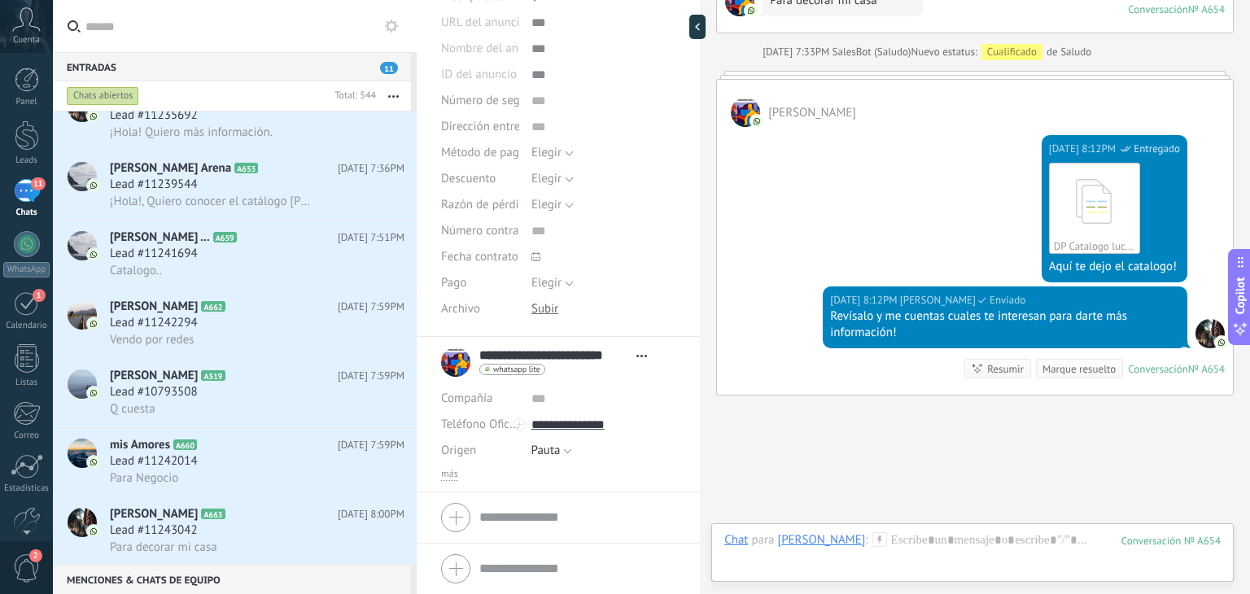
scroll to position [951, 0]
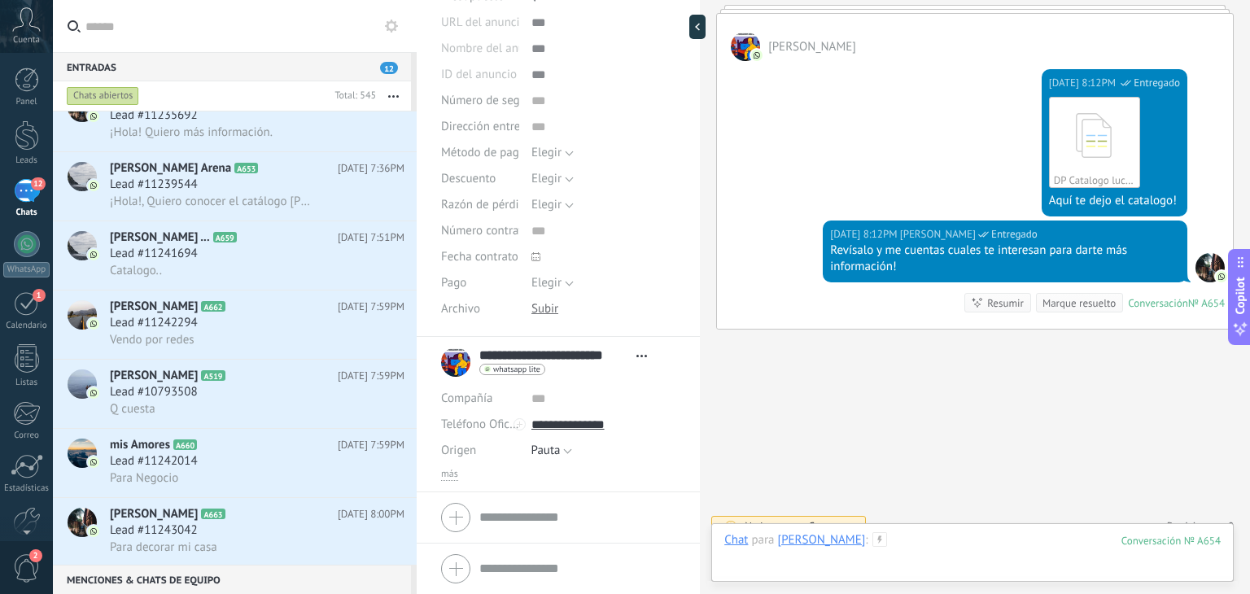
click at [937, 541] on div at bounding box center [972, 556] width 496 height 49
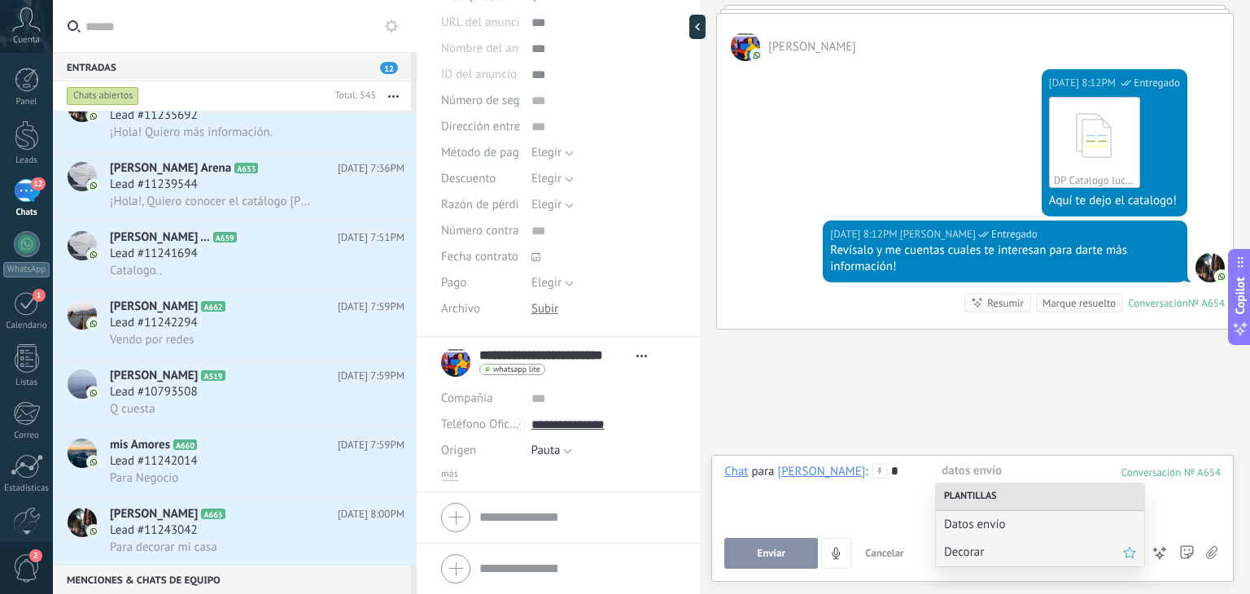
click at [965, 551] on span "Decorar" at bounding box center [1033, 551] width 179 height 15
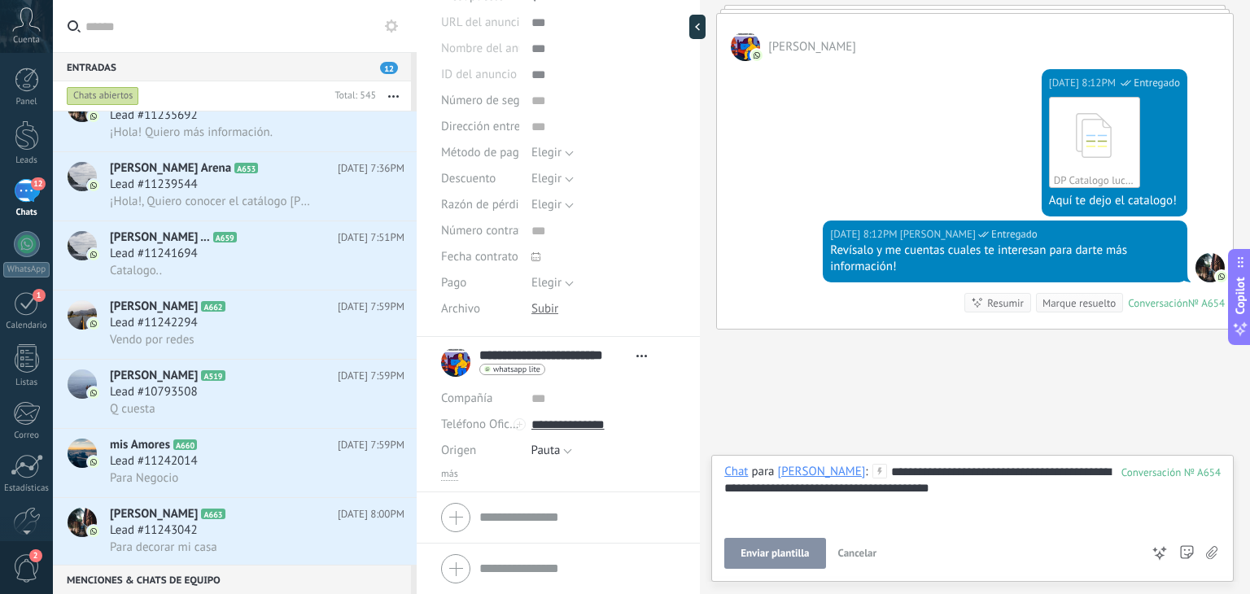
click at [788, 558] on span "Enviar plantilla" at bounding box center [774, 553] width 68 height 11
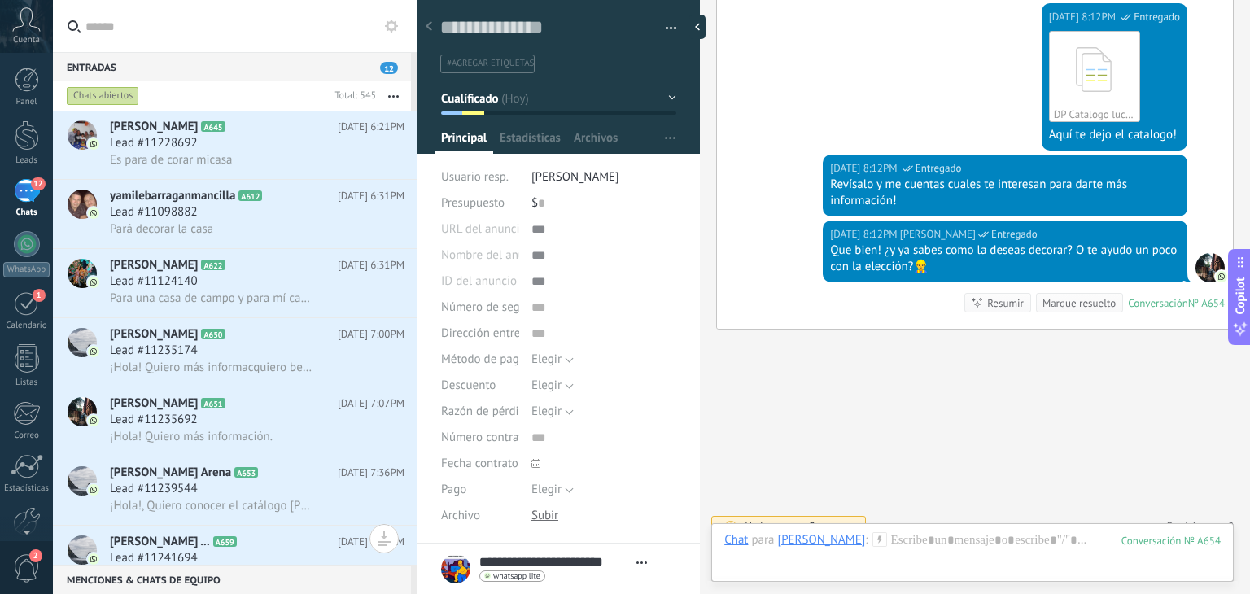
scroll to position [207, 0]
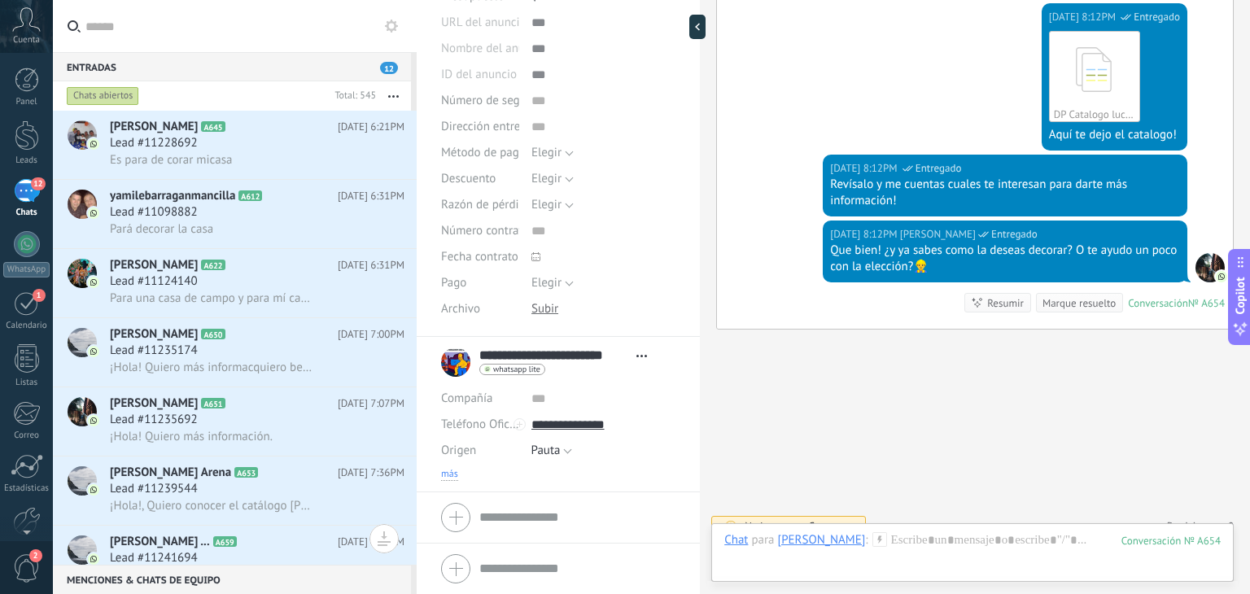
click at [444, 475] on span "más" at bounding box center [449, 474] width 17 height 13
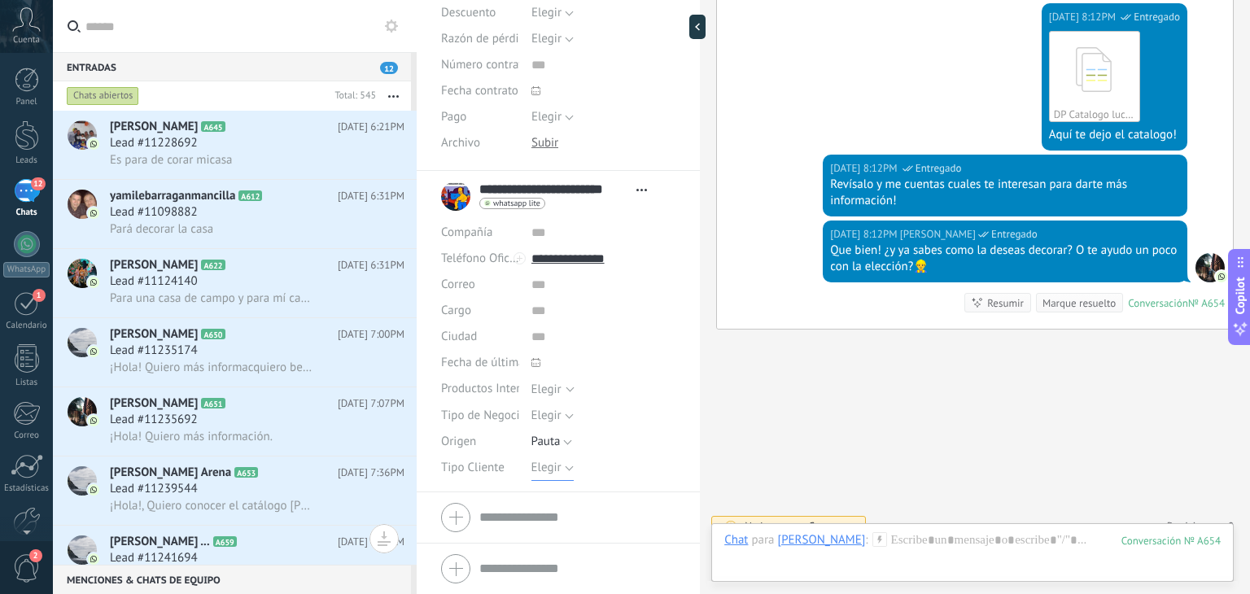
click at [543, 470] on span "Elegir" at bounding box center [546, 467] width 30 height 15
click at [560, 548] on span "Detal" at bounding box center [587, 551] width 149 height 15
click at [466, 564] on span "Guardar" at bounding box center [469, 568] width 38 height 11
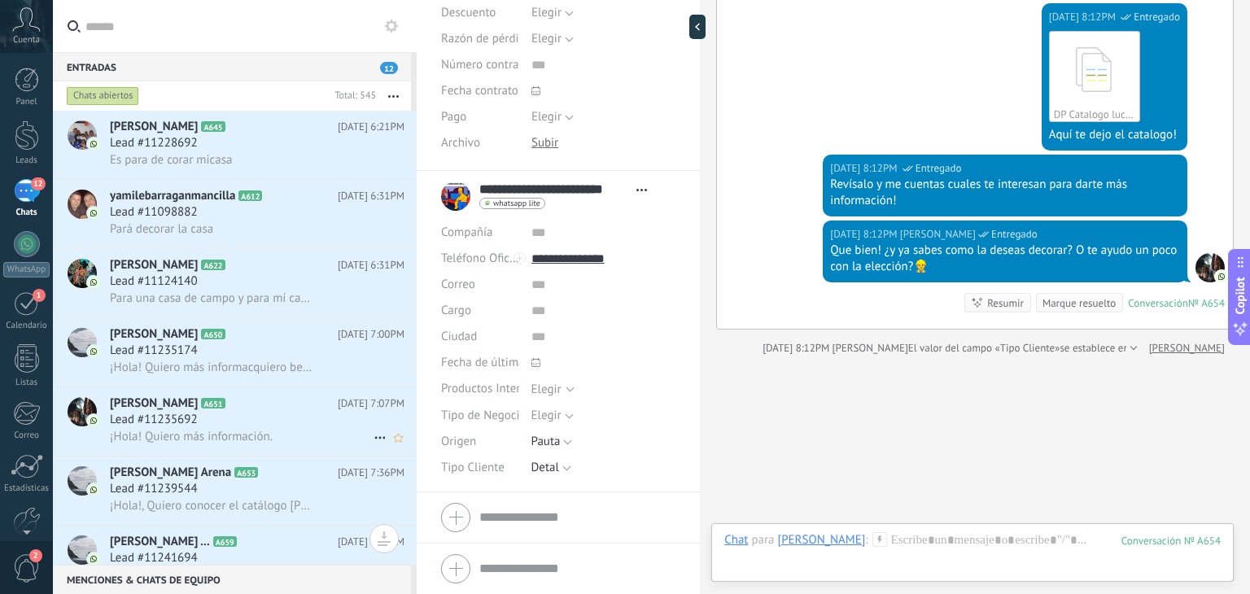
scroll to position [1045, 0]
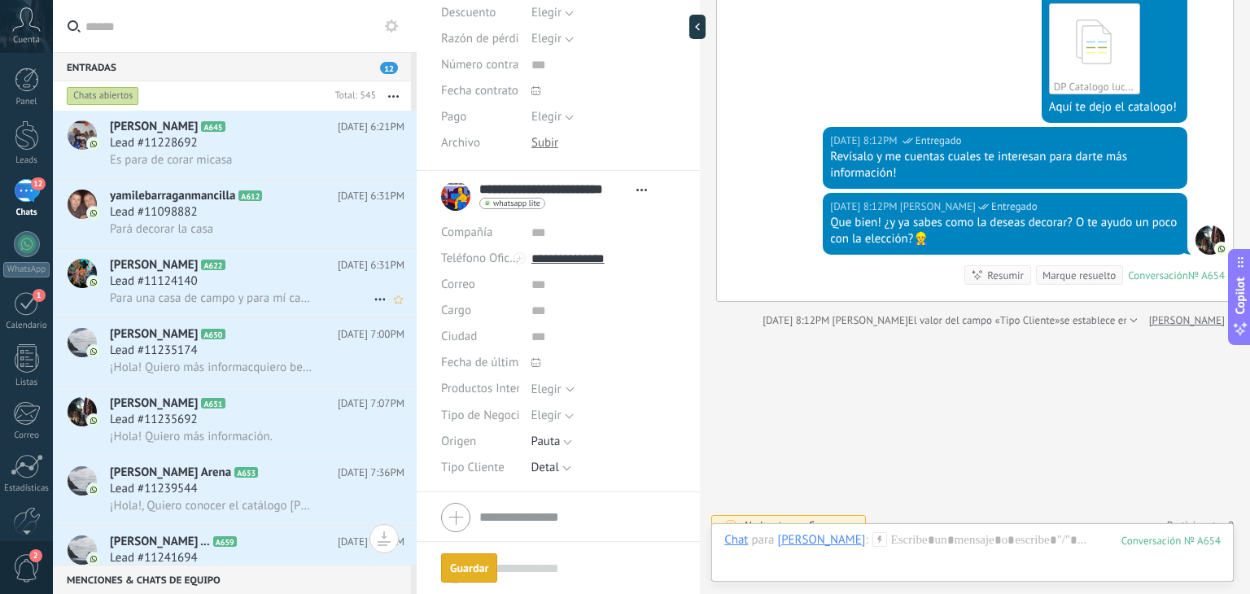
click at [247, 295] on span "Para una casa de campo y para mí casa [PERSON_NAME][DATE]" at bounding box center [212, 297] width 205 height 15
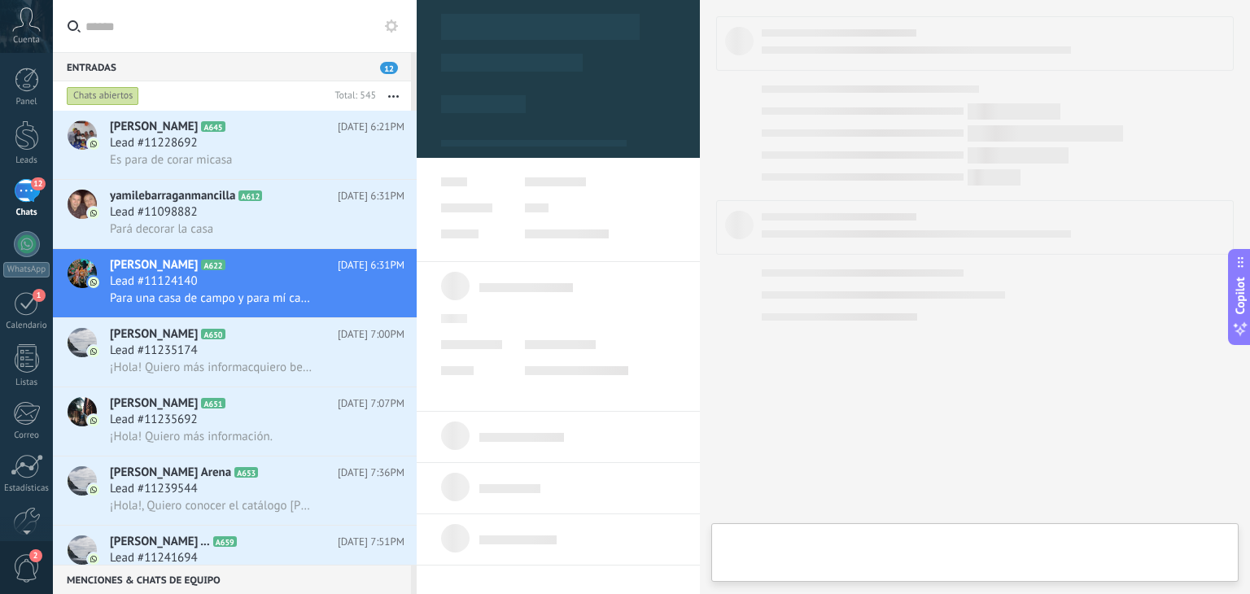
type textarea "**********"
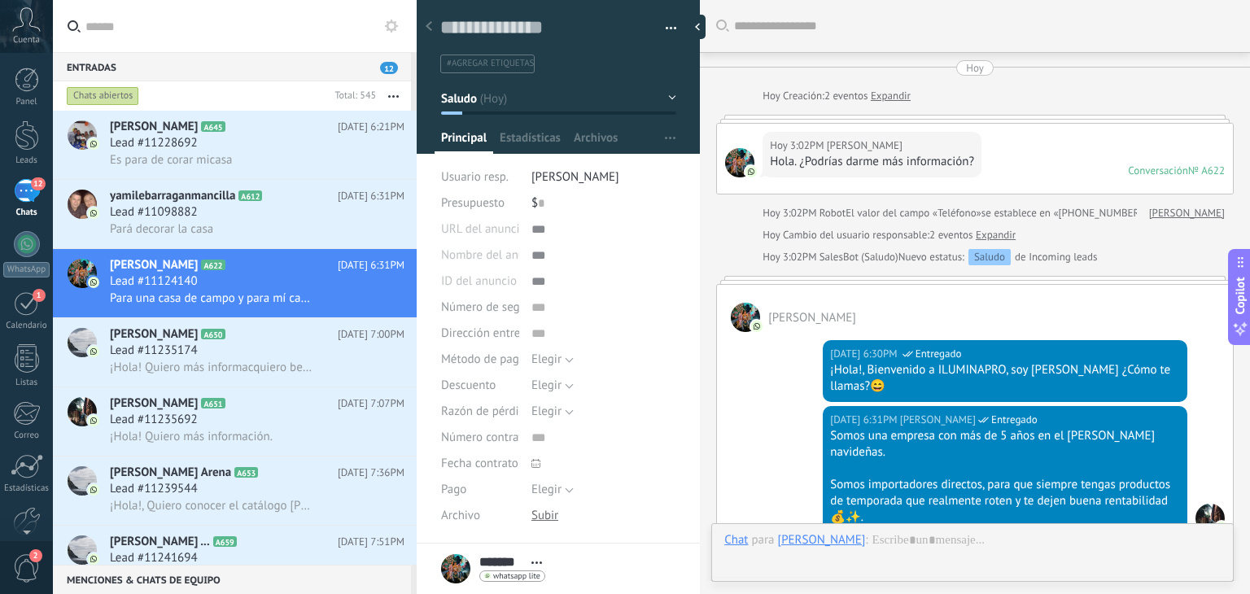
scroll to position [509, 0]
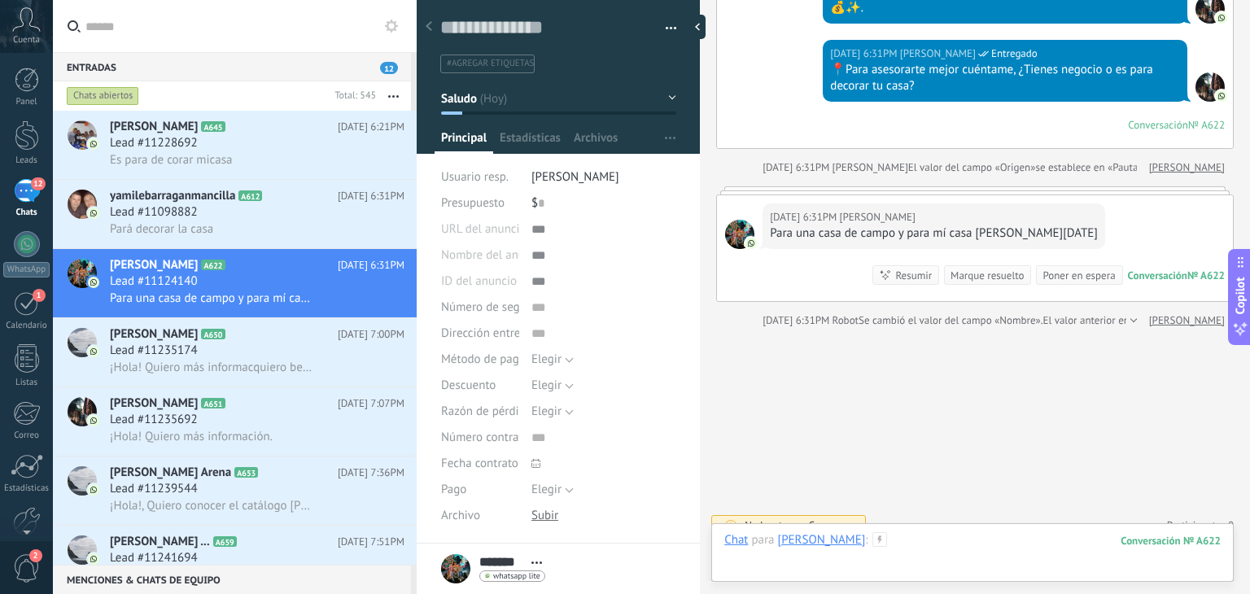
click at [889, 544] on div at bounding box center [972, 556] width 496 height 49
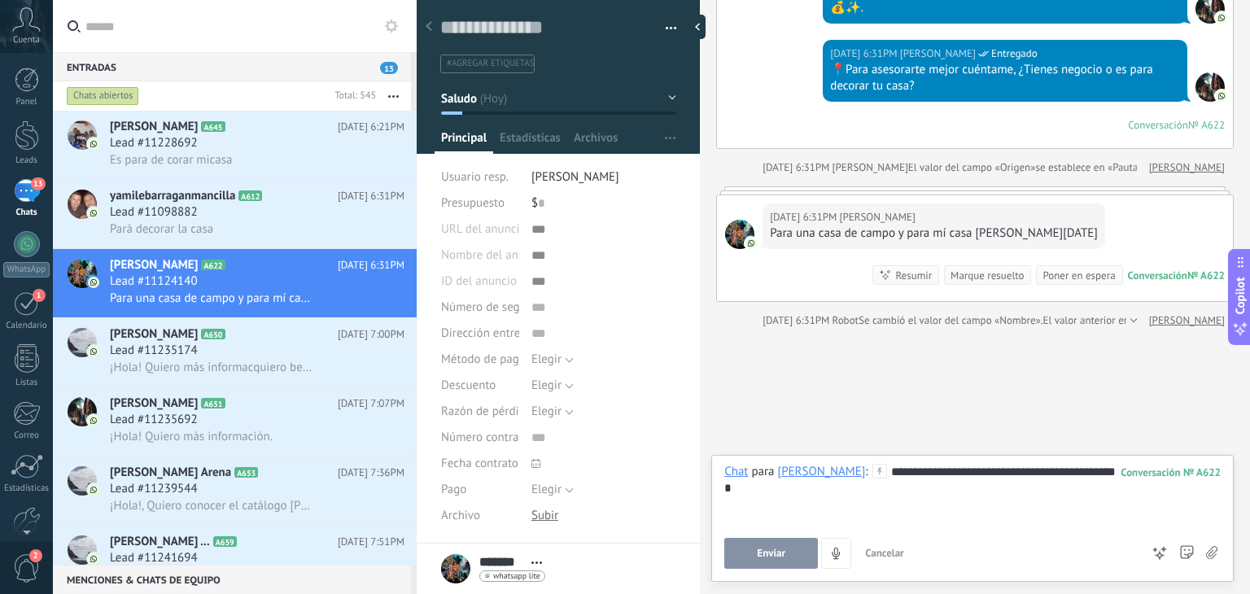
click at [775, 553] on span "Enviar" at bounding box center [771, 553] width 28 height 11
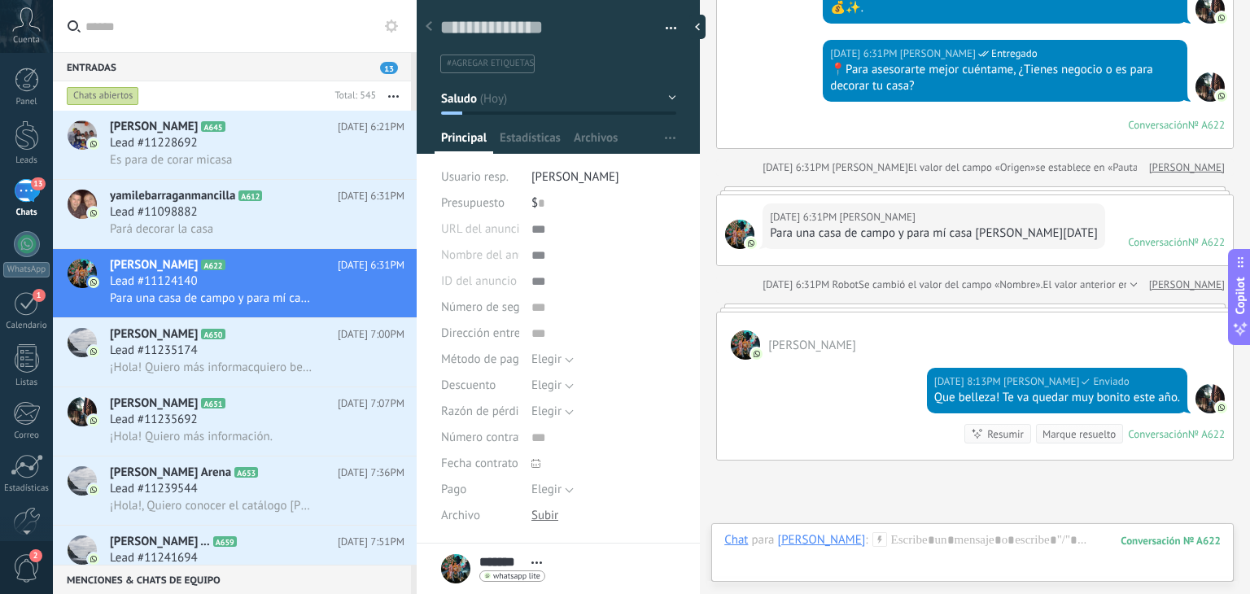
scroll to position [463, 0]
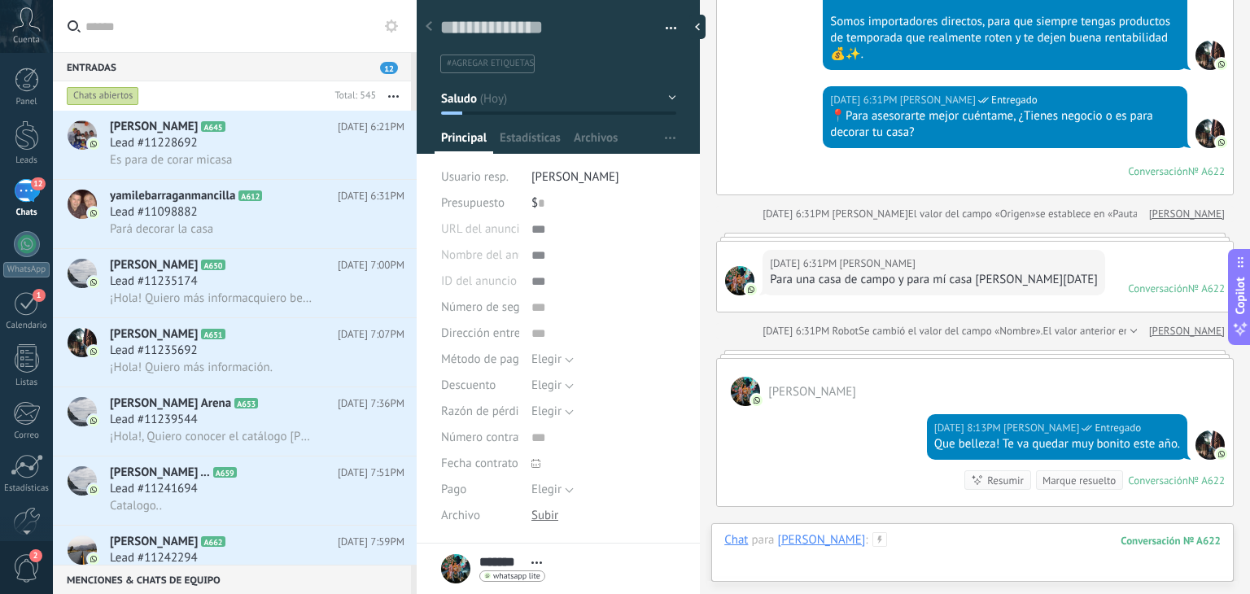
click at [914, 552] on div at bounding box center [972, 556] width 496 height 49
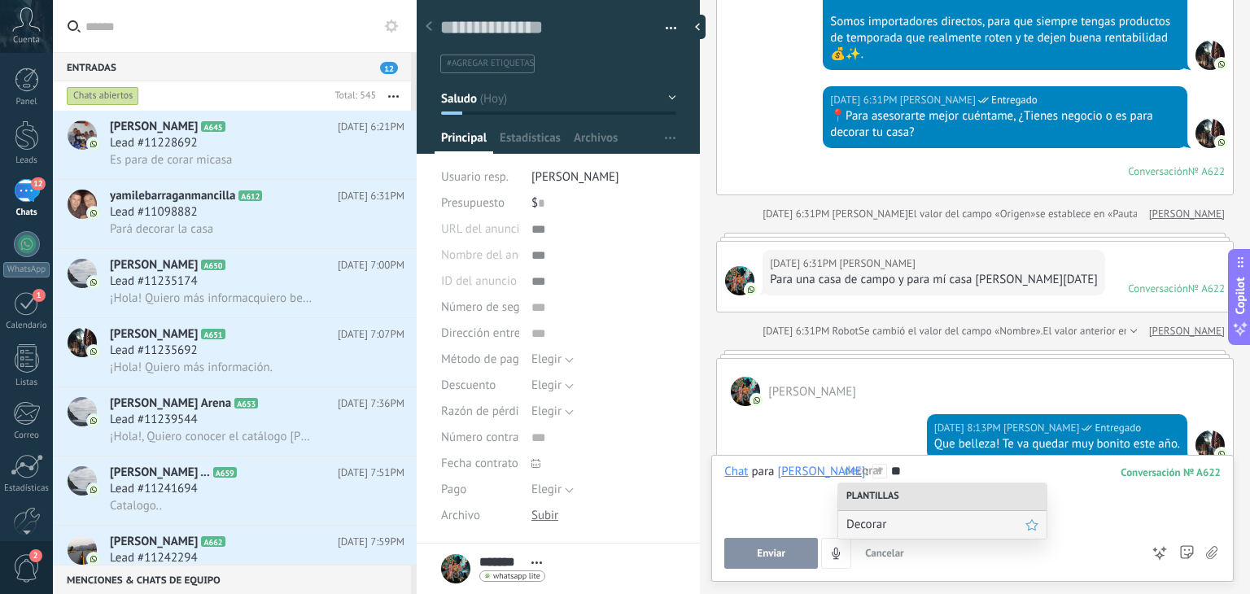
click at [903, 526] on span "Decorar" at bounding box center [935, 524] width 179 height 15
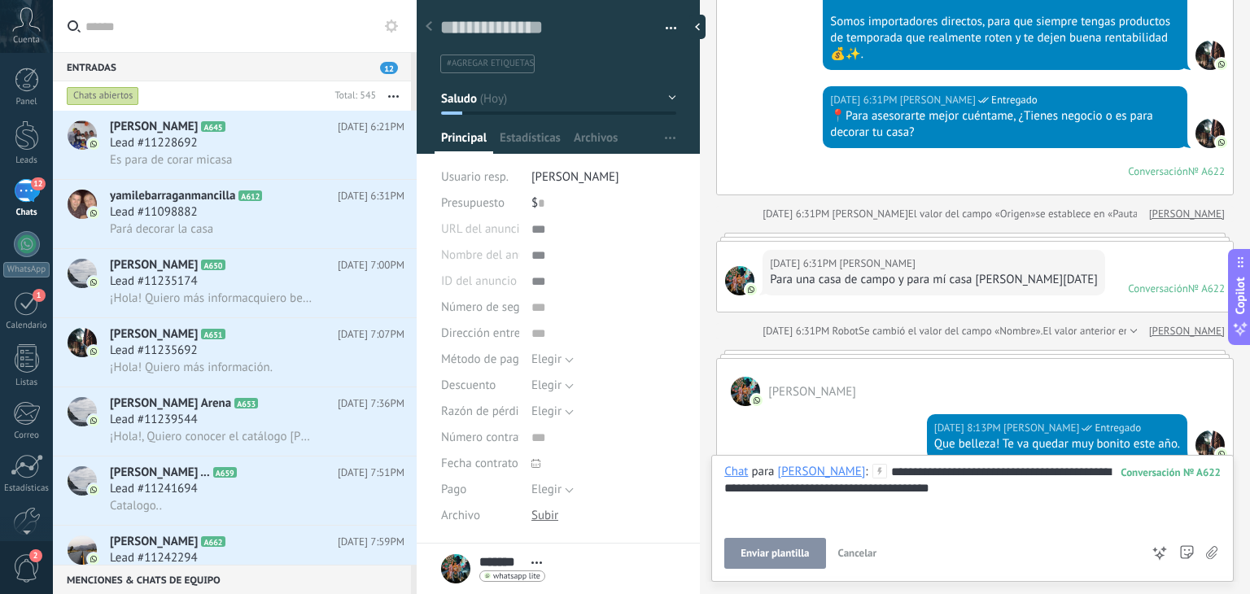
click at [996, 470] on div "**********" at bounding box center [972, 495] width 496 height 62
drag, startPoint x: 901, startPoint y: 474, endPoint x: 819, endPoint y: 469, distance: 81.5
click at [819, 469] on div "**********" at bounding box center [972, 495] width 496 height 62
click at [791, 547] on button "Enviar" at bounding box center [771, 553] width 94 height 31
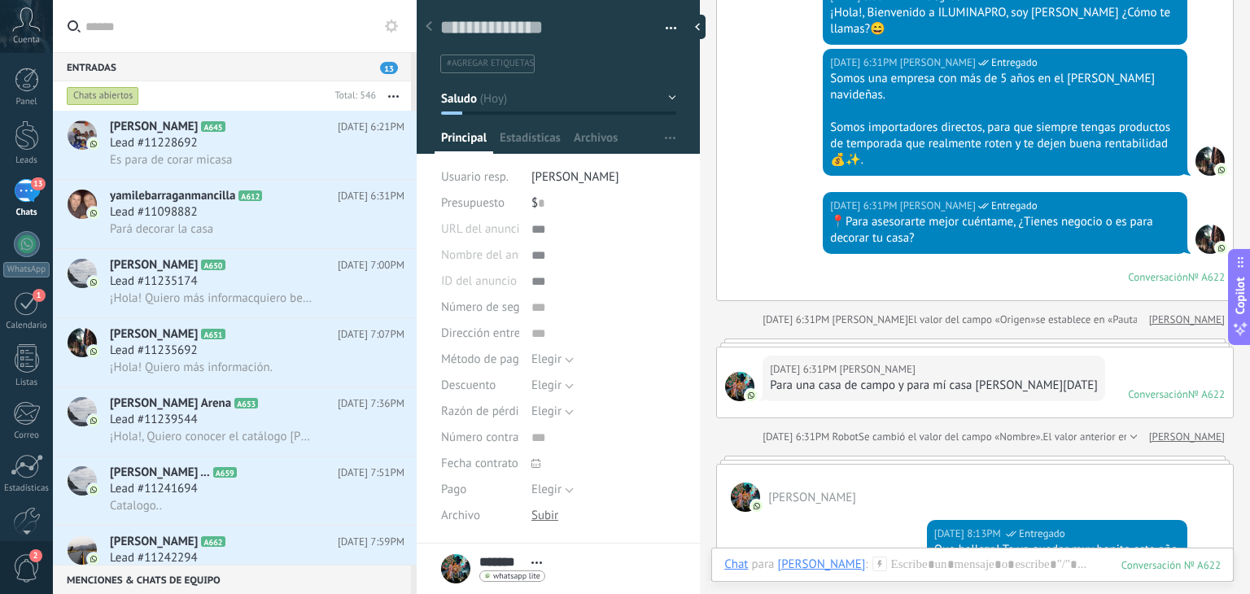
scroll to position [621, 0]
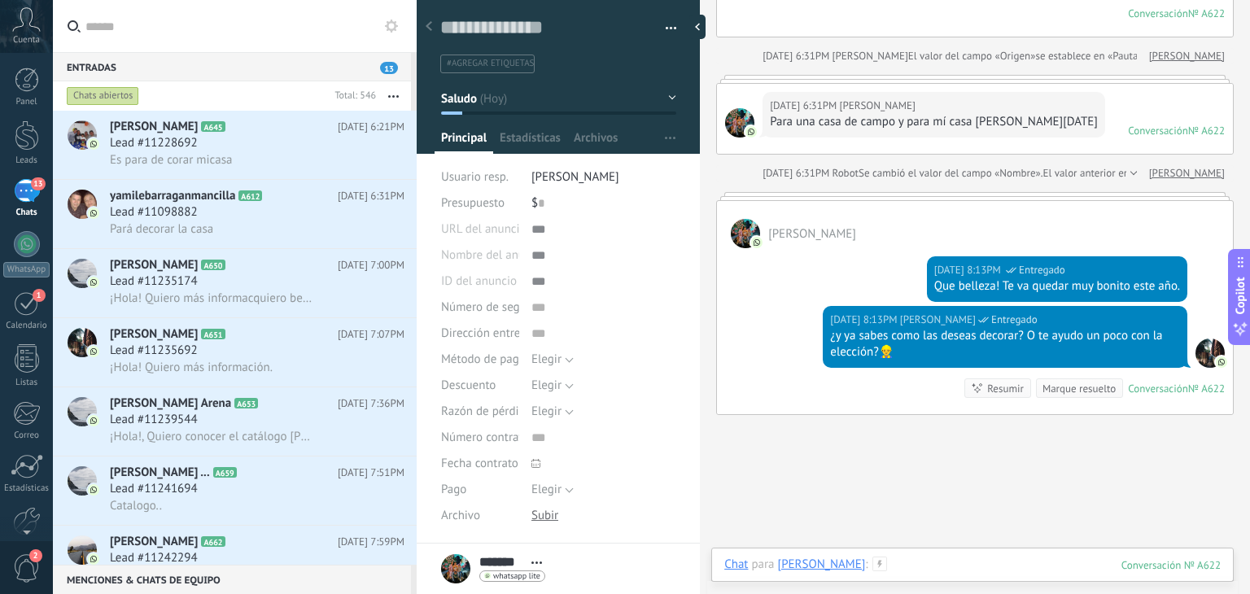
click at [863, 564] on div at bounding box center [972, 581] width 496 height 49
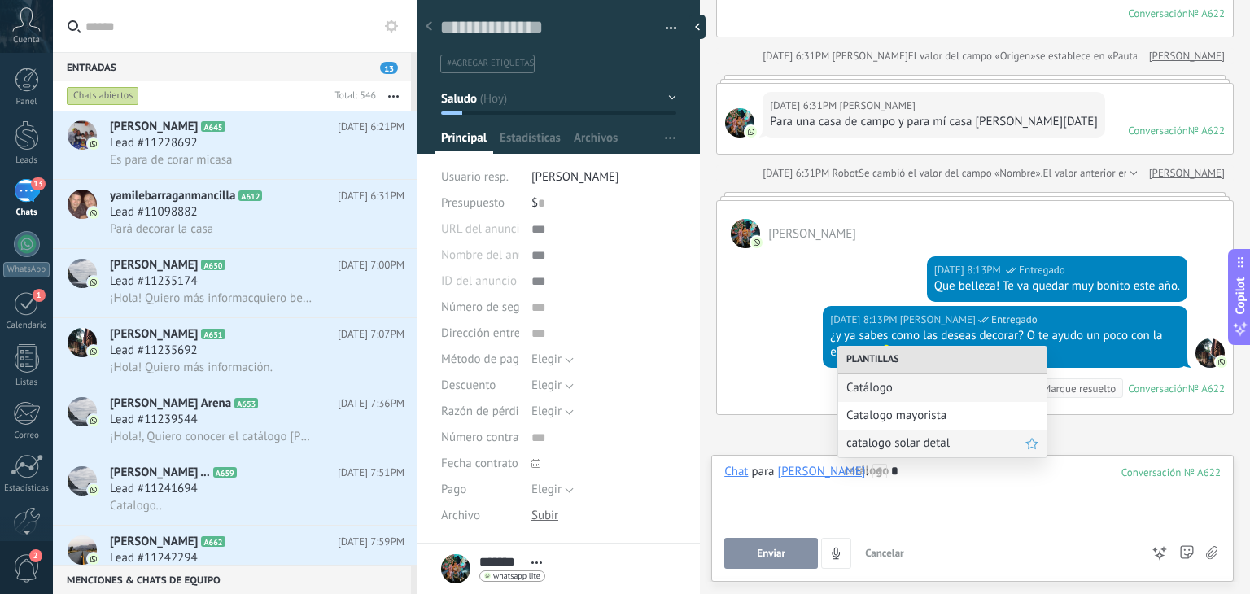
click at [898, 435] on span "catalogo solar detal" at bounding box center [935, 442] width 179 height 15
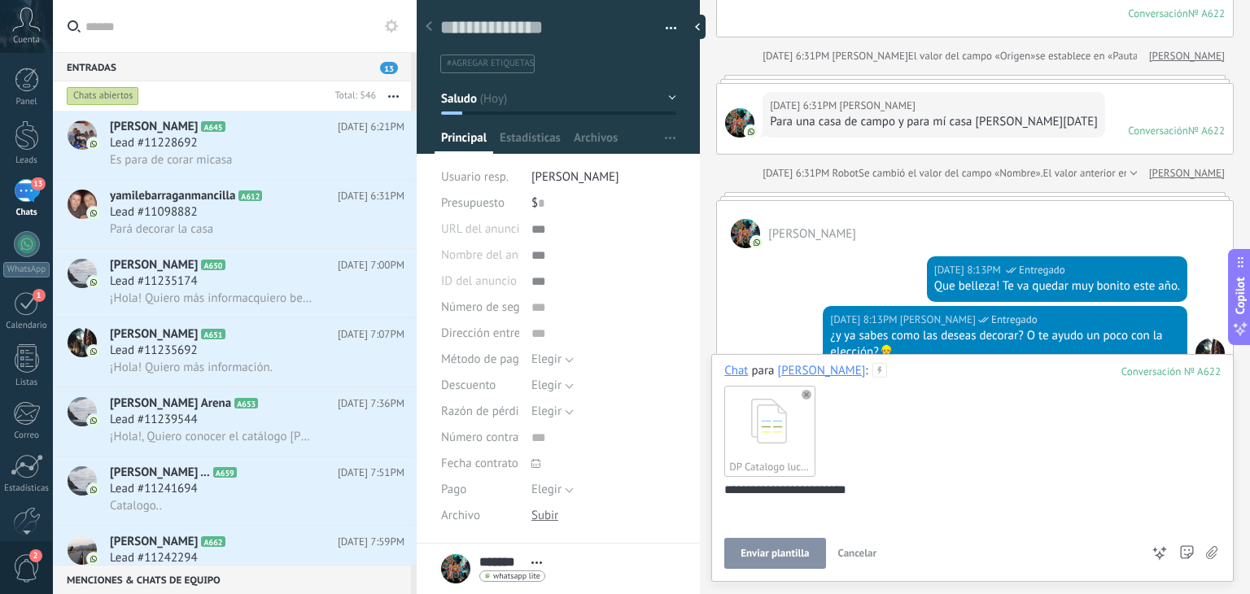
click at [782, 557] on span "Enviar plantilla" at bounding box center [774, 553] width 68 height 11
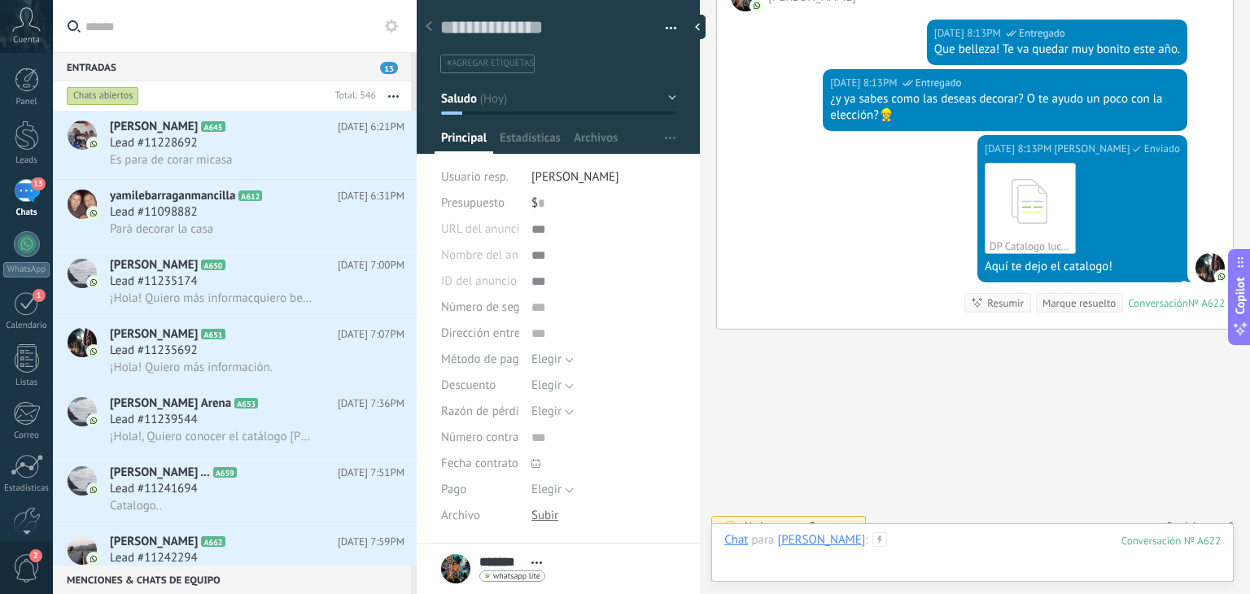
click at [876, 534] on div at bounding box center [972, 556] width 496 height 49
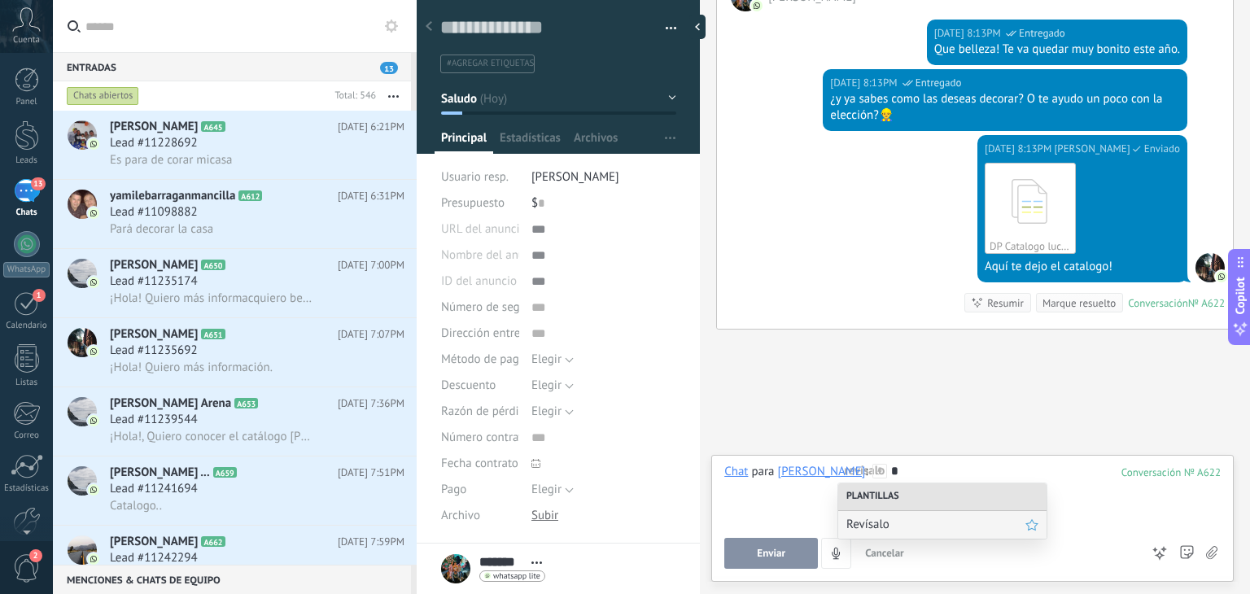
click at [876, 528] on span "Revísalo" at bounding box center [935, 524] width 179 height 15
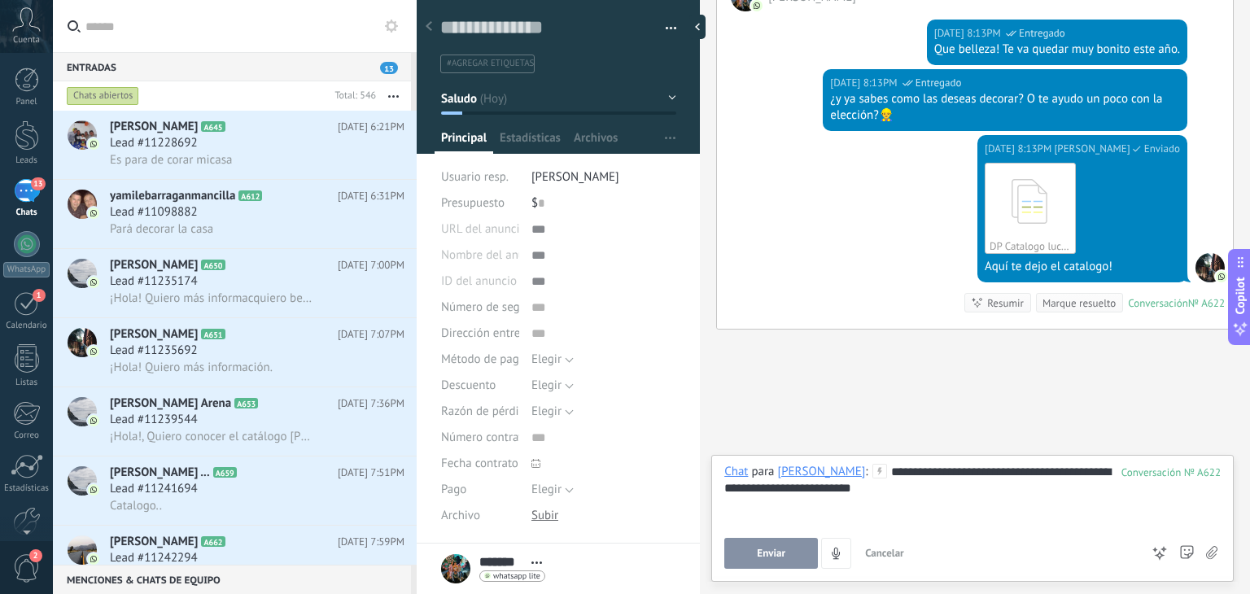
click at [797, 548] on button "Enviar" at bounding box center [771, 553] width 94 height 31
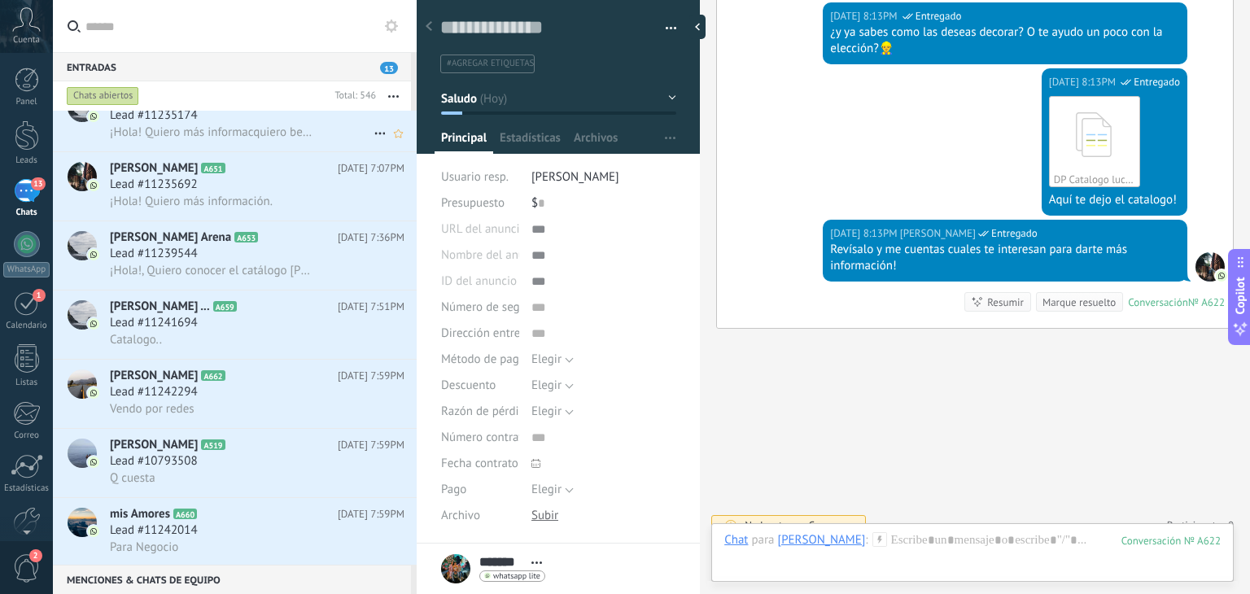
scroll to position [0, 0]
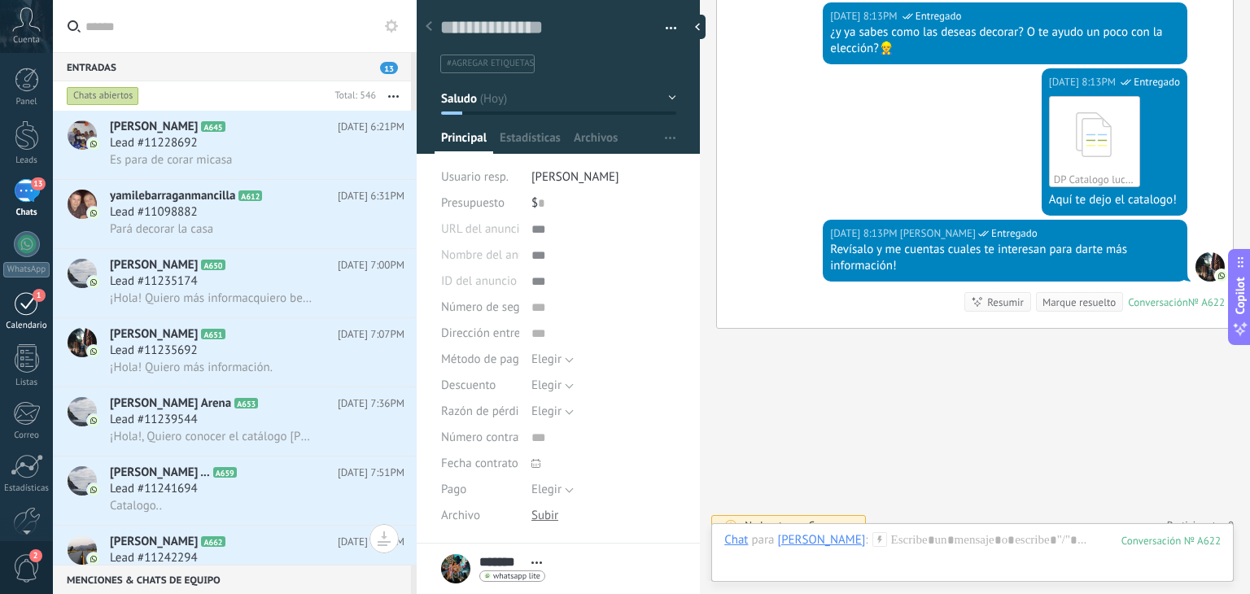
click at [23, 302] on div "1" at bounding box center [27, 302] width 26 height 25
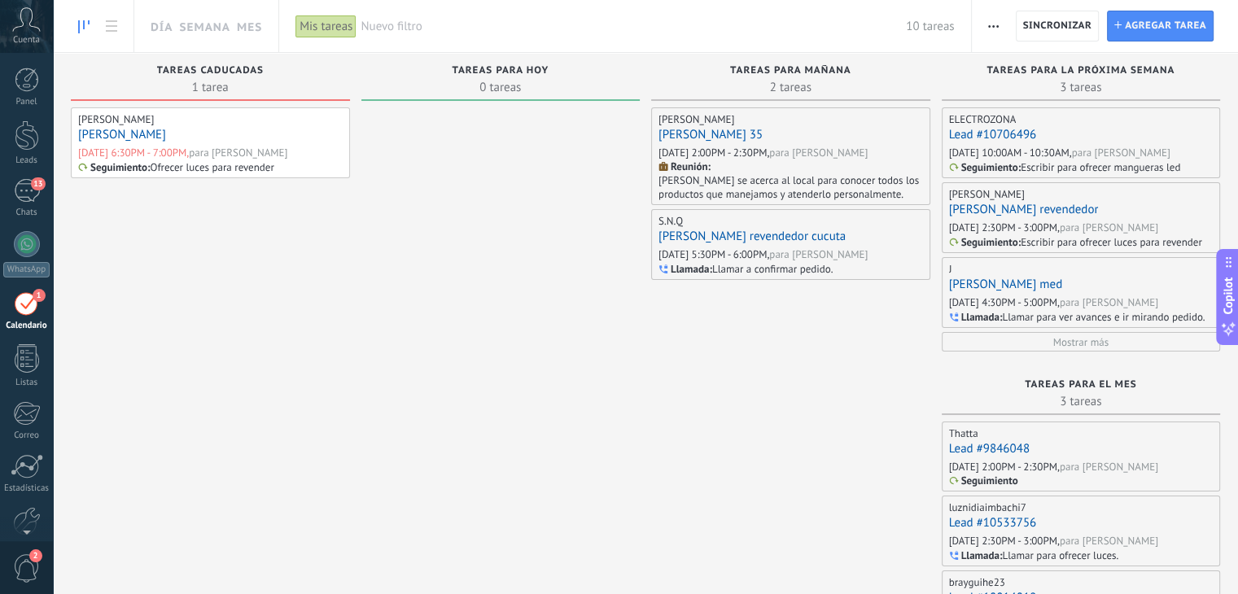
click at [138, 134] on link "[PERSON_NAME]" at bounding box center [122, 134] width 88 height 15
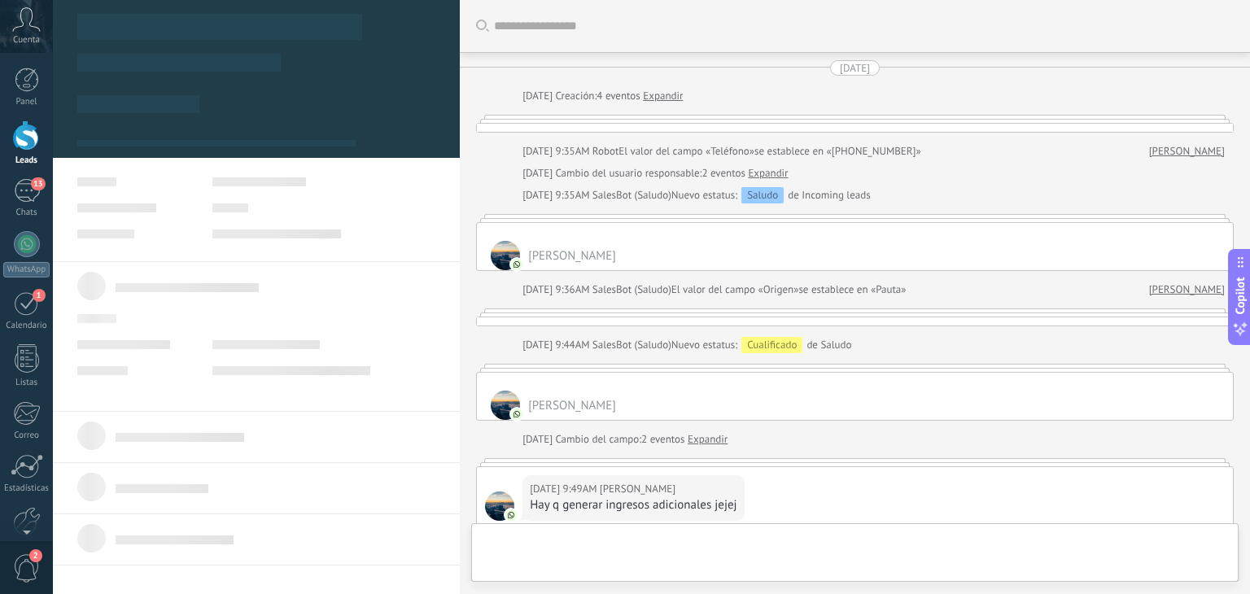
type textarea "**********"
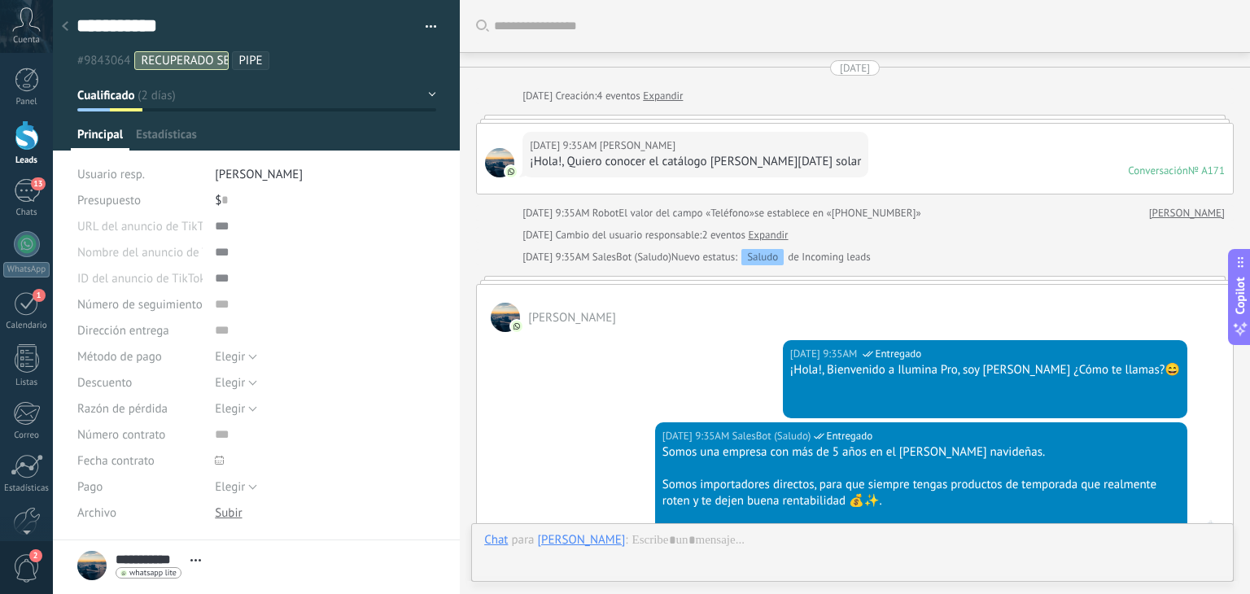
scroll to position [2412, 0]
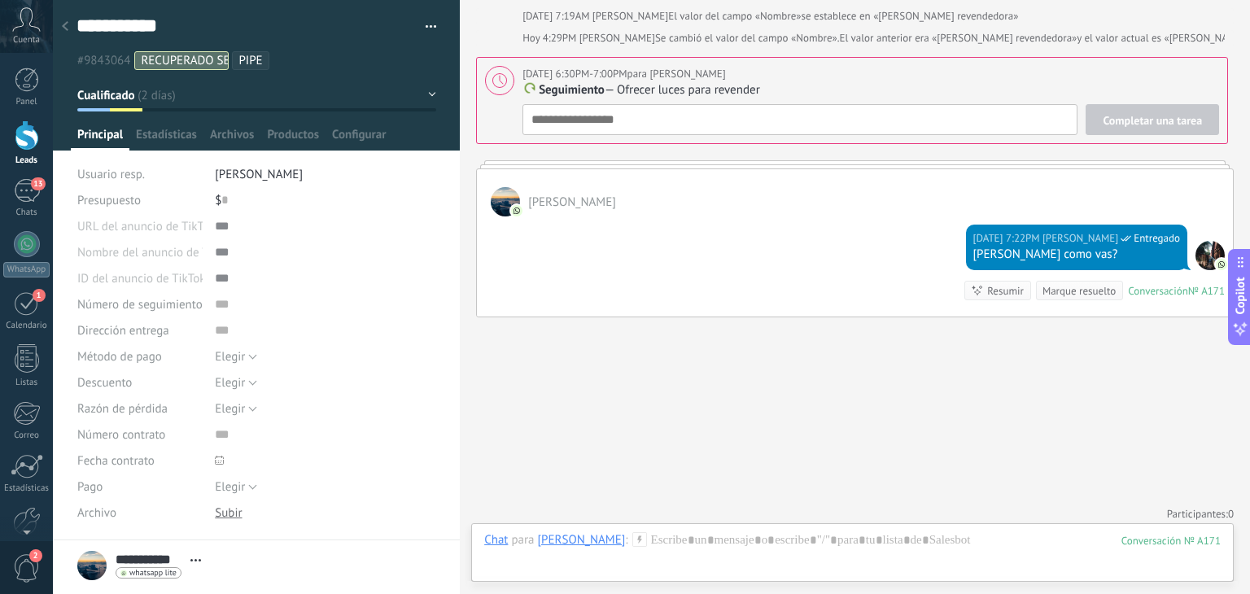
click at [64, 27] on use at bounding box center [65, 26] width 7 height 10
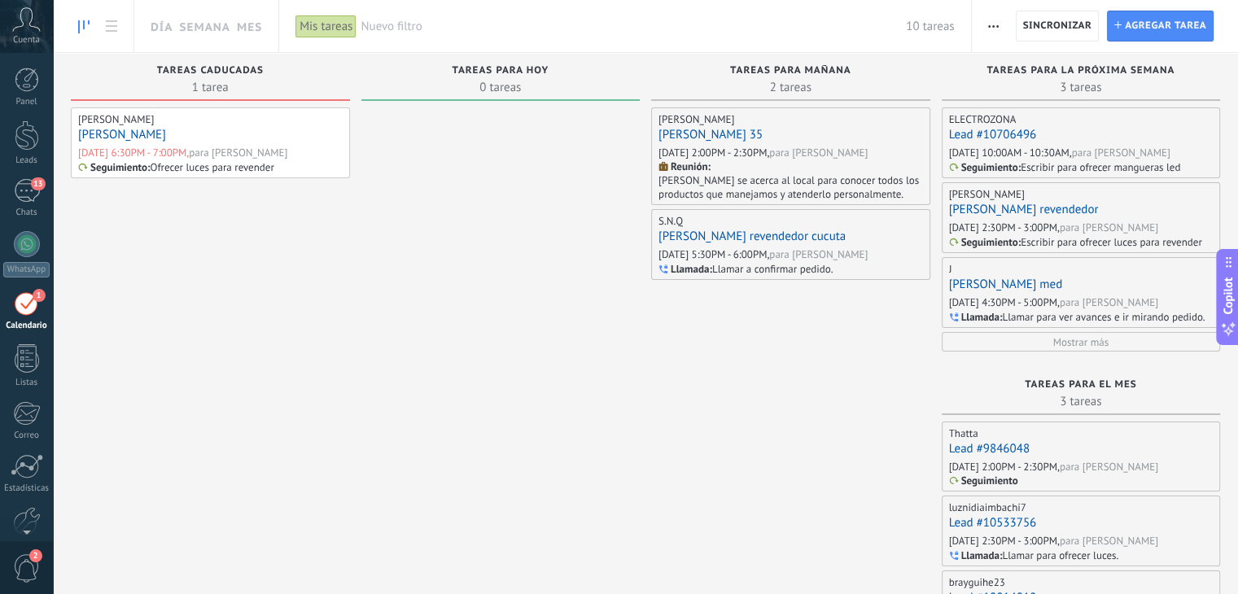
click at [258, 141] on div "[PERSON_NAME]" at bounding box center [210, 135] width 264 height 17
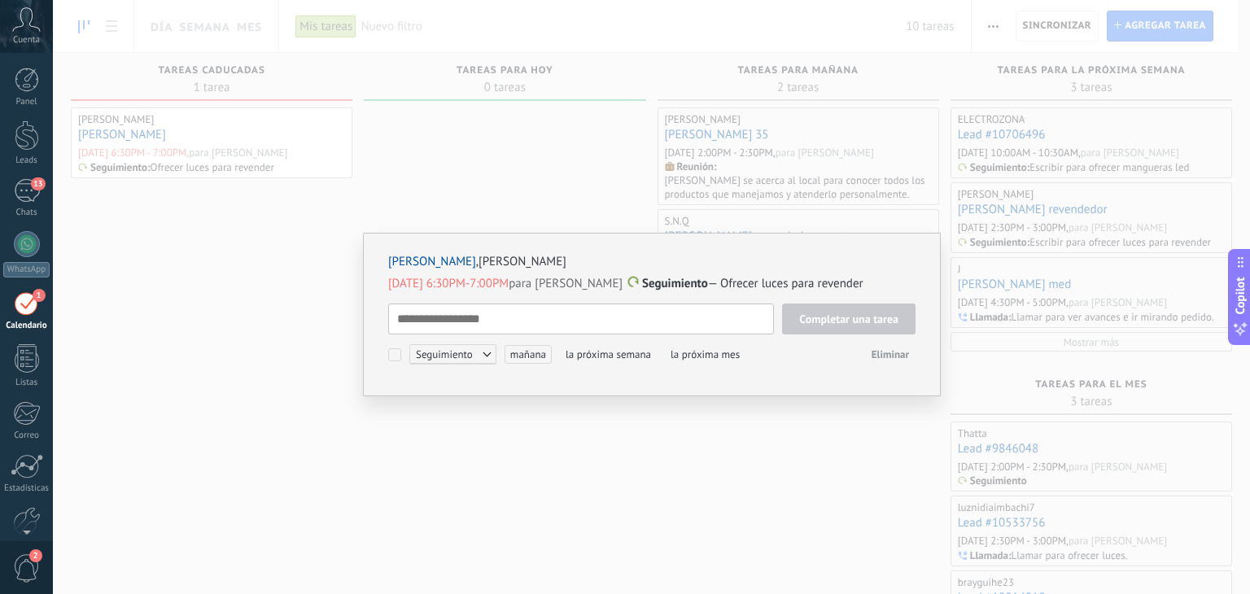
click at [477, 315] on textarea at bounding box center [581, 319] width 386 height 31
type textarea "**********"
click at [826, 337] on div "**********" at bounding box center [651, 335] width 527 height 63
click at [833, 330] on button "Completar una tarea" at bounding box center [848, 319] width 133 height 31
